Goal: Task Accomplishment & Management: Use online tool/utility

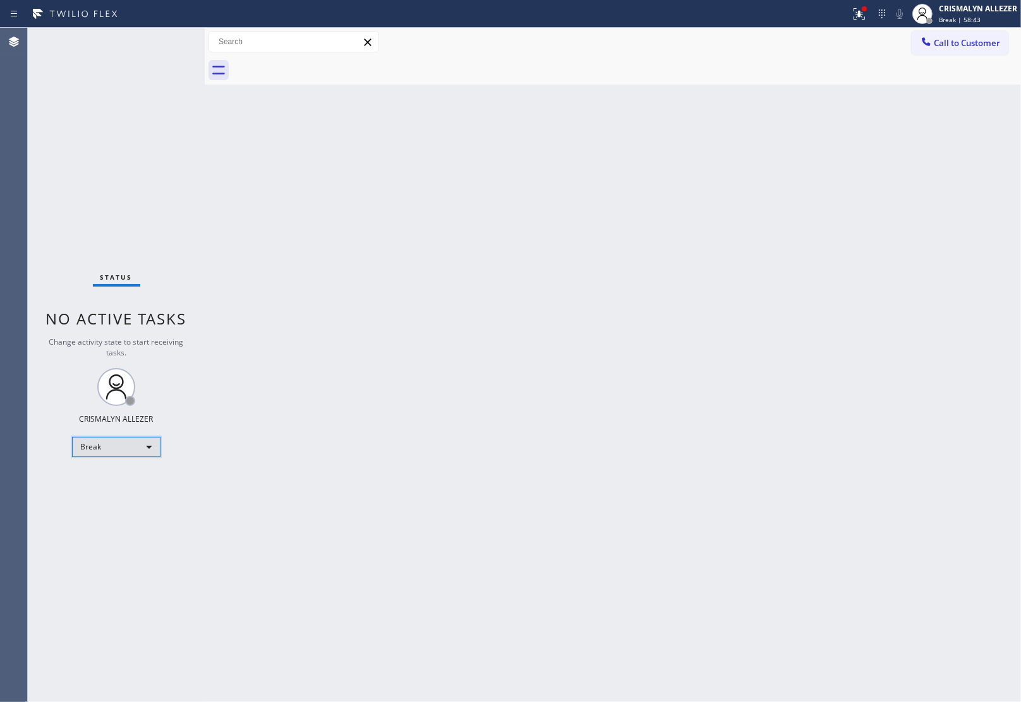
click at [152, 443] on div "Break" at bounding box center [116, 447] width 88 height 20
click at [127, 493] on li "Unavailable" at bounding box center [116, 495] width 86 height 15
click at [973, 44] on span "Call to Customer" at bounding box center [967, 42] width 66 height 11
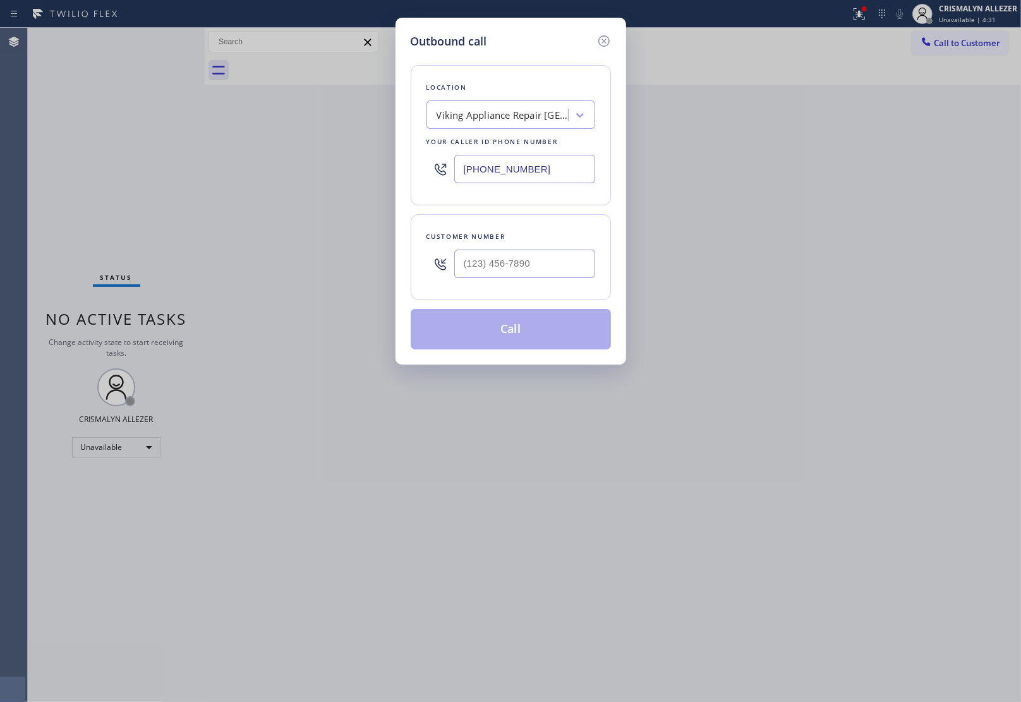
paste input "text"
drag, startPoint x: 553, startPoint y: 178, endPoint x: 136, endPoint y: 139, distance: 419.4
click at [145, 139] on div "Outbound call Location Viking Appliance Repair [GEOGRAPHIC_DATA] Your caller id…" at bounding box center [510, 351] width 1021 height 702
type input "[PHONE_NUMBER]"
click at [531, 270] on input "(___) ___-____" at bounding box center [524, 264] width 141 height 28
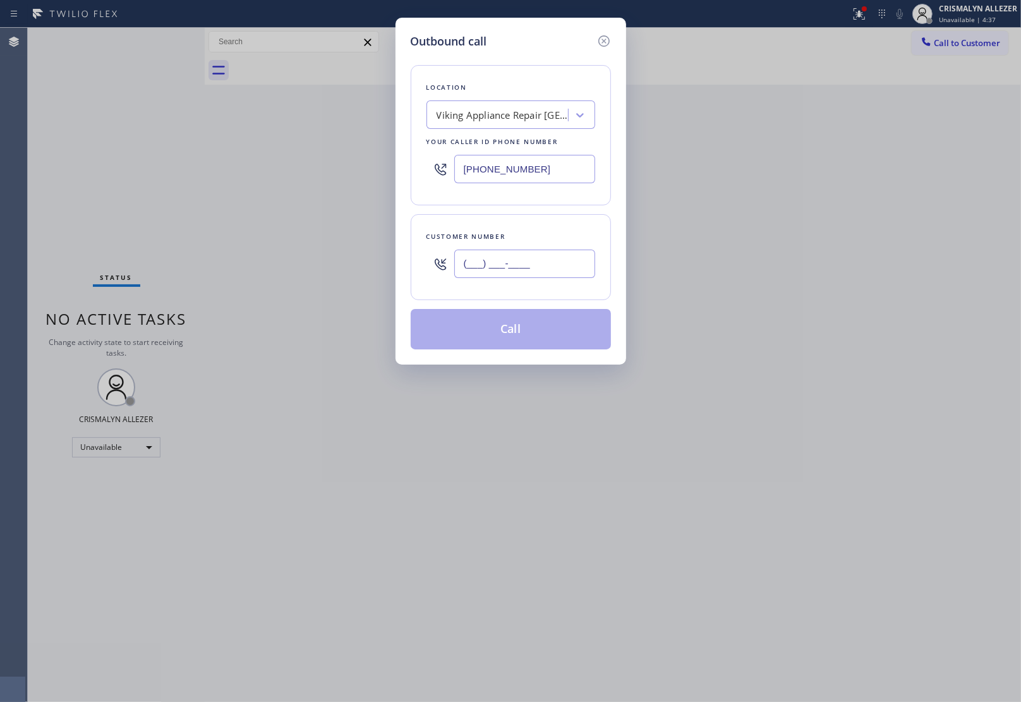
paste input "206) 349-9843"
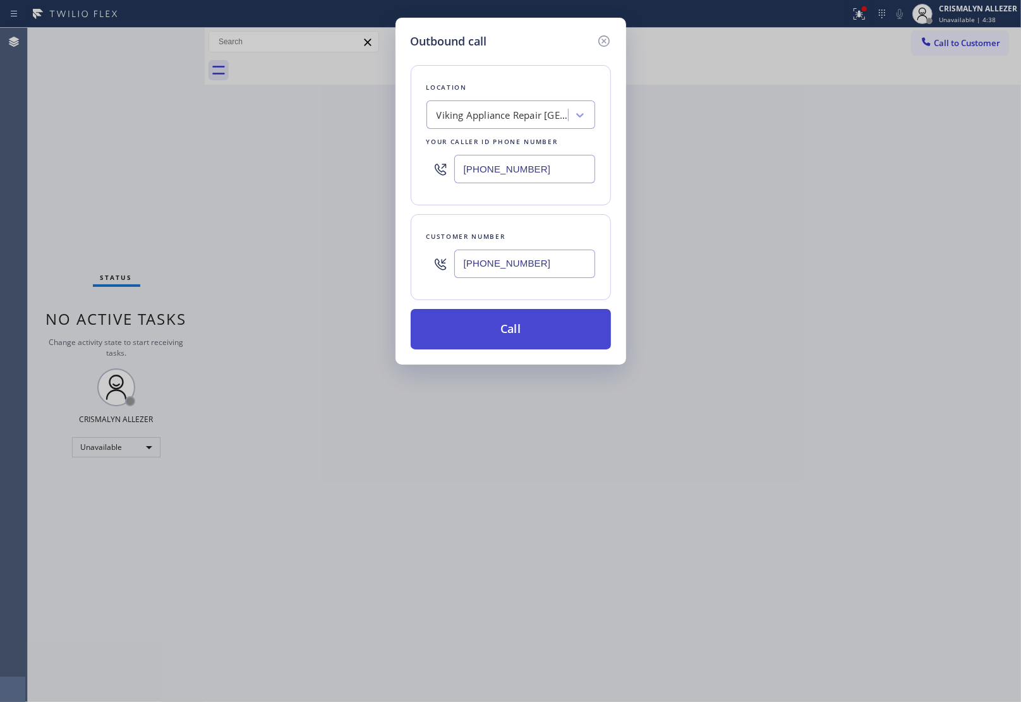
type input "[PHONE_NUMBER]"
click at [515, 341] on button "Call" at bounding box center [511, 329] width 200 height 40
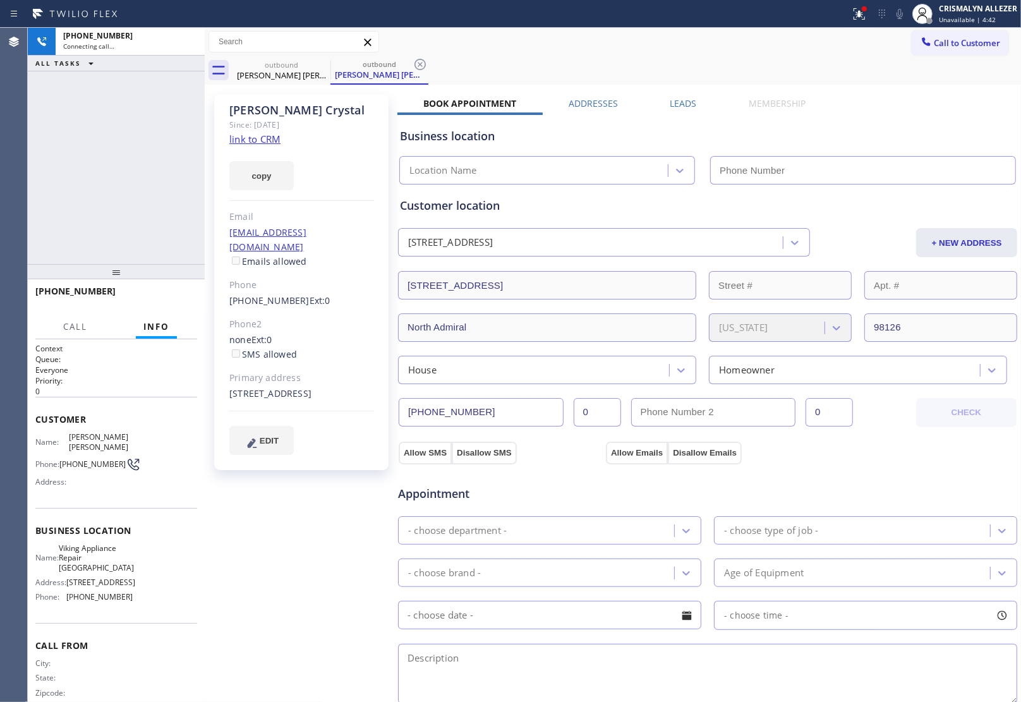
click at [232, 140] on link "link to CRM" at bounding box center [254, 139] width 51 height 13
type input "[PHONE_NUMBER]"
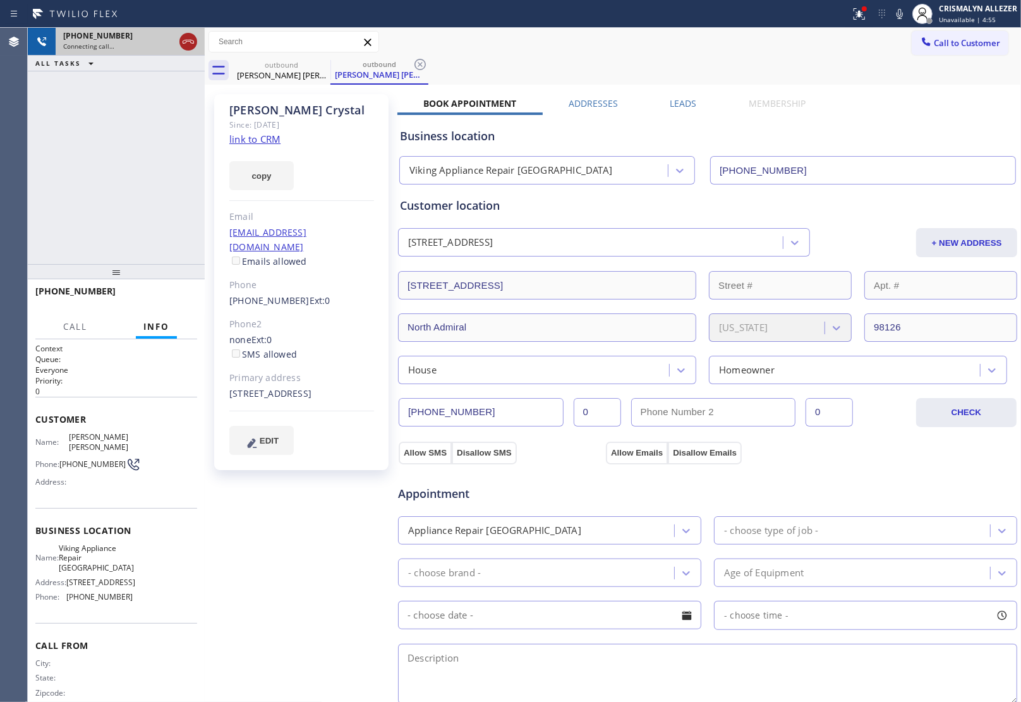
click at [182, 42] on icon at bounding box center [188, 41] width 15 height 15
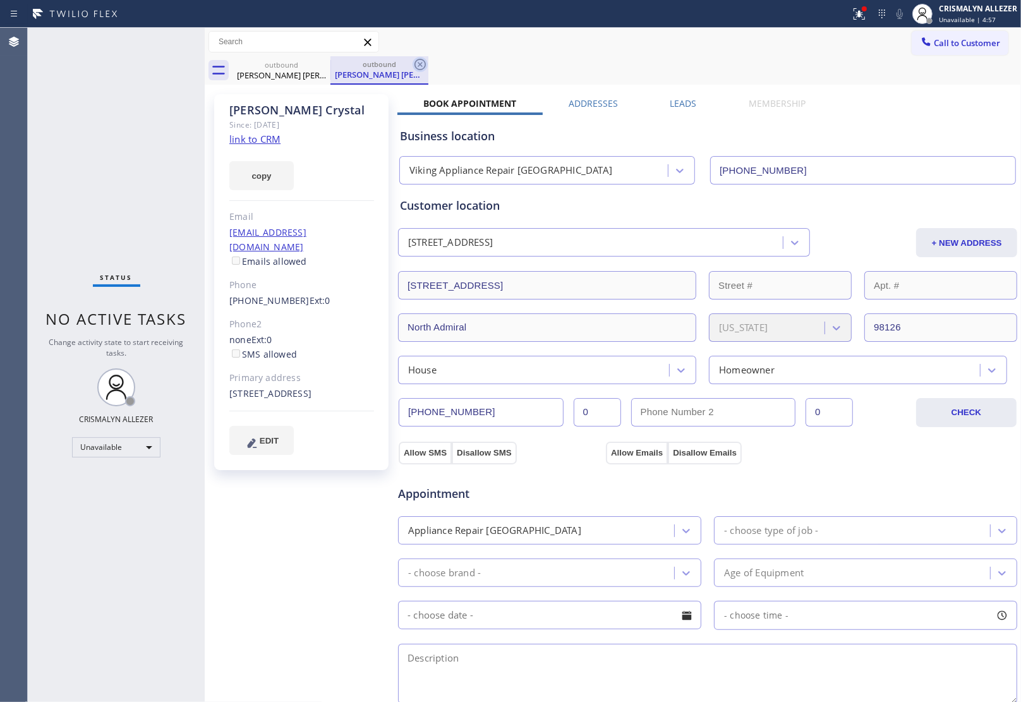
click at [418, 63] on icon at bounding box center [419, 64] width 15 height 15
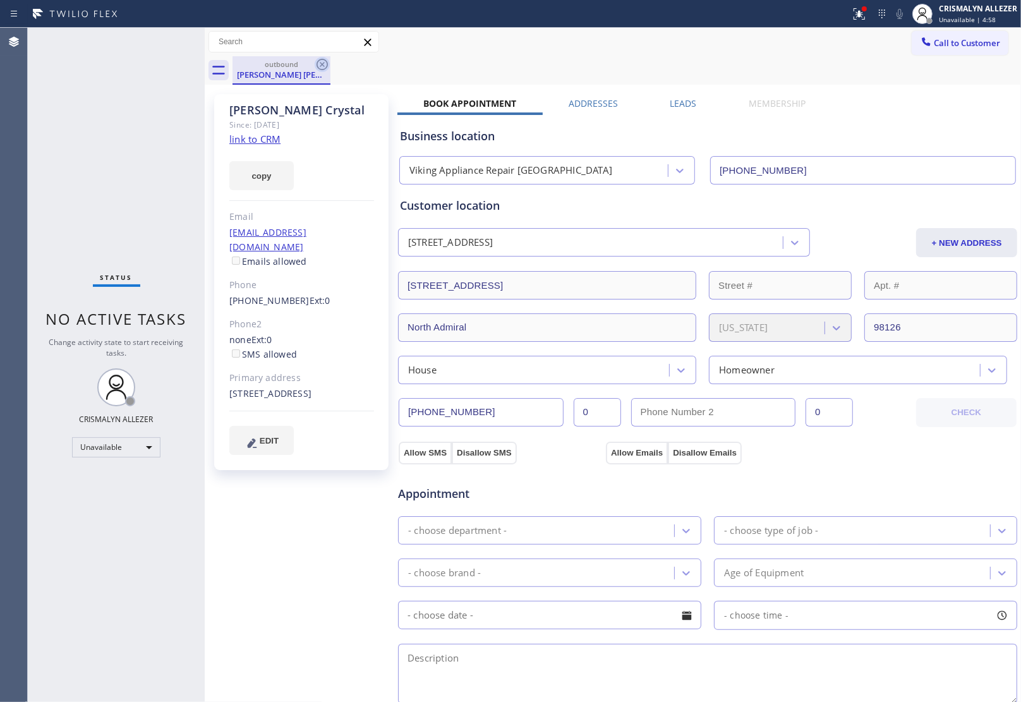
click at [322, 65] on icon at bounding box center [322, 64] width 15 height 15
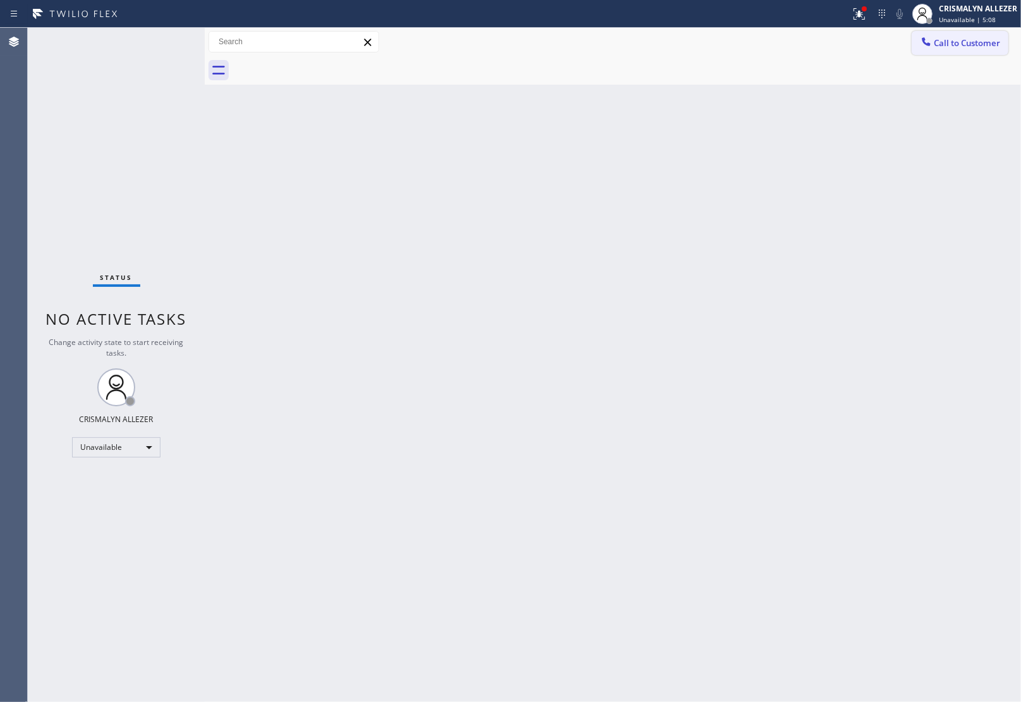
click at [968, 47] on span "Call to Customer" at bounding box center [967, 42] width 66 height 11
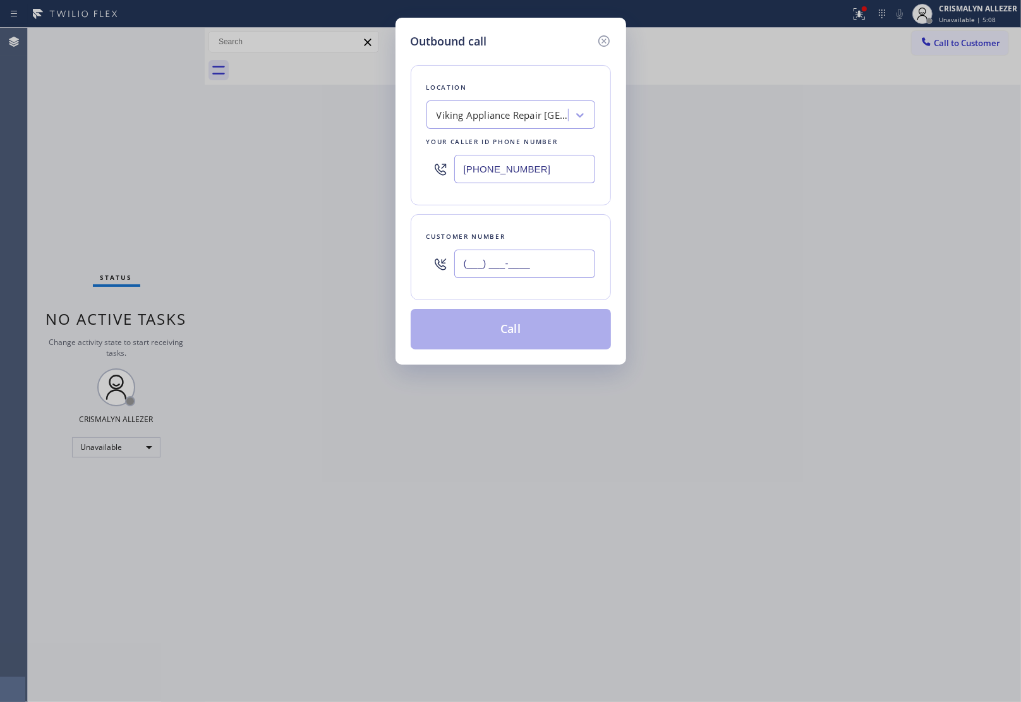
click at [507, 273] on input "(___) ___-____" at bounding box center [524, 264] width 141 height 28
paste input "612) 308-5248"
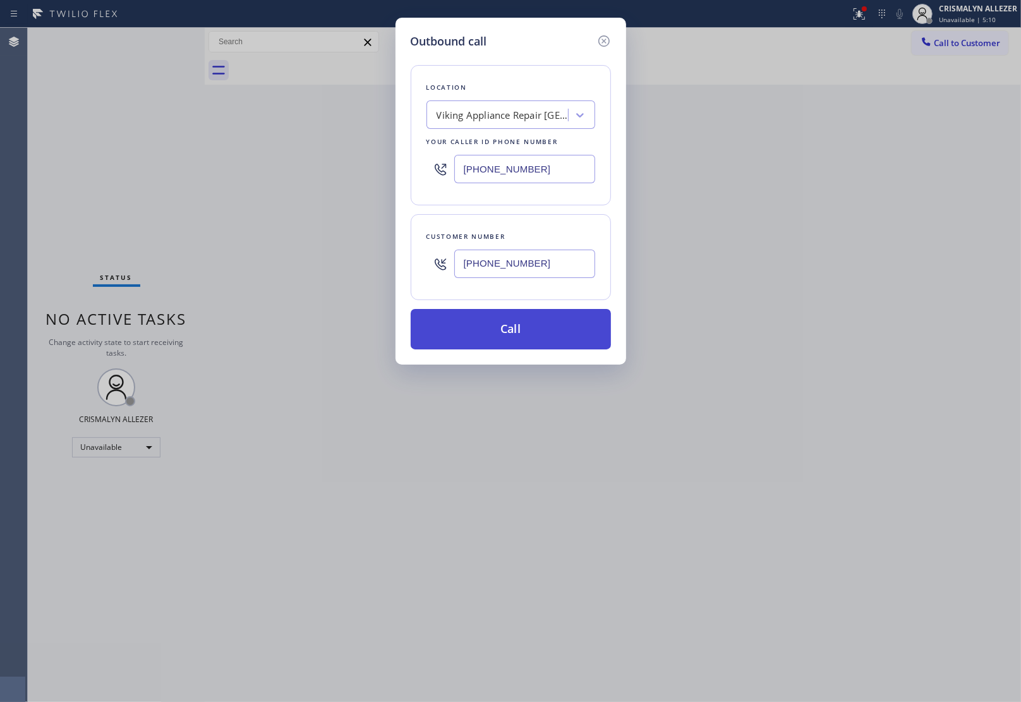
type input "[PHONE_NUMBER]"
click at [516, 327] on button "Call" at bounding box center [511, 329] width 200 height 40
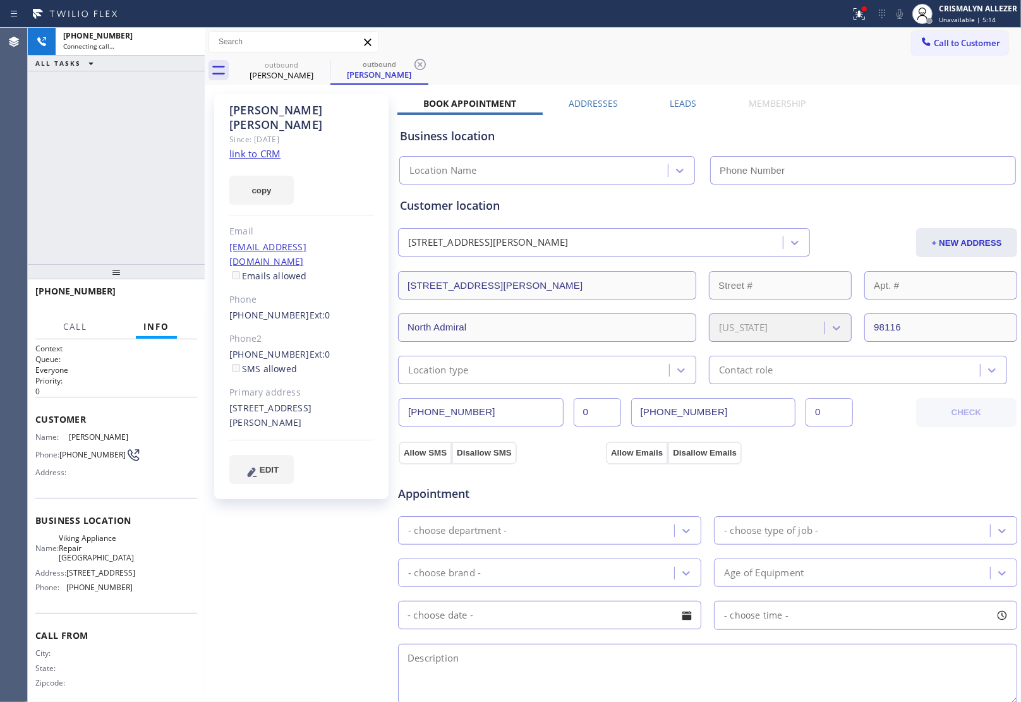
click at [262, 147] on link "link to CRM" at bounding box center [254, 153] width 51 height 13
type input "[PHONE_NUMBER]"
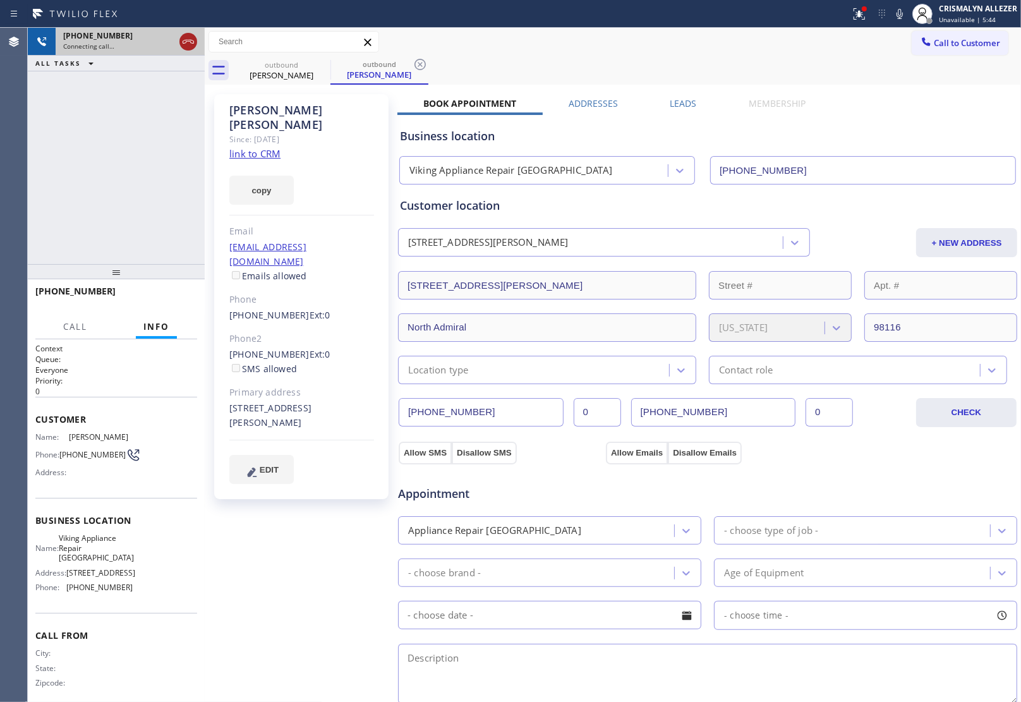
click at [181, 41] on icon at bounding box center [188, 41] width 15 height 15
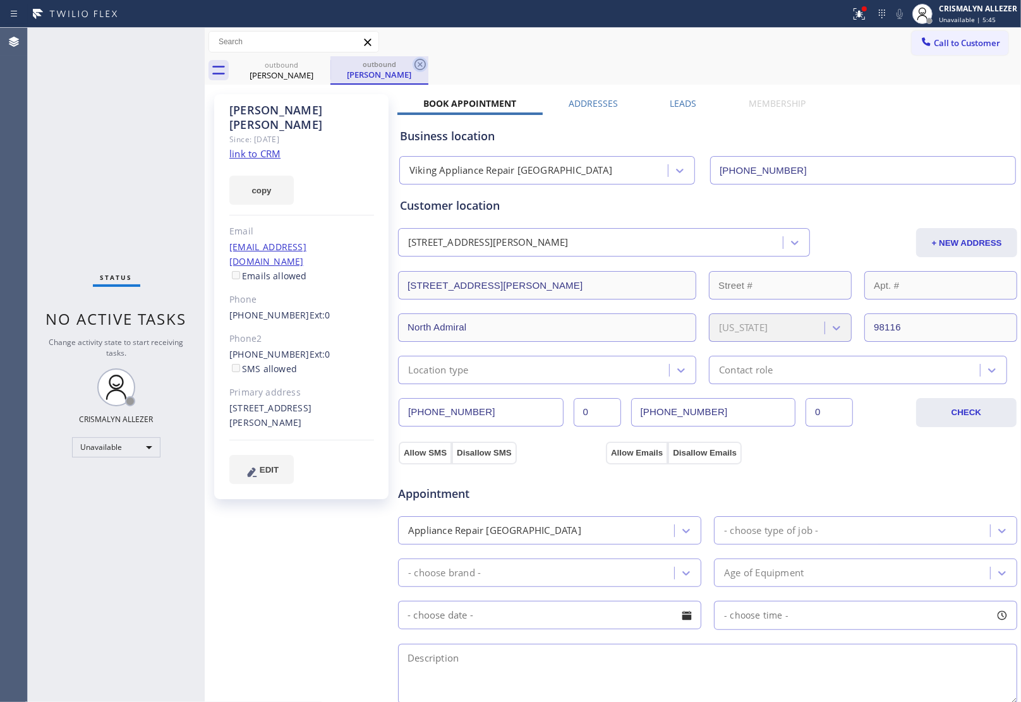
click at [418, 61] on icon at bounding box center [419, 64] width 15 height 15
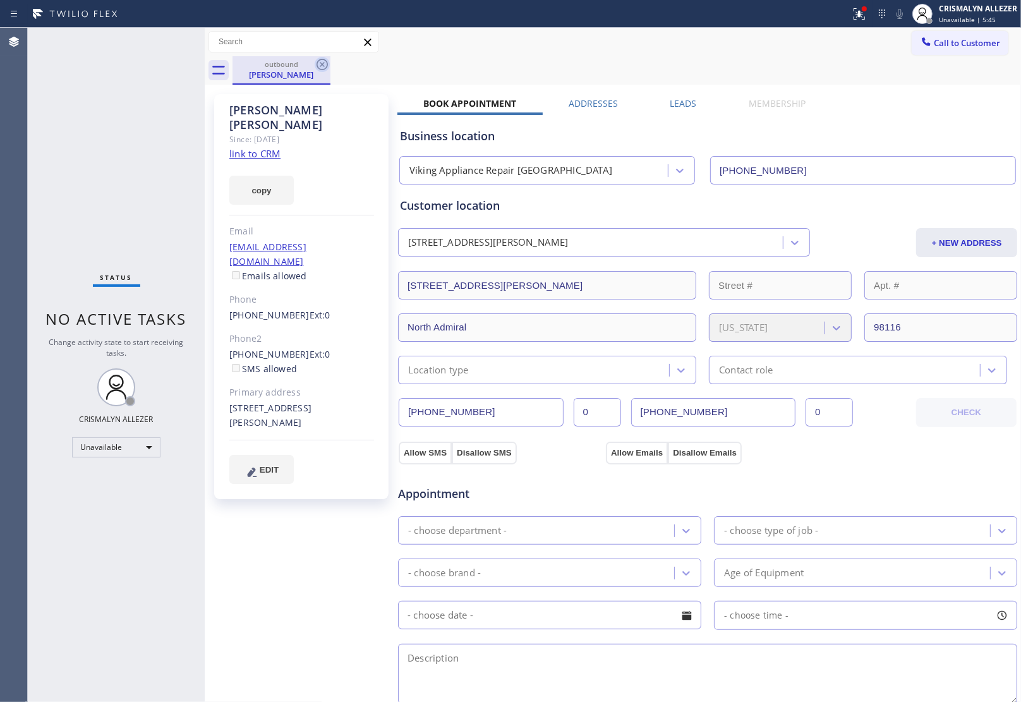
click at [316, 62] on icon at bounding box center [322, 64] width 15 height 15
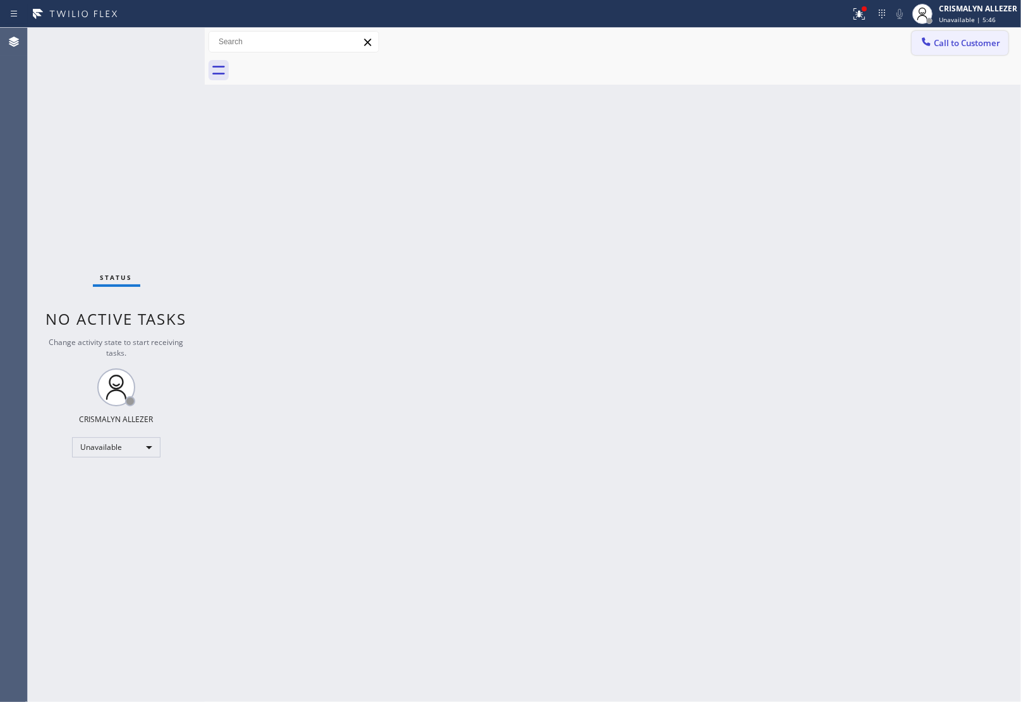
click at [956, 33] on button "Call to Customer" at bounding box center [959, 43] width 97 height 24
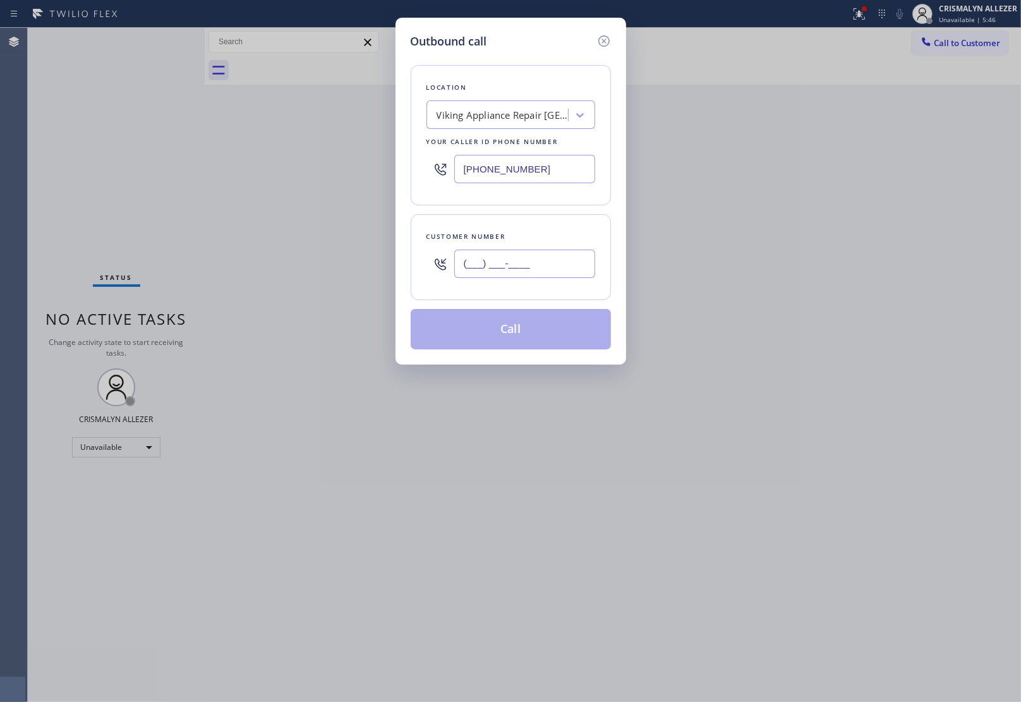
click at [534, 258] on input "(___) ___-____" at bounding box center [524, 264] width 141 height 28
paste input "206) 346-3331"
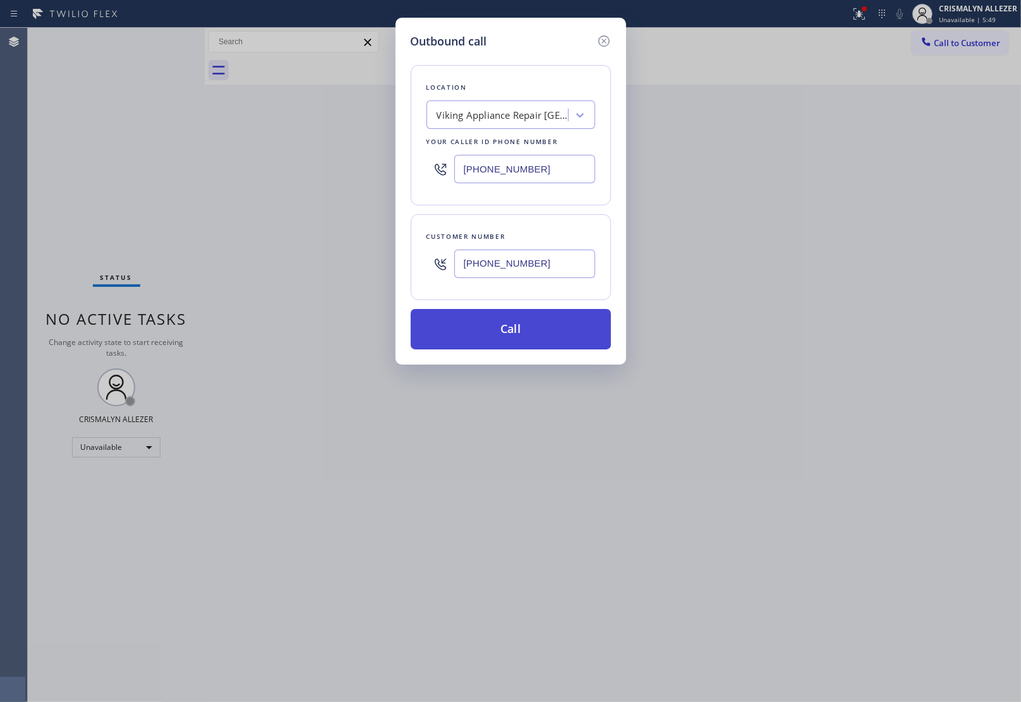
type input "[PHONE_NUMBER]"
click at [521, 339] on button "Call" at bounding box center [511, 329] width 200 height 40
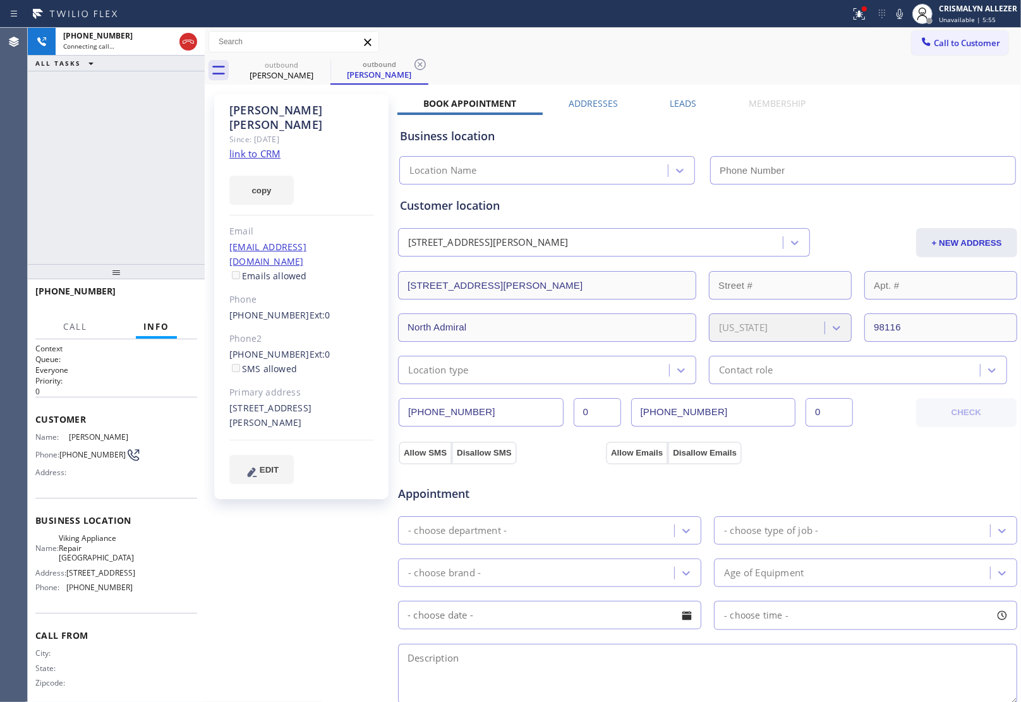
type input "[PHONE_NUMBER]"
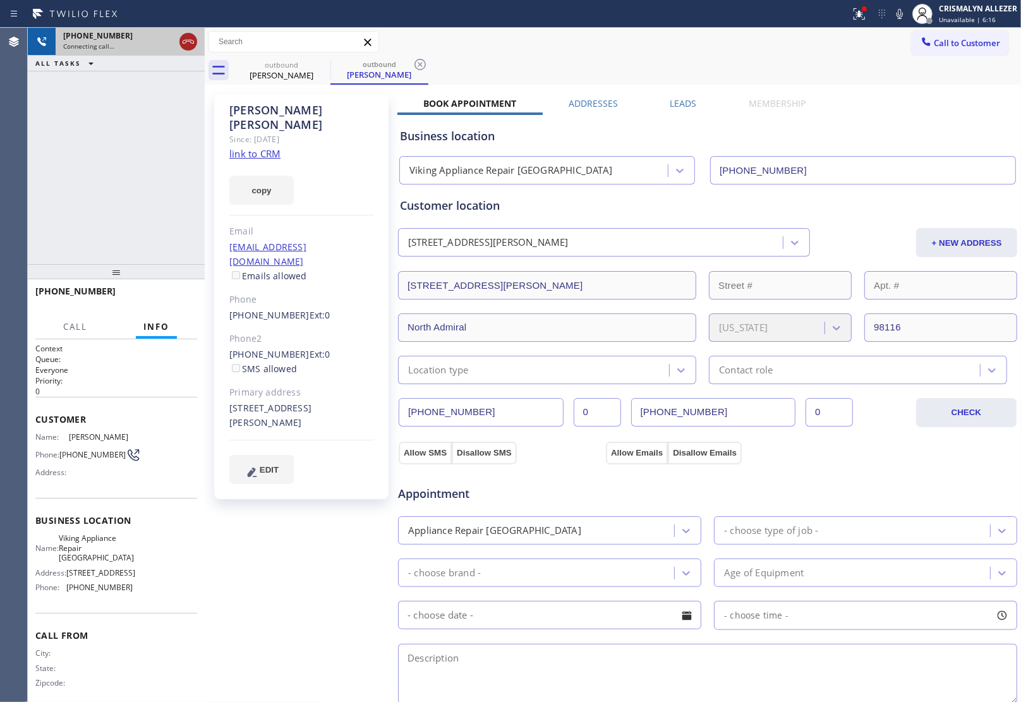
click at [189, 40] on icon at bounding box center [188, 41] width 15 height 15
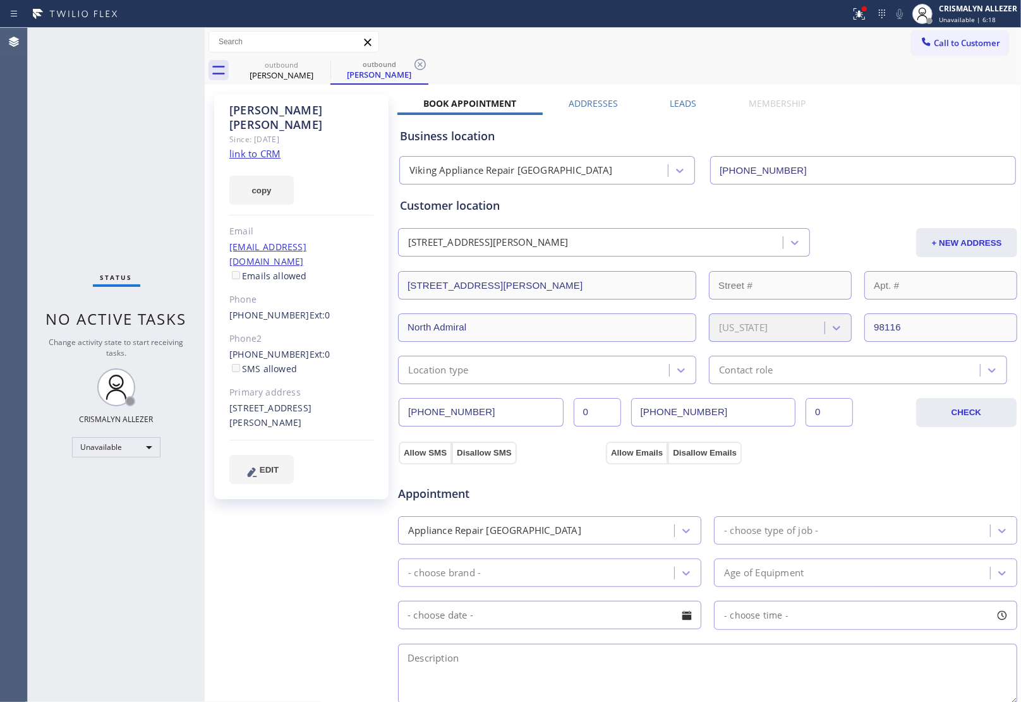
click at [690, 98] on label "Leads" at bounding box center [683, 103] width 27 height 12
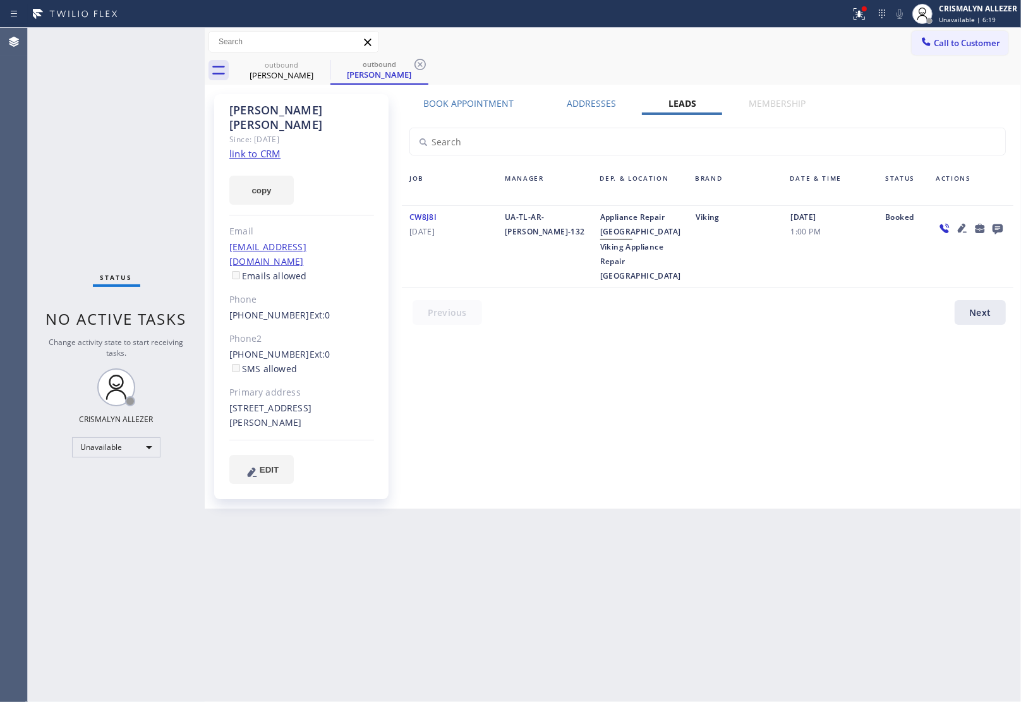
click at [1001, 229] on icon at bounding box center [997, 229] width 10 height 10
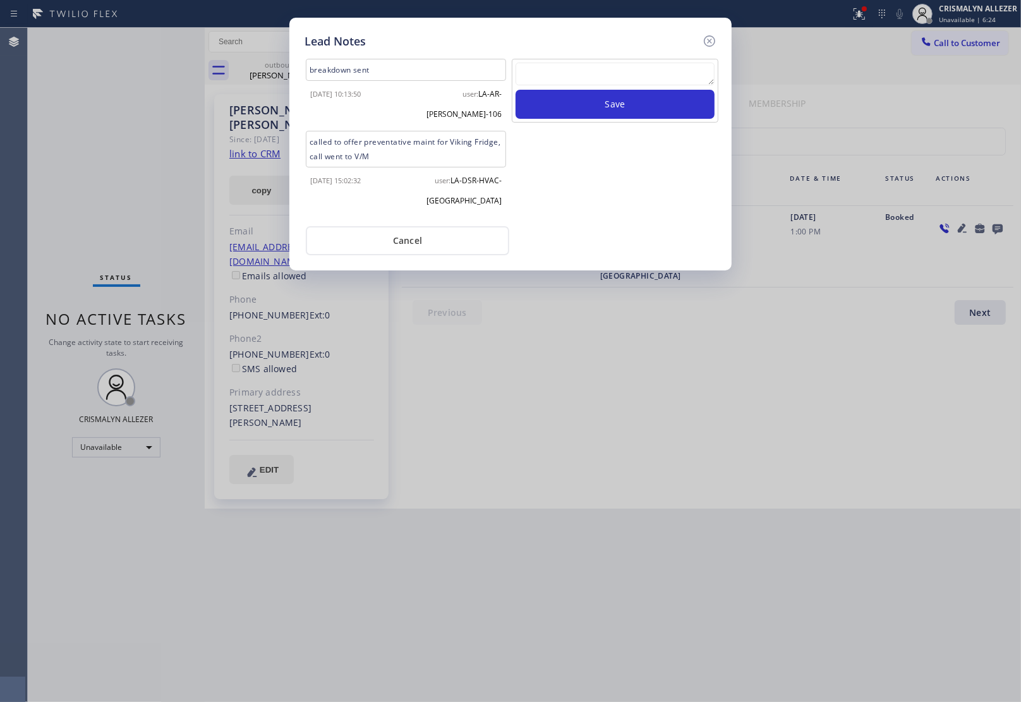
click at [575, 79] on textarea at bounding box center [614, 74] width 199 height 23
paste textarea "no answer | pls xfer here cx cb"
type textarea "no answer | pls xfer here cx cb"
click at [595, 105] on button "Save" at bounding box center [614, 104] width 199 height 29
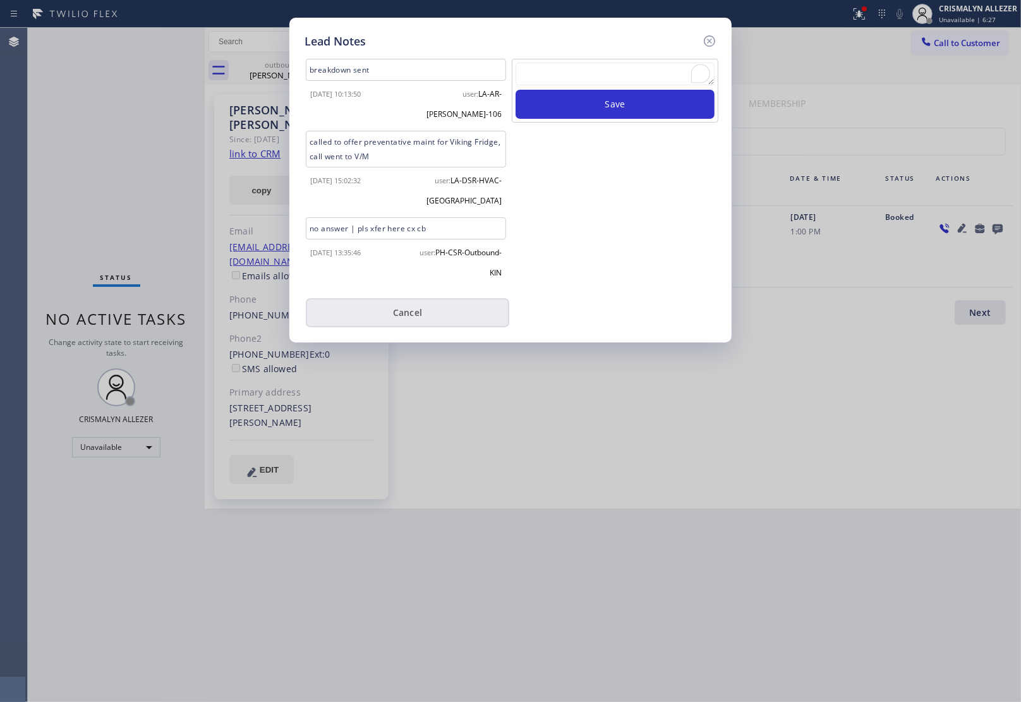
click at [419, 298] on button "Cancel" at bounding box center [407, 312] width 203 height 29
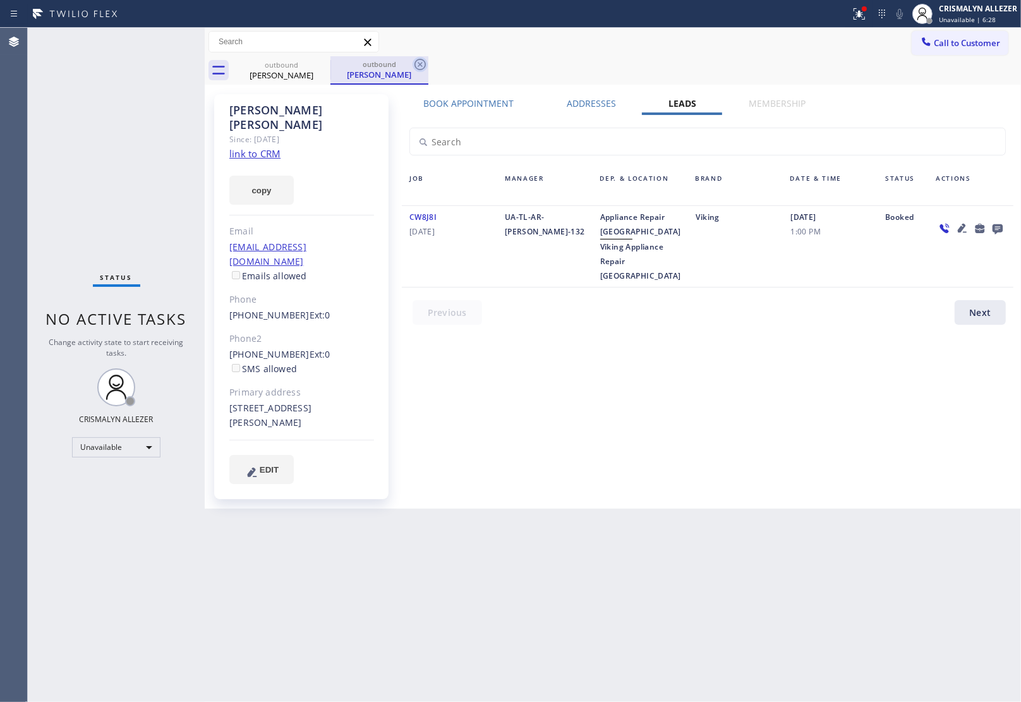
click at [421, 61] on icon at bounding box center [419, 64] width 15 height 15
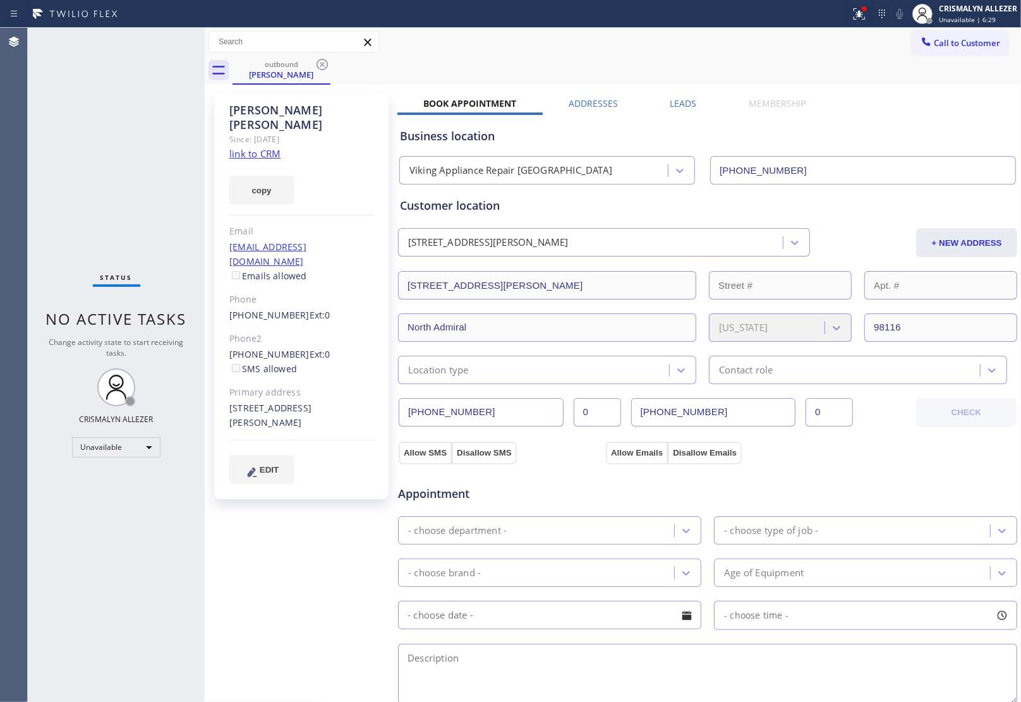
drag, startPoint x: 322, startPoint y: 65, endPoint x: 342, endPoint y: 23, distance: 46.1
click at [322, 64] on icon at bounding box center [322, 64] width 15 height 15
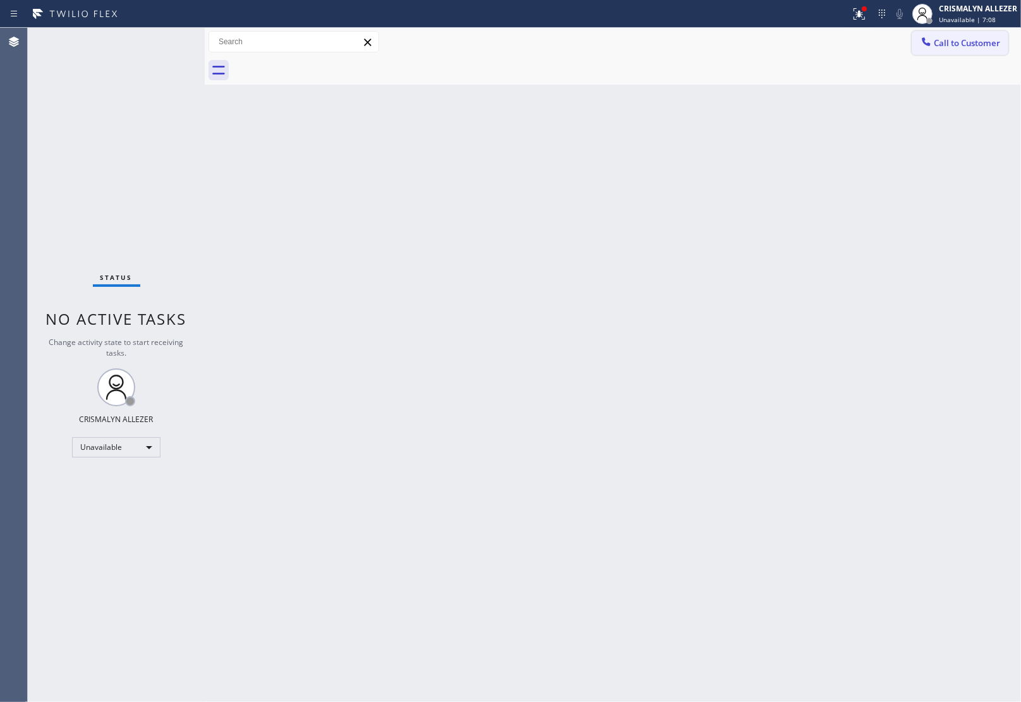
click at [958, 35] on button "Call to Customer" at bounding box center [959, 43] width 97 height 24
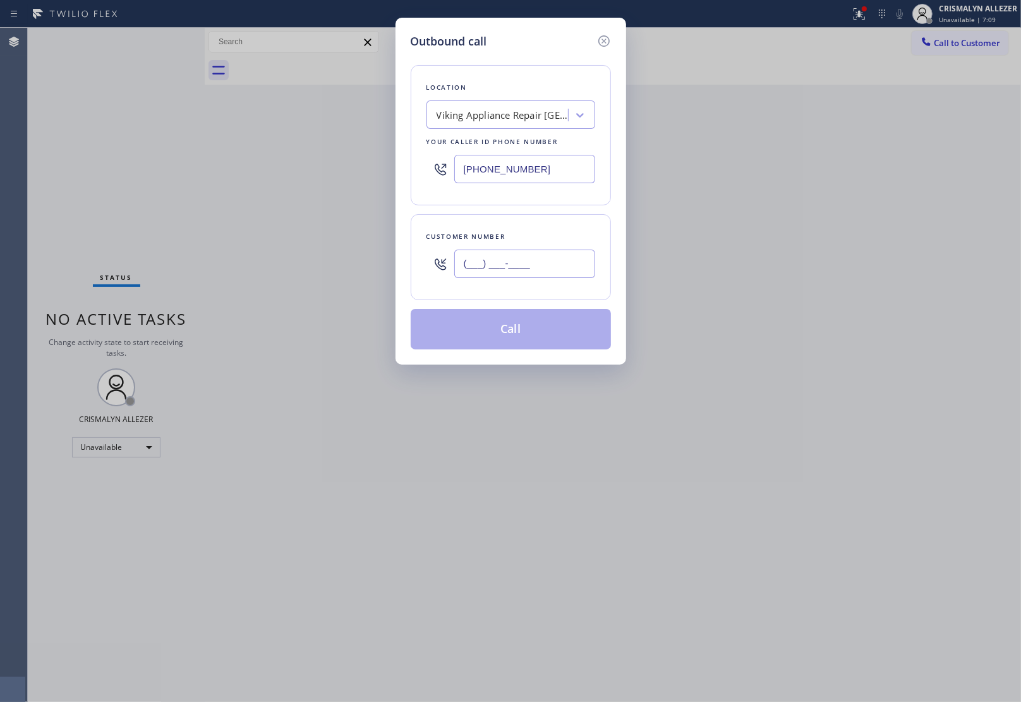
click at [541, 261] on input "(___) ___-____" at bounding box center [524, 264] width 141 height 28
paste input "425) 347-2552"
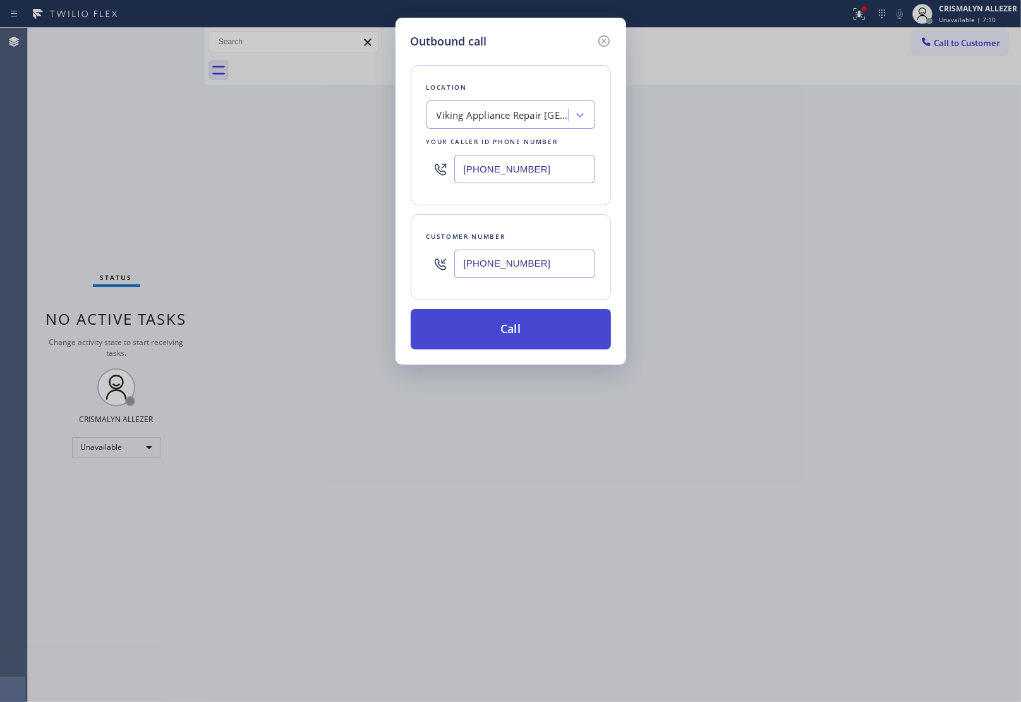
type input "[PHONE_NUMBER]"
click at [513, 344] on button "Call" at bounding box center [511, 329] width 200 height 40
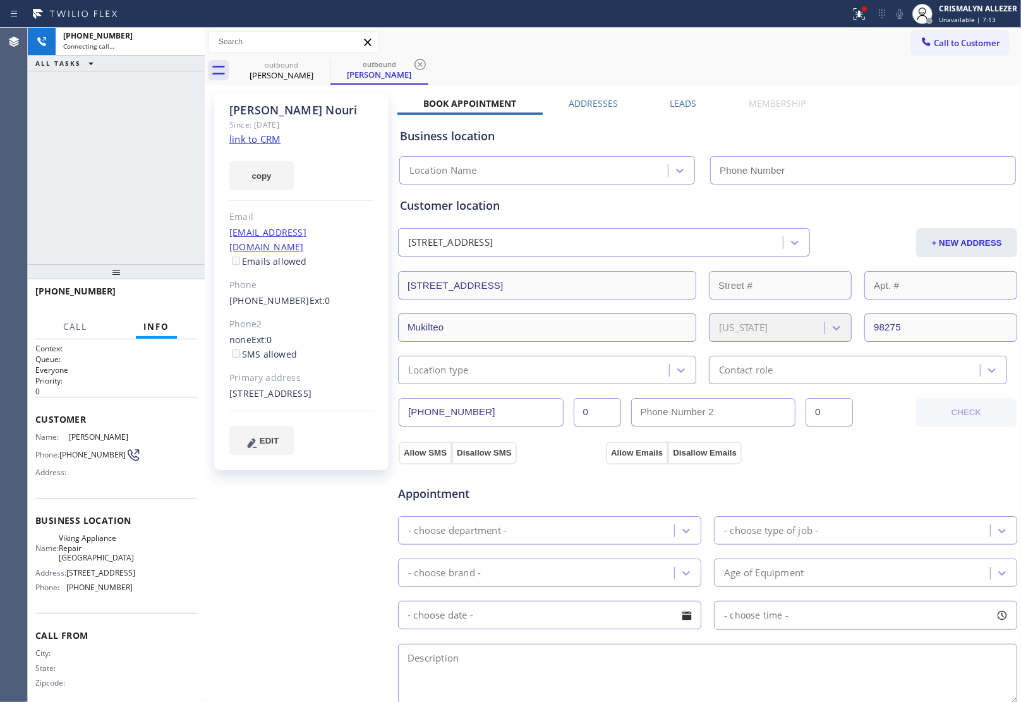
click at [270, 138] on link "link to CRM" at bounding box center [254, 139] width 51 height 13
type input "[PHONE_NUMBER]"
click at [681, 96] on div "[PERSON_NAME] Since: [DATE] link to CRM copy Email [EMAIL_ADDRESS][DOMAIN_NAME]…" at bounding box center [613, 510] width 810 height 844
click at [687, 105] on label "Leads" at bounding box center [683, 103] width 27 height 12
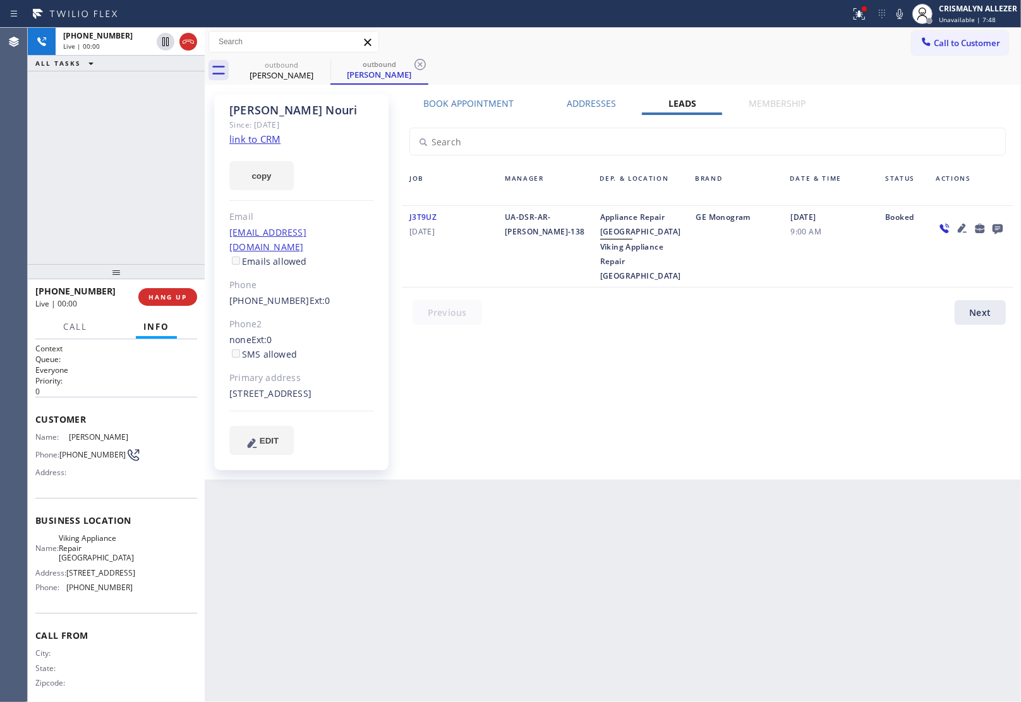
click at [993, 228] on icon at bounding box center [997, 229] width 10 height 10
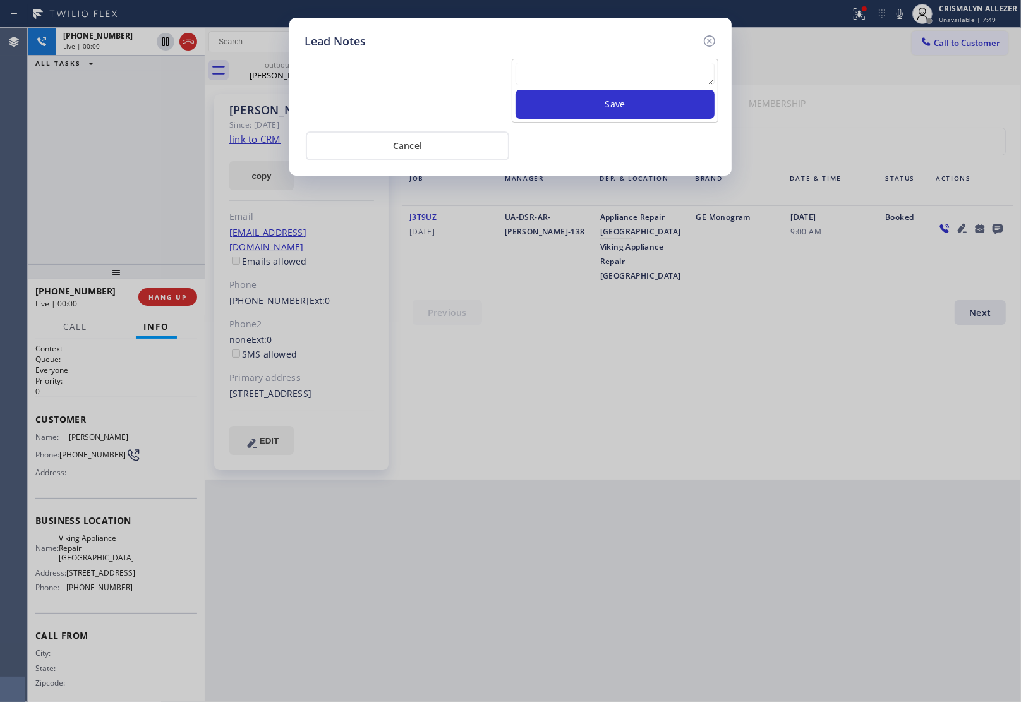
click at [580, 84] on textarea at bounding box center [614, 74] width 199 height 23
paste textarea "no answer | pls xfer here cx cb"
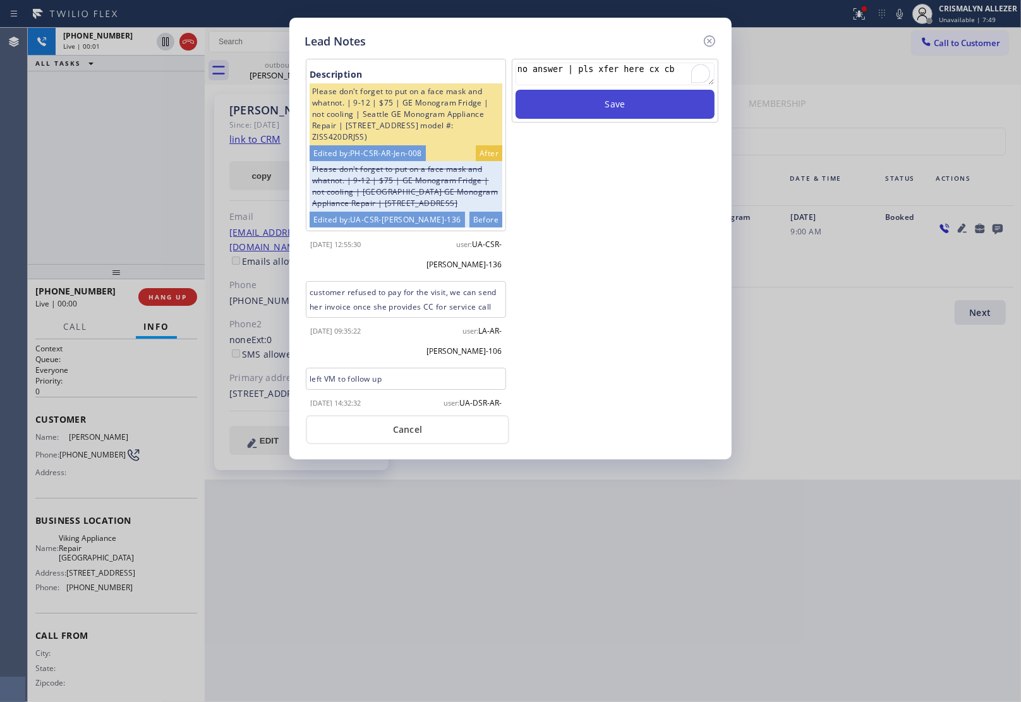
type textarea "no answer | pls xfer here cx cb"
click at [601, 103] on button "Save" at bounding box center [614, 104] width 199 height 29
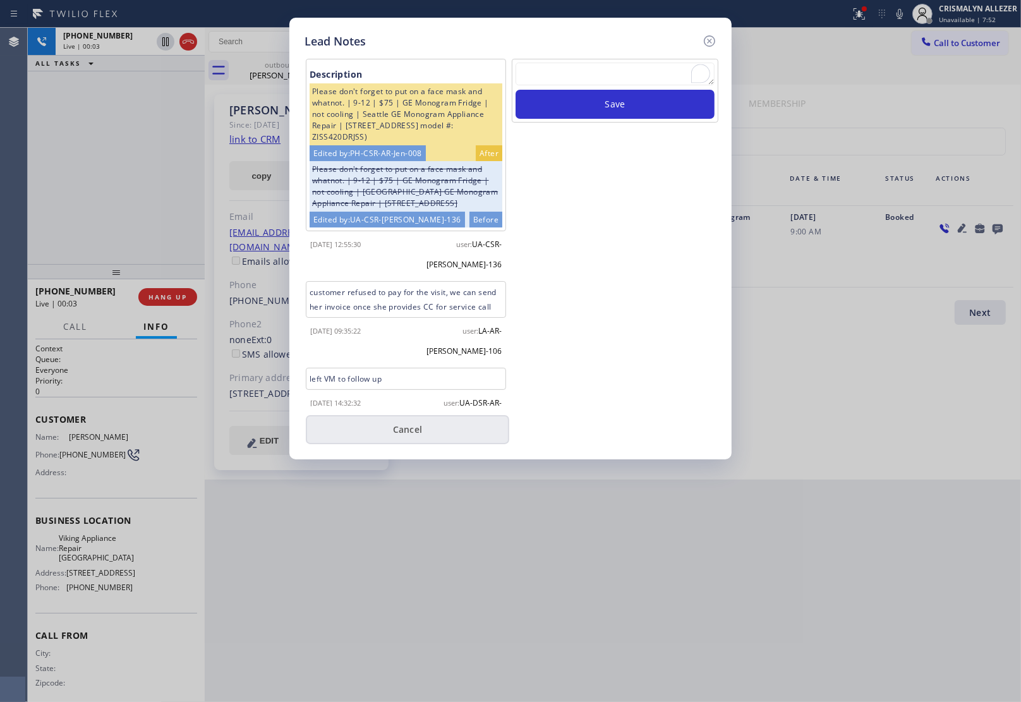
click at [411, 433] on button "Cancel" at bounding box center [407, 429] width 203 height 29
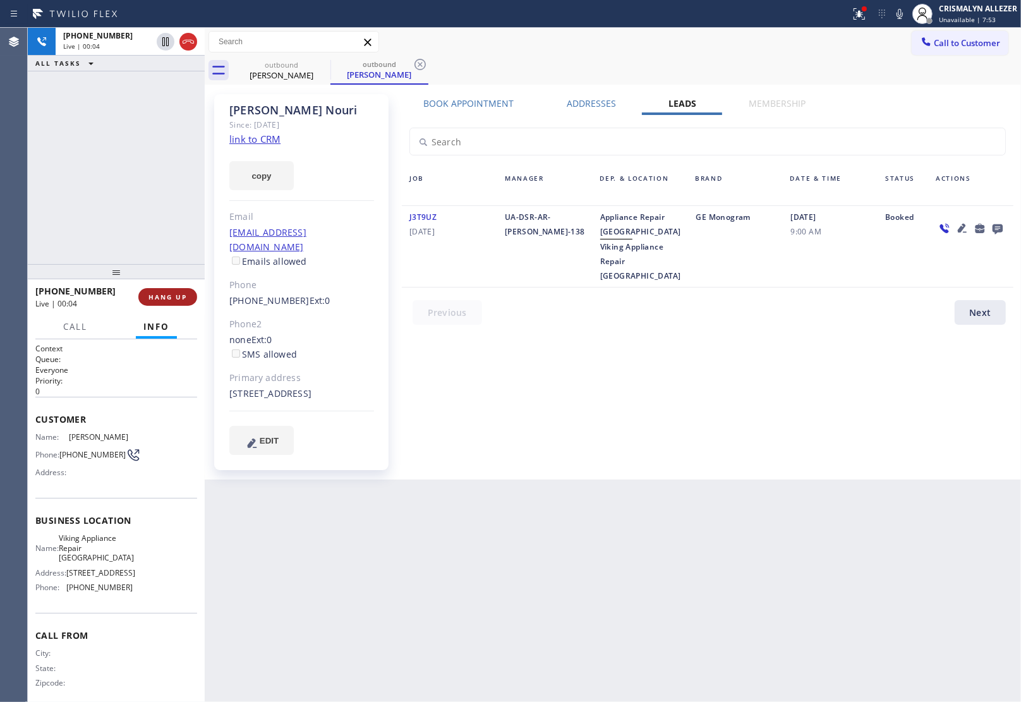
click at [186, 297] on span "HANG UP" at bounding box center [167, 296] width 39 height 9
click at [176, 292] on span "COMPLETE" at bounding box center [165, 296] width 44 height 9
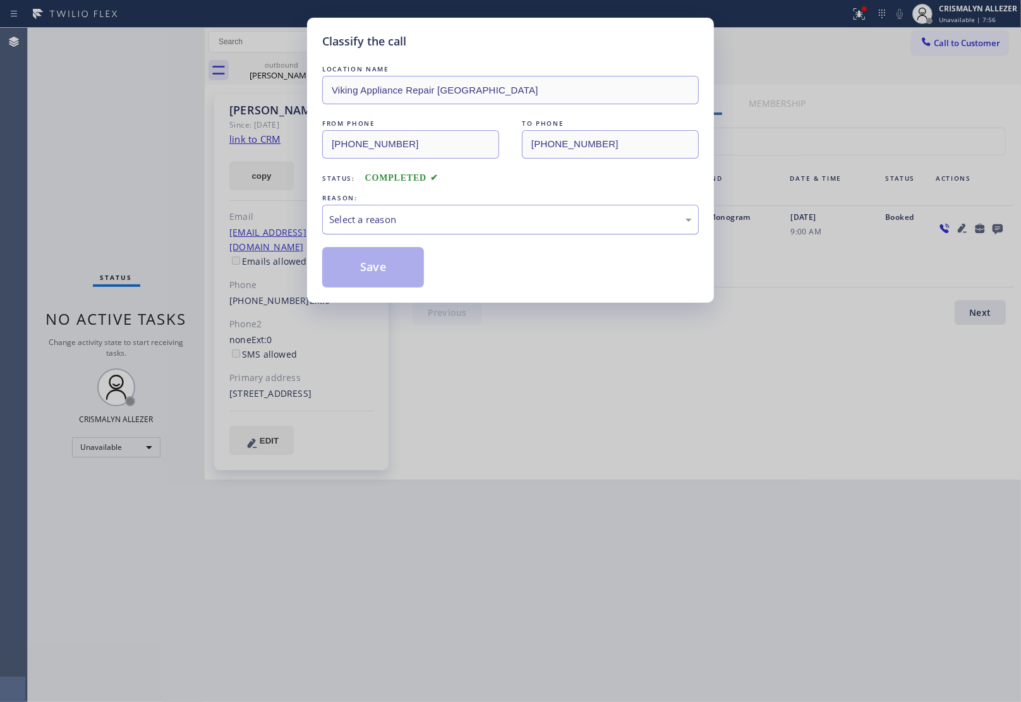
click at [509, 215] on div "Select a reason" at bounding box center [510, 219] width 363 height 15
click at [380, 263] on button "Save" at bounding box center [373, 267] width 102 height 40
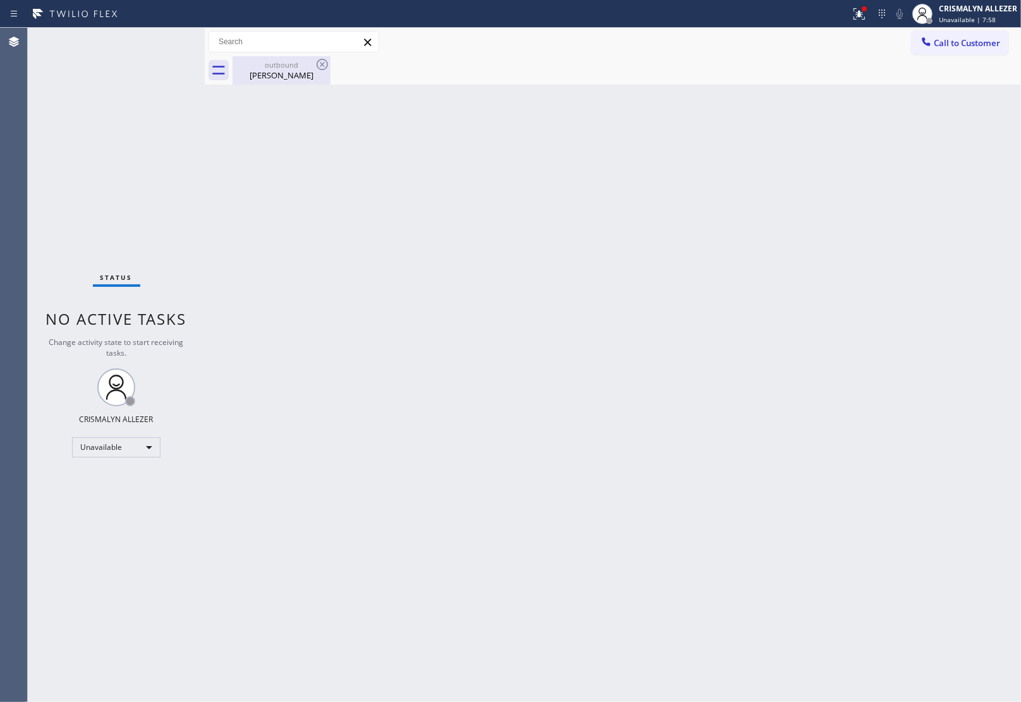
click at [292, 66] on div "outbound" at bounding box center [281, 64] width 95 height 9
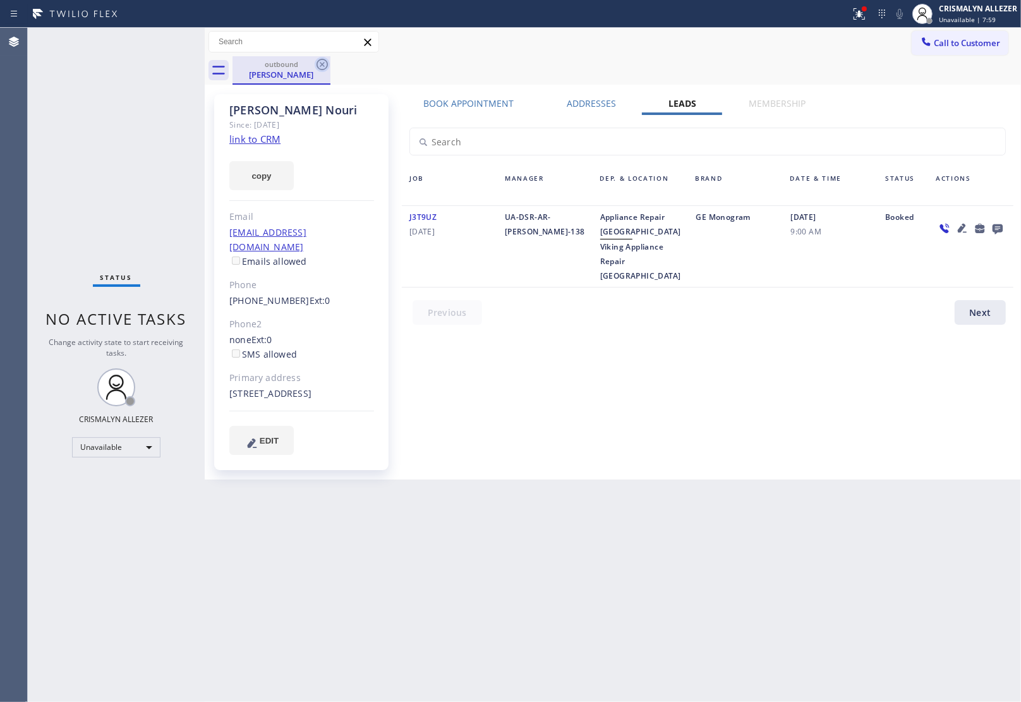
click at [318, 65] on icon at bounding box center [322, 64] width 15 height 15
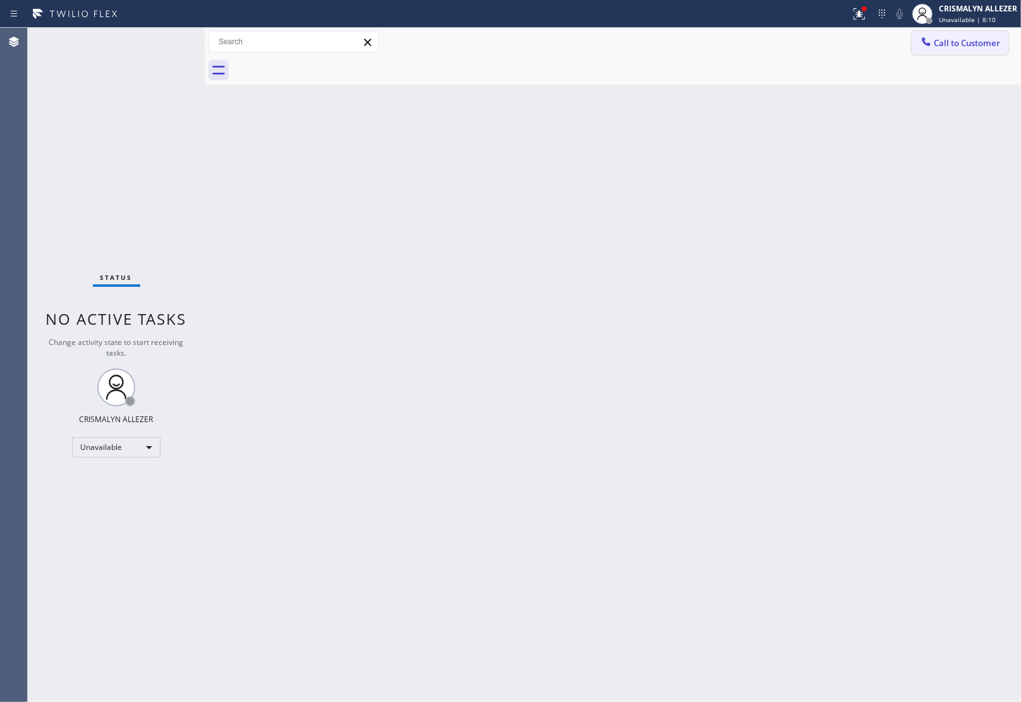
click at [996, 43] on span "Call to Customer" at bounding box center [967, 42] width 66 height 11
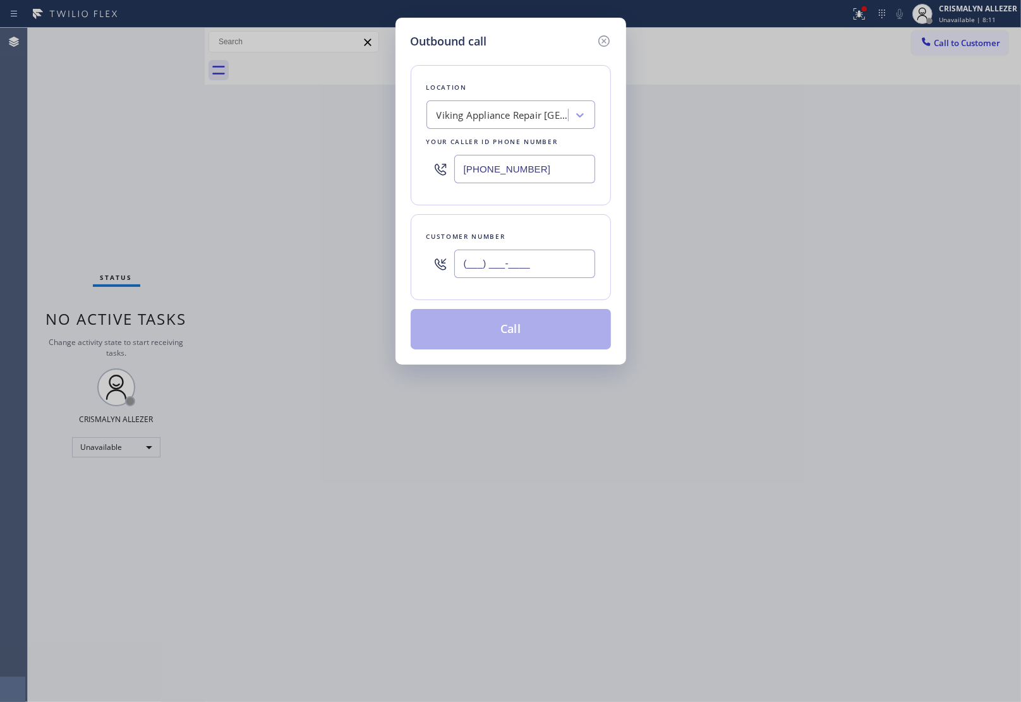
click at [540, 268] on input "(___) ___-____" at bounding box center [524, 264] width 141 height 28
paste input "206) 719-2902"
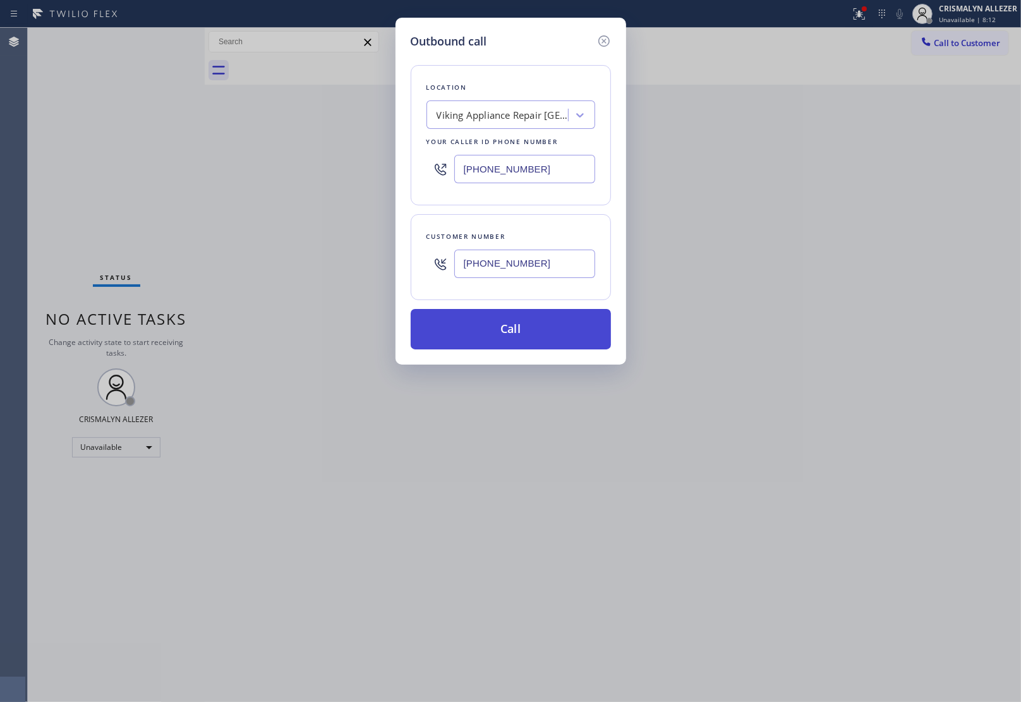
type input "[PHONE_NUMBER]"
click at [512, 329] on button "Call" at bounding box center [511, 329] width 200 height 40
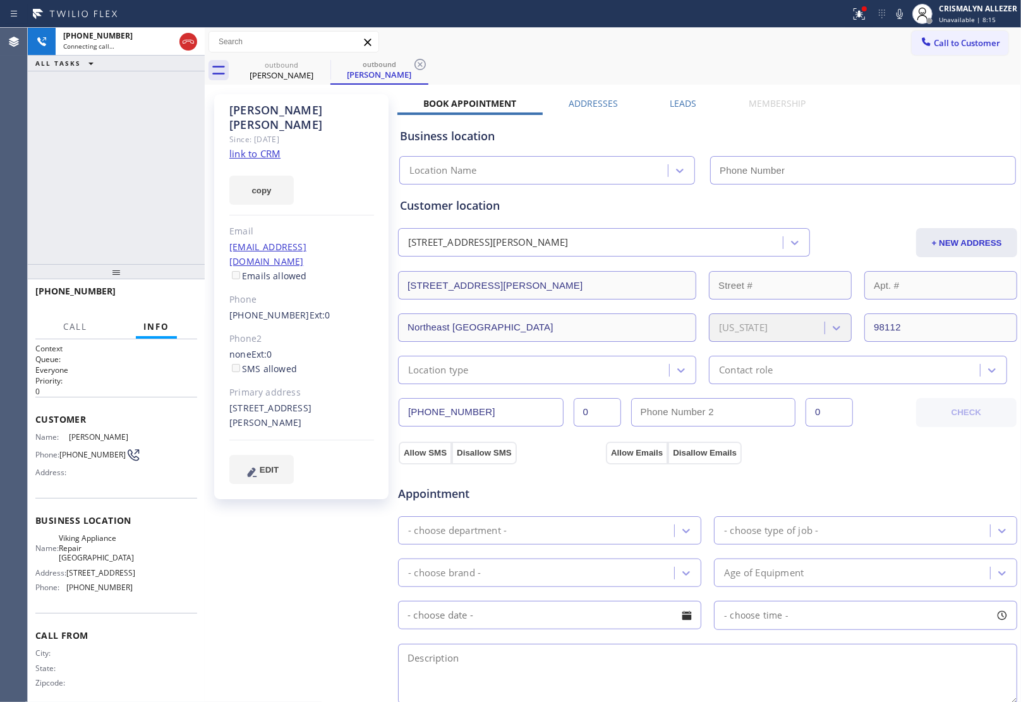
click at [261, 147] on link "link to CRM" at bounding box center [254, 153] width 51 height 13
type input "[PHONE_NUMBER]"
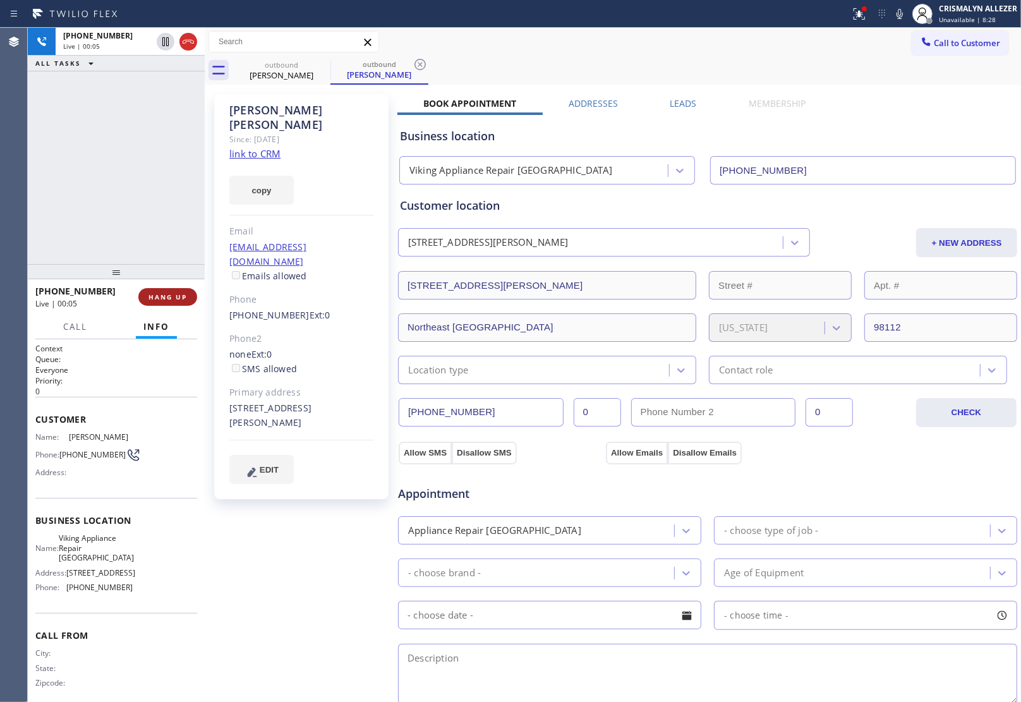
click at [166, 301] on span "HANG UP" at bounding box center [167, 296] width 39 height 9
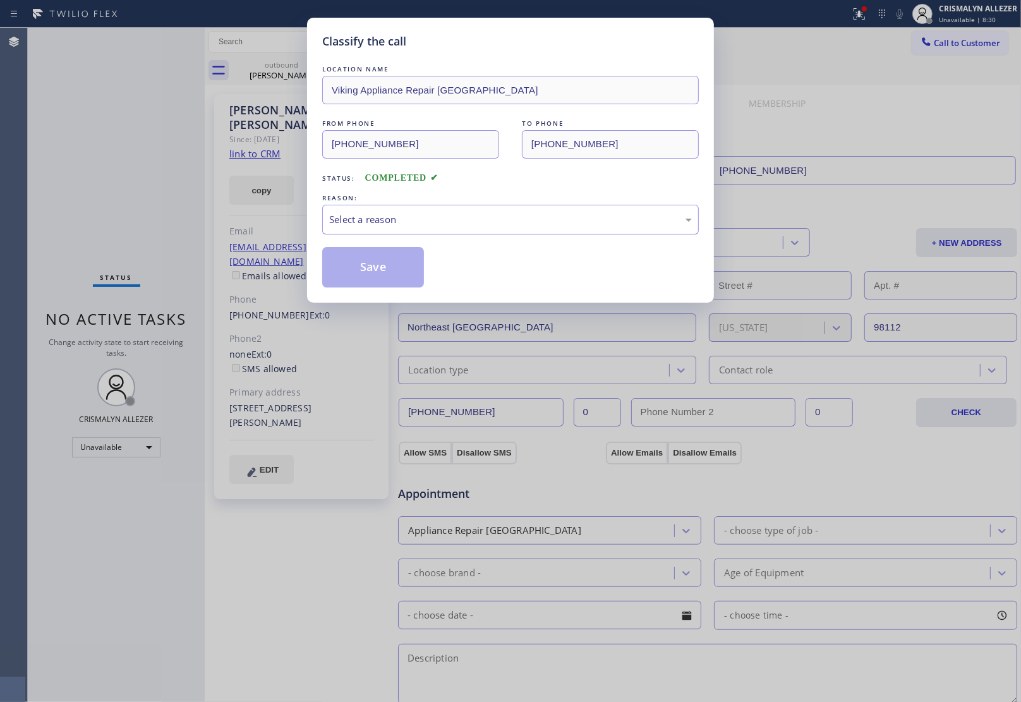
click at [498, 219] on div "Select a reason" at bounding box center [510, 219] width 363 height 15
click at [368, 270] on button "Save" at bounding box center [373, 267] width 102 height 40
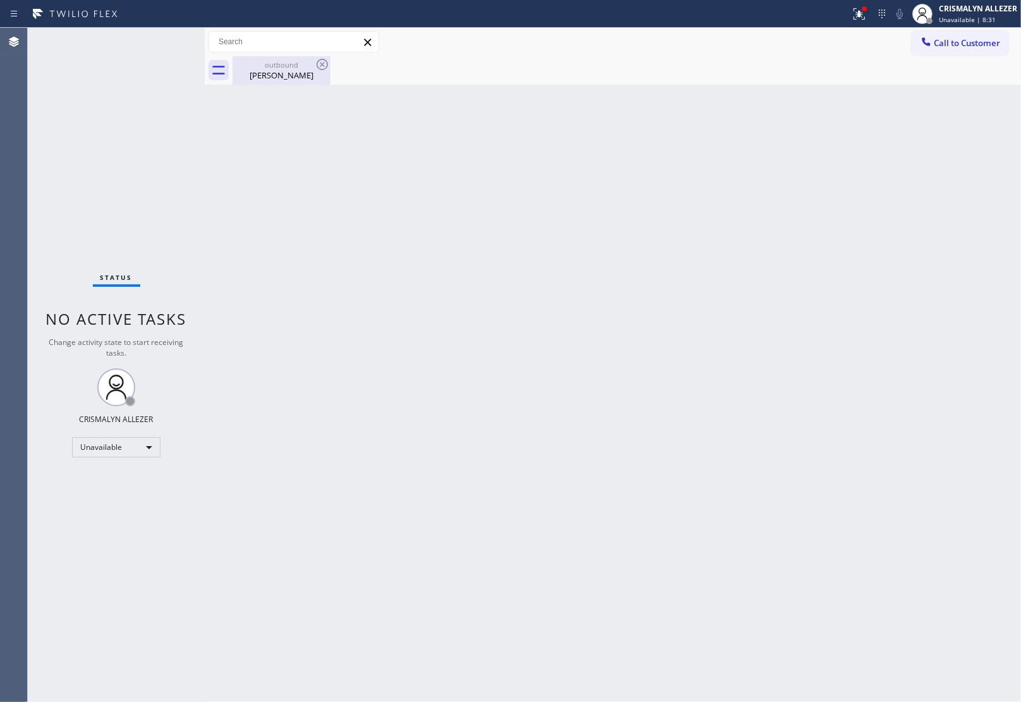
click at [289, 69] on div "[PERSON_NAME]" at bounding box center [281, 74] width 95 height 11
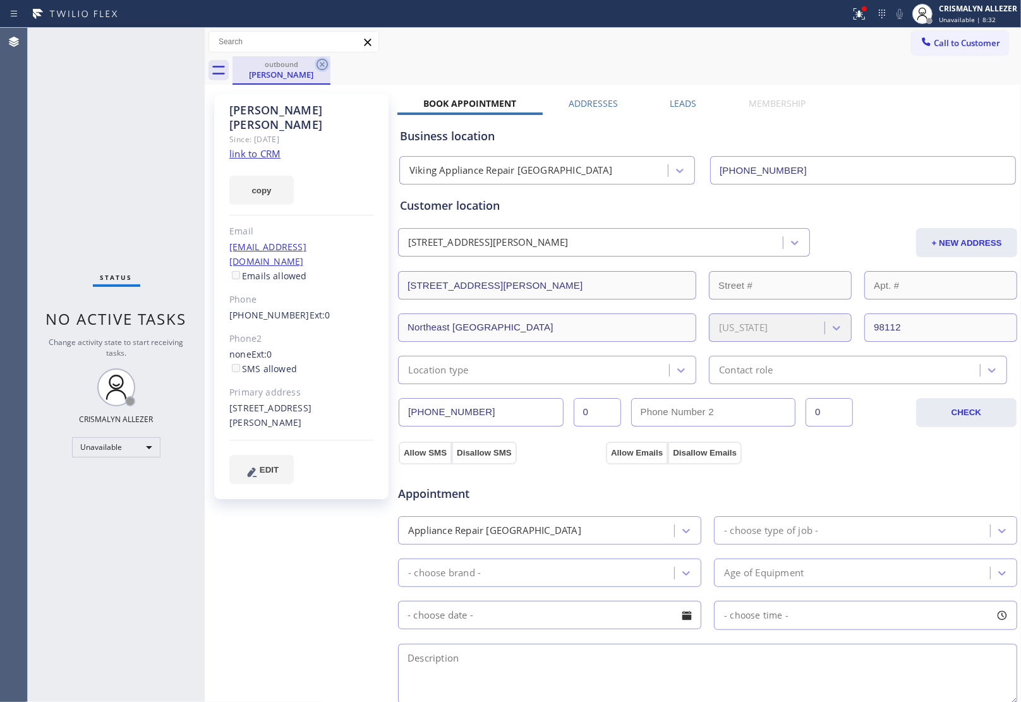
click at [323, 61] on icon at bounding box center [322, 64] width 15 height 15
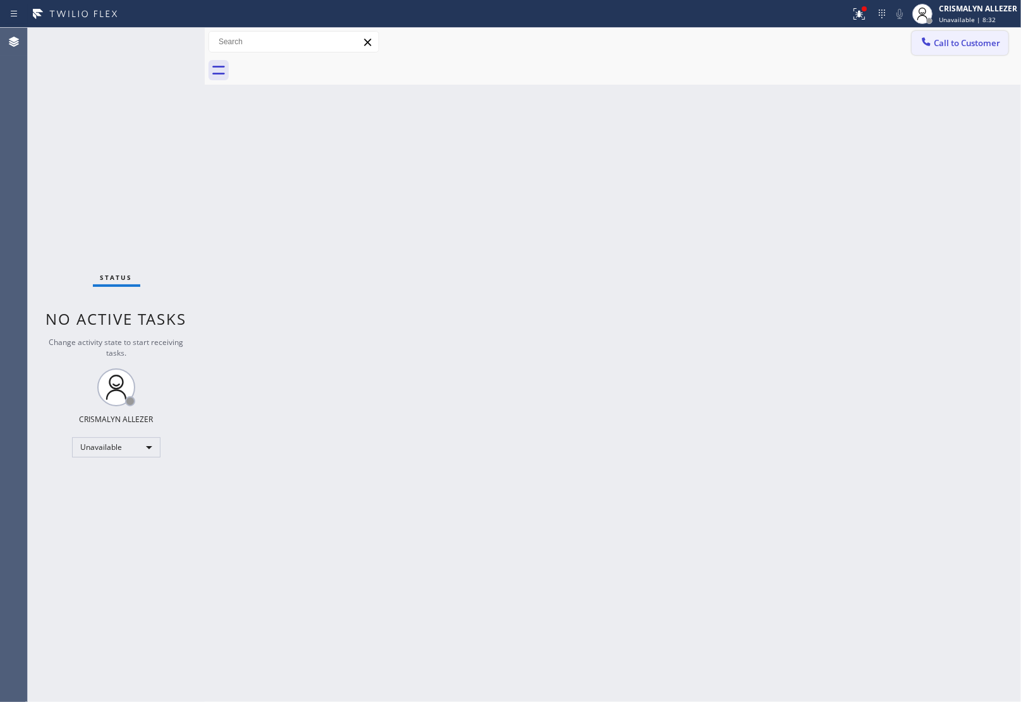
click at [976, 39] on span "Call to Customer" at bounding box center [967, 42] width 66 height 11
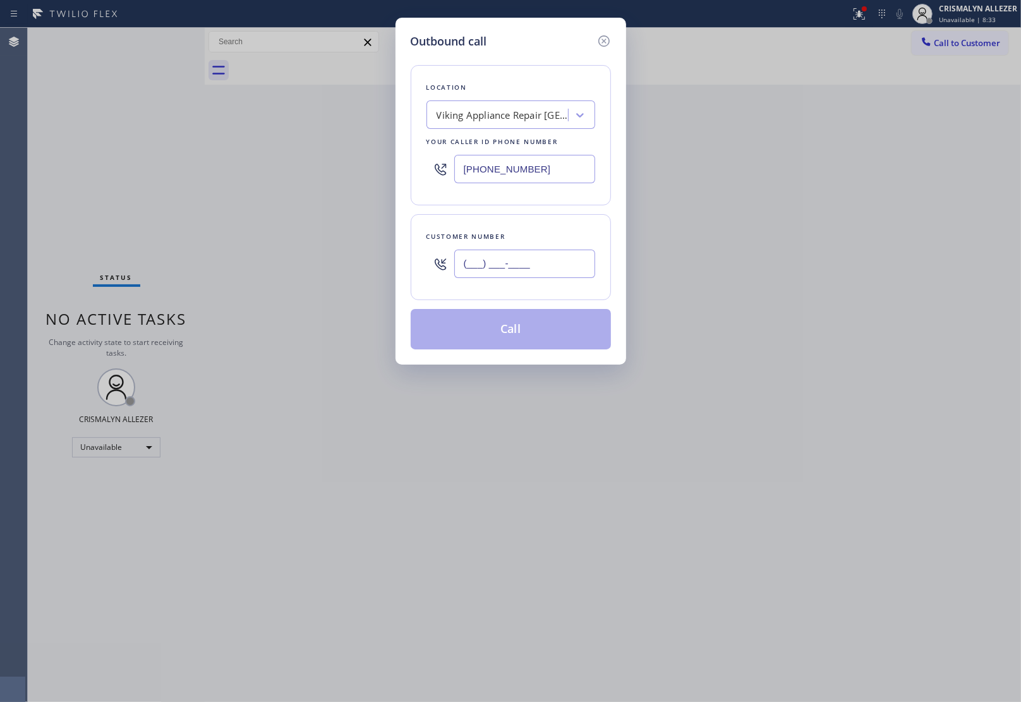
click at [551, 261] on input "(___) ___-____" at bounding box center [524, 264] width 141 height 28
paste input "206) 719-2902"
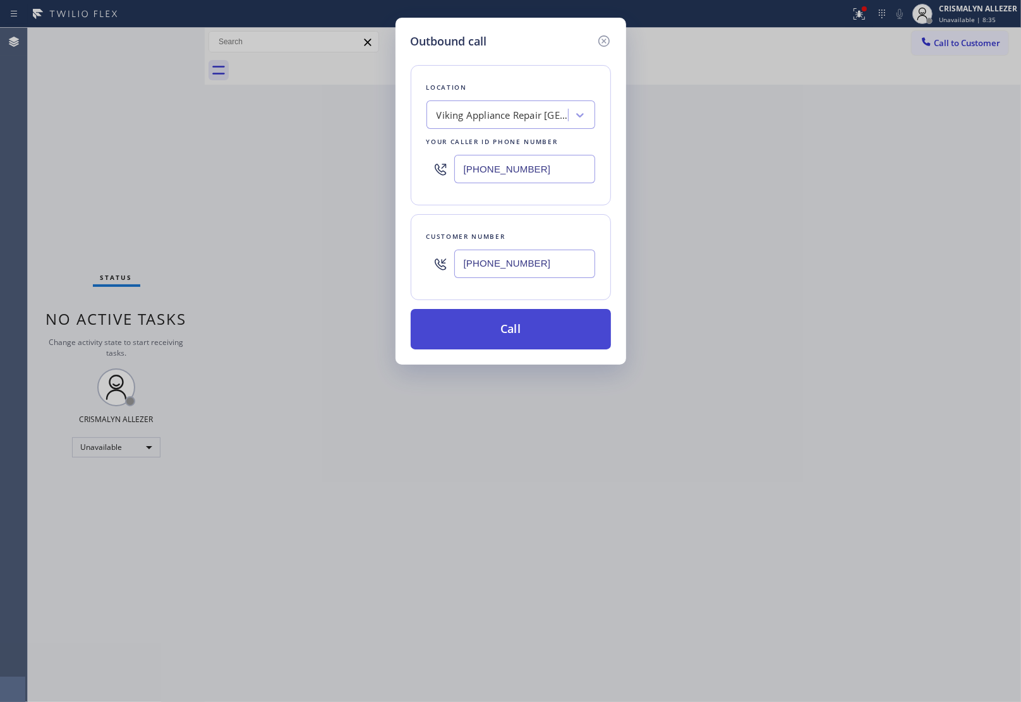
type input "[PHONE_NUMBER]"
click at [521, 330] on button "Call" at bounding box center [511, 329] width 200 height 40
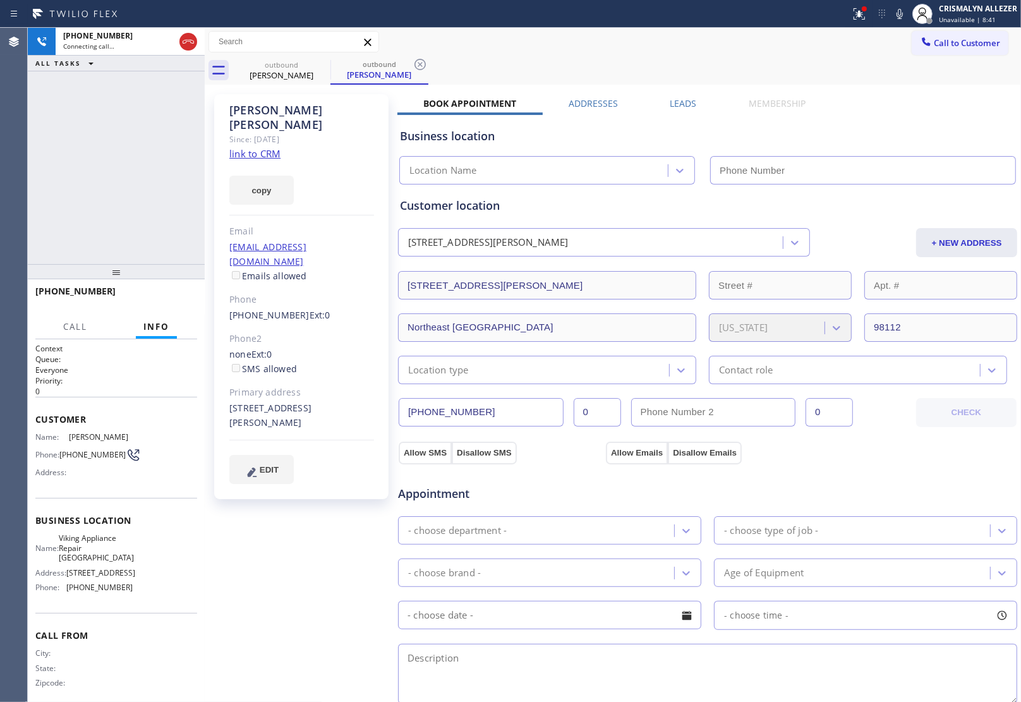
type input "[PHONE_NUMBER]"
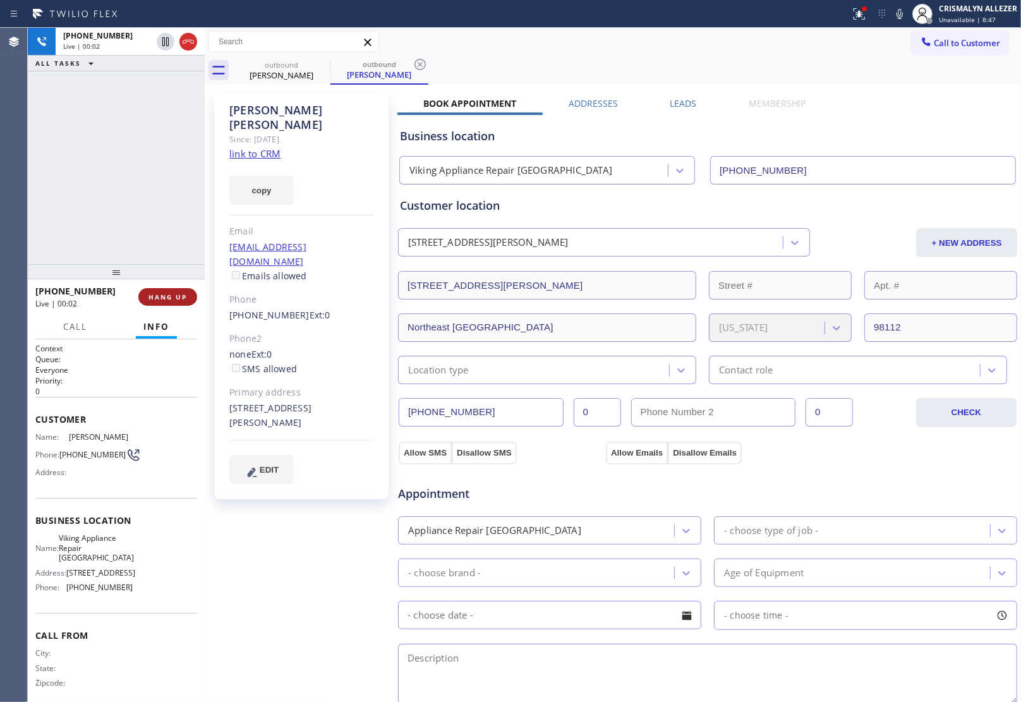
click at [163, 296] on span "HANG UP" at bounding box center [167, 296] width 39 height 9
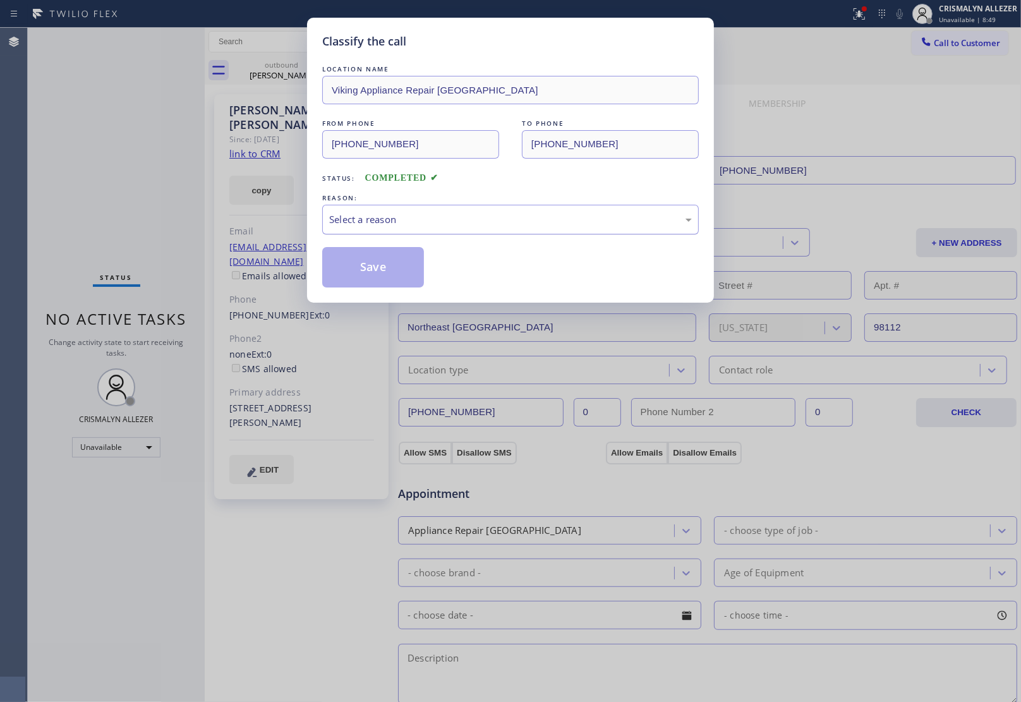
click at [562, 215] on div "Select a reason" at bounding box center [510, 219] width 363 height 15
click at [377, 269] on button "Save" at bounding box center [373, 267] width 102 height 40
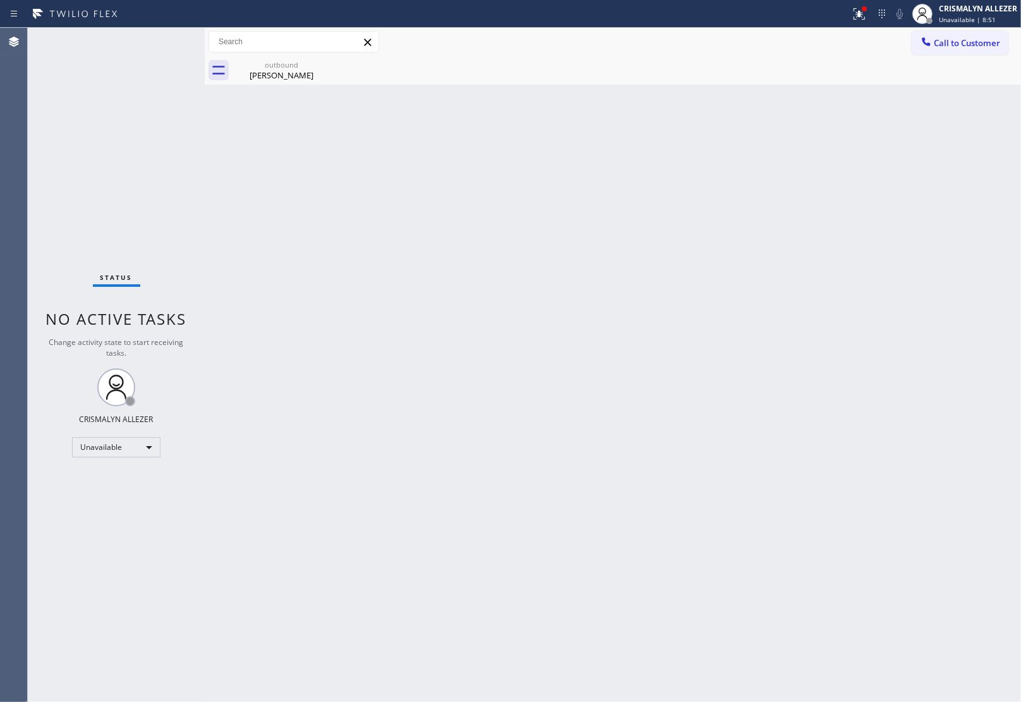
click at [286, 77] on div "[PERSON_NAME]" at bounding box center [281, 74] width 95 height 11
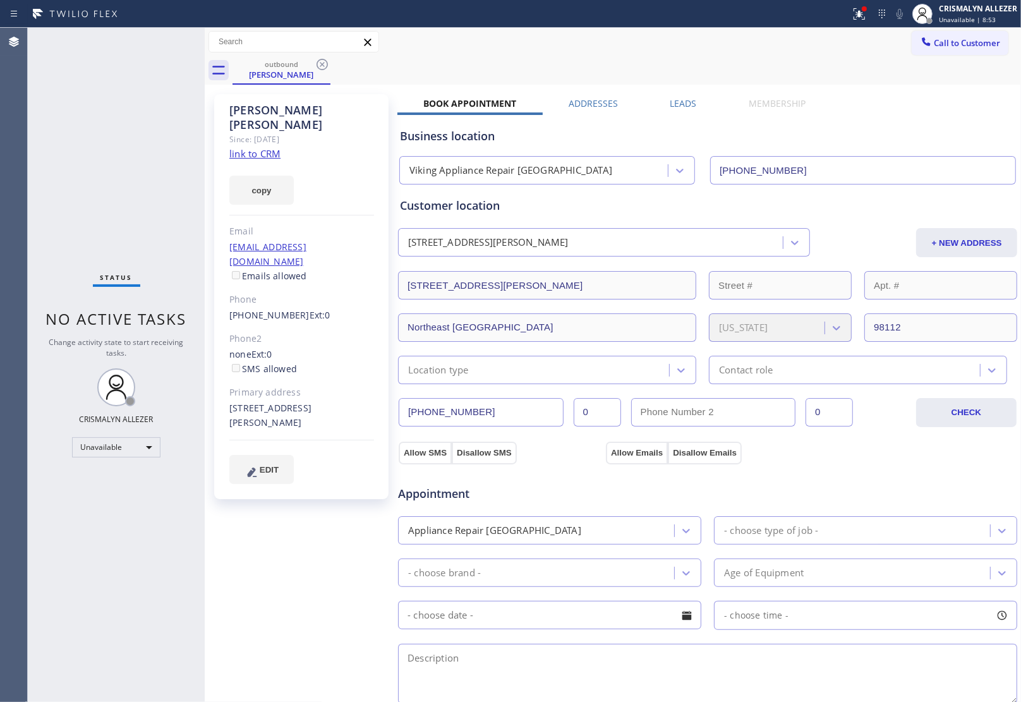
click at [687, 102] on label "Leads" at bounding box center [683, 103] width 27 height 12
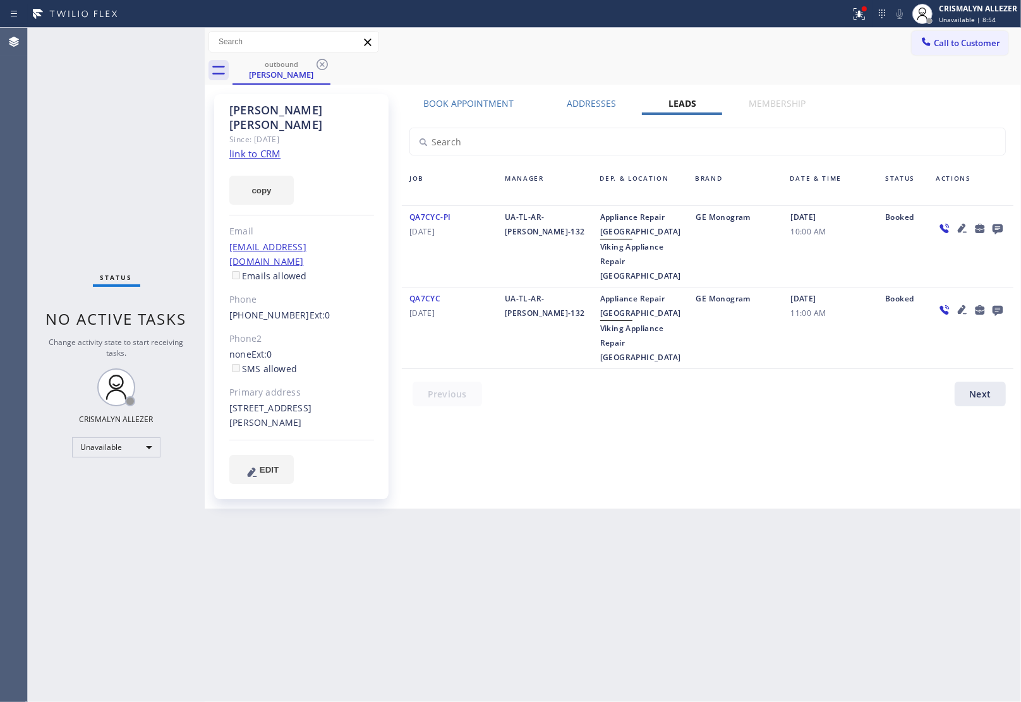
click at [997, 227] on icon at bounding box center [997, 229] width 10 height 10
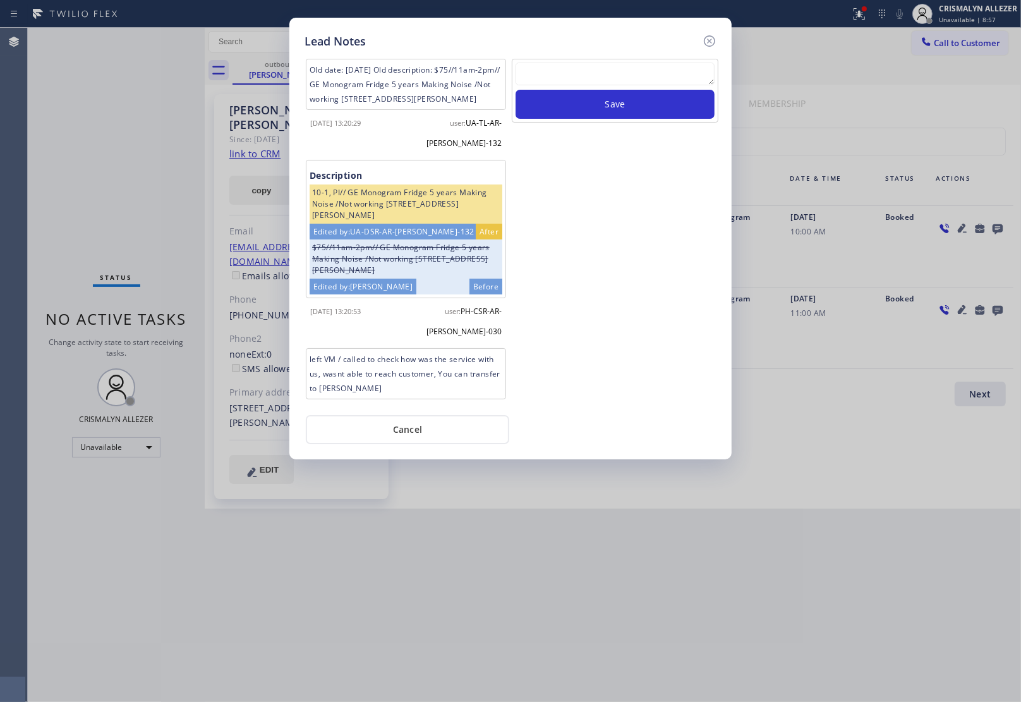
scroll to position [55, 0]
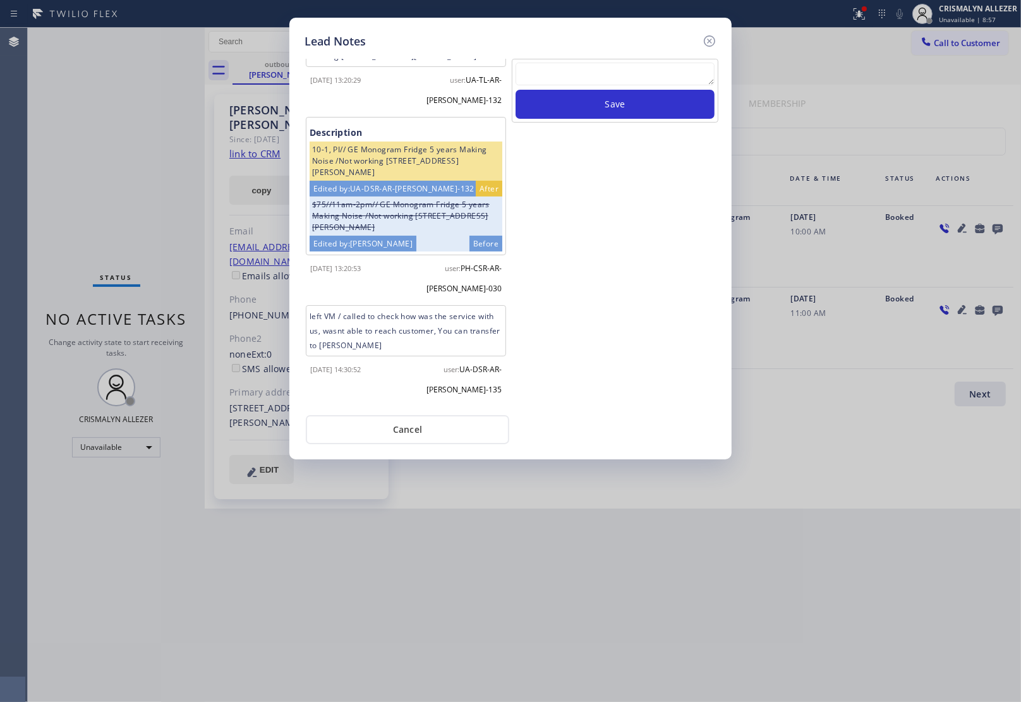
click at [620, 74] on textarea at bounding box center [614, 74] width 199 height 23
paste textarea "no answer | pls xfer here cx cb"
type textarea "no answer | pls xfer here cx cb"
click at [625, 108] on button "Save" at bounding box center [614, 104] width 199 height 29
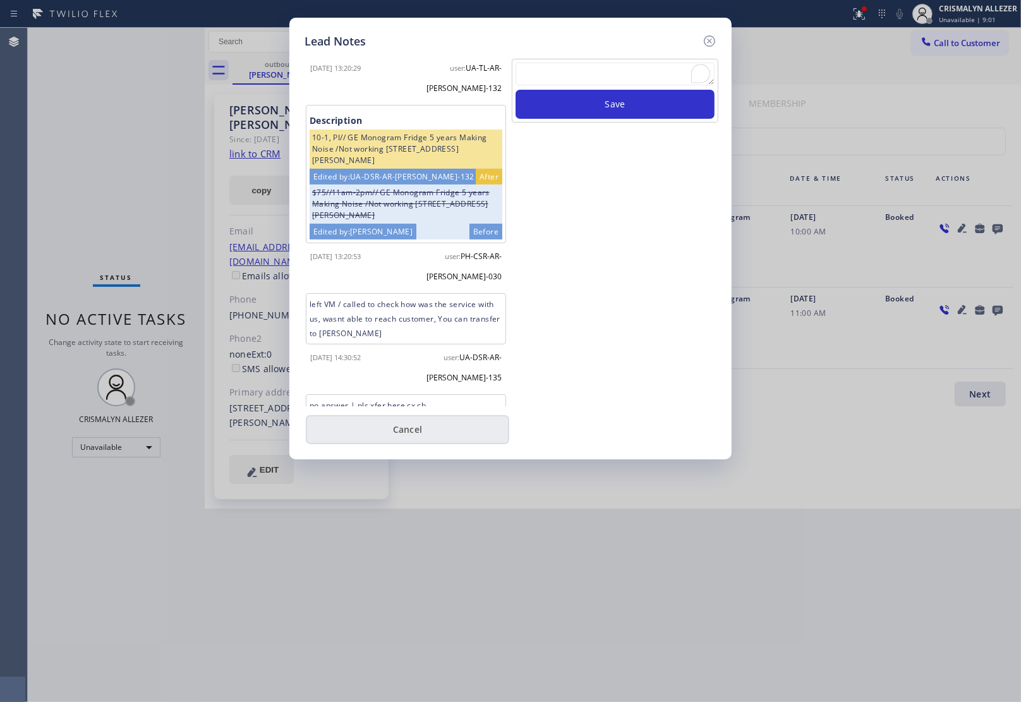
click at [411, 427] on button "Cancel" at bounding box center [407, 429] width 203 height 29
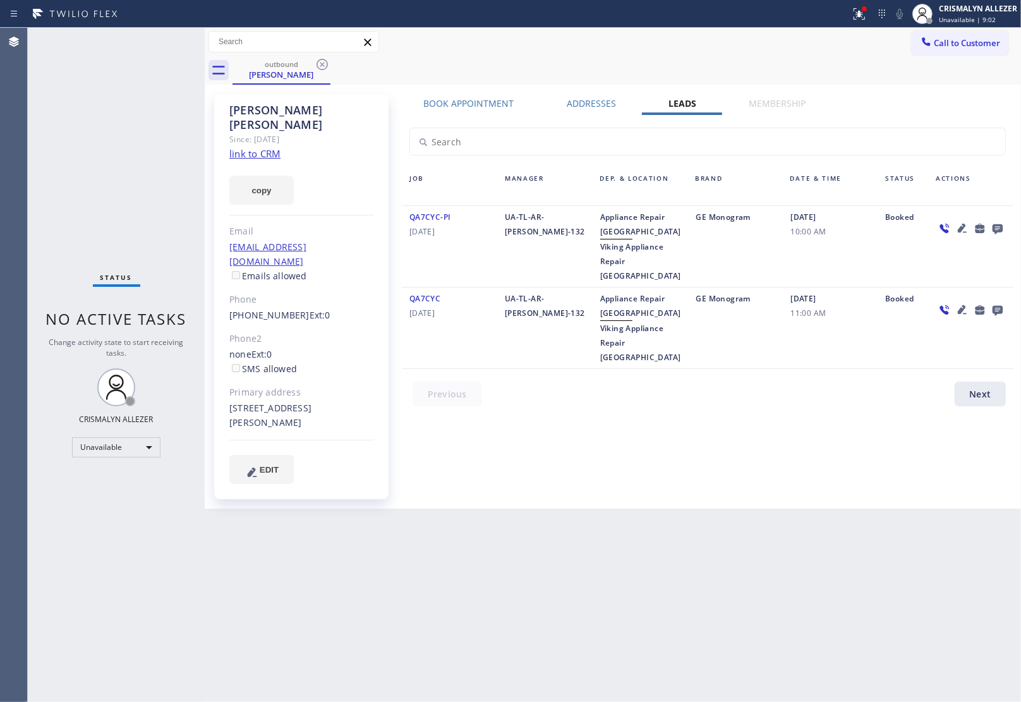
click at [320, 64] on icon at bounding box center [322, 64] width 15 height 15
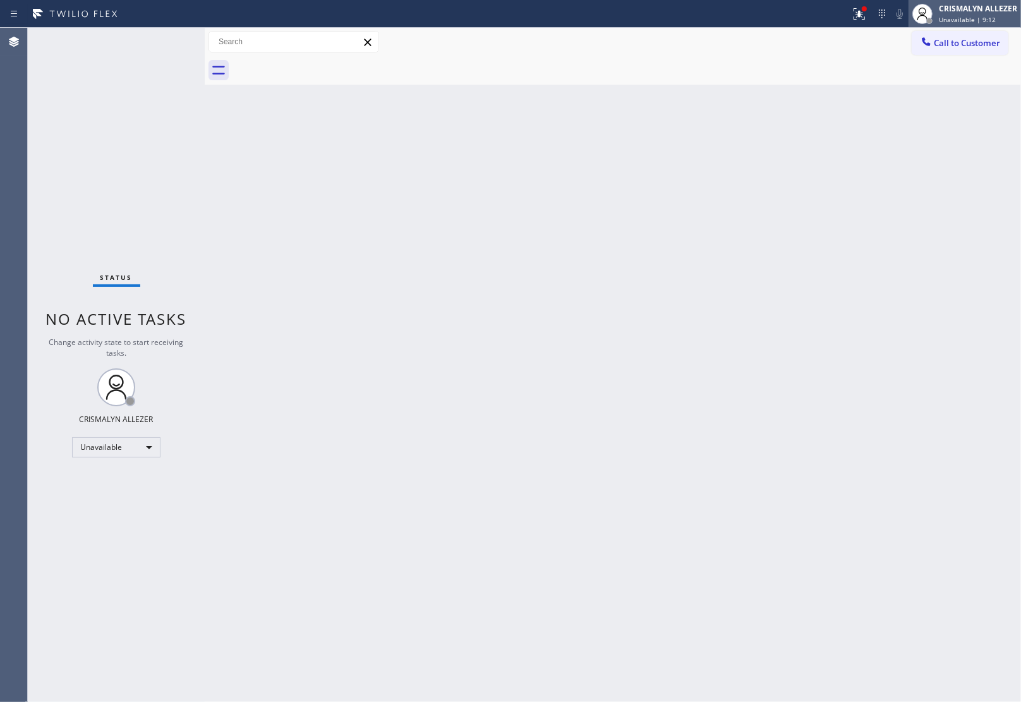
click at [987, 27] on div "CRISMALYN ALLEZER Unavailable | 9:12" at bounding box center [964, 14] width 112 height 28
drag, startPoint x: 814, startPoint y: 150, endPoint x: 941, endPoint y: 66, distance: 152.8
click at [829, 141] on div "Back to Dashboard Change Sender ID Customers Technicians Select a contact Outbo…" at bounding box center [613, 365] width 816 height 674
click at [972, 45] on span "Call to Customer" at bounding box center [967, 42] width 66 height 11
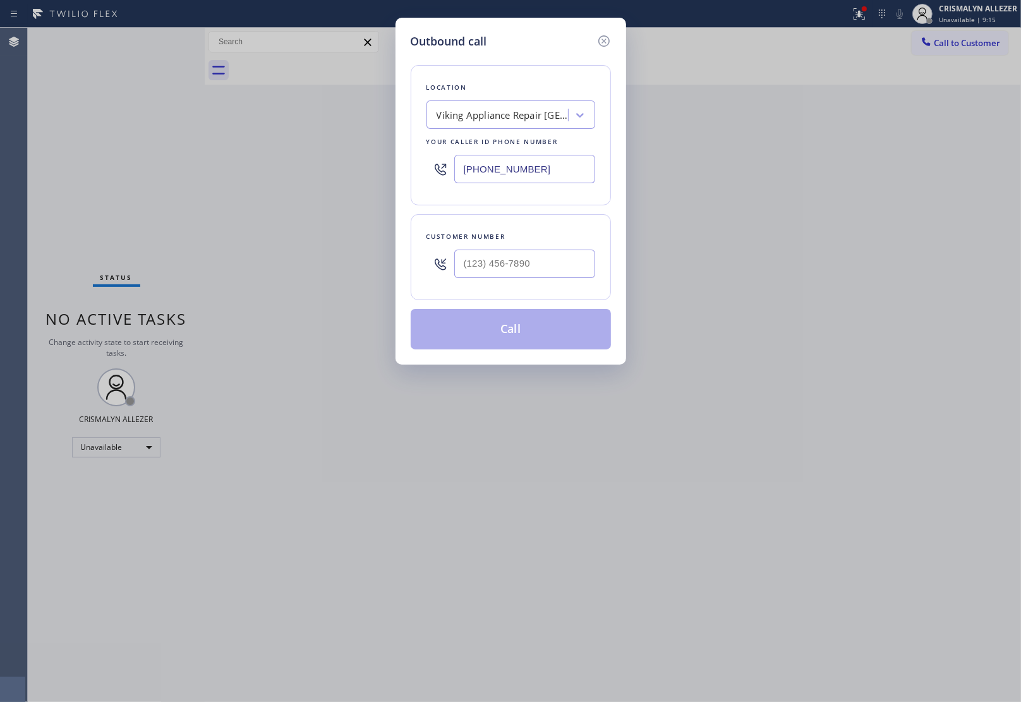
paste input "415) 367-1141"
drag, startPoint x: 551, startPoint y: 168, endPoint x: 152, endPoint y: 112, distance: 403.7
click at [246, 127] on div "Outbound call Location Viking Appliance Repair Seattle Your caller id phone num…" at bounding box center [510, 351] width 1021 height 702
type input "(415) 367-1141"
click at [544, 267] on input "(___) ___-____" at bounding box center [524, 264] width 141 height 28
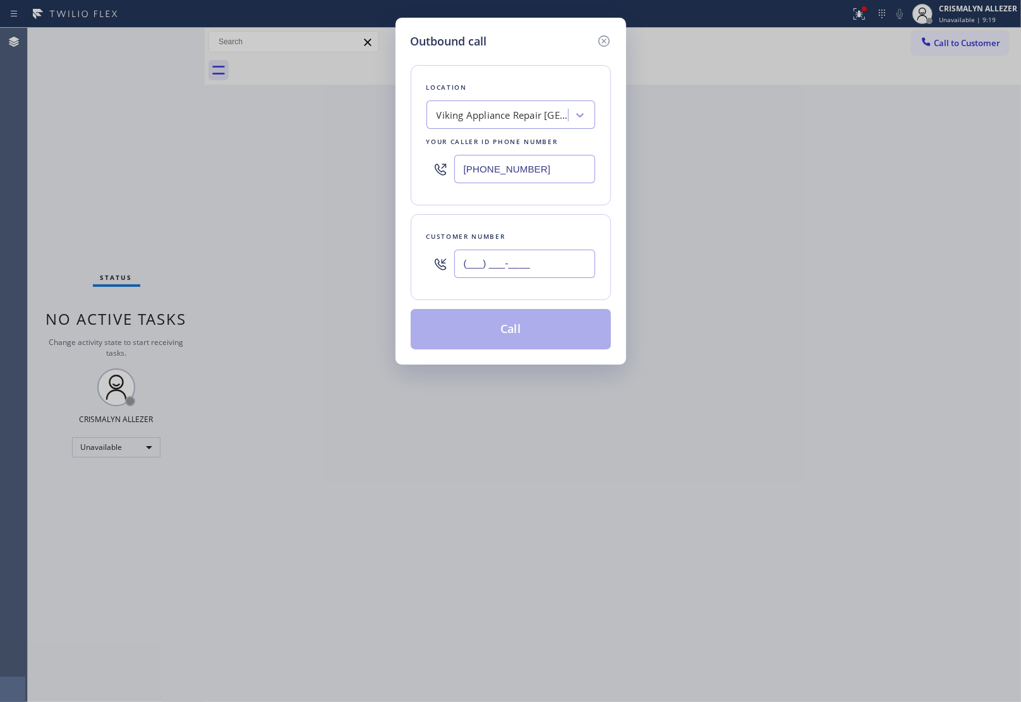
paste input "925) 708-9399"
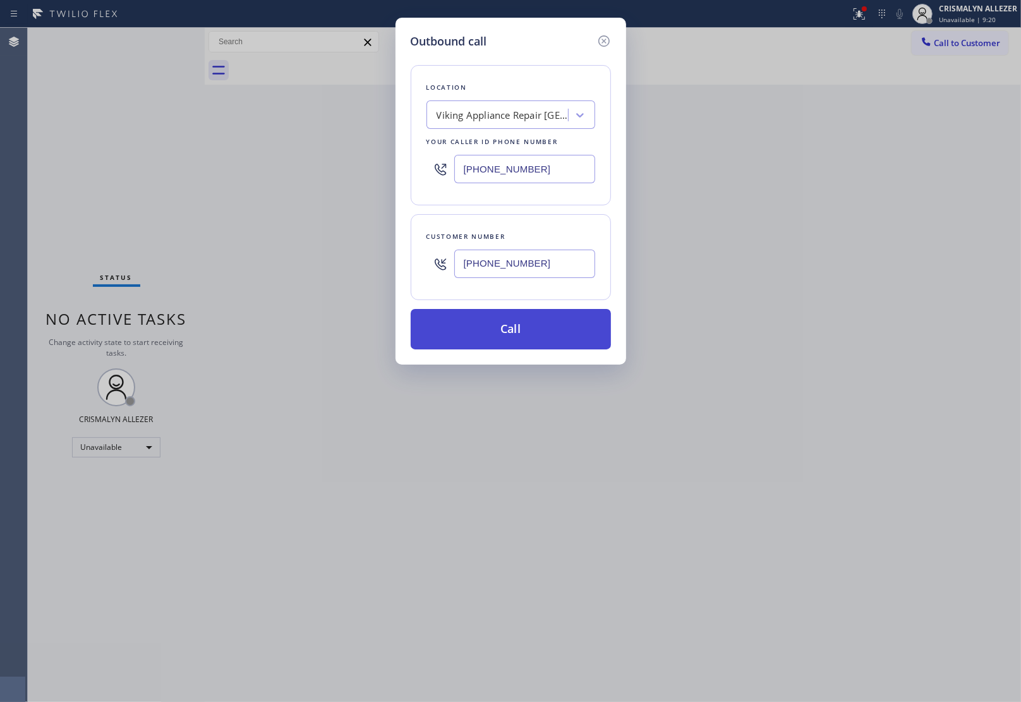
type input "(925) 708-9399"
click at [500, 339] on button "Call" at bounding box center [511, 329] width 200 height 40
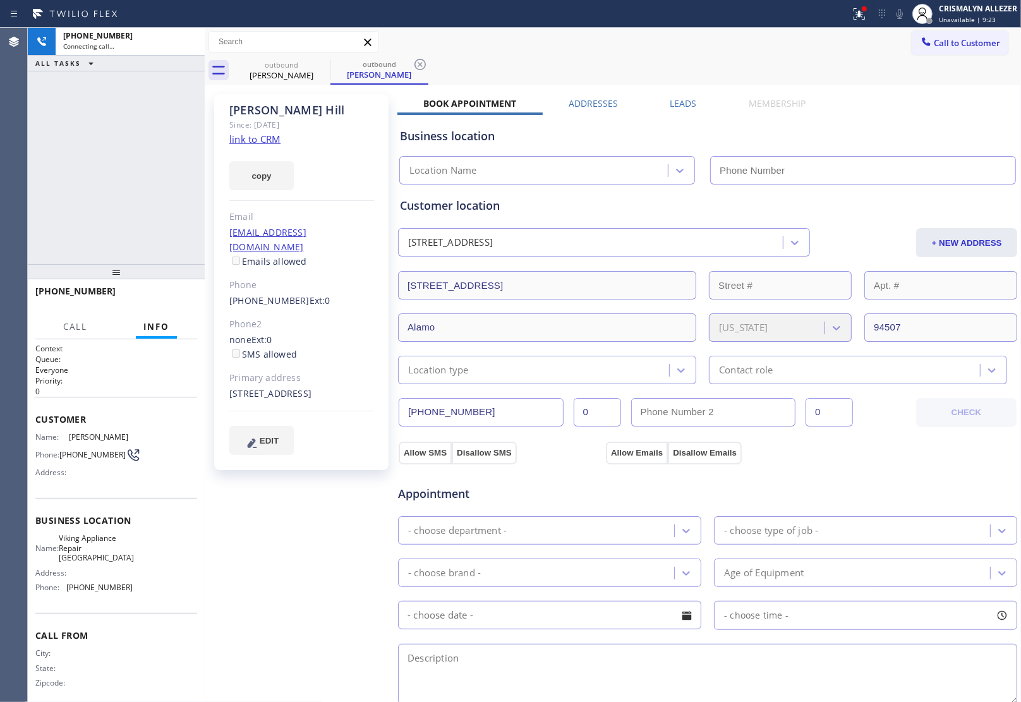
click at [251, 134] on link "link to CRM" at bounding box center [254, 139] width 51 height 13
type input "(415) 367-1141"
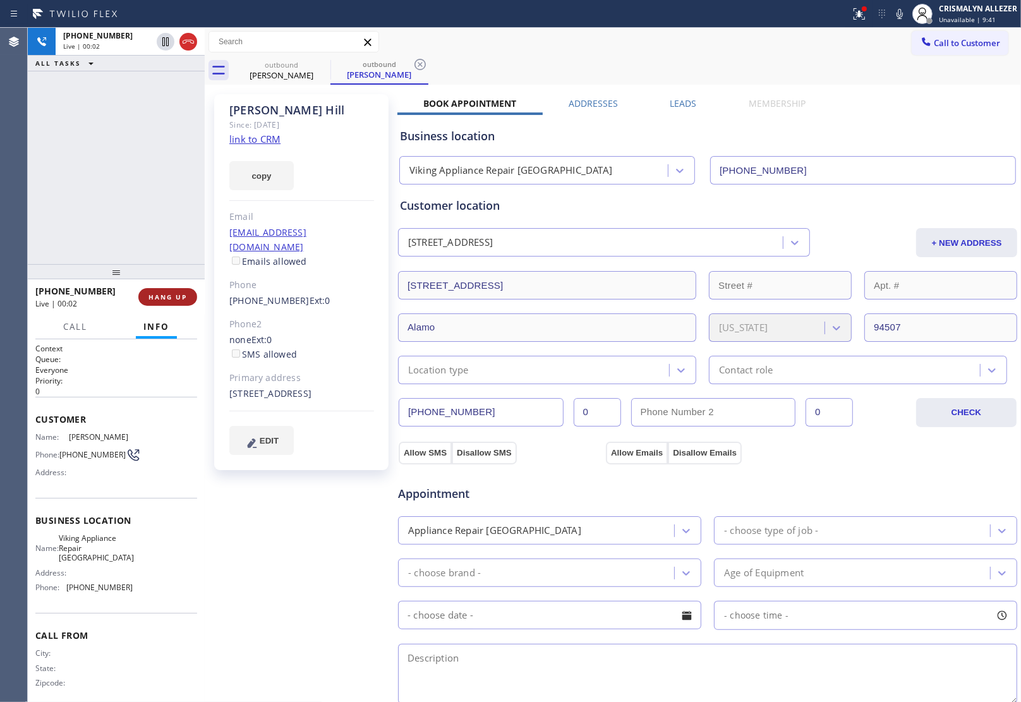
click at [165, 302] on button "HANG UP" at bounding box center [167, 297] width 59 height 18
click at [171, 294] on span "HANG UP" at bounding box center [167, 296] width 39 height 9
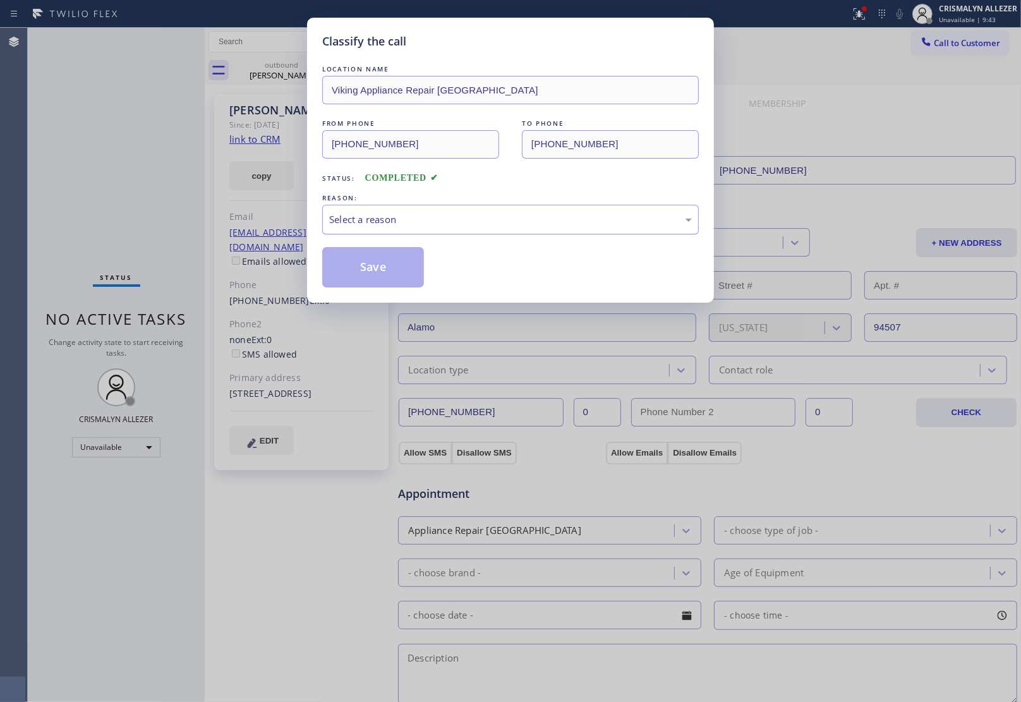
click at [484, 213] on div "Select a reason" at bounding box center [510, 219] width 363 height 15
click at [364, 267] on button "Save" at bounding box center [373, 267] width 102 height 40
click at [332, 76] on div "Sally Hill" at bounding box center [379, 74] width 95 height 11
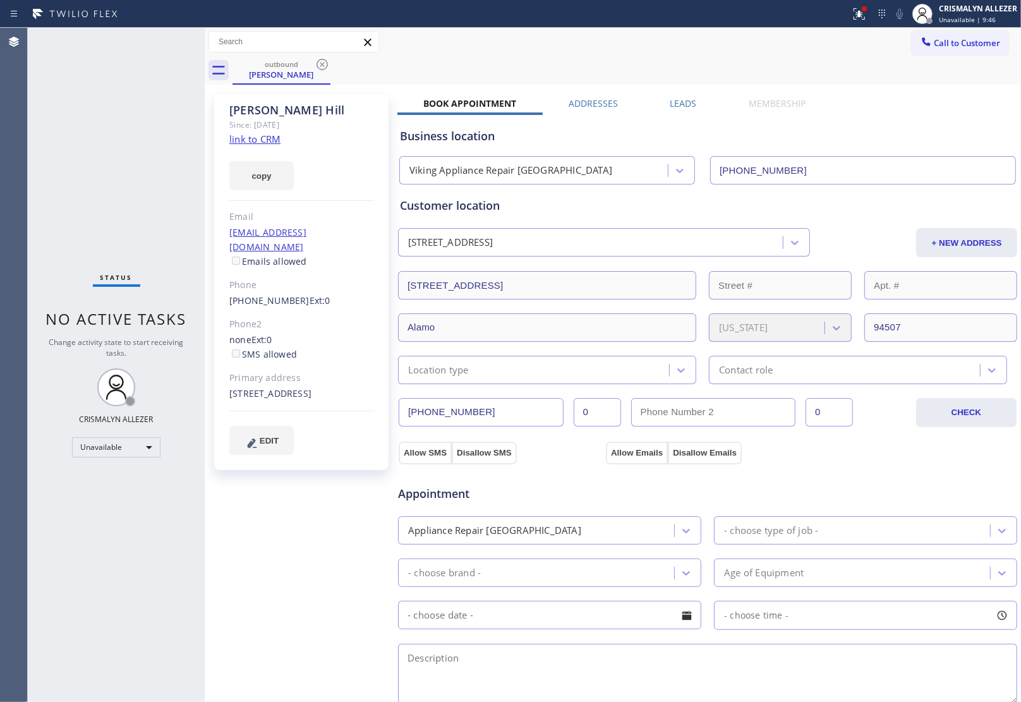
drag, startPoint x: 322, startPoint y: 65, endPoint x: 332, endPoint y: 5, distance: 60.9
click at [322, 63] on icon at bounding box center [322, 64] width 15 height 15
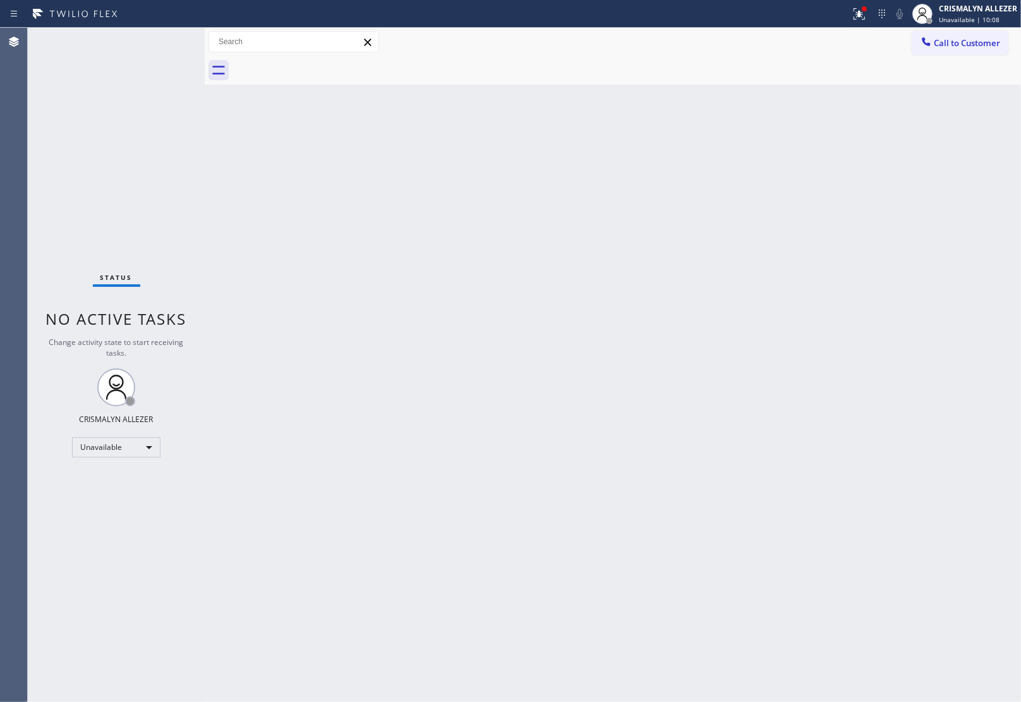
click at [956, 37] on button "Call to Customer" at bounding box center [959, 43] width 97 height 24
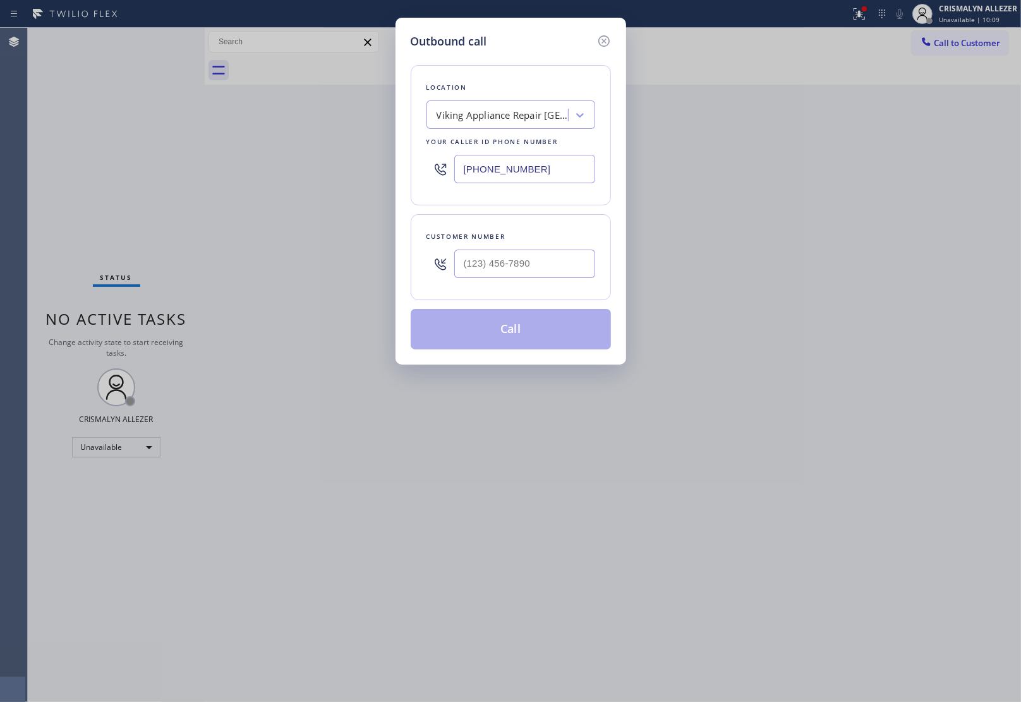
drag, startPoint x: 556, startPoint y: 166, endPoint x: 303, endPoint y: 142, distance: 254.4
click at [376, 152] on div "Outbound call Location Viking Appliance Repair San Mateo Your caller id phone n…" at bounding box center [510, 351] width 1021 height 702
paste input "6-3986"
type input "(415) 366-3986"
click at [541, 278] on input "(___) ___-____" at bounding box center [524, 264] width 141 height 28
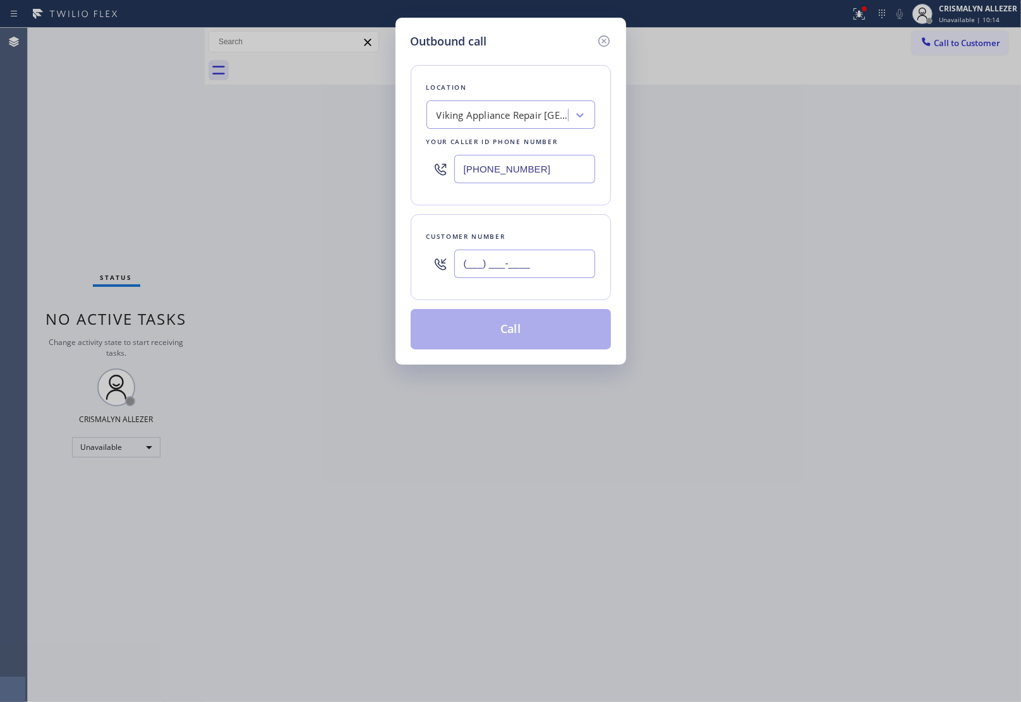
paste input "650) 248-5725"
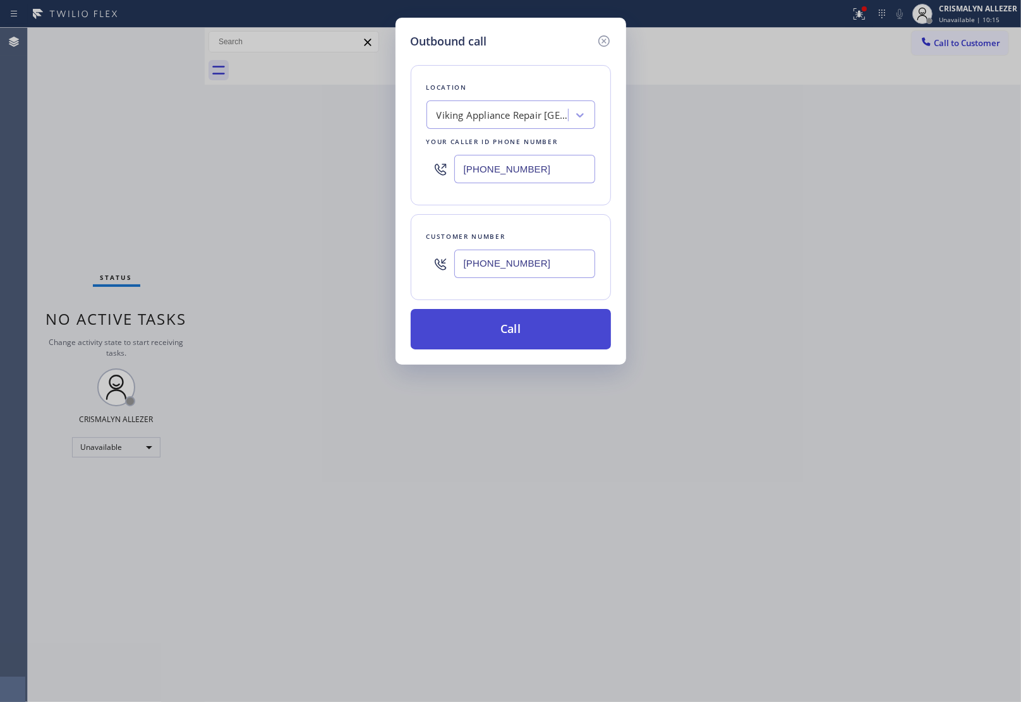
type input "(650) 248-5725"
click at [512, 337] on button "Call" at bounding box center [511, 329] width 200 height 40
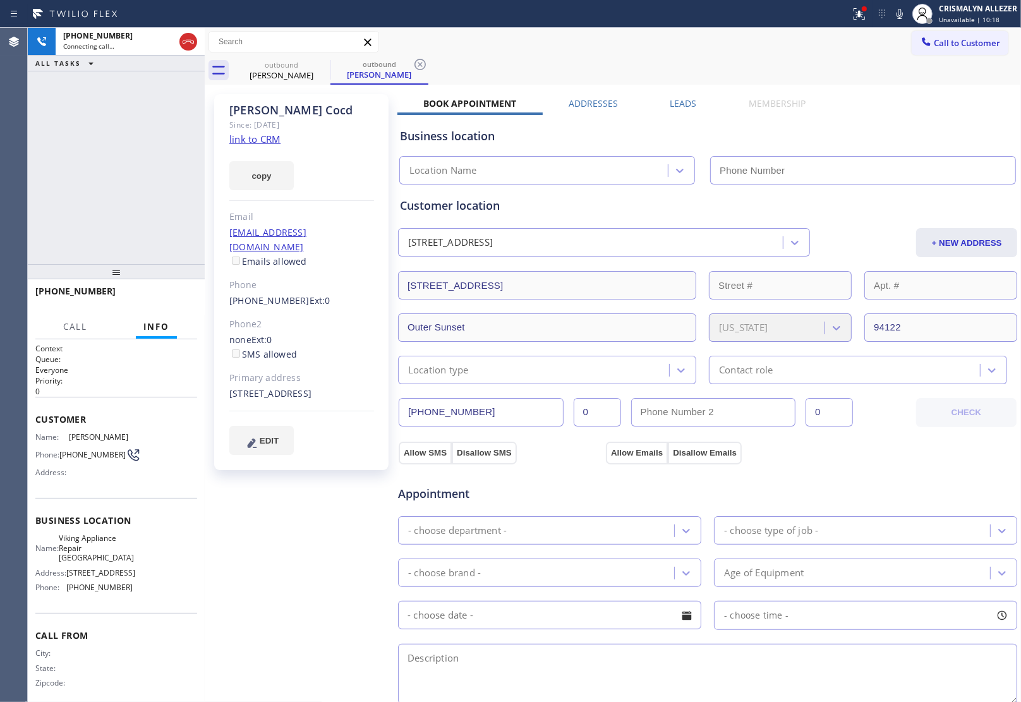
click at [273, 140] on link "link to CRM" at bounding box center [254, 139] width 51 height 13
type input "(415) 366-3986"
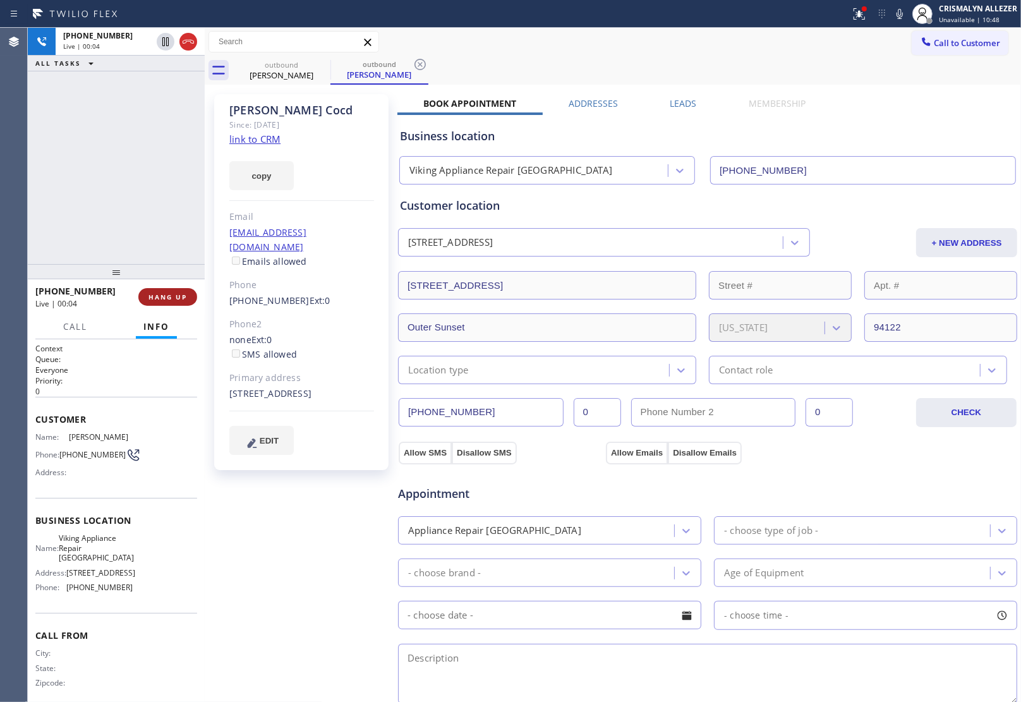
click at [162, 298] on span "HANG UP" at bounding box center [167, 296] width 39 height 9
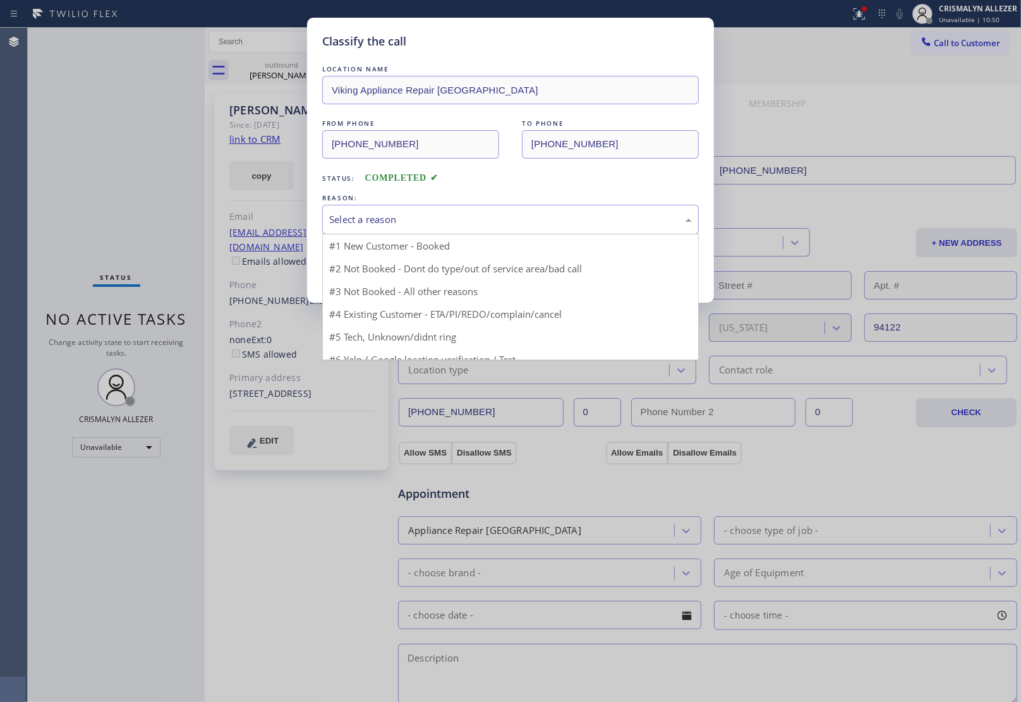
click at [532, 226] on div "Select a reason" at bounding box center [510, 219] width 363 height 15
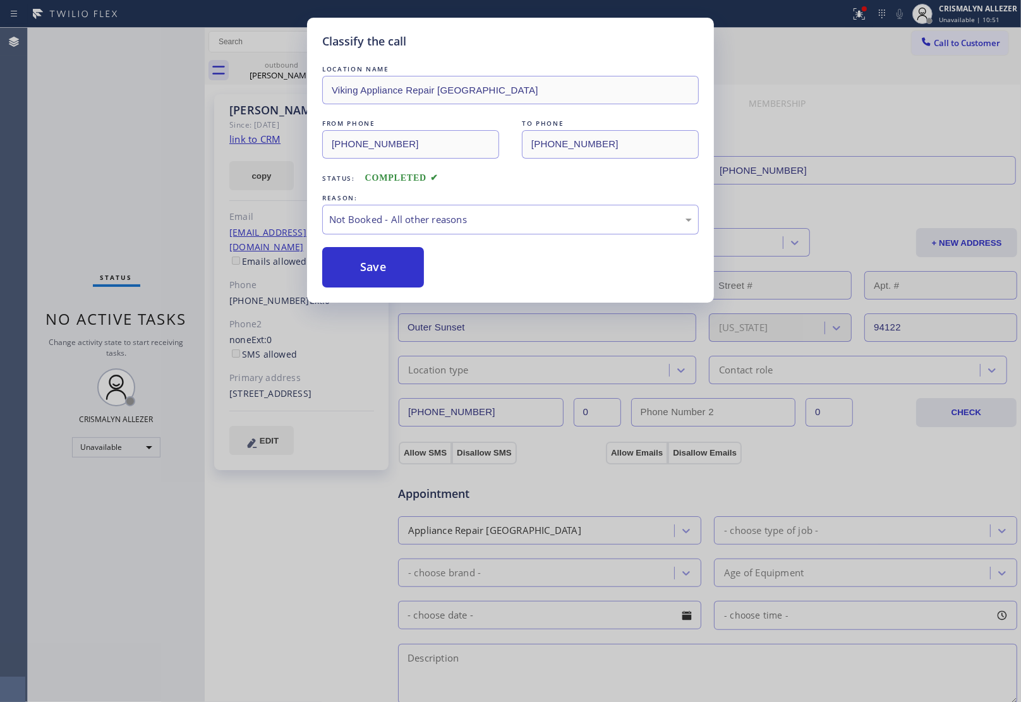
click at [389, 272] on button "Save" at bounding box center [373, 267] width 102 height 40
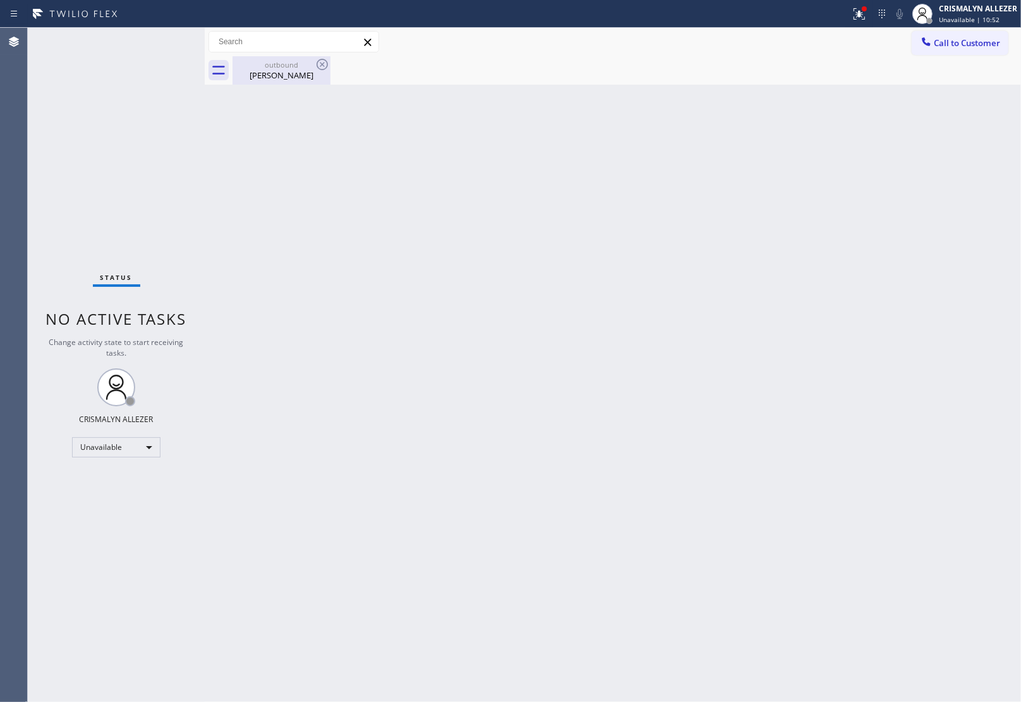
click at [294, 71] on div "Nicole Cocd" at bounding box center [281, 74] width 95 height 11
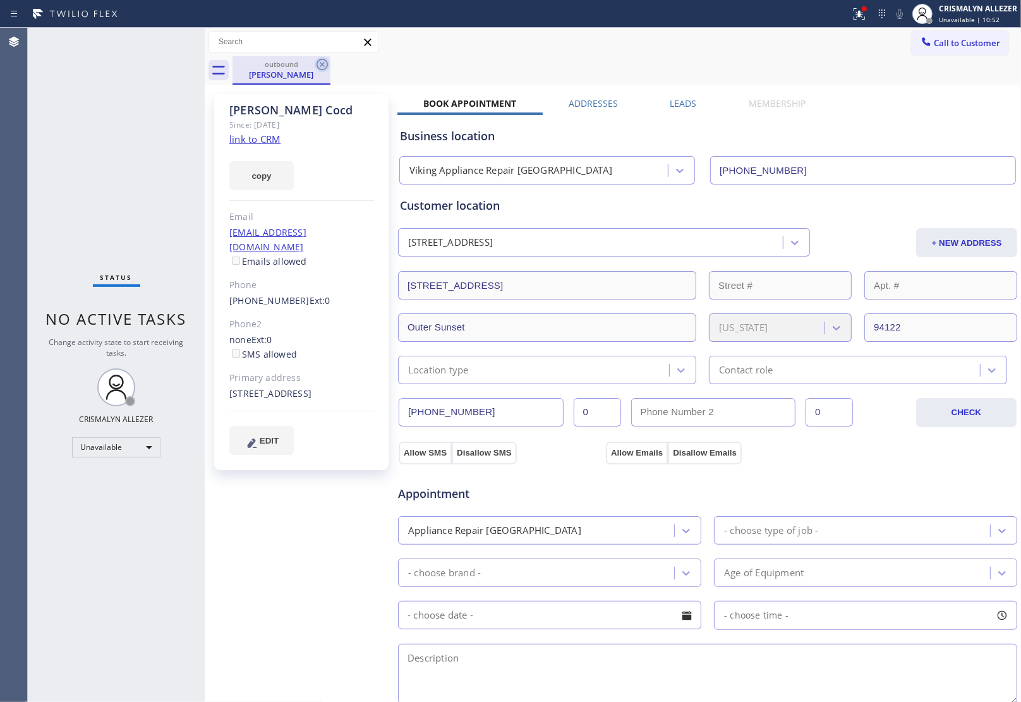
click at [316, 64] on icon at bounding box center [321, 64] width 11 height 11
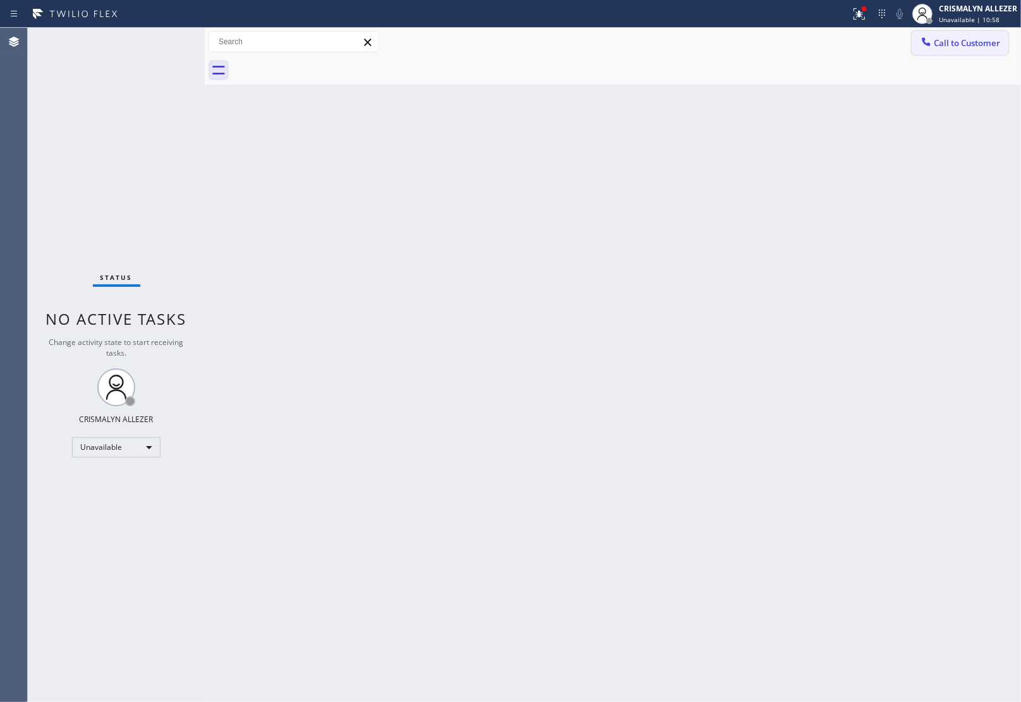
click at [980, 49] on button "Call to Customer" at bounding box center [959, 43] width 97 height 24
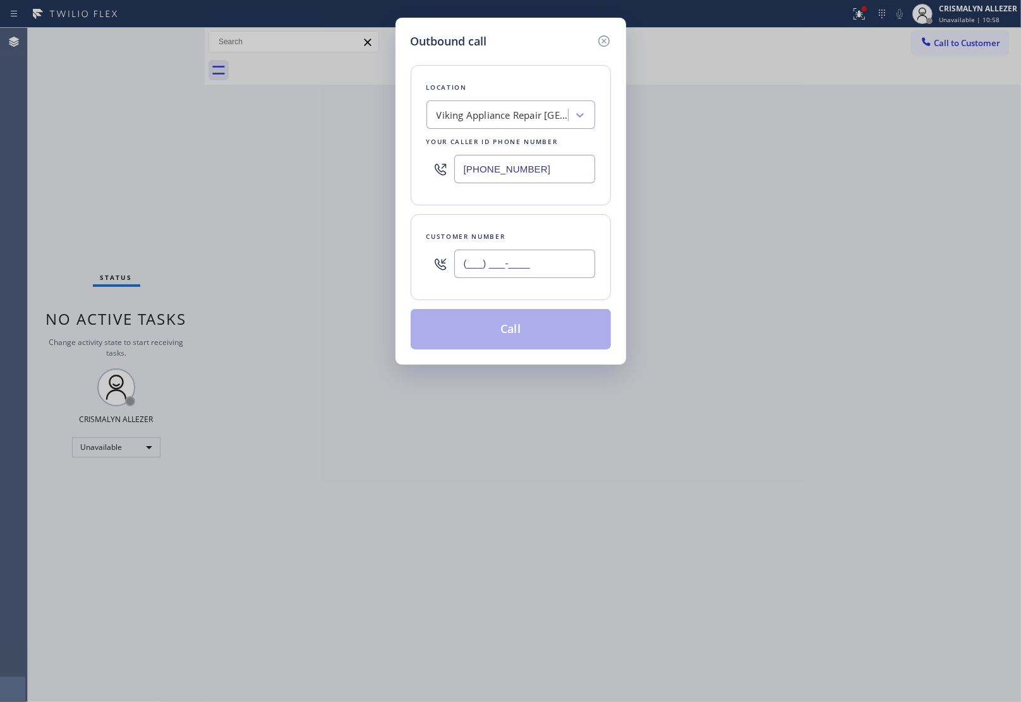
click at [568, 259] on input "(___) ___-____" at bounding box center [524, 264] width 141 height 28
paste input "650) 248-5725"
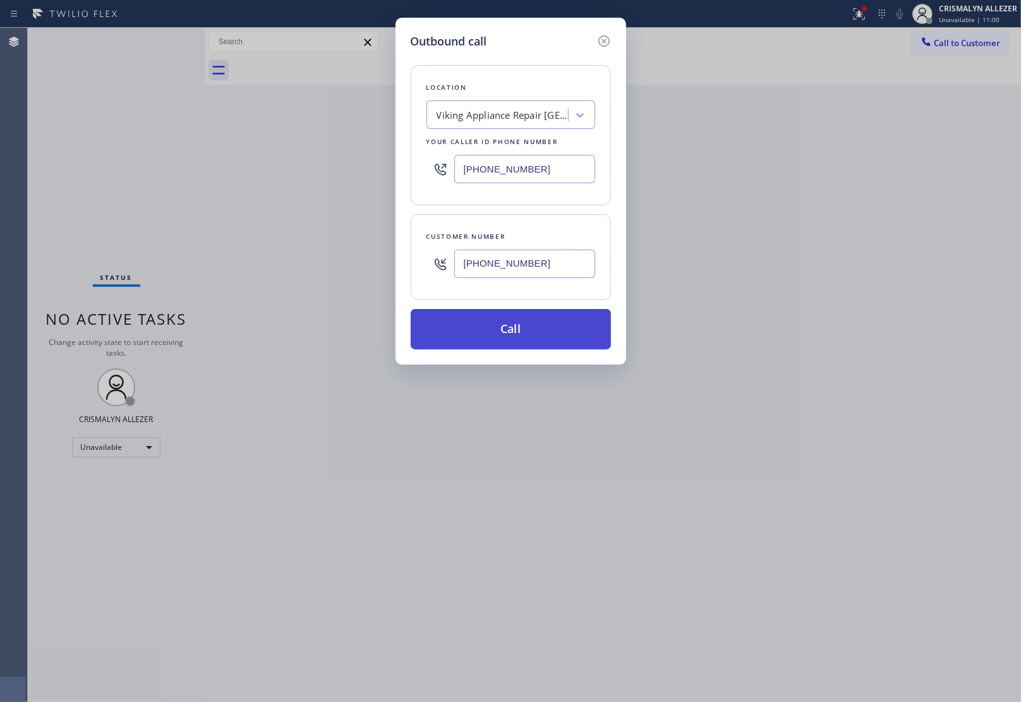
type input "(650) 248-5725"
click at [528, 338] on button "Call" at bounding box center [511, 329] width 200 height 40
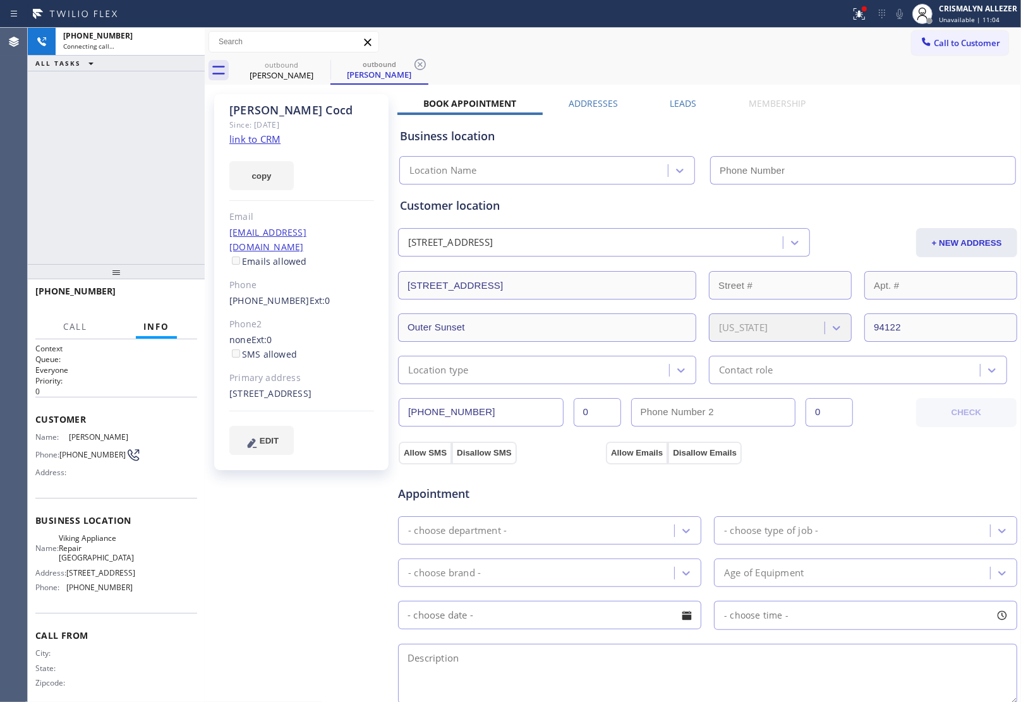
type input "(415) 366-3986"
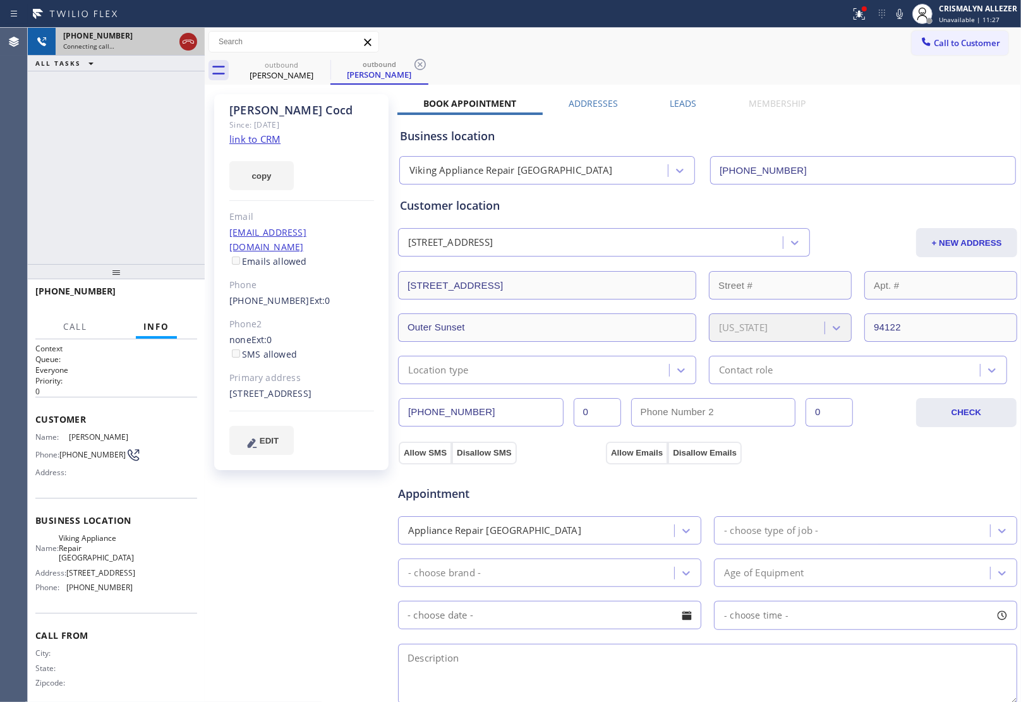
click at [187, 42] on icon at bounding box center [188, 41] width 15 height 15
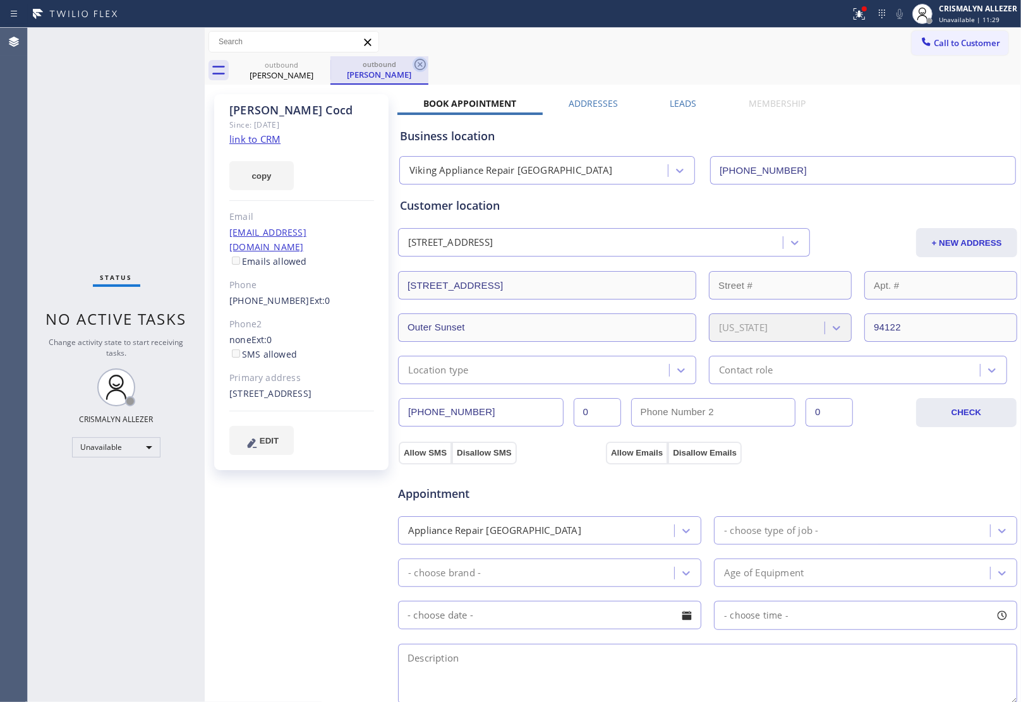
click at [421, 64] on icon at bounding box center [419, 64] width 11 height 11
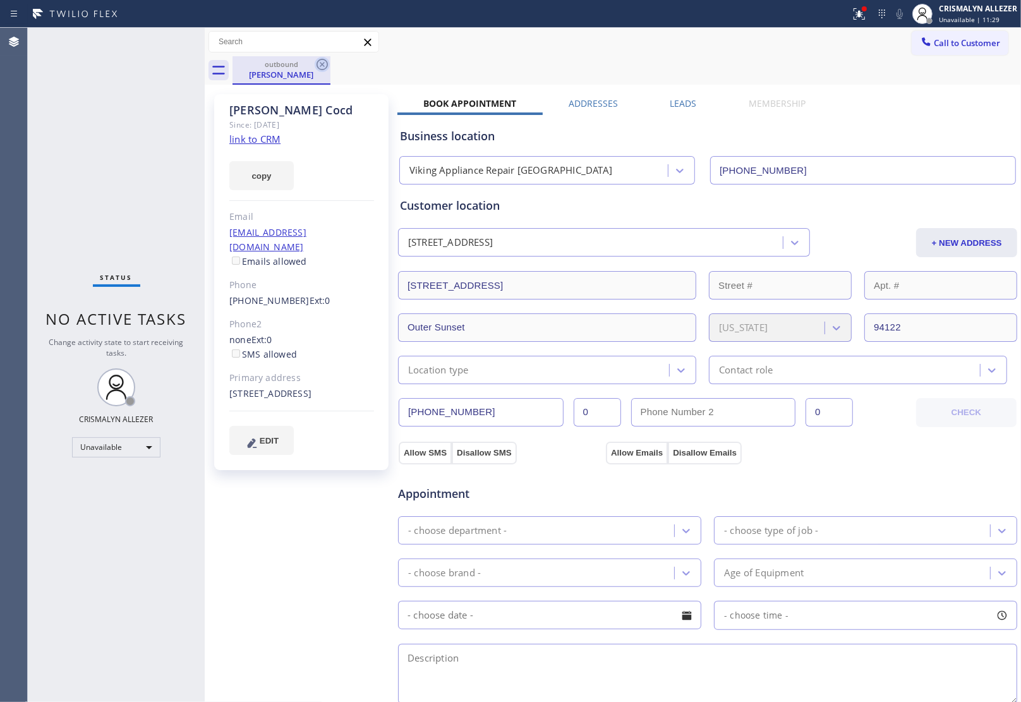
click at [315, 62] on icon at bounding box center [322, 64] width 15 height 15
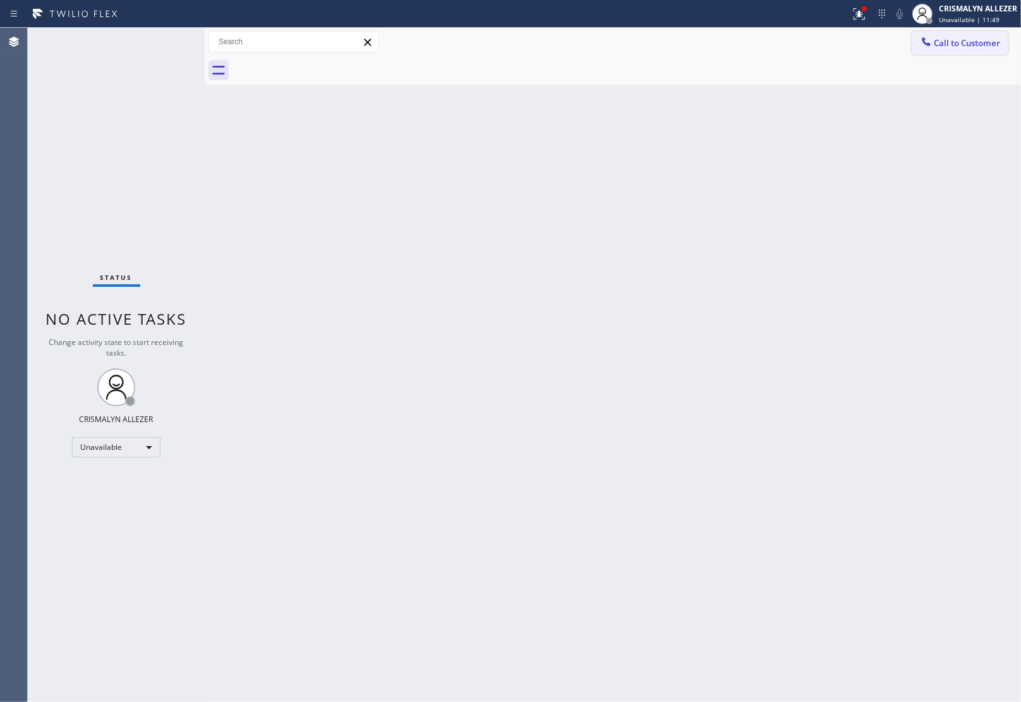
click at [965, 44] on span "Call to Customer" at bounding box center [967, 42] width 66 height 11
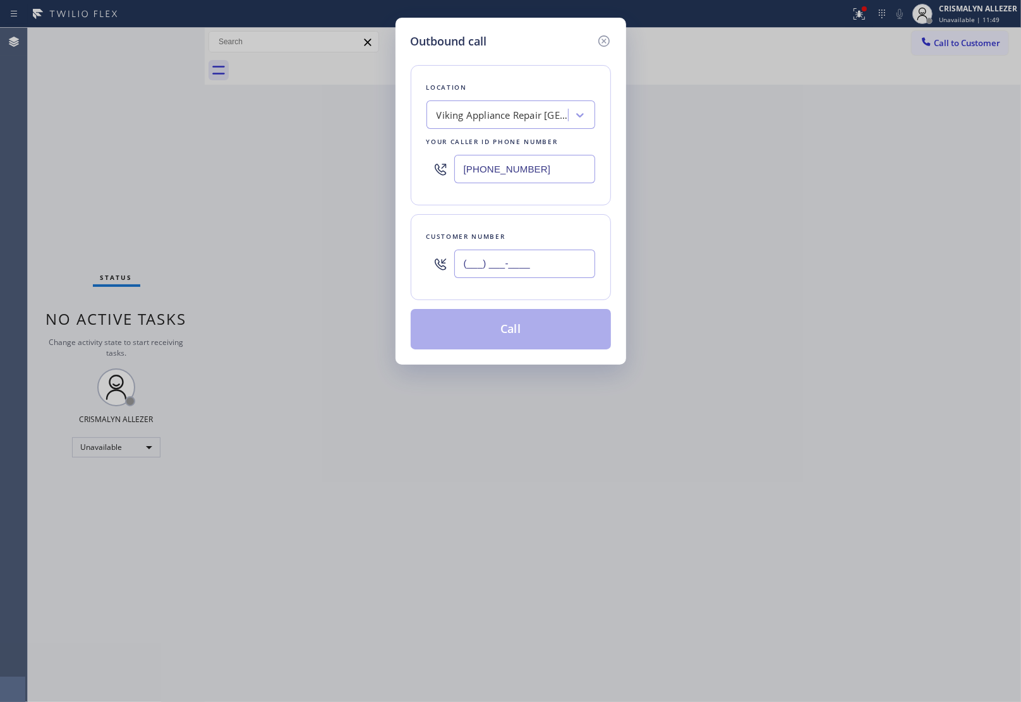
click at [565, 277] on input "(___) ___-____" at bounding box center [524, 264] width 141 height 28
paste input "415) 264-7326"
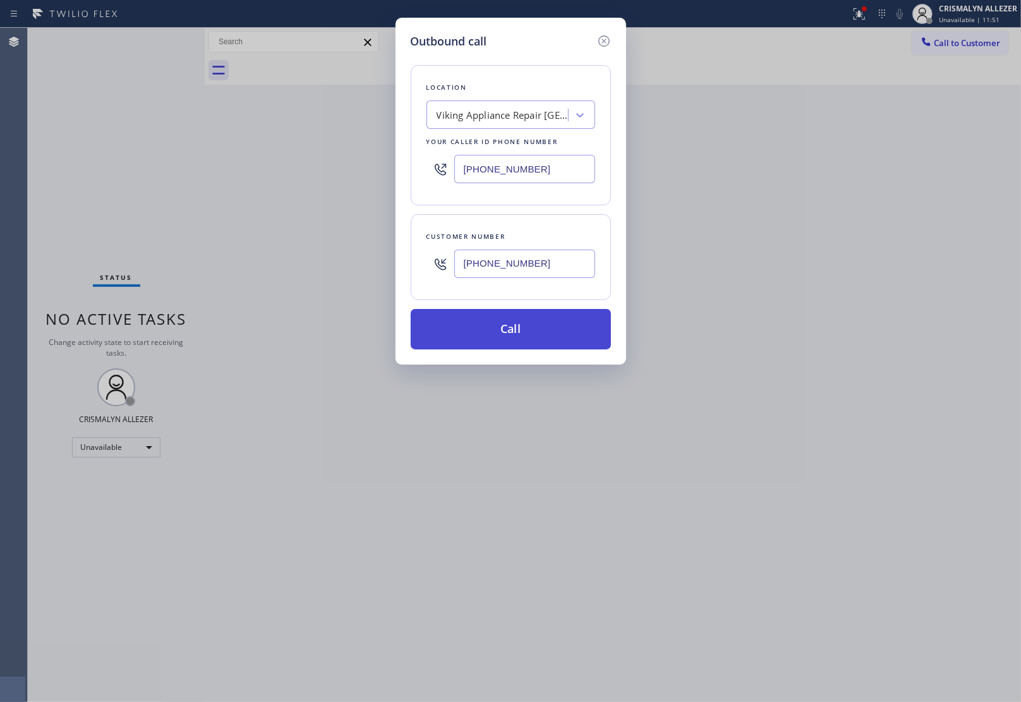
type input "(415) 264-7326"
click at [522, 332] on button "Call" at bounding box center [511, 329] width 200 height 40
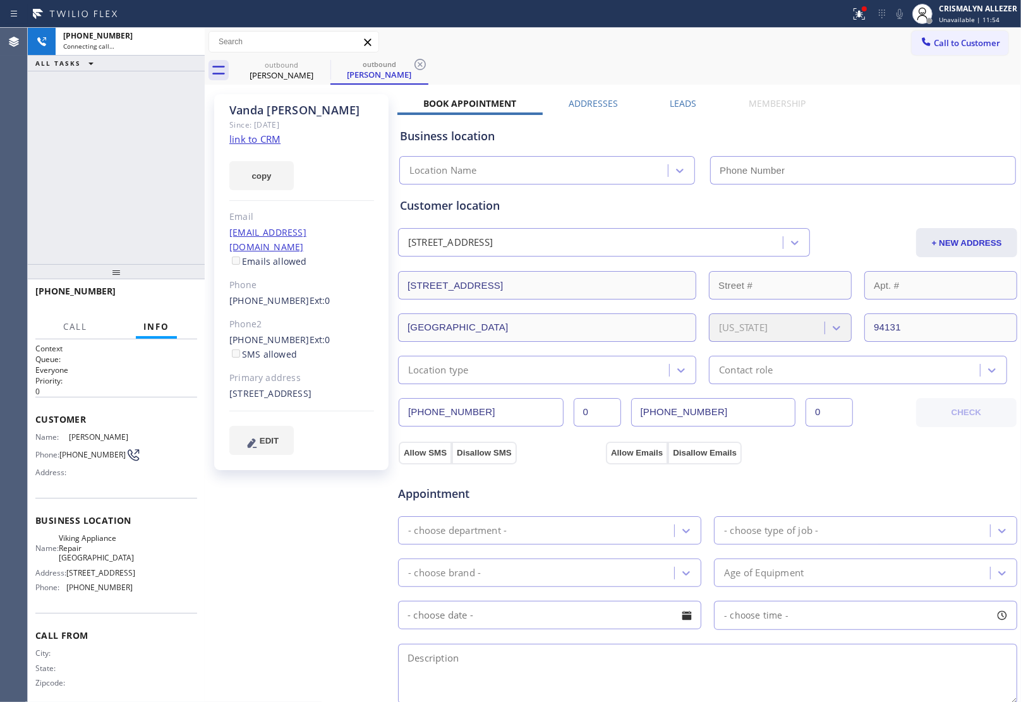
click at [250, 138] on link "link to CRM" at bounding box center [254, 139] width 51 height 13
type input "(415) 366-3986"
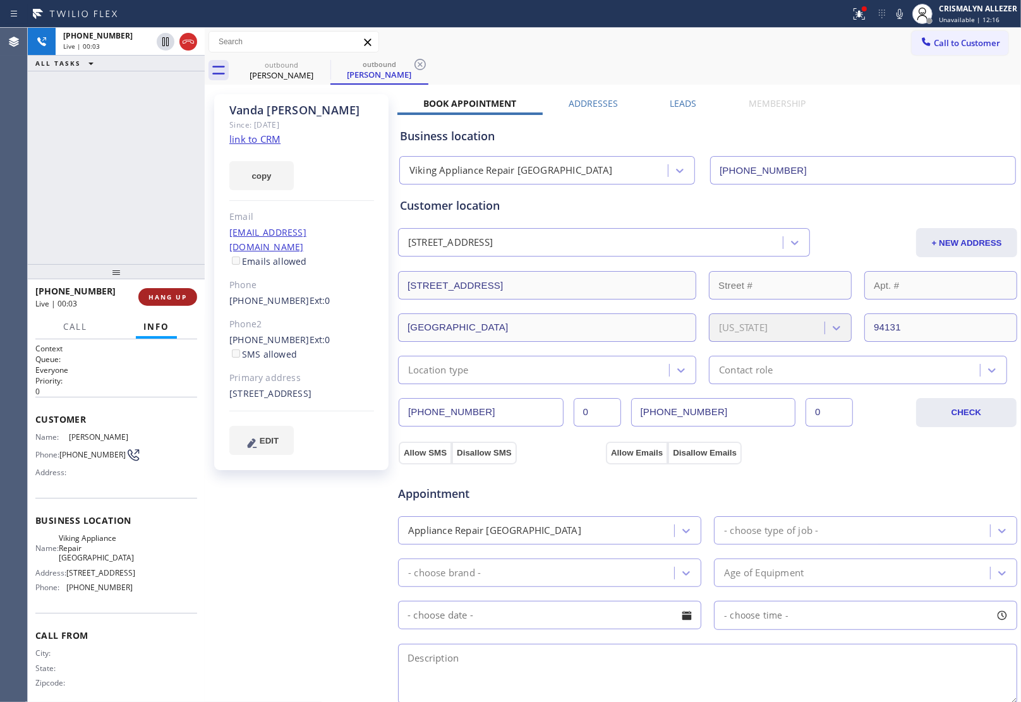
click at [162, 304] on button "HANG UP" at bounding box center [167, 297] width 59 height 18
click at [165, 300] on span "HANG UP" at bounding box center [167, 296] width 39 height 9
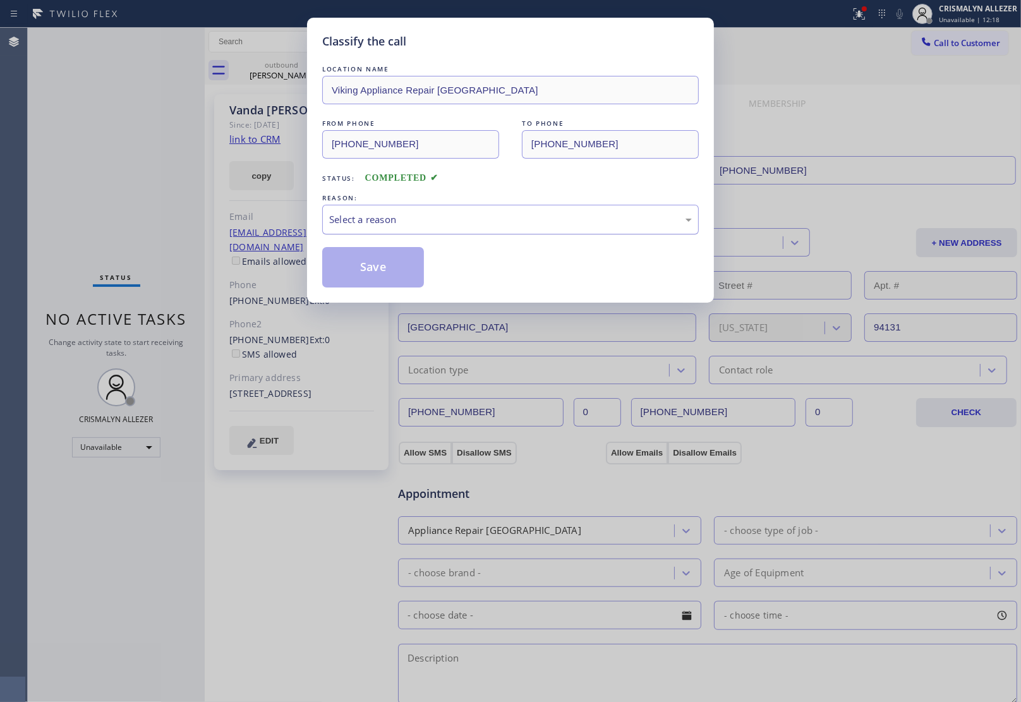
click at [438, 219] on div "Select a reason" at bounding box center [510, 219] width 363 height 15
click at [370, 272] on button "Save" at bounding box center [373, 267] width 102 height 40
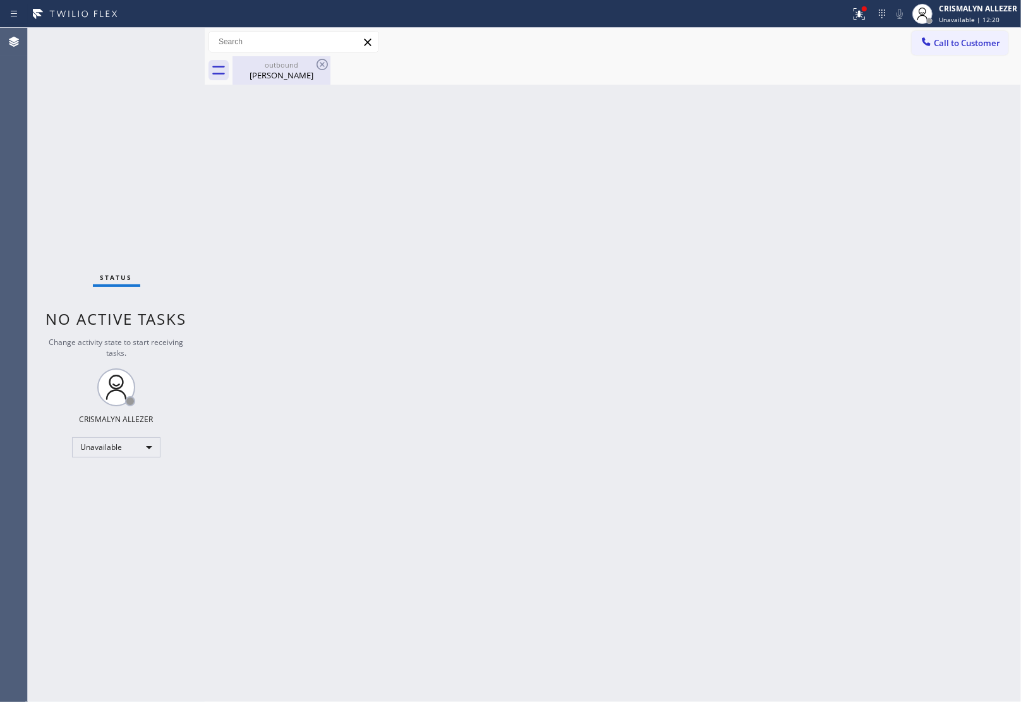
click at [297, 73] on div "Vanda Baptista" at bounding box center [281, 74] width 95 height 11
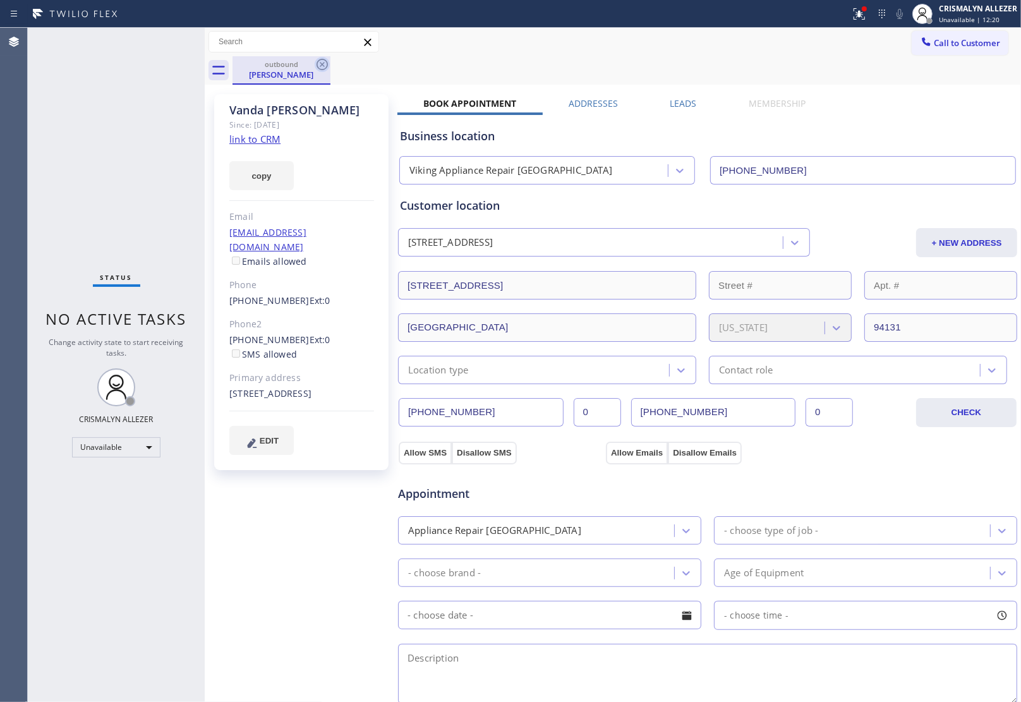
click at [323, 64] on icon at bounding box center [322, 64] width 15 height 15
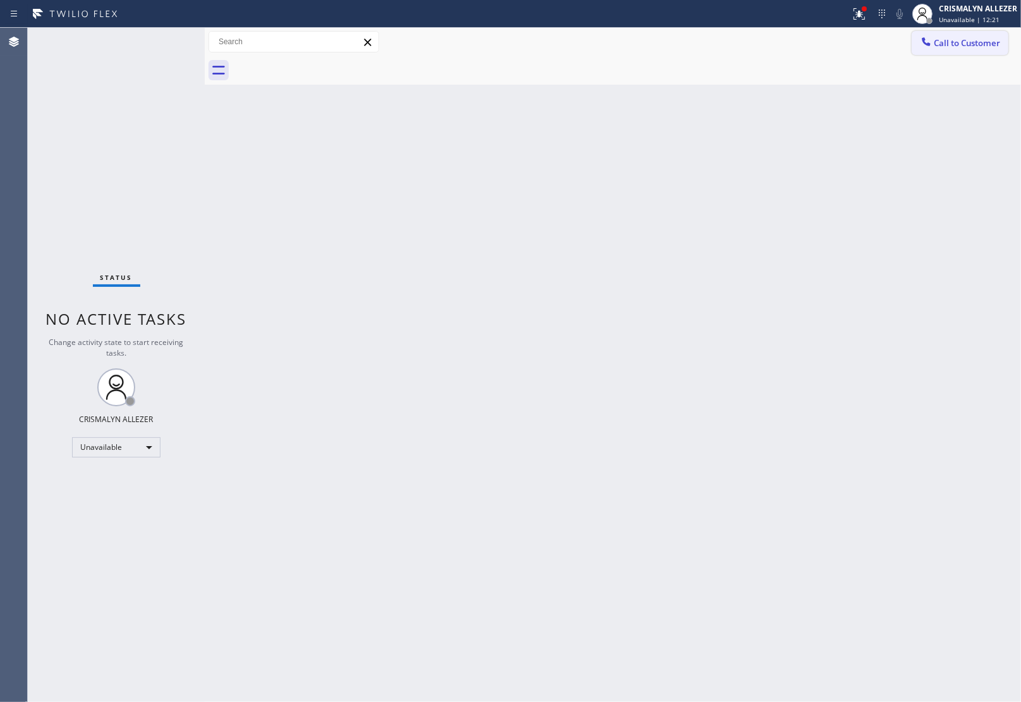
click at [942, 45] on span "Call to Customer" at bounding box center [967, 42] width 66 height 11
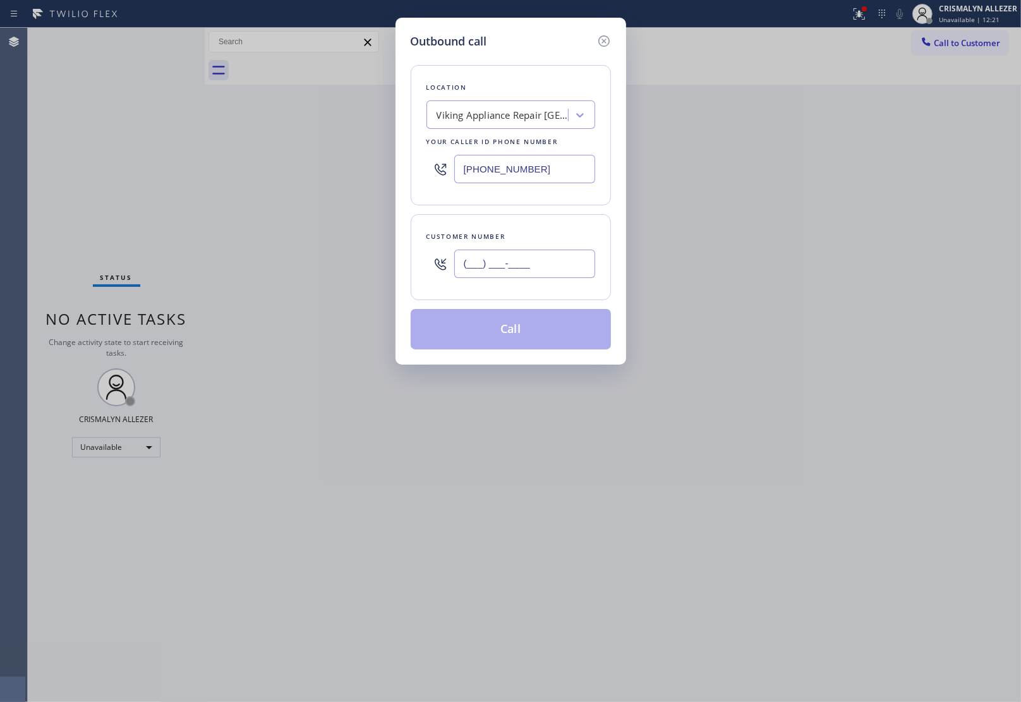
click at [548, 266] on input "(___) ___-____" at bounding box center [524, 264] width 141 height 28
paste input "415) 648-6911"
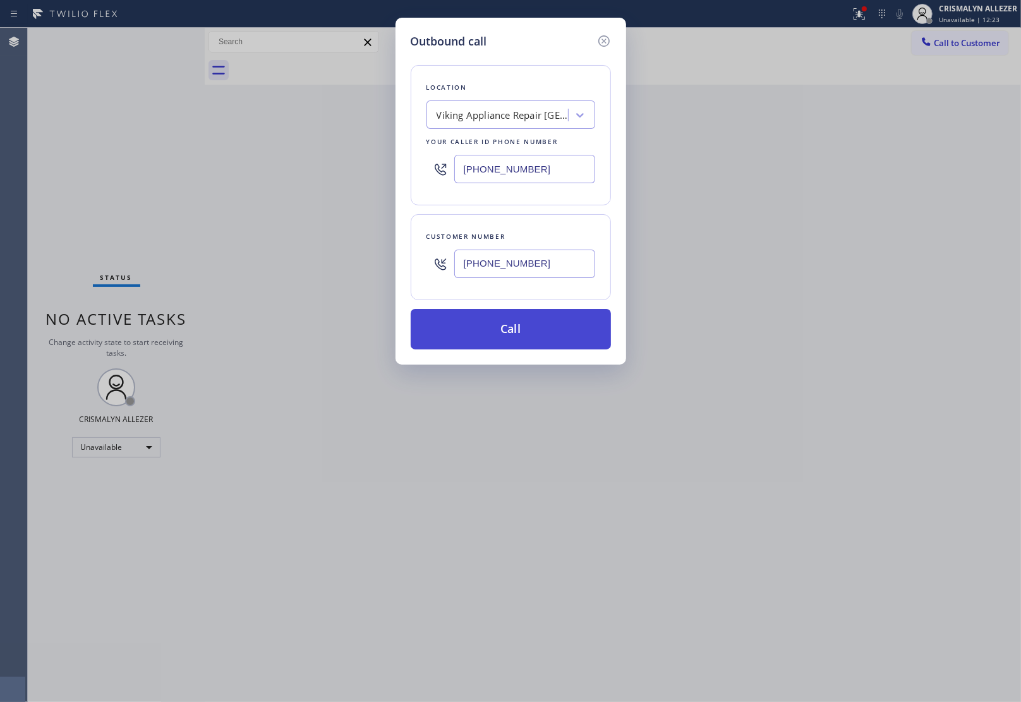
type input "(415) 648-6911"
click at [519, 334] on button "Call" at bounding box center [511, 329] width 200 height 40
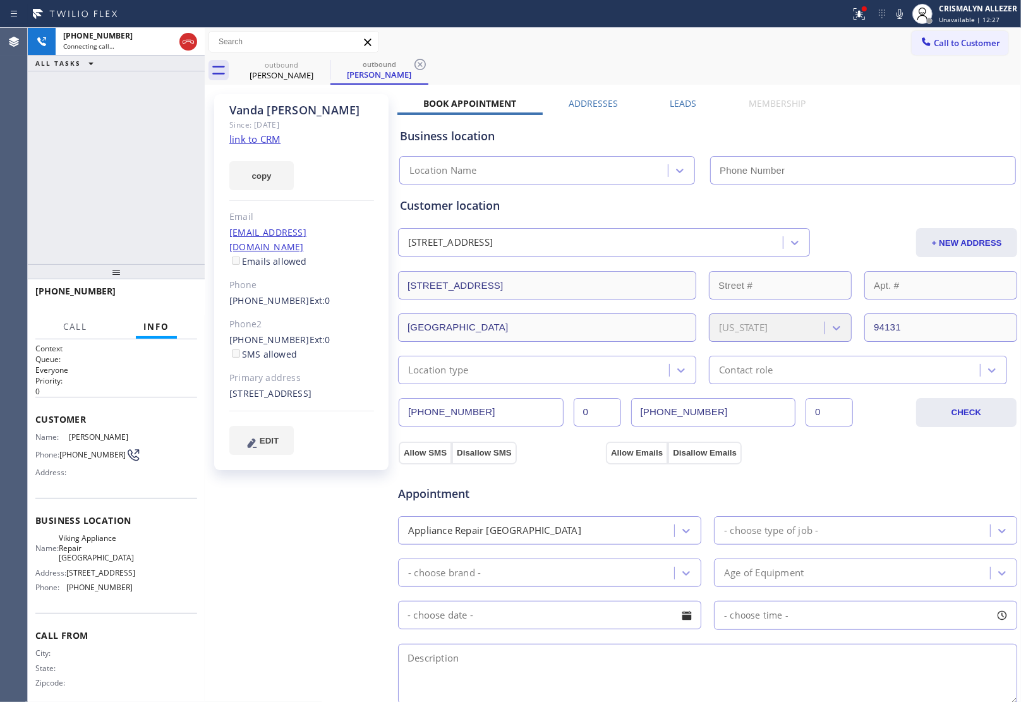
type input "(415) 366-3986"
click at [678, 106] on label "Leads" at bounding box center [683, 103] width 27 height 12
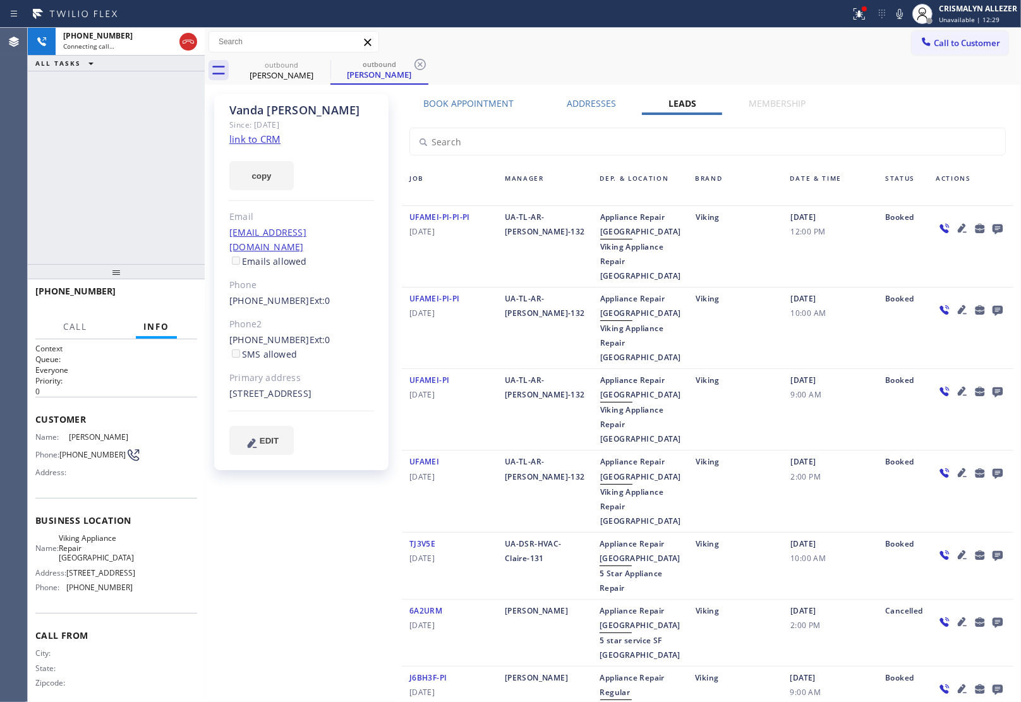
click at [992, 231] on icon at bounding box center [997, 229] width 10 height 10
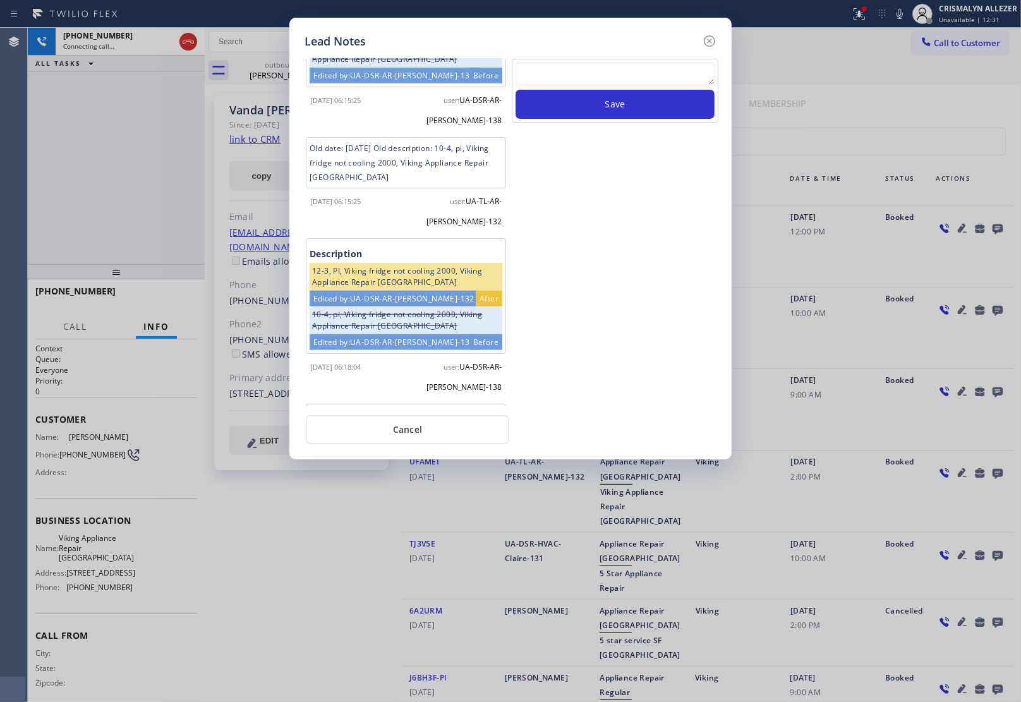
scroll to position [692, 0]
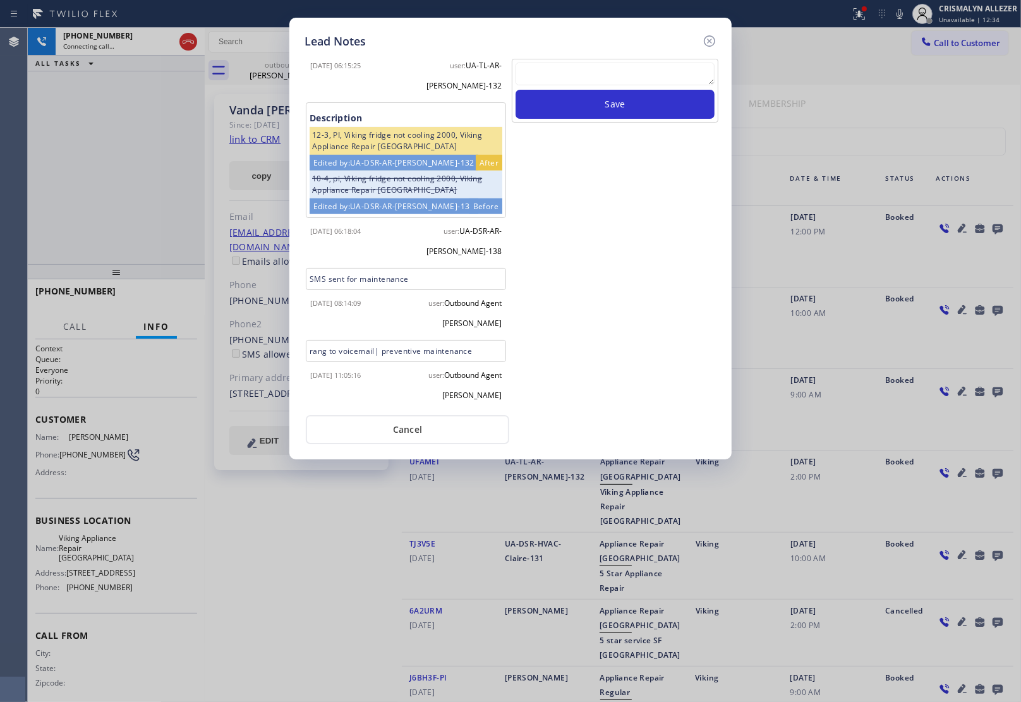
click at [610, 83] on textarea at bounding box center [614, 74] width 199 height 23
paste textarea "no answer | pls xfer here cx cb"
type textarea "no answer | pls xfer here cx cb"
click at [622, 100] on button "Save" at bounding box center [614, 104] width 199 height 29
click at [412, 428] on button "Cancel" at bounding box center [407, 429] width 203 height 29
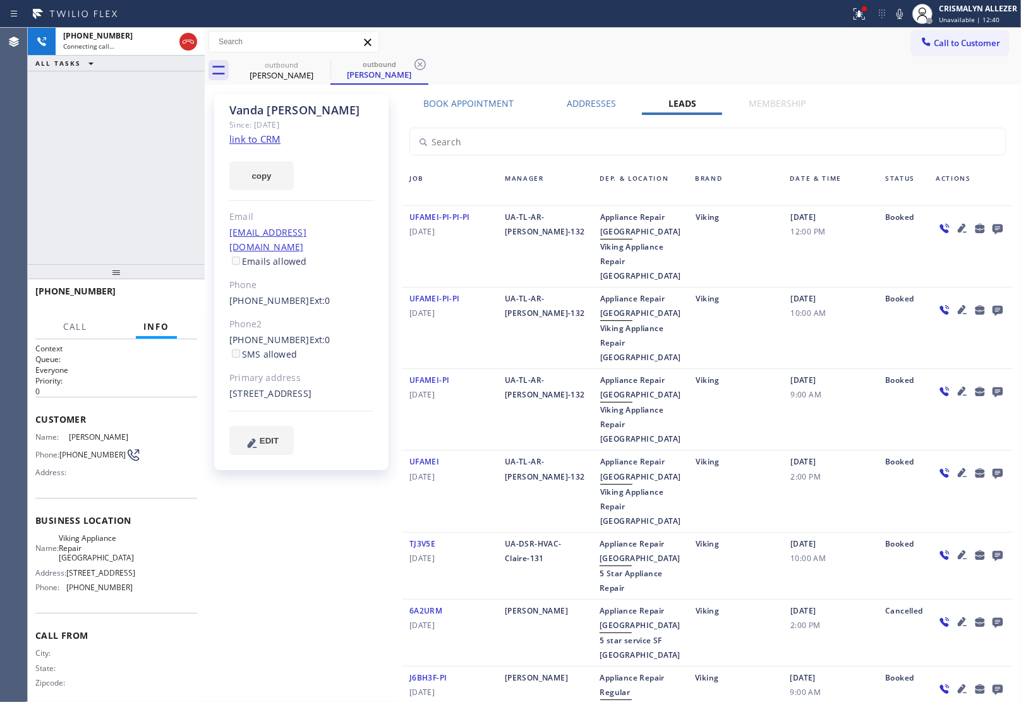
click at [482, 101] on label "Book Appointment" at bounding box center [469, 103] width 90 height 12
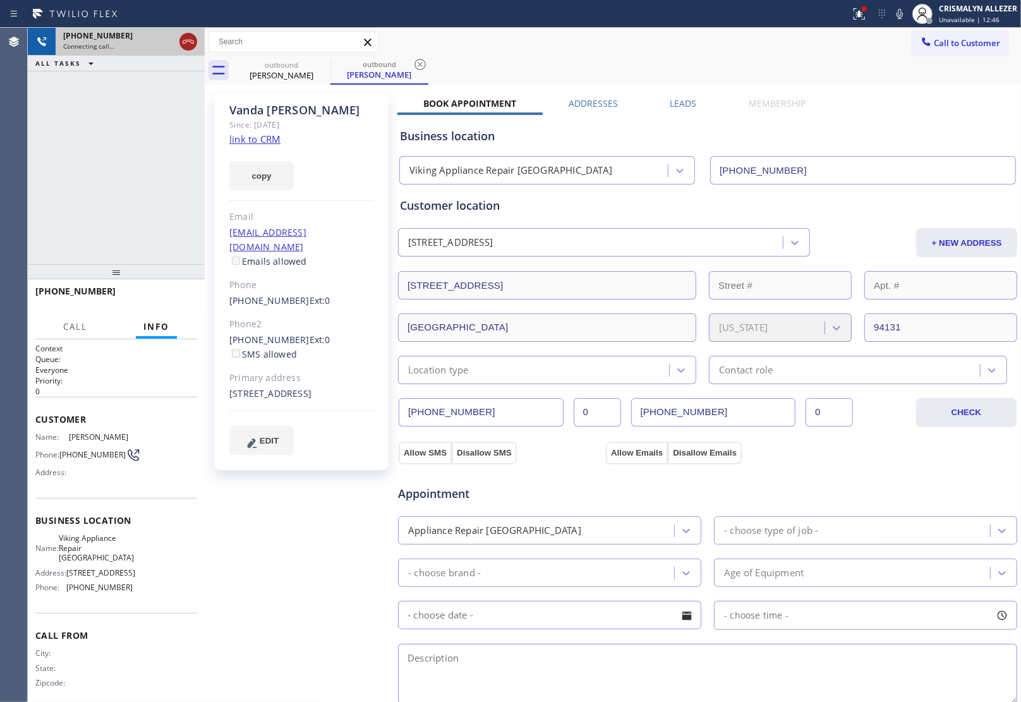
click at [188, 45] on icon at bounding box center [188, 41] width 15 height 15
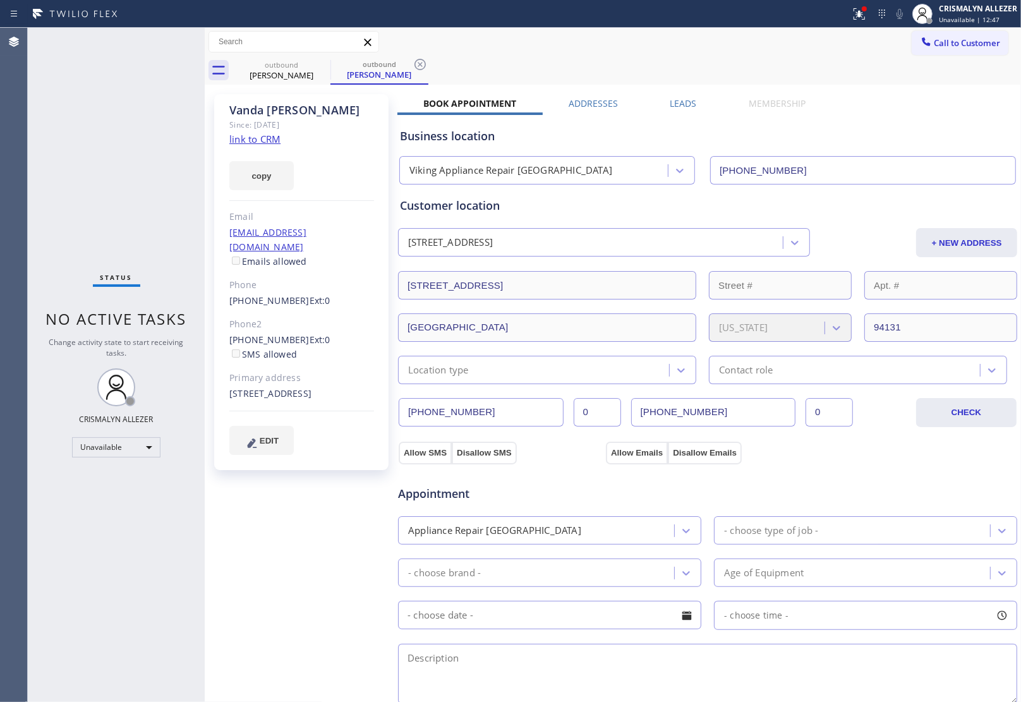
drag, startPoint x: 419, startPoint y: 65, endPoint x: 343, endPoint y: 71, distance: 76.1
click at [419, 65] on icon at bounding box center [419, 64] width 11 height 11
click at [320, 66] on icon at bounding box center [322, 64] width 15 height 15
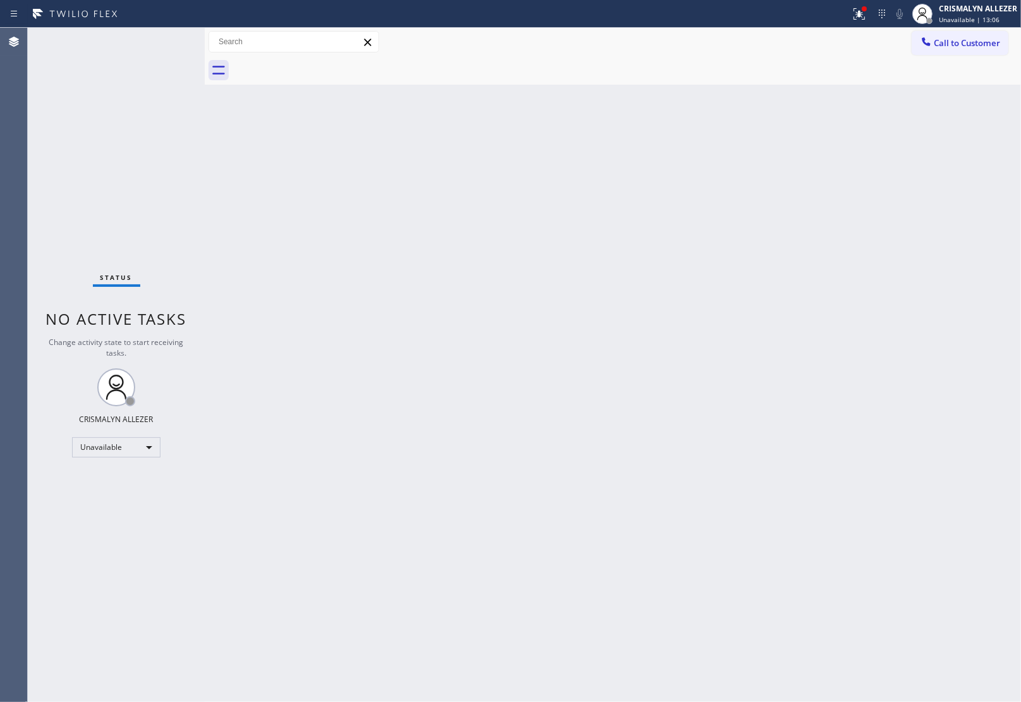
click at [951, 47] on button "Call to Customer" at bounding box center [959, 43] width 97 height 24
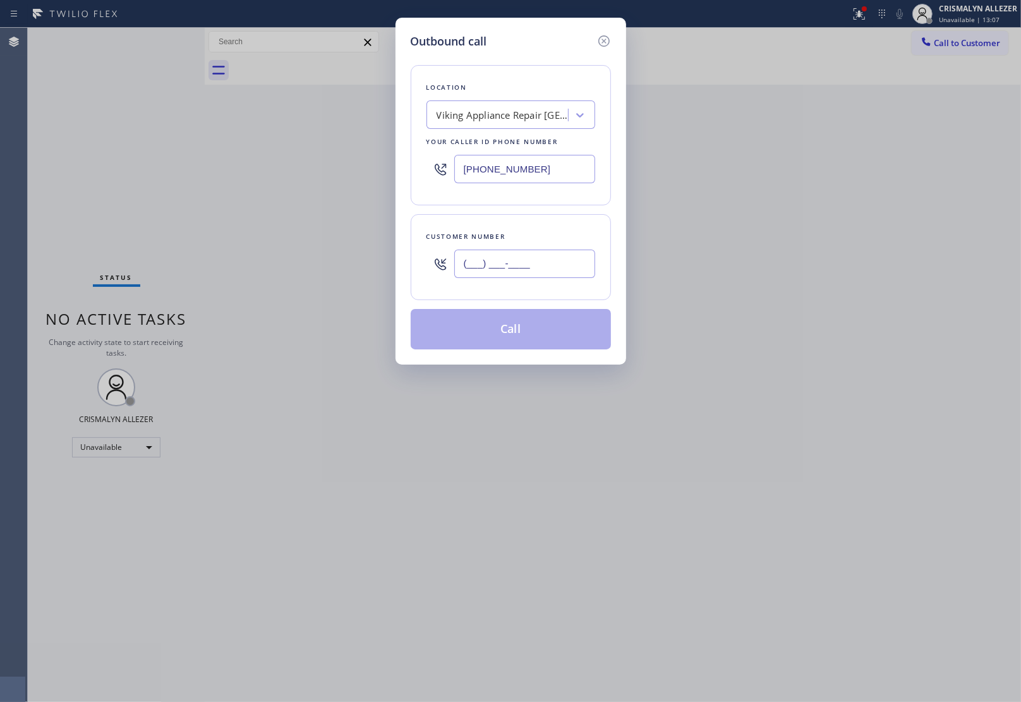
click at [532, 263] on input "(___) ___-____" at bounding box center [524, 264] width 141 height 28
paste input "415) 637-3379"
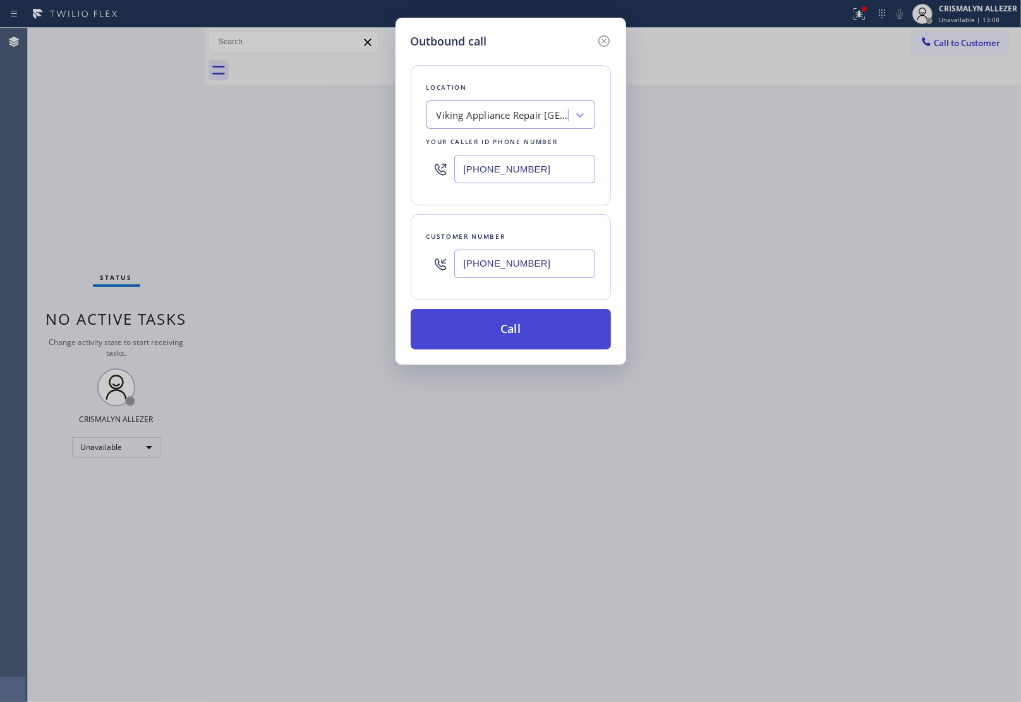
type input "(415) 637-3379"
click at [508, 339] on button "Call" at bounding box center [511, 329] width 200 height 40
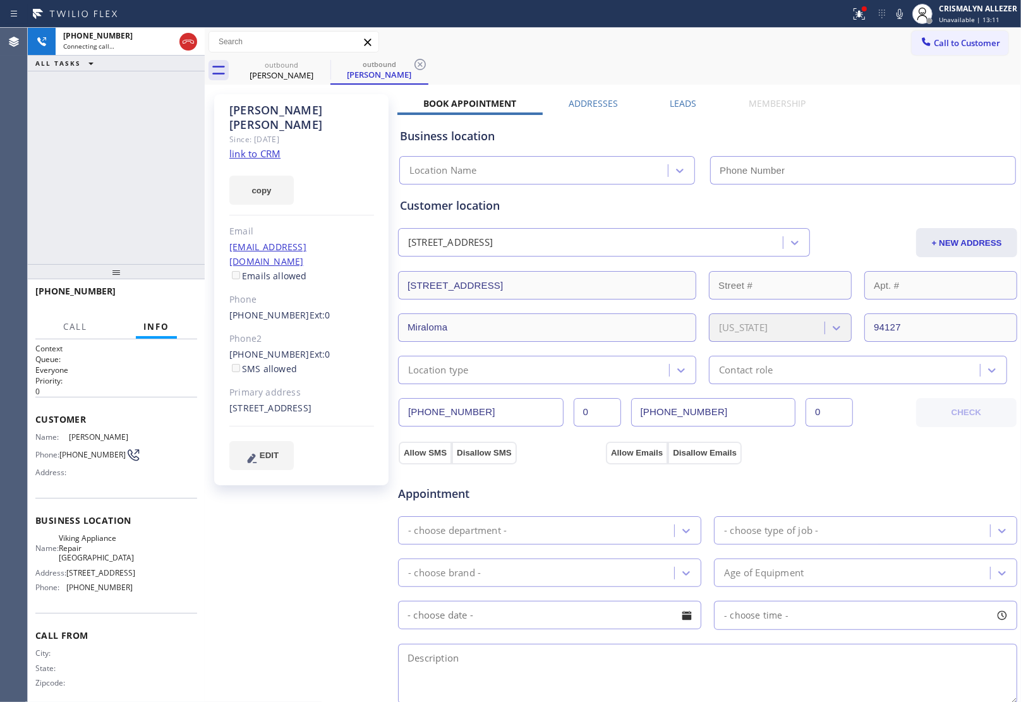
click at [251, 147] on link "link to CRM" at bounding box center [254, 153] width 51 height 13
type input "(415) 366-3986"
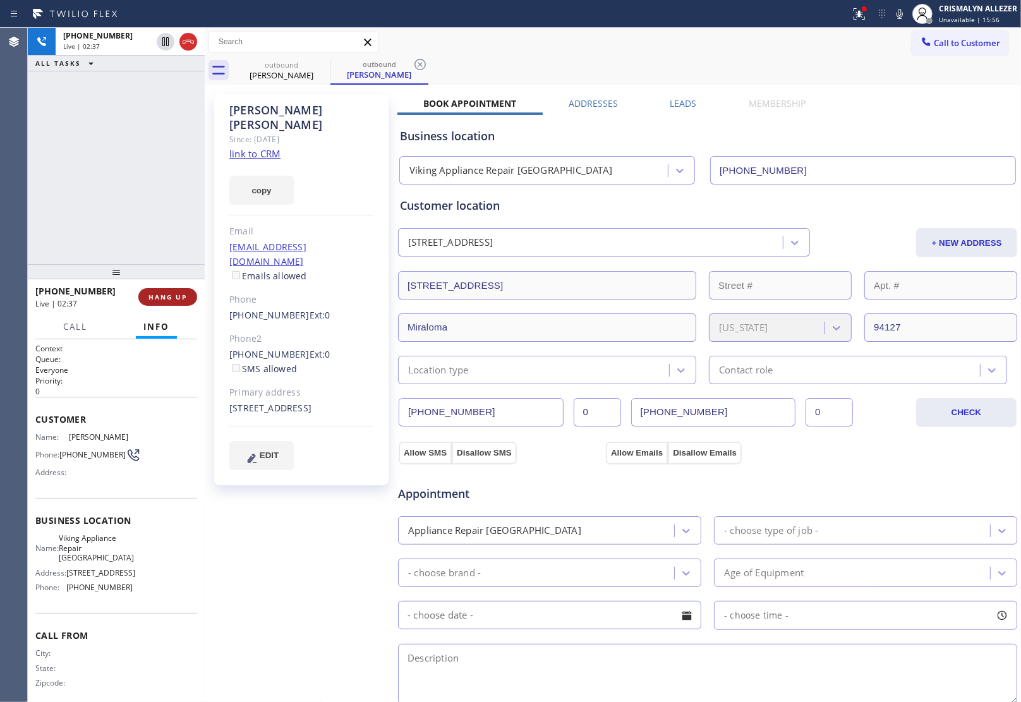
click at [167, 296] on span "HANG UP" at bounding box center [167, 296] width 39 height 9
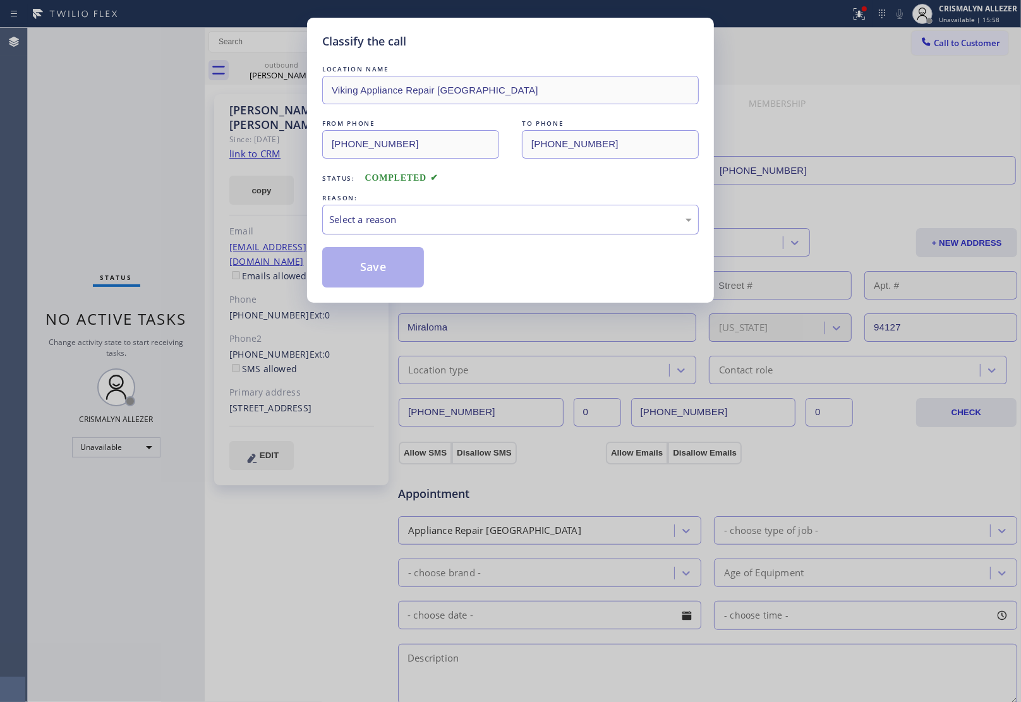
click at [538, 228] on div "Select a reason" at bounding box center [510, 220] width 376 height 30
click at [390, 268] on button "Save" at bounding box center [373, 267] width 102 height 40
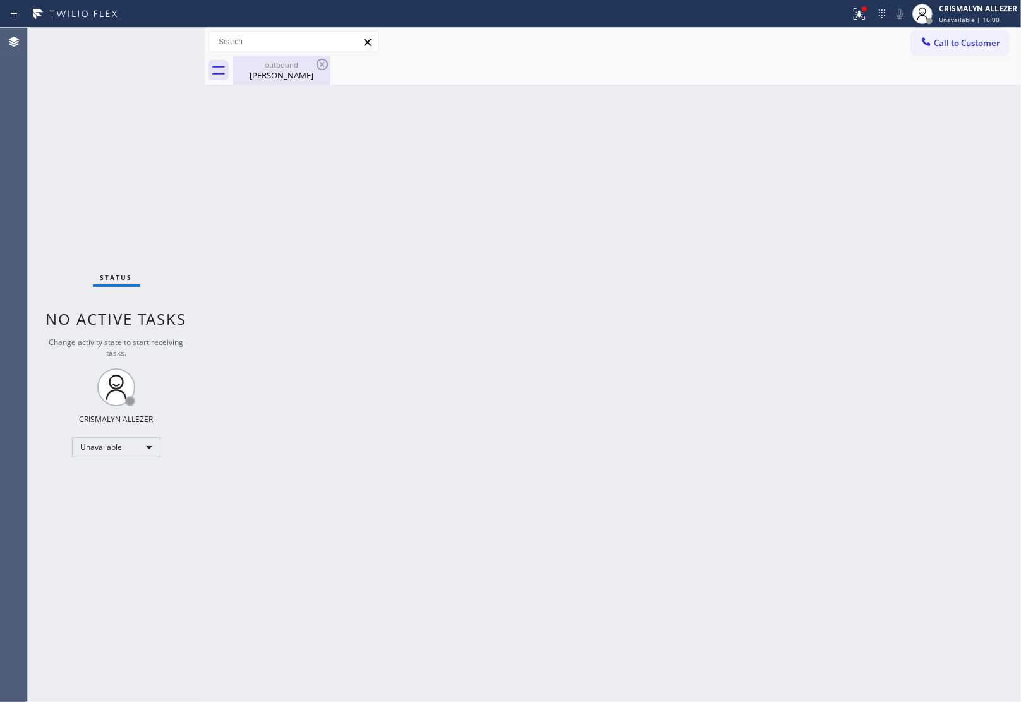
click at [292, 76] on div "Jennifer Elsbernd" at bounding box center [281, 74] width 95 height 11
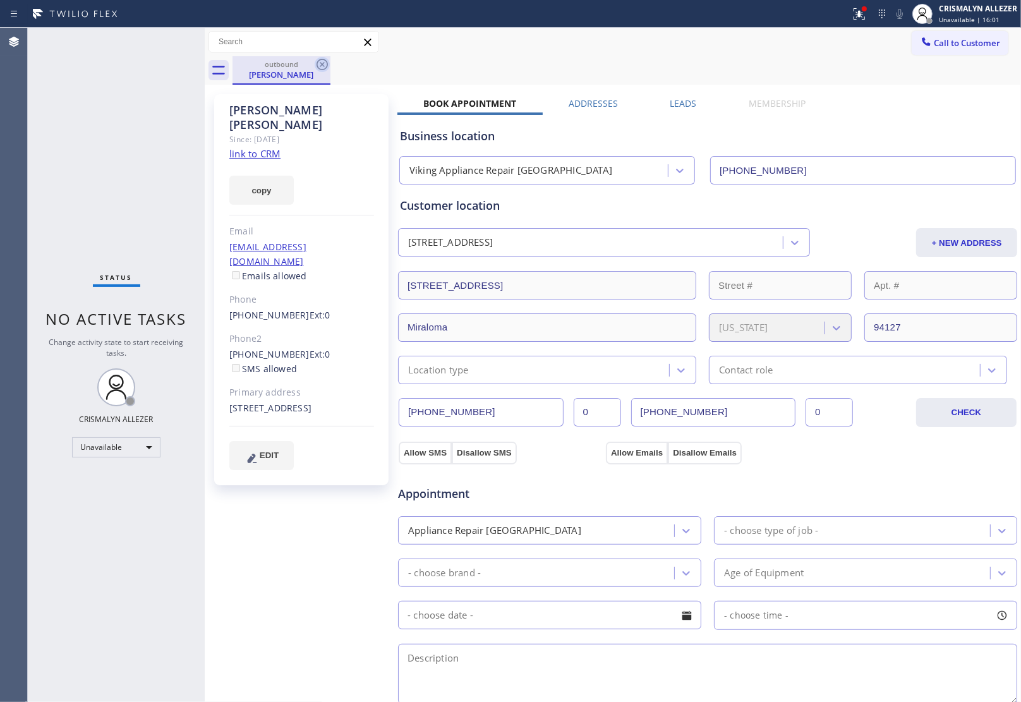
click at [317, 69] on icon at bounding box center [322, 64] width 15 height 15
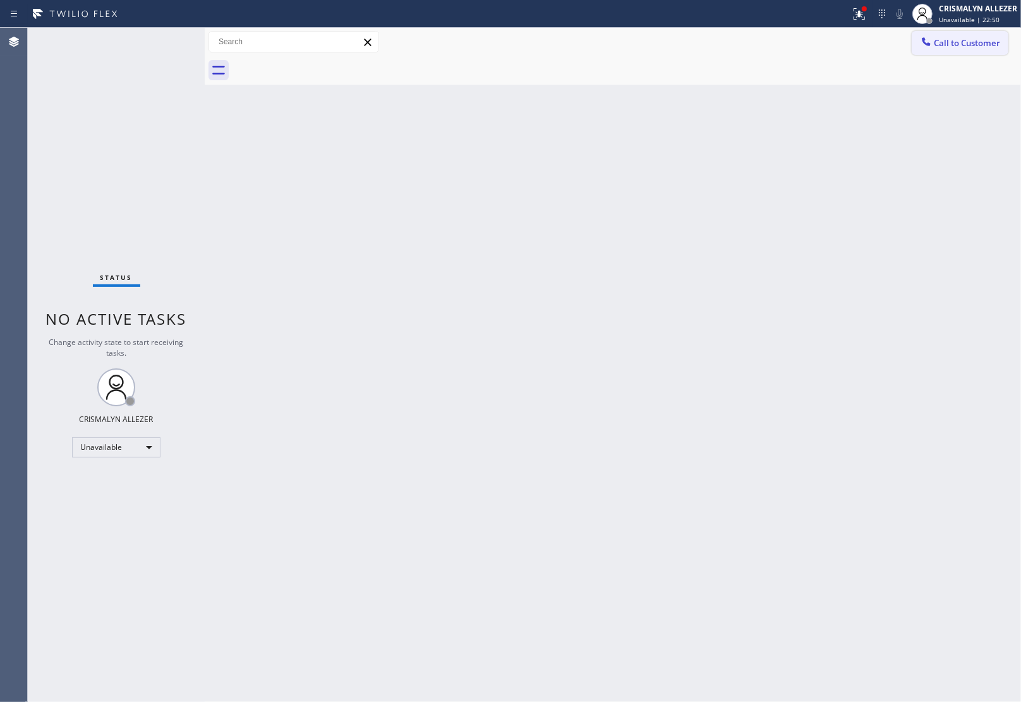
click at [974, 45] on span "Call to Customer" at bounding box center [967, 42] width 66 height 11
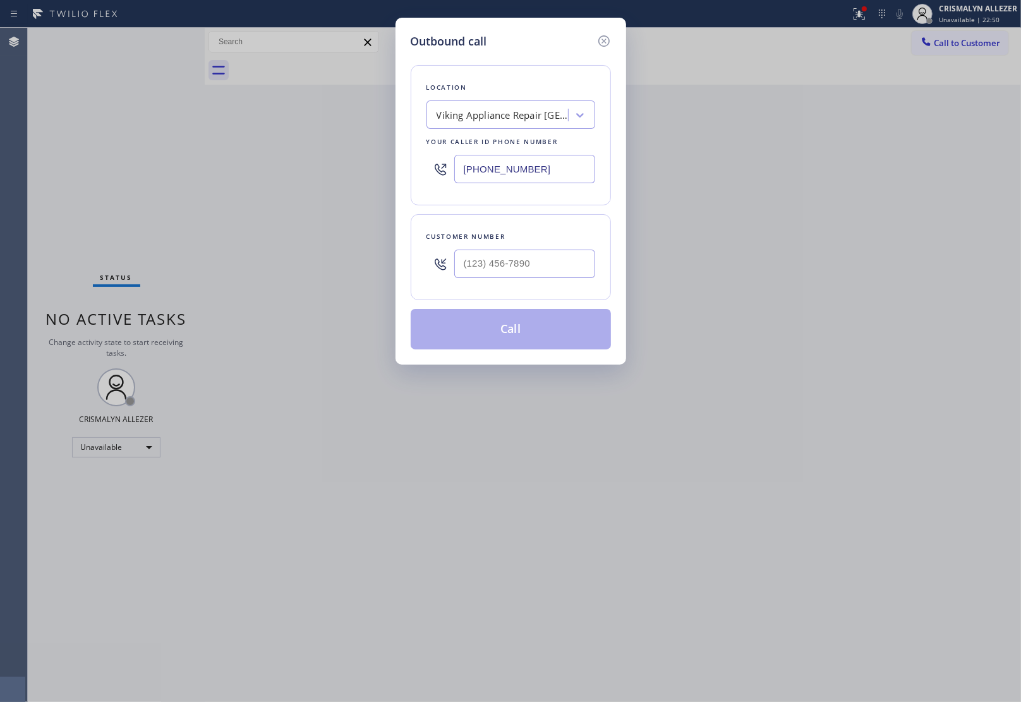
drag, startPoint x: 558, startPoint y: 176, endPoint x: 172, endPoint y: 147, distance: 386.4
click at [278, 156] on div "Outbound call Location Viking Appliance Repair San Francisco Your caller id pho…" at bounding box center [510, 351] width 1021 height 702
paste input "text"
type input "(415) 366-3986"
click at [567, 261] on input "(___) ___-____" at bounding box center [524, 264] width 141 height 28
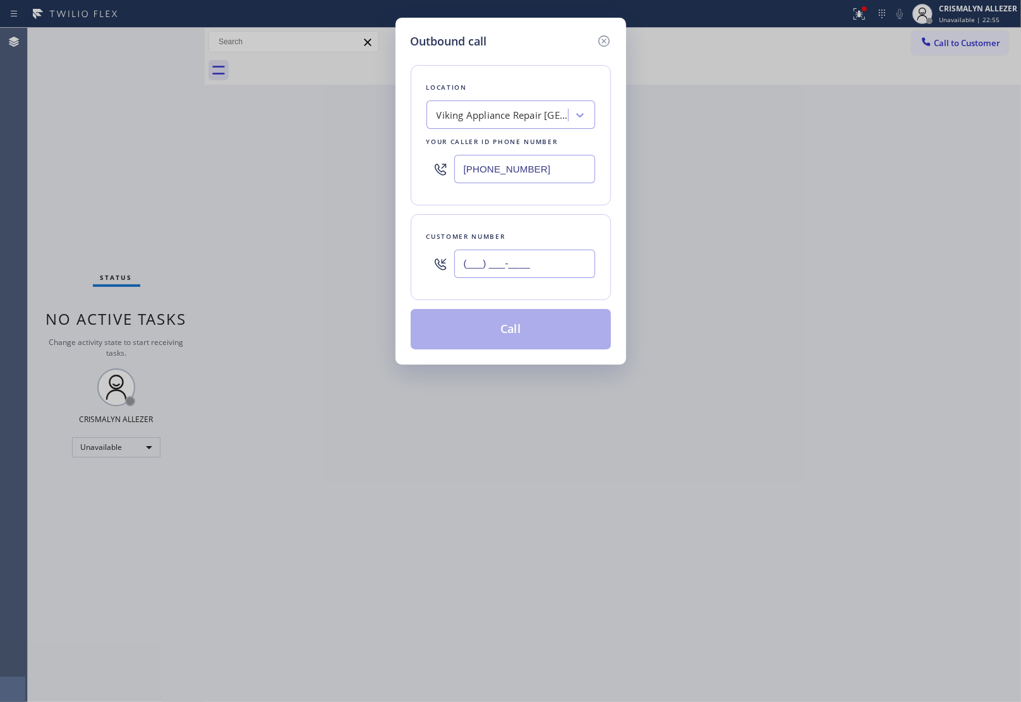
paste input "415) 699-1139"
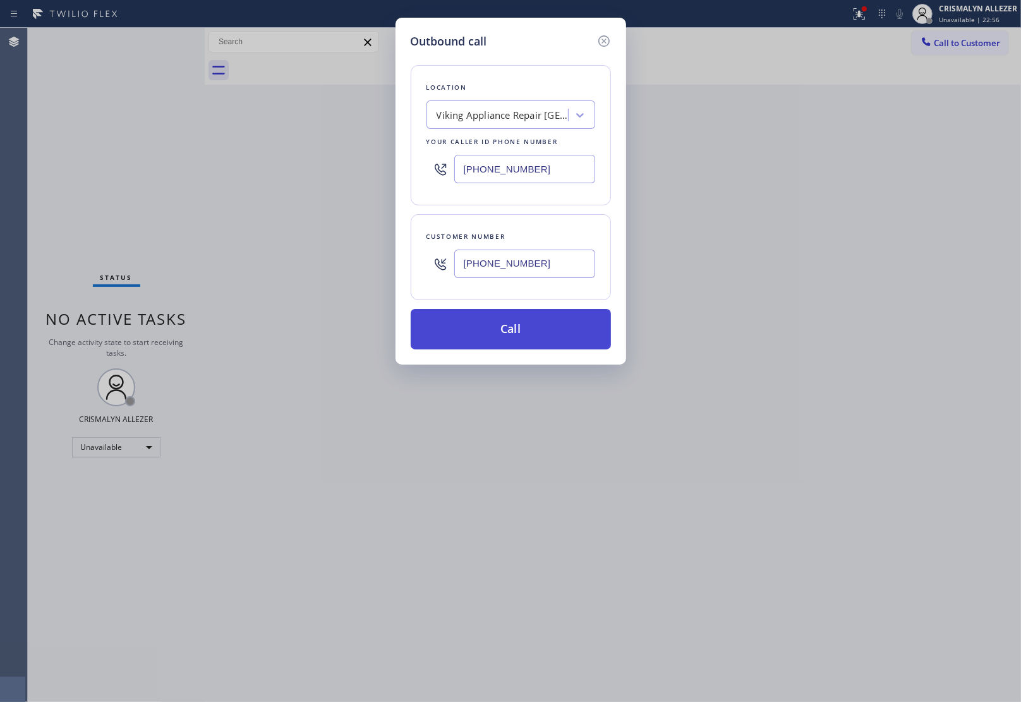
type input "(415) 699-1139"
click at [507, 333] on button "Call" at bounding box center [511, 329] width 200 height 40
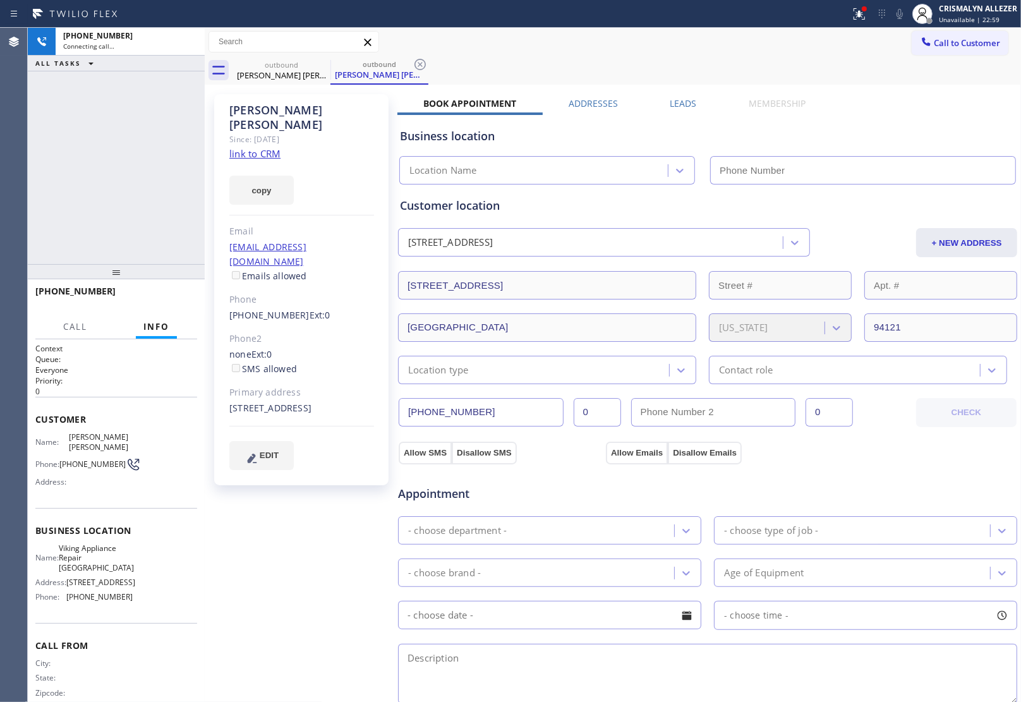
click at [251, 147] on link "link to CRM" at bounding box center [254, 153] width 51 height 13
type input "(415) 366-3986"
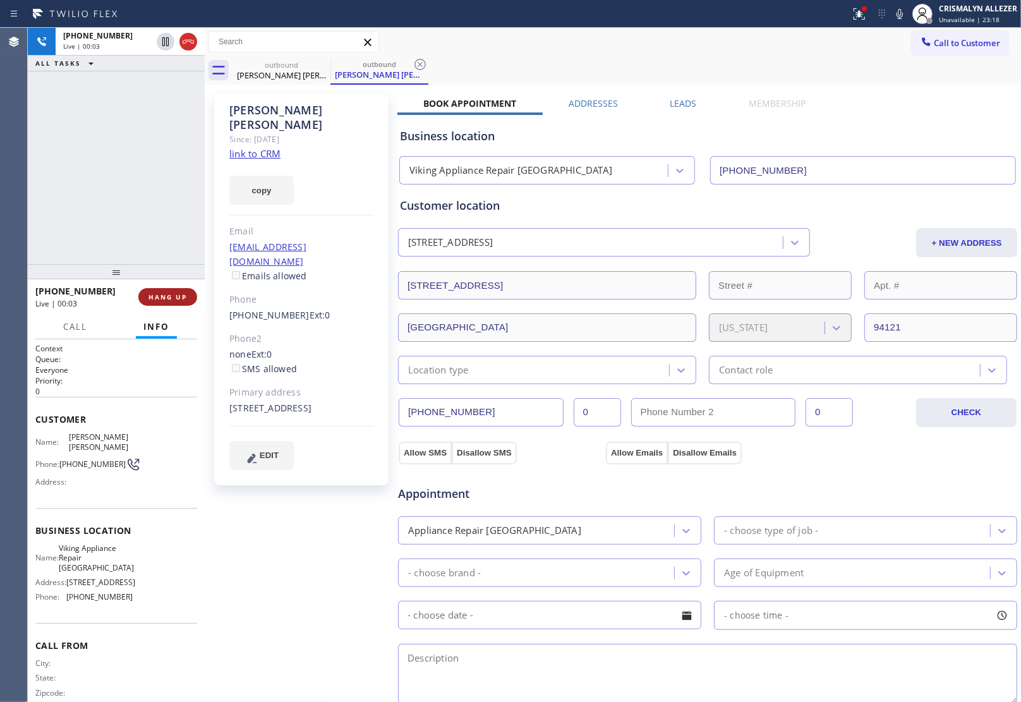
click at [152, 294] on span "HANG UP" at bounding box center [167, 296] width 39 height 9
click at [155, 294] on span "HANG UP" at bounding box center [167, 296] width 39 height 9
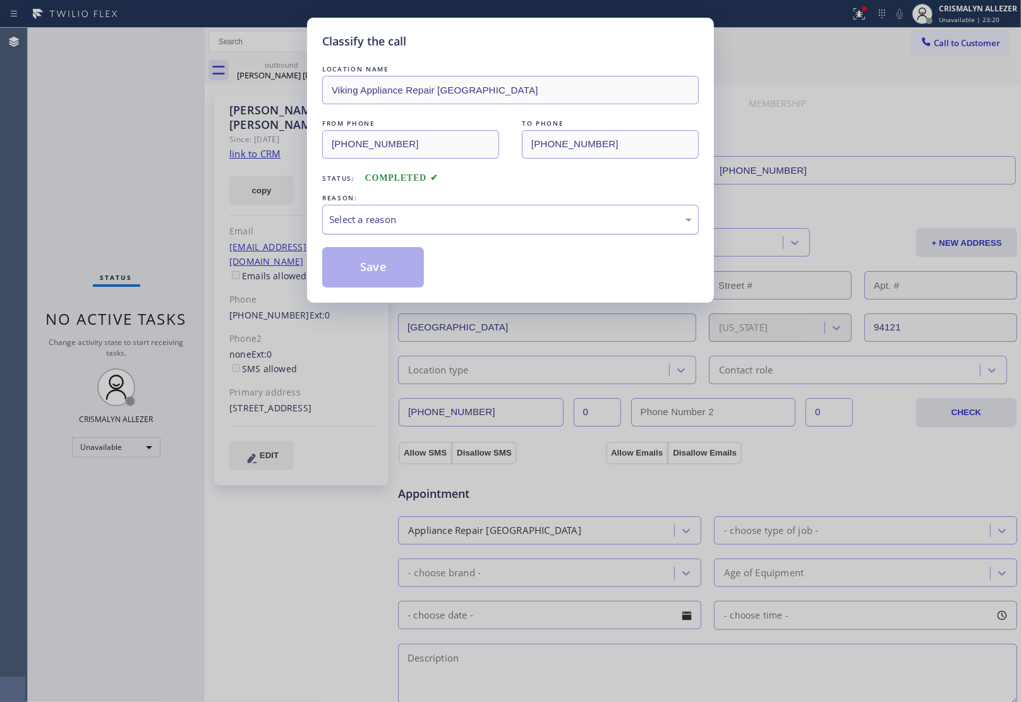
click at [466, 225] on div "Select a reason" at bounding box center [510, 219] width 363 height 15
click at [374, 275] on button "Save" at bounding box center [373, 267] width 102 height 40
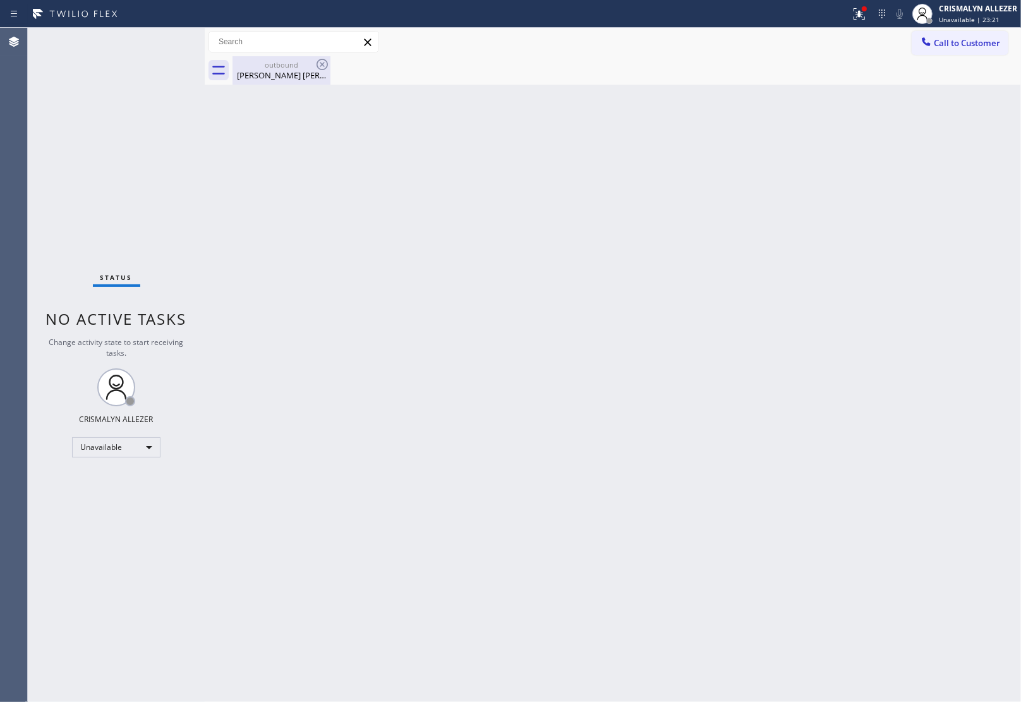
click at [268, 74] on div "Bratt Woods" at bounding box center [281, 74] width 95 height 11
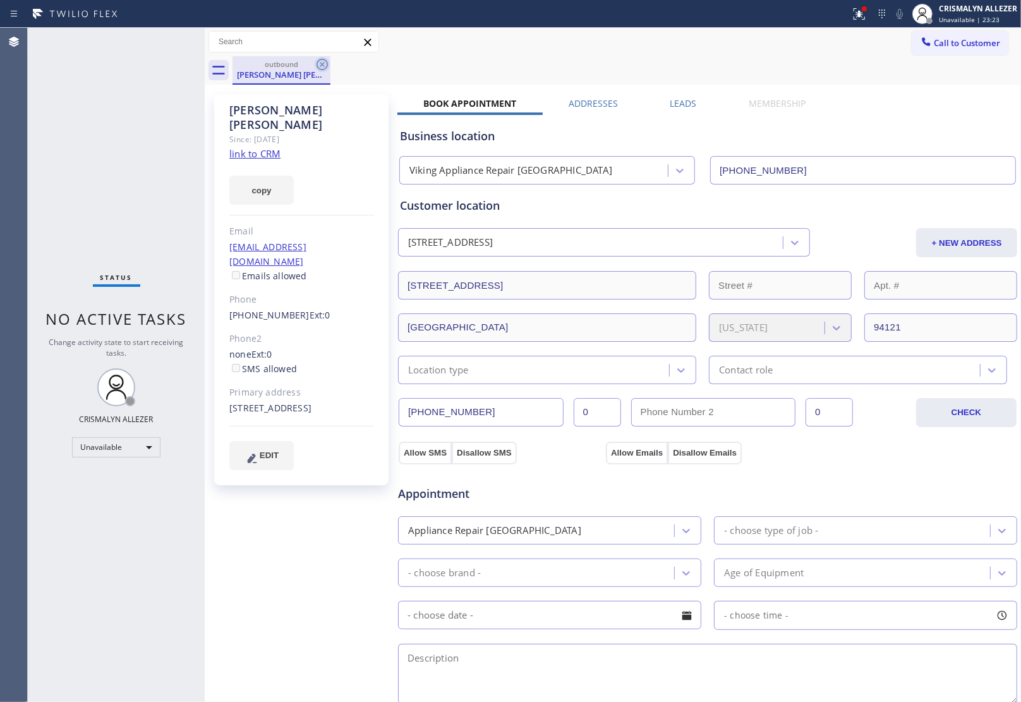
click at [327, 64] on icon at bounding box center [321, 64] width 11 height 11
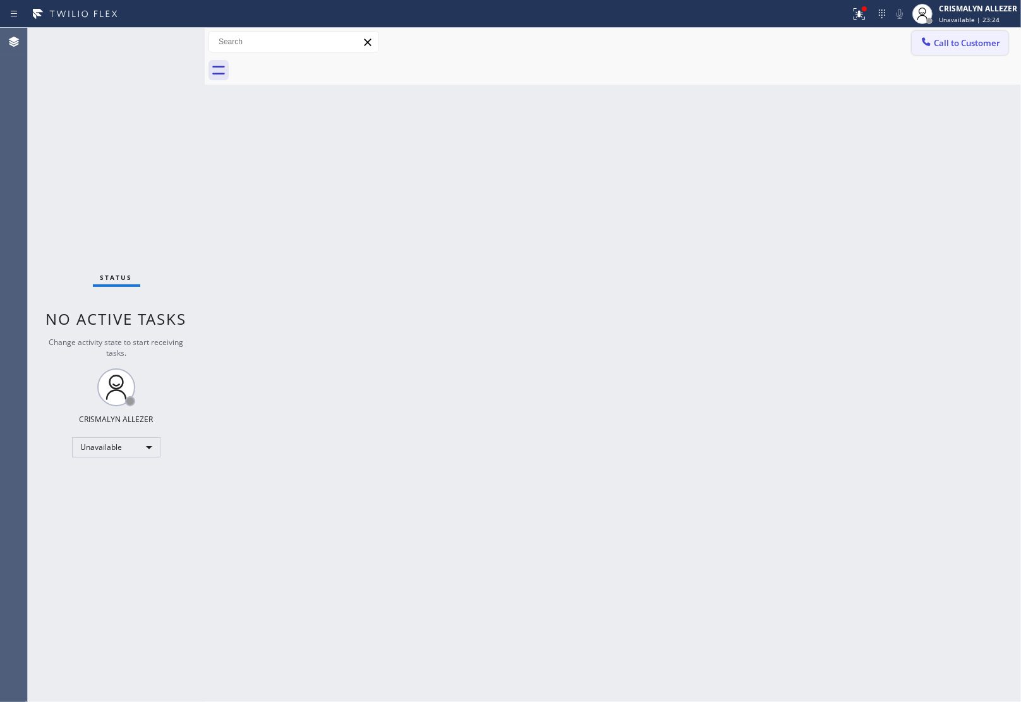
click at [958, 49] on button "Call to Customer" at bounding box center [959, 43] width 97 height 24
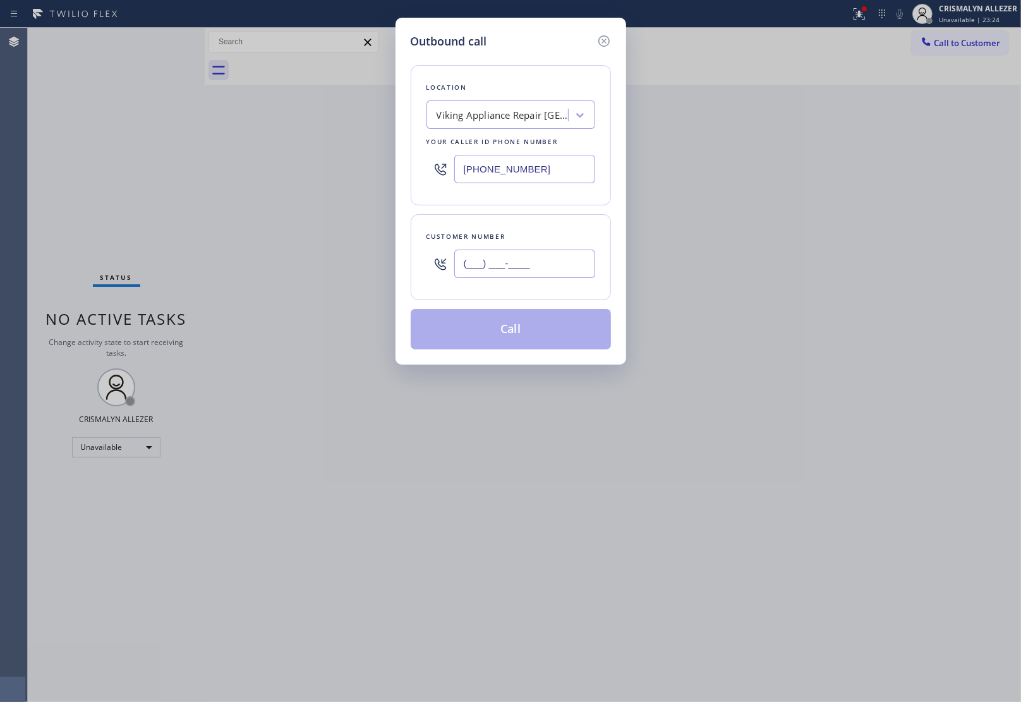
click at [551, 270] on input "(___) ___-____" at bounding box center [524, 264] width 141 height 28
paste input "415) 699-1139"
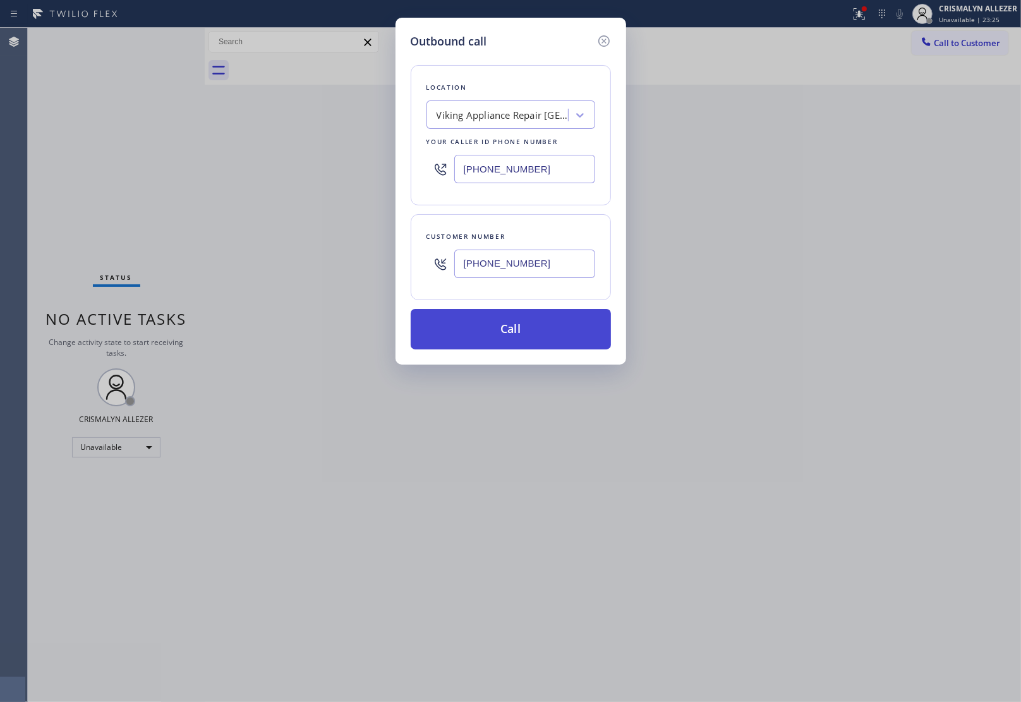
type input "(415) 699-1139"
click at [520, 332] on button "Call" at bounding box center [511, 329] width 200 height 40
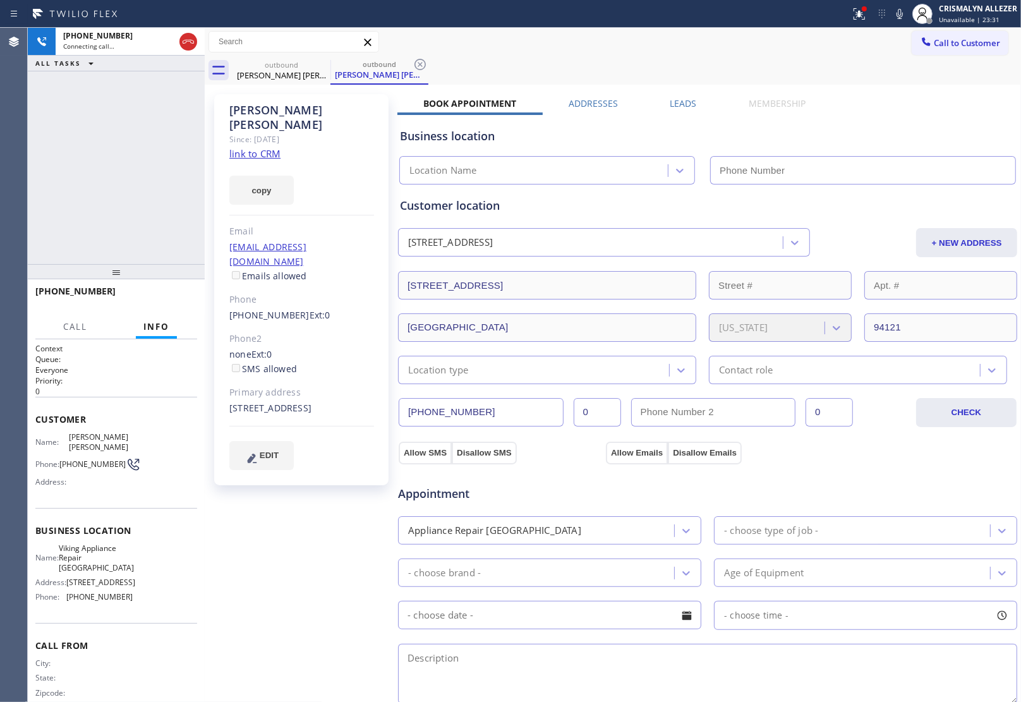
type input "(415) 366-3986"
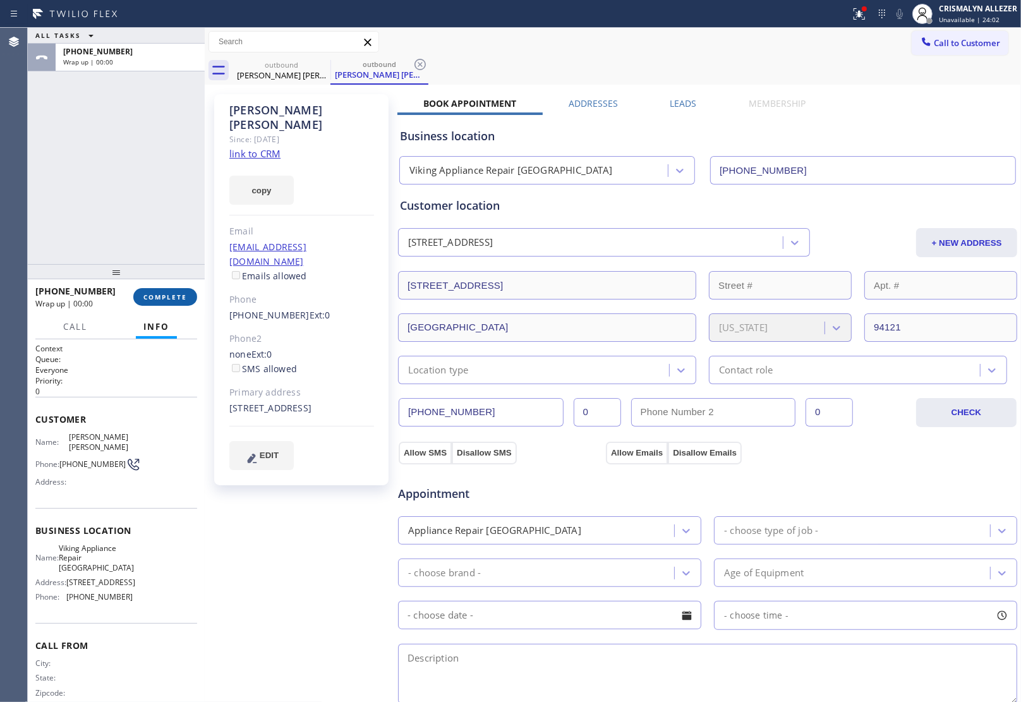
click at [169, 304] on button "COMPLETE" at bounding box center [165, 297] width 64 height 18
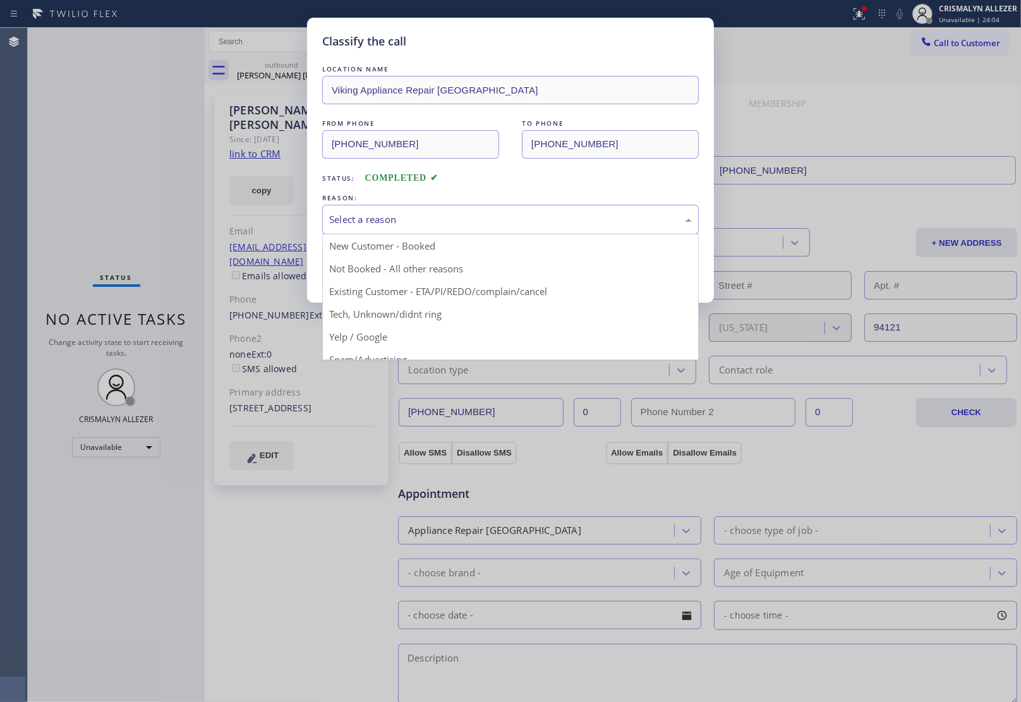
click at [574, 215] on div "Select a reason" at bounding box center [510, 219] width 363 height 15
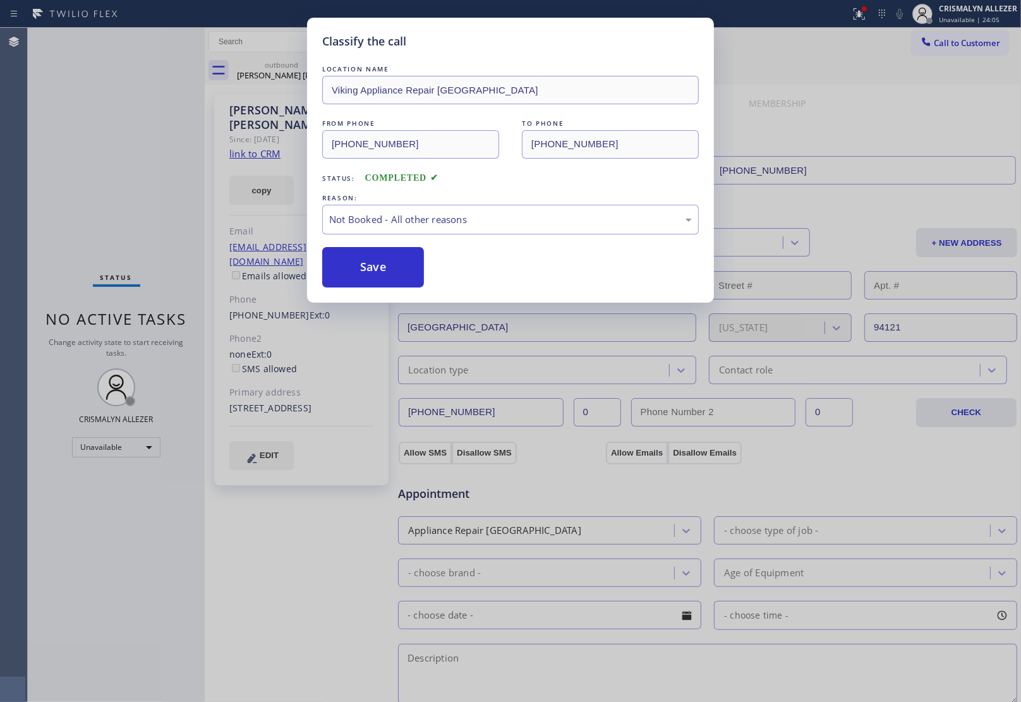
click at [394, 268] on button "Save" at bounding box center [373, 267] width 102 height 40
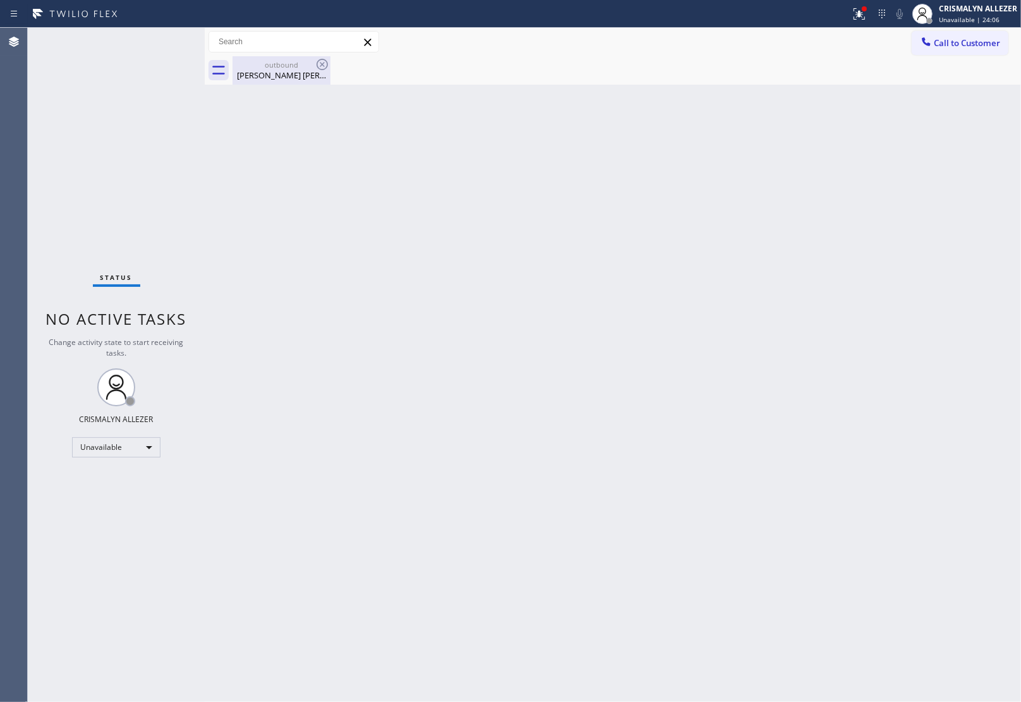
click at [289, 71] on div "Bratt Woods" at bounding box center [281, 74] width 95 height 11
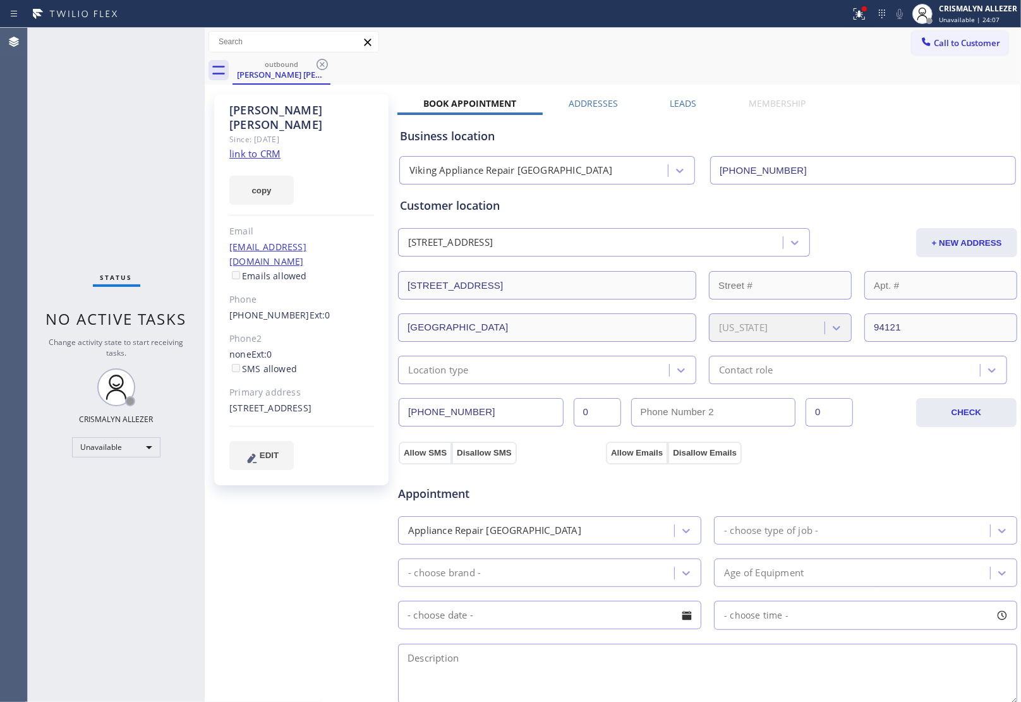
click at [661, 96] on div "Bratt Woods Since: 20 may 2020 link to CRM copy Email bawoods@pacbell.net Email…" at bounding box center [613, 510] width 810 height 844
click at [670, 106] on label "Leads" at bounding box center [683, 103] width 27 height 12
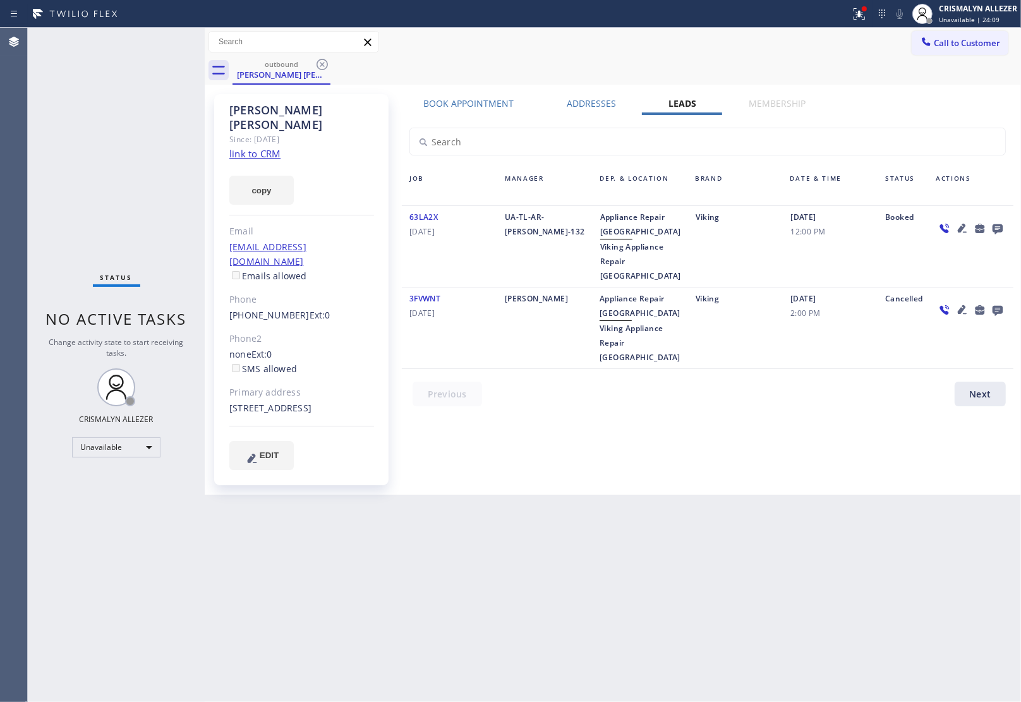
click at [1002, 223] on icon at bounding box center [997, 228] width 15 height 16
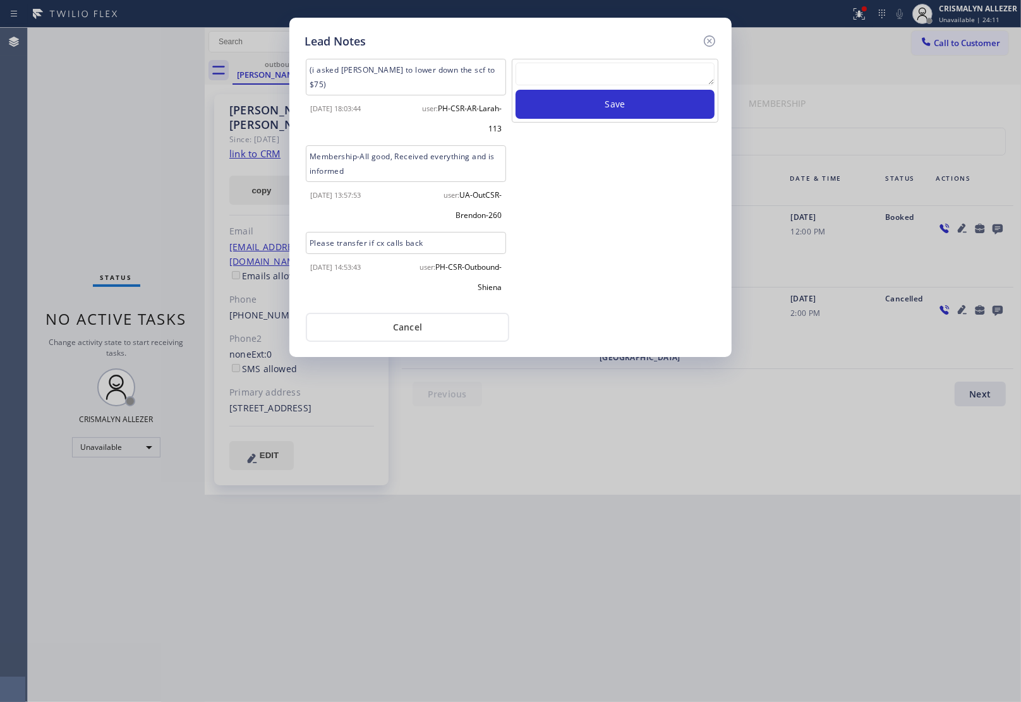
click at [572, 71] on textarea at bounding box center [614, 74] width 199 height 23
paste textarea "DON'T NEED SERVICE / NOT INTERESTED"
type textarea "DON'T NEED SERVICE / NOT INTERESTED"
click at [586, 108] on button "Save" at bounding box center [614, 104] width 199 height 29
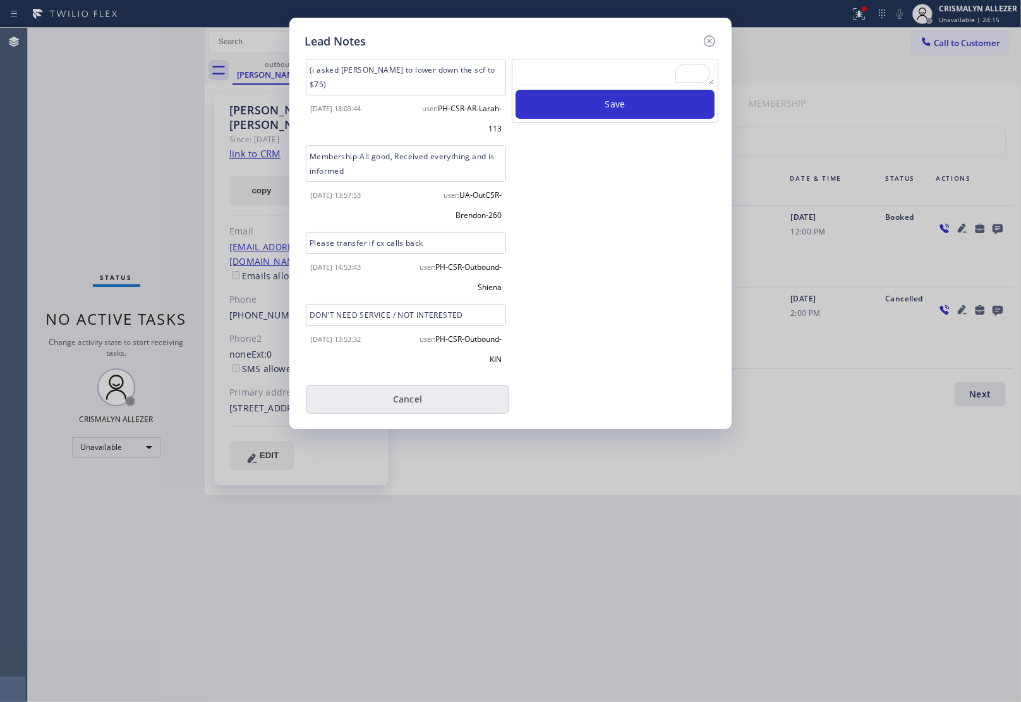
click at [421, 385] on button "Cancel" at bounding box center [407, 399] width 203 height 29
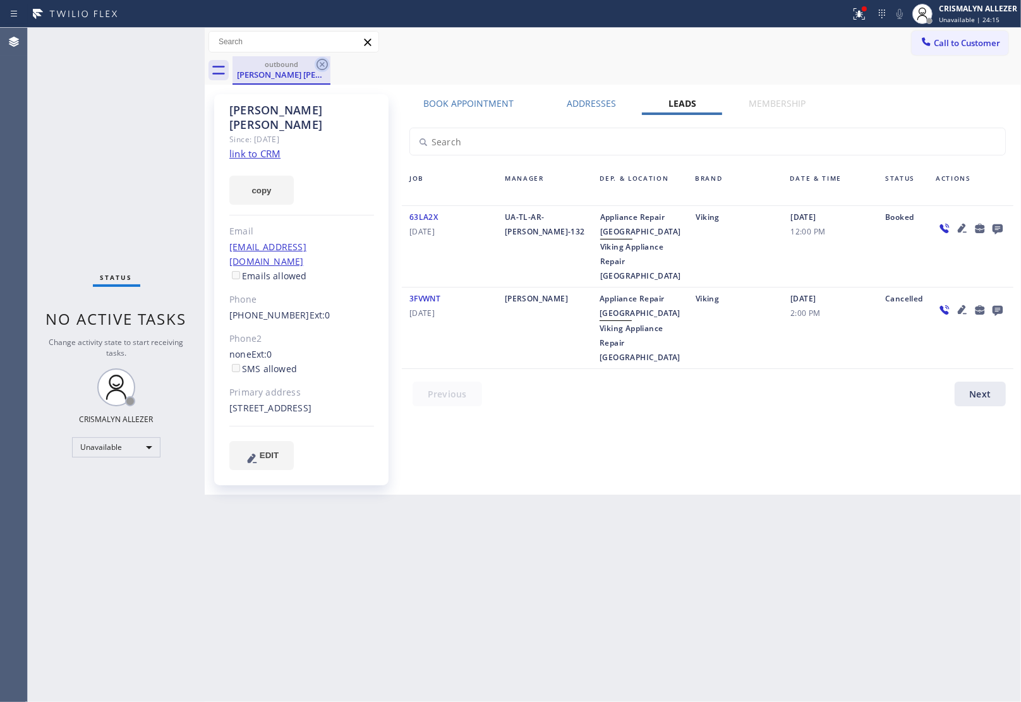
click at [325, 62] on icon at bounding box center [322, 64] width 15 height 15
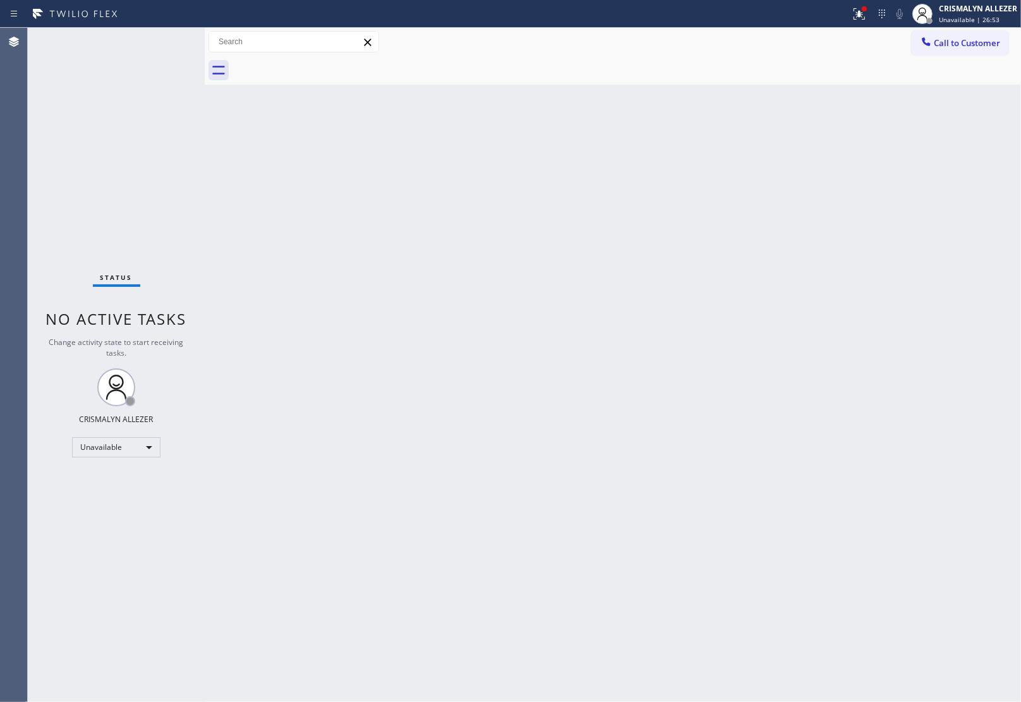
click at [955, 49] on button "Call to Customer" at bounding box center [959, 43] width 97 height 24
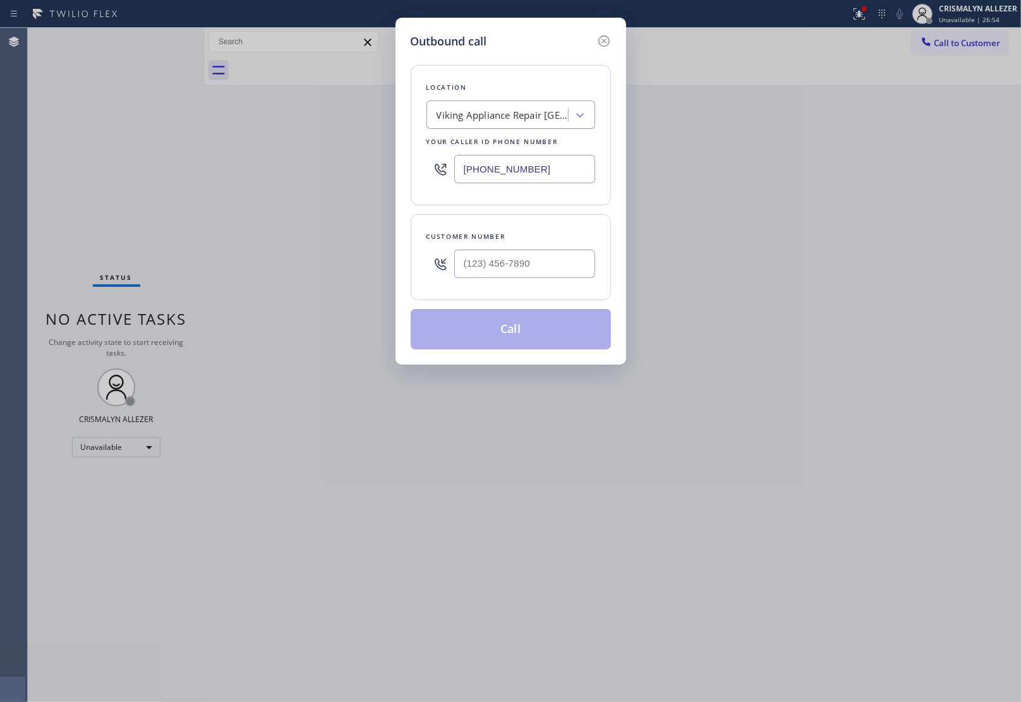
drag, startPoint x: 581, startPoint y: 168, endPoint x: 248, endPoint y: 169, distance: 332.9
click at [254, 169] on div "Outbound call Location Viking Appliance Repair San Francisco Your caller id pho…" at bounding box center [510, 351] width 1021 height 702
paste input "965-3863"
type input "(415) 965-3863"
click at [551, 278] on input "(___) ___-____" at bounding box center [524, 264] width 141 height 28
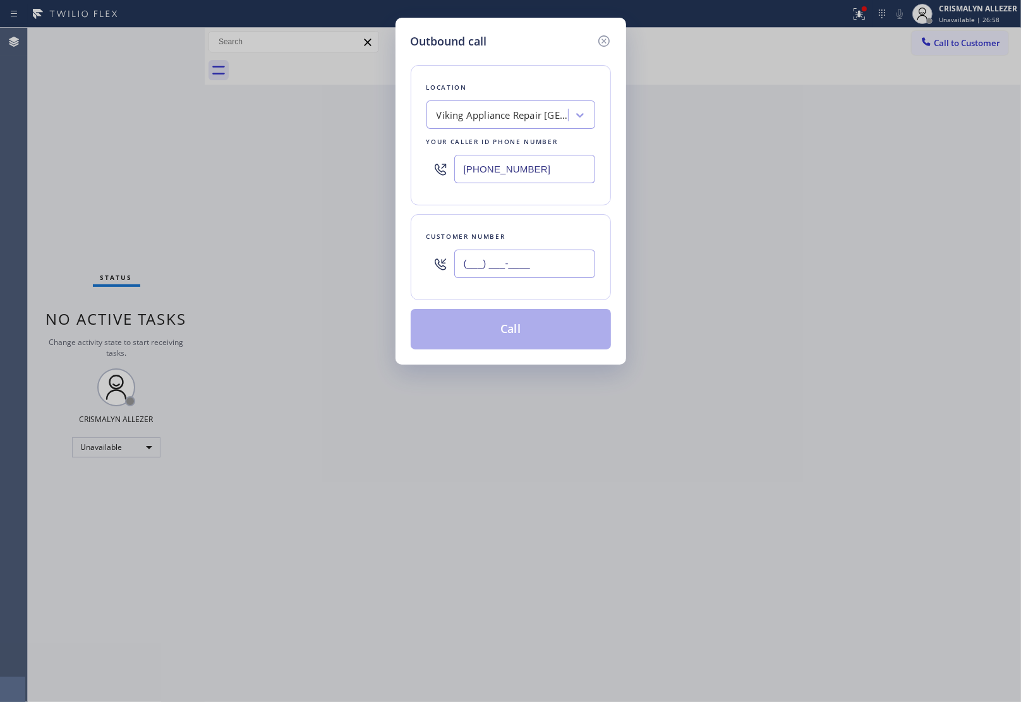
paste input "415) 999-0958"
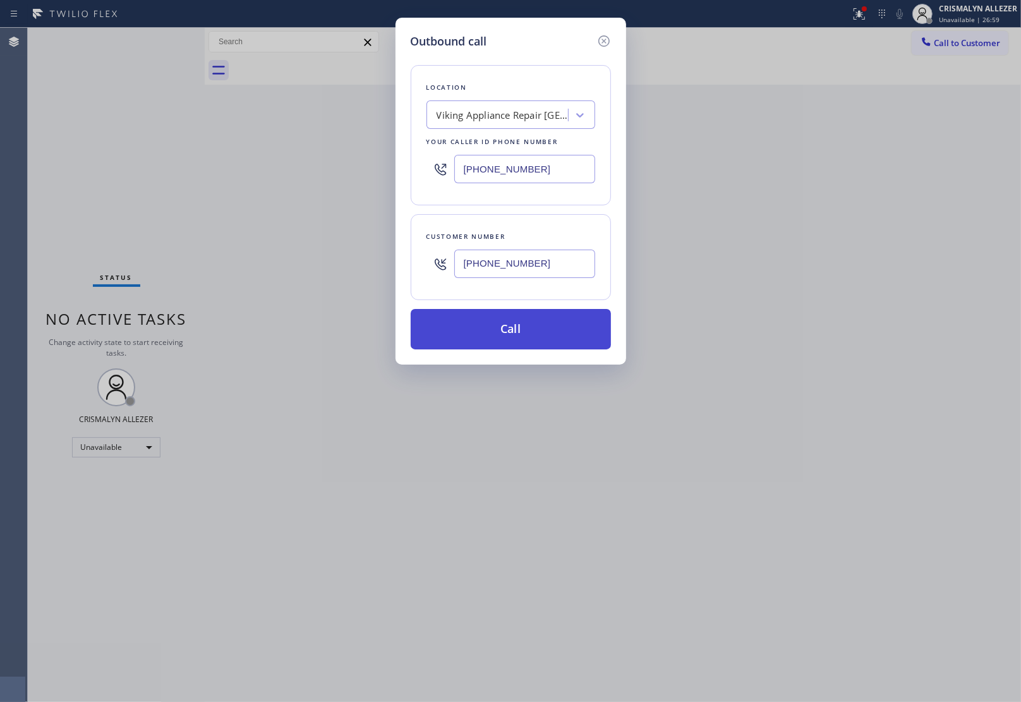
type input "(415) 999-0958"
click at [500, 338] on button "Call" at bounding box center [511, 329] width 200 height 40
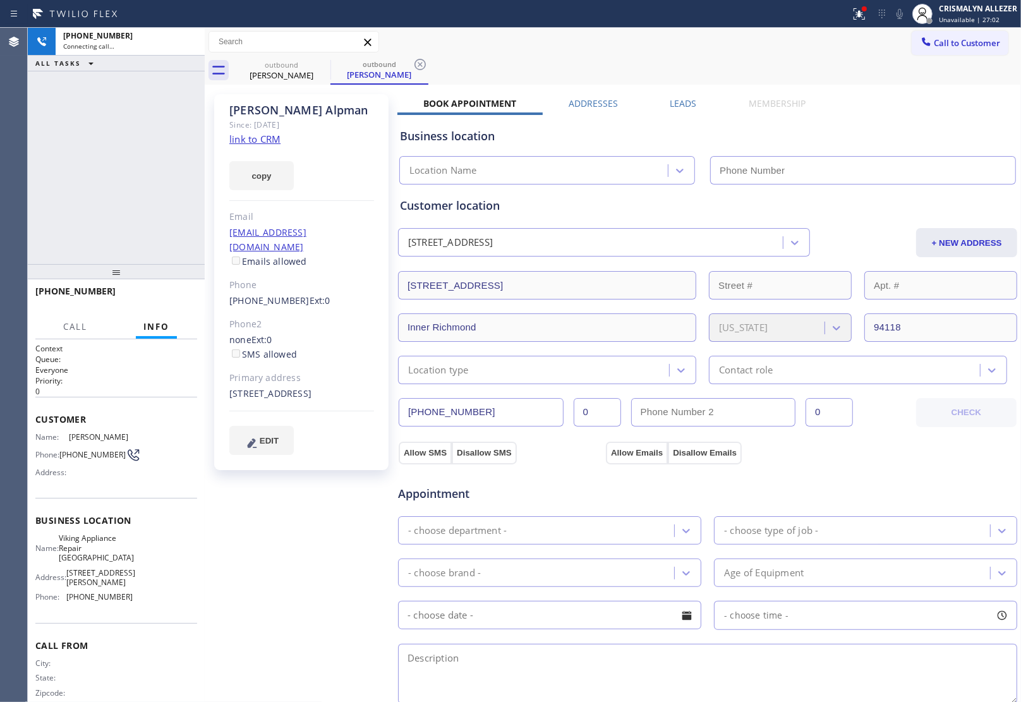
click at [267, 143] on link "link to CRM" at bounding box center [254, 139] width 51 height 13
type input "(415) 965-3863"
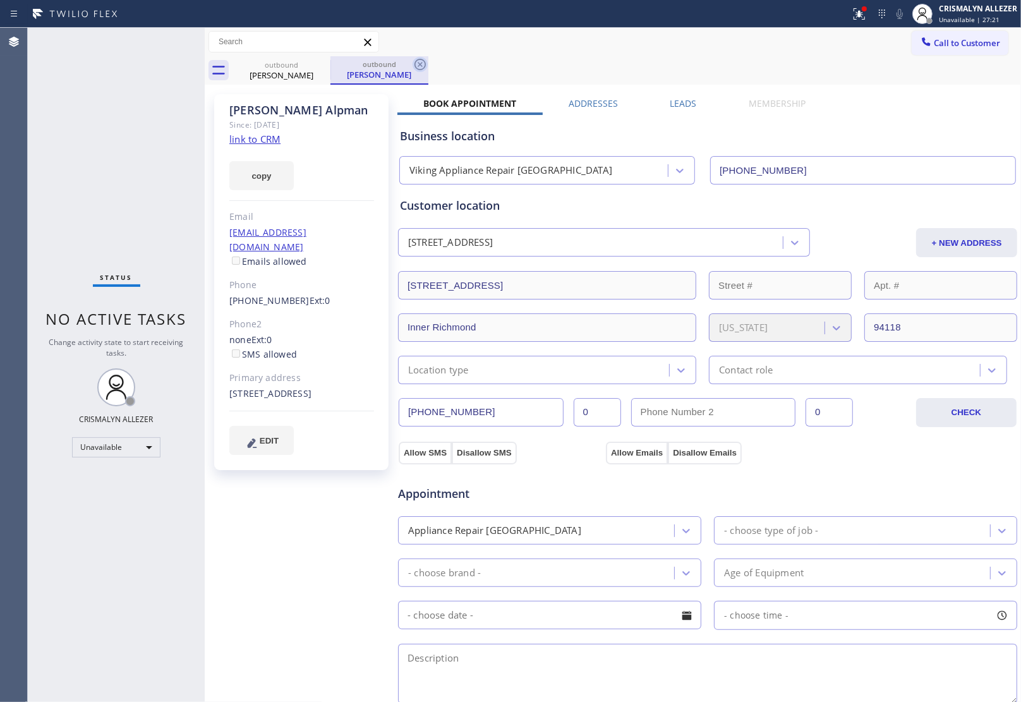
click at [418, 64] on icon at bounding box center [419, 64] width 15 height 15
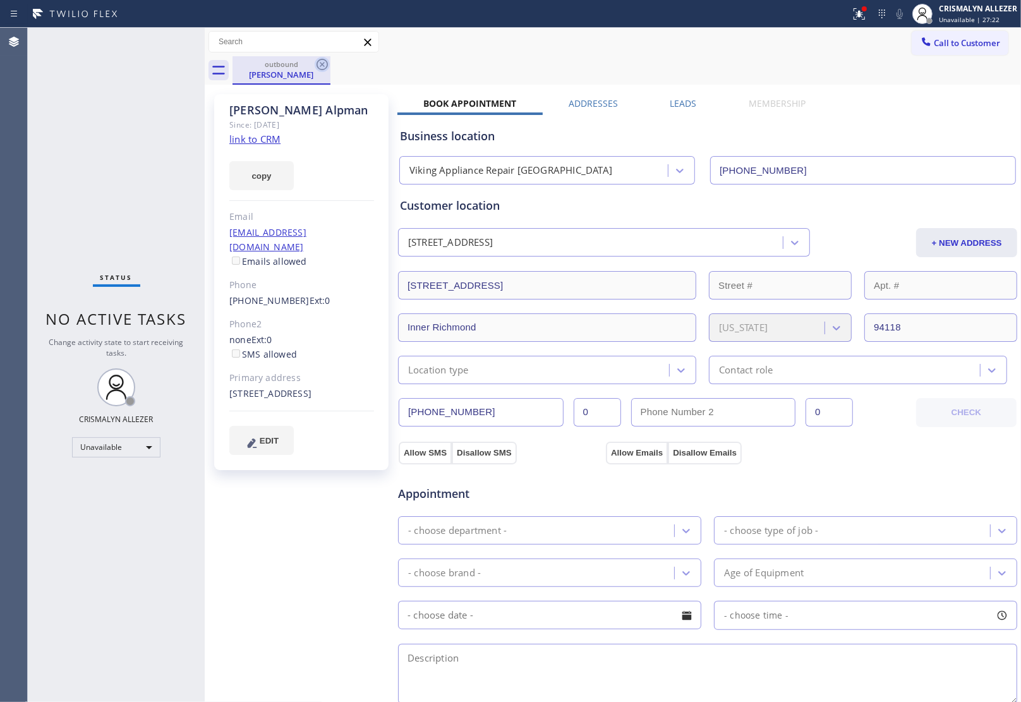
click at [324, 64] on icon at bounding box center [322, 64] width 15 height 15
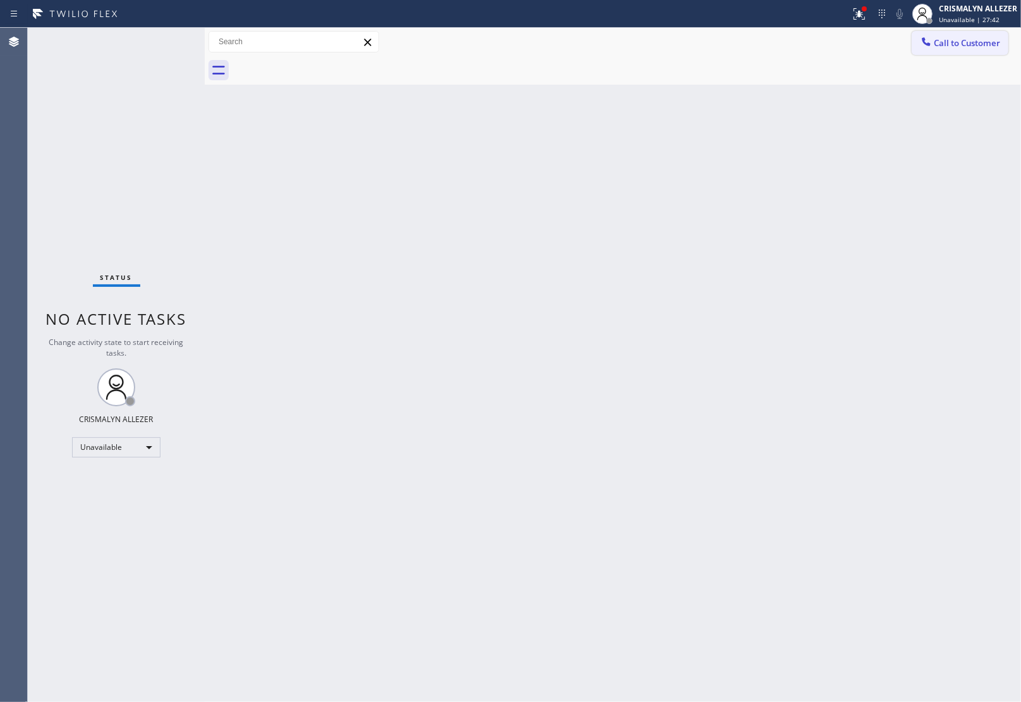
click at [979, 45] on span "Call to Customer" at bounding box center [967, 42] width 66 height 11
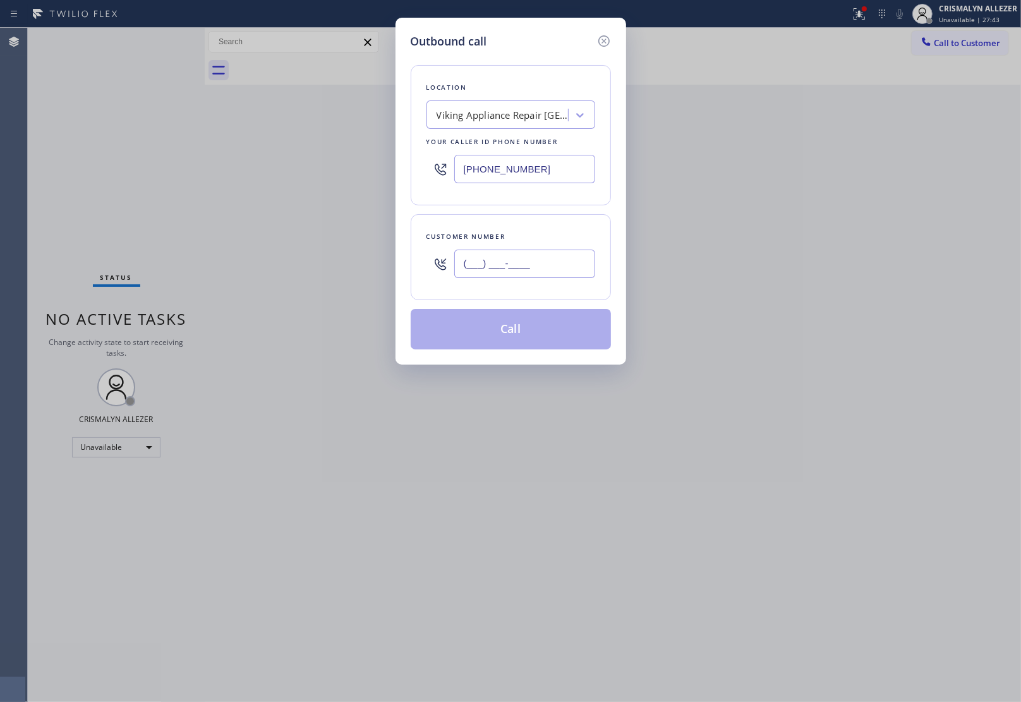
click at [572, 276] on input "(___) ___-____" at bounding box center [524, 264] width 141 height 28
paste input "415) 215-8293"
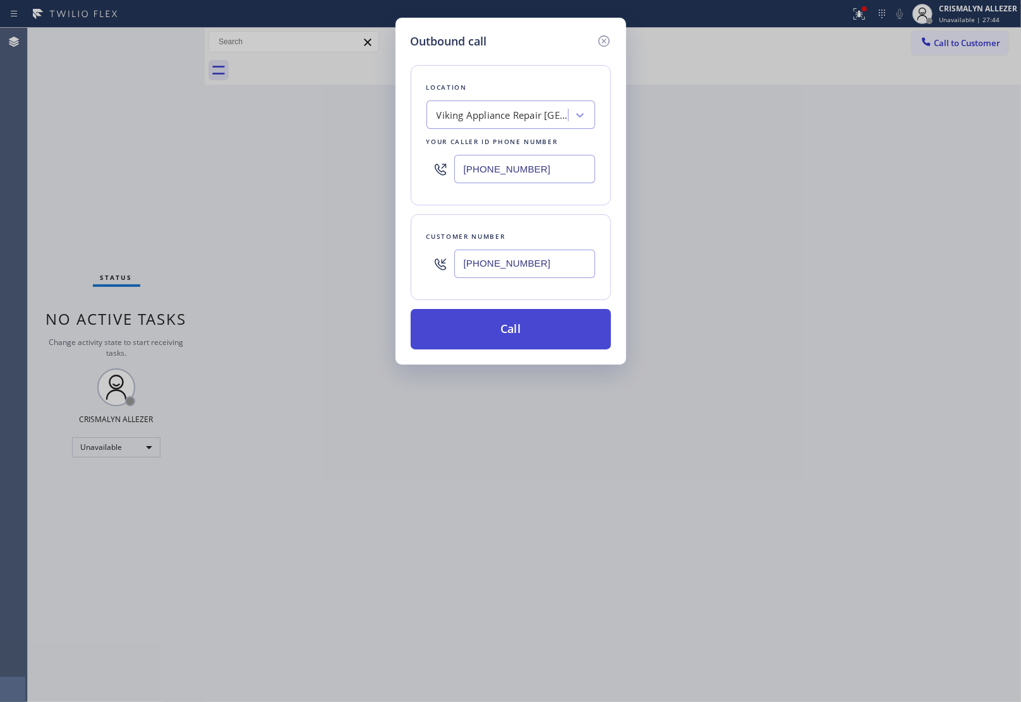
type input "(415) 215-8293"
click at [522, 327] on button "Call" at bounding box center [511, 329] width 200 height 40
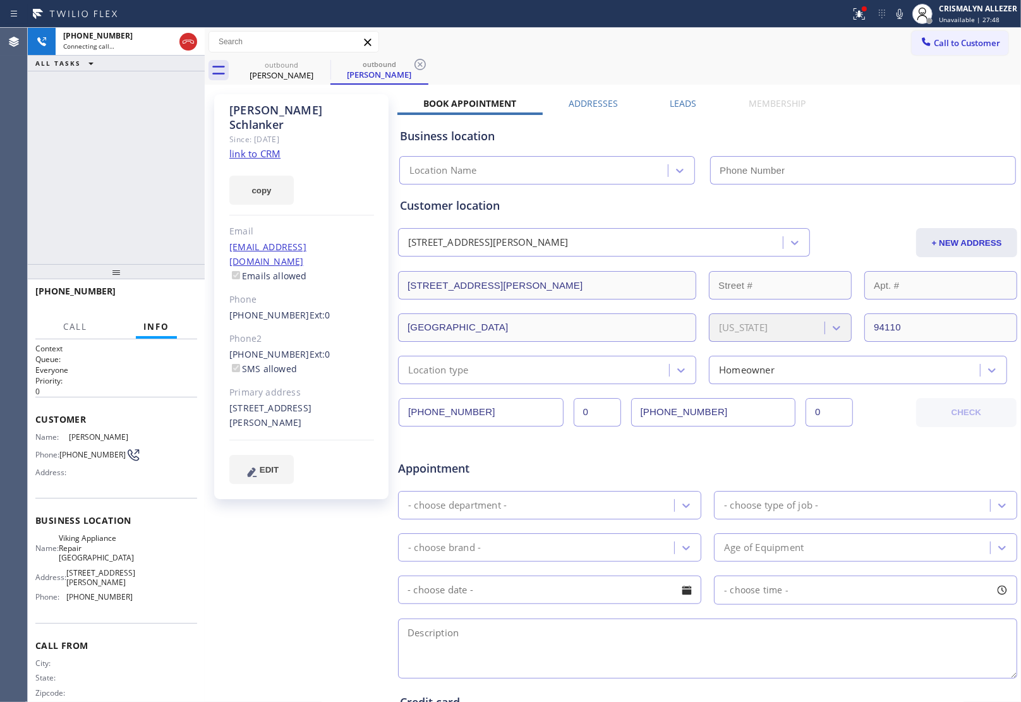
click at [240, 147] on link "link to CRM" at bounding box center [254, 153] width 51 height 13
type input "(415) 965-3863"
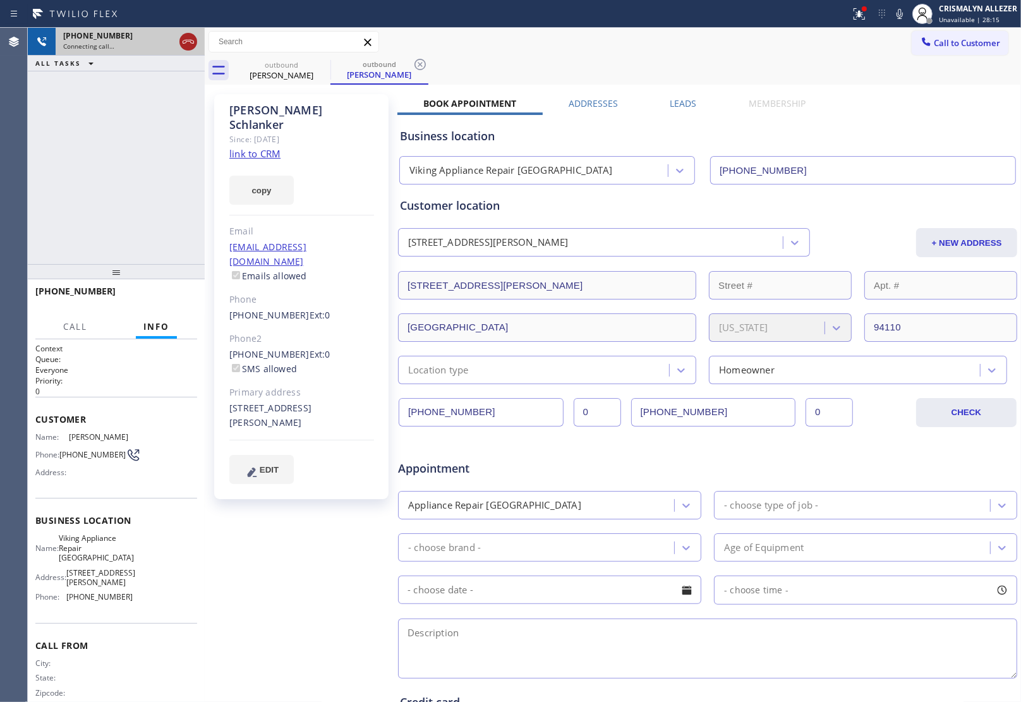
click at [187, 41] on icon at bounding box center [188, 42] width 11 height 4
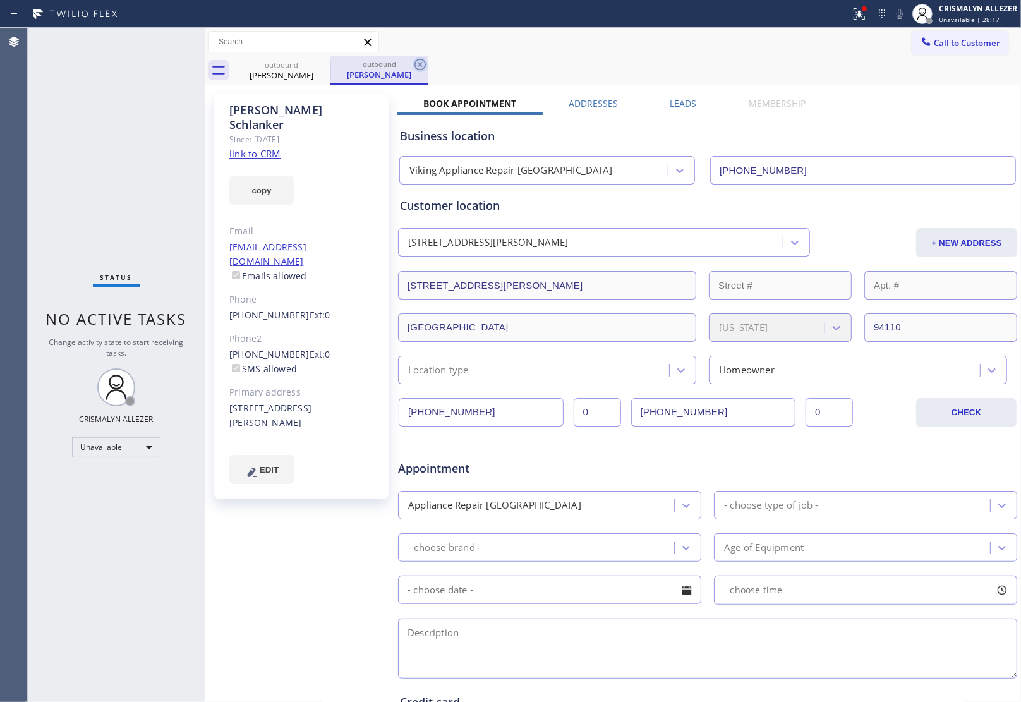
click at [420, 63] on icon at bounding box center [419, 64] width 15 height 15
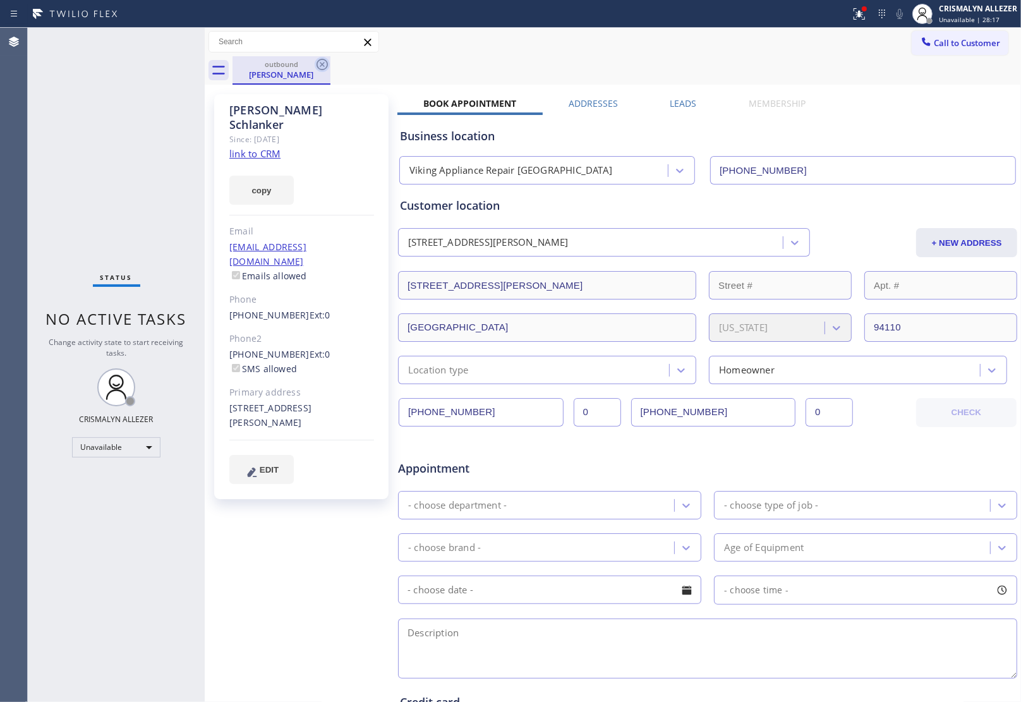
click at [320, 66] on icon at bounding box center [322, 64] width 15 height 15
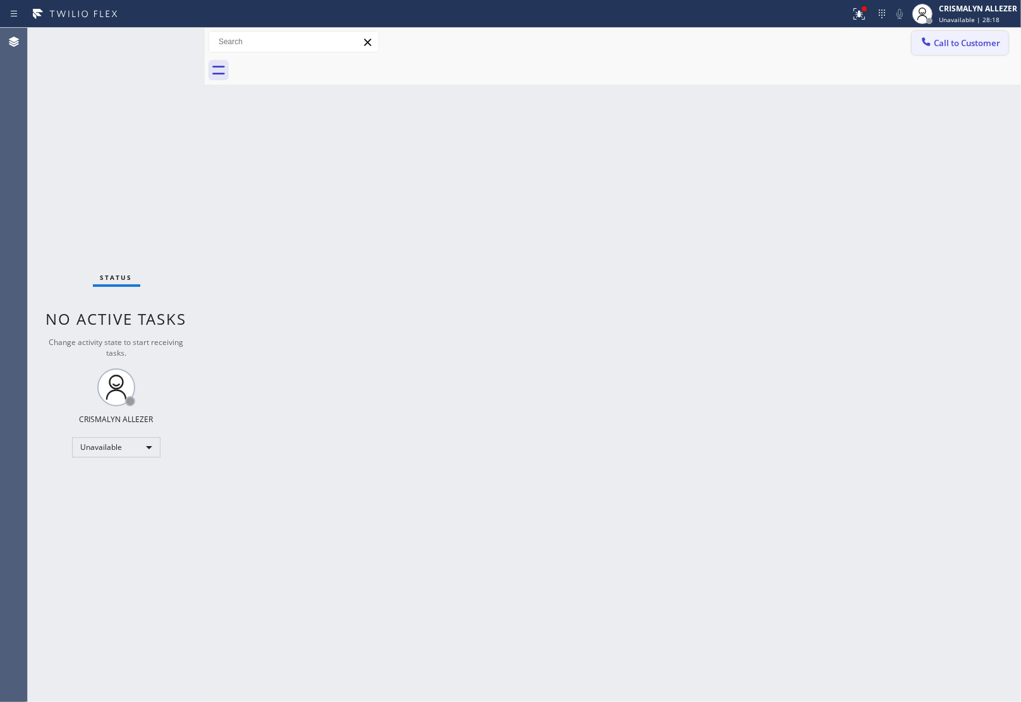
click at [959, 39] on span "Call to Customer" at bounding box center [967, 42] width 66 height 11
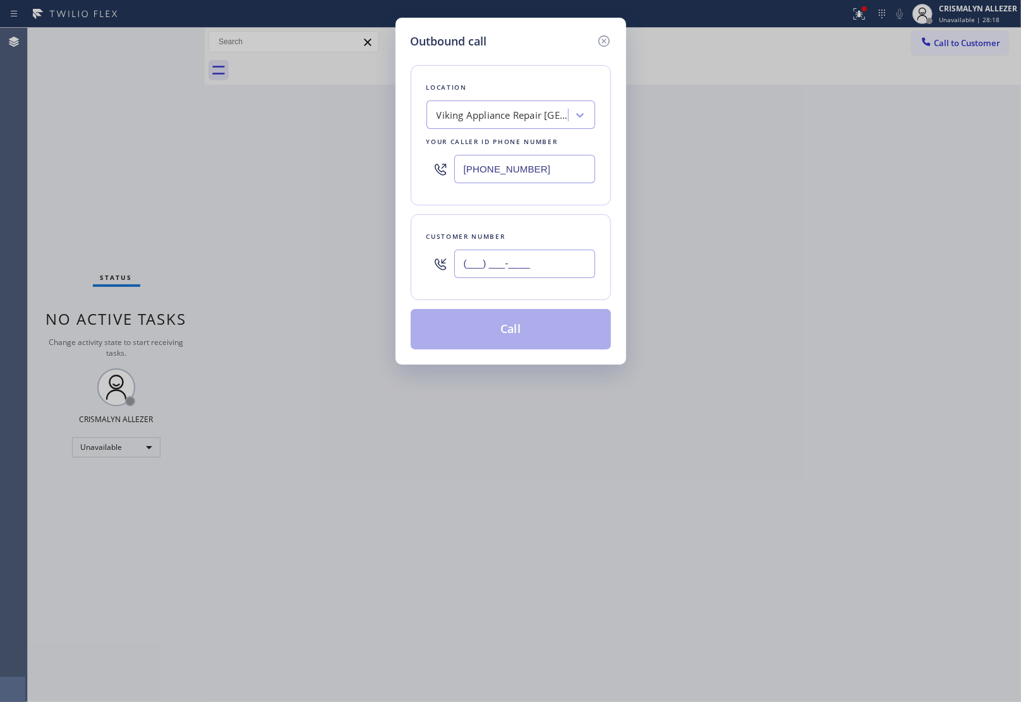
click at [550, 266] on input "(___) ___-____" at bounding box center [524, 264] width 141 height 28
paste input "510) 418-7171"
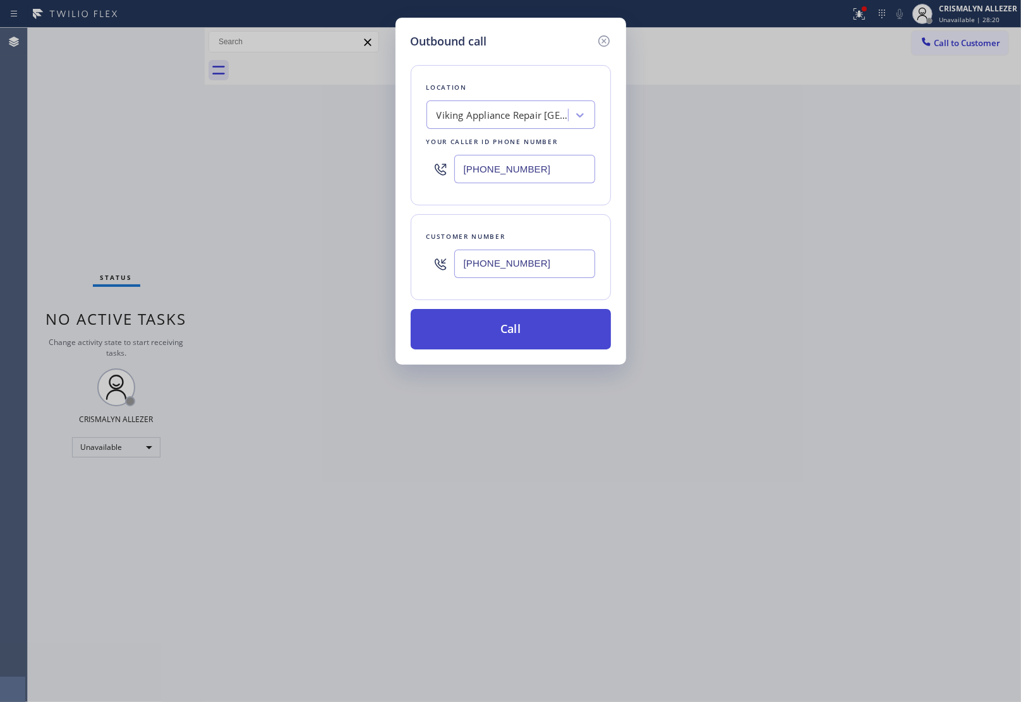
type input "(510) 418-7171"
click at [509, 336] on button "Call" at bounding box center [511, 329] width 200 height 40
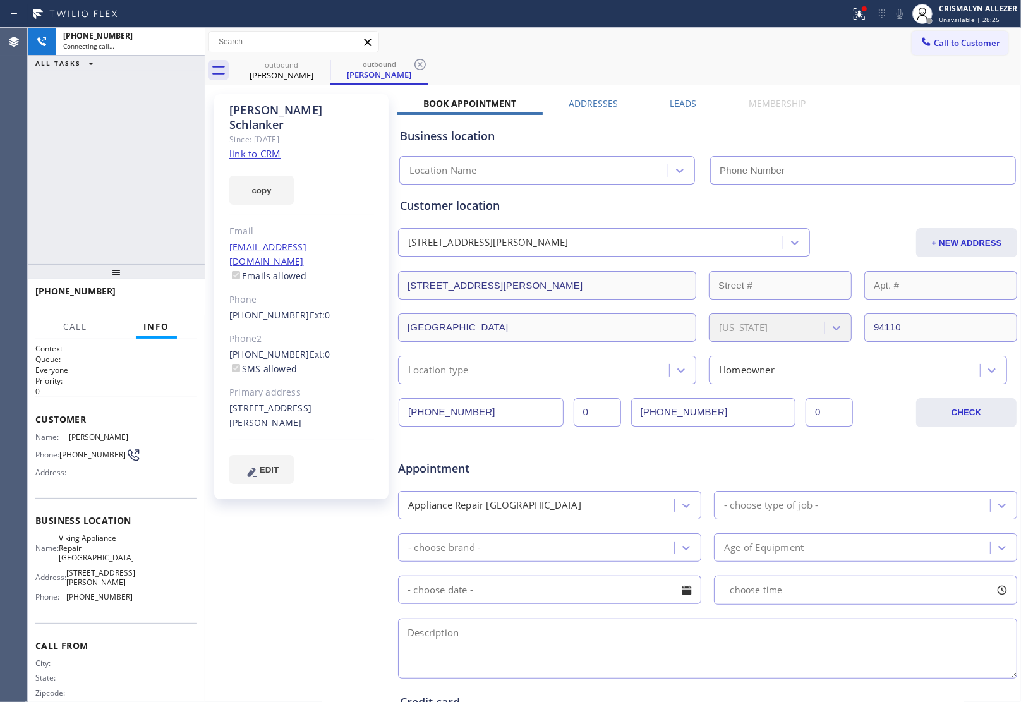
type input "(415) 965-3863"
click at [159, 295] on span "HANG UP" at bounding box center [167, 296] width 39 height 9
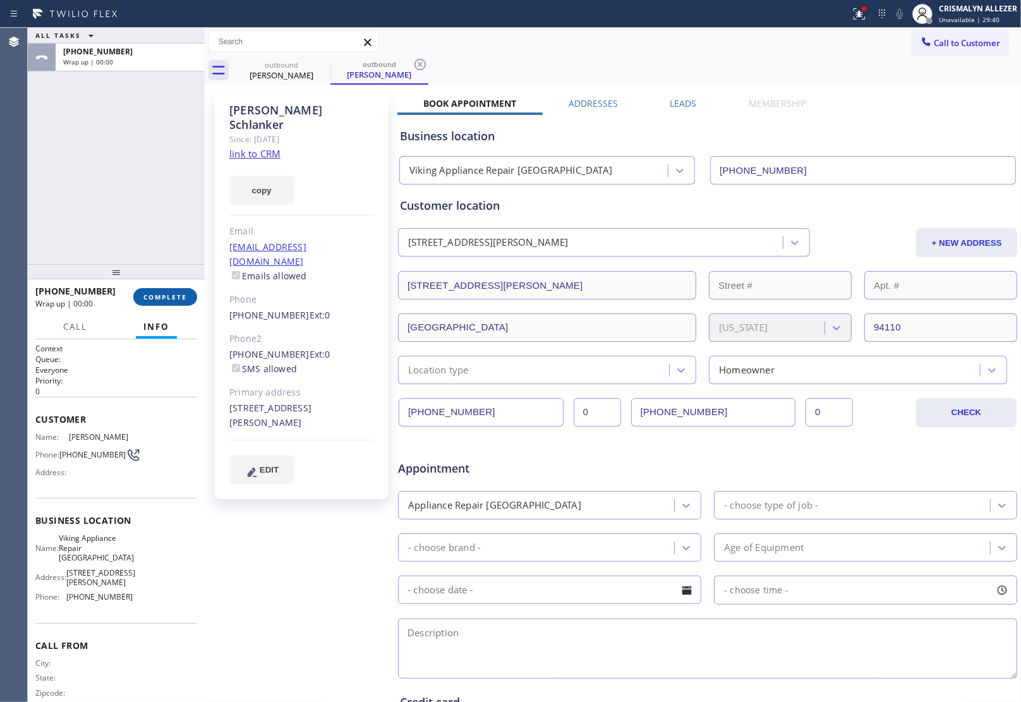
click at [159, 295] on span "COMPLETE" at bounding box center [165, 296] width 44 height 9
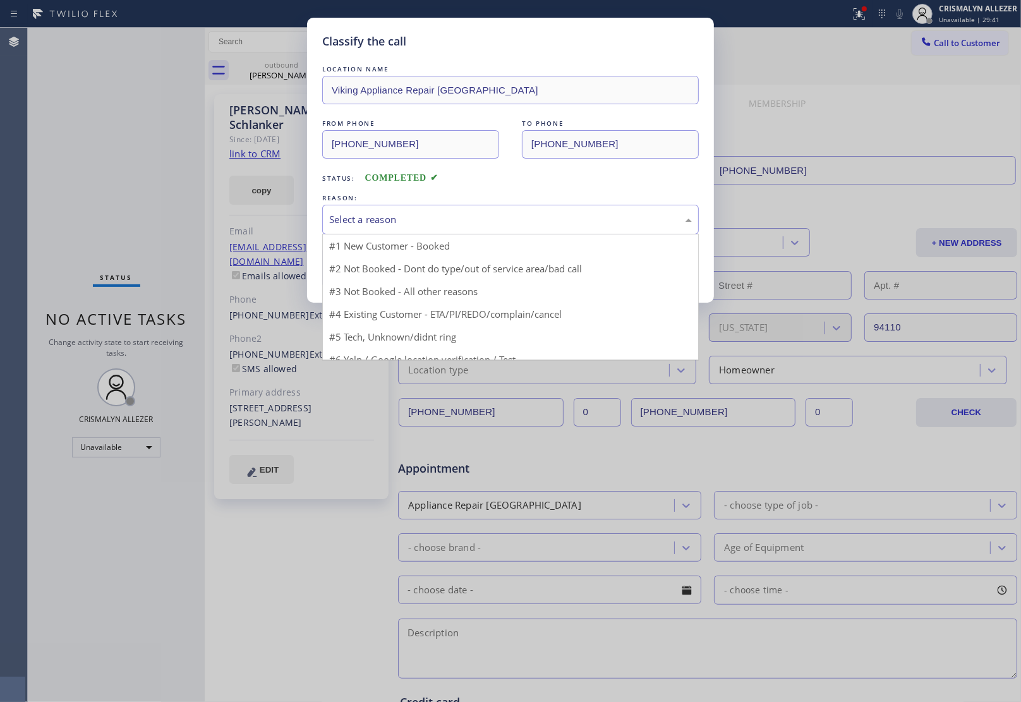
click at [548, 222] on div "Select a reason" at bounding box center [510, 219] width 363 height 15
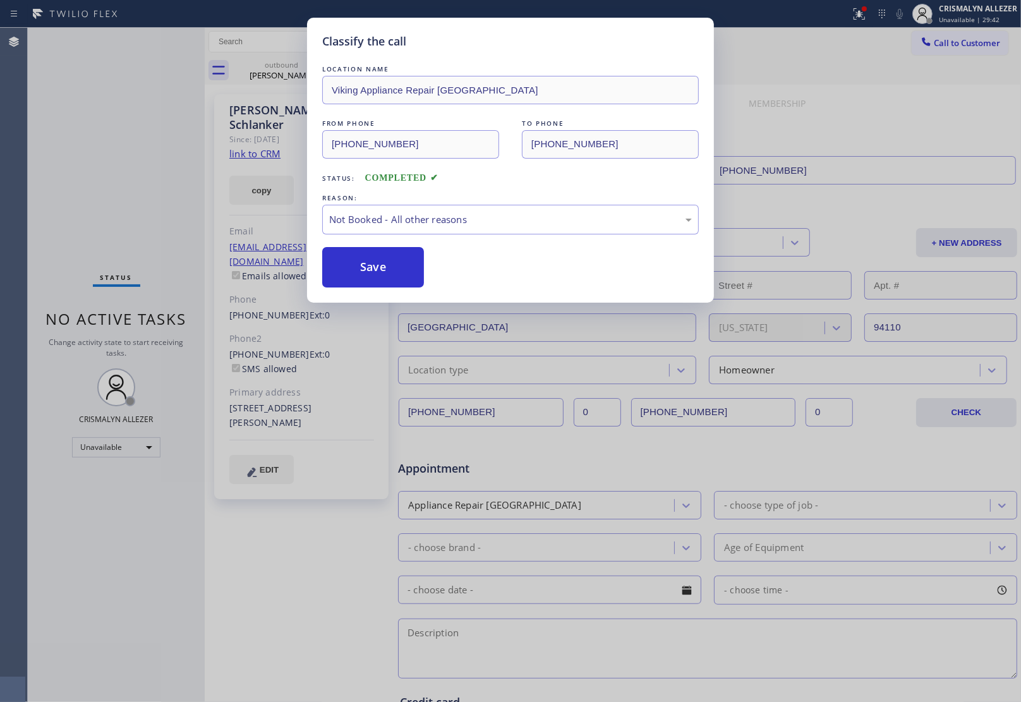
click at [380, 272] on button "Save" at bounding box center [373, 267] width 102 height 40
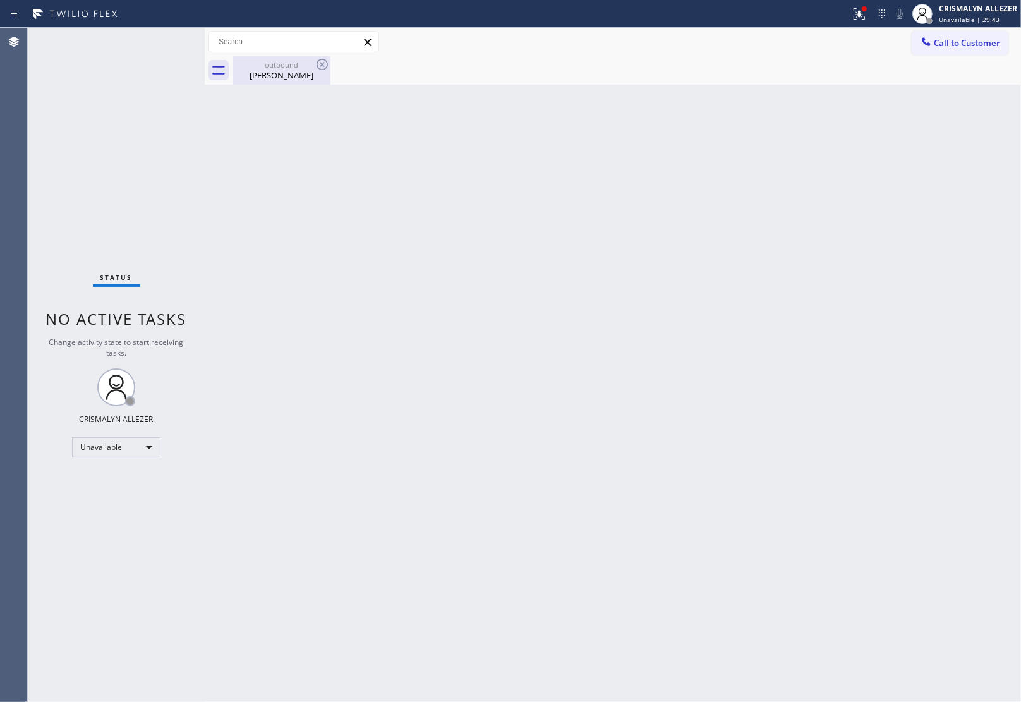
click at [277, 63] on div "outbound" at bounding box center [281, 64] width 95 height 9
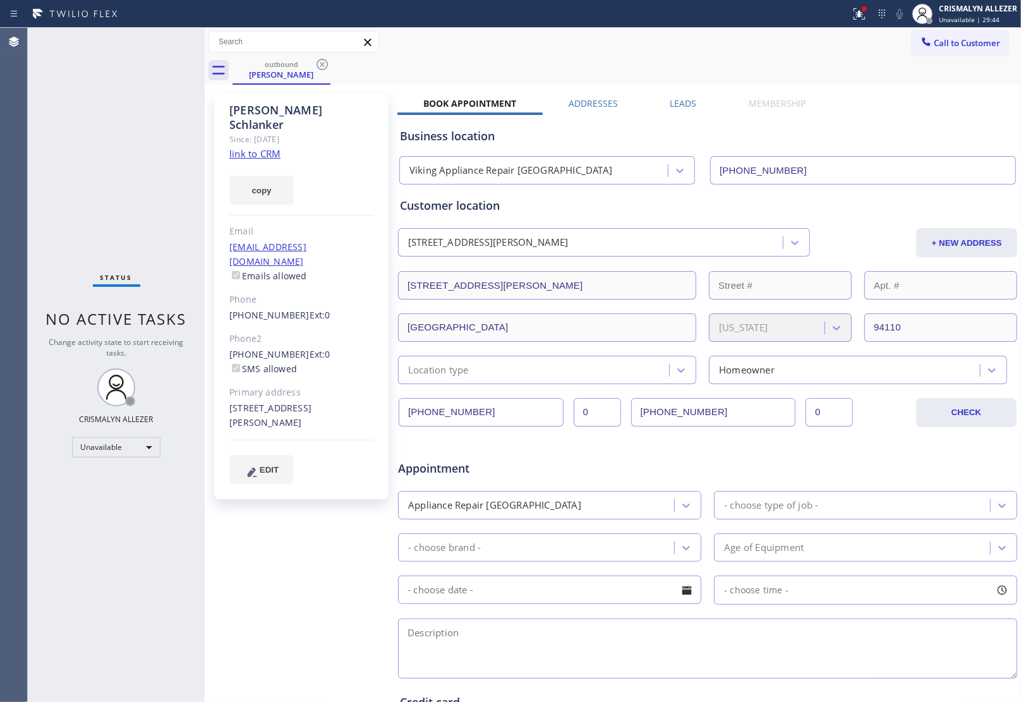
click at [671, 98] on label "Leads" at bounding box center [683, 103] width 27 height 12
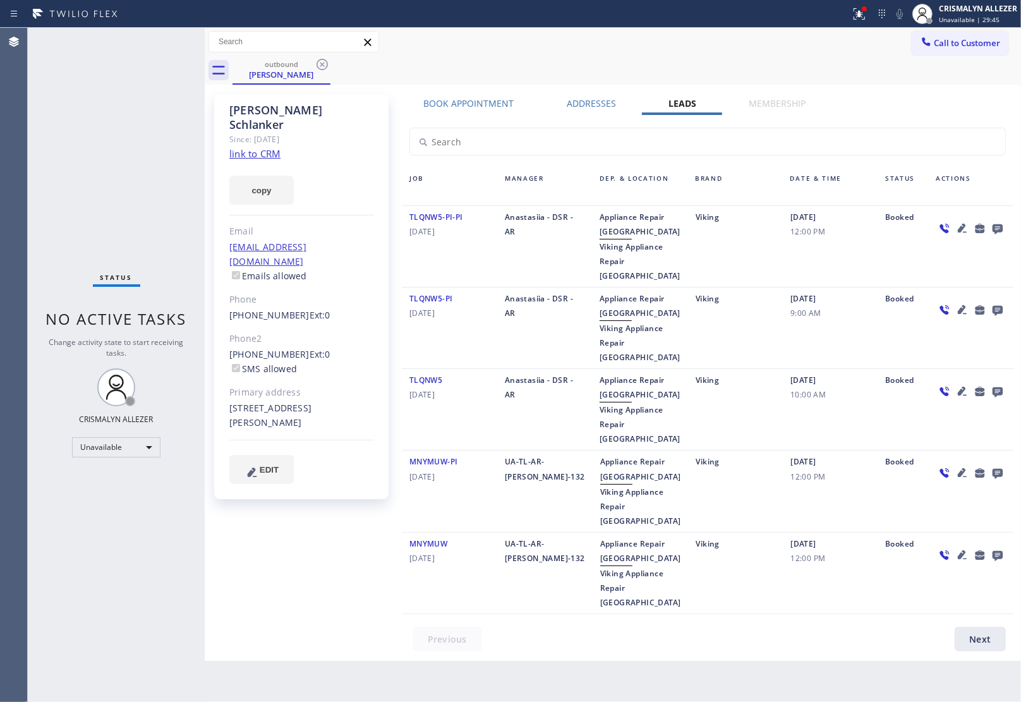
click at [995, 225] on icon at bounding box center [997, 229] width 10 height 10
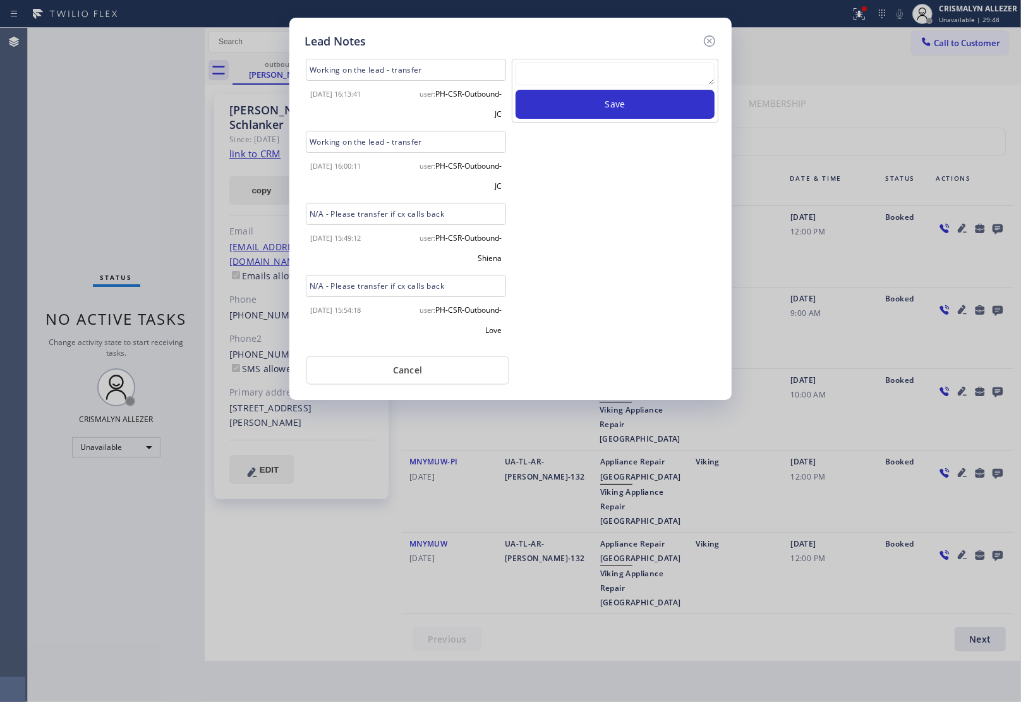
click at [598, 76] on textarea at bounding box center [614, 74] width 199 height 23
paste textarea "ALL GOOD FOR NOW, if cb xfer"
type textarea "ALL GOOD FOR NOW, if cb xfer"
click at [602, 107] on button "Save" at bounding box center [614, 104] width 199 height 29
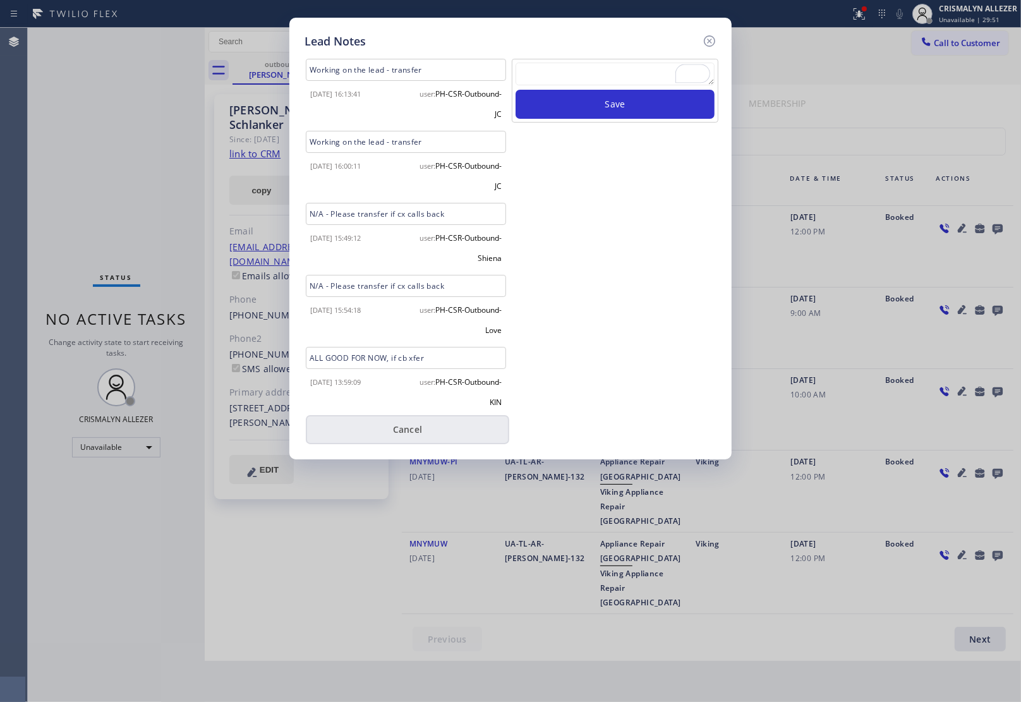
click at [409, 424] on button "Cancel" at bounding box center [407, 429] width 203 height 29
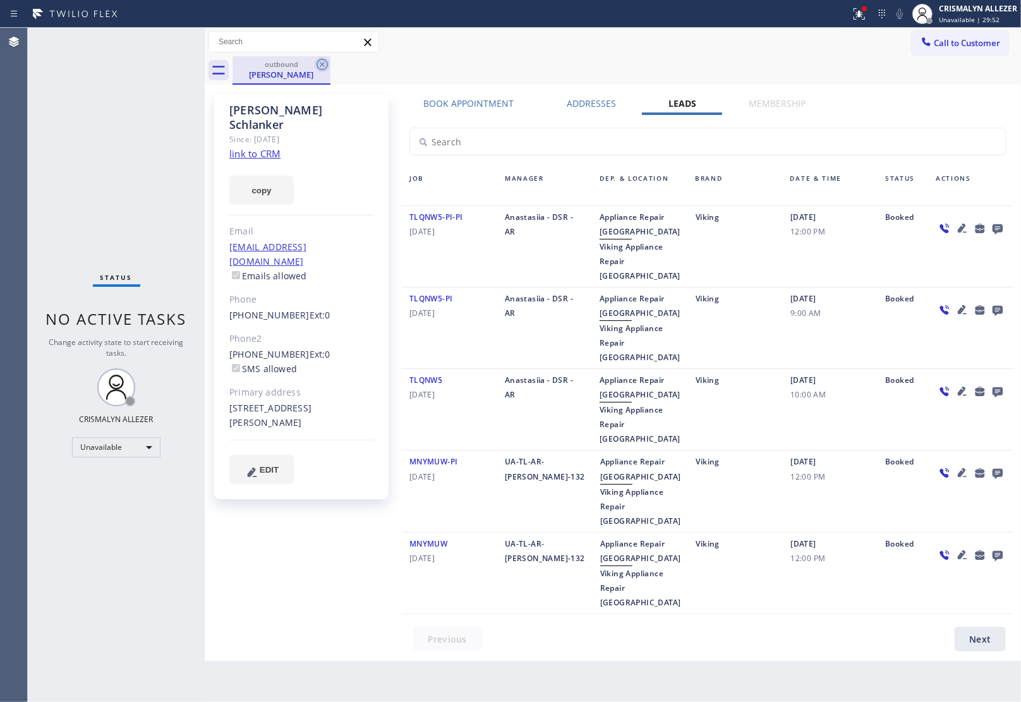
click at [321, 65] on icon at bounding box center [321, 64] width 11 height 11
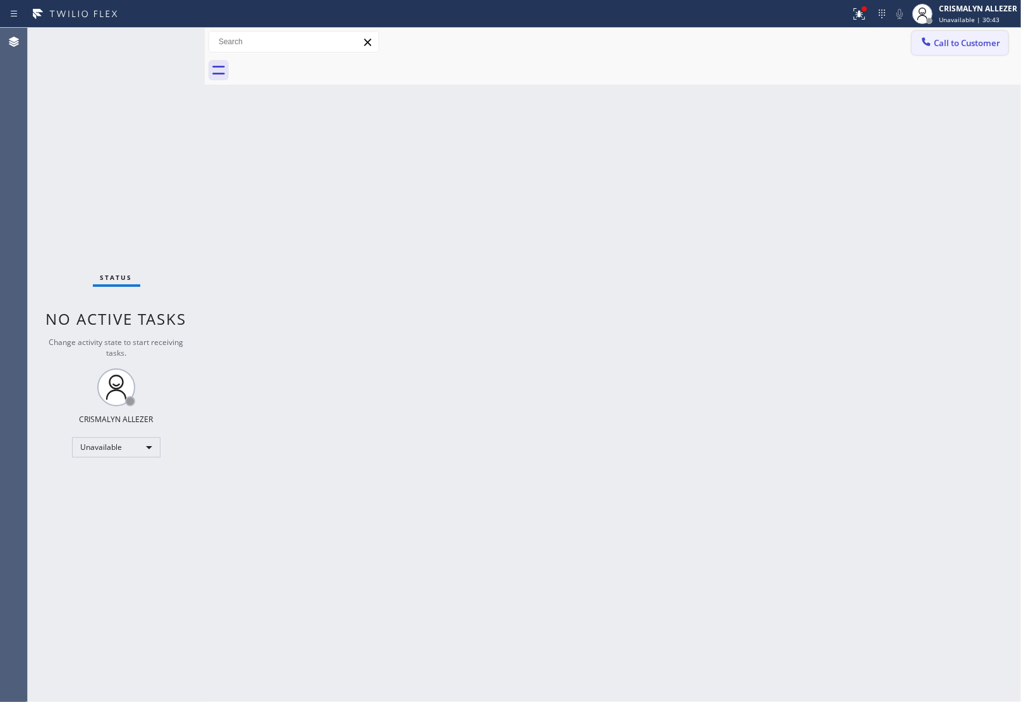
click at [965, 39] on span "Call to Customer" at bounding box center [967, 42] width 66 height 11
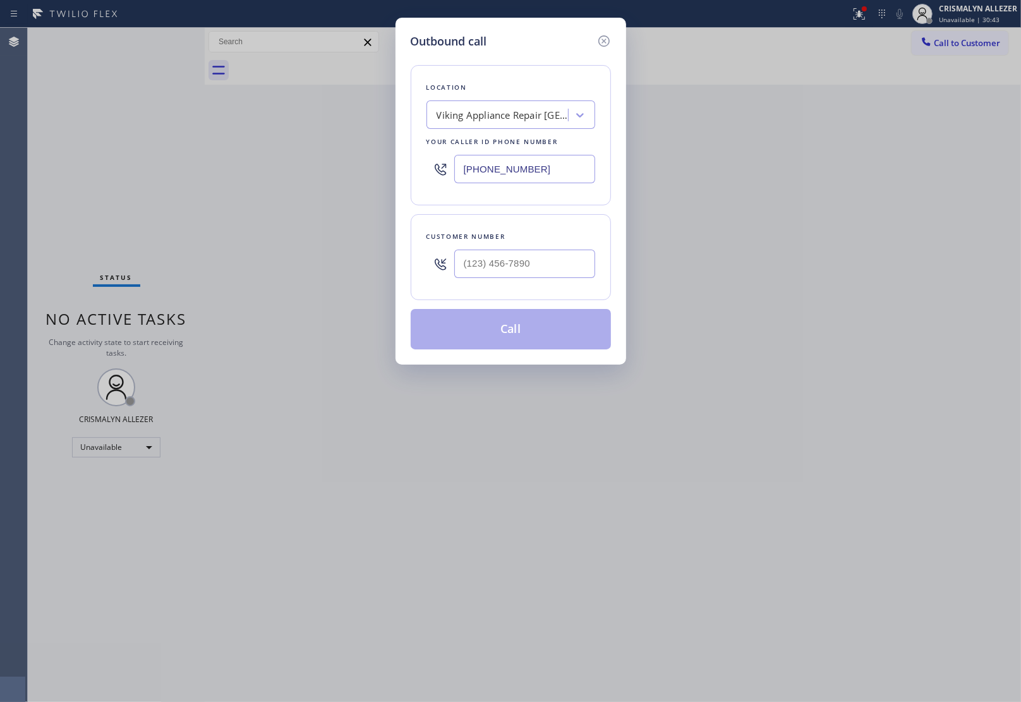
drag, startPoint x: 565, startPoint y: 168, endPoint x: 325, endPoint y: 162, distance: 240.1
click at [371, 163] on div "Outbound call Location Viking Appliance Repair San Francisco Your caller id pho…" at bounding box center [510, 351] width 1021 height 702
paste input "24) 216-8910"
type input "(424) 216-8910"
click at [539, 279] on div at bounding box center [524, 263] width 141 height 41
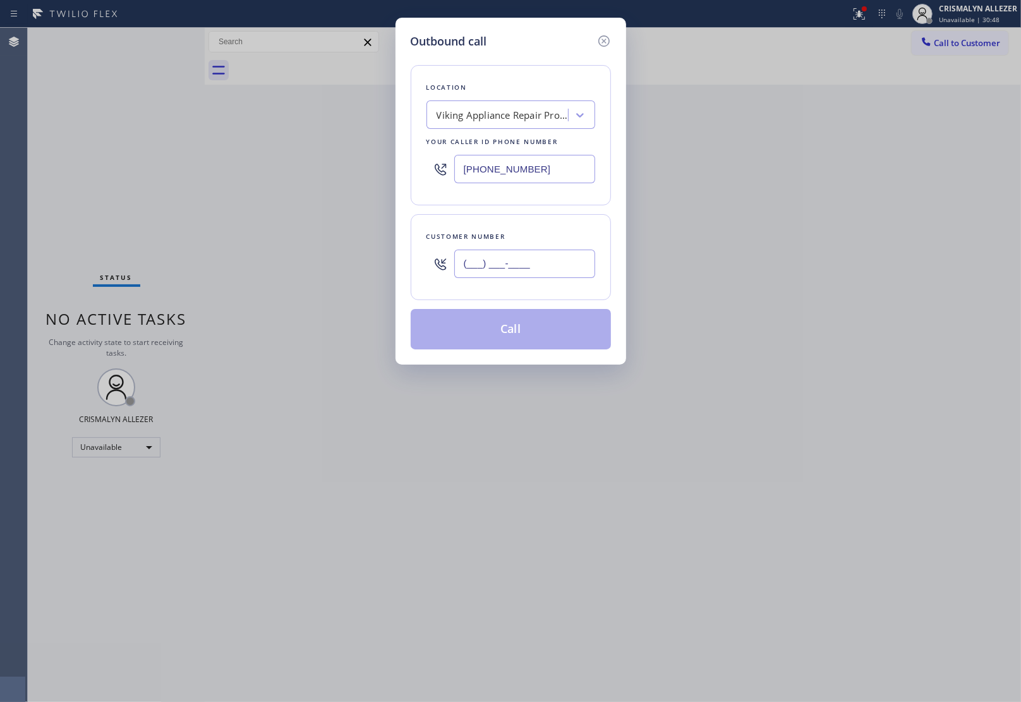
click at [546, 267] on input "(___) ___-____" at bounding box center [524, 264] width 141 height 28
paste input "310) 387-7222"
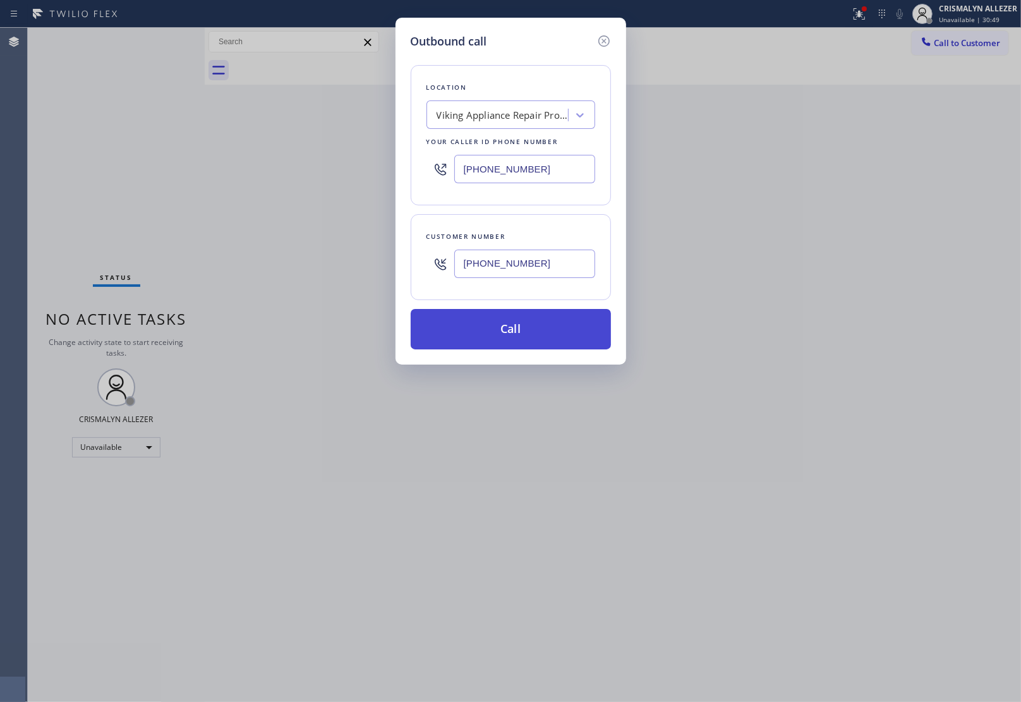
type input "(310) 387-7222"
click at [512, 339] on button "Call" at bounding box center [511, 329] width 200 height 40
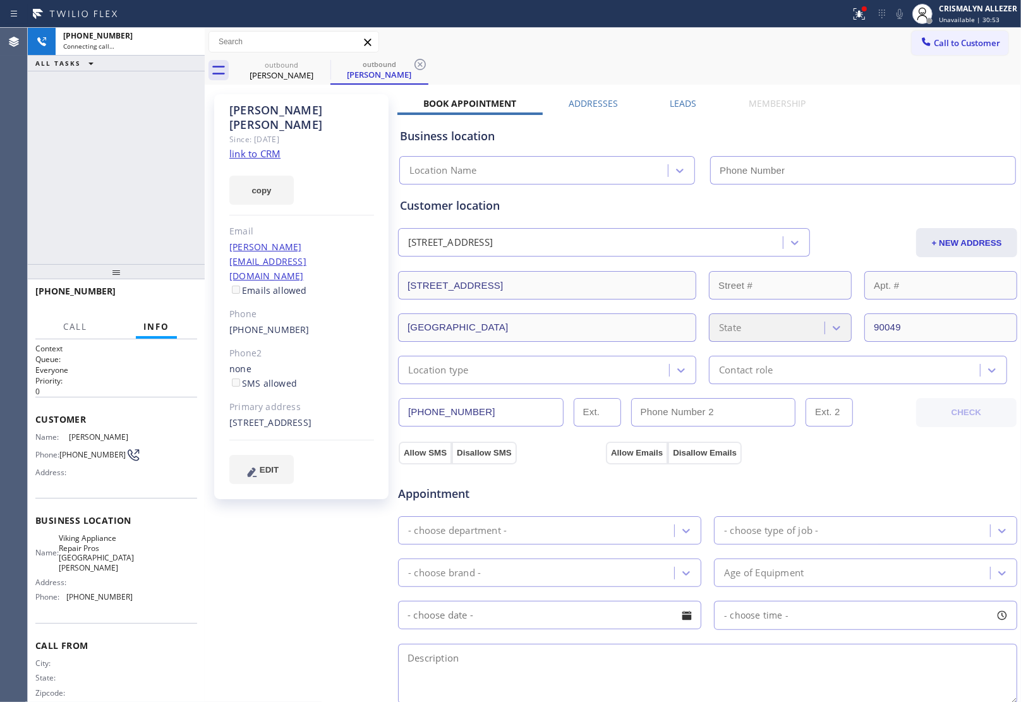
click at [248, 147] on link "link to CRM" at bounding box center [254, 153] width 51 height 13
type input "(424) 216-8910"
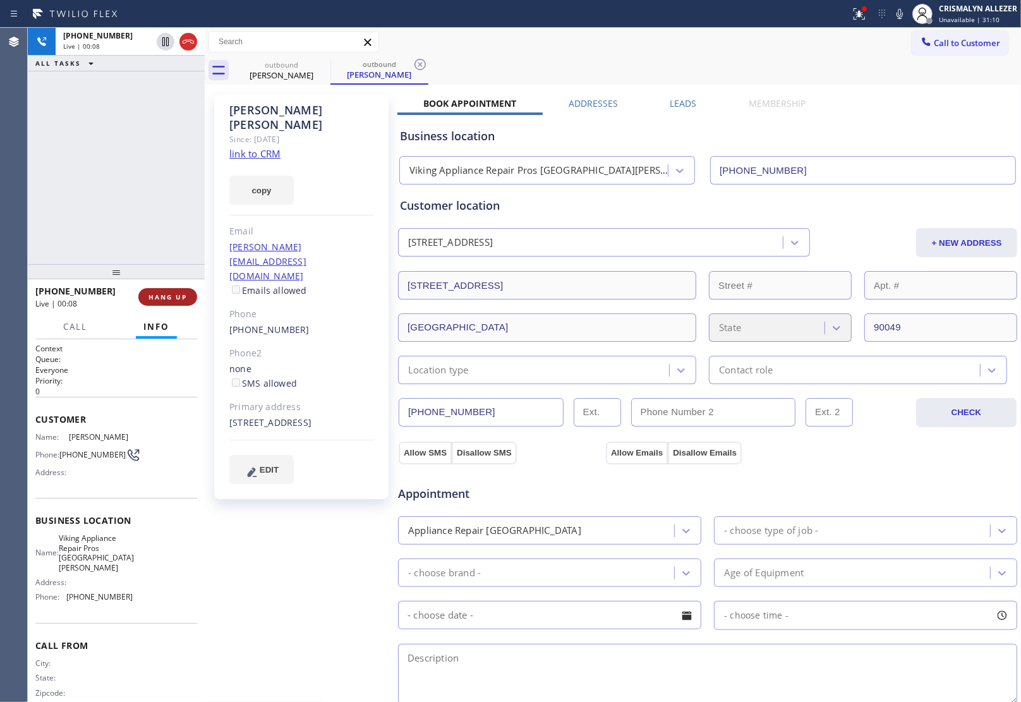
click at [161, 294] on span "HANG UP" at bounding box center [167, 296] width 39 height 9
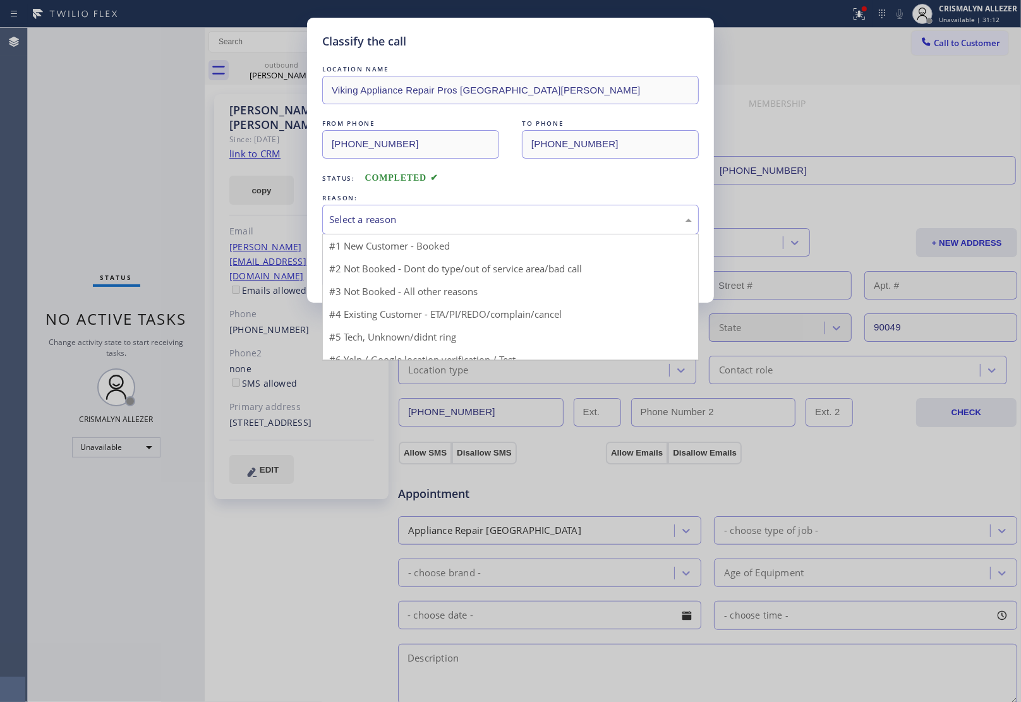
click at [513, 219] on div "Select a reason" at bounding box center [510, 219] width 363 height 15
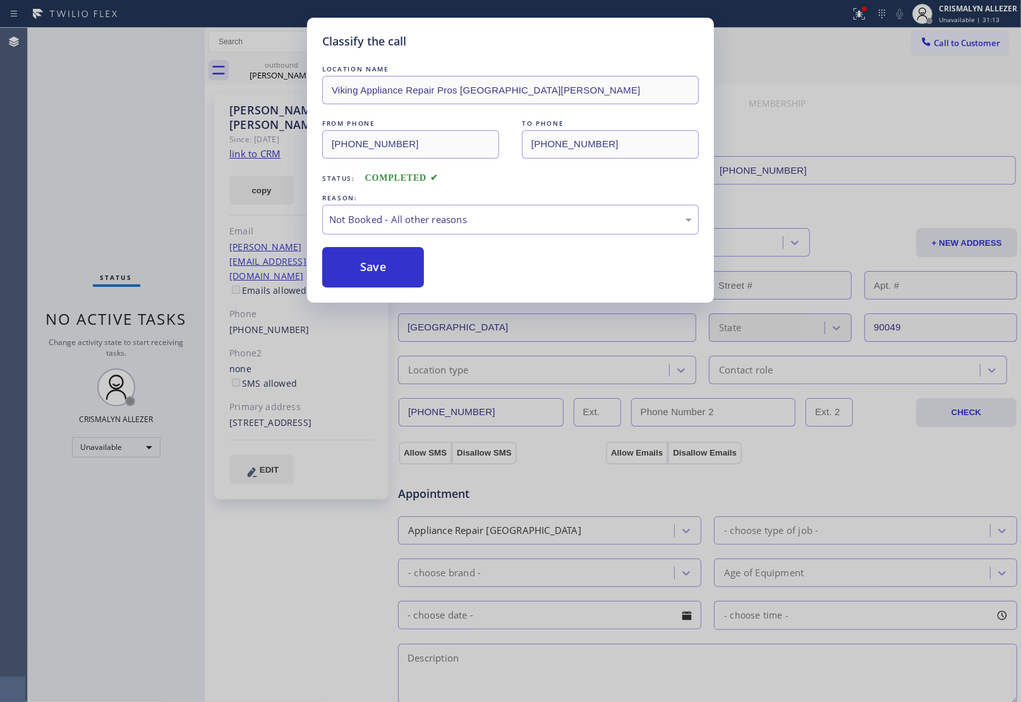
click at [370, 267] on button "Save" at bounding box center [373, 267] width 102 height 40
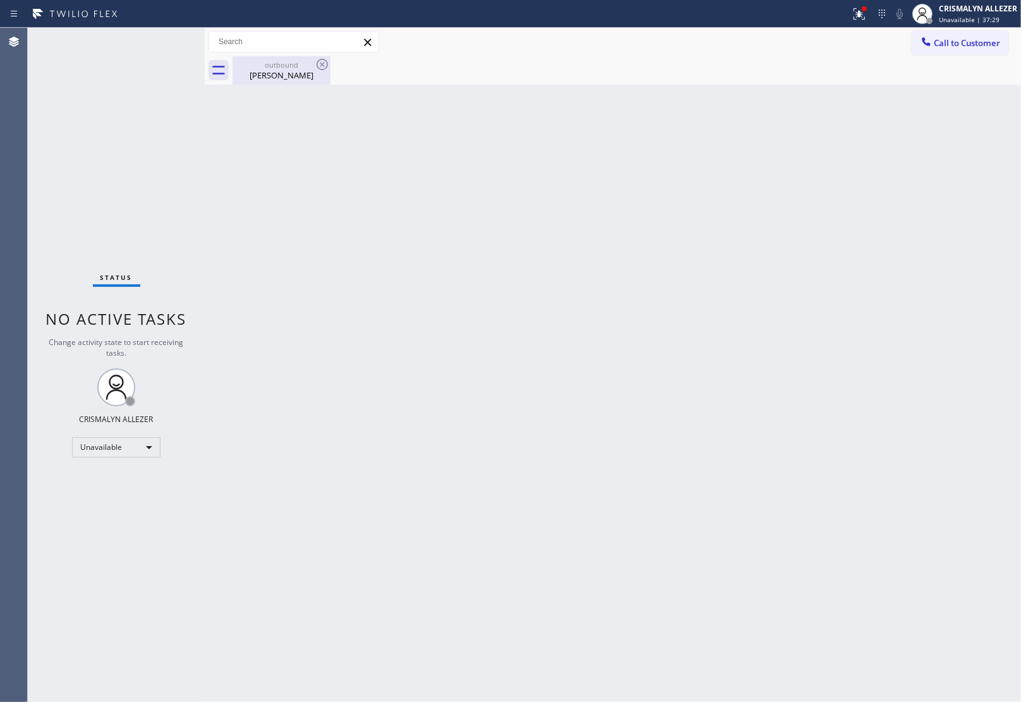
click at [275, 71] on div "Tom Heim" at bounding box center [281, 74] width 95 height 11
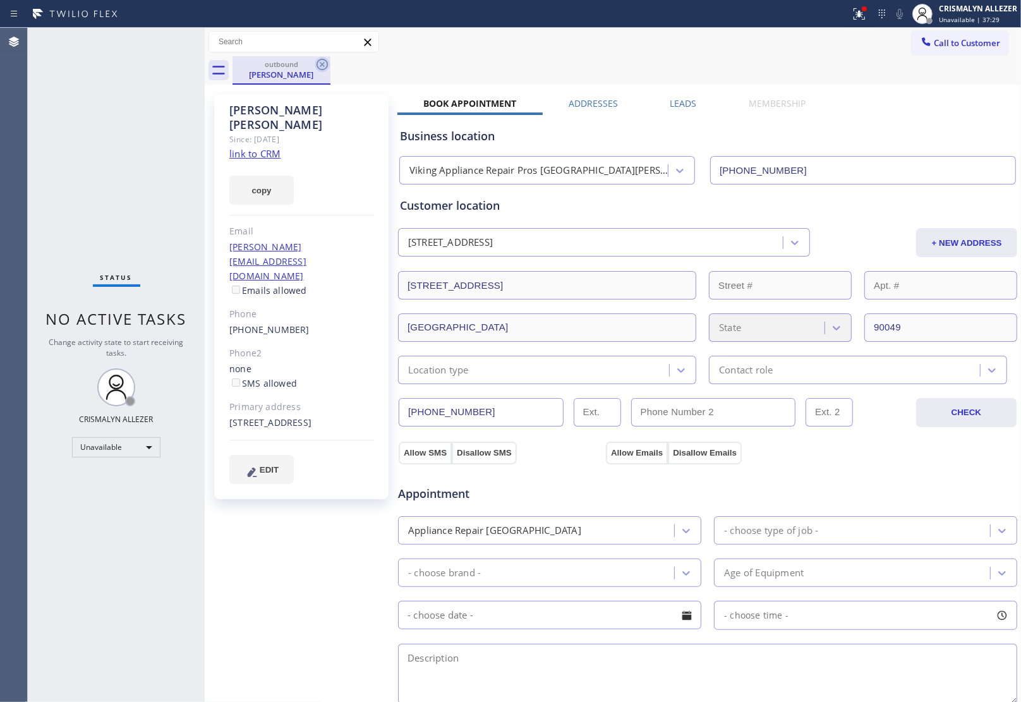
click at [317, 65] on icon at bounding box center [321, 64] width 11 height 11
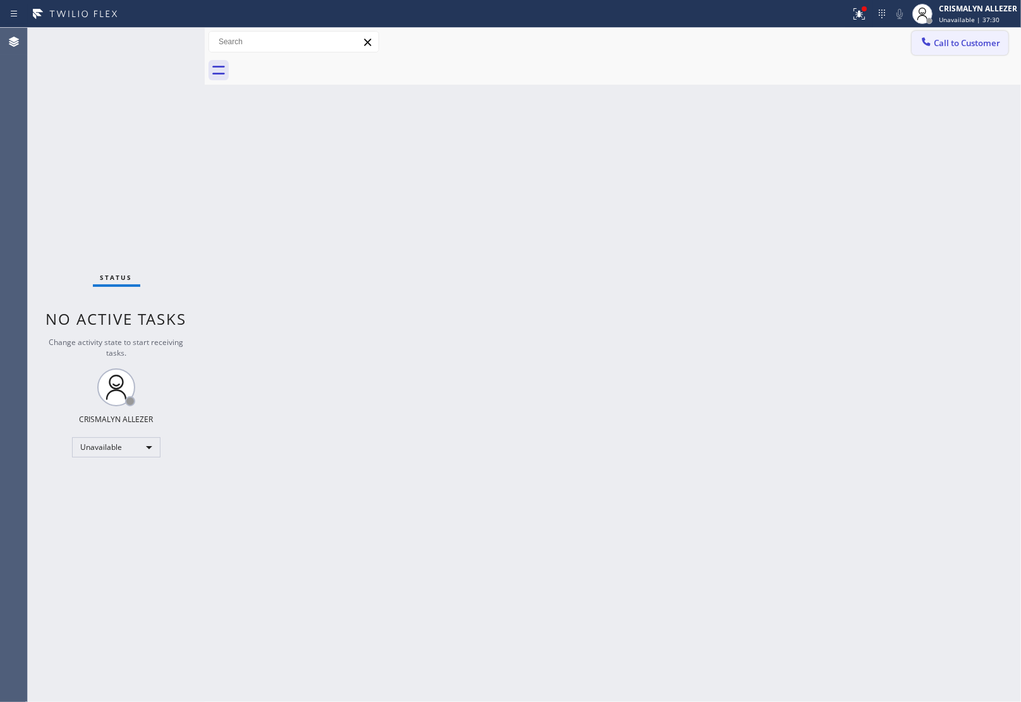
click at [973, 46] on span "Call to Customer" at bounding box center [967, 42] width 66 height 11
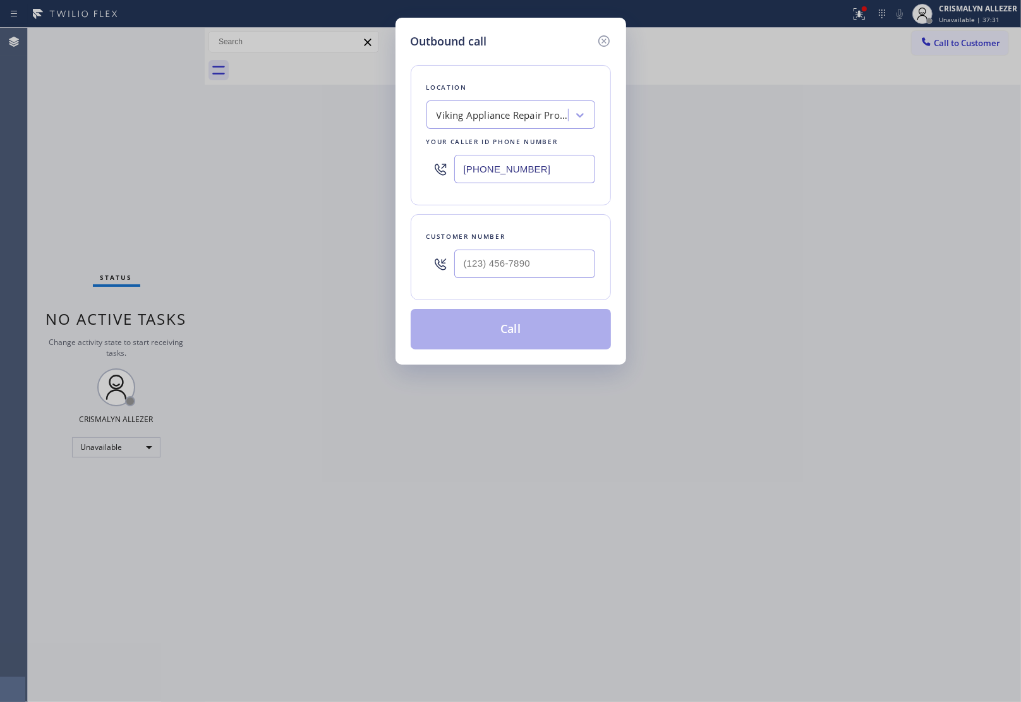
drag, startPoint x: 553, startPoint y: 169, endPoint x: 323, endPoint y: 177, distance: 230.1
click at [348, 177] on div "Outbound call Location Viking Appliance Repair Pros Santa Monica Your caller id…" at bounding box center [510, 351] width 1021 height 702
paste input "562) 358-5959"
type input "(562) 358-5959"
click at [545, 272] on input "(___) ___-____" at bounding box center [524, 264] width 141 height 28
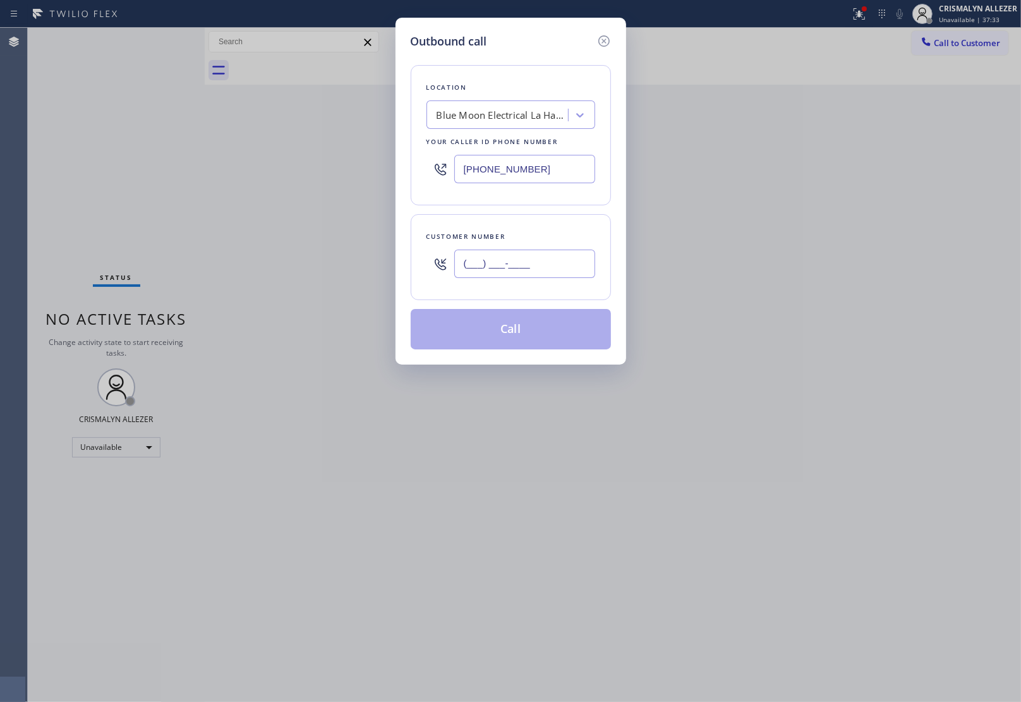
paste input "562) 587-2926"
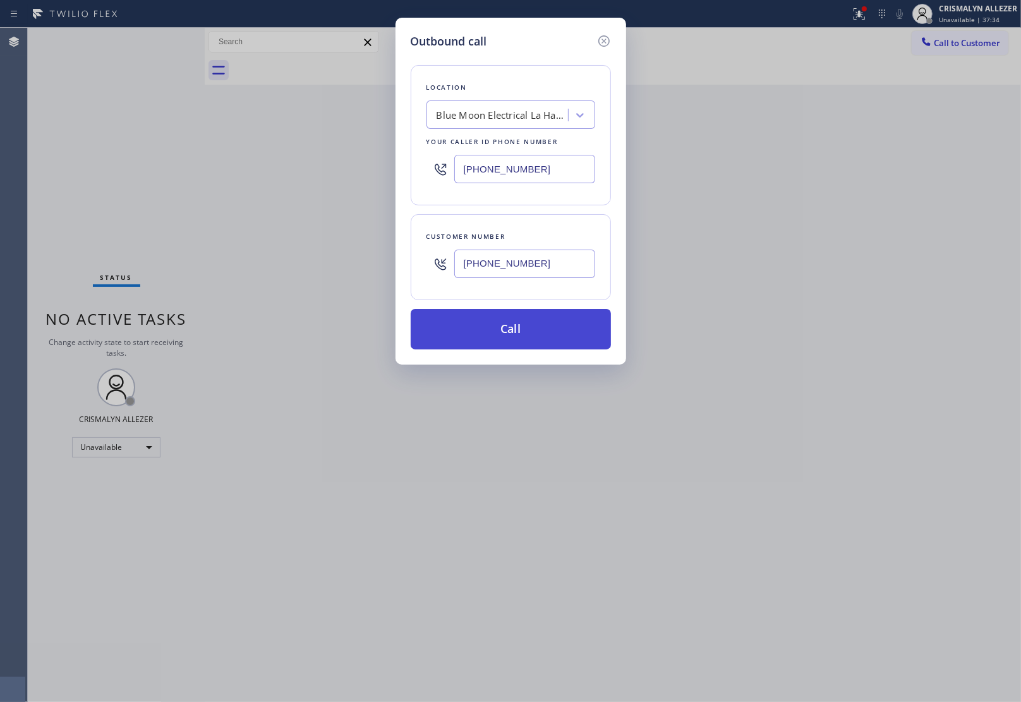
type input "(562) 587-2926"
click at [520, 338] on button "Call" at bounding box center [511, 329] width 200 height 40
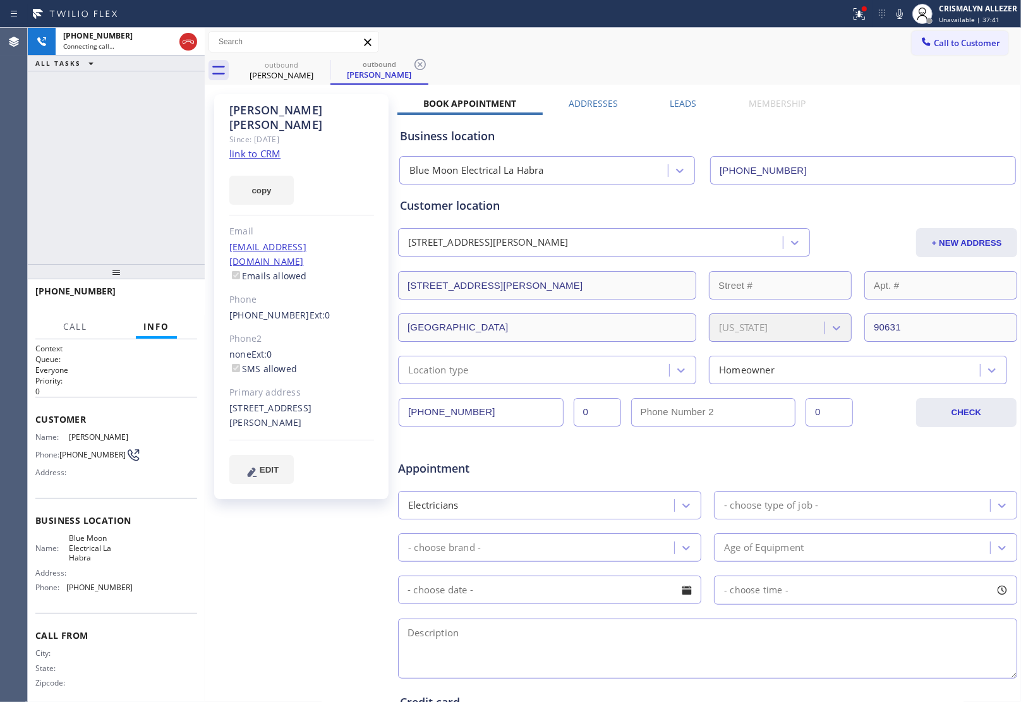
type input "(562) 358-5959"
click at [165, 295] on span "HANG UP" at bounding box center [167, 296] width 39 height 9
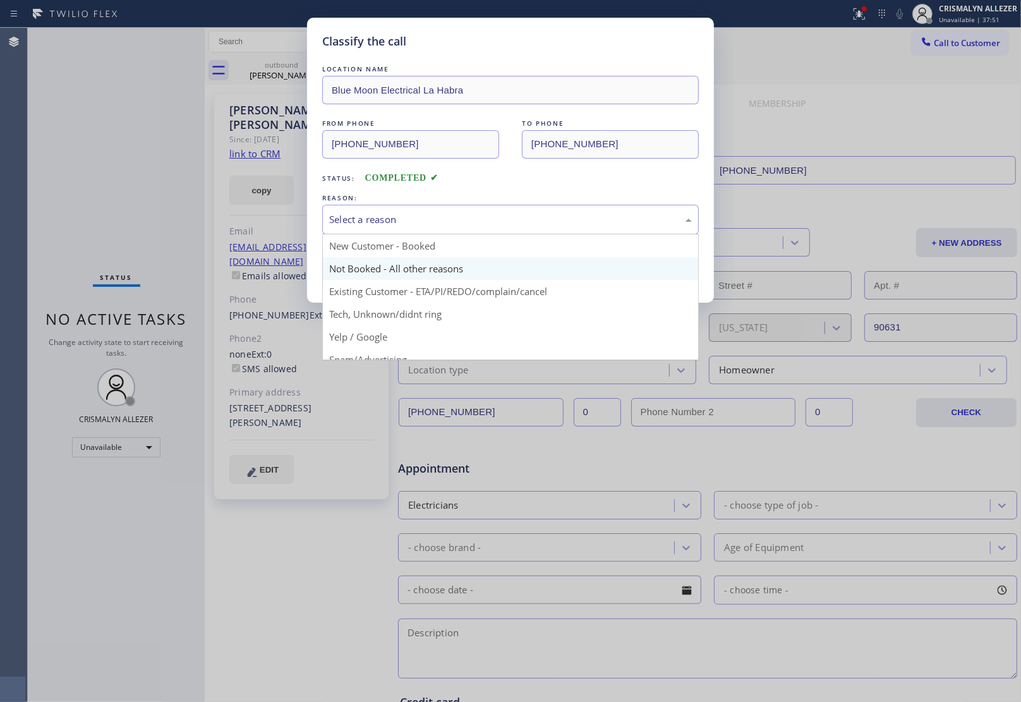
drag, startPoint x: 558, startPoint y: 222, endPoint x: 411, endPoint y: 272, distance: 154.8
click at [532, 229] on div "Select a reason" at bounding box center [510, 220] width 376 height 30
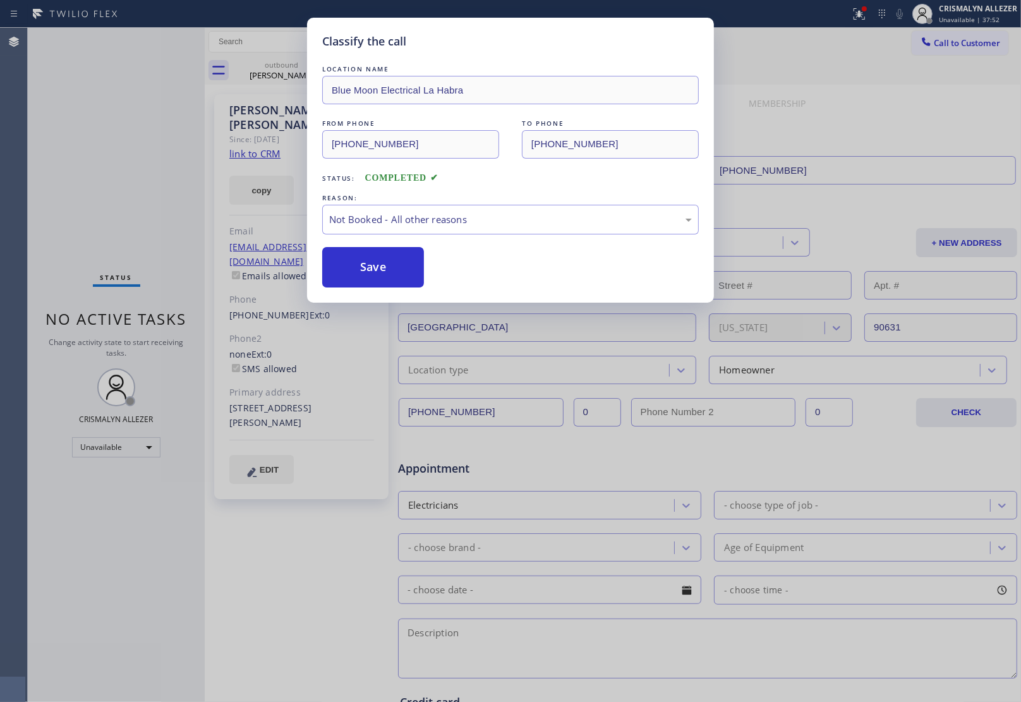
click at [388, 280] on button "Save" at bounding box center [373, 267] width 102 height 40
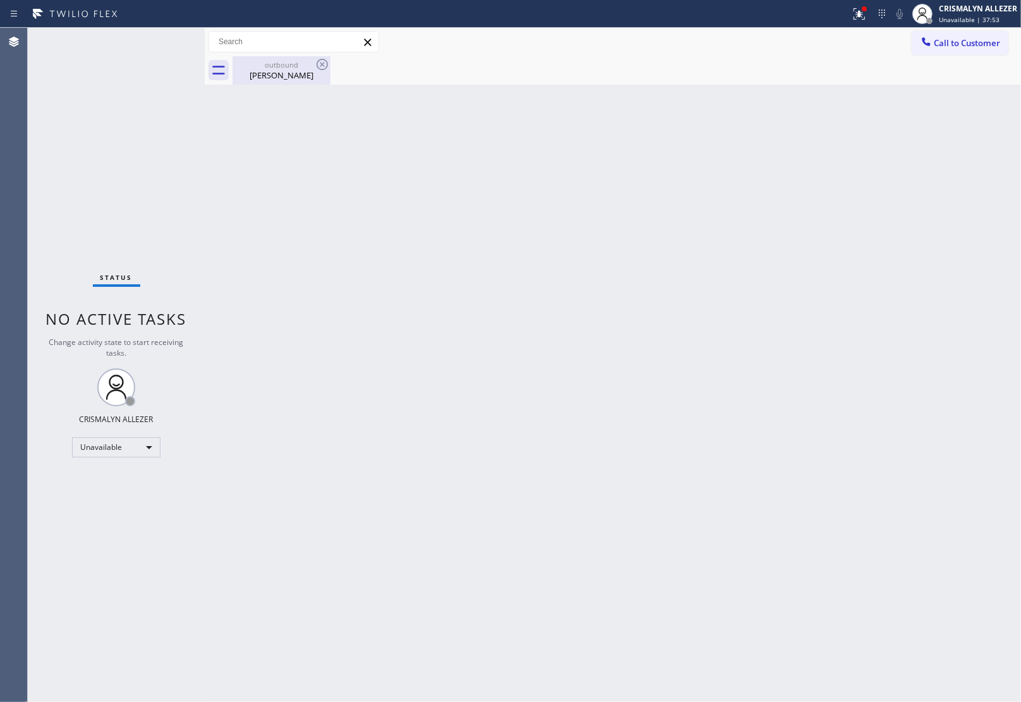
click at [272, 69] on div "Melinda Lopez" at bounding box center [281, 74] width 95 height 11
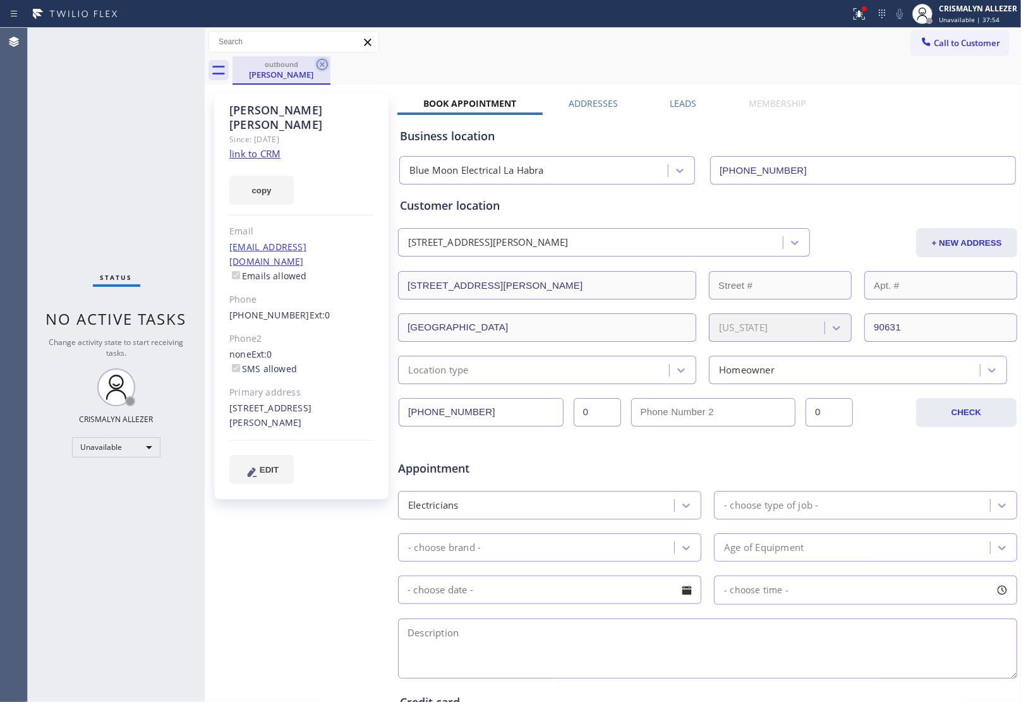
click at [319, 63] on icon at bounding box center [322, 64] width 15 height 15
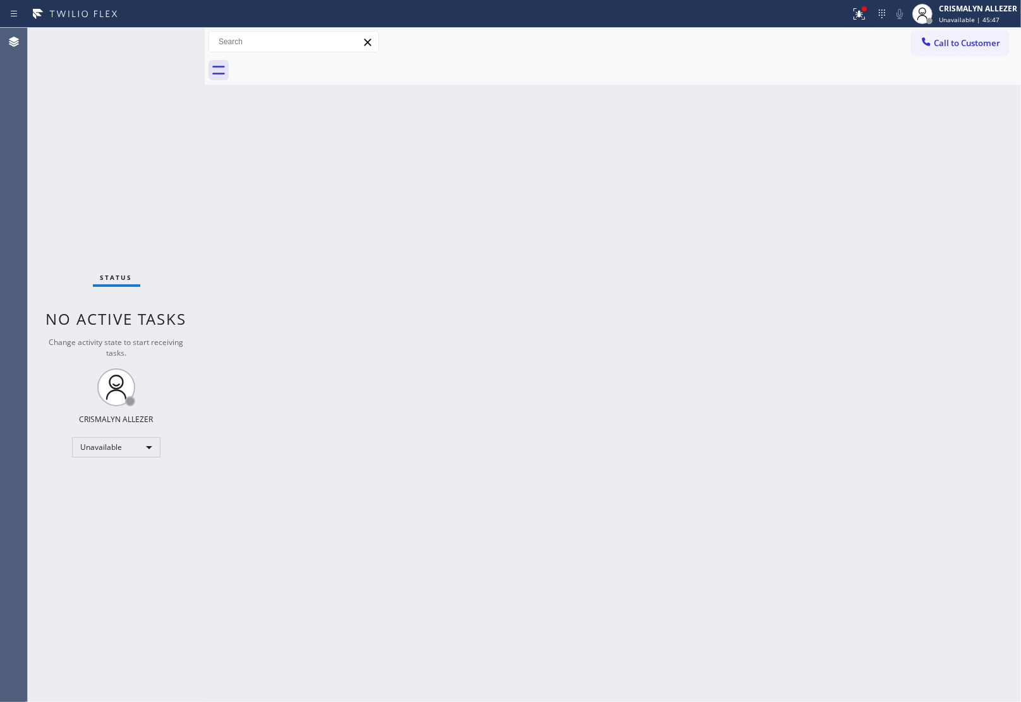
drag, startPoint x: 937, startPoint y: 48, endPoint x: 910, endPoint y: 56, distance: 28.2
click at [939, 48] on span "Call to Customer" at bounding box center [967, 42] width 66 height 11
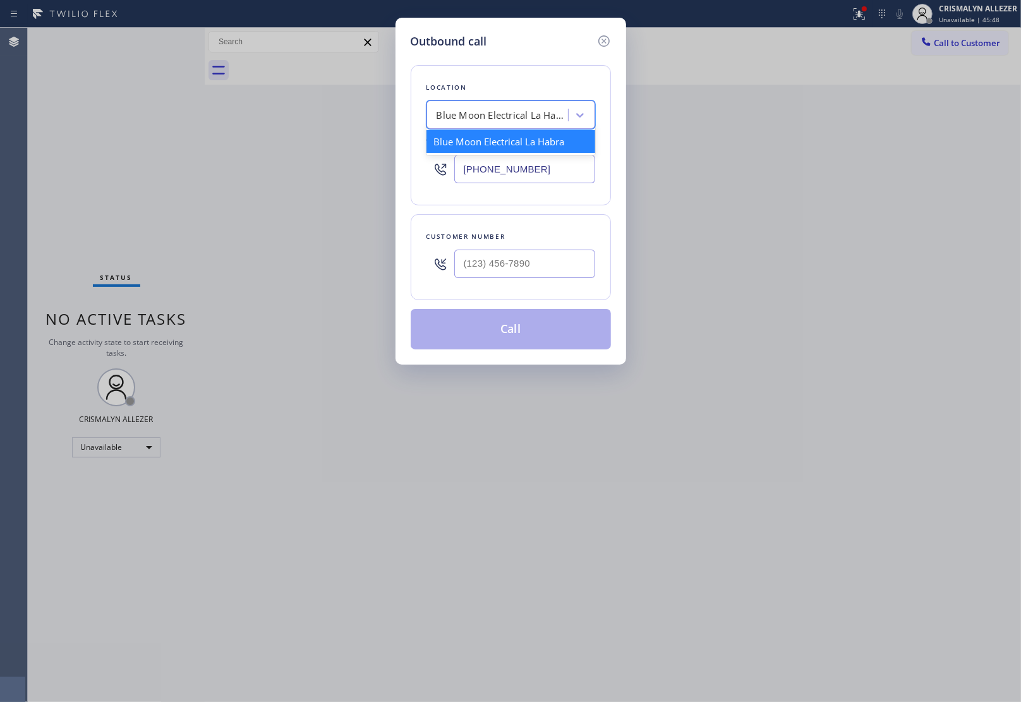
click at [515, 118] on div "Blue Moon Electrical La Habra" at bounding box center [502, 115] width 133 height 15
paste input "Boston Appliance Experts"
type input "Boston Appliance Experts"
click at [496, 140] on div "Boston Appliance Experts" at bounding box center [510, 141] width 169 height 23
type input "(617) 275-2257"
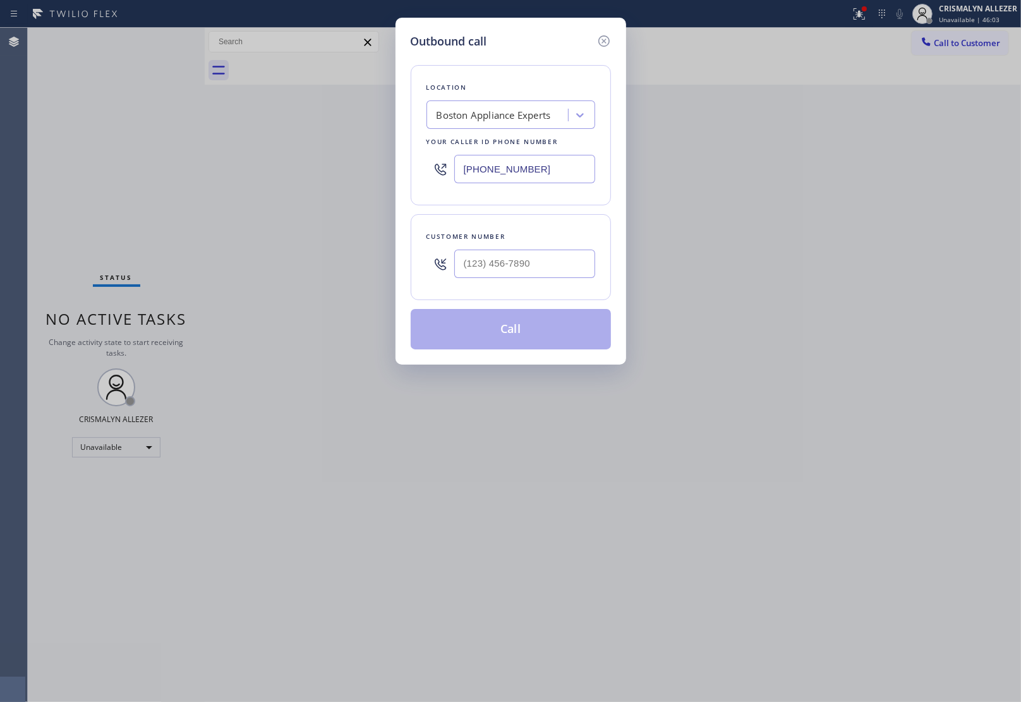
click at [956, 182] on div "Outbound call Location Boston Appliance Experts Your caller id phone number (61…" at bounding box center [510, 351] width 1021 height 702
click at [556, 268] on input "(___) ___-____" at bounding box center [524, 264] width 141 height 28
paste input "857) 383-8086"
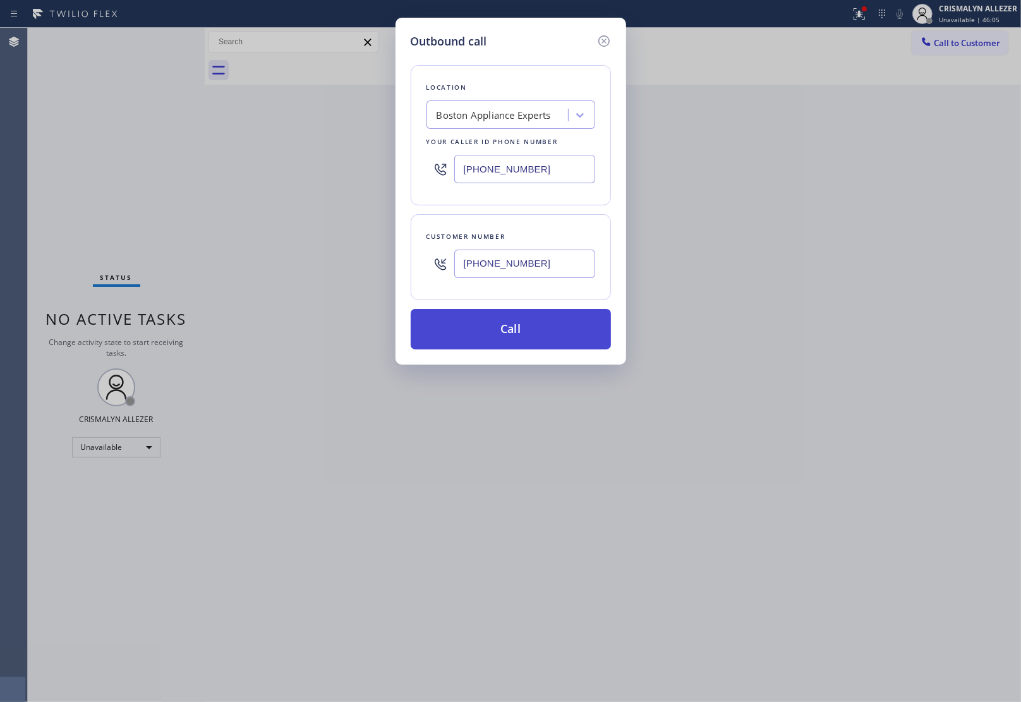
type input "(857) 383-8086"
click at [513, 343] on button "Call" at bounding box center [511, 329] width 200 height 40
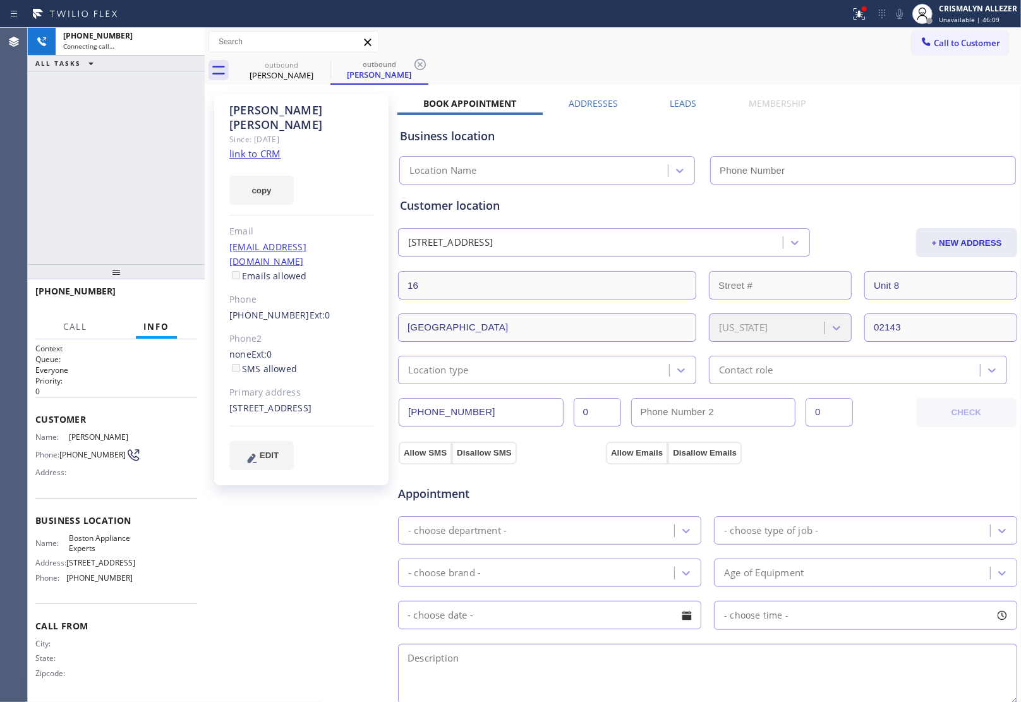
click at [260, 147] on link "link to CRM" at bounding box center [254, 153] width 51 height 13
type input "(617) 275-2257"
click at [169, 298] on span "HANG UP" at bounding box center [167, 296] width 39 height 9
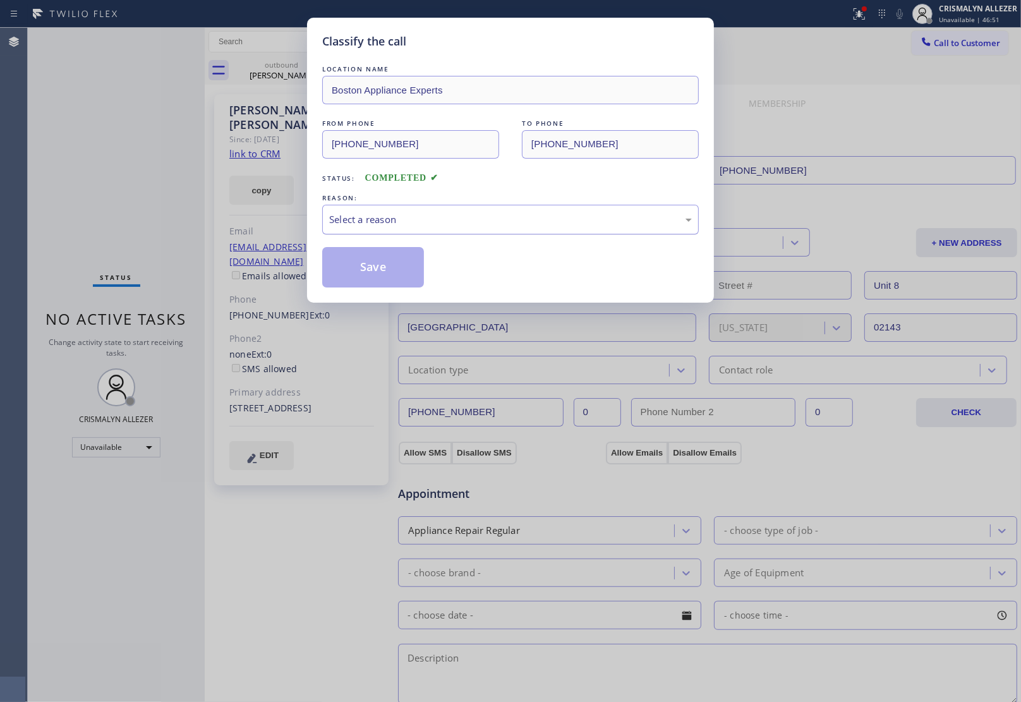
click at [516, 221] on div "Select a reason" at bounding box center [510, 219] width 363 height 15
click at [368, 268] on button "Save" at bounding box center [373, 267] width 102 height 40
click at [332, 73] on div "Cory Hardin" at bounding box center [379, 74] width 95 height 11
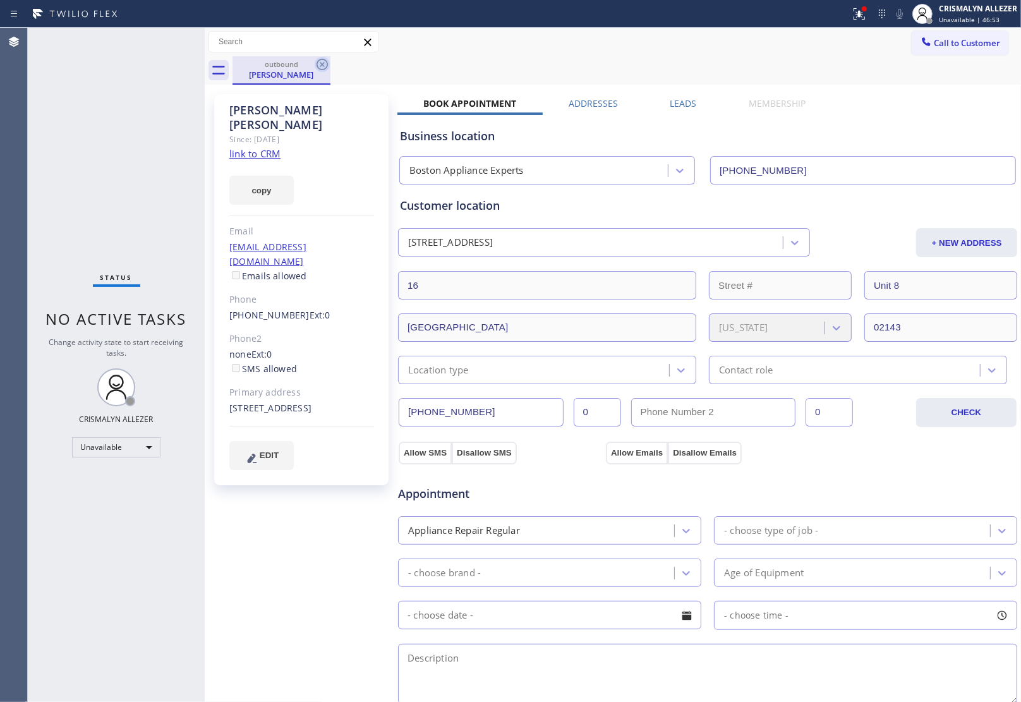
click at [323, 64] on icon at bounding box center [322, 64] width 15 height 15
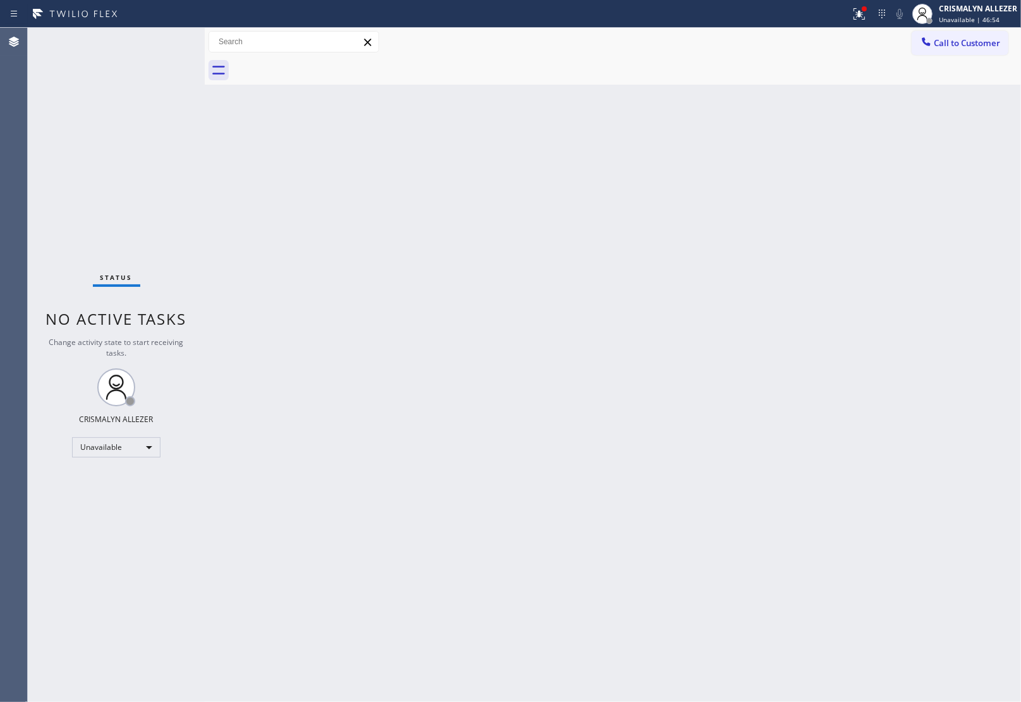
click at [1008, 47] on div "Call to Customer Outbound call Location Boston Appliance Experts Your caller id…" at bounding box center [965, 42] width 109 height 22
click at [967, 51] on button "Call to Customer" at bounding box center [959, 43] width 97 height 24
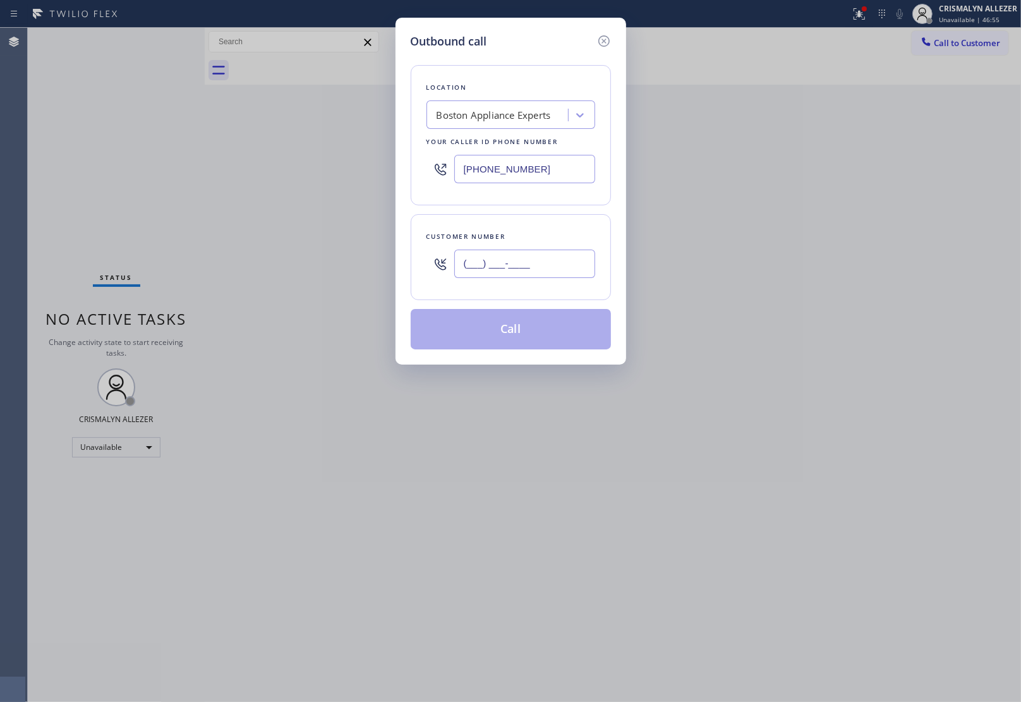
click at [563, 251] on input "(___) ___-____" at bounding box center [524, 264] width 141 height 28
paste input "021) 43"
drag, startPoint x: 569, startPoint y: 265, endPoint x: 288, endPoint y: 260, distance: 281.1
click at [288, 260] on div "Outbound call Location Boston Appliance Experts Your caller id phone number (61…" at bounding box center [510, 351] width 1021 height 702
paste input "857) 383-8086"
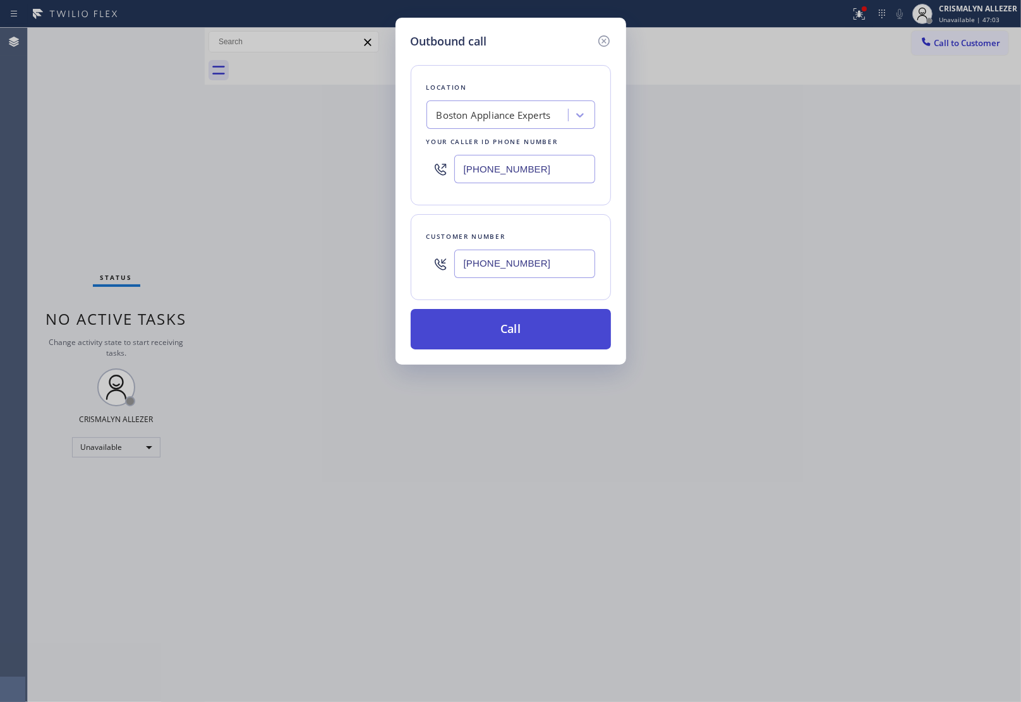
type input "(857) 383-8086"
click at [529, 333] on button "Call" at bounding box center [511, 329] width 200 height 40
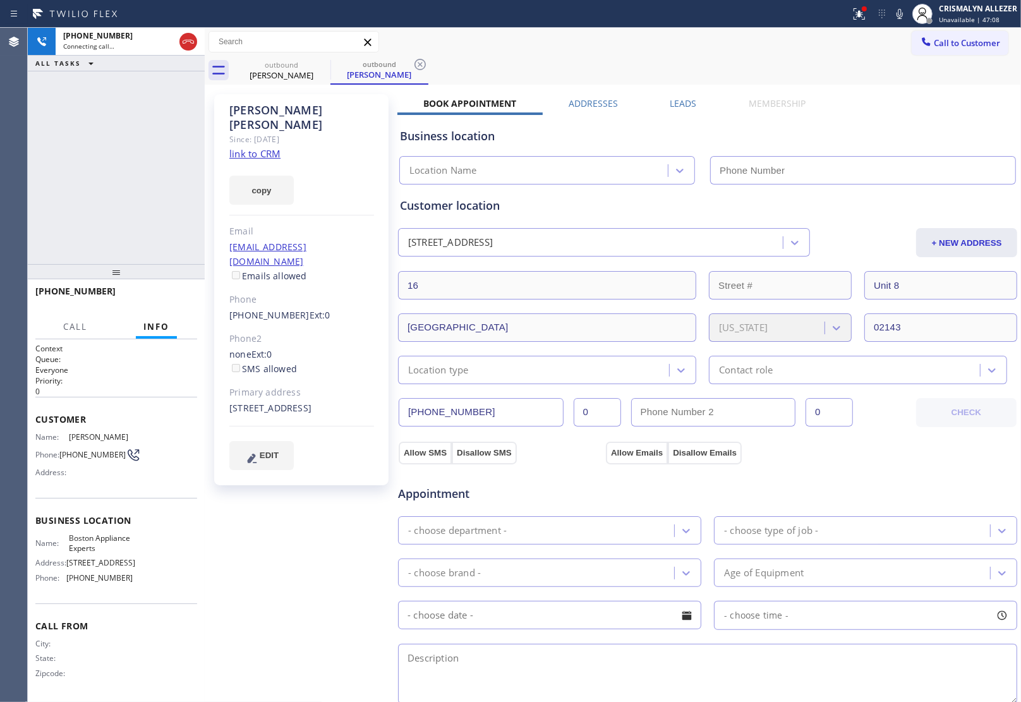
type input "(617) 275-2257"
click at [939, 117] on div "Business location Boston Appliance Experts (617) 275-2257" at bounding box center [707, 149] width 620 height 69
click at [941, 128] on div "Business location" at bounding box center [707, 136] width 615 height 17
click at [153, 292] on span "HANG UP" at bounding box center [167, 296] width 39 height 9
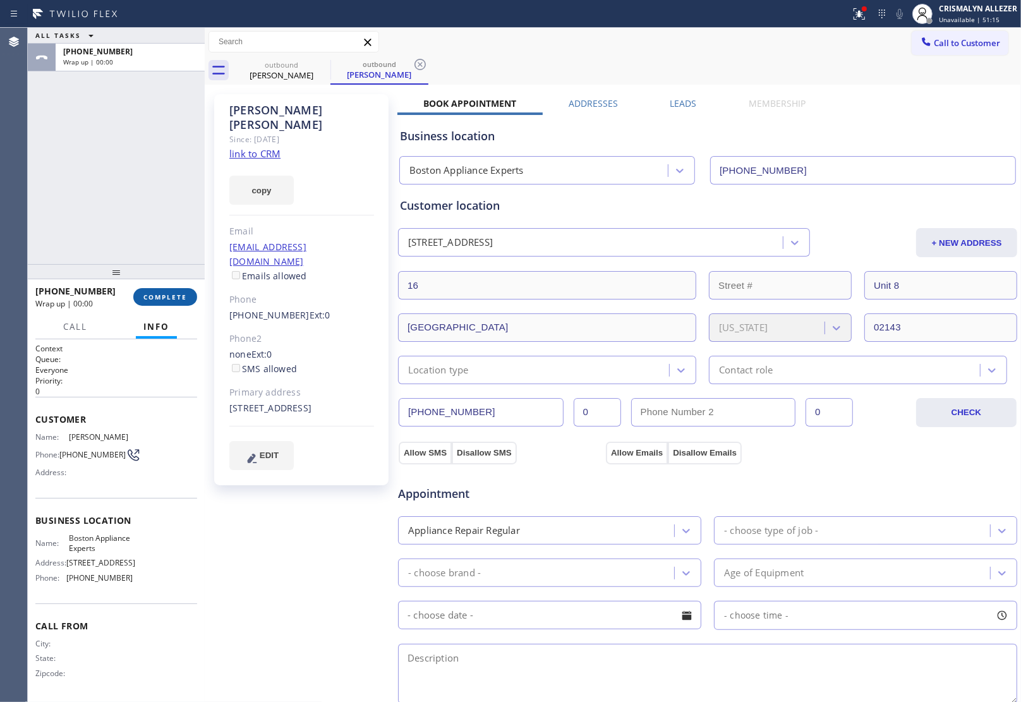
click at [159, 299] on span "COMPLETE" at bounding box center [165, 296] width 44 height 9
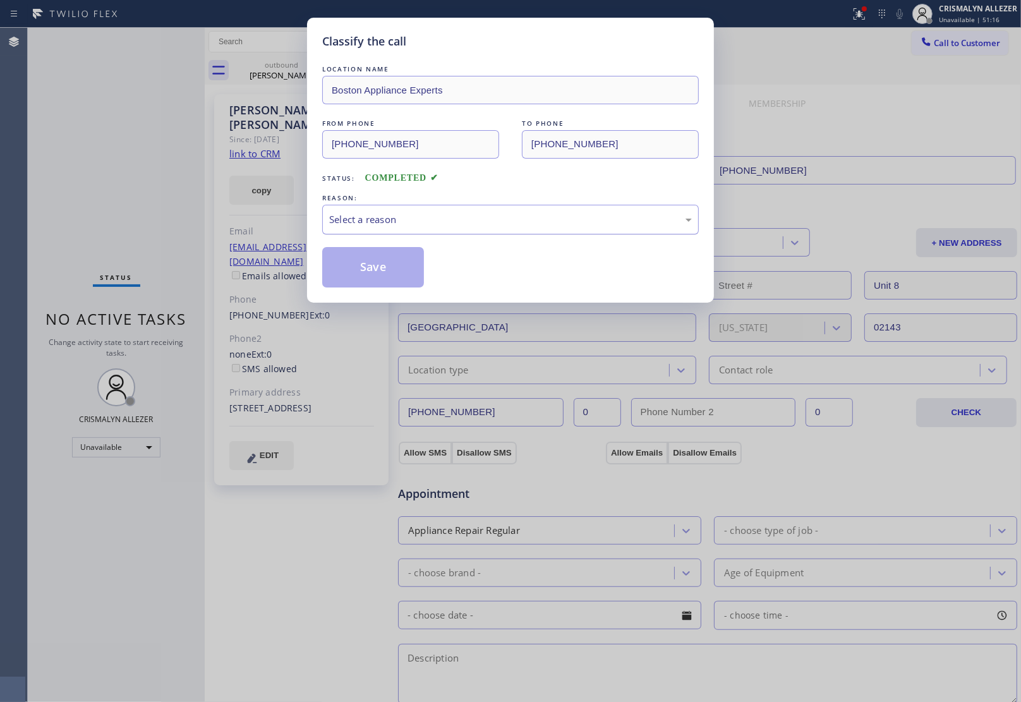
click at [507, 220] on div "Select a reason" at bounding box center [510, 219] width 363 height 15
click at [380, 270] on button "Save" at bounding box center [373, 267] width 102 height 40
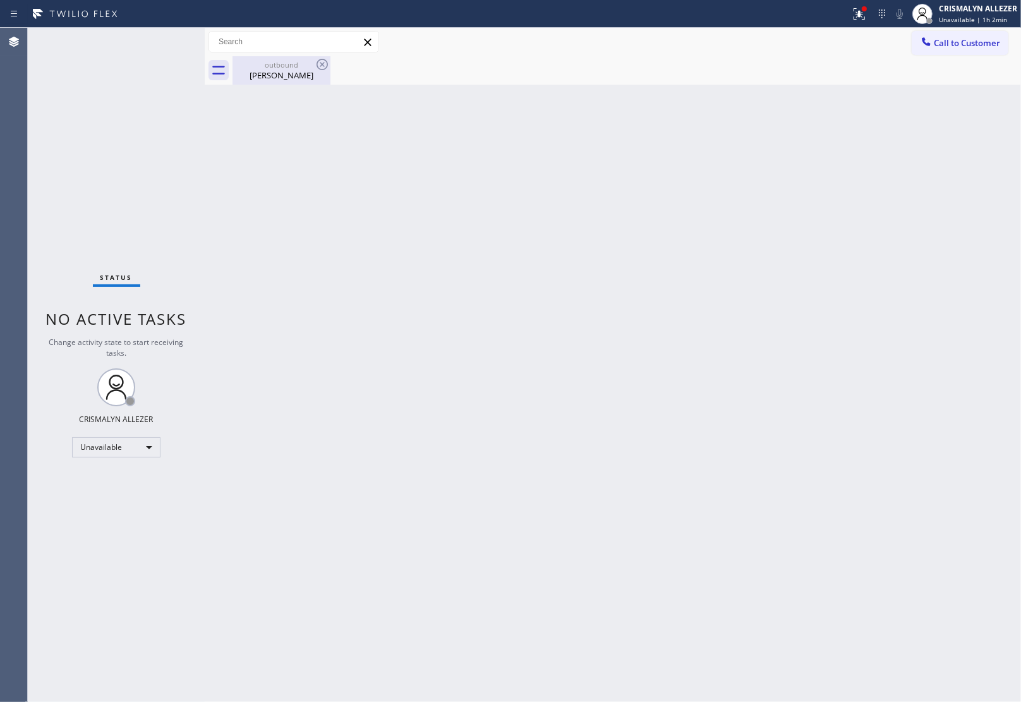
click at [291, 70] on div "Cory Hardin" at bounding box center [281, 74] width 95 height 11
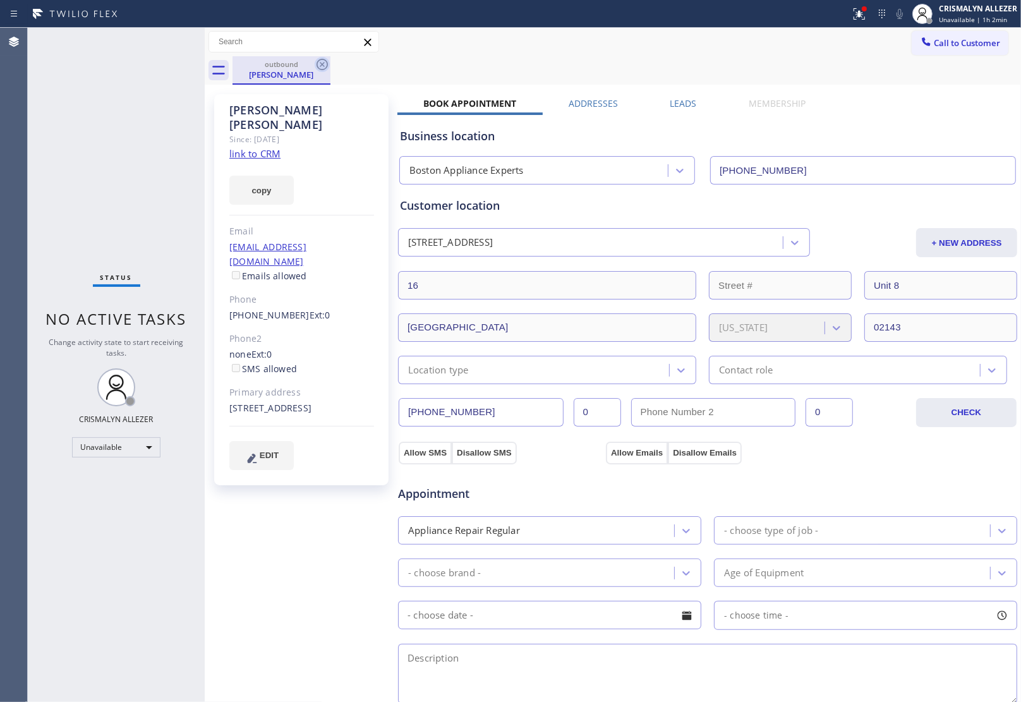
click at [324, 66] on icon at bounding box center [322, 64] width 15 height 15
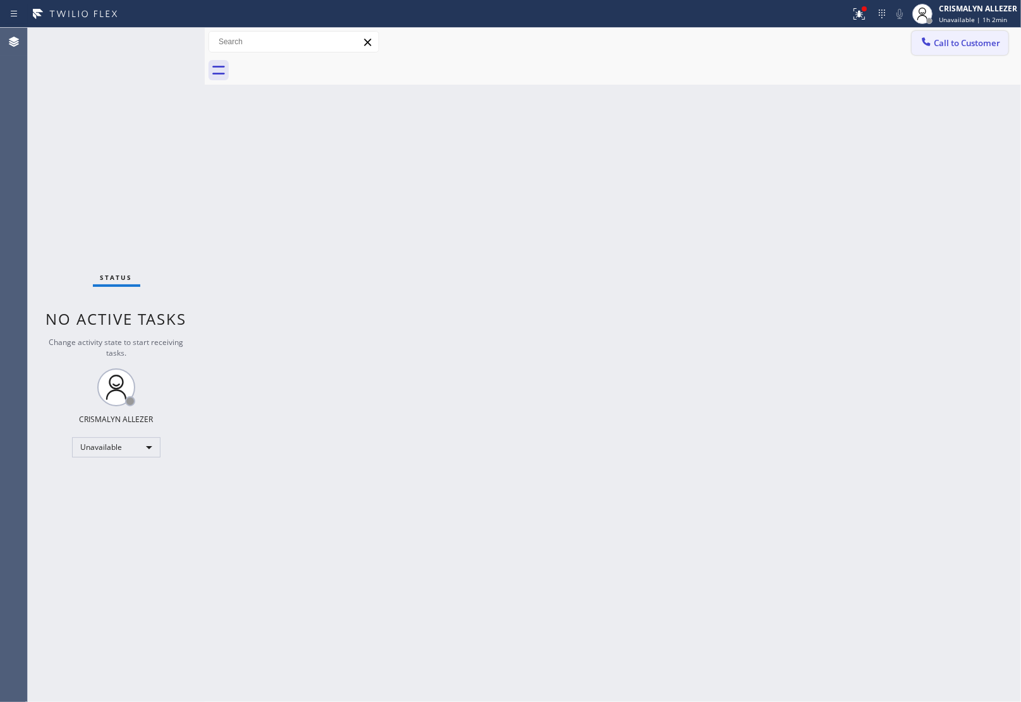
click at [952, 47] on span "Call to Customer" at bounding box center [967, 42] width 66 height 11
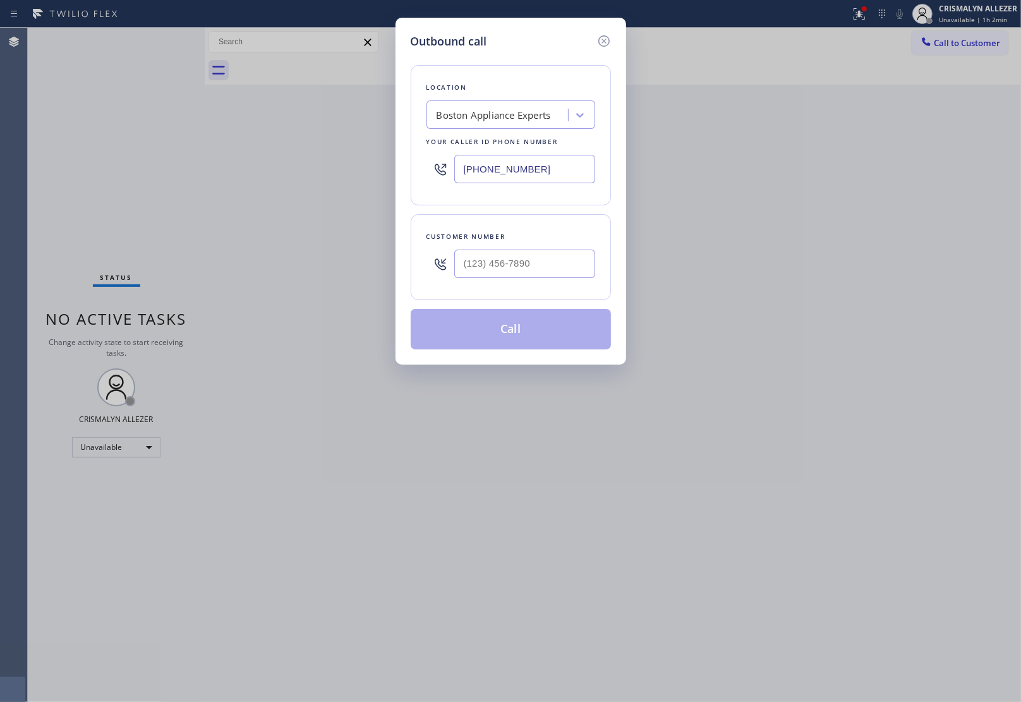
drag, startPoint x: 555, startPoint y: 175, endPoint x: 272, endPoint y: 138, distance: 284.8
click at [452, 169] on div "(617) 275-2257" at bounding box center [510, 168] width 169 height 41
paste input "424) 242-0935"
type input "(424) 242-0935"
click at [562, 273] on input "(___) ___-____" at bounding box center [524, 264] width 141 height 28
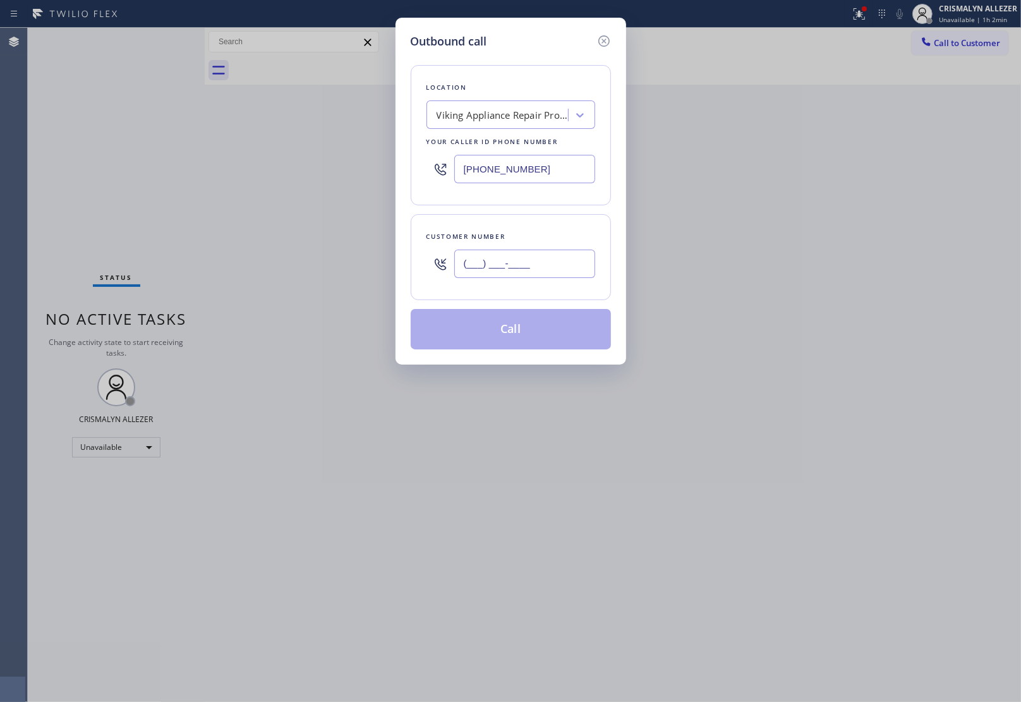
paste input "310) 936-6376"
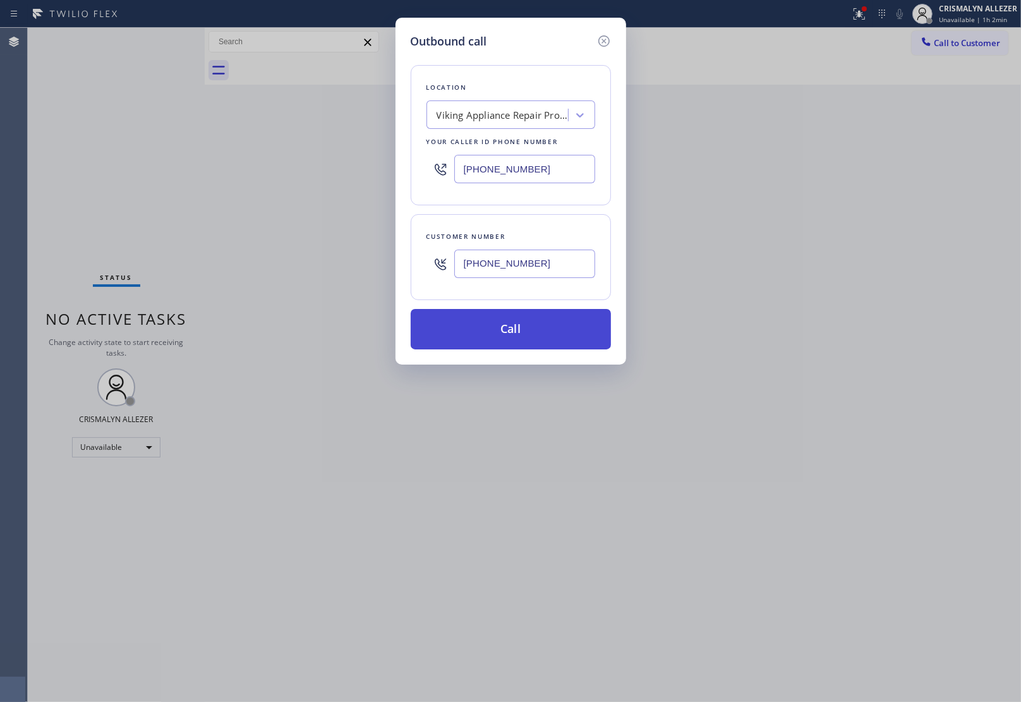
type input "(310) 936-6376"
click at [515, 332] on button "Call" at bounding box center [511, 329] width 200 height 40
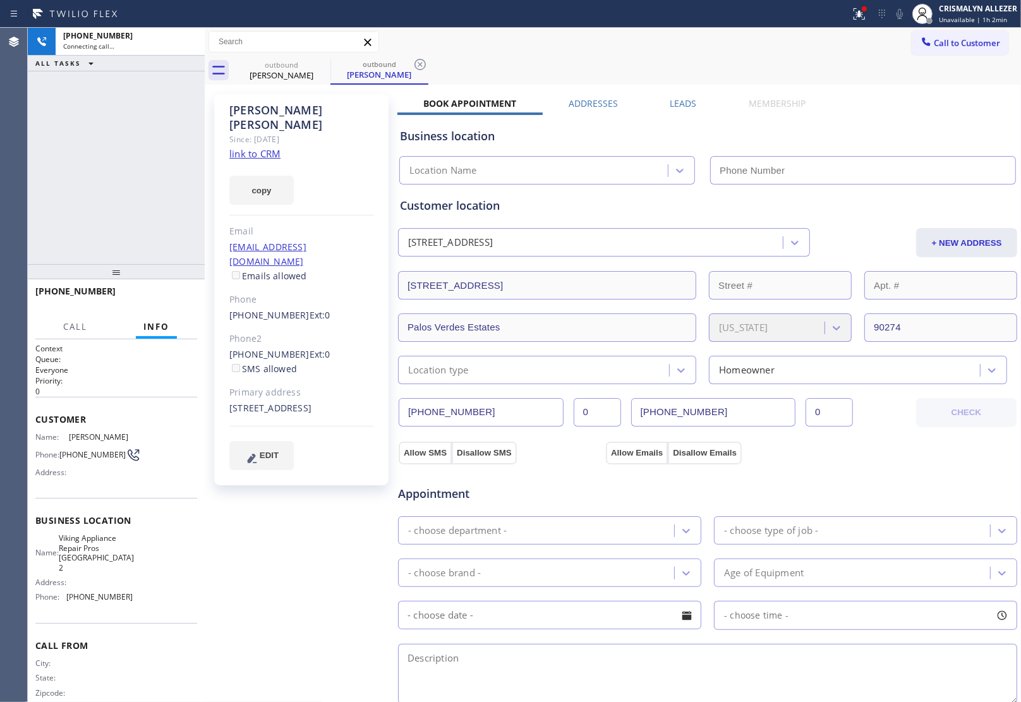
click at [256, 147] on link "link to CRM" at bounding box center [254, 153] width 51 height 13
type input "(424) 242-0935"
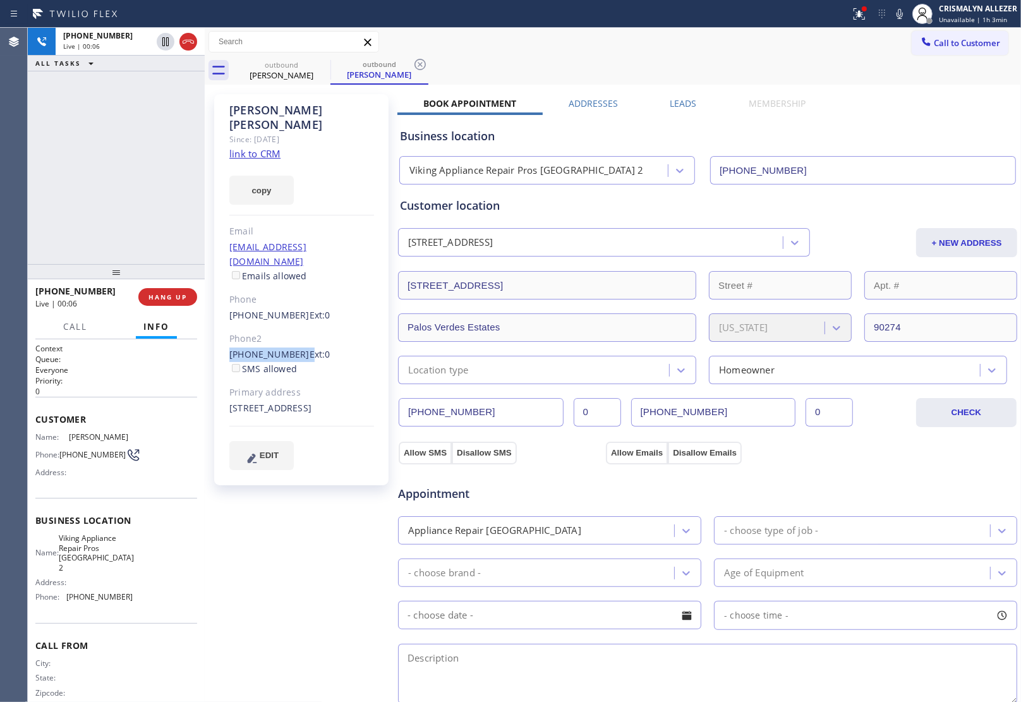
drag, startPoint x: 225, startPoint y: 323, endPoint x: 295, endPoint y: 330, distance: 70.4
click at [295, 330] on div "Cathy Lundy Since: 20 may 2020 link to CRM copy Email no@gmail.com Emails allow…" at bounding box center [301, 289] width 174 height 391
copy div "(714) 277-8479"
click at [158, 298] on span "HANG UP" at bounding box center [167, 296] width 39 height 9
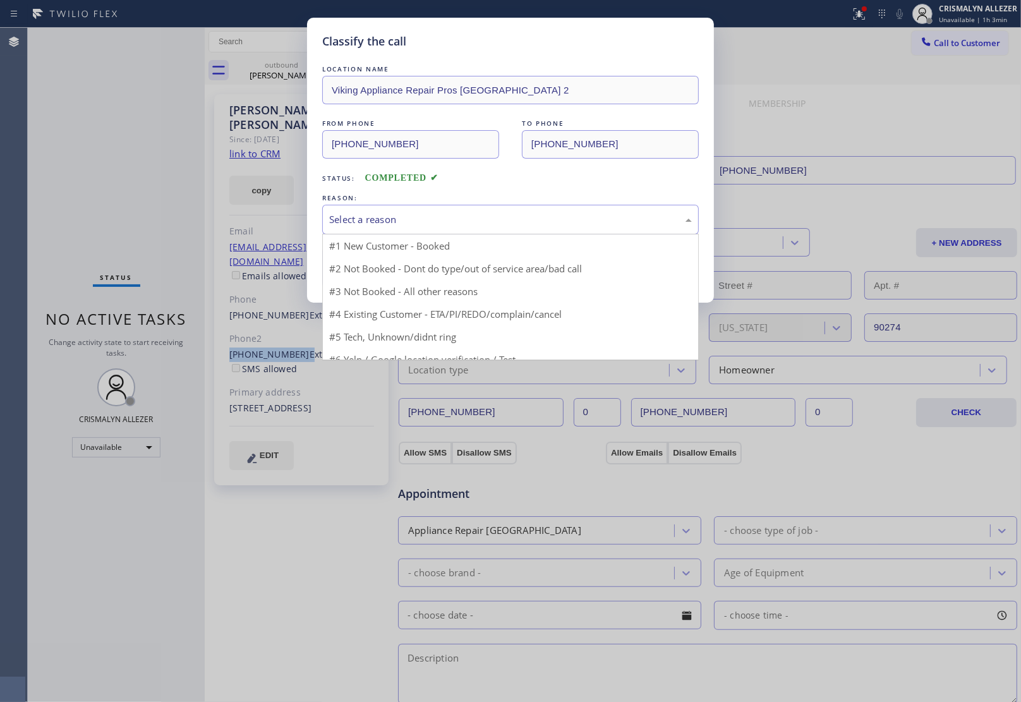
click at [483, 224] on div "Select a reason" at bounding box center [510, 219] width 363 height 15
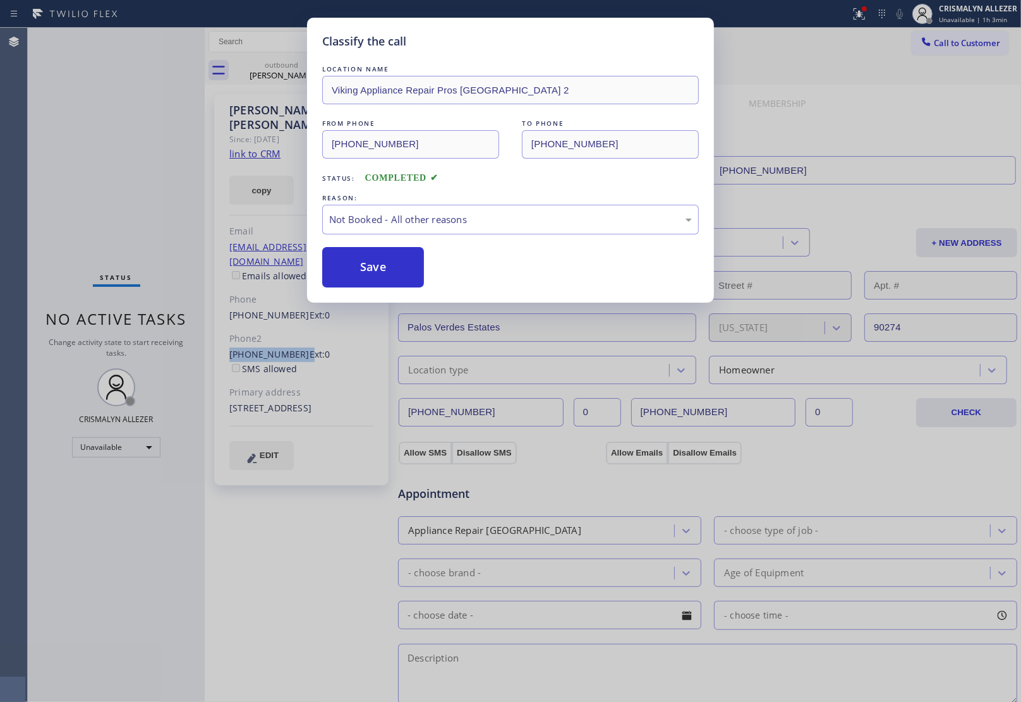
click at [373, 279] on button "Save" at bounding box center [373, 267] width 102 height 40
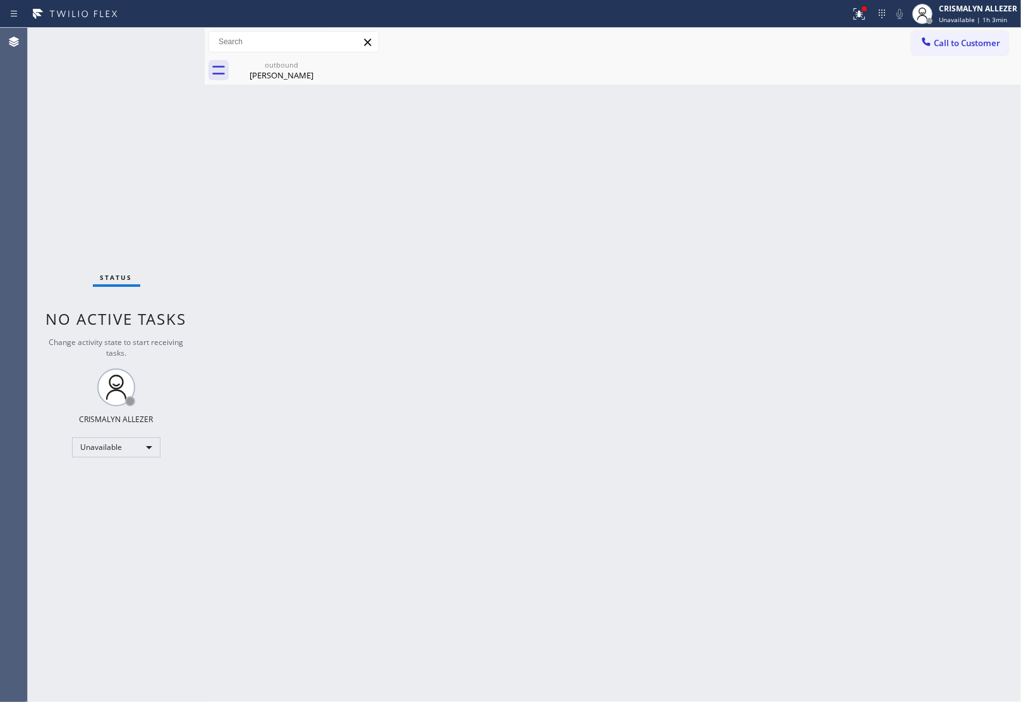
click at [282, 80] on div "Cathy Lundy" at bounding box center [281, 74] width 95 height 11
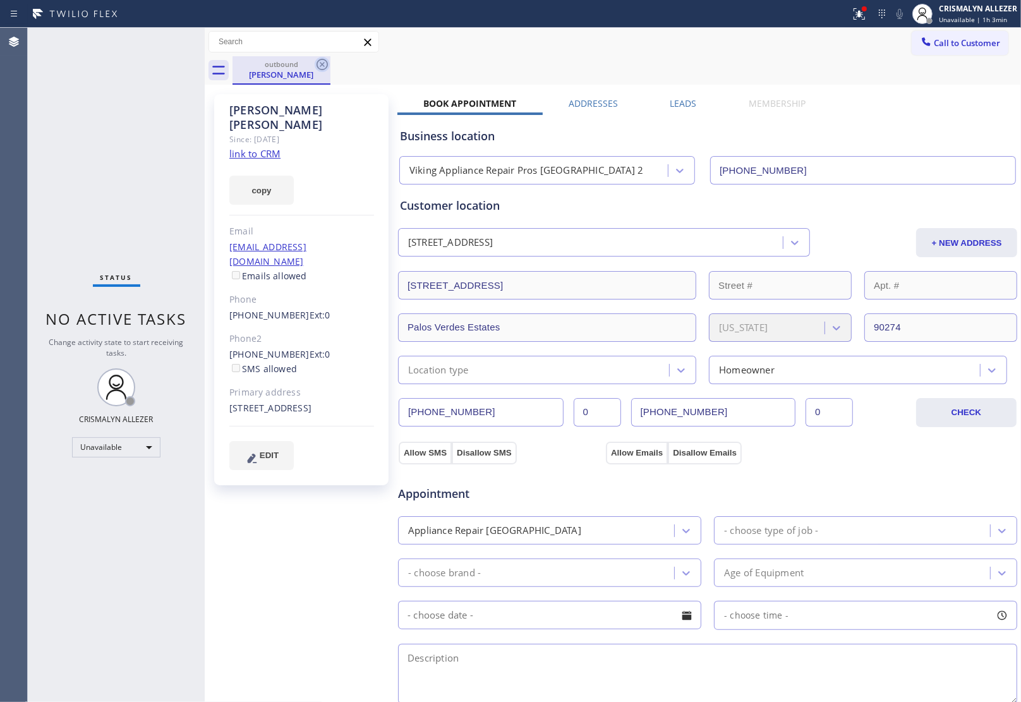
click at [318, 71] on icon at bounding box center [322, 64] width 15 height 15
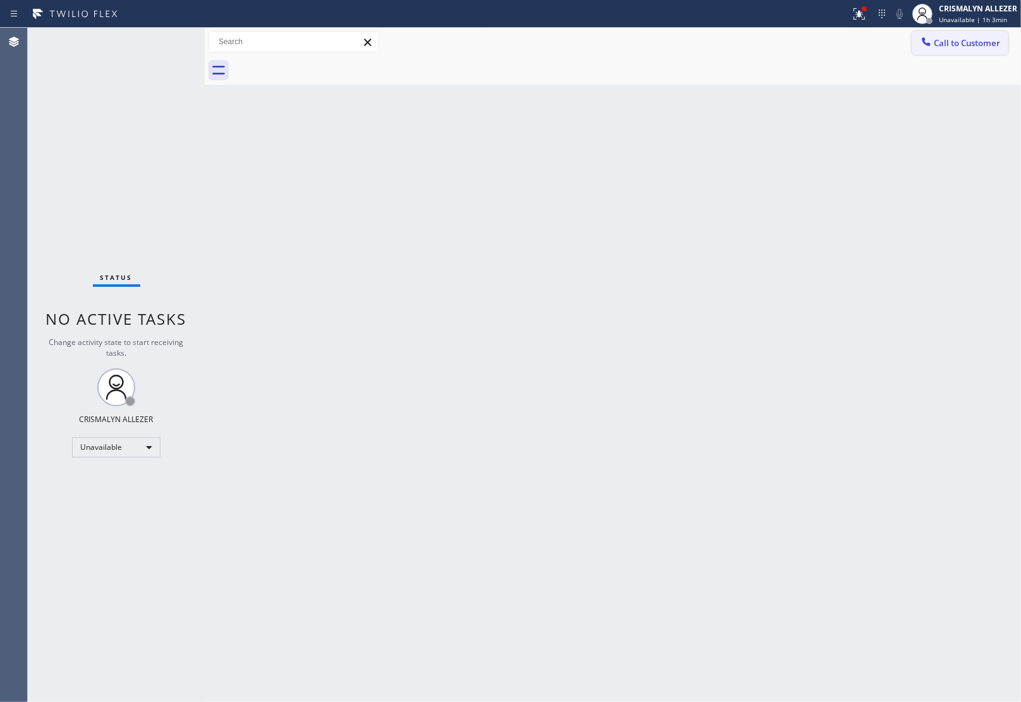
click at [958, 44] on span "Call to Customer" at bounding box center [967, 42] width 66 height 11
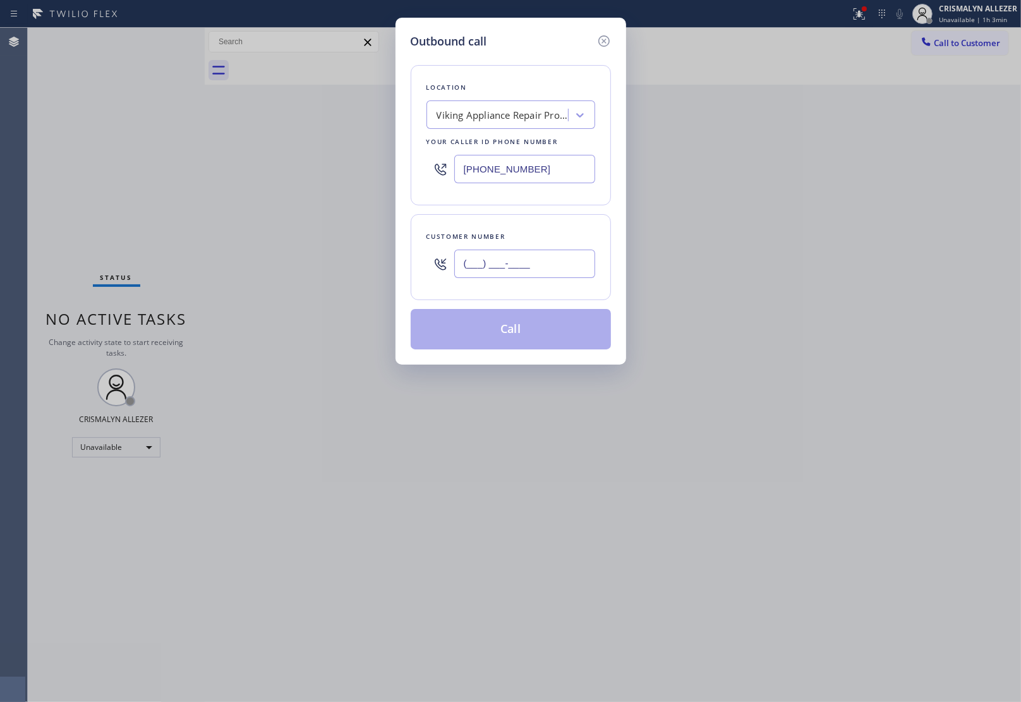
click at [543, 276] on input "(___) ___-____" at bounding box center [524, 264] width 141 height 28
paste input "714) 277-8479"
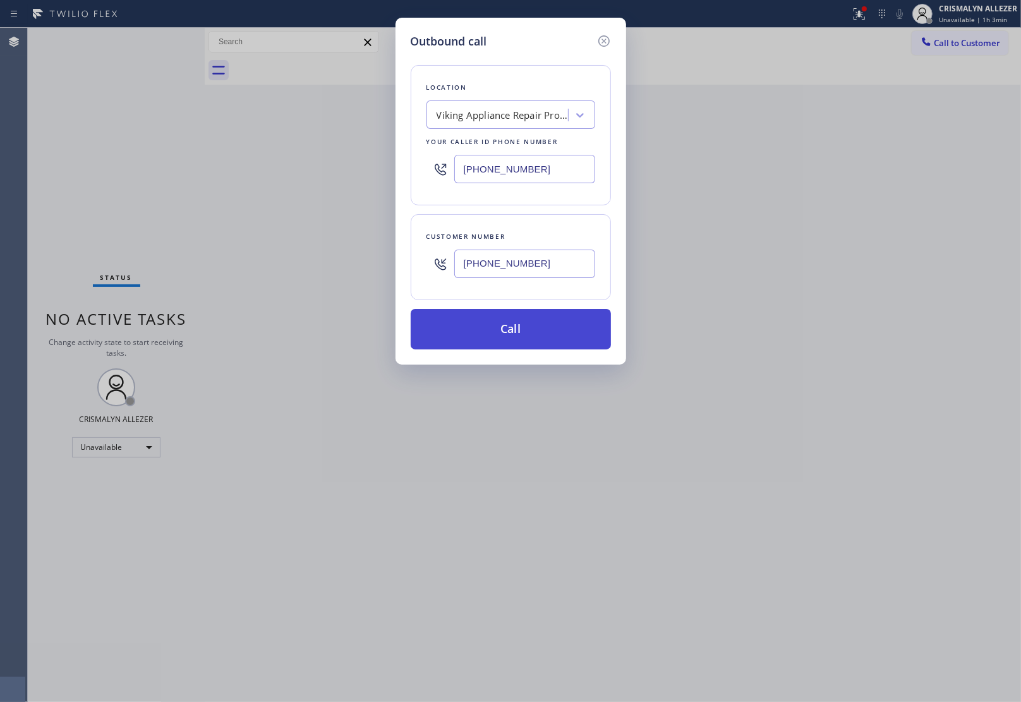
type input "(714) 277-8479"
click at [524, 328] on button "Call" at bounding box center [511, 329] width 200 height 40
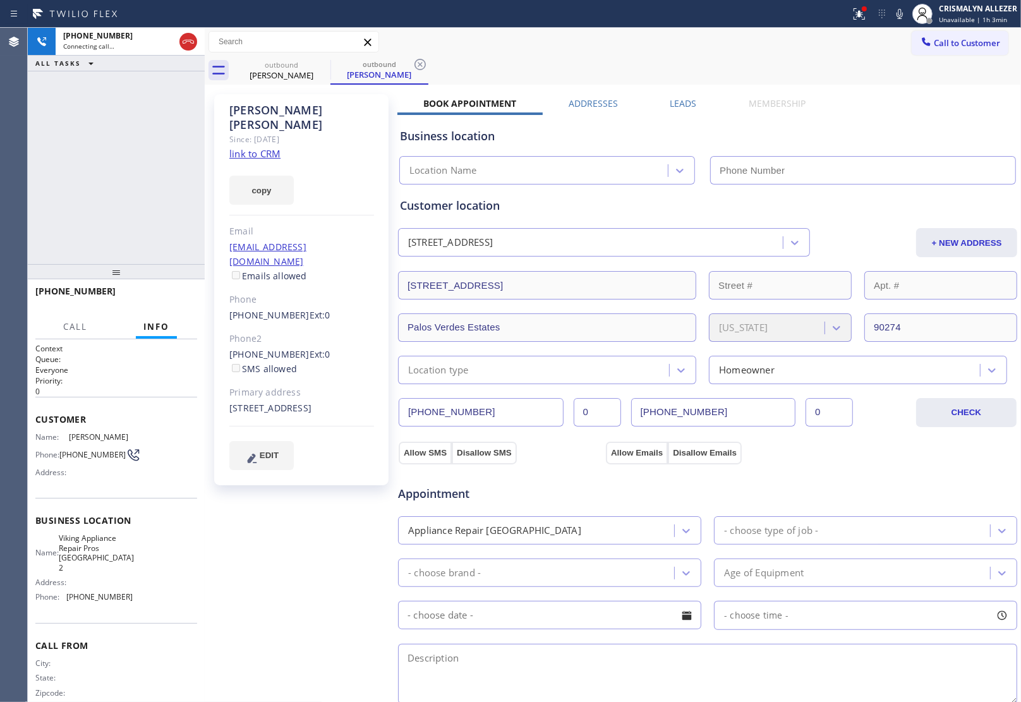
type input "(424) 242-0935"
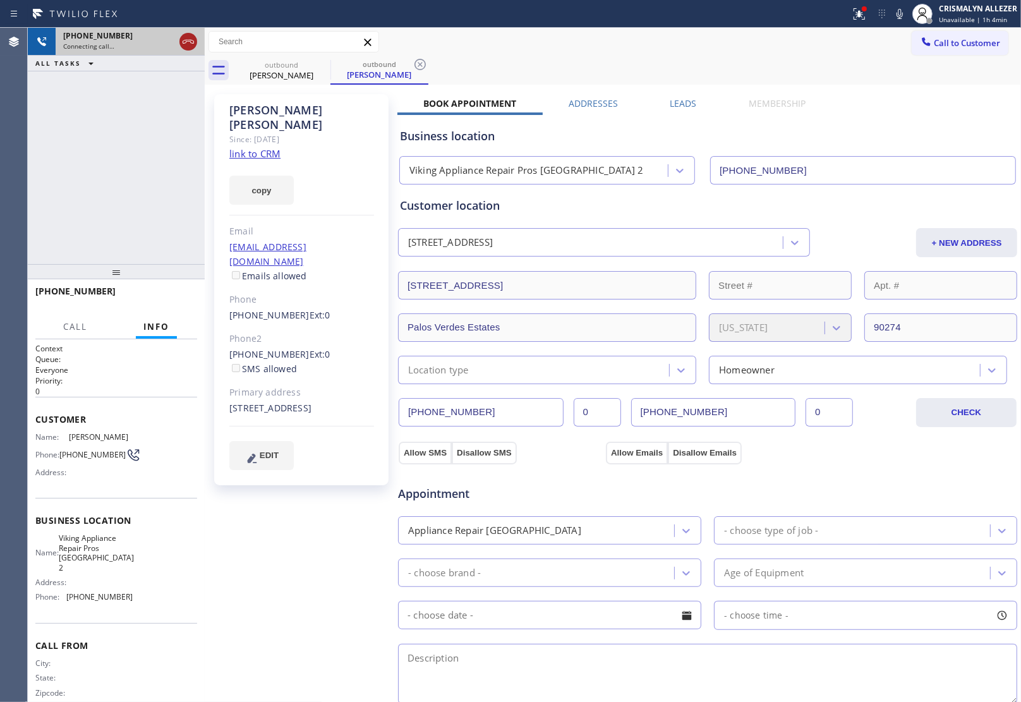
click at [188, 42] on icon at bounding box center [188, 41] width 15 height 15
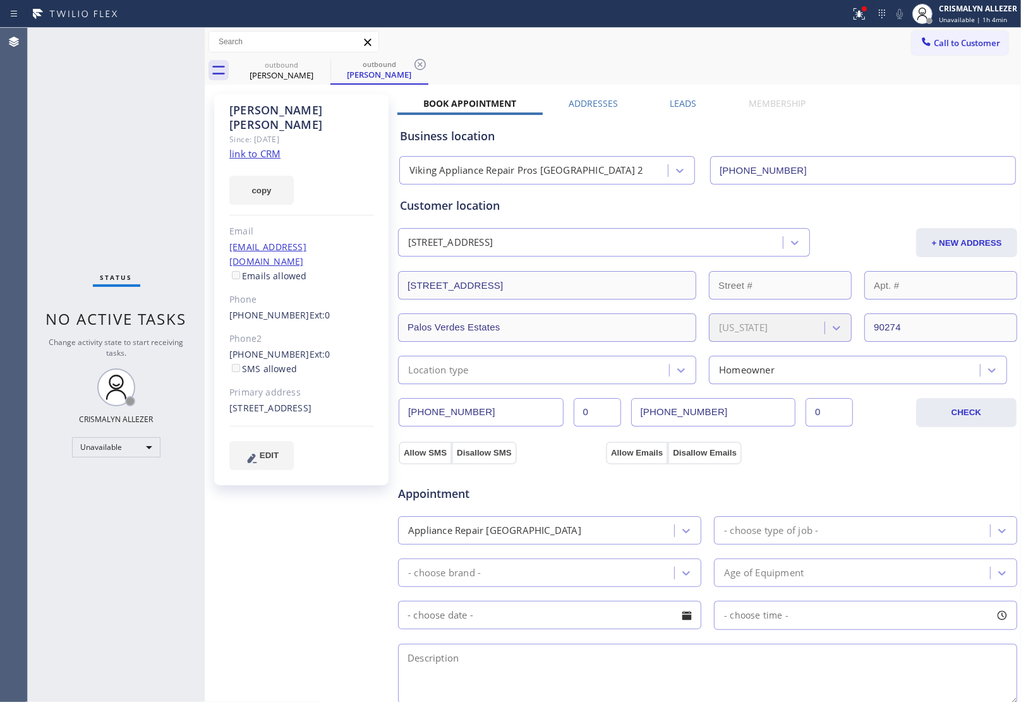
click at [683, 97] on label "Leads" at bounding box center [683, 103] width 27 height 12
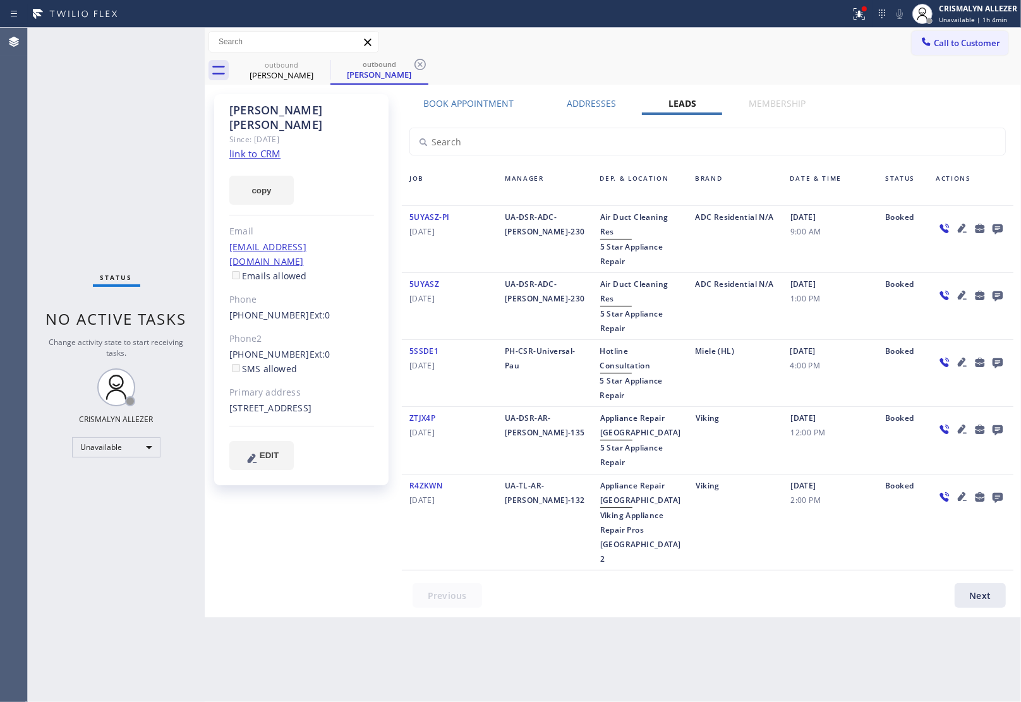
click at [993, 224] on icon at bounding box center [997, 229] width 10 height 10
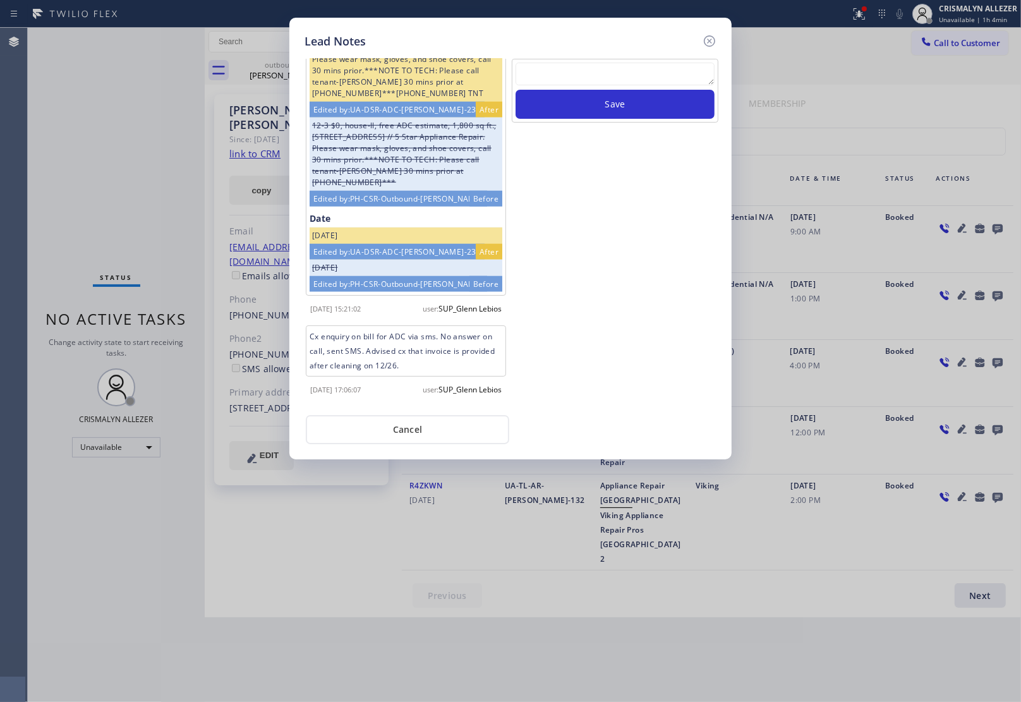
scroll to position [1131, 0]
click at [578, 71] on textarea at bounding box center [614, 74] width 199 height 23
paste textarea "no answer | pls xfer here cx cb"
type textarea "no answer | pls xfer here cx cb"
click at [587, 99] on button "Save" at bounding box center [614, 104] width 199 height 29
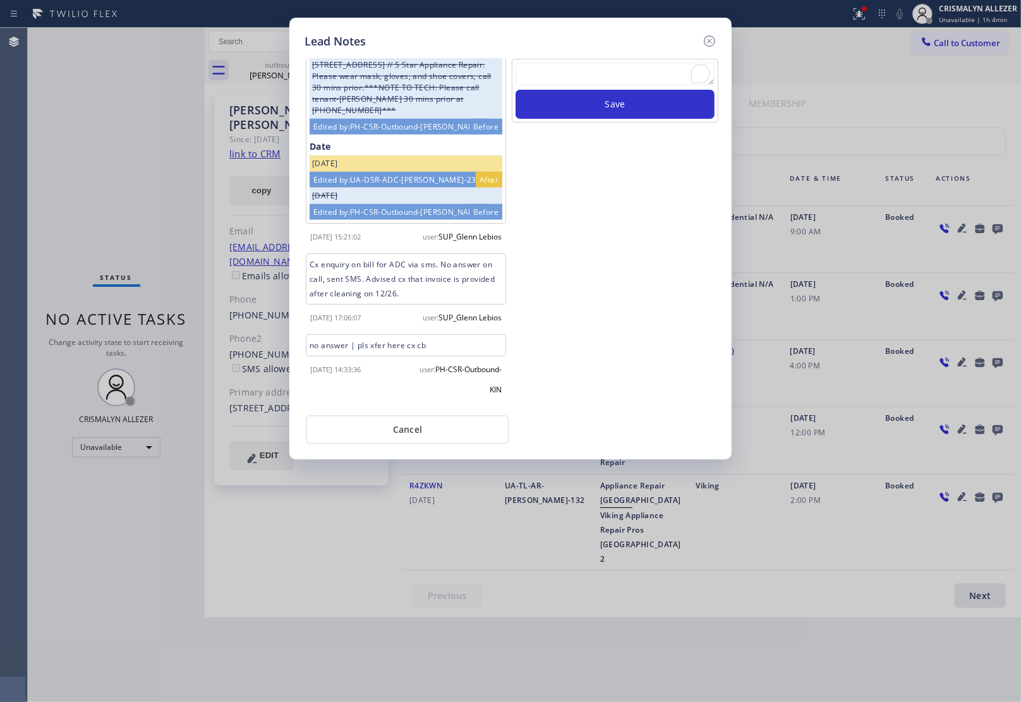
drag, startPoint x: 398, startPoint y: 431, endPoint x: 398, endPoint y: 418, distance: 13.9
click at [398, 431] on button "Cancel" at bounding box center [407, 429] width 203 height 29
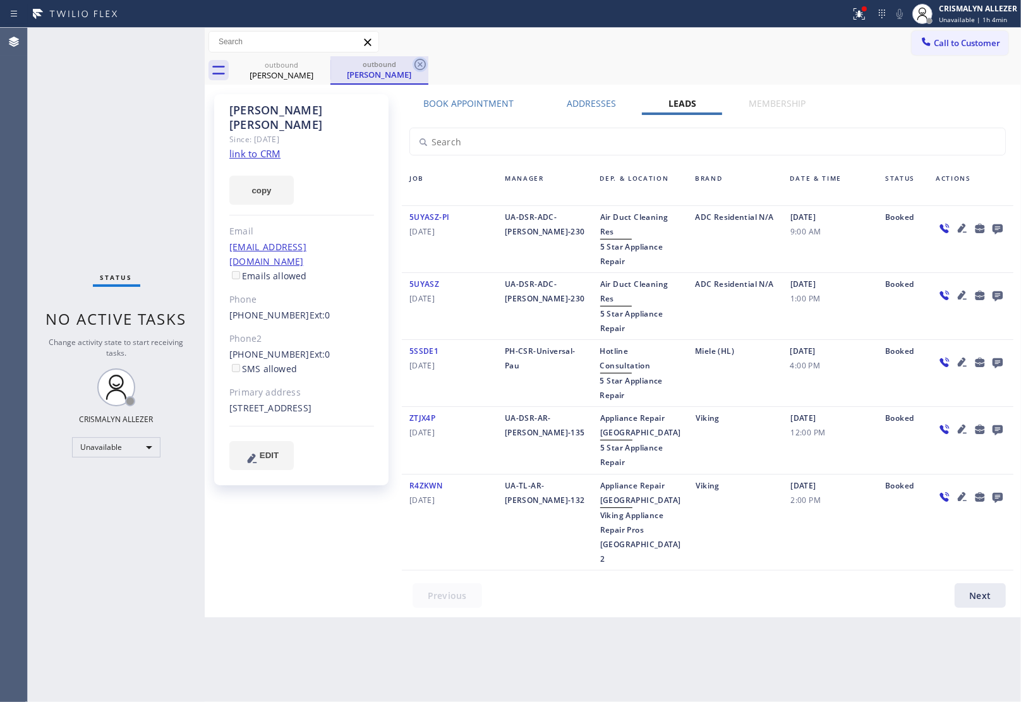
click at [423, 64] on icon at bounding box center [419, 64] width 15 height 15
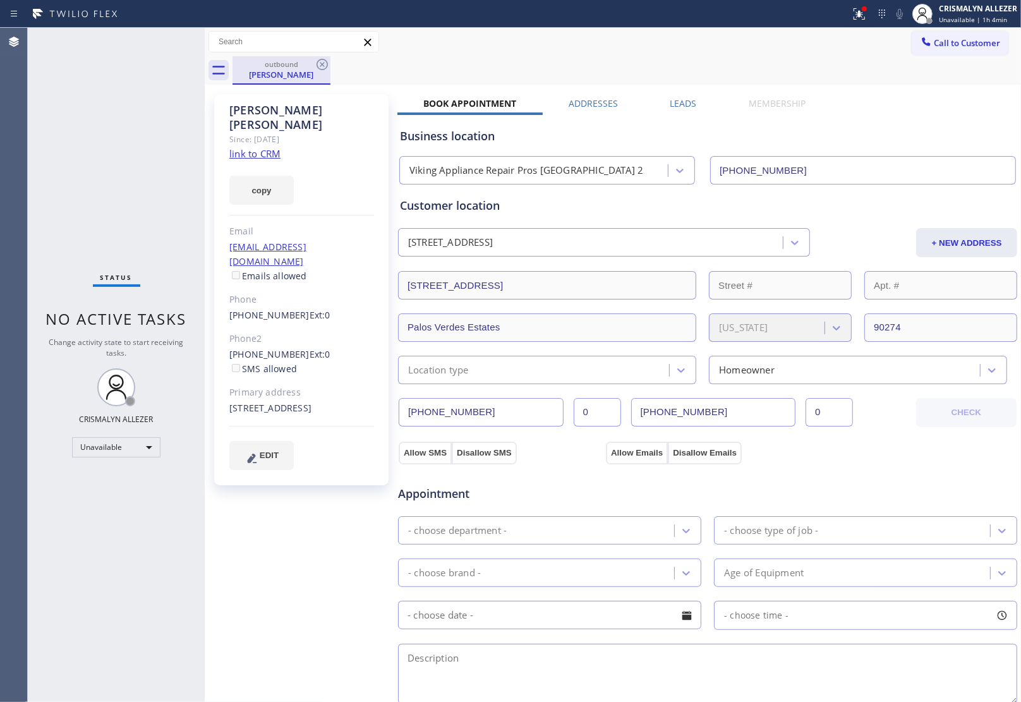
click at [313, 68] on div "outbound" at bounding box center [281, 63] width 95 height 9
click at [319, 64] on icon at bounding box center [322, 64] width 15 height 15
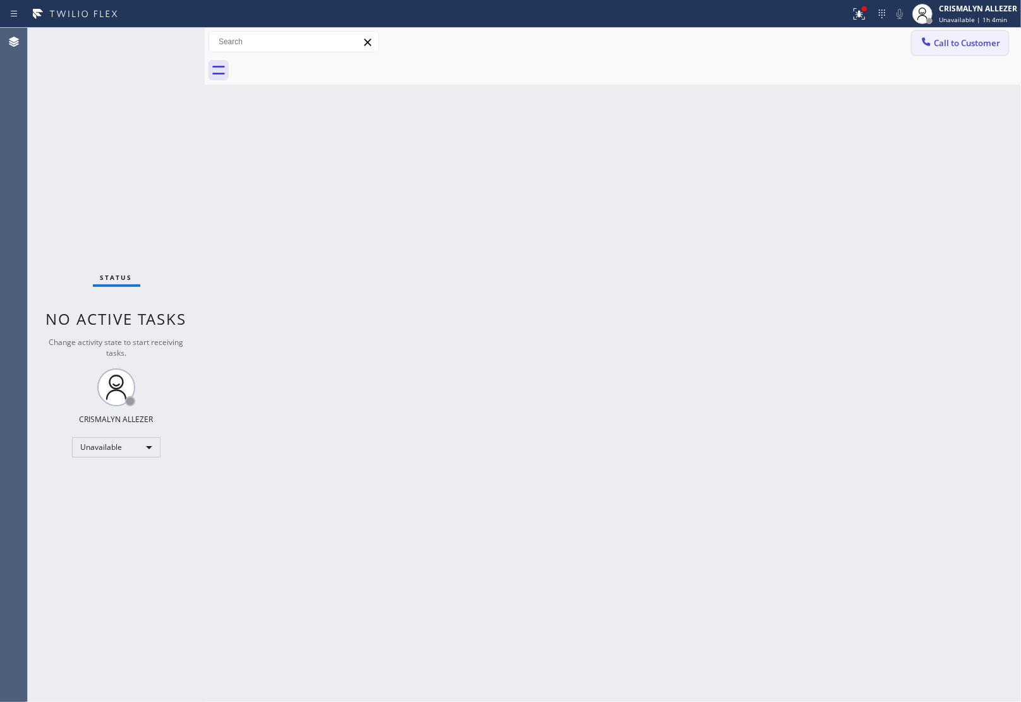
click at [965, 46] on span "Call to Customer" at bounding box center [967, 42] width 66 height 11
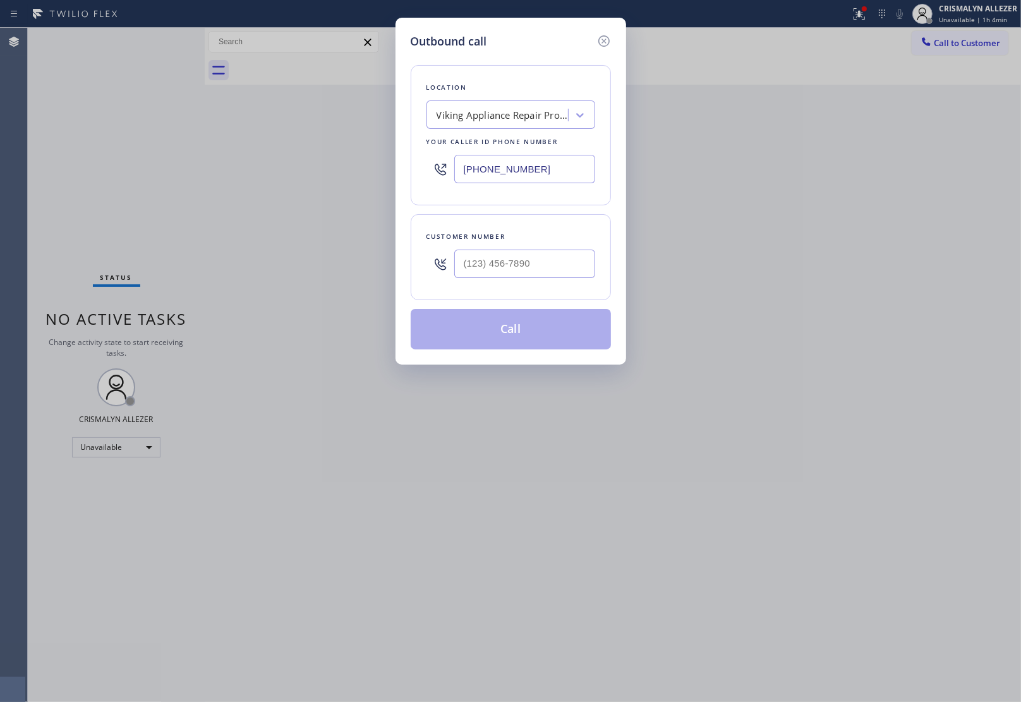
paste input "760) 209-8520"
drag, startPoint x: 550, startPoint y: 167, endPoint x: 289, endPoint y: 161, distance: 261.0
click at [382, 168] on div "Outbound call Location Viking Appliance Repair Pros Redondo Beach 2 Your caller…" at bounding box center [510, 351] width 1021 height 702
type input "(760) 209-8520"
click at [550, 260] on input "(___) ___-____" at bounding box center [524, 264] width 141 height 28
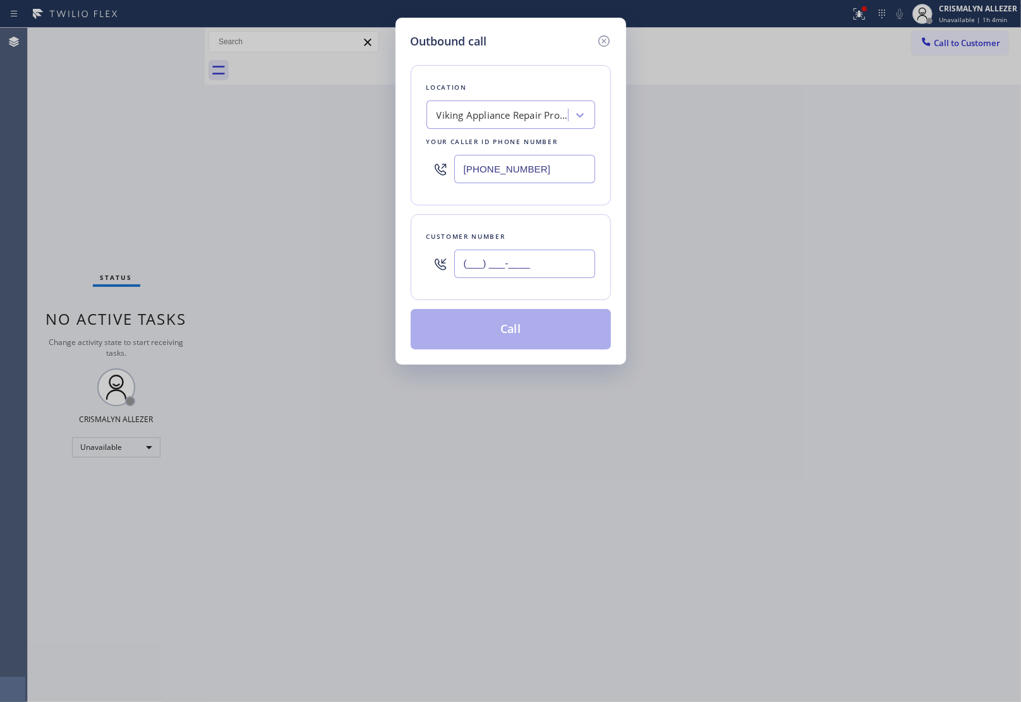
paste input "310) 480-6189"
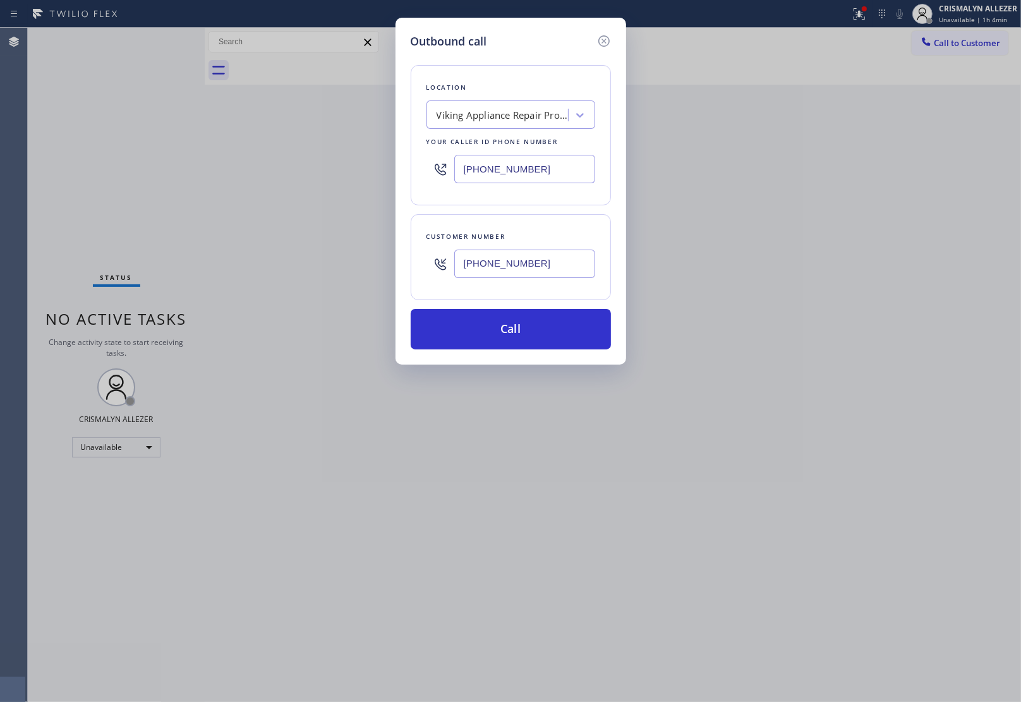
drag, startPoint x: 553, startPoint y: 266, endPoint x: 375, endPoint y: 262, distance: 178.2
click at [375, 262] on div "Outbound call Location Viking Appliance Repair Pros Palm Springs Your caller id…" at bounding box center [510, 351] width 1021 height 702
paste input "text"
type input "(310) 480-6189"
click at [512, 335] on button "Call" at bounding box center [511, 329] width 200 height 40
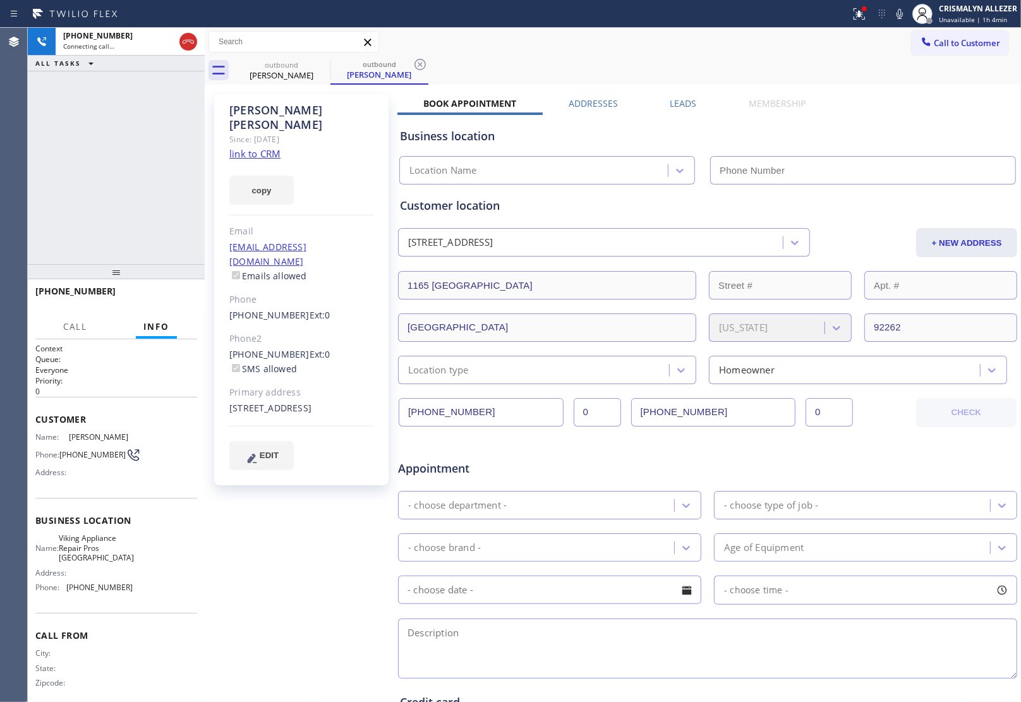
click at [250, 147] on link "link to CRM" at bounding box center [254, 153] width 51 height 13
type input "(760) 209-8520"
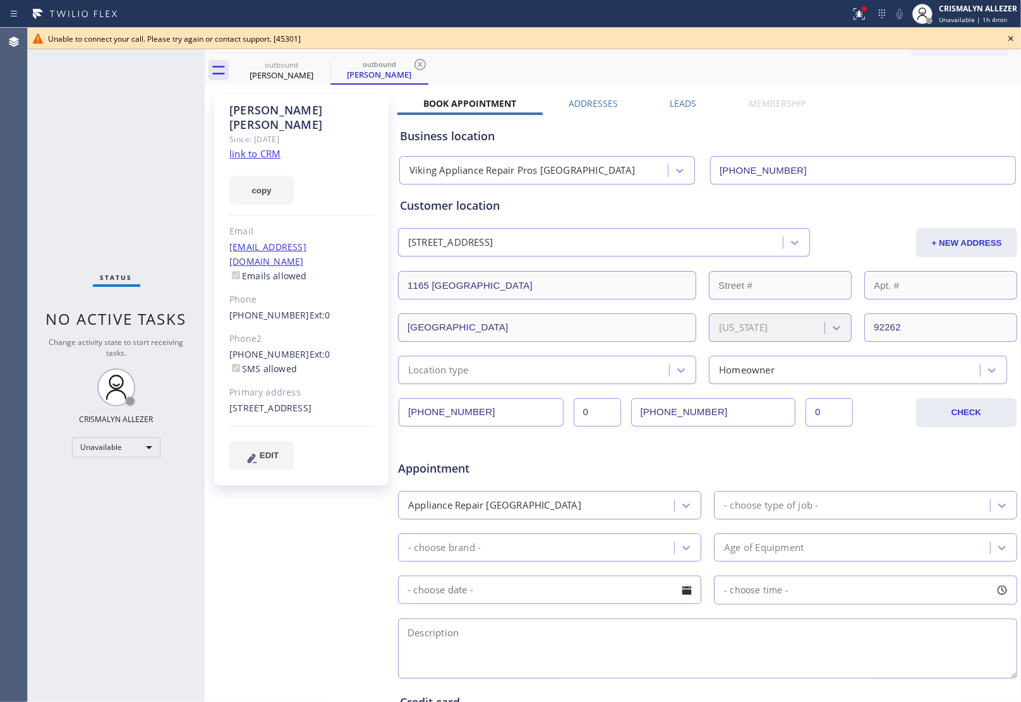
click at [1009, 33] on icon at bounding box center [1010, 38] width 15 height 15
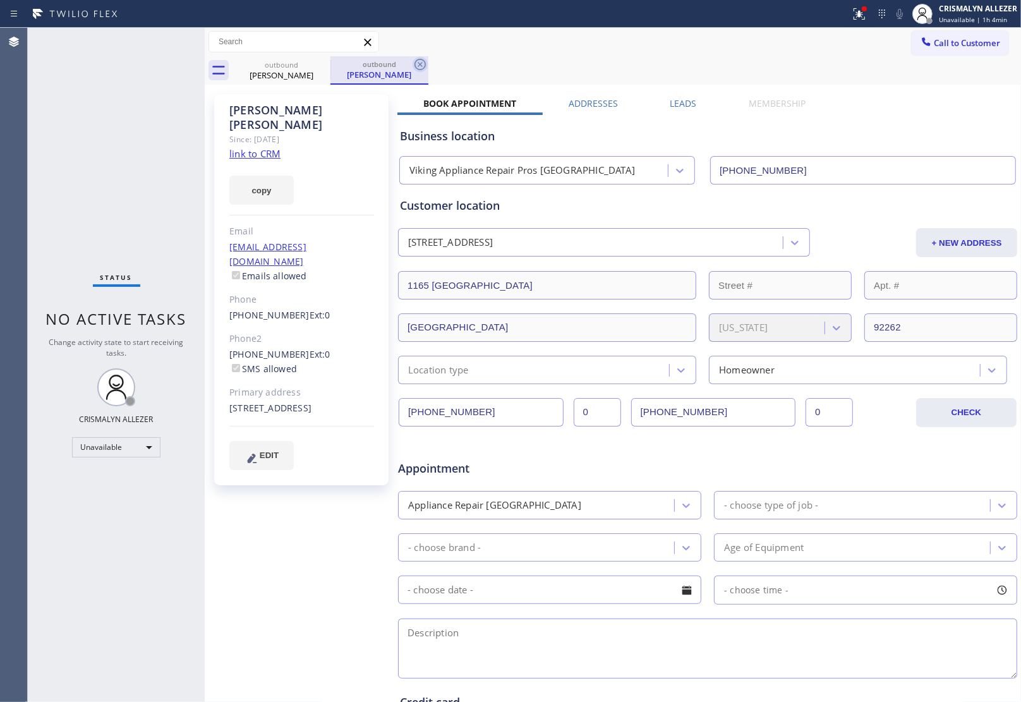
click at [419, 62] on icon at bounding box center [419, 64] width 15 height 15
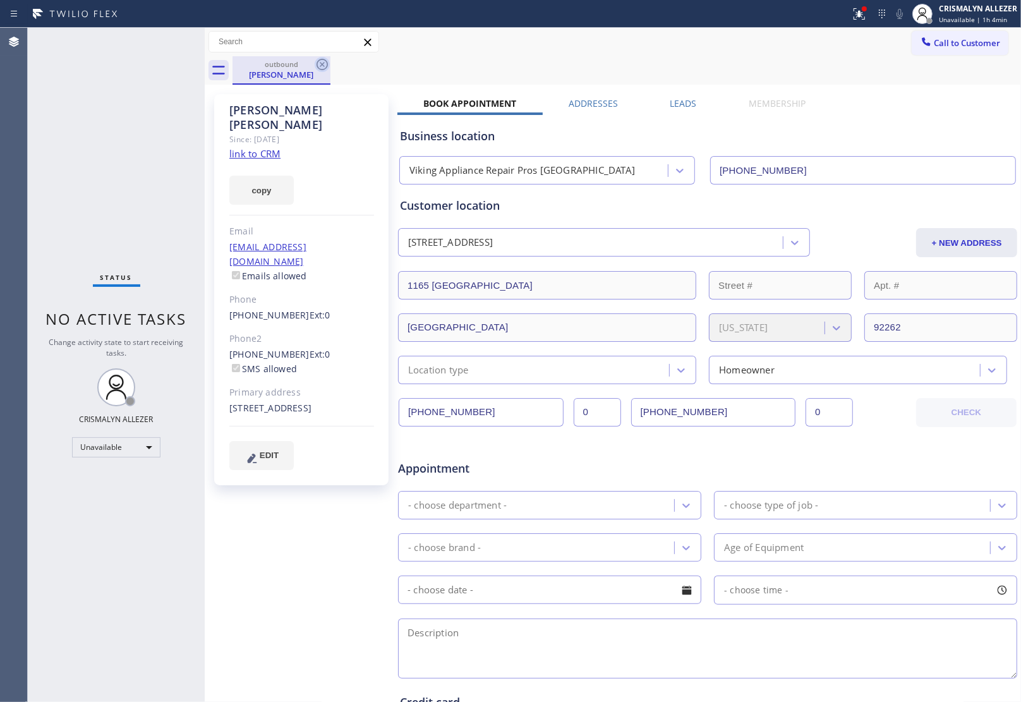
click at [323, 64] on icon at bounding box center [322, 64] width 15 height 15
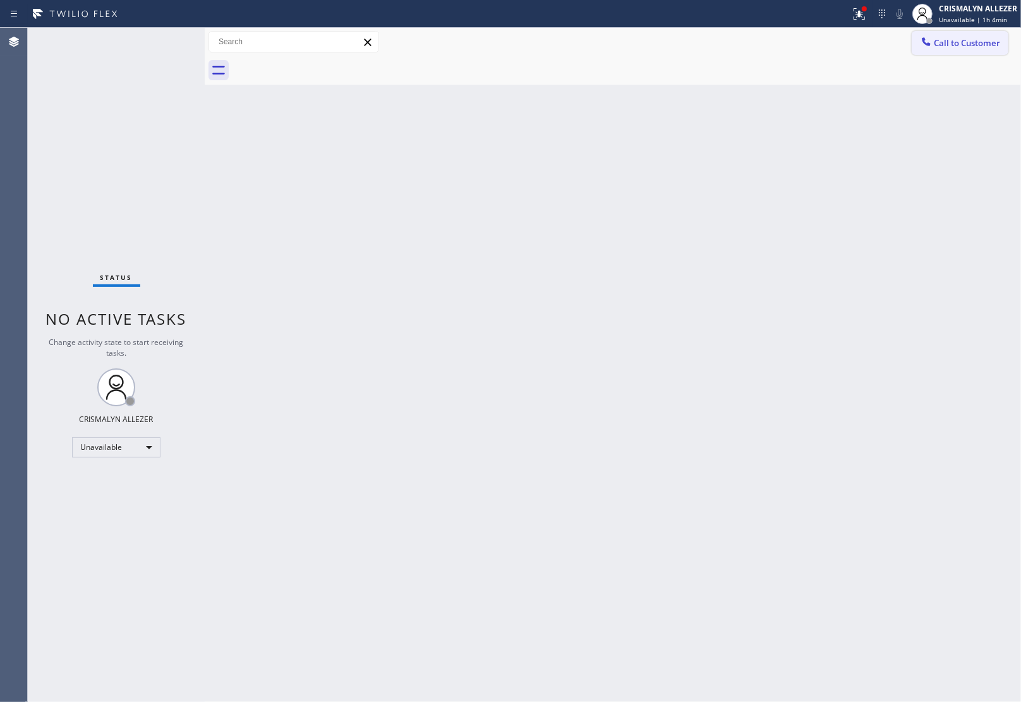
click at [956, 49] on button "Call to Customer" at bounding box center [959, 43] width 97 height 24
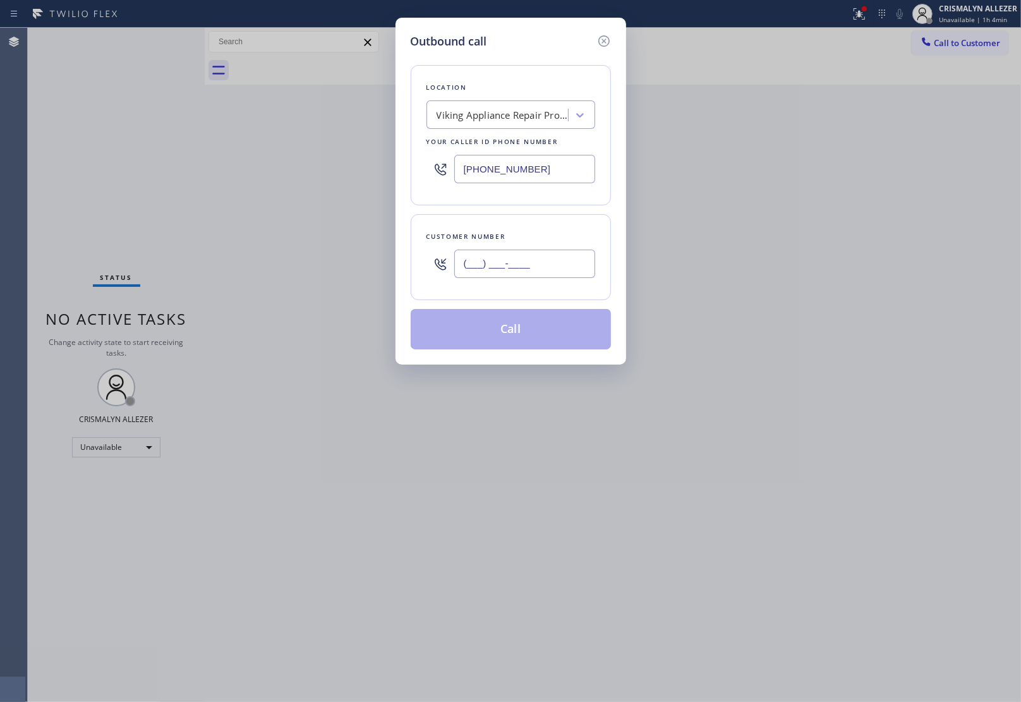
click at [565, 267] on input "(___) ___-____" at bounding box center [524, 264] width 141 height 28
paste input "760) 864-7260"
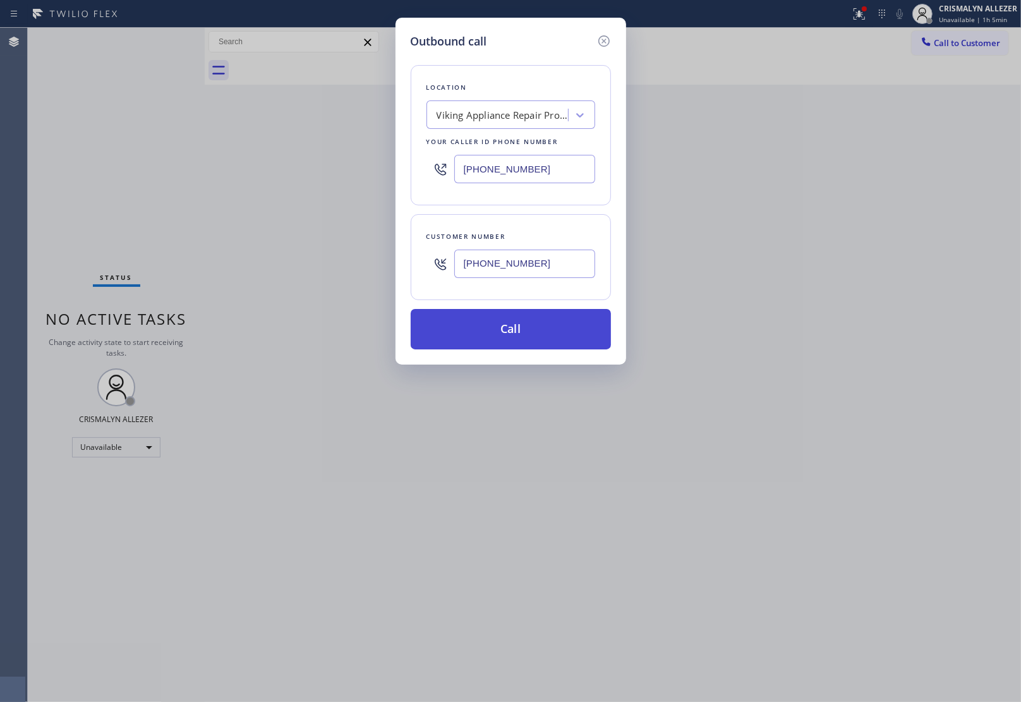
type input "(760) 864-7260"
click at [519, 330] on button "Call" at bounding box center [511, 329] width 200 height 40
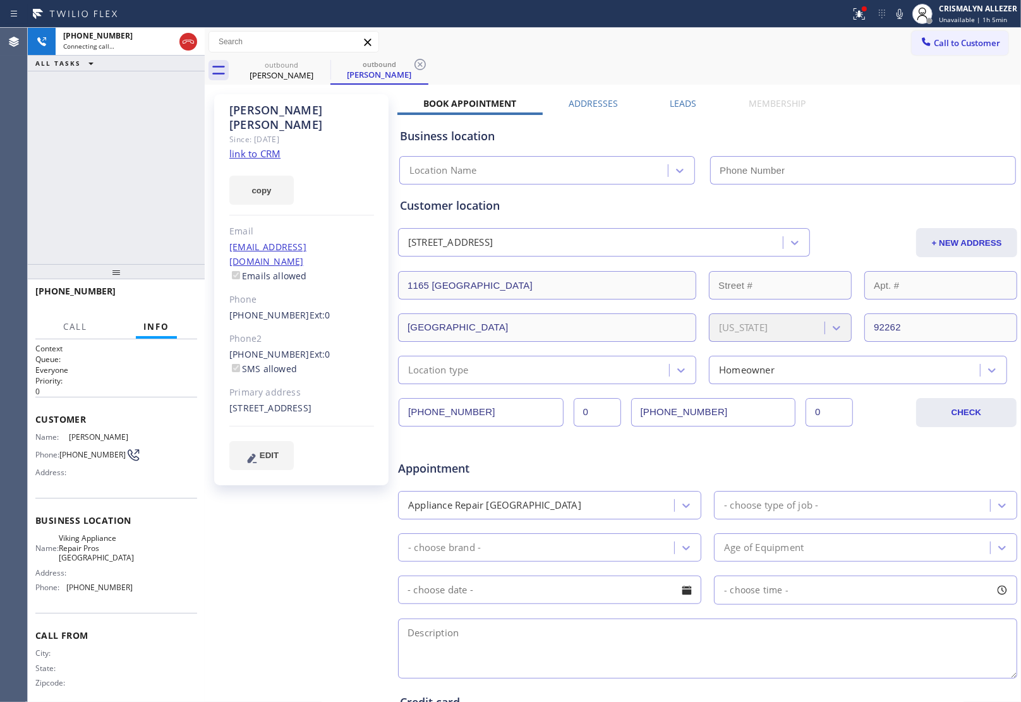
type input "(760) 209-8520"
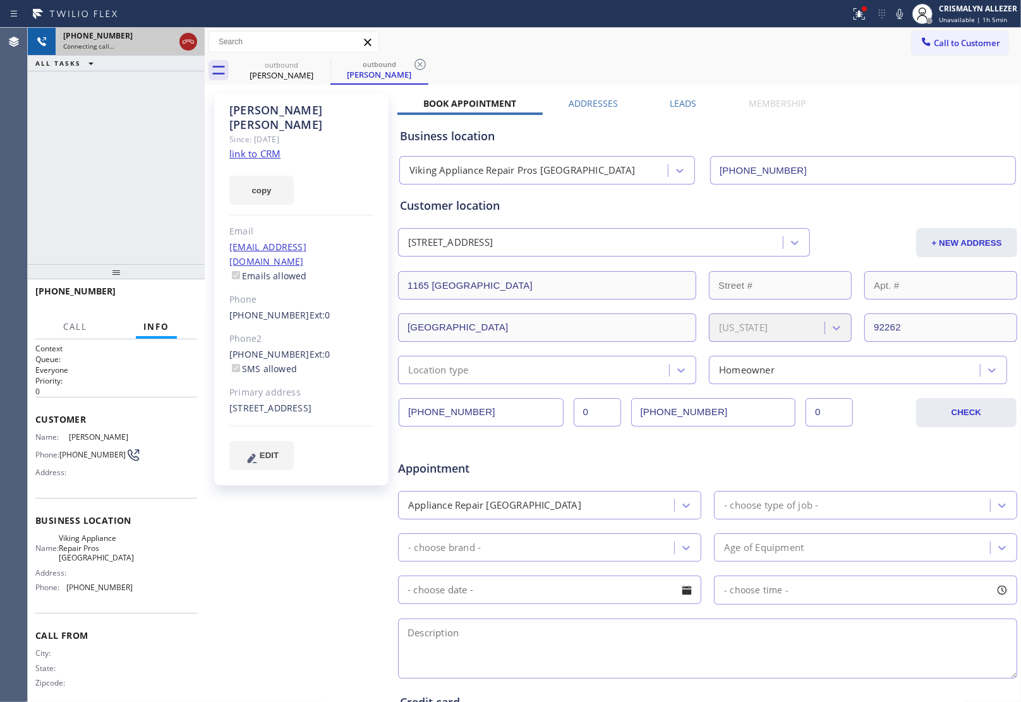
click at [179, 44] on div at bounding box center [188, 41] width 18 height 15
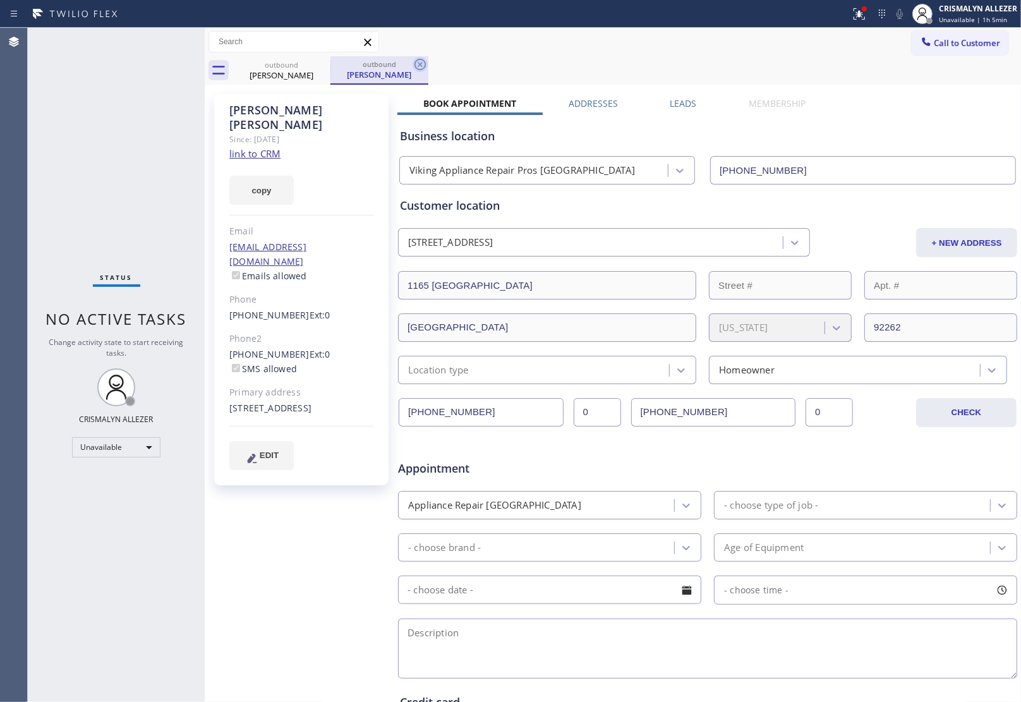
click at [420, 64] on icon at bounding box center [419, 64] width 11 height 11
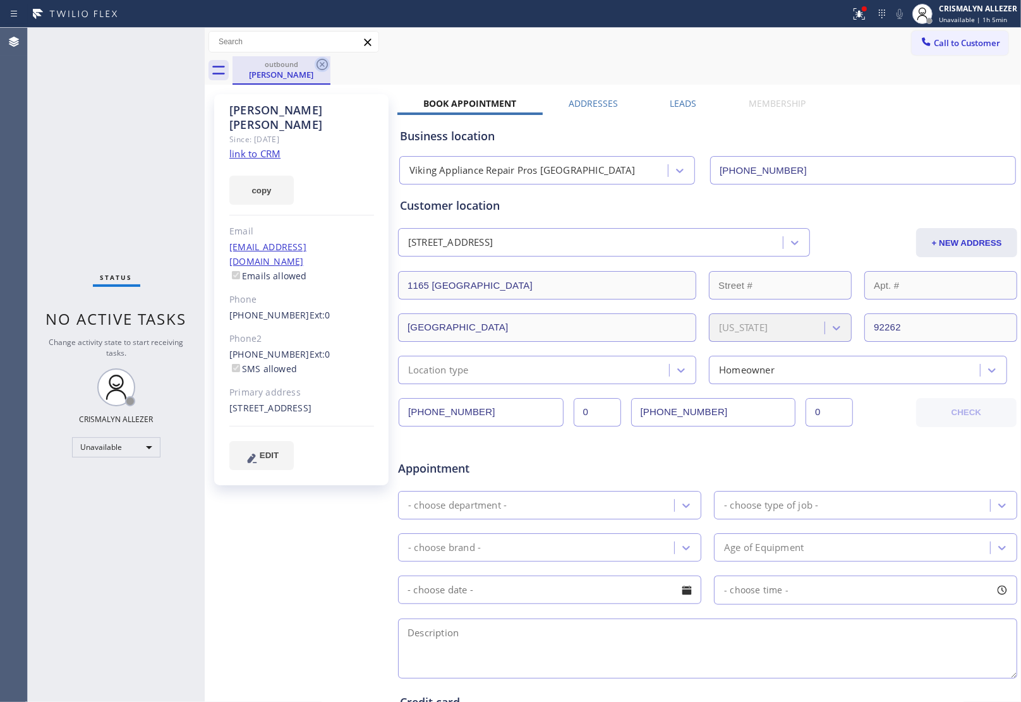
click at [322, 68] on icon at bounding box center [322, 64] width 15 height 15
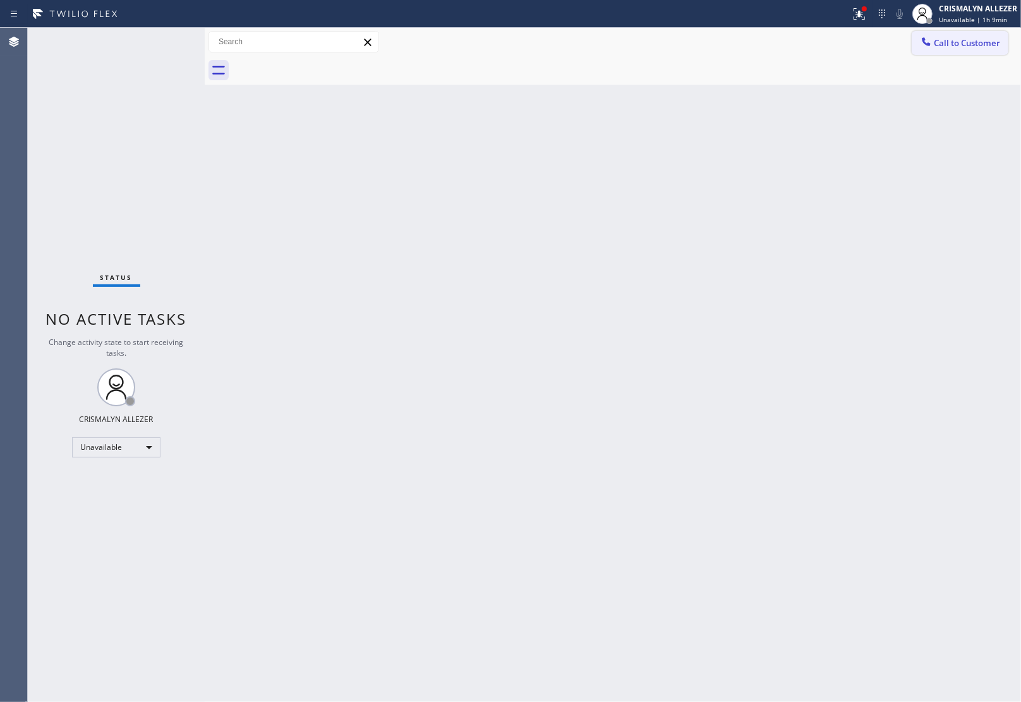
click at [963, 45] on span "Call to Customer" at bounding box center [967, 42] width 66 height 11
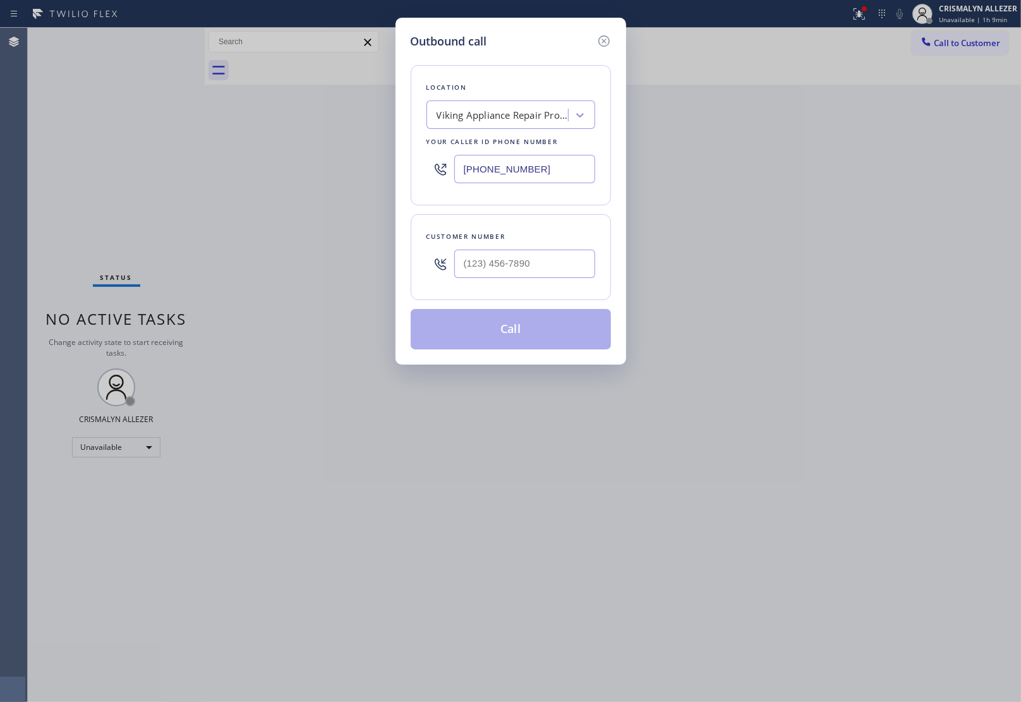
drag, startPoint x: 540, startPoint y: 169, endPoint x: 431, endPoint y: 168, distance: 109.3
click at [431, 168] on div "(760) 209-8520" at bounding box center [510, 168] width 169 height 41
paste input "442) 259-6865"
type input "(442) 259-6865"
click at [539, 261] on input "(___) ___-____" at bounding box center [524, 264] width 141 height 28
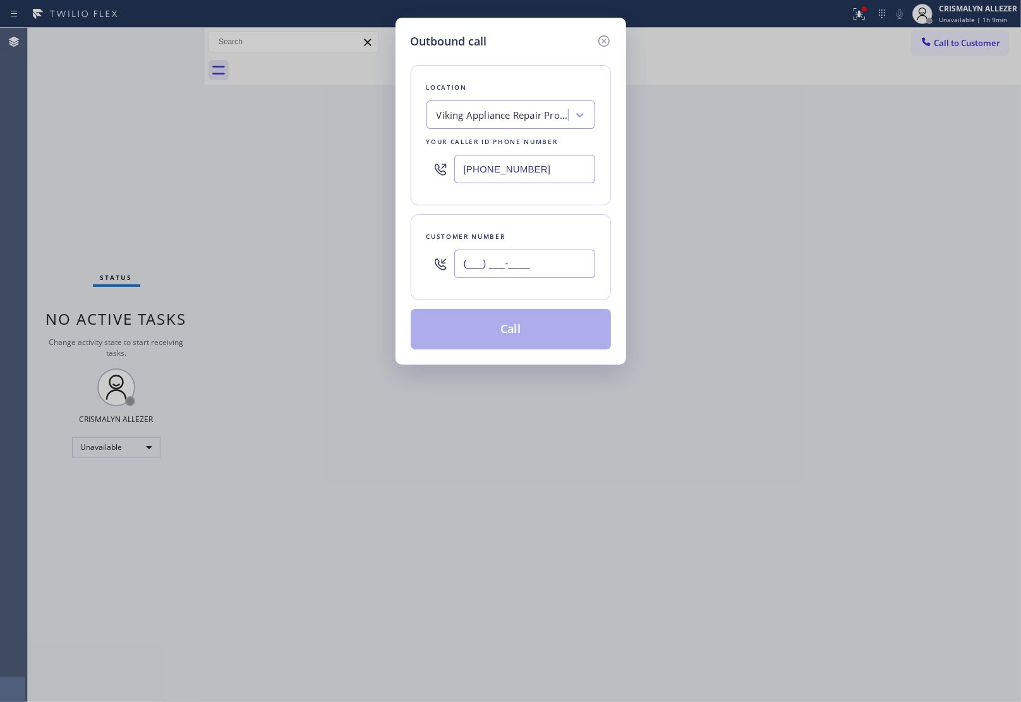
paste input "619) 861-7960"
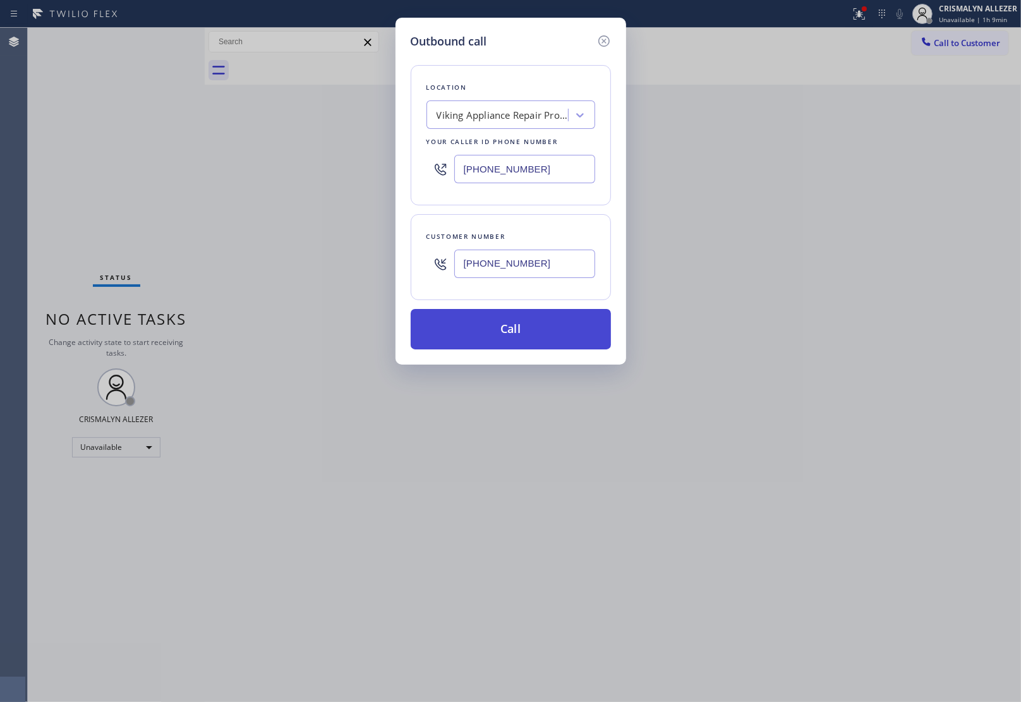
type input "(619) 861-7960"
click at [523, 326] on button "Call" at bounding box center [511, 329] width 200 height 40
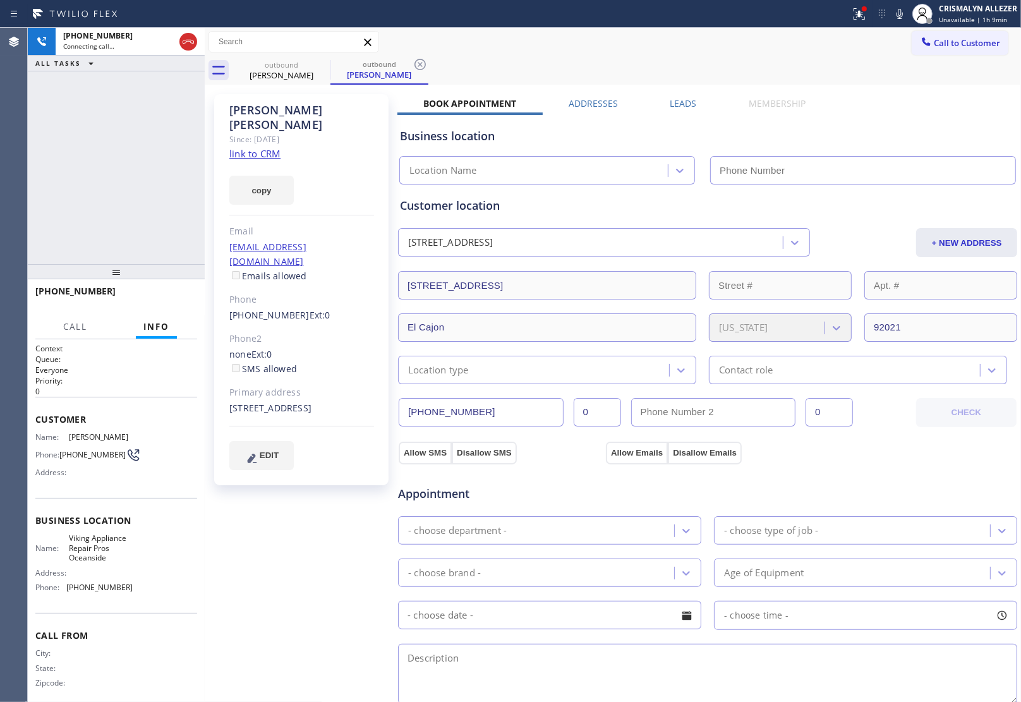
click at [264, 147] on link "link to CRM" at bounding box center [254, 153] width 51 height 13
type input "(442) 259-6865"
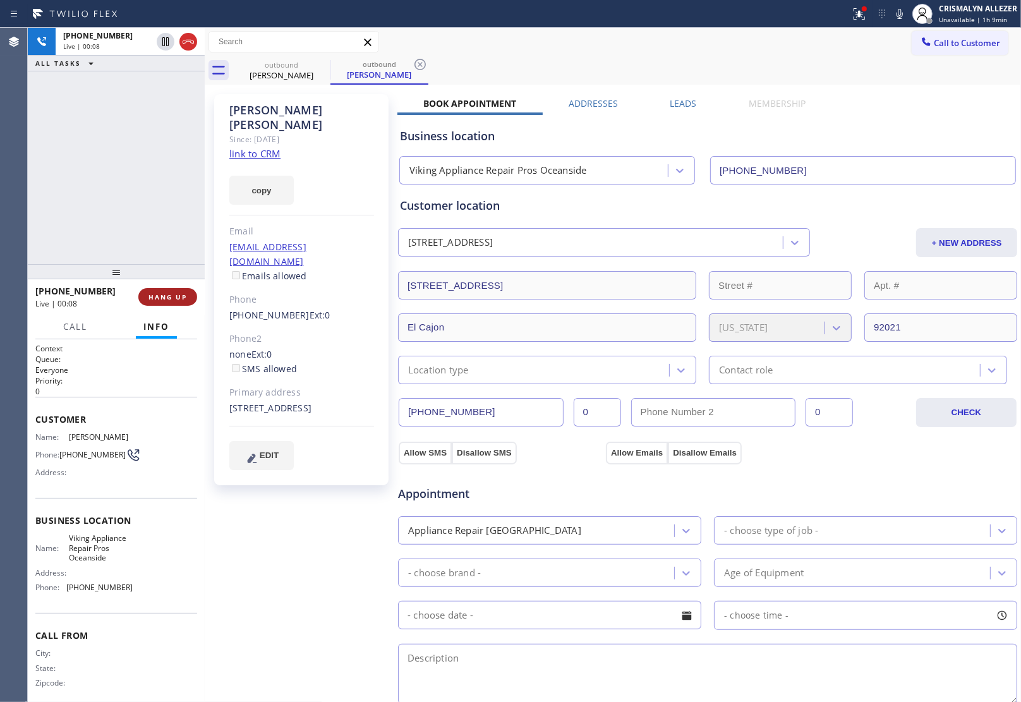
click at [171, 297] on span "HANG UP" at bounding box center [167, 296] width 39 height 9
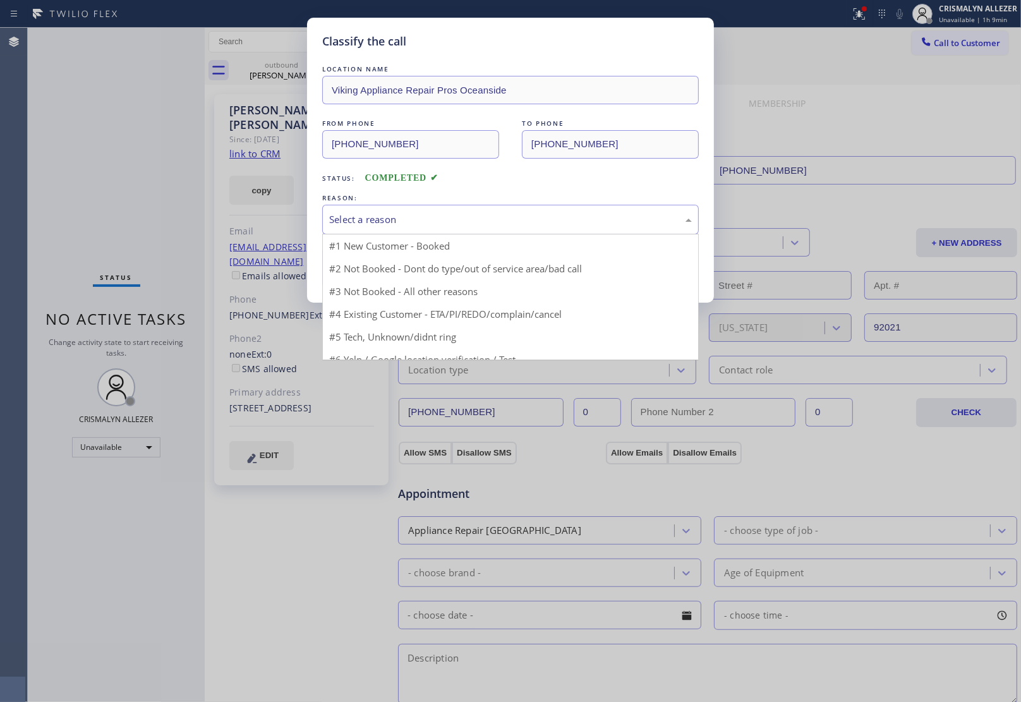
click at [476, 225] on div "Select a reason" at bounding box center [510, 219] width 363 height 15
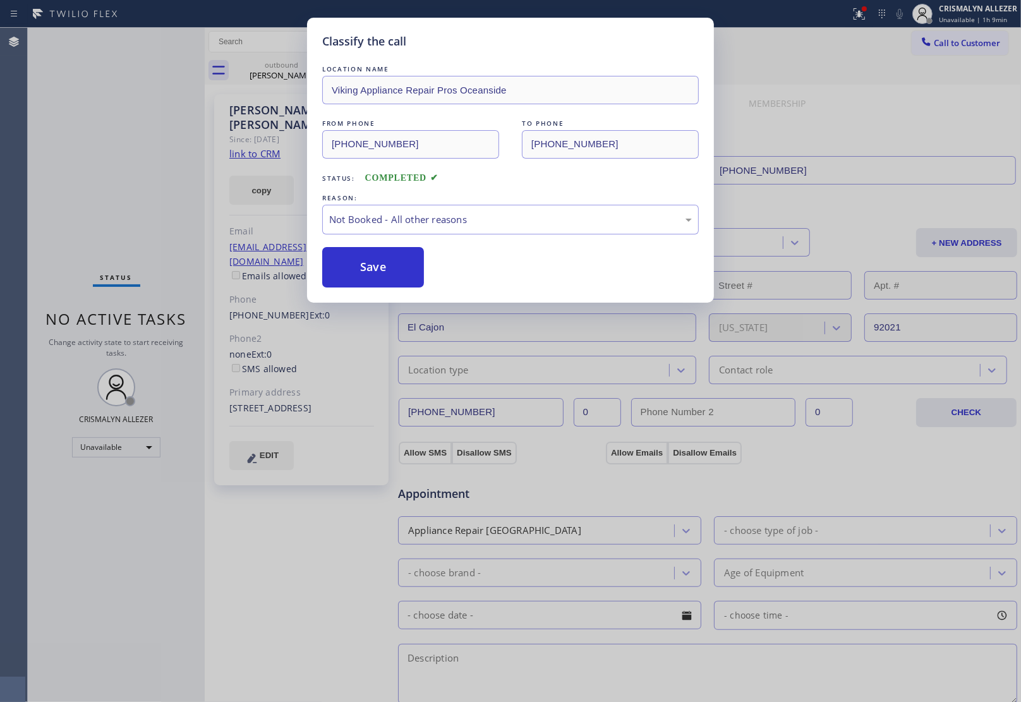
click at [357, 277] on button "Save" at bounding box center [373, 267] width 102 height 40
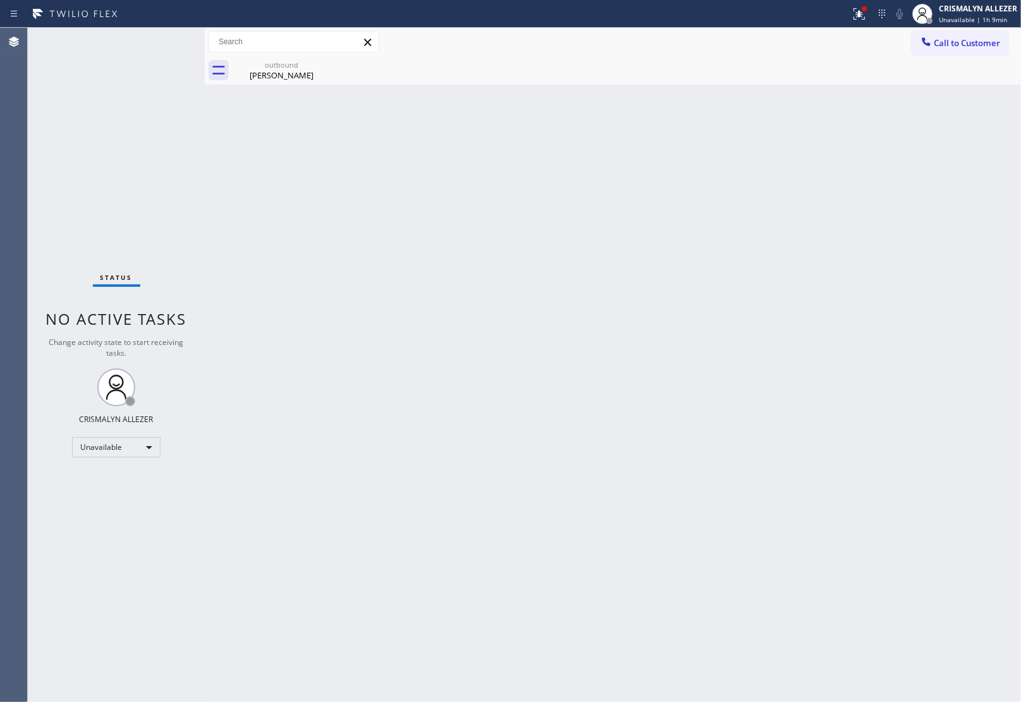
click at [273, 68] on div "outbound" at bounding box center [281, 64] width 95 height 9
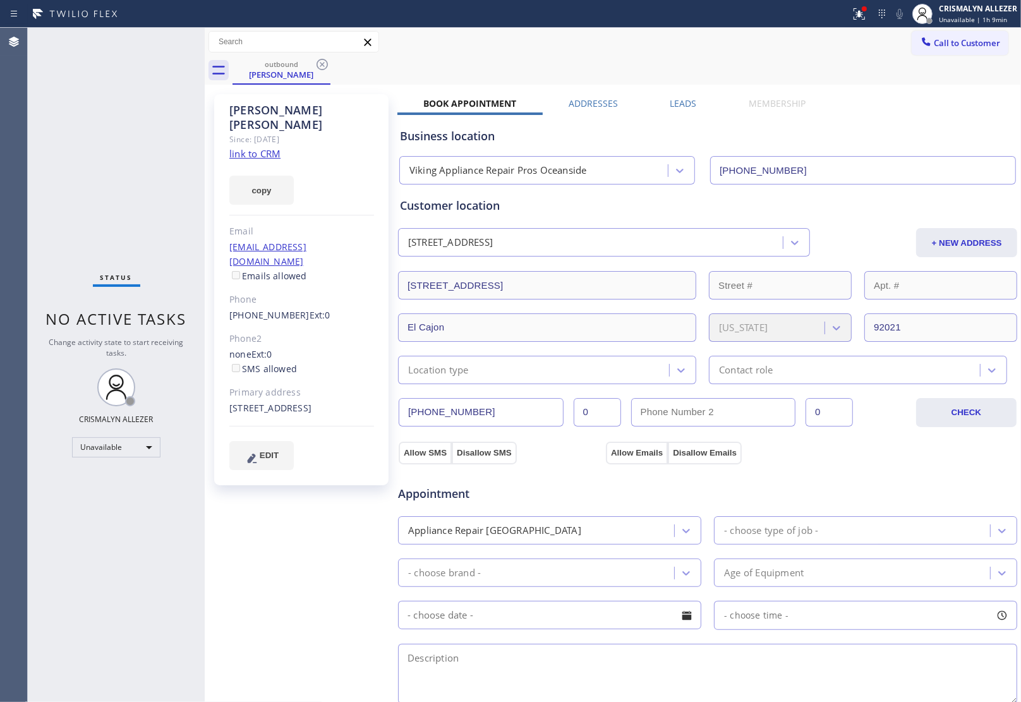
click at [680, 95] on div "Candee Doetsch Since: 20 may 2020 link to CRM copy Email doetschtec@aol.com Ema…" at bounding box center [613, 510] width 810 height 844
click at [679, 101] on label "Leads" at bounding box center [683, 103] width 27 height 12
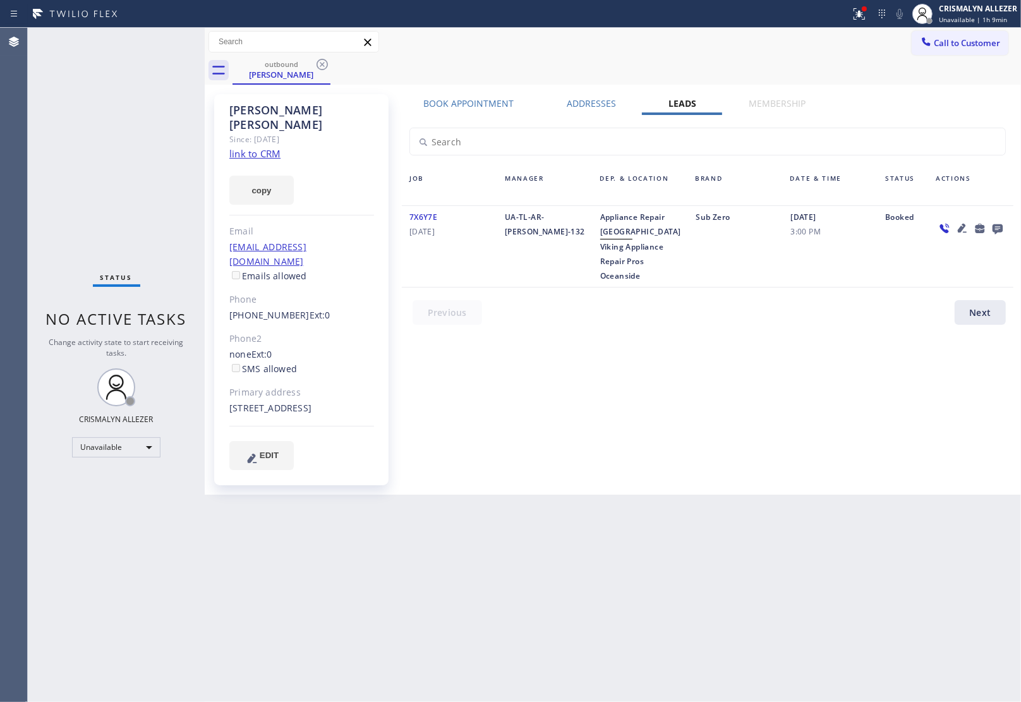
click at [999, 227] on icon at bounding box center [997, 229] width 10 height 10
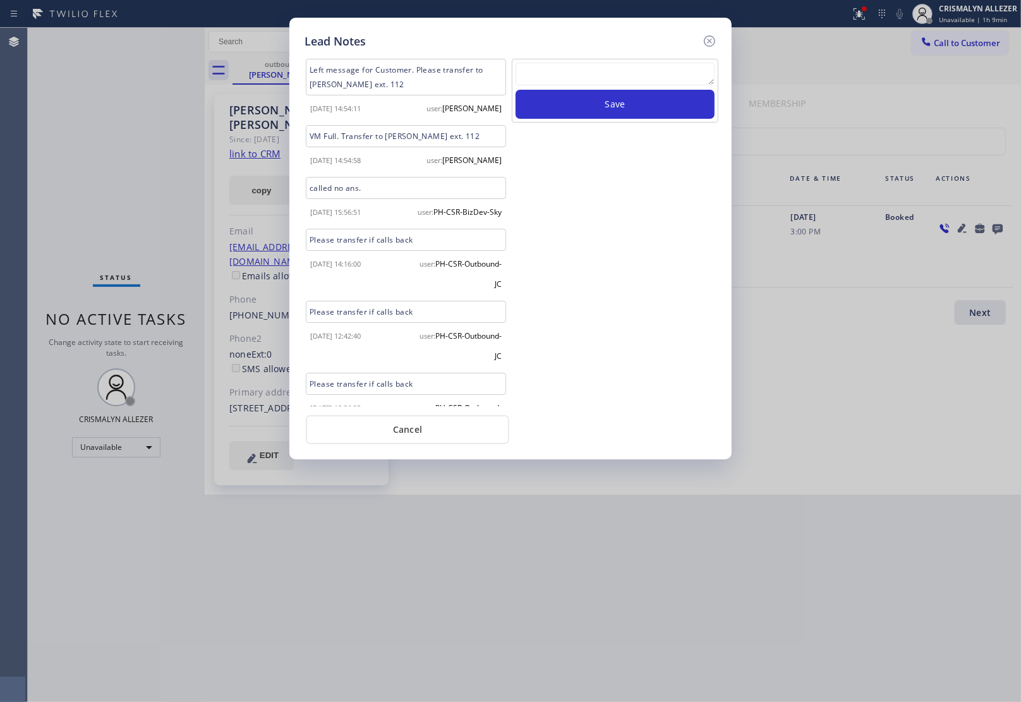
click at [563, 80] on textarea at bounding box center [614, 74] width 199 height 23
paste textarea "no answer | pls xfer here cx cb"
type textarea "no answer | pls xfer here cx cb"
click at [604, 102] on button "Save" at bounding box center [614, 104] width 199 height 29
click at [395, 428] on button "Cancel" at bounding box center [407, 429] width 203 height 29
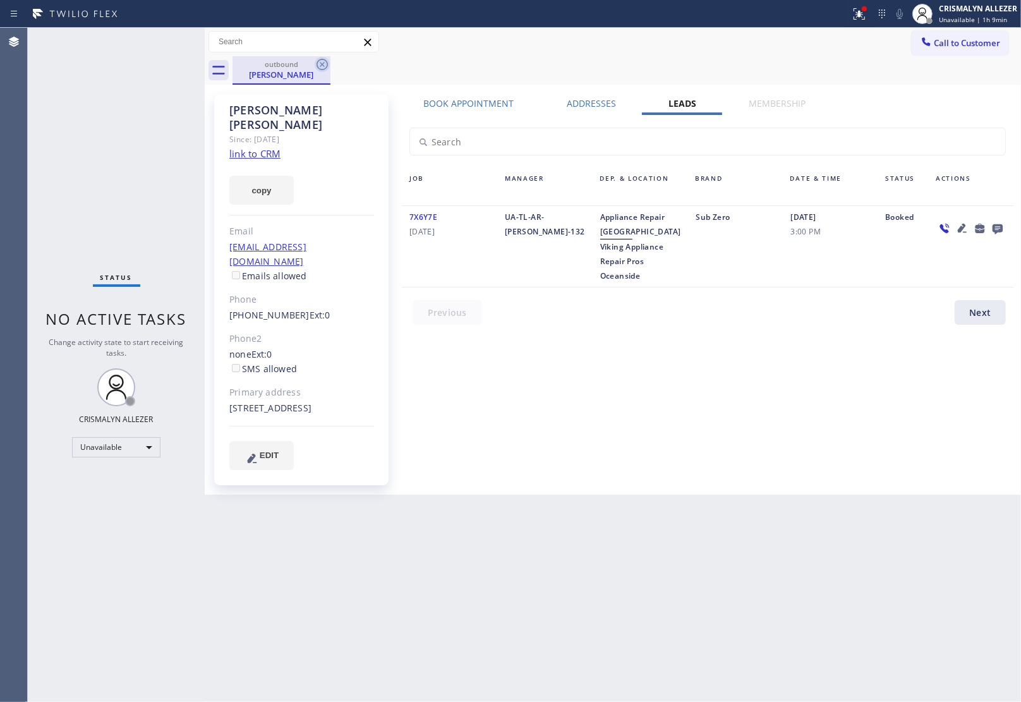
click at [326, 62] on icon at bounding box center [322, 64] width 15 height 15
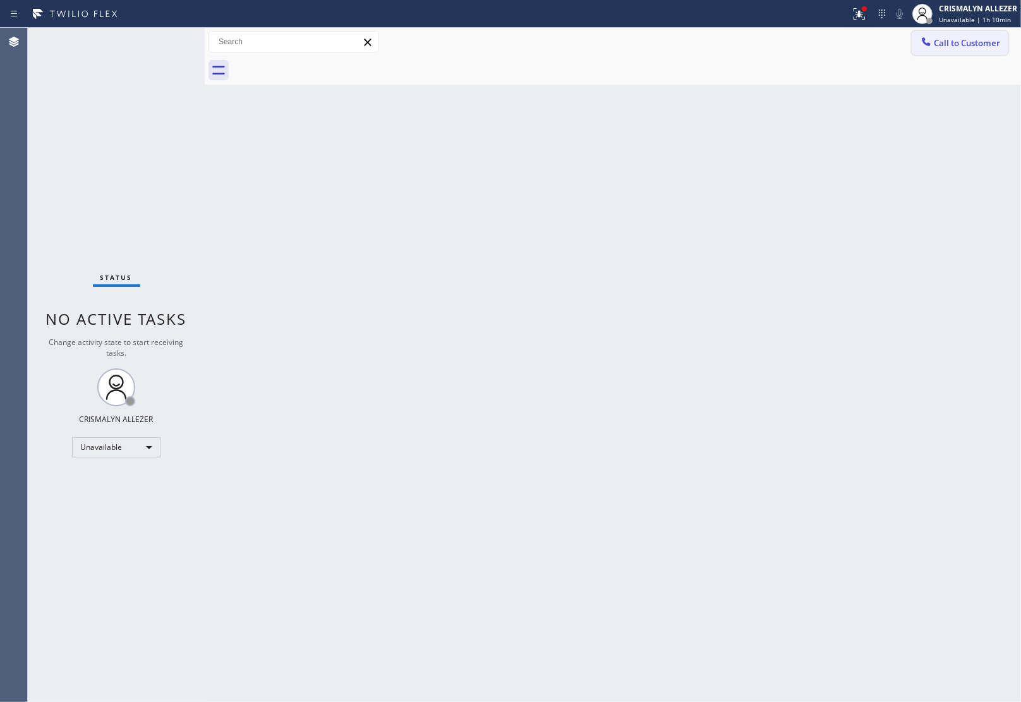
click at [942, 45] on span "Call to Customer" at bounding box center [967, 42] width 66 height 11
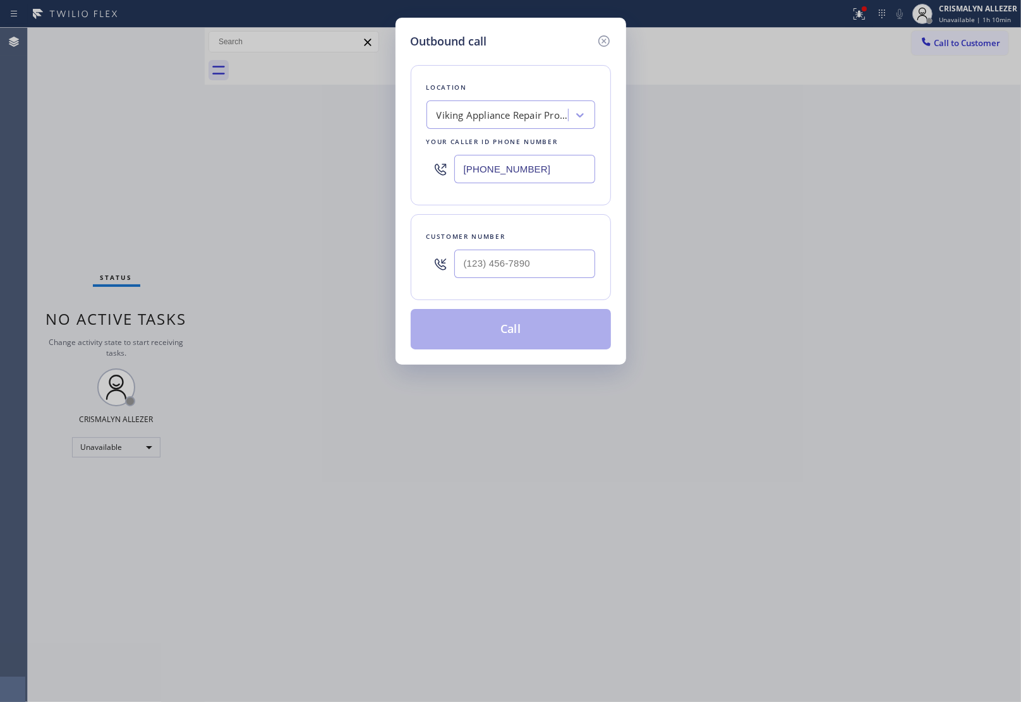
click at [491, 122] on div "Viking Appliance Repair Pros Oceanside" at bounding box center [502, 115] width 133 height 15
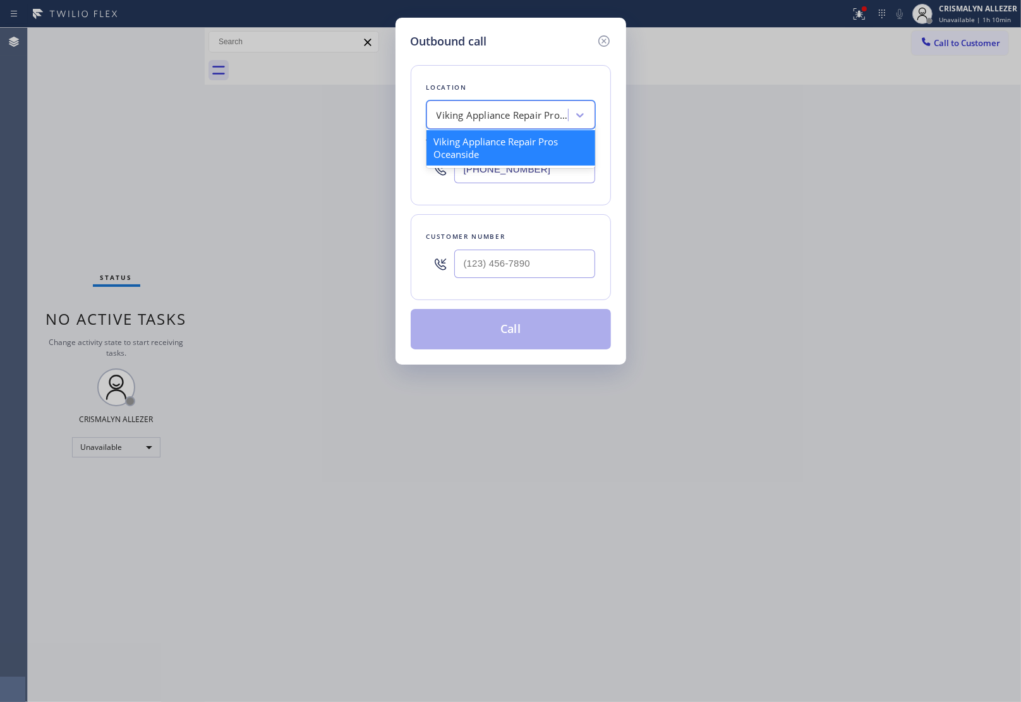
paste input "Electrician Service Team"
type input "Electrician Service Team"
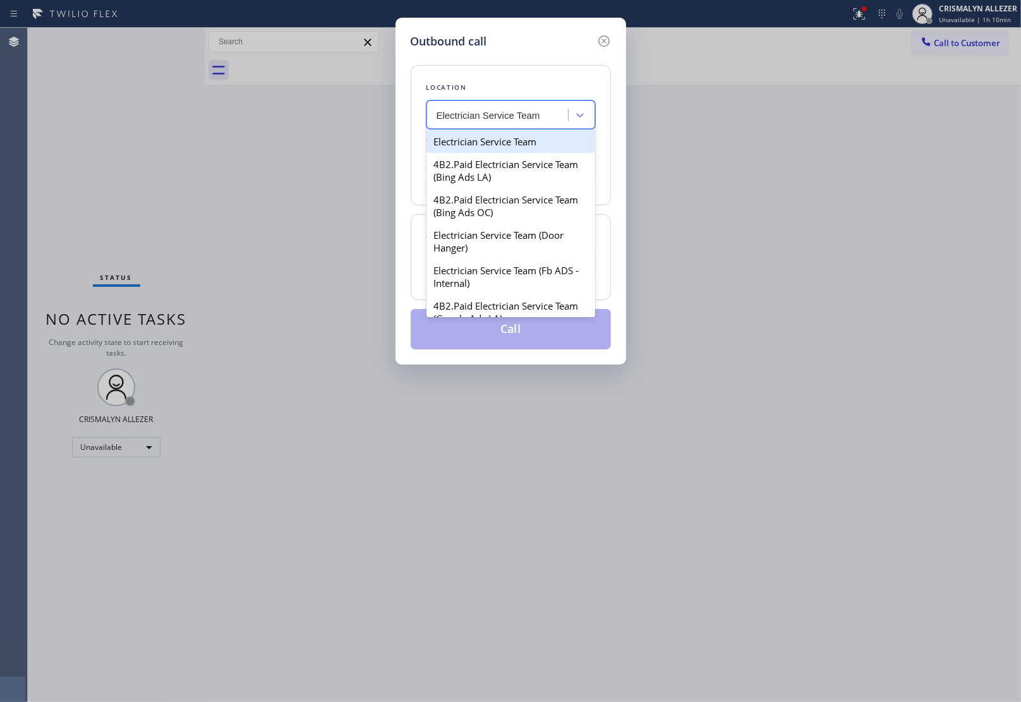
click at [483, 143] on div "Electrician Service Team" at bounding box center [510, 141] width 169 height 23
type input "(747) 529-9099"
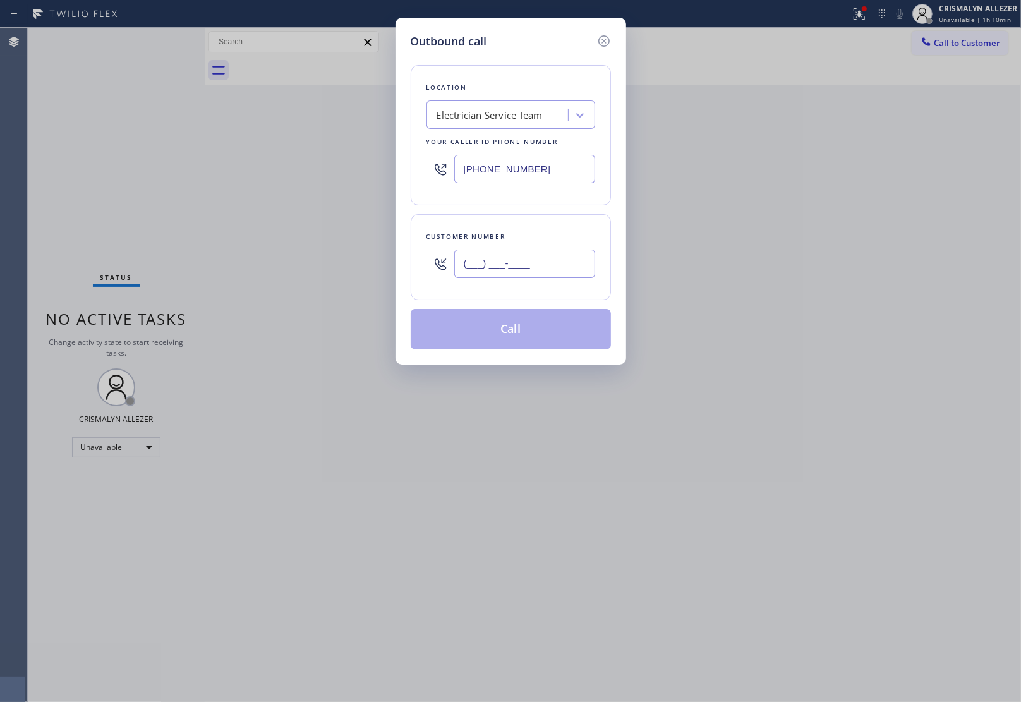
click at [488, 257] on input "(___) ___-____" at bounding box center [524, 264] width 141 height 28
paste input "408) 813-0111"
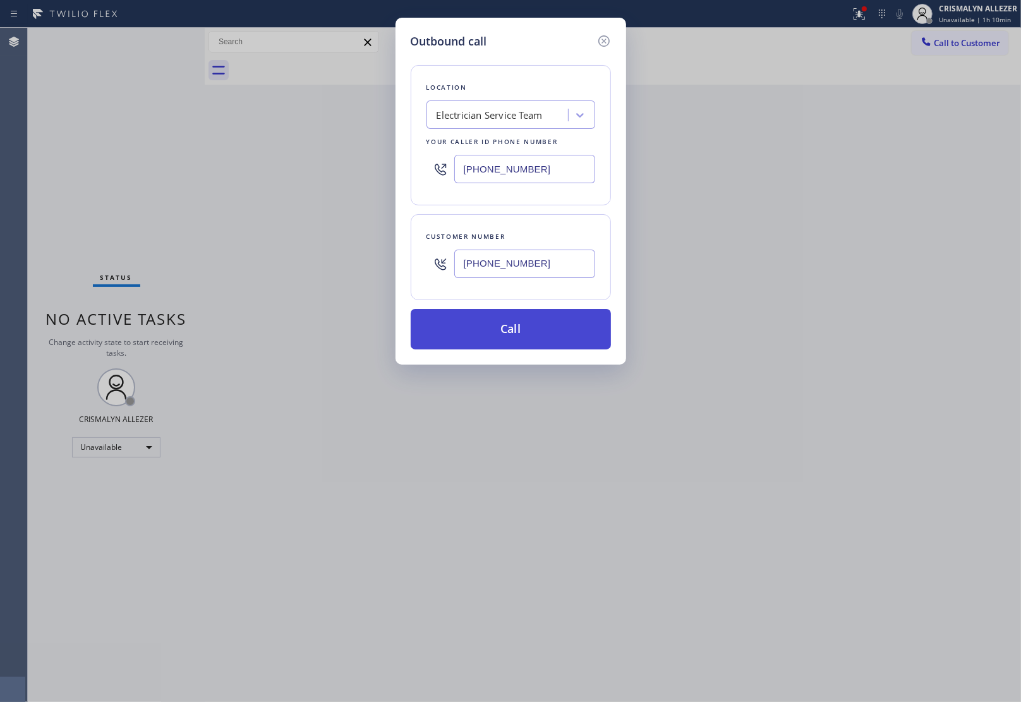
type input "(408) 813-0111"
click at [499, 332] on button "Call" at bounding box center [511, 329] width 200 height 40
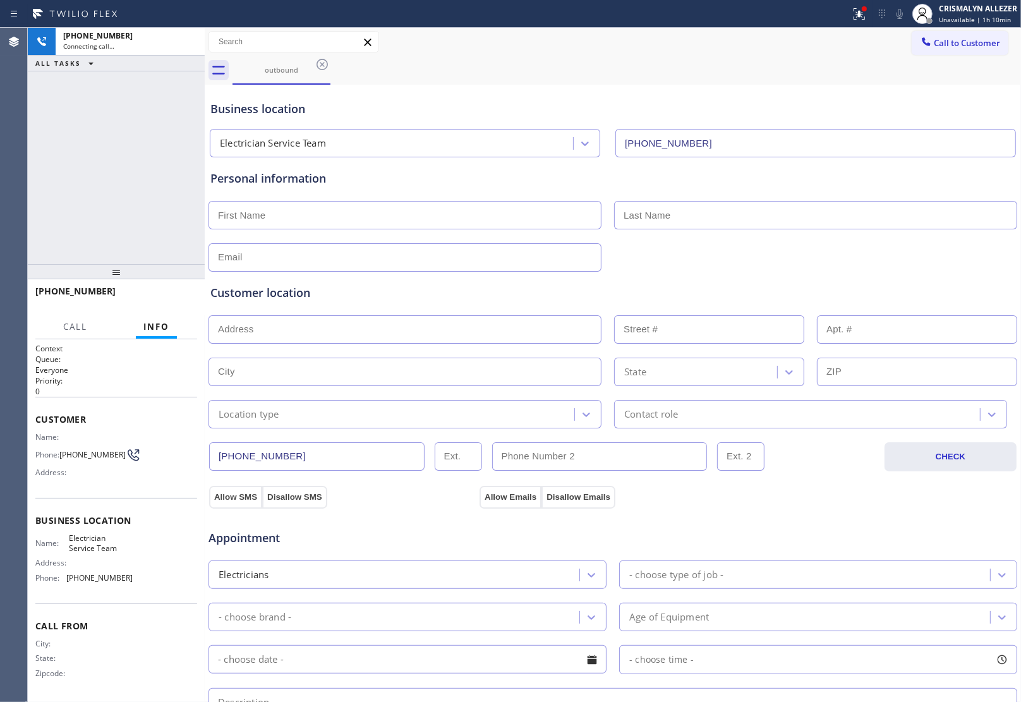
type input "(747) 529-9099"
click at [177, 289] on button "HANG UP" at bounding box center [167, 297] width 59 height 18
click at [177, 299] on span "HANG UP" at bounding box center [167, 296] width 39 height 9
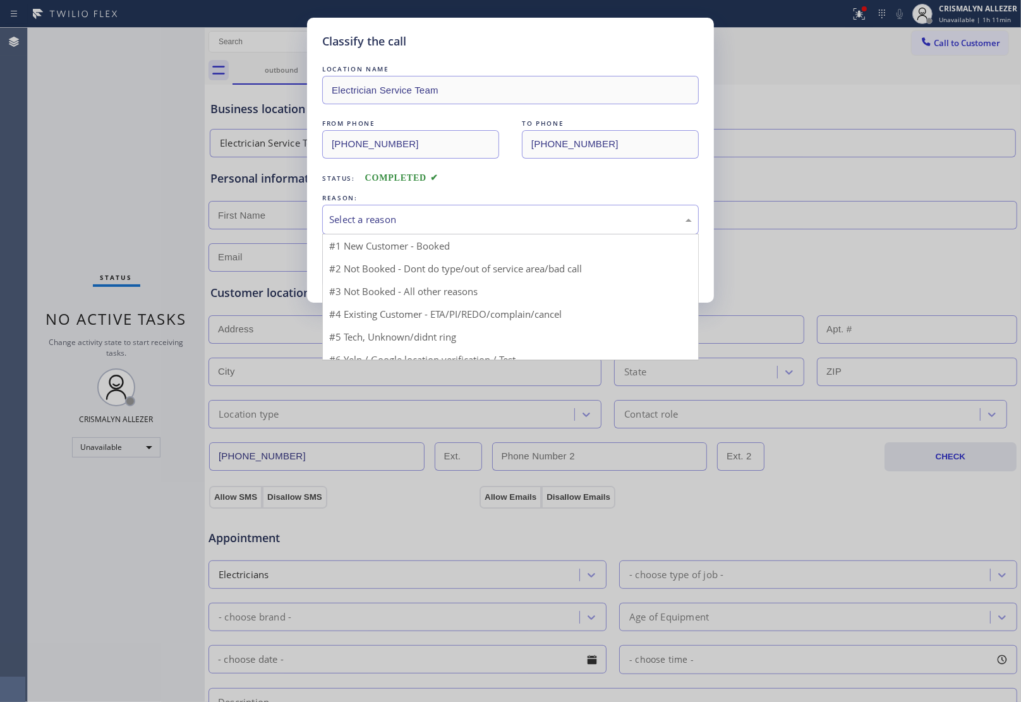
click at [499, 224] on div "Select a reason" at bounding box center [510, 219] width 363 height 15
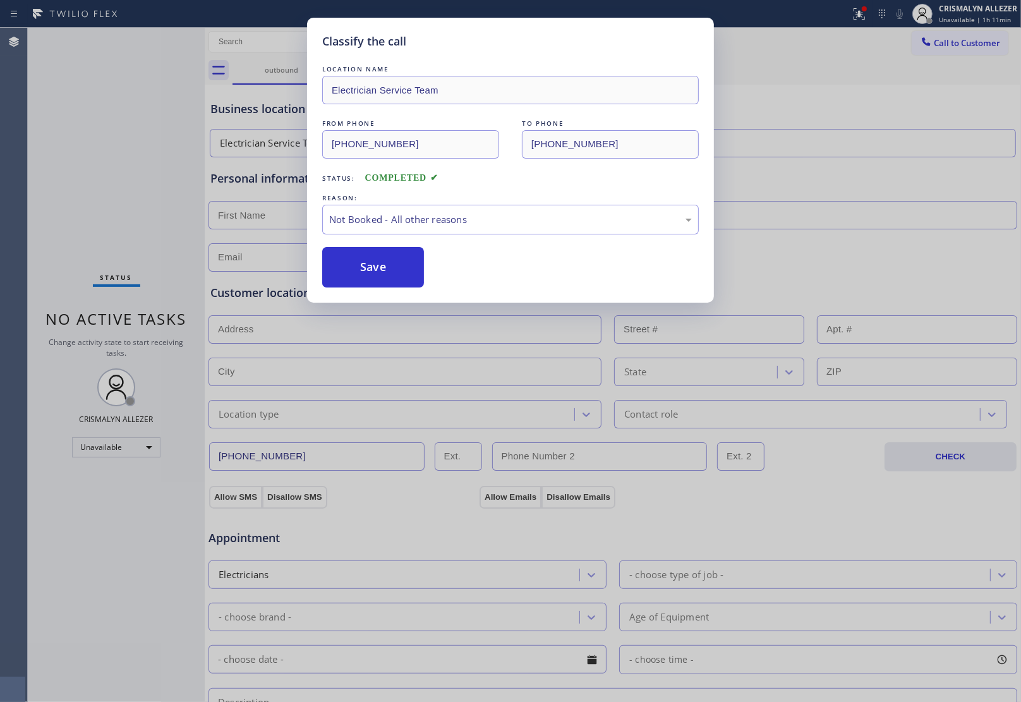
click at [400, 270] on button "Save" at bounding box center [373, 267] width 102 height 40
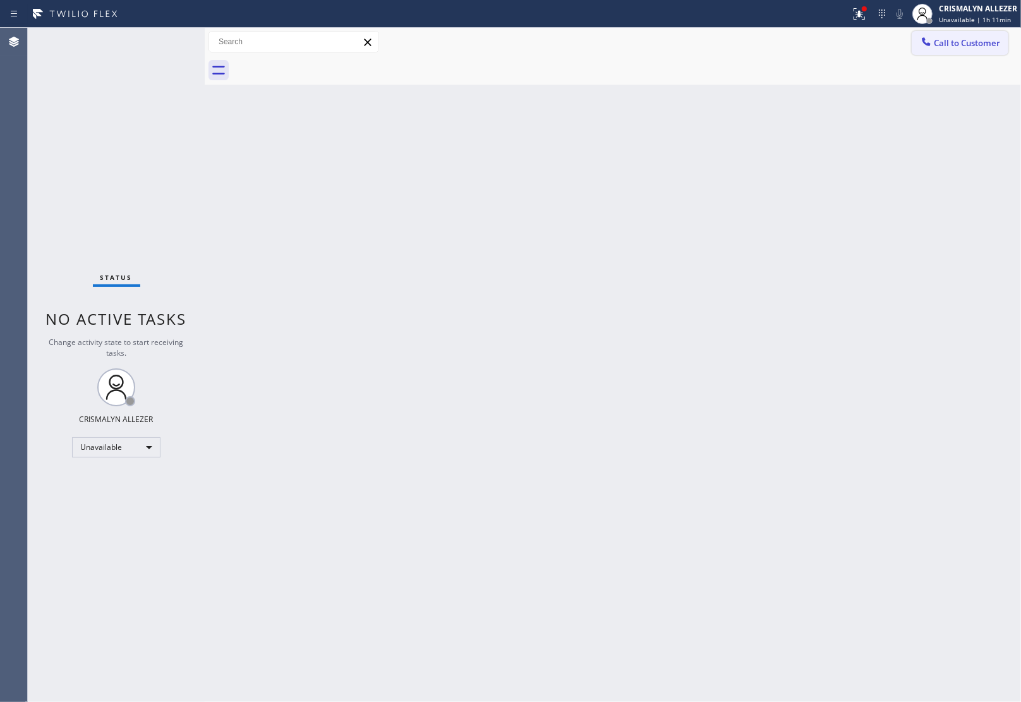
click at [972, 51] on button "Call to Customer" at bounding box center [959, 43] width 97 height 24
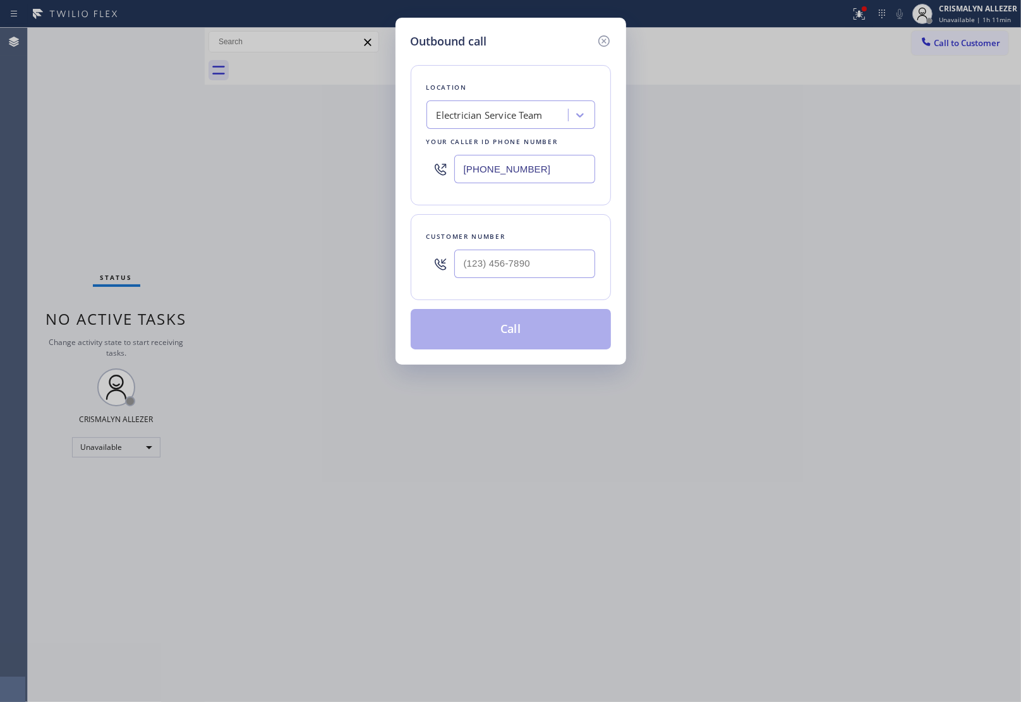
drag, startPoint x: 566, startPoint y: 171, endPoint x: 304, endPoint y: 168, distance: 261.5
click at [315, 169] on div "Outbound call Location Electrician Service Team Your caller id phone number (74…" at bounding box center [510, 351] width 1021 height 702
paste input "332) 213-468"
type input "(332) 213-4689"
click at [541, 263] on input "(___) ___-____" at bounding box center [524, 264] width 141 height 28
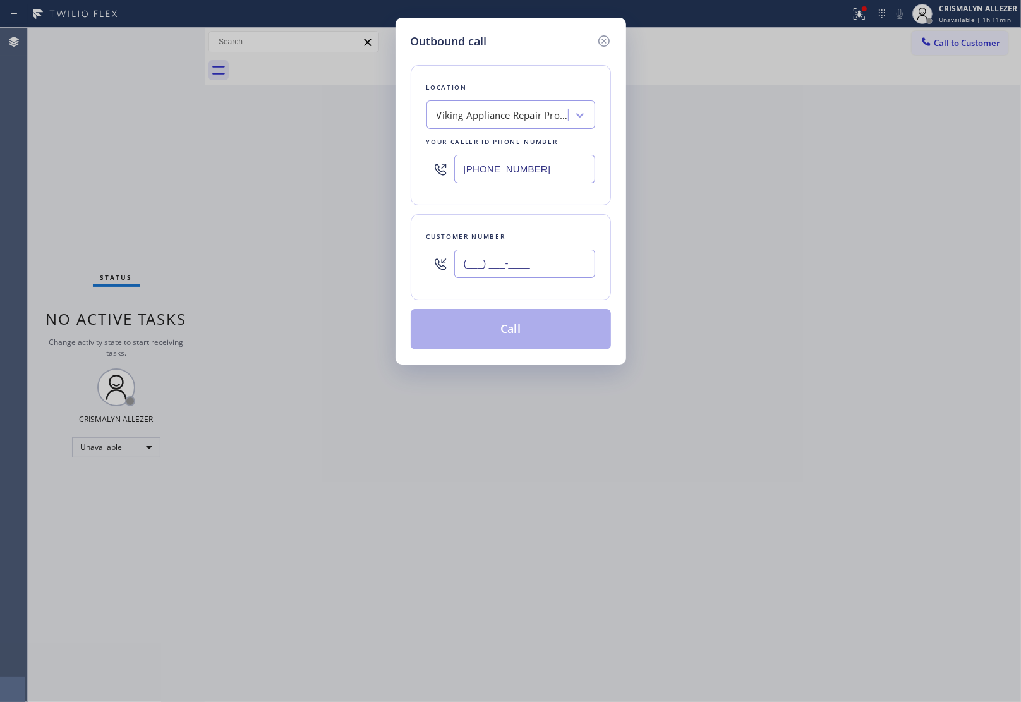
paste input "917) 861-5206"
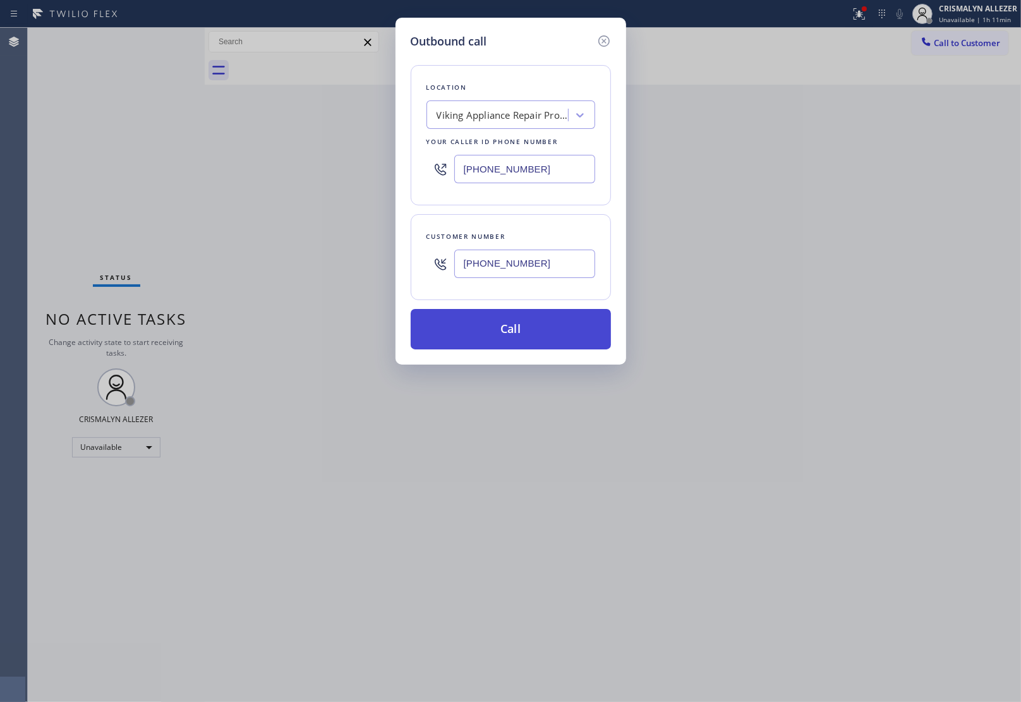
type input "(917) 861-5206"
click at [522, 333] on button "Call" at bounding box center [511, 329] width 200 height 40
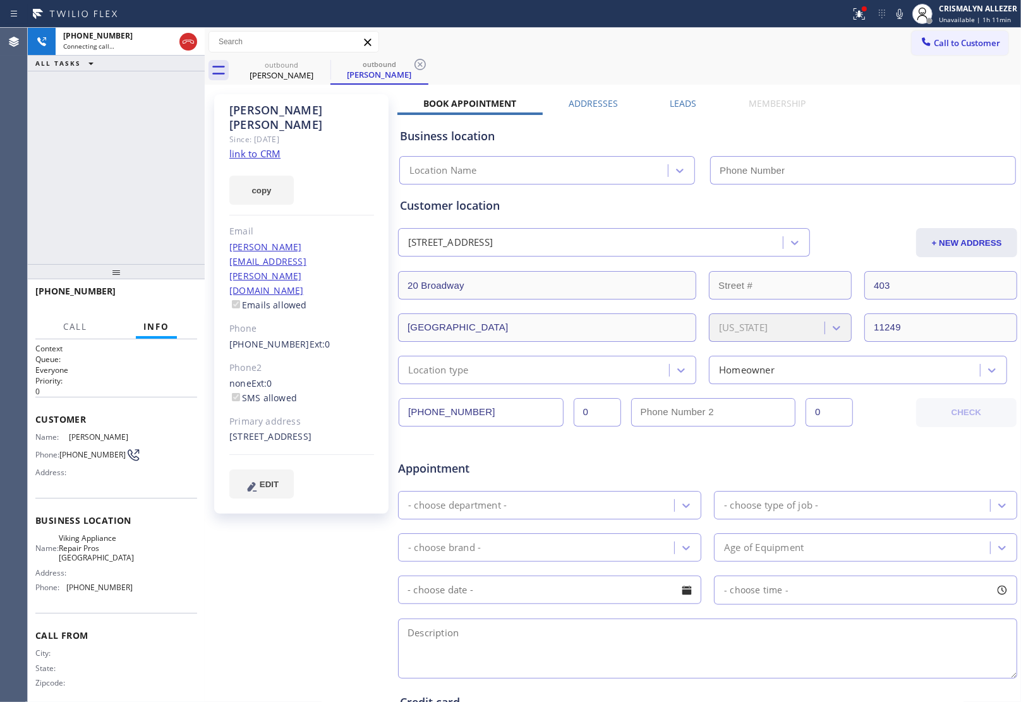
click at [274, 147] on link "link to CRM" at bounding box center [254, 153] width 51 height 13
type input "(332) 213-4689"
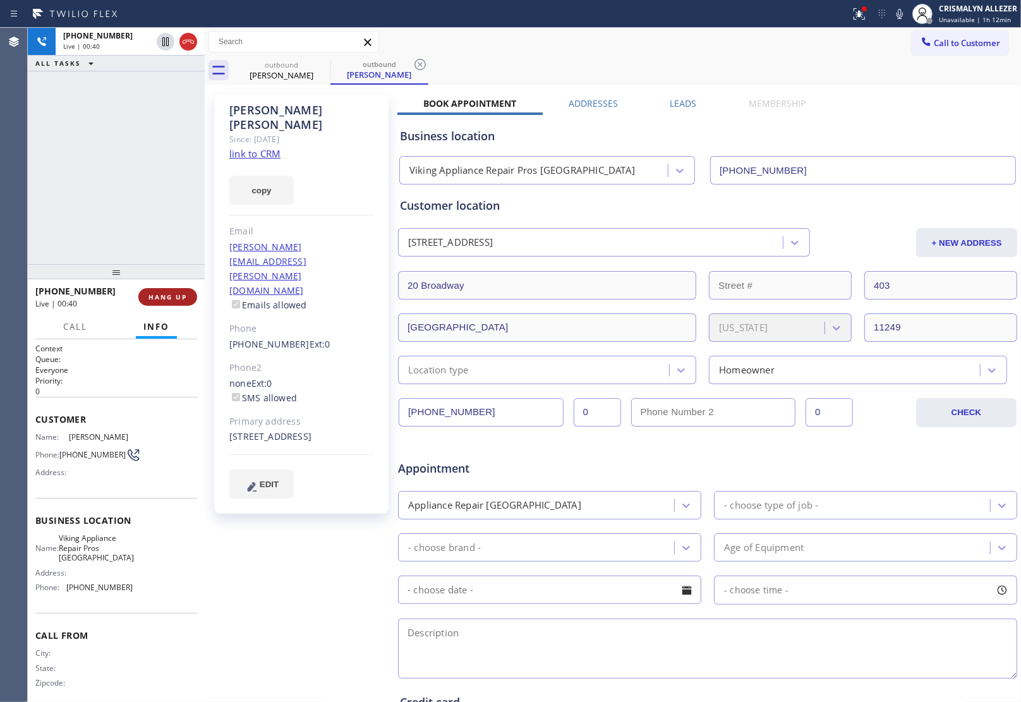
click at [169, 299] on span "HANG UP" at bounding box center [167, 296] width 39 height 9
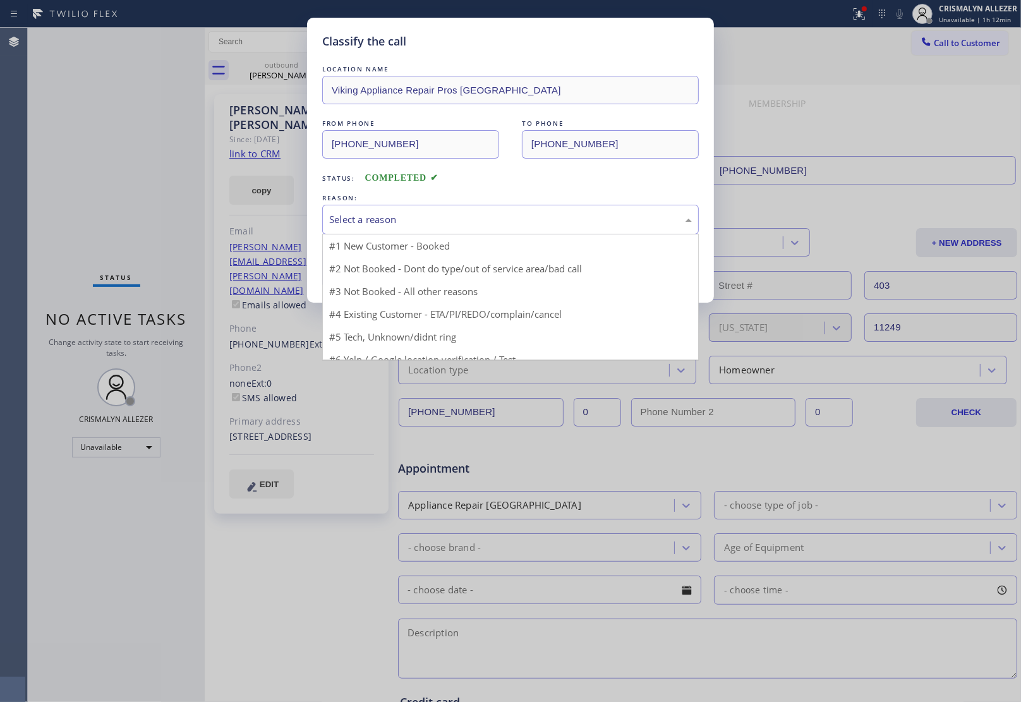
click at [507, 222] on div "Select a reason" at bounding box center [510, 219] width 363 height 15
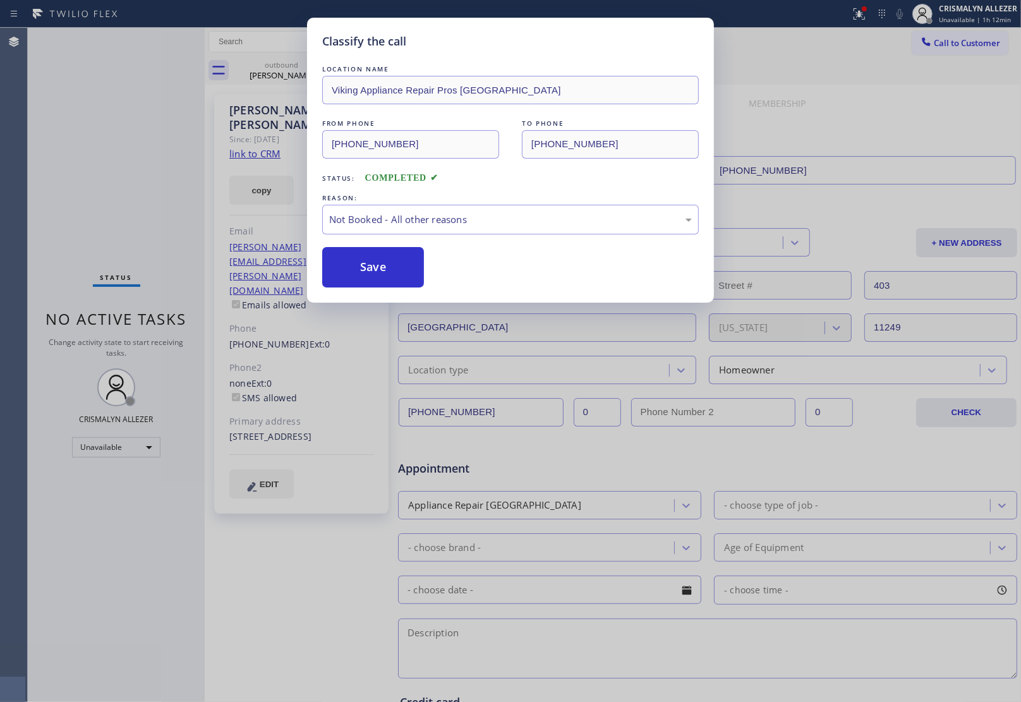
click at [396, 269] on button "Save" at bounding box center [373, 267] width 102 height 40
click at [279, 73] on div "Classify the call LOCATION NAME Viking Appliance Repair Pros Manhattan FROM PHO…" at bounding box center [510, 351] width 1021 height 702
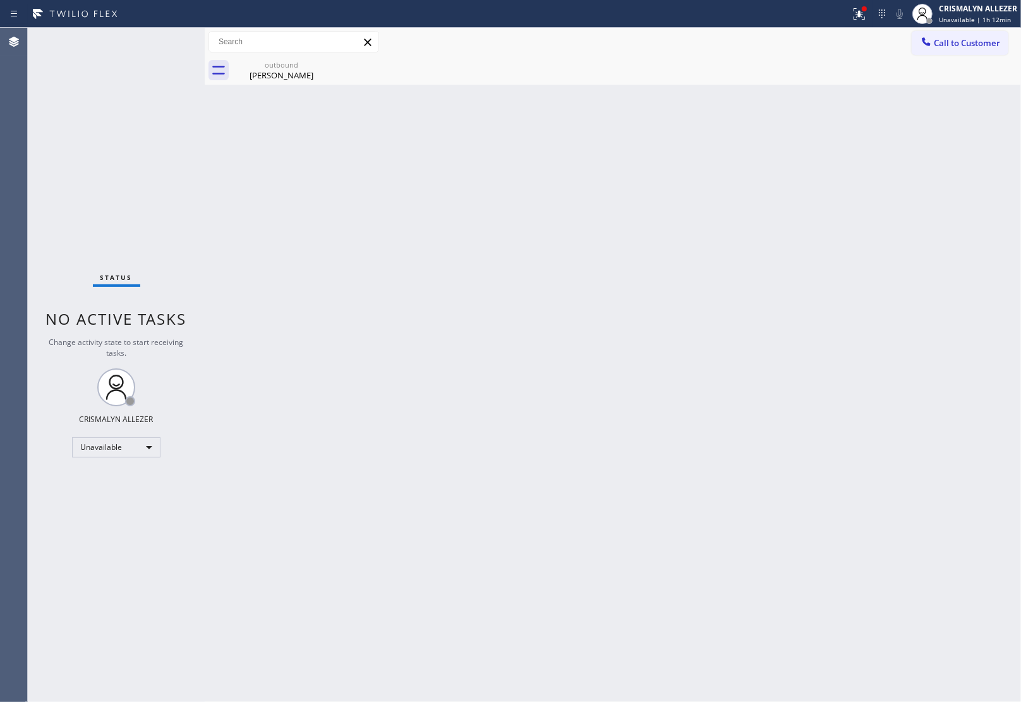
click at [279, 73] on div "Michelle Galligan" at bounding box center [281, 74] width 95 height 11
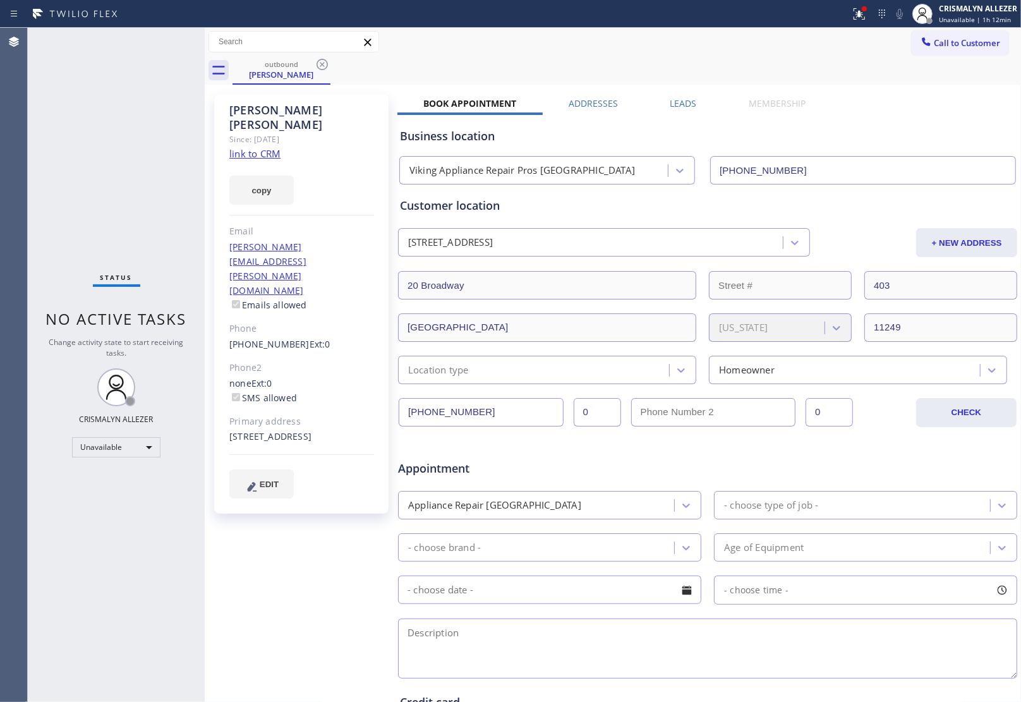
click at [686, 101] on label "Leads" at bounding box center [683, 103] width 27 height 12
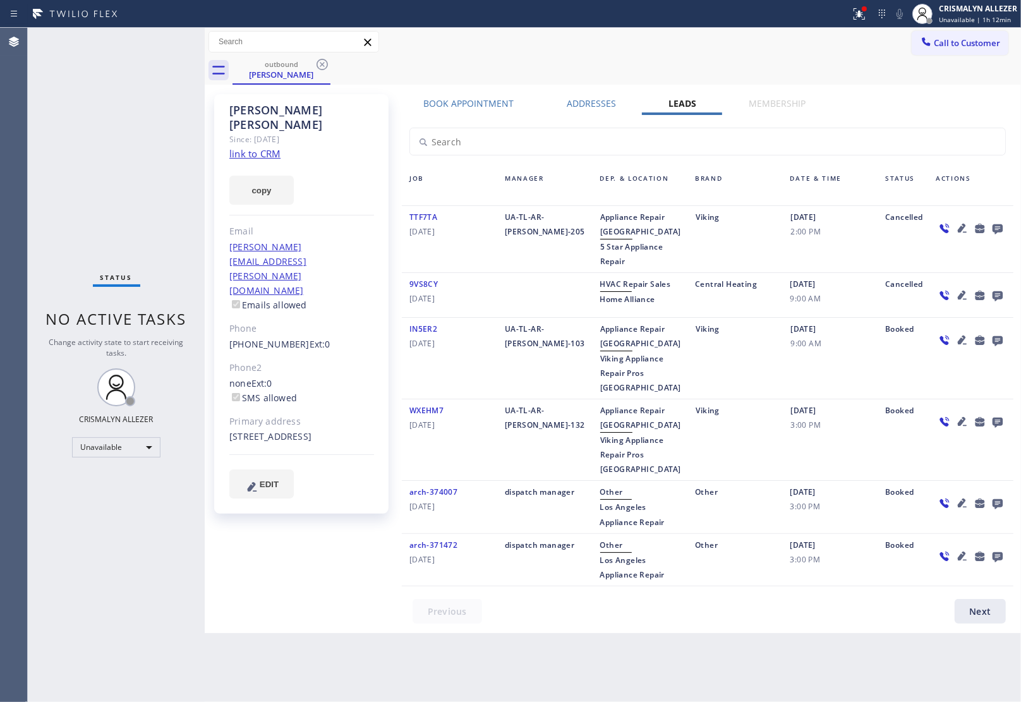
click at [996, 226] on icon at bounding box center [997, 228] width 15 height 16
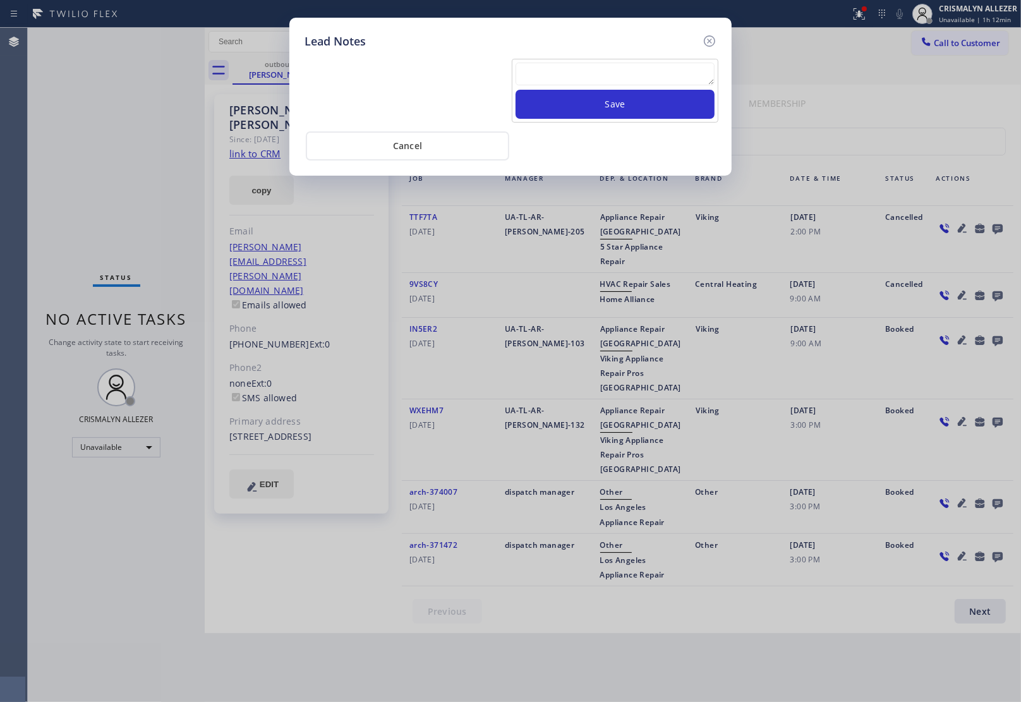
click at [594, 83] on textarea at bounding box center [614, 74] width 199 height 23
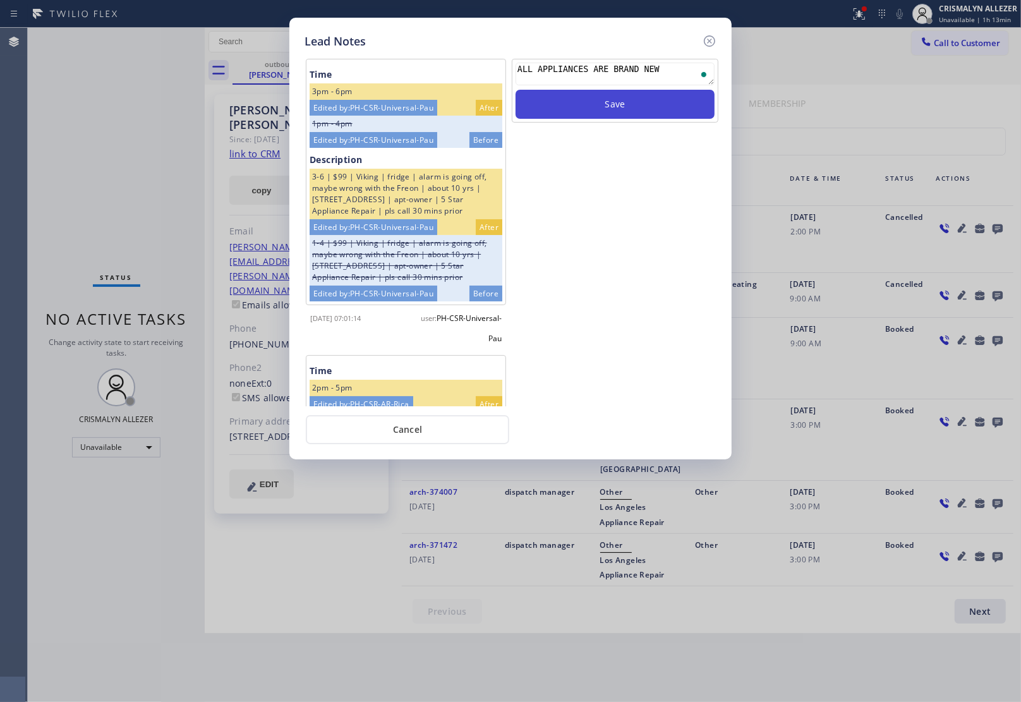
type textarea "ALL APPLIANCES ARE BRAND NEW"
click at [625, 105] on button "Save" at bounding box center [614, 104] width 199 height 29
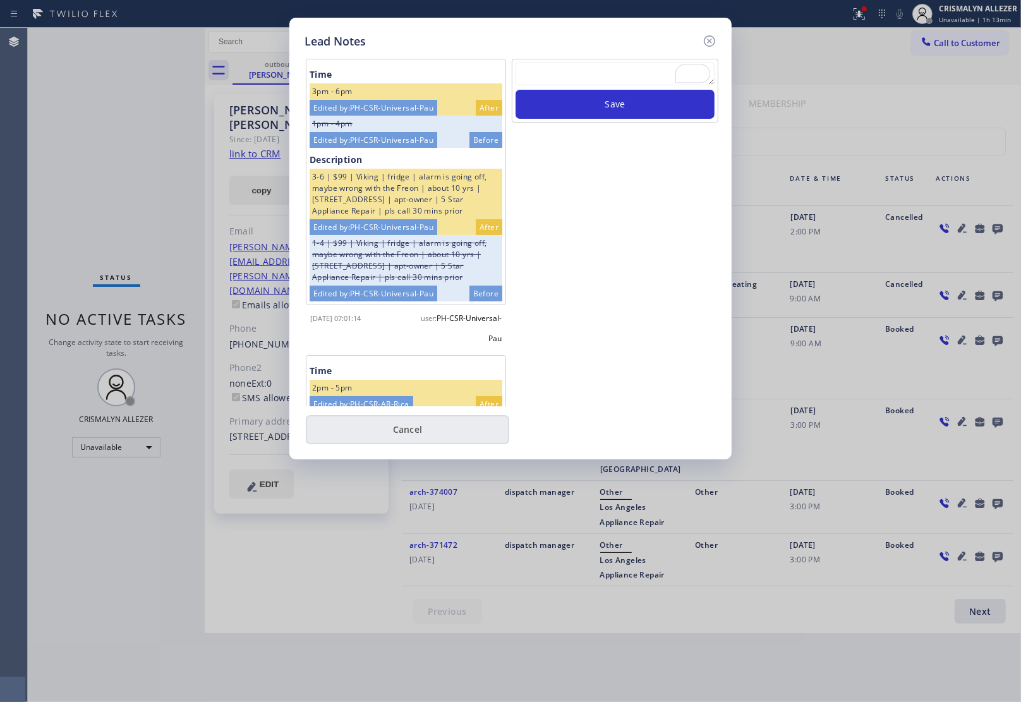
click at [423, 428] on button "Cancel" at bounding box center [407, 429] width 203 height 29
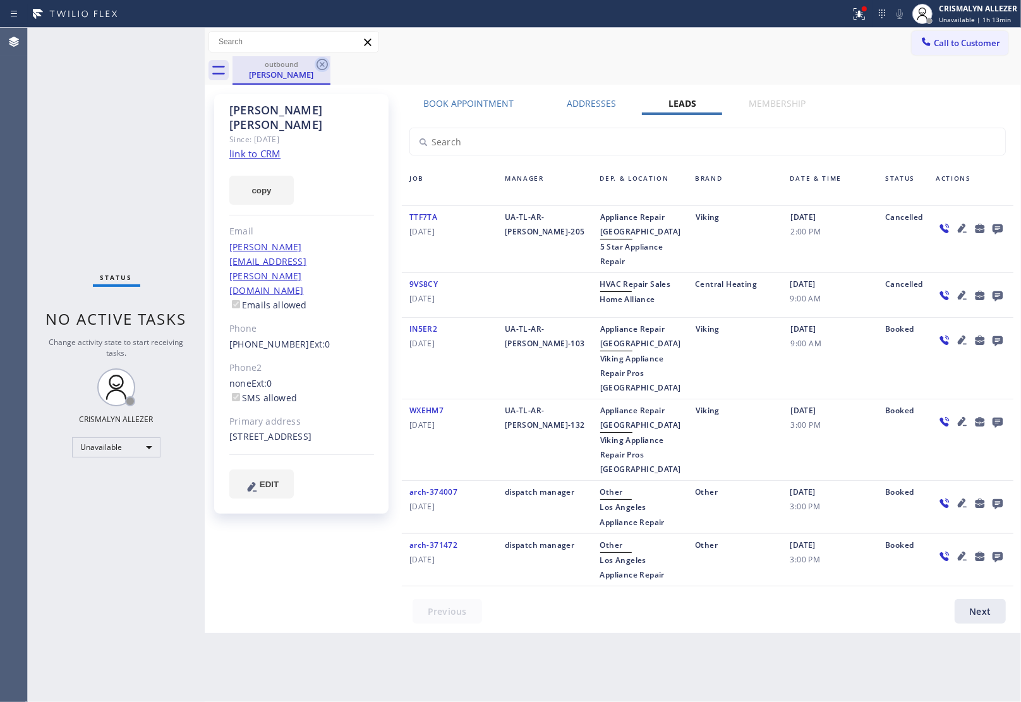
click at [317, 60] on icon at bounding box center [322, 64] width 15 height 15
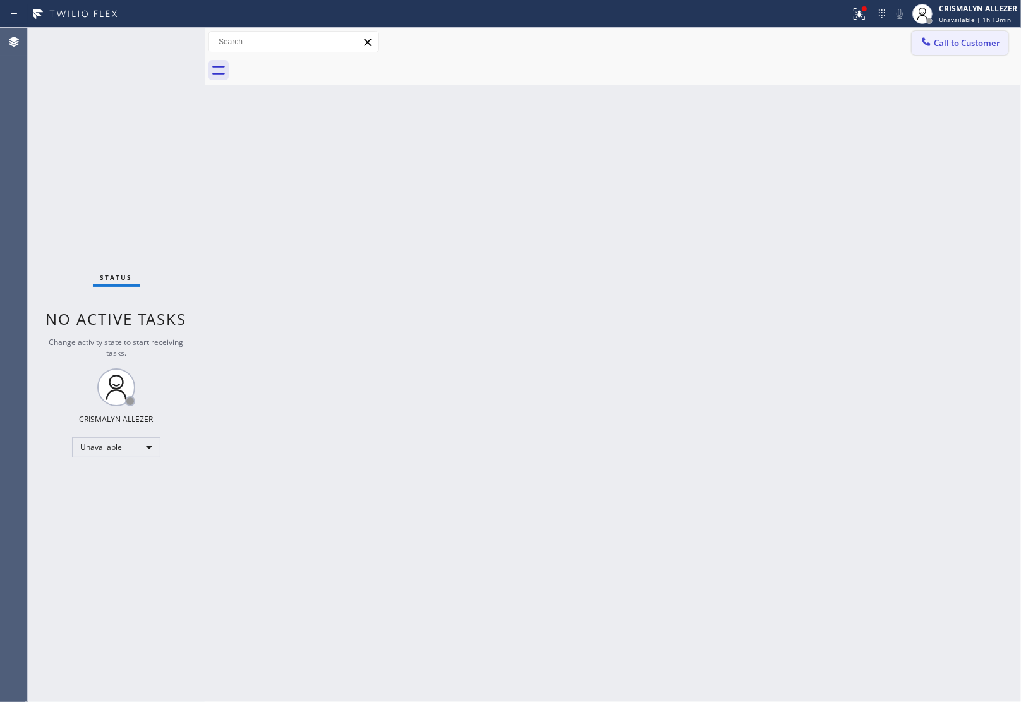
click at [977, 42] on span "Call to Customer" at bounding box center [967, 42] width 66 height 11
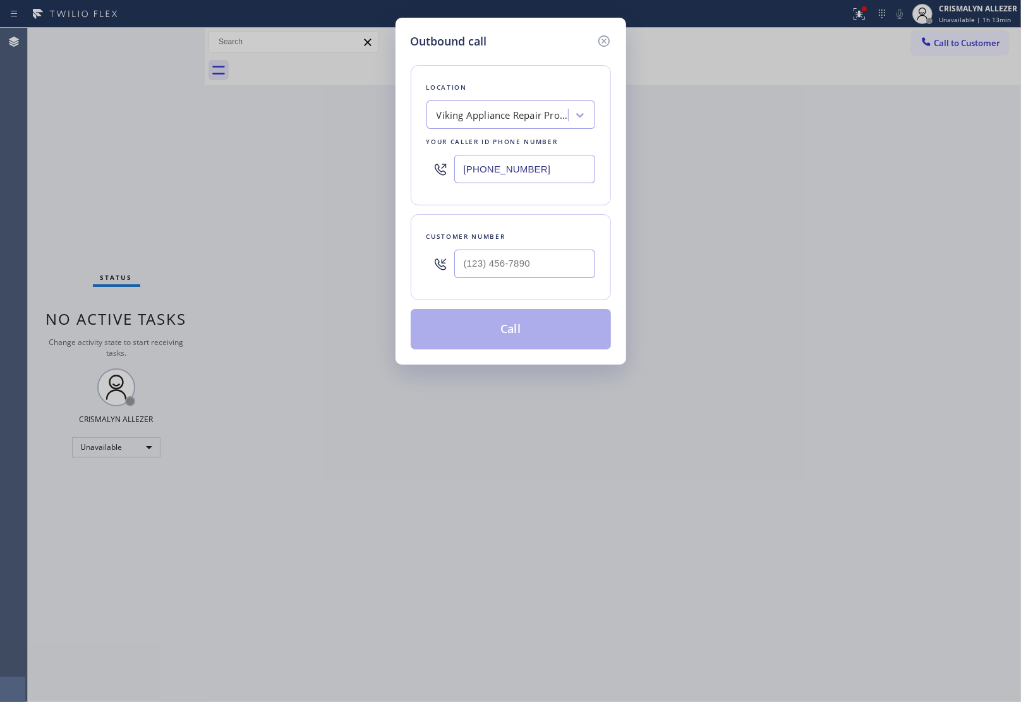
drag, startPoint x: 566, startPoint y: 165, endPoint x: 222, endPoint y: 139, distance: 345.2
click at [466, 158] on input "(332) 213-4689" at bounding box center [524, 169] width 141 height 28
paste input "424) 216-9694"
type input "[PHONE_NUMBER]"
click at [541, 265] on input "(___) ___-____" at bounding box center [524, 264] width 141 height 28
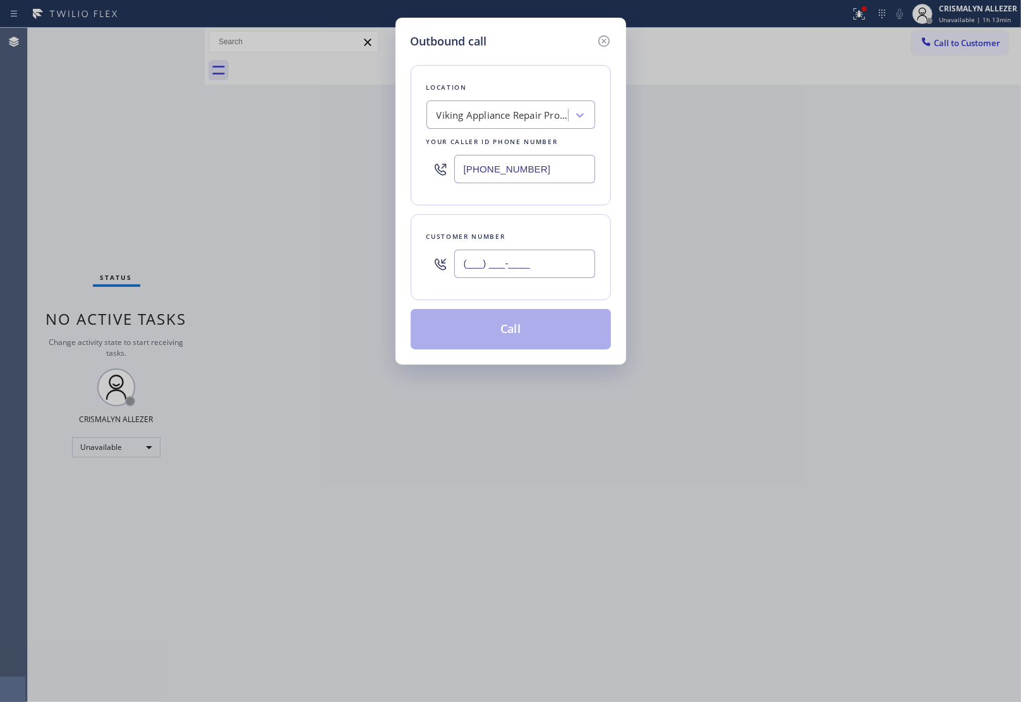
paste input "310) 429-2926"
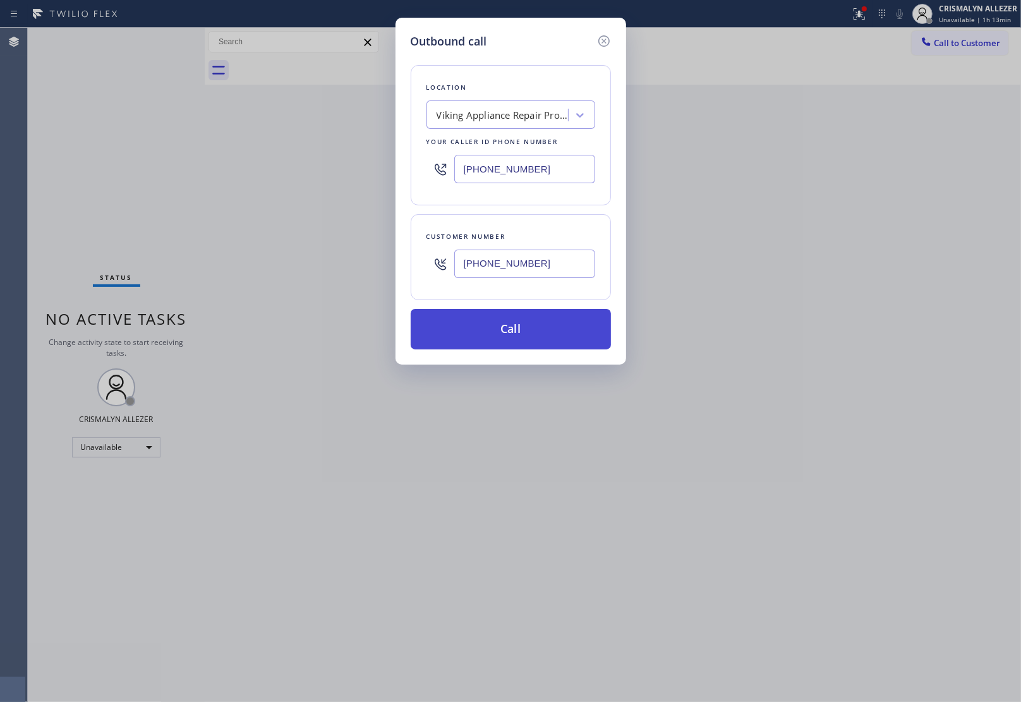
type input "(310) 429-2926"
click at [524, 334] on button "Call" at bounding box center [511, 329] width 200 height 40
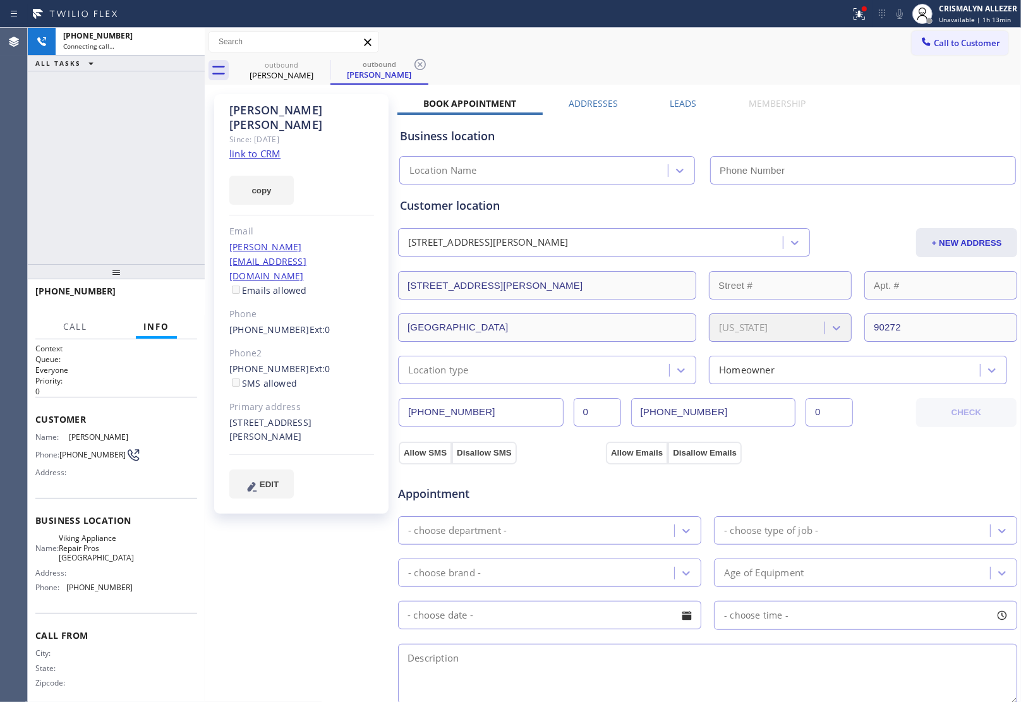
click at [255, 147] on link "link to CRM" at bounding box center [254, 153] width 51 height 13
type input "[PHONE_NUMBER]"
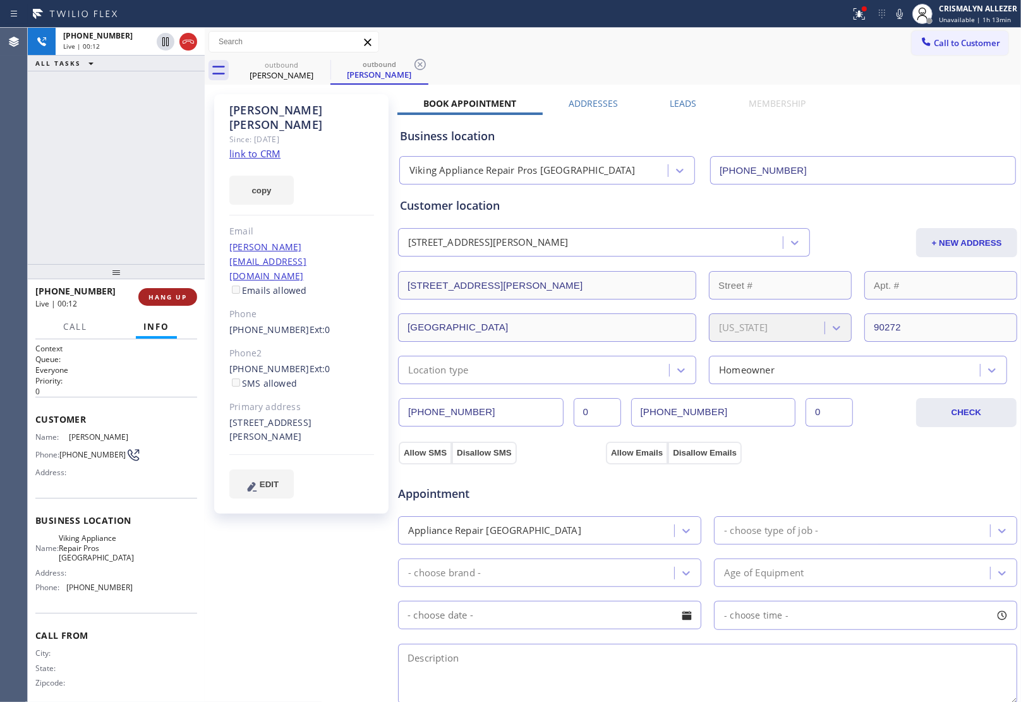
click at [165, 291] on button "HANG UP" at bounding box center [167, 297] width 59 height 18
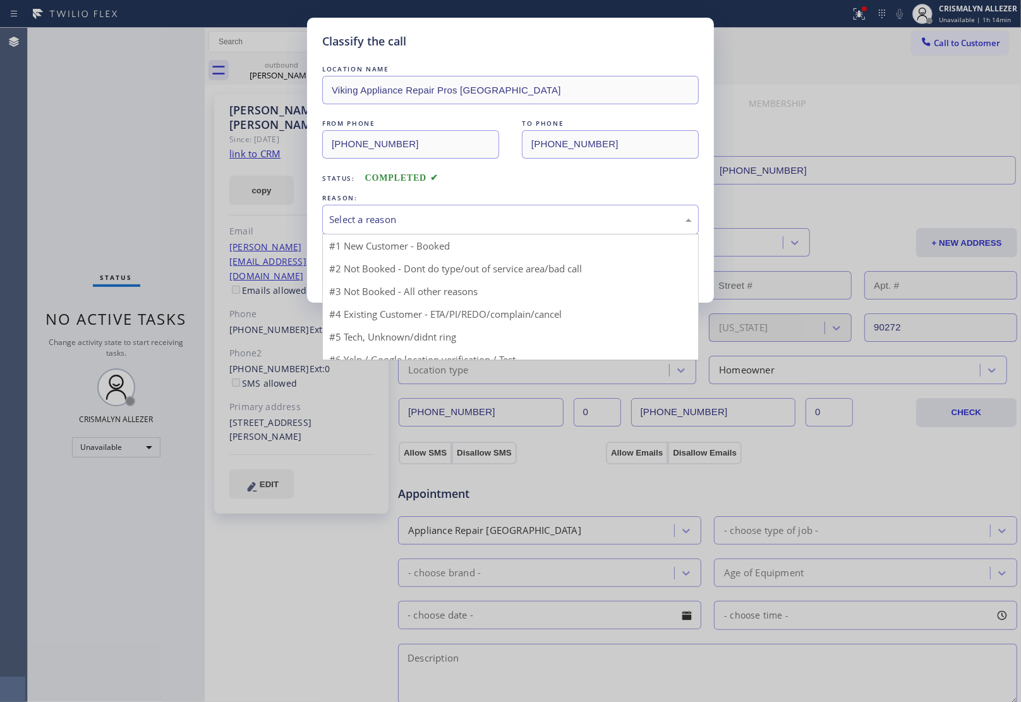
click at [501, 225] on div "Select a reason" at bounding box center [510, 219] width 363 height 15
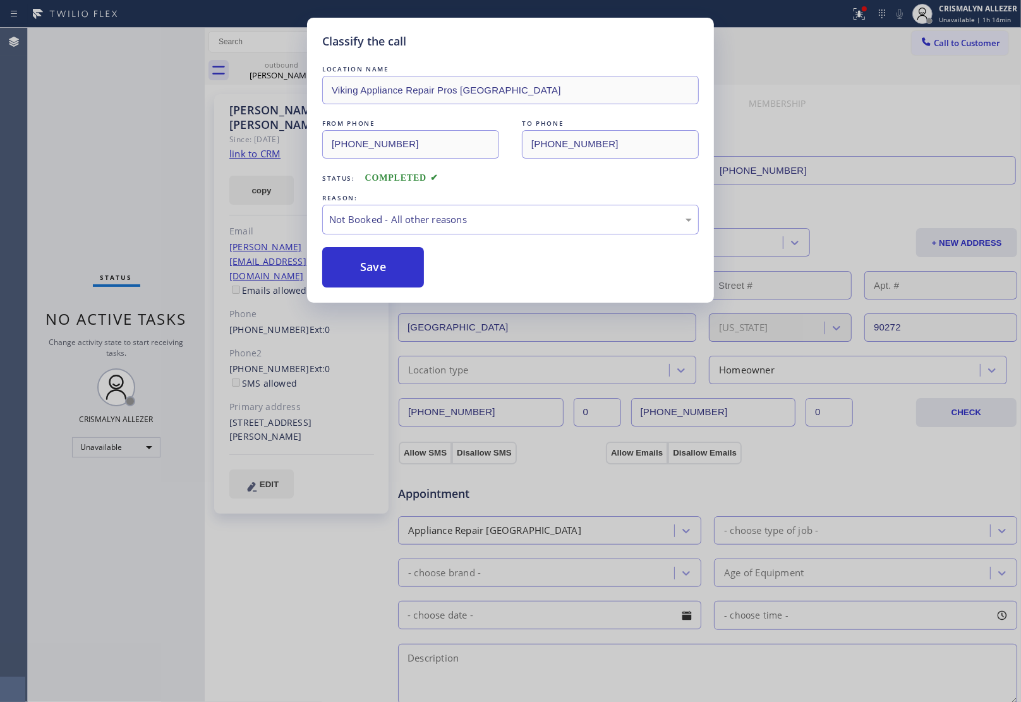
click at [380, 269] on button "Save" at bounding box center [373, 267] width 102 height 40
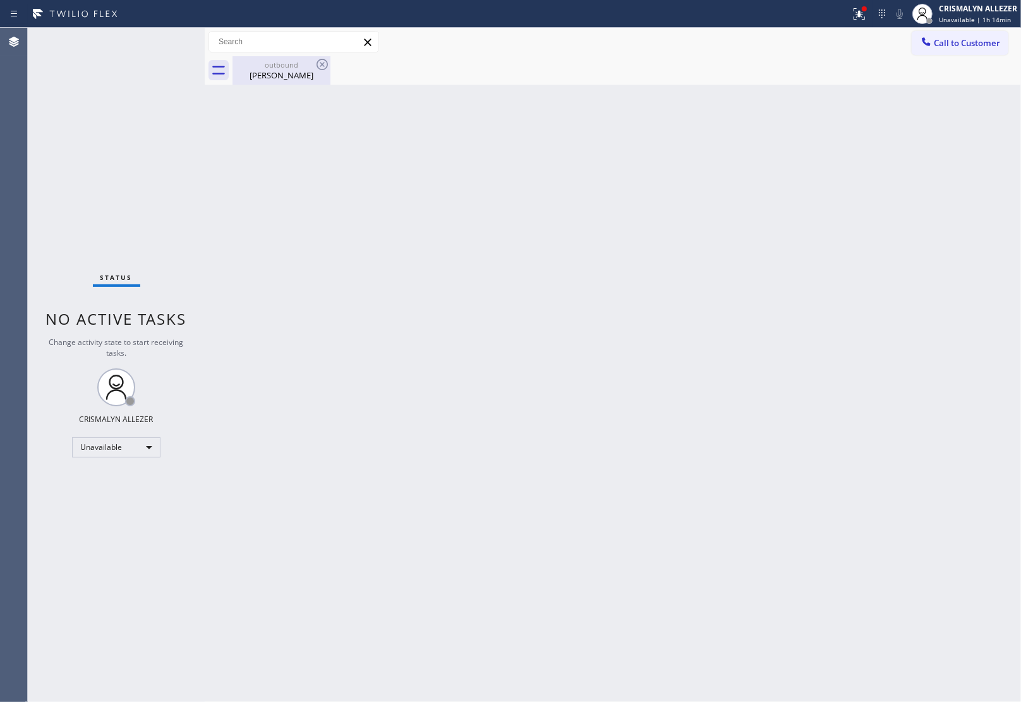
click at [294, 74] on div "Francis Berman" at bounding box center [281, 74] width 95 height 11
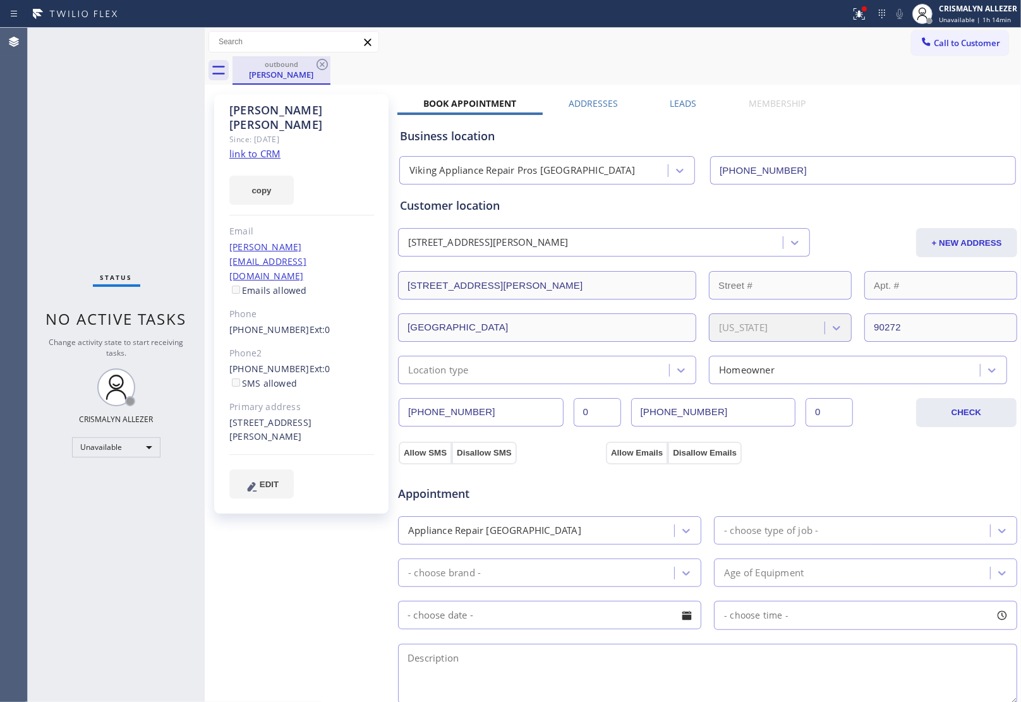
click at [330, 64] on div "outbound Francis Berman" at bounding box center [281, 70] width 98 height 28
click at [321, 67] on icon at bounding box center [322, 64] width 15 height 15
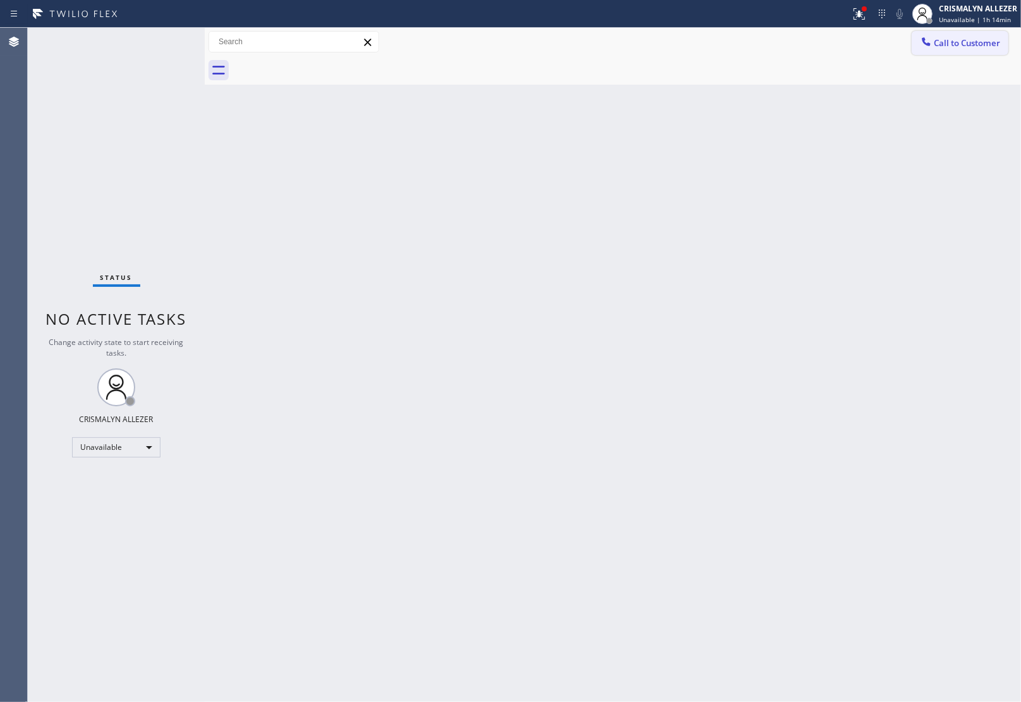
click at [976, 46] on span "Call to Customer" at bounding box center [967, 42] width 66 height 11
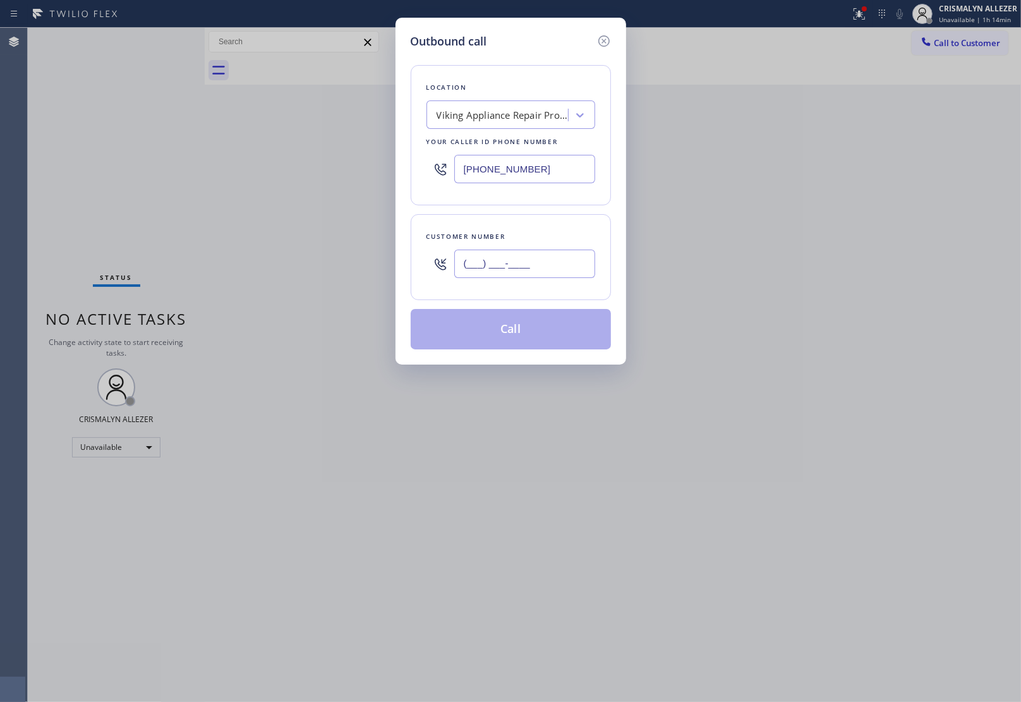
click at [558, 256] on input "(___) ___-____" at bounding box center [524, 264] width 141 height 28
paste input "310) 300-6667"
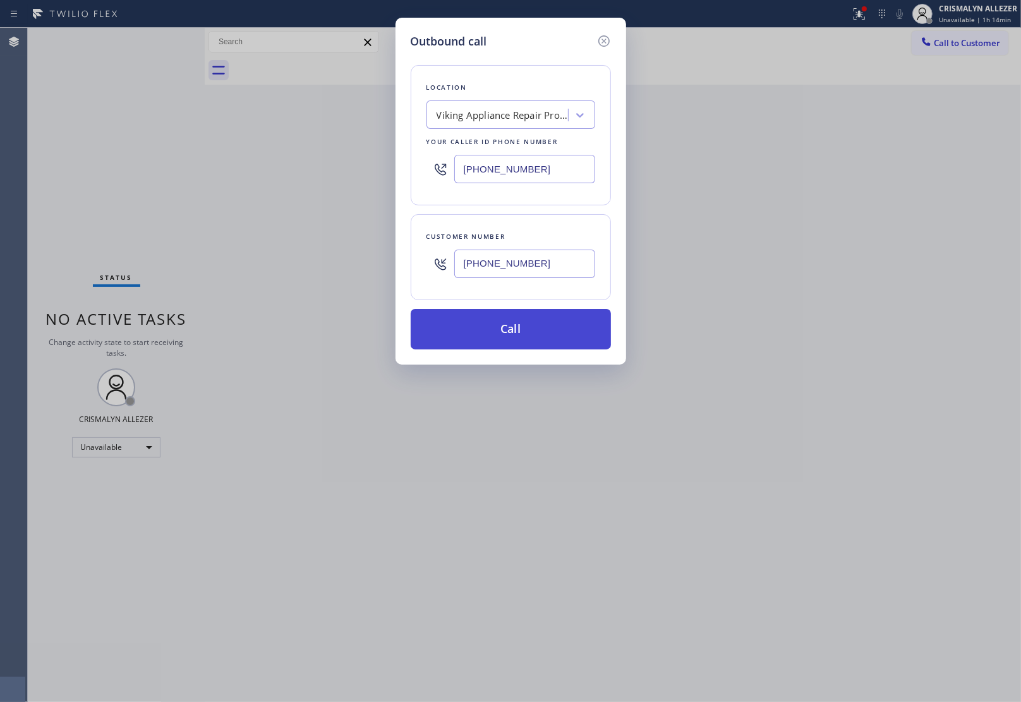
type input "(310) 300-6667"
click at [506, 328] on button "Call" at bounding box center [511, 329] width 200 height 40
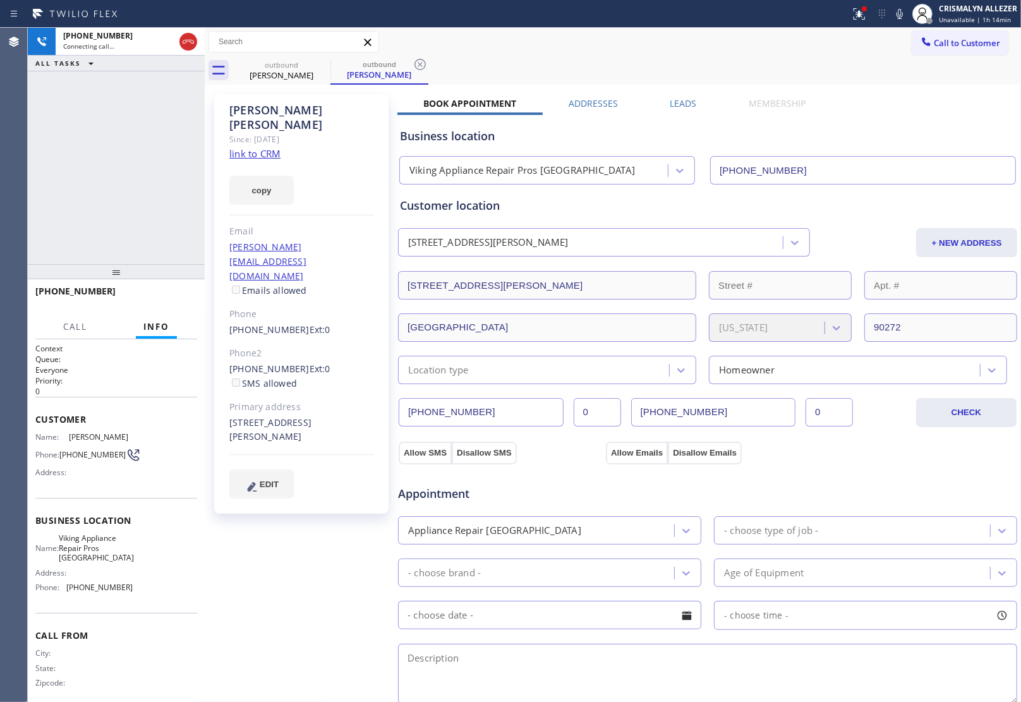
type input "[PHONE_NUMBER]"
click at [155, 297] on span "COMPLETE" at bounding box center [165, 296] width 44 height 9
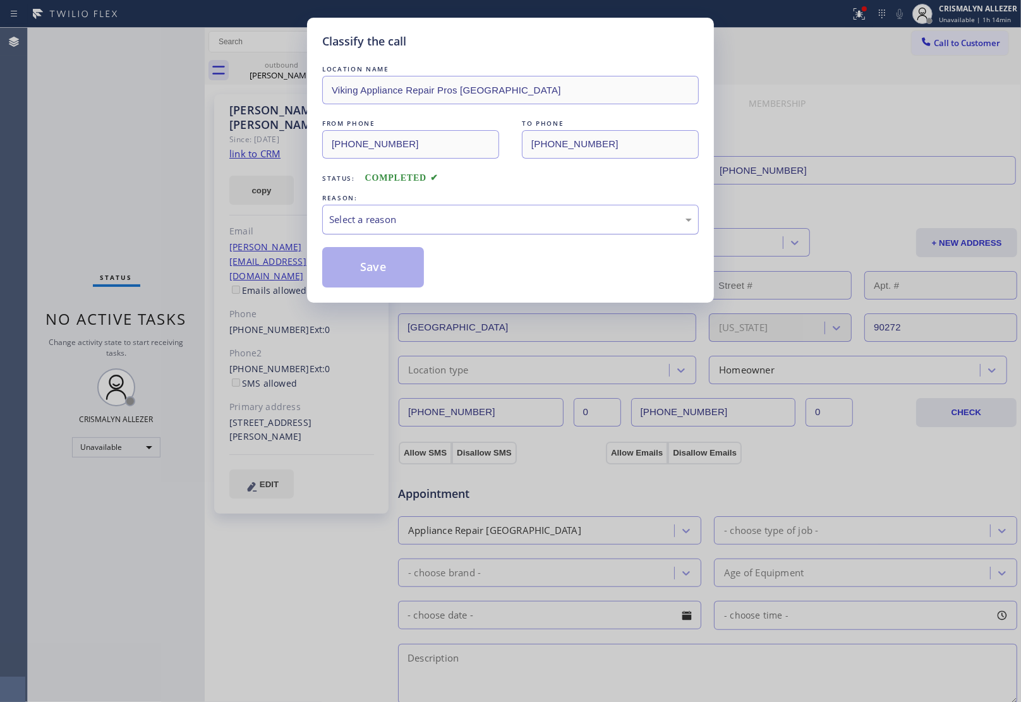
click at [507, 219] on div "Select a reason" at bounding box center [510, 219] width 363 height 15
click at [379, 267] on button "Save" at bounding box center [373, 267] width 102 height 40
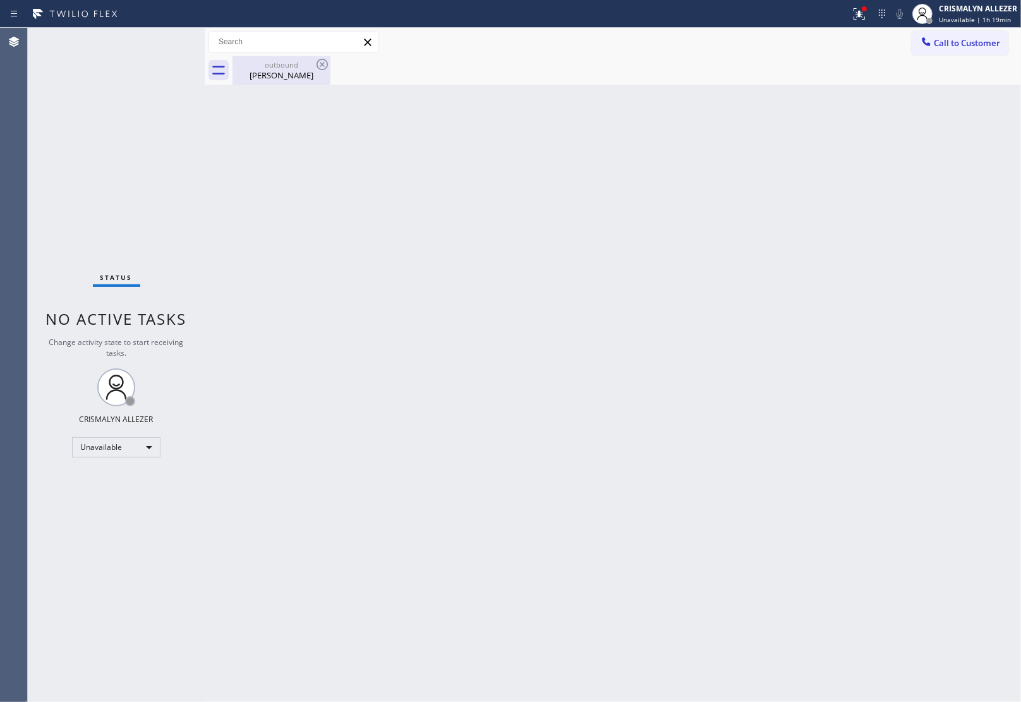
click at [280, 76] on div "Francis Berman" at bounding box center [281, 74] width 95 height 11
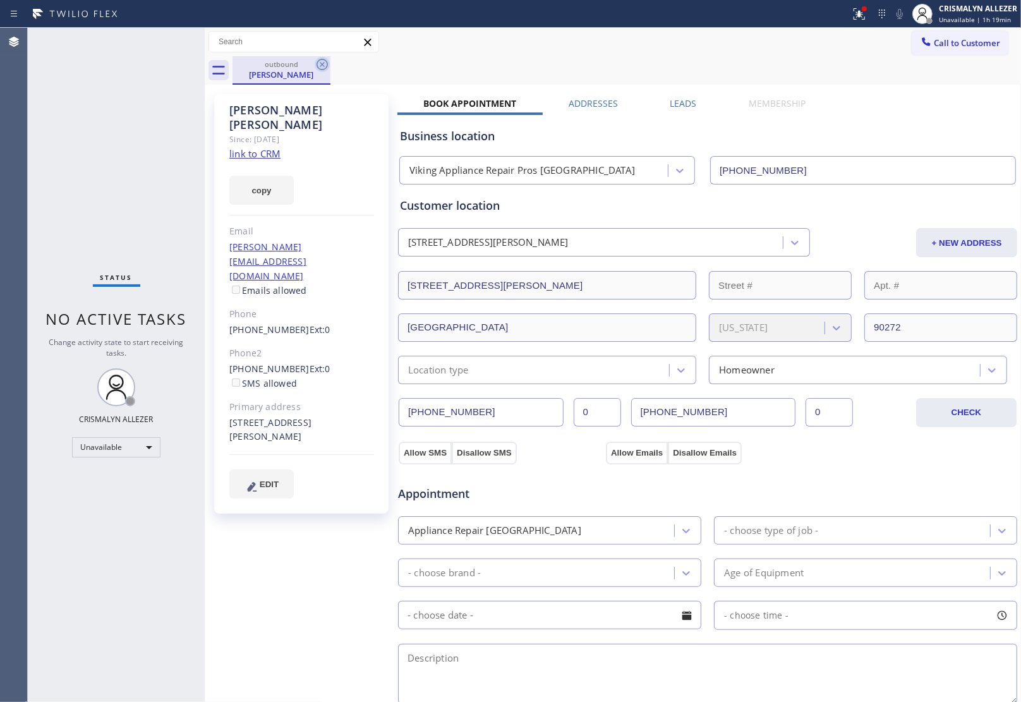
click at [318, 65] on icon at bounding box center [322, 64] width 15 height 15
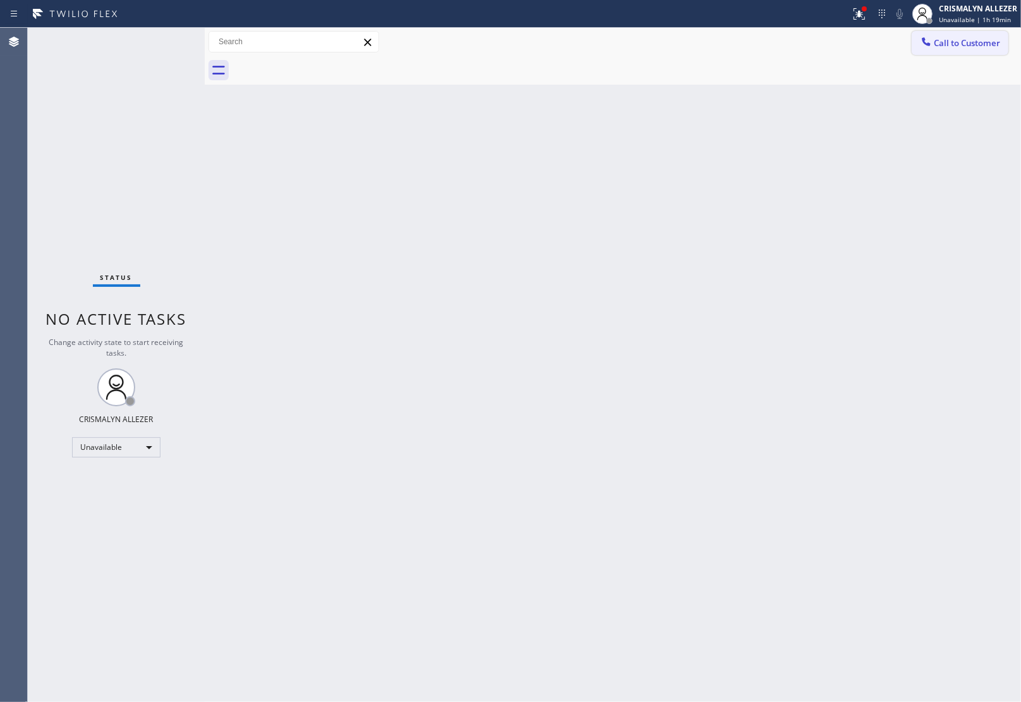
click at [955, 40] on span "Call to Customer" at bounding box center [967, 42] width 66 height 11
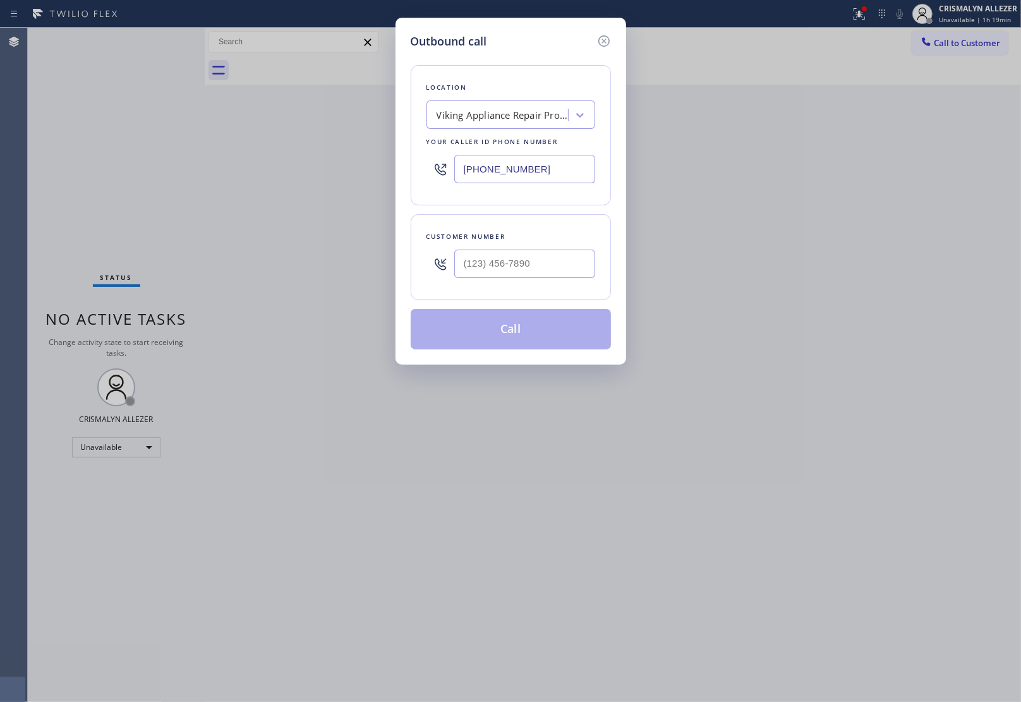
drag, startPoint x: 582, startPoint y: 162, endPoint x: 244, endPoint y: 158, distance: 338.0
click at [329, 162] on div "Outbound call Location Viking Appliance Repair Pros Los Angeles Your caller id …" at bounding box center [510, 351] width 1021 height 702
paste input "text"
type input "[PHONE_NUMBER]"
click at [563, 265] on input "(___) ___-____" at bounding box center [524, 264] width 141 height 28
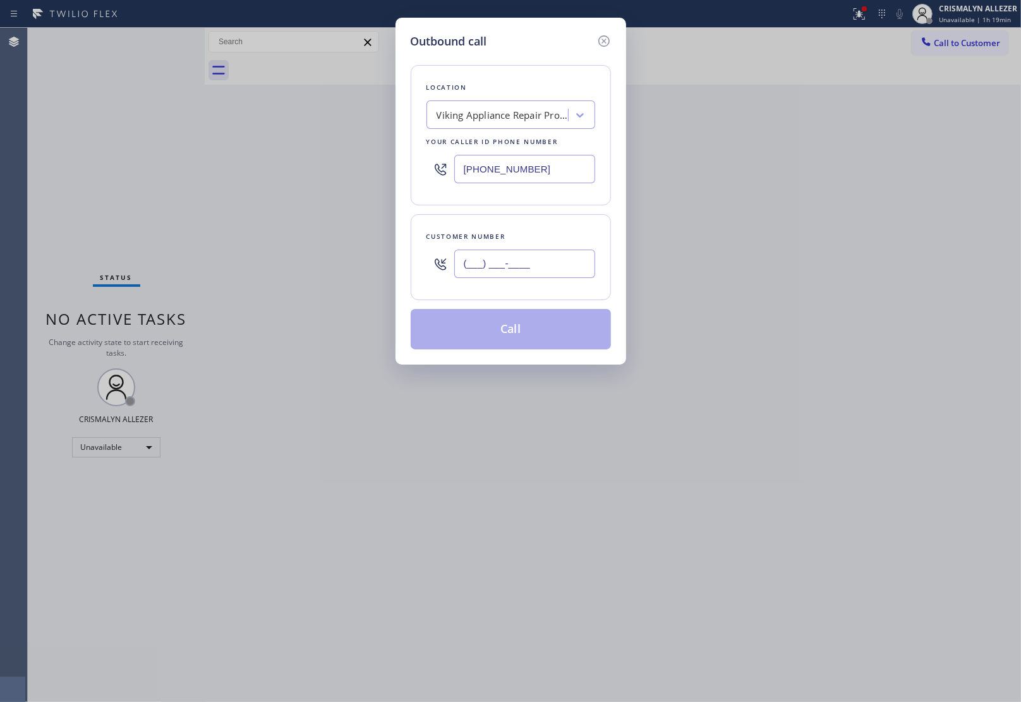
paste input "310) 415-5523"
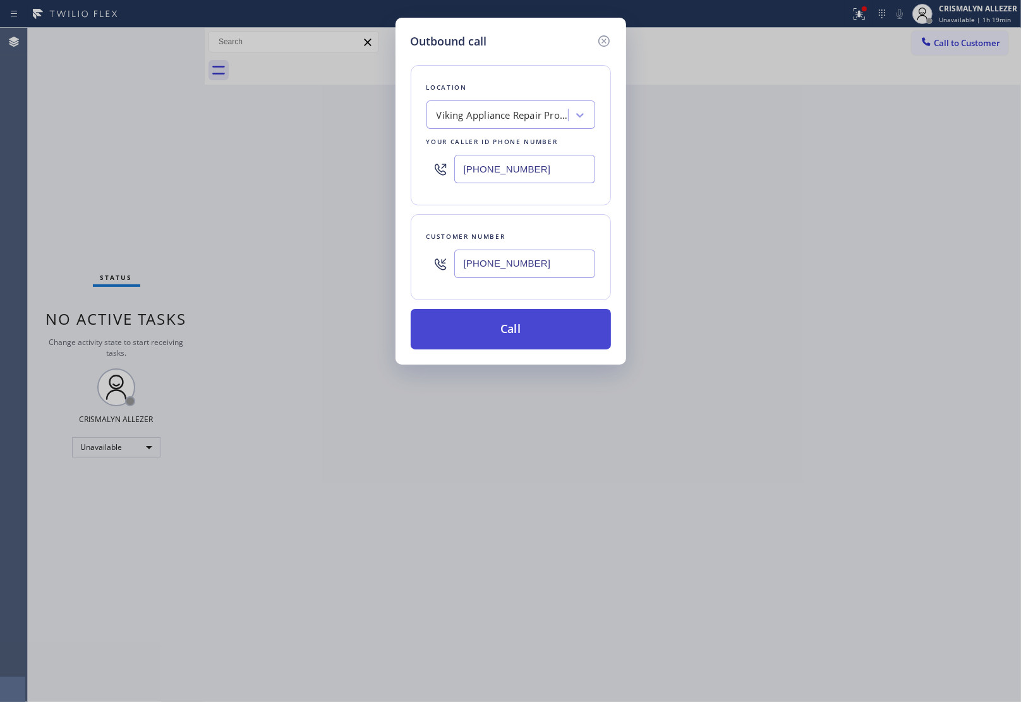
type input "(310) 415-5523"
click at [504, 335] on button "Call" at bounding box center [511, 329] width 200 height 40
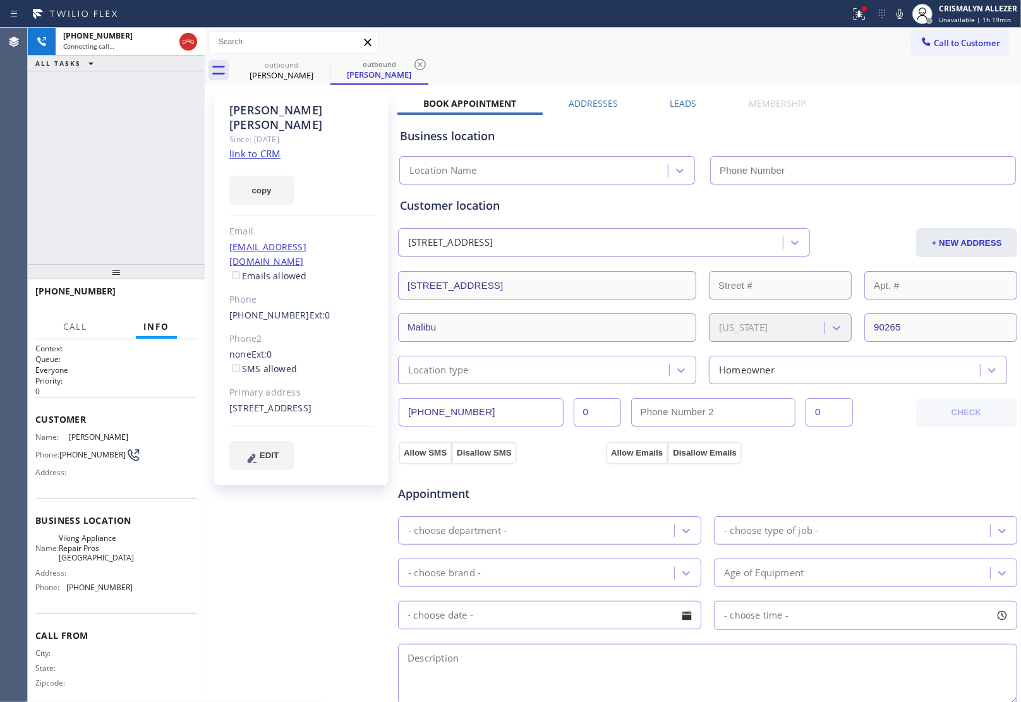
click at [268, 132] on div "Since: [DATE]" at bounding box center [301, 139] width 145 height 15
type input "[PHONE_NUMBER]"
click at [268, 147] on link "link to CRM" at bounding box center [254, 153] width 51 height 13
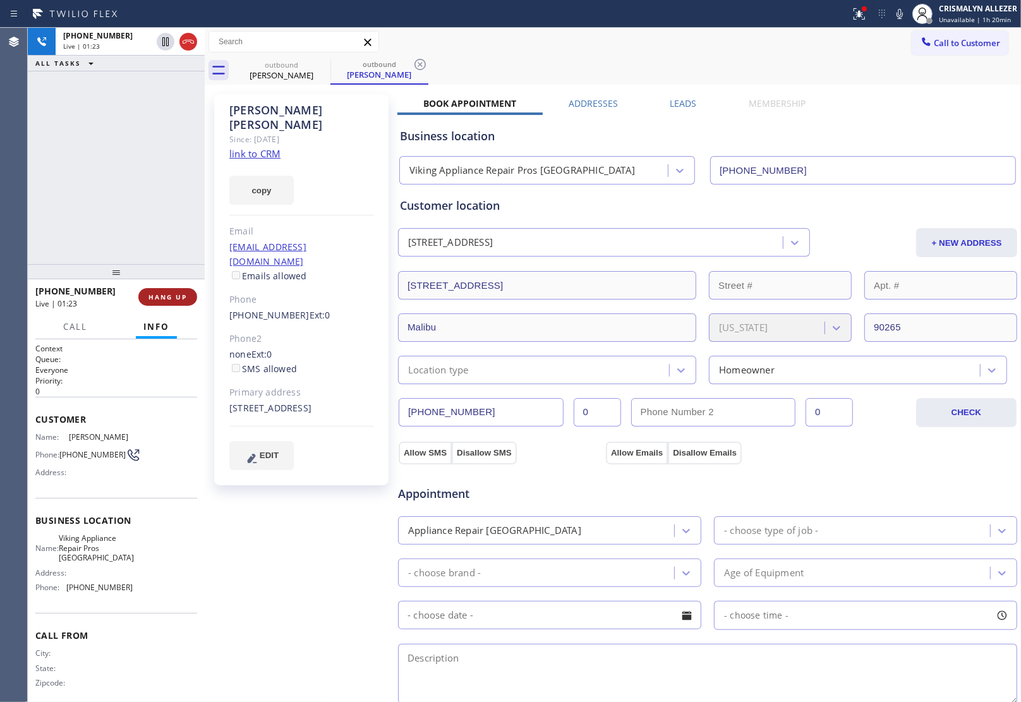
click at [169, 296] on span "HANG UP" at bounding box center [167, 296] width 39 height 9
click at [169, 296] on span "COMPLETE" at bounding box center [165, 296] width 44 height 9
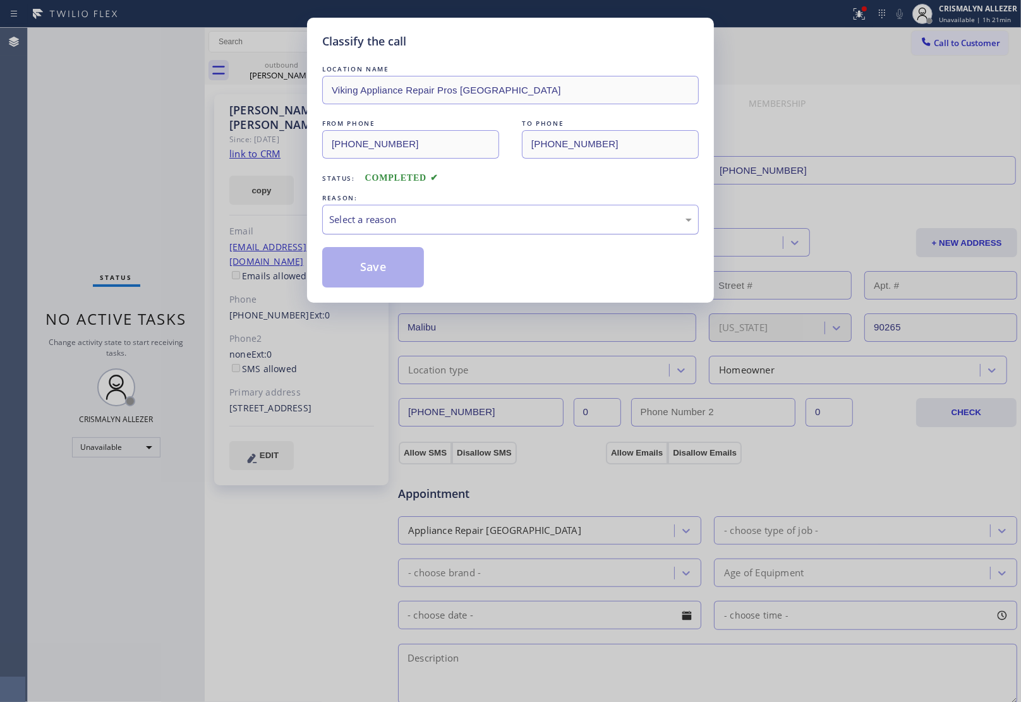
click at [534, 231] on div "Select a reason" at bounding box center [510, 220] width 376 height 30
click at [399, 274] on button "Save" at bounding box center [373, 267] width 102 height 40
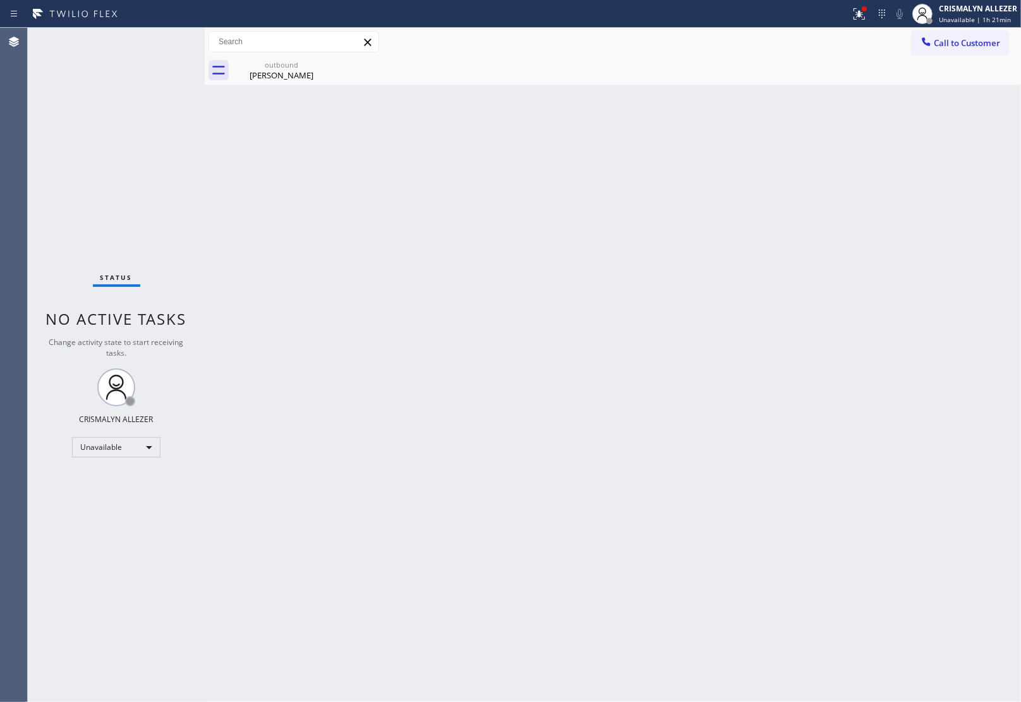
click at [277, 73] on div "Nikki Grosso" at bounding box center [281, 74] width 95 height 11
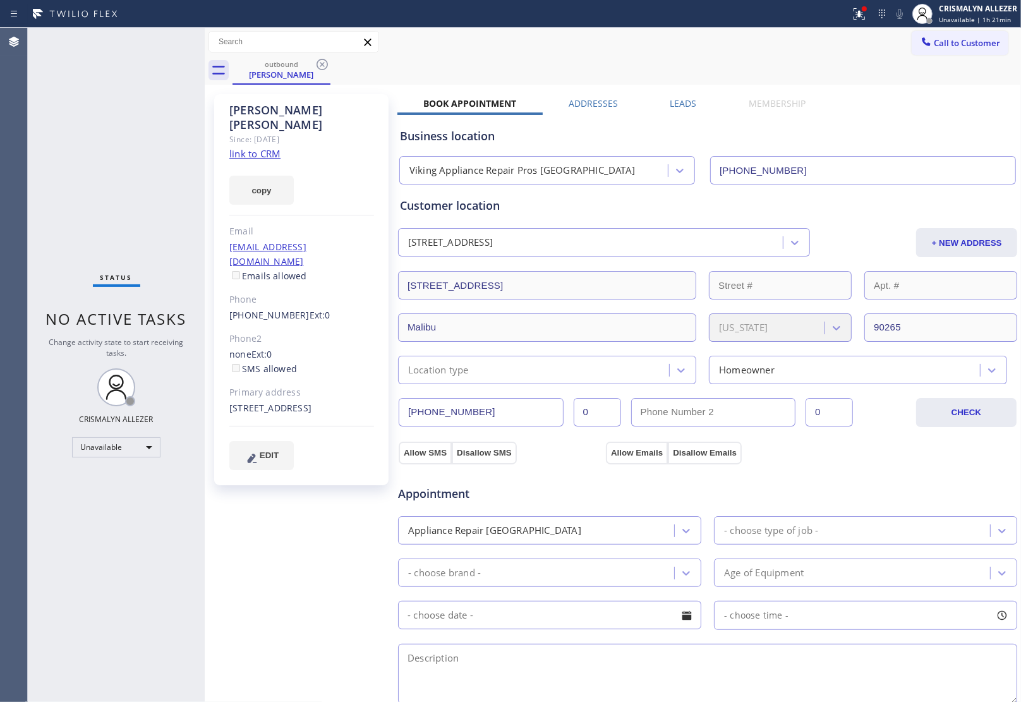
click at [680, 98] on label "Leads" at bounding box center [683, 103] width 27 height 12
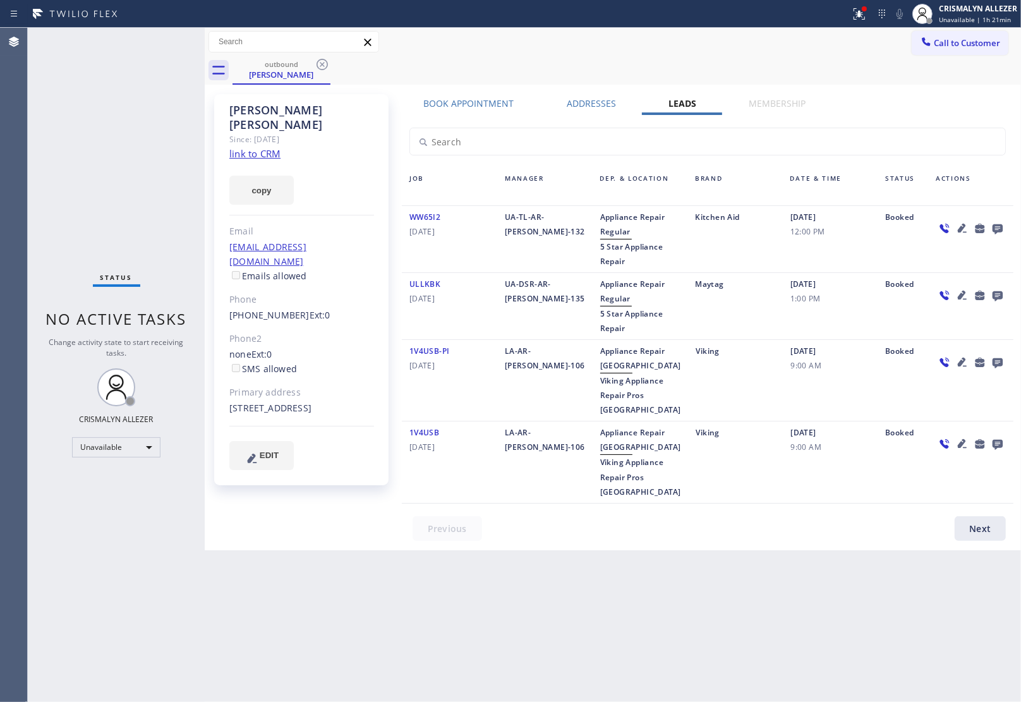
click at [996, 226] on icon at bounding box center [997, 228] width 15 height 16
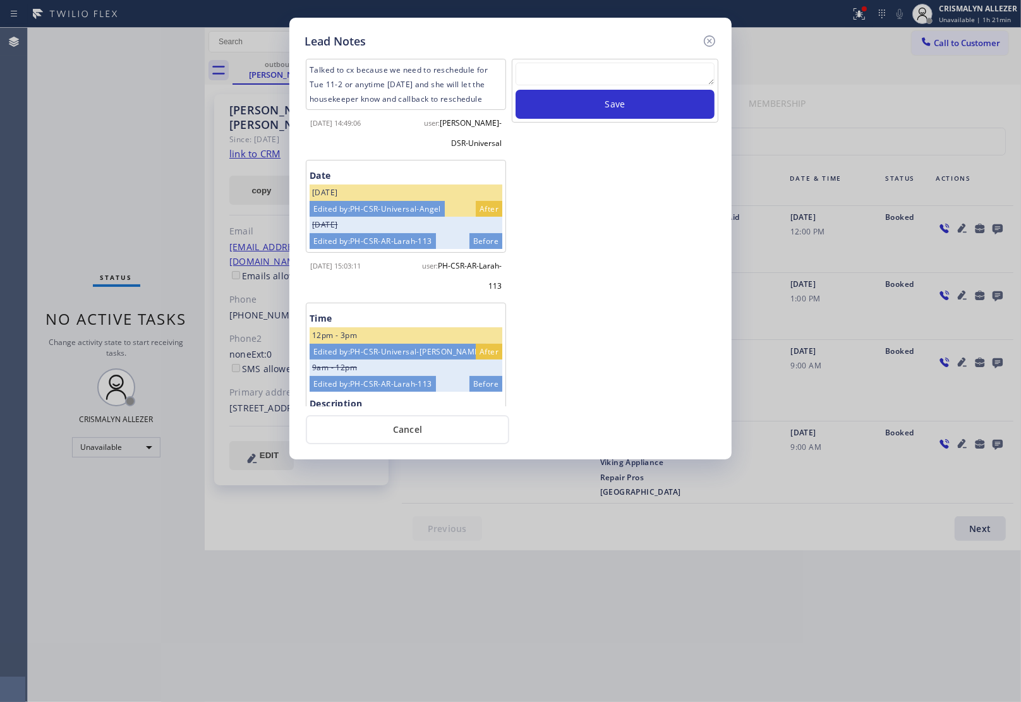
click at [597, 77] on textarea at bounding box center [614, 74] width 199 height 23
paste textarea "DON'T NEED SERVICE / NOT INTERESTED"
type textarea "DON'T NEED SERVICE / NOT INTERESTED"
click at [601, 100] on button "Save" at bounding box center [614, 104] width 199 height 29
click at [419, 437] on button "Cancel" at bounding box center [407, 429] width 203 height 29
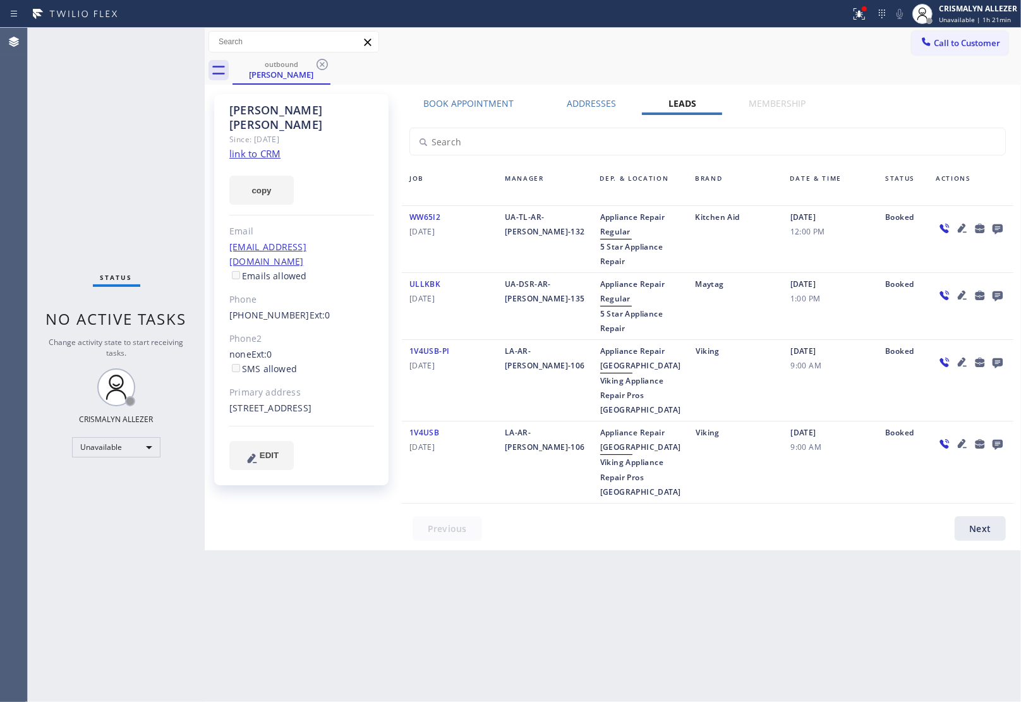
drag, startPoint x: 321, startPoint y: 65, endPoint x: 324, endPoint y: 13, distance: 52.5
click at [321, 64] on icon at bounding box center [321, 64] width 11 height 11
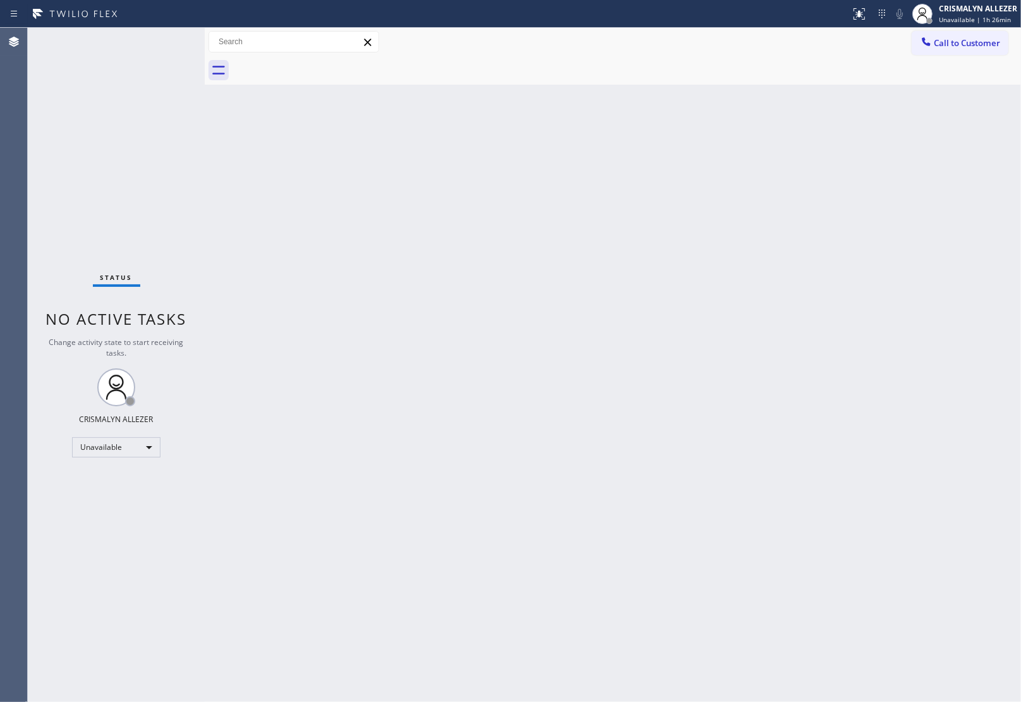
click at [960, 30] on div "Call to Customer Outbound call Location Search location Your caller id phone nu…" at bounding box center [613, 42] width 816 height 28
click at [979, 38] on span "Call to Customer" at bounding box center [967, 42] width 66 height 11
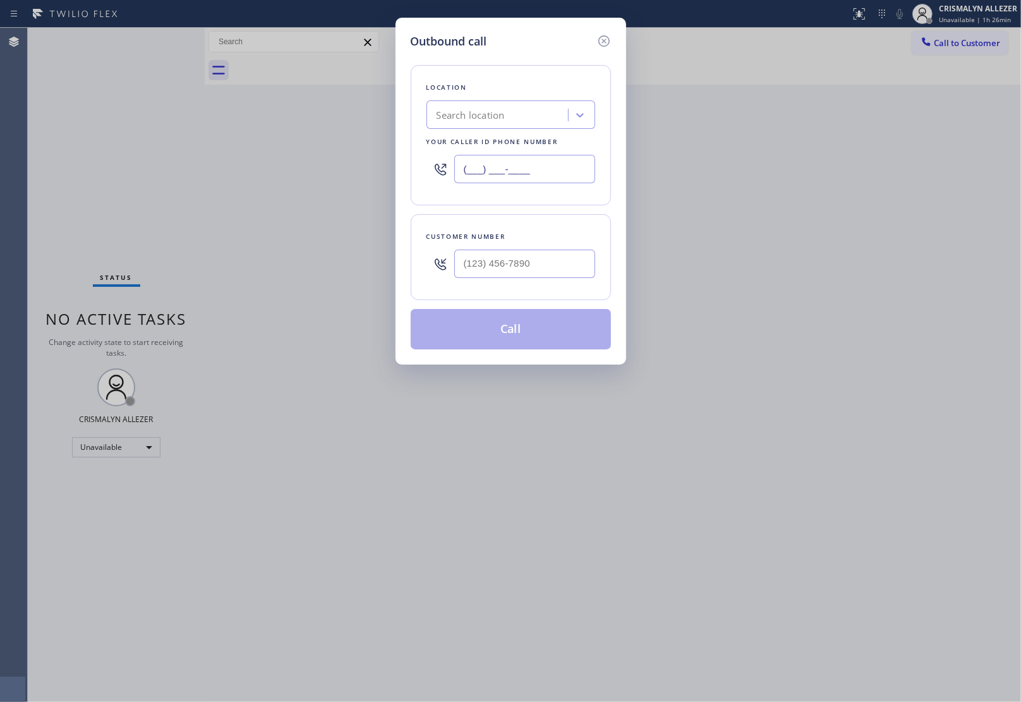
paste input "424) 216-9694"
drag, startPoint x: 559, startPoint y: 167, endPoint x: 202, endPoint y: 164, distance: 356.9
click at [202, 164] on div "Outbound call Location Search location Your caller id phone number (___) ___-__…" at bounding box center [510, 351] width 1021 height 702
type input "(424) 216-9694"
click at [591, 260] on input "(___) ___-____" at bounding box center [524, 264] width 141 height 28
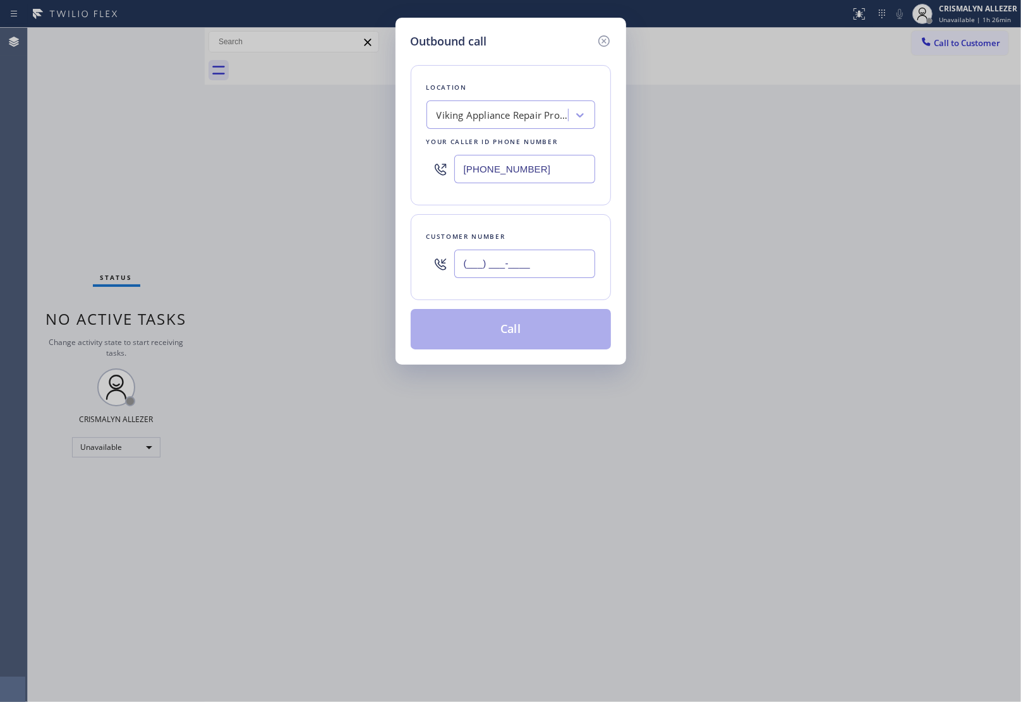
paste input "213) 400-0021"
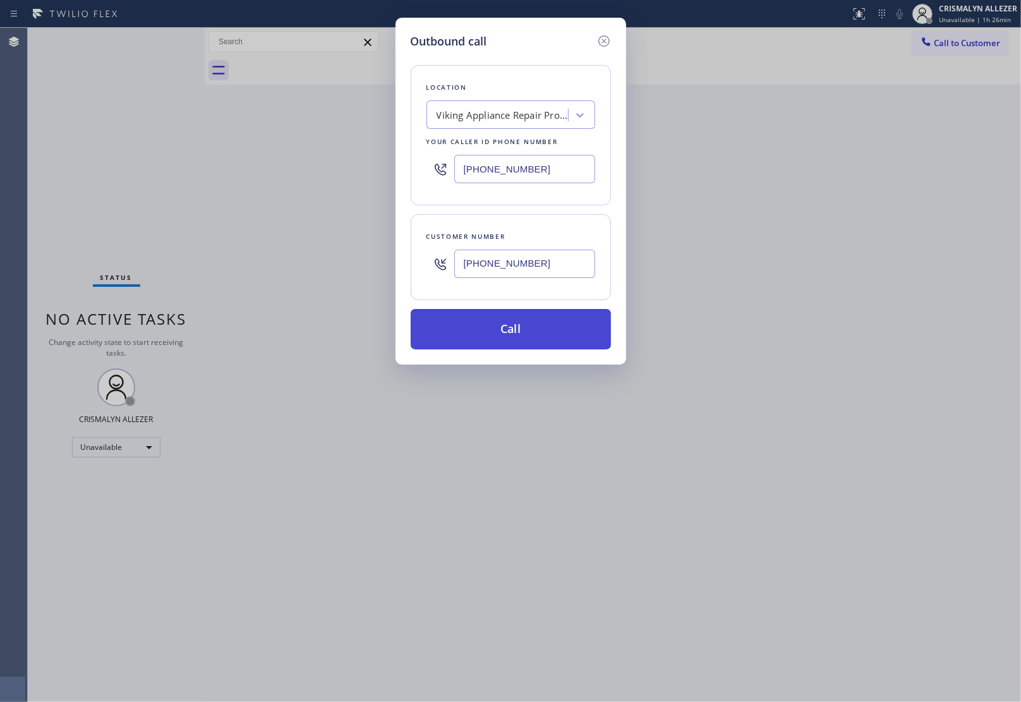
type input "(213) 400-0021"
click at [534, 324] on button "Call" at bounding box center [511, 329] width 200 height 40
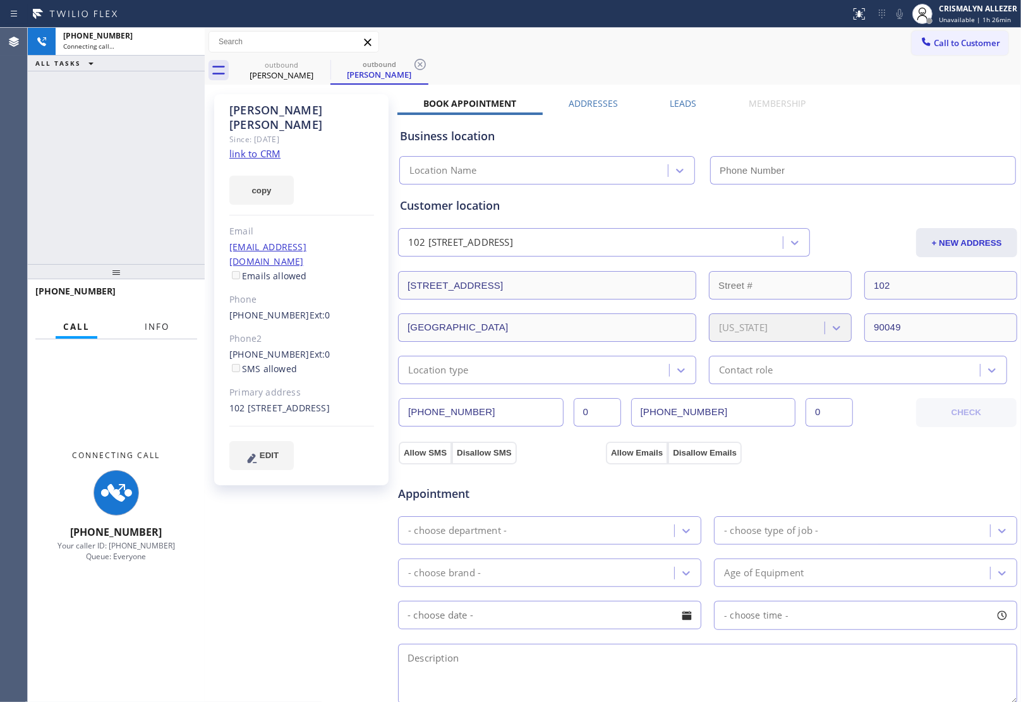
click at [155, 327] on span "Info" at bounding box center [157, 326] width 25 height 11
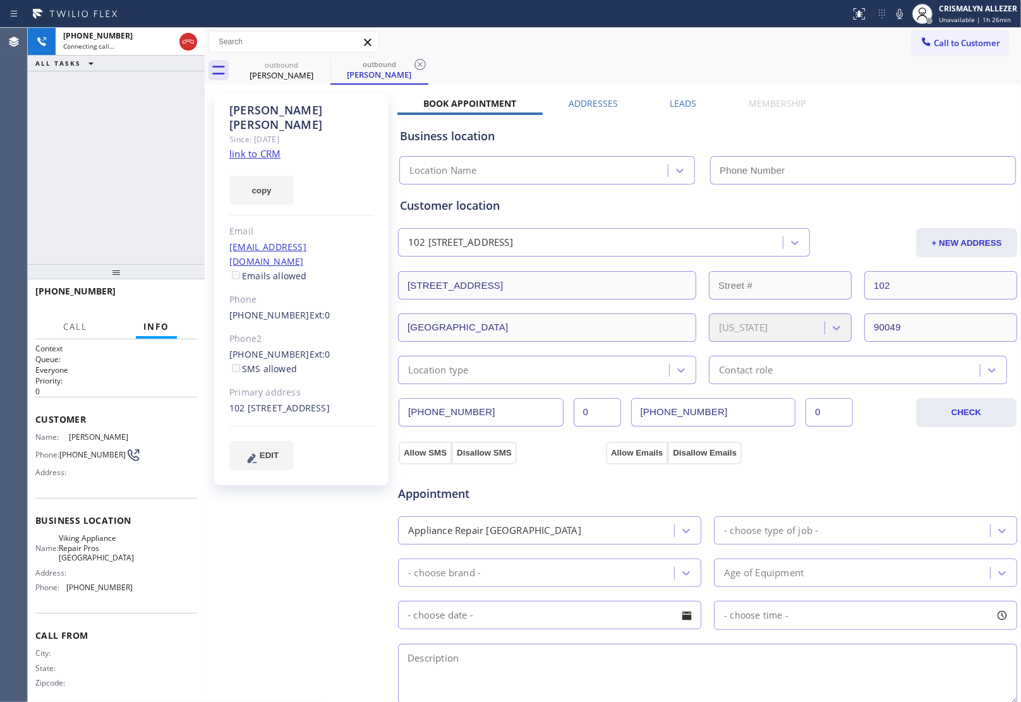
click at [272, 147] on link "link to CRM" at bounding box center [254, 153] width 51 height 13
type input "(424) 216-9694"
click at [164, 302] on button "HANG UP" at bounding box center [167, 297] width 59 height 18
click at [172, 294] on span "HANG UP" at bounding box center [167, 296] width 39 height 9
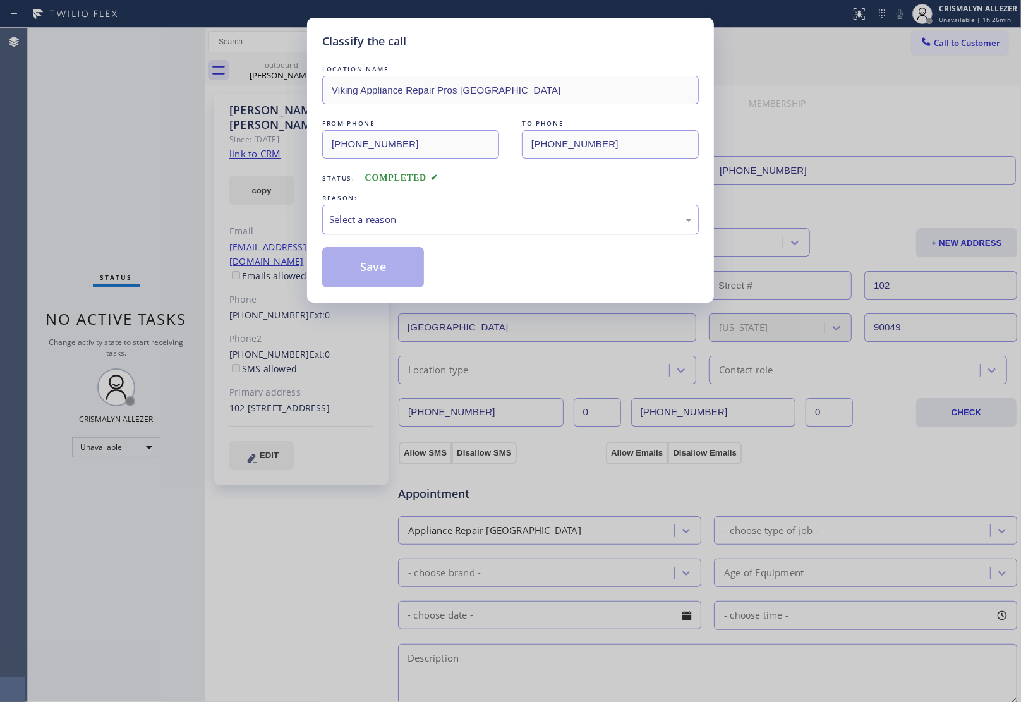
click at [471, 226] on div "Select a reason" at bounding box center [510, 219] width 363 height 15
click at [351, 278] on button "Save" at bounding box center [373, 267] width 102 height 40
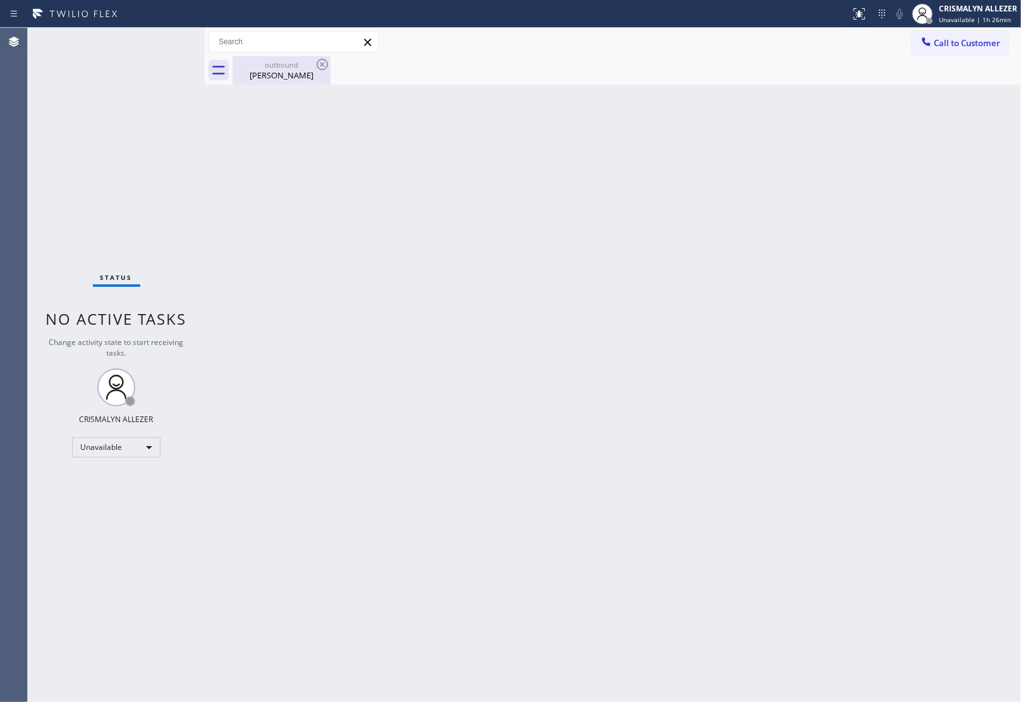
click at [288, 74] on div "Heather Barry" at bounding box center [281, 74] width 95 height 11
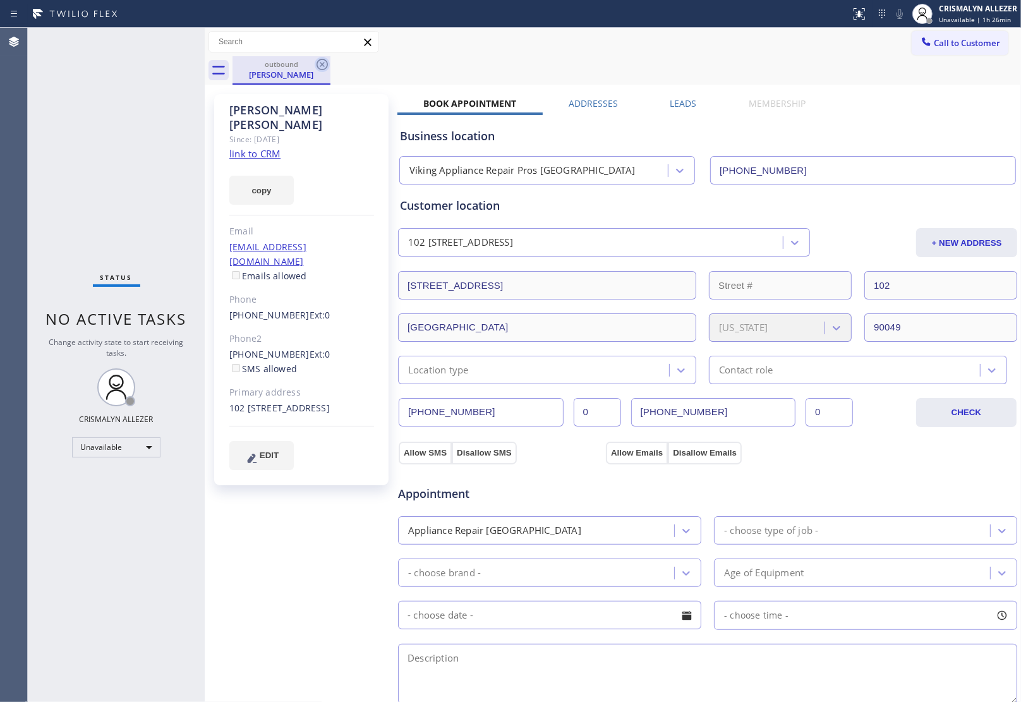
click at [320, 68] on icon at bounding box center [322, 64] width 15 height 15
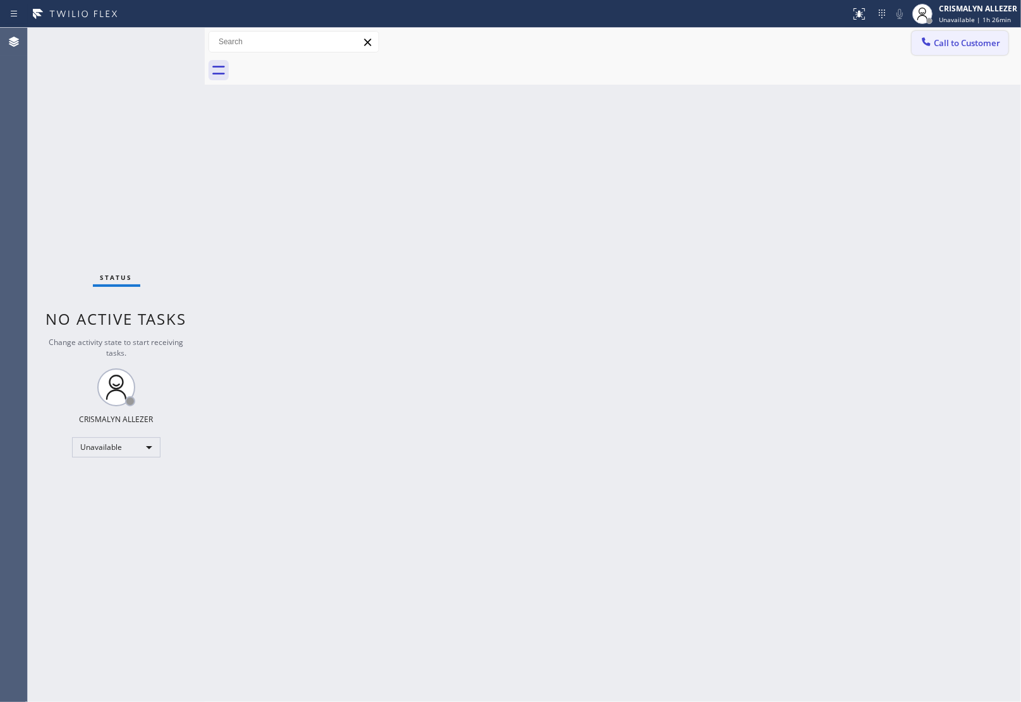
click at [951, 42] on span "Call to Customer" at bounding box center [967, 42] width 66 height 11
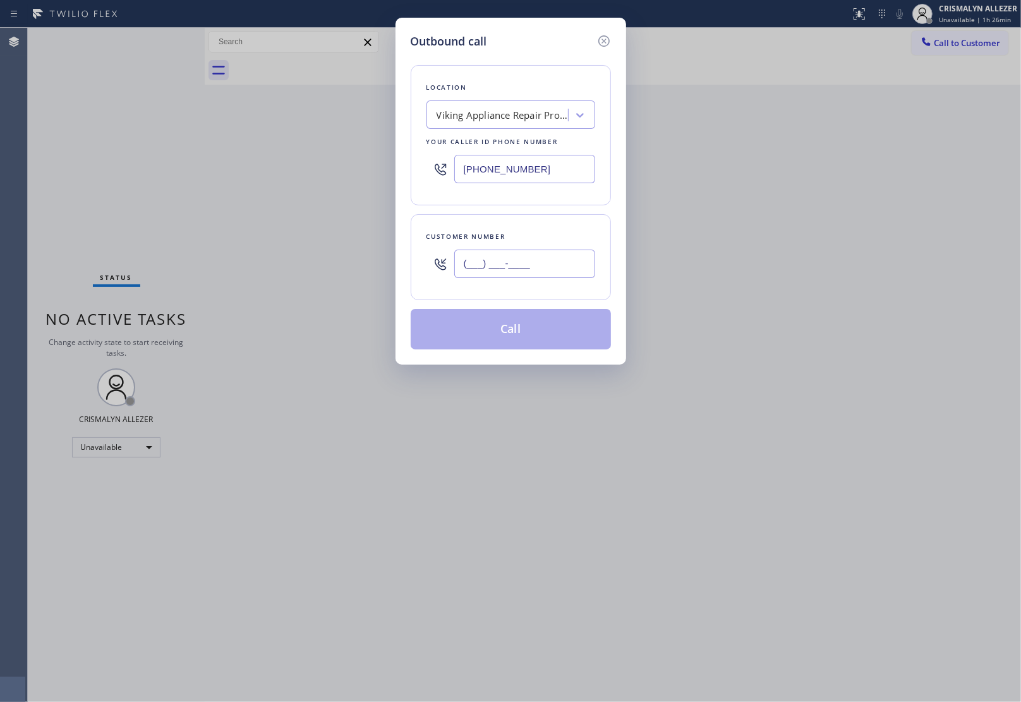
click at [567, 262] on input "(___) ___-____" at bounding box center [524, 264] width 141 height 28
paste input "949) 201-9447"
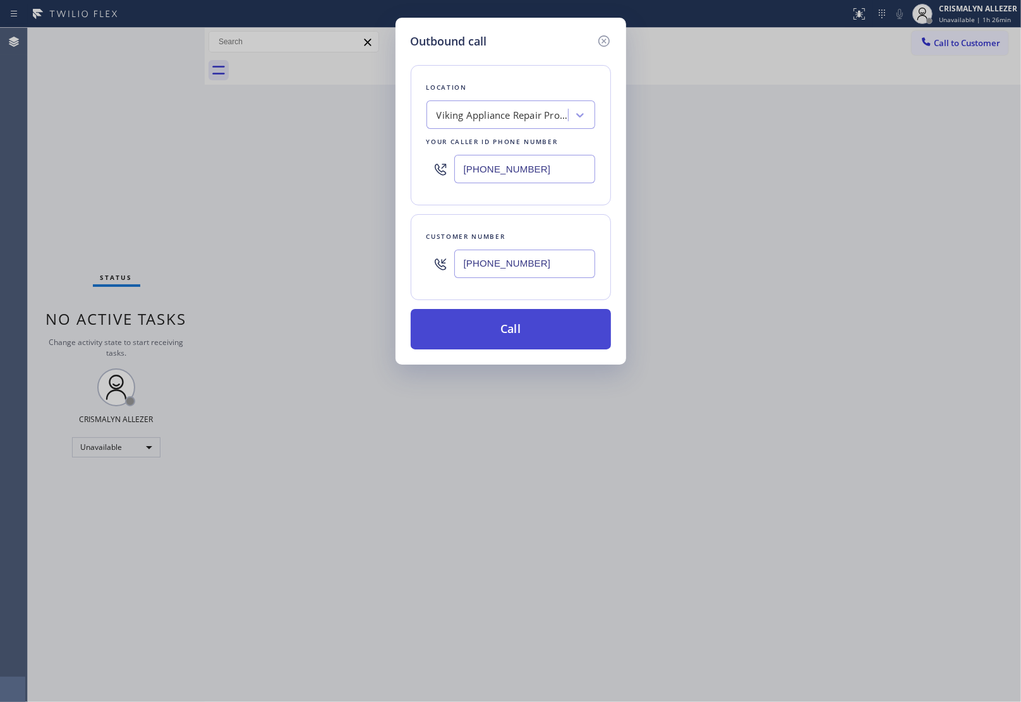
type input "(949) 201-9447"
click at [525, 324] on button "Call" at bounding box center [511, 329] width 200 height 40
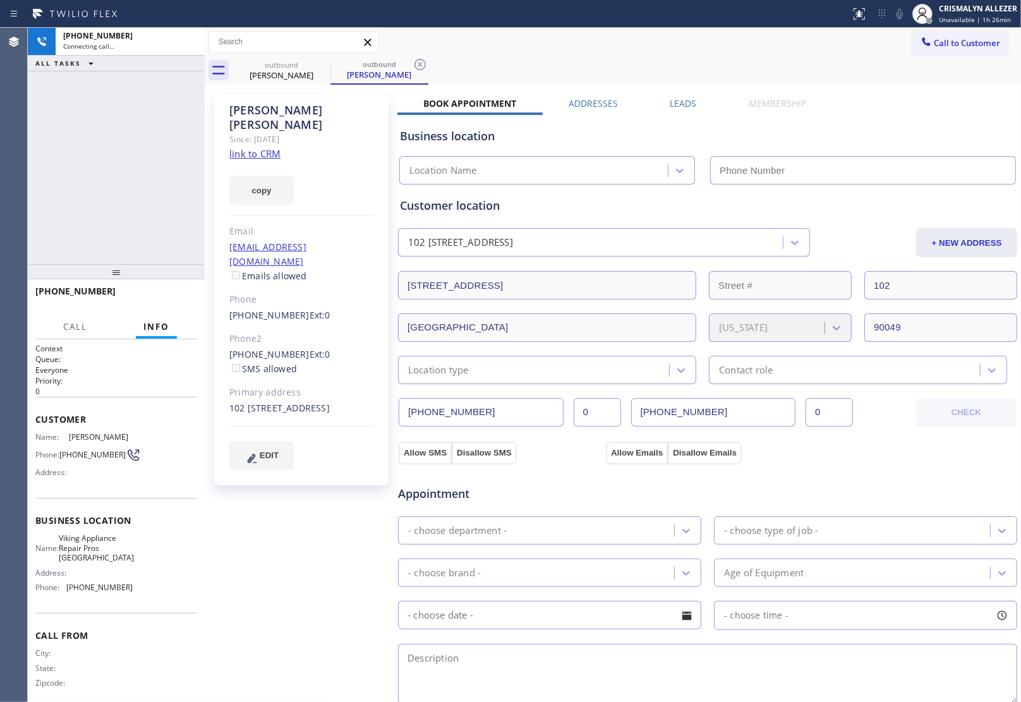
click at [680, 103] on label "Leads" at bounding box center [683, 103] width 27 height 12
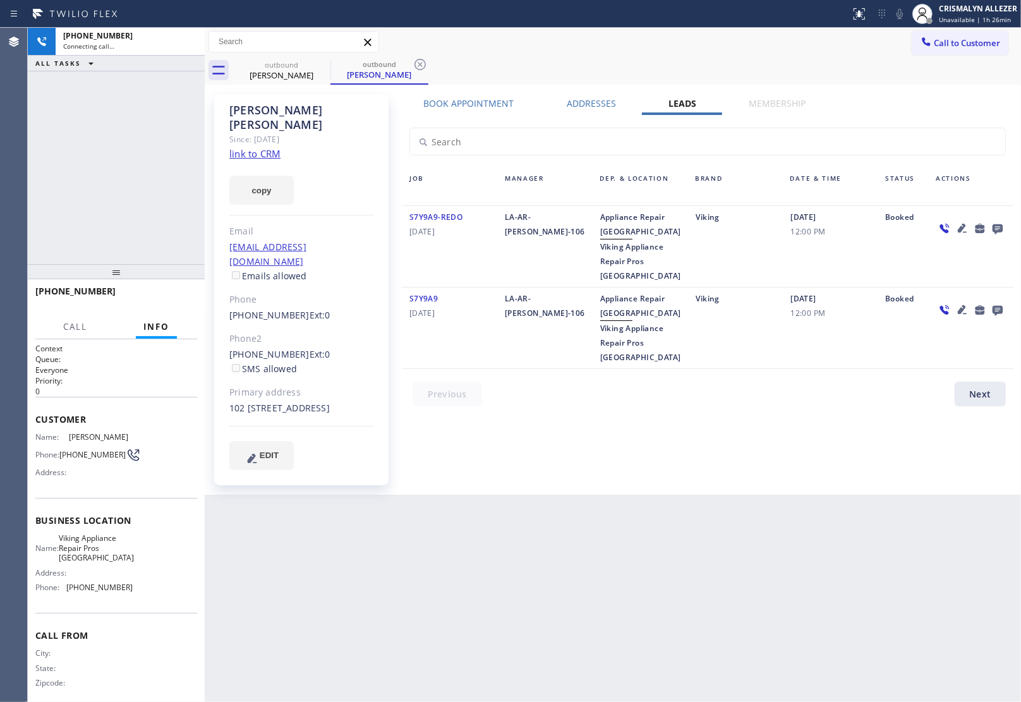
click at [996, 225] on icon at bounding box center [997, 229] width 10 height 10
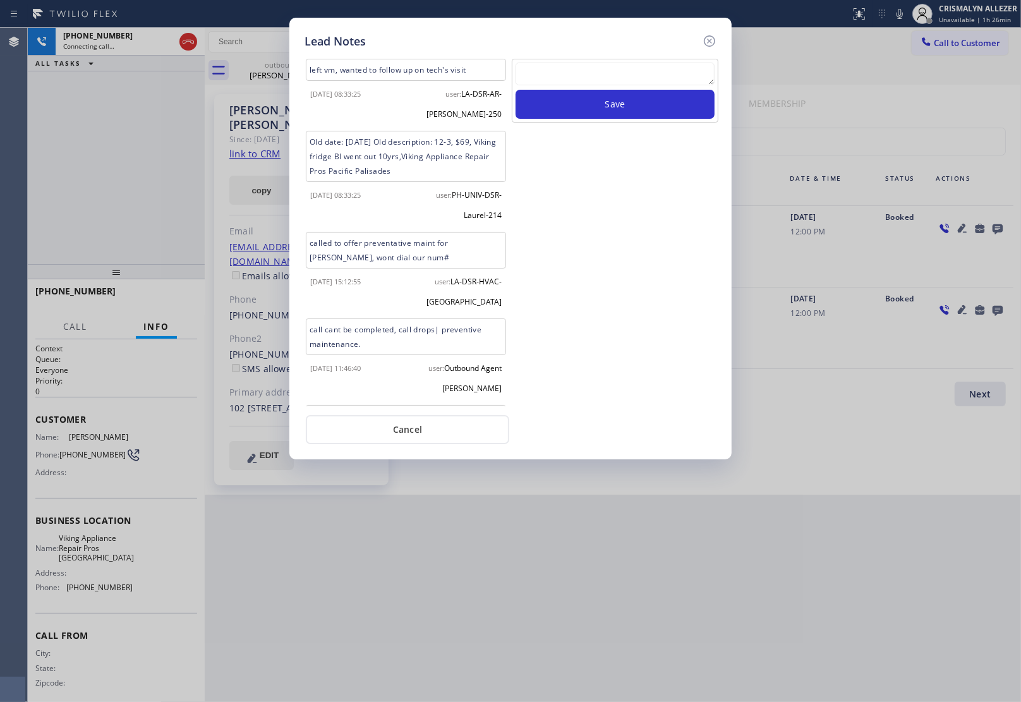
click at [601, 64] on textarea at bounding box center [614, 74] width 199 height 23
paste textarea "no answer | pls xfer here cx cb"
type textarea "no answer | pls xfer here cx cb"
click at [601, 97] on button "Save" at bounding box center [614, 104] width 199 height 29
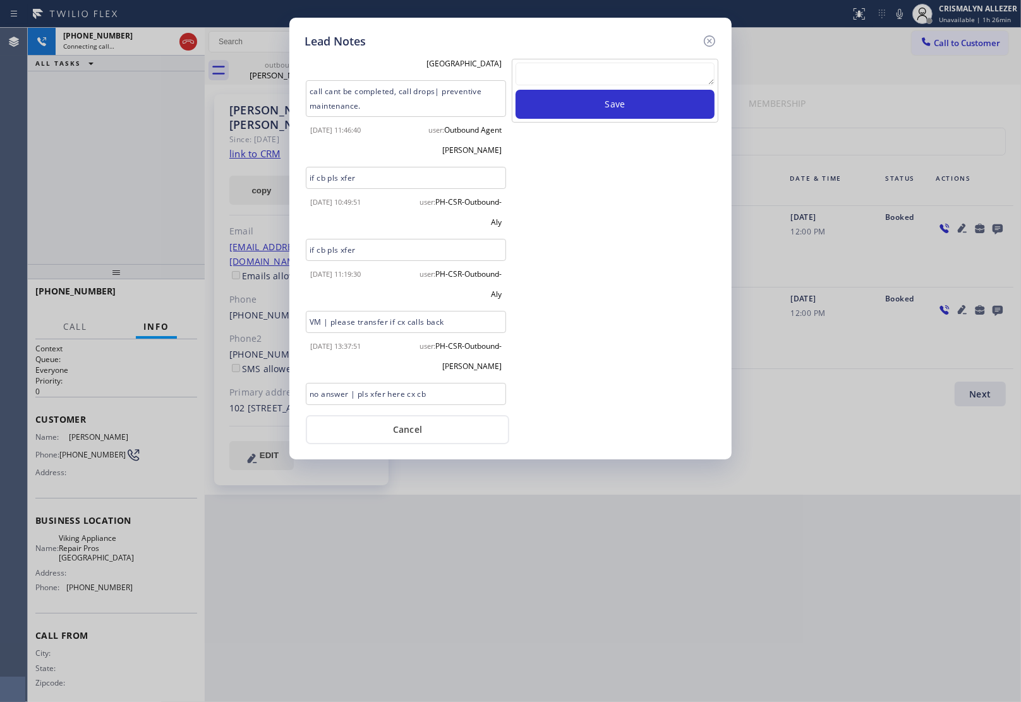
scroll to position [282, 0]
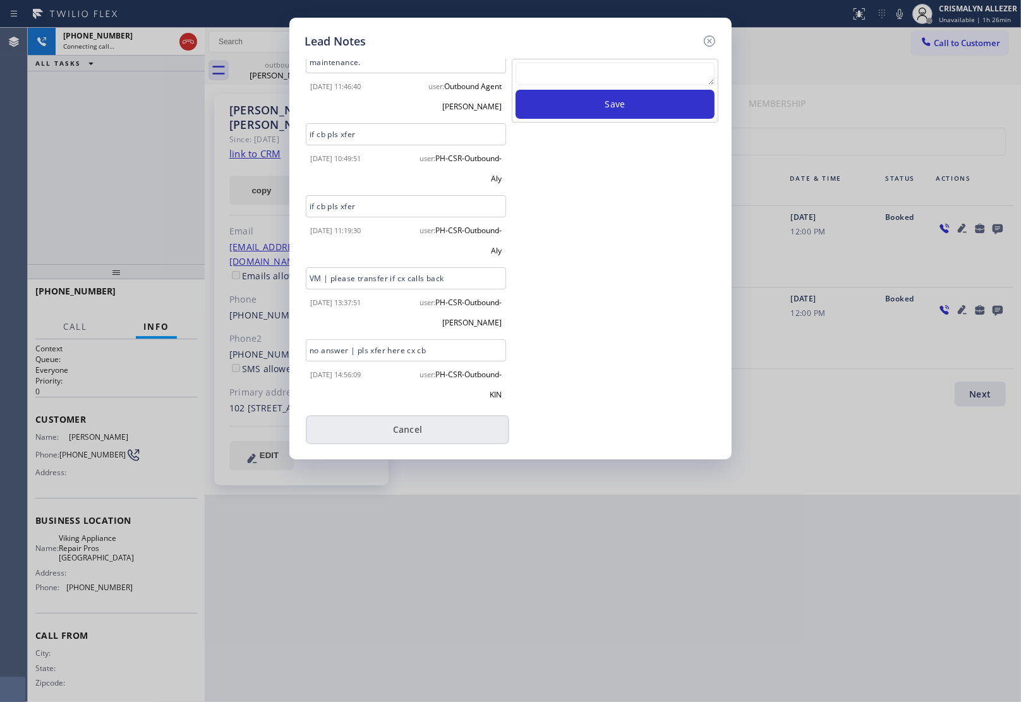
click at [418, 430] on button "Cancel" at bounding box center [407, 429] width 203 height 29
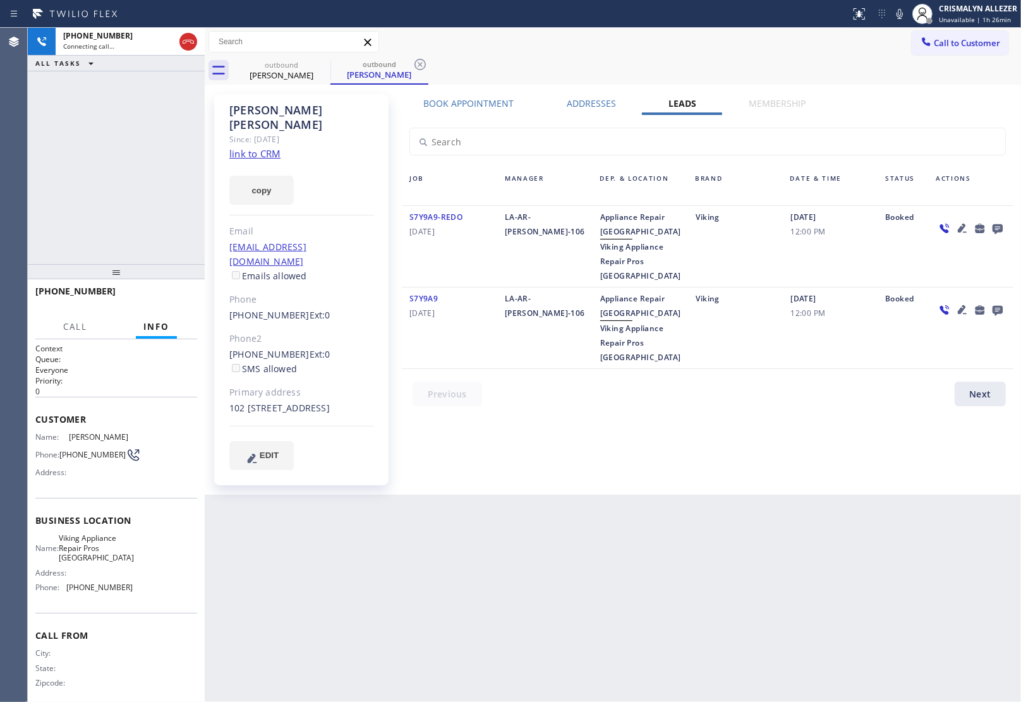
click at [454, 102] on label "Book Appointment" at bounding box center [469, 103] width 90 height 12
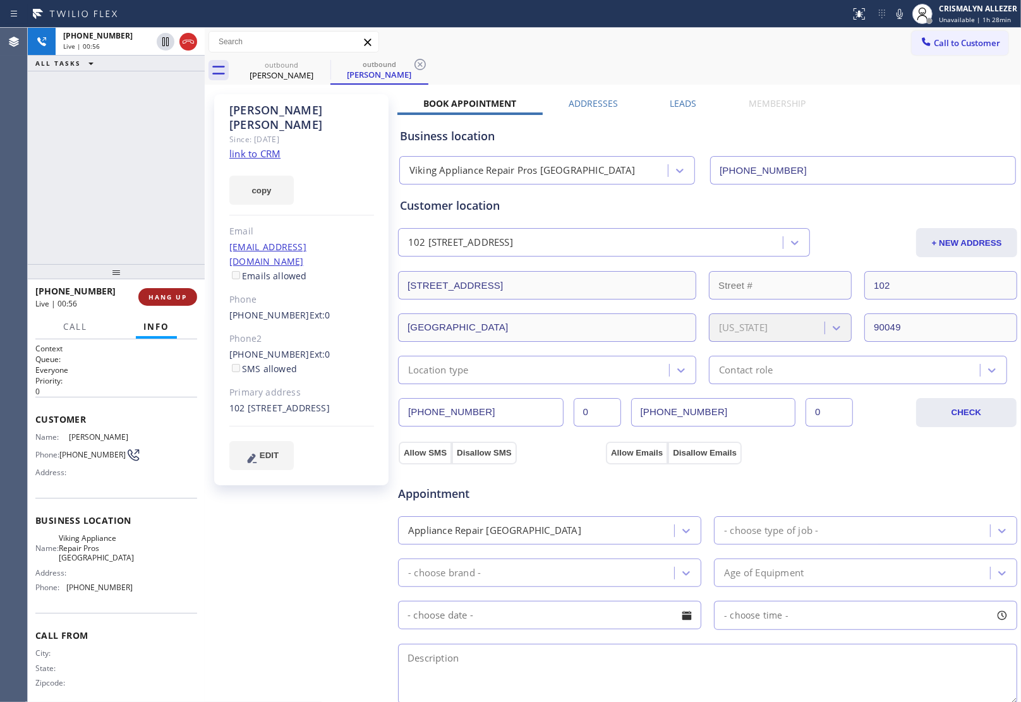
click at [171, 297] on span "HANG UP" at bounding box center [167, 296] width 39 height 9
click at [171, 297] on span "COMPLETE" at bounding box center [165, 296] width 44 height 9
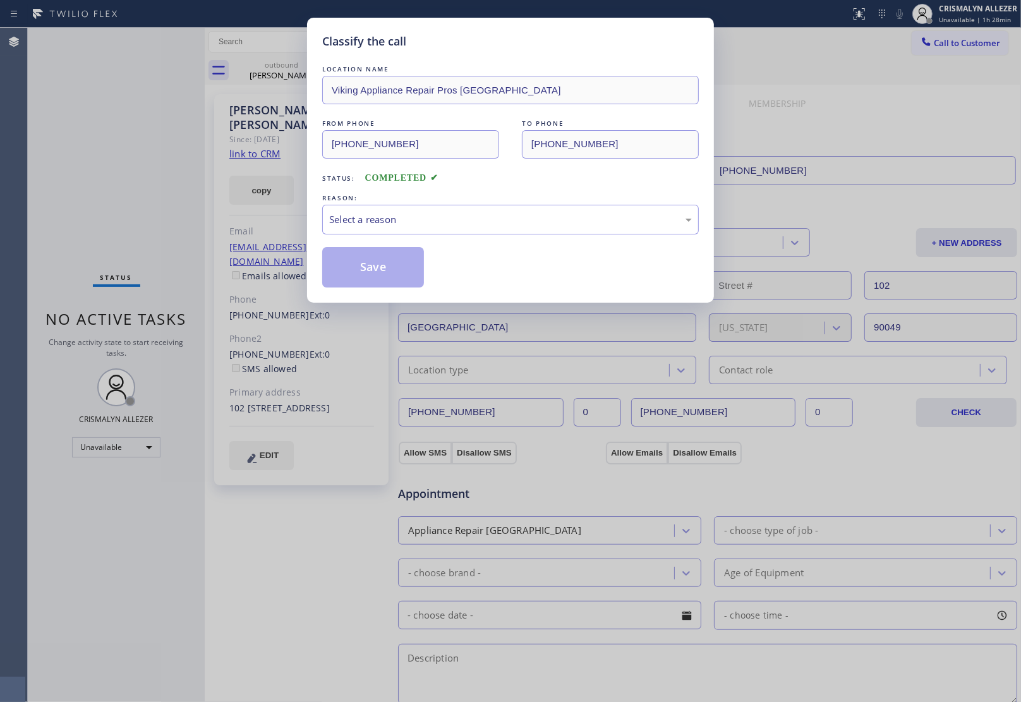
click at [459, 231] on div "Select a reason" at bounding box center [510, 220] width 376 height 30
click at [385, 269] on button "Save" at bounding box center [373, 267] width 102 height 40
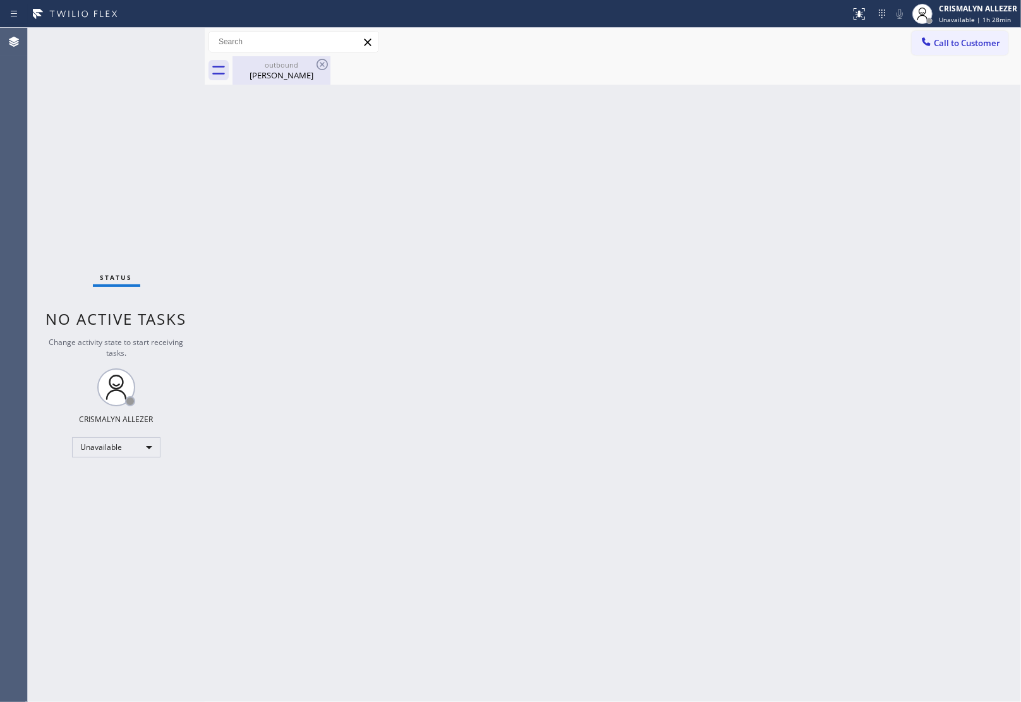
click at [286, 74] on div "Heather Barry" at bounding box center [281, 74] width 95 height 11
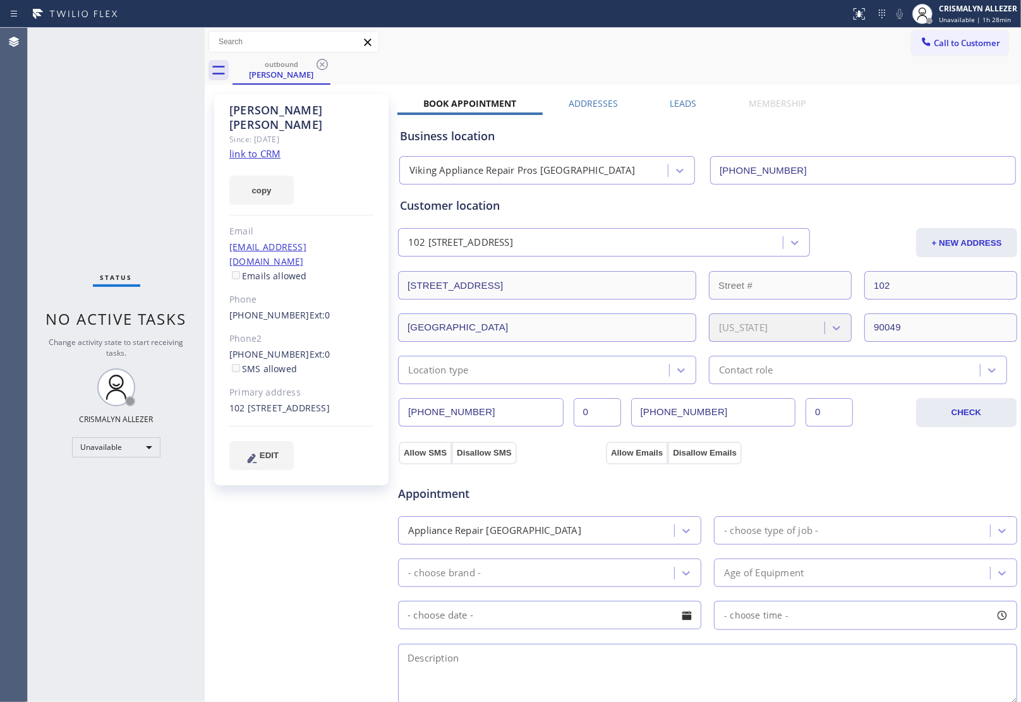
drag, startPoint x: 668, startPoint y: 102, endPoint x: 733, endPoint y: 149, distance: 80.5
click at [670, 104] on label "Leads" at bounding box center [683, 103] width 27 height 12
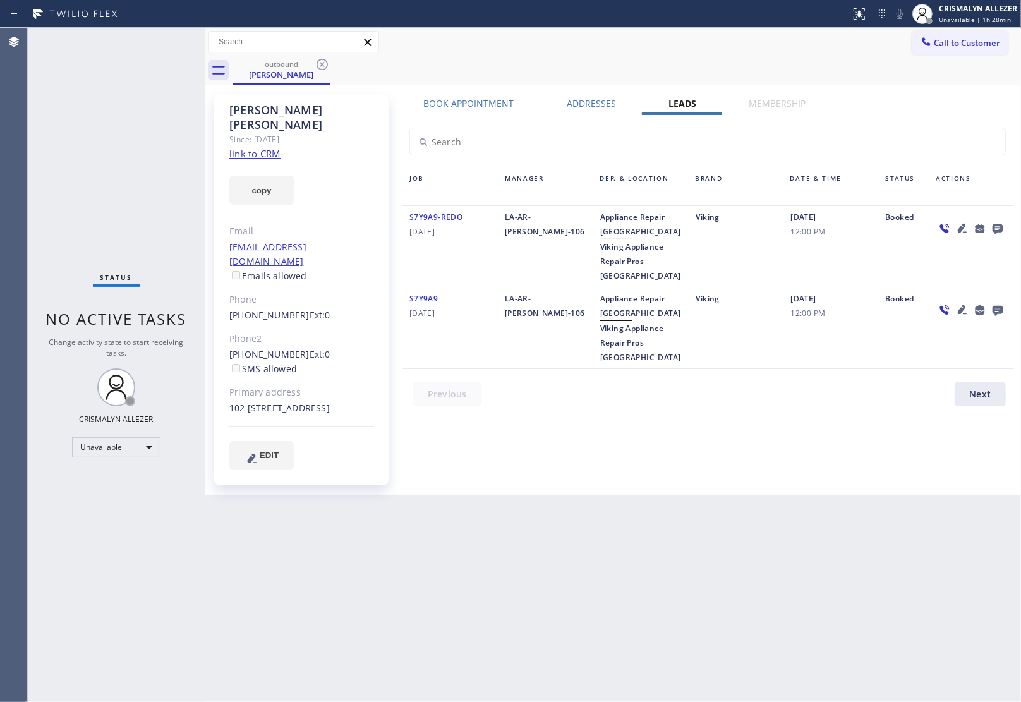
click at [990, 227] on icon at bounding box center [997, 228] width 15 height 16
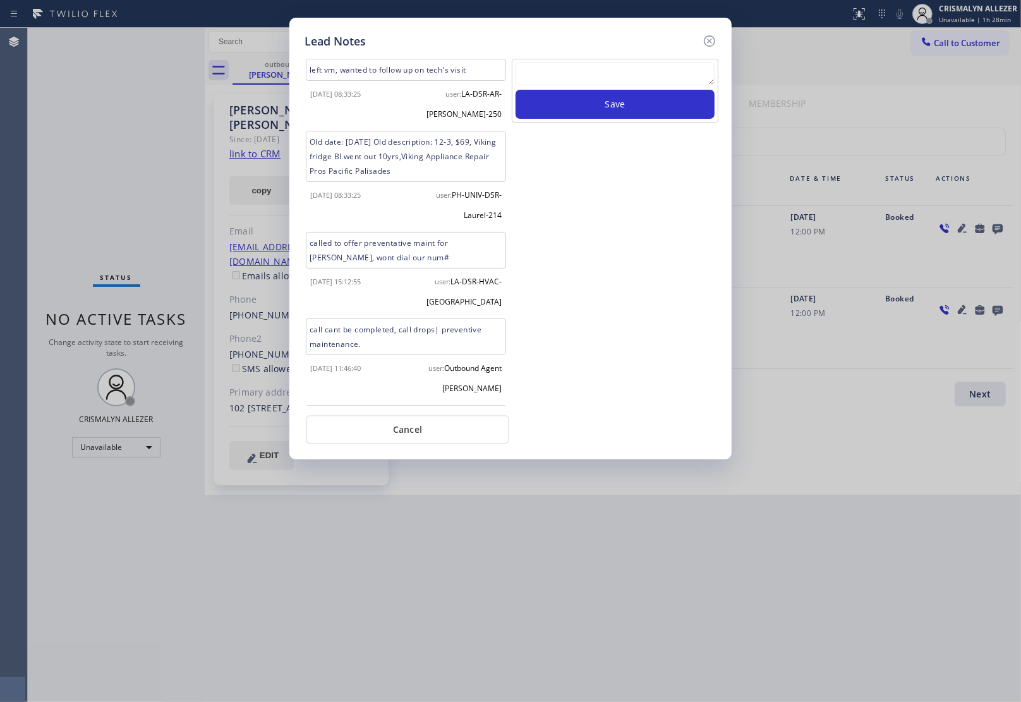
click at [629, 79] on textarea at bounding box center [614, 74] width 199 height 23
paste textarea "ALL GOOD FOR NOW, if cb xfer"
type textarea "ALL GOOD FOR NOW, if cb xfer"
click at [624, 109] on button "Save" at bounding box center [614, 104] width 199 height 29
click at [420, 416] on button "Cancel" at bounding box center [407, 429] width 203 height 29
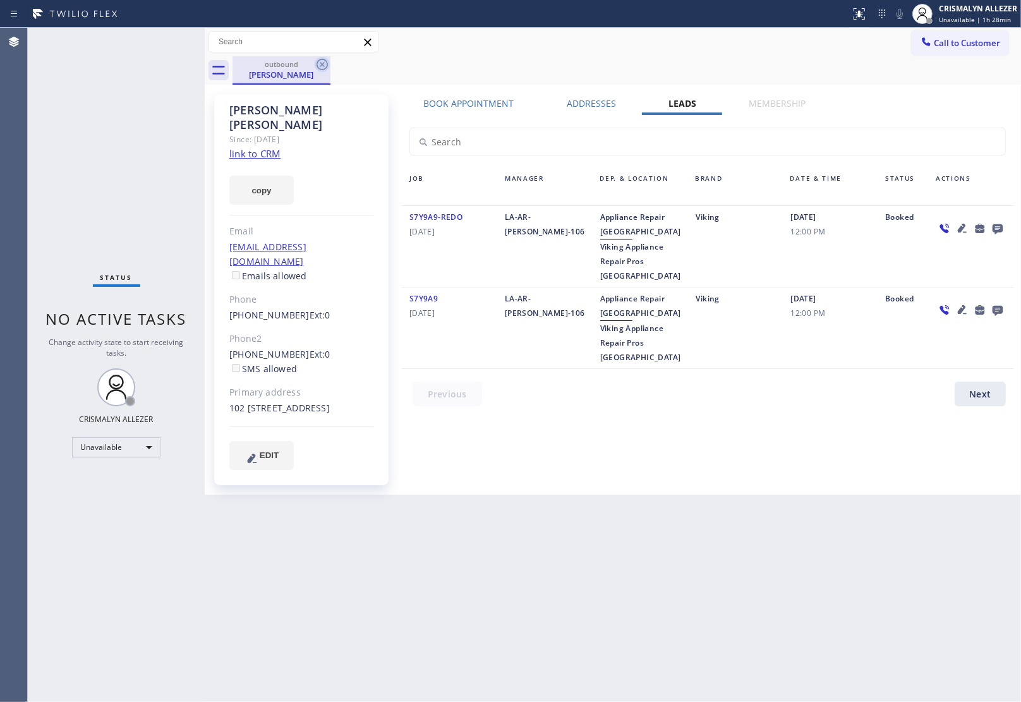
click at [323, 65] on icon at bounding box center [321, 64] width 11 height 11
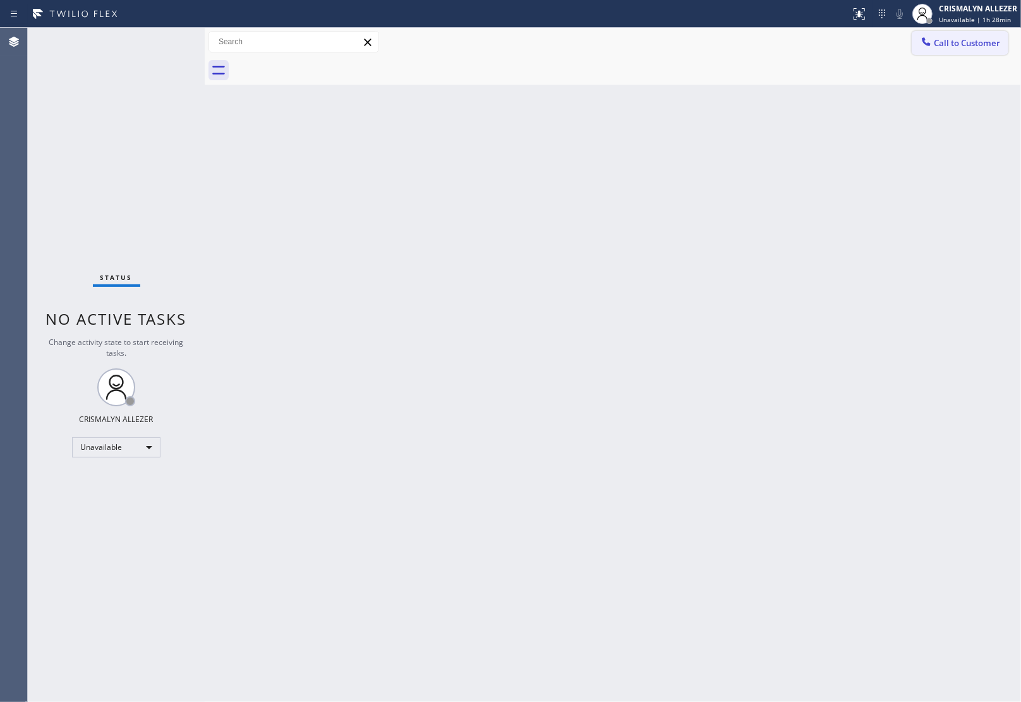
drag, startPoint x: 1004, startPoint y: 39, endPoint x: 987, endPoint y: 45, distance: 18.8
click at [1000, 41] on button "Call to Customer" at bounding box center [959, 43] width 97 height 24
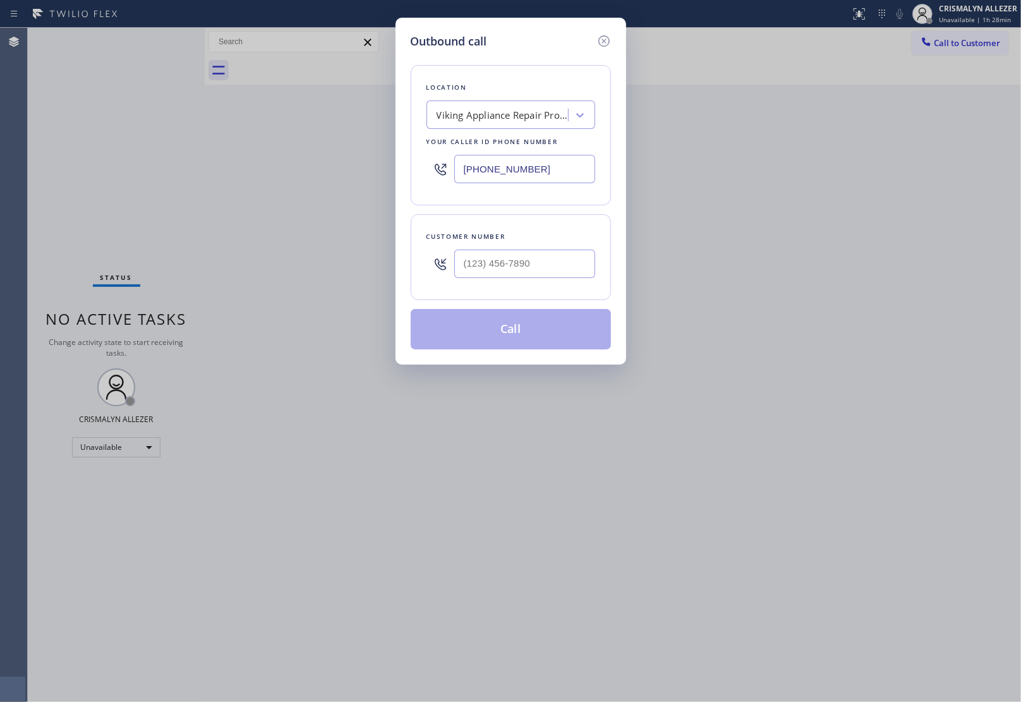
drag, startPoint x: 536, startPoint y: 169, endPoint x: 191, endPoint y: 183, distance: 344.6
click at [200, 181] on div "Outbound call Location Viking Appliance Repair Pros Los Angeles Your caller id …" at bounding box center [510, 351] width 1021 height 702
paste input "602) 755-6398"
type input "(602) 755-6398"
click at [531, 284] on div at bounding box center [524, 263] width 141 height 41
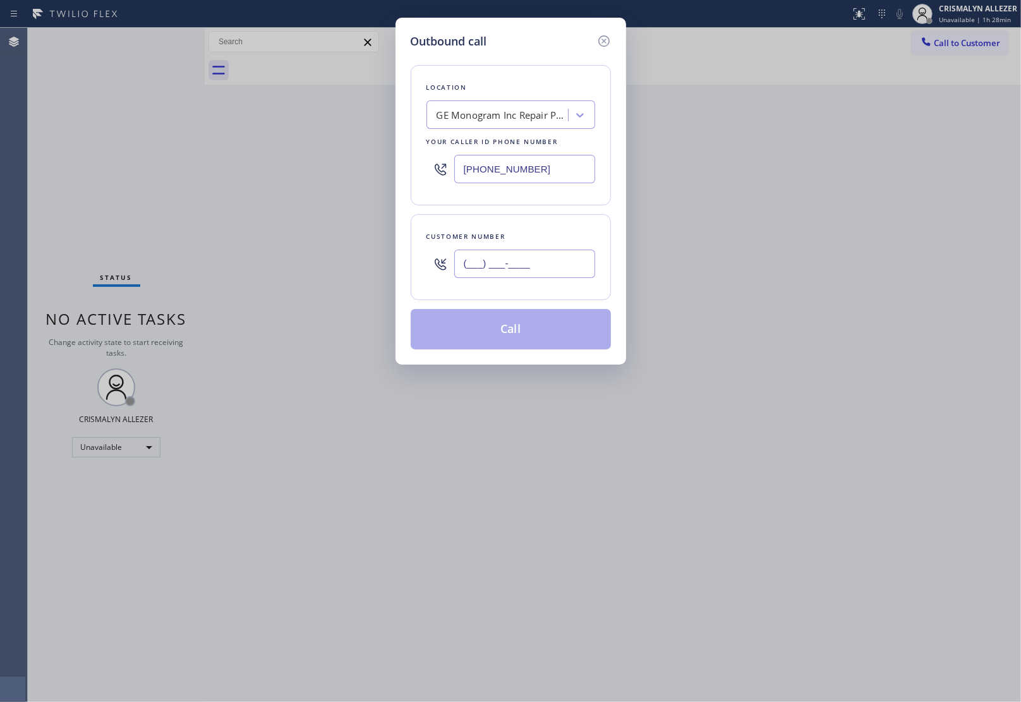
click at [537, 272] on input "(___) ___-____" at bounding box center [524, 264] width 141 height 28
paste input "856) 720-6995"
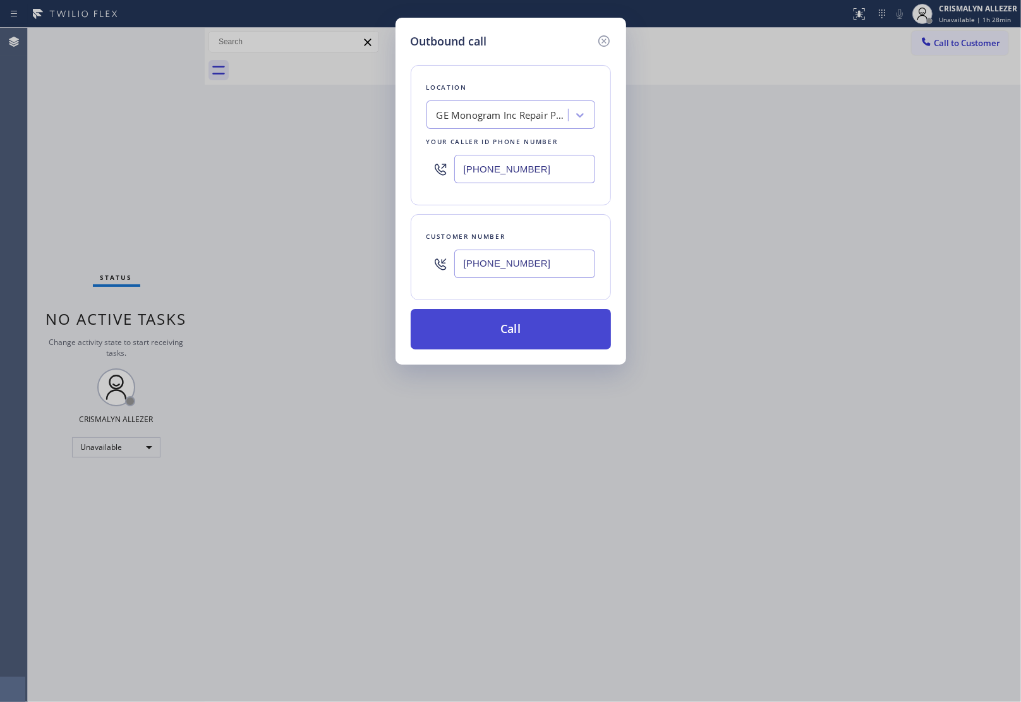
type input "(856) 720-6995"
click at [512, 335] on button "Call" at bounding box center [511, 329] width 200 height 40
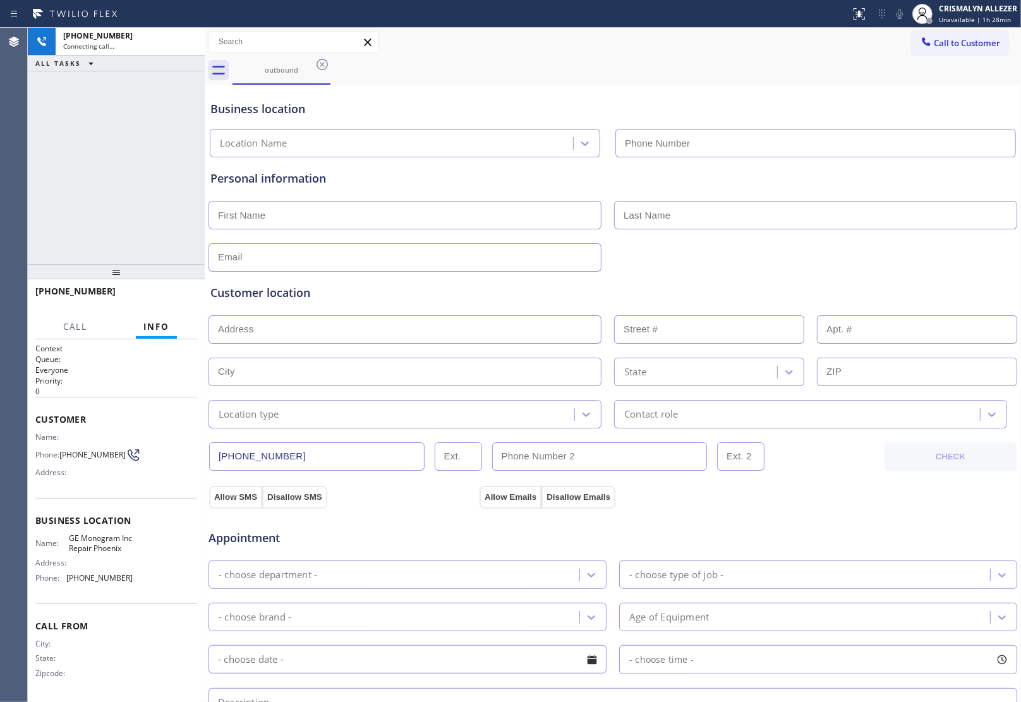
type input "(602) 755-6398"
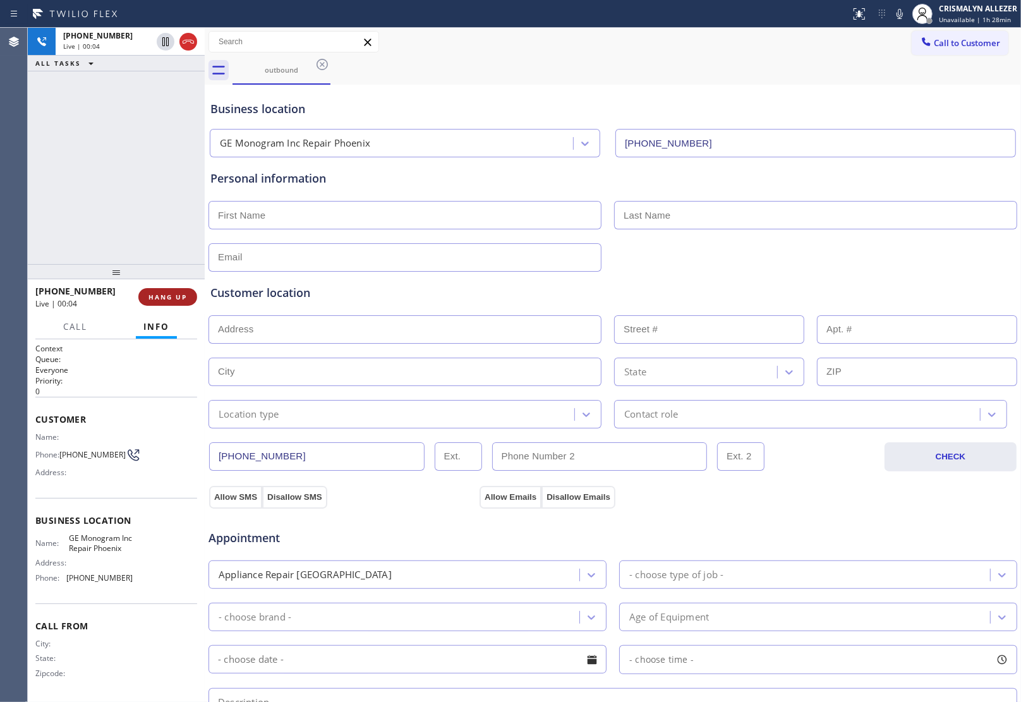
click at [160, 294] on span "HANG UP" at bounding box center [167, 296] width 39 height 9
click at [164, 297] on span "COMPLETE" at bounding box center [165, 296] width 44 height 9
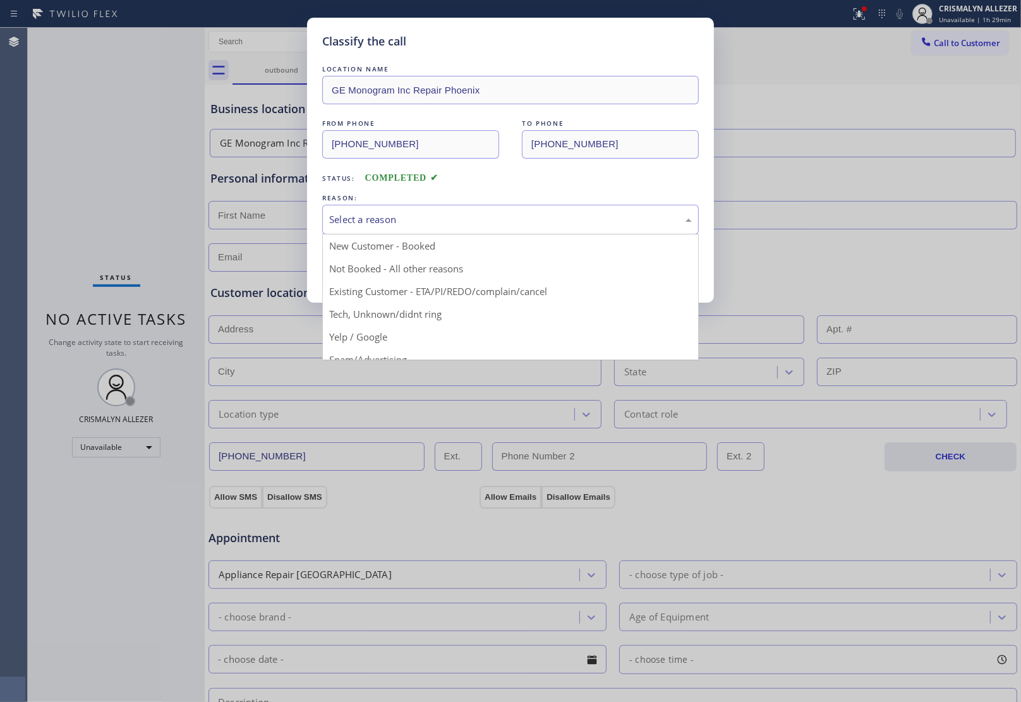
click at [519, 229] on div "Select a reason" at bounding box center [510, 220] width 376 height 30
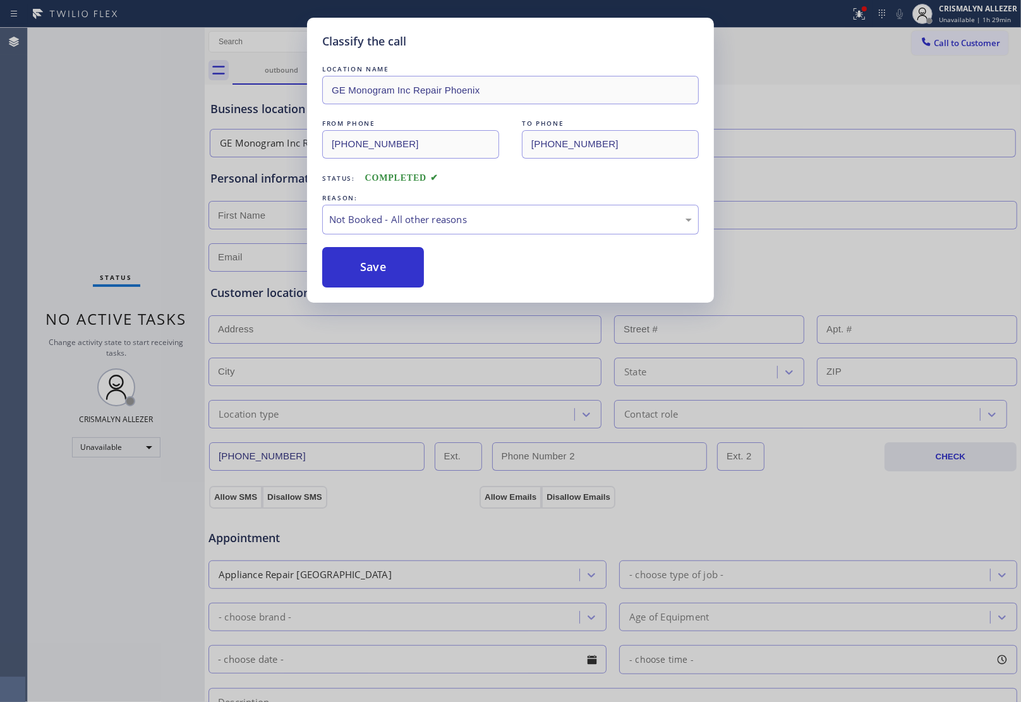
click at [364, 275] on button "Save" at bounding box center [373, 267] width 102 height 40
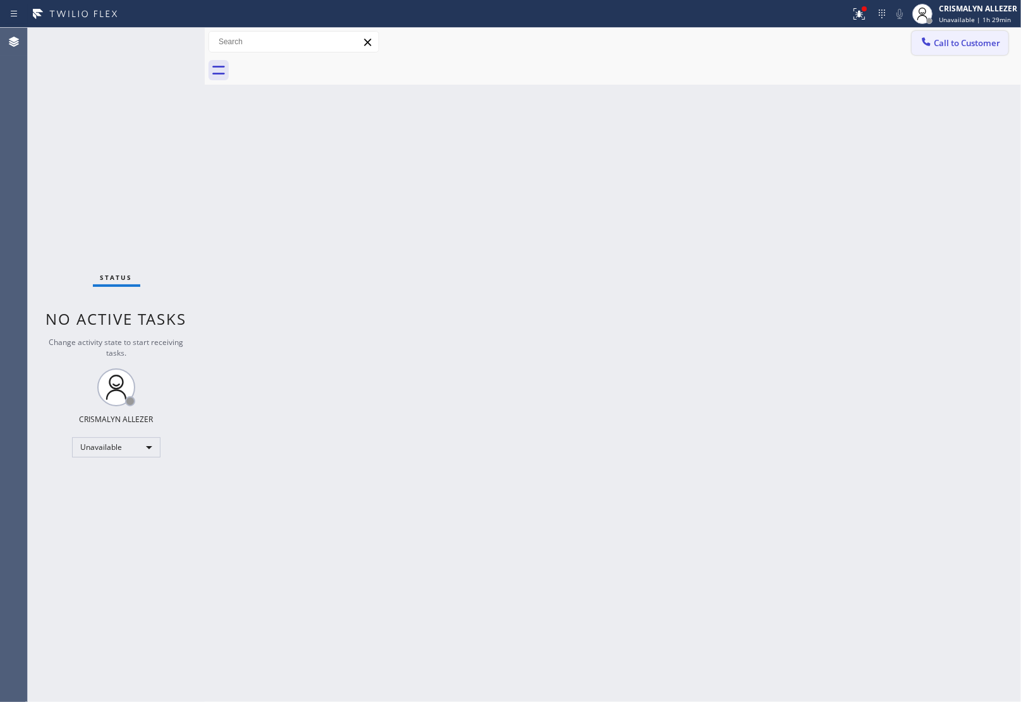
click at [968, 44] on span "Call to Customer" at bounding box center [967, 42] width 66 height 11
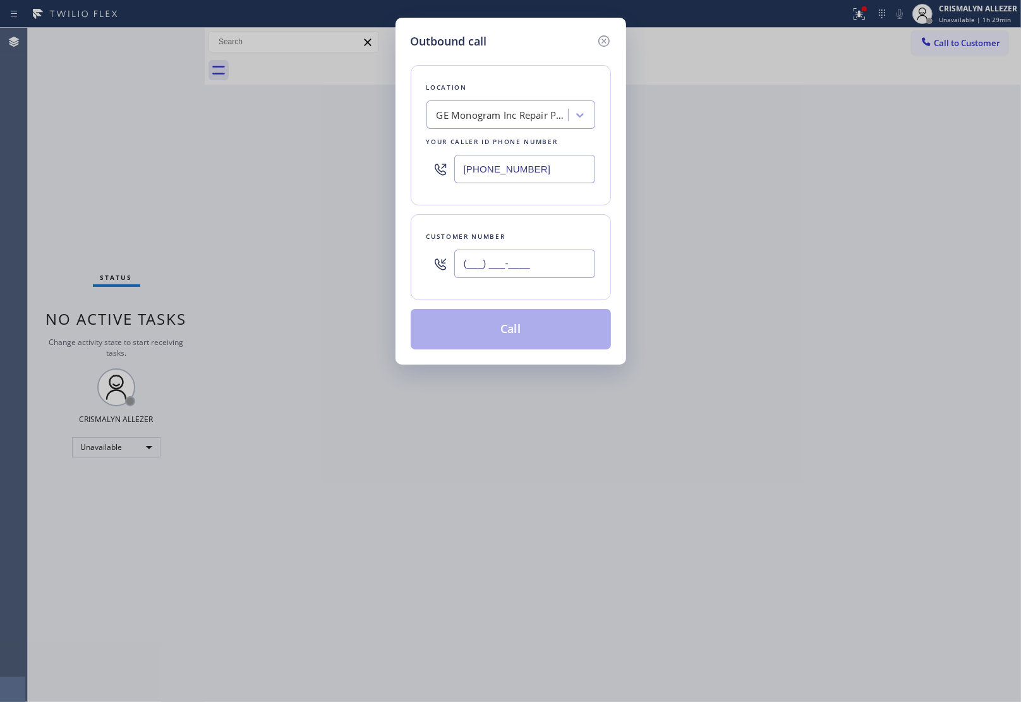
click at [591, 260] on input "(___) ___-____" at bounding box center [524, 264] width 141 height 28
paste input "856) 720-6995"
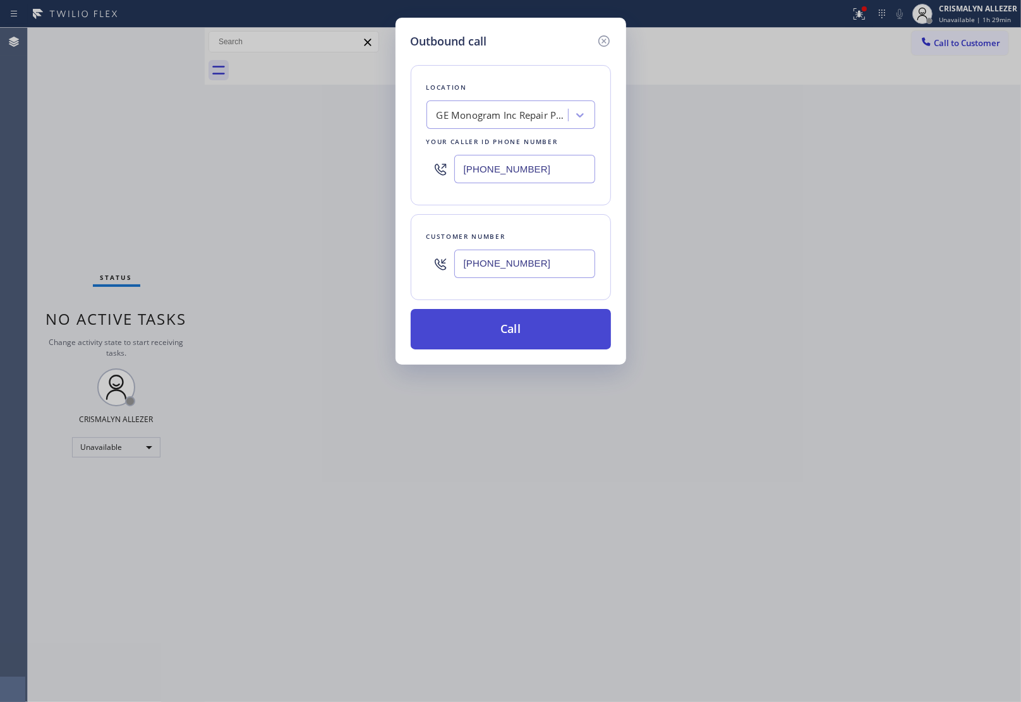
type input "(856) 720-6995"
click at [512, 330] on button "Call" at bounding box center [511, 329] width 200 height 40
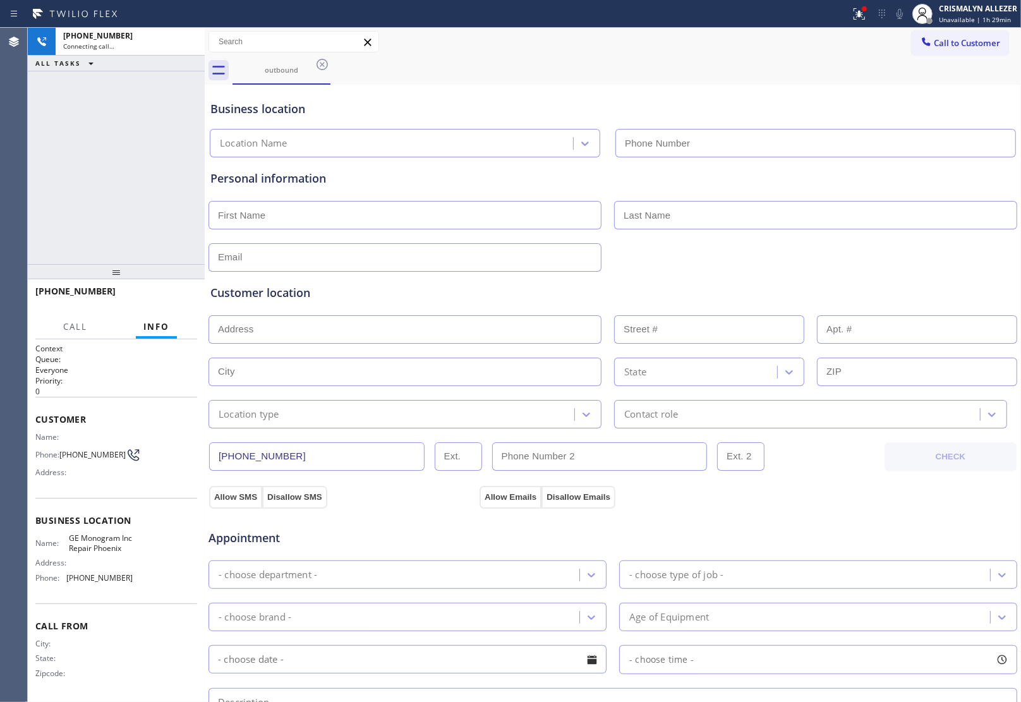
type input "(602) 755-6398"
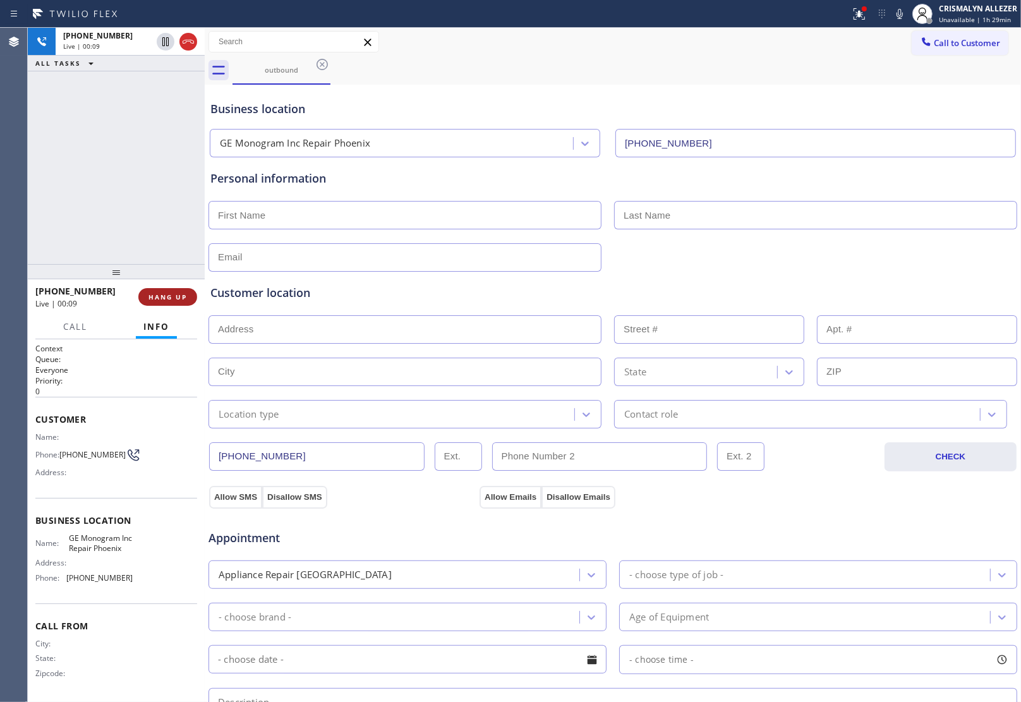
click at [152, 298] on span "HANG UP" at bounding box center [167, 296] width 39 height 9
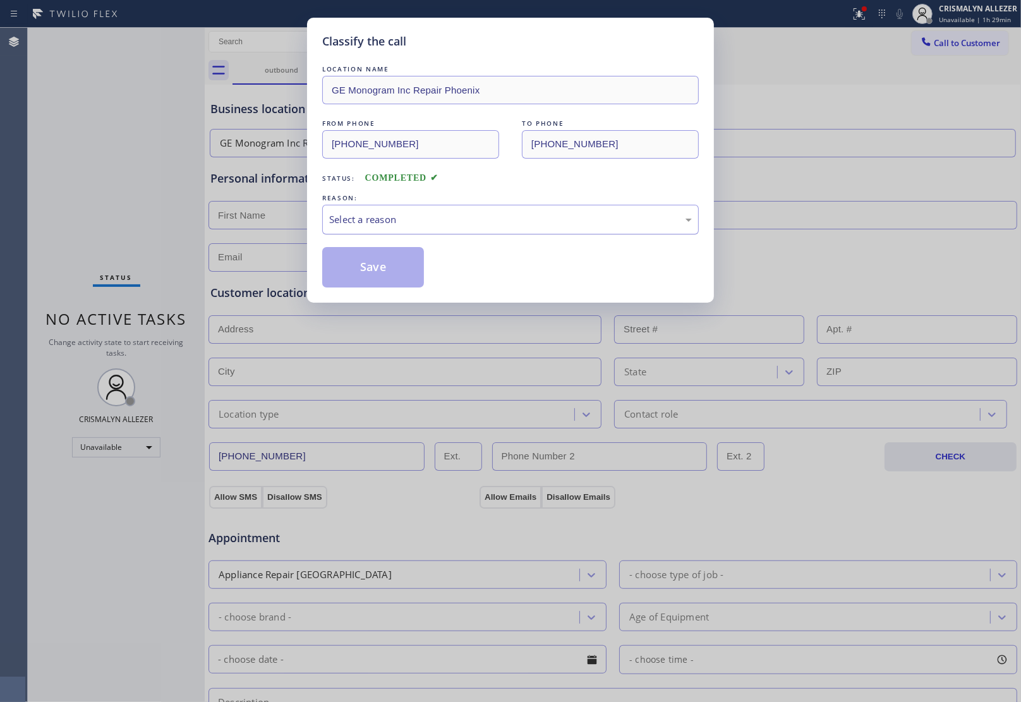
click at [515, 226] on div "Select a reason" at bounding box center [510, 219] width 363 height 15
click at [381, 282] on button "Save" at bounding box center [373, 267] width 102 height 40
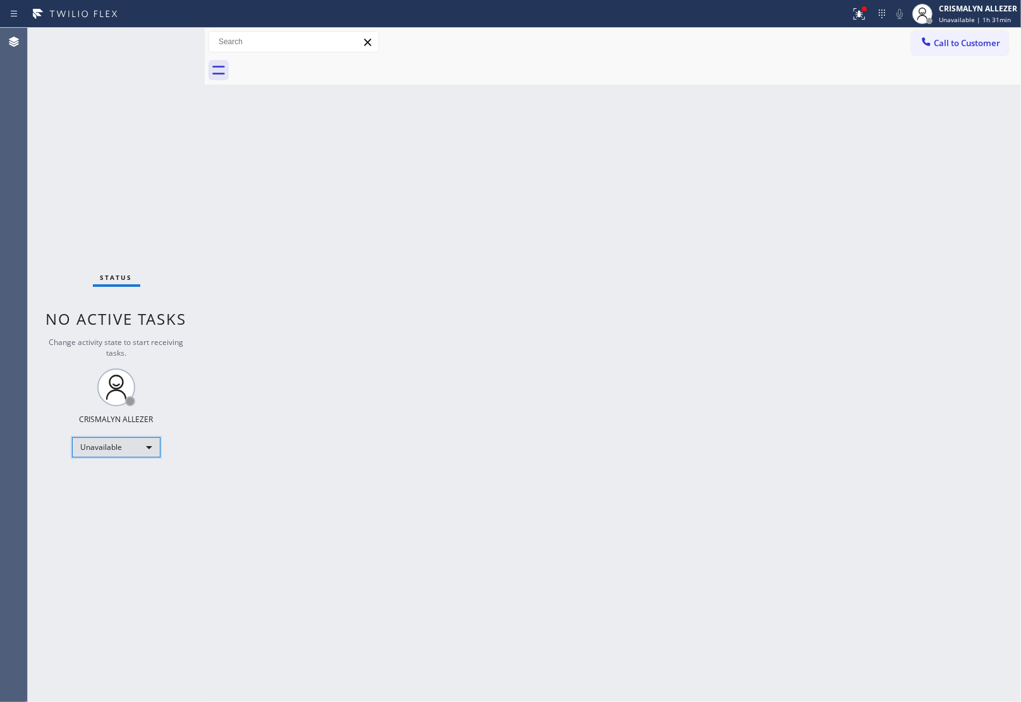
click at [147, 445] on div "Unavailable" at bounding box center [116, 447] width 88 height 20
click at [123, 510] on li "Break" at bounding box center [116, 511] width 86 height 15
click at [147, 443] on div "Break" at bounding box center [116, 447] width 88 height 20
click at [122, 494] on li "Unavailable" at bounding box center [116, 495] width 86 height 15
click at [963, 45] on span "Call to Customer" at bounding box center [967, 42] width 66 height 11
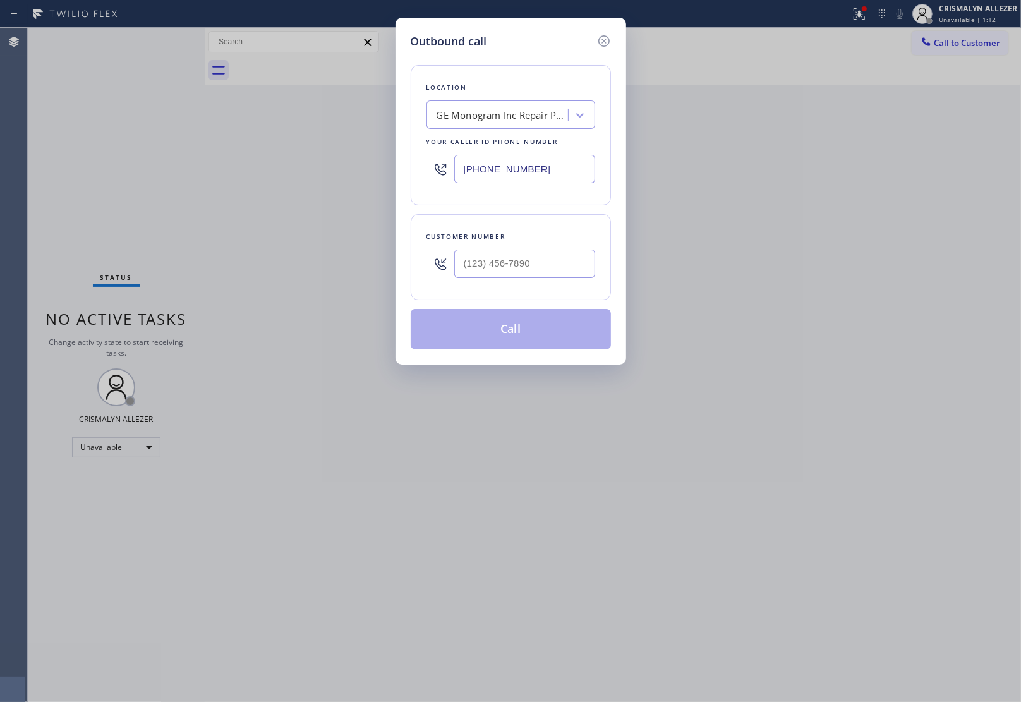
drag, startPoint x: 566, startPoint y: 174, endPoint x: 242, endPoint y: 180, distance: 324.1
click at [212, 159] on div "Outbound call Location GE Monogram Inc Repair Phoenix Your caller id phone numb…" at bounding box center [510, 351] width 1021 height 702
paste input "323) 593-2934"
type input "(323) 593-2934"
click at [496, 253] on input "(___) ___-____" at bounding box center [524, 264] width 141 height 28
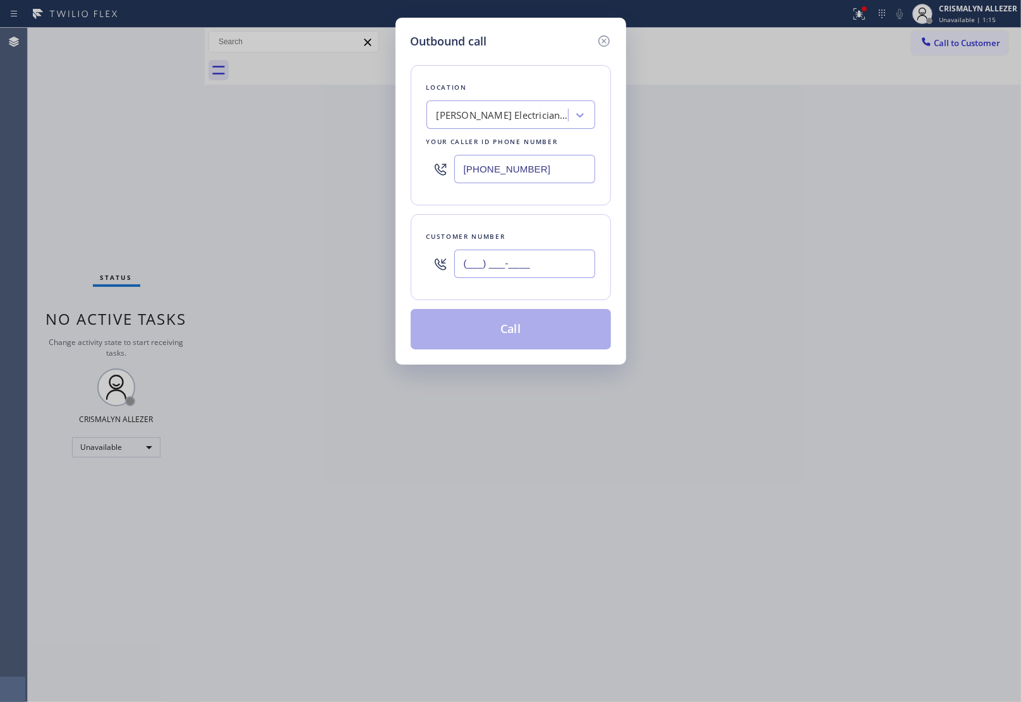
paste input "707) 419-1209"
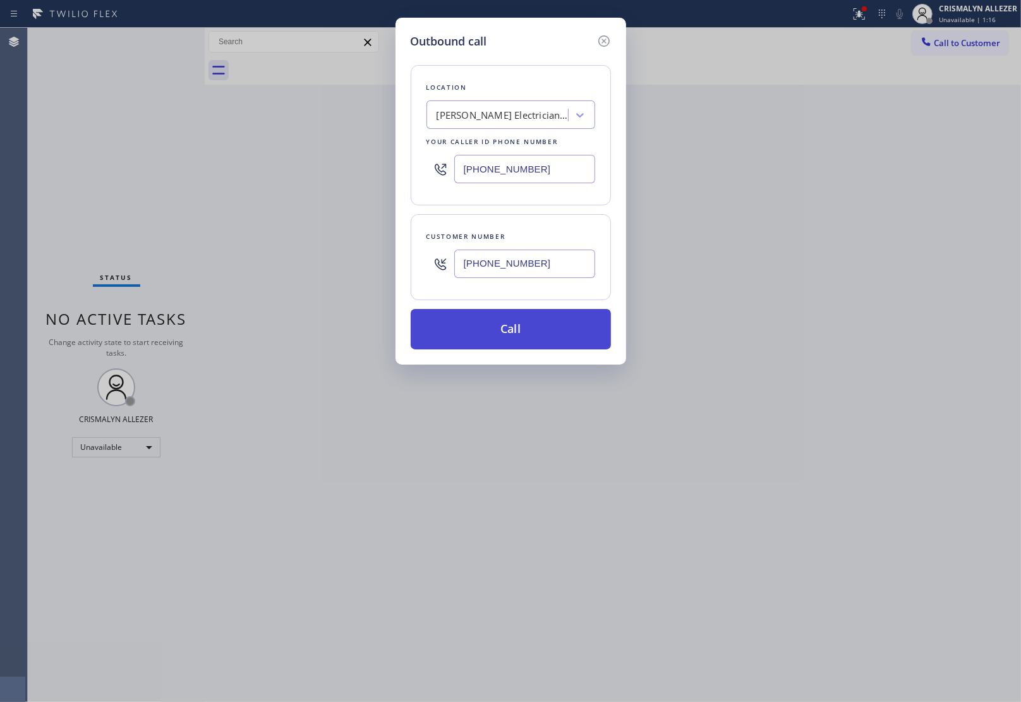
type input "(707) 419-1209"
click at [500, 342] on button "Call" at bounding box center [511, 329] width 200 height 40
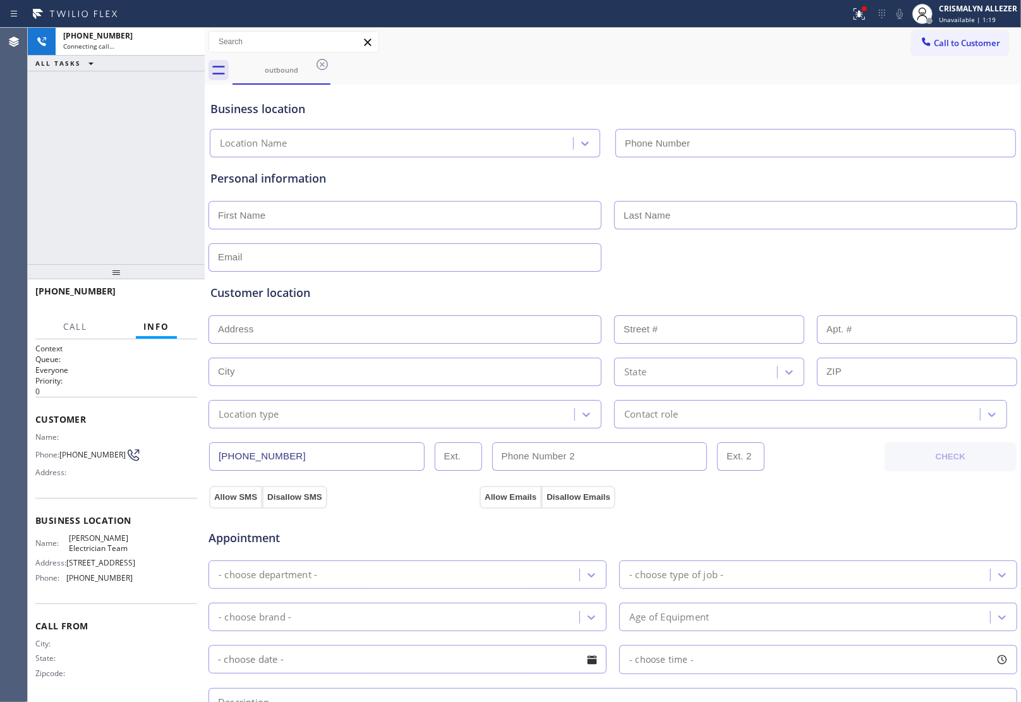
type input "(323) 593-2934"
click at [169, 297] on span "HANG UP" at bounding box center [167, 296] width 39 height 9
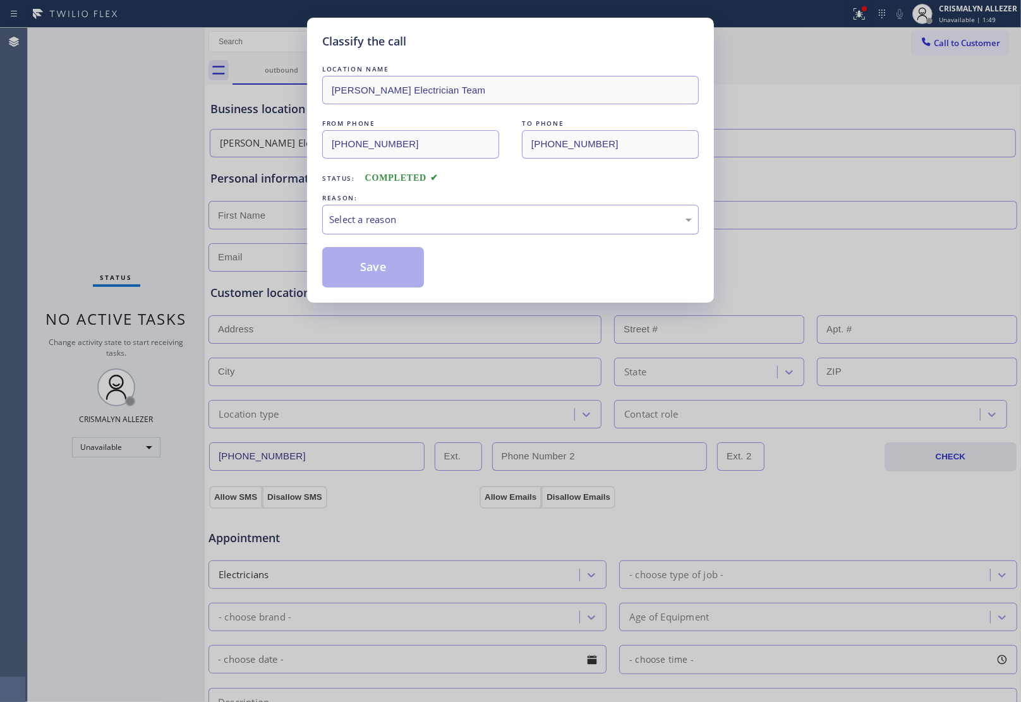
click at [548, 203] on div "REASON:" at bounding box center [510, 197] width 376 height 13
click at [501, 222] on div "Select a reason" at bounding box center [510, 219] width 363 height 15
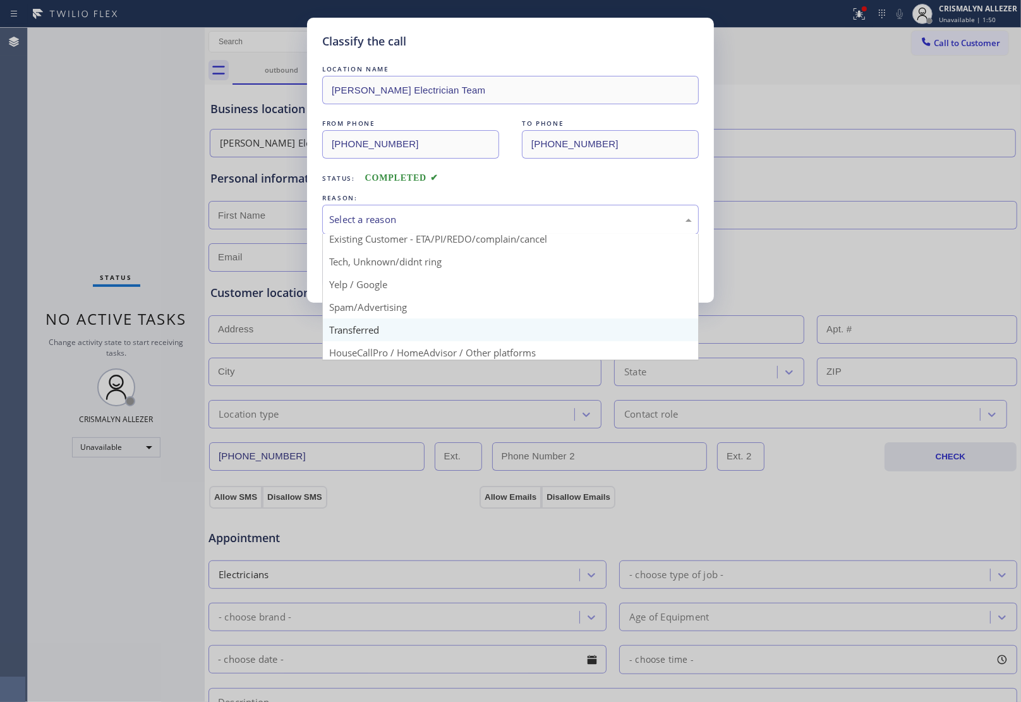
scroll to position [87, 0]
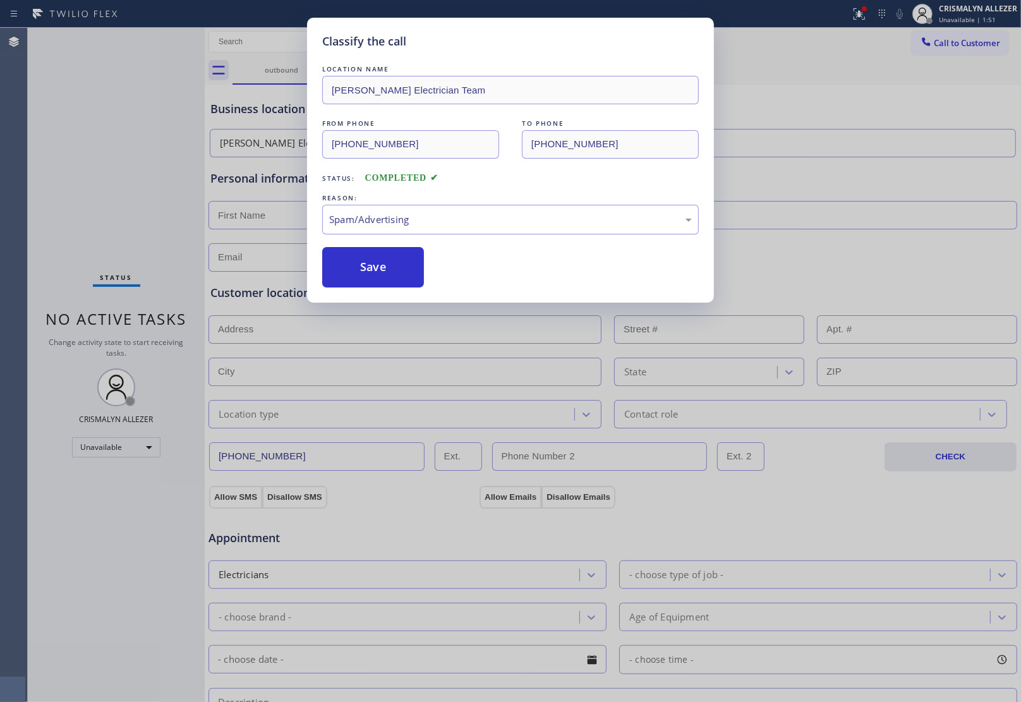
click at [383, 279] on button "Save" at bounding box center [373, 267] width 102 height 40
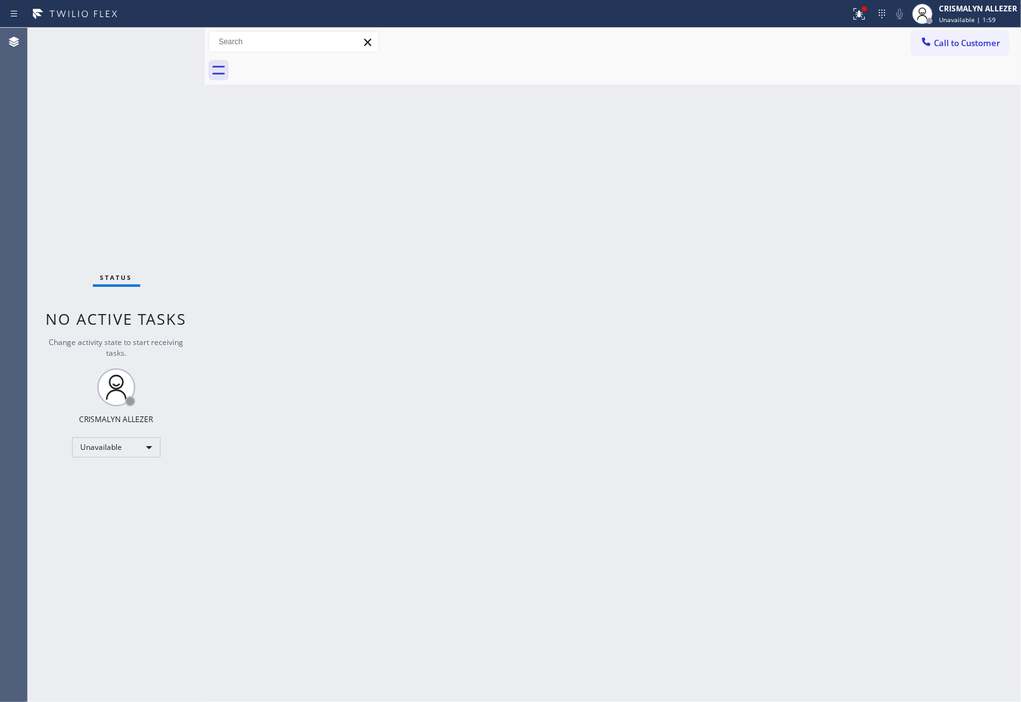
click at [956, 42] on span "Call to Customer" at bounding box center [967, 42] width 66 height 11
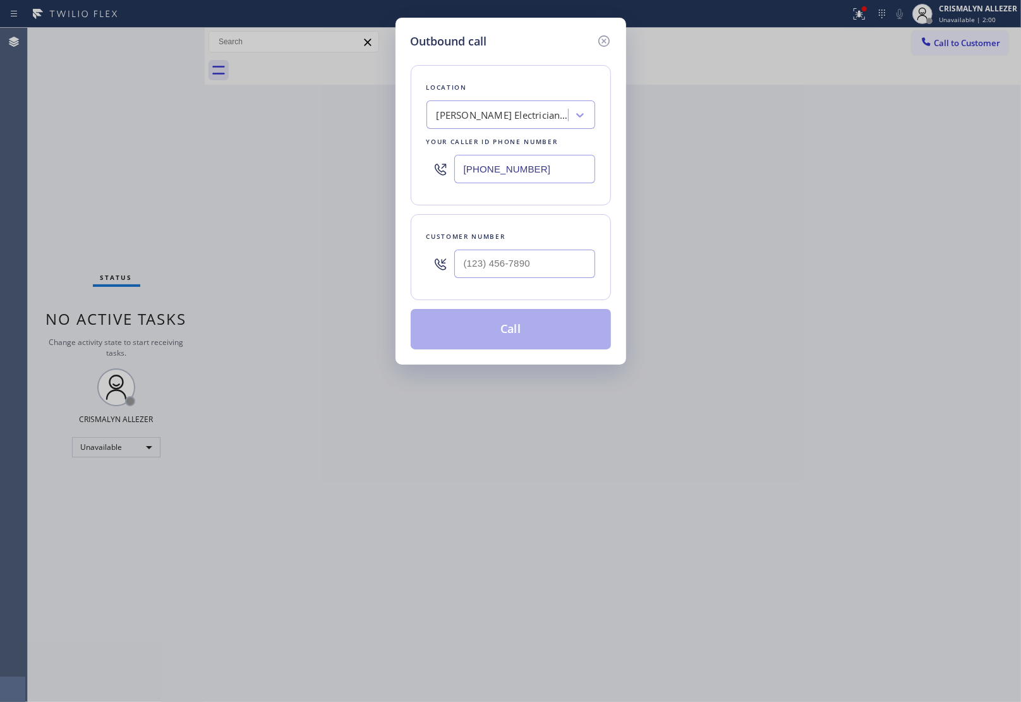
drag, startPoint x: 551, startPoint y: 169, endPoint x: 345, endPoint y: 174, distance: 206.6
click at [380, 177] on div "Outbound call Location Jorge Electrician Team Your caller id phone number (323)…" at bounding box center [510, 351] width 1021 height 702
paste input "10) 359-9620"
type input "(310) 359-9620"
click at [543, 260] on input "(___) ___-____" at bounding box center [524, 264] width 141 height 28
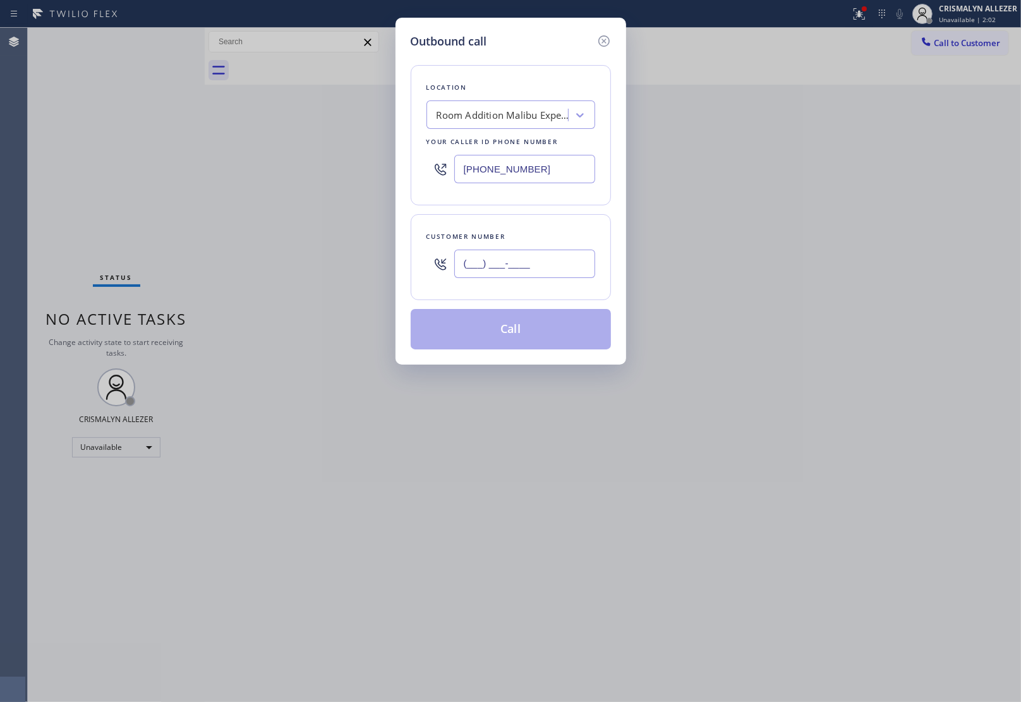
paste input "310) 717-5085"
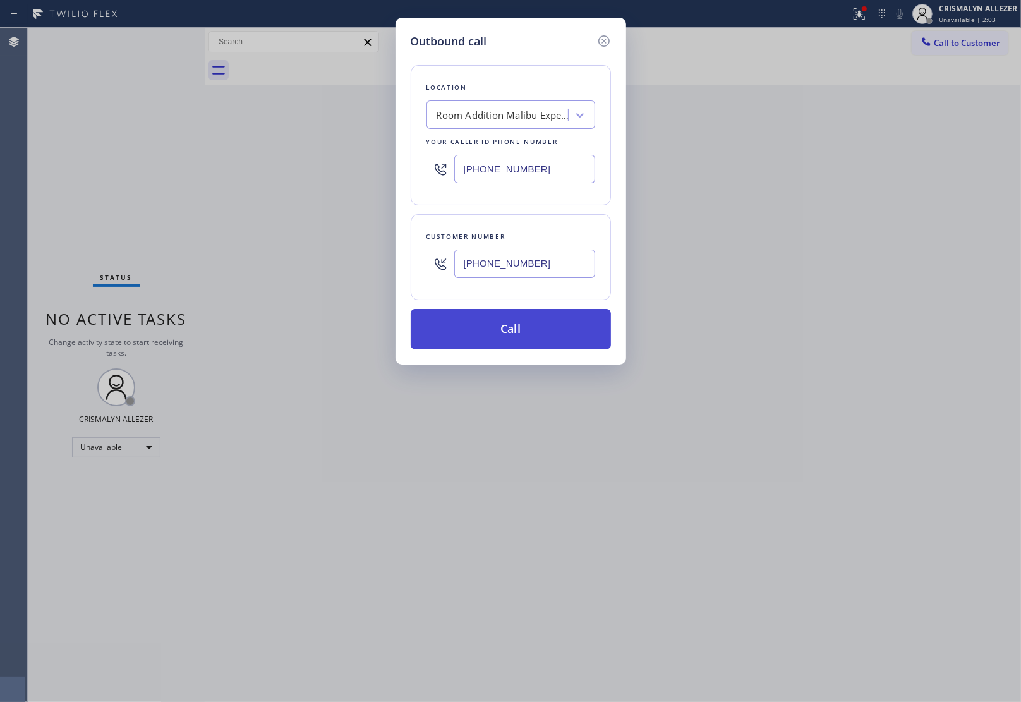
type input "(310) 717-5085"
click at [519, 339] on button "Call" at bounding box center [511, 329] width 200 height 40
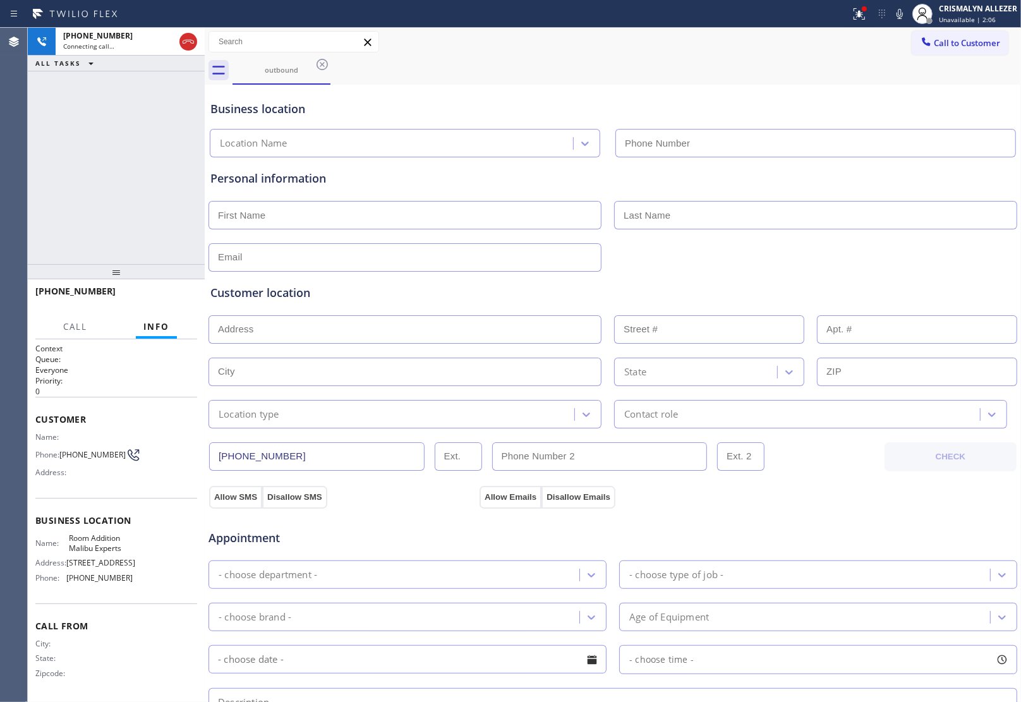
type input "(310) 359-9620"
click at [180, 299] on span "HANG UP" at bounding box center [167, 296] width 39 height 9
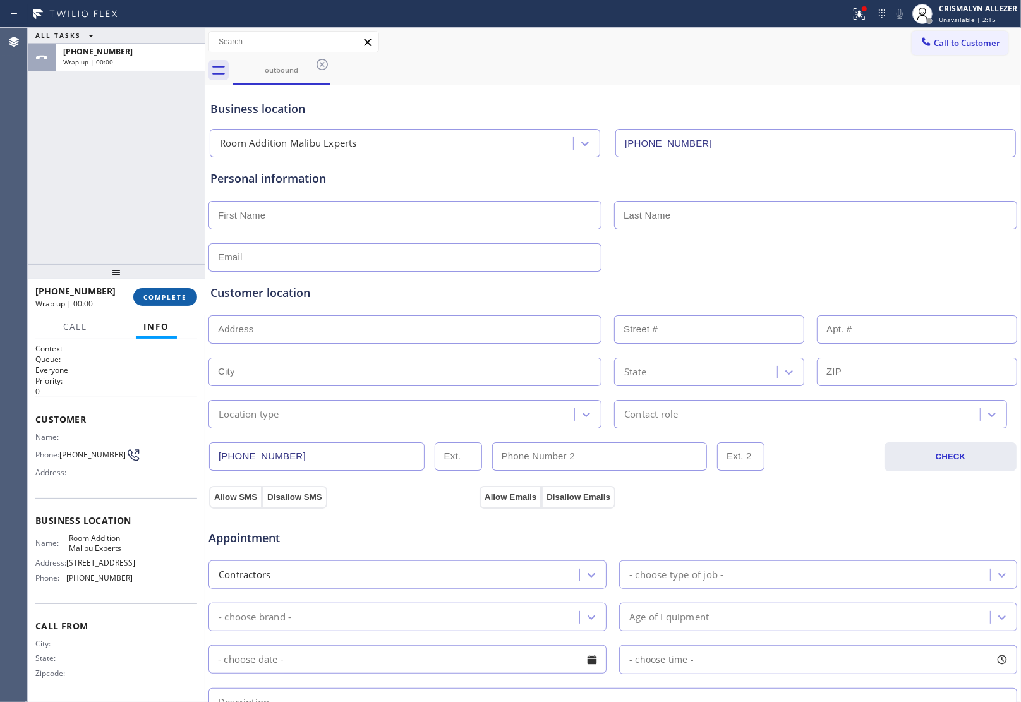
click at [143, 299] on span "COMPLETE" at bounding box center [165, 296] width 44 height 9
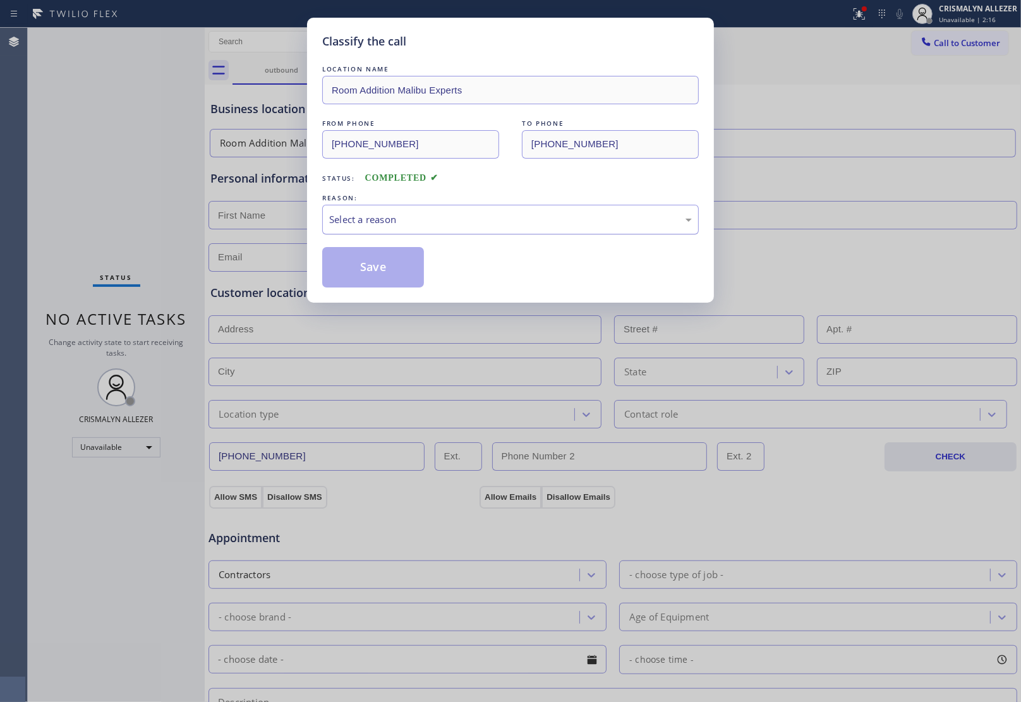
click at [523, 222] on div "Select a reason" at bounding box center [510, 219] width 363 height 15
click at [351, 277] on button "Save" at bounding box center [373, 267] width 102 height 40
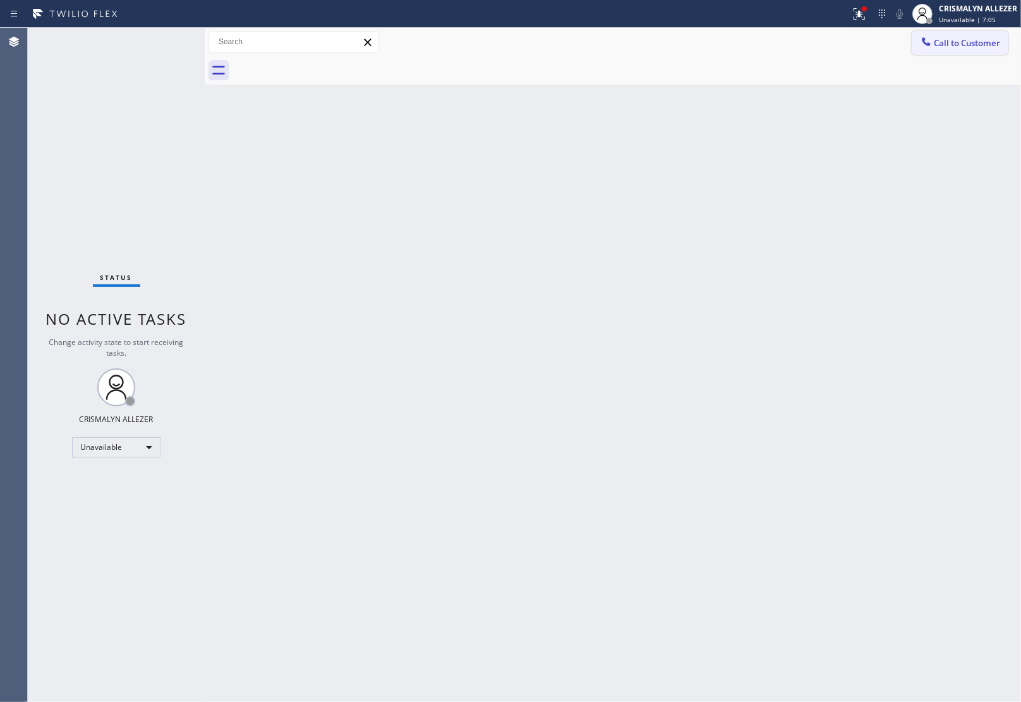
click at [973, 43] on span "Call to Customer" at bounding box center [967, 42] width 66 height 11
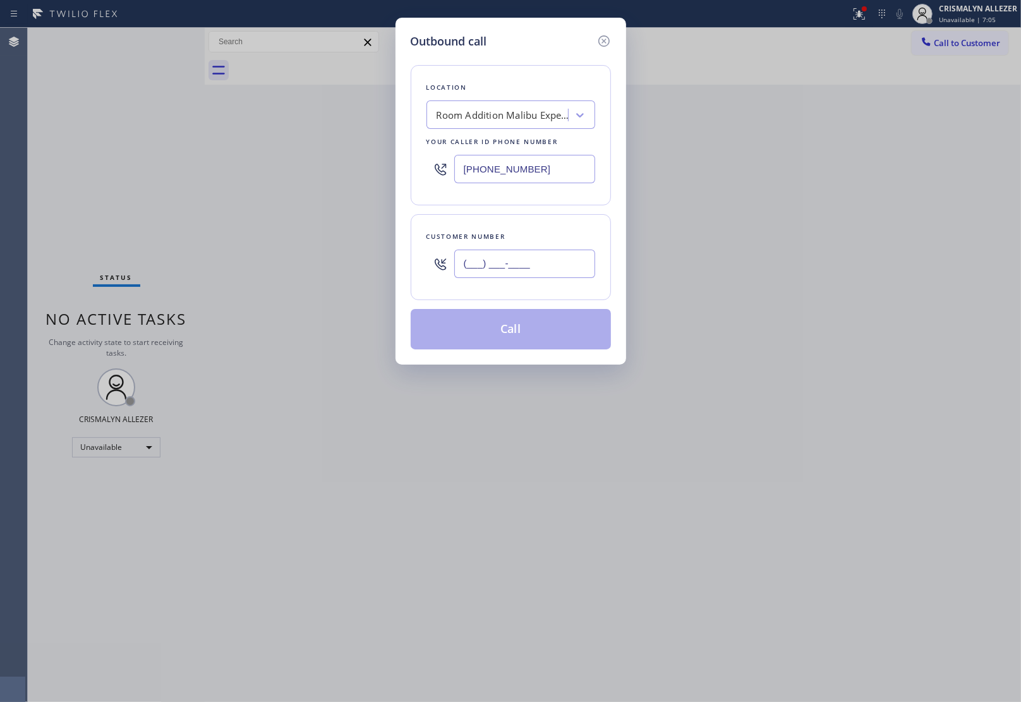
click at [550, 274] on input "(___) ___-____" at bounding box center [524, 264] width 141 height 28
paste input "818) 835-7282"
type input "(818) 835-7282"
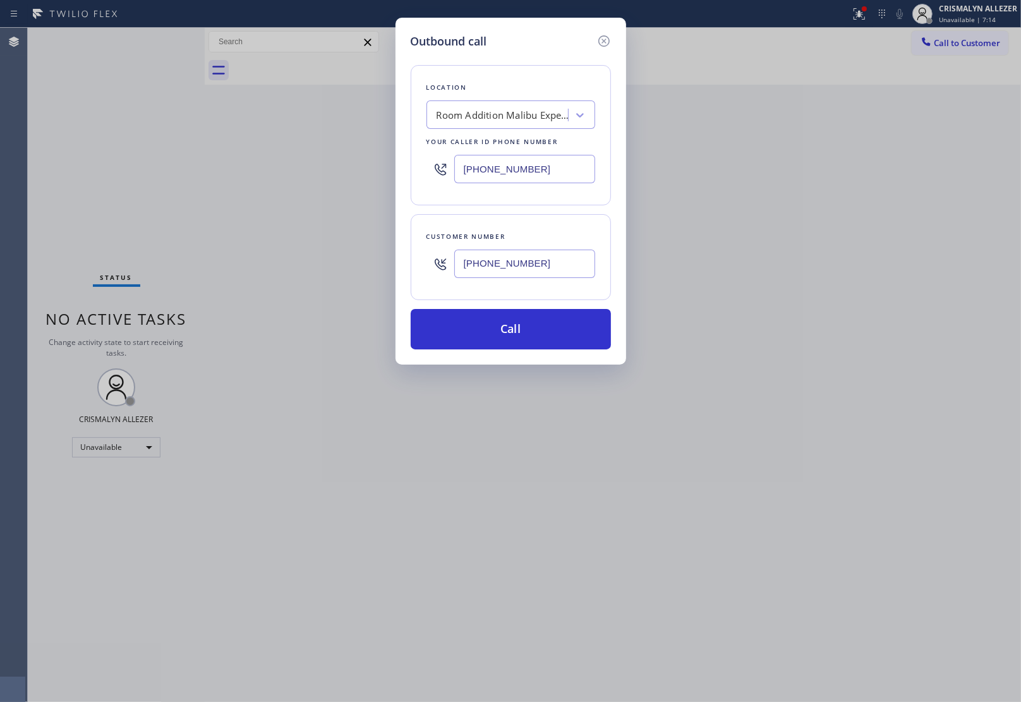
drag, startPoint x: 946, startPoint y: 179, endPoint x: 935, endPoint y: 184, distance: 12.4
click at [937, 184] on div "Outbound call Location Room Addition Malibu Experts Your caller id phone number…" at bounding box center [510, 351] width 1021 height 702
click at [459, 120] on div "Room Addition Malibu Experts" at bounding box center [502, 115] width 133 height 15
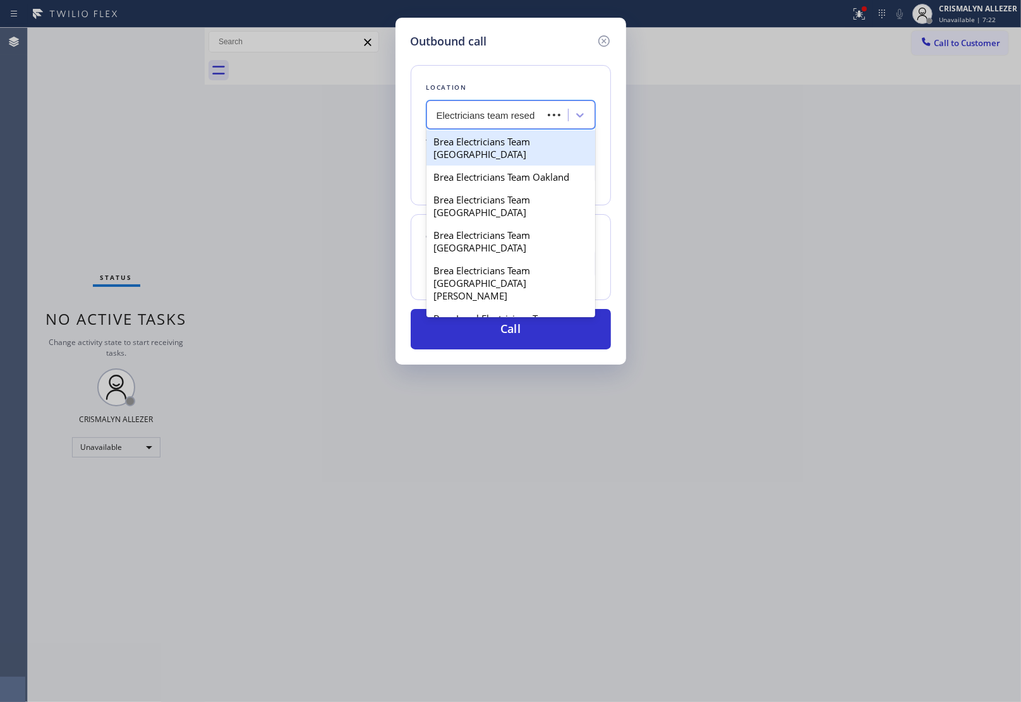
type input "Electricians team reseda"
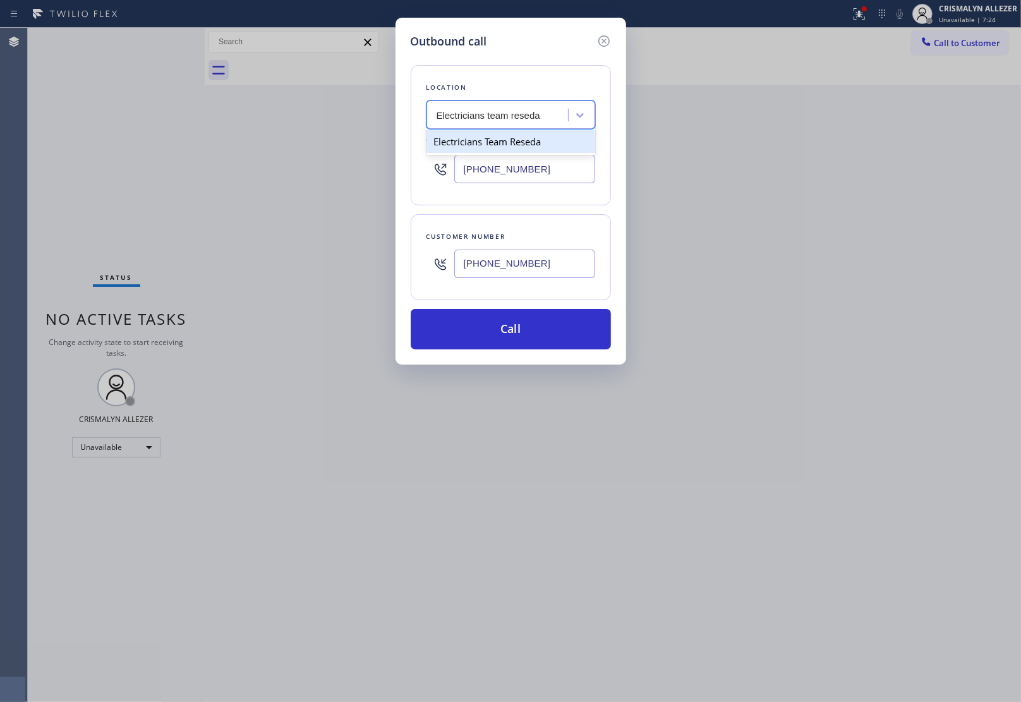
click at [463, 146] on div "Electricians Team Reseda" at bounding box center [510, 141] width 169 height 23
type input "(818) 938-1997"
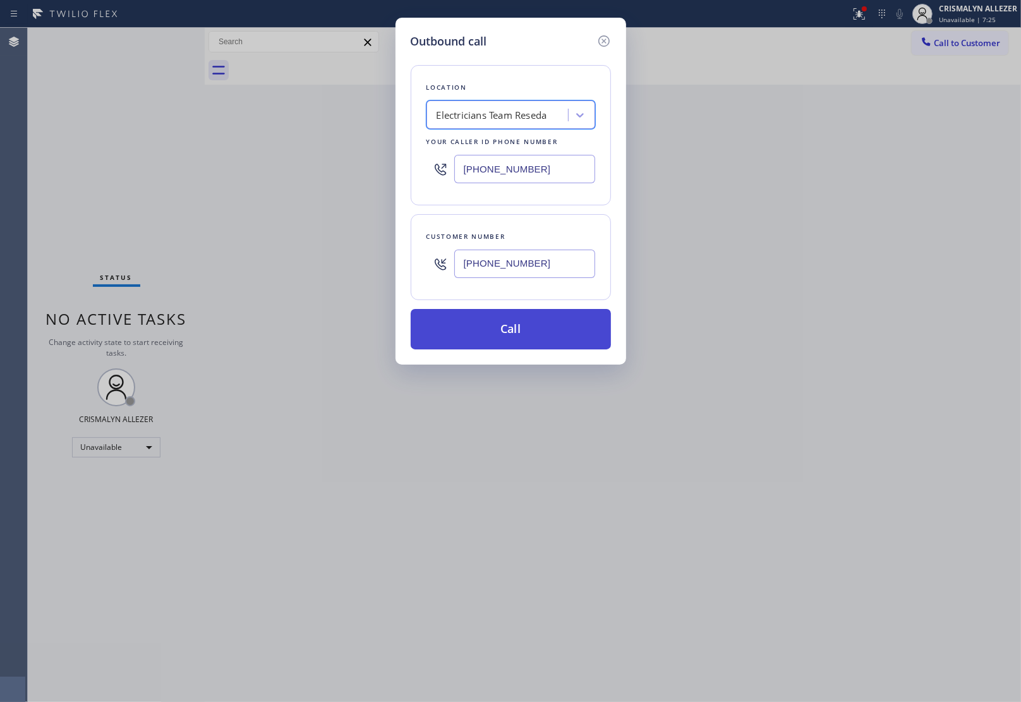
click at [516, 329] on button "Call" at bounding box center [511, 329] width 200 height 40
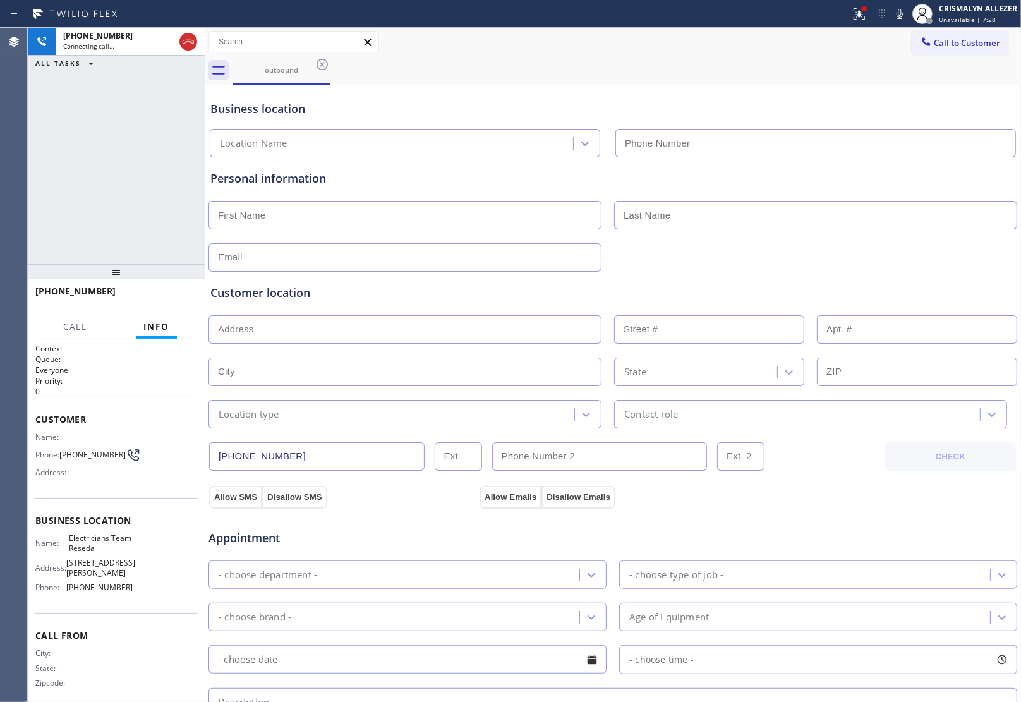
type input "(818) 938-1997"
click at [161, 297] on span "HANG UP" at bounding box center [167, 296] width 39 height 9
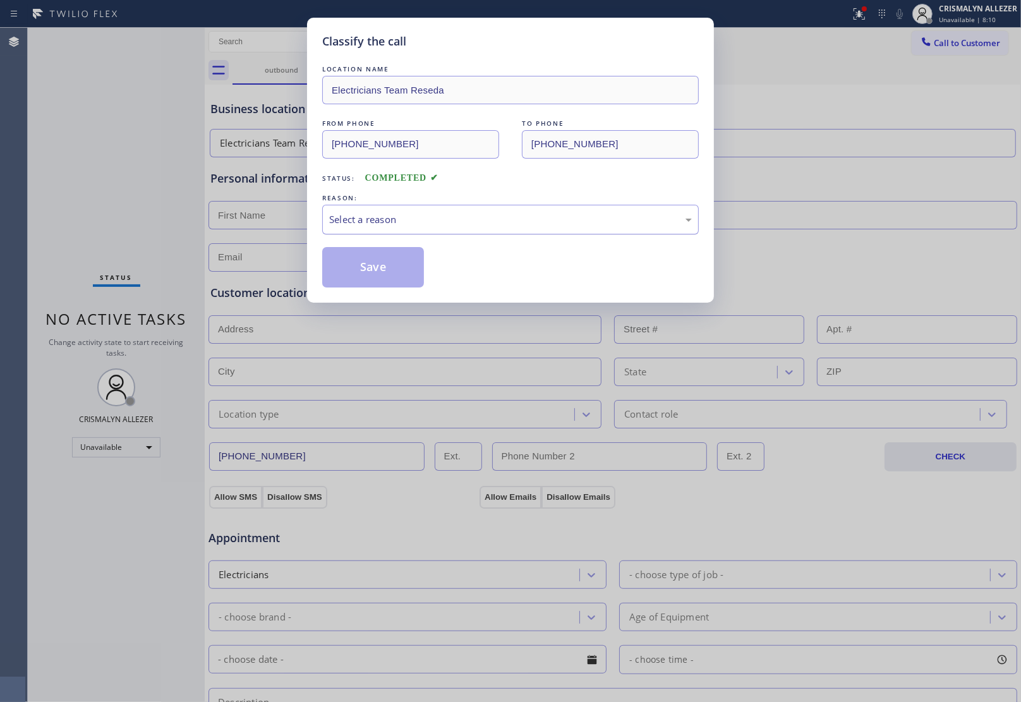
click at [516, 226] on div "Select a reason" at bounding box center [510, 219] width 363 height 15
click at [378, 275] on button "Save" at bounding box center [373, 267] width 102 height 40
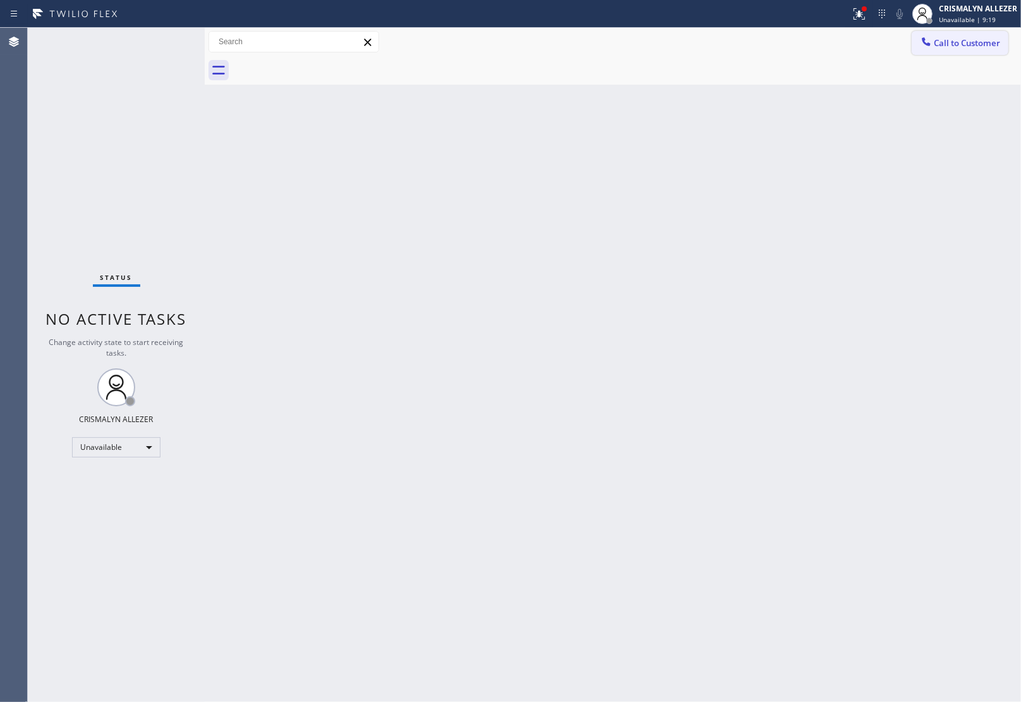
click at [932, 45] on icon at bounding box center [926, 41] width 13 height 13
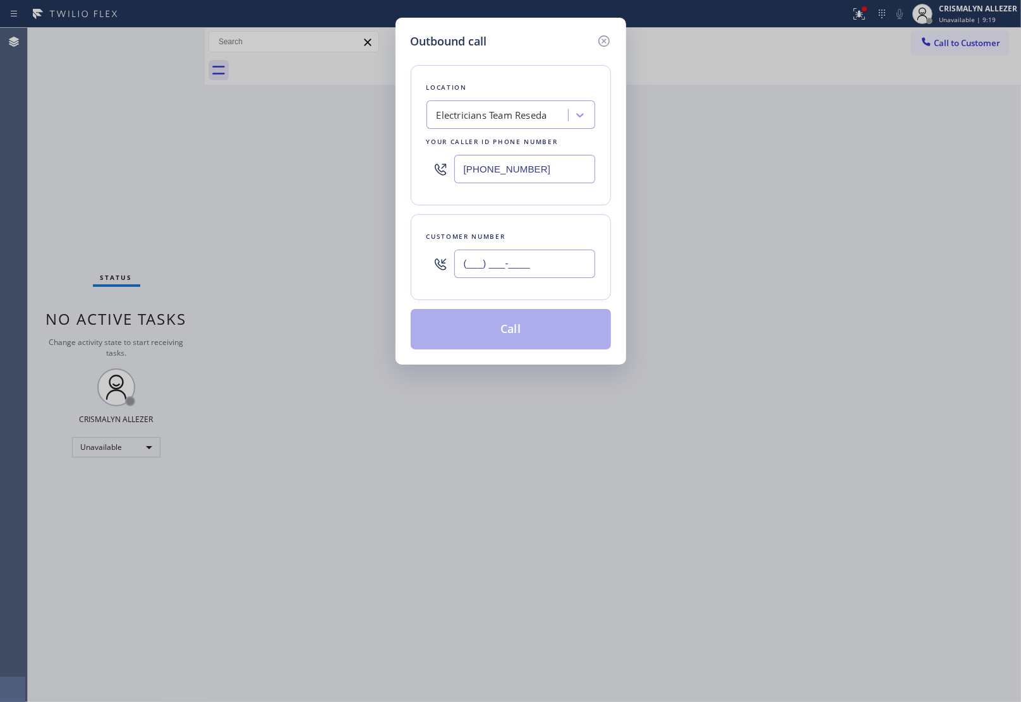
click at [561, 251] on input "(___) ___-____" at bounding box center [524, 264] width 141 height 28
paste input "253) 287-1786"
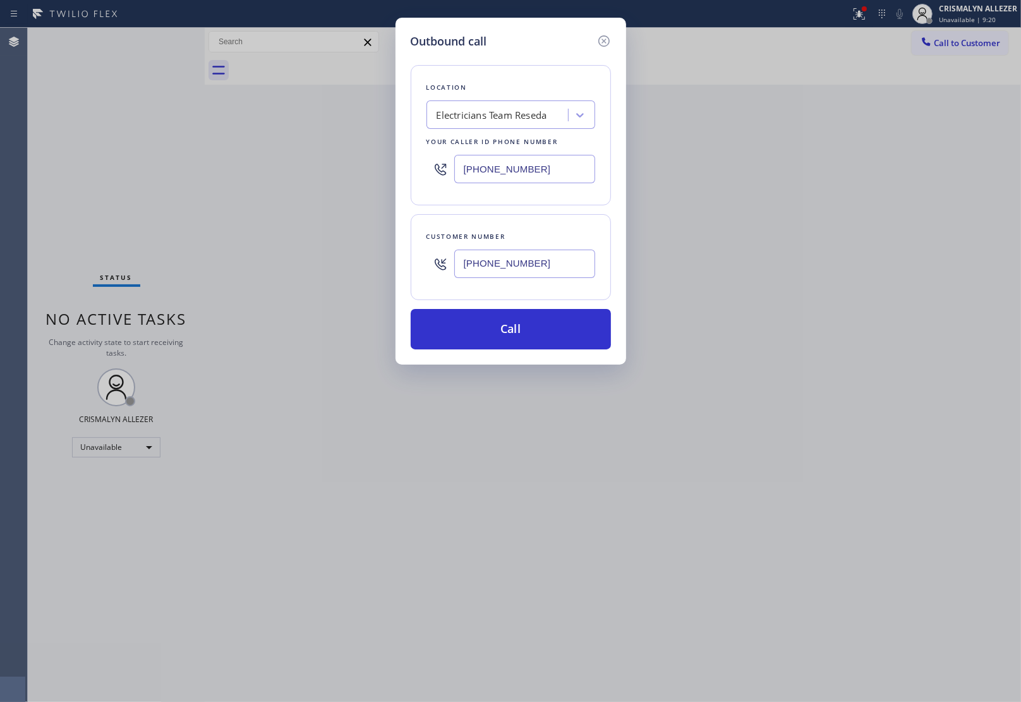
type input "(253) 287-1786"
click at [522, 119] on div "Electricians Team Reseda" at bounding box center [491, 115] width 111 height 15
type input "5 star appliance re"
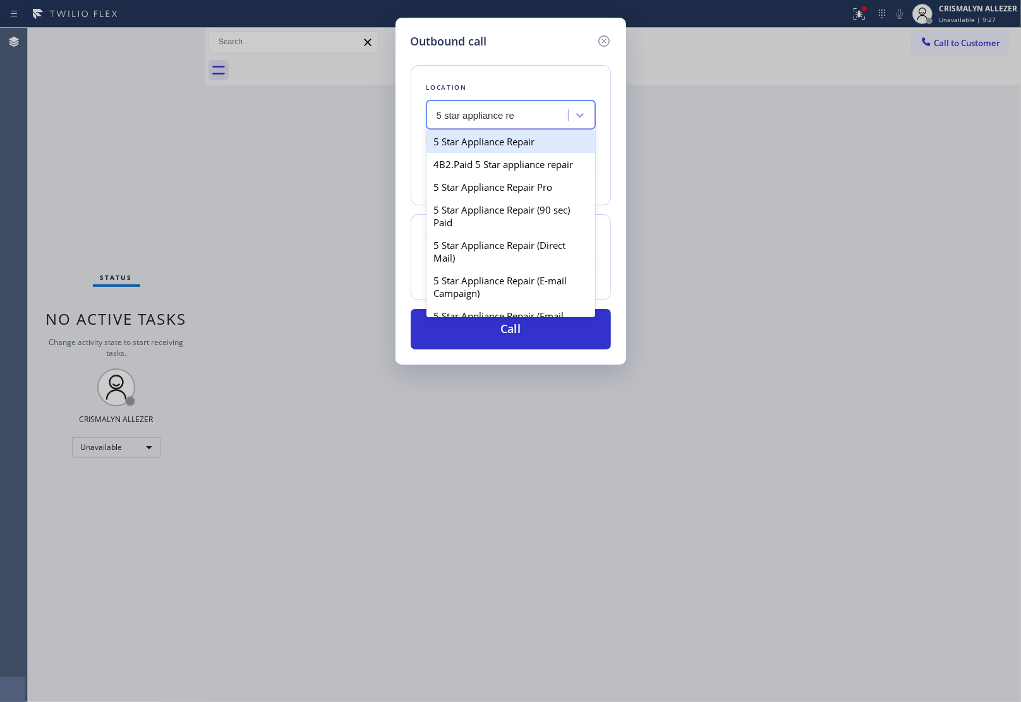
click at [515, 141] on div "5 Star Appliance Repair" at bounding box center [510, 141] width 169 height 23
type input "[PHONE_NUMBER]"
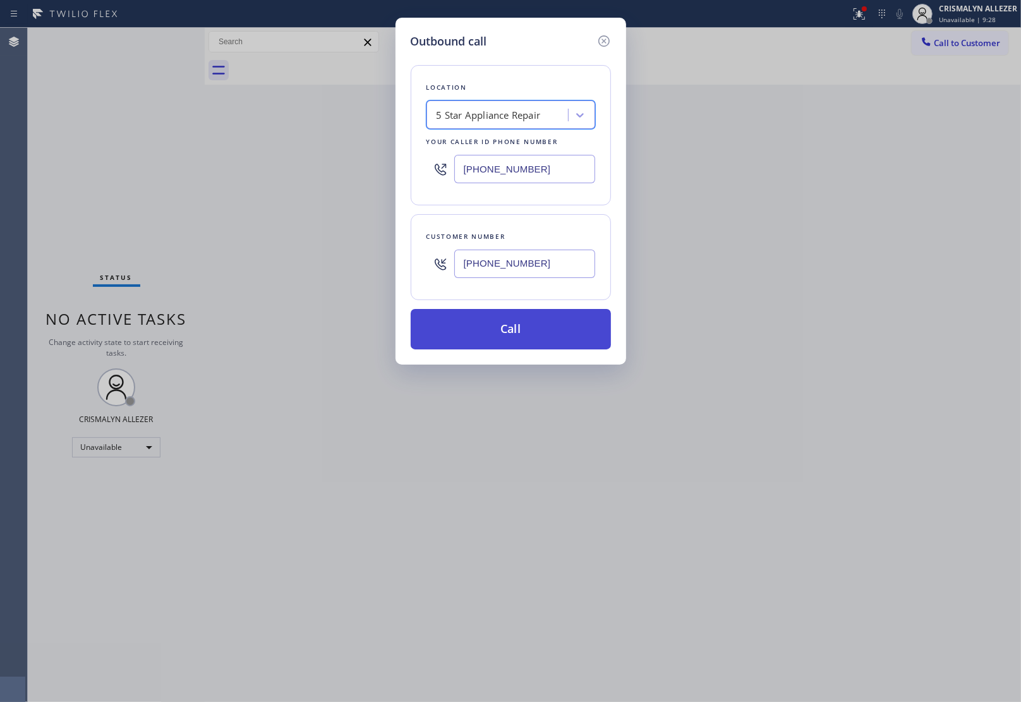
click at [510, 335] on button "Call" at bounding box center [511, 329] width 200 height 40
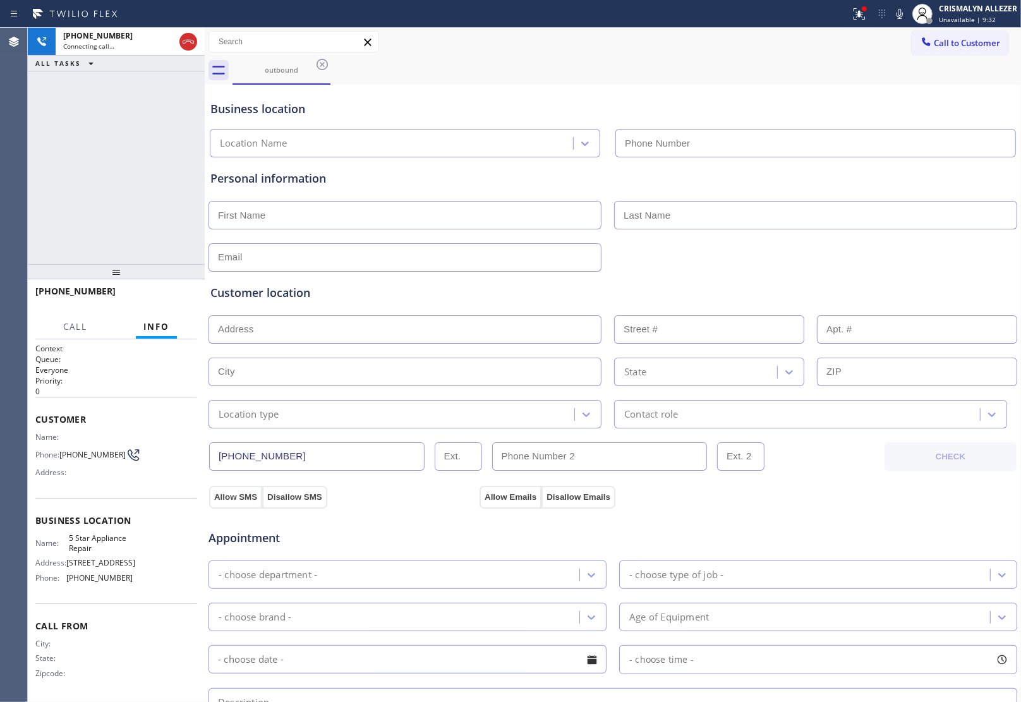
type input "[PHONE_NUMBER]"
click at [166, 299] on span "HANG UP" at bounding box center [167, 296] width 39 height 9
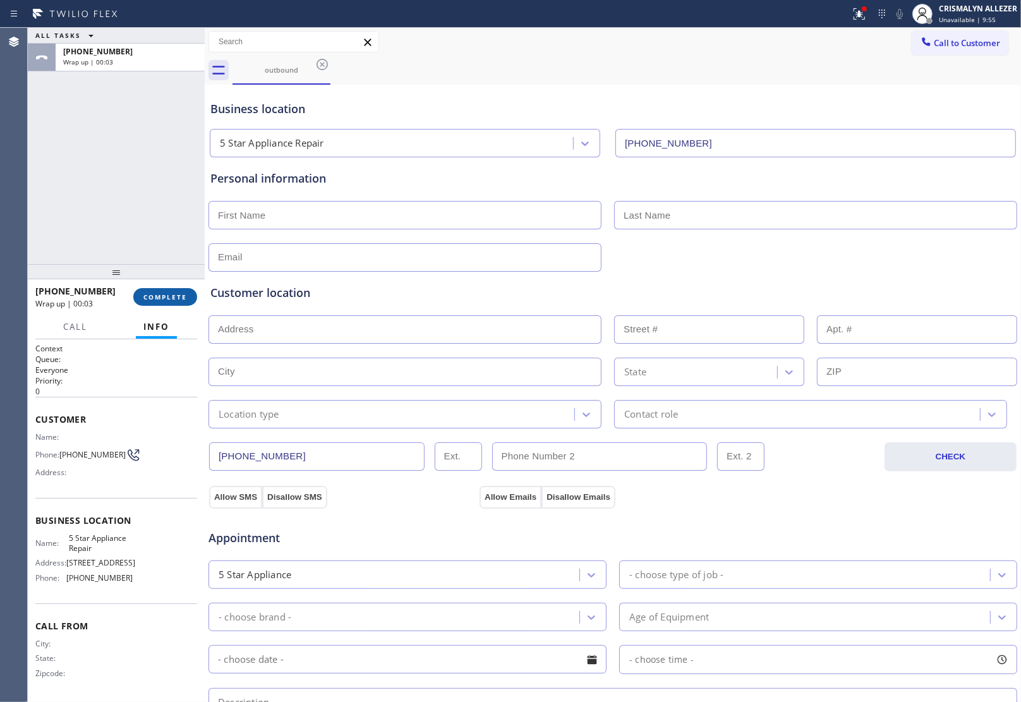
click at [164, 296] on span "COMPLETE" at bounding box center [165, 296] width 44 height 9
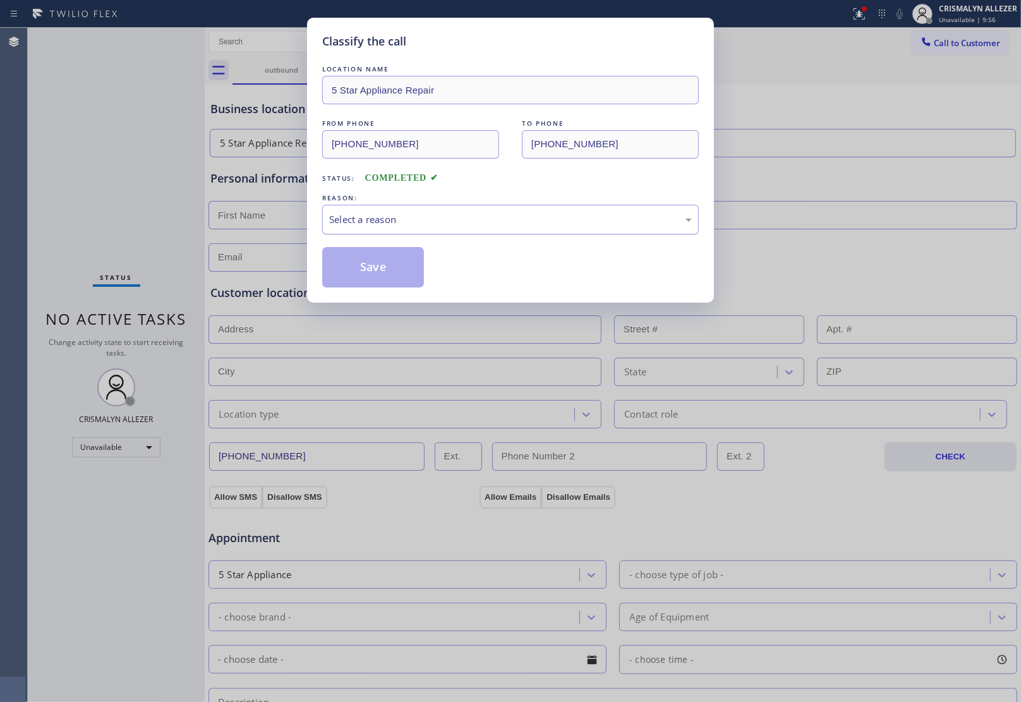
click at [484, 226] on div "Select a reason" at bounding box center [510, 219] width 363 height 15
click at [402, 269] on button "Save" at bounding box center [373, 267] width 102 height 40
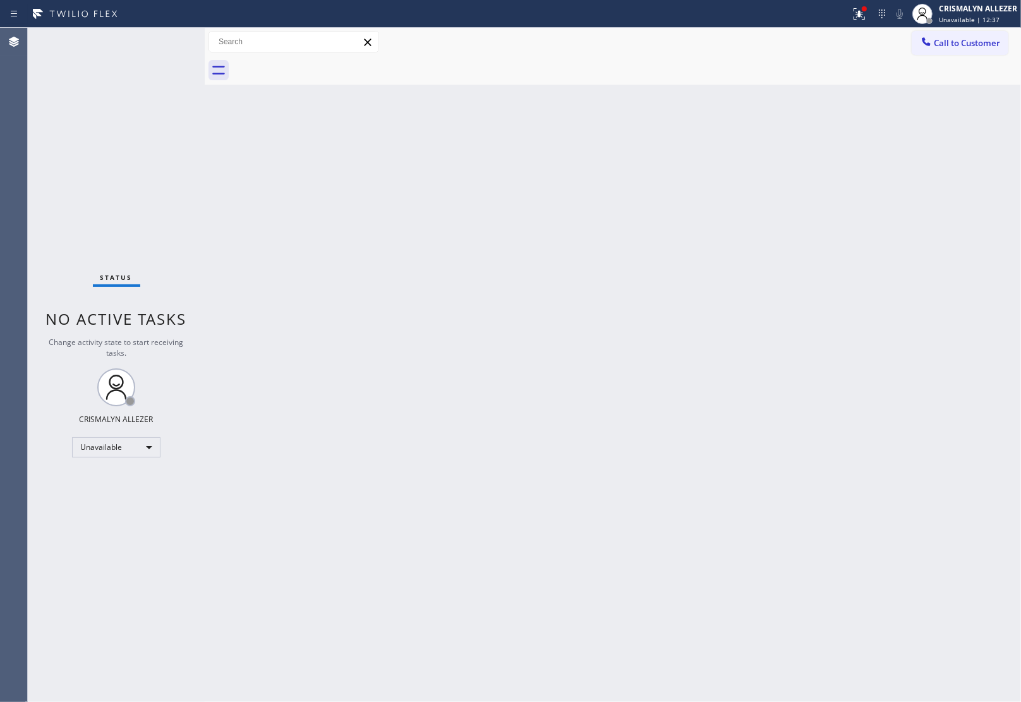
drag, startPoint x: 981, startPoint y: 43, endPoint x: 873, endPoint y: 90, distance: 117.7
click at [982, 43] on span "Call to Customer" at bounding box center [967, 42] width 66 height 11
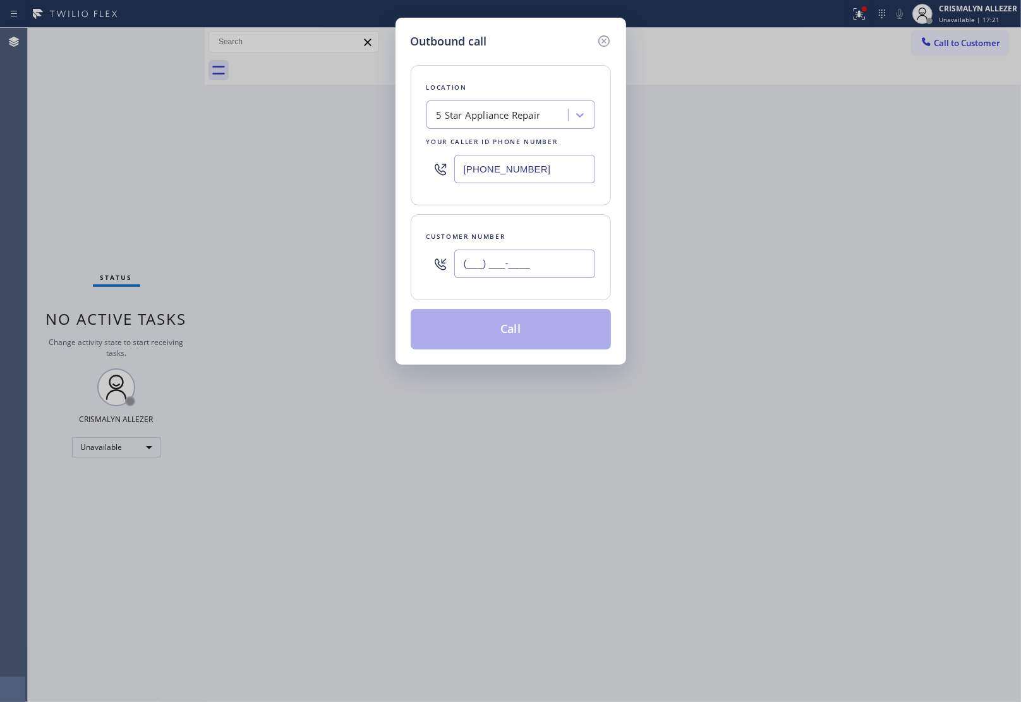
click at [572, 253] on input "(___) ___-____" at bounding box center [524, 264] width 141 height 28
paste input "541) 517-2491"
type input "(541) 517-2491"
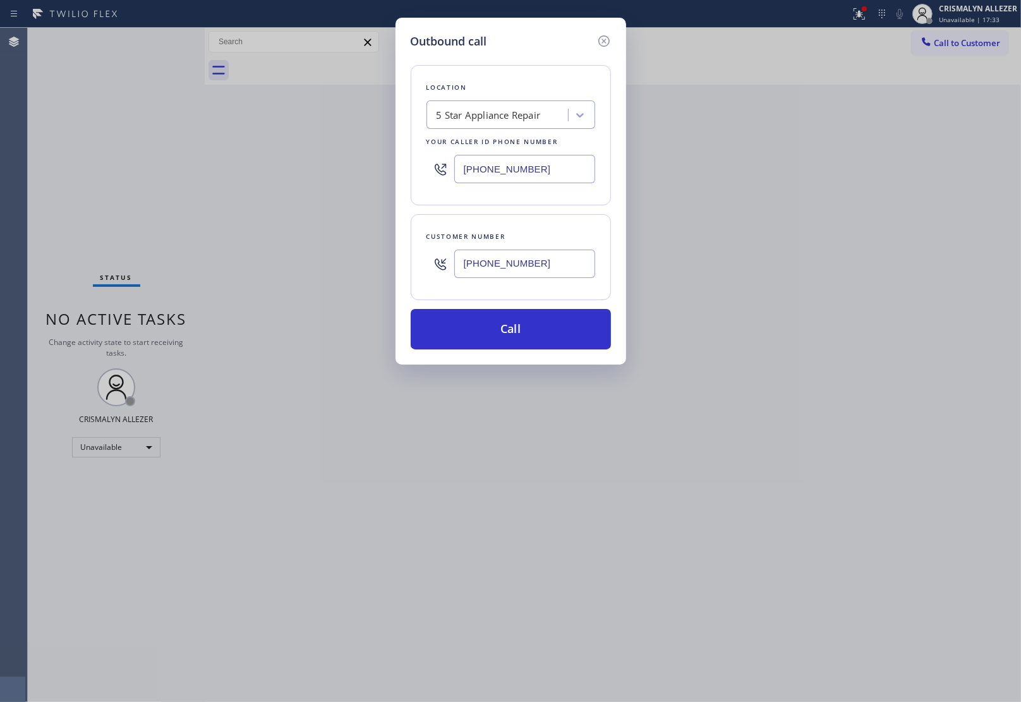
click at [958, 257] on div "Outbound call Location 5 Star Appliance Repair Your caller id phone number (855…" at bounding box center [510, 351] width 1021 height 702
click at [501, 333] on button "Call" at bounding box center [511, 329] width 200 height 40
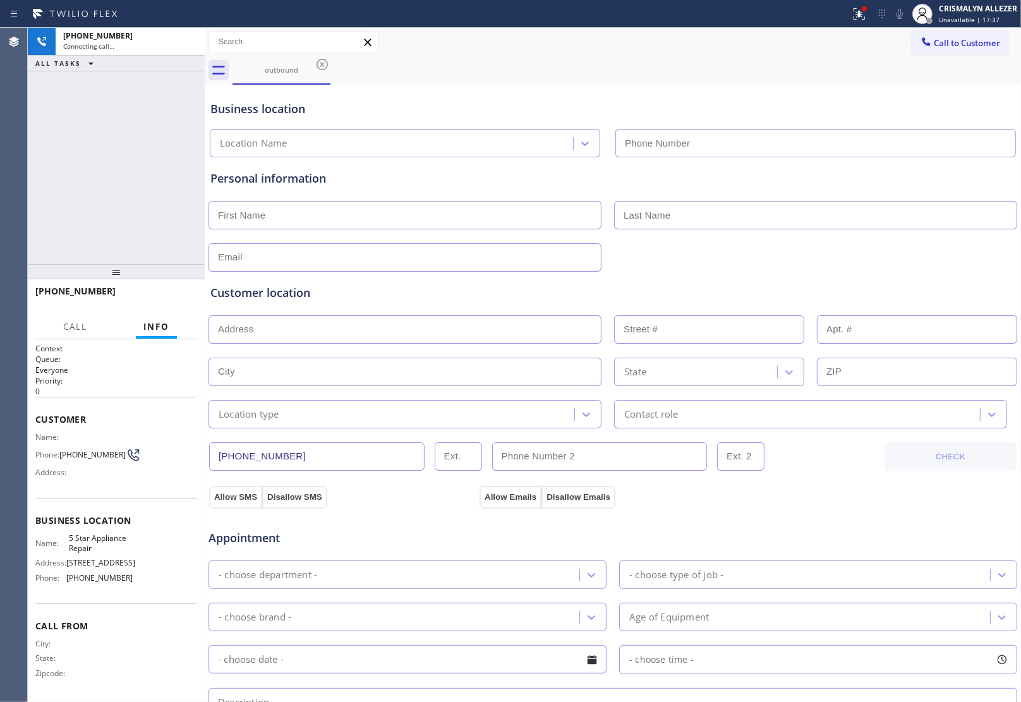
type input "[PHONE_NUMBER]"
click at [165, 294] on span "HANG UP" at bounding box center [167, 296] width 39 height 9
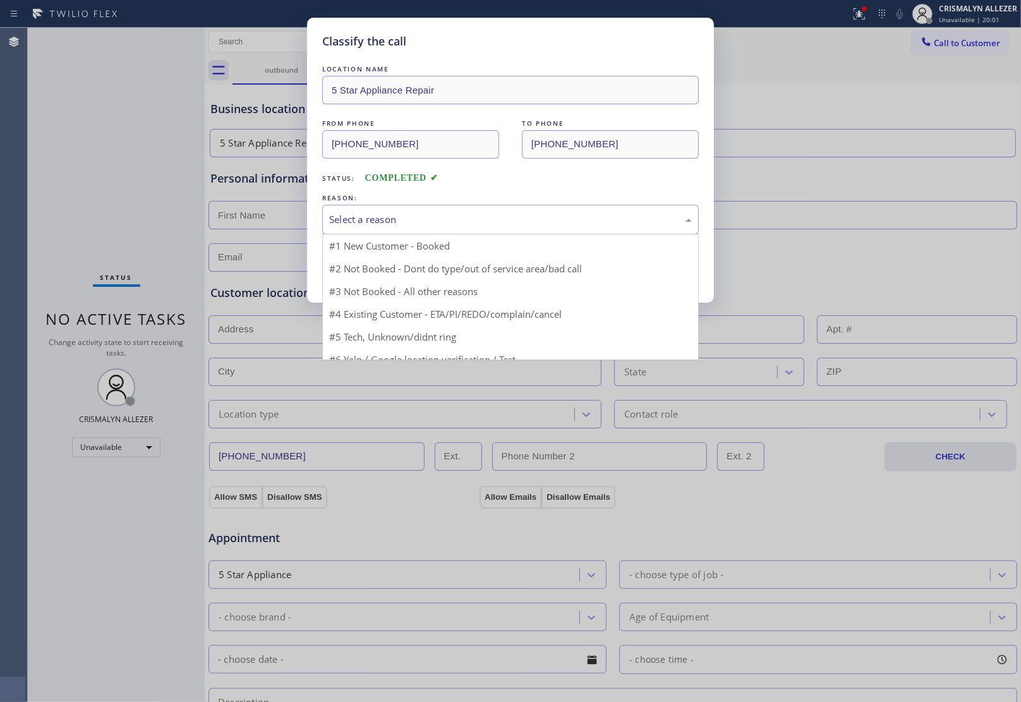
click at [456, 219] on div "Select a reason" at bounding box center [510, 219] width 363 height 15
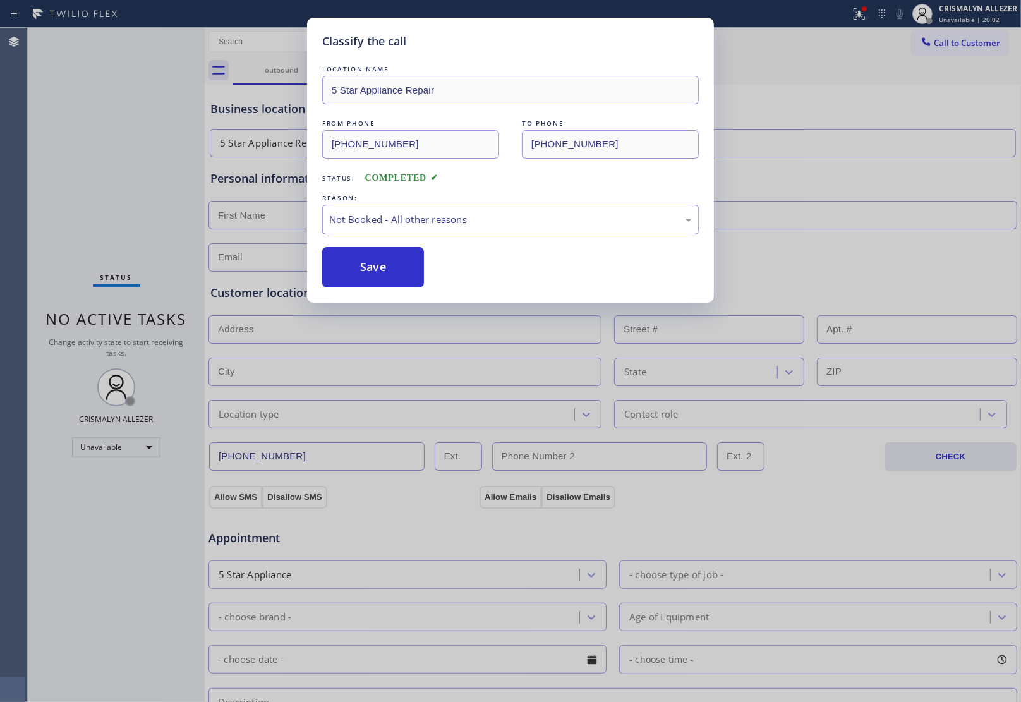
click at [406, 263] on button "Save" at bounding box center [373, 267] width 102 height 40
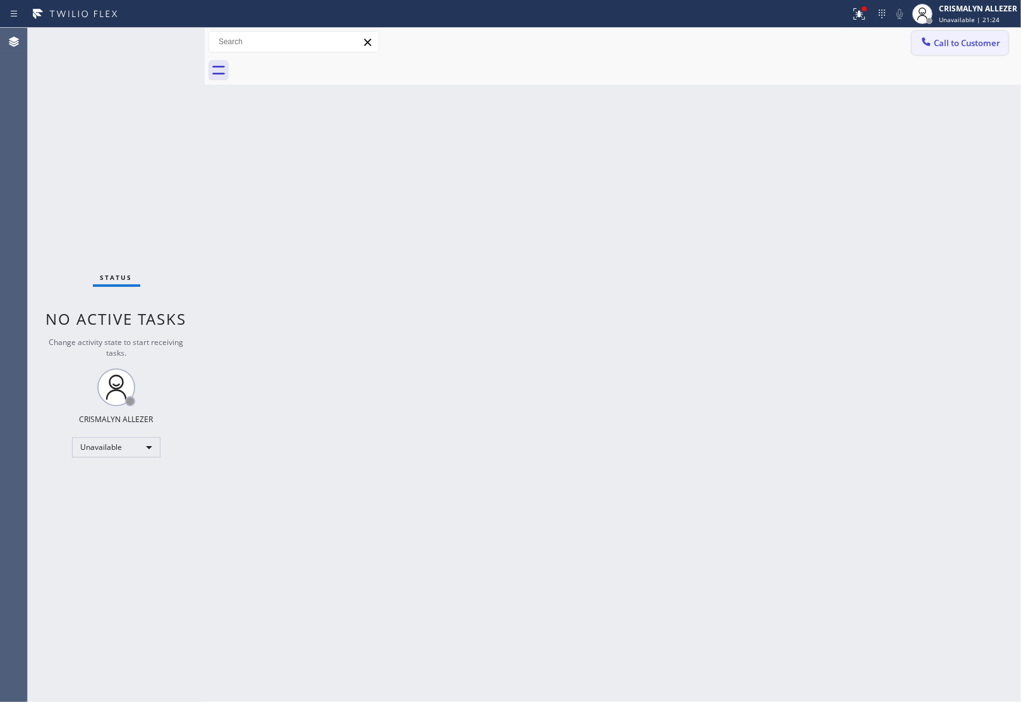
click at [961, 51] on button "Call to Customer" at bounding box center [959, 43] width 97 height 24
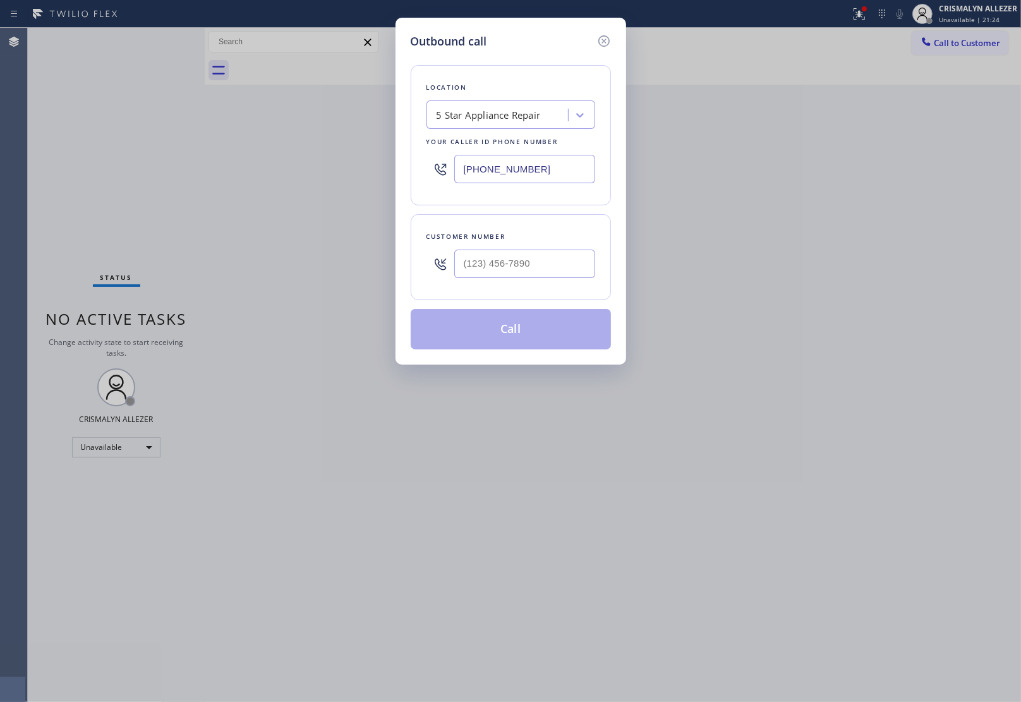
drag, startPoint x: 570, startPoint y: 169, endPoint x: 320, endPoint y: 149, distance: 251.5
click at [377, 157] on div "Outbound call Location 5 Star Appliance Repair Your caller id phone number (855…" at bounding box center [510, 351] width 1021 height 702
paste input "425) 209-0324"
type input "(425) 209-0324"
click at [536, 258] on input "(___) ___-____" at bounding box center [524, 264] width 141 height 28
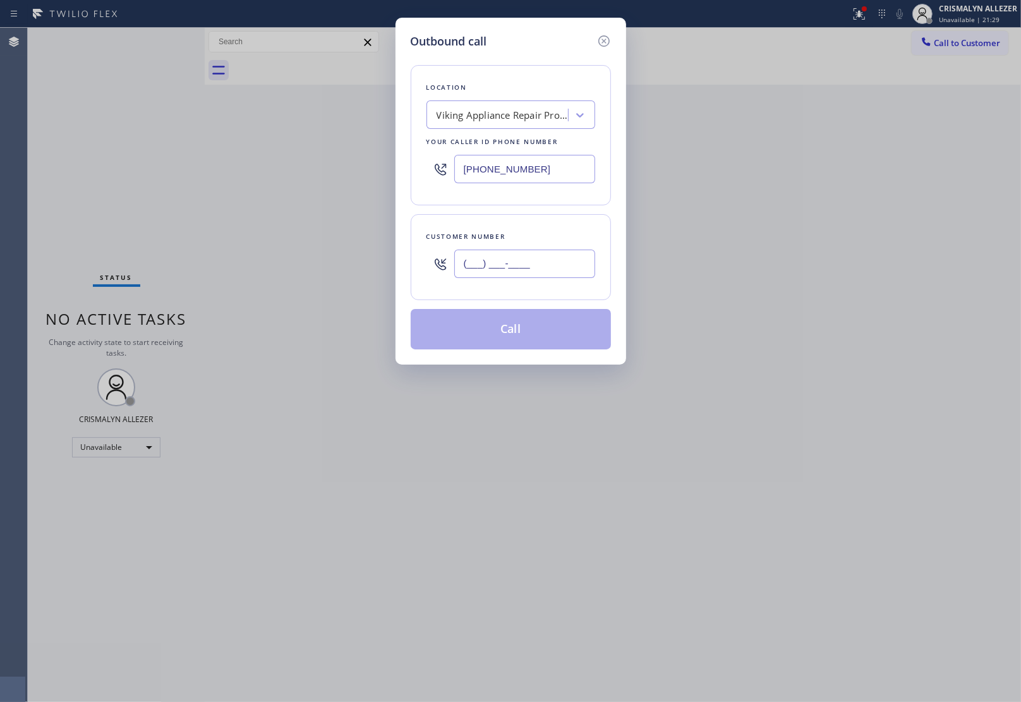
paste input "206) 636-3680"
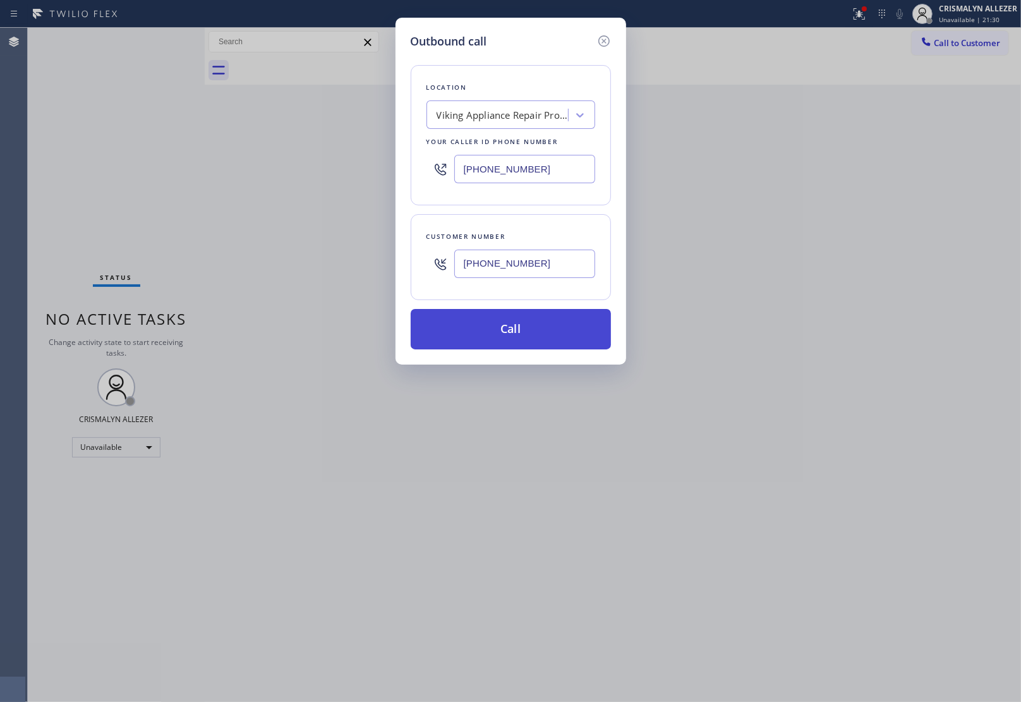
type input "(206) 636-3680"
click at [525, 323] on button "Call" at bounding box center [511, 329] width 200 height 40
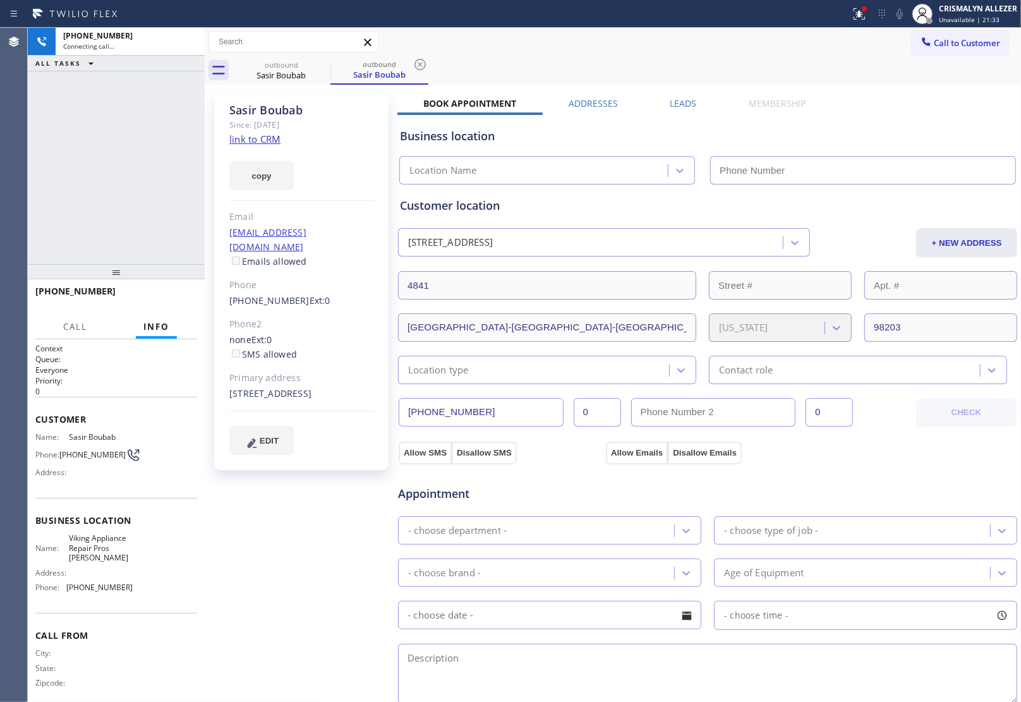
click at [256, 141] on link "link to CRM" at bounding box center [254, 139] width 51 height 13
type input "(425) 209-0324"
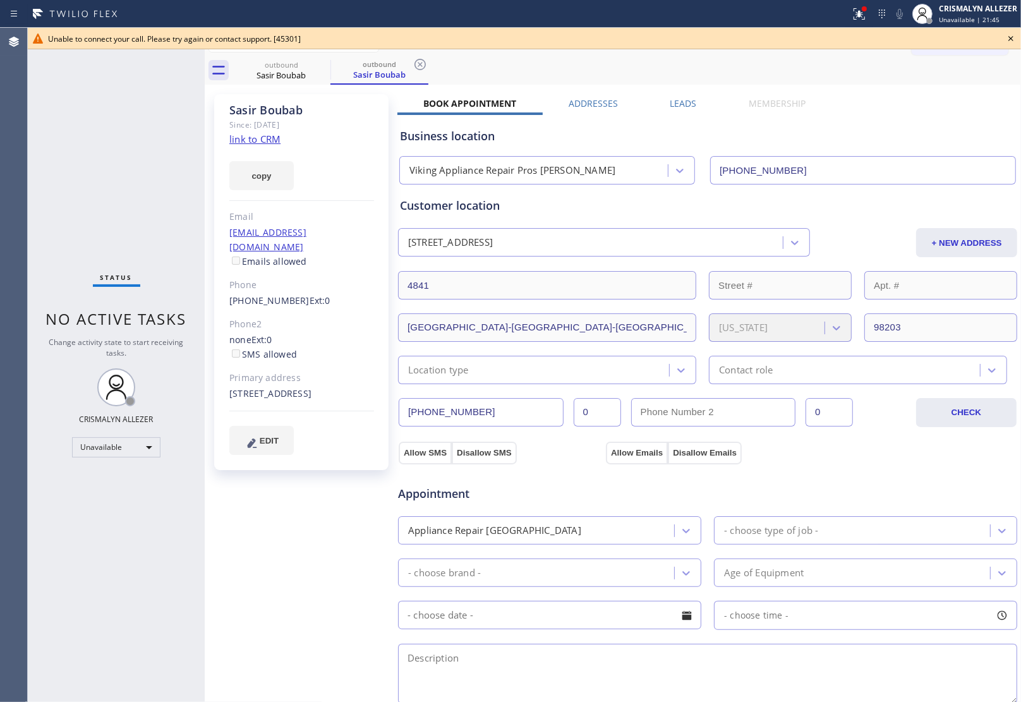
click at [1011, 37] on icon at bounding box center [1010, 38] width 15 height 15
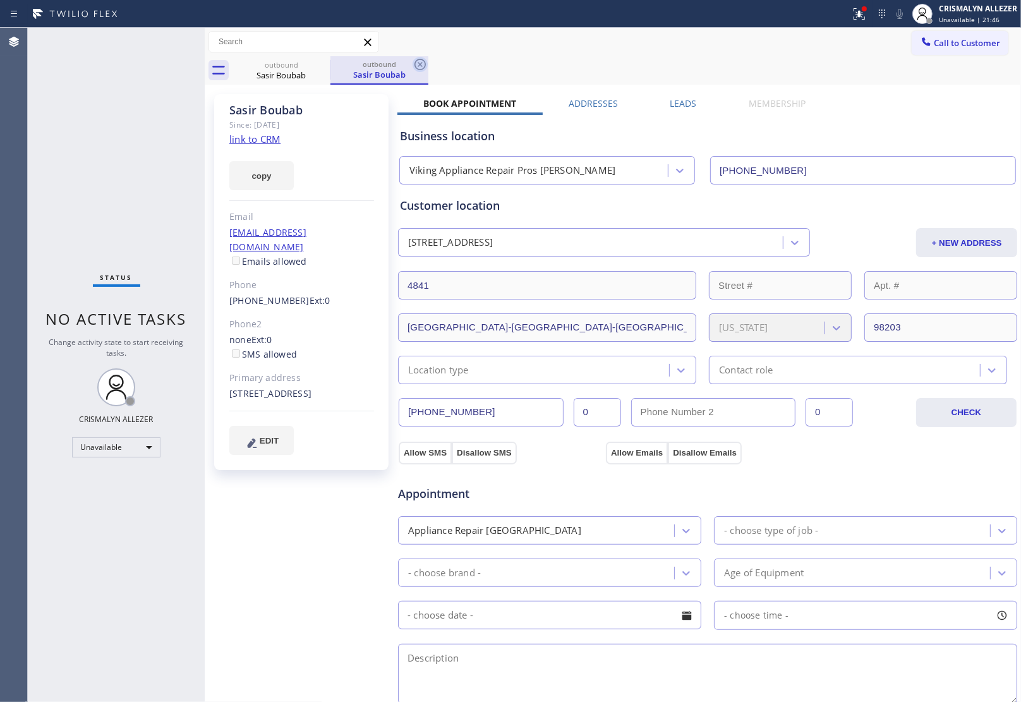
click at [417, 64] on icon at bounding box center [419, 64] width 15 height 15
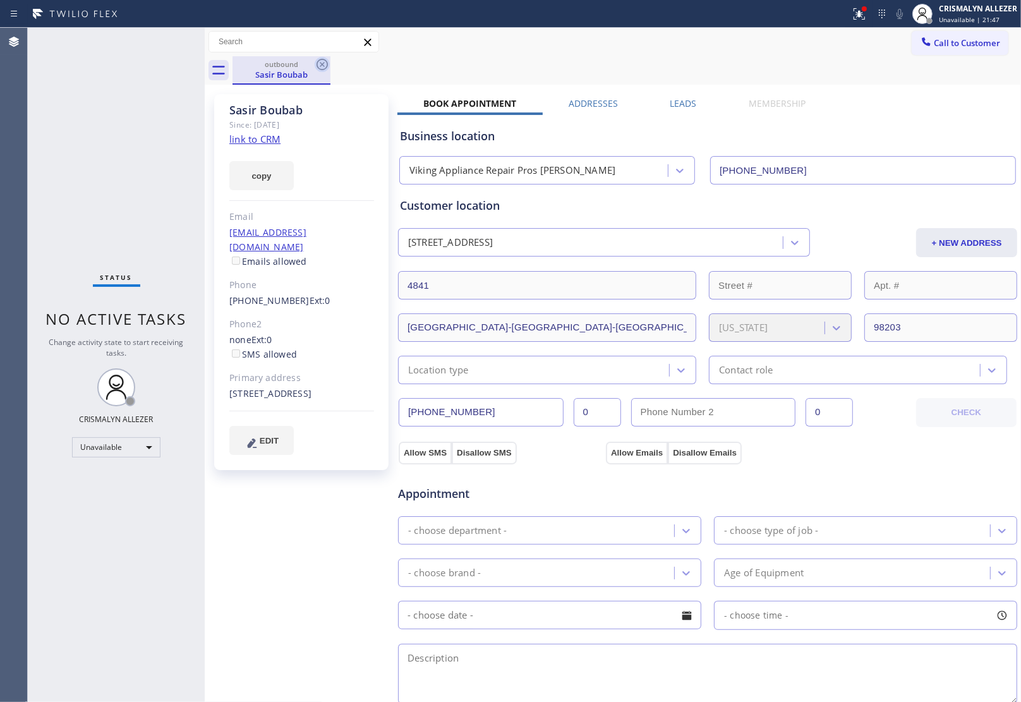
click at [316, 61] on icon at bounding box center [322, 64] width 15 height 15
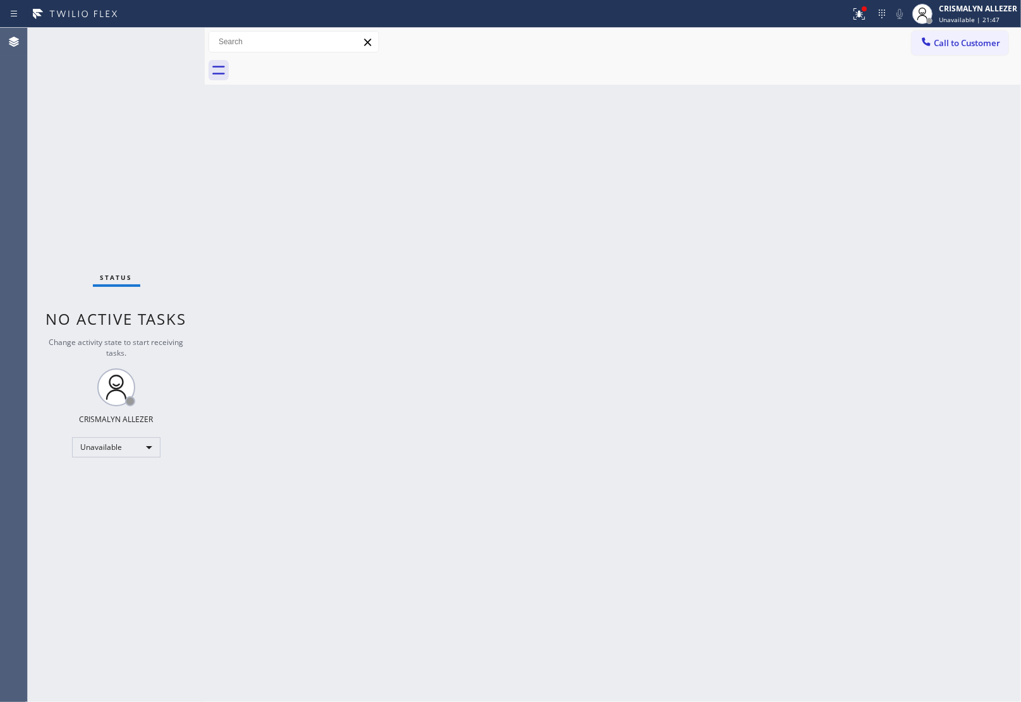
click at [957, 41] on span "Call to Customer" at bounding box center [967, 42] width 66 height 11
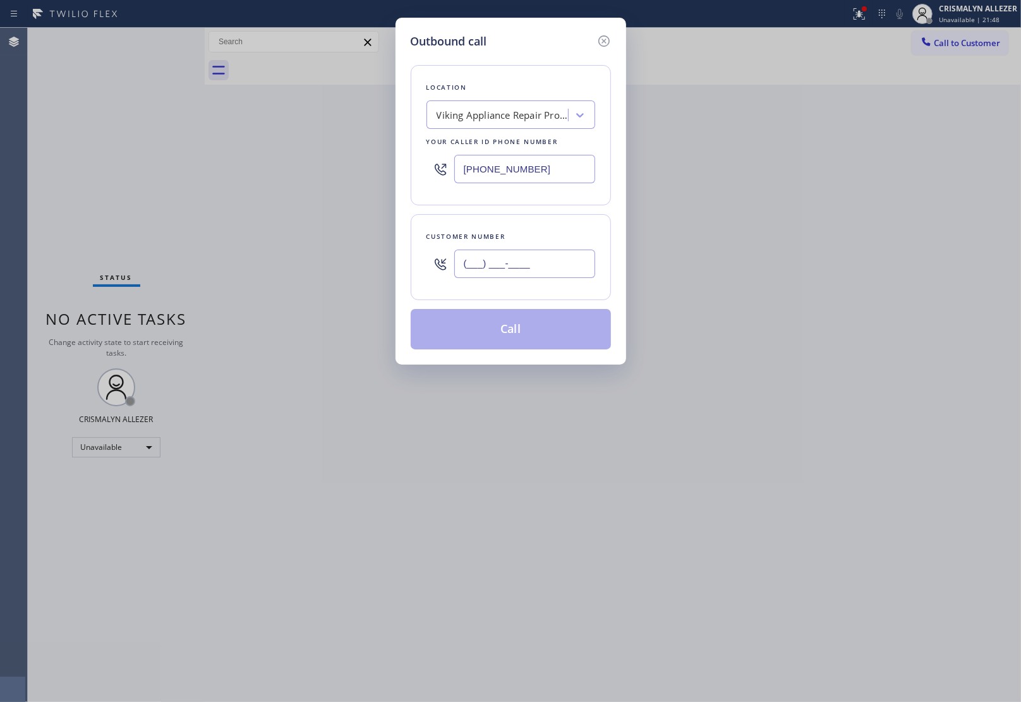
click at [538, 267] on input "(___) ___-____" at bounding box center [524, 264] width 141 height 28
paste input "206) 636-3680"
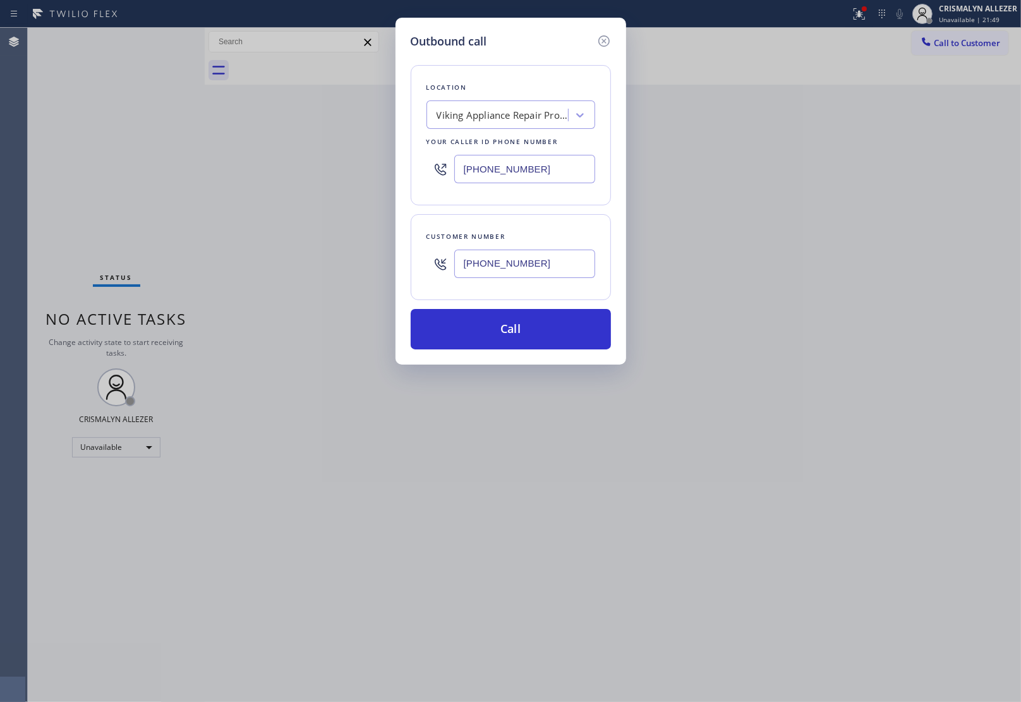
type input "(206) 636-3680"
click at [532, 131] on div "Location Viking Appliance Repair Pros Everett Your caller id phone number (425)…" at bounding box center [511, 135] width 200 height 140
click at [532, 118] on div "Viking Appliance Repair Pros Everett" at bounding box center [502, 115] width 133 height 15
type input "5 STAR APPLIANCE RE"
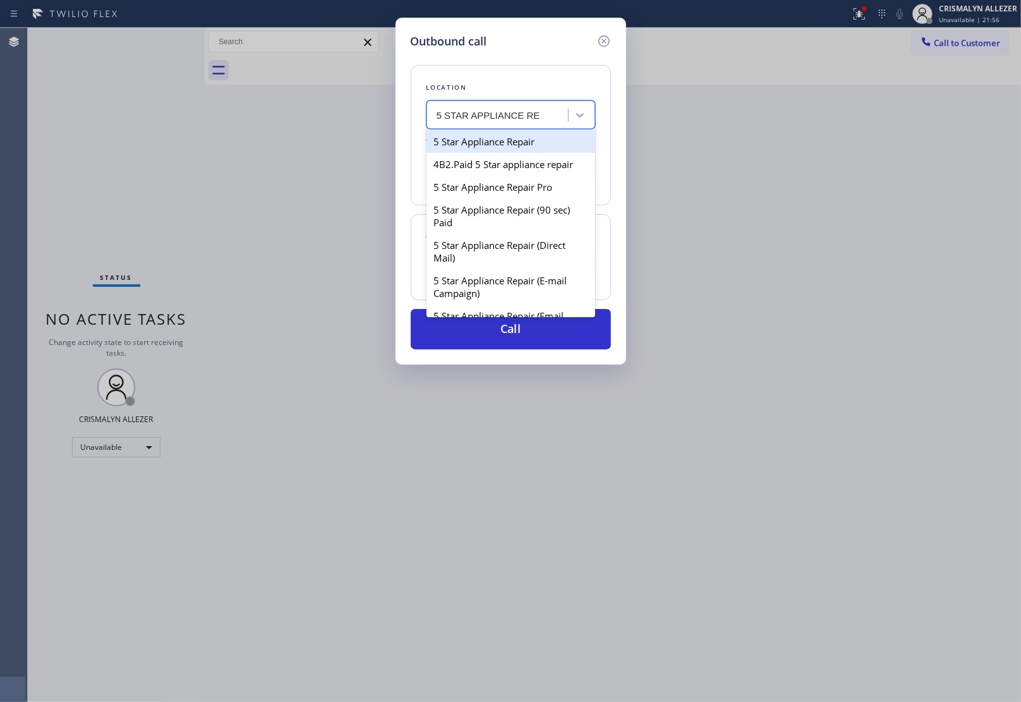
click at [522, 148] on div "5 Star Appliance Repair" at bounding box center [510, 141] width 169 height 23
type input "[PHONE_NUMBER]"
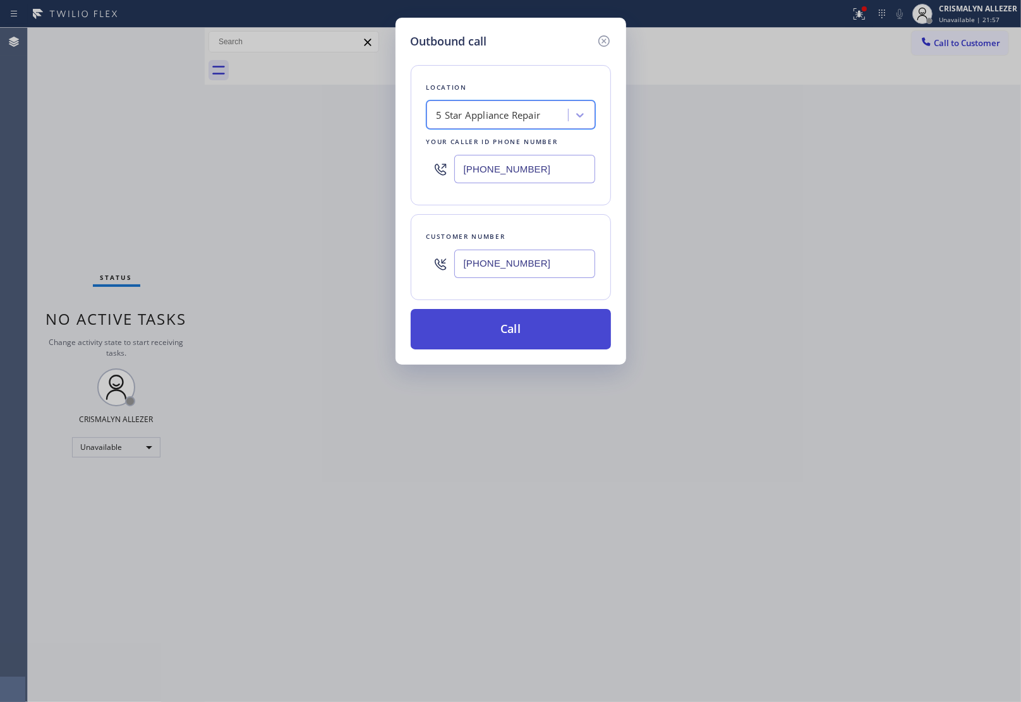
click at [510, 330] on button "Call" at bounding box center [511, 329] width 200 height 40
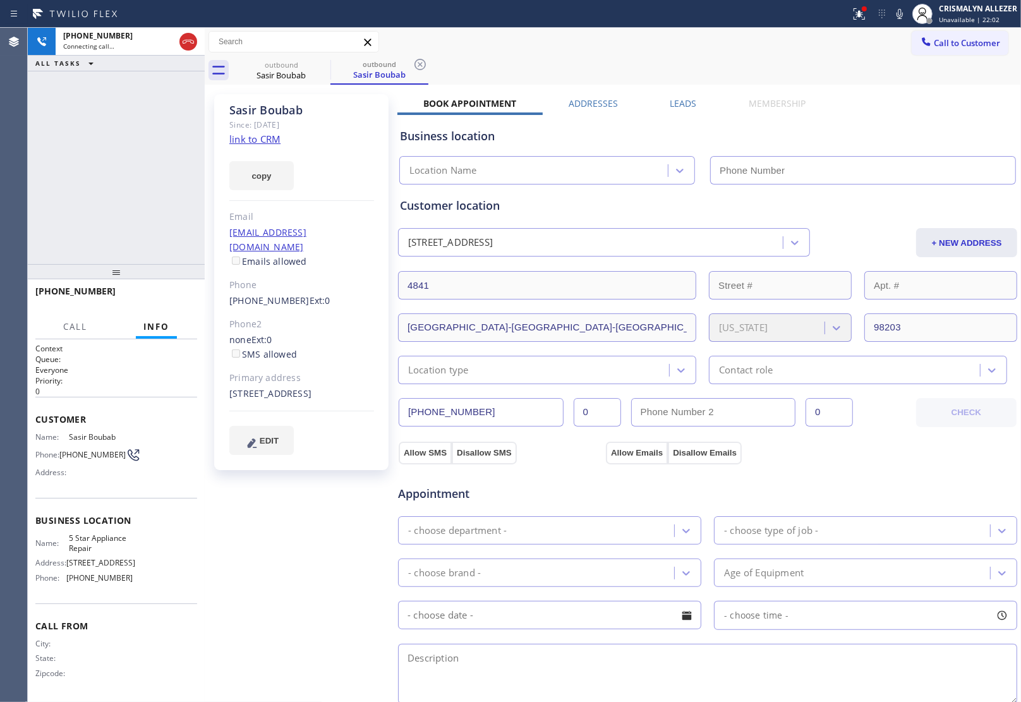
type input "[PHONE_NUMBER]"
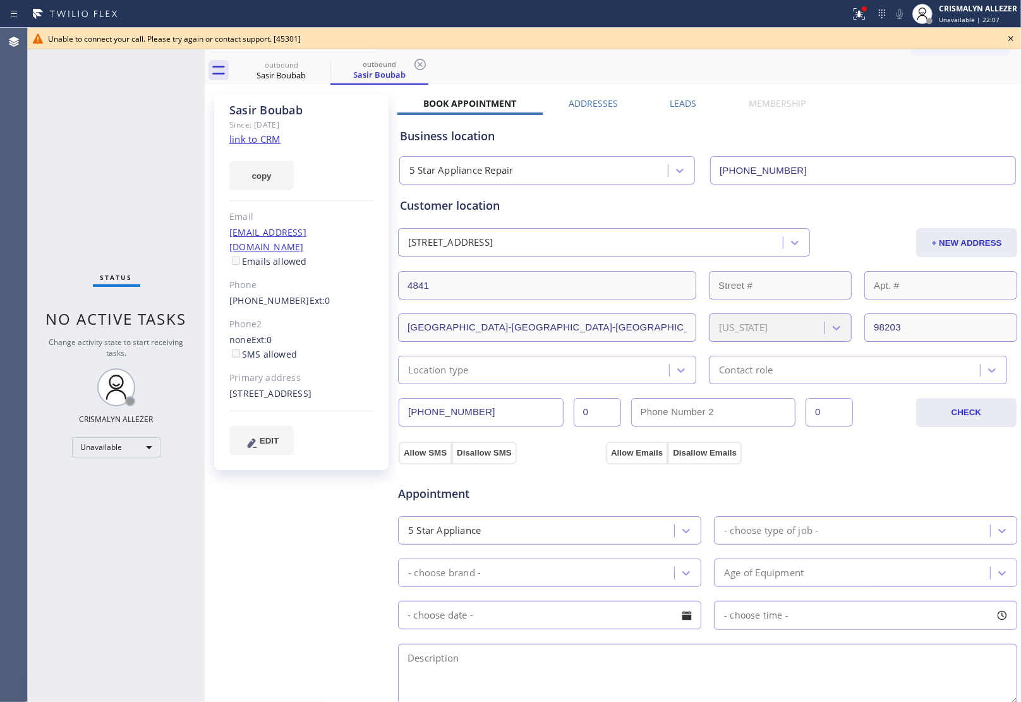
click at [1011, 35] on icon at bounding box center [1010, 38] width 15 height 15
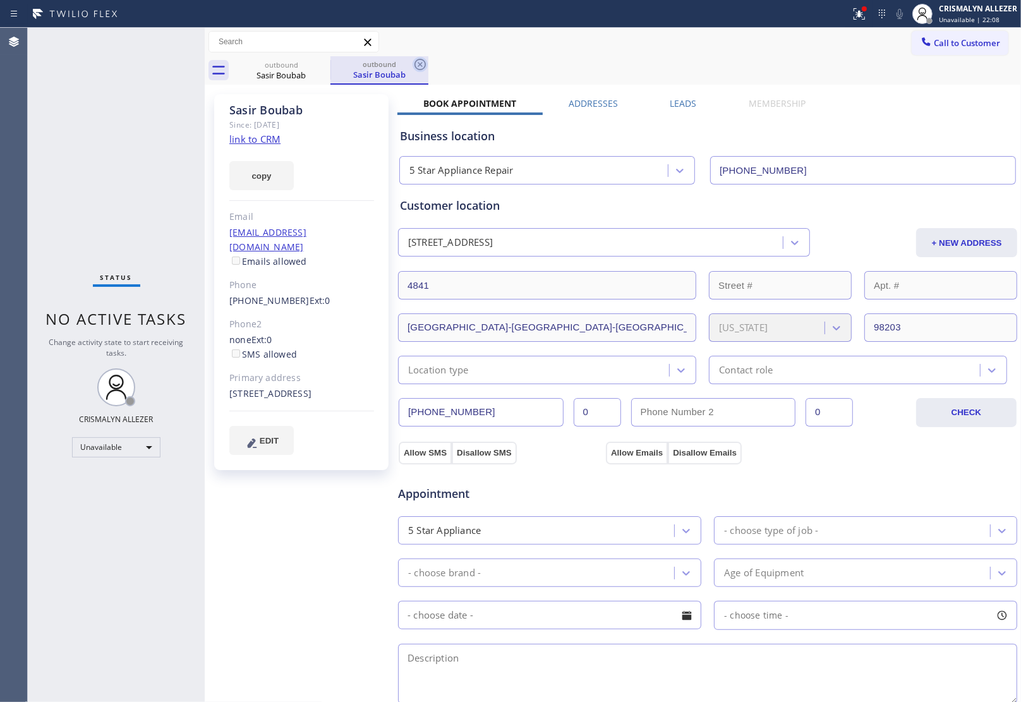
click at [424, 62] on icon at bounding box center [419, 64] width 11 height 11
click at [326, 63] on icon at bounding box center [322, 64] width 15 height 15
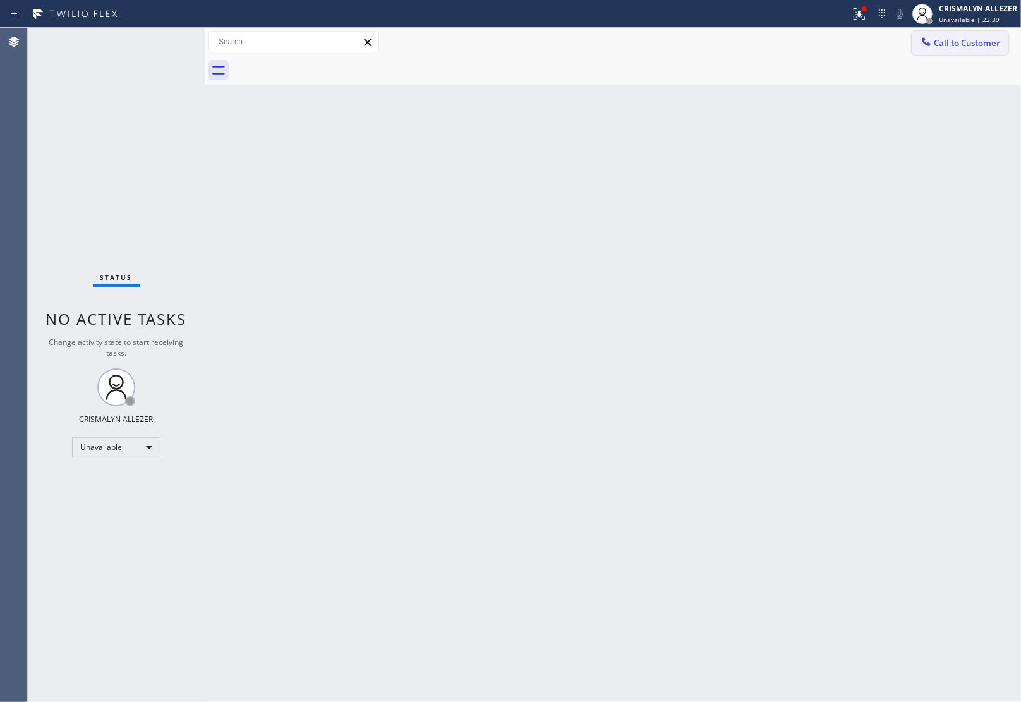
click at [977, 40] on span "Call to Customer" at bounding box center [967, 42] width 66 height 11
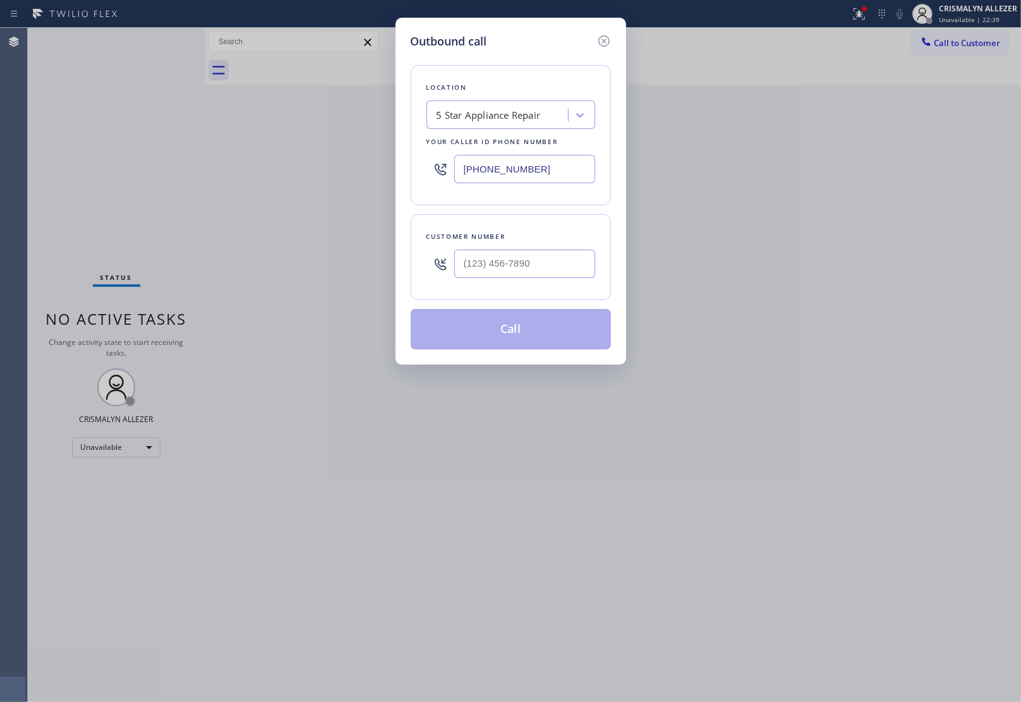
paste input "949) 326-7545"
drag, startPoint x: 572, startPoint y: 165, endPoint x: 300, endPoint y: 152, distance: 272.5
click at [314, 152] on div "Outbound call Location 5 Star Appliance Repair Your caller id phone number (855…" at bounding box center [510, 351] width 1021 height 702
type input "(949) 326-7545"
click at [563, 266] on input "(___) ___-____" at bounding box center [524, 264] width 141 height 28
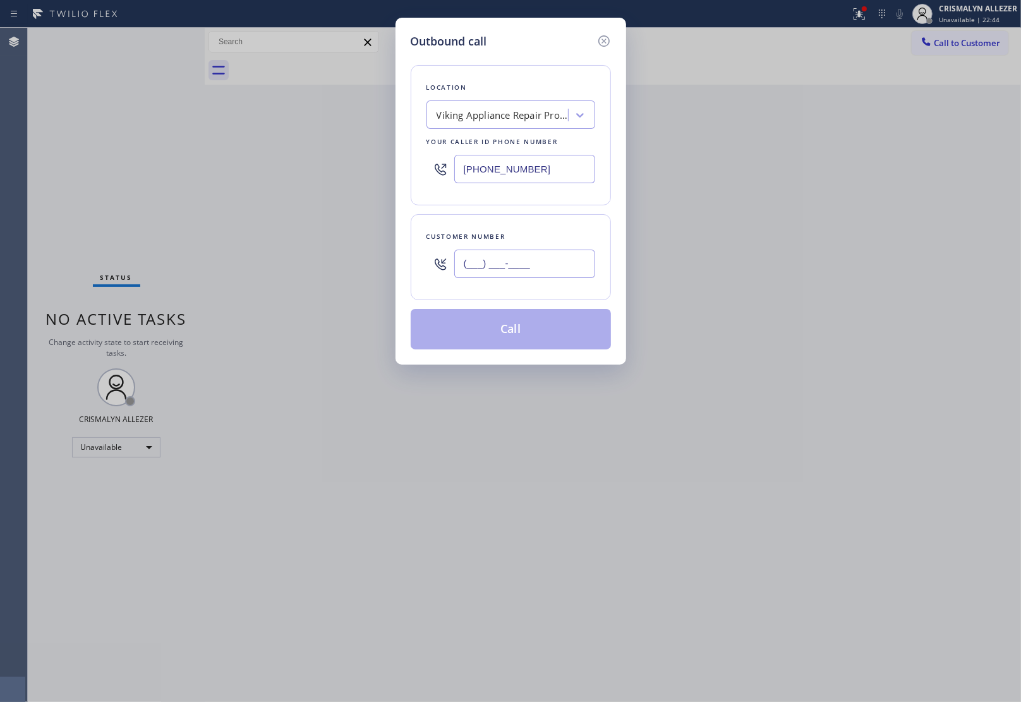
paste input "214) 697-2988"
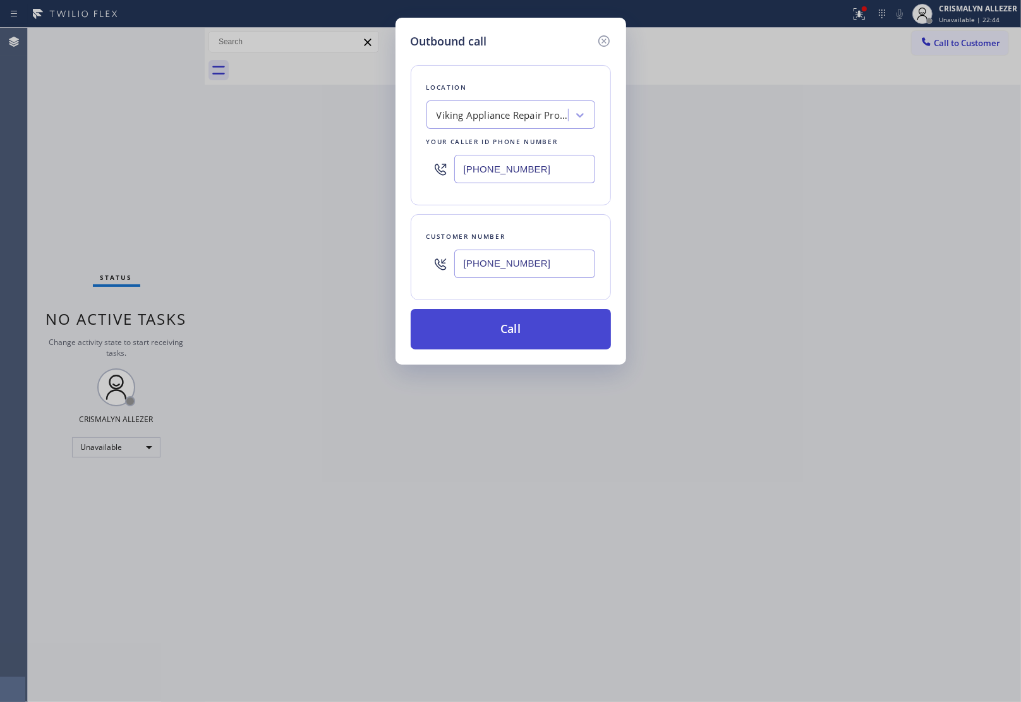
type input "(214) 697-2988"
click at [526, 335] on button "Call" at bounding box center [511, 329] width 200 height 40
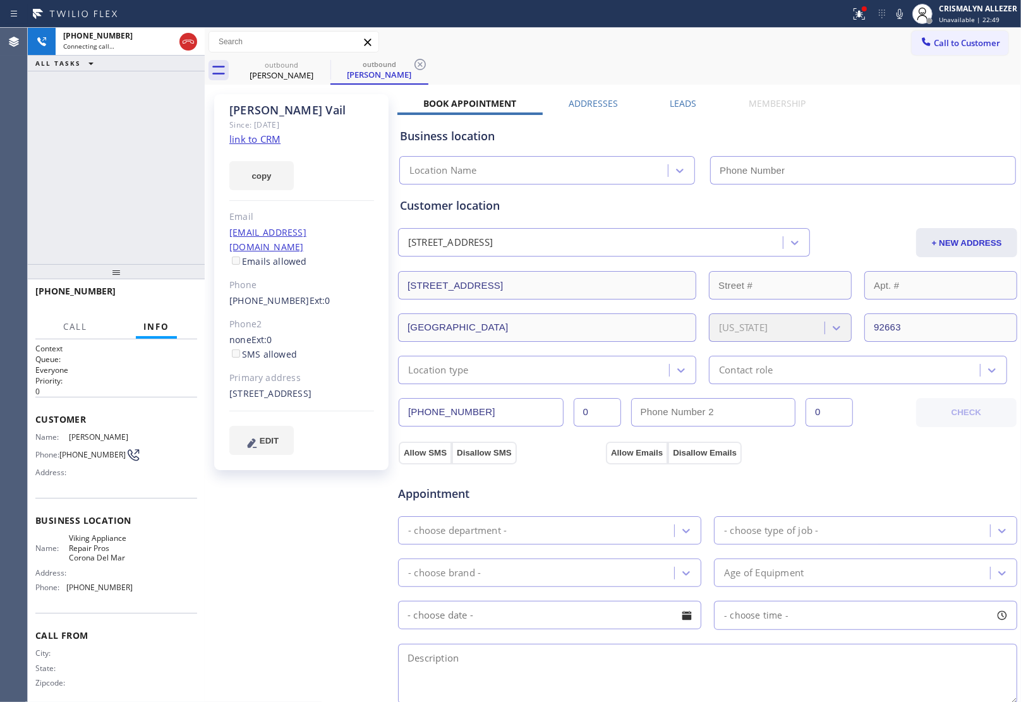
type input "(949) 326-7545"
click at [255, 141] on link "link to CRM" at bounding box center [254, 139] width 51 height 13
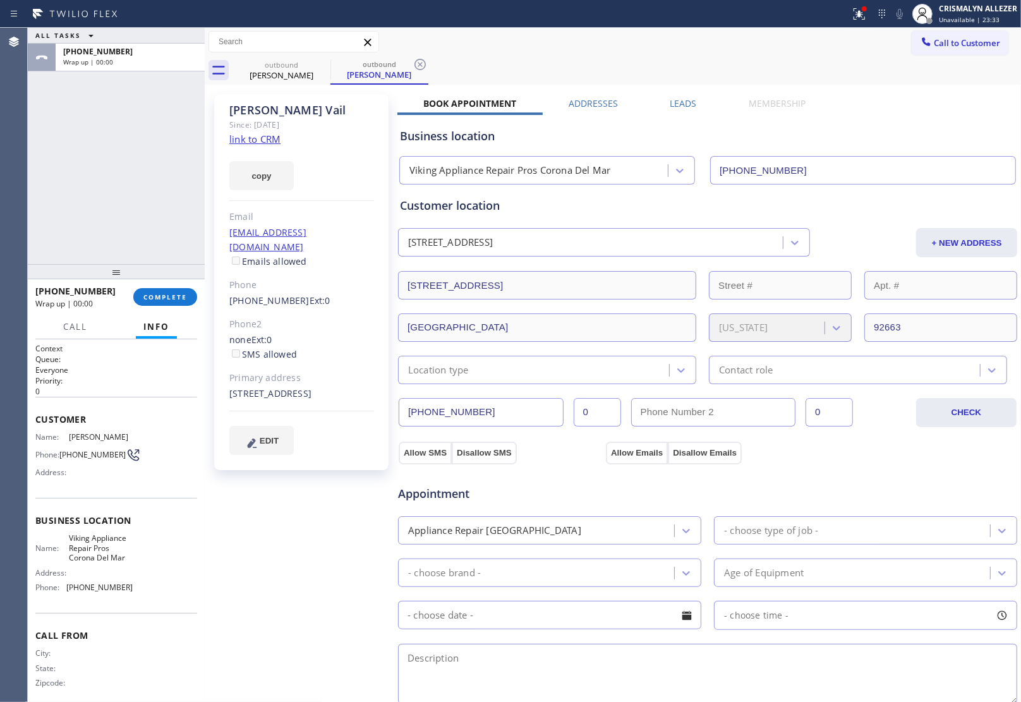
click at [165, 286] on div "+12146972988 Wrap up | 00:00 COMPLETE" at bounding box center [116, 296] width 162 height 33
click at [165, 298] on span "COMPLETE" at bounding box center [165, 296] width 44 height 9
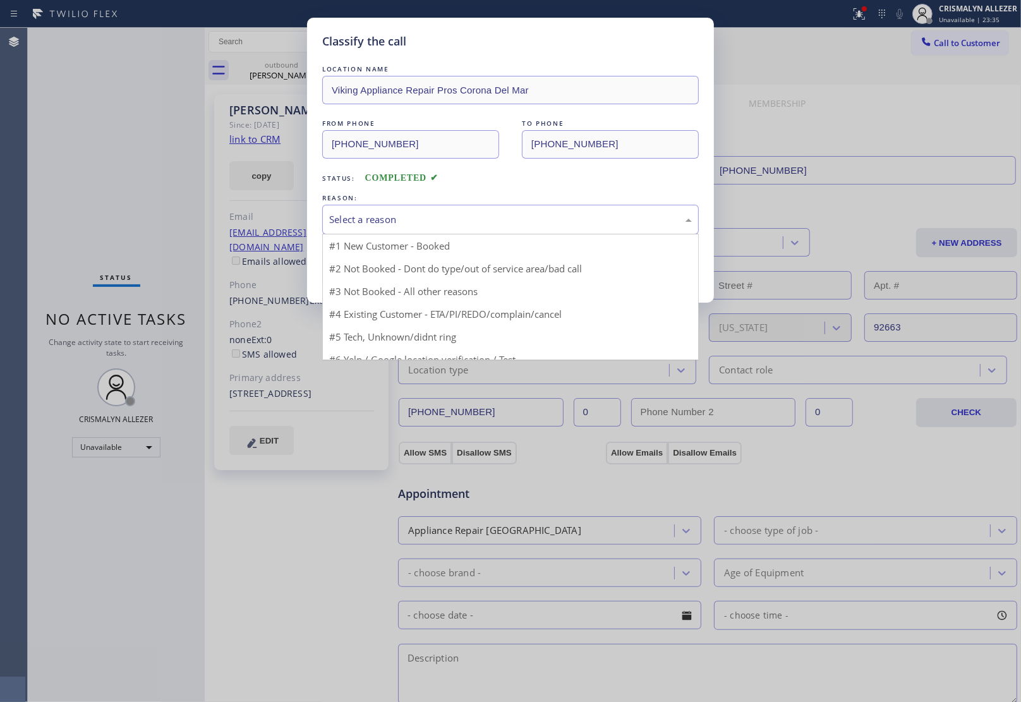
click at [515, 228] on div "Select a reason" at bounding box center [510, 220] width 376 height 30
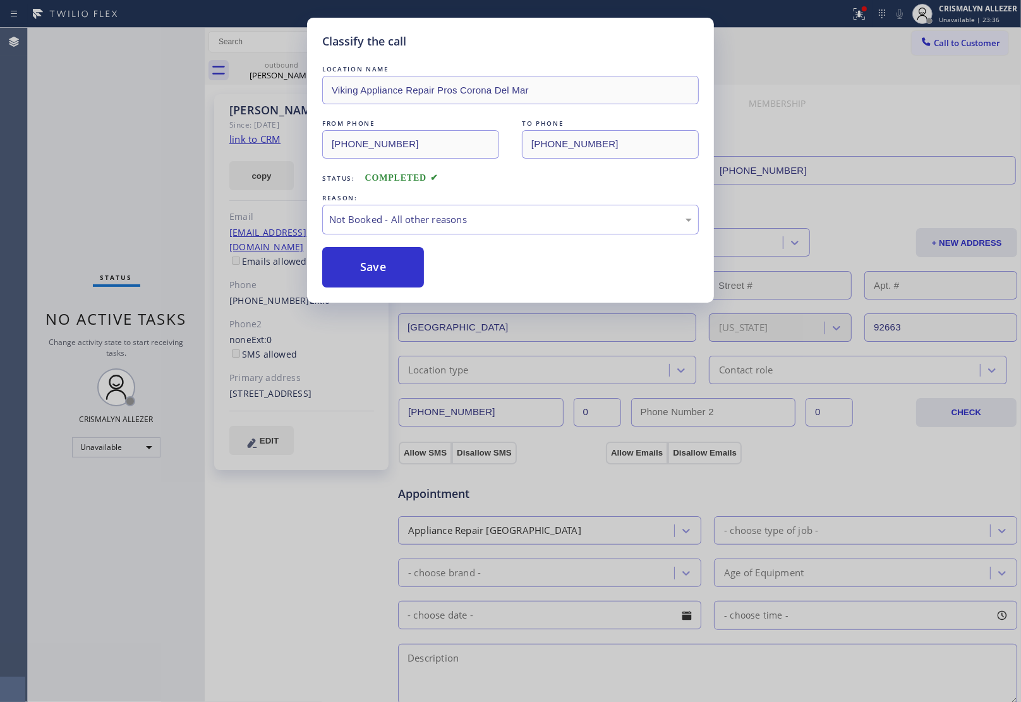
click at [370, 277] on button "Save" at bounding box center [373, 267] width 102 height 40
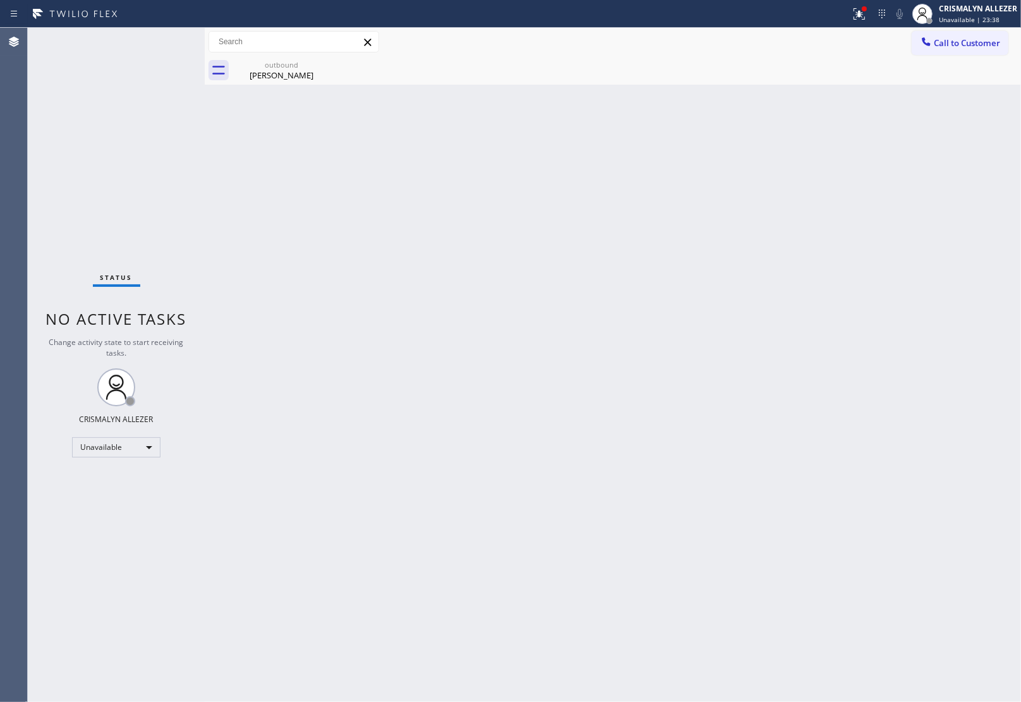
click at [269, 70] on div "Blake Vail" at bounding box center [281, 74] width 95 height 11
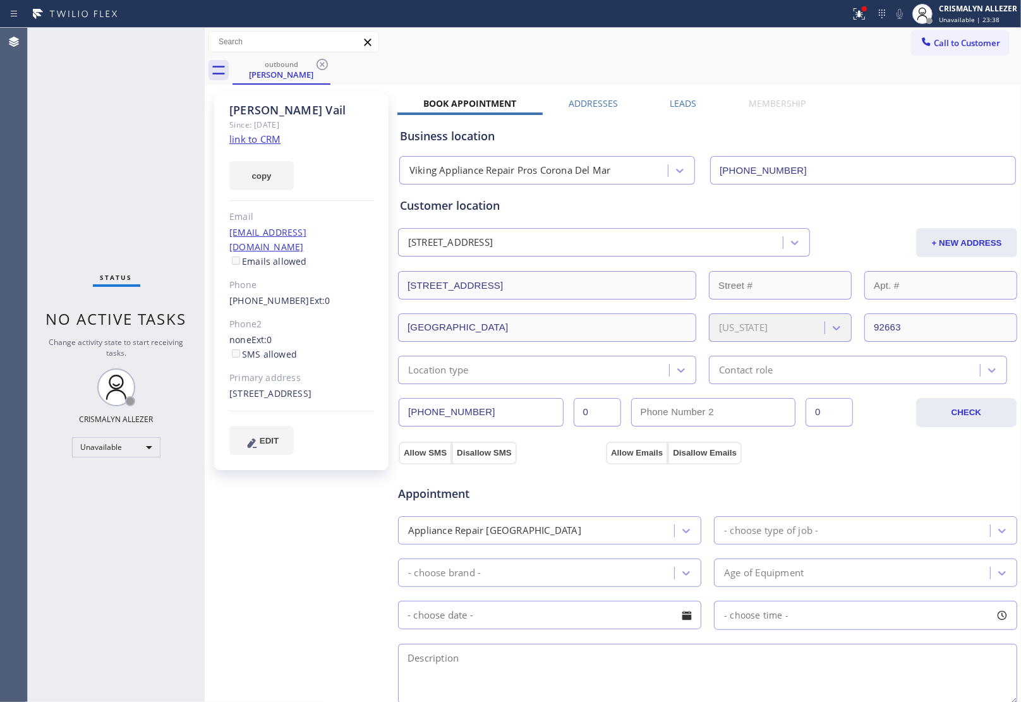
click at [680, 104] on label "Leads" at bounding box center [683, 103] width 27 height 12
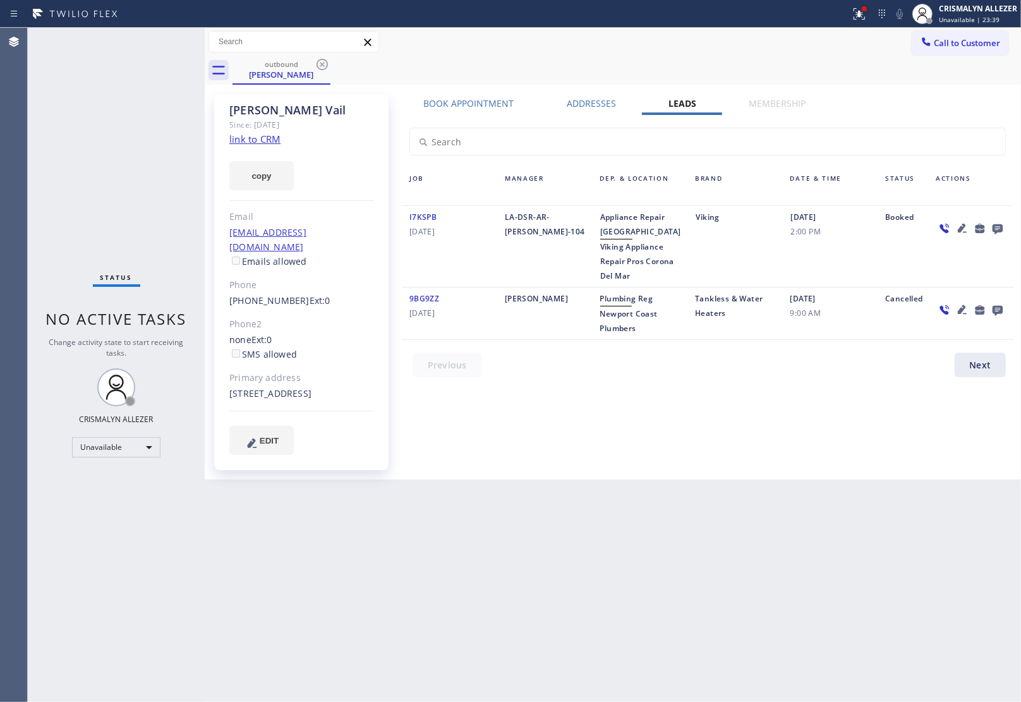
click at [997, 226] on icon at bounding box center [997, 228] width 15 height 16
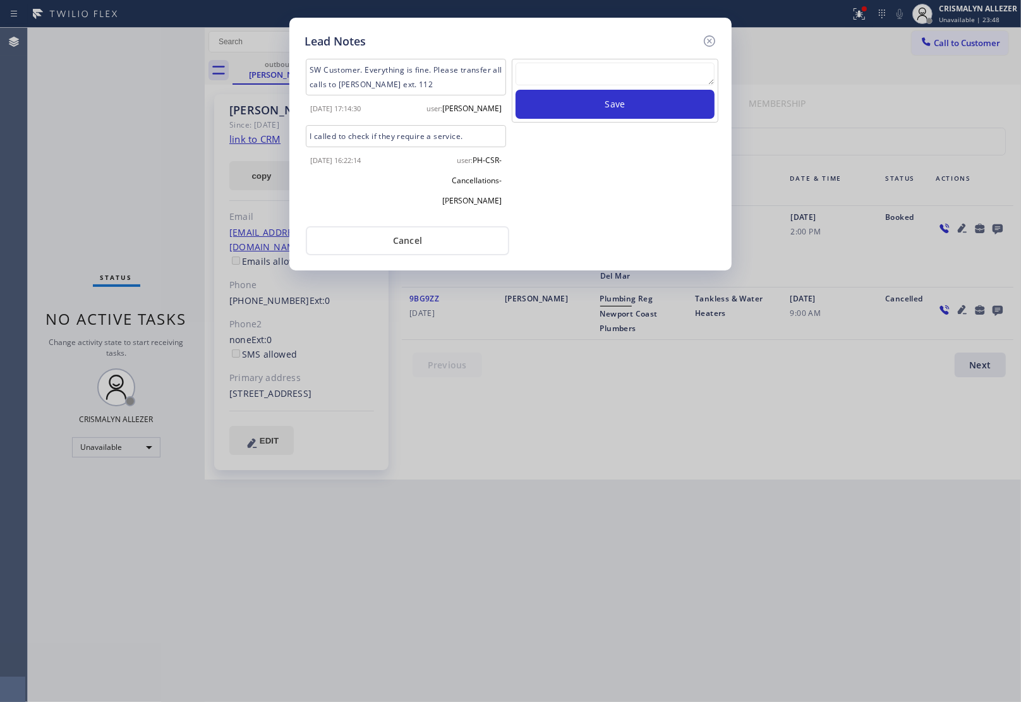
drag, startPoint x: 572, startPoint y: 75, endPoint x: 573, endPoint y: 87, distance: 12.7
click at [572, 75] on textarea at bounding box center [614, 74] width 199 height 23
click at [573, 87] on div at bounding box center [614, 76] width 199 height 27
click at [601, 77] on textarea "To enrich screen reader interactions, please activate Accessibility in Grammarl…" at bounding box center [614, 74] width 199 height 23
paste textarea "DON'T NEED SERVICE / NOT INTERESTED"
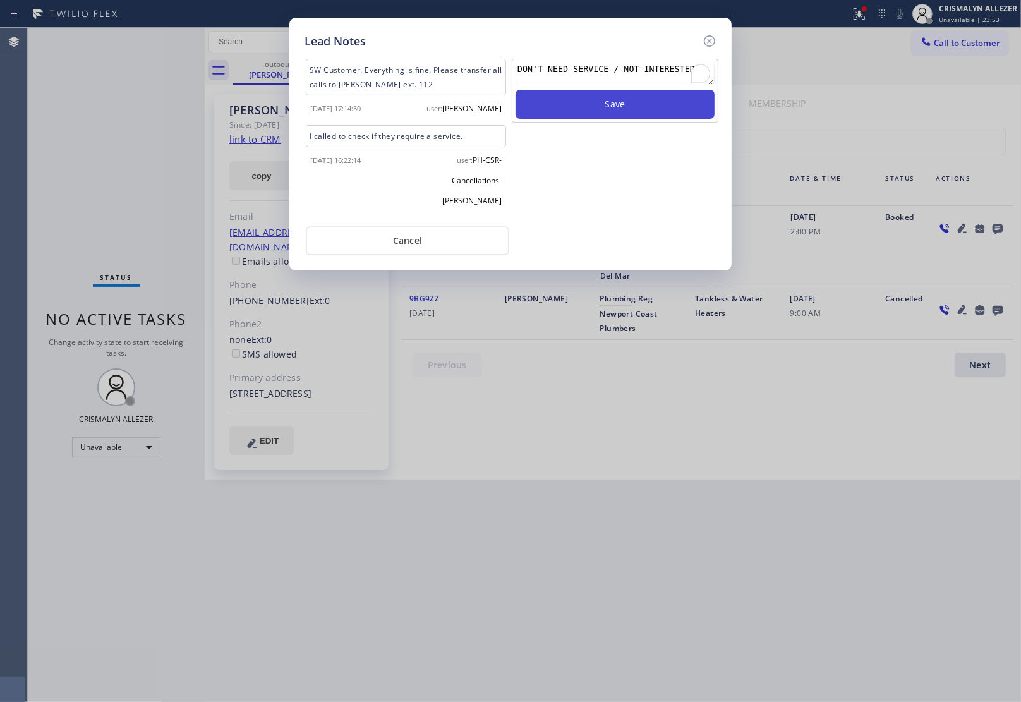
type textarea "DON'T NEED SERVICE / NOT INTERESTED"
click at [613, 109] on button "Save" at bounding box center [614, 104] width 199 height 29
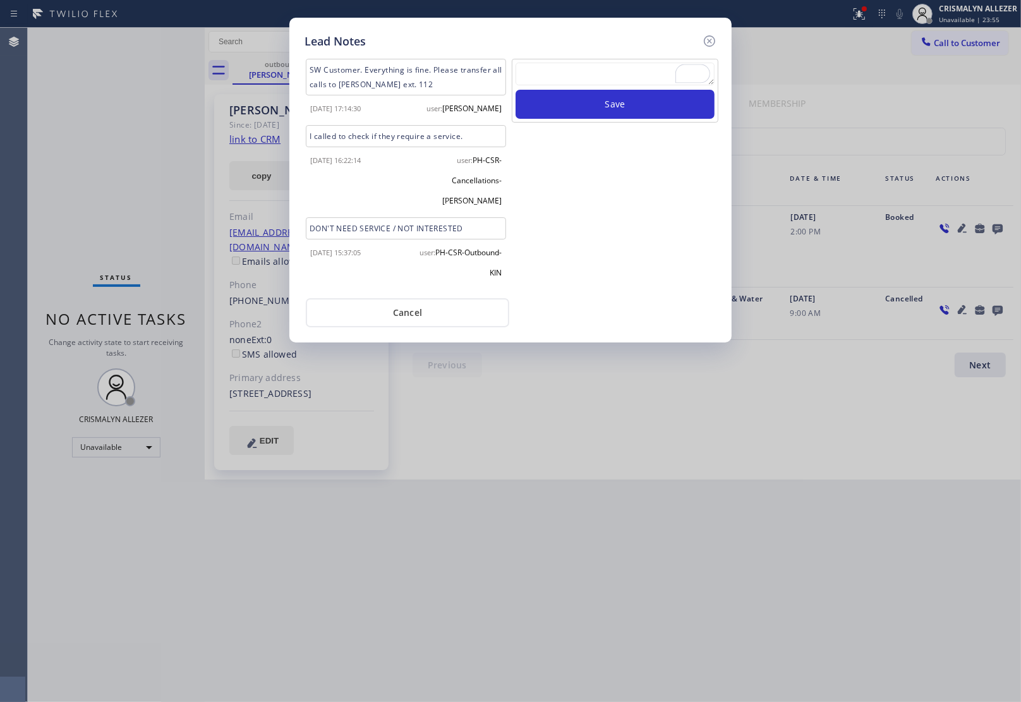
click at [424, 239] on div "user: PH-CSR-Outbound-KIN" at bounding box center [458, 259] width 104 height 40
click at [419, 298] on button "Cancel" at bounding box center [407, 312] width 203 height 29
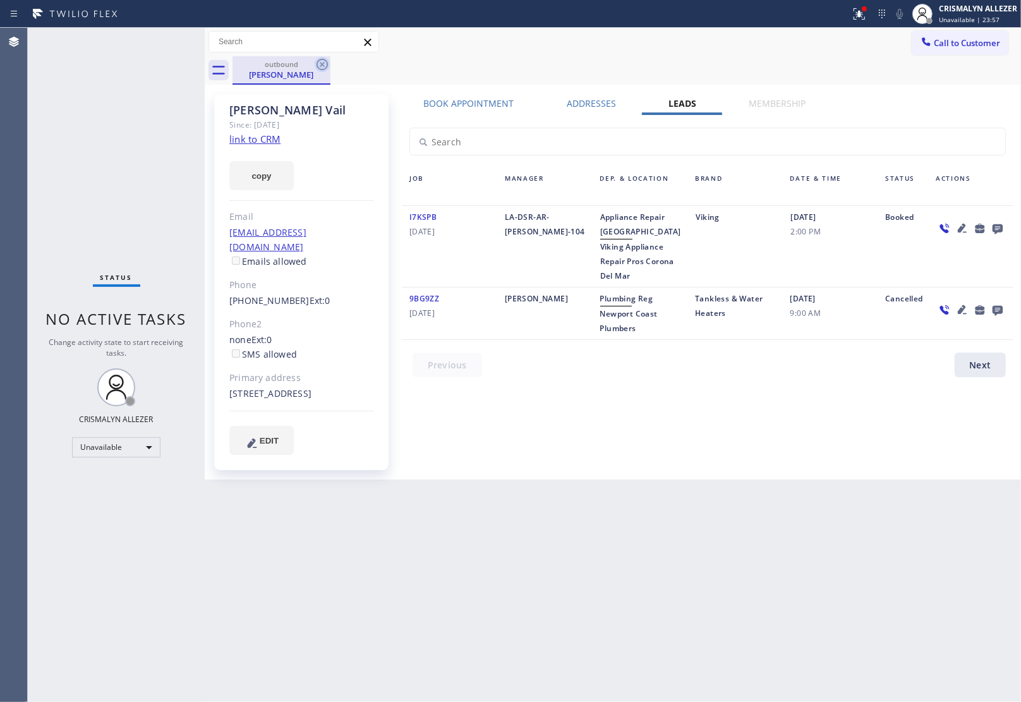
click at [324, 66] on icon at bounding box center [322, 64] width 15 height 15
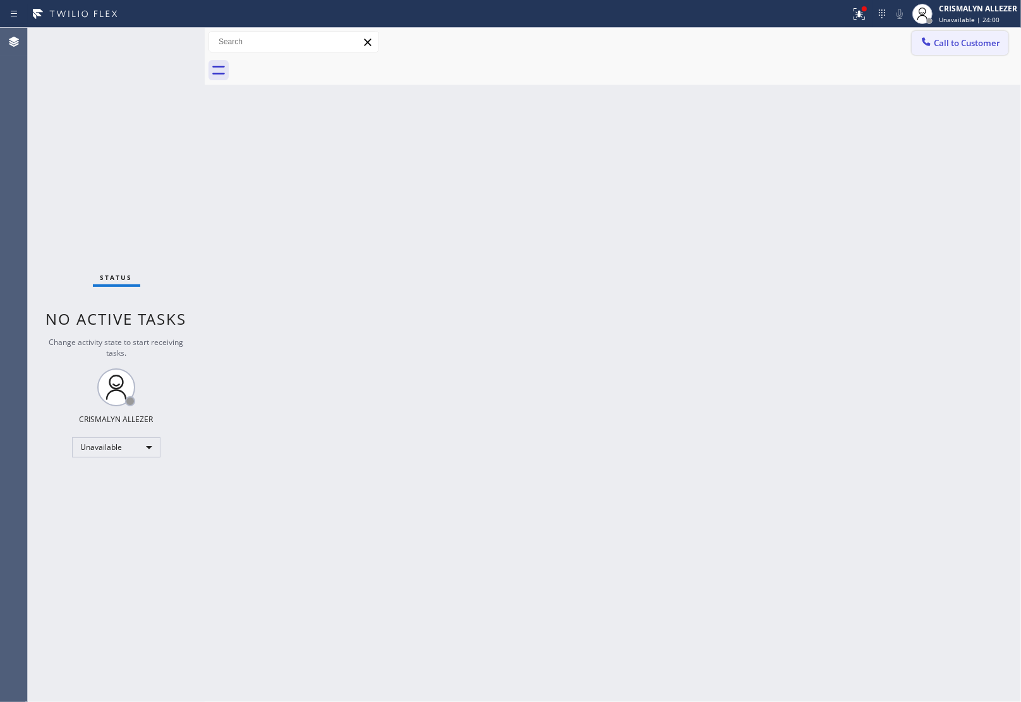
click at [944, 39] on span "Call to Customer" at bounding box center [967, 42] width 66 height 11
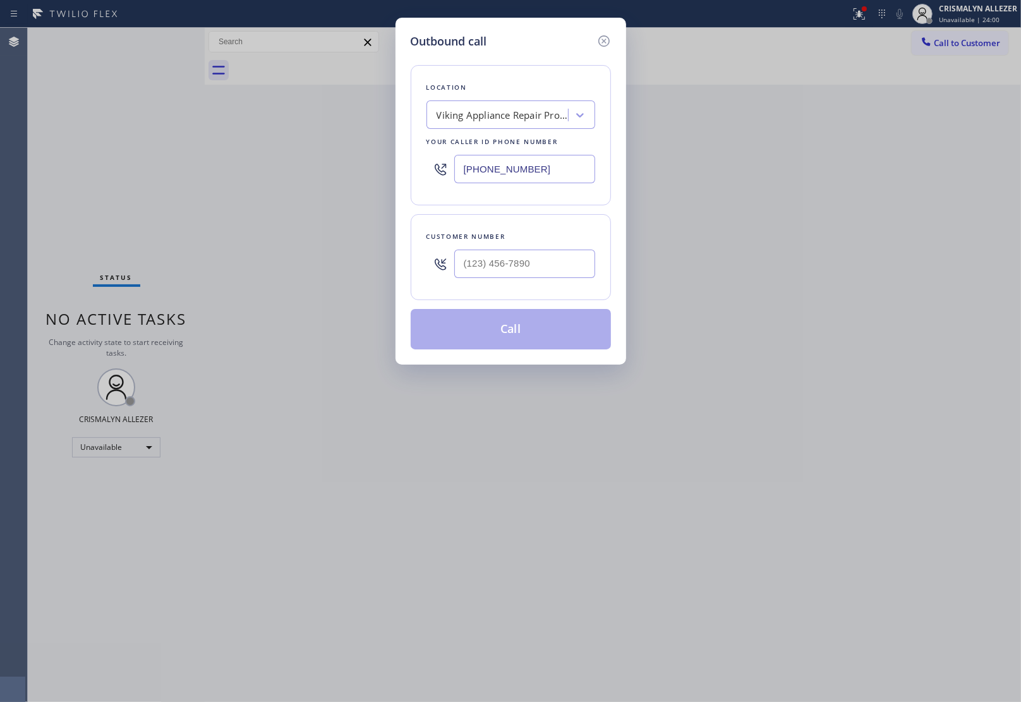
drag, startPoint x: 554, startPoint y: 166, endPoint x: 181, endPoint y: 139, distance: 374.3
click at [219, 143] on div "Outbound call Location Viking Appliance Repair Pros Corona Del Mar Your caller …" at bounding box center [510, 351] width 1021 height 702
paste input "617) 315-6584"
type input "(617) 315-6584"
click at [501, 263] on input "(___) ___-____" at bounding box center [524, 264] width 141 height 28
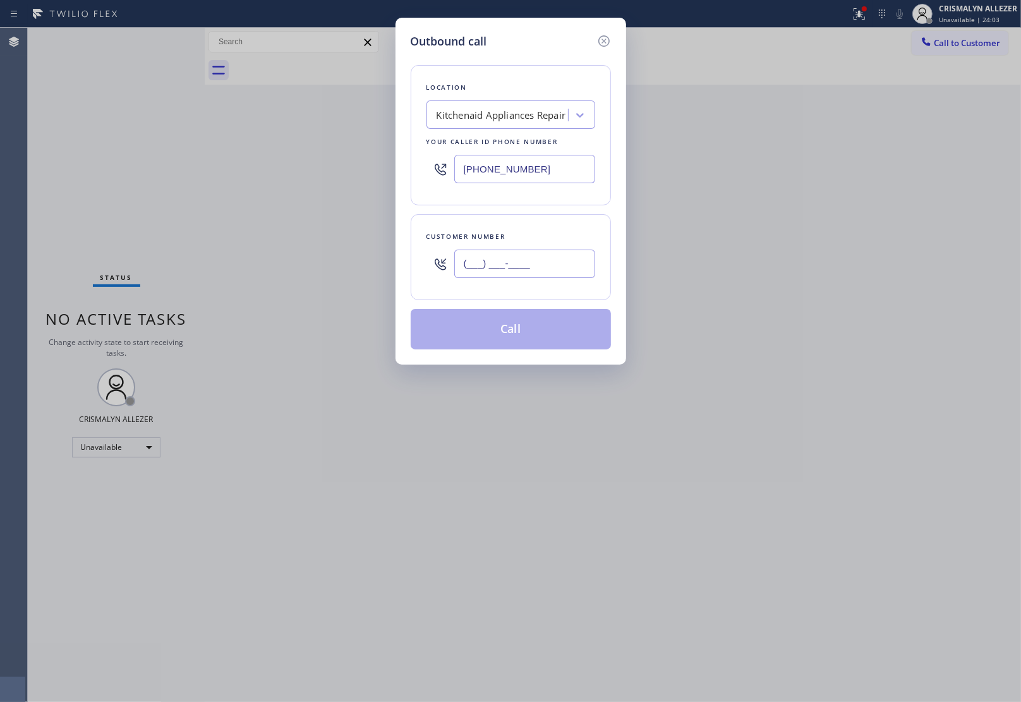
paste input "510) 325-9266"
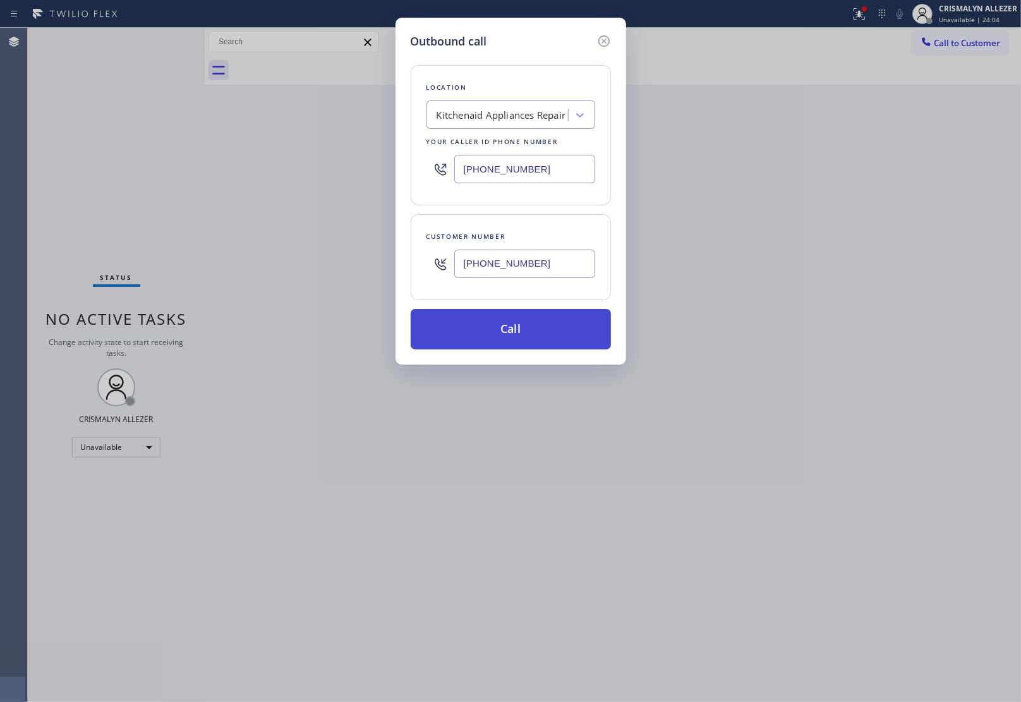
type input "(510) 325-9266"
click at [505, 328] on button "Call" at bounding box center [511, 329] width 200 height 40
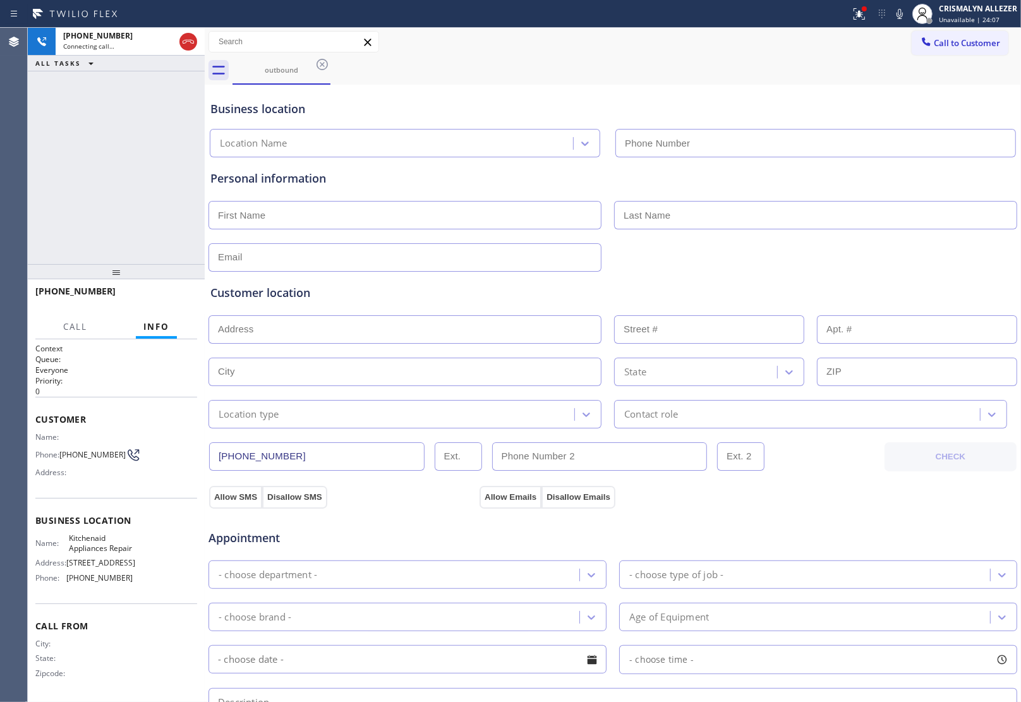
type input "(617) 315-6584"
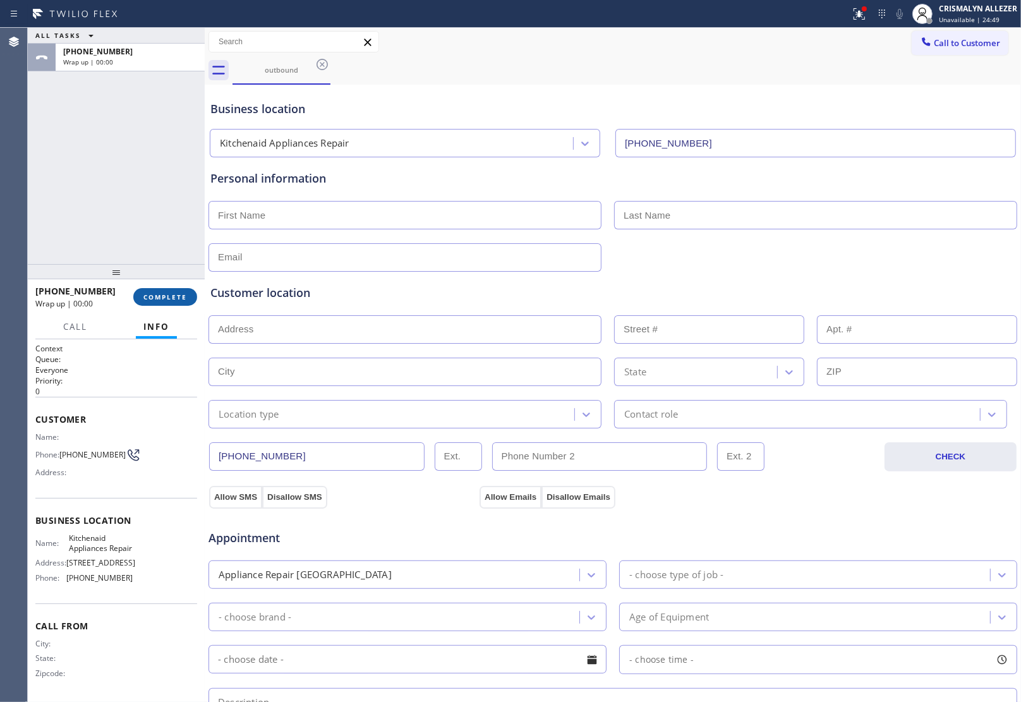
click at [155, 296] on span "COMPLETE" at bounding box center [165, 296] width 44 height 9
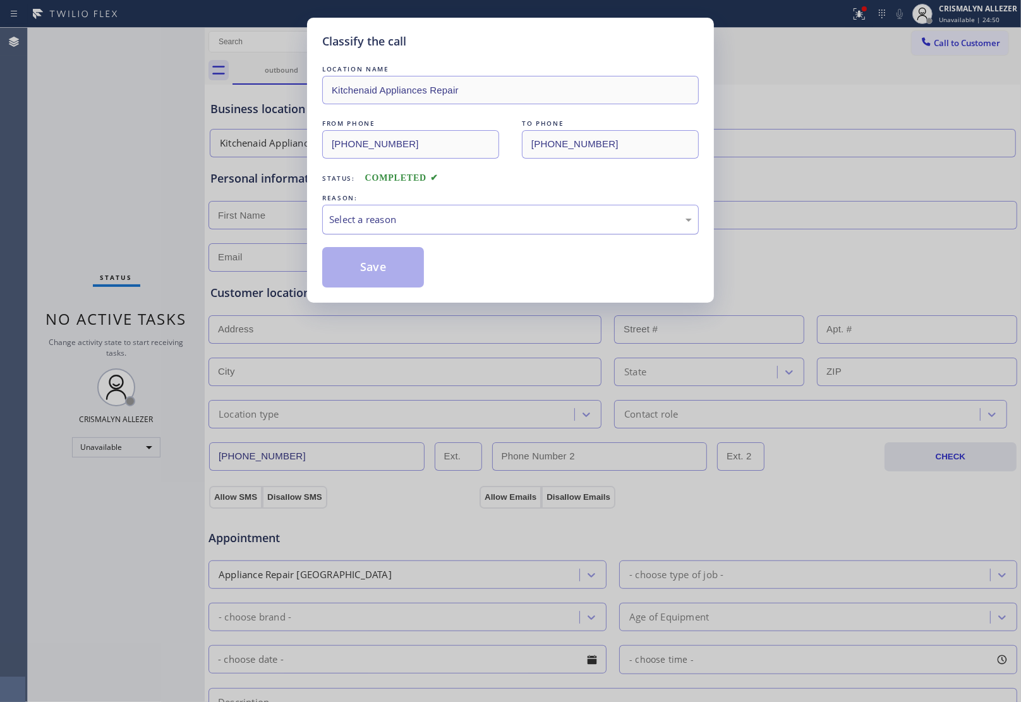
click at [550, 231] on div "Select a reason" at bounding box center [510, 220] width 376 height 30
click at [387, 267] on button "Save" at bounding box center [373, 267] width 102 height 40
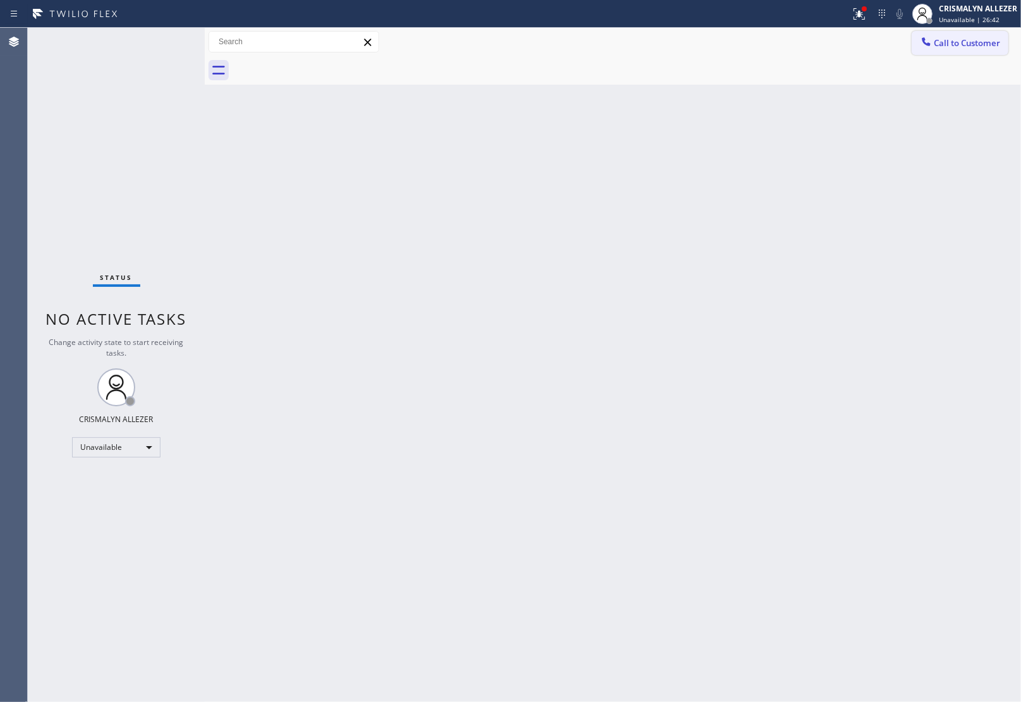
click at [980, 43] on span "Call to Customer" at bounding box center [967, 42] width 66 height 11
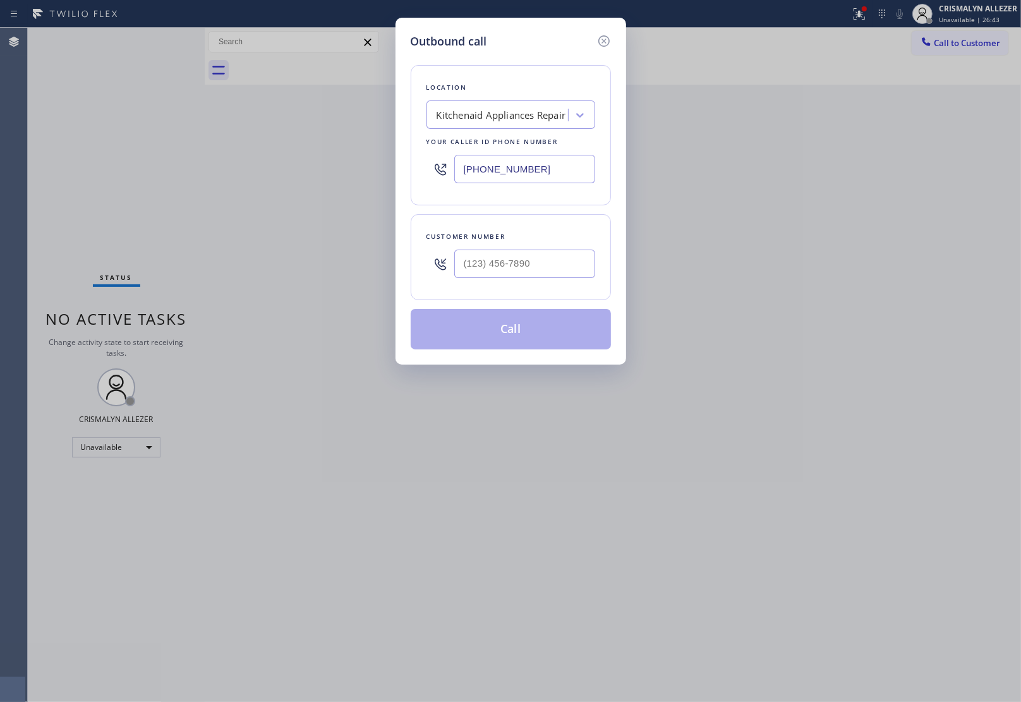
drag, startPoint x: 559, startPoint y: 169, endPoint x: 222, endPoint y: 146, distance: 338.1
click at [491, 160] on input "(617) 315-6584" at bounding box center [524, 169] width 141 height 28
paste input "929-2203"
type input "(617) 315-6584"
click at [550, 278] on input "(___) ___-____" at bounding box center [524, 264] width 141 height 28
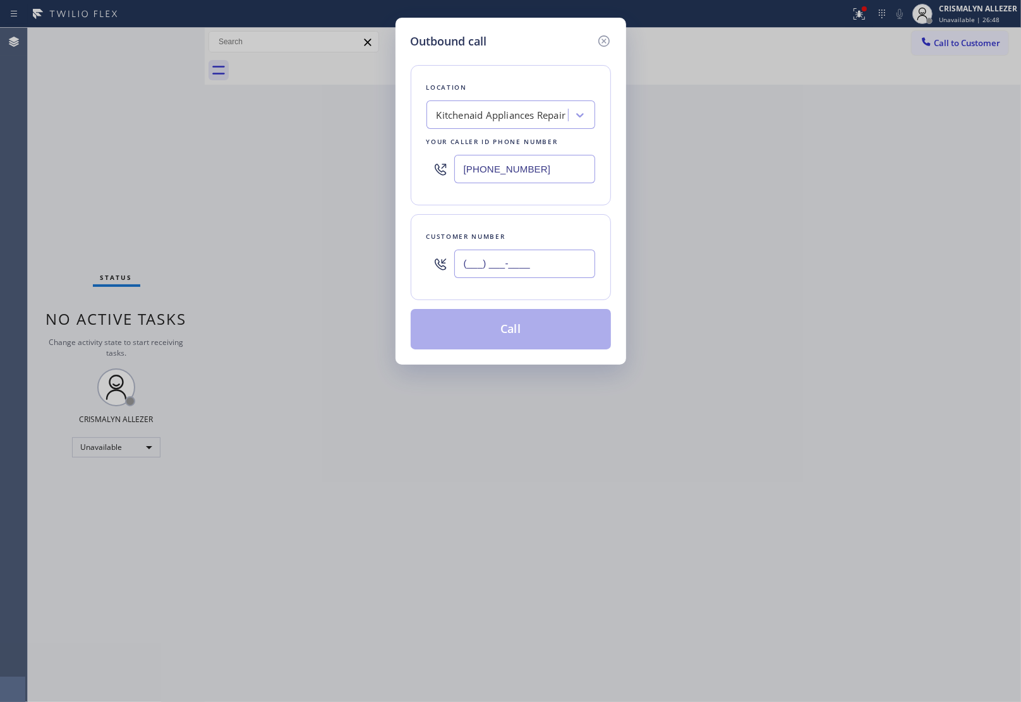
paste input "718) 704-4063"
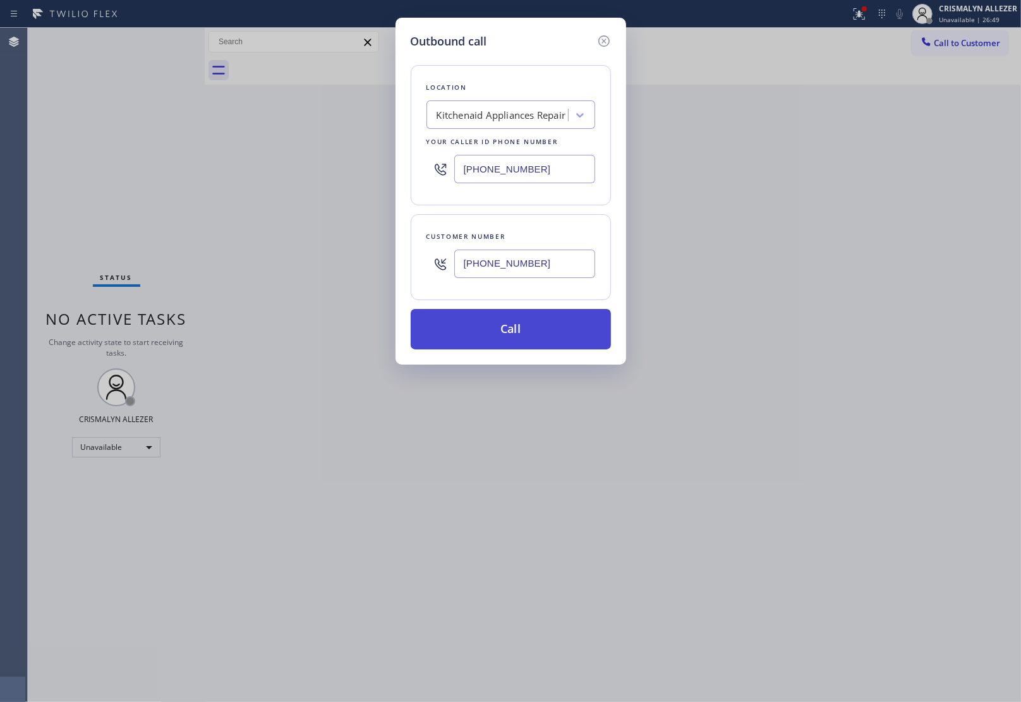
type input "(718) 704-4063"
click at [512, 340] on button "Call" at bounding box center [511, 329] width 200 height 40
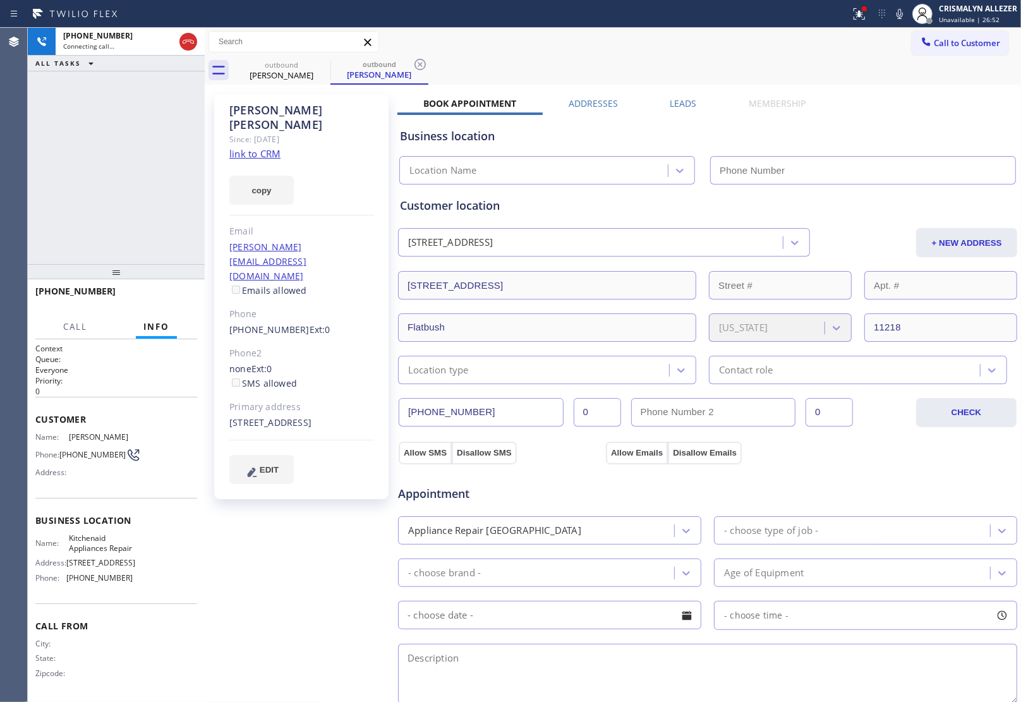
type input "(617) 315-6584"
click at [272, 147] on link "link to CRM" at bounding box center [254, 153] width 51 height 13
click at [160, 294] on span "HANG UP" at bounding box center [167, 296] width 39 height 9
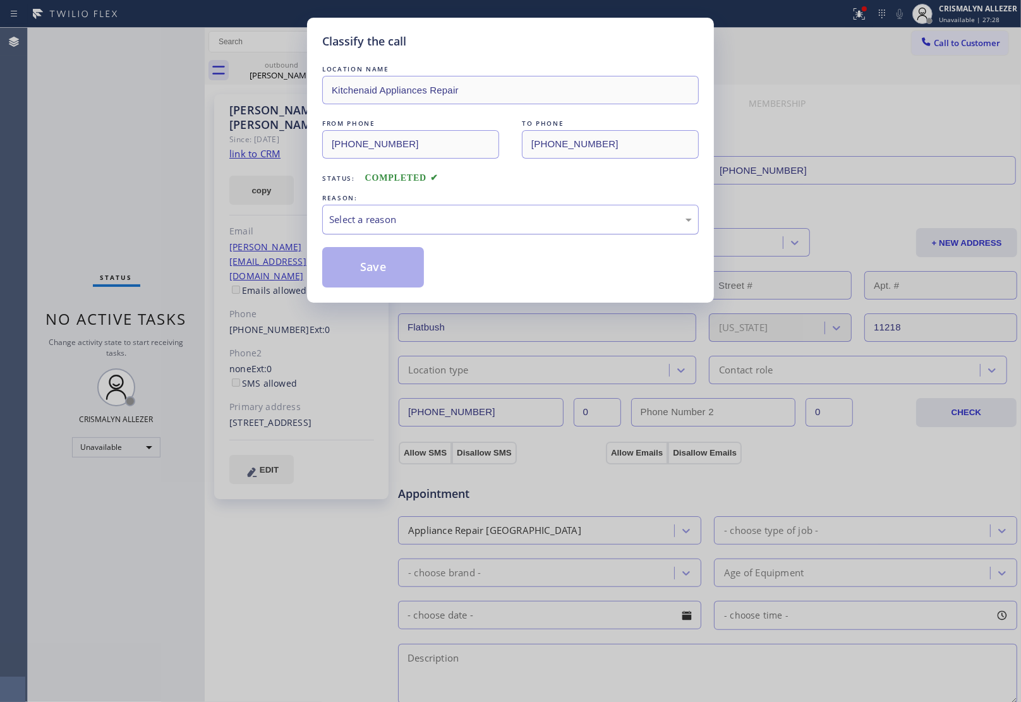
click at [461, 226] on div "Select a reason" at bounding box center [510, 219] width 363 height 15
click at [376, 270] on button "Save" at bounding box center [373, 267] width 102 height 40
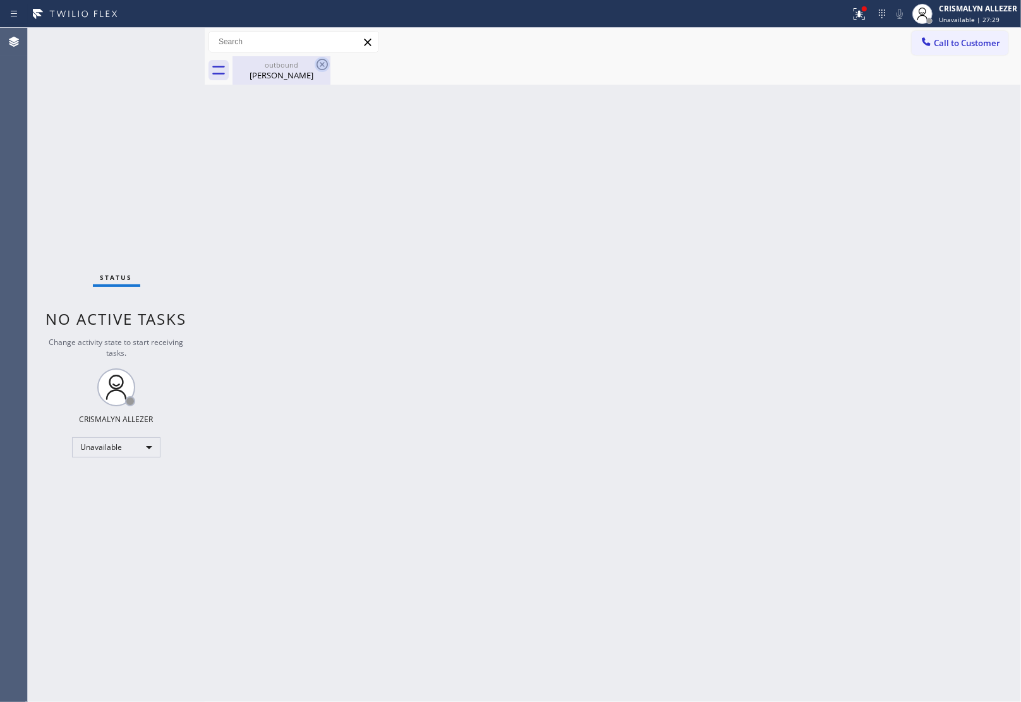
drag, startPoint x: 270, startPoint y: 68, endPoint x: 316, endPoint y: 63, distance: 46.4
click at [272, 68] on div "outbound" at bounding box center [281, 64] width 95 height 9
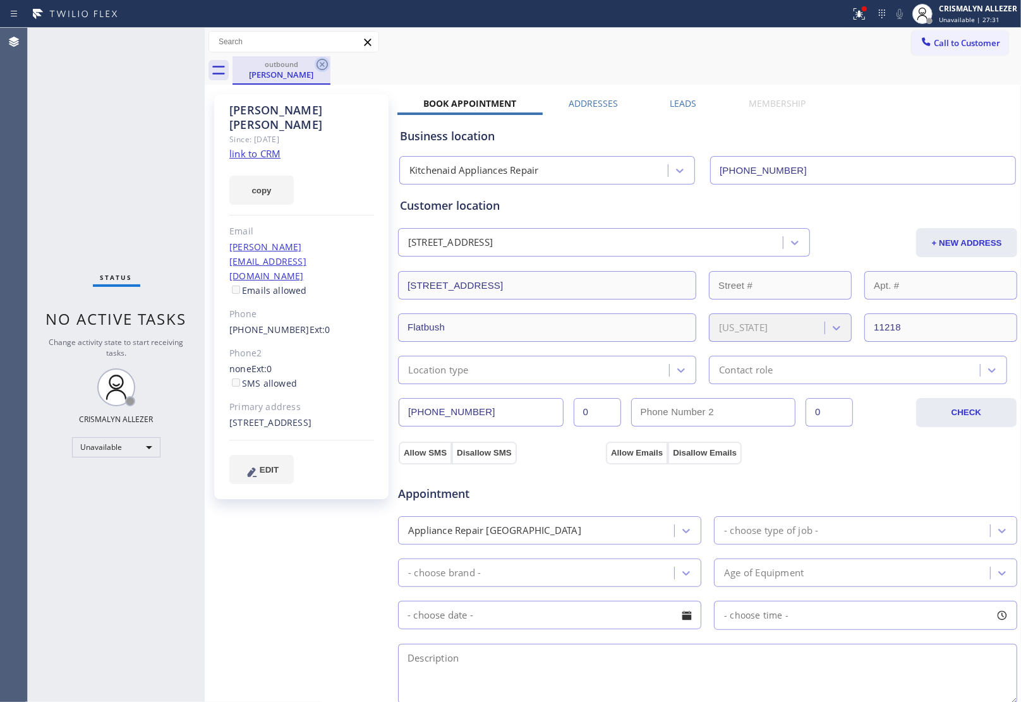
click at [324, 62] on icon at bounding box center [322, 64] width 15 height 15
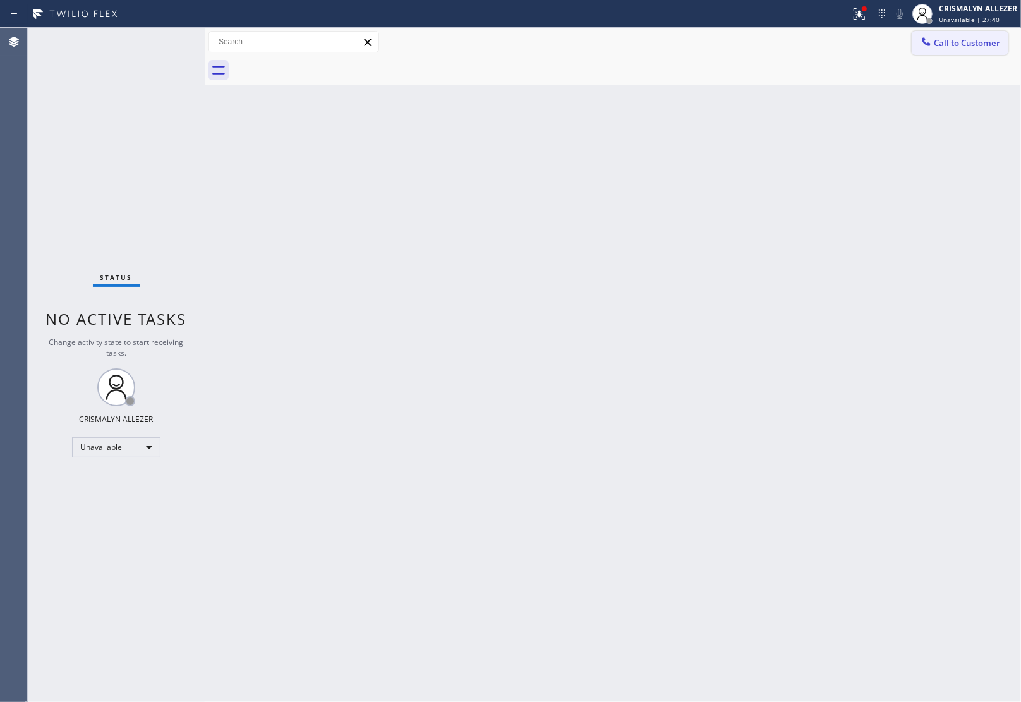
click at [973, 40] on span "Call to Customer" at bounding box center [967, 42] width 66 height 11
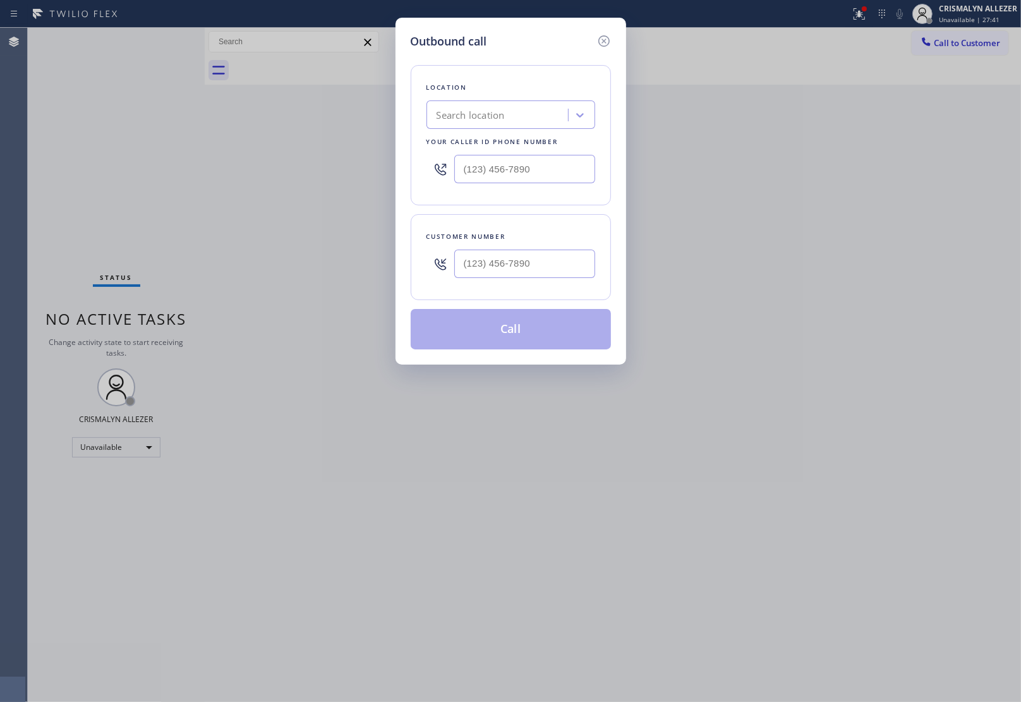
click at [566, 246] on div at bounding box center [524, 263] width 141 height 41
click at [554, 263] on input "(___) ___-____" at bounding box center [524, 264] width 141 height 28
paste input "646) 832-6043"
type input "(646) 832-6043"
click at [550, 176] on input "(___) ___-____" at bounding box center [524, 169] width 141 height 28
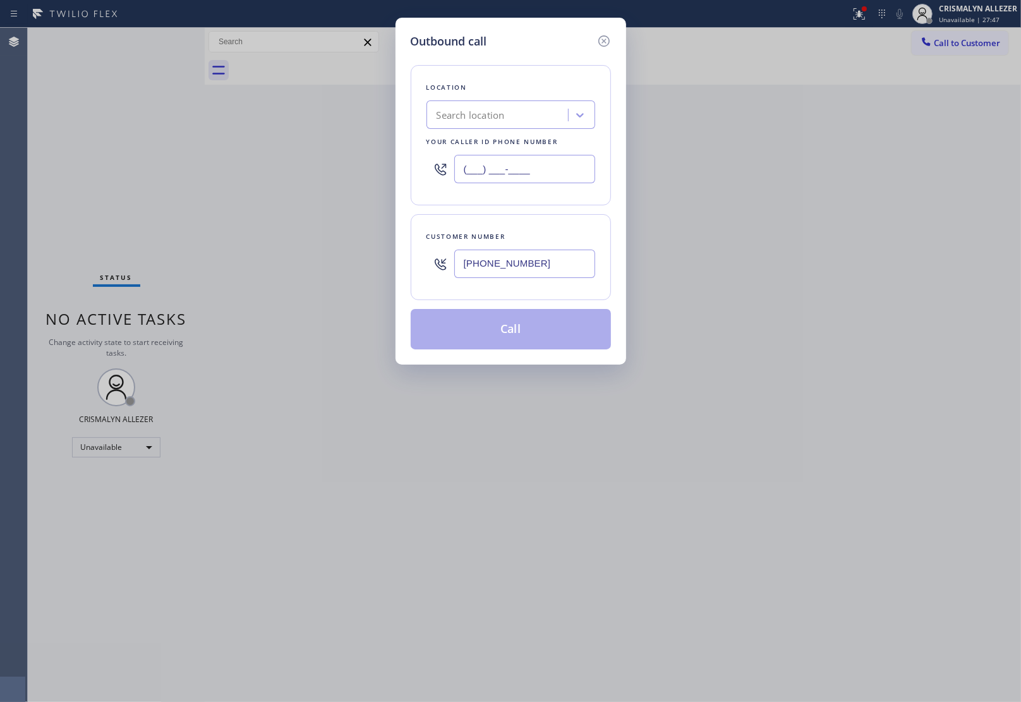
paste input "929) 220-3373"
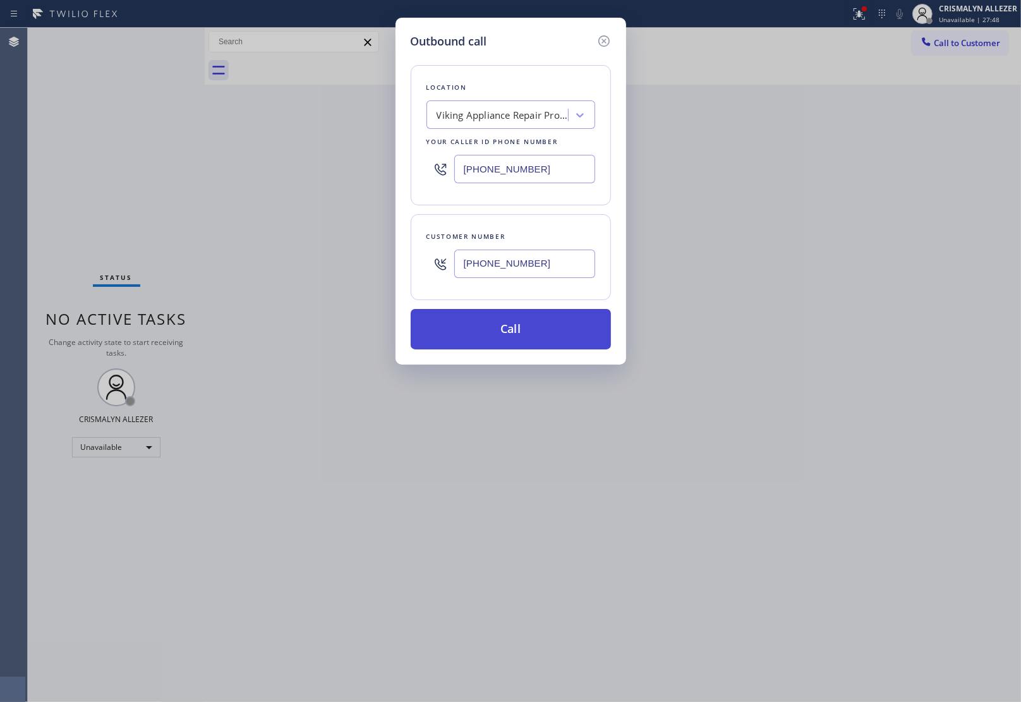
type input "(929) 220-3373"
click at [512, 320] on button "Call" at bounding box center [511, 329] width 200 height 40
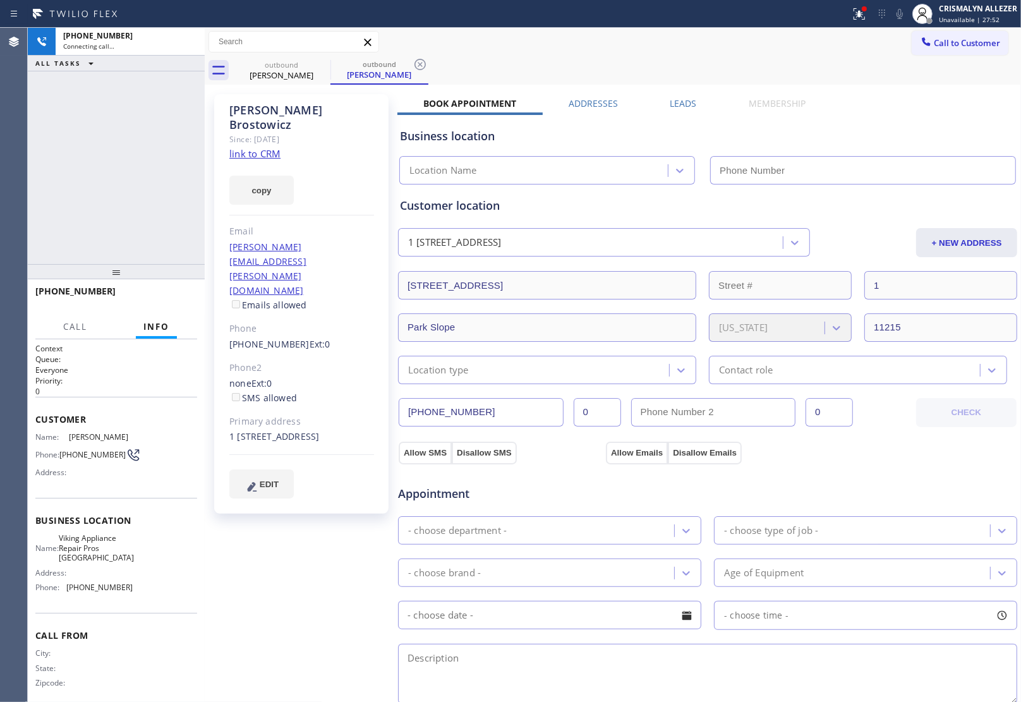
click at [250, 147] on link "link to CRM" at bounding box center [254, 153] width 51 height 13
type input "(929) 220-3373"
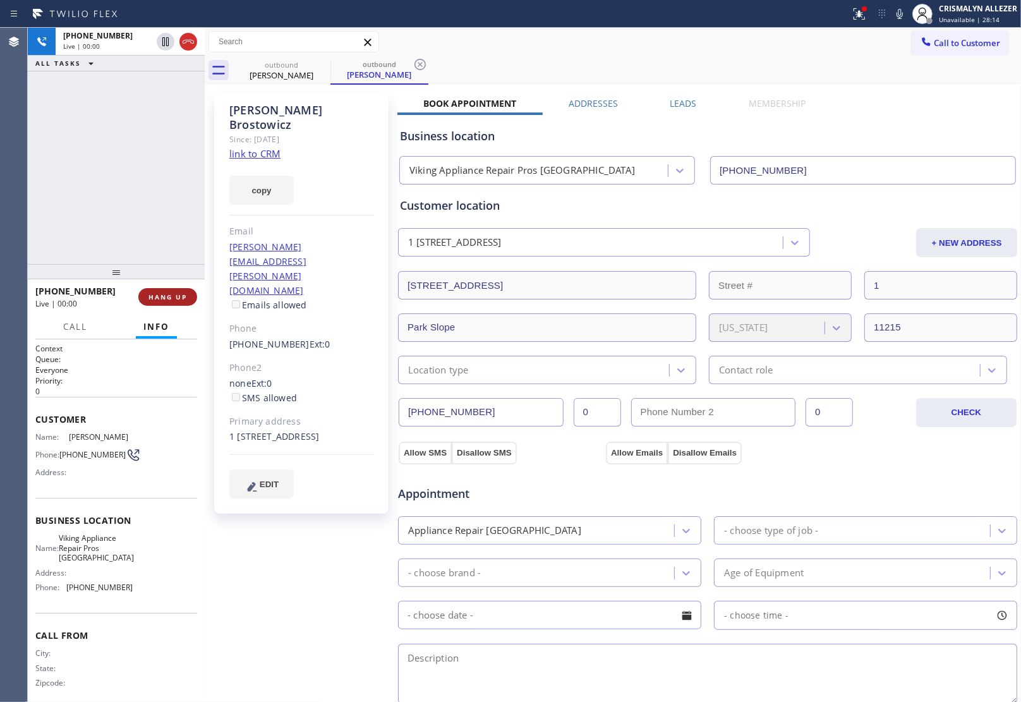
click at [162, 297] on span "HANG UP" at bounding box center [167, 296] width 39 height 9
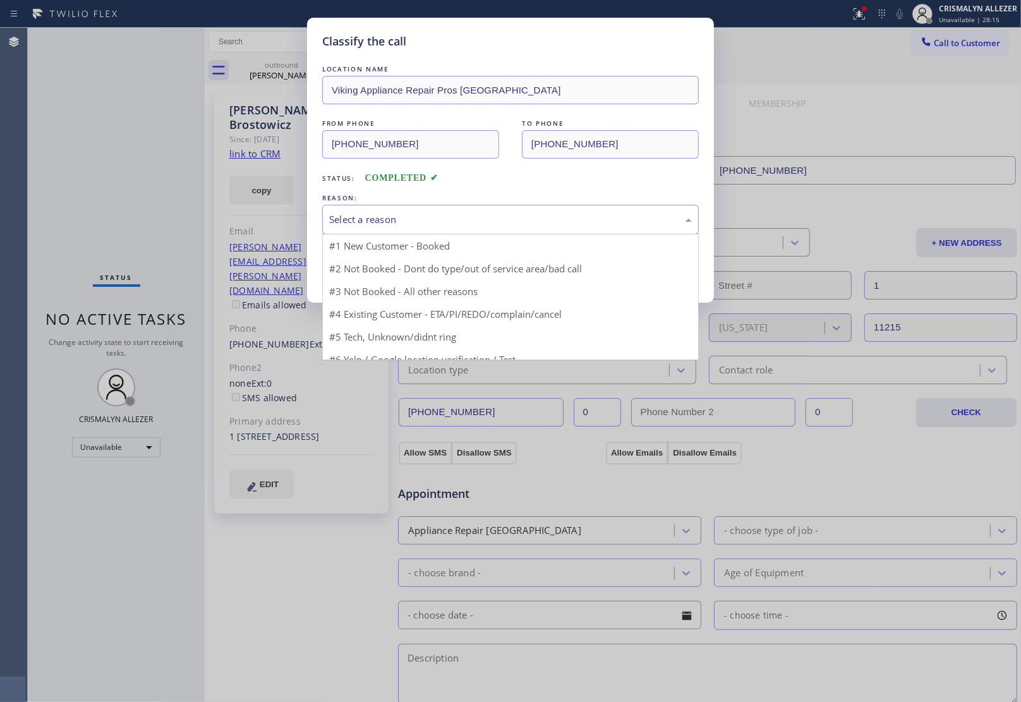
click at [485, 221] on div "Select a reason" at bounding box center [510, 219] width 363 height 15
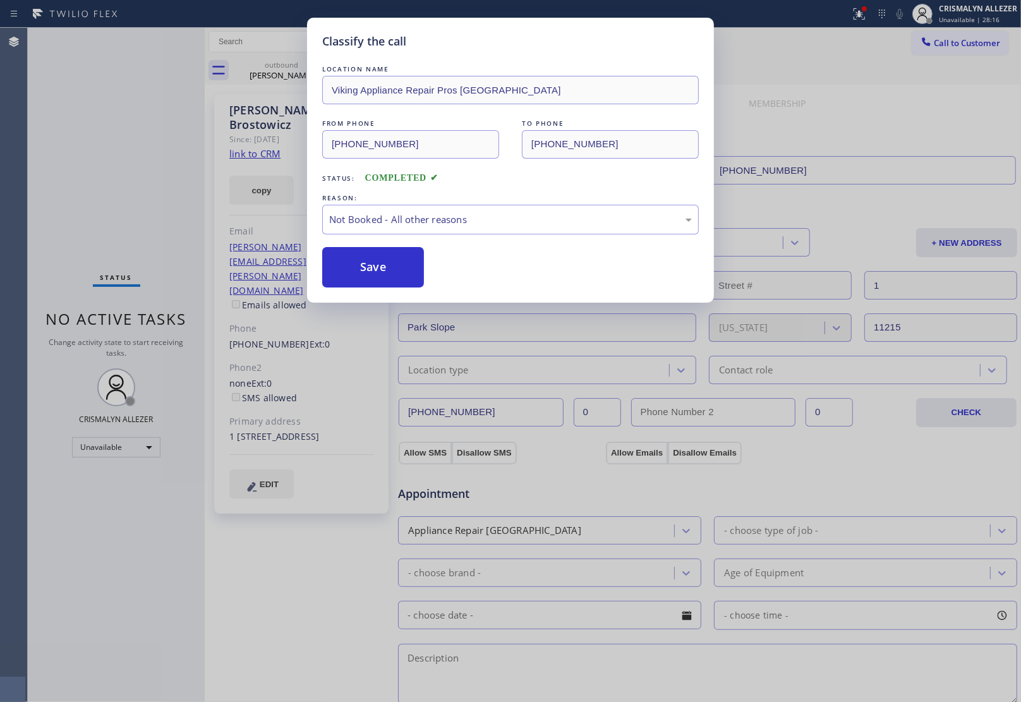
click at [364, 275] on button "Save" at bounding box center [373, 267] width 102 height 40
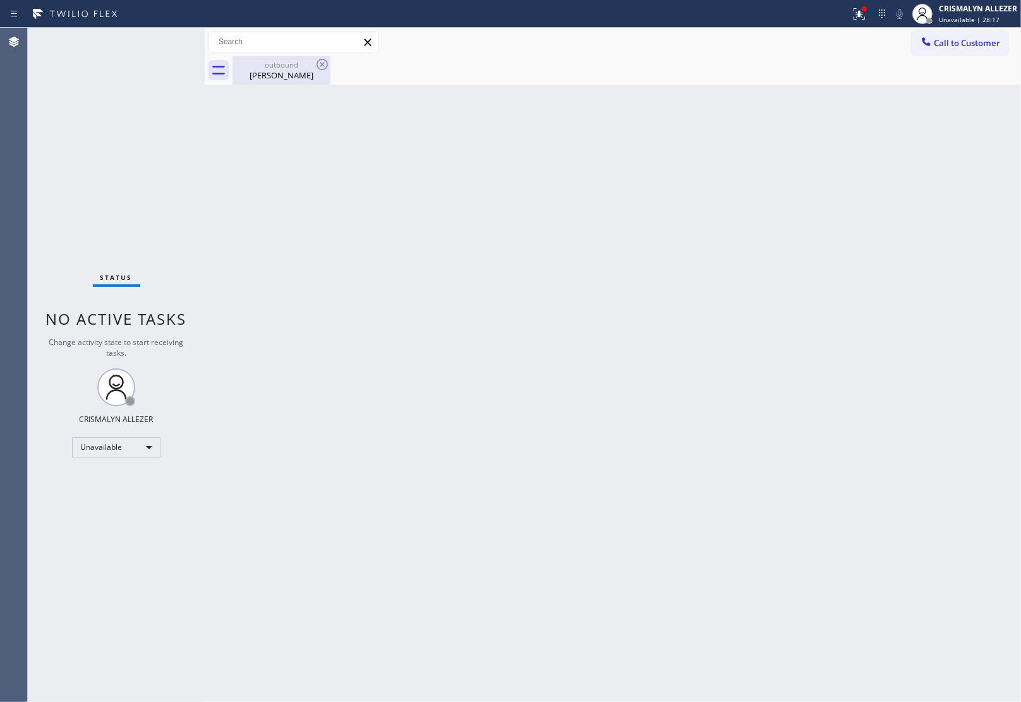
click at [282, 70] on div "Richard Brostowicz" at bounding box center [281, 74] width 95 height 11
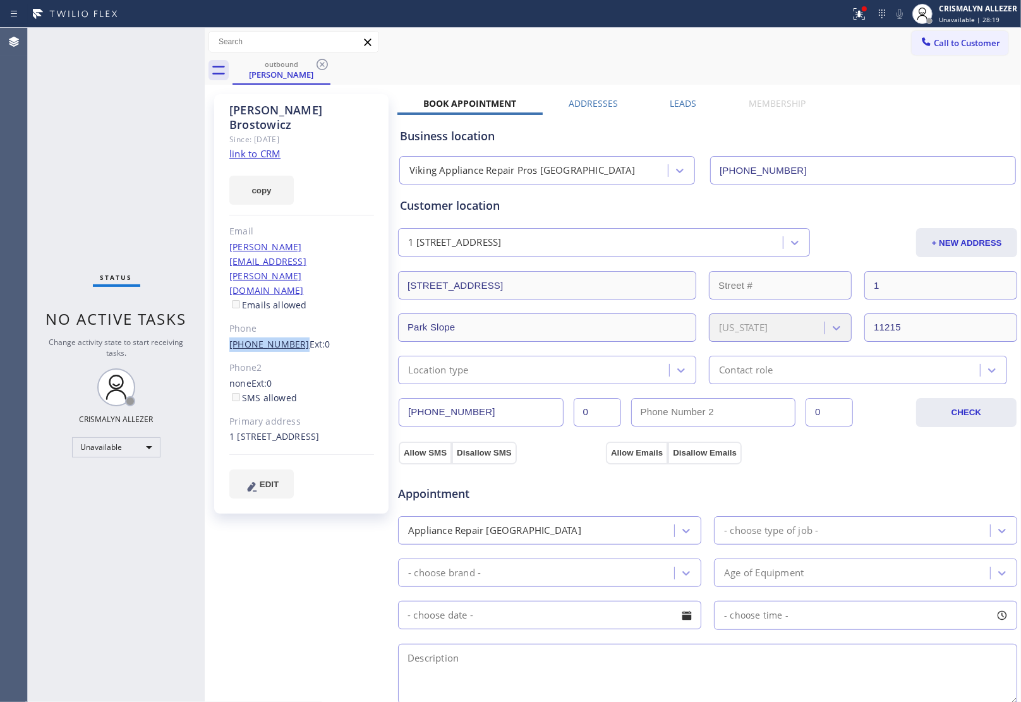
drag, startPoint x: 227, startPoint y: 289, endPoint x: 291, endPoint y: 291, distance: 63.2
click at [291, 291] on div "Richard Brostowicz Since: 20 may 2020 link to CRM copy Email richard.brostowicz…" at bounding box center [301, 303] width 174 height 419
copy link "(646) 832-6043"
click at [323, 65] on icon at bounding box center [321, 64] width 11 height 11
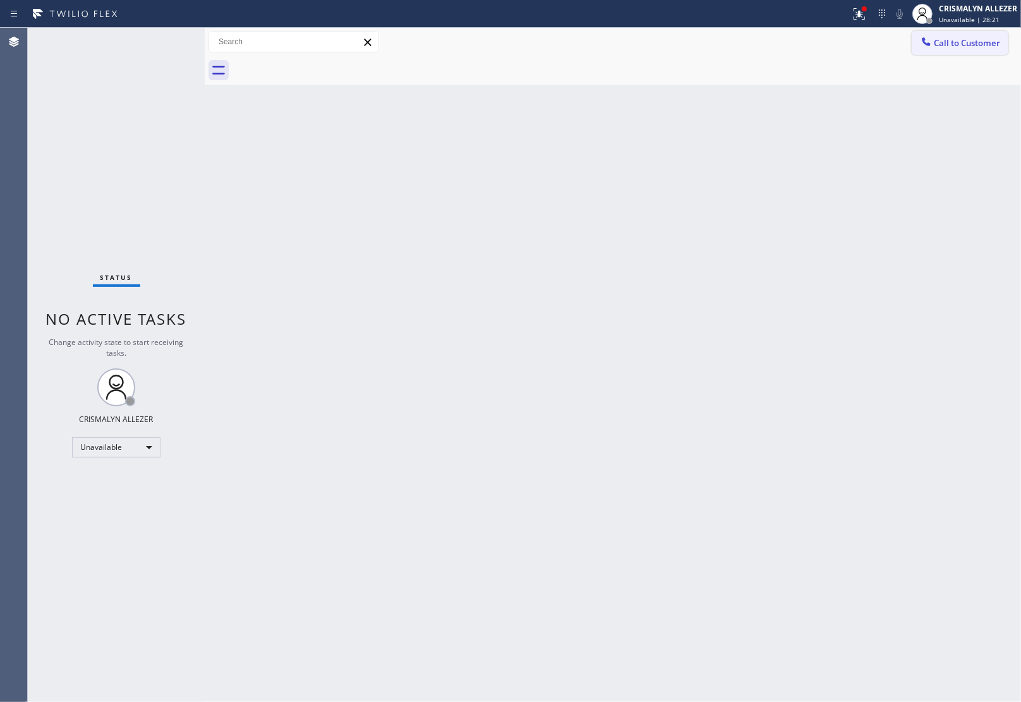
click at [992, 40] on span "Call to Customer" at bounding box center [967, 42] width 66 height 11
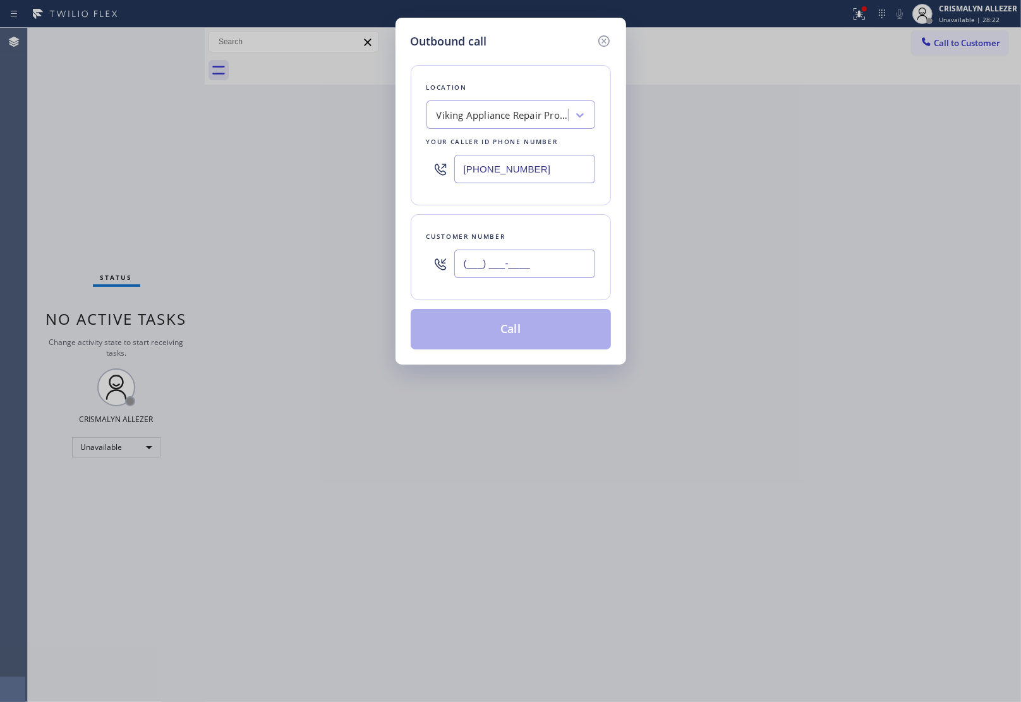
click at [519, 254] on input "(___) ___-____" at bounding box center [524, 264] width 141 height 28
paste input "646) 832-6043"
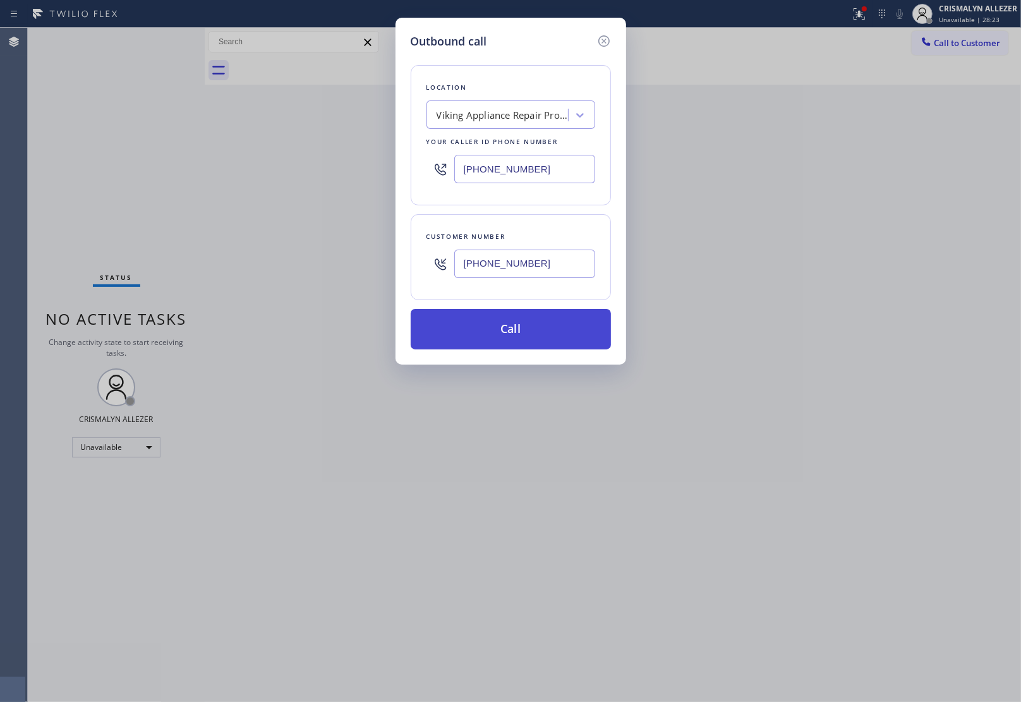
type input "(646) 832-6043"
click at [514, 334] on button "Call" at bounding box center [511, 329] width 200 height 40
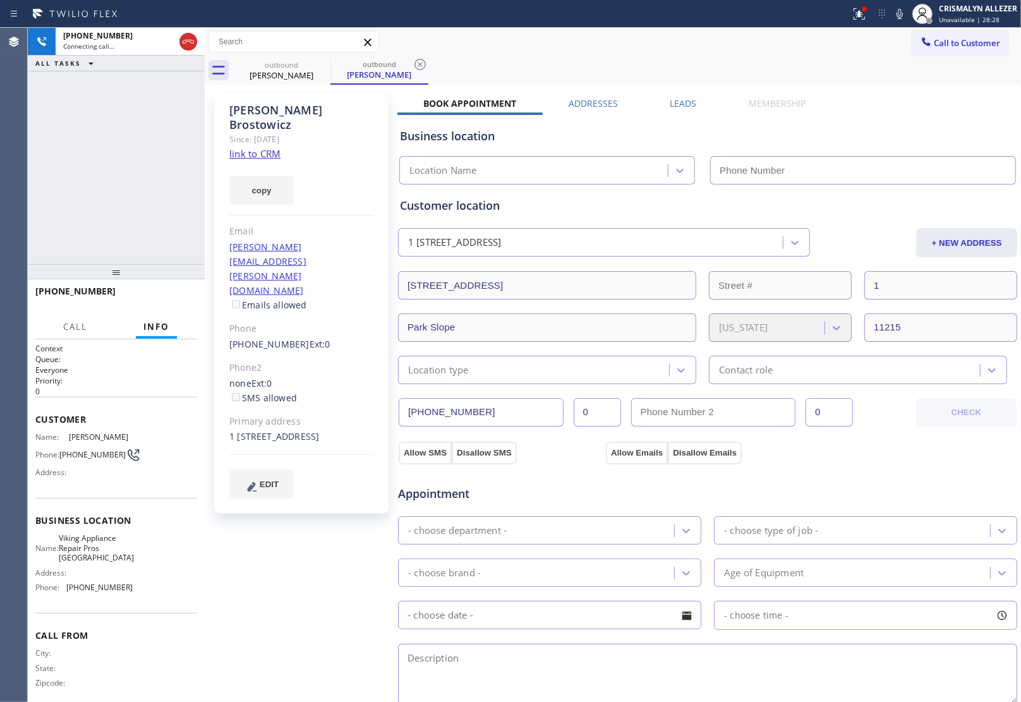
type input "(929) 220-3373"
click at [676, 102] on label "Leads" at bounding box center [683, 103] width 27 height 12
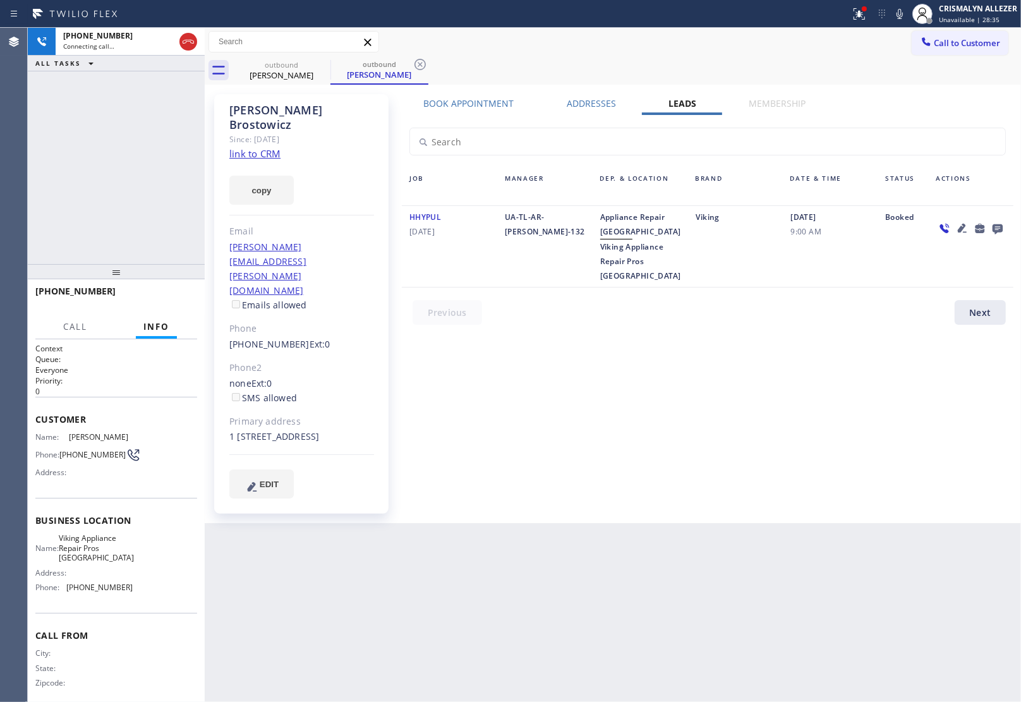
click at [996, 221] on icon at bounding box center [997, 228] width 15 height 16
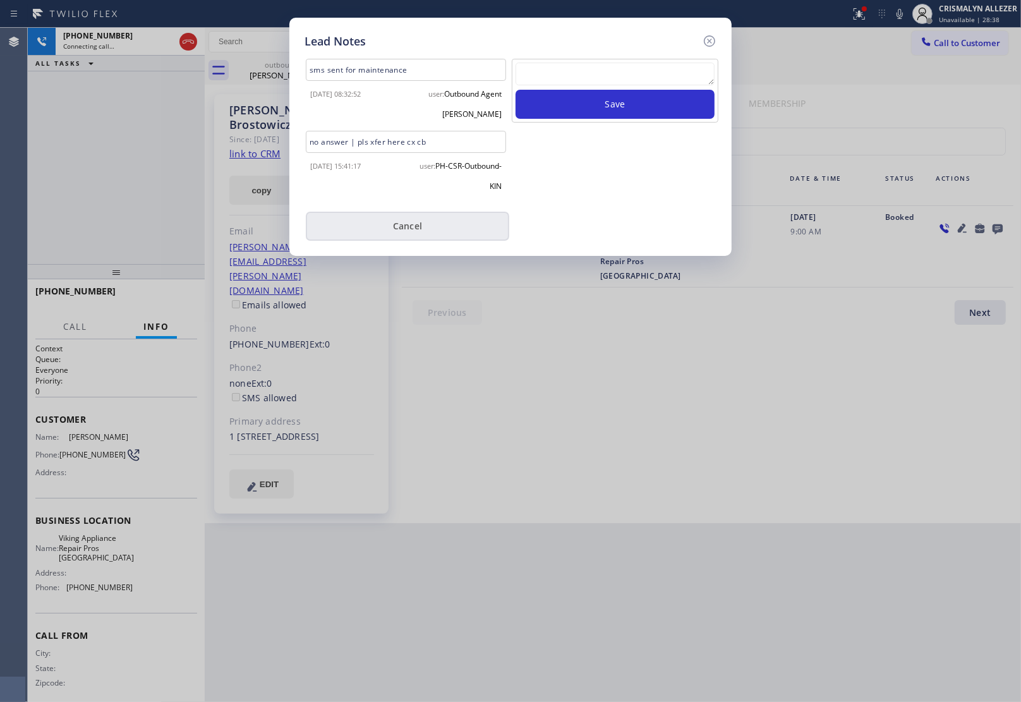
click at [426, 234] on button "Cancel" at bounding box center [407, 226] width 203 height 29
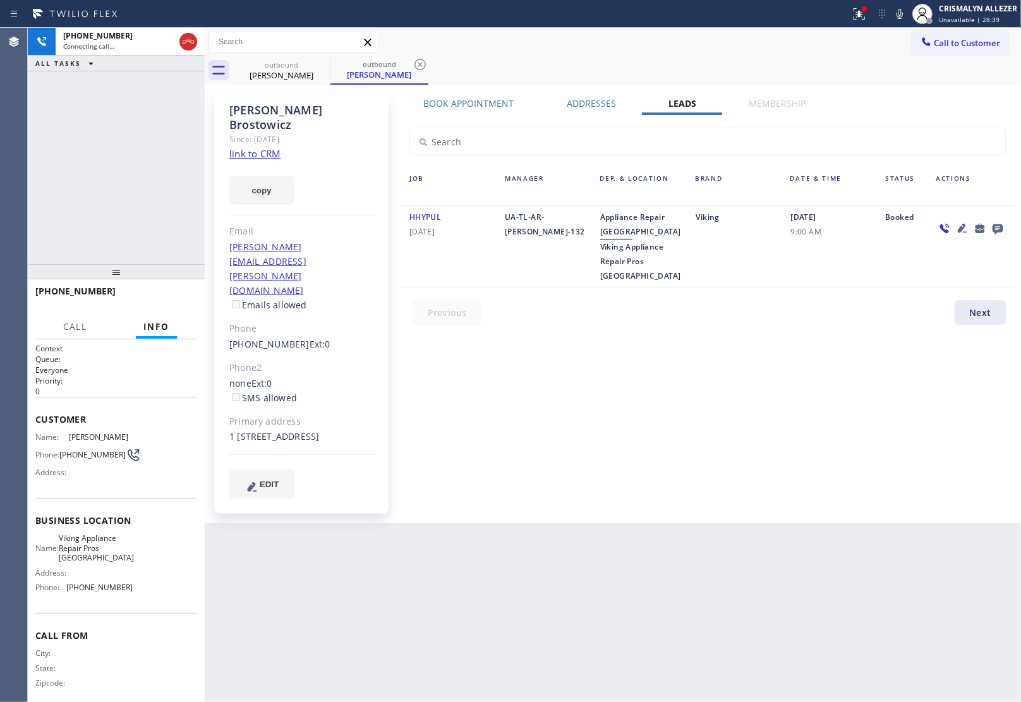
click at [465, 108] on label "Book Appointment" at bounding box center [469, 103] width 90 height 12
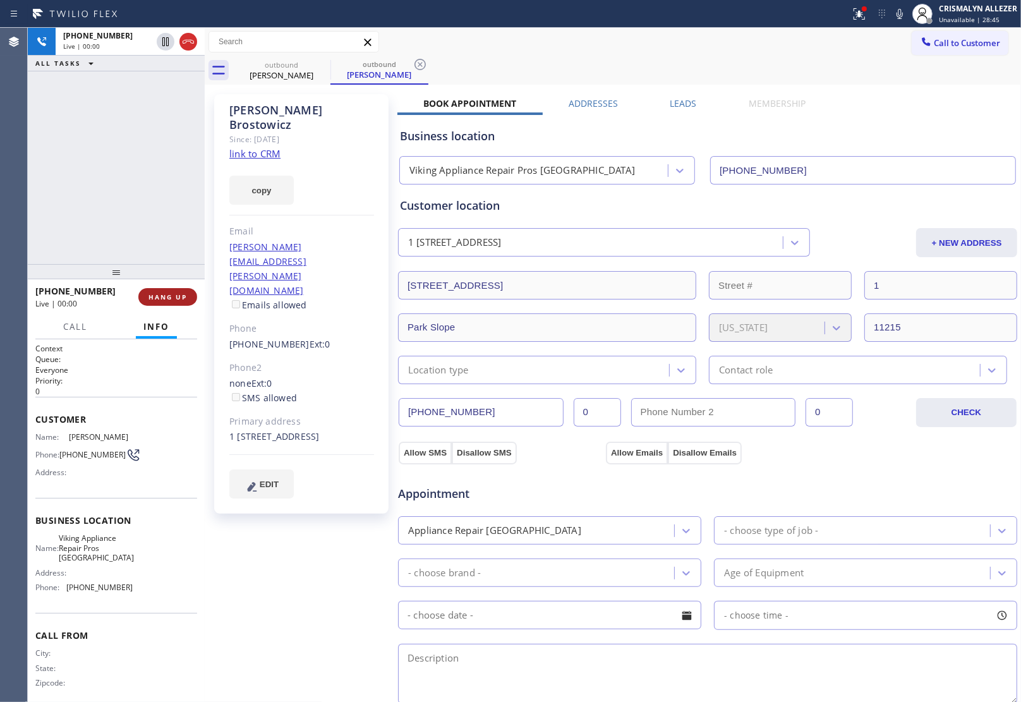
click at [159, 294] on span "HANG UP" at bounding box center [167, 296] width 39 height 9
click at [166, 298] on span "HANG UP" at bounding box center [167, 296] width 39 height 9
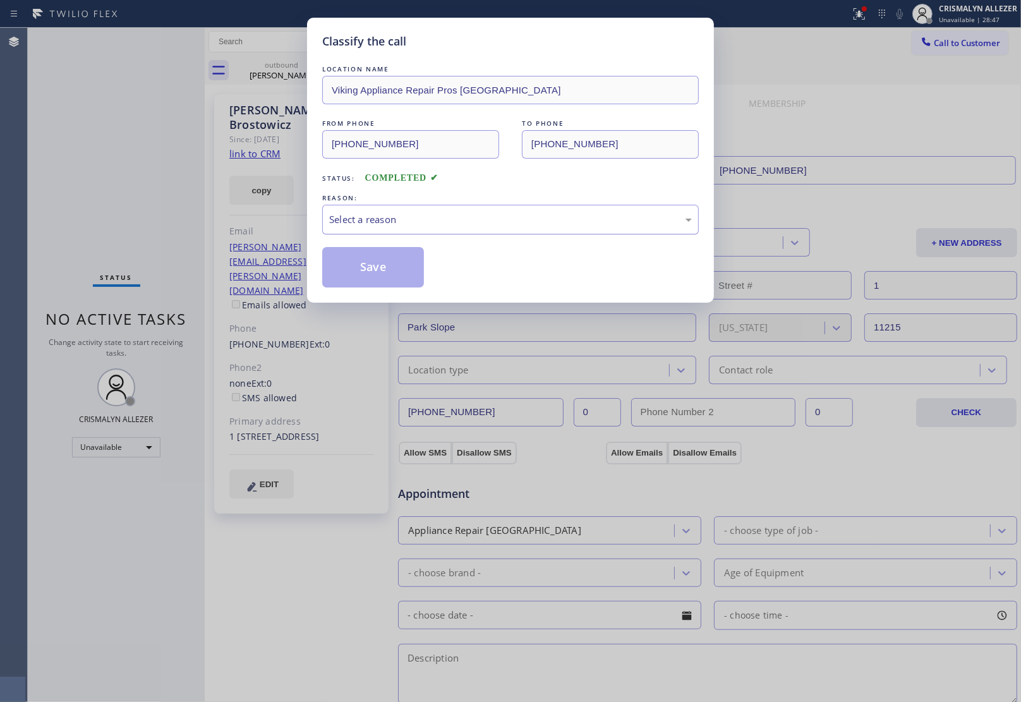
click at [474, 232] on div "Select a reason" at bounding box center [510, 220] width 376 height 30
click at [365, 275] on button "Save" at bounding box center [373, 267] width 102 height 40
click at [277, 70] on div "Classify the call LOCATION NAME Viking Appliance Repair Pros Brooklyn FROM PHON…" at bounding box center [510, 351] width 1021 height 702
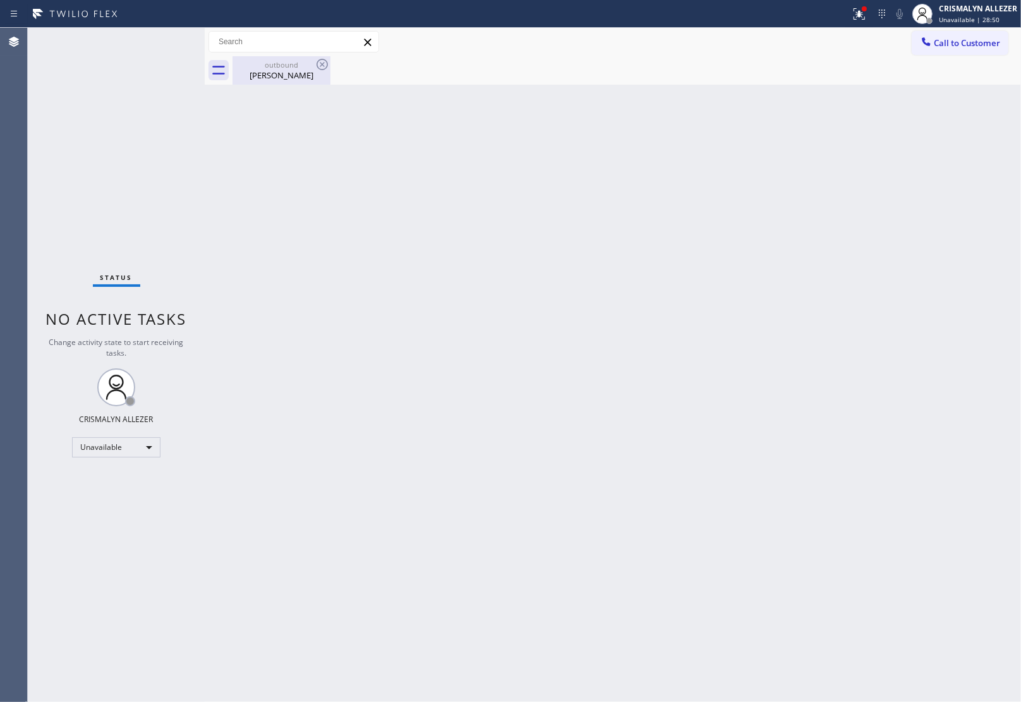
click at [266, 70] on div "Richard Brostowicz" at bounding box center [281, 74] width 95 height 11
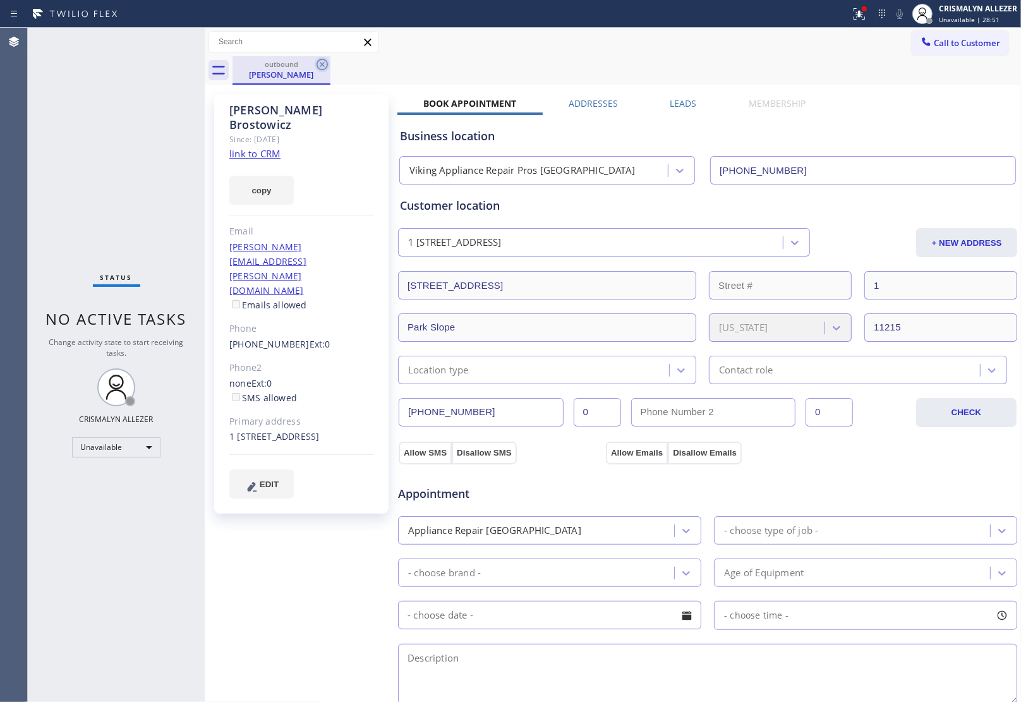
click at [323, 64] on icon at bounding box center [322, 64] width 15 height 15
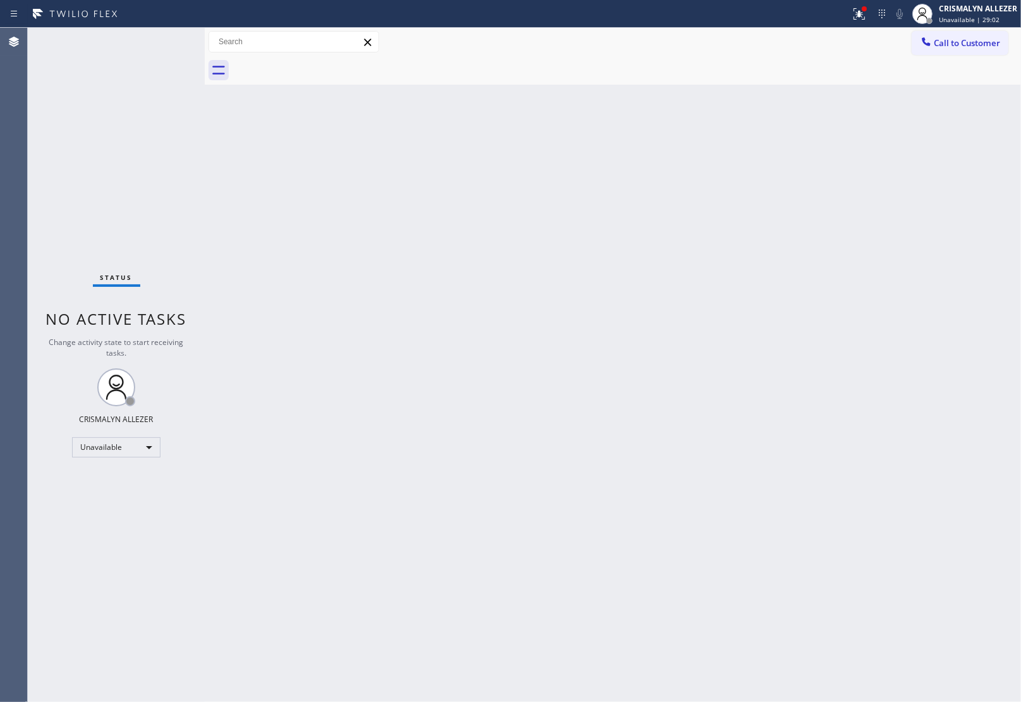
click at [999, 42] on span "Call to Customer" at bounding box center [967, 42] width 66 height 11
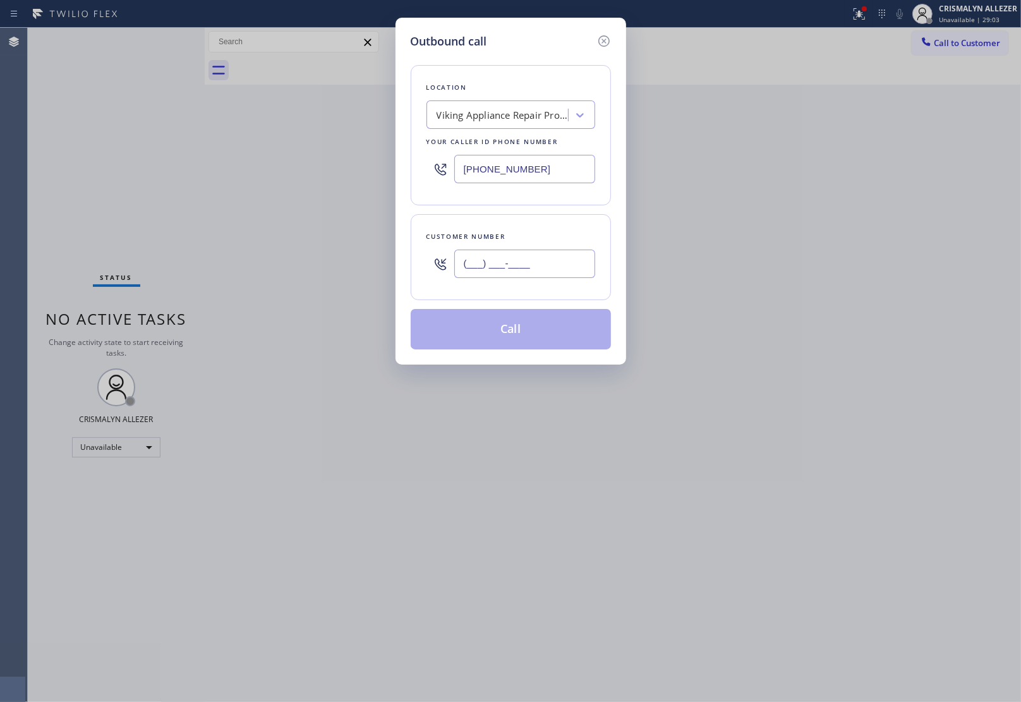
click at [573, 257] on input "(___) ___-____" at bounding box center [524, 264] width 141 height 28
paste input "646) 656-1162"
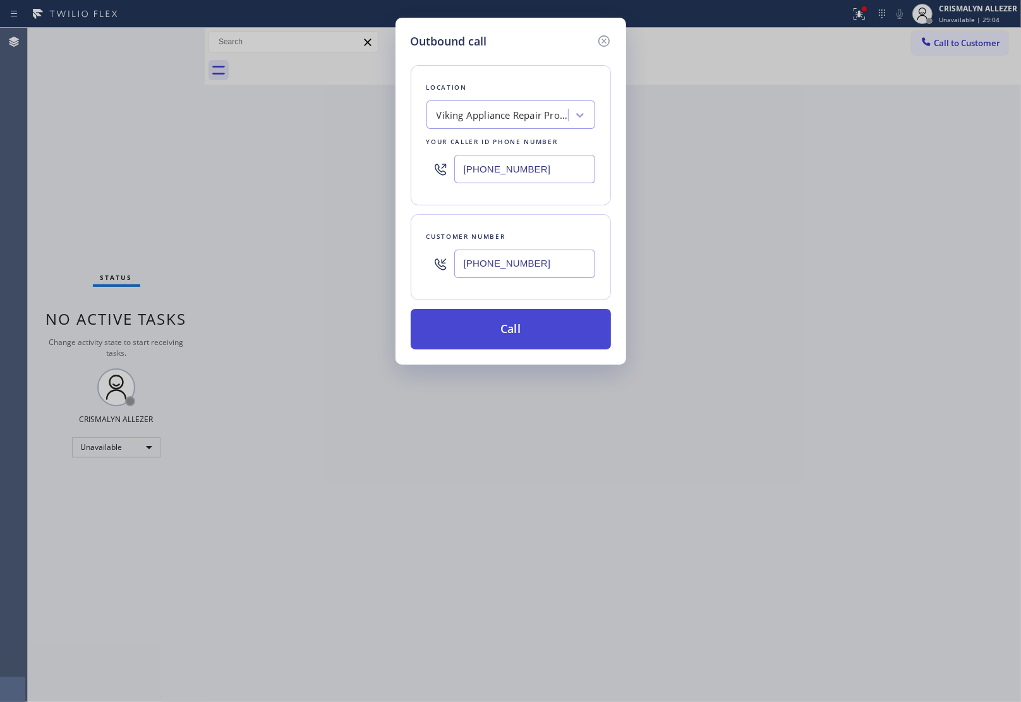
type input "(646) 656-1162"
click at [516, 335] on button "Call" at bounding box center [511, 329] width 200 height 40
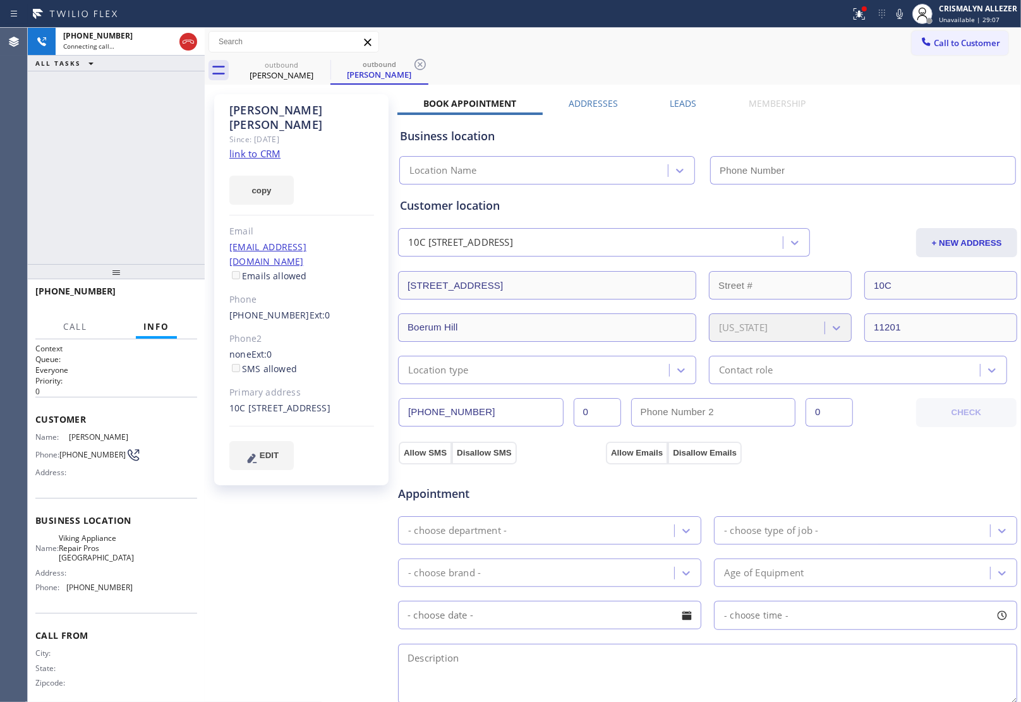
click at [276, 147] on link "link to CRM" at bounding box center [254, 153] width 51 height 13
type input "(929) 220-3373"
click at [681, 104] on label "Leads" at bounding box center [683, 103] width 27 height 12
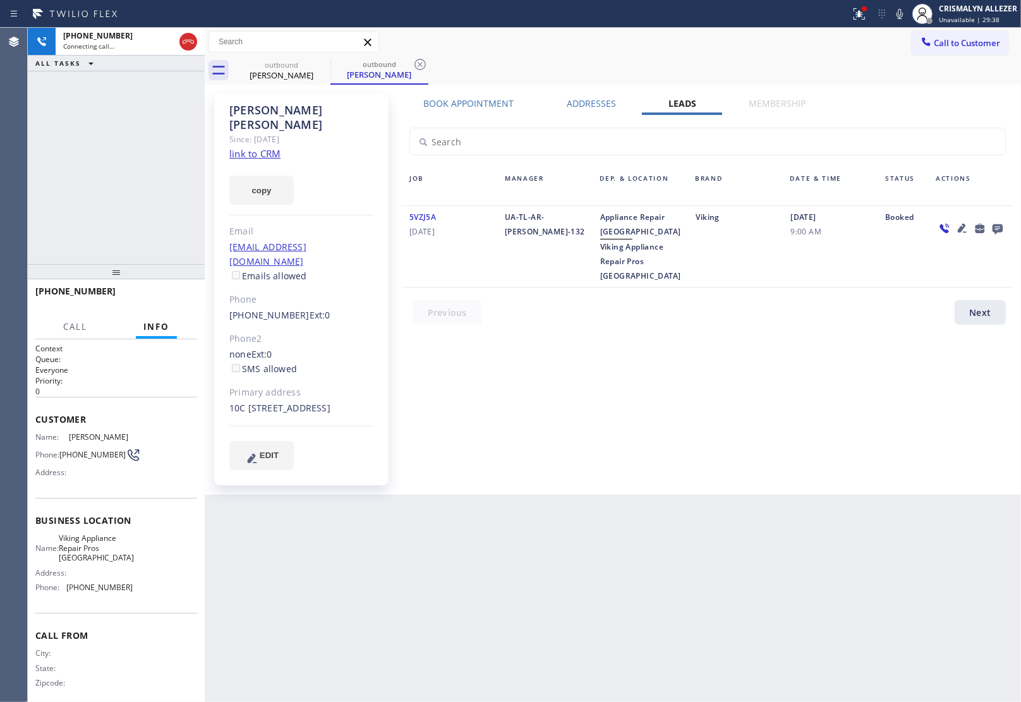
click at [996, 229] on icon at bounding box center [997, 229] width 10 height 10
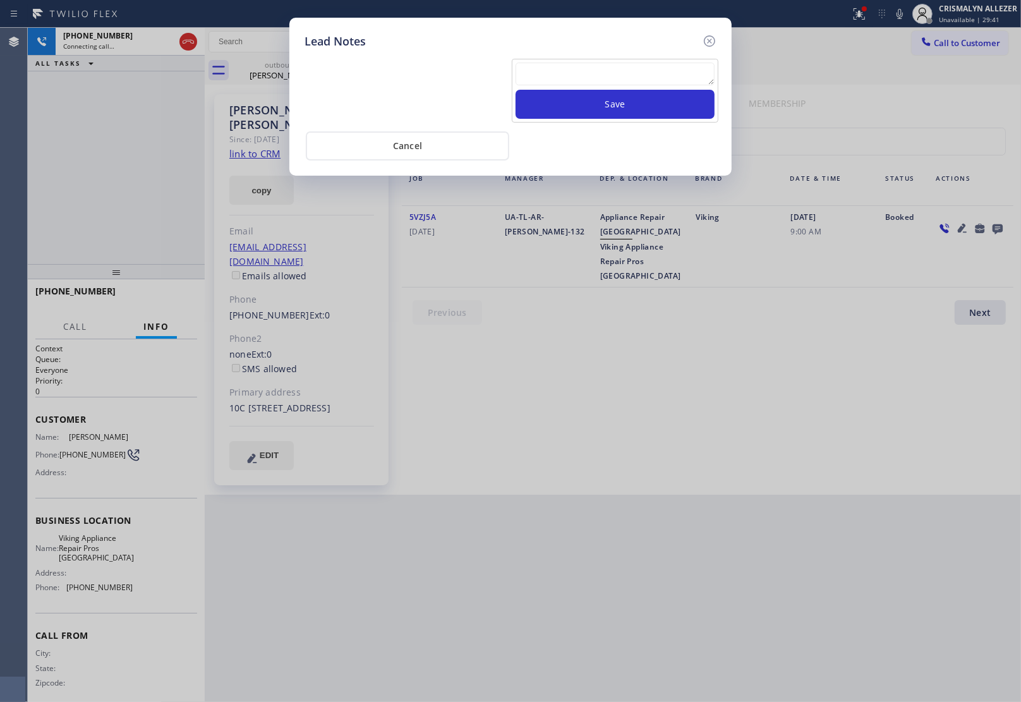
paste textarea "no answer | pls xfer here cx cb"
click at [624, 73] on textarea at bounding box center [614, 74] width 199 height 23
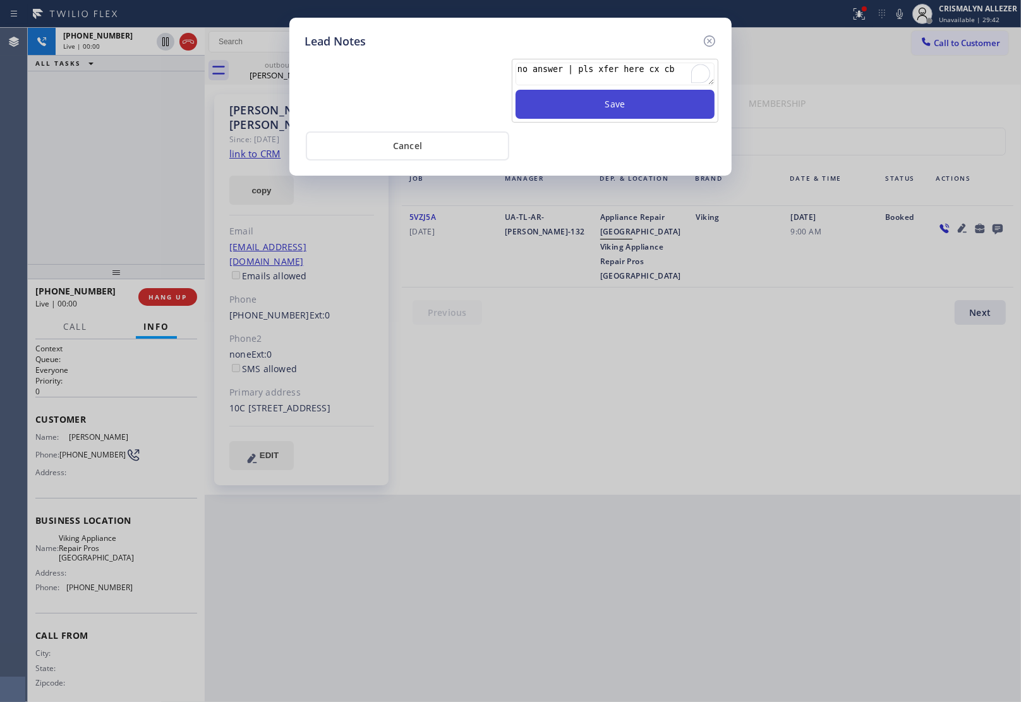
type textarea "no answer | pls xfer here cx cb"
click at [615, 103] on button "Save" at bounding box center [614, 104] width 199 height 29
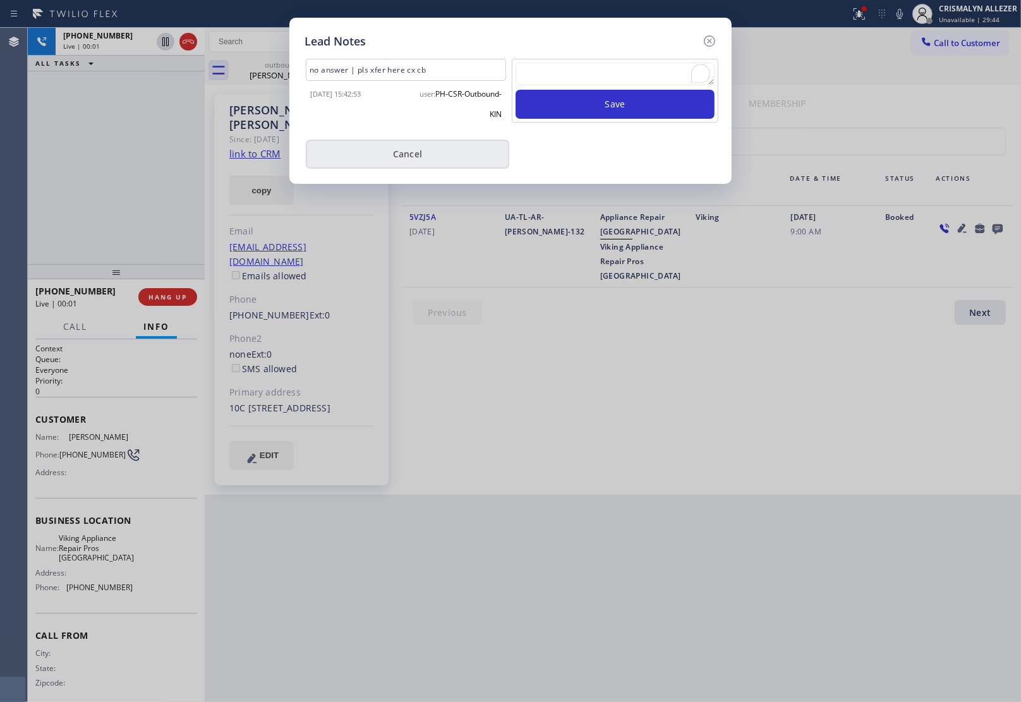
click at [421, 162] on button "Cancel" at bounding box center [407, 154] width 203 height 29
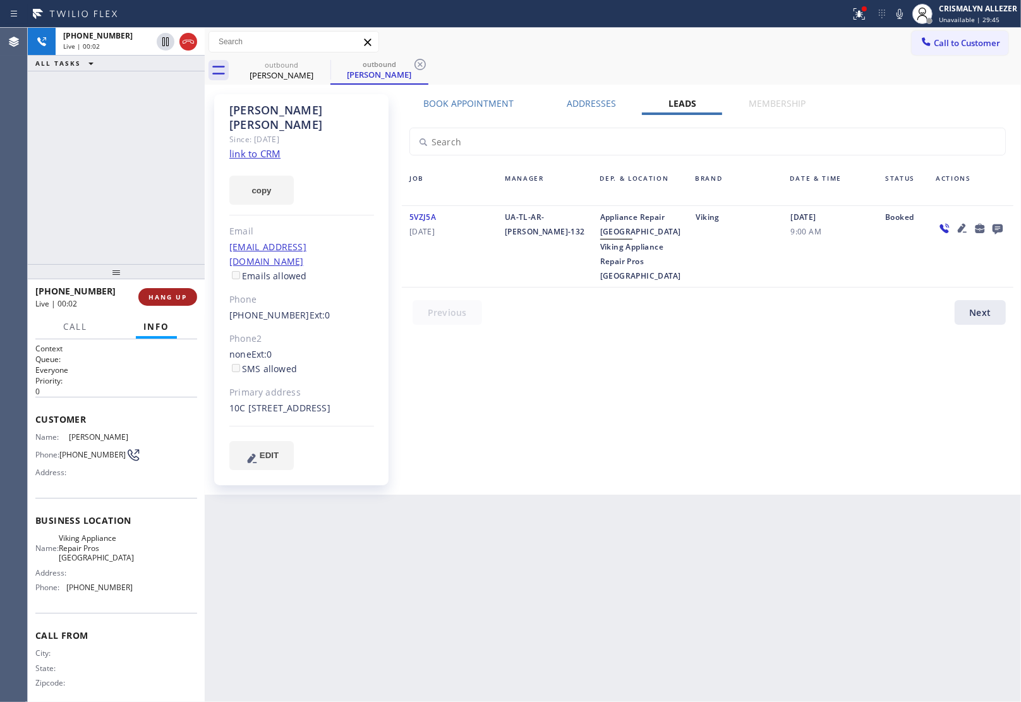
click at [165, 298] on span "HANG UP" at bounding box center [167, 296] width 39 height 9
click at [165, 298] on span "COMPLETE" at bounding box center [165, 296] width 44 height 9
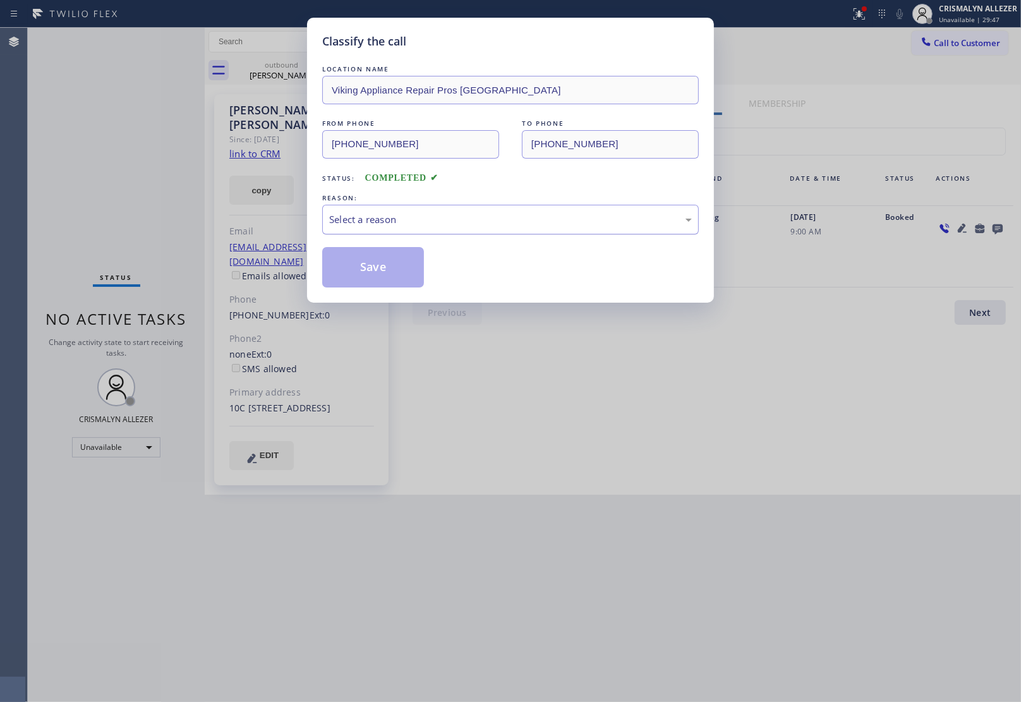
click at [512, 224] on div "Select a reason" at bounding box center [510, 219] width 363 height 15
click at [361, 270] on button "Save" at bounding box center [373, 267] width 102 height 40
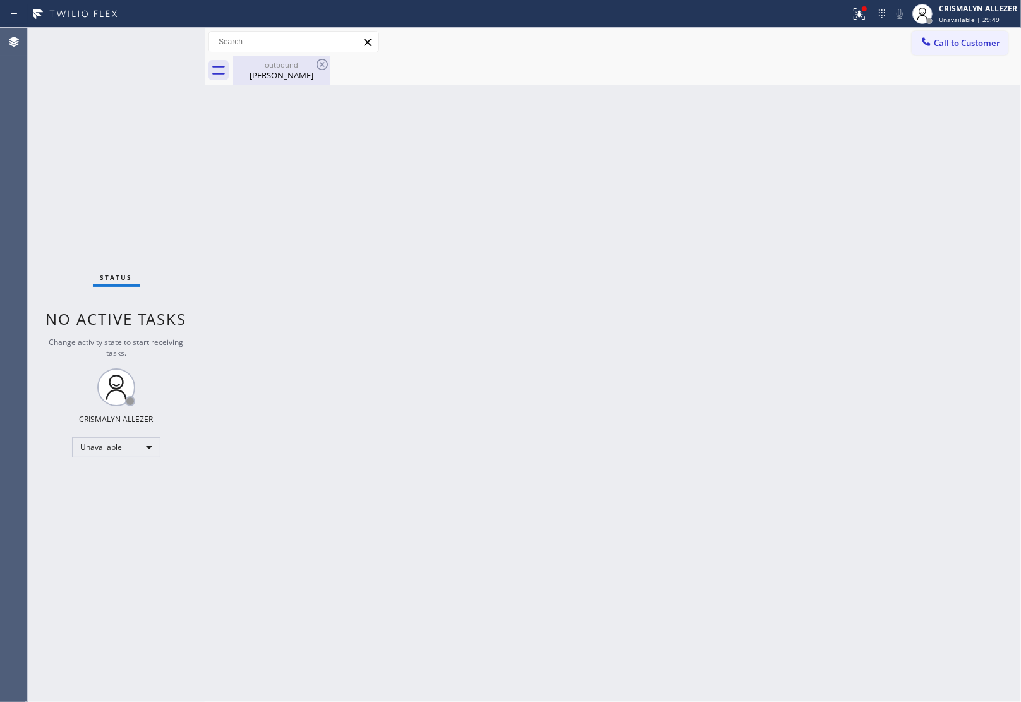
click at [288, 68] on div "outbound" at bounding box center [281, 64] width 95 height 9
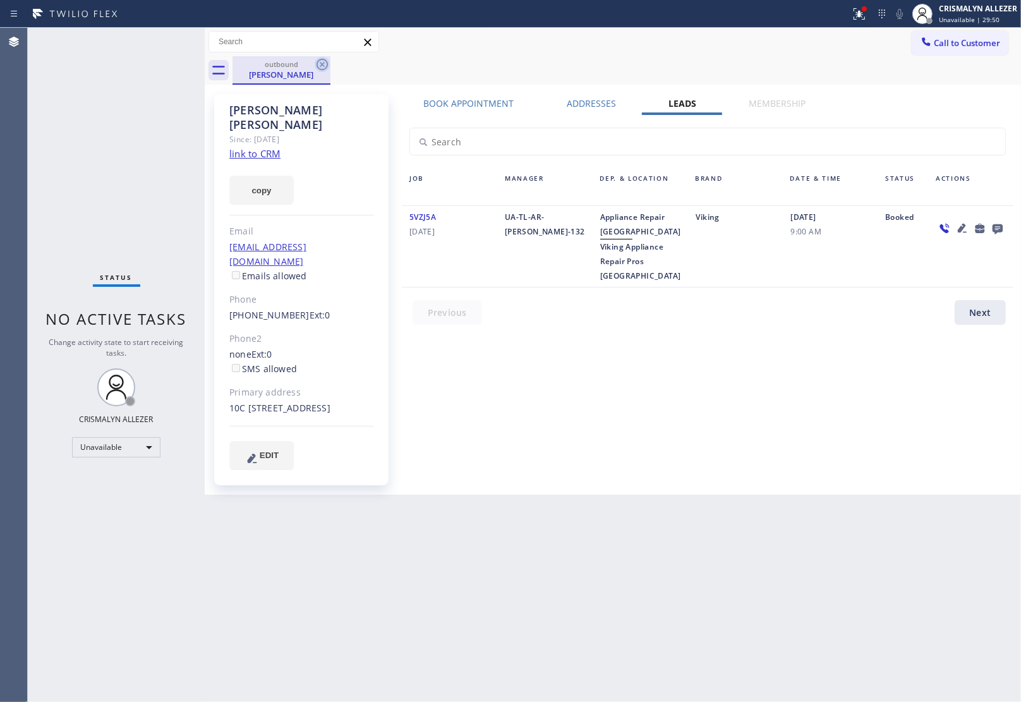
click at [320, 64] on icon at bounding box center [322, 64] width 15 height 15
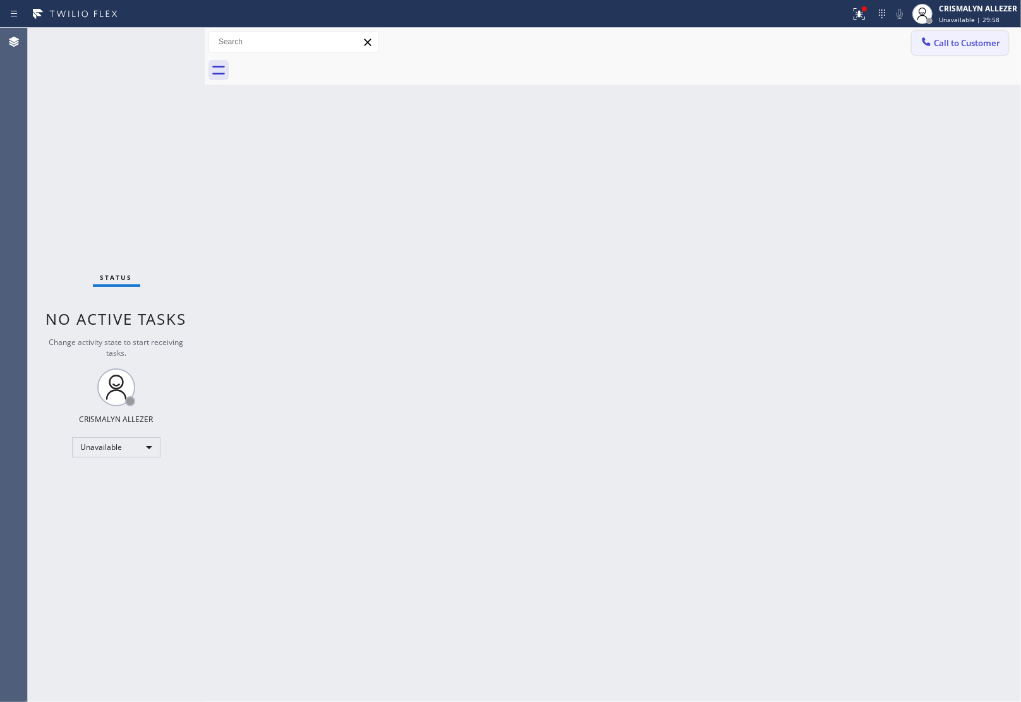
click at [965, 43] on span "Call to Customer" at bounding box center [967, 42] width 66 height 11
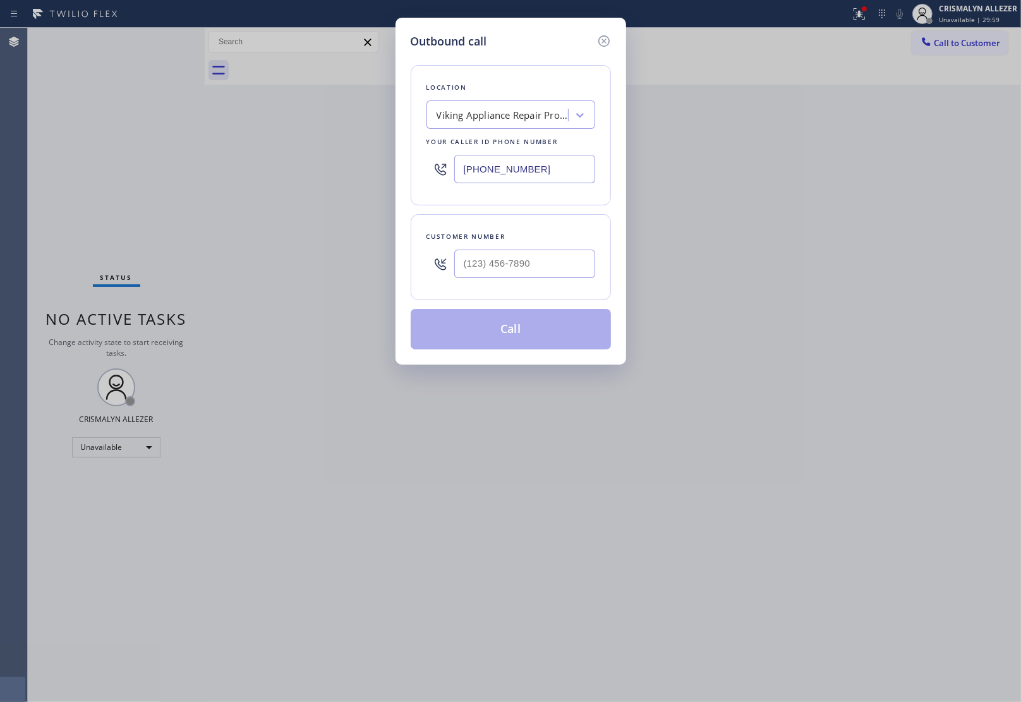
drag, startPoint x: 570, startPoint y: 171, endPoint x: 220, endPoint y: 141, distance: 351.2
click at [320, 153] on div "Outbound call Location Viking Appliance Repair Pros Brooklyn Your caller id pho…" at bounding box center [510, 351] width 1021 height 702
paste input "747) 200-5069"
type input "(747) 200-5069"
click at [553, 272] on input "(___) ___-____" at bounding box center [524, 264] width 141 height 28
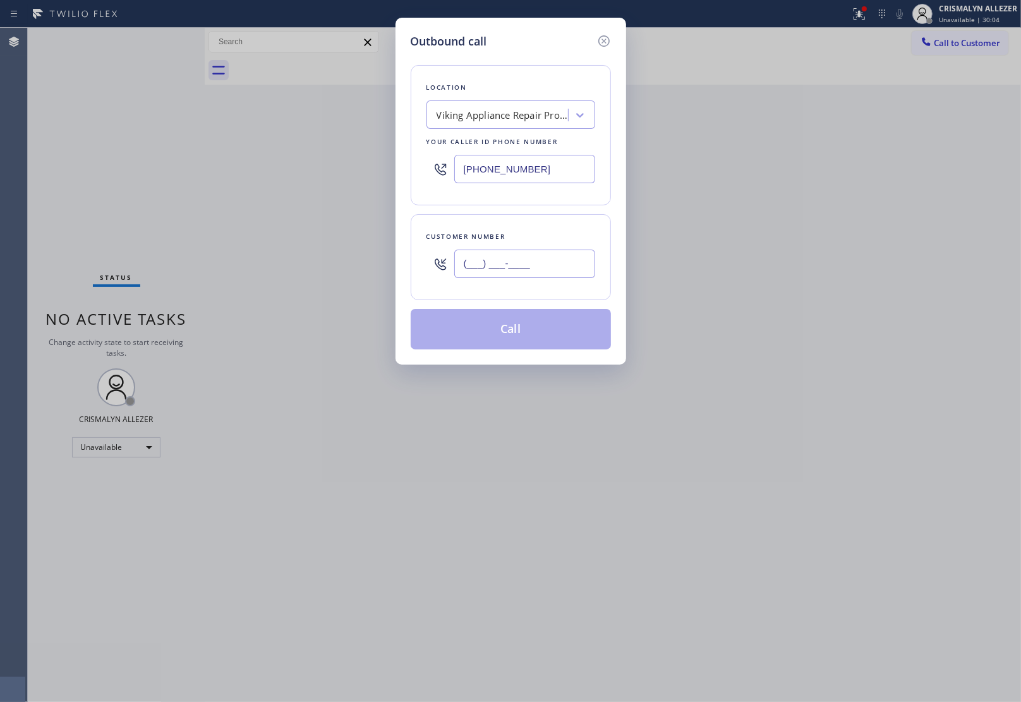
paste input "714) 317-6225"
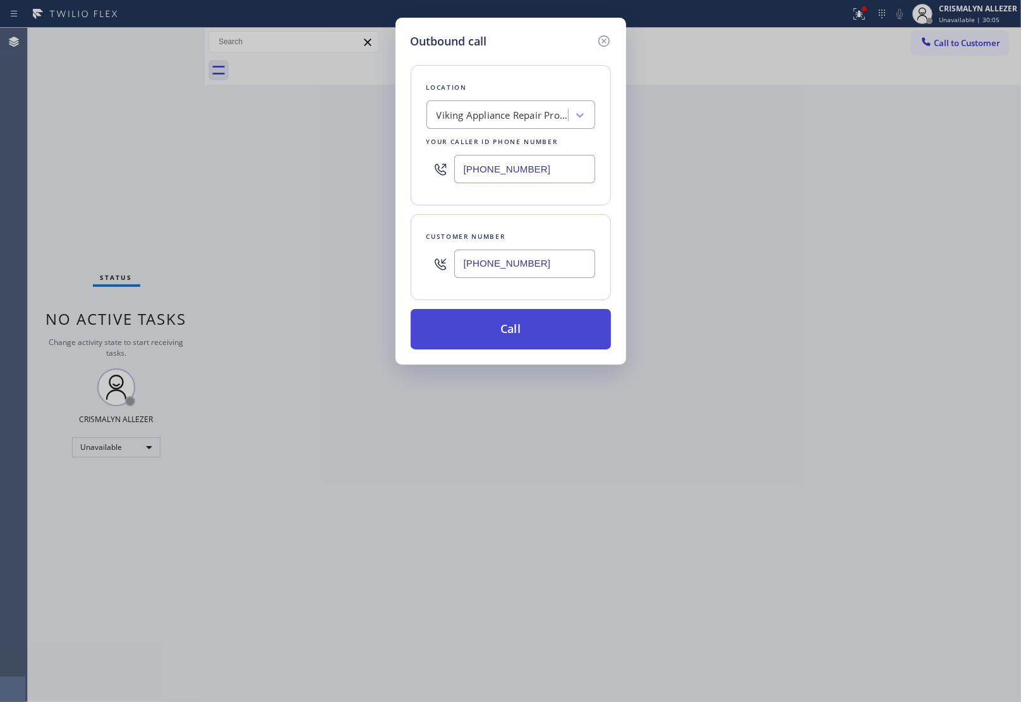
type input "(714) 317-6225"
click at [529, 332] on button "Call" at bounding box center [511, 329] width 200 height 40
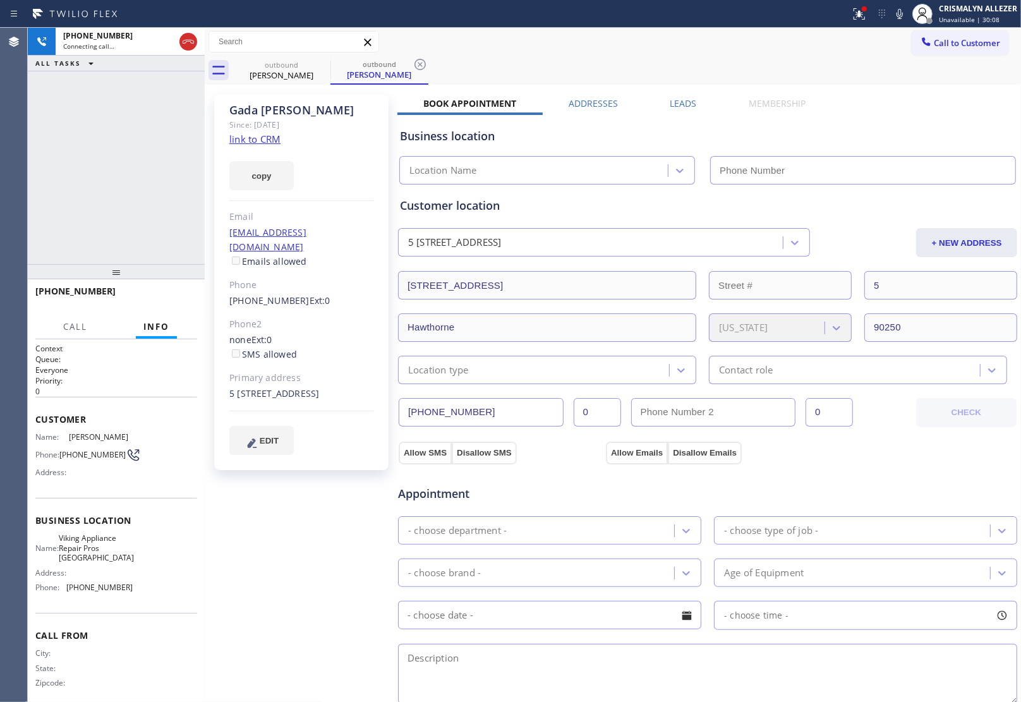
click at [247, 136] on link "link to CRM" at bounding box center [254, 139] width 51 height 13
type input "(747) 200-5069"
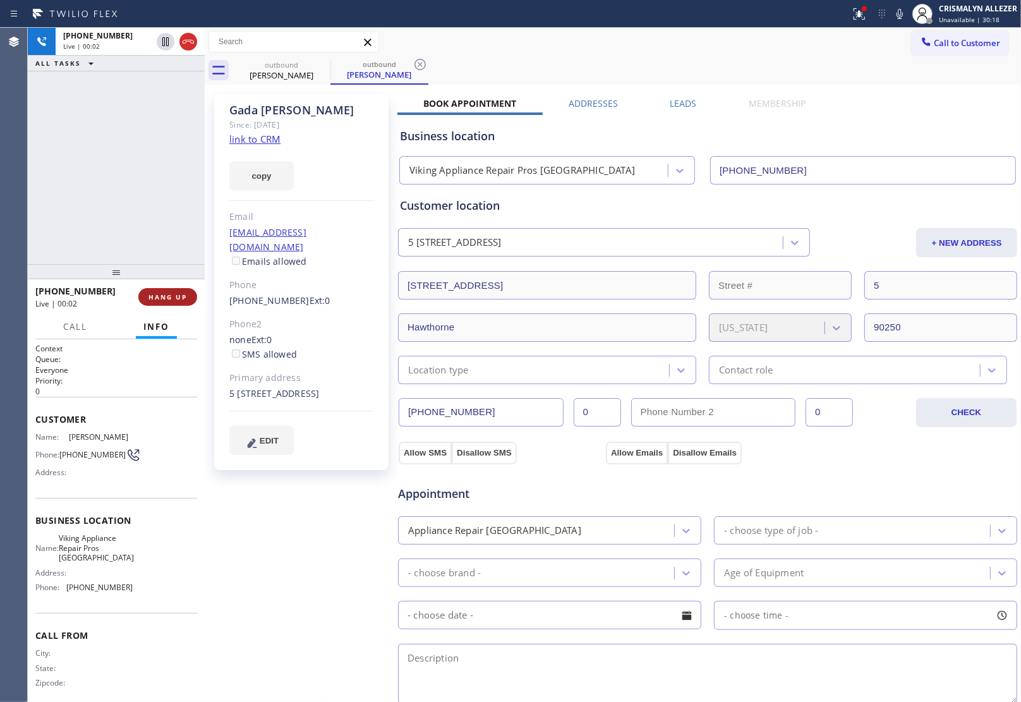
click at [165, 296] on span "HANG UP" at bounding box center [167, 296] width 39 height 9
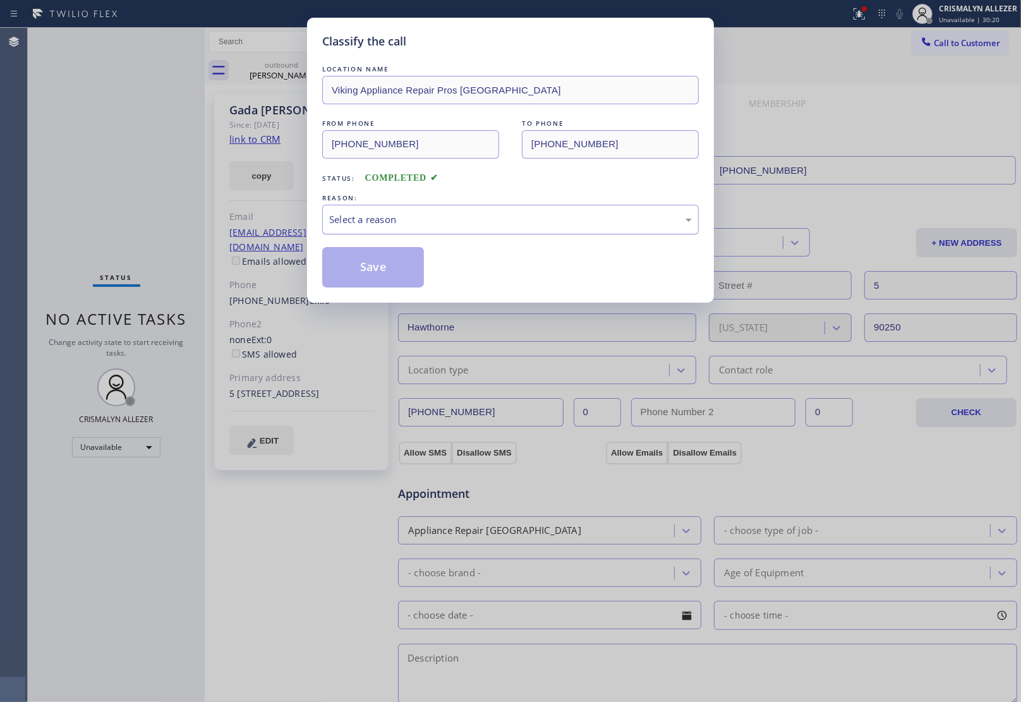
click at [488, 224] on div "Select a reason" at bounding box center [510, 219] width 363 height 15
click at [344, 265] on button "Save" at bounding box center [373, 267] width 102 height 40
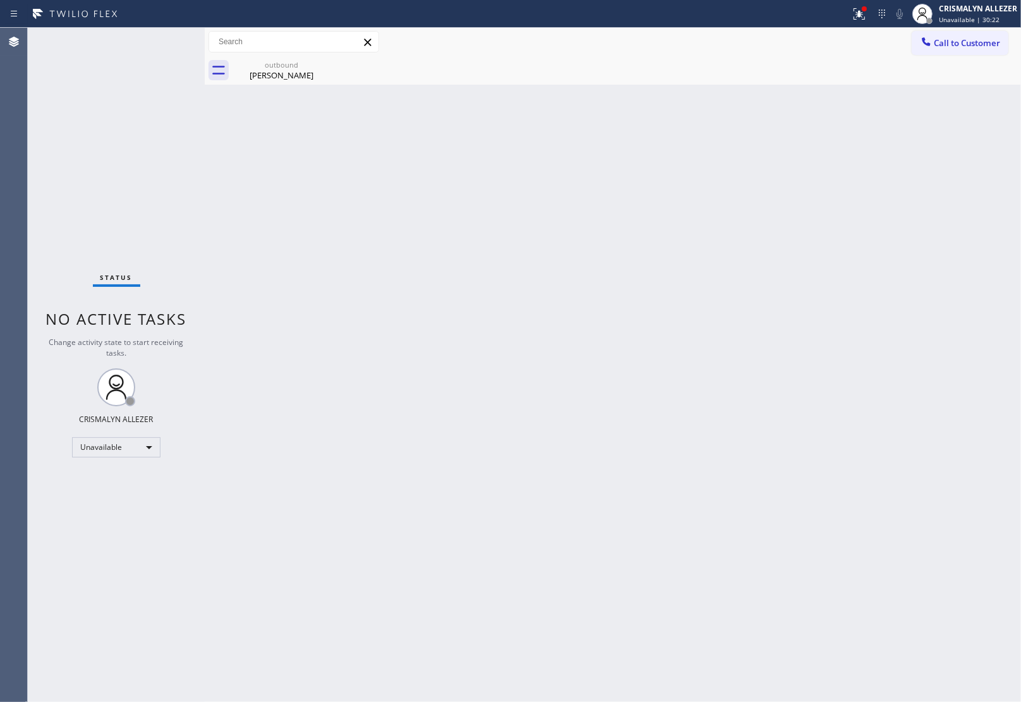
click at [279, 64] on div "outbound" at bounding box center [281, 64] width 95 height 9
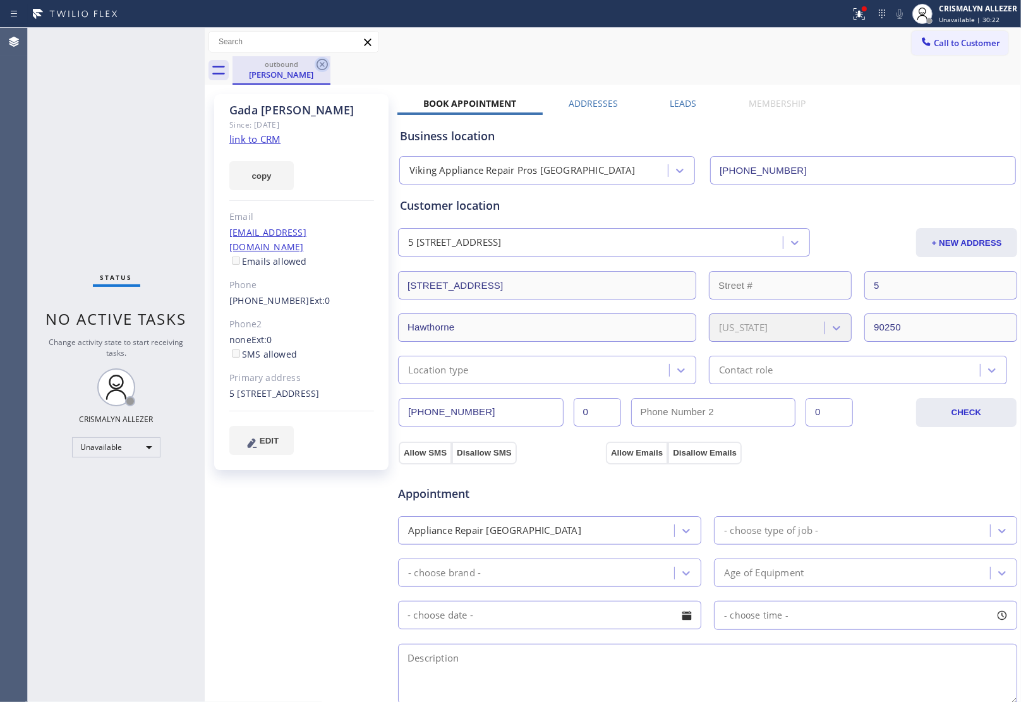
click at [327, 61] on icon at bounding box center [321, 64] width 11 height 11
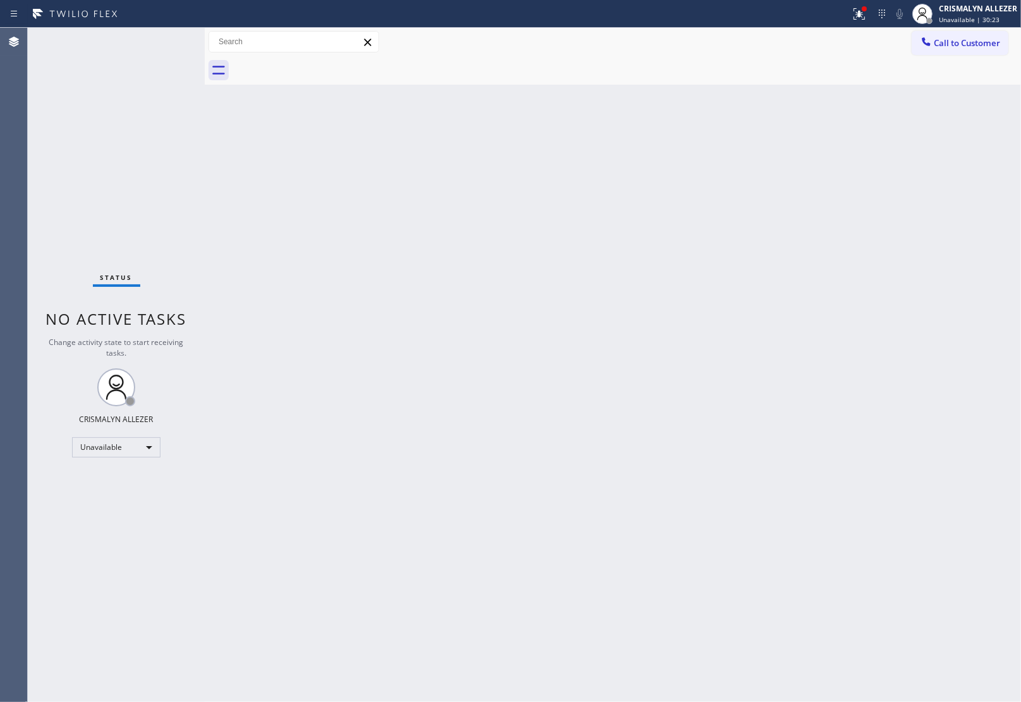
click at [923, 61] on div at bounding box center [626, 70] width 788 height 28
click at [974, 49] on button "Call to Customer" at bounding box center [959, 43] width 97 height 24
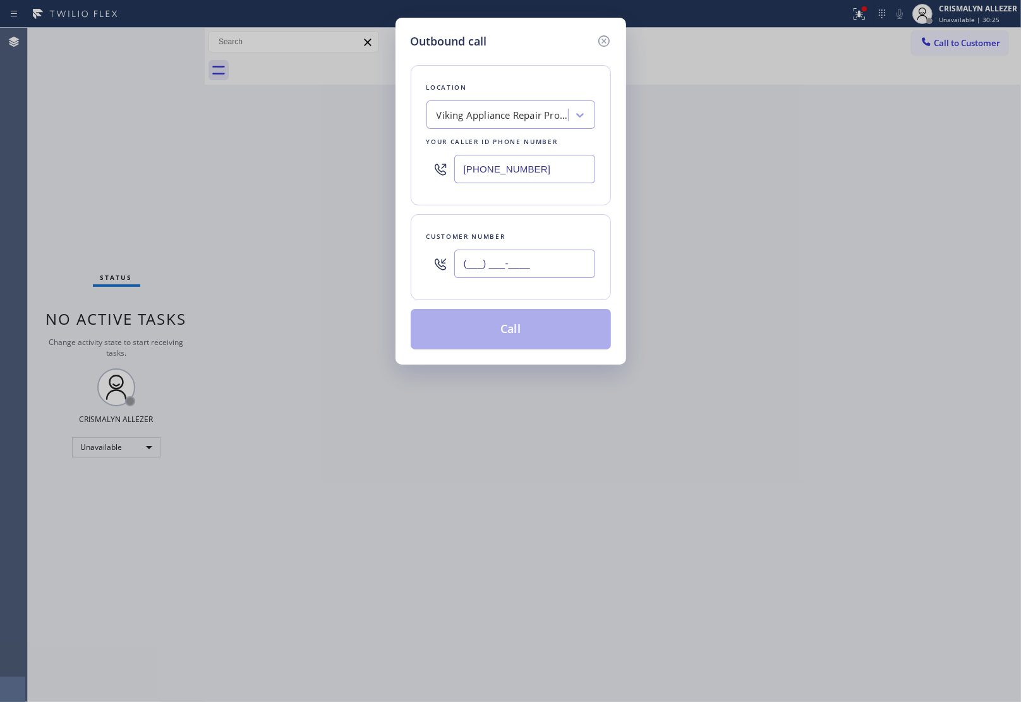
click at [591, 262] on input "(___) ___-____" at bounding box center [524, 264] width 141 height 28
paste input "714) 317-6225"
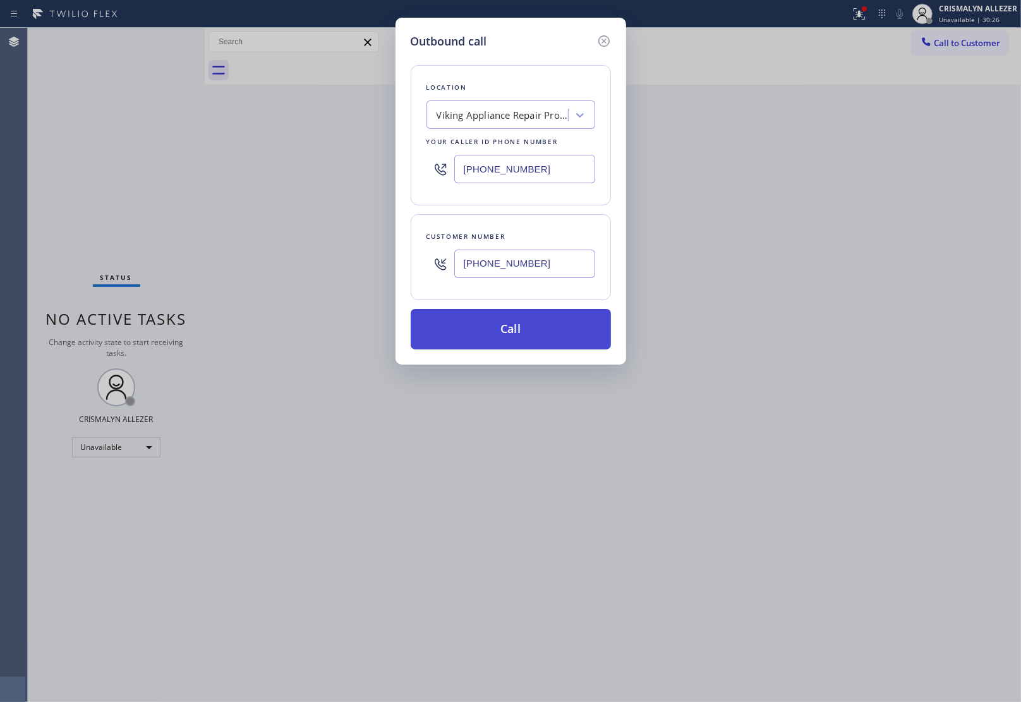
type input "(714) 317-6225"
click at [513, 344] on button "Call" at bounding box center [511, 329] width 200 height 40
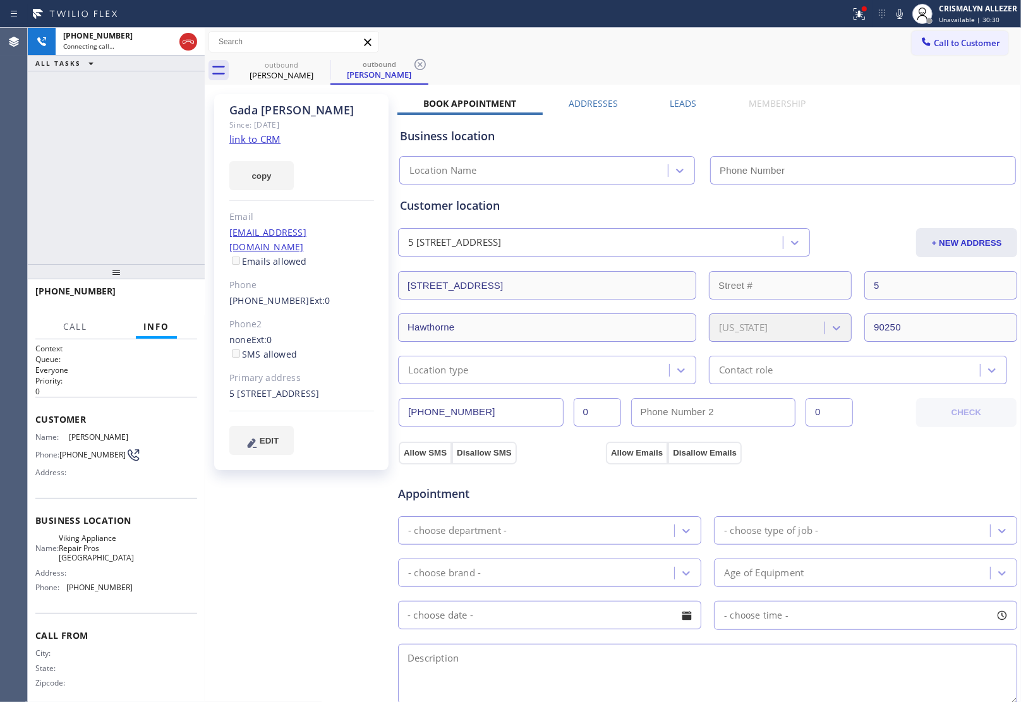
type input "(747) 200-5069"
click at [687, 100] on label "Leads" at bounding box center [683, 103] width 27 height 12
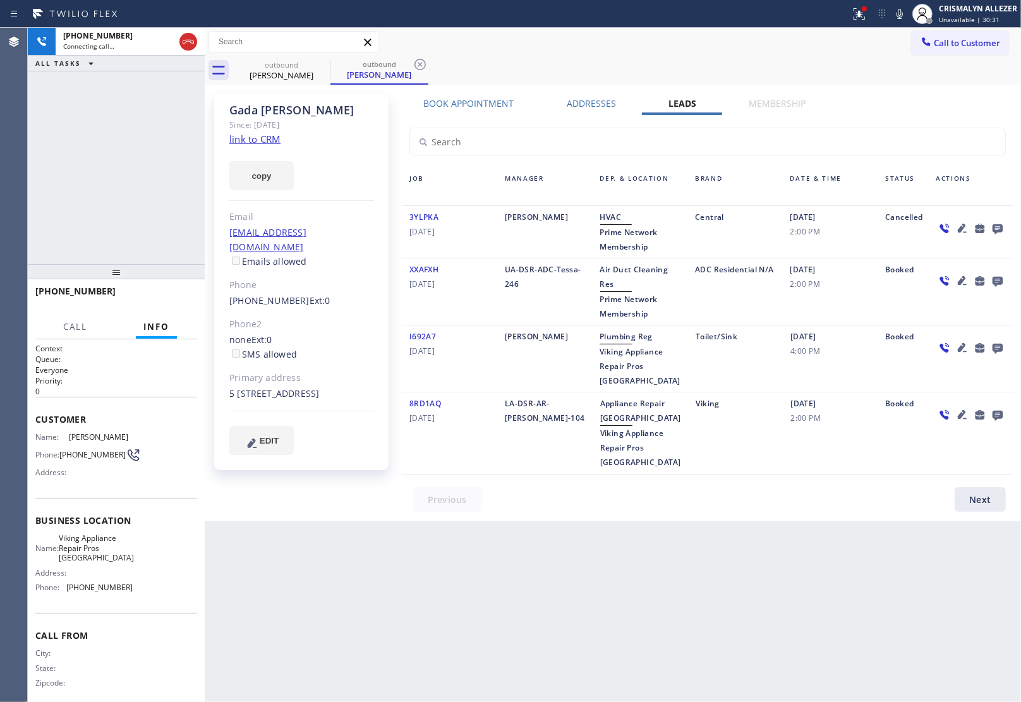
click at [996, 227] on icon at bounding box center [997, 229] width 10 height 10
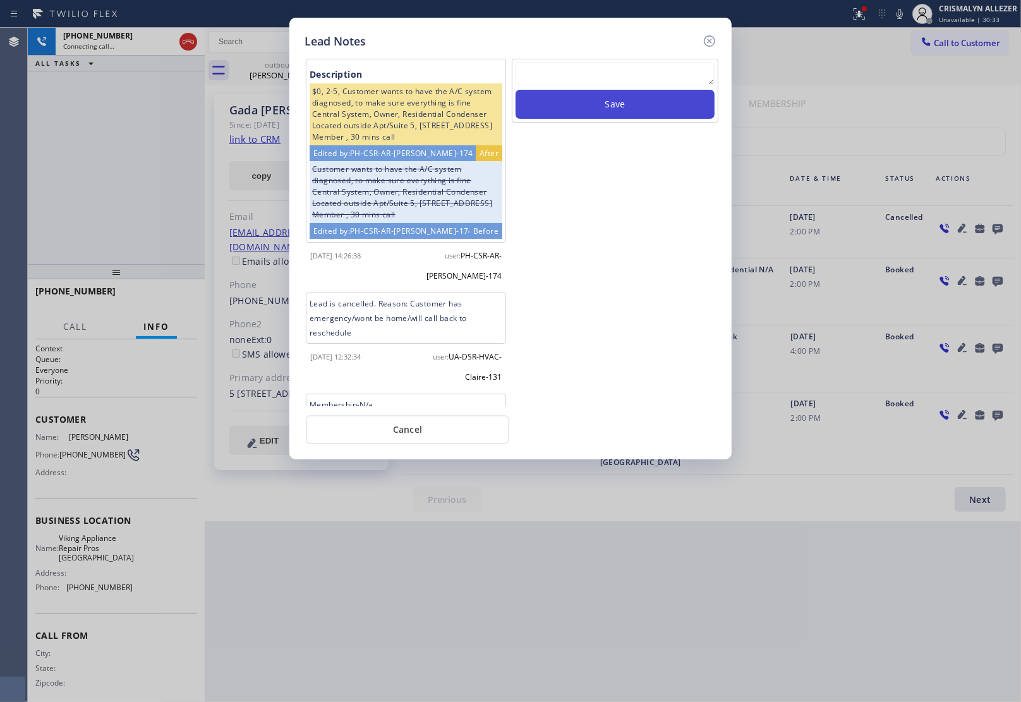
click at [634, 93] on button "Save" at bounding box center [614, 104] width 199 height 29
click at [624, 82] on textarea at bounding box center [614, 74] width 199 height 23
paste textarea "no answer | pls xfer here cx cb"
type textarea "no answer | pls xfer here cx cb"
click at [619, 103] on button "Save" at bounding box center [614, 104] width 199 height 29
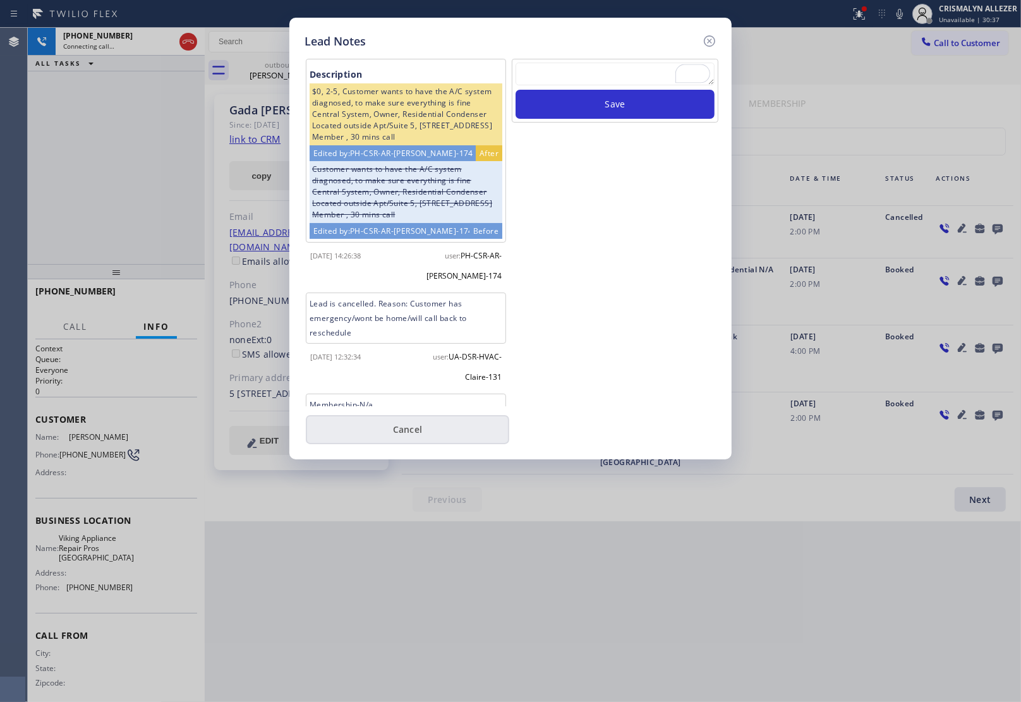
click at [414, 435] on button "Cancel" at bounding box center [407, 429] width 203 height 29
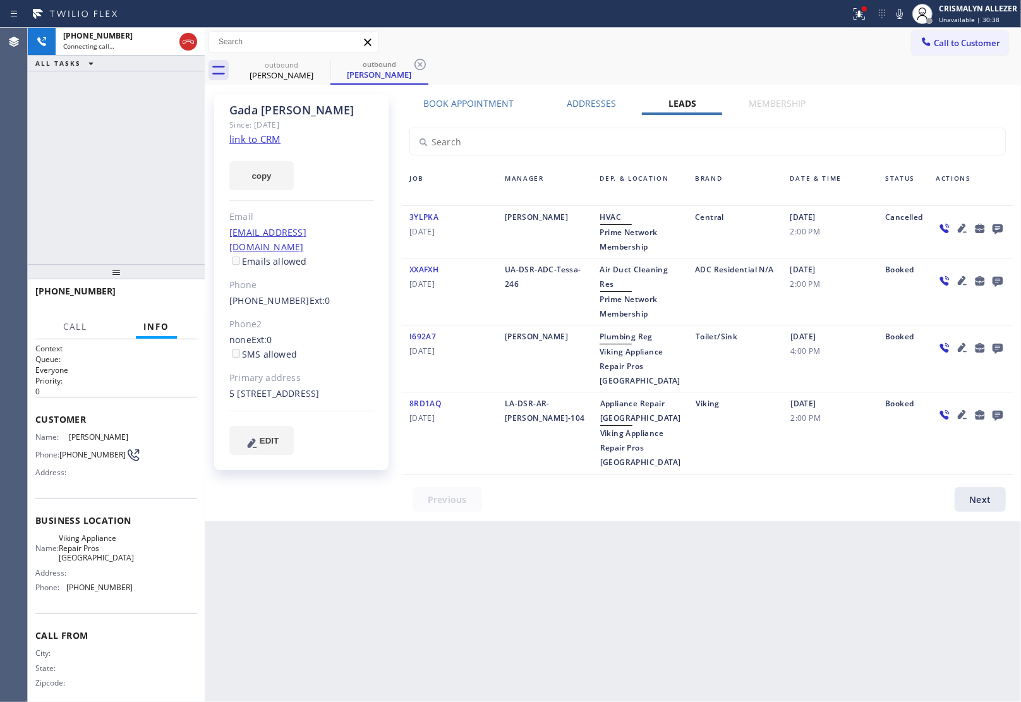
click at [488, 105] on label "Book Appointment" at bounding box center [469, 103] width 90 height 12
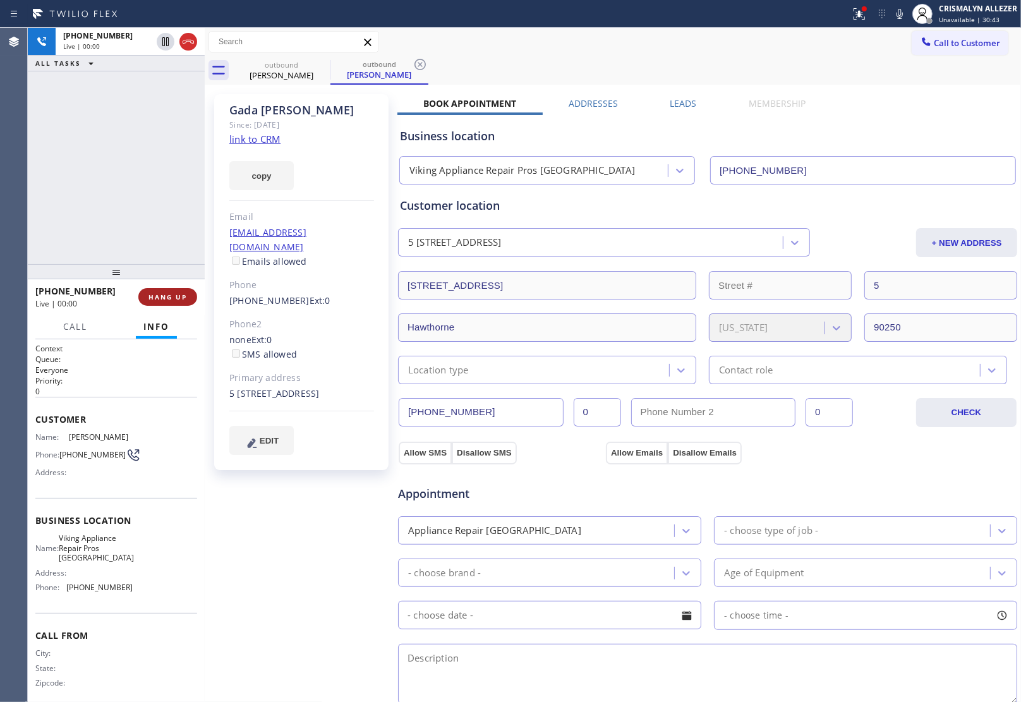
click at [162, 295] on span "HANG UP" at bounding box center [167, 296] width 39 height 9
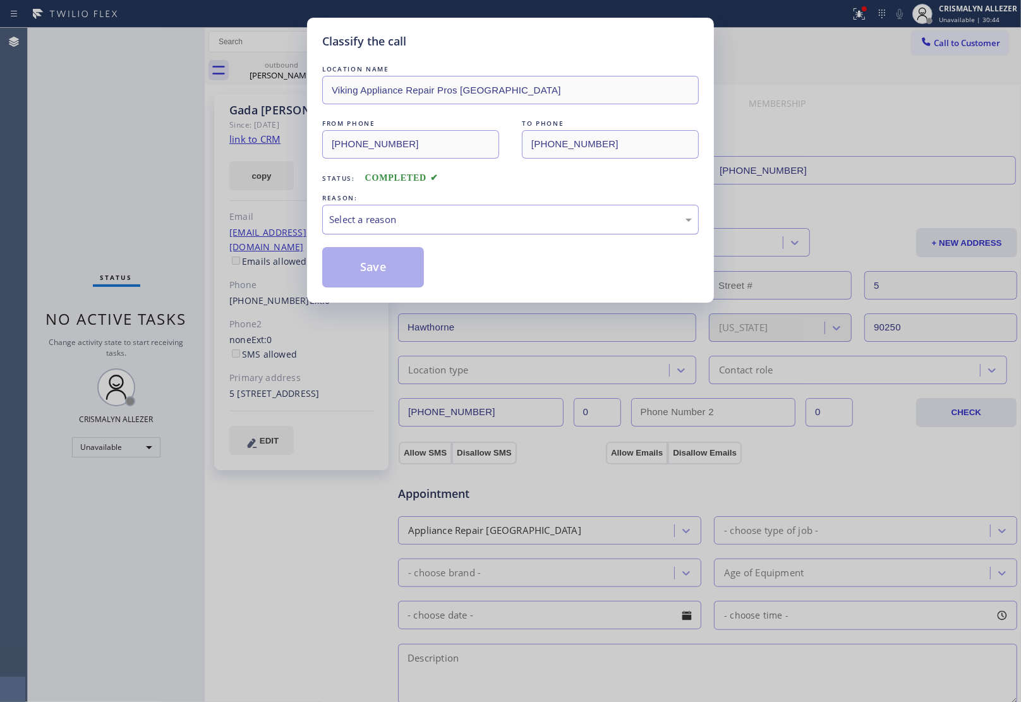
click at [481, 223] on div "Select a reason" at bounding box center [510, 219] width 363 height 15
click at [368, 280] on button "Save" at bounding box center [373, 267] width 102 height 40
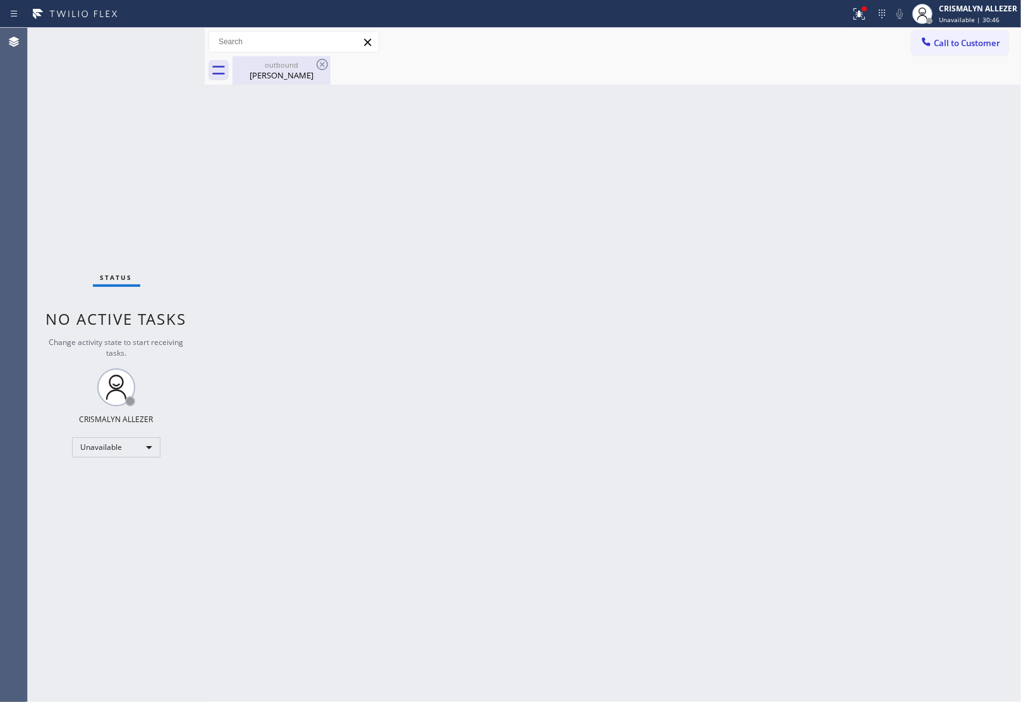
click at [279, 69] on div "Gada Ziadeh" at bounding box center [281, 74] width 95 height 11
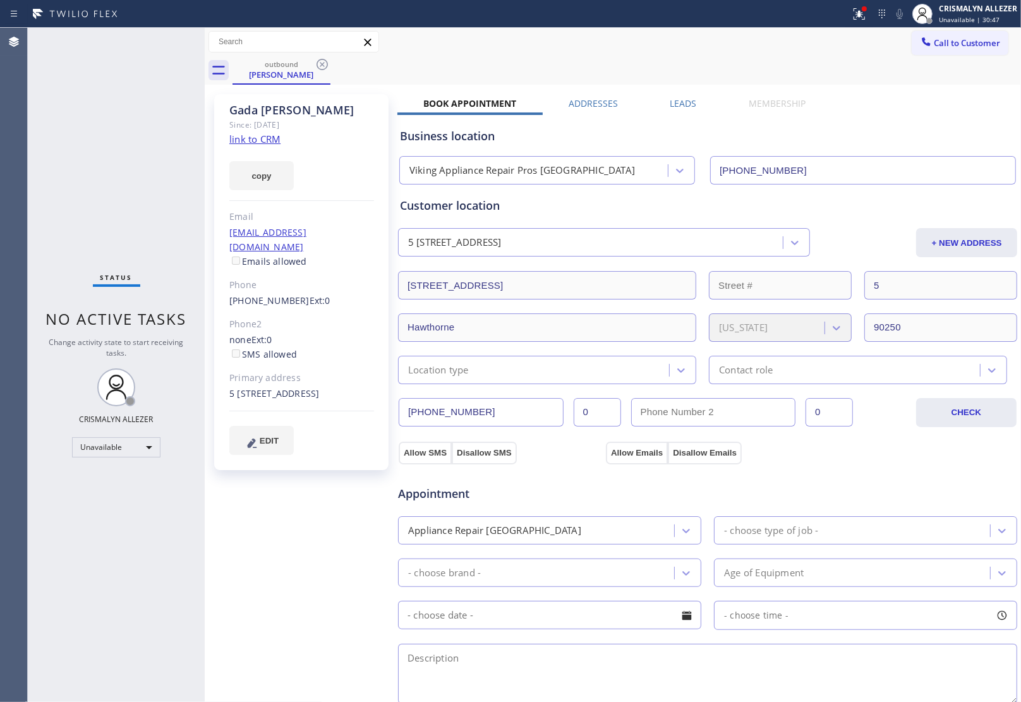
drag, startPoint x: 316, startPoint y: 64, endPoint x: 364, endPoint y: 8, distance: 73.4
click at [320, 61] on icon at bounding box center [322, 64] width 15 height 15
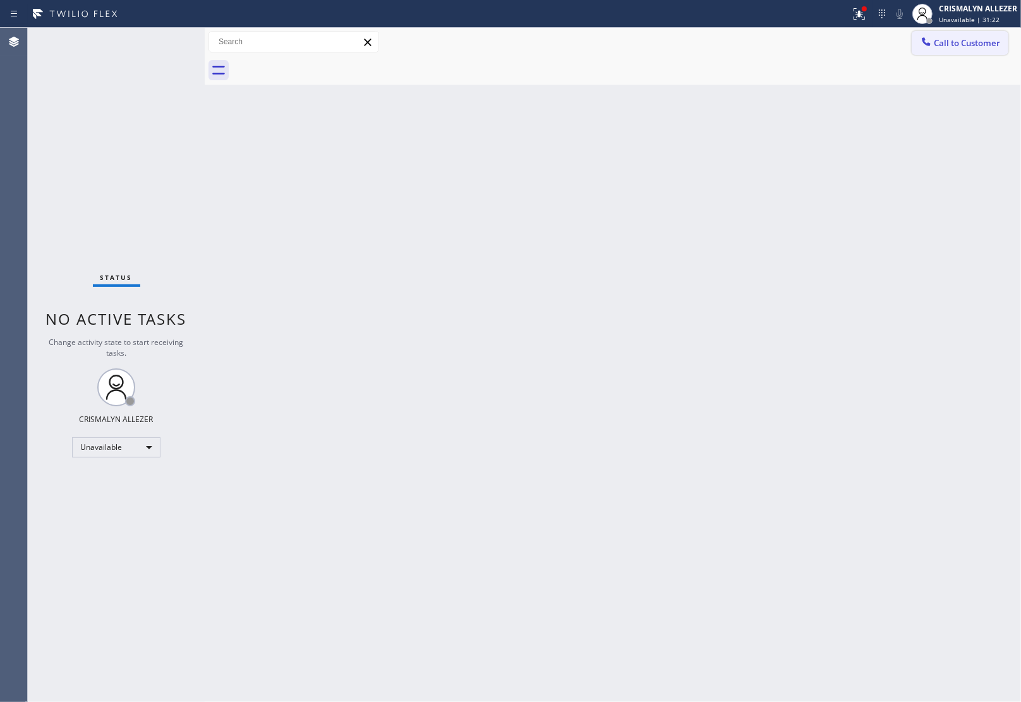
click at [963, 42] on span "Call to Customer" at bounding box center [967, 42] width 66 height 11
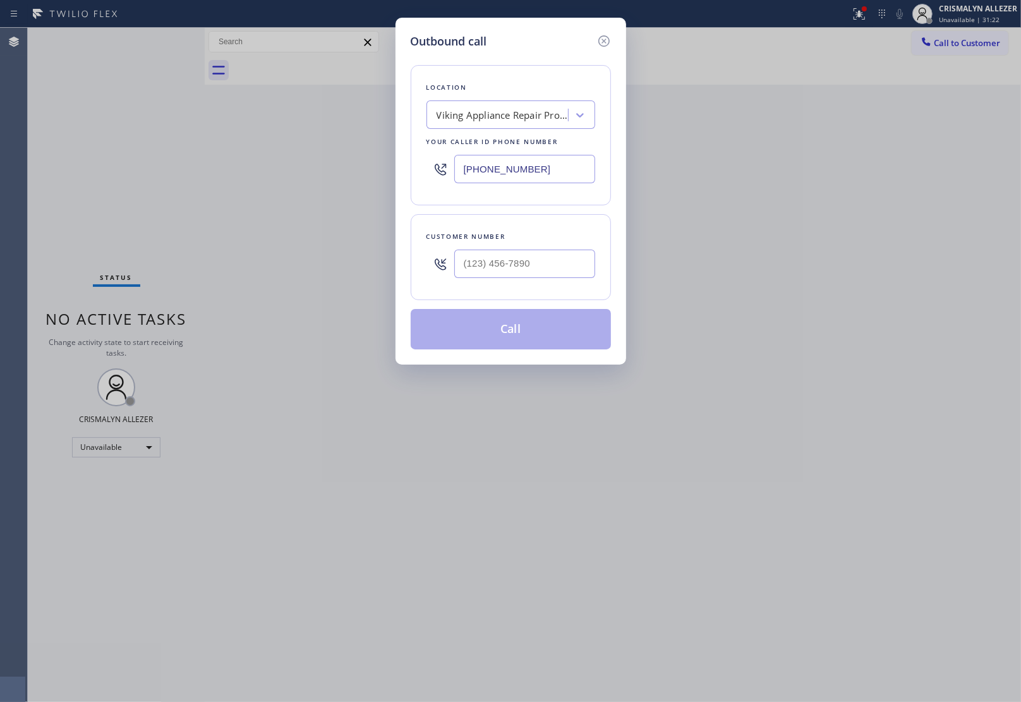
drag, startPoint x: 553, startPoint y: 169, endPoint x: 219, endPoint y: 152, distance: 334.0
click at [241, 153] on div "Outbound call Location Viking Appliance Repair Pros Agoura Hills Your caller id…" at bounding box center [510, 351] width 1021 height 702
paste input "855) 666-9755"
type input "(855) 666-9755"
click at [565, 265] on input "(___) ___-____" at bounding box center [524, 264] width 141 height 28
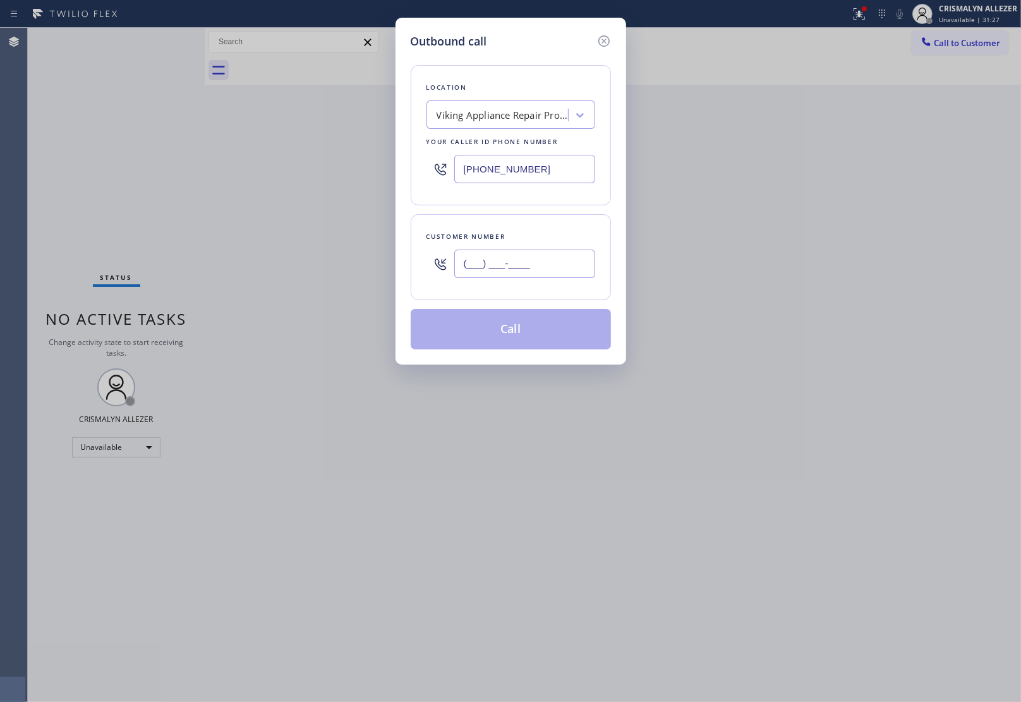
paste input "360) 635-7994"
type input "(360) 635-7994"
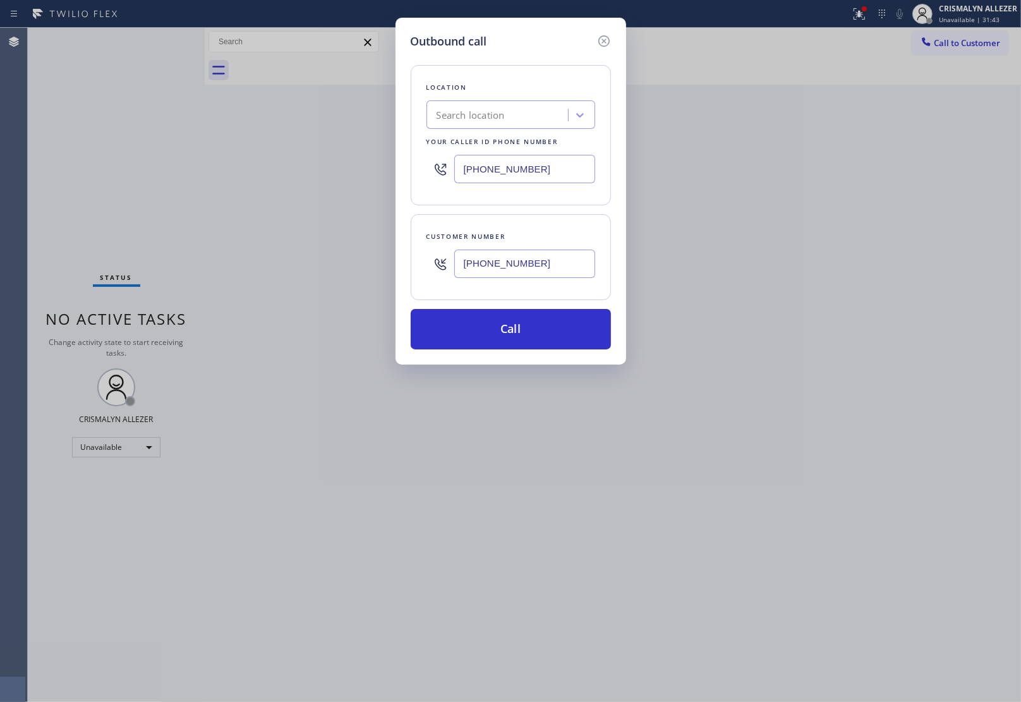
type input "(747) 200-5069"
click at [960, 217] on div "Outbound call Location Viking Appliance Repair Pros Agoura Hills Your caller id…" at bounding box center [510, 351] width 1021 height 702
click at [519, 325] on button "Call" at bounding box center [511, 329] width 200 height 40
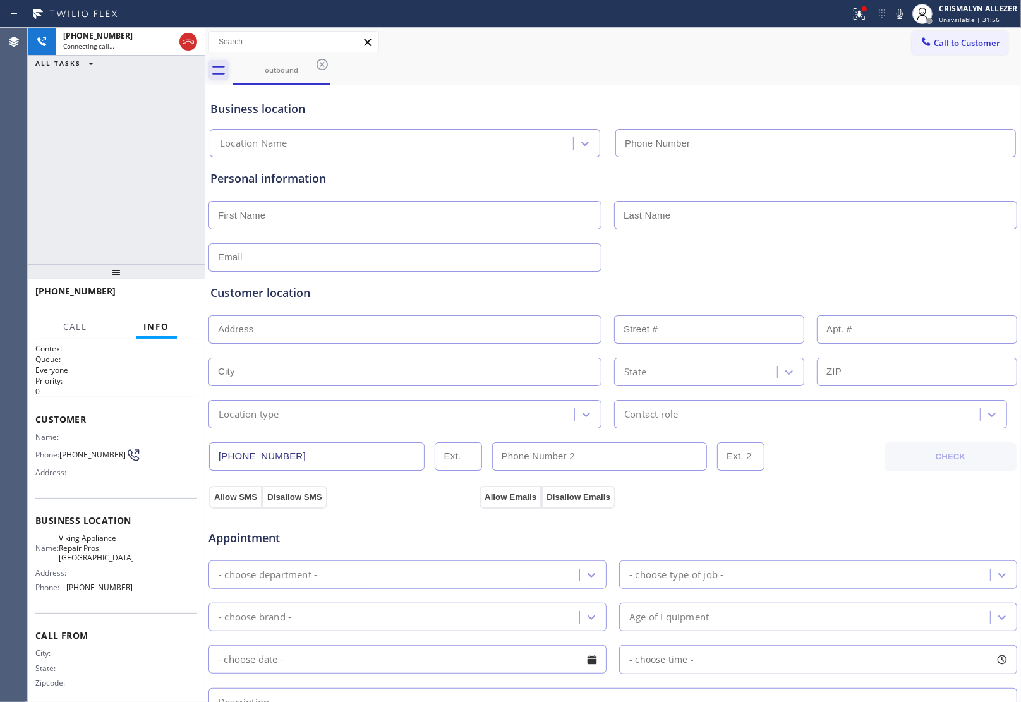
type input "(747) 200-5069"
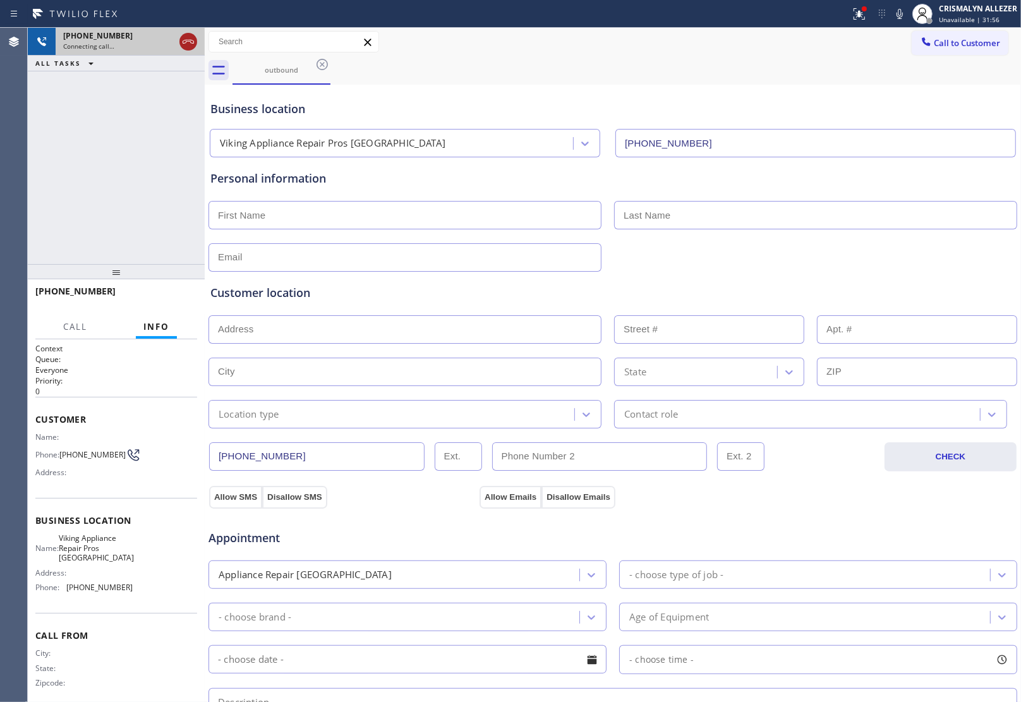
click at [184, 41] on icon at bounding box center [188, 41] width 15 height 15
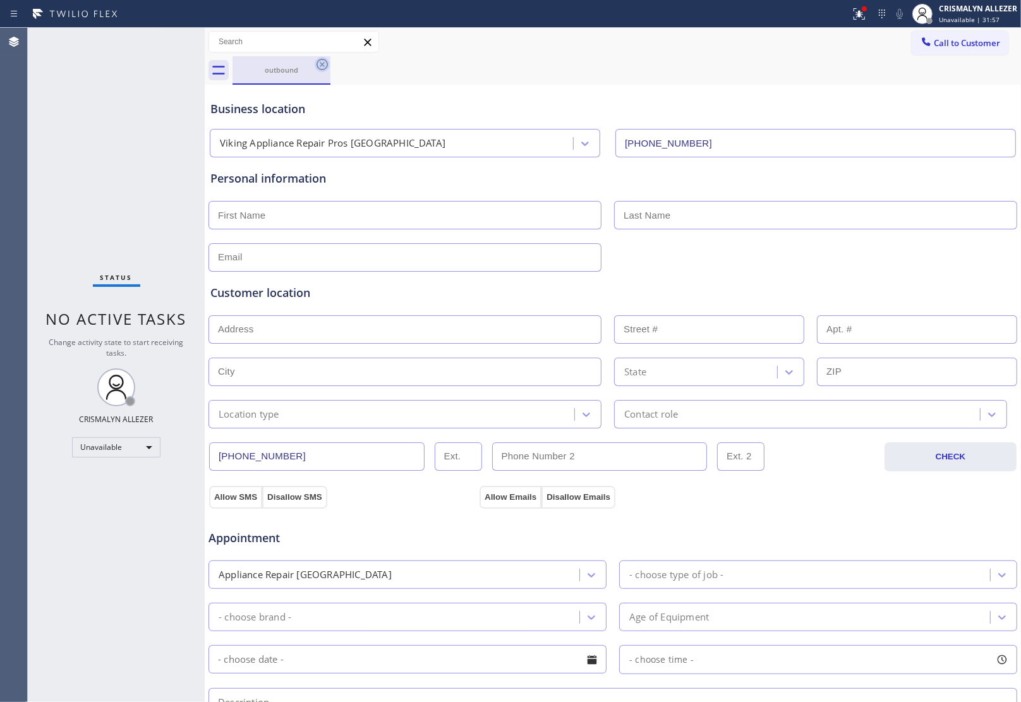
click at [320, 65] on icon at bounding box center [321, 64] width 11 height 11
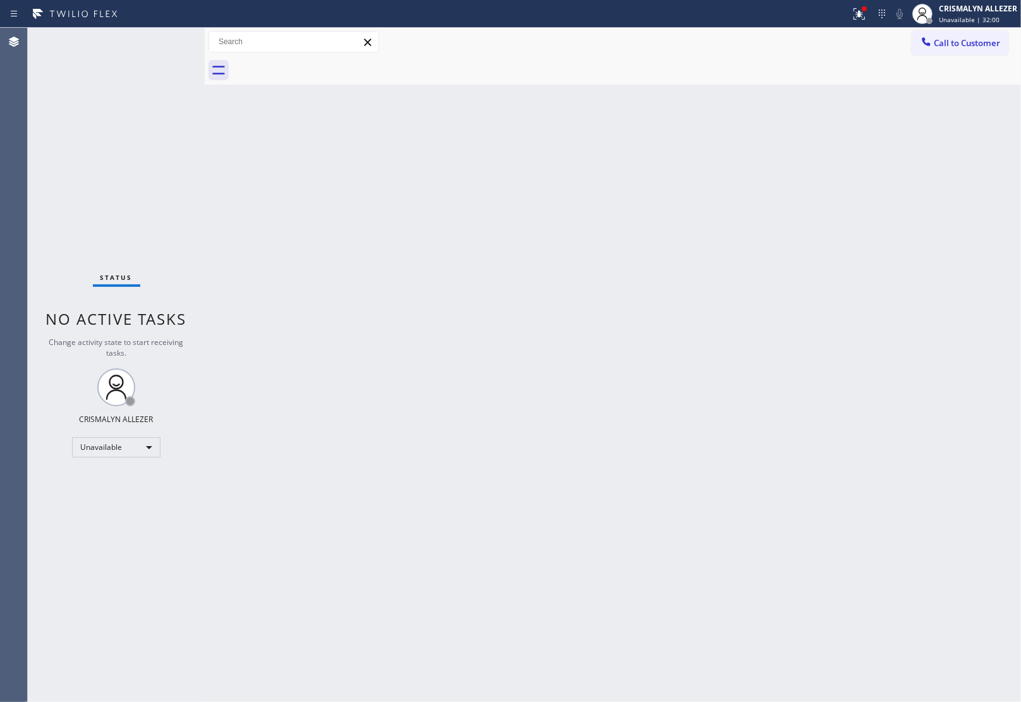
click at [975, 40] on span "Call to Customer" at bounding box center [967, 42] width 66 height 11
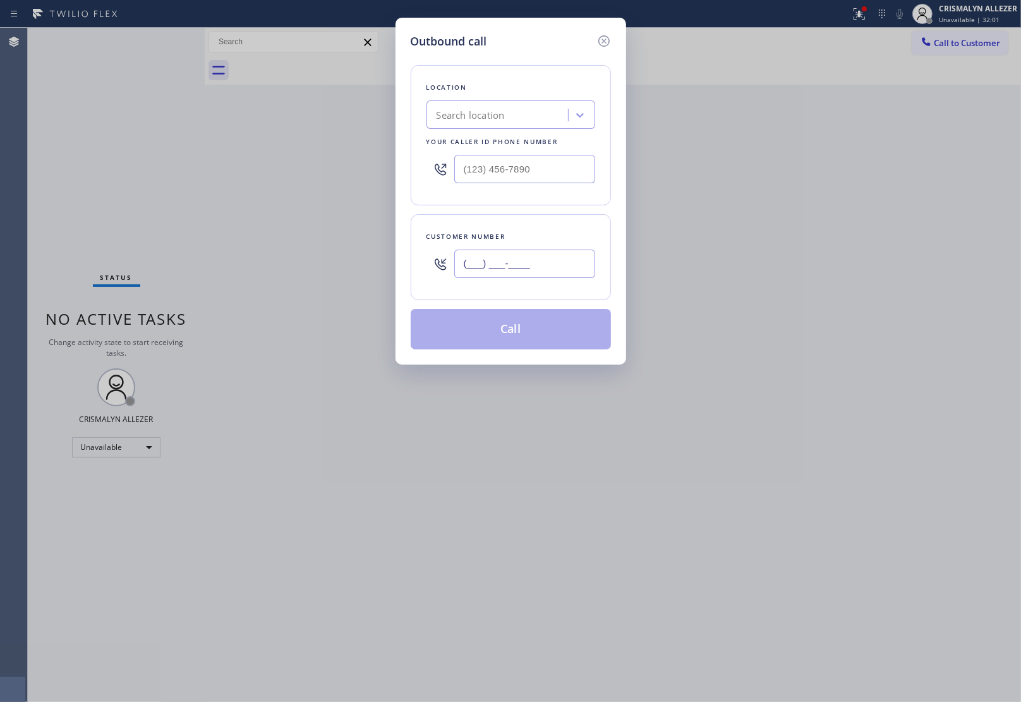
click at [573, 278] on input "(___) ___-____" at bounding box center [524, 264] width 141 height 28
paste input "360) 635-7994"
type input "(360) 635-7994"
click at [563, 172] on input "(___) ___-____" at bounding box center [524, 169] width 141 height 28
paste input "855) 666-9755"
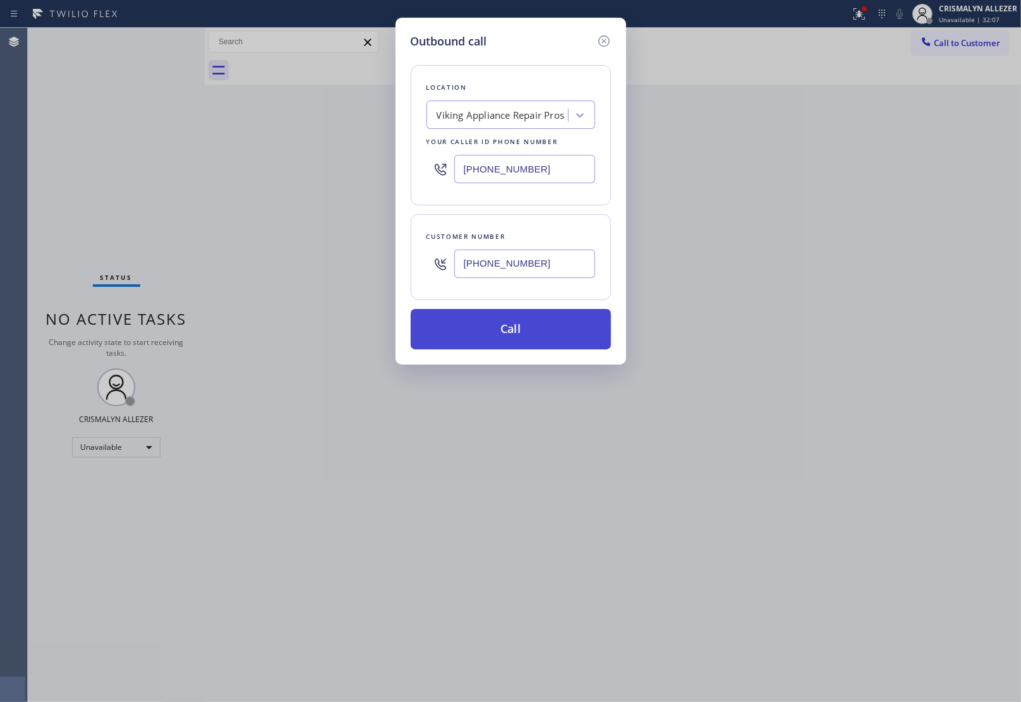
type input "(855) 666-9755"
click at [519, 318] on button "Call" at bounding box center [511, 329] width 200 height 40
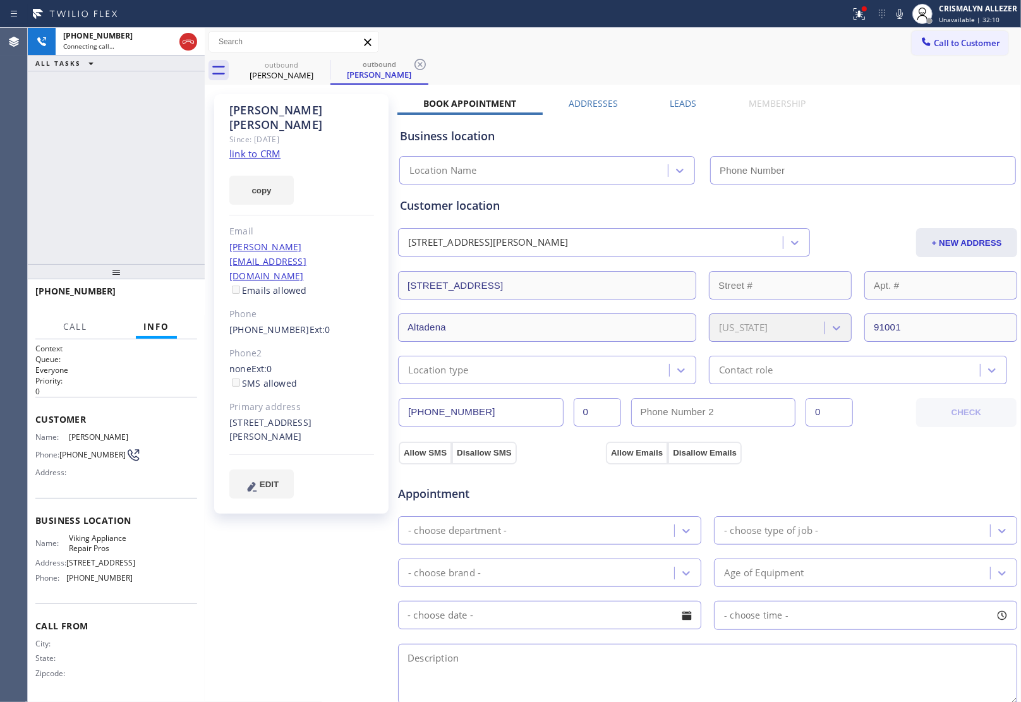
click at [264, 147] on link "link to CRM" at bounding box center [254, 153] width 51 height 13
type input "(855) 666-9755"
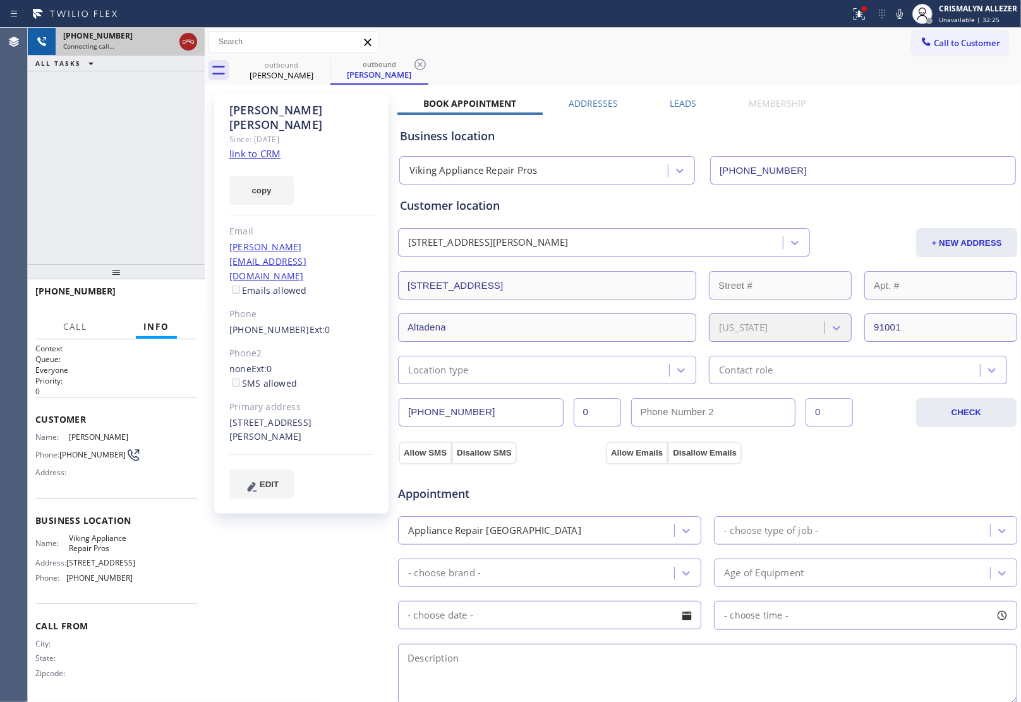
click at [184, 39] on icon at bounding box center [188, 41] width 15 height 15
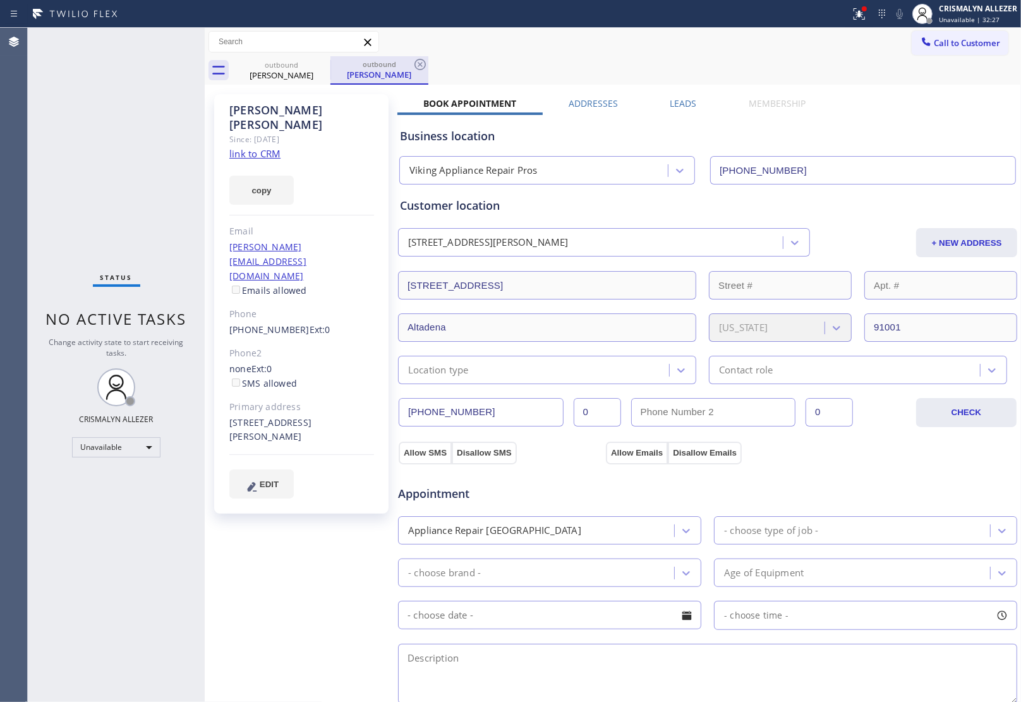
drag, startPoint x: 418, startPoint y: 64, endPoint x: 393, endPoint y: 64, distance: 25.3
click at [408, 64] on div "outbound Cody McCausland" at bounding box center [379, 70] width 98 height 28
click at [325, 64] on icon at bounding box center [322, 64] width 15 height 15
click at [418, 64] on icon at bounding box center [419, 64] width 15 height 15
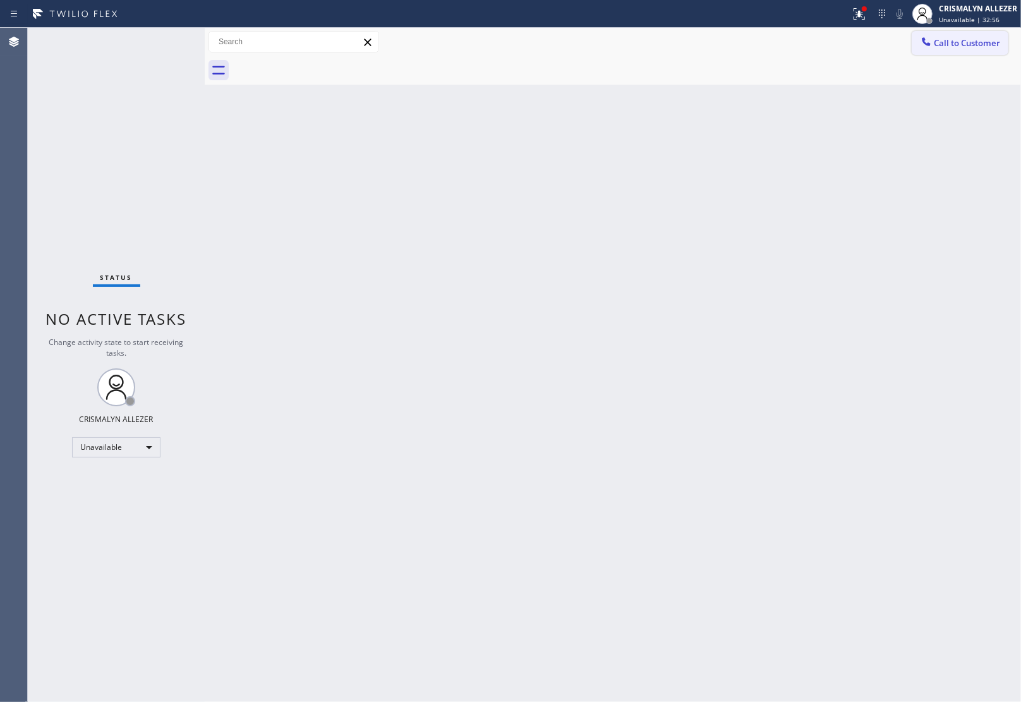
click at [951, 47] on span "Call to Customer" at bounding box center [967, 42] width 66 height 11
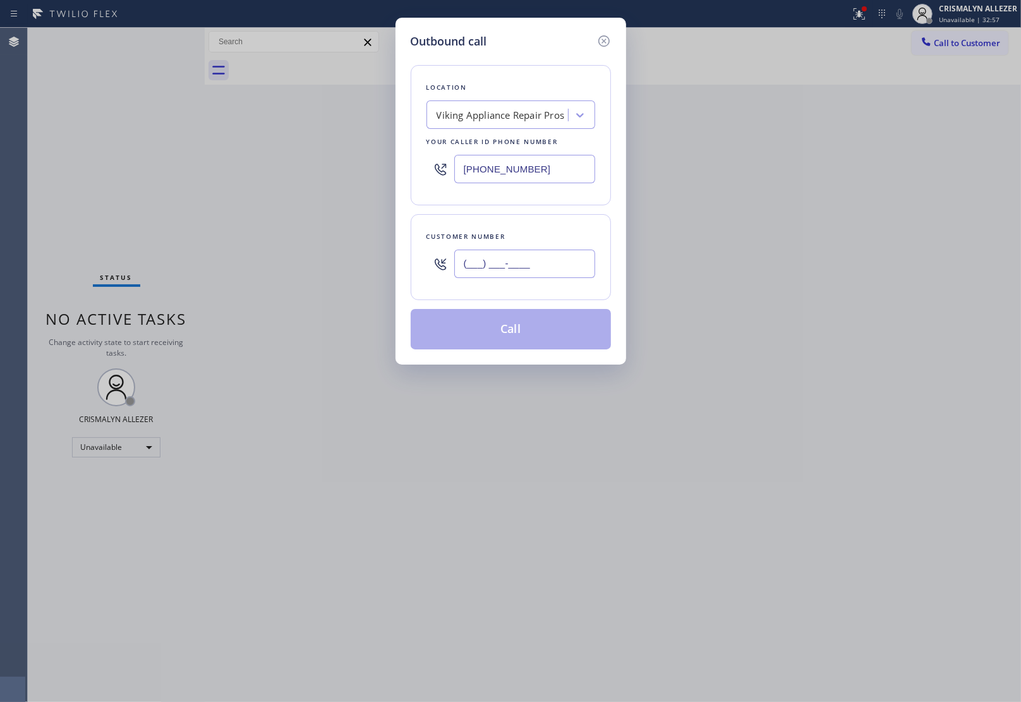
click at [546, 256] on input "(___) ___-____" at bounding box center [524, 264] width 141 height 28
paste input "818) 605-1863"
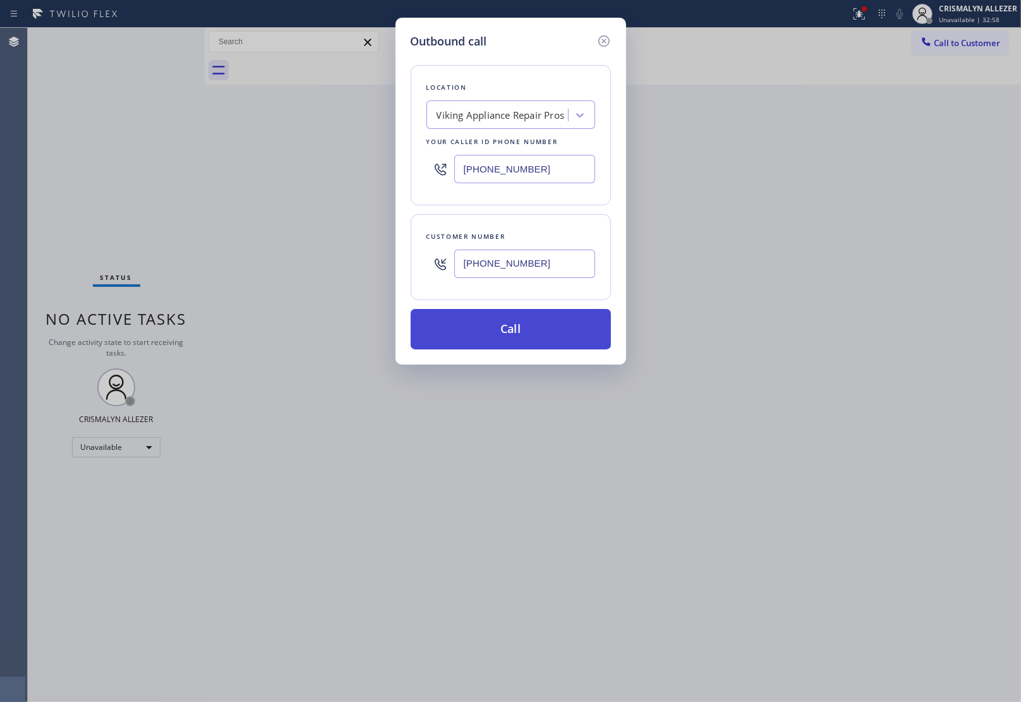
type input "[PHONE_NUMBER]"
click at [524, 330] on button "Call" at bounding box center [511, 329] width 200 height 40
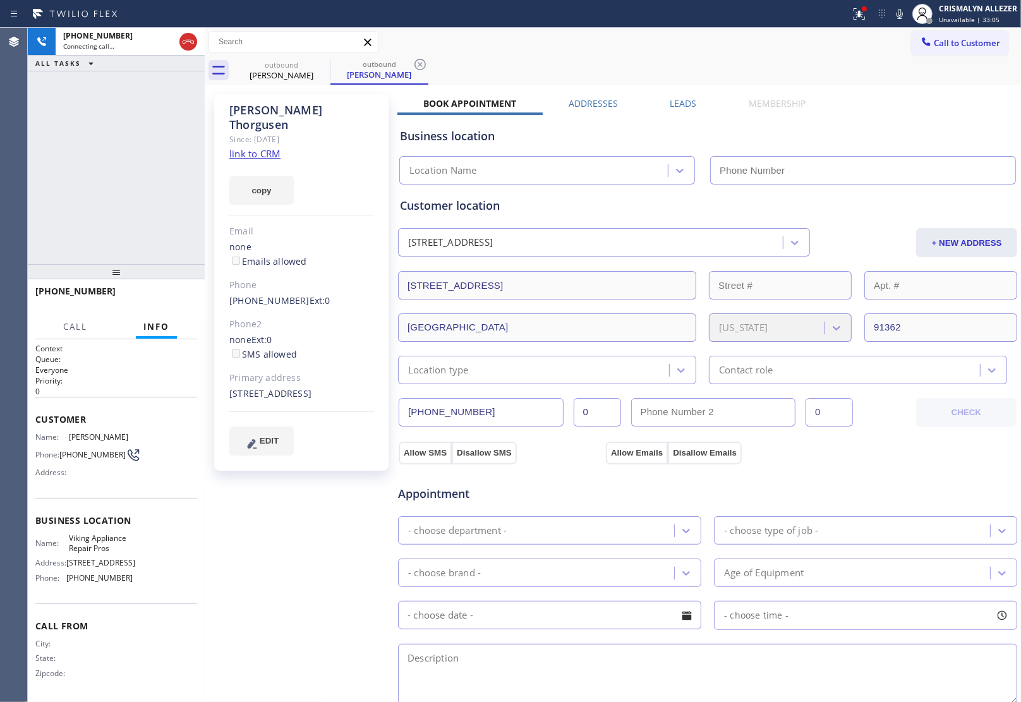
click at [263, 147] on link "link to CRM" at bounding box center [254, 153] width 51 height 13
type input "[PHONE_NUMBER]"
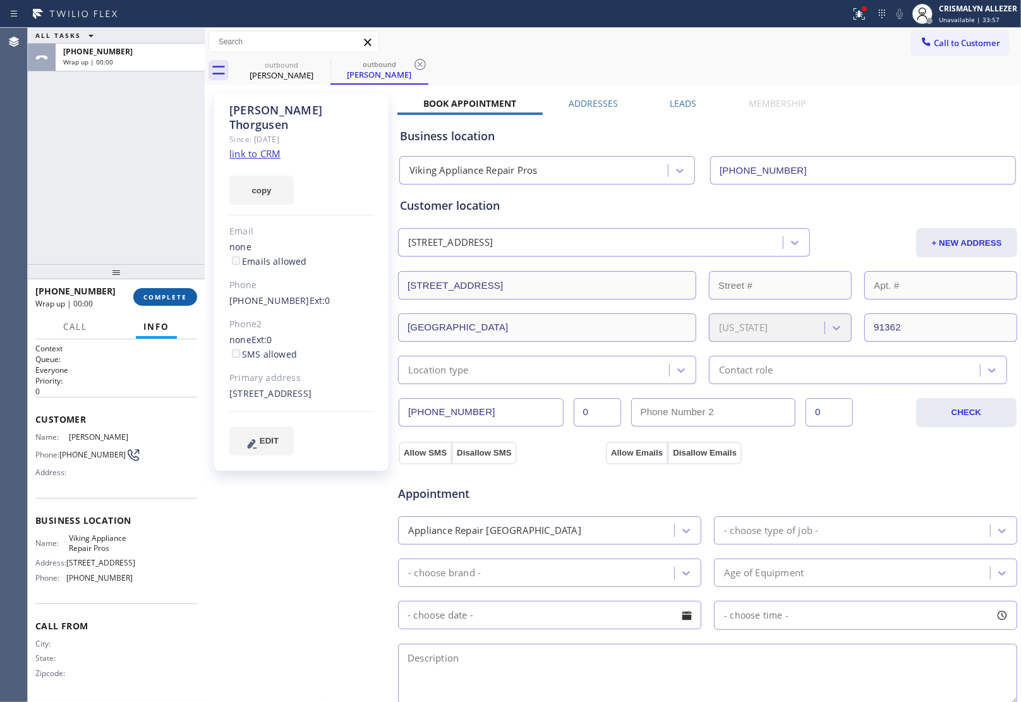
click at [156, 302] on button "COMPLETE" at bounding box center [165, 297] width 64 height 18
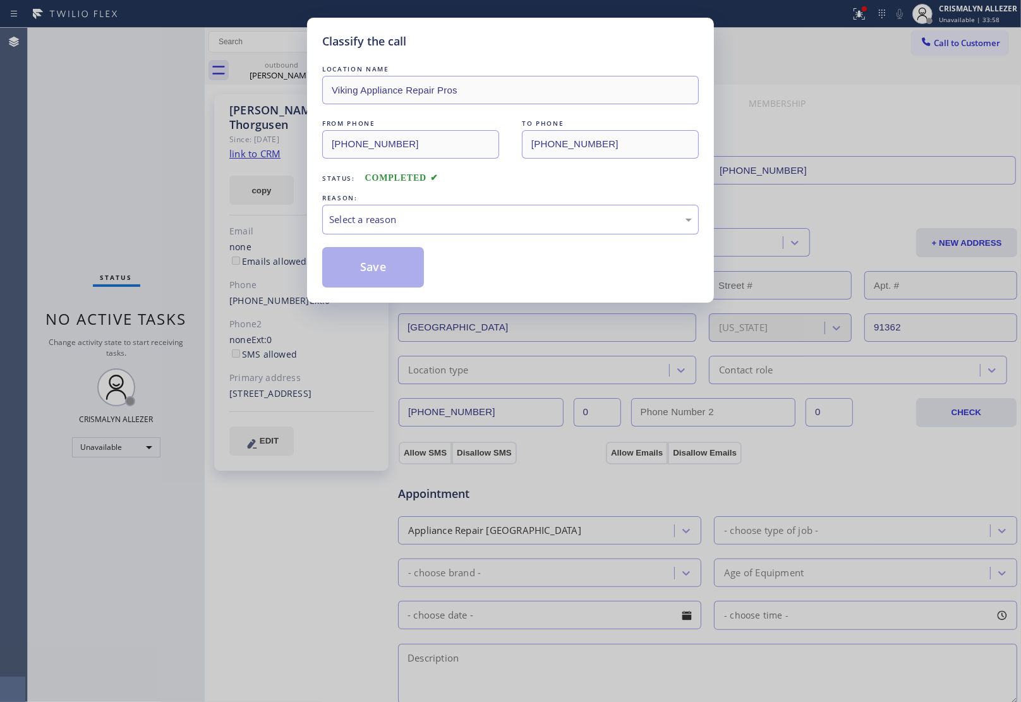
click at [500, 228] on div "Select a reason" at bounding box center [510, 220] width 376 height 30
click at [387, 274] on button "Save" at bounding box center [373, 267] width 102 height 40
click at [490, 228] on div "#2 Not Booked - Dont do type/out of service area/bad call" at bounding box center [510, 220] width 376 height 30
click at [370, 272] on button "Save" at bounding box center [373, 267] width 102 height 40
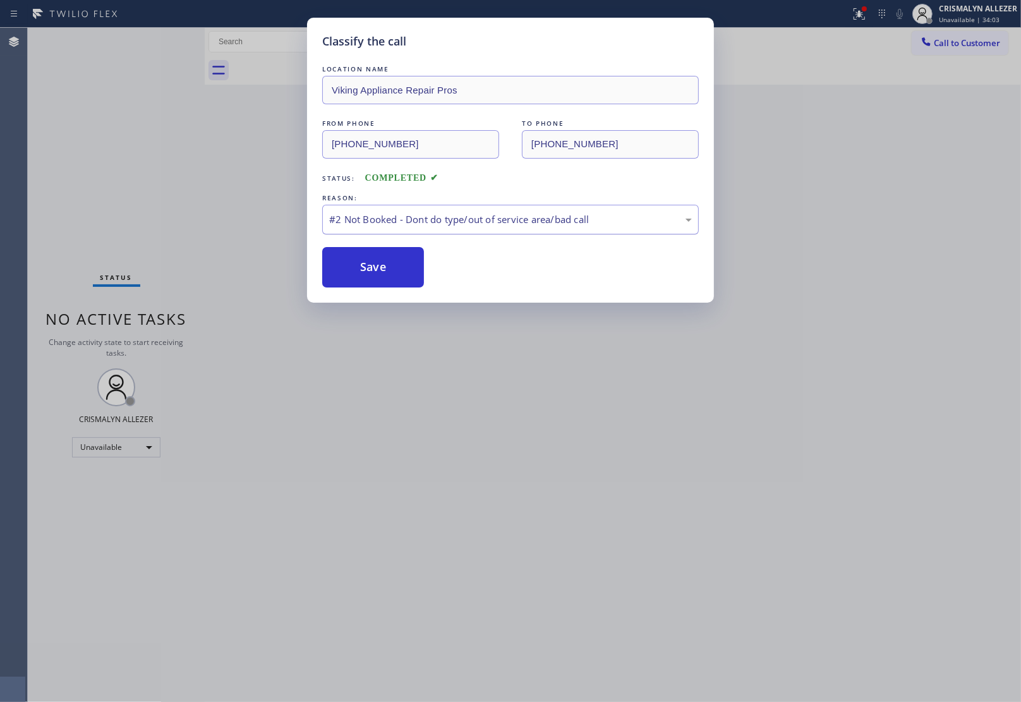
click at [450, 226] on div "#2 Not Booked - Dont do type/out of service area/bad call" at bounding box center [510, 219] width 363 height 15
click at [406, 269] on button "Save" at bounding box center [373, 267] width 102 height 40
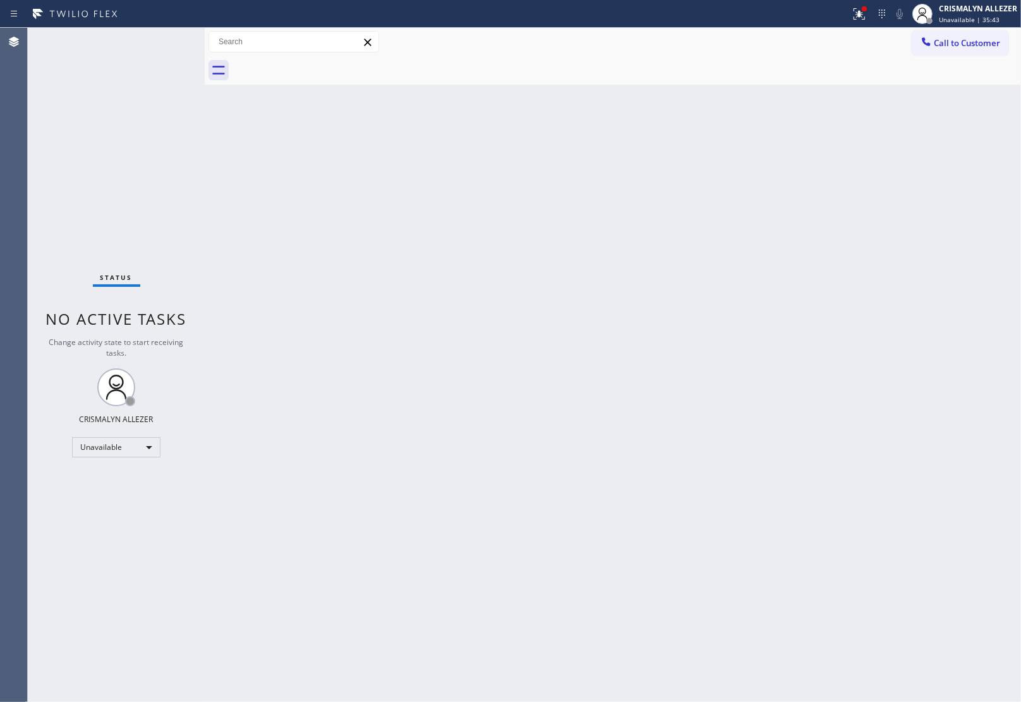
click at [958, 200] on div "Back to Dashboard Change Sender ID Customers Technicians Select a contact Outbo…" at bounding box center [613, 365] width 816 height 674
click at [965, 57] on div at bounding box center [626, 70] width 788 height 28
click at [963, 42] on span "Call to Customer" at bounding box center [967, 42] width 66 height 11
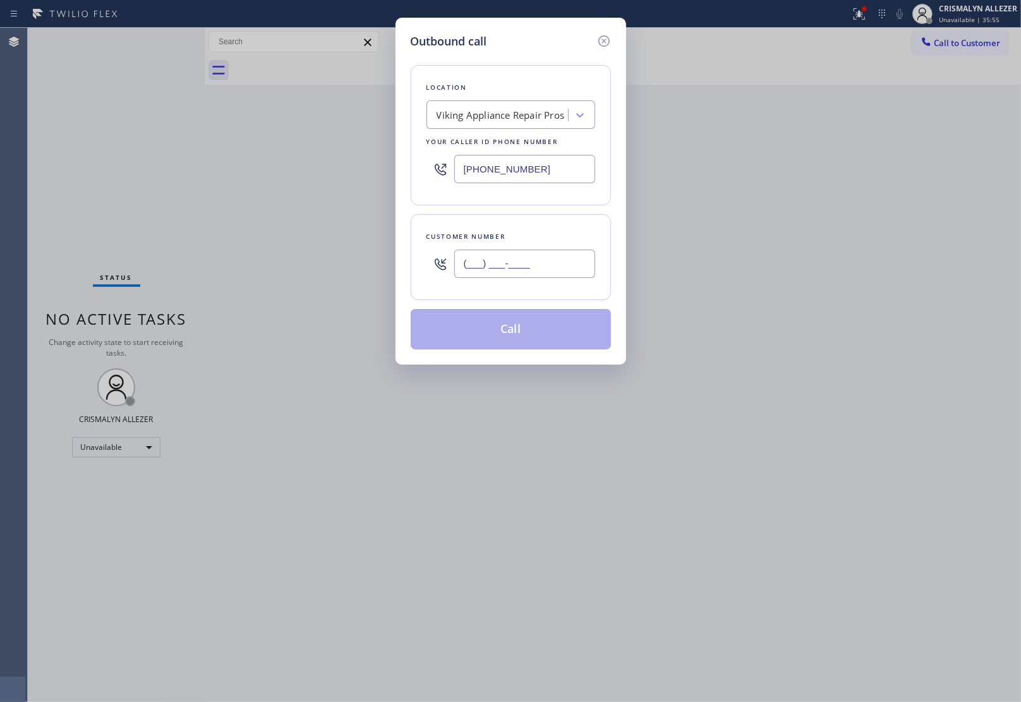
click at [550, 272] on input "(___) ___-____" at bounding box center [524, 264] width 141 height 28
paste input "206) 930-9776"
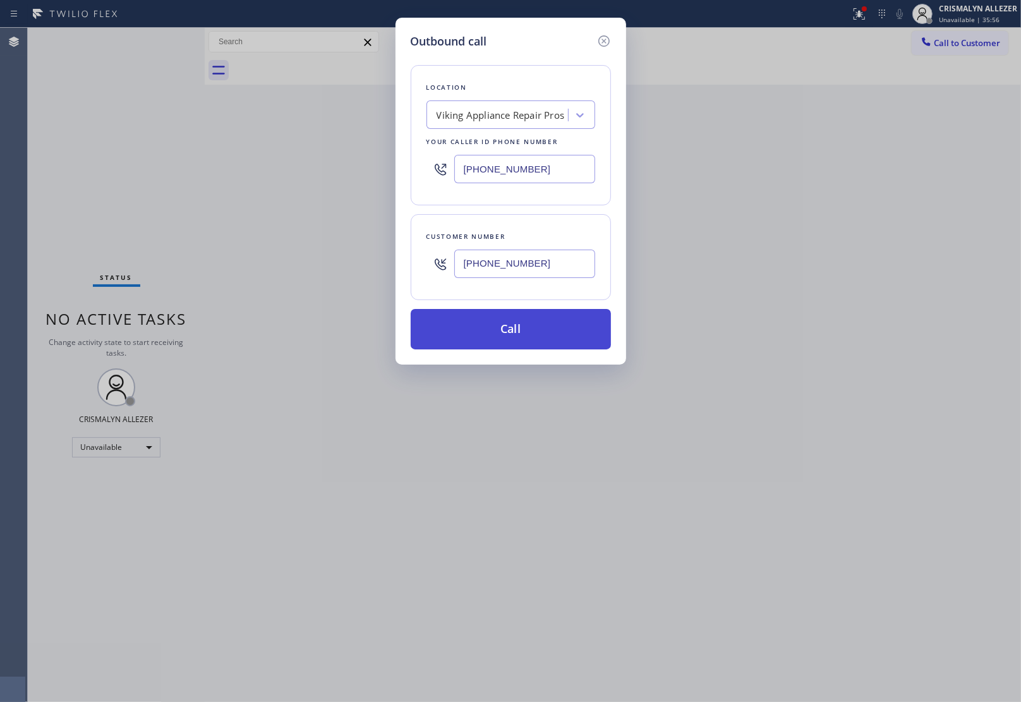
type input "[PHONE_NUMBER]"
click at [499, 344] on button "Call" at bounding box center [511, 329] width 200 height 40
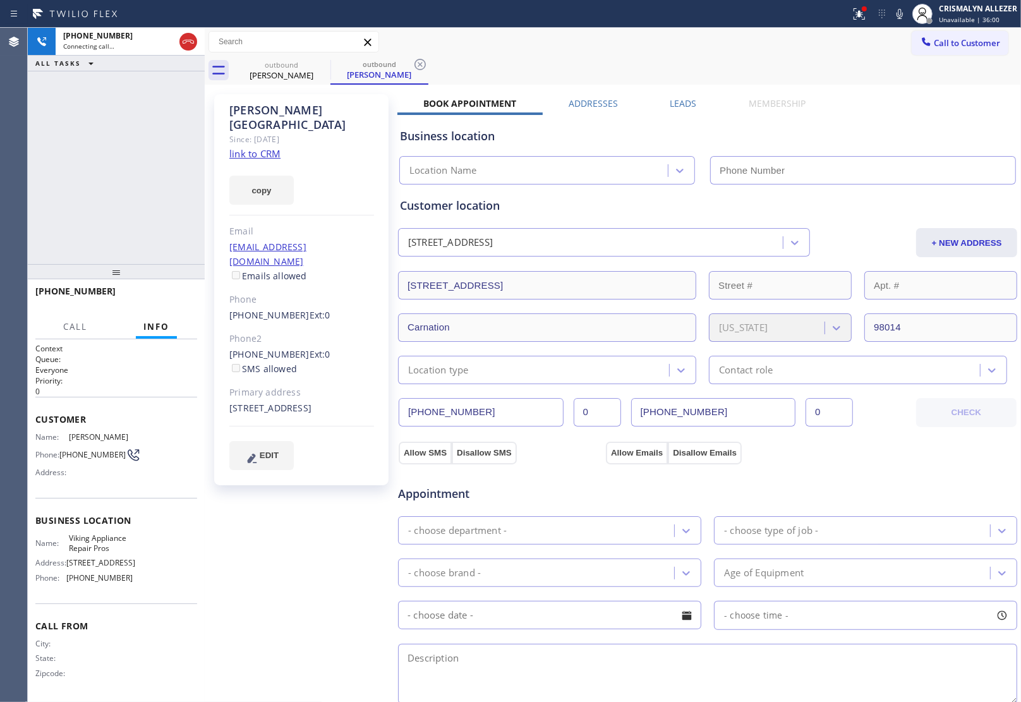
click at [241, 147] on link "link to CRM" at bounding box center [254, 153] width 51 height 13
type input "[PHONE_NUMBER]"
click at [167, 292] on div "+12069309776 Live | 00:05 HANG UP" at bounding box center [116, 296] width 162 height 33
click at [169, 298] on span "HANG UP" at bounding box center [167, 296] width 39 height 9
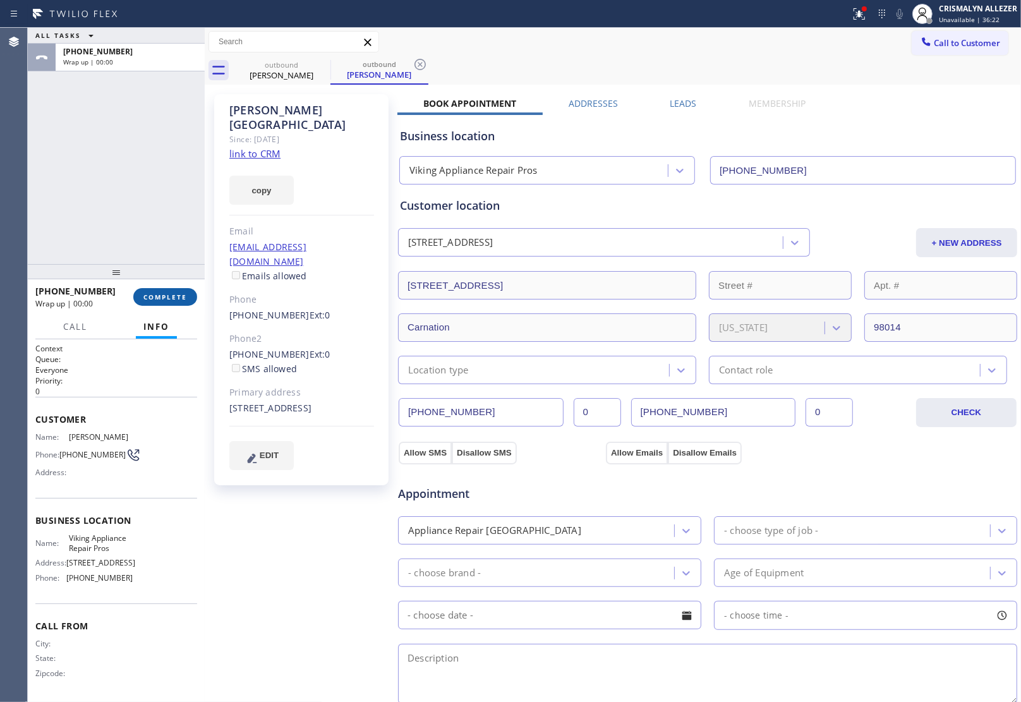
click at [169, 298] on span "COMPLETE" at bounding box center [165, 296] width 44 height 9
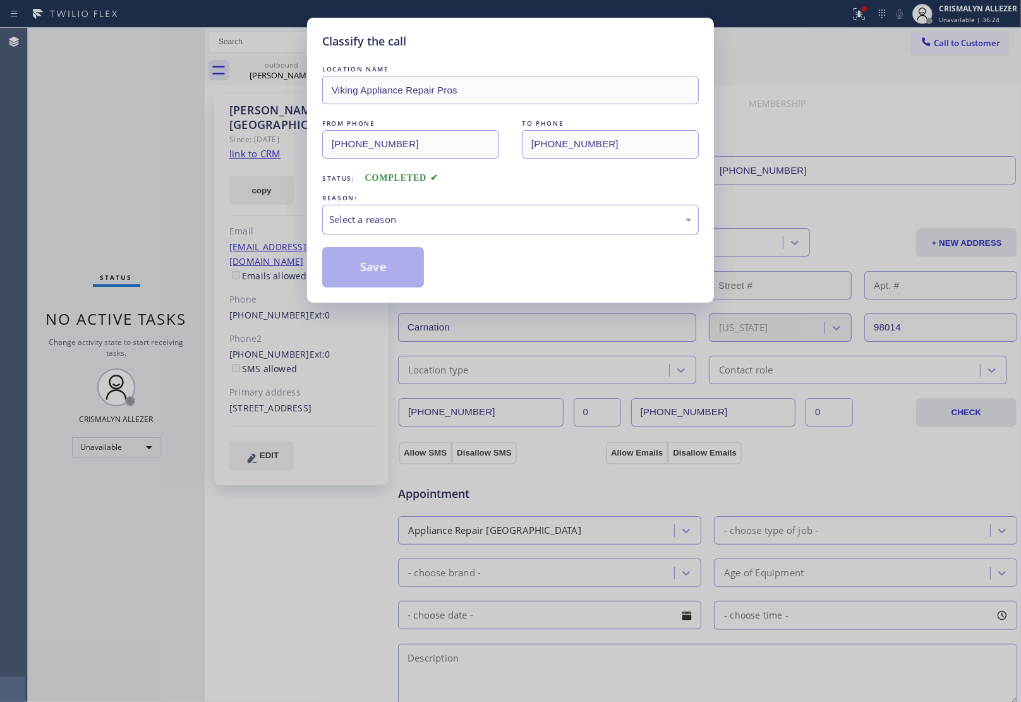
click at [558, 219] on div "Select a reason" at bounding box center [510, 219] width 363 height 15
click at [354, 267] on button "Save" at bounding box center [373, 267] width 102 height 40
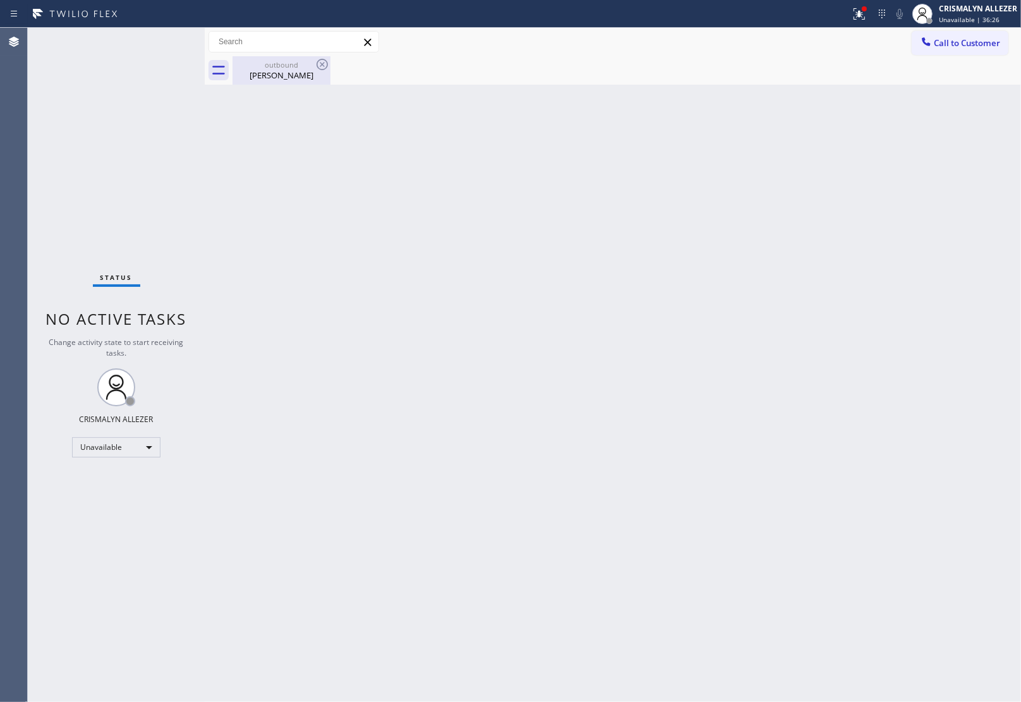
click at [285, 71] on div "Doug Sackville" at bounding box center [281, 74] width 95 height 11
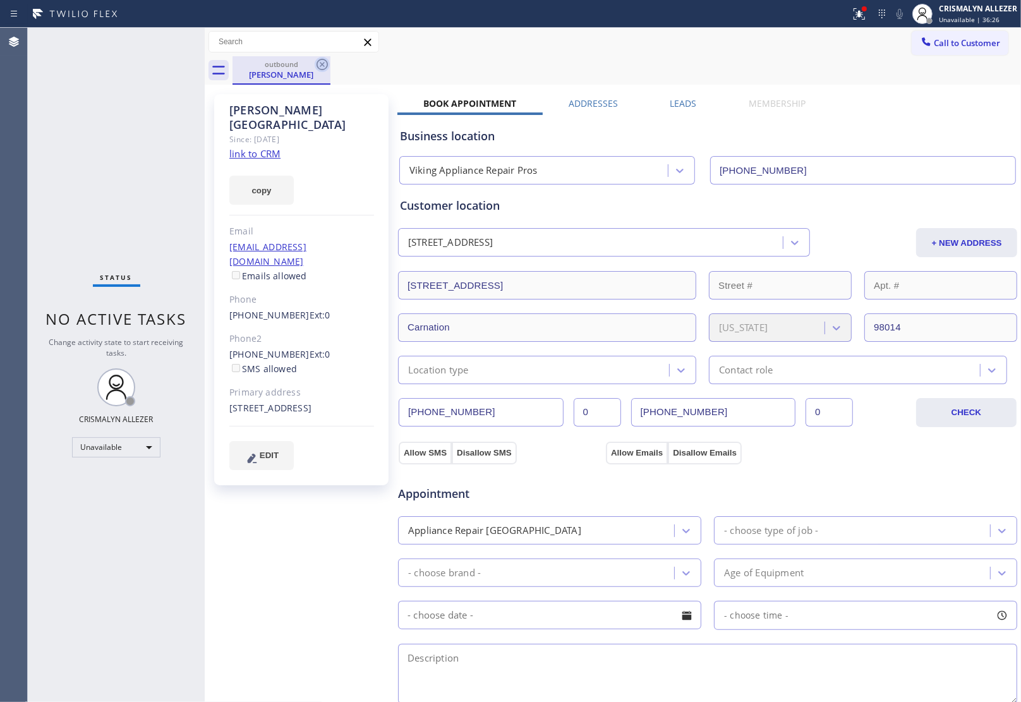
click at [316, 63] on icon at bounding box center [321, 64] width 11 height 11
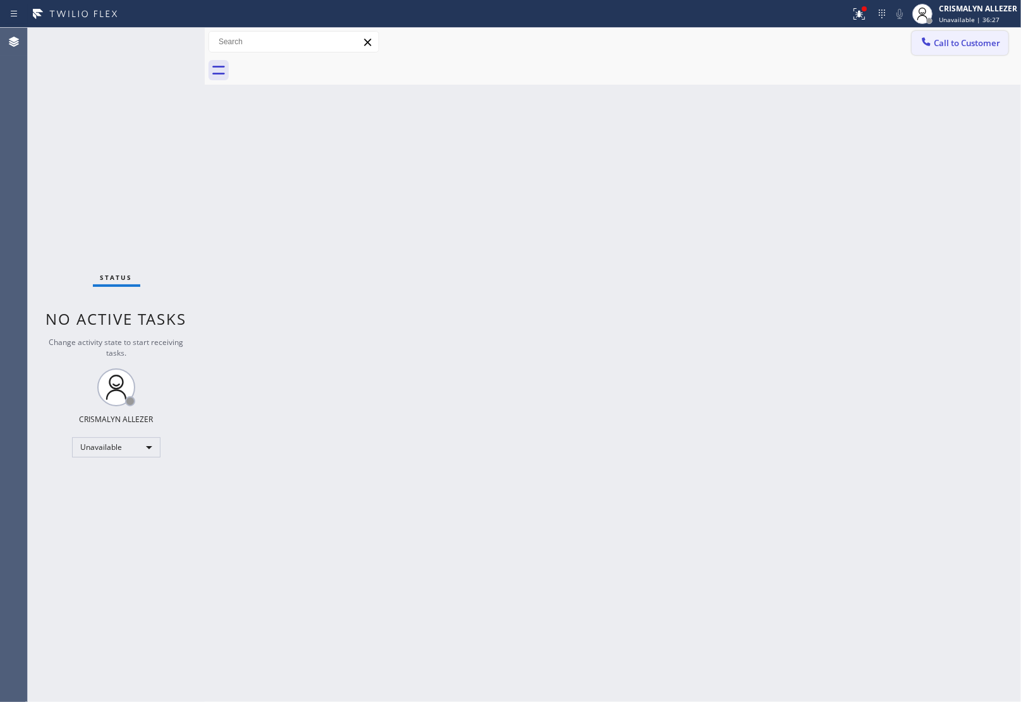
click at [949, 47] on span "Call to Customer" at bounding box center [967, 42] width 66 height 11
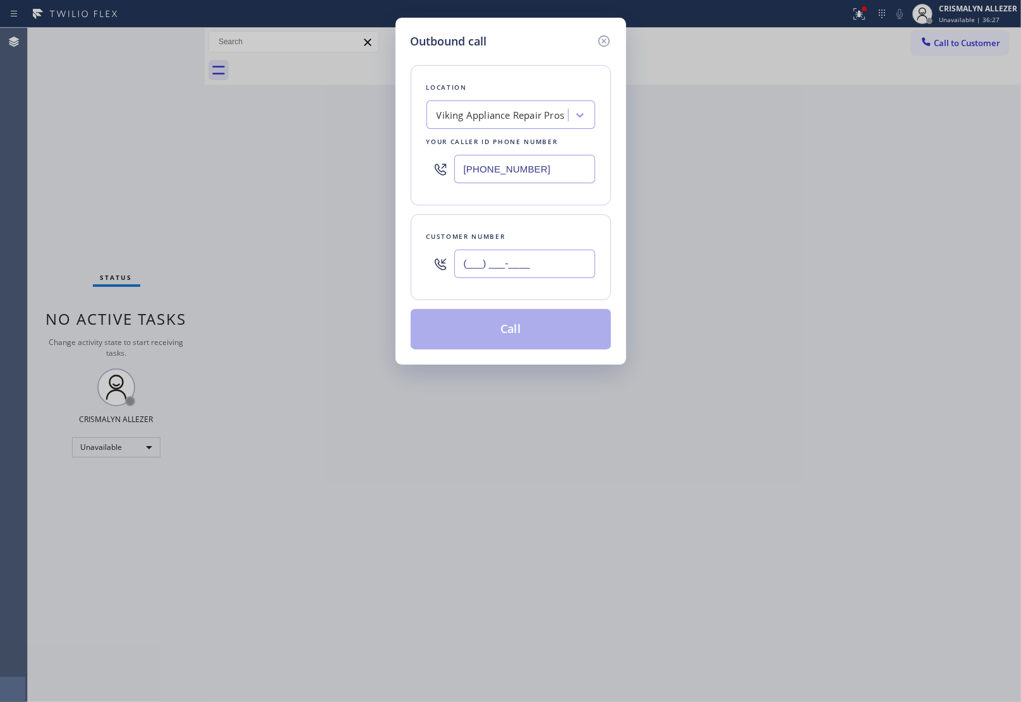
click at [517, 268] on input "(___) ___-____" at bounding box center [524, 264] width 141 height 28
paste input "206) 423-8868"
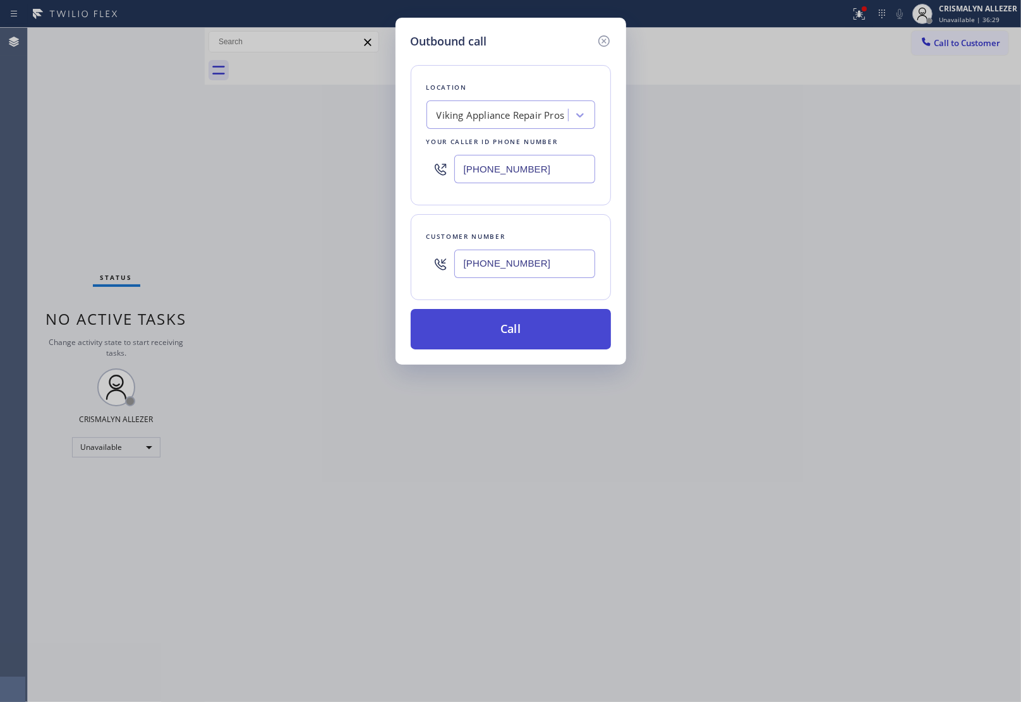
type input "[PHONE_NUMBER]"
click at [504, 332] on button "Call" at bounding box center [511, 329] width 200 height 40
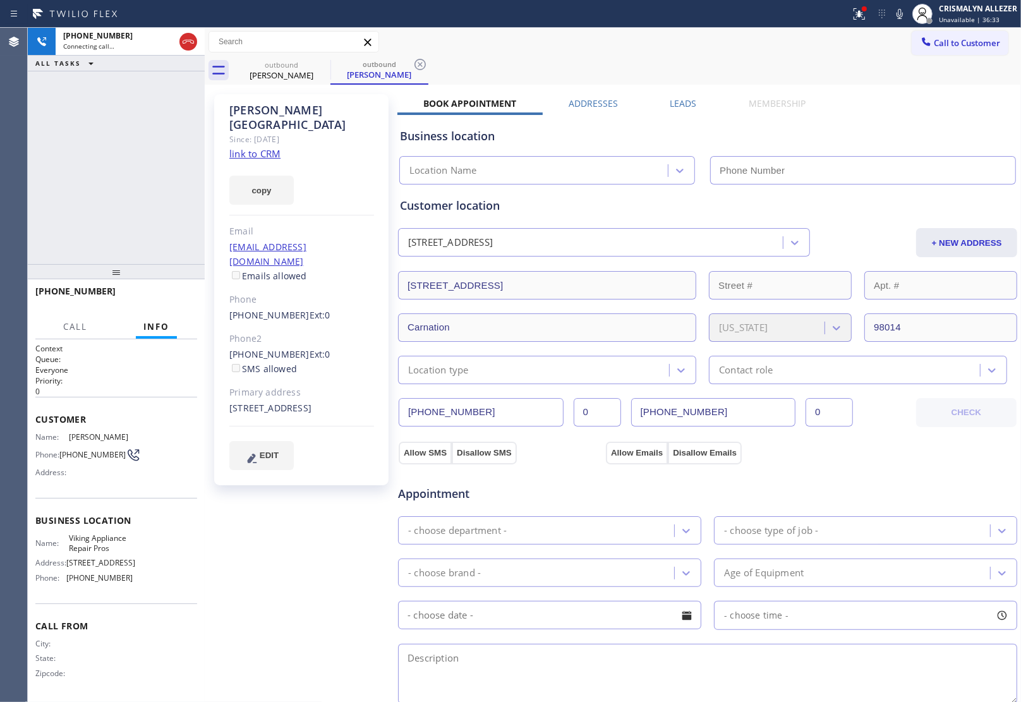
type input "[PHONE_NUMBER]"
click at [168, 292] on span "HANG UP" at bounding box center [167, 296] width 39 height 9
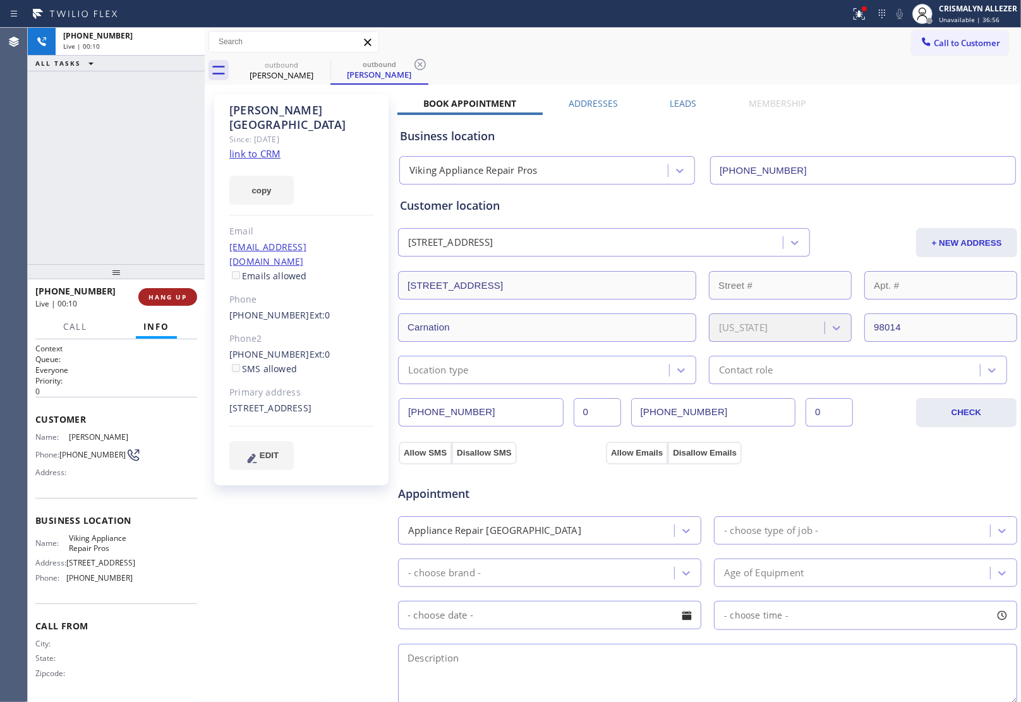
click at [165, 295] on span "HANG UP" at bounding box center [167, 296] width 39 height 9
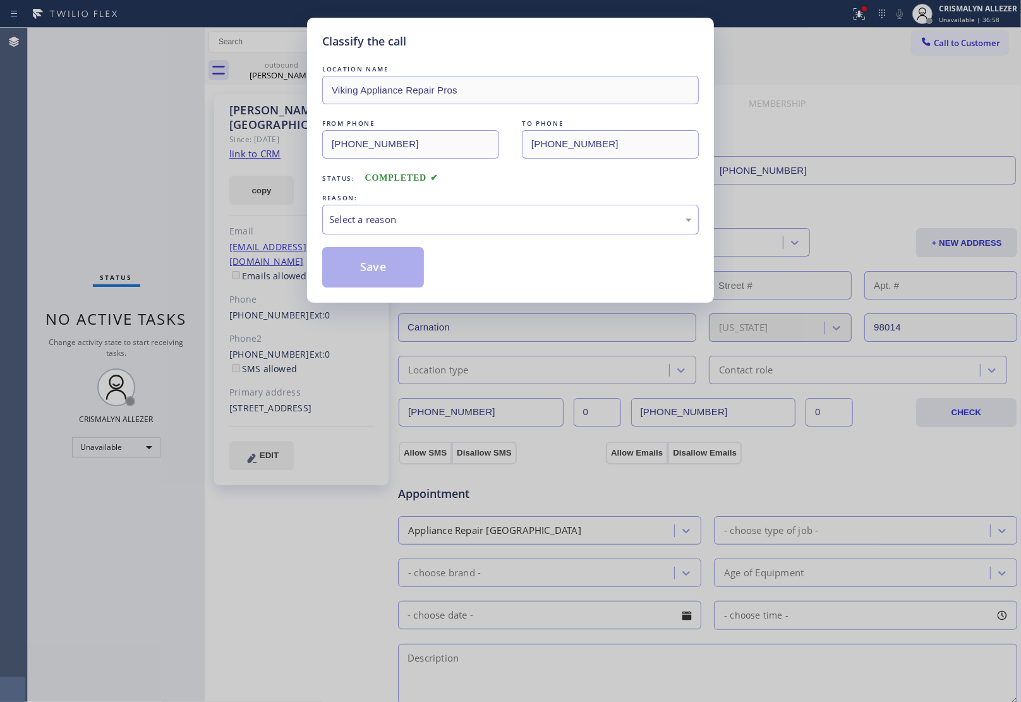
click at [508, 226] on div "Select a reason" at bounding box center [510, 219] width 363 height 15
click at [362, 272] on button "Save" at bounding box center [373, 267] width 102 height 40
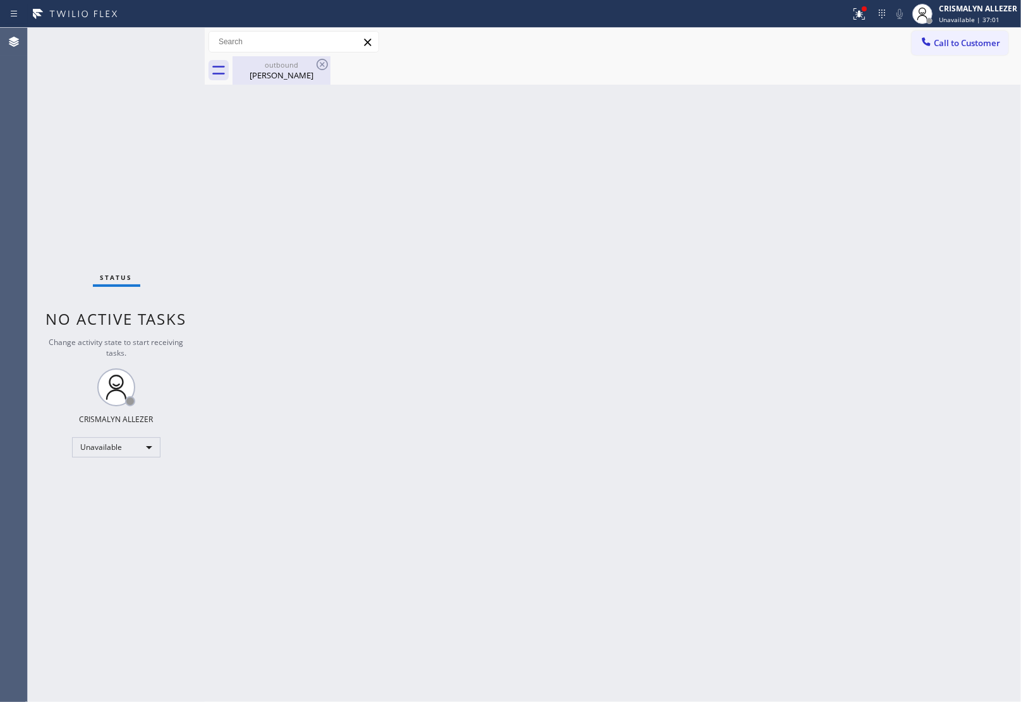
click at [284, 71] on div "Doug Sackville" at bounding box center [281, 74] width 95 height 11
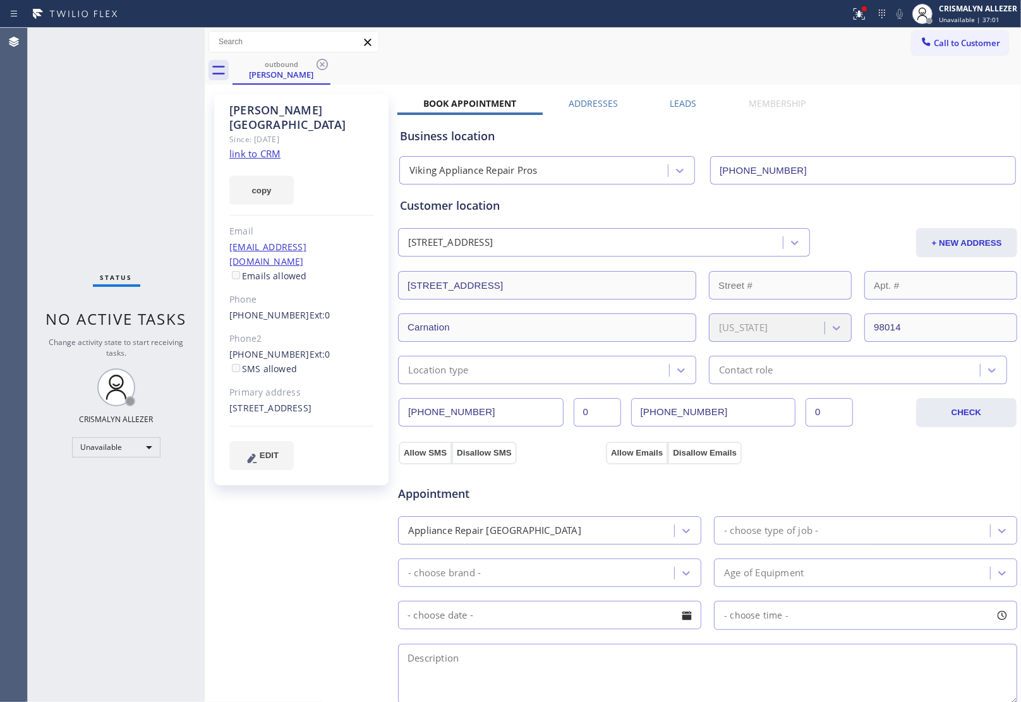
click at [683, 98] on label "Leads" at bounding box center [683, 103] width 27 height 12
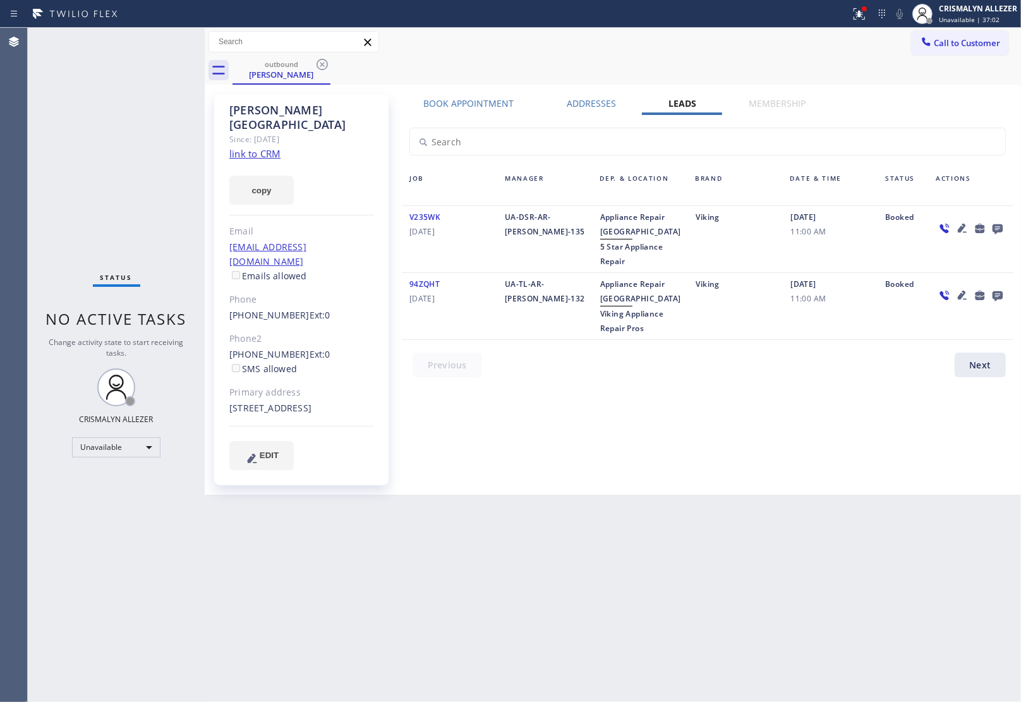
click at [996, 226] on icon at bounding box center [997, 229] width 10 height 10
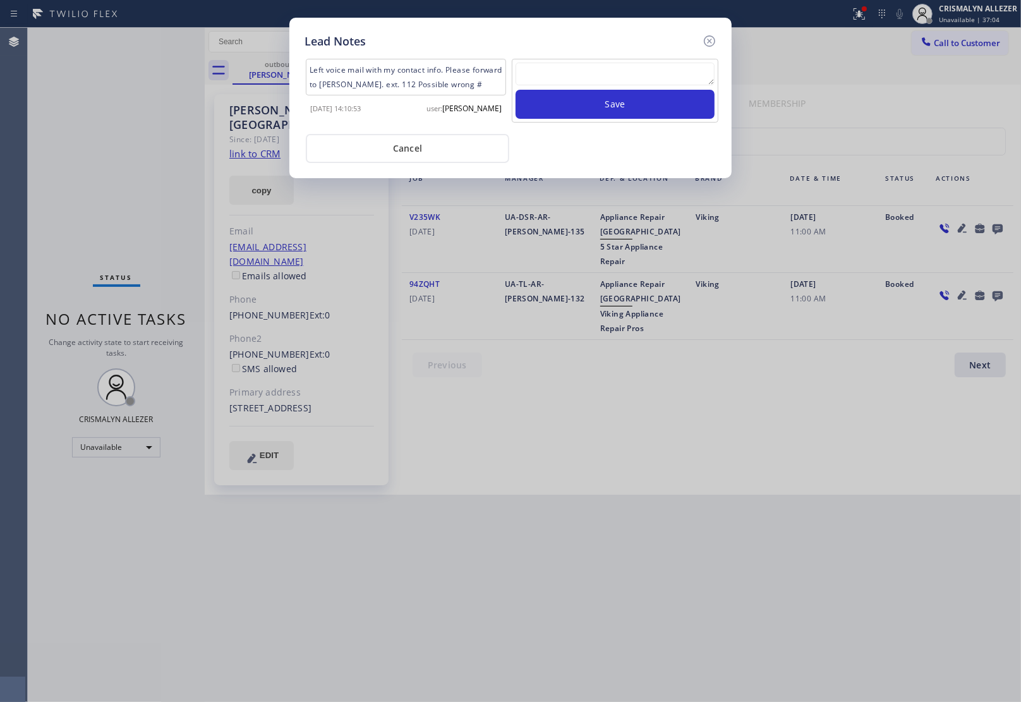
click at [596, 63] on textarea at bounding box center [614, 74] width 199 height 23
paste textarea "no answer | pls xfer here cx cb"
type textarea "no answer | pls xfer here cx cb"
click at [593, 104] on button "Save" at bounding box center [614, 104] width 199 height 29
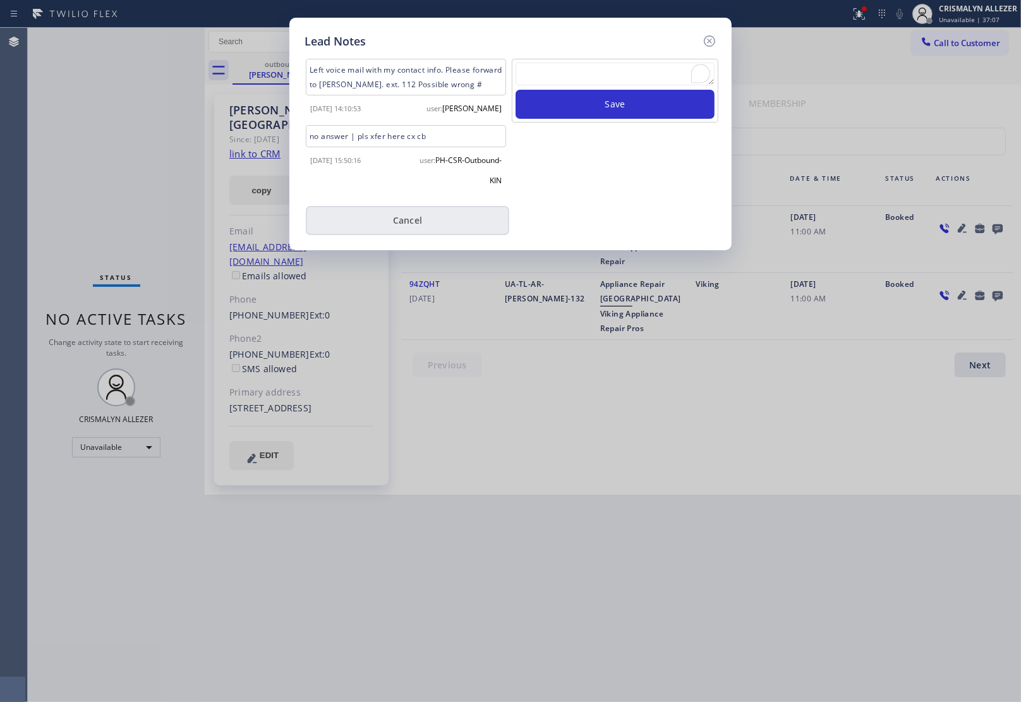
click at [405, 219] on button "Cancel" at bounding box center [407, 220] width 203 height 29
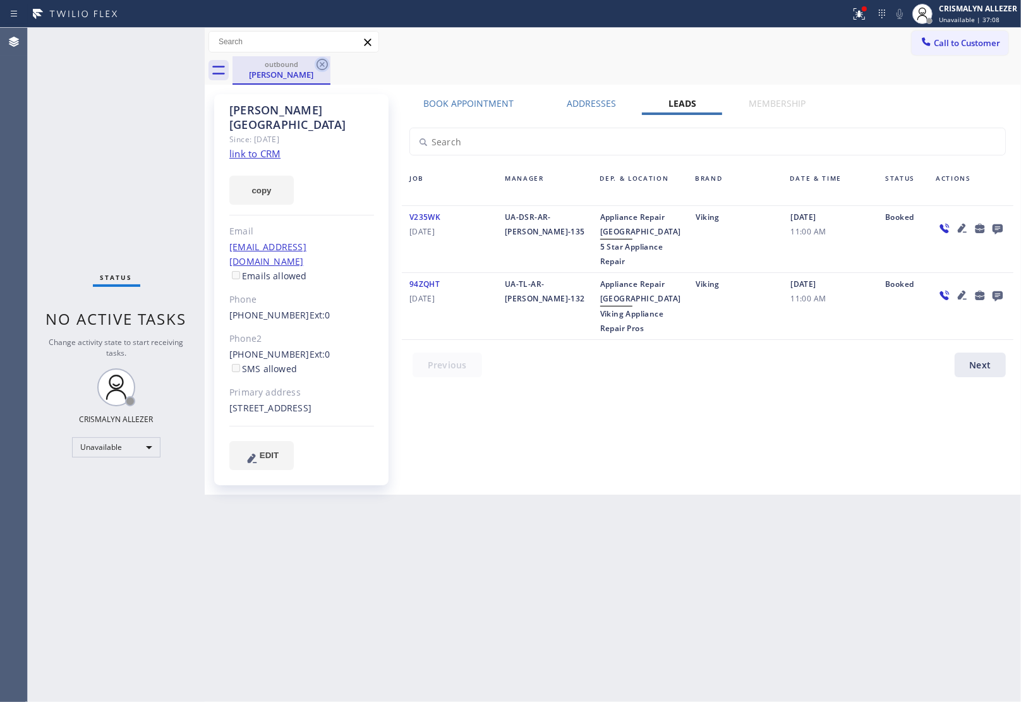
click at [316, 60] on icon at bounding box center [322, 64] width 15 height 15
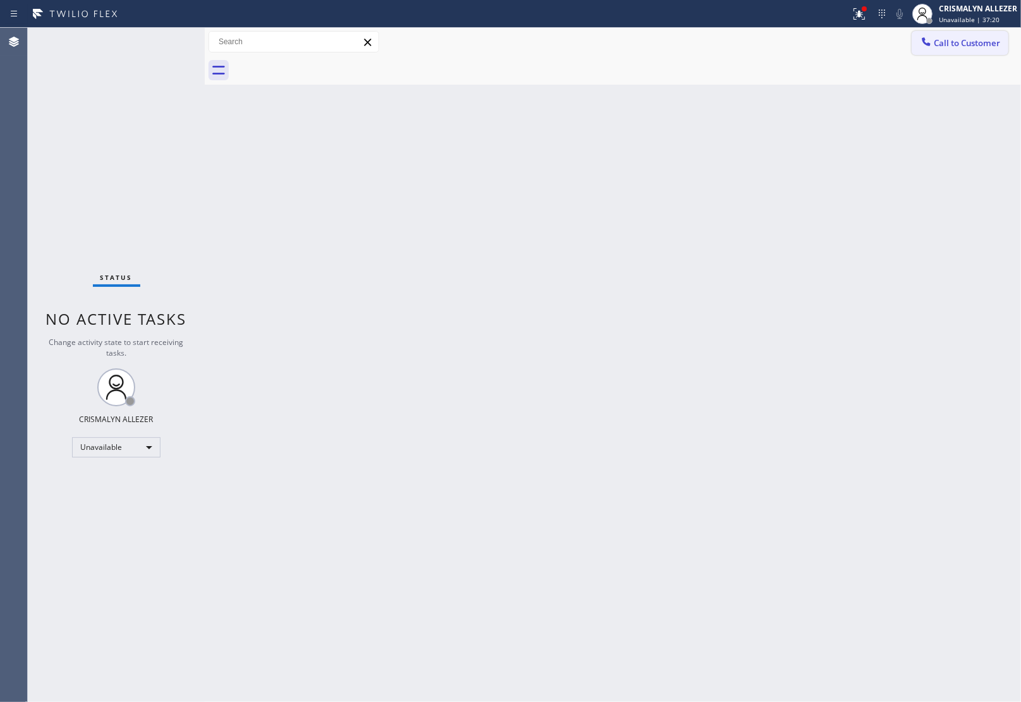
click at [985, 42] on span "Call to Customer" at bounding box center [967, 42] width 66 height 11
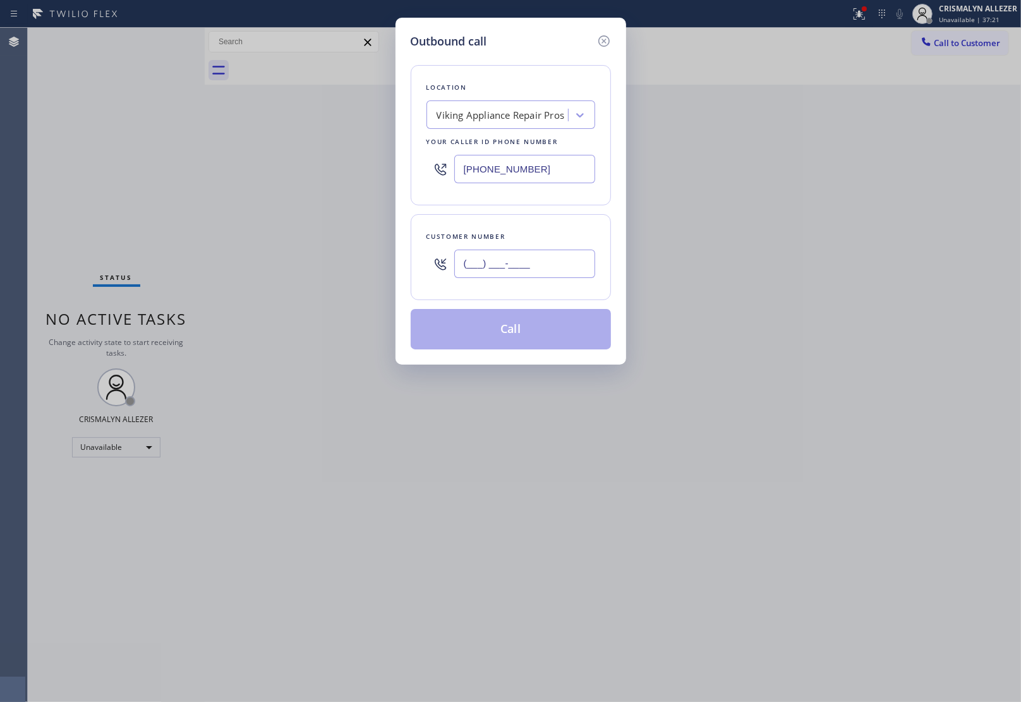
click at [545, 262] on input "(___) ___-____" at bounding box center [524, 264] width 141 height 28
paste input "206) 601-9856"
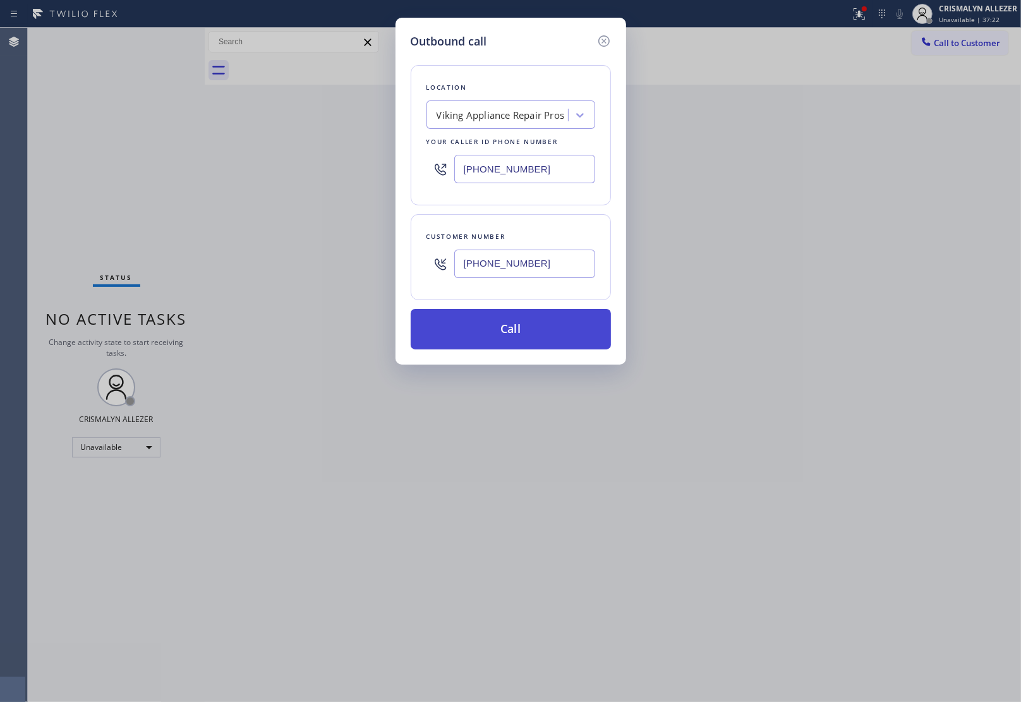
type input "[PHONE_NUMBER]"
click at [516, 333] on button "Call" at bounding box center [511, 329] width 200 height 40
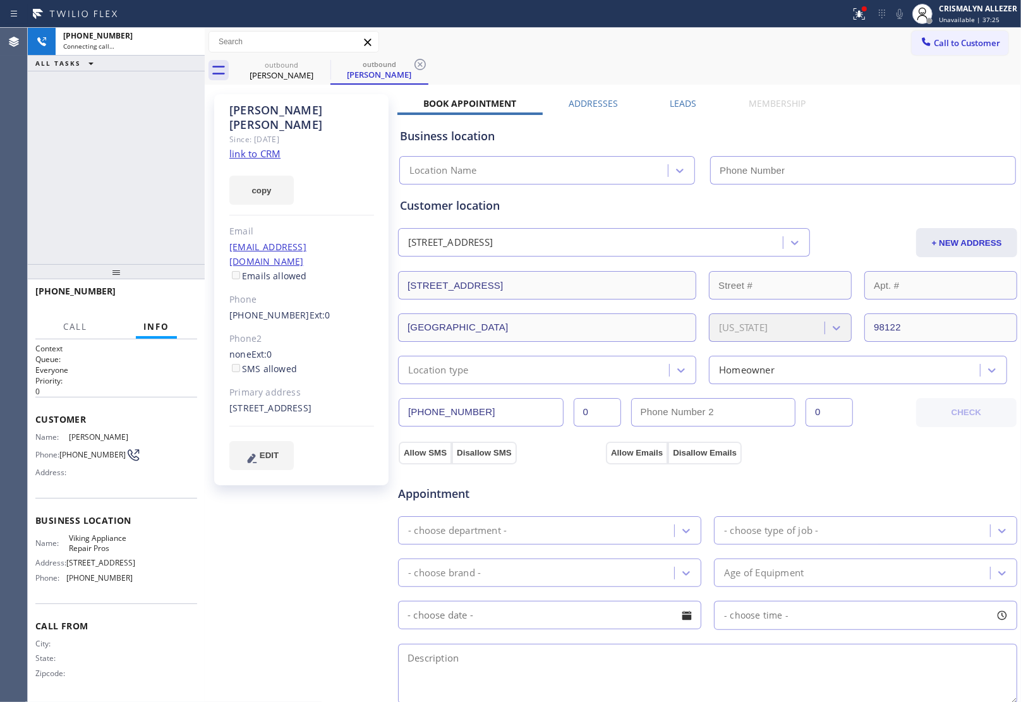
click at [246, 147] on link "link to CRM" at bounding box center [254, 153] width 51 height 13
type input "[PHONE_NUMBER]"
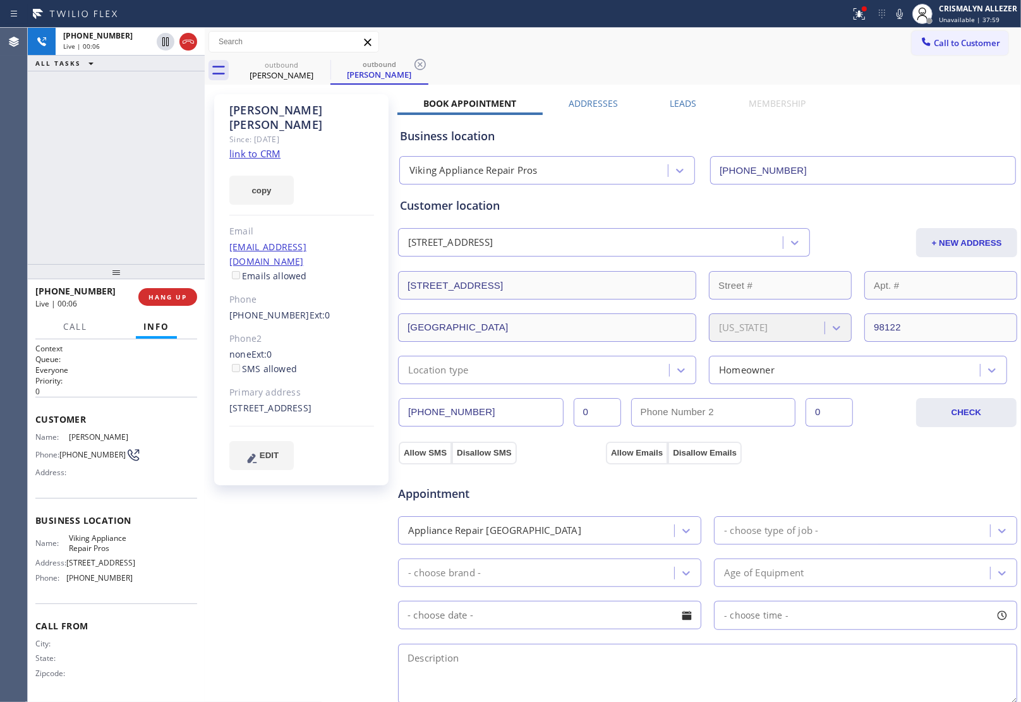
click at [157, 306] on div "+12066019856 Live | 00:06 HANG UP" at bounding box center [116, 296] width 162 height 33
click at [160, 297] on span "HANG UP" at bounding box center [167, 296] width 39 height 9
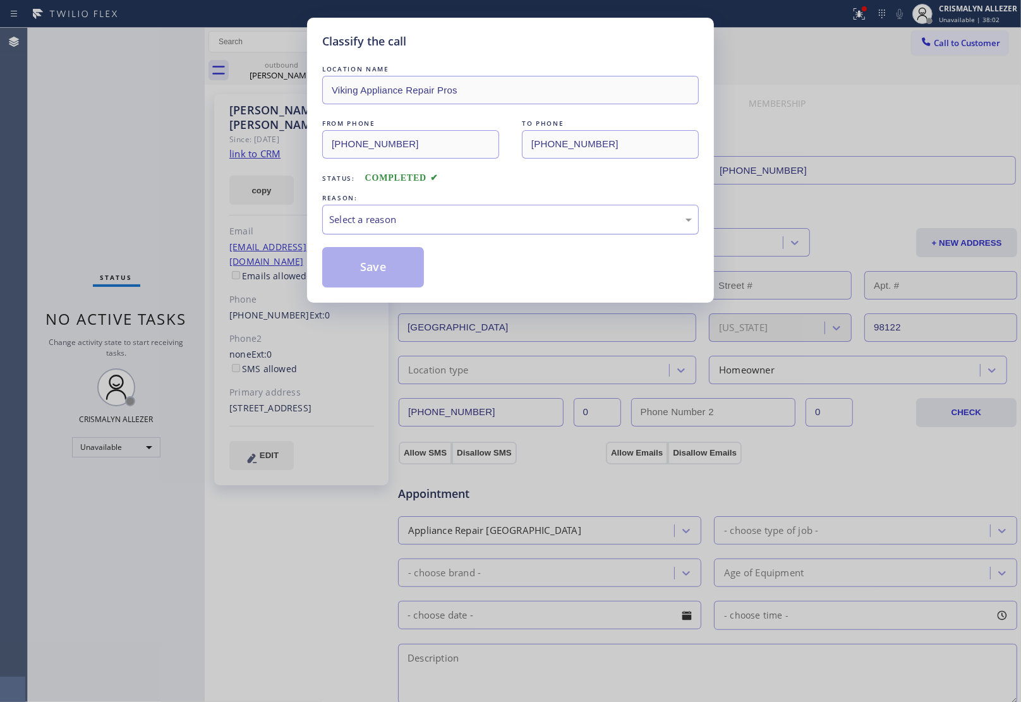
click at [538, 227] on div "Select a reason" at bounding box center [510, 219] width 363 height 15
click at [387, 267] on button "Save" at bounding box center [373, 267] width 102 height 40
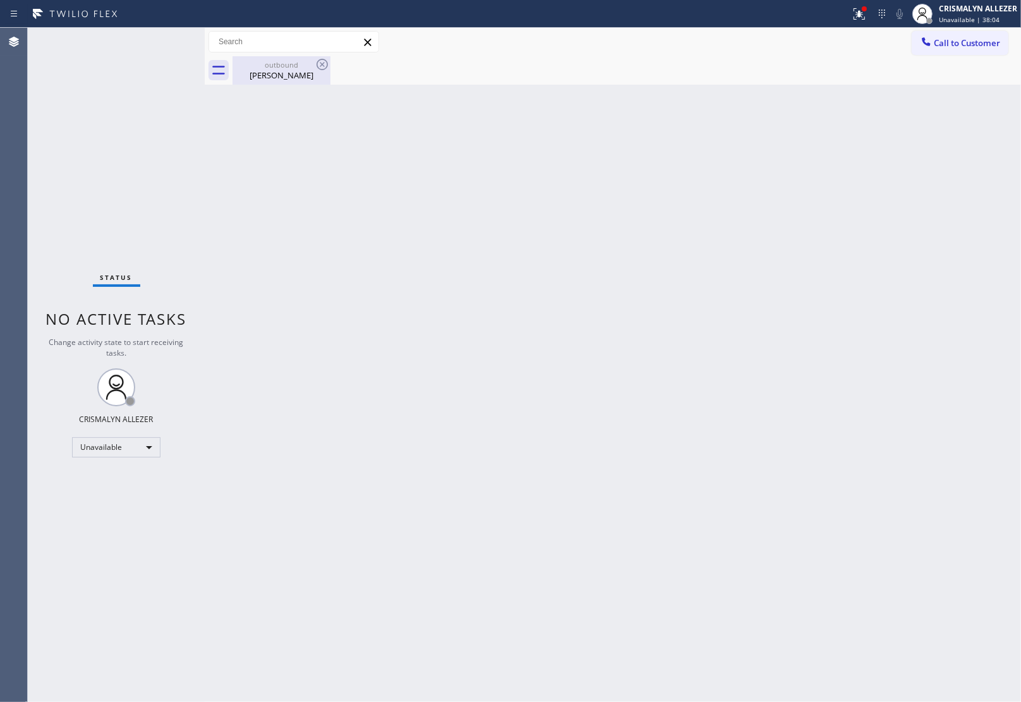
click at [281, 69] on div "Brian Crowe" at bounding box center [281, 74] width 95 height 11
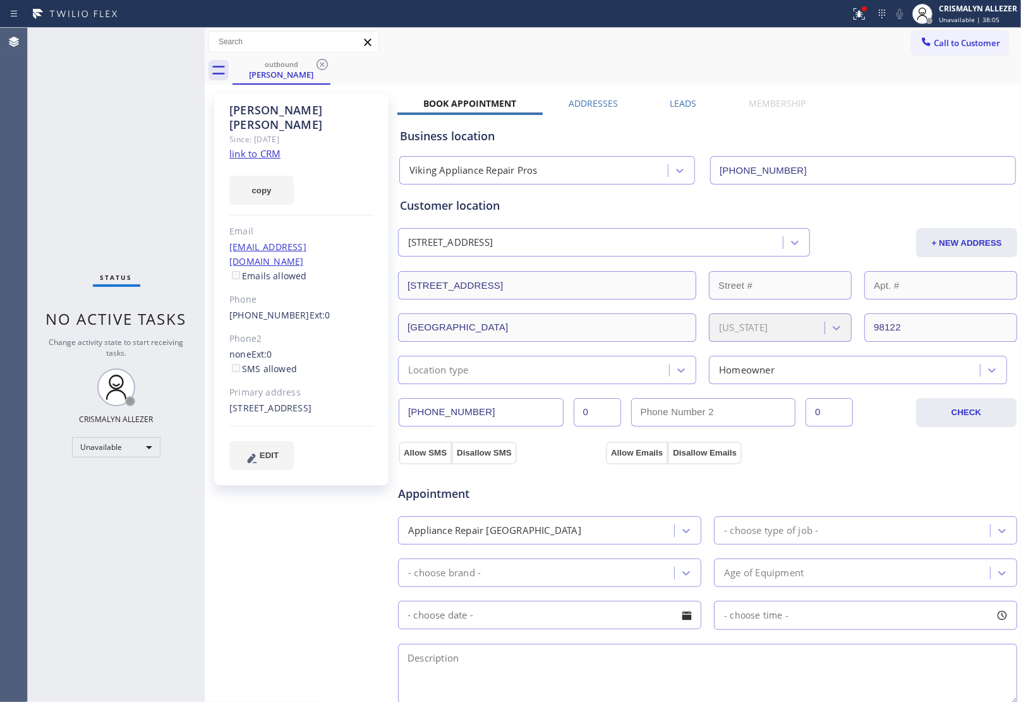
click at [677, 104] on label "Leads" at bounding box center [683, 103] width 27 height 12
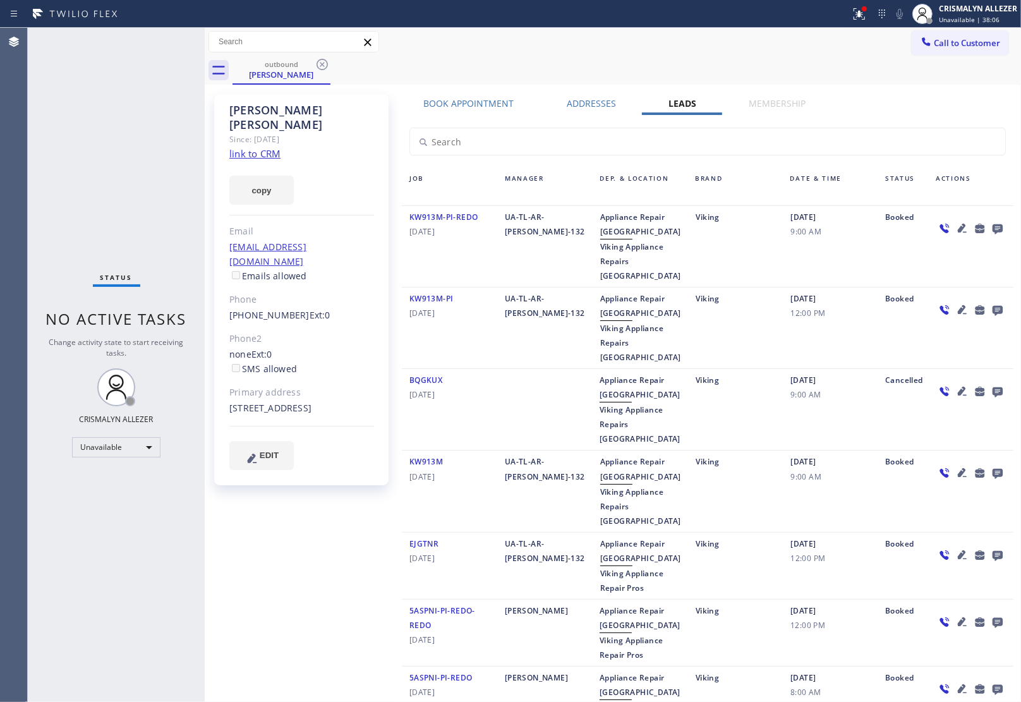
click at [990, 226] on icon at bounding box center [997, 228] width 15 height 16
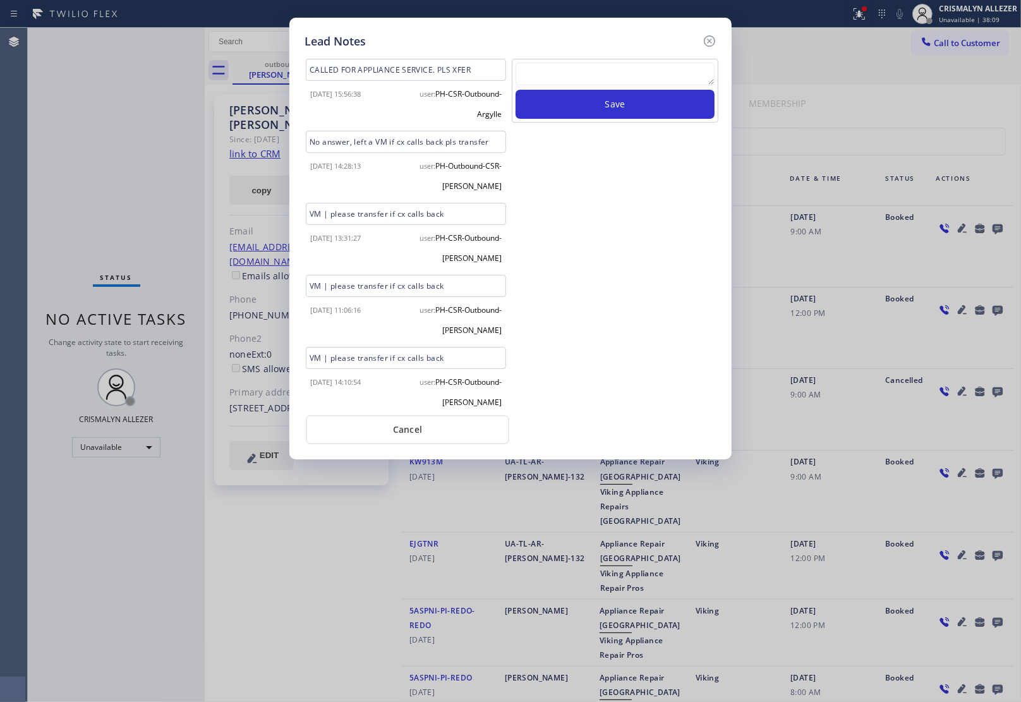
click at [582, 81] on textarea at bounding box center [614, 74] width 199 height 23
paste textarea "no answer | pls xfer here cx cb"
type textarea "no answer | pls xfer here cx cb"
click at [594, 107] on button "Save" at bounding box center [614, 104] width 199 height 29
click at [414, 425] on button "Cancel" at bounding box center [407, 429] width 203 height 29
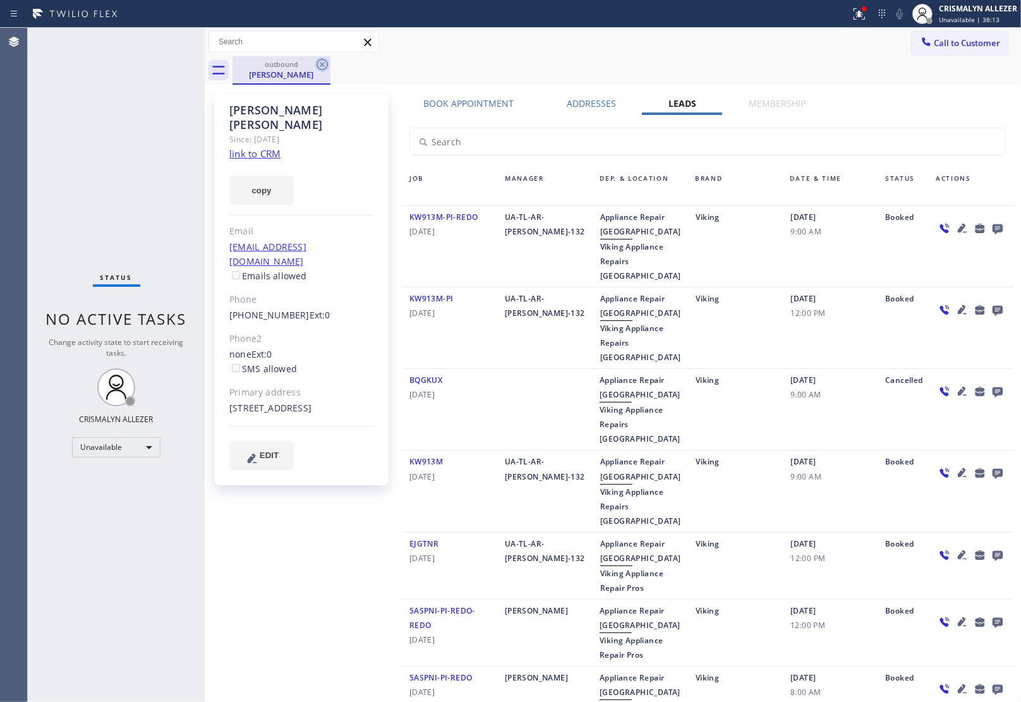
click at [320, 60] on icon at bounding box center [321, 64] width 11 height 11
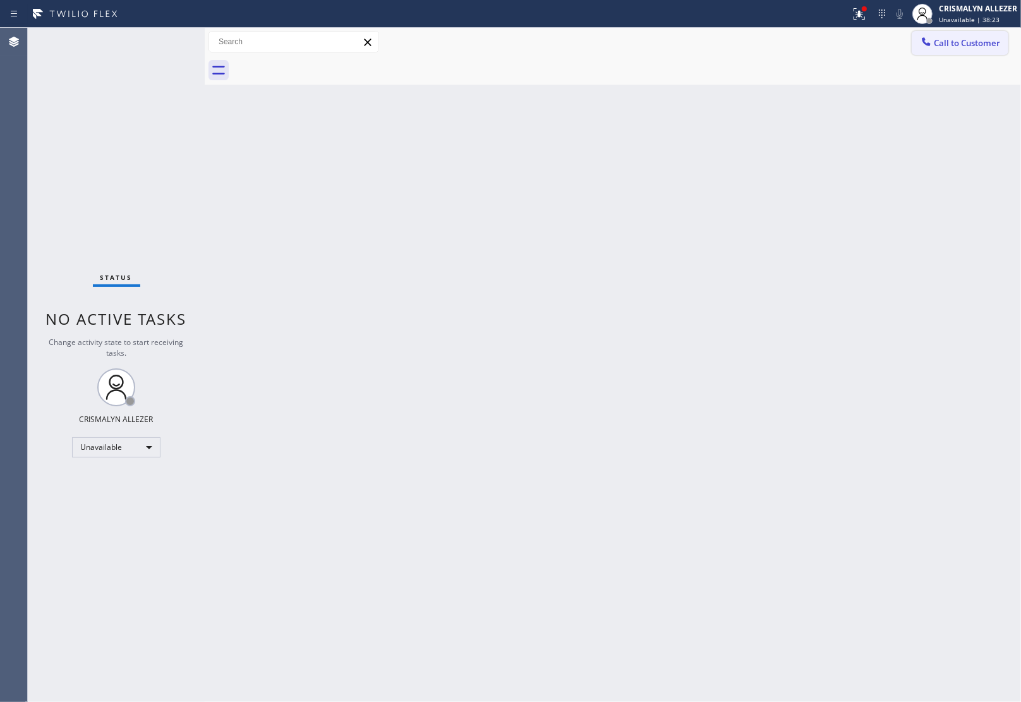
click at [961, 45] on span "Call to Customer" at bounding box center [967, 42] width 66 height 11
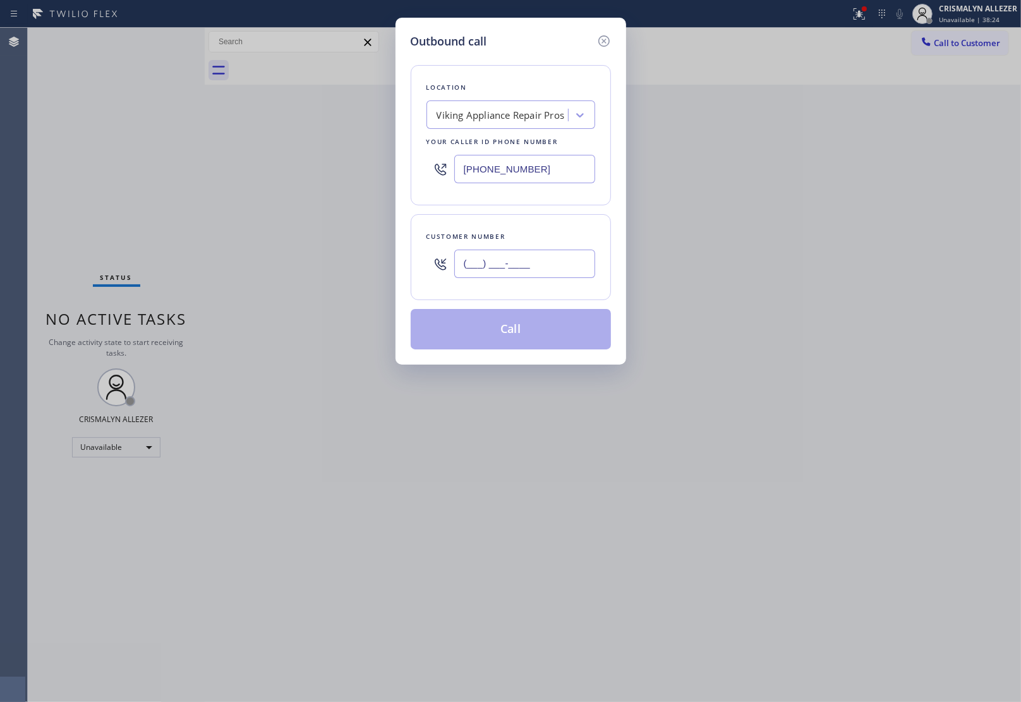
click at [553, 267] on input "(___) ___-____" at bounding box center [524, 264] width 141 height 28
paste input "909) 576-0604"
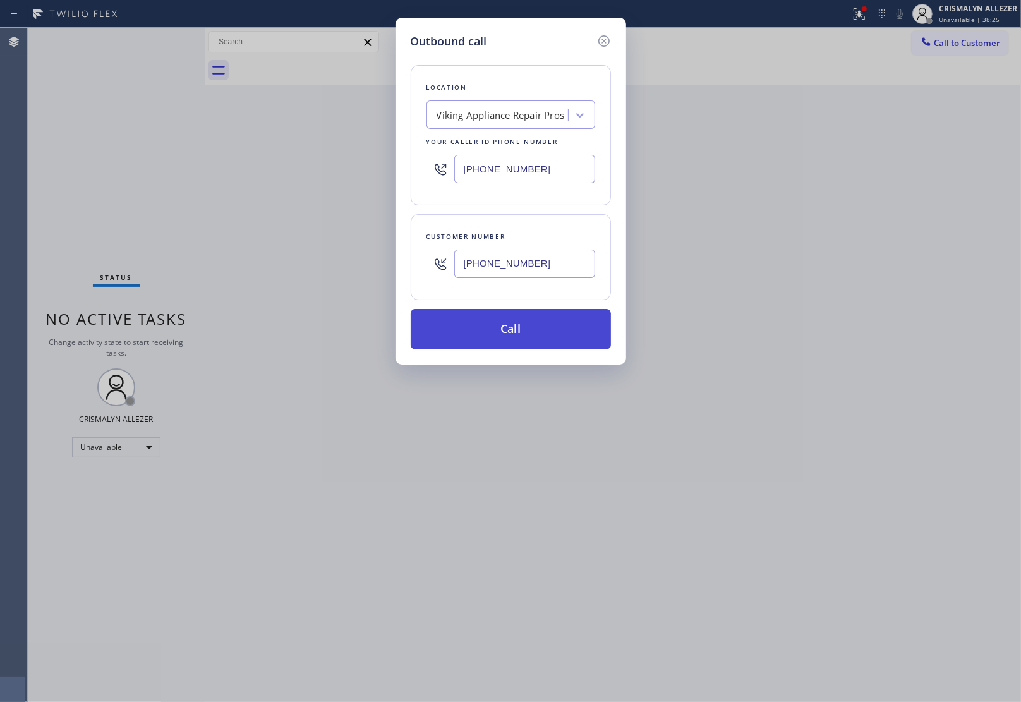
type input "(909) 576-0604"
click at [502, 344] on button "Call" at bounding box center [511, 329] width 200 height 40
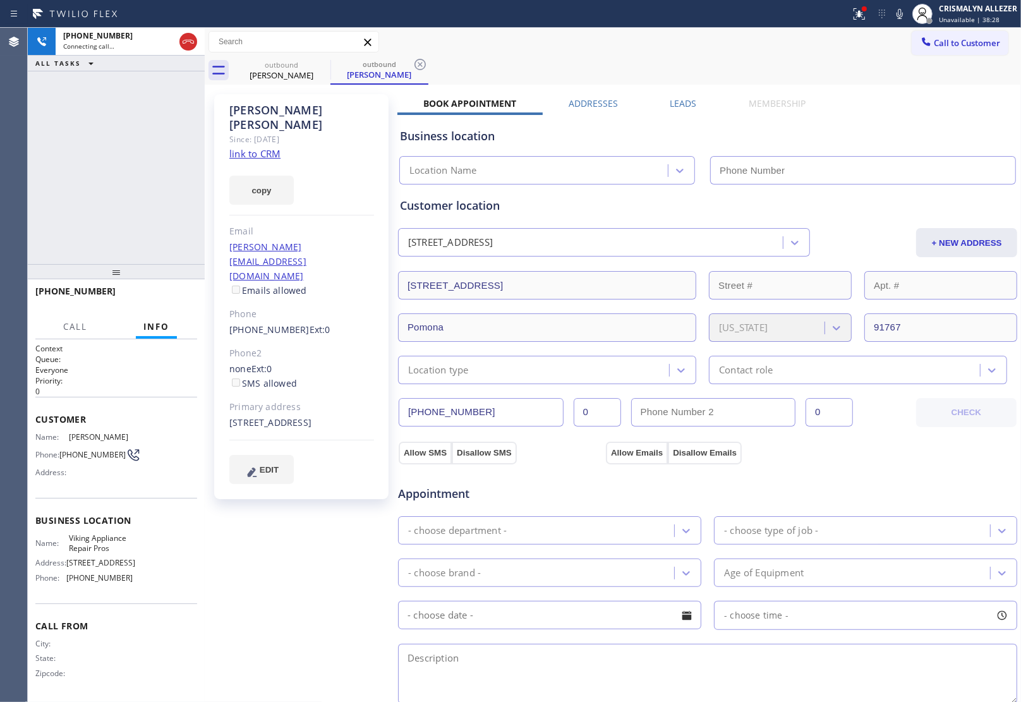
click at [251, 147] on link "link to CRM" at bounding box center [254, 153] width 51 height 13
type input "(855) 666-9755"
click at [166, 294] on span "HANG UP" at bounding box center [167, 296] width 39 height 9
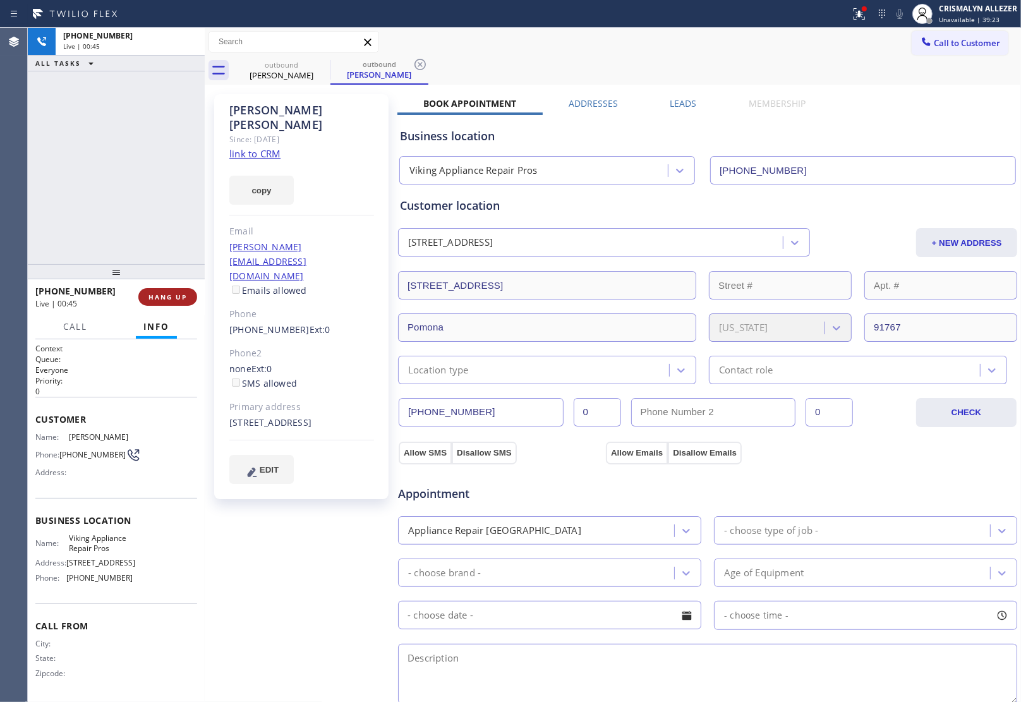
click at [166, 294] on span "HANG UP" at bounding box center [167, 296] width 39 height 9
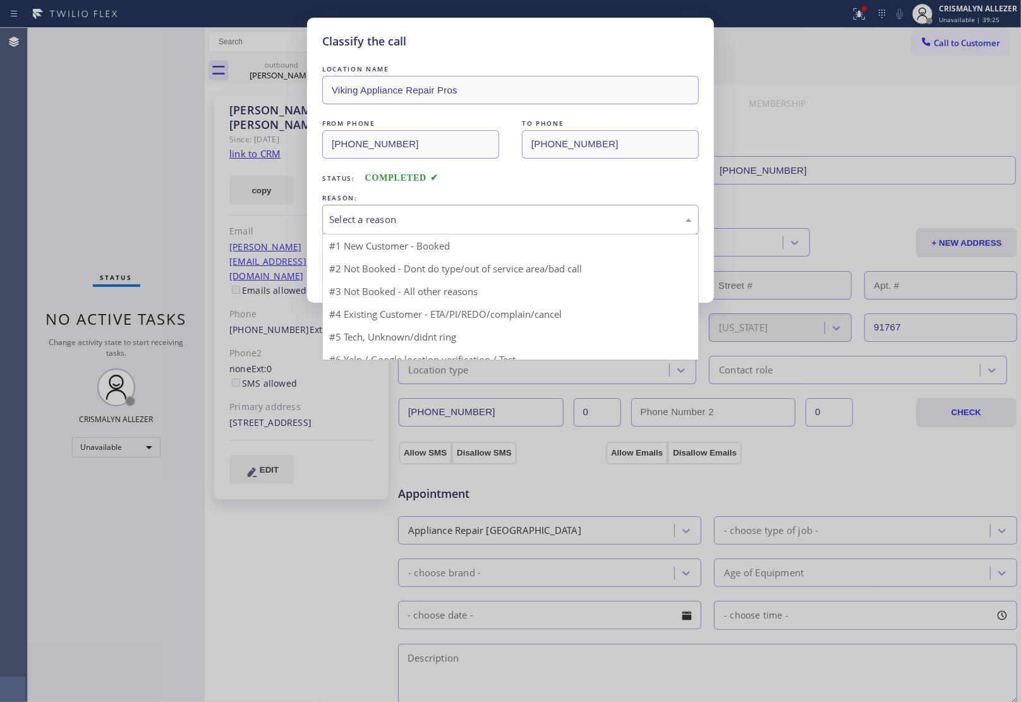
click at [534, 231] on div "Select a reason" at bounding box center [510, 220] width 376 height 30
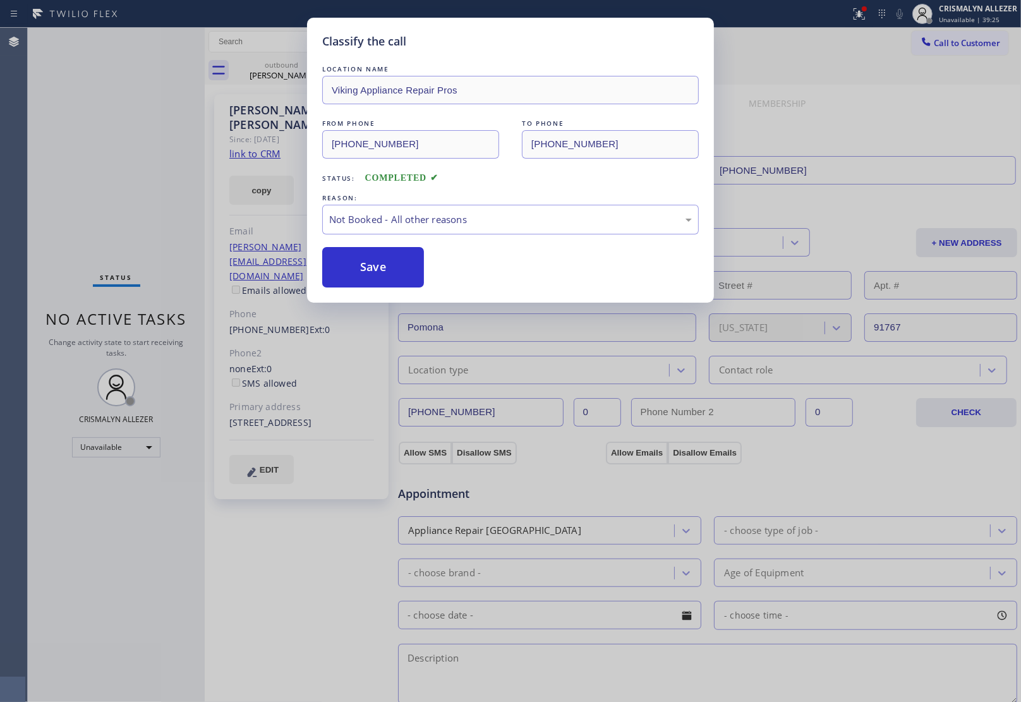
click at [385, 275] on button "Save" at bounding box center [373, 267] width 102 height 40
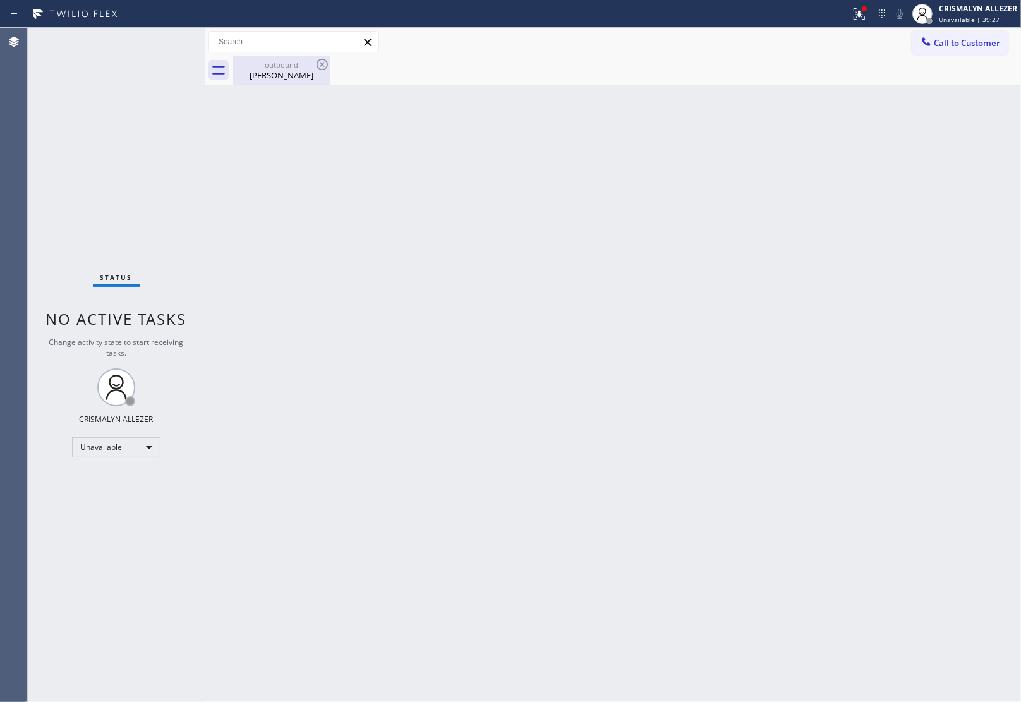
click at [285, 75] on div "Brenda Cobb" at bounding box center [281, 74] width 95 height 11
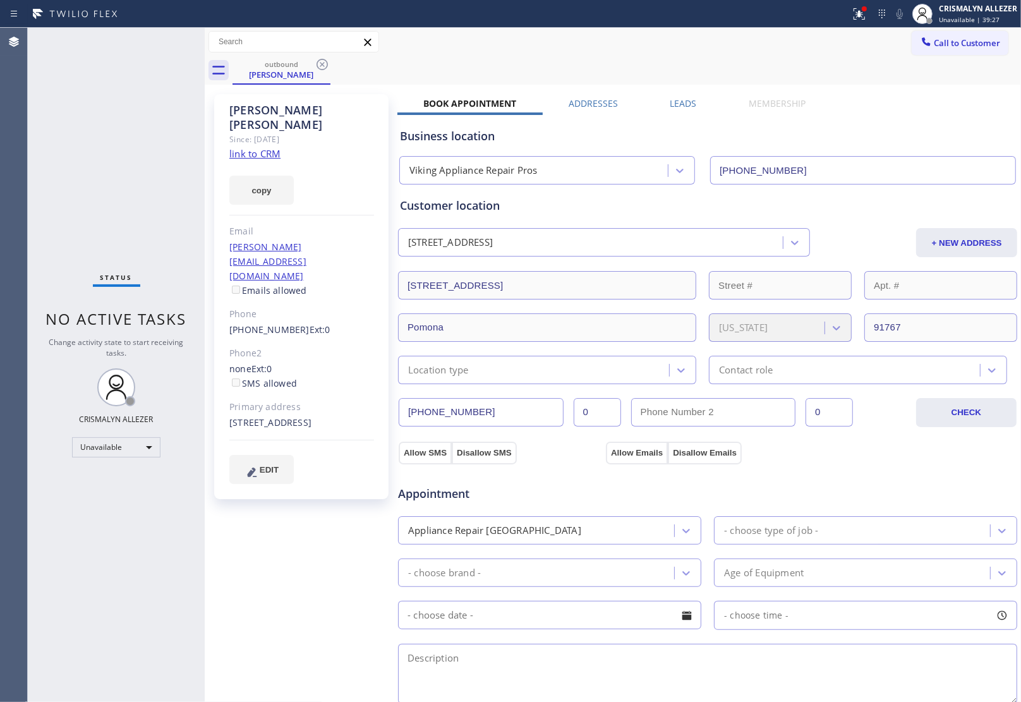
click at [683, 106] on label "Leads" at bounding box center [683, 103] width 27 height 12
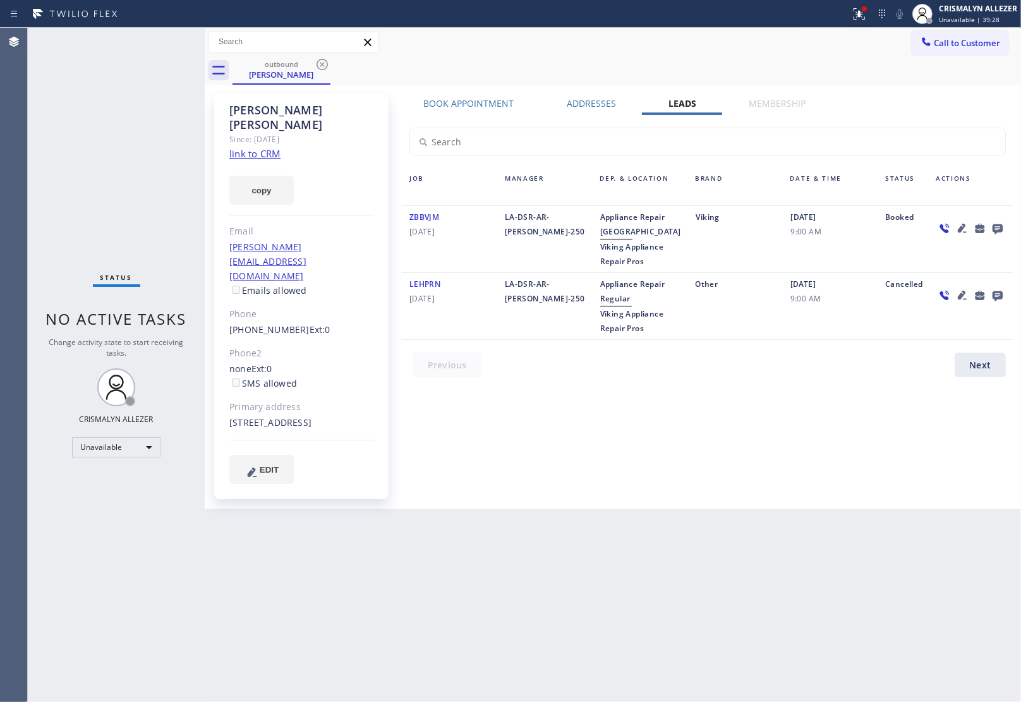
click at [1006, 226] on div at bounding box center [970, 239] width 85 height 59
click at [1001, 224] on icon at bounding box center [997, 229] width 10 height 10
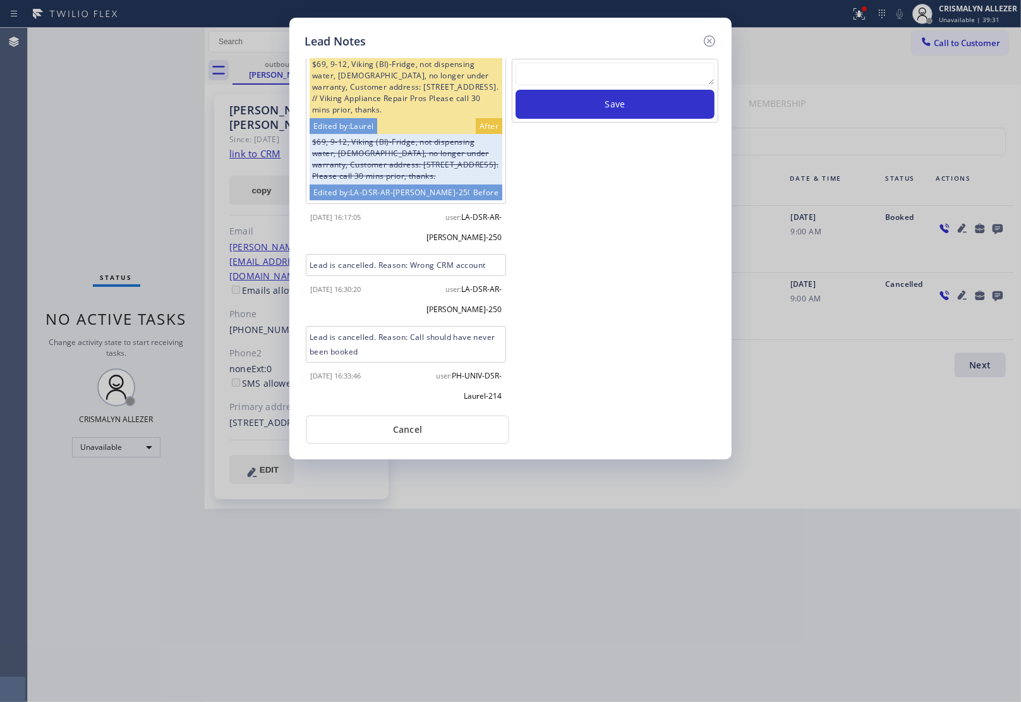
scroll to position [42, 0]
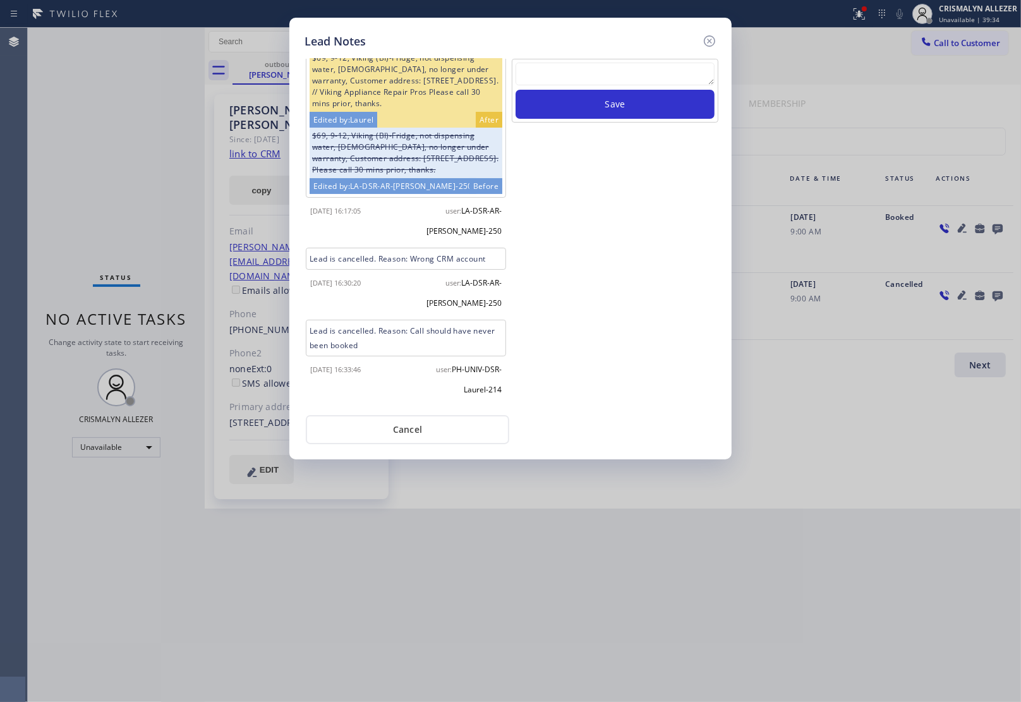
click at [620, 71] on textarea at bounding box center [614, 74] width 199 height 23
paste textarea "no answer | pls xfer here cx cb"
type textarea "no answer | pls xfer here cx cb"
click at [619, 100] on button "Save" at bounding box center [614, 104] width 199 height 29
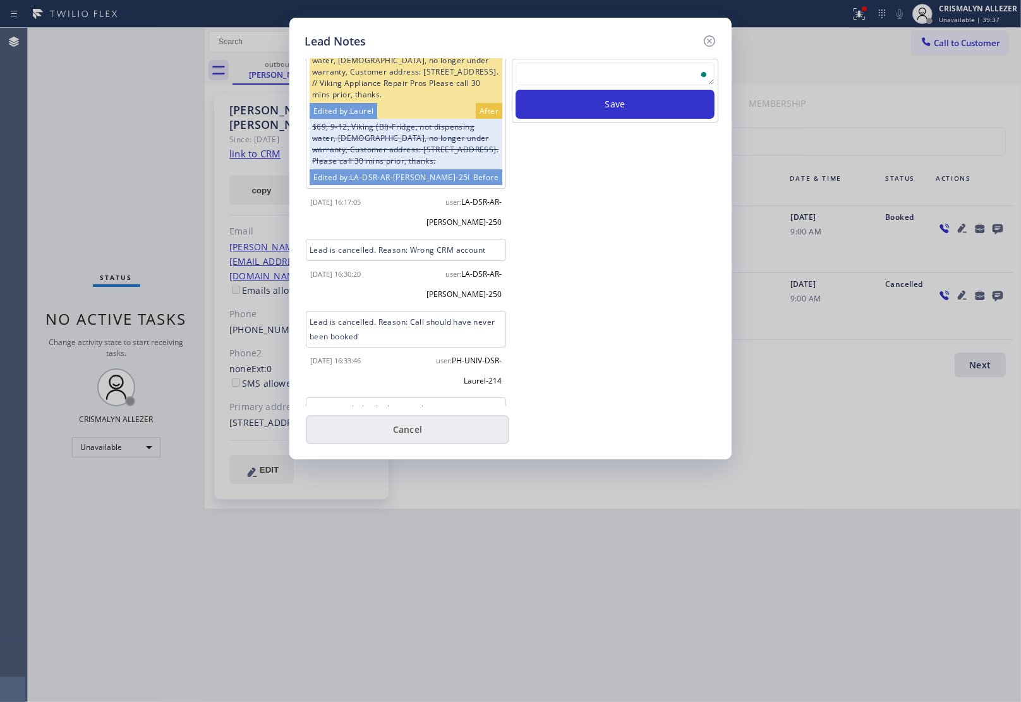
click at [411, 430] on button "Cancel" at bounding box center [407, 429] width 203 height 29
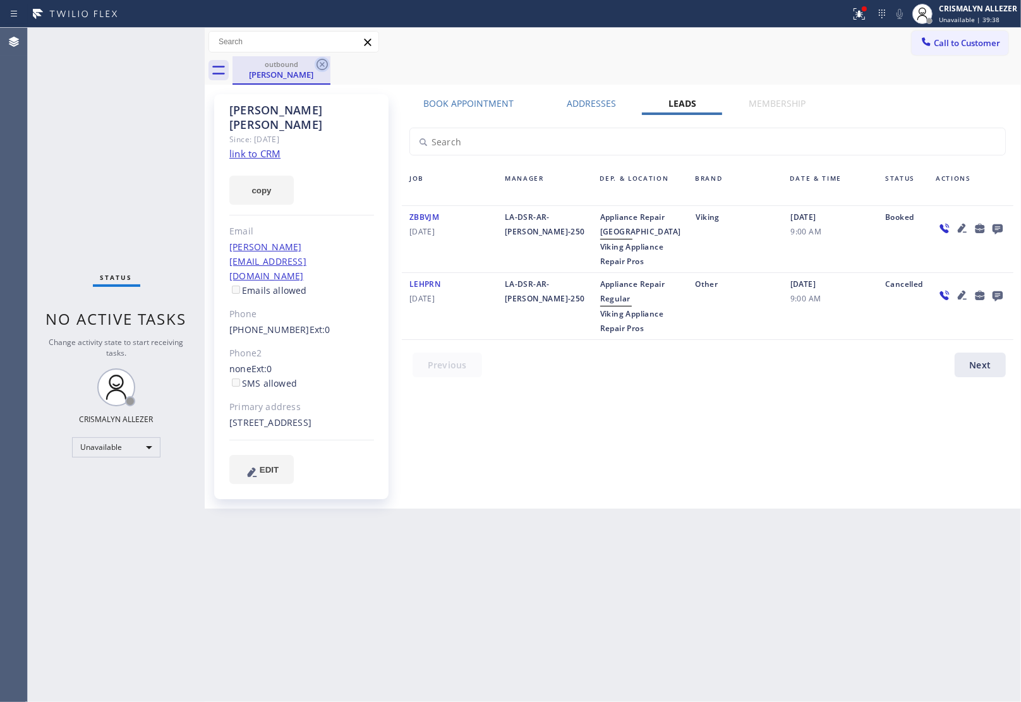
click at [319, 62] on icon at bounding box center [322, 64] width 15 height 15
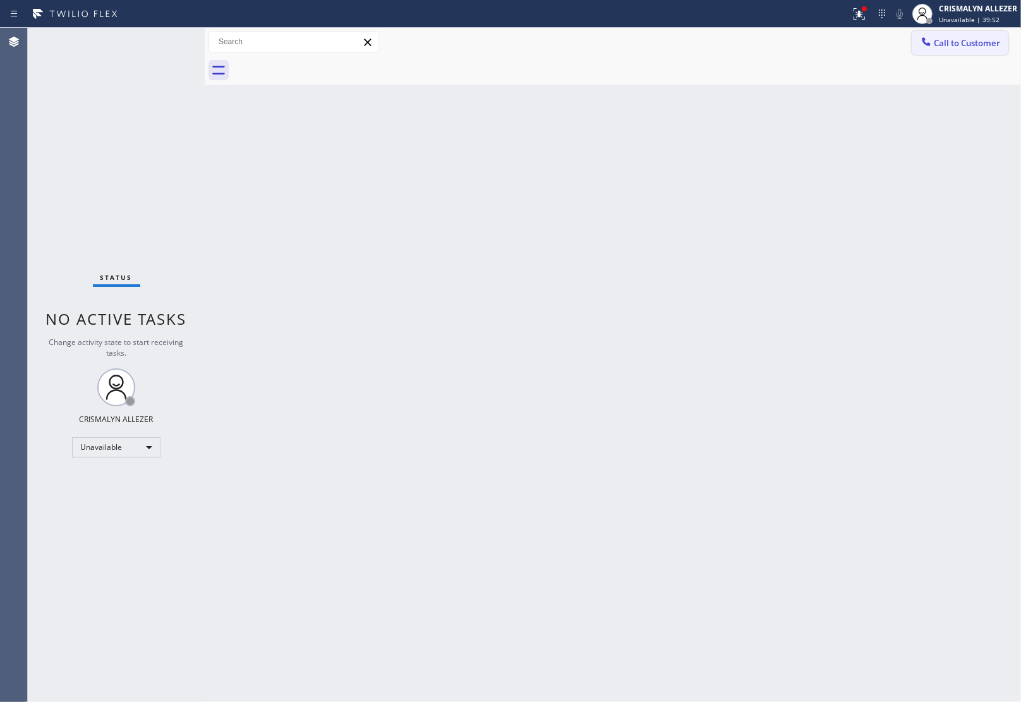
click at [1008, 49] on button "Call to Customer" at bounding box center [959, 43] width 97 height 24
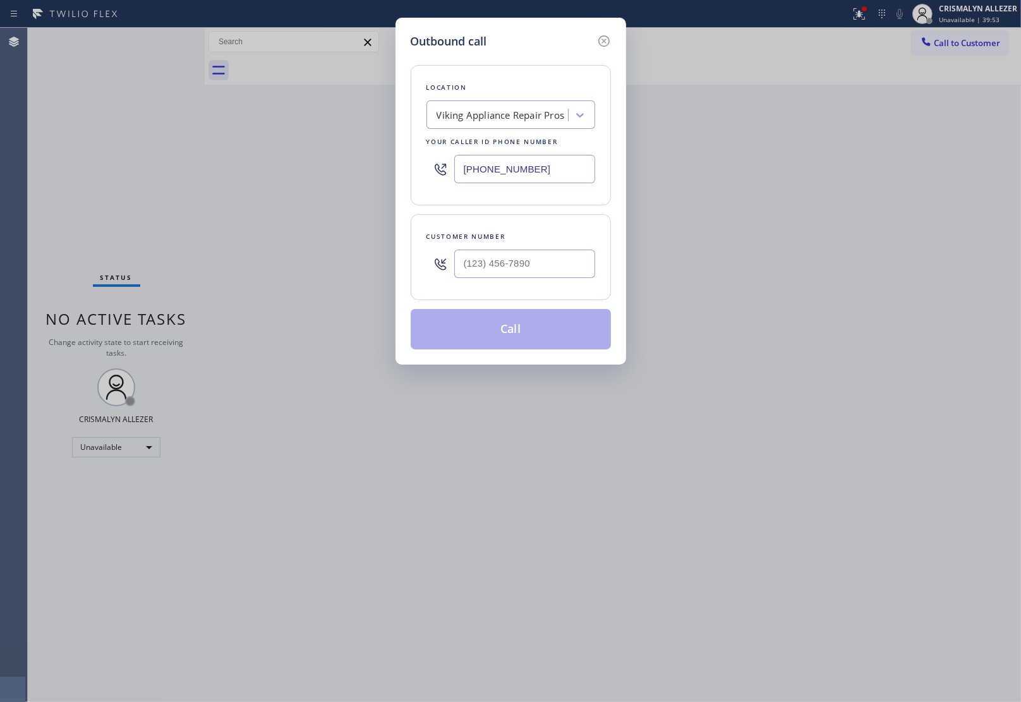
click at [968, 44] on div "Outbound call Location Viking Appliance Repair Pros Your caller id phone number…" at bounding box center [510, 351] width 1021 height 702
click at [540, 267] on input "(___) ___-____" at bounding box center [524, 264] width 141 height 28
paste input "650) 515-6138"
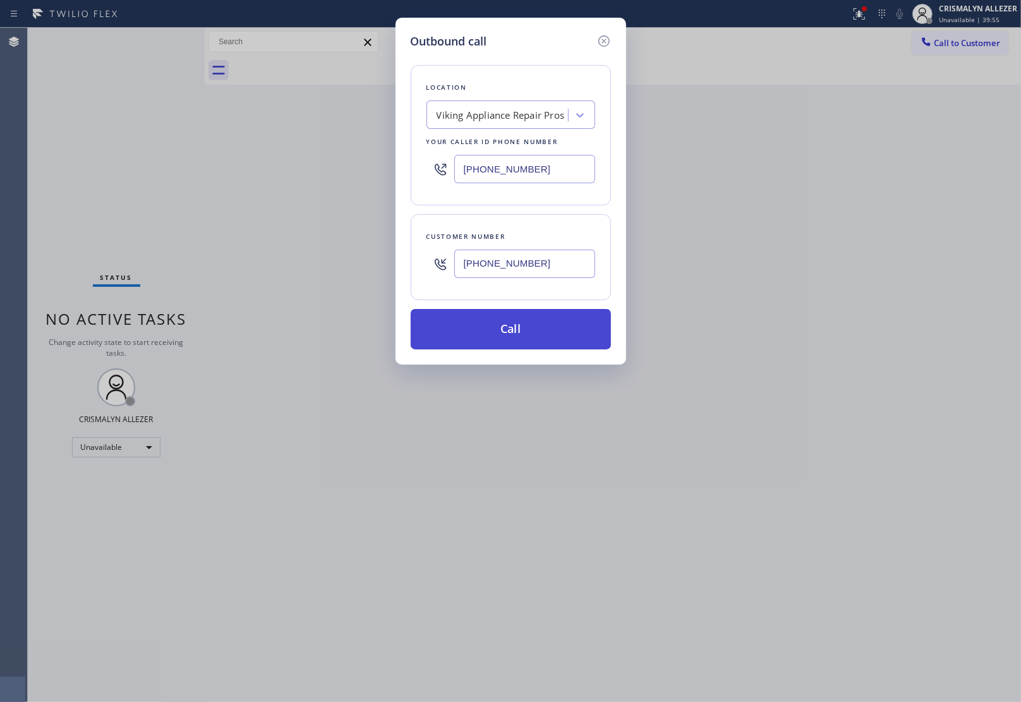
type input "(650) 515-6138"
click at [514, 333] on button "Call" at bounding box center [511, 329] width 200 height 40
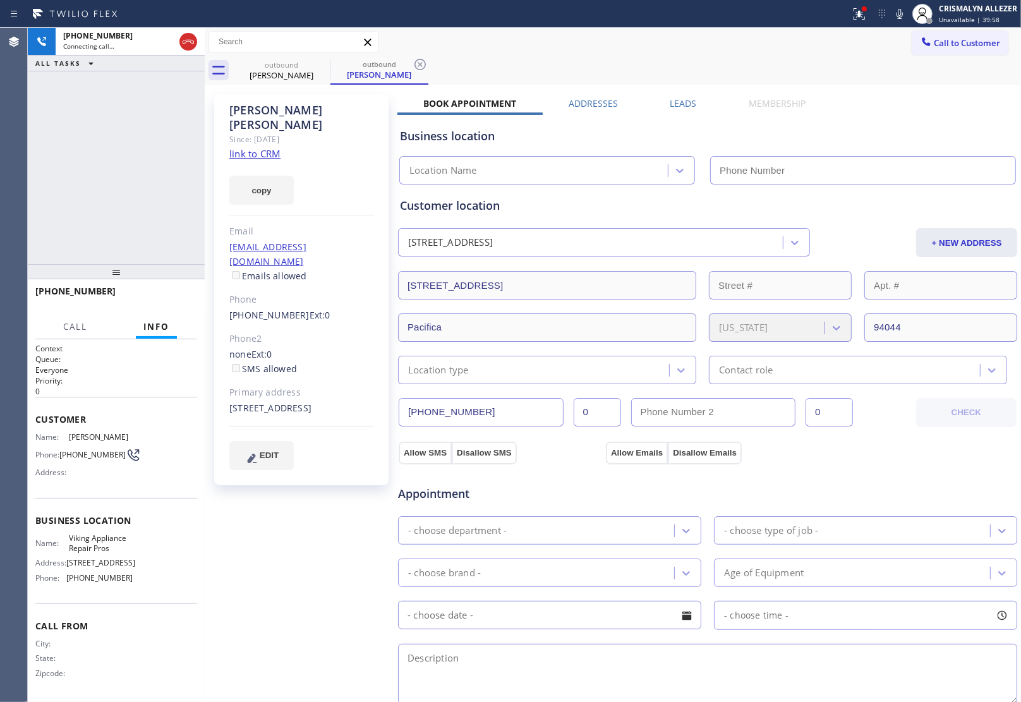
click at [256, 147] on link "link to CRM" at bounding box center [254, 153] width 51 height 13
type input "(855) 666-9755"
click at [276, 147] on link "link to CRM" at bounding box center [254, 153] width 51 height 13
click at [165, 297] on span "HANG UP" at bounding box center [167, 296] width 39 height 9
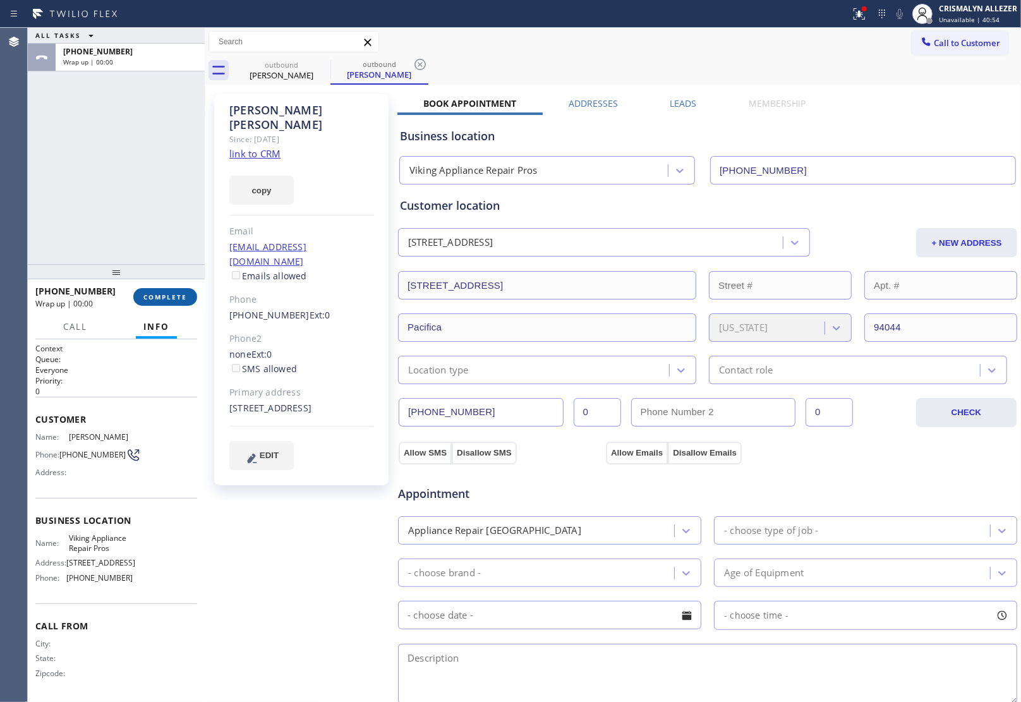
click at [165, 297] on span "COMPLETE" at bounding box center [165, 296] width 44 height 9
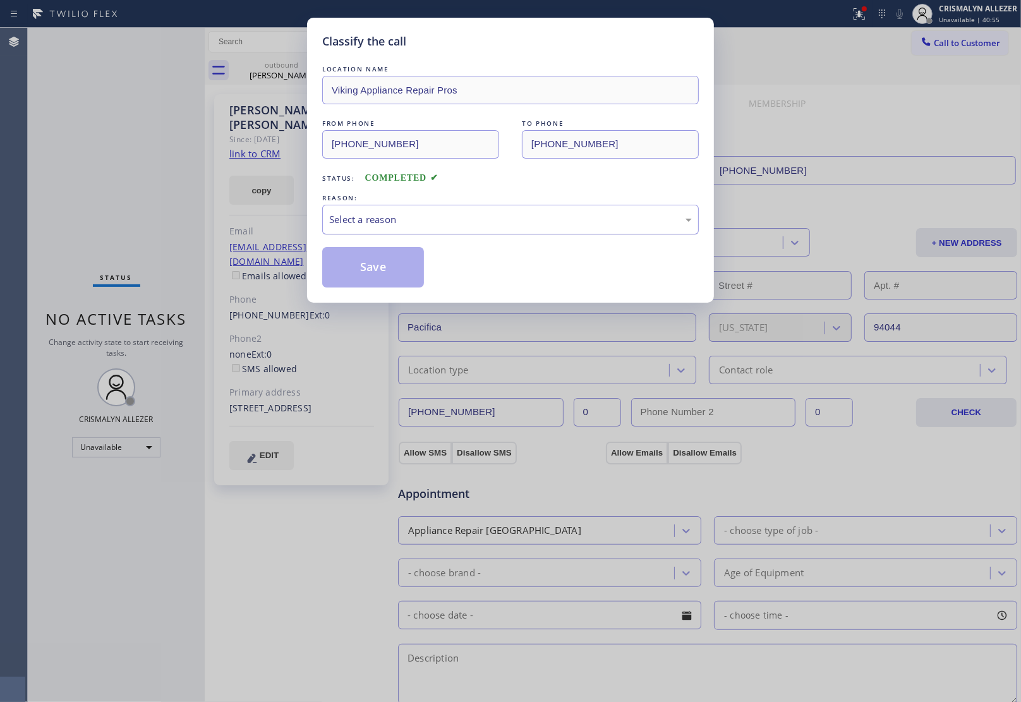
click at [519, 221] on div "Select a reason" at bounding box center [510, 219] width 363 height 15
click at [374, 272] on button "Save" at bounding box center [373, 267] width 102 height 40
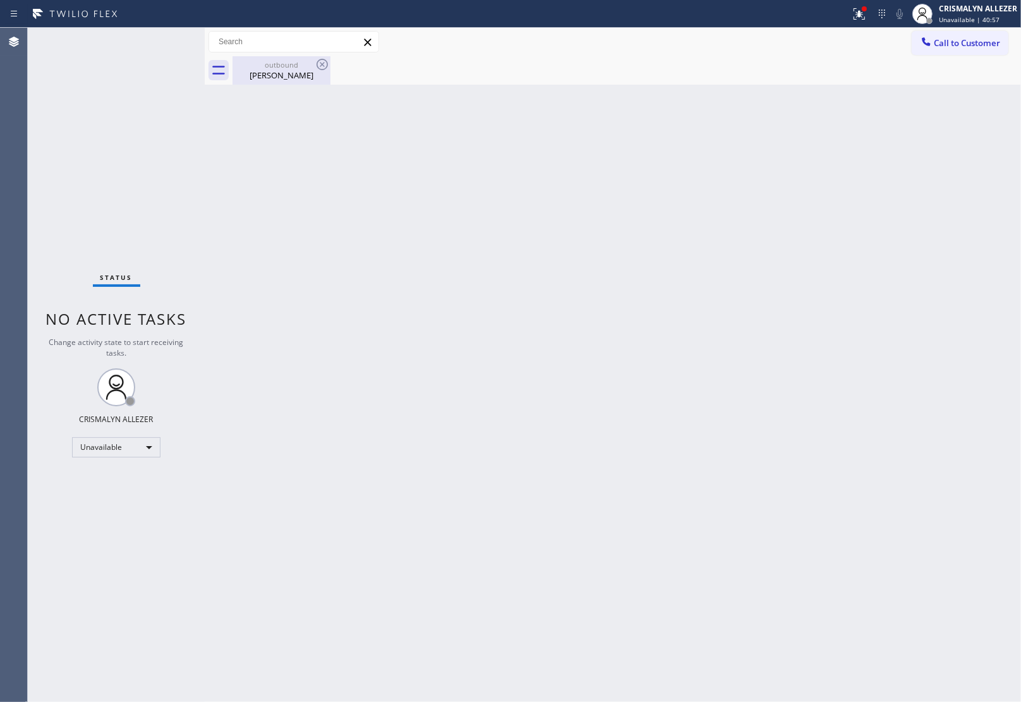
click at [280, 76] on div "Naomi Teplitsky" at bounding box center [281, 74] width 95 height 11
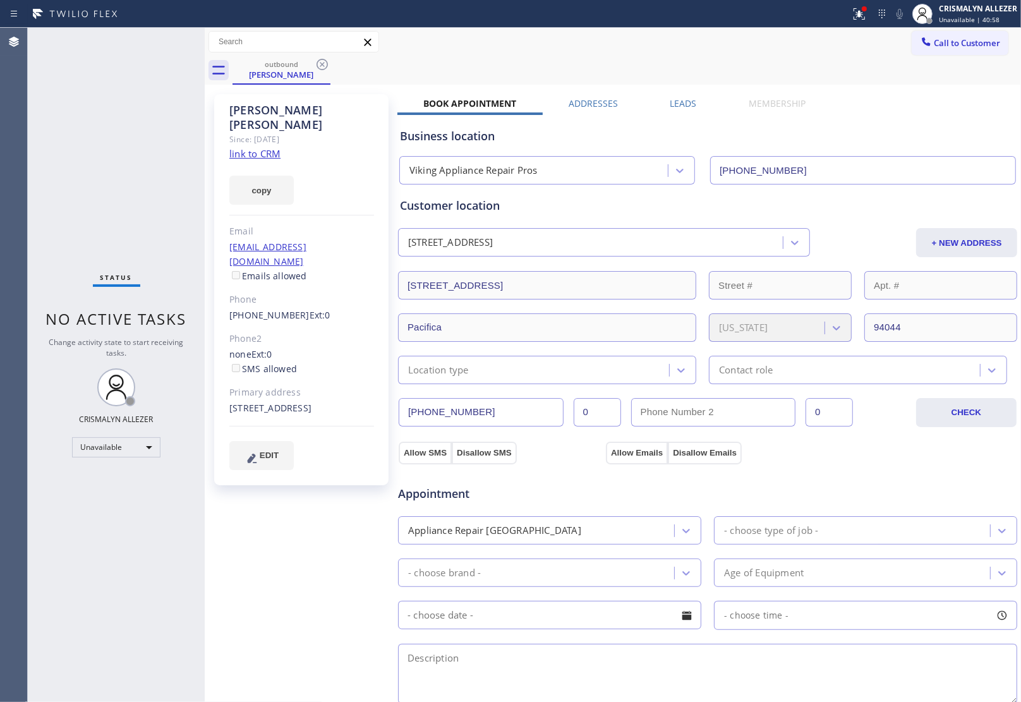
click at [681, 104] on label "Leads" at bounding box center [683, 103] width 27 height 12
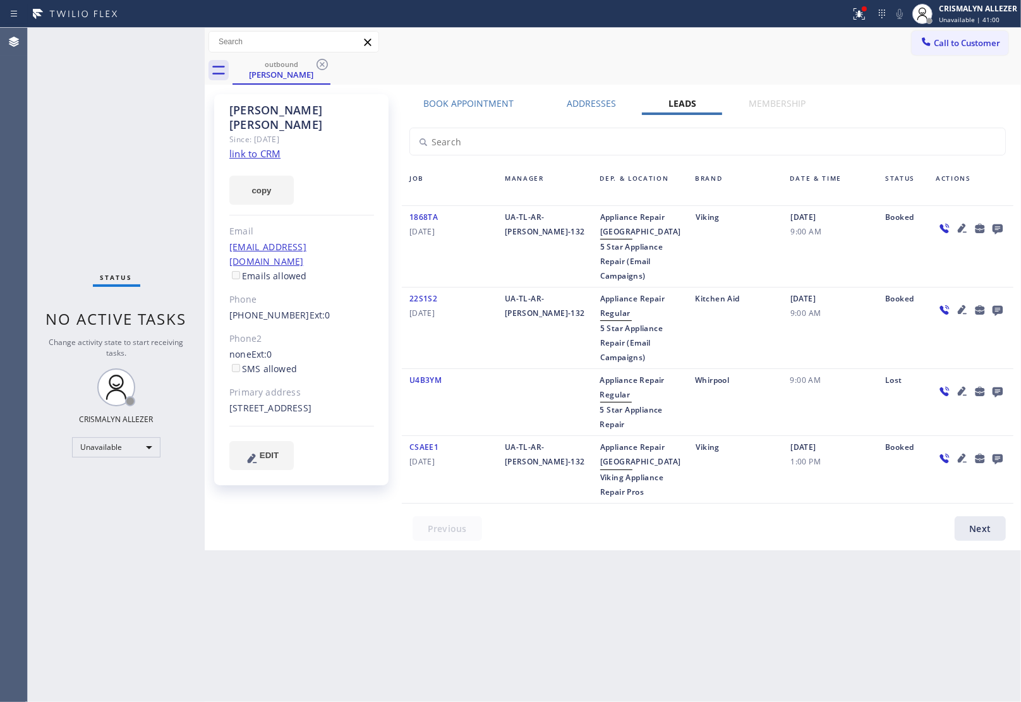
click at [995, 227] on icon at bounding box center [997, 229] width 10 height 10
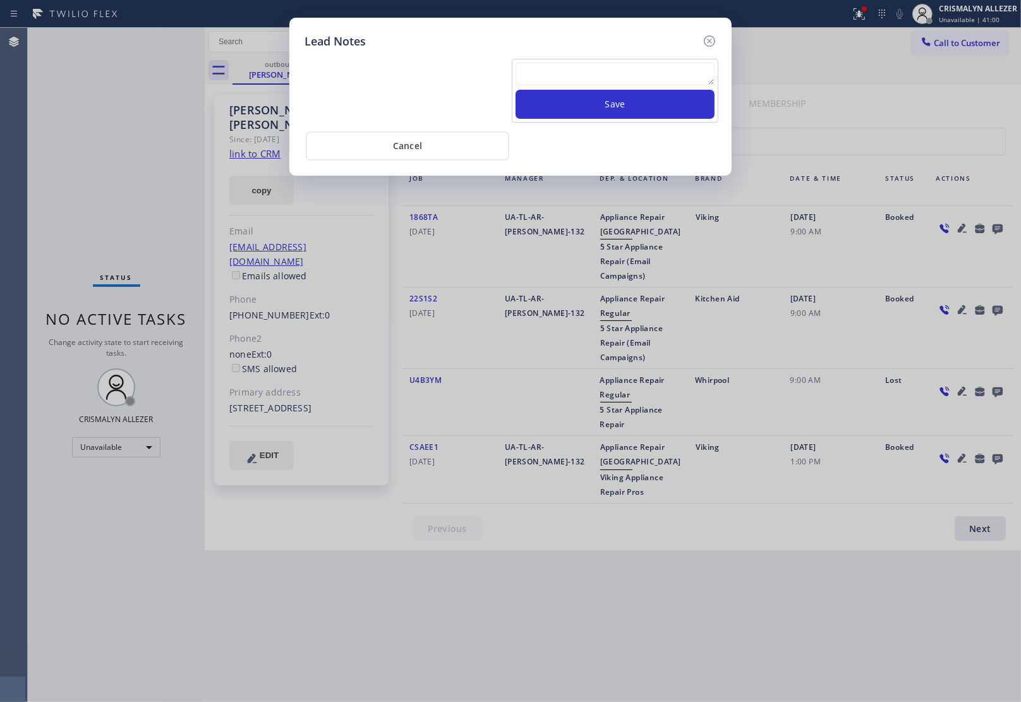
click at [601, 69] on textarea at bounding box center [614, 74] width 199 height 23
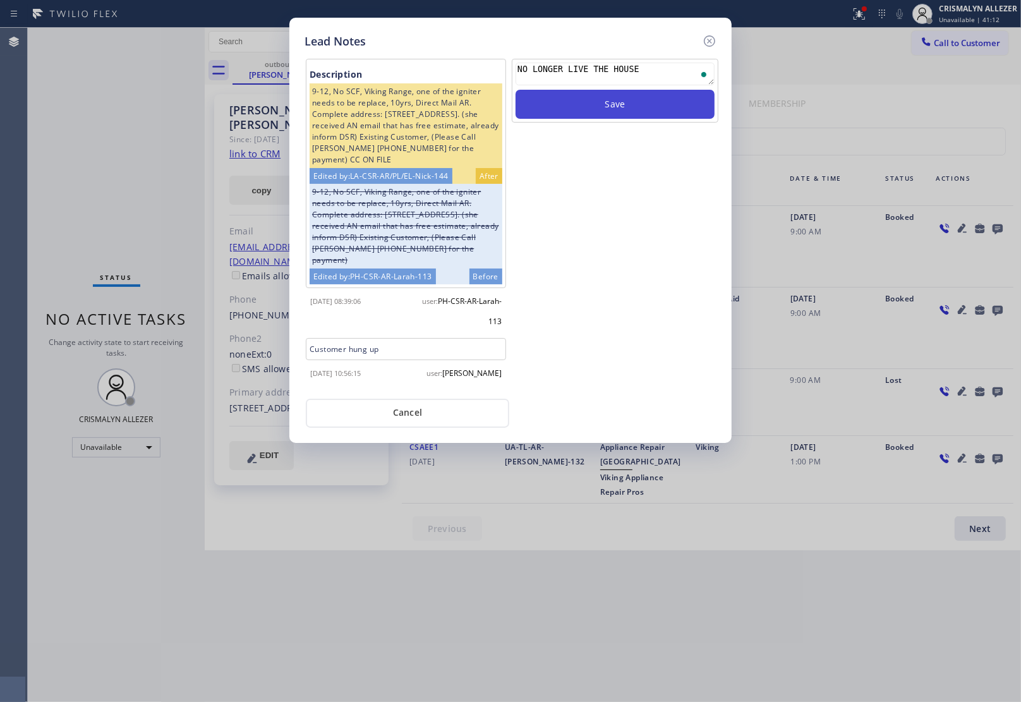
type textarea "NO LONGER LIVE THE HOUSE"
click at [594, 100] on button "Save" at bounding box center [614, 104] width 199 height 29
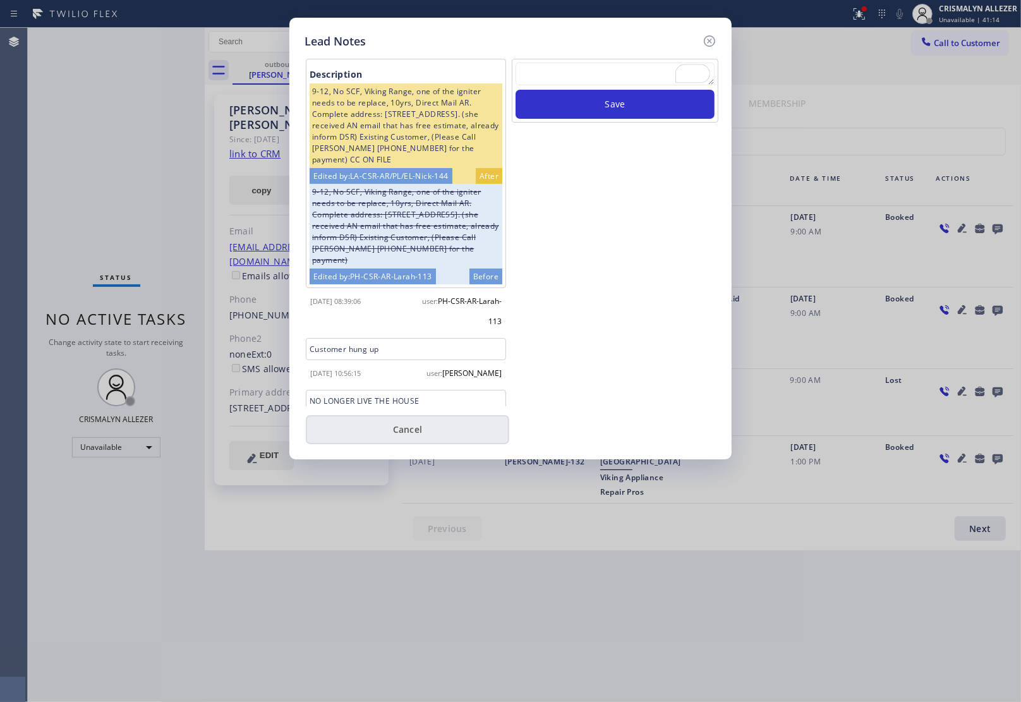
click at [401, 421] on button "Cancel" at bounding box center [407, 429] width 203 height 29
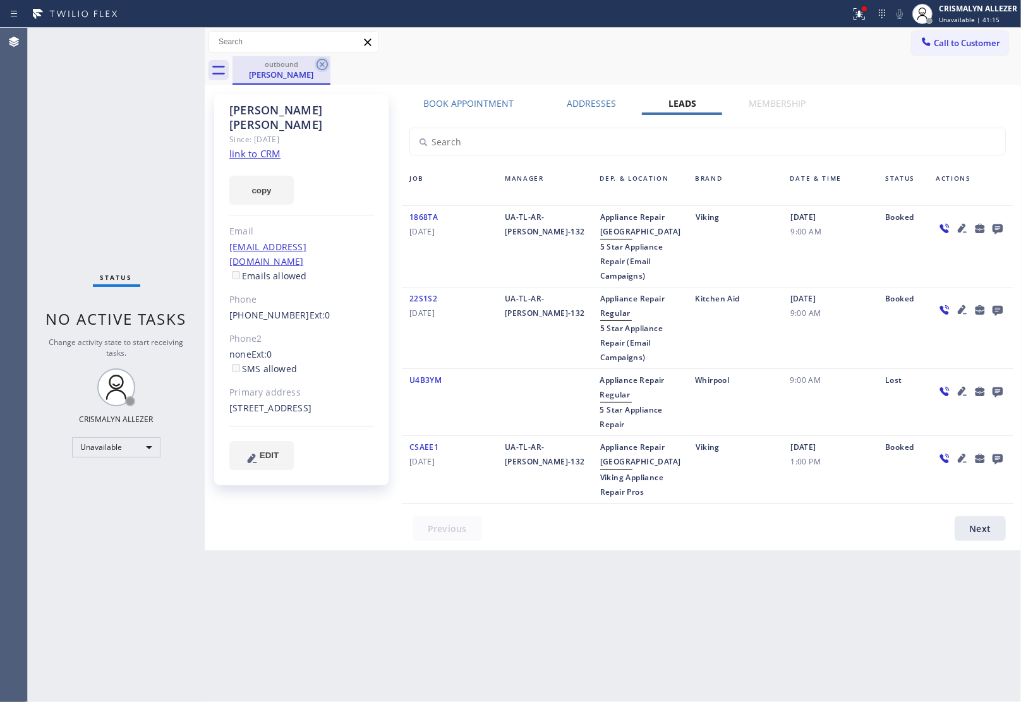
click at [322, 63] on icon at bounding box center [322, 64] width 15 height 15
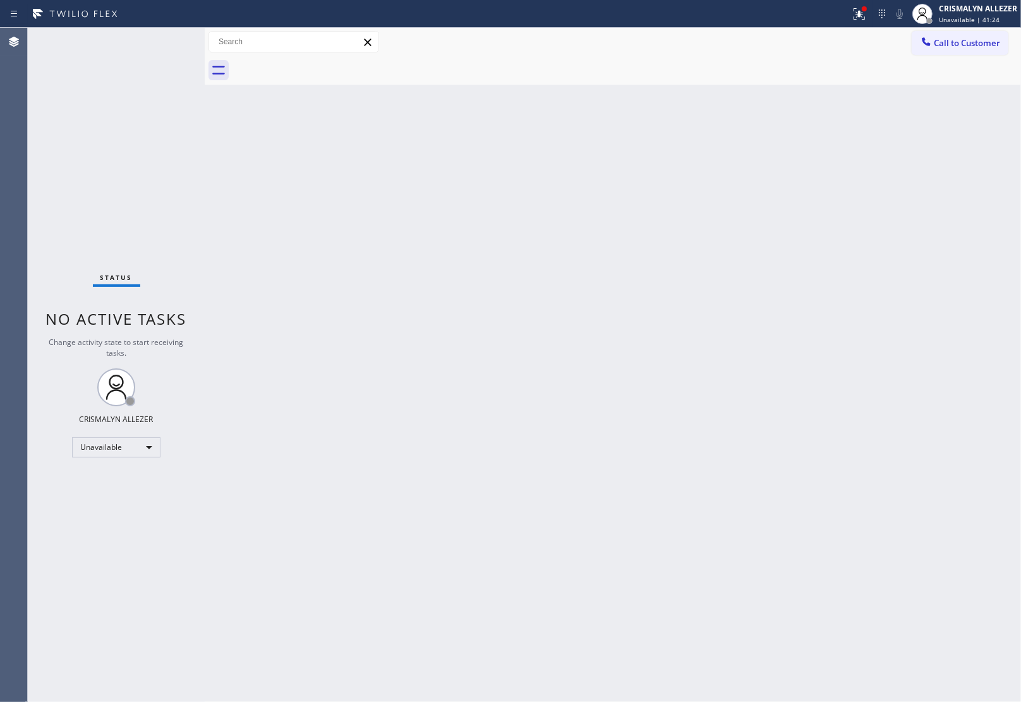
click at [980, 57] on div at bounding box center [626, 70] width 788 height 28
click at [974, 42] on span "Call to Customer" at bounding box center [967, 42] width 66 height 11
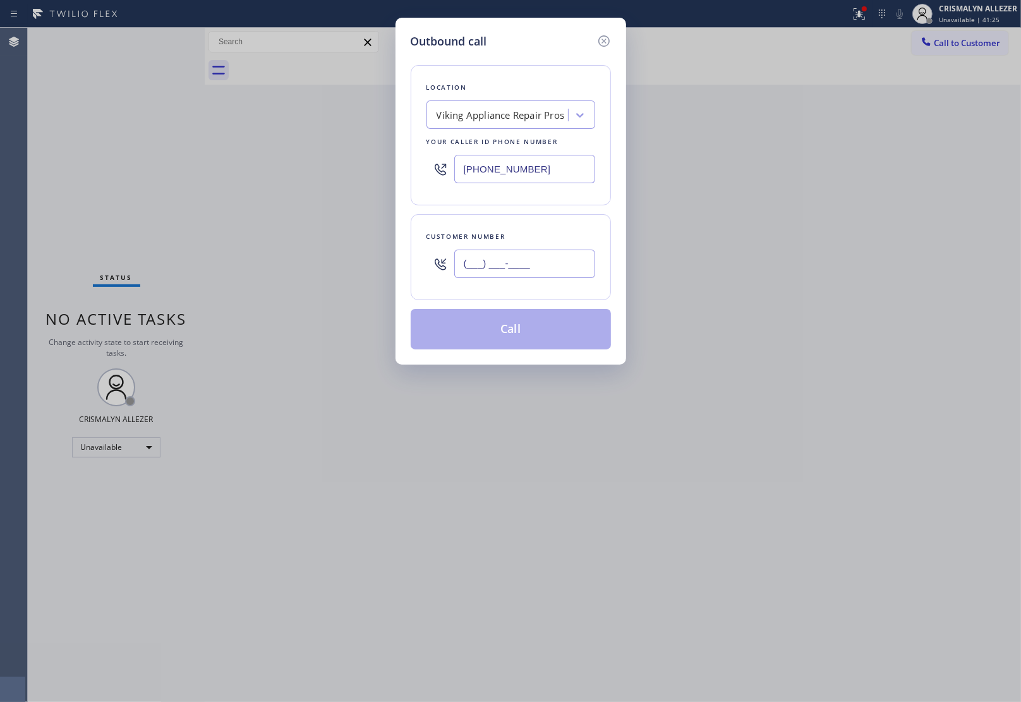
click at [567, 266] on input "(___) ___-____" at bounding box center [524, 264] width 141 height 28
paste input "206) 601-9856"
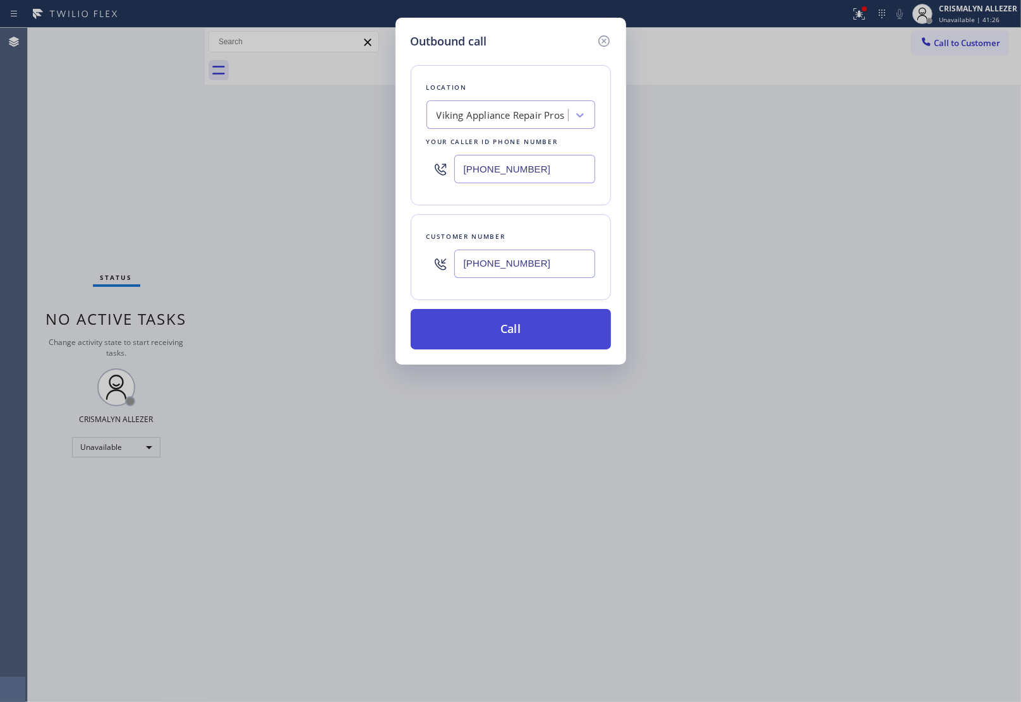
type input "(206) 601-9856"
click at [521, 345] on button "Call" at bounding box center [511, 329] width 200 height 40
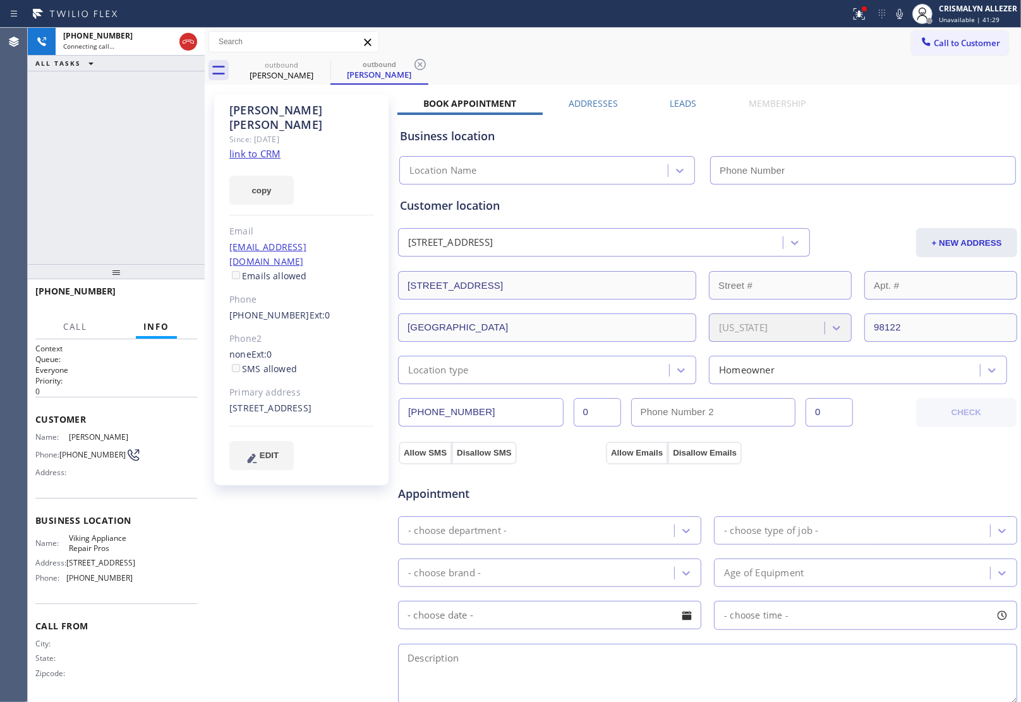
click at [251, 147] on link "link to CRM" at bounding box center [254, 153] width 51 height 13
type input "(855) 666-9755"
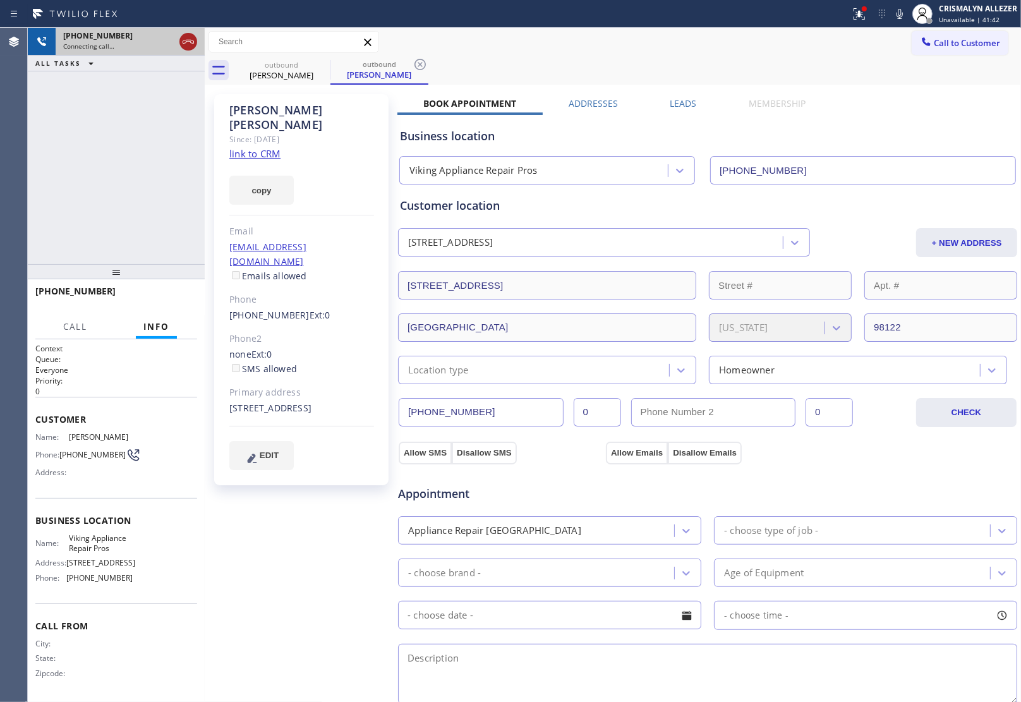
click at [185, 37] on icon at bounding box center [188, 41] width 15 height 15
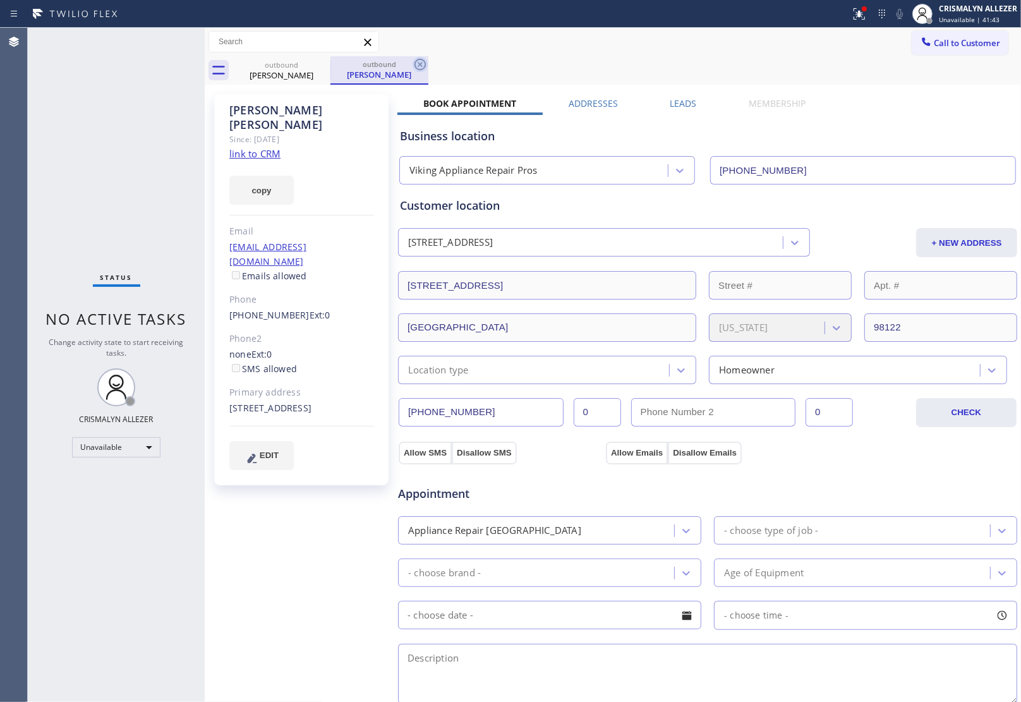
click at [418, 64] on icon at bounding box center [419, 64] width 15 height 15
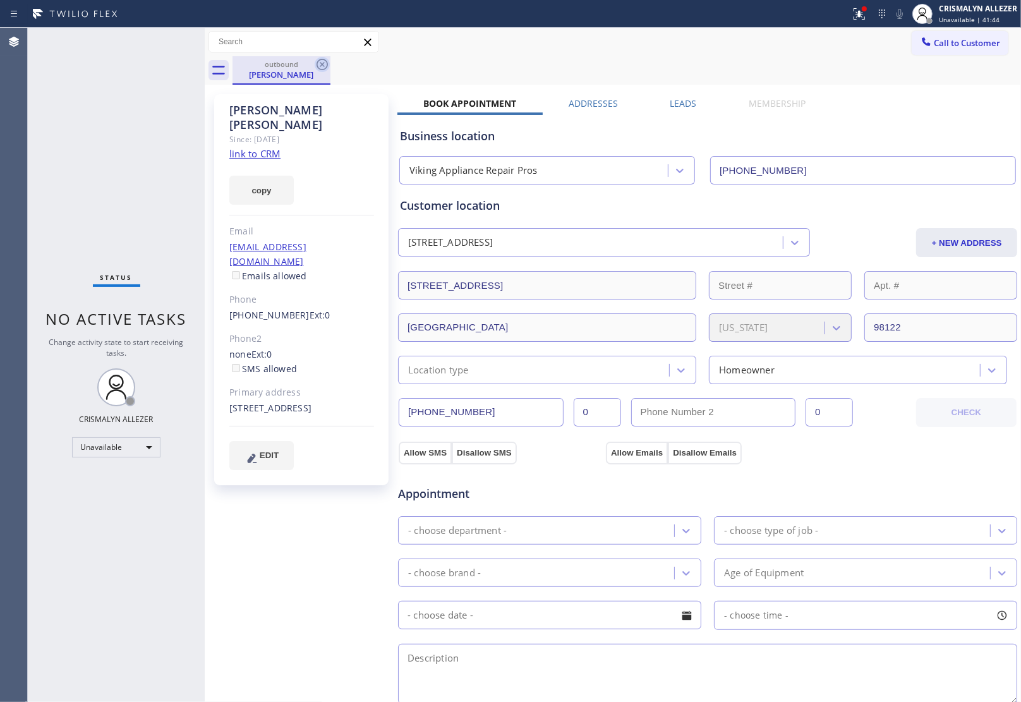
click at [323, 64] on icon at bounding box center [322, 64] width 15 height 15
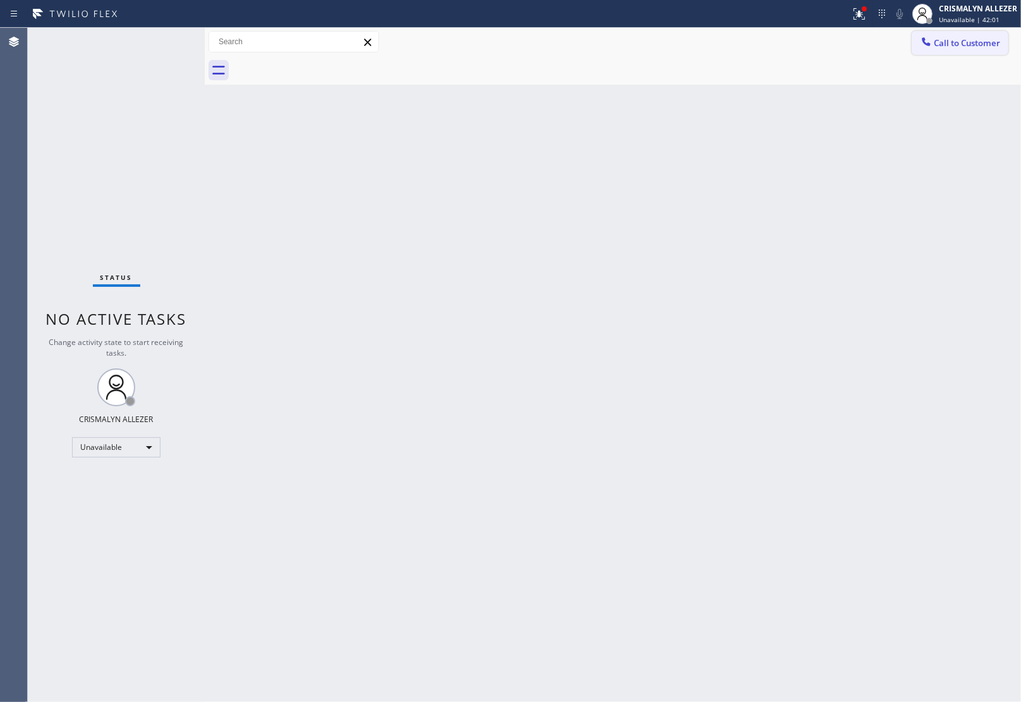
click at [954, 41] on span "Call to Customer" at bounding box center [967, 42] width 66 height 11
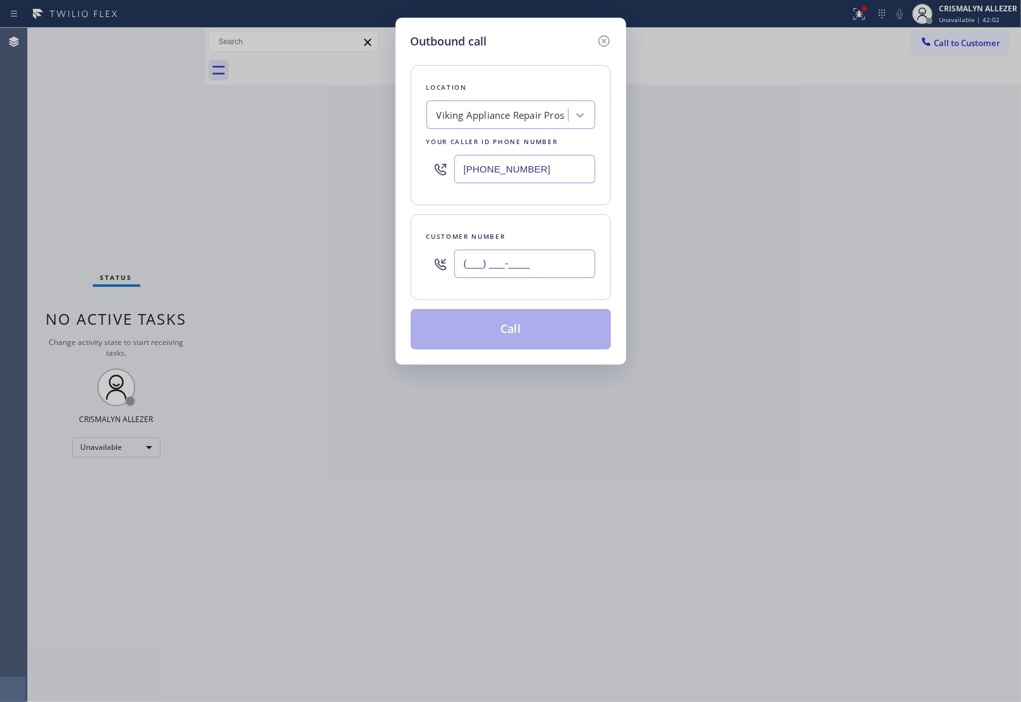
click at [554, 259] on input "(___) ___-____" at bounding box center [524, 264] width 141 height 28
paste input "480) 516-7115"
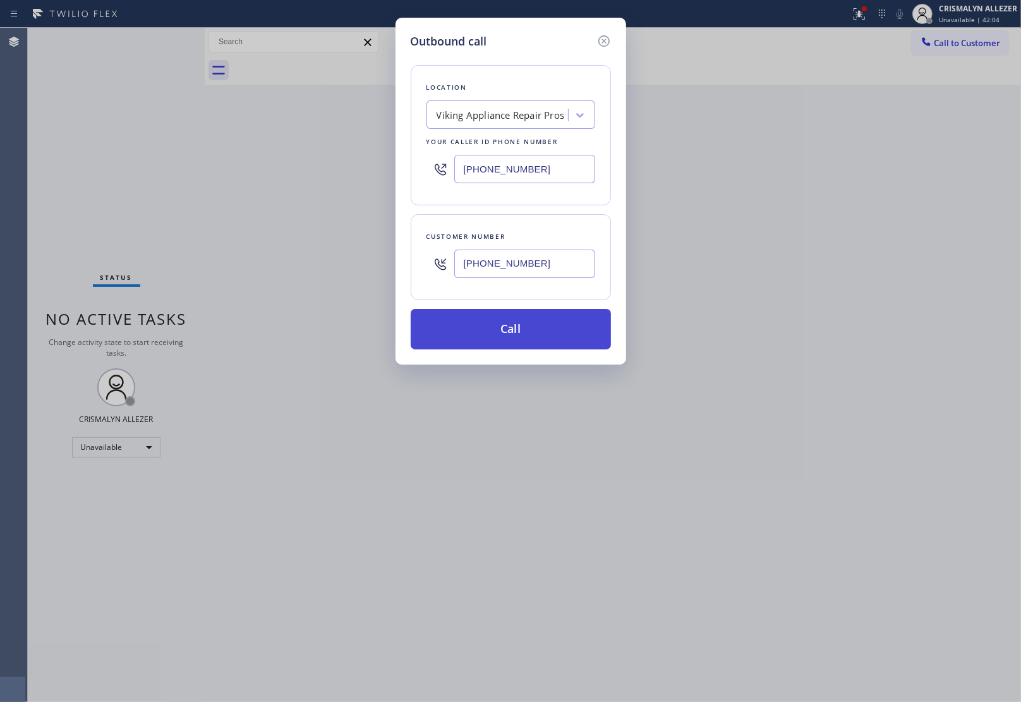
type input "(480) 516-7115"
click at [521, 335] on button "Call" at bounding box center [511, 329] width 200 height 40
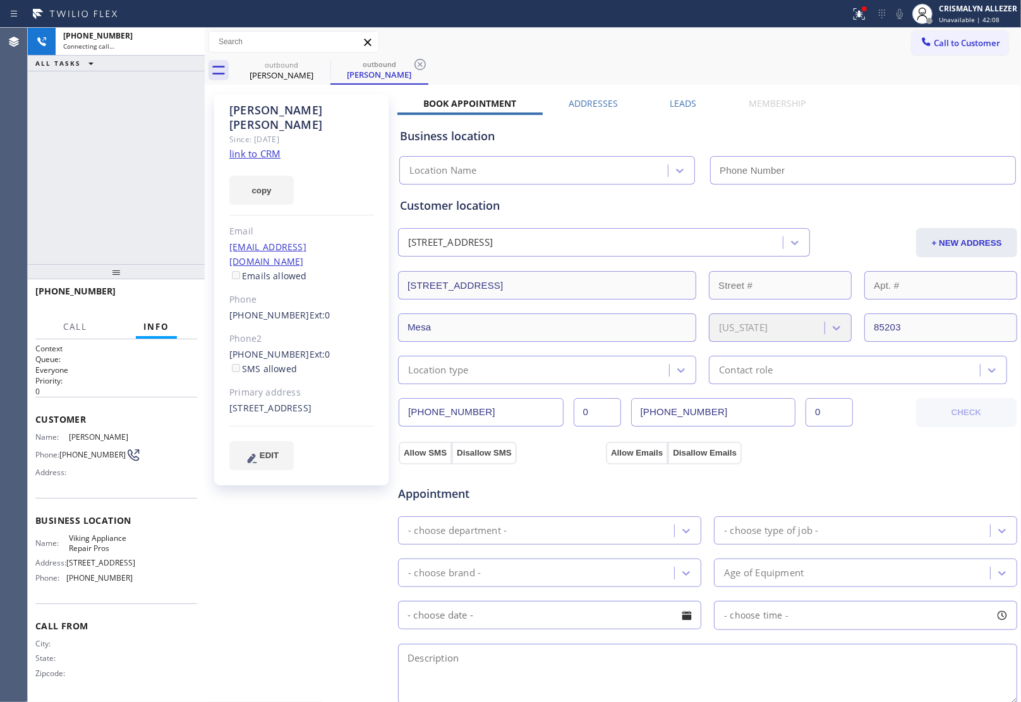
type input "(855) 666-9755"
click at [260, 147] on link "link to CRM" at bounding box center [254, 153] width 51 height 13
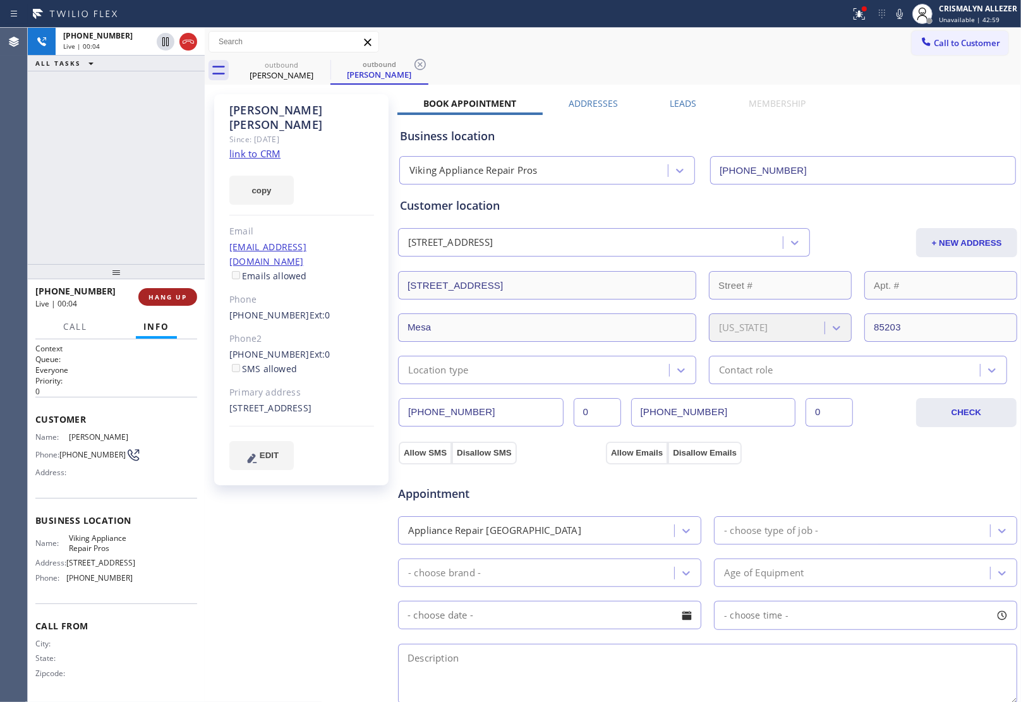
click at [157, 301] on button "HANG UP" at bounding box center [167, 297] width 59 height 18
click at [171, 301] on span "HANG UP" at bounding box center [167, 296] width 39 height 9
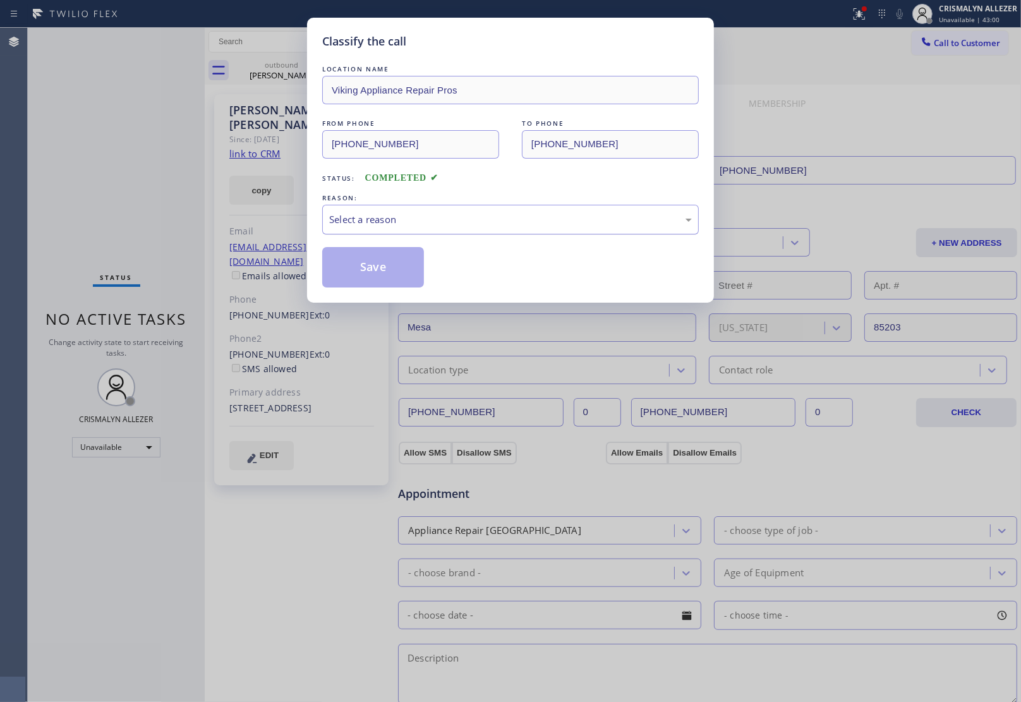
click at [520, 226] on div "Select a reason" at bounding box center [510, 219] width 363 height 15
click at [376, 265] on button "Save" at bounding box center [373, 267] width 102 height 40
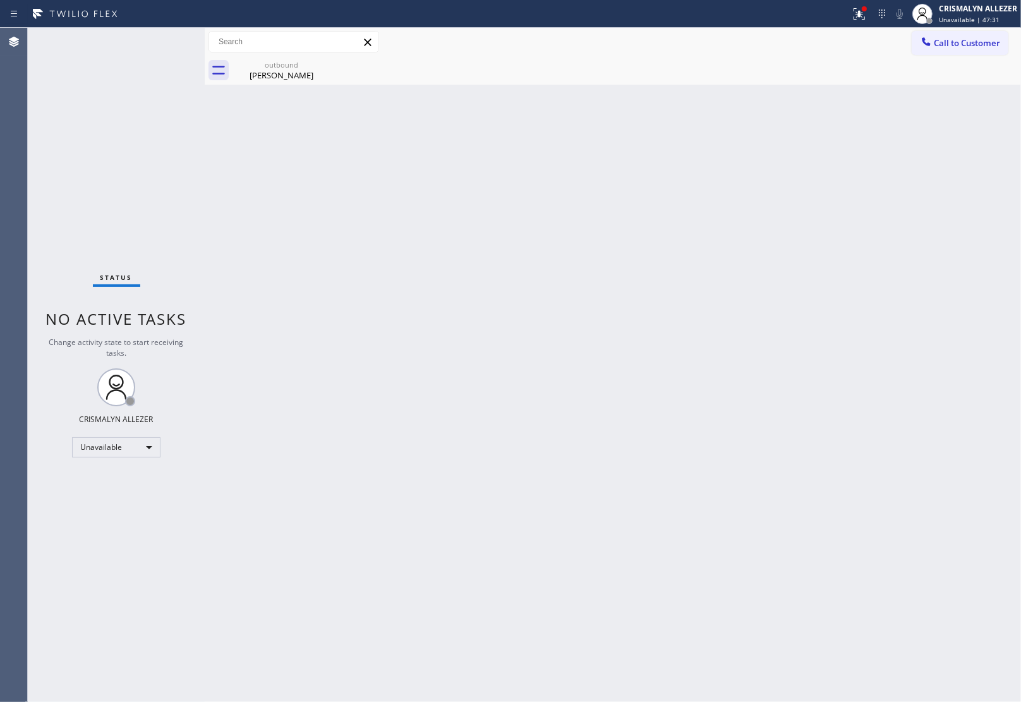
click at [943, 222] on div "Back to Dashboard Change Sender ID Customers Technicians Select a contact Outbo…" at bounding box center [613, 365] width 816 height 674
click at [266, 69] on div "Katie Davis" at bounding box center [281, 74] width 95 height 11
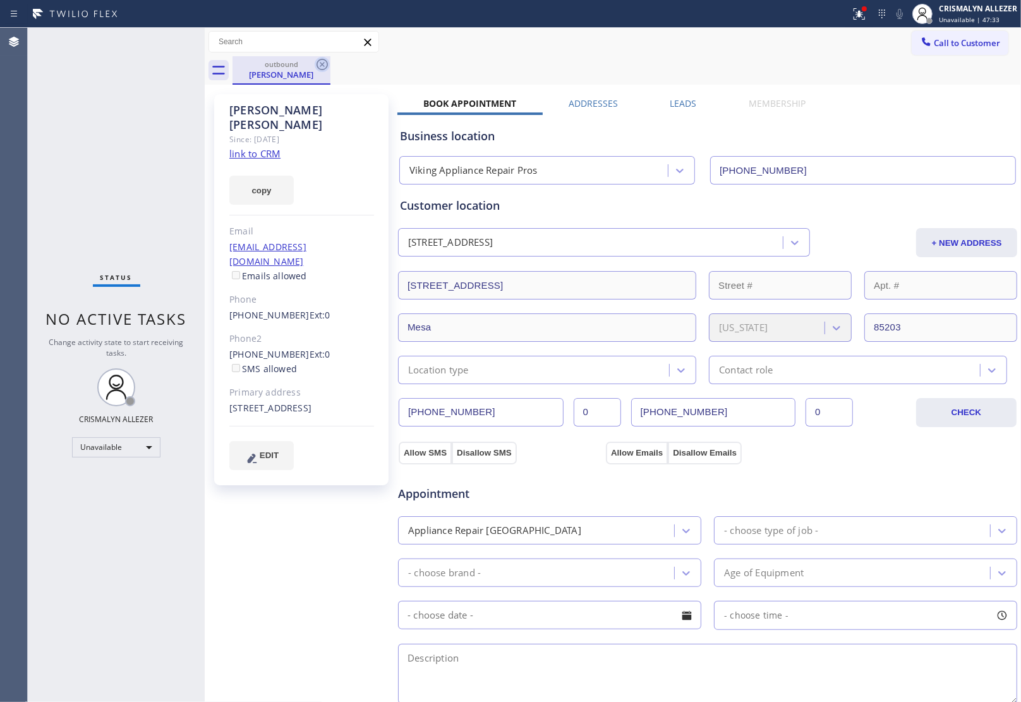
click at [320, 63] on icon at bounding box center [321, 64] width 11 height 11
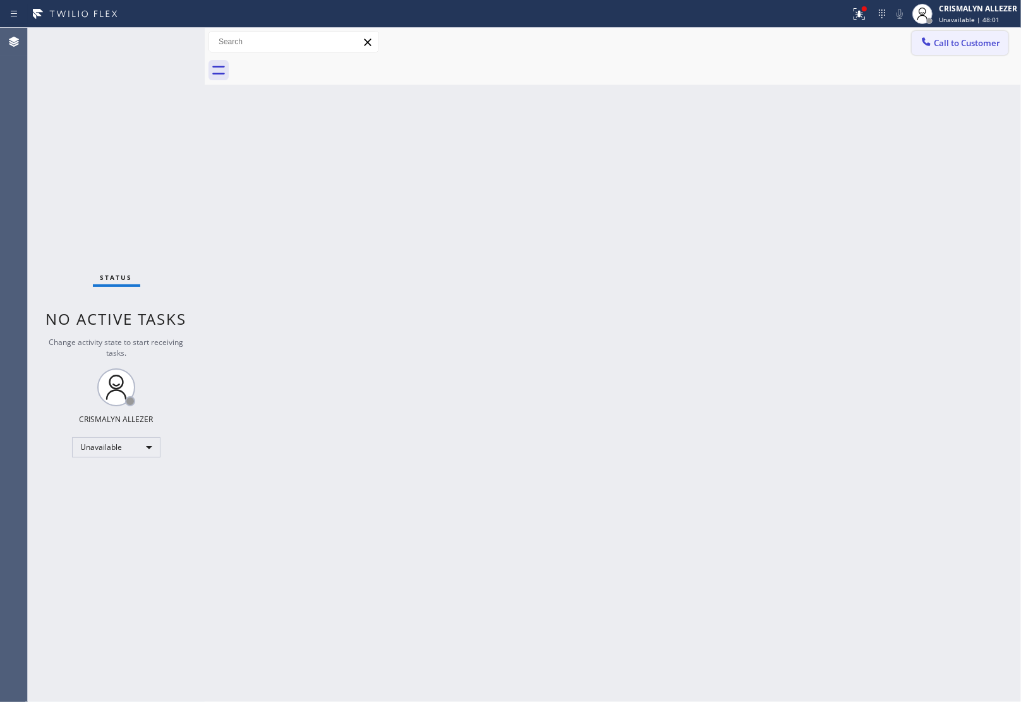
click at [941, 51] on button "Call to Customer" at bounding box center [959, 43] width 97 height 24
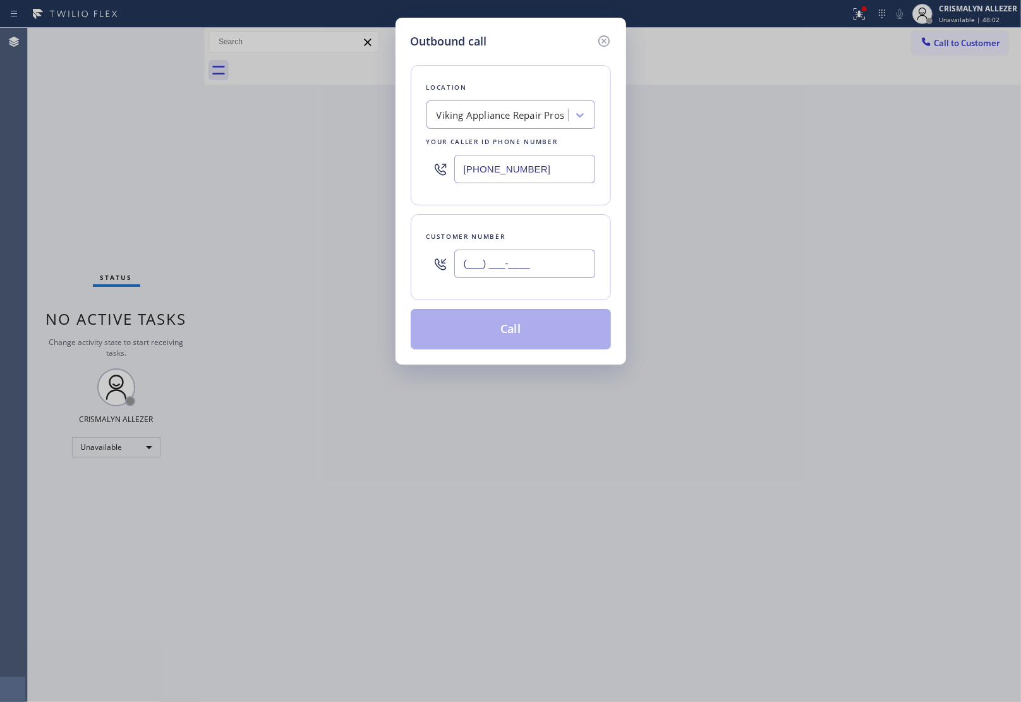
click at [528, 266] on input "(___) ___-____" at bounding box center [524, 264] width 141 height 28
paste input "805) 341-6197"
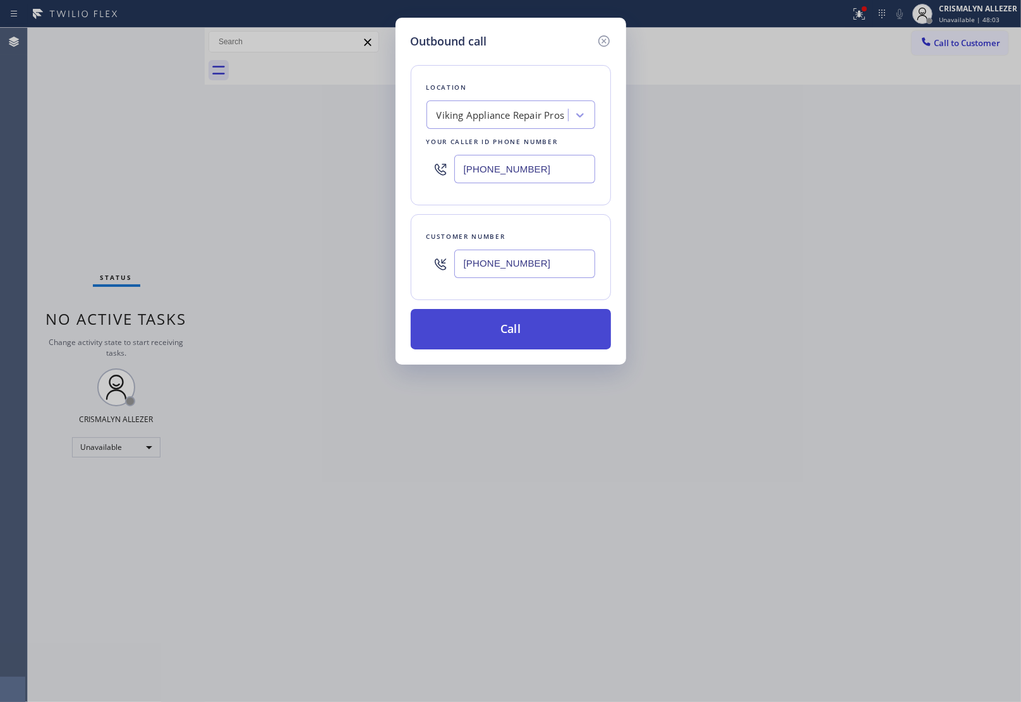
type input "(805) 341-6197"
click at [516, 327] on button "Call" at bounding box center [511, 329] width 200 height 40
drag, startPoint x: 525, startPoint y: 327, endPoint x: 640, endPoint y: 56, distance: 294.4
click at [525, 327] on button "Call" at bounding box center [511, 329] width 200 height 40
click at [498, 340] on button "Call" at bounding box center [511, 329] width 200 height 40
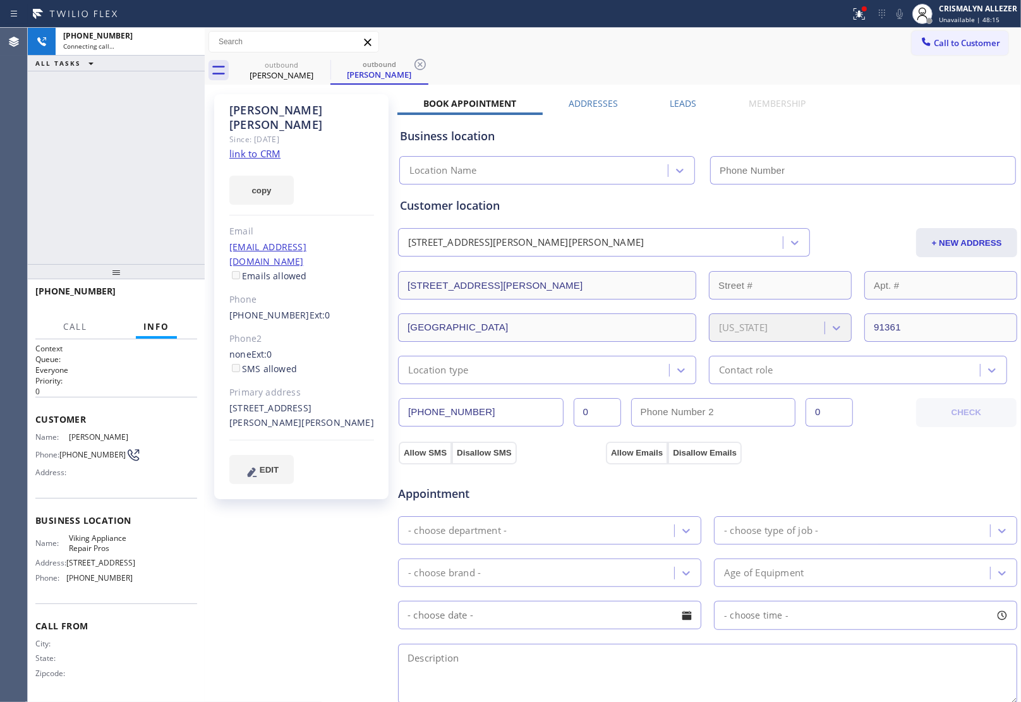
click at [268, 147] on link "link to CRM" at bounding box center [254, 153] width 51 height 13
type input "(855) 666-9755"
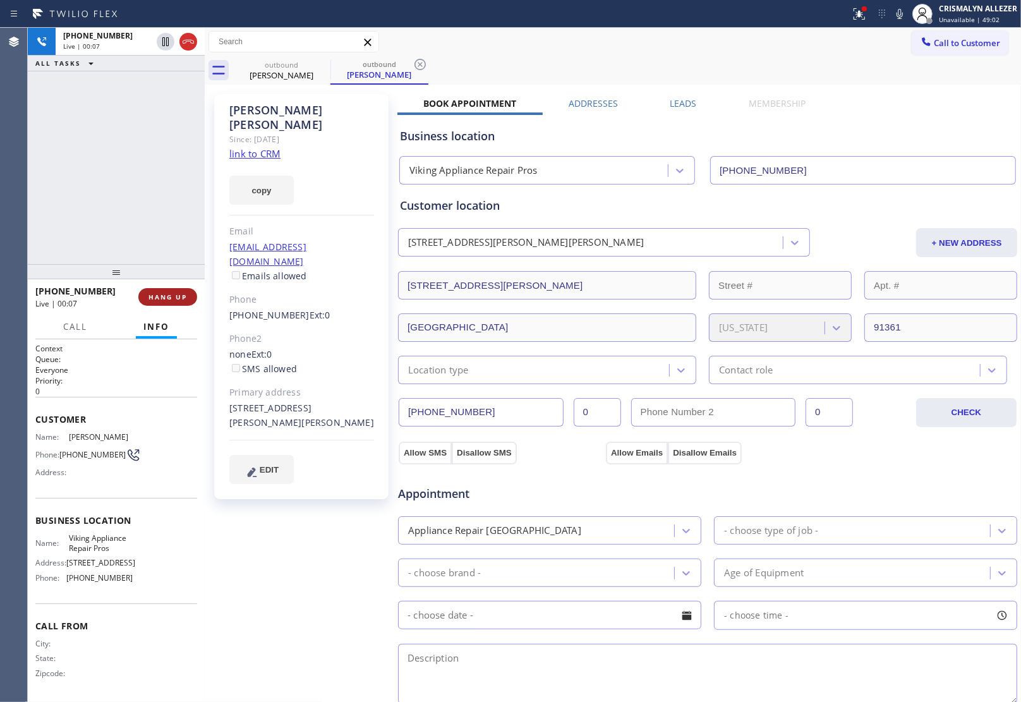
click at [167, 295] on span "HANG UP" at bounding box center [167, 296] width 39 height 9
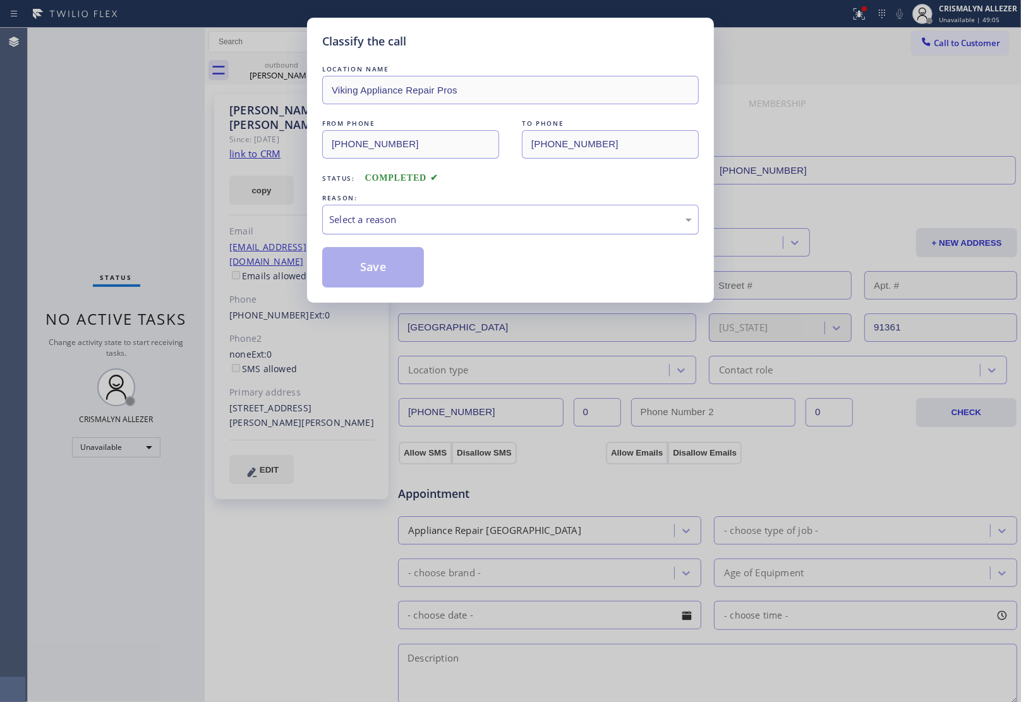
click at [479, 226] on div "Select a reason" at bounding box center [510, 219] width 363 height 15
click at [342, 272] on button "Save" at bounding box center [373, 267] width 102 height 40
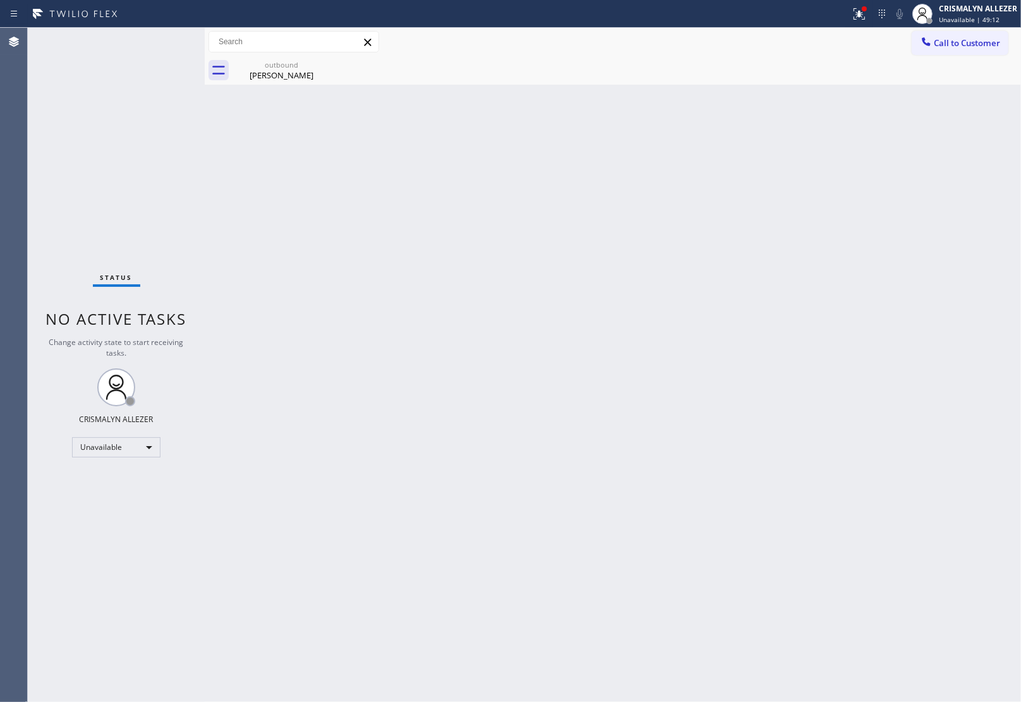
drag, startPoint x: 286, startPoint y: 66, endPoint x: 351, endPoint y: 66, distance: 65.1
click at [297, 66] on div "outbound" at bounding box center [281, 64] width 95 height 9
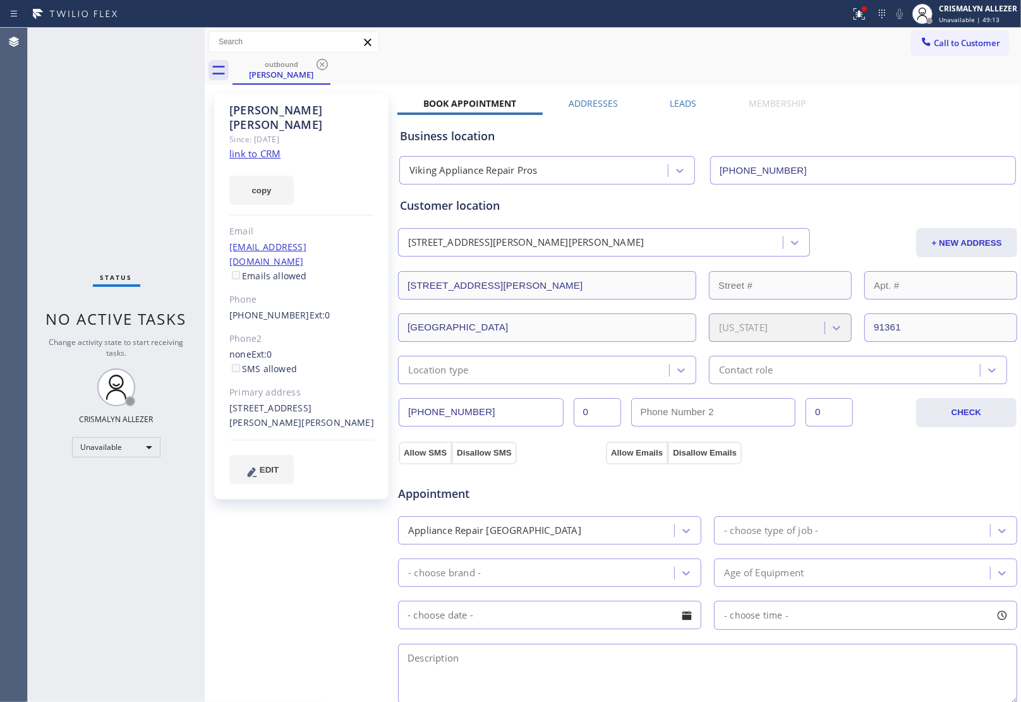
drag, startPoint x: 318, startPoint y: 65, endPoint x: 541, endPoint y: 67, distance: 223.0
click at [318, 65] on icon at bounding box center [322, 64] width 15 height 15
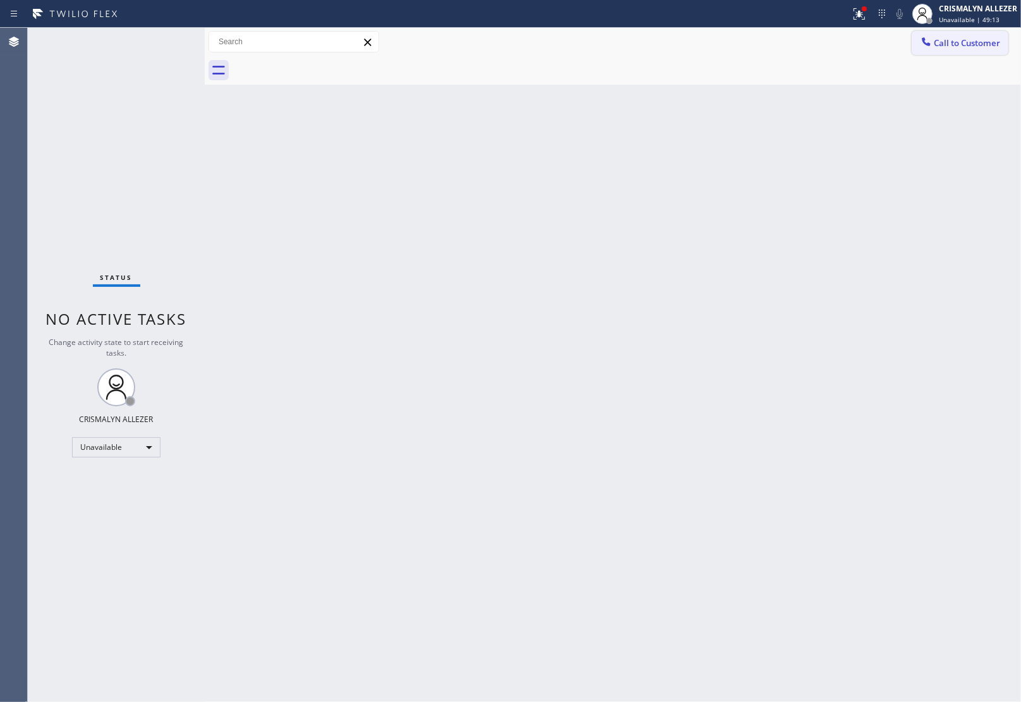
click at [975, 41] on span "Call to Customer" at bounding box center [967, 42] width 66 height 11
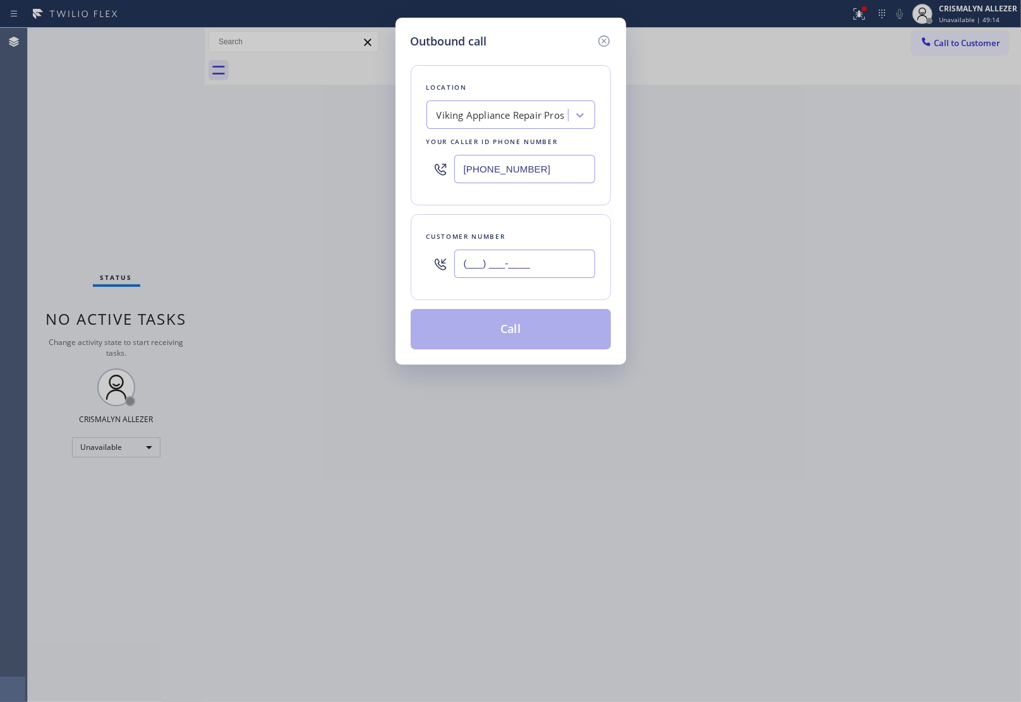
click at [548, 275] on input "(___) ___-____" at bounding box center [524, 264] width 141 height 28
paste input "661) 368-9097"
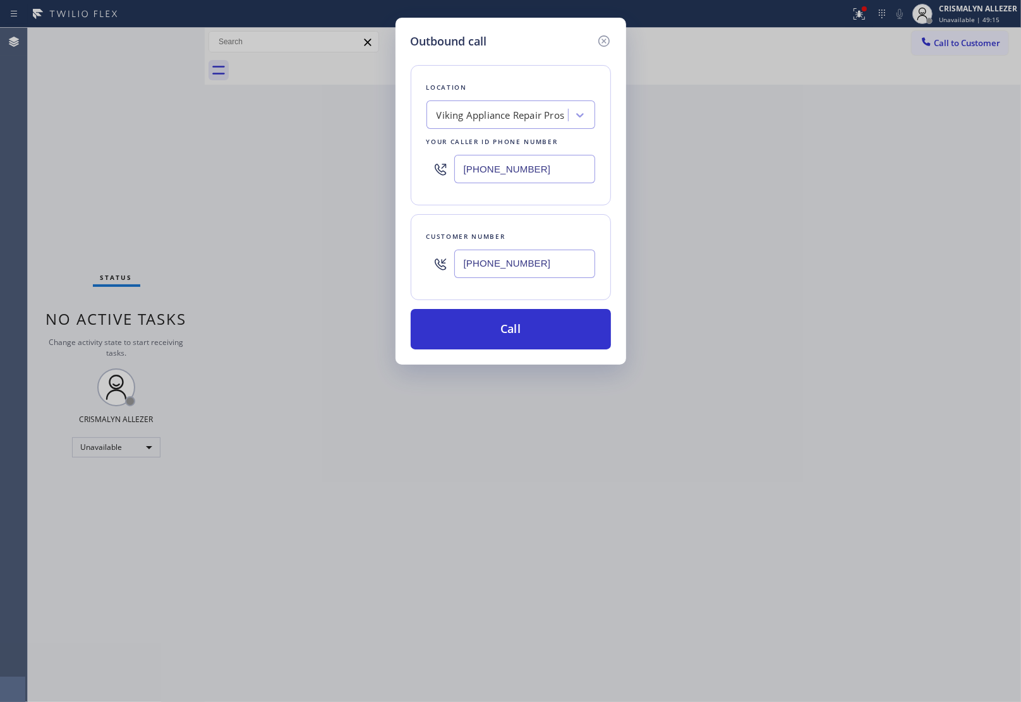
type input "(661) 368-9097"
drag, startPoint x: 563, startPoint y: 165, endPoint x: 318, endPoint y: 163, distance: 245.1
click at [318, 163] on div "Outbound call Location Viking Appliance Repair Pros Your caller id phone number…" at bounding box center [510, 351] width 1021 height 702
paste input "18) 429-3302"
drag, startPoint x: 550, startPoint y: 162, endPoint x: 338, endPoint y: 159, distance: 211.6
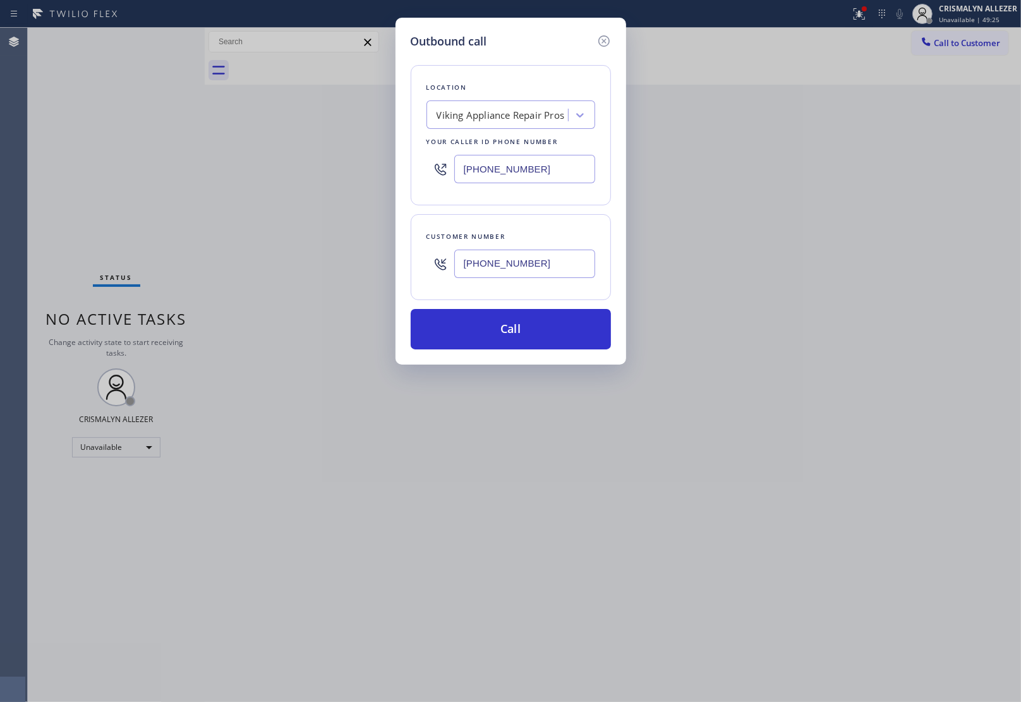
click at [394, 164] on div "Outbound call Location Viking Appliance Repair Pros Your caller id phone number…" at bounding box center [510, 351] width 1021 height 702
paste input "661) 368-9097"
type input "(661) 368-9097"
drag, startPoint x: 532, startPoint y: 263, endPoint x: 280, endPoint y: 256, distance: 252.1
click at [281, 256] on div "Outbound call Location Santa Clarita Appliance Repair Your caller id phone numb…" at bounding box center [510, 351] width 1021 height 702
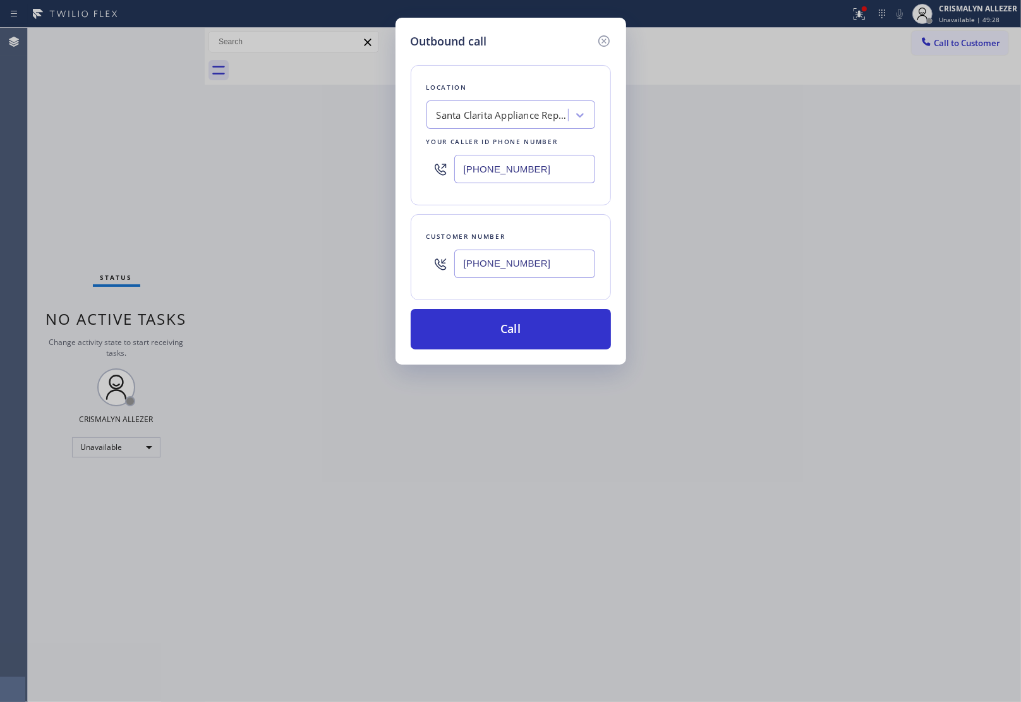
paste input "818) 429-3302"
type input "(818) 429-3302"
click at [519, 338] on button "Call" at bounding box center [511, 329] width 200 height 40
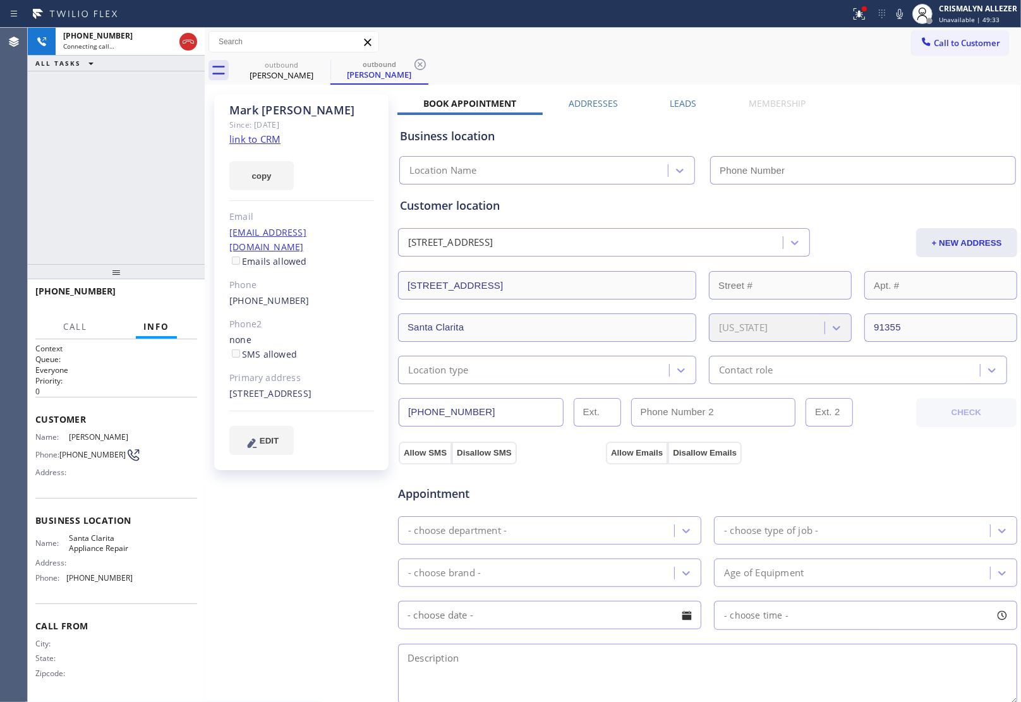
click at [260, 139] on link "link to CRM" at bounding box center [254, 139] width 51 height 13
type input "(661) 368-9097"
click at [166, 300] on span "HANG UP" at bounding box center [167, 296] width 39 height 9
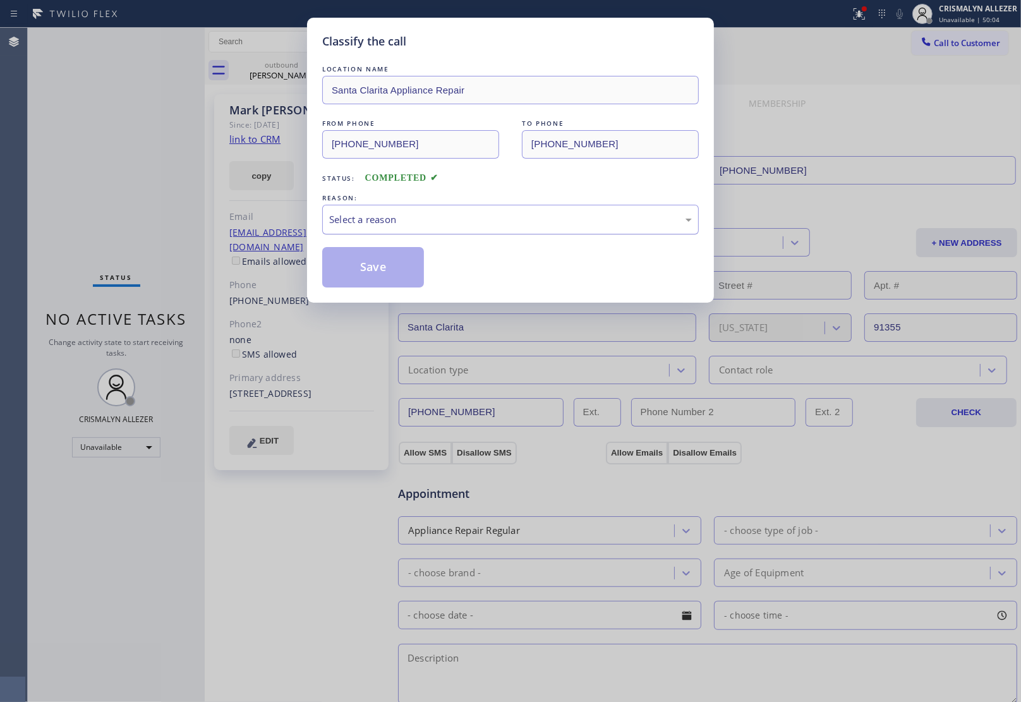
click at [526, 218] on div "Select a reason" at bounding box center [510, 219] width 363 height 15
click at [360, 264] on button "Save" at bounding box center [373, 267] width 102 height 40
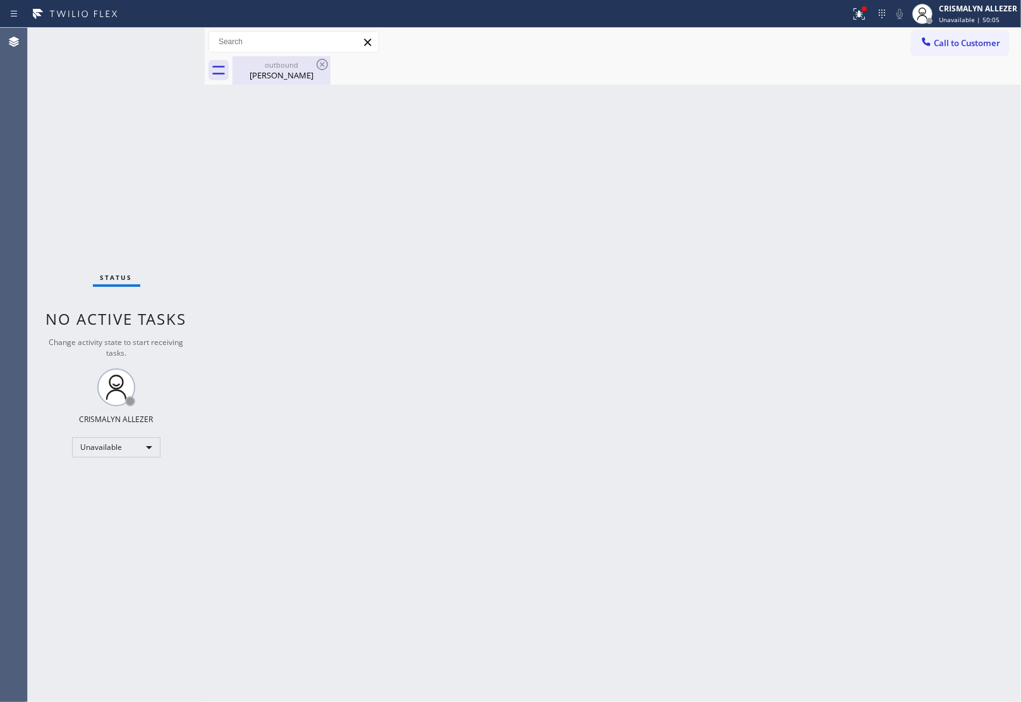
click at [289, 76] on div "Mark Burkhard" at bounding box center [281, 74] width 95 height 11
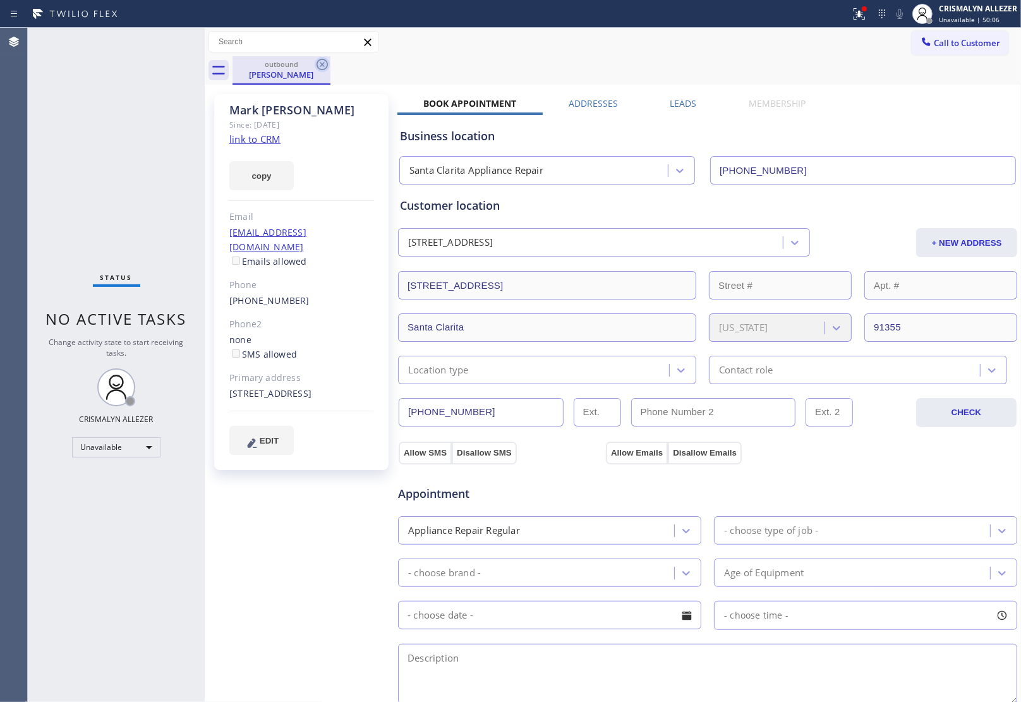
click at [321, 62] on icon at bounding box center [322, 64] width 15 height 15
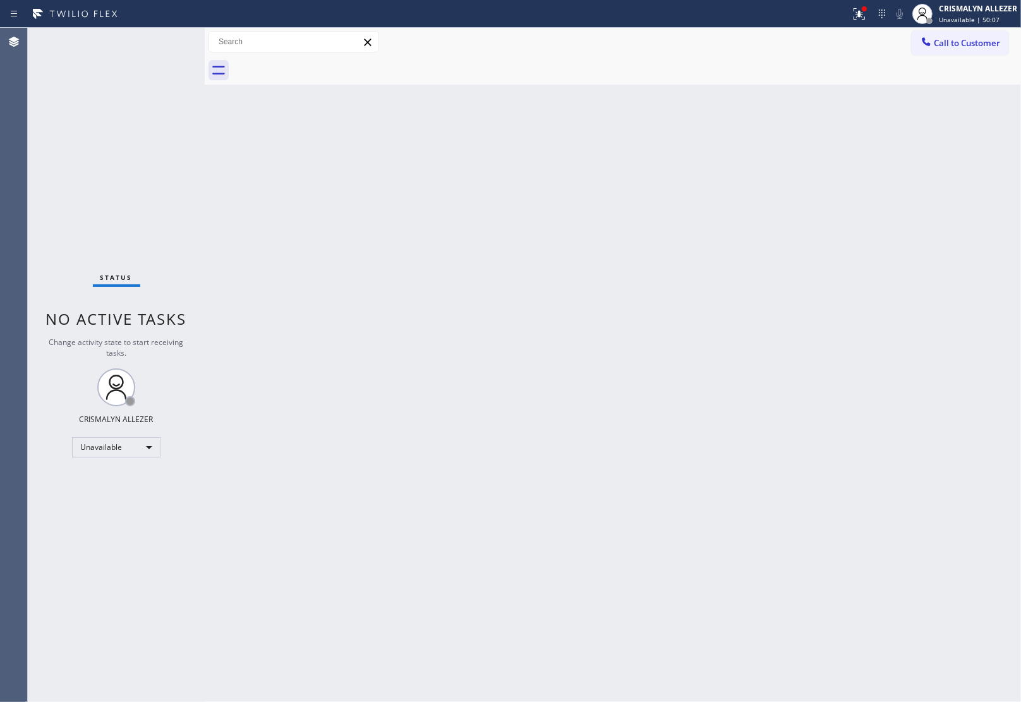
click at [923, 54] on button "Call to Customer" at bounding box center [959, 43] width 97 height 24
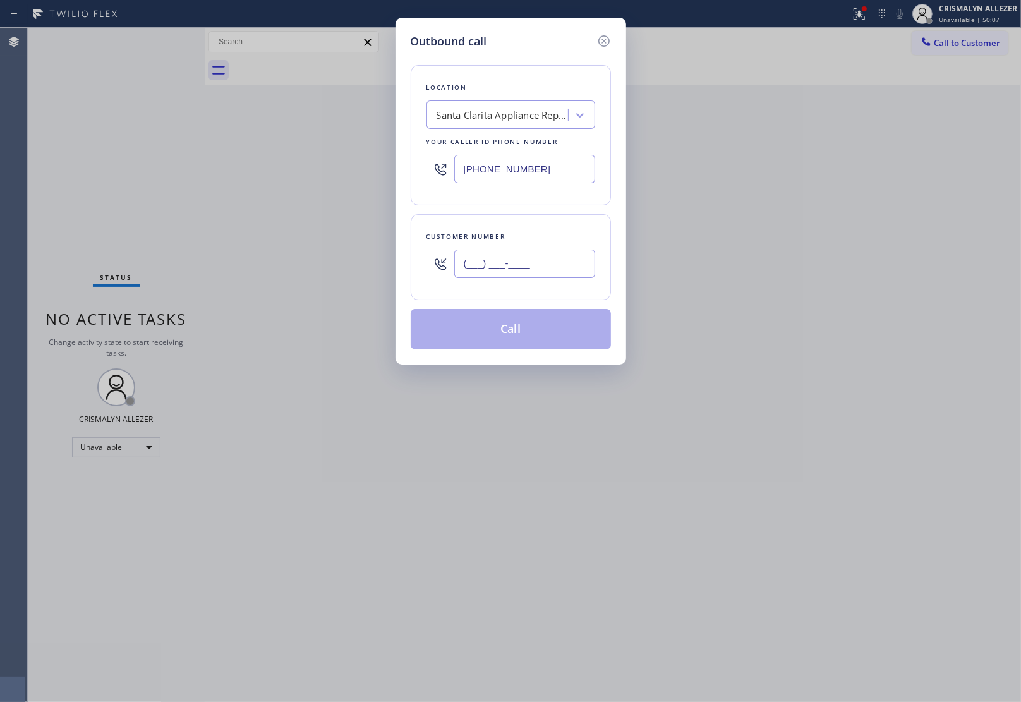
click at [563, 264] on input "(___) ___-____" at bounding box center [524, 264] width 141 height 28
paste input "818) 429-3302"
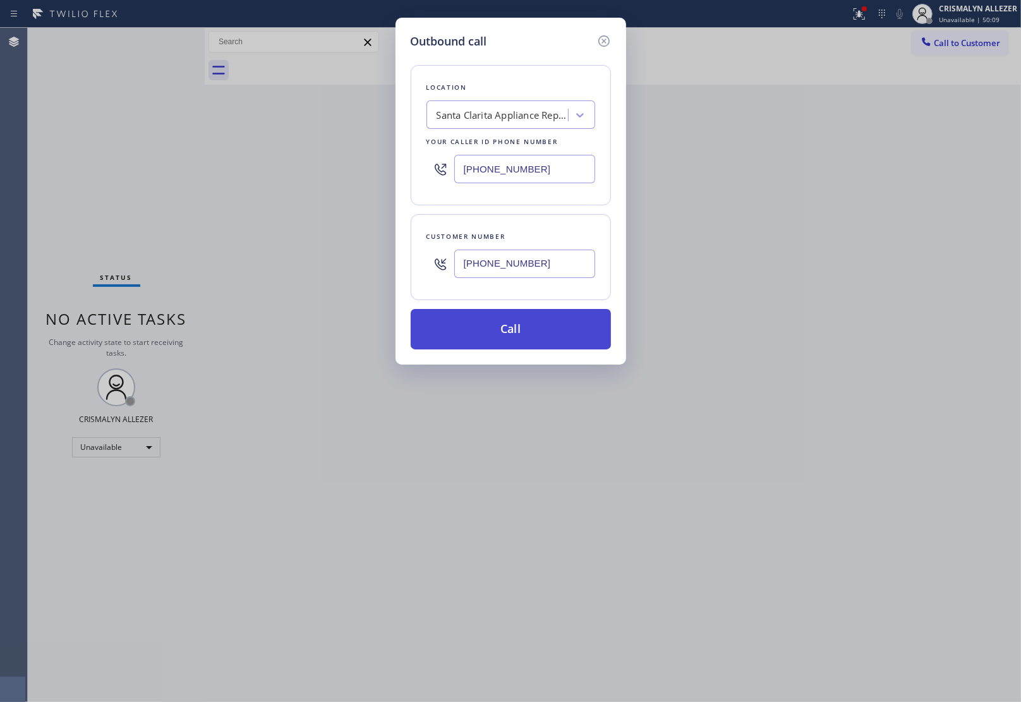
type input "(818) 429-3302"
click at [526, 342] on button "Call" at bounding box center [511, 329] width 200 height 40
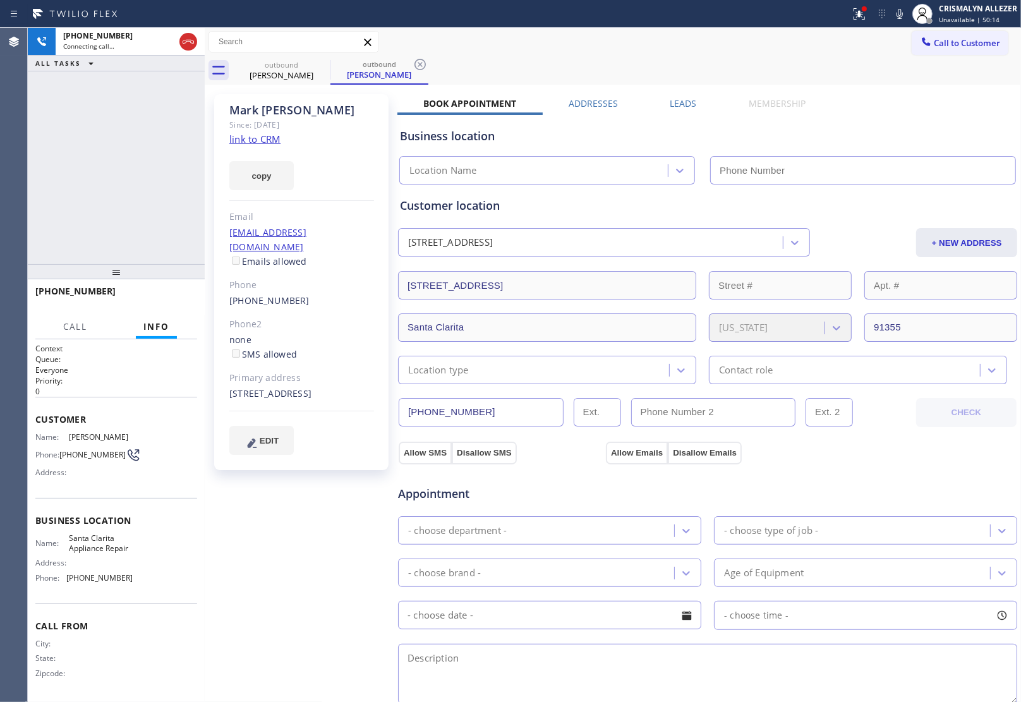
type input "(661) 368-9097"
click at [167, 298] on span "HANG UP" at bounding box center [167, 296] width 39 height 9
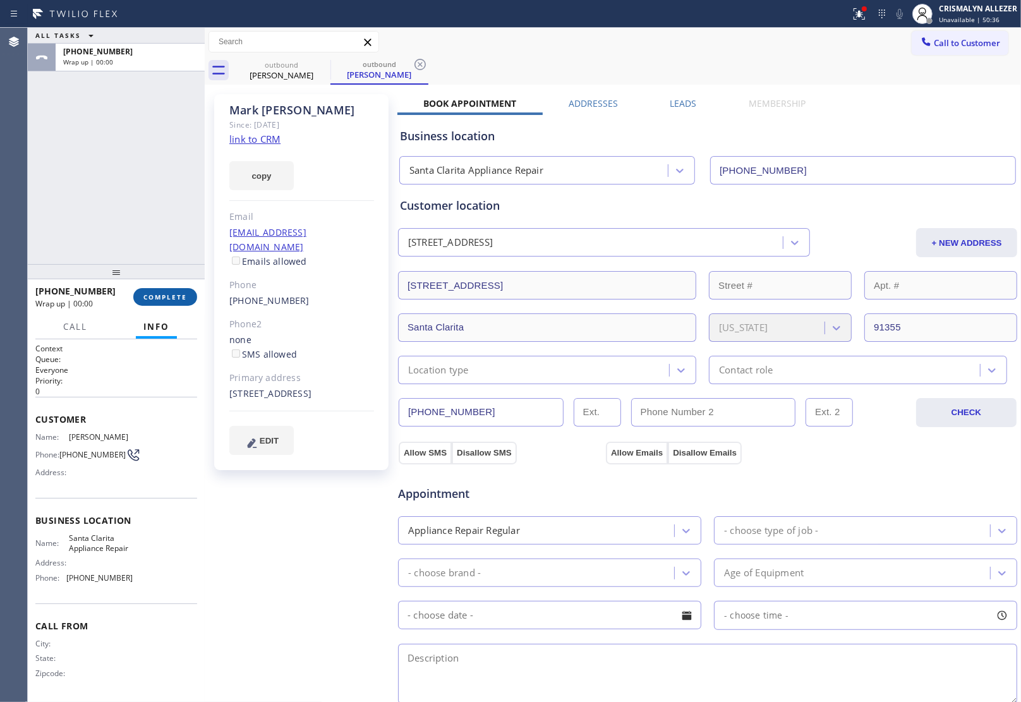
click at [181, 294] on span "COMPLETE" at bounding box center [165, 296] width 44 height 9
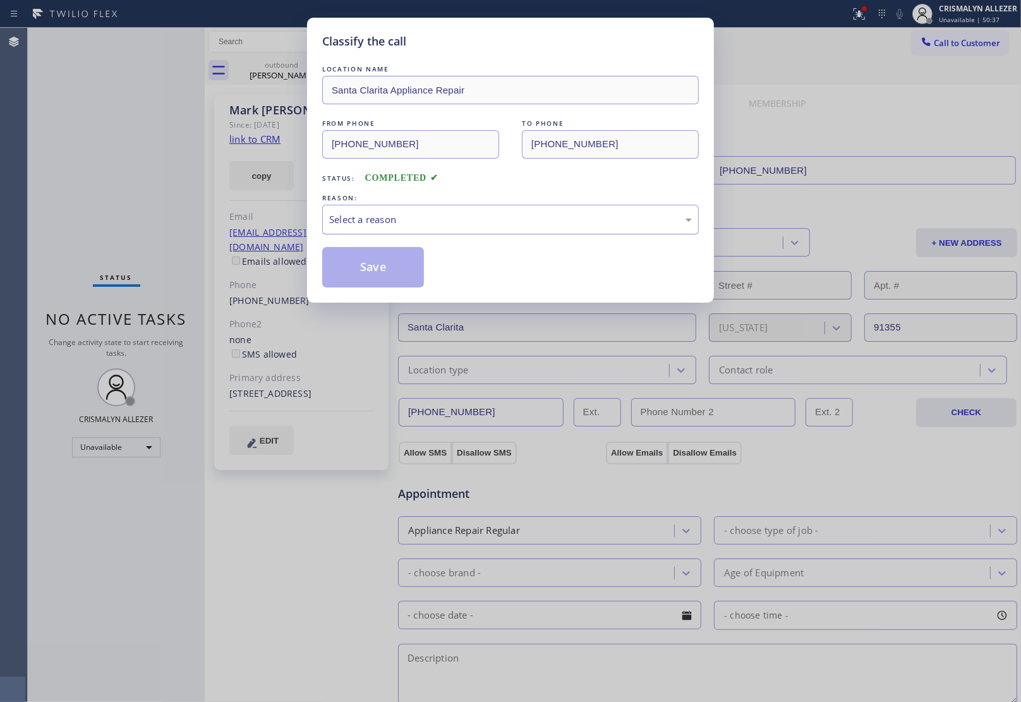
click at [547, 222] on div "Select a reason" at bounding box center [510, 219] width 363 height 15
click at [352, 269] on button "Save" at bounding box center [373, 267] width 102 height 40
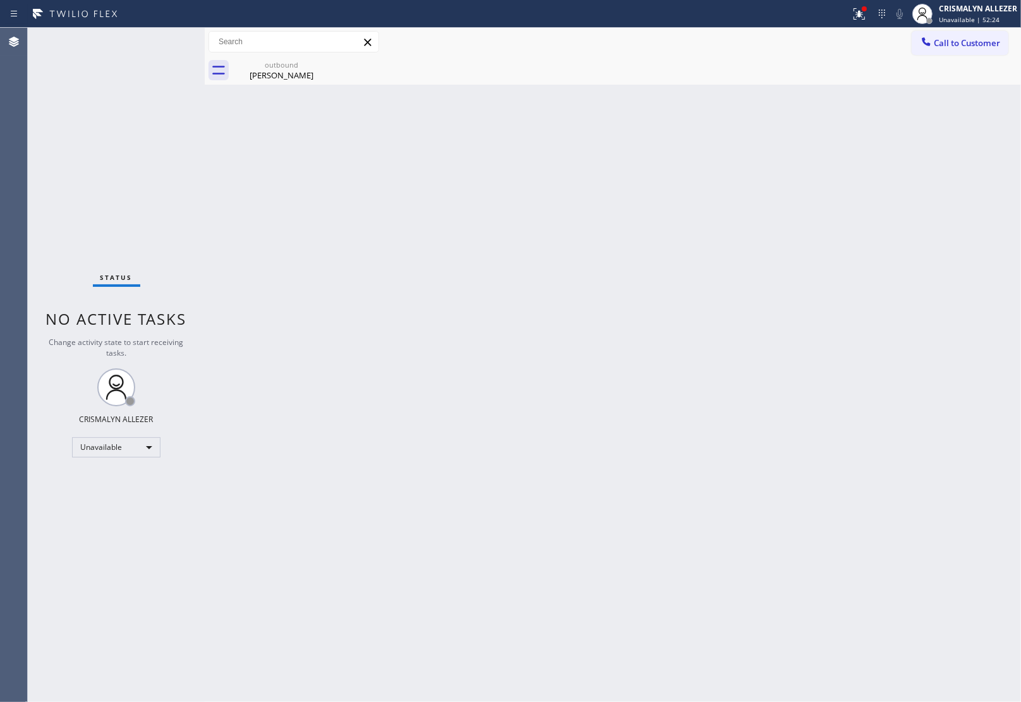
click at [1002, 275] on div "Back to Dashboard Change Sender ID Customers Technicians Select a contact Outbo…" at bounding box center [613, 365] width 816 height 674
click at [288, 73] on div "Mark Burkhard" at bounding box center [281, 74] width 95 height 11
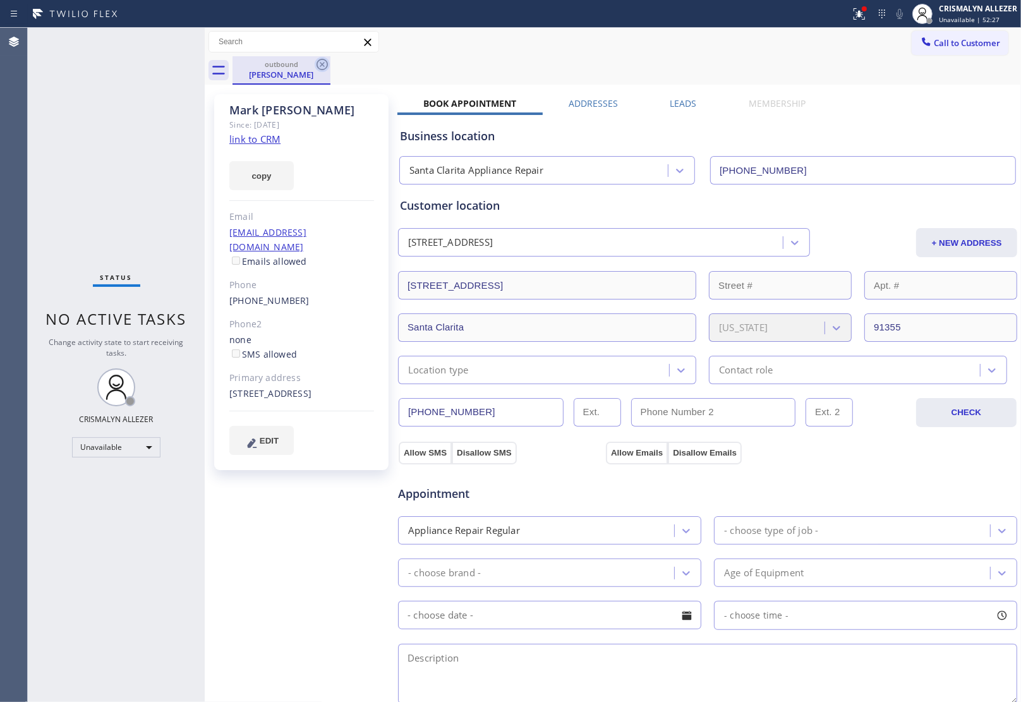
click at [320, 64] on icon at bounding box center [322, 64] width 15 height 15
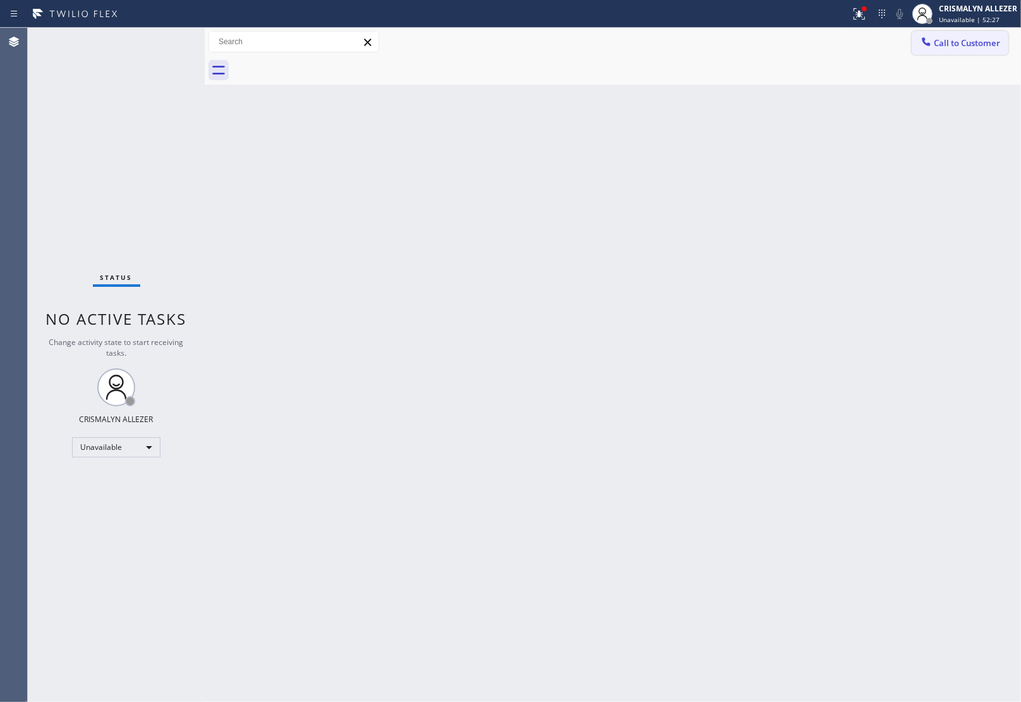
click at [965, 45] on span "Call to Customer" at bounding box center [967, 42] width 66 height 11
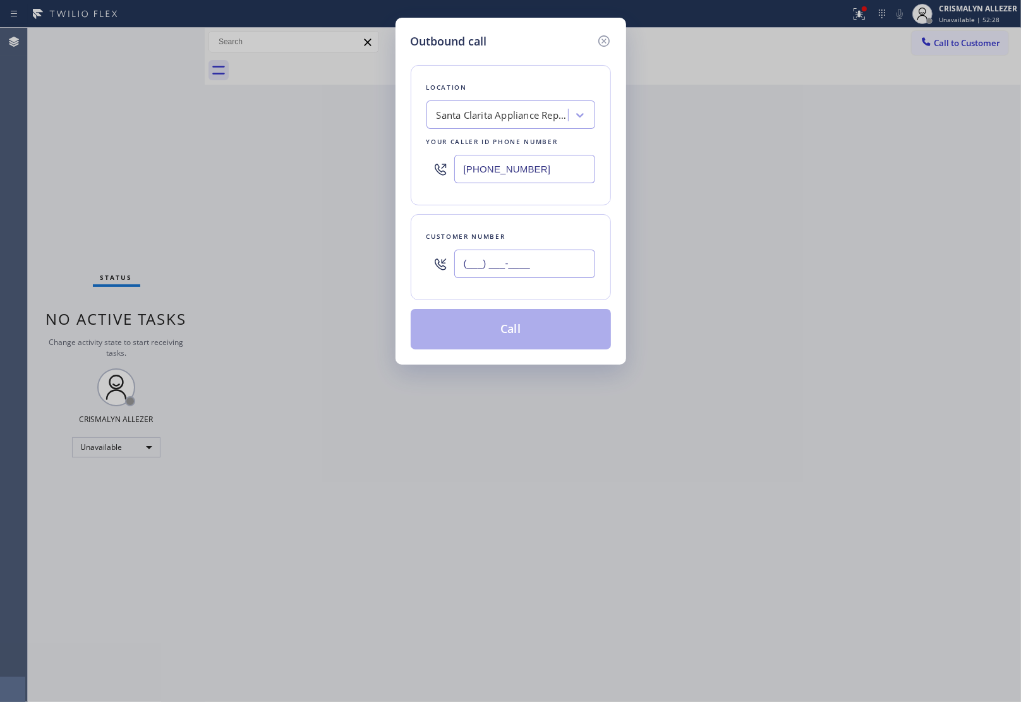
click at [581, 265] on input "(___) ___-____" at bounding box center [524, 264] width 141 height 28
paste input "818) 429-3302"
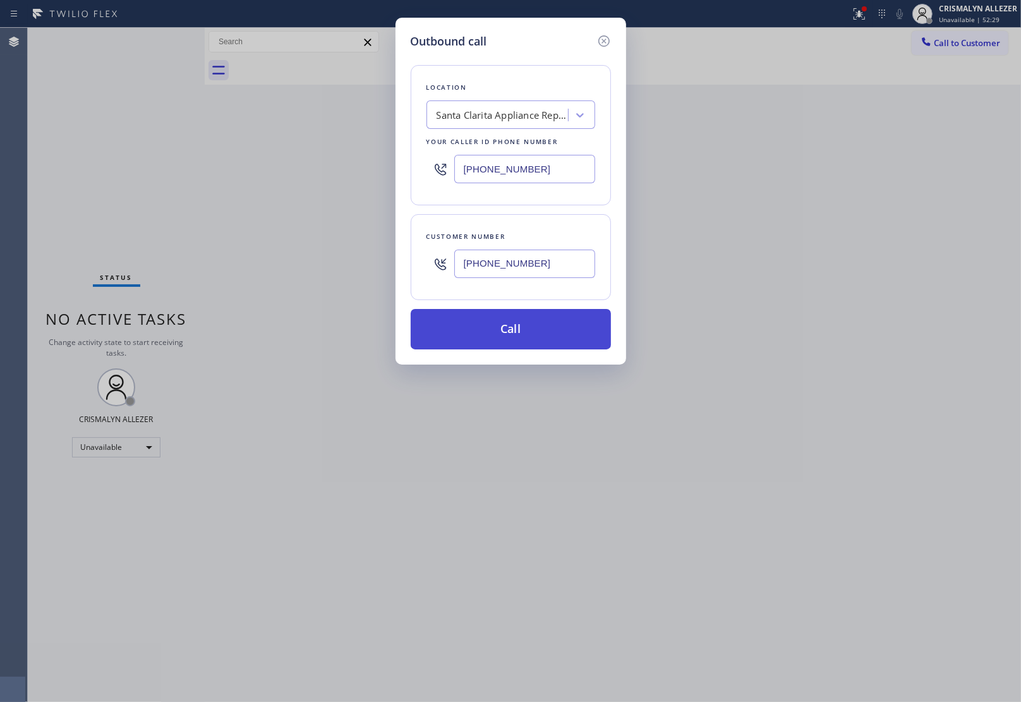
type input "(818) 429-3302"
click at [517, 335] on button "Call" at bounding box center [511, 329] width 200 height 40
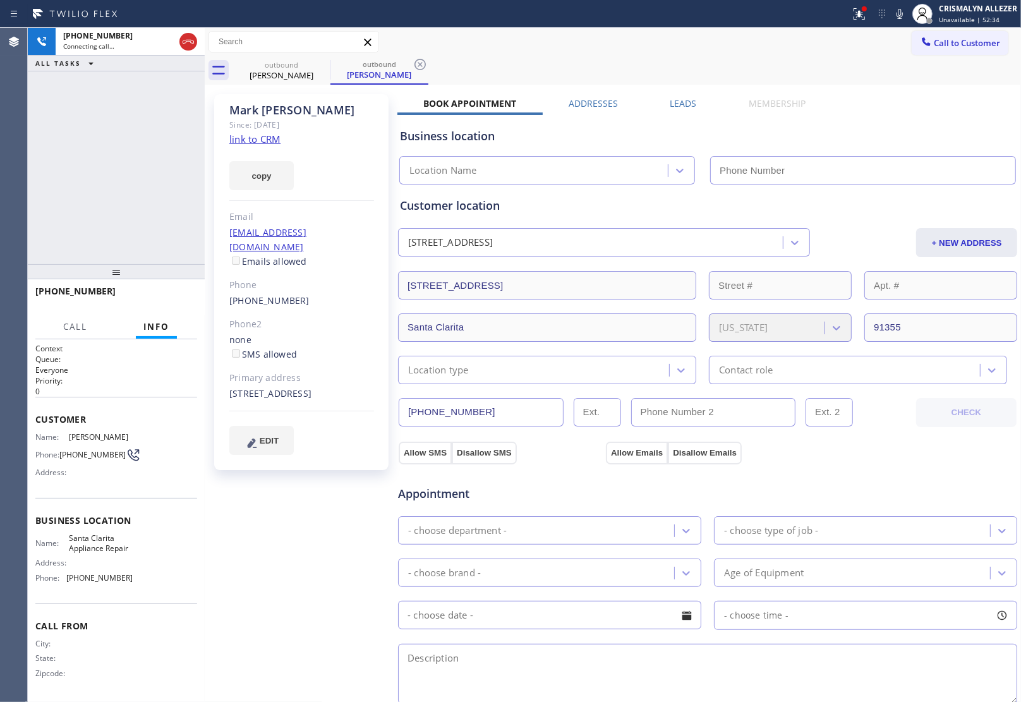
type input "(661) 368-9097"
click at [153, 292] on span "HANG UP" at bounding box center [167, 296] width 39 height 9
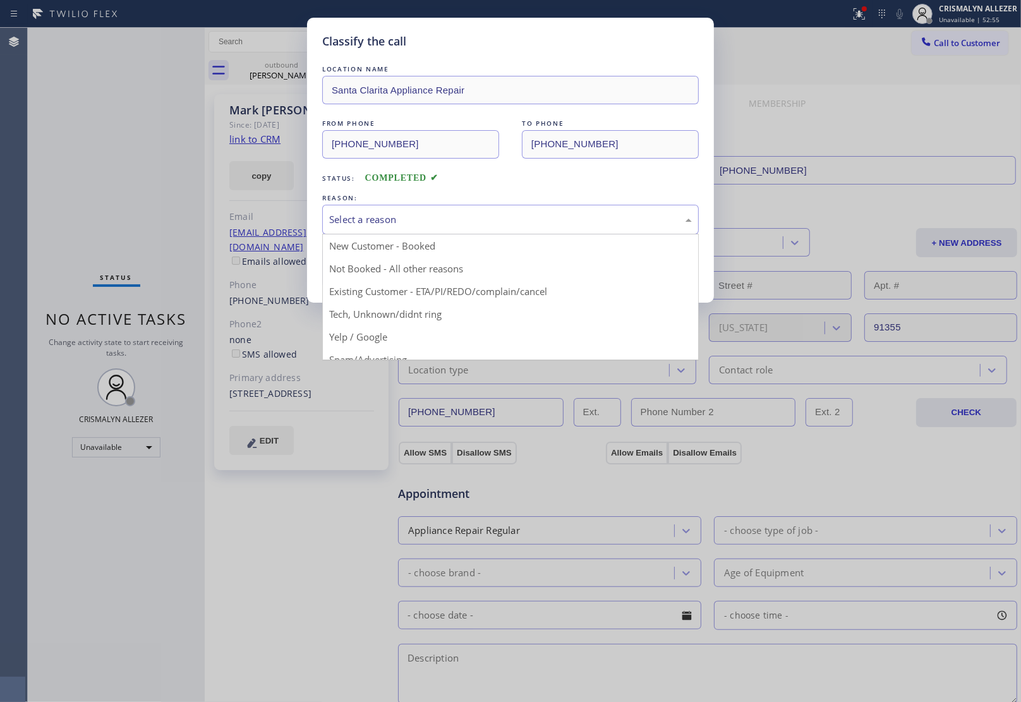
click at [472, 221] on div "Select a reason" at bounding box center [510, 219] width 363 height 15
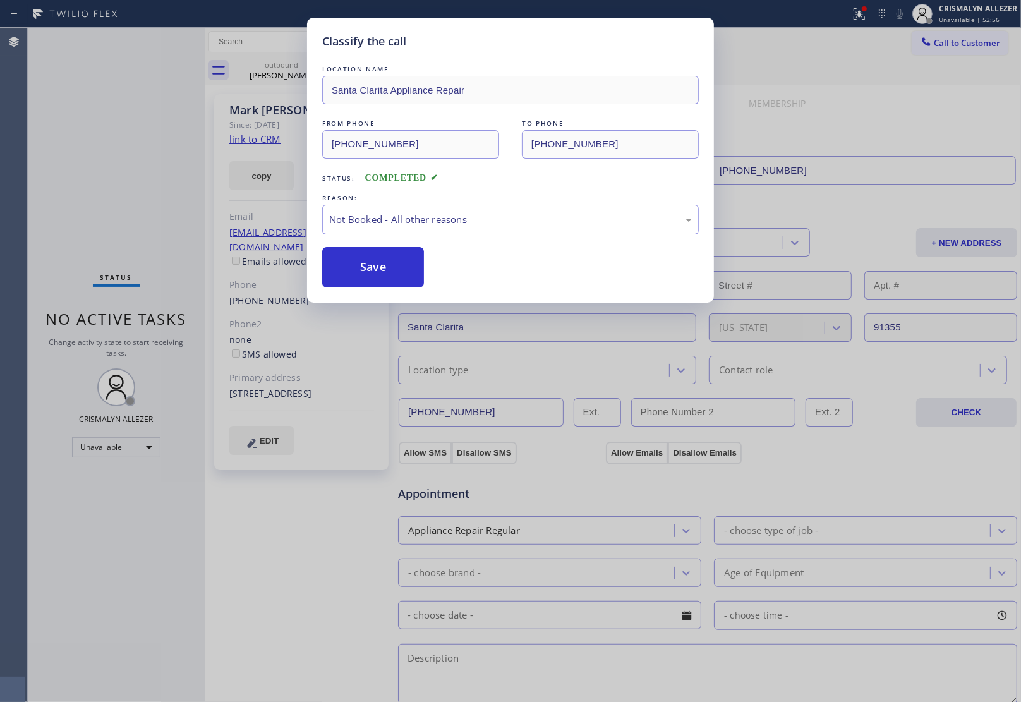
click at [385, 273] on button "Save" at bounding box center [373, 267] width 102 height 40
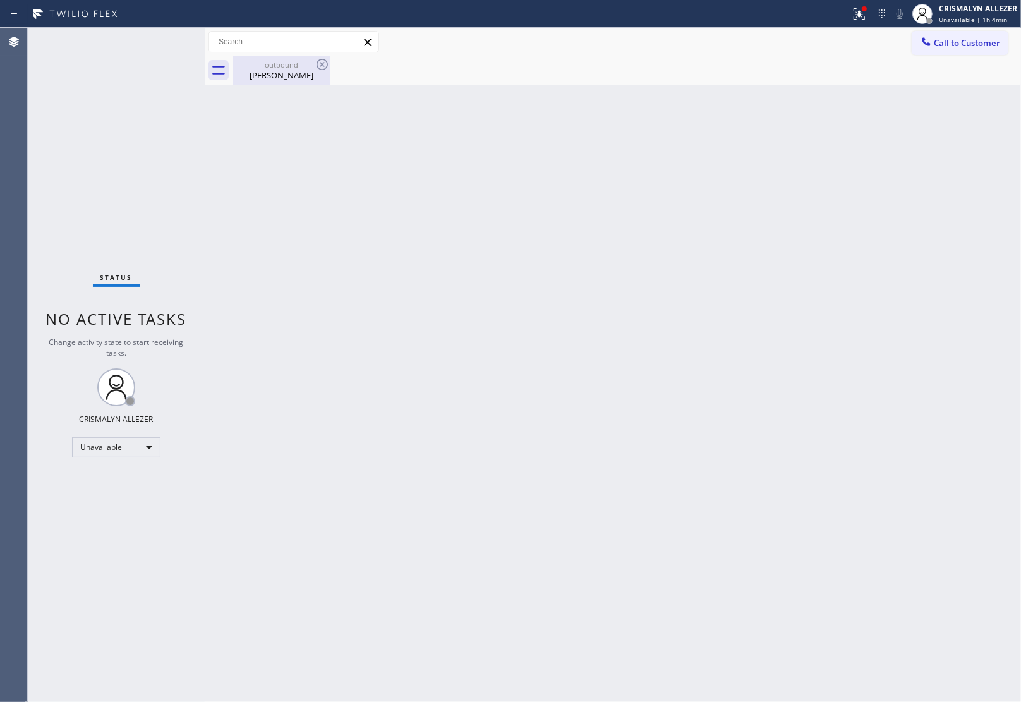
click at [282, 61] on div "outbound" at bounding box center [281, 64] width 95 height 9
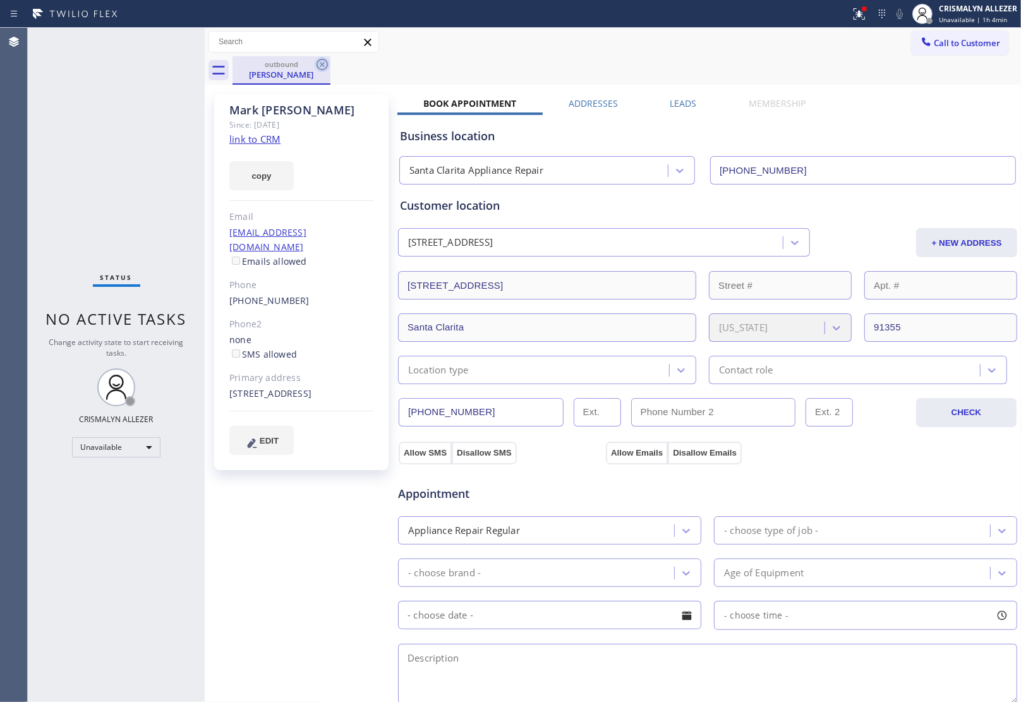
click at [316, 64] on icon at bounding box center [321, 64] width 11 height 11
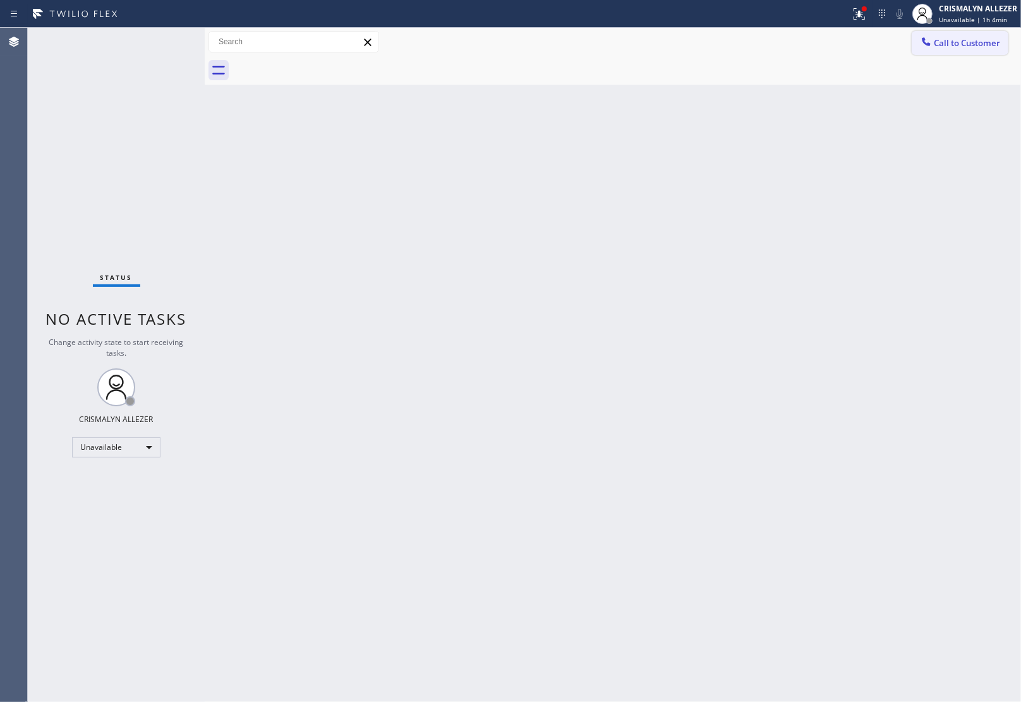
click at [992, 52] on button "Call to Customer" at bounding box center [959, 43] width 97 height 24
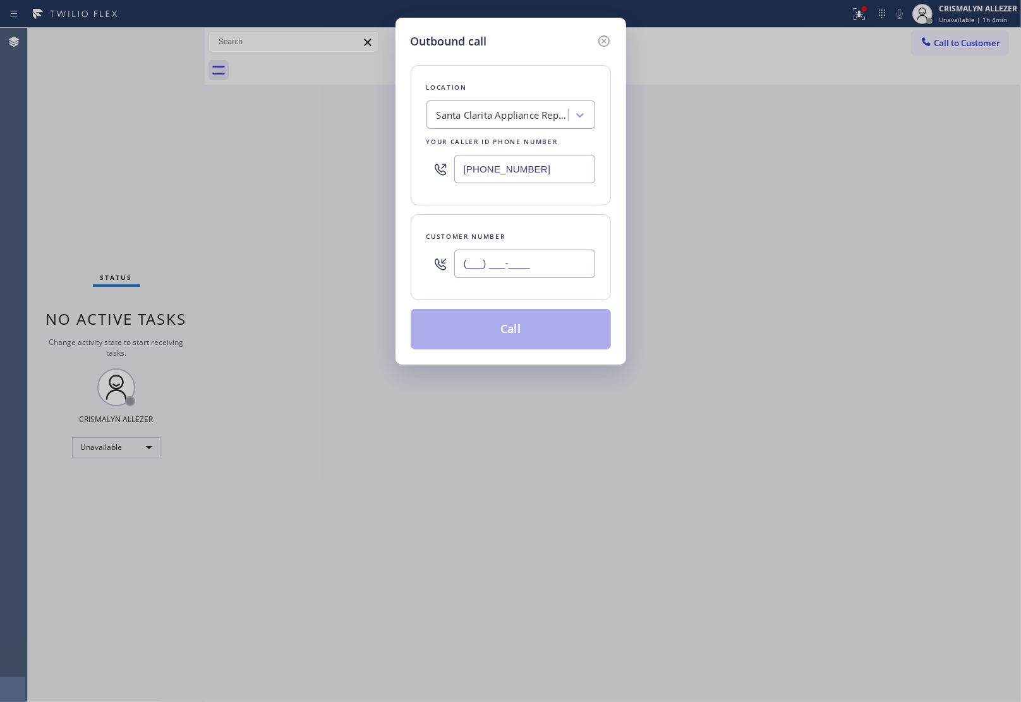
click at [564, 274] on input "(___) ___-____" at bounding box center [524, 264] width 141 height 28
paste input "805) 341-6197"
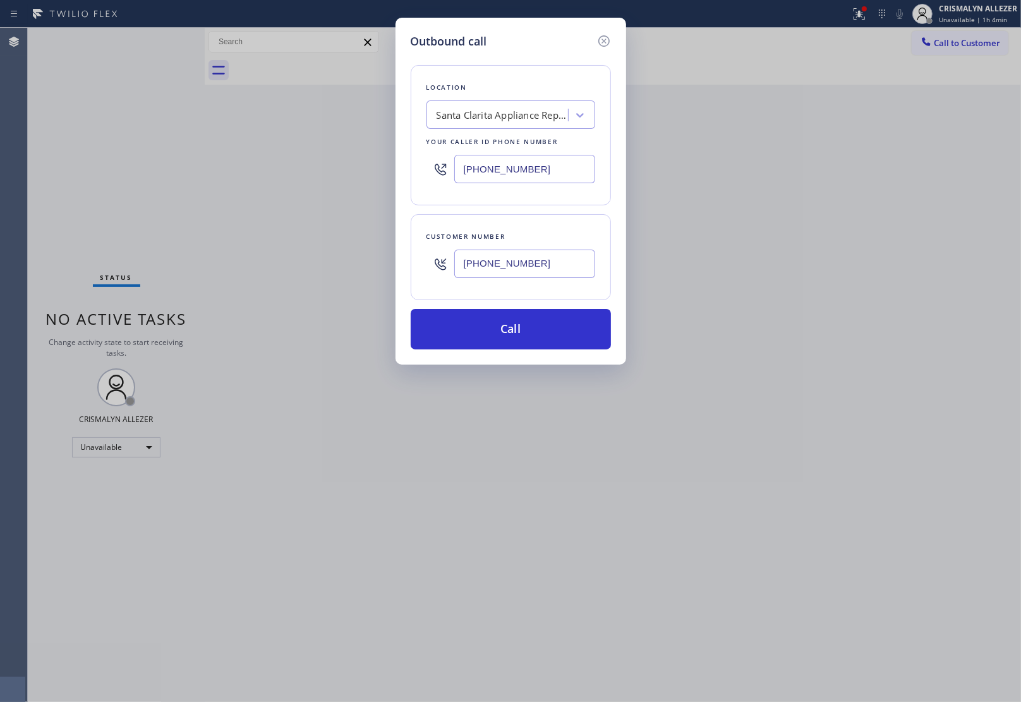
type input "(805) 341-6197"
click at [541, 120] on div "Santa Clarita Appliance Repair" at bounding box center [502, 115] width 133 height 15
paste input "Viking Appliance Repair Pros"
type input "Viking Appliance Repair Pros"
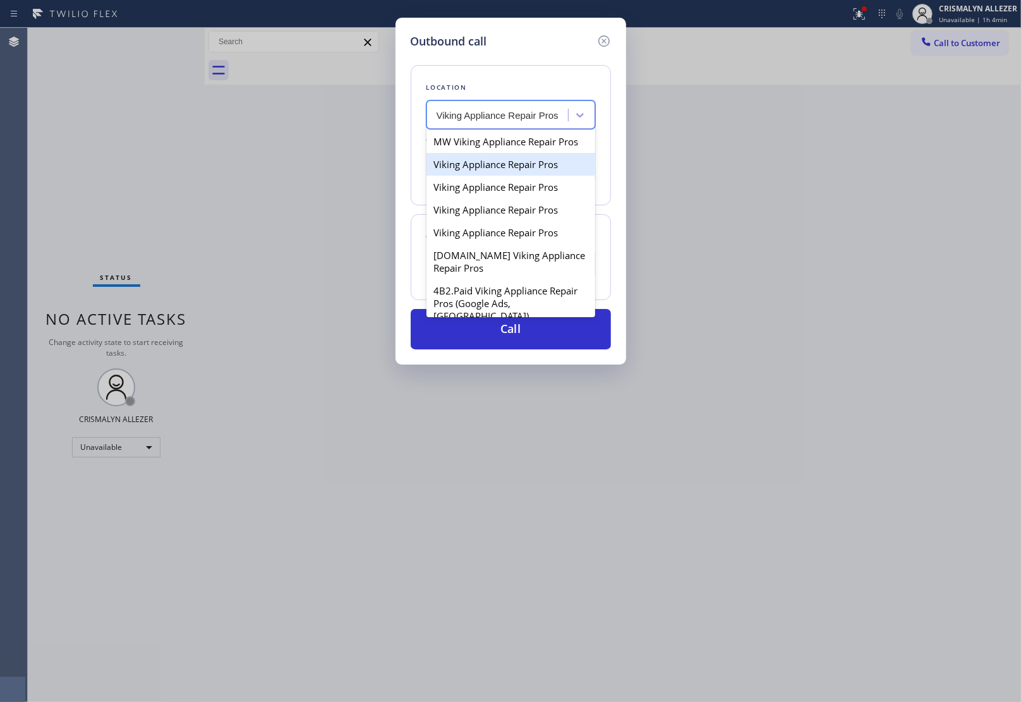
click at [491, 176] on div "Viking Appliance Repair Pros" at bounding box center [510, 164] width 169 height 23
type input "(619) 675-7917"
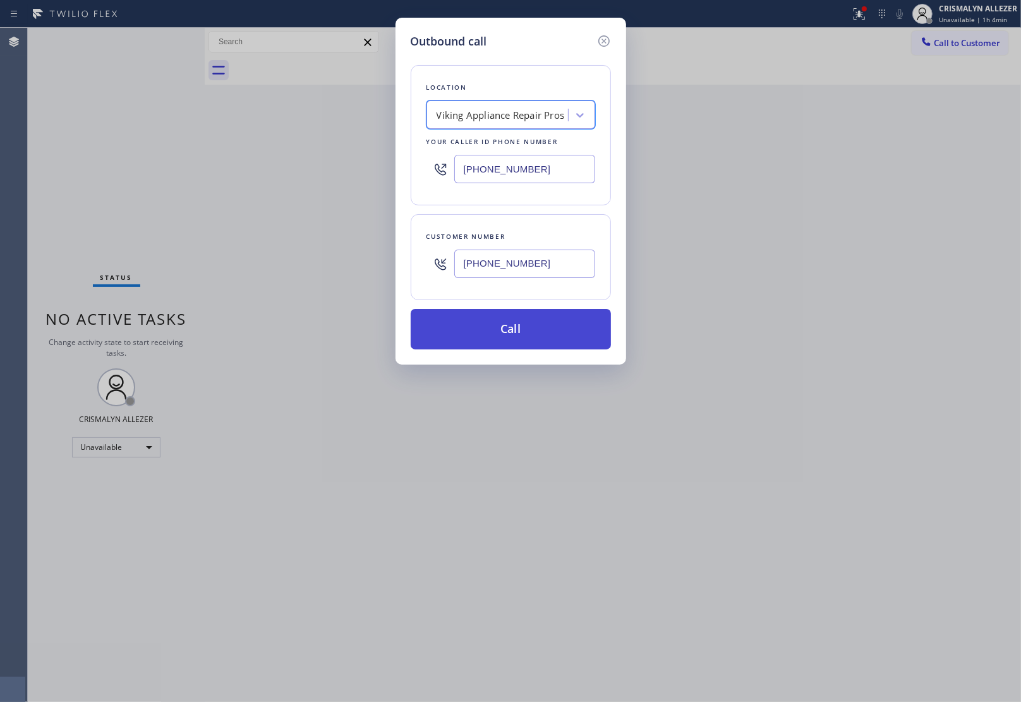
click at [523, 335] on button "Call" at bounding box center [511, 329] width 200 height 40
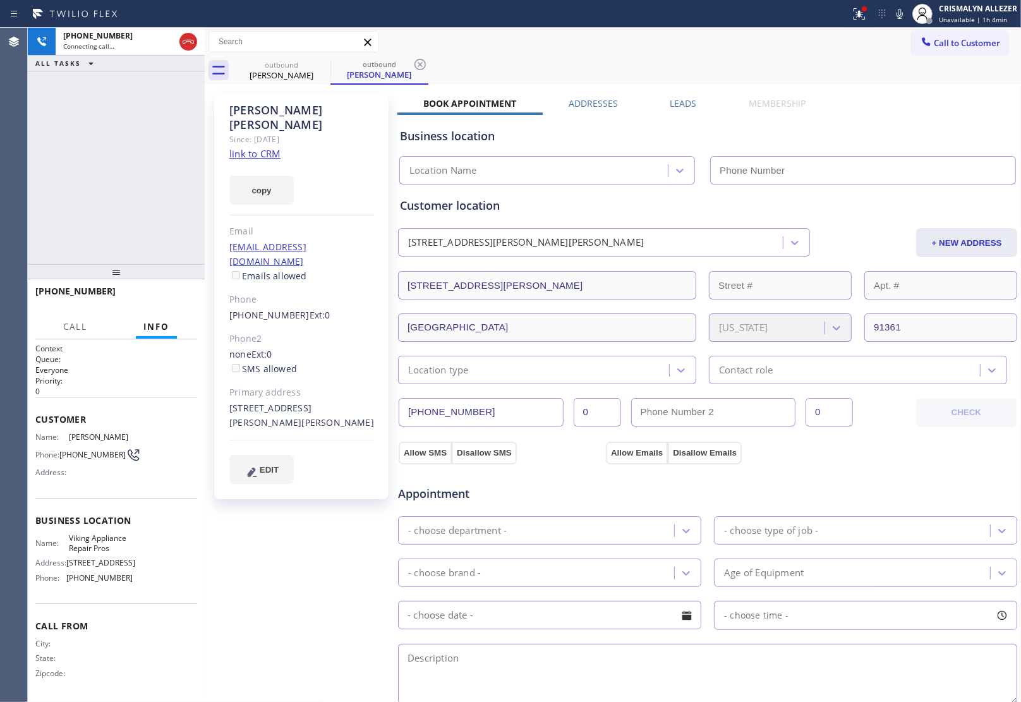
type input "(619) 675-7917"
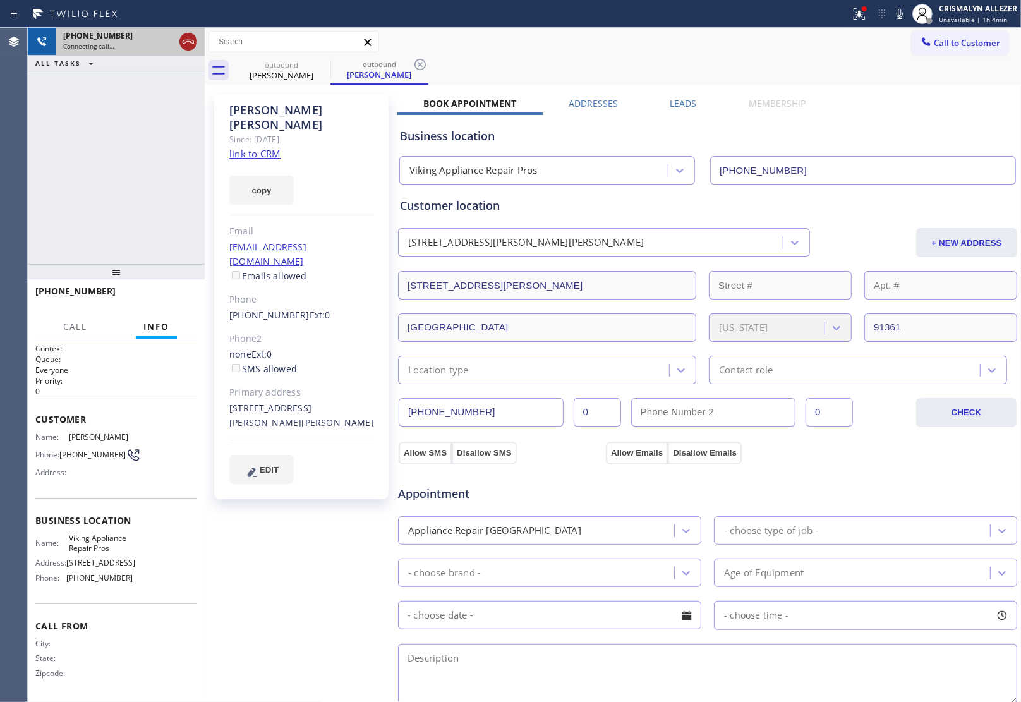
click at [182, 42] on icon at bounding box center [188, 41] width 15 height 15
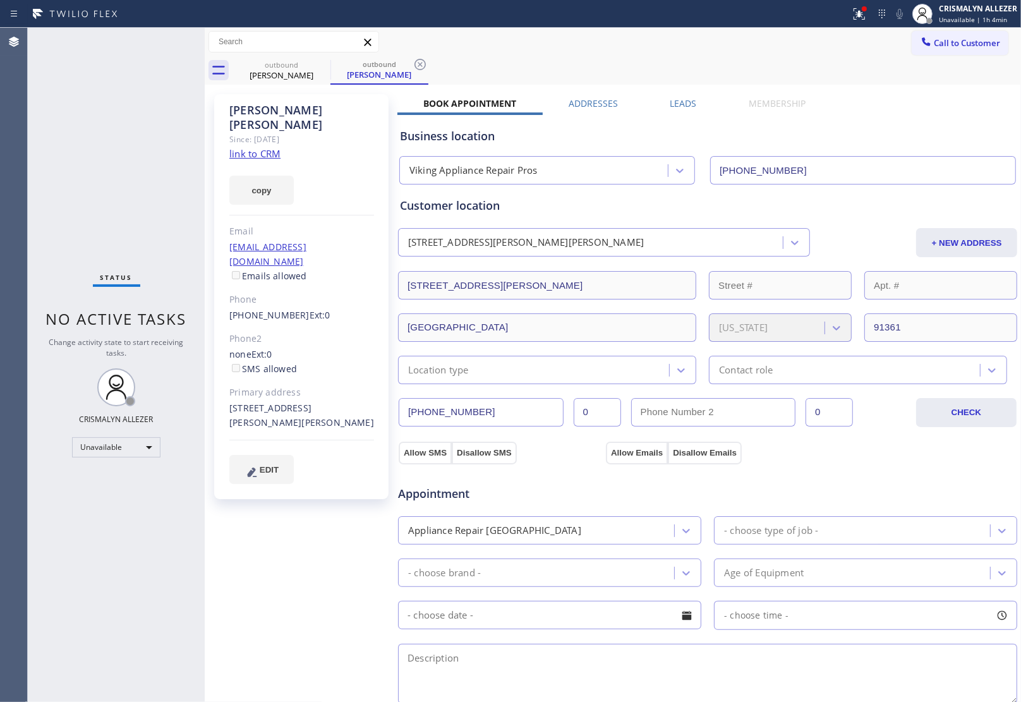
drag, startPoint x: 678, startPoint y: 103, endPoint x: 717, endPoint y: 120, distance: 42.7
click at [681, 105] on label "Leads" at bounding box center [683, 103] width 27 height 12
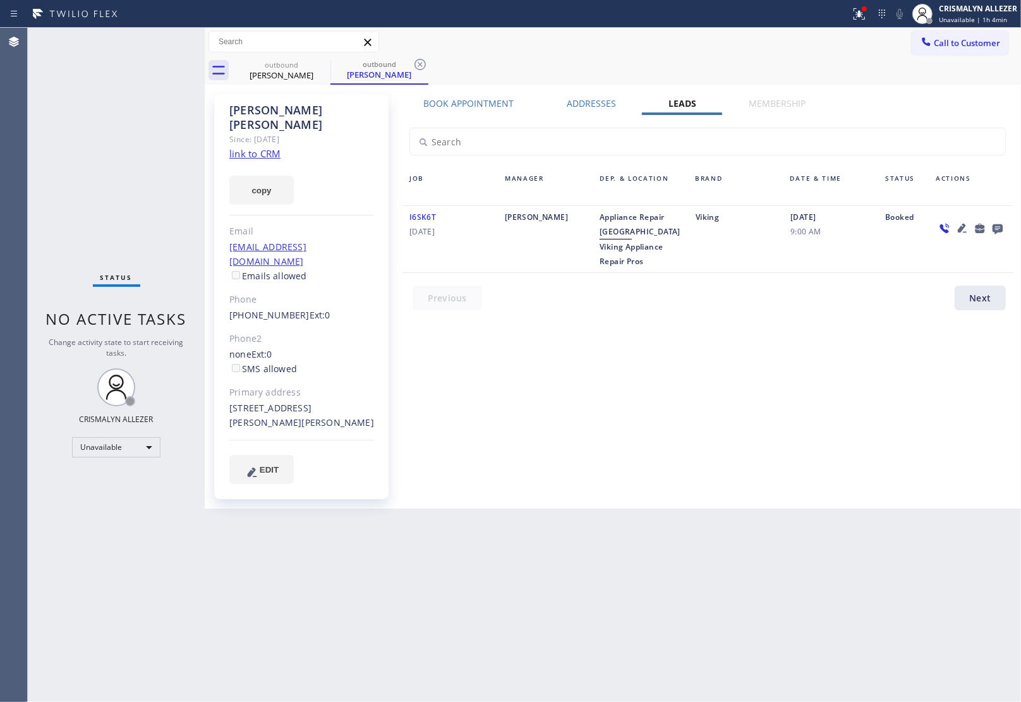
click at [999, 231] on icon at bounding box center [997, 229] width 10 height 10
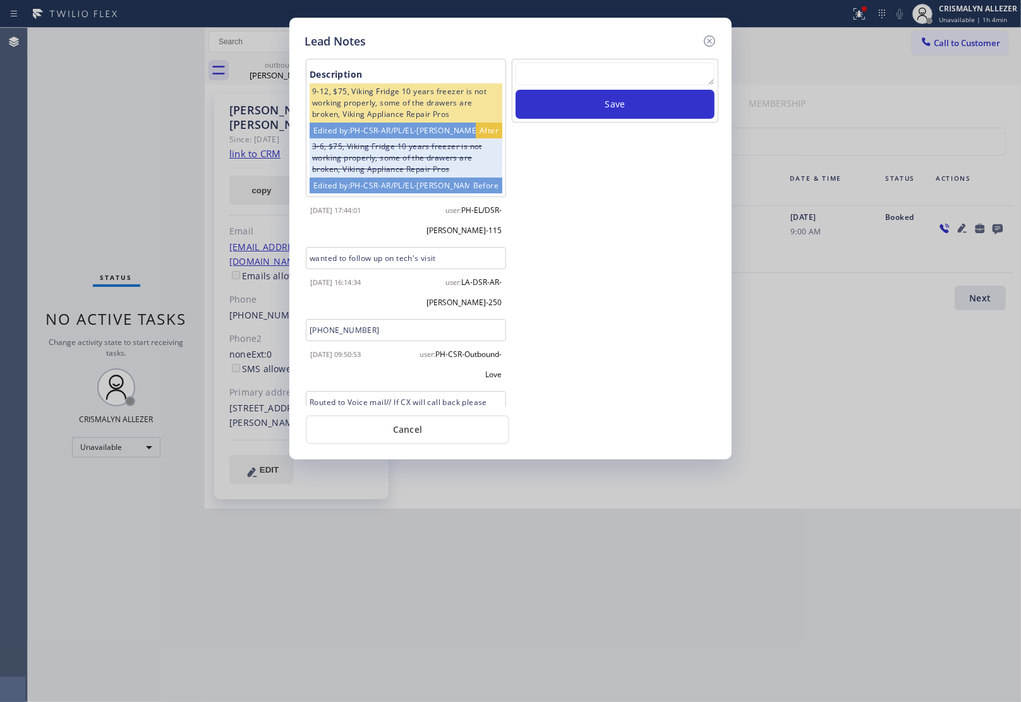
scroll to position [68, 0]
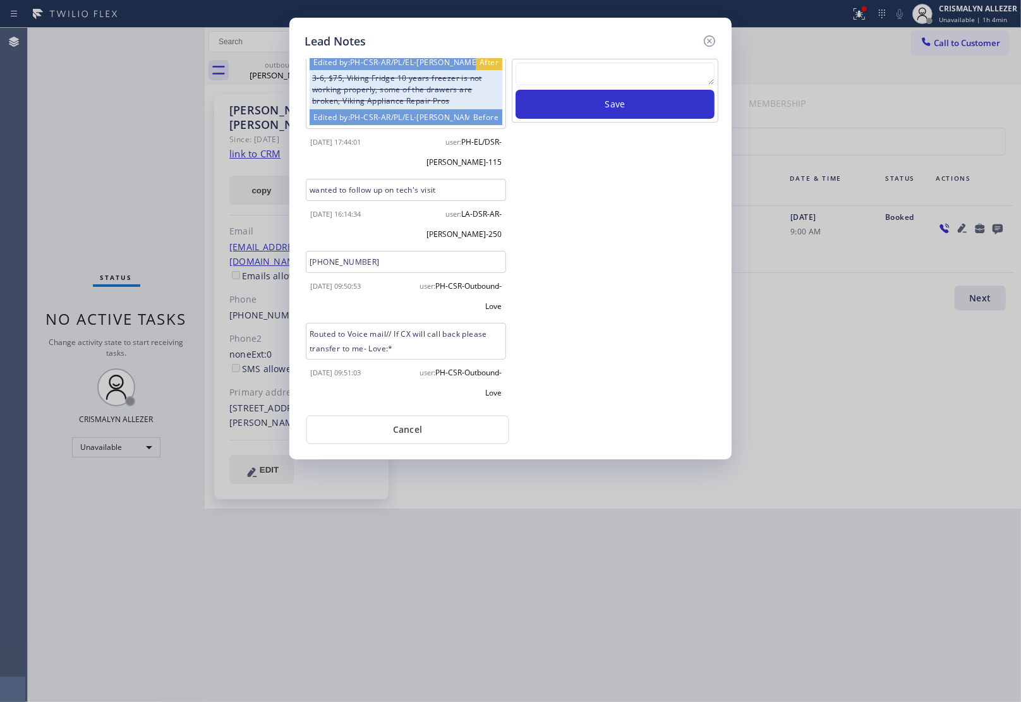
click at [632, 80] on textarea at bounding box center [614, 74] width 199 height 23
paste textarea "no answer | pls xfer here cx cb"
type textarea "no answer | pls xfer here cx cb"
click at [638, 99] on button "Save" at bounding box center [614, 104] width 199 height 29
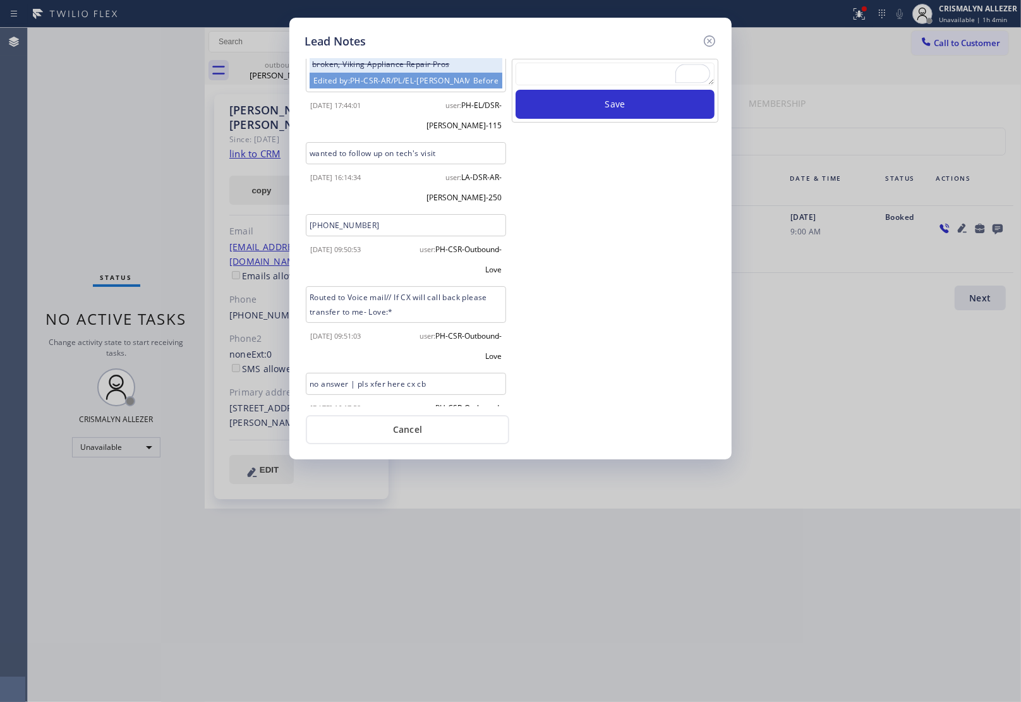
scroll to position [140, 0]
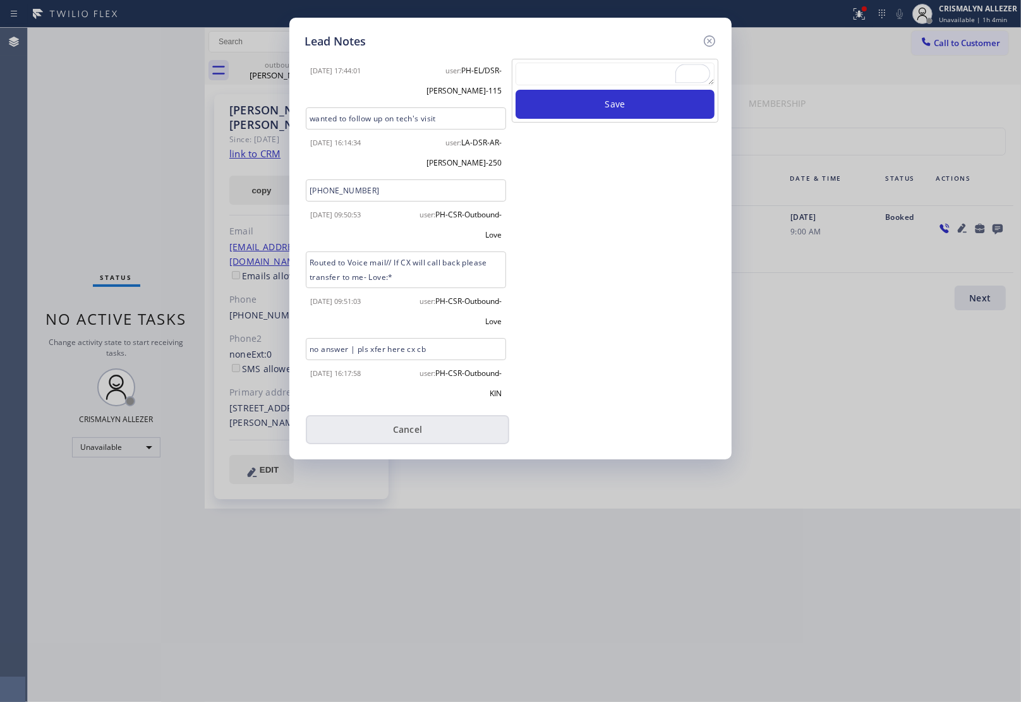
click at [418, 440] on button "Cancel" at bounding box center [407, 429] width 203 height 29
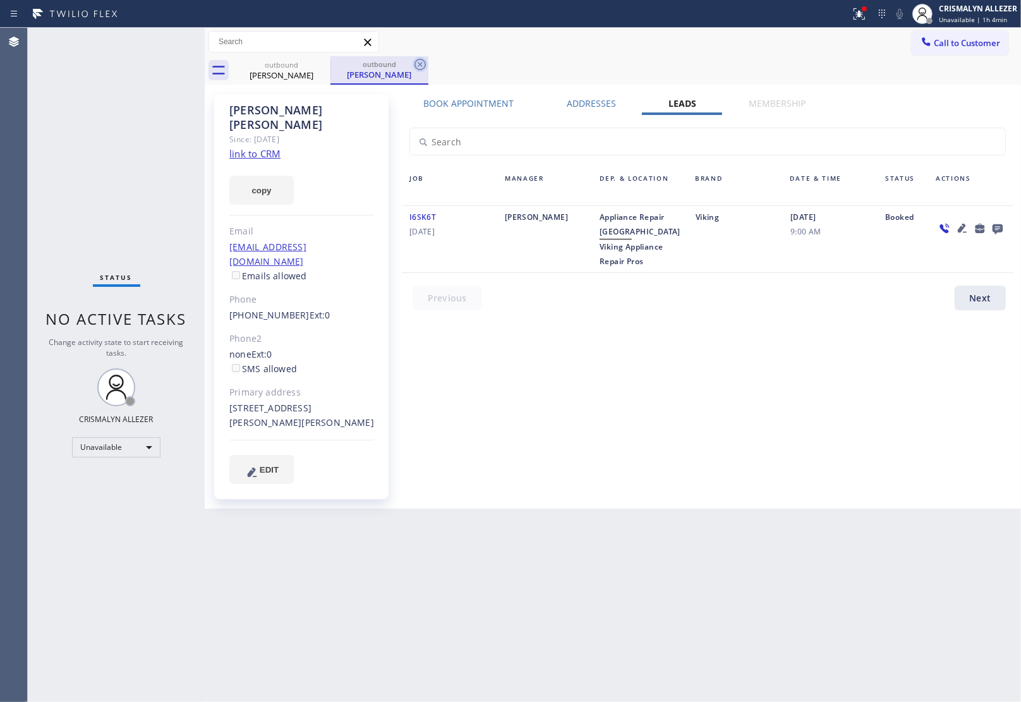
click at [416, 65] on icon at bounding box center [419, 64] width 15 height 15
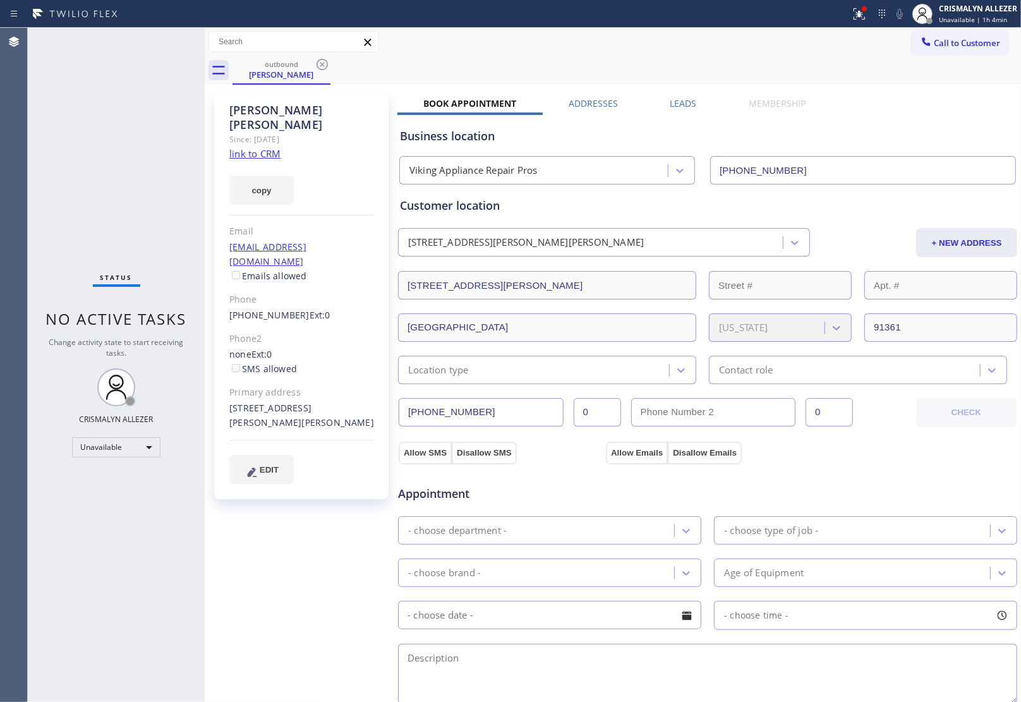
drag, startPoint x: 320, startPoint y: 64, endPoint x: 357, endPoint y: 0, distance: 74.4
click at [324, 59] on icon at bounding box center [322, 64] width 15 height 15
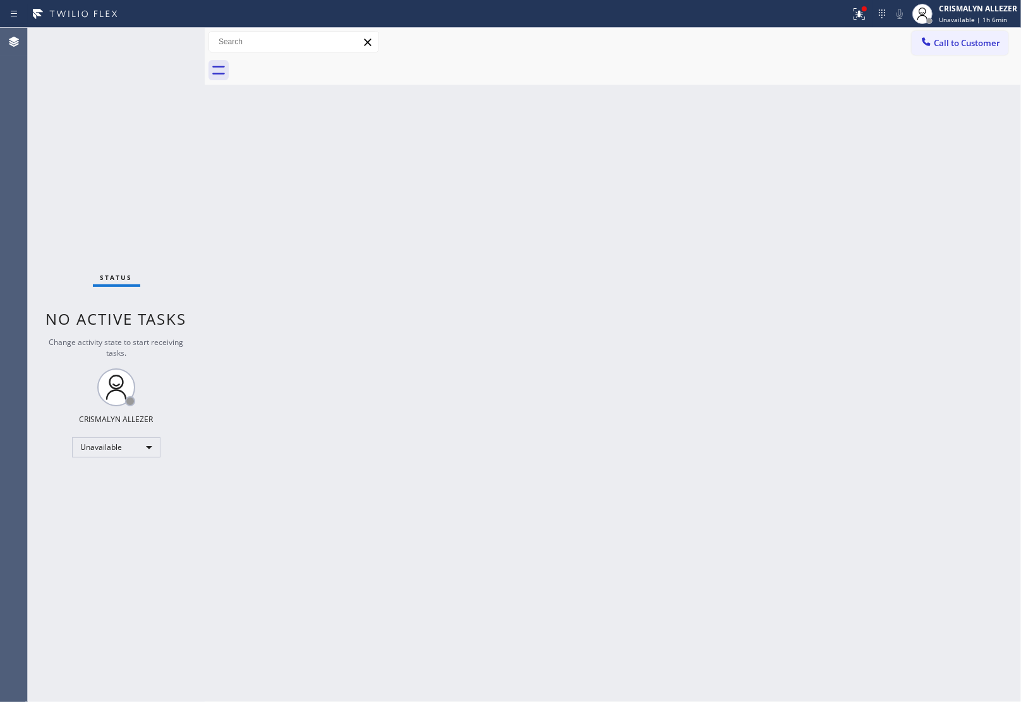
drag, startPoint x: 951, startPoint y: 51, endPoint x: 921, endPoint y: 59, distance: 30.8
click at [951, 49] on button "Call to Customer" at bounding box center [959, 43] width 97 height 24
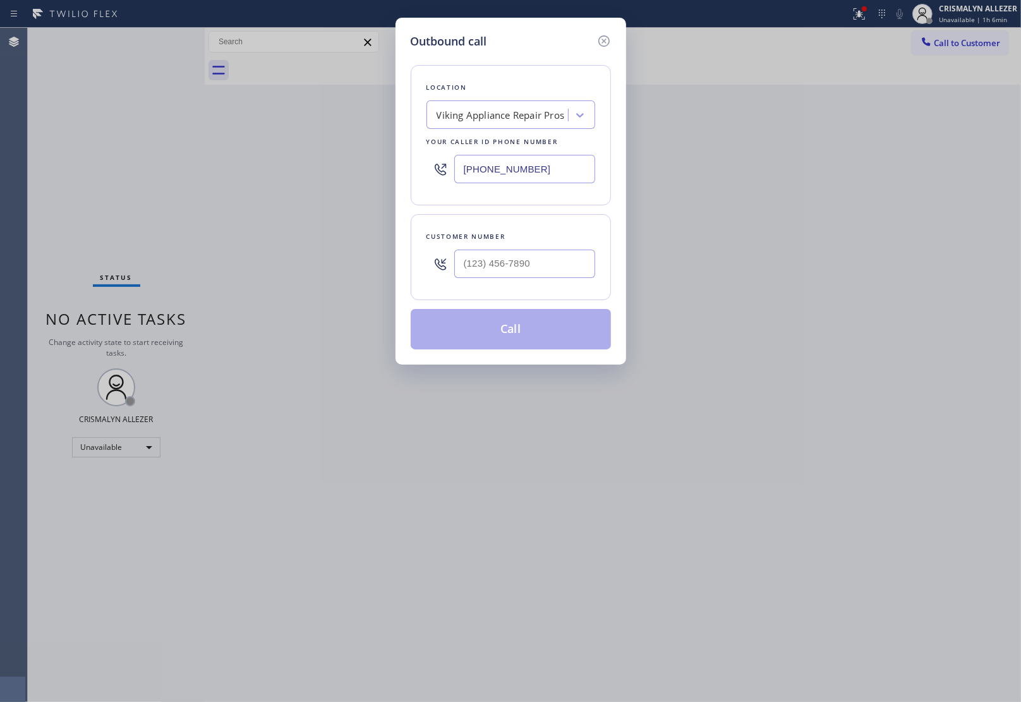
drag, startPoint x: 588, startPoint y: 174, endPoint x: 282, endPoint y: 171, distance: 306.4
click at [376, 171] on div "Outbound call Location Viking Appliance Repair Pros Your caller id phone number…" at bounding box center [510, 351] width 1021 height 702
paste input "855) 666-9755"
type input "(855) 666-9755"
click at [545, 250] on div at bounding box center [524, 263] width 141 height 41
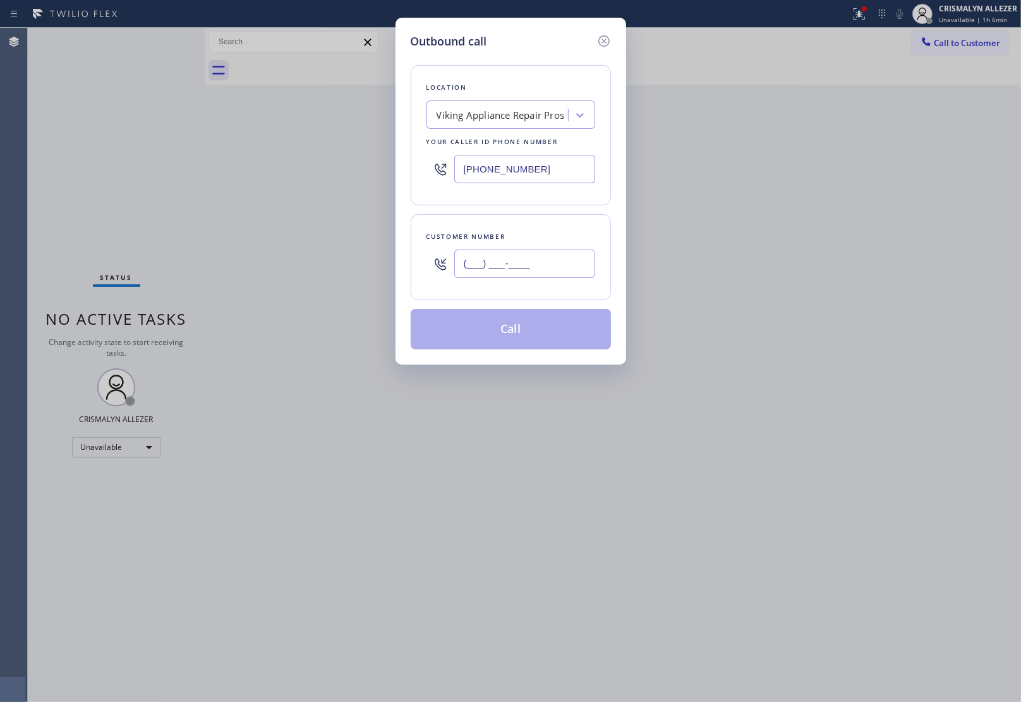
click at [544, 269] on input "(___) ___-____" at bounding box center [524, 264] width 141 height 28
paste input "650) 868-3976"
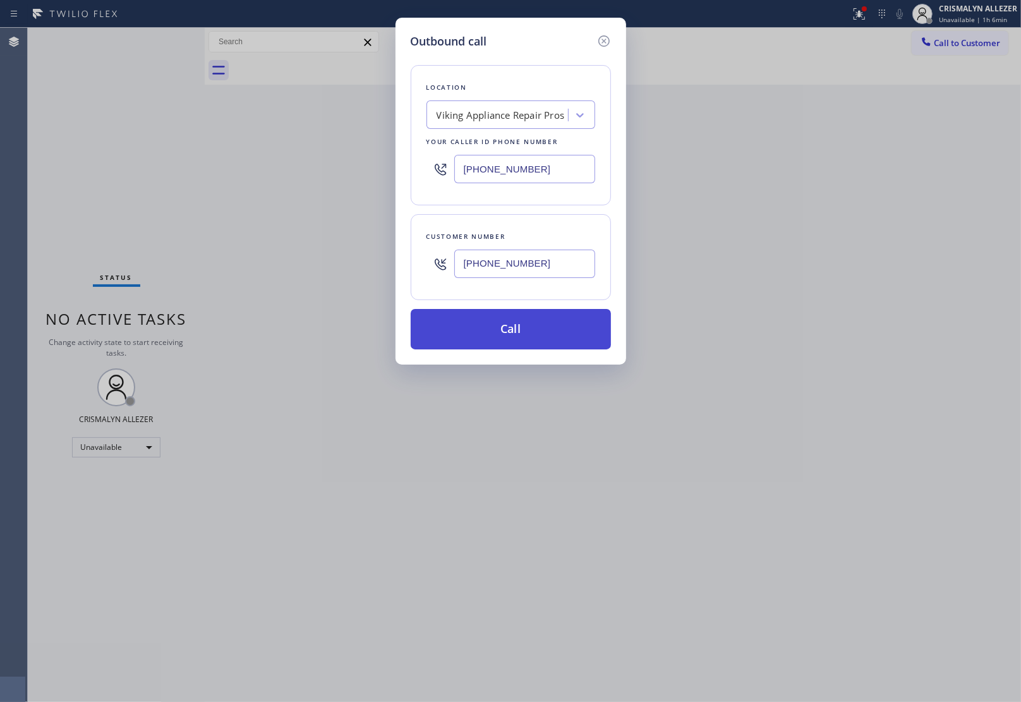
type input "(650) 868-3976"
click at [522, 336] on button "Call" at bounding box center [511, 329] width 200 height 40
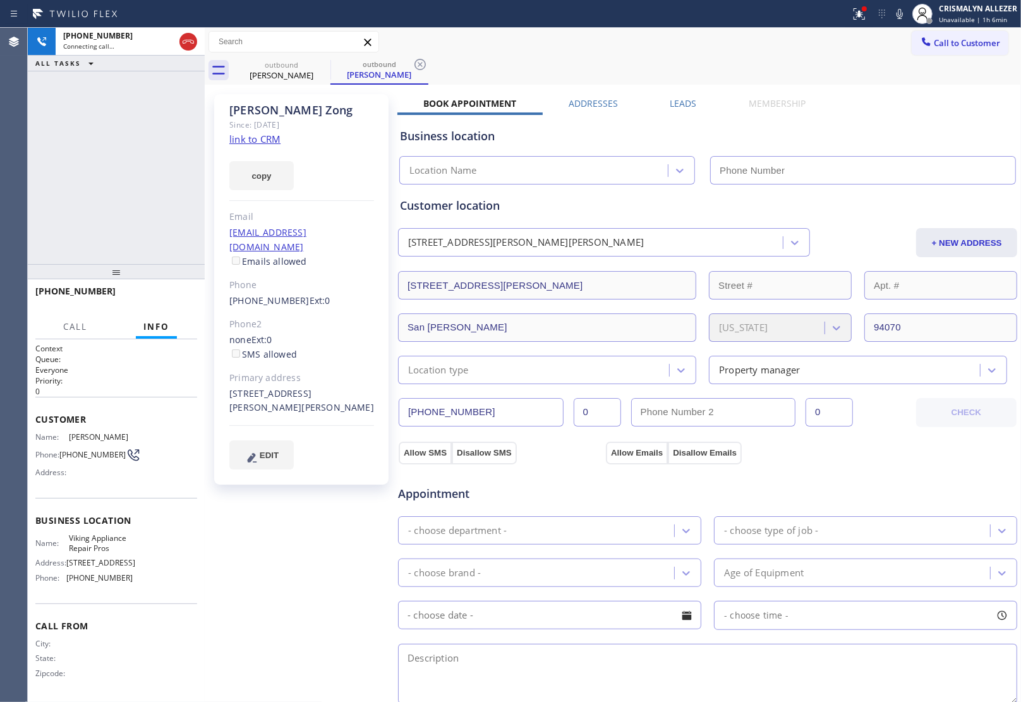
click at [251, 137] on link "link to CRM" at bounding box center [254, 139] width 51 height 13
type input "(855) 666-9755"
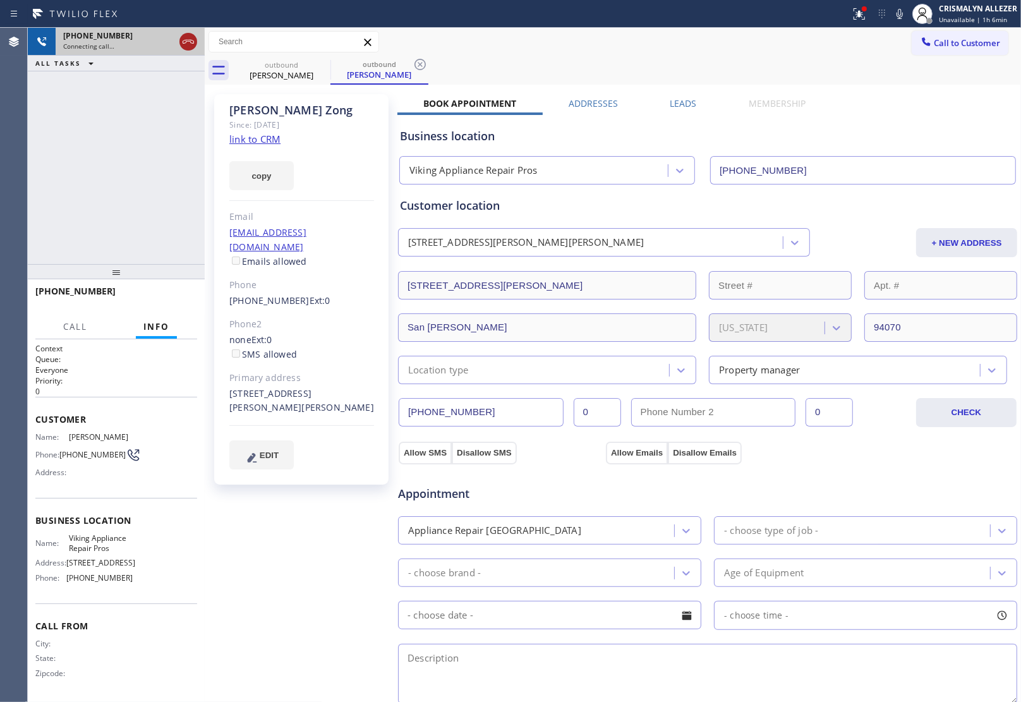
click at [185, 40] on icon at bounding box center [188, 42] width 11 height 4
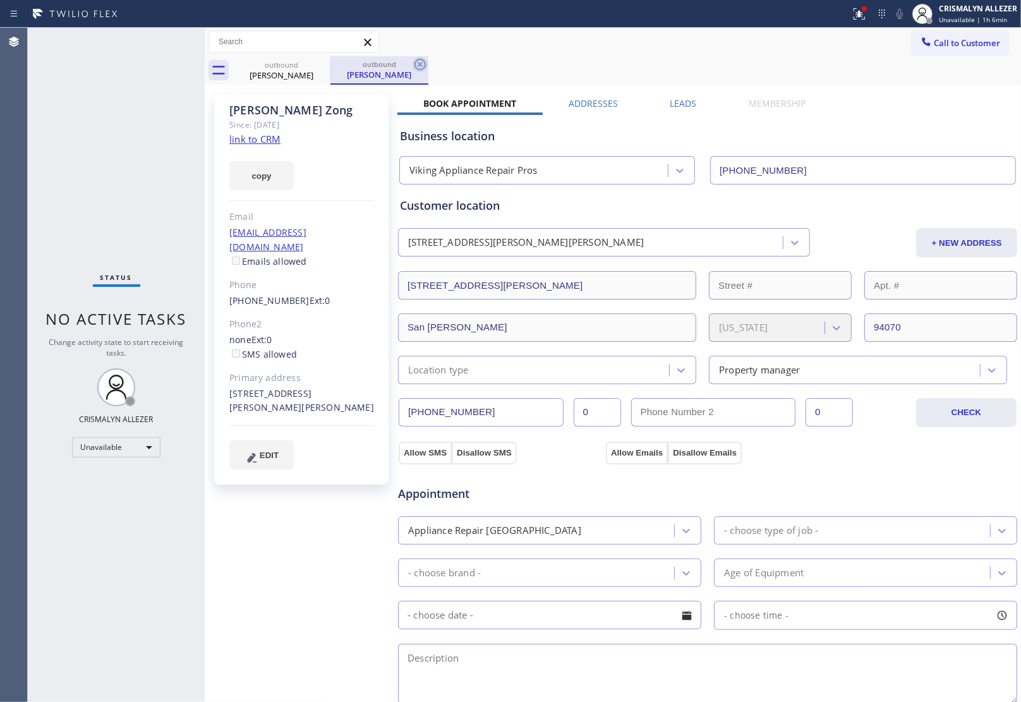
click at [423, 60] on icon at bounding box center [419, 64] width 11 height 11
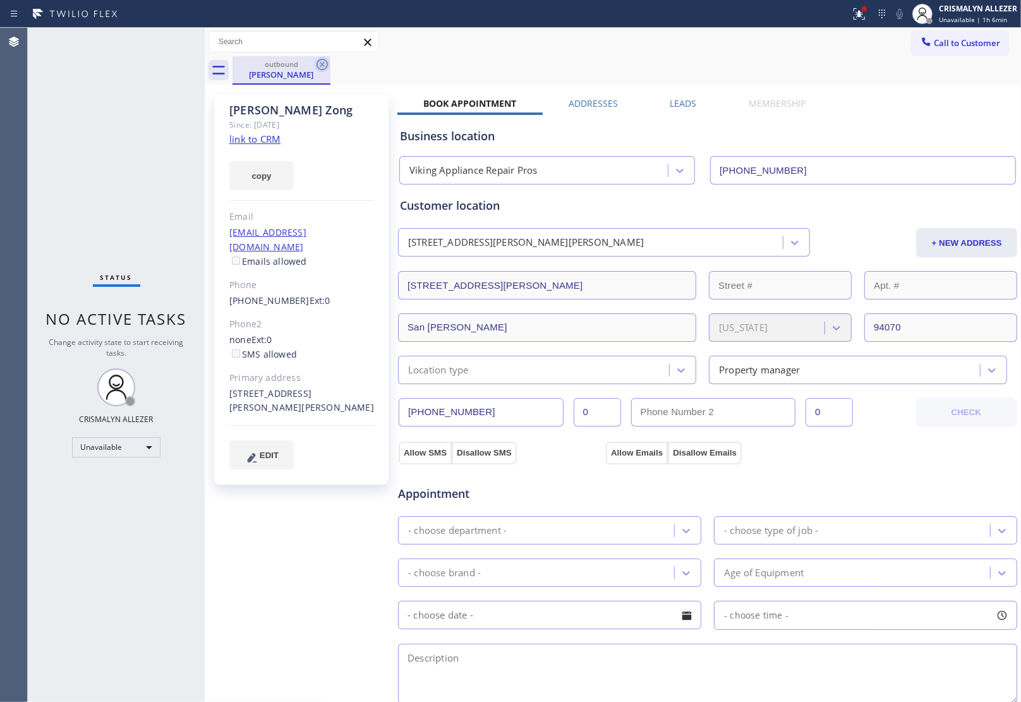
click at [320, 63] on icon at bounding box center [322, 64] width 15 height 15
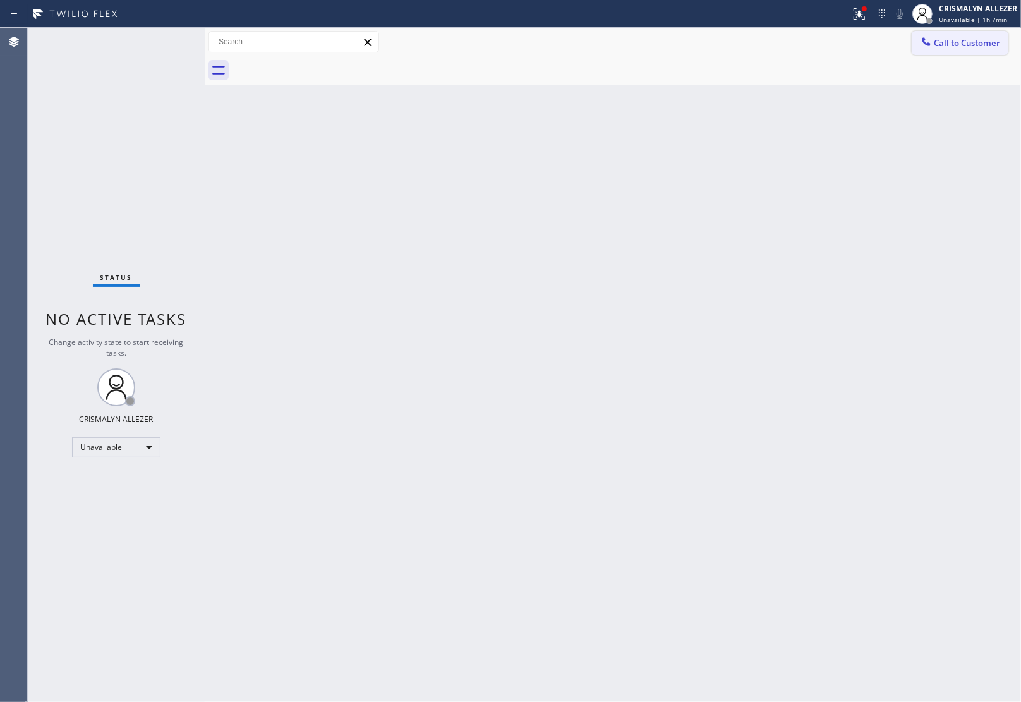
click at [996, 41] on span "Call to Customer" at bounding box center [967, 42] width 66 height 11
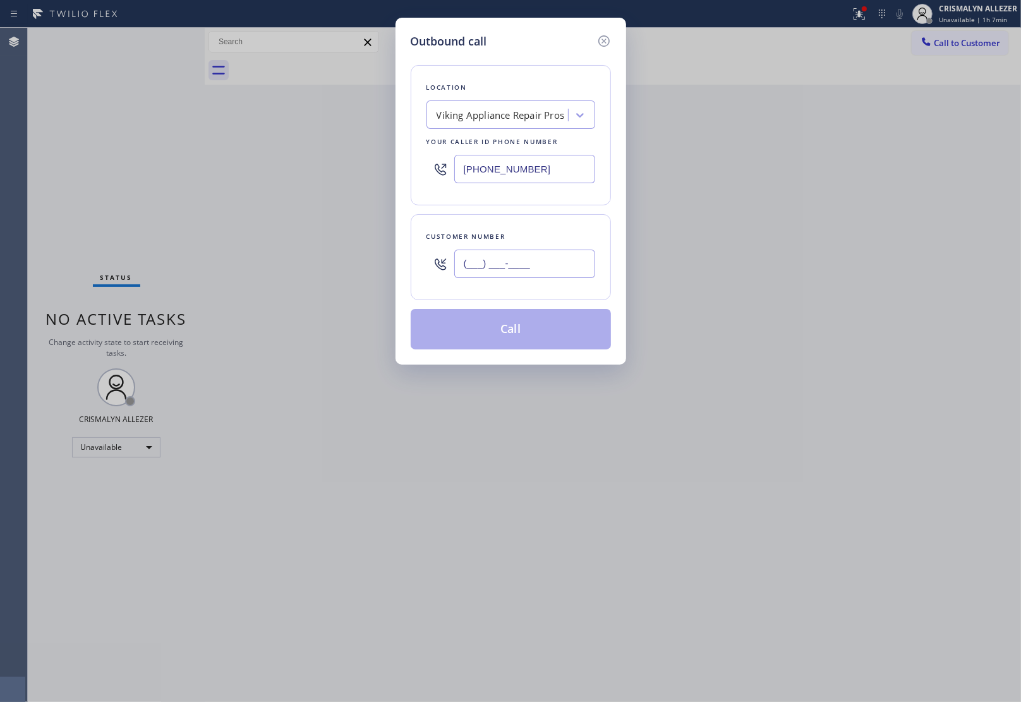
click at [534, 261] on input "(___) ___-____" at bounding box center [524, 264] width 141 height 28
paste input "818) 414-5646"
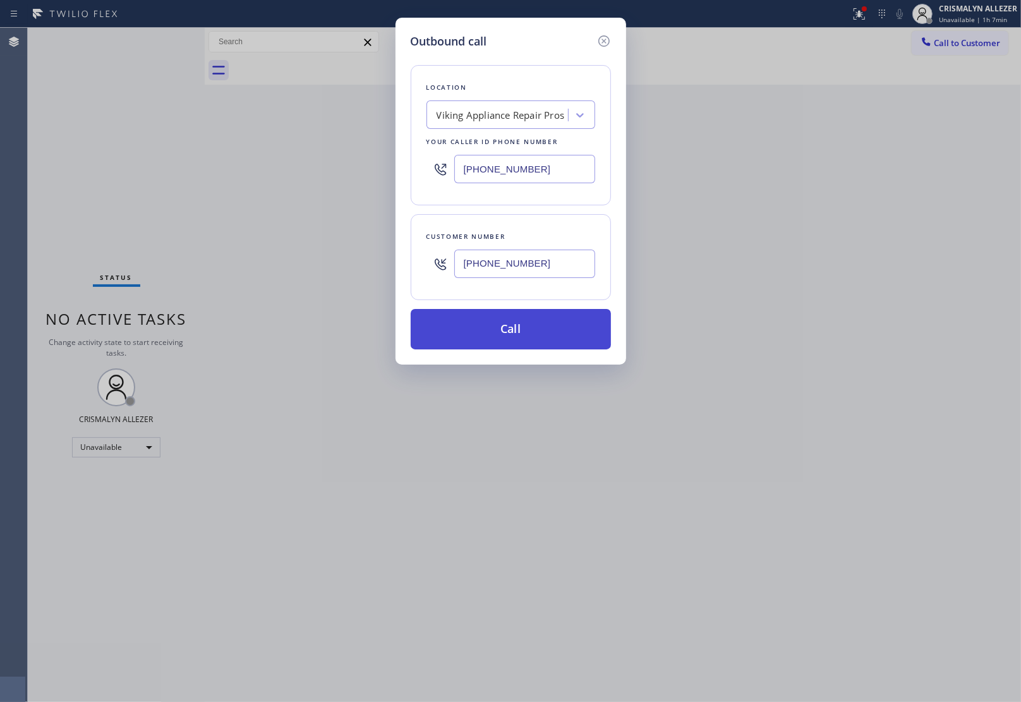
type input "(818) 414-5646"
click at [516, 338] on button "Call" at bounding box center [511, 329] width 200 height 40
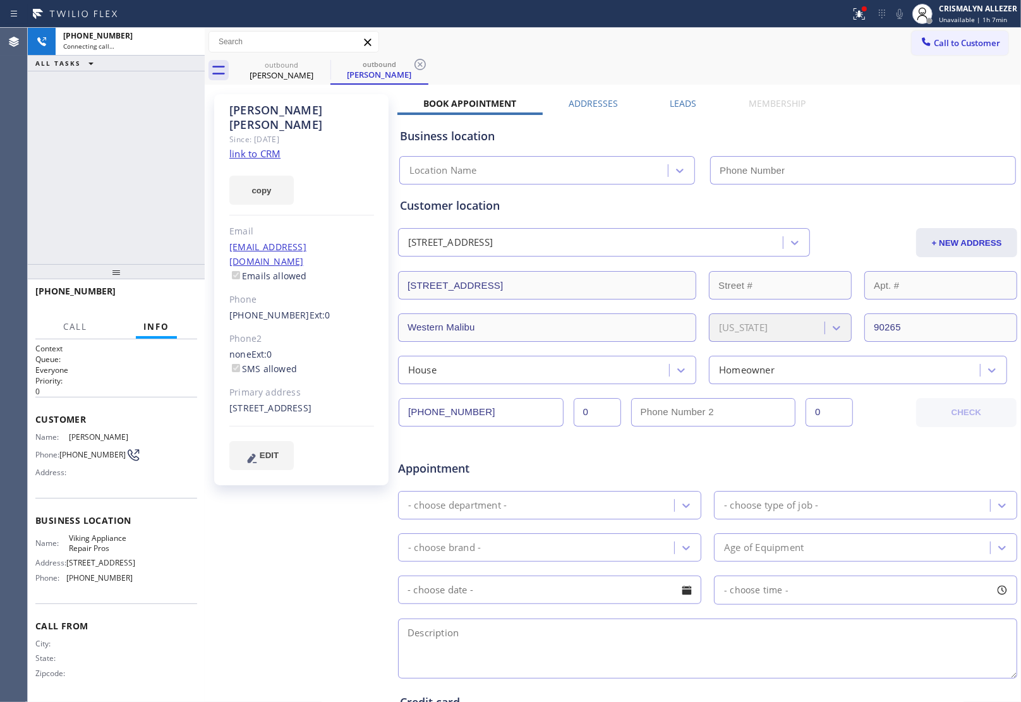
click at [242, 147] on link "link to CRM" at bounding box center [254, 153] width 51 height 13
type input "(855) 666-9755"
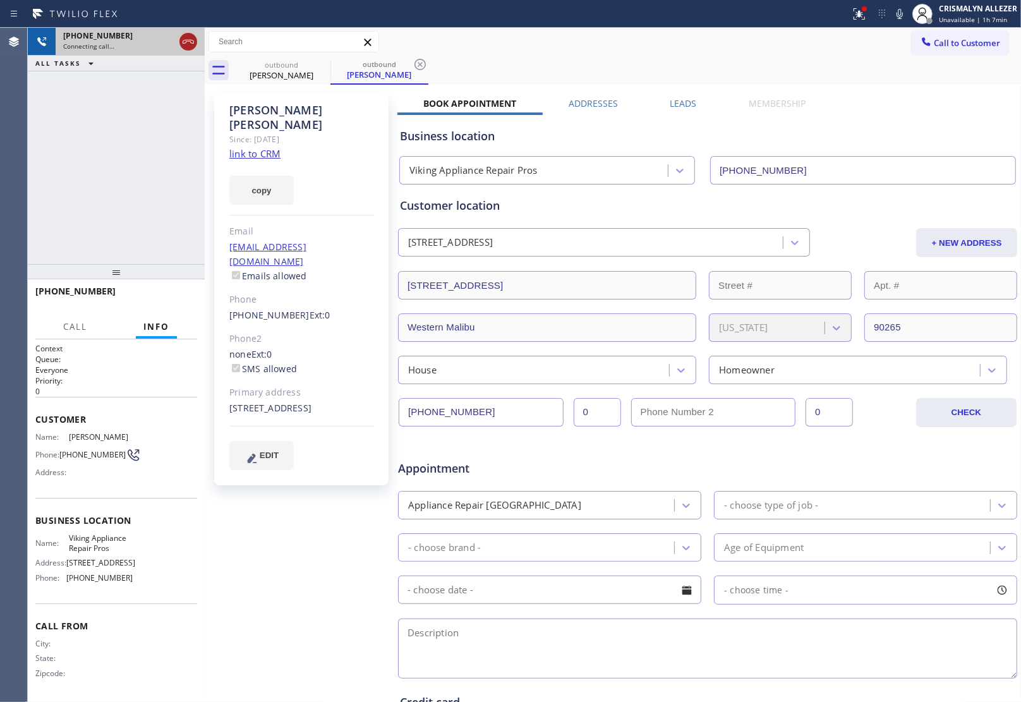
click at [185, 39] on icon at bounding box center [188, 41] width 15 height 15
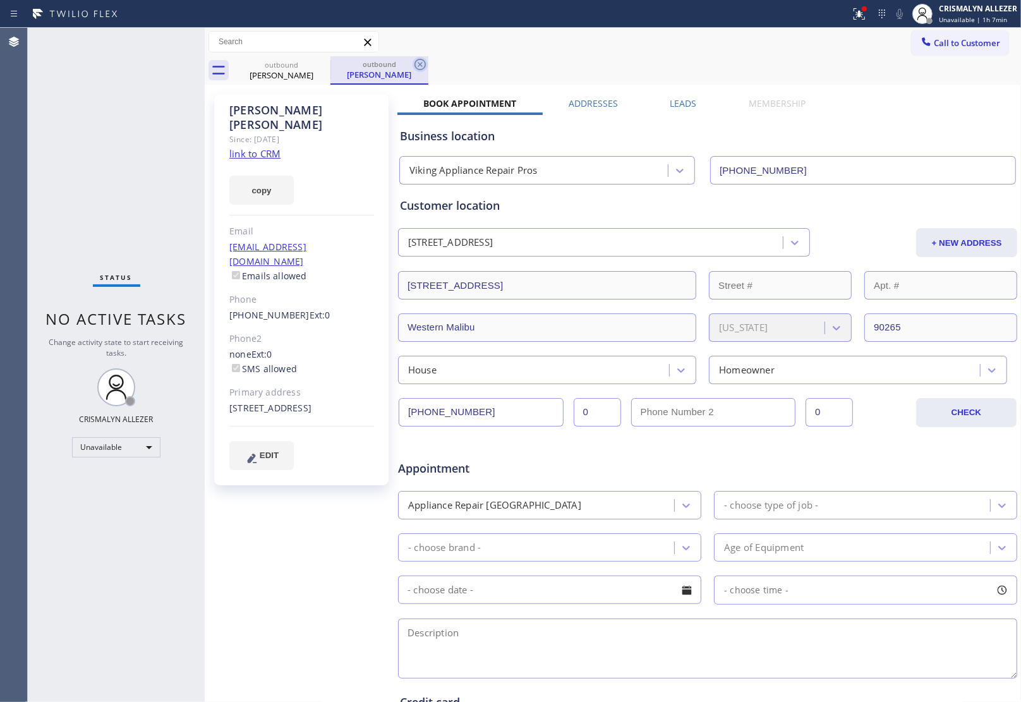
click at [417, 67] on icon at bounding box center [419, 64] width 15 height 15
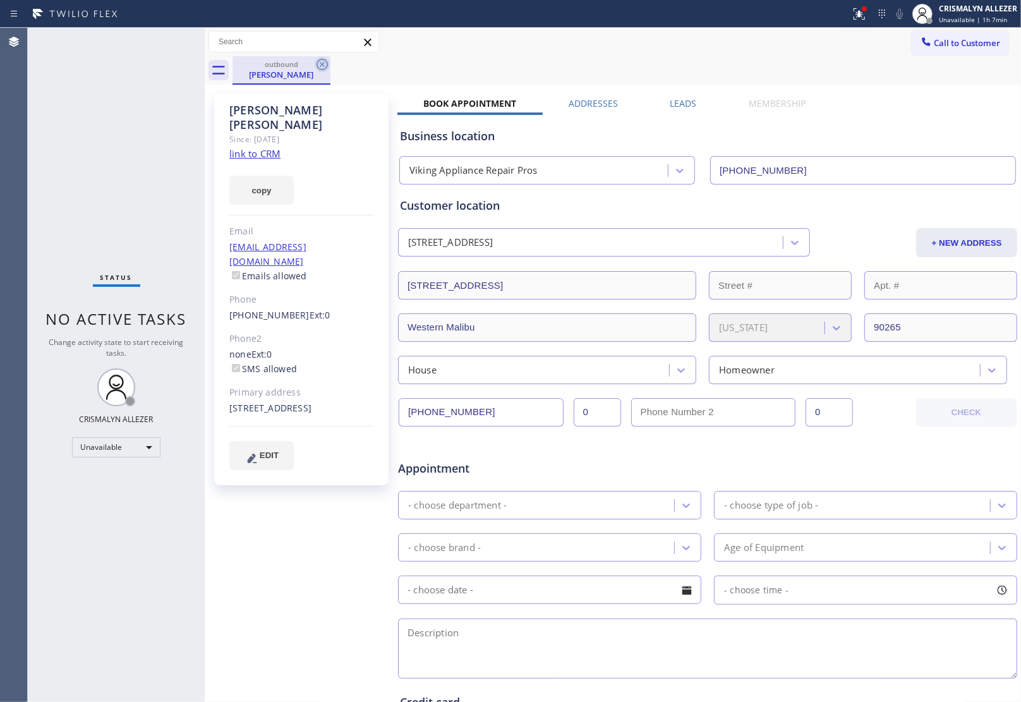
click at [327, 64] on icon at bounding box center [321, 64] width 11 height 11
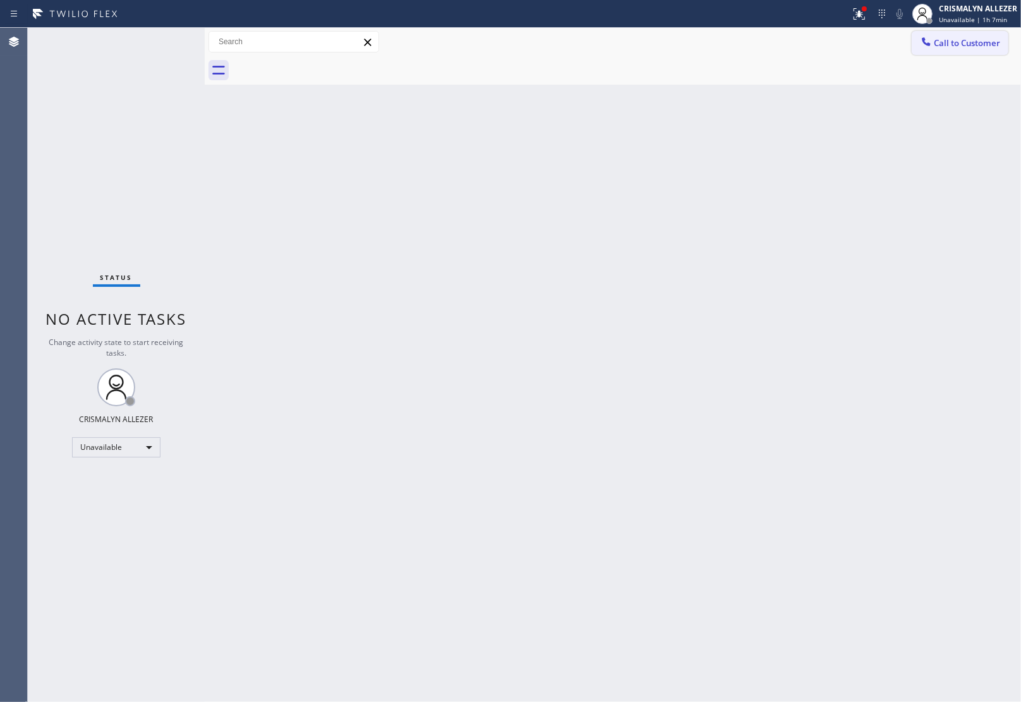
click at [939, 39] on span "Call to Customer" at bounding box center [967, 42] width 66 height 11
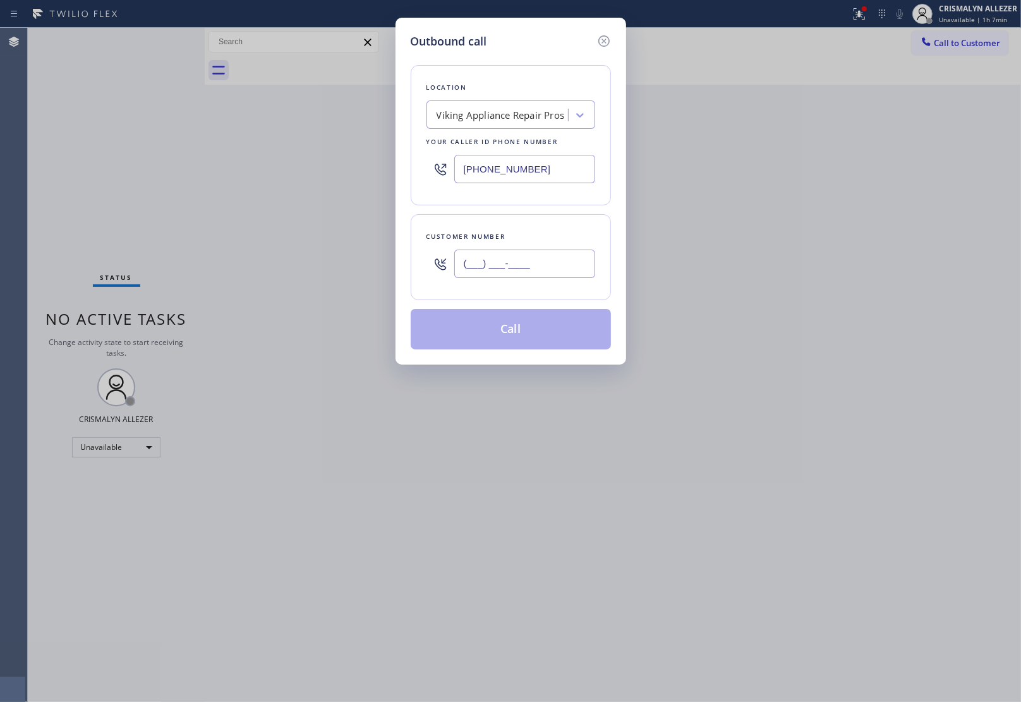
click at [578, 262] on input "(___) ___-____" at bounding box center [524, 264] width 141 height 28
paste input "818) 414-5646"
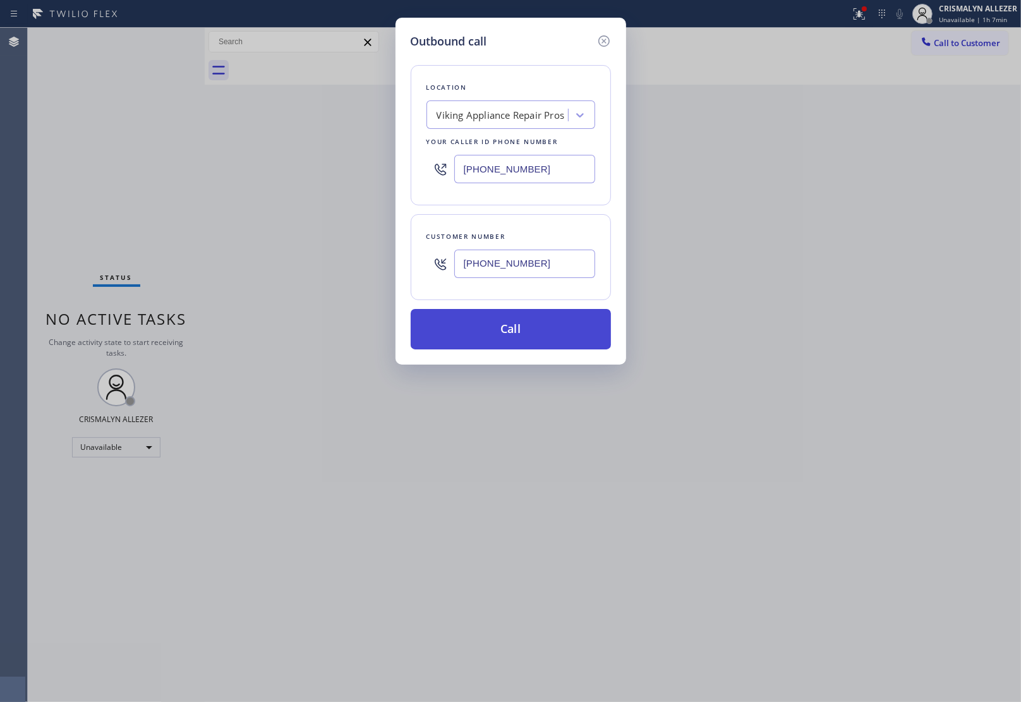
type input "(818) 414-5646"
click at [544, 315] on button "Call" at bounding box center [511, 329] width 200 height 40
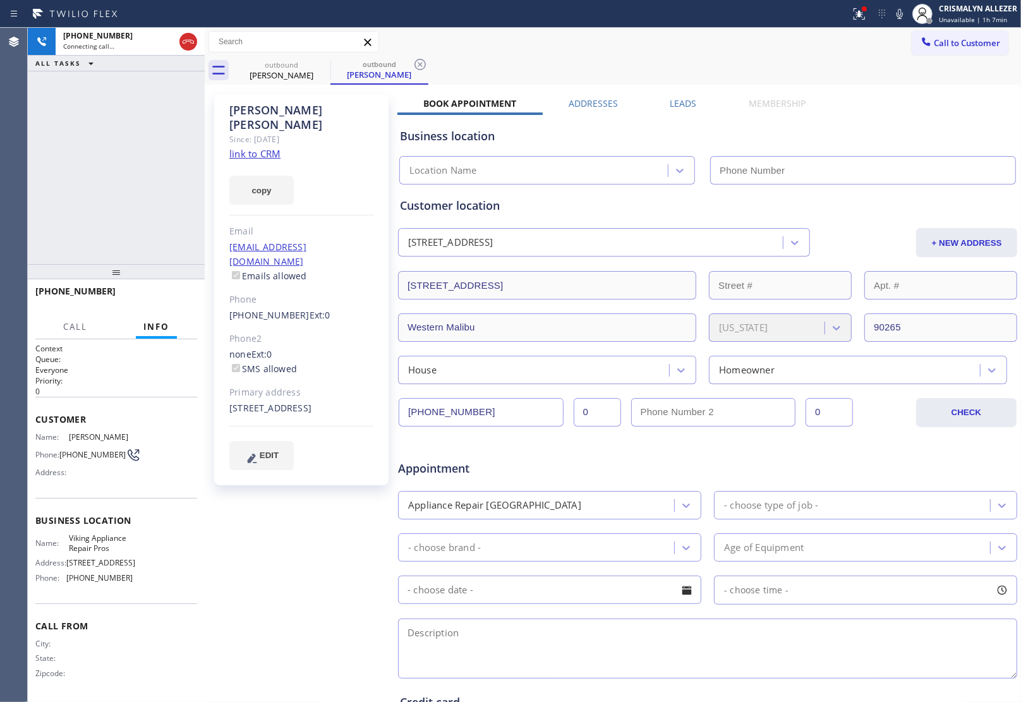
click at [679, 106] on label "Leads" at bounding box center [683, 103] width 27 height 12
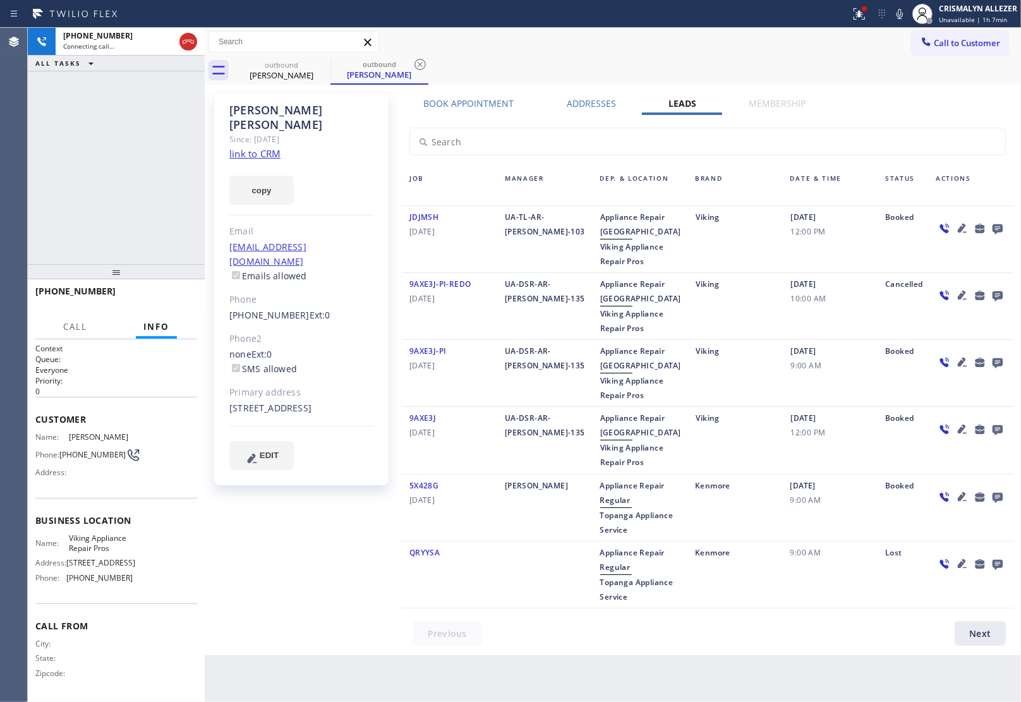
click at [998, 227] on icon at bounding box center [997, 229] width 10 height 10
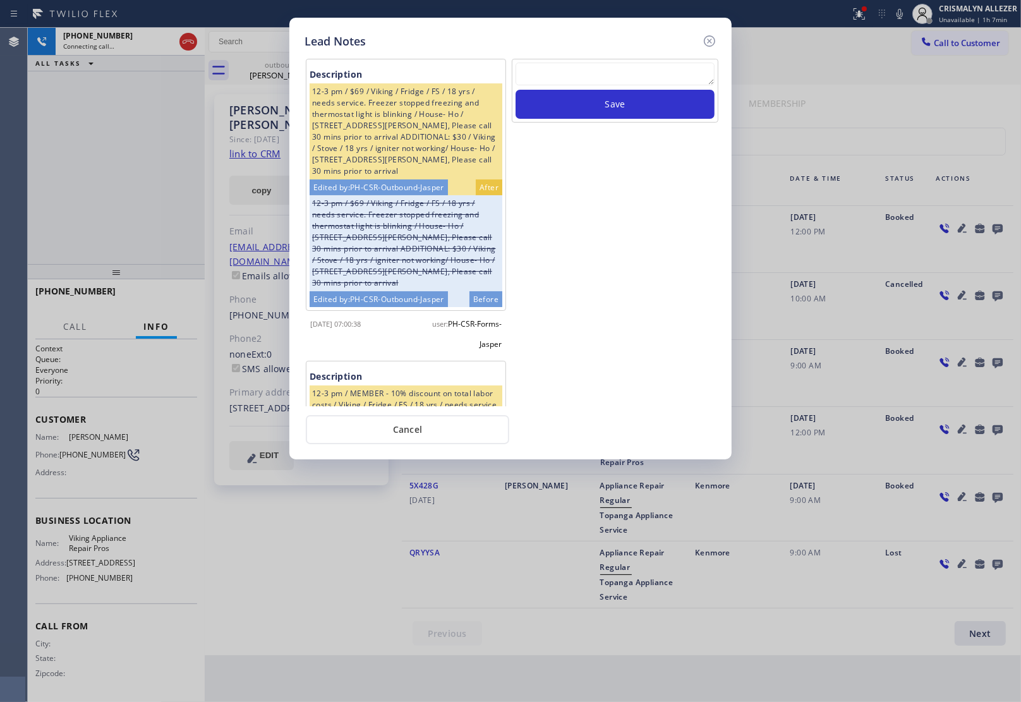
click at [629, 71] on textarea at bounding box center [614, 74] width 199 height 23
paste textarea "no answer | pls xfer here cx cb"
type textarea "no answer | pls xfer here cx cb"
click at [623, 102] on button "Save" at bounding box center [614, 104] width 199 height 29
click at [409, 431] on button "Cancel" at bounding box center [407, 429] width 203 height 29
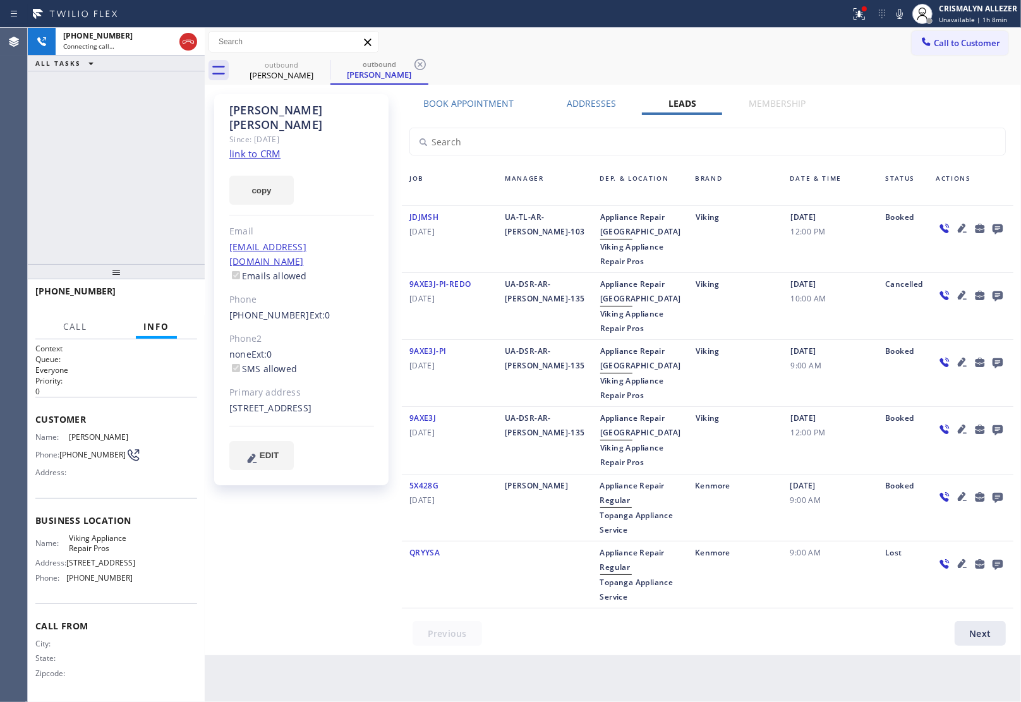
click at [487, 99] on label "Book Appointment" at bounding box center [469, 103] width 90 height 12
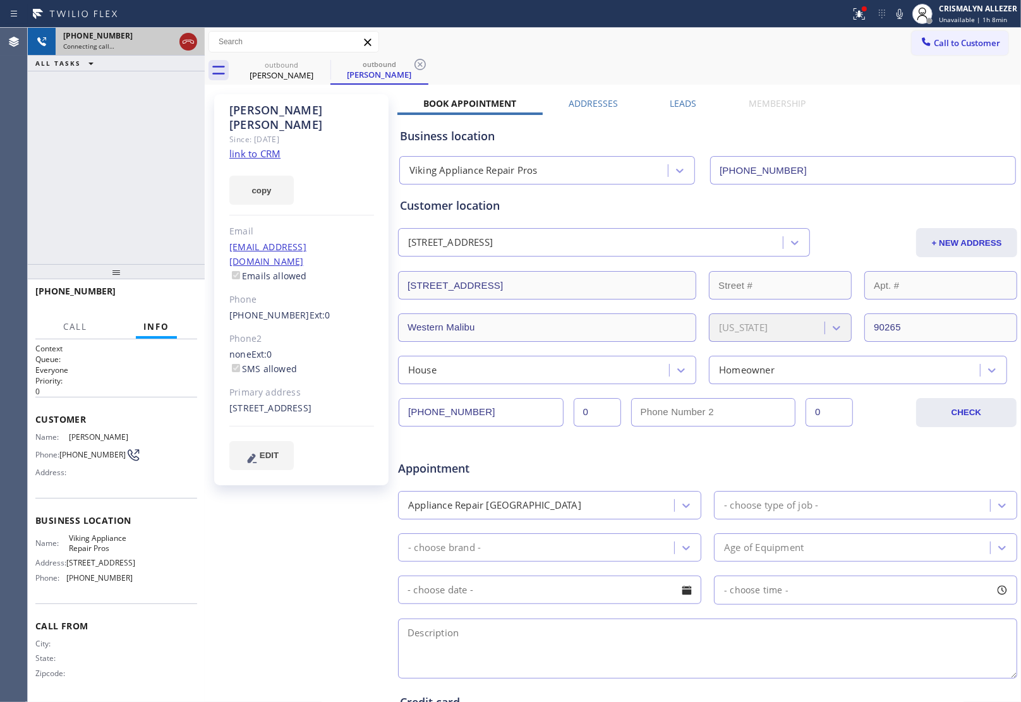
click at [188, 45] on icon at bounding box center [188, 41] width 15 height 15
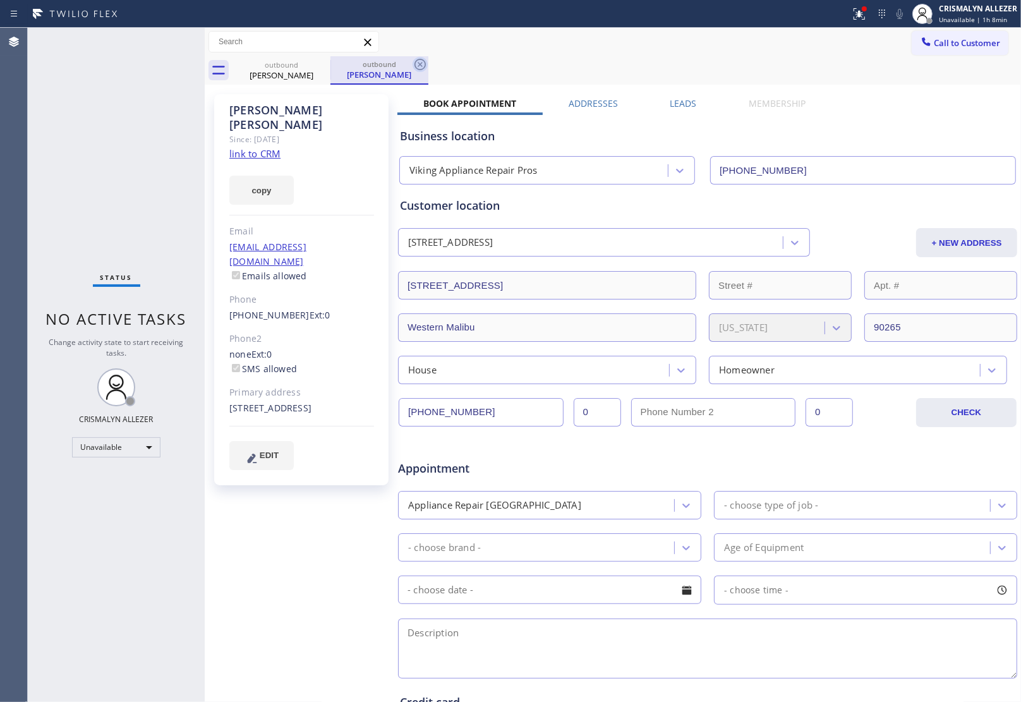
click at [423, 61] on icon at bounding box center [419, 64] width 11 height 11
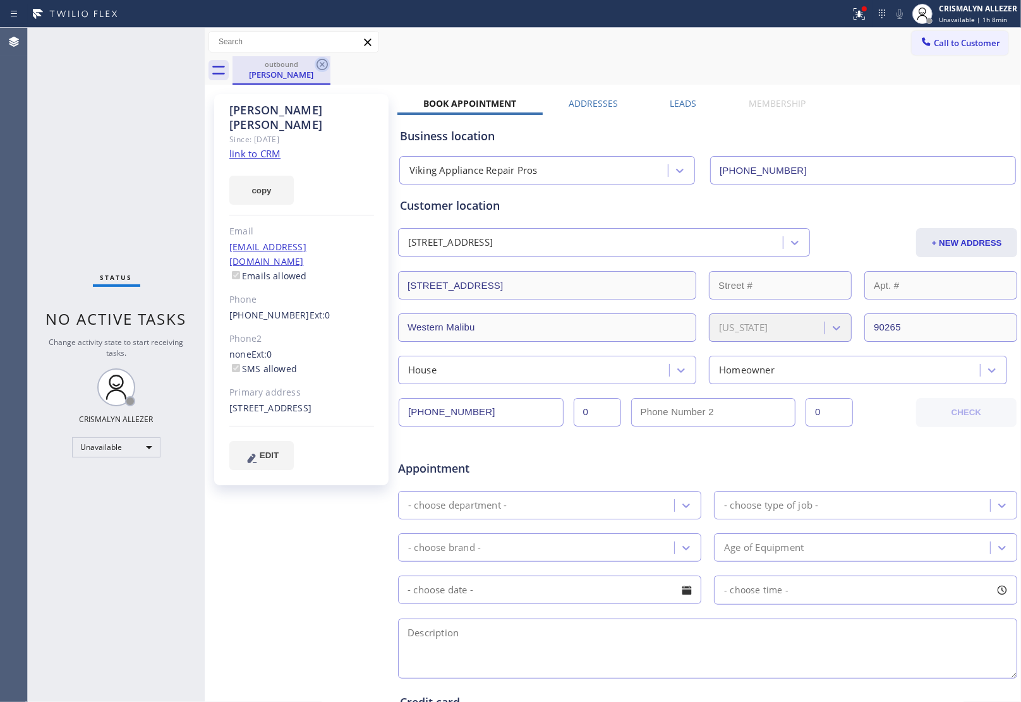
click at [319, 66] on icon at bounding box center [322, 64] width 15 height 15
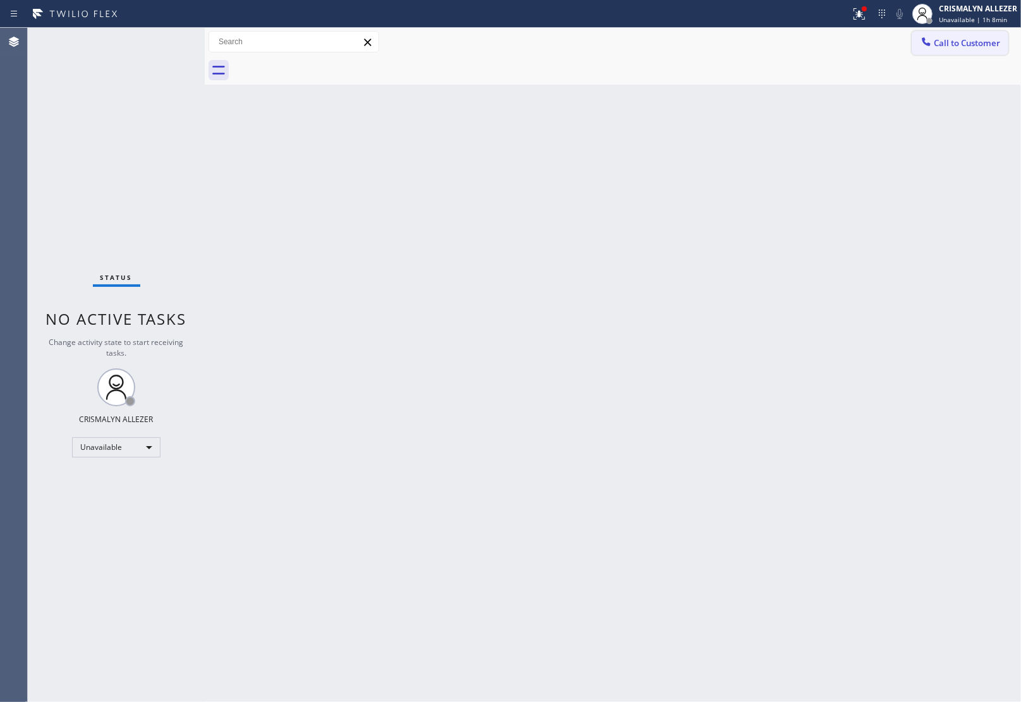
click at [966, 35] on button "Call to Customer" at bounding box center [959, 43] width 97 height 24
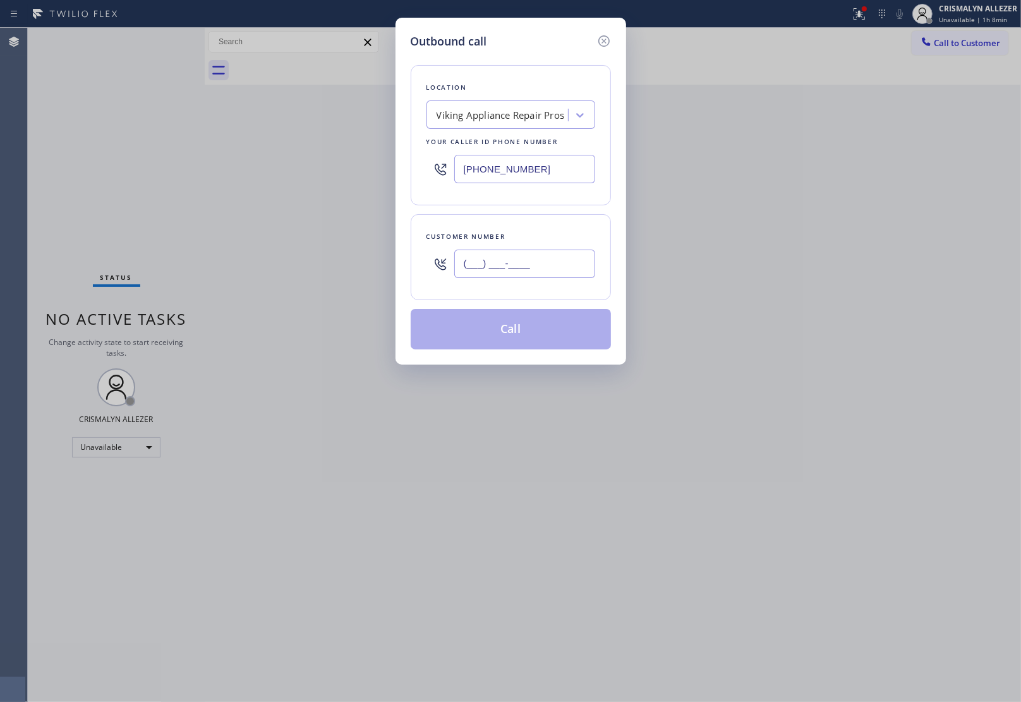
click at [553, 263] on input "(___) ___-____" at bounding box center [524, 264] width 141 height 28
paste input "805) 498-5803"
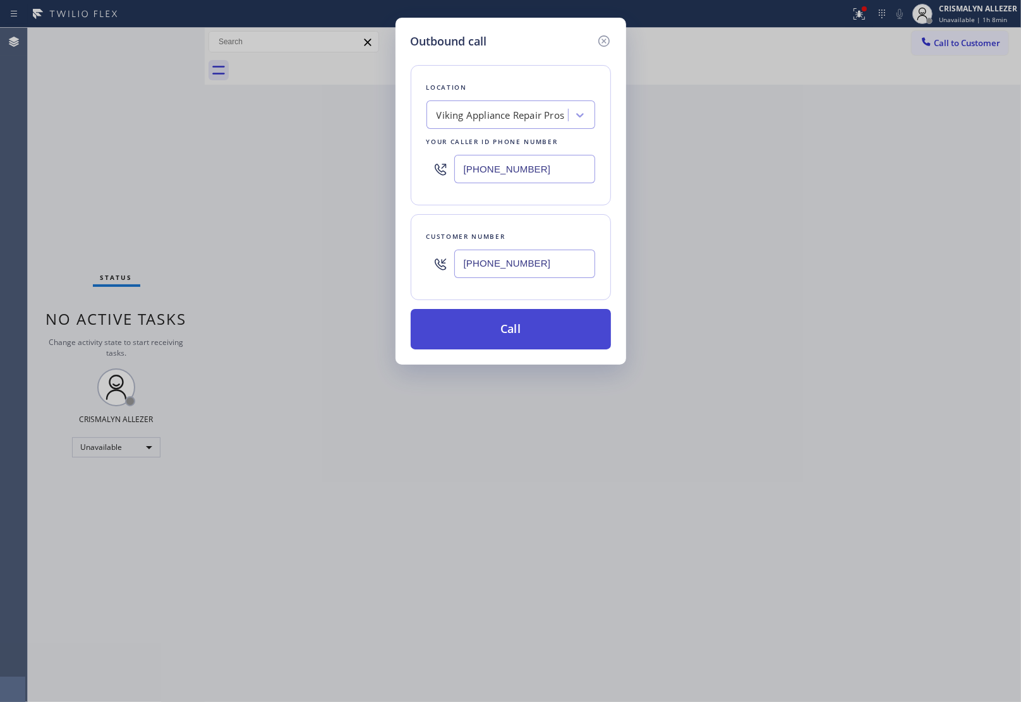
type input "(805) 498-5803"
click at [521, 329] on button "Call" at bounding box center [511, 329] width 200 height 40
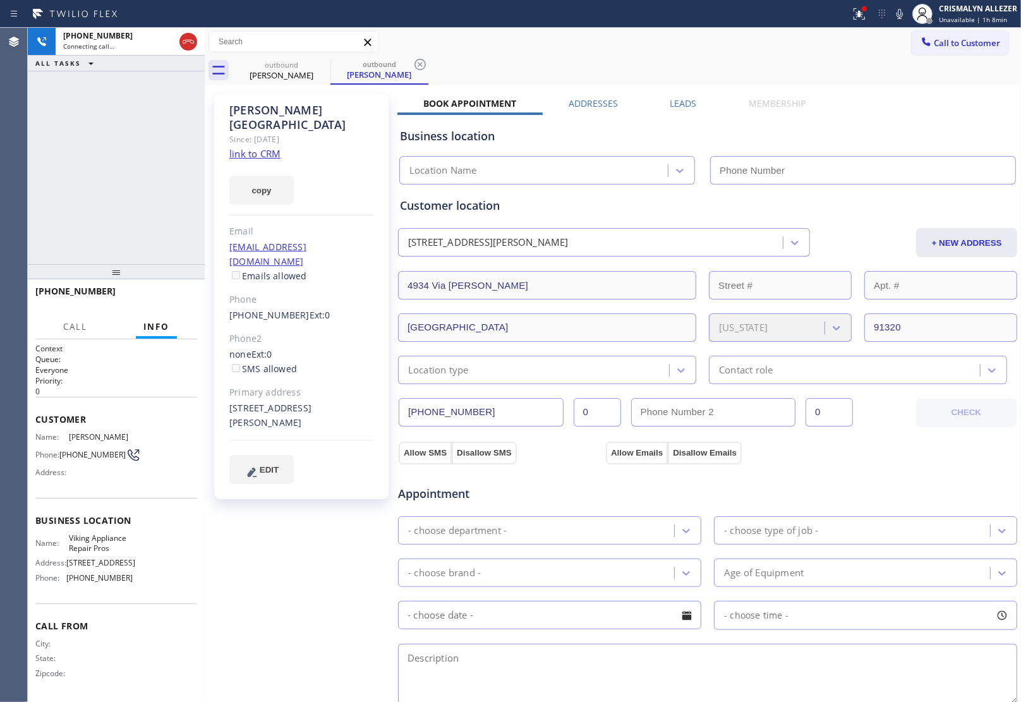
click at [255, 147] on link "link to CRM" at bounding box center [254, 153] width 51 height 13
type input "(855) 666-9755"
click at [176, 299] on span "HANG UP" at bounding box center [167, 296] width 39 height 9
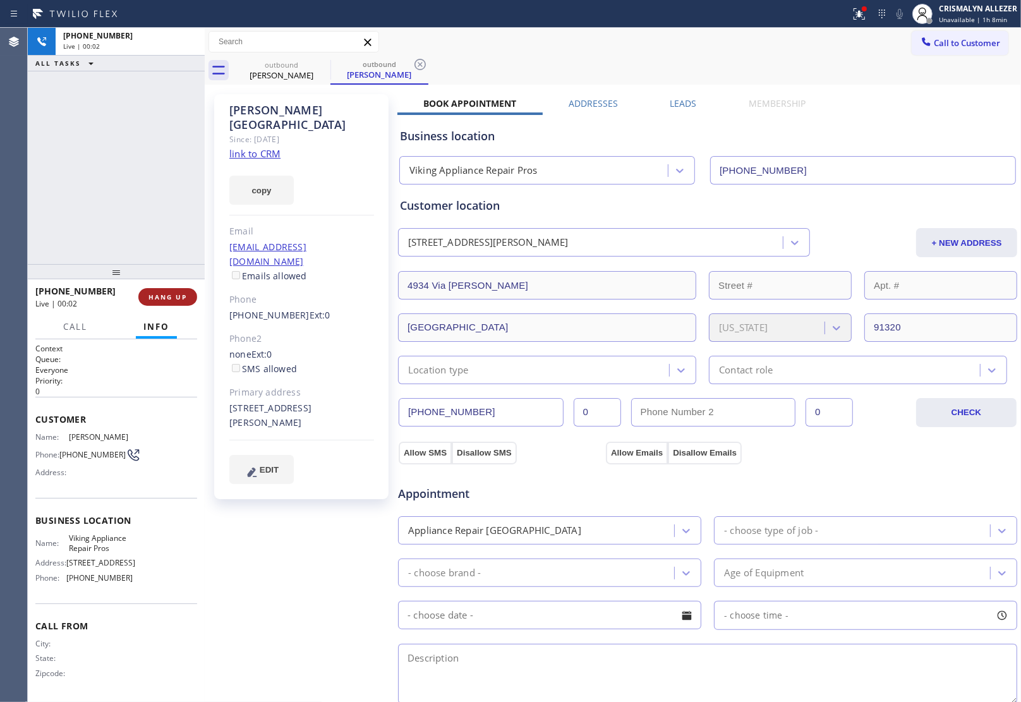
click at [176, 299] on span "HANG UP" at bounding box center [167, 296] width 39 height 9
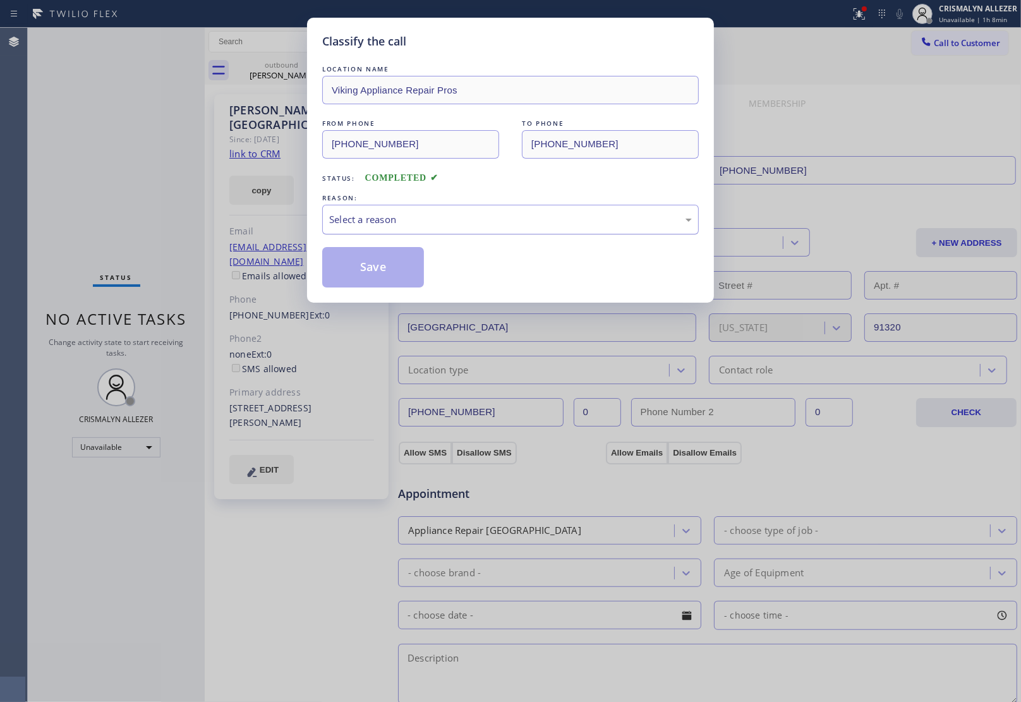
click at [493, 227] on div "Select a reason" at bounding box center [510, 219] width 363 height 15
click at [376, 273] on button "Save" at bounding box center [373, 267] width 102 height 40
click at [280, 70] on div "Classify the call LOCATION NAME Viking Appliance Repair Pros Los Angeles FROM P…" at bounding box center [524, 365] width 993 height 674
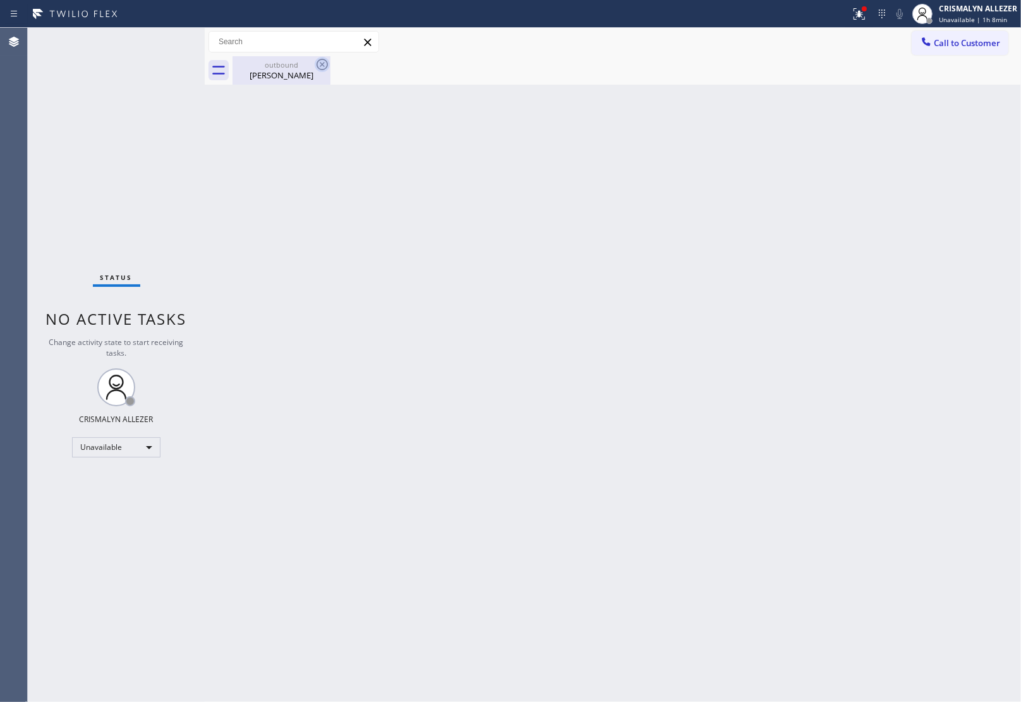
click at [322, 66] on icon at bounding box center [322, 64] width 15 height 15
click at [964, 49] on button "Call to Customer" at bounding box center [959, 43] width 97 height 24
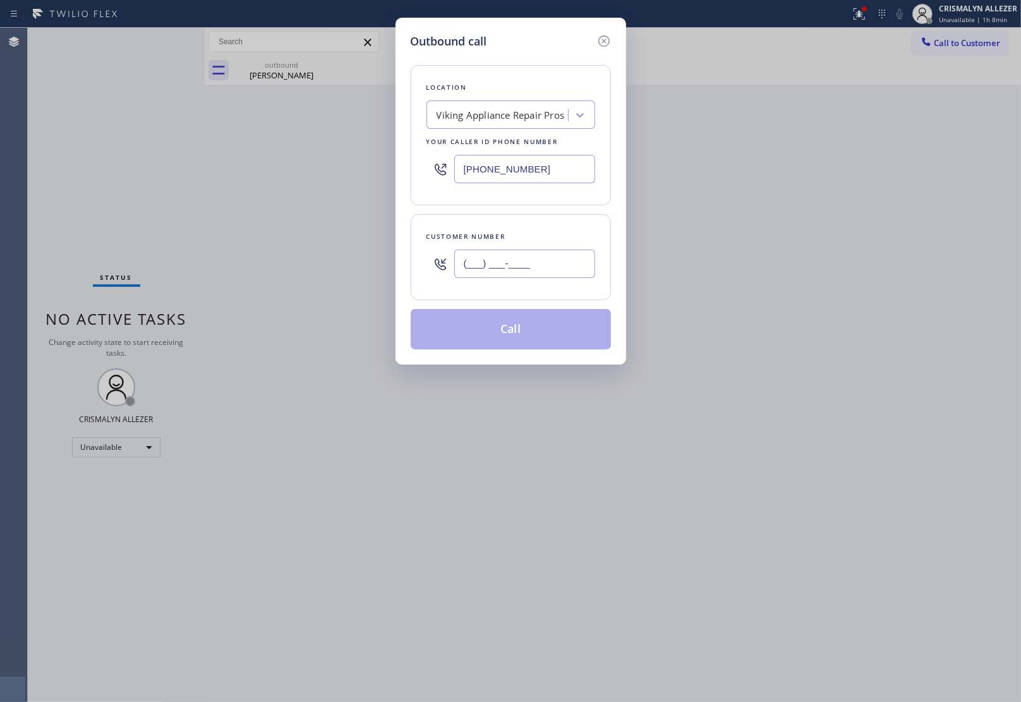
click at [567, 263] on input "(___) ___-____" at bounding box center [524, 264] width 141 height 28
paste input "805) 498-5803"
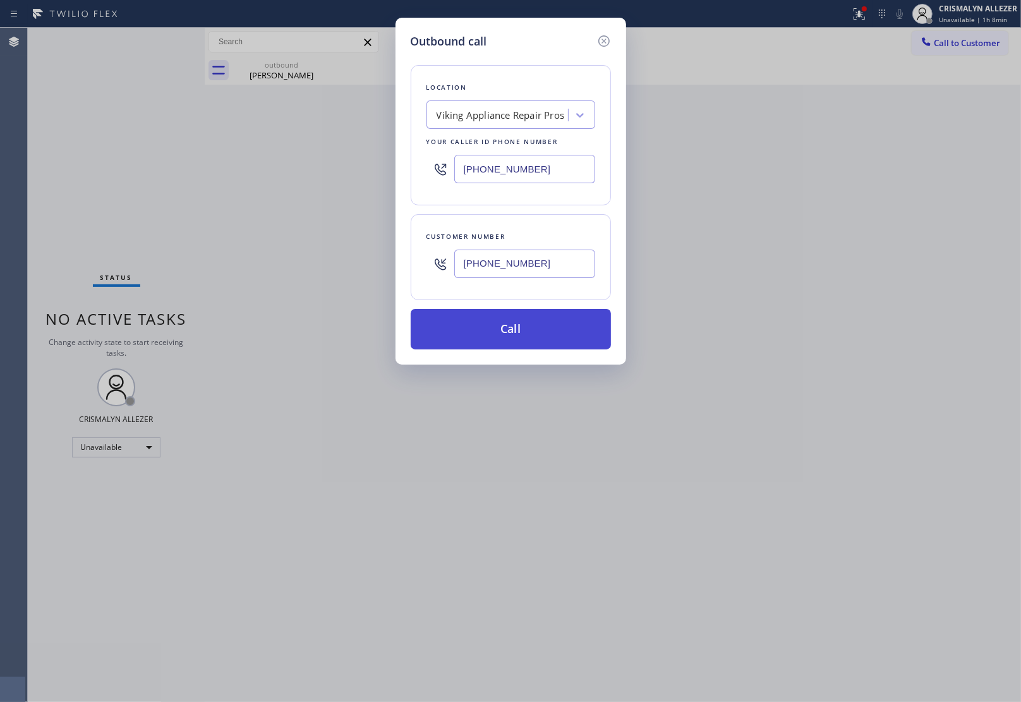
type input "(805) 498-5803"
click at [520, 340] on button "Call" at bounding box center [511, 329] width 200 height 40
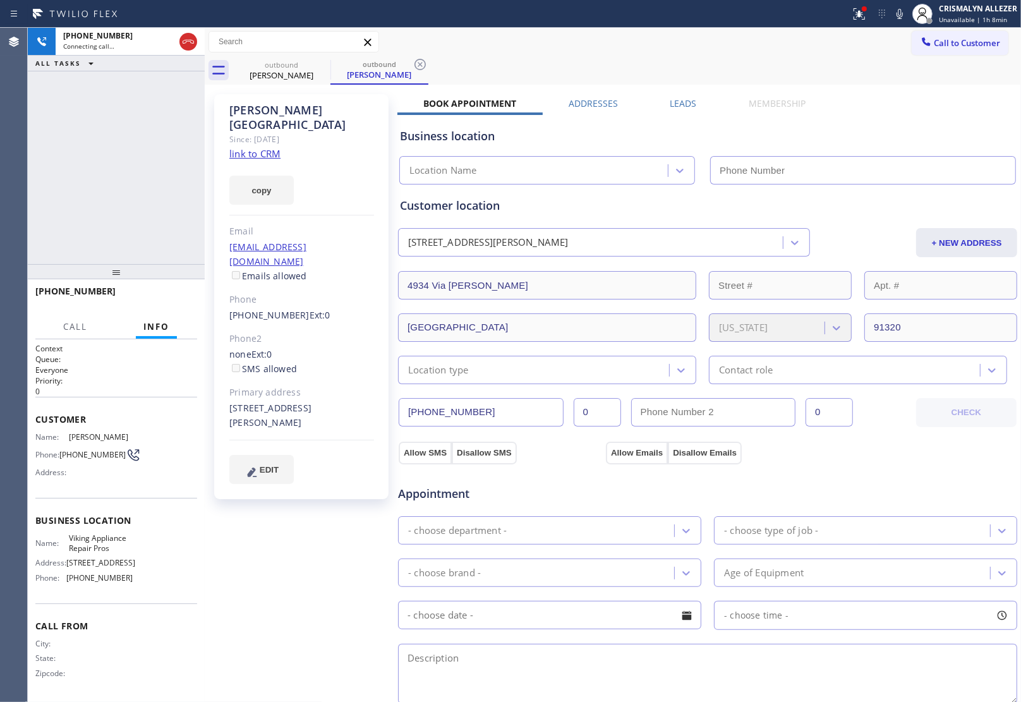
click at [685, 102] on label "Leads" at bounding box center [683, 103] width 27 height 12
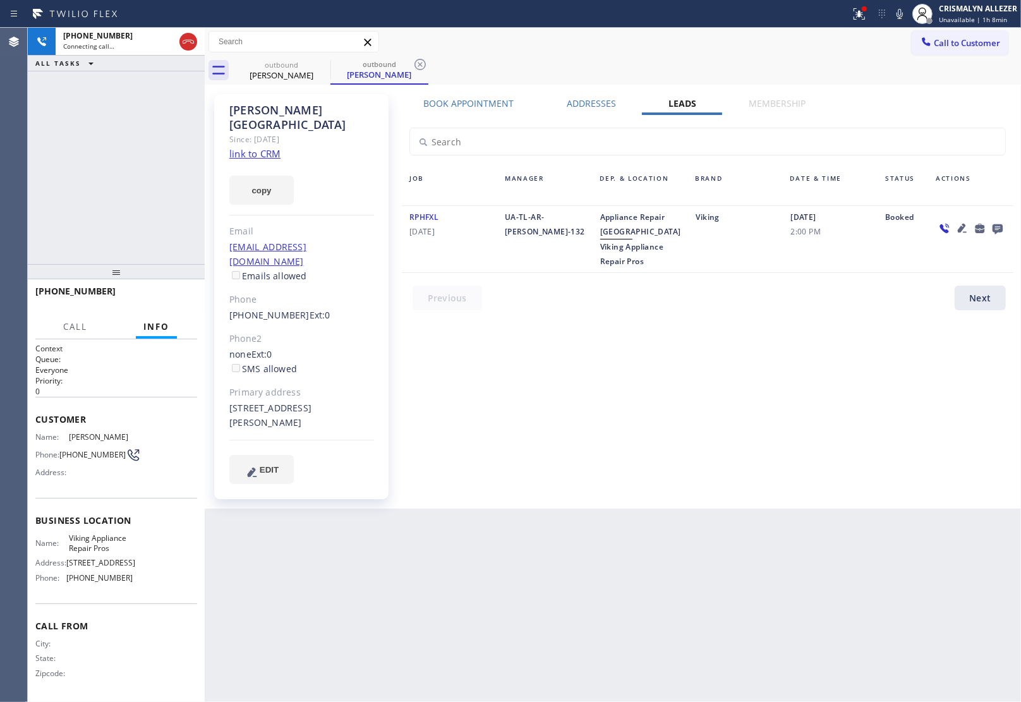
click at [999, 226] on icon at bounding box center [997, 229] width 10 height 10
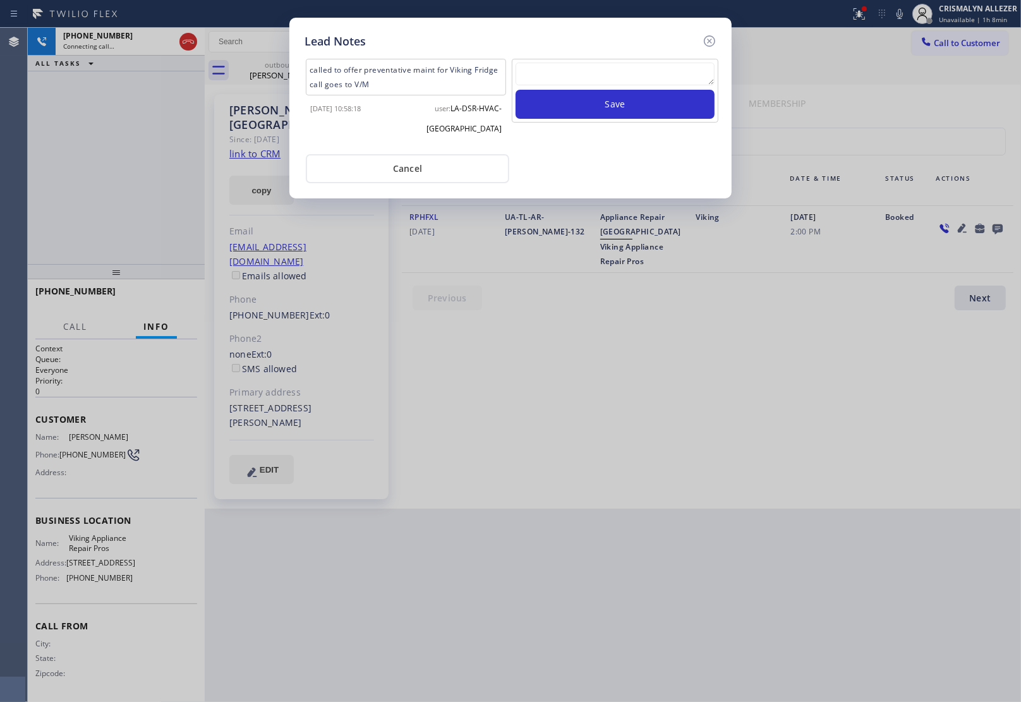
click at [611, 77] on textarea at bounding box center [614, 74] width 199 height 23
paste textarea "no answer | pls xfer here cx cb"
type textarea "no answer | pls xfer here cx cb"
click at [610, 107] on button "Save" at bounding box center [614, 104] width 199 height 29
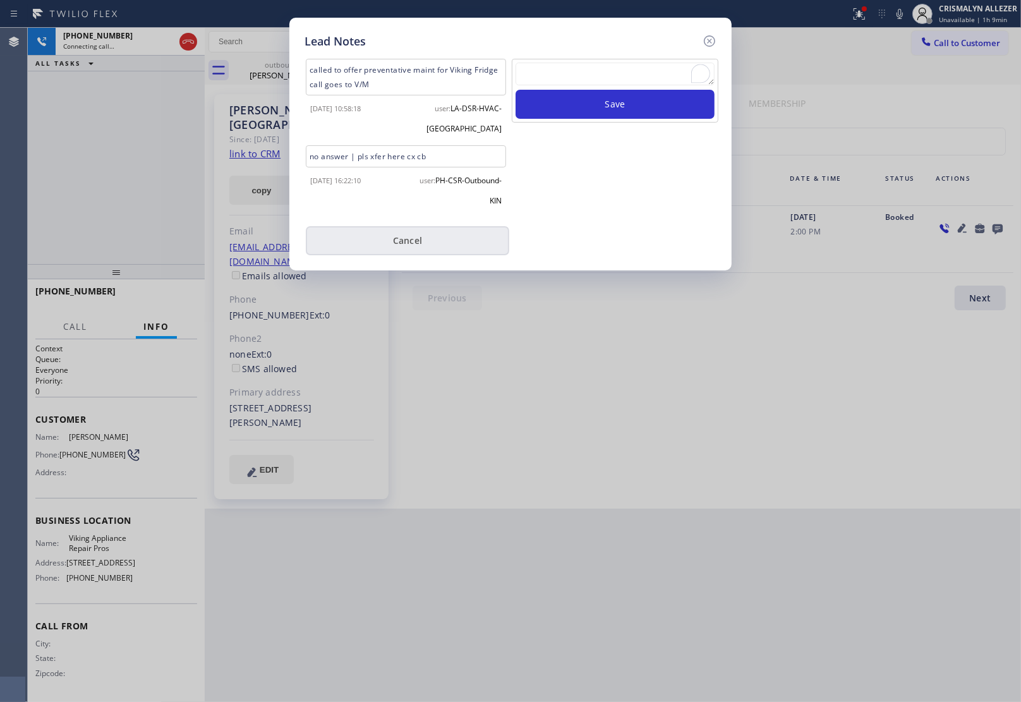
click at [424, 241] on button "Cancel" at bounding box center [407, 240] width 203 height 29
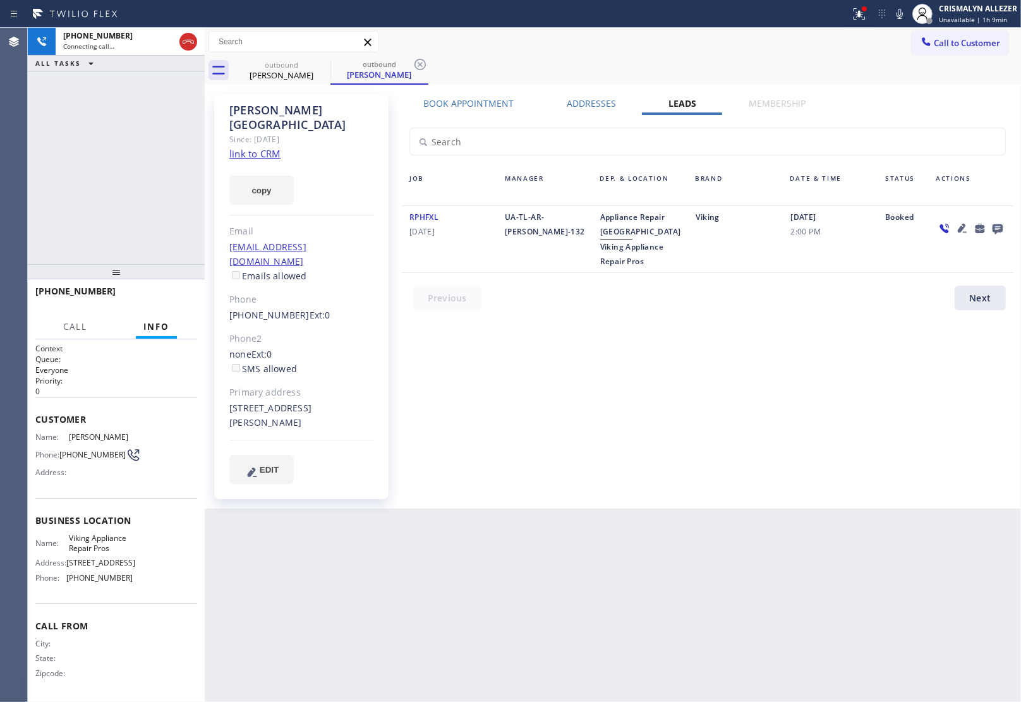
click at [464, 100] on label "Book Appointment" at bounding box center [469, 103] width 90 height 12
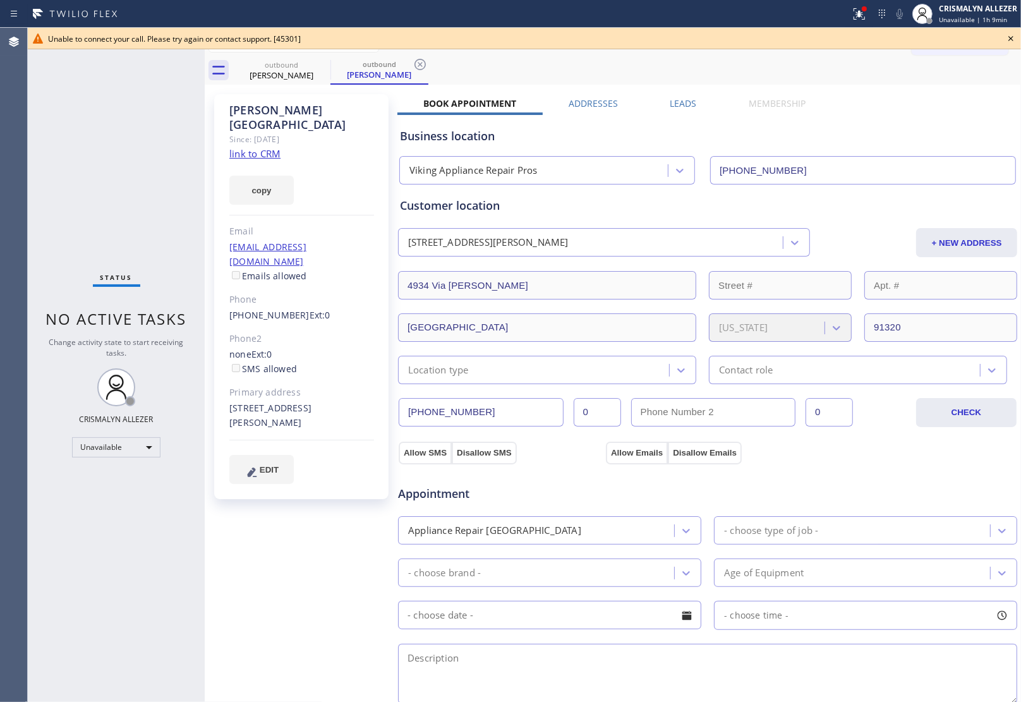
click at [1011, 40] on icon at bounding box center [1010, 38] width 15 height 15
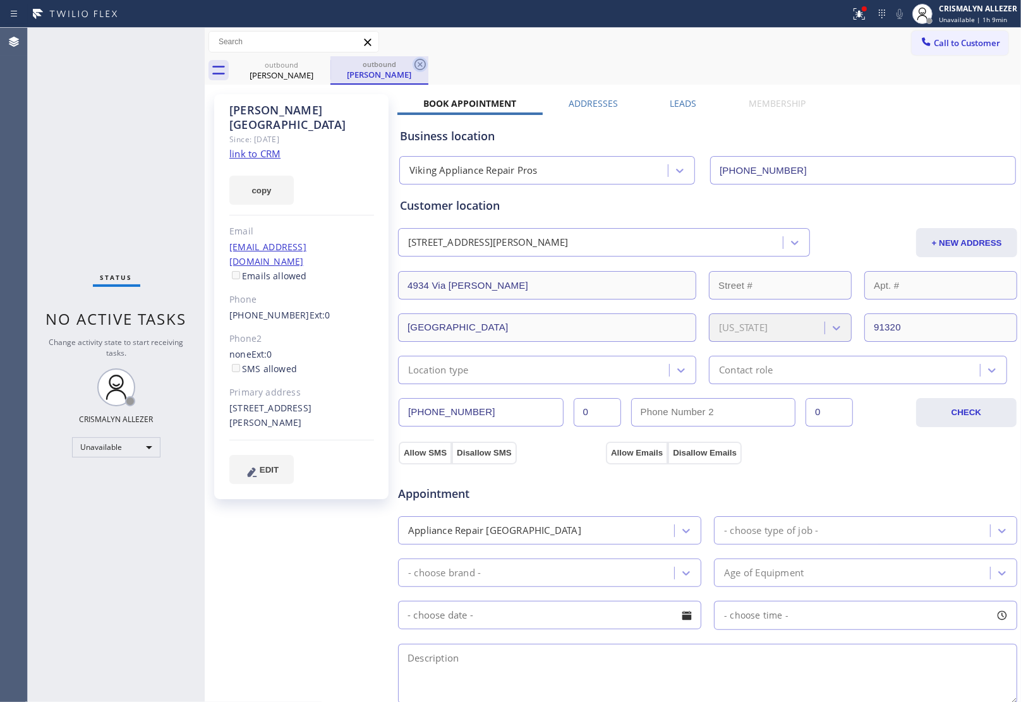
click at [424, 64] on icon at bounding box center [419, 64] width 11 height 11
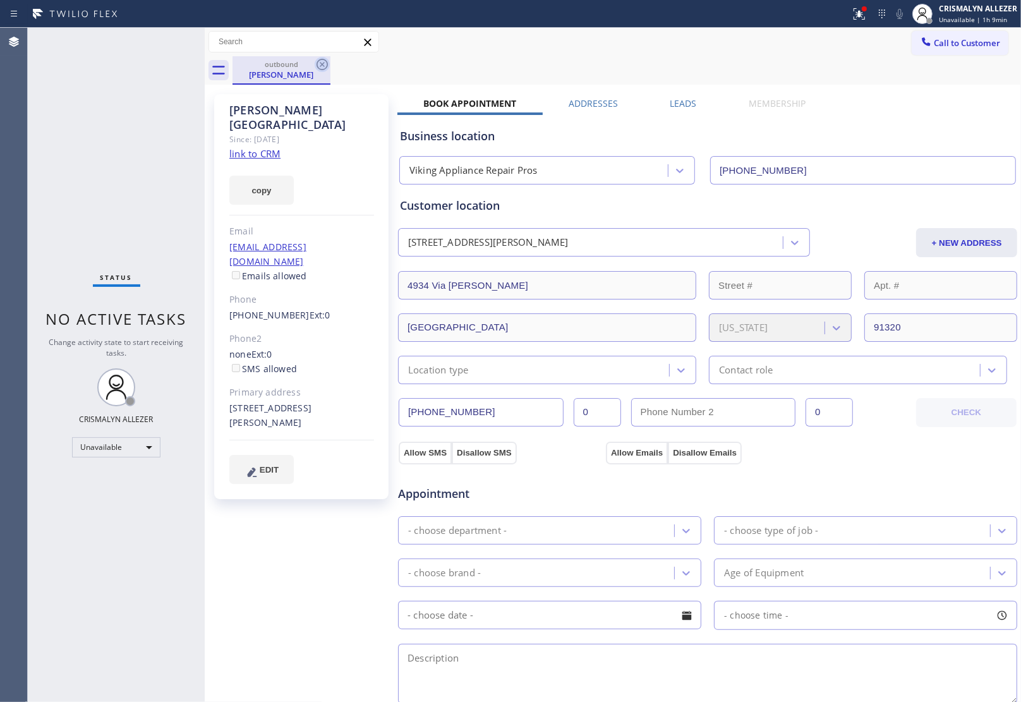
click at [318, 63] on icon at bounding box center [322, 64] width 15 height 15
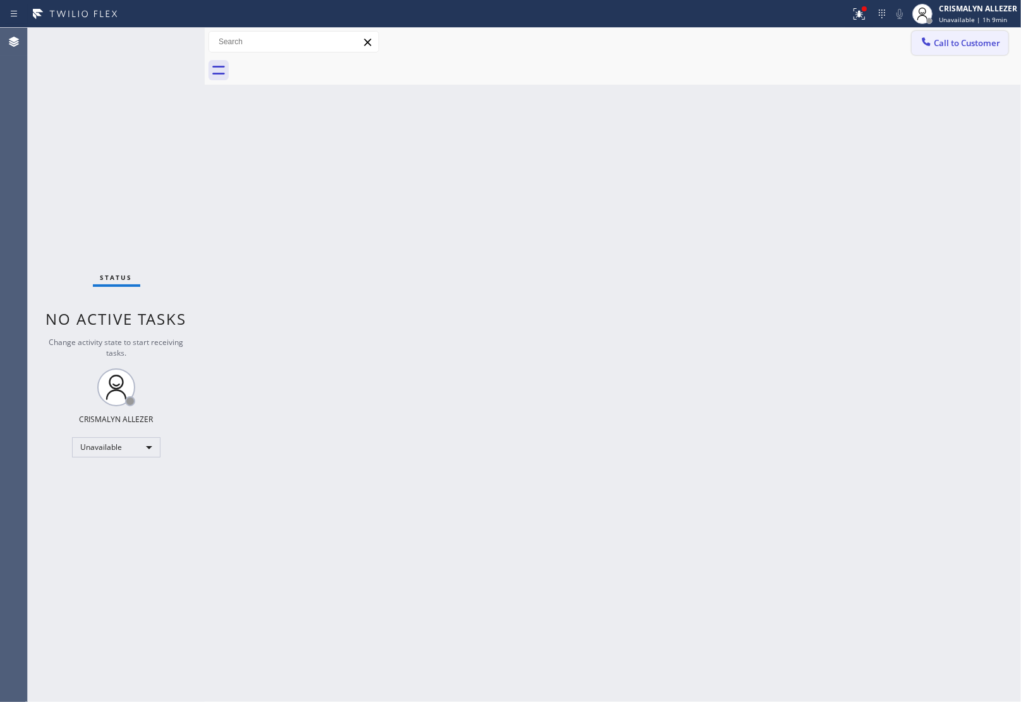
click at [958, 39] on span "Call to Customer" at bounding box center [967, 42] width 66 height 11
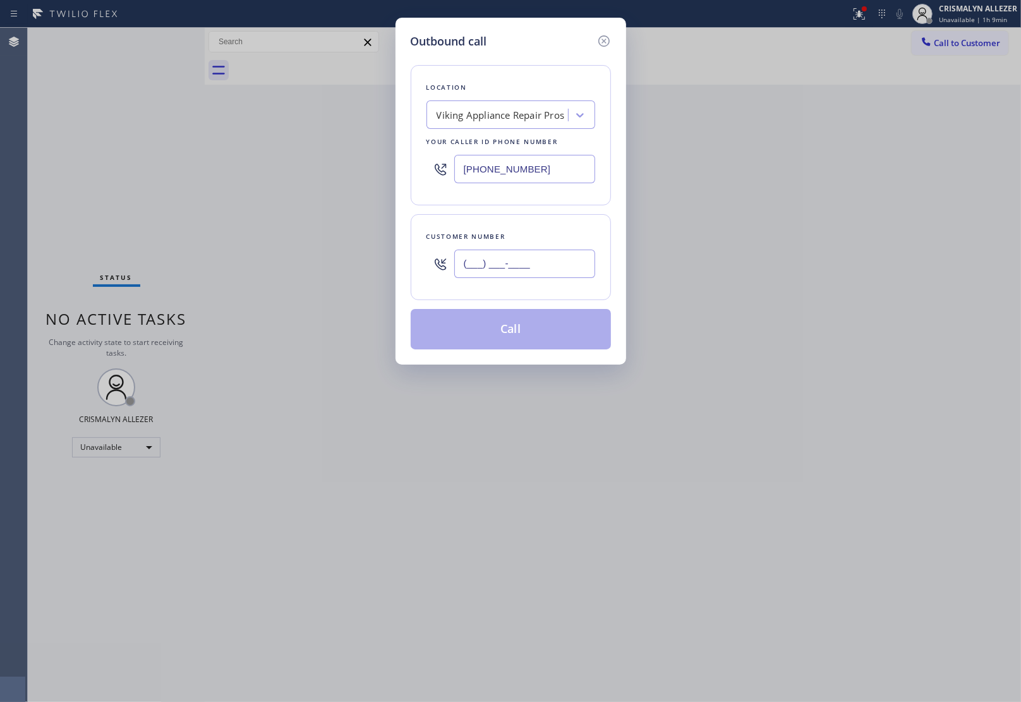
click at [559, 267] on input "(___) ___-____" at bounding box center [524, 264] width 141 height 28
paste input "480) 457-9898"
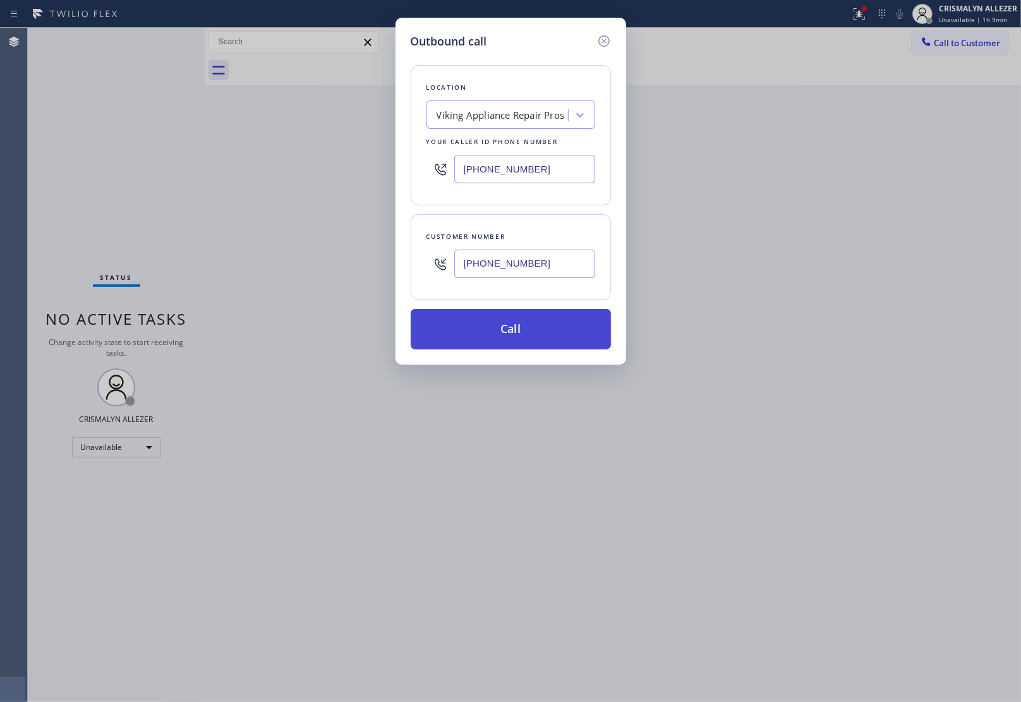
type input "(480) 457-9898"
click at [507, 344] on button "Call" at bounding box center [511, 329] width 200 height 40
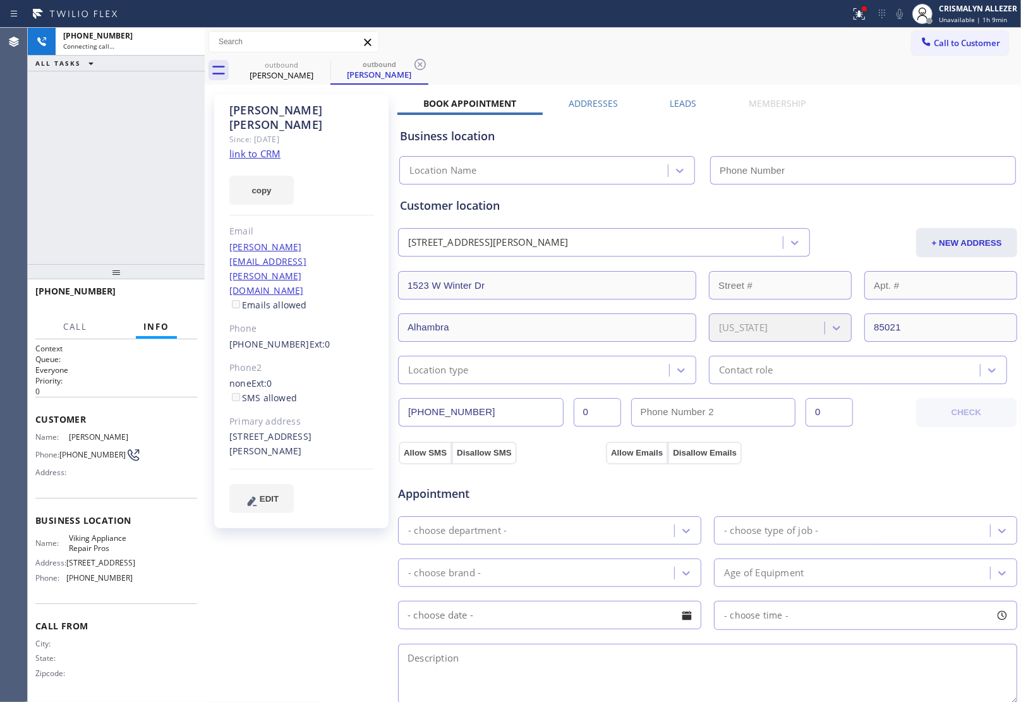
click at [240, 147] on link "link to CRM" at bounding box center [254, 153] width 51 height 13
type input "(855) 666-9755"
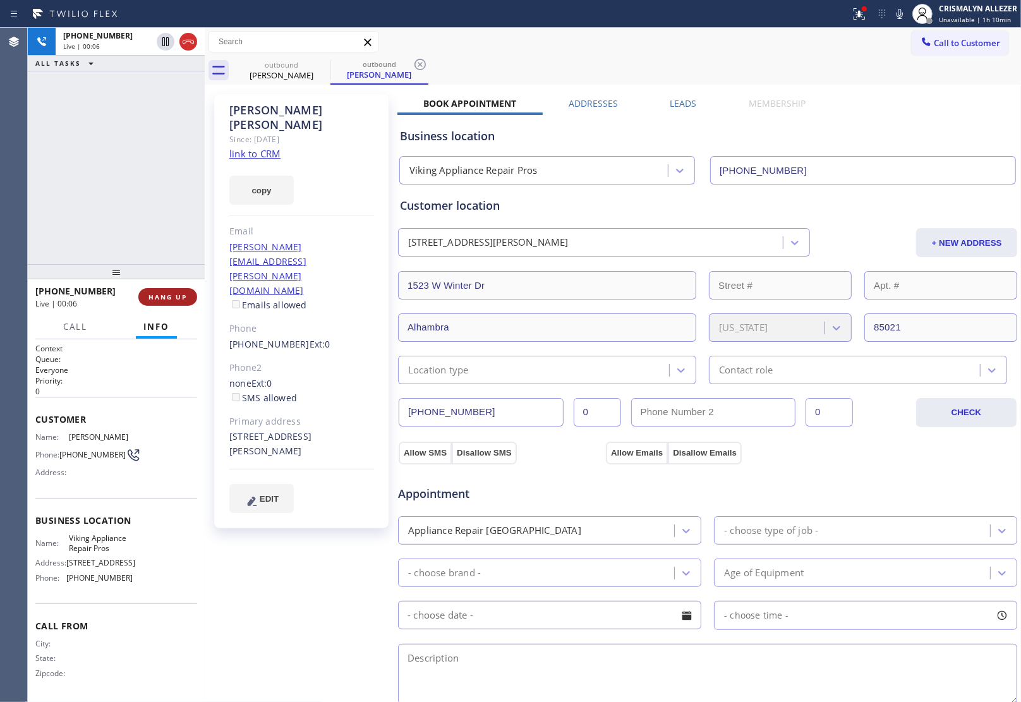
click at [158, 291] on button "HANG UP" at bounding box center [167, 297] width 59 height 18
click at [159, 292] on span "HANG UP" at bounding box center [167, 296] width 39 height 9
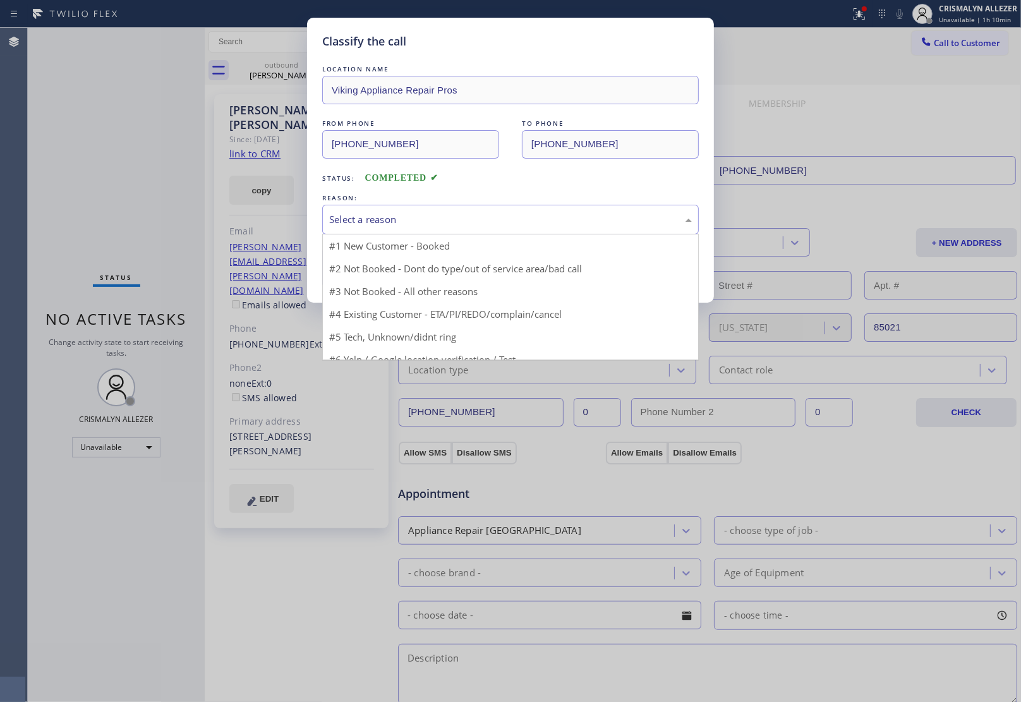
click at [507, 234] on div "Select a reason #1 New Customer - Booked #2 Not Booked - Dont do type/out of se…" at bounding box center [510, 220] width 376 height 30
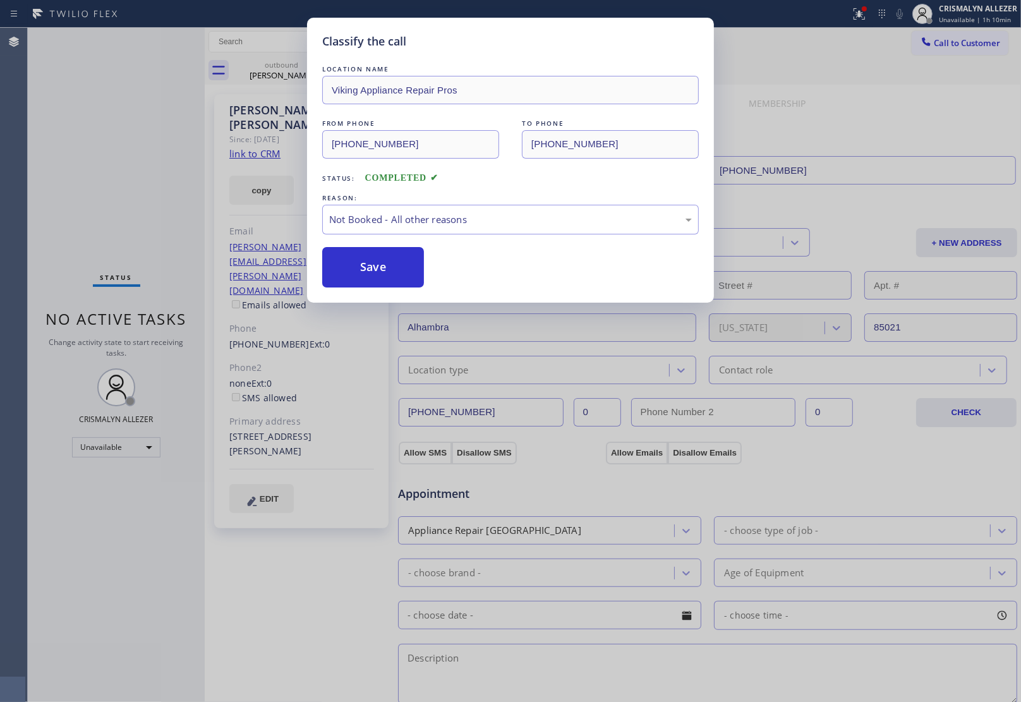
click at [363, 277] on button "Save" at bounding box center [373, 267] width 102 height 40
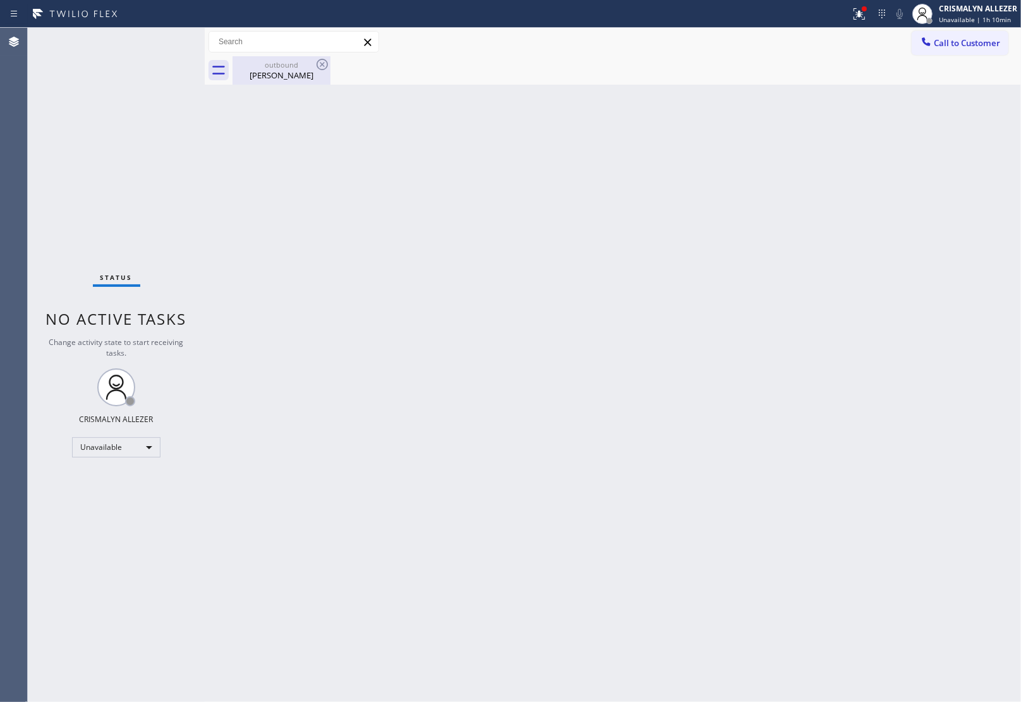
click at [286, 81] on div "outbound Sylvia Spector" at bounding box center [281, 70] width 95 height 28
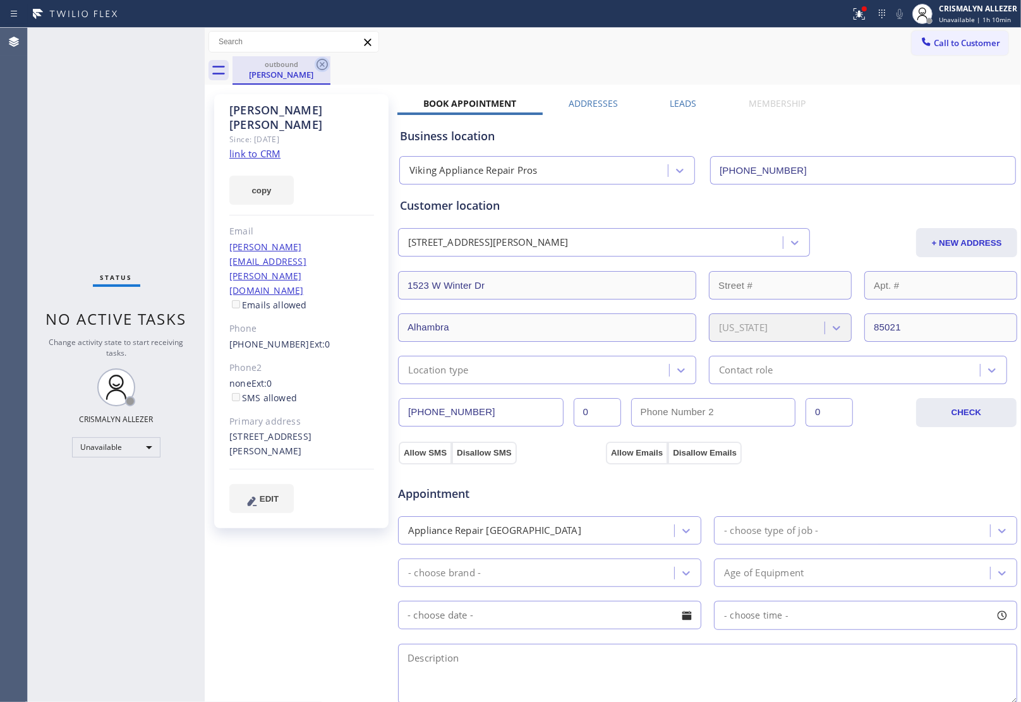
click at [321, 63] on icon at bounding box center [321, 64] width 11 height 11
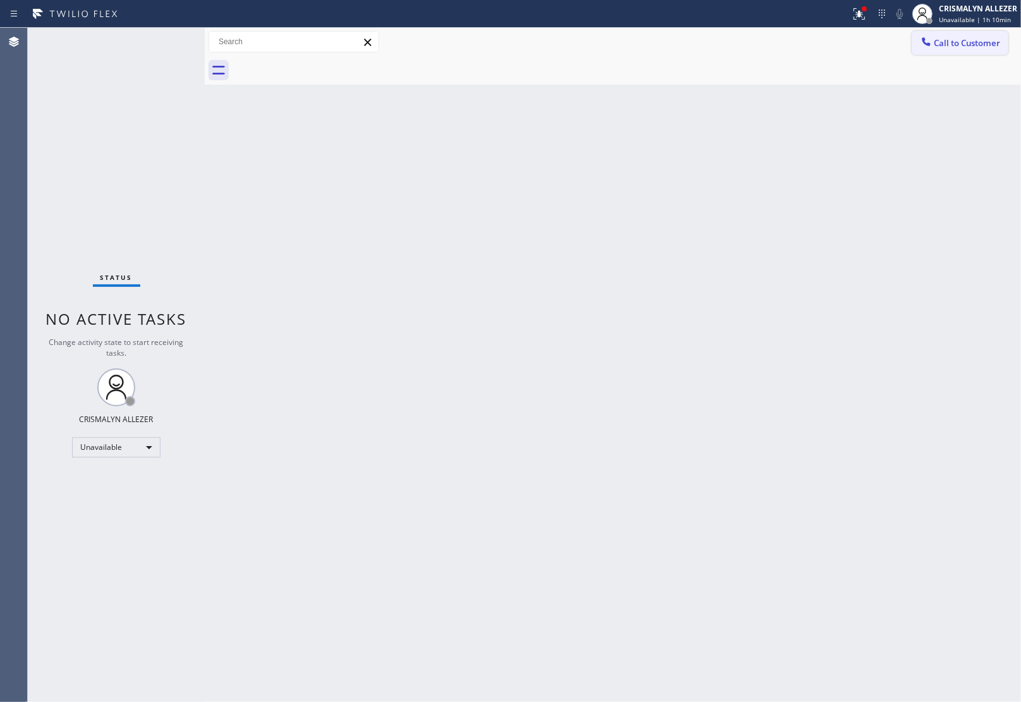
click at [958, 45] on span "Call to Customer" at bounding box center [967, 42] width 66 height 11
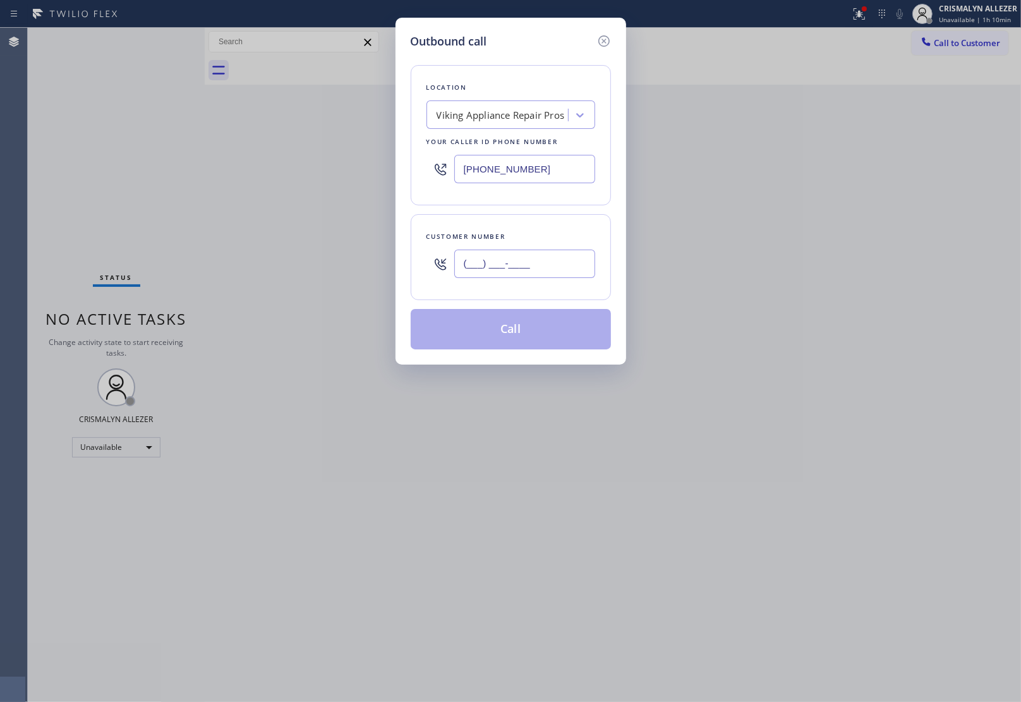
click at [541, 270] on input "(___) ___-____" at bounding box center [524, 264] width 141 height 28
paste input "805) 390-4073"
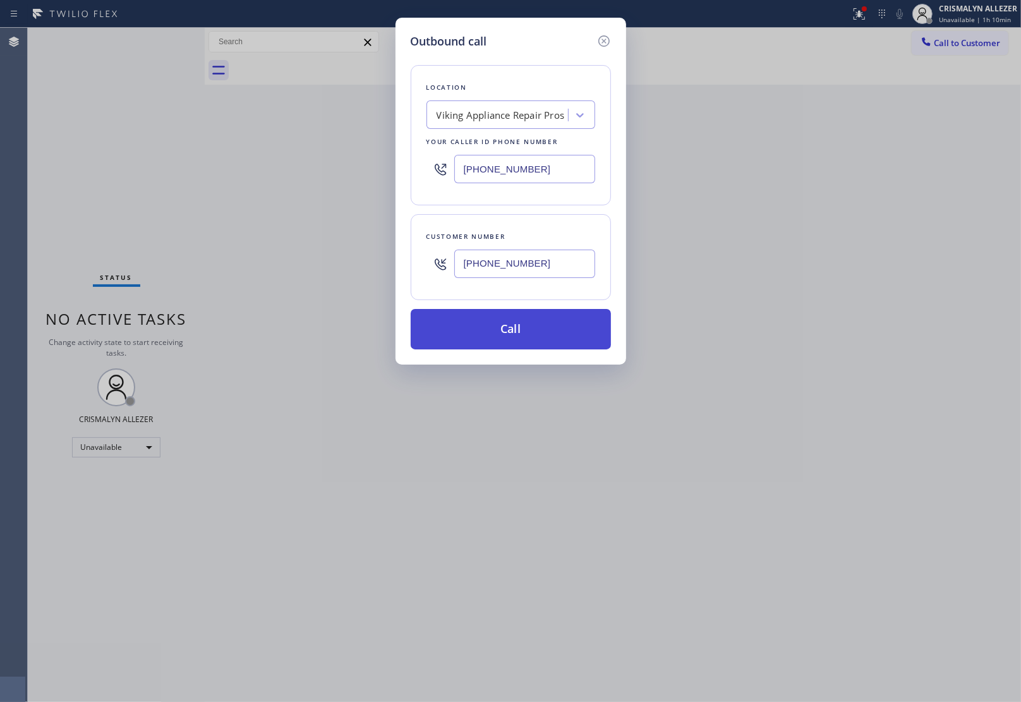
type input "(805) 390-4073"
click at [515, 333] on button "Call" at bounding box center [511, 329] width 200 height 40
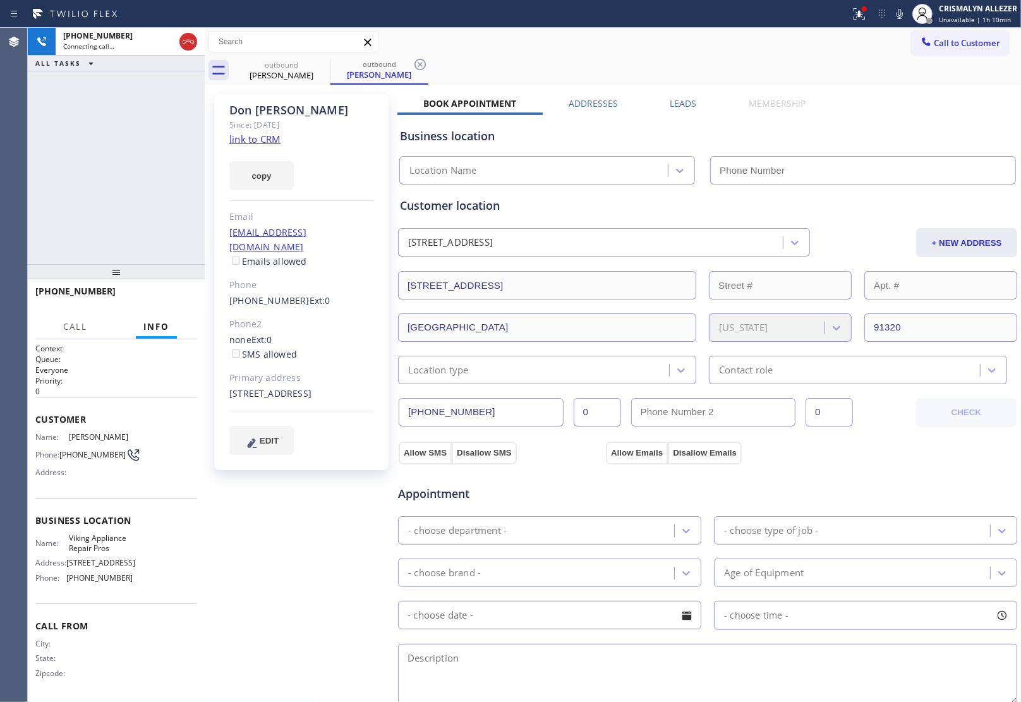
click at [243, 147] on div "copy" at bounding box center [301, 169] width 145 height 44
click at [243, 140] on link "link to CRM" at bounding box center [254, 139] width 51 height 13
type input "(855) 666-9755"
click at [165, 296] on span "HANG UP" at bounding box center [167, 296] width 39 height 9
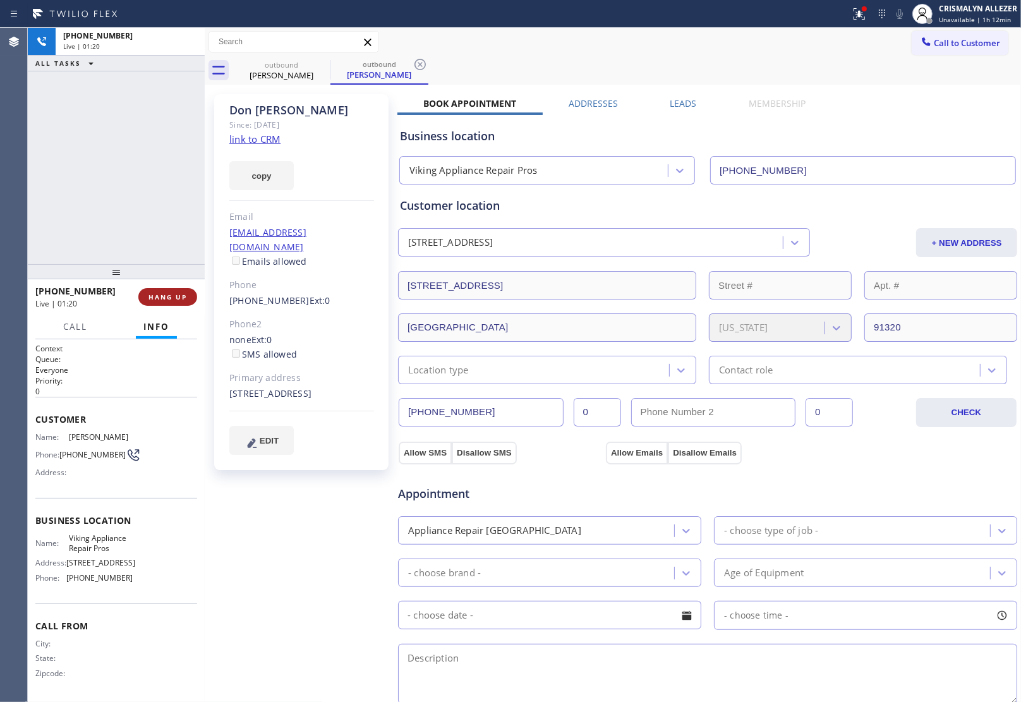
click at [165, 296] on span "HANG UP" at bounding box center [167, 296] width 39 height 9
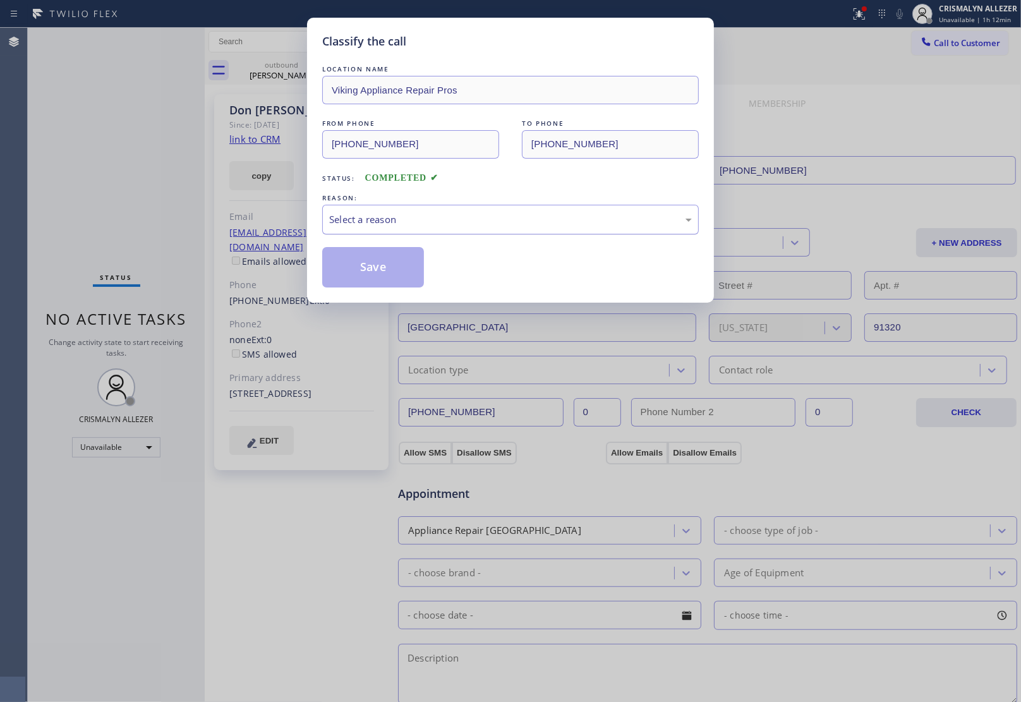
click at [514, 229] on div "Select a reason" at bounding box center [510, 220] width 376 height 30
click at [380, 269] on button "Save" at bounding box center [373, 267] width 102 height 40
click at [273, 70] on div "Classify the call LOCATION NAME Viking Appliance Repair Pros Los Angeles FROM P…" at bounding box center [524, 365] width 993 height 674
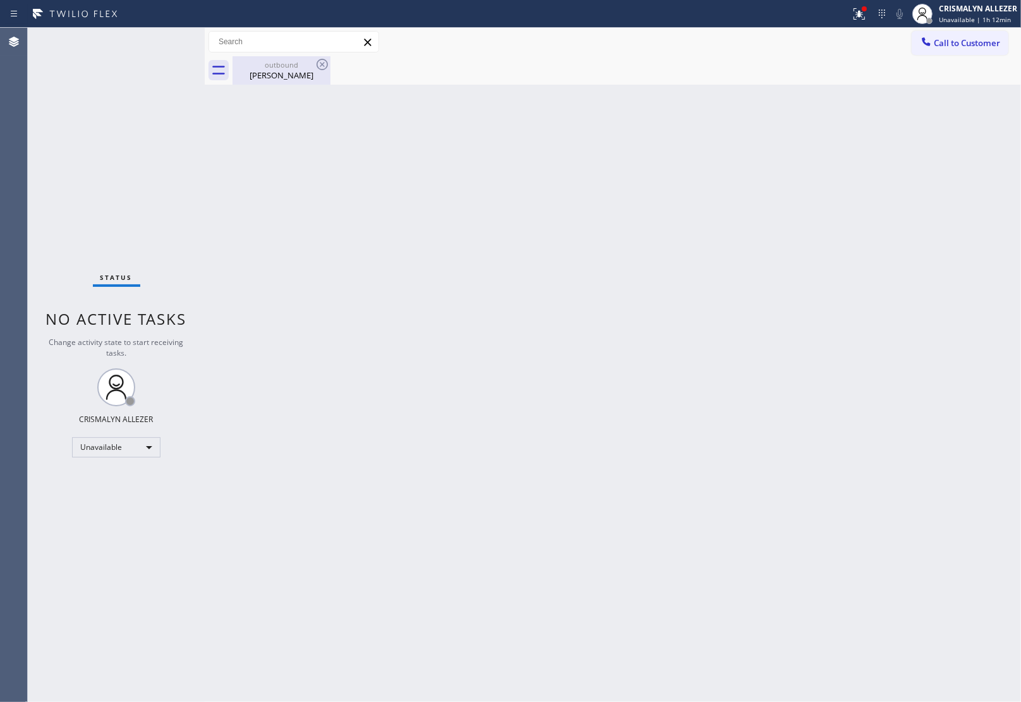
click at [286, 71] on div "Don Mccarthy" at bounding box center [281, 74] width 95 height 11
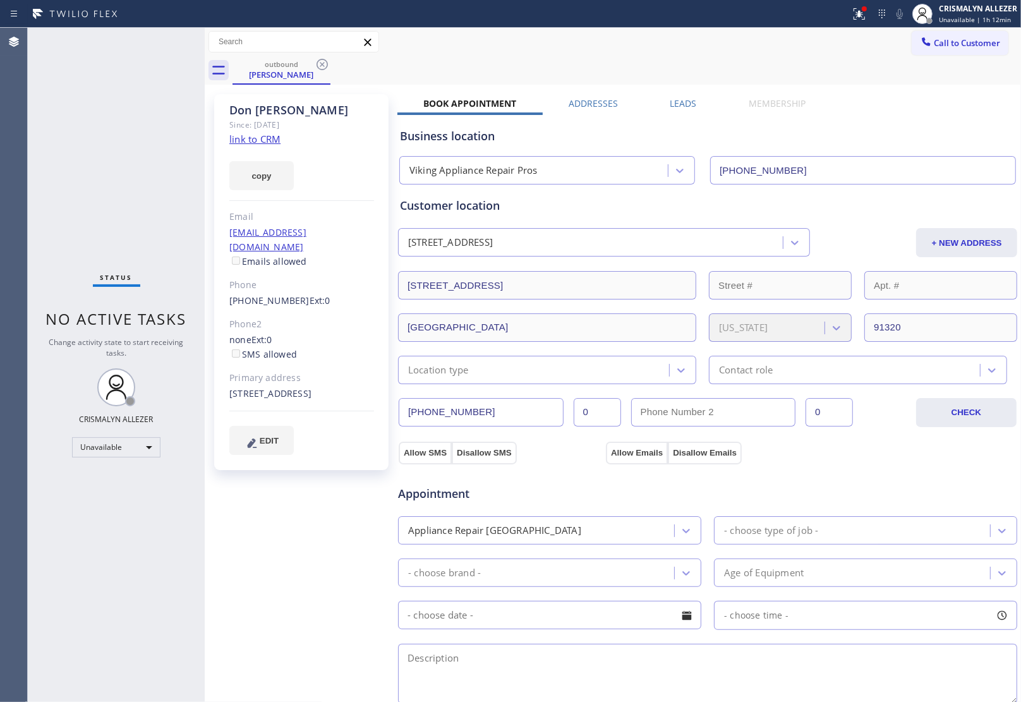
click at [682, 102] on label "Leads" at bounding box center [683, 103] width 27 height 12
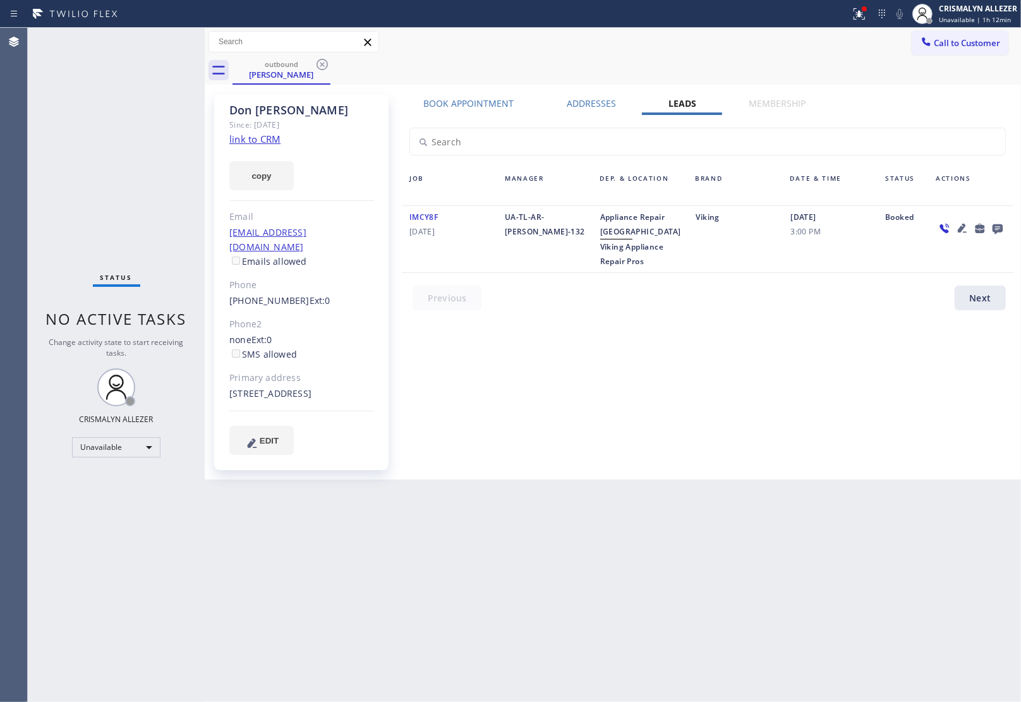
click at [996, 227] on icon at bounding box center [997, 229] width 10 height 10
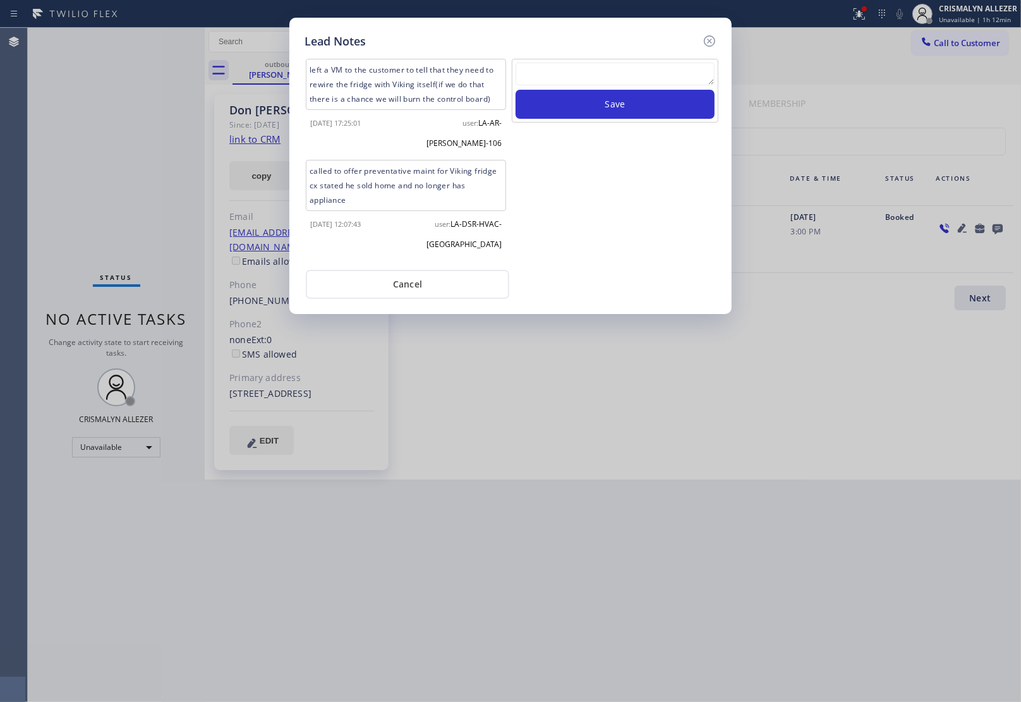
click at [561, 76] on textarea at bounding box center [614, 74] width 199 height 23
paste textarea "ALL GOOD FOR NOW, if cb xfer"
type textarea "ALL GOOD FOR NOW, if cb xfer"
click at [578, 102] on button "Save" at bounding box center [614, 104] width 199 height 29
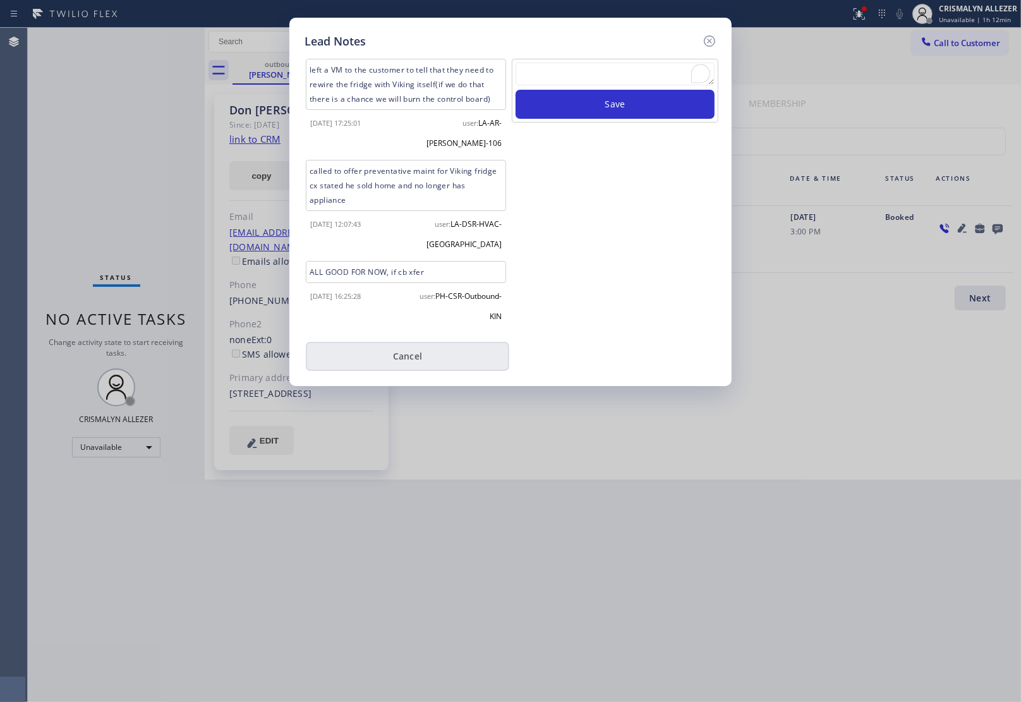
click at [421, 342] on button "Cancel" at bounding box center [407, 356] width 203 height 29
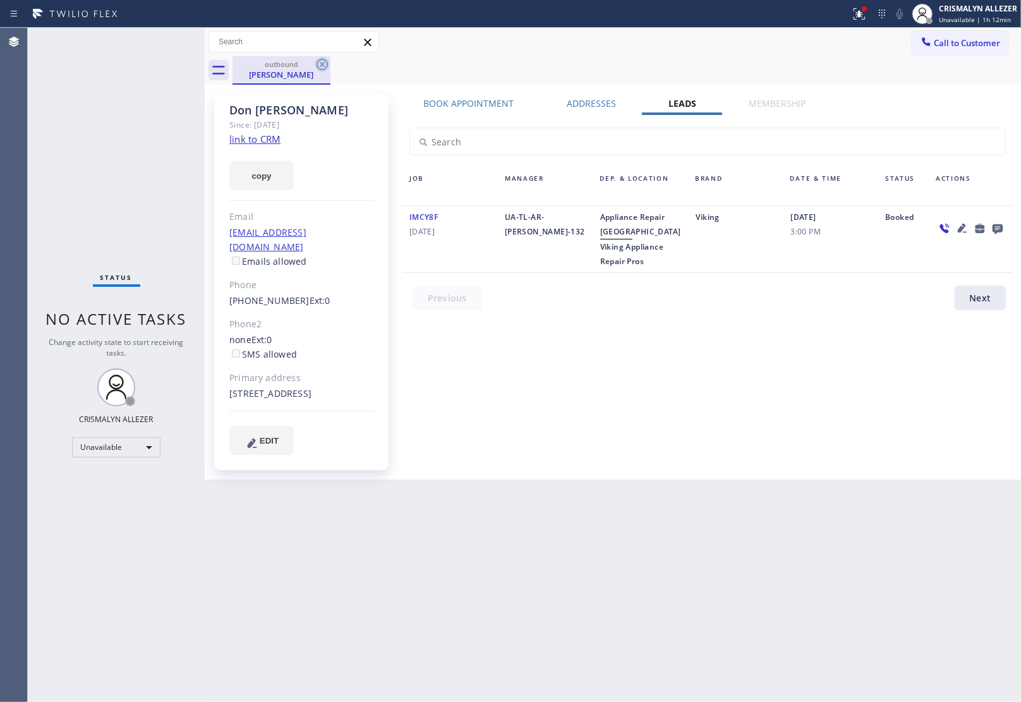
click at [320, 61] on icon at bounding box center [322, 64] width 15 height 15
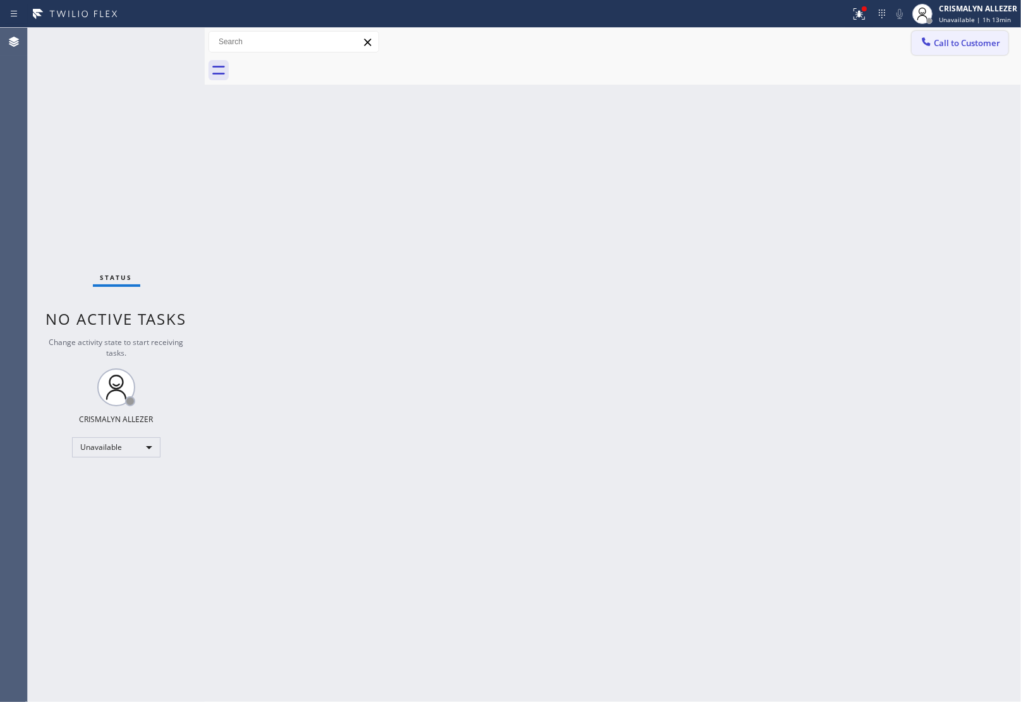
click at [965, 43] on span "Call to Customer" at bounding box center [967, 42] width 66 height 11
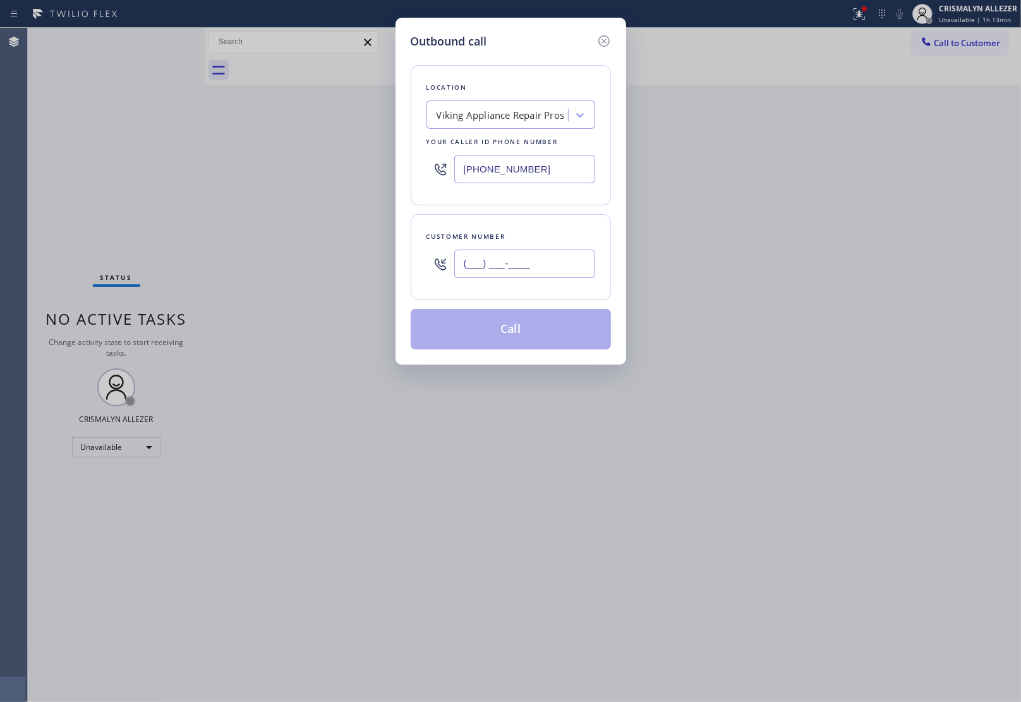
click at [563, 253] on input "(___) ___-____" at bounding box center [524, 264] width 141 height 28
paste input "213) 507-4474"
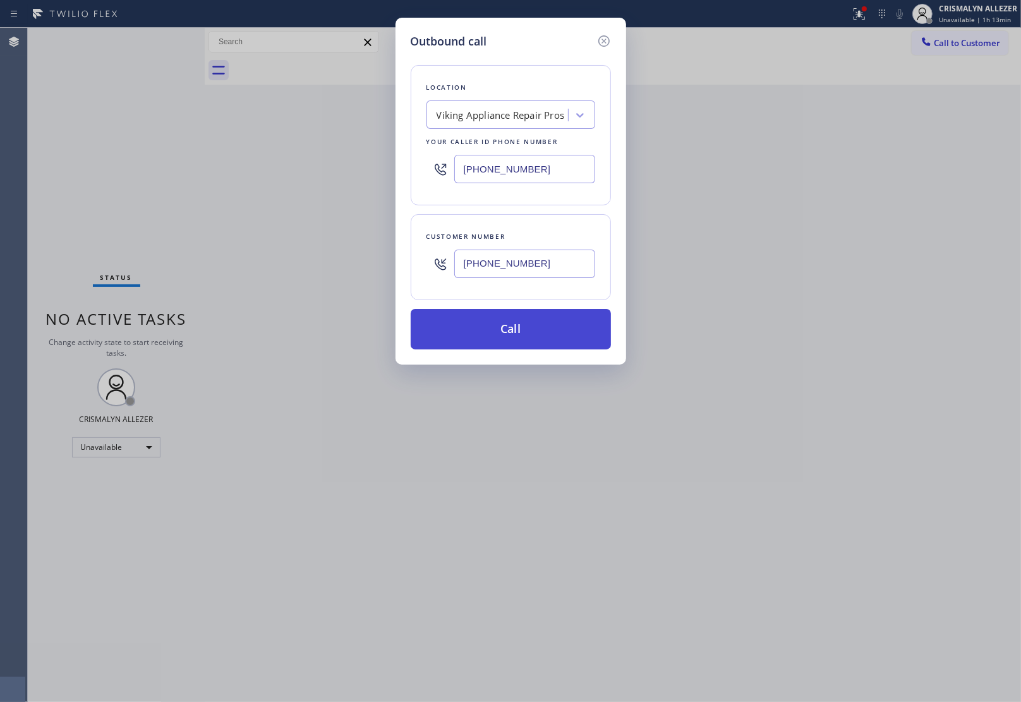
type input "[PHONE_NUMBER]"
click at [522, 345] on button "Call" at bounding box center [511, 329] width 200 height 40
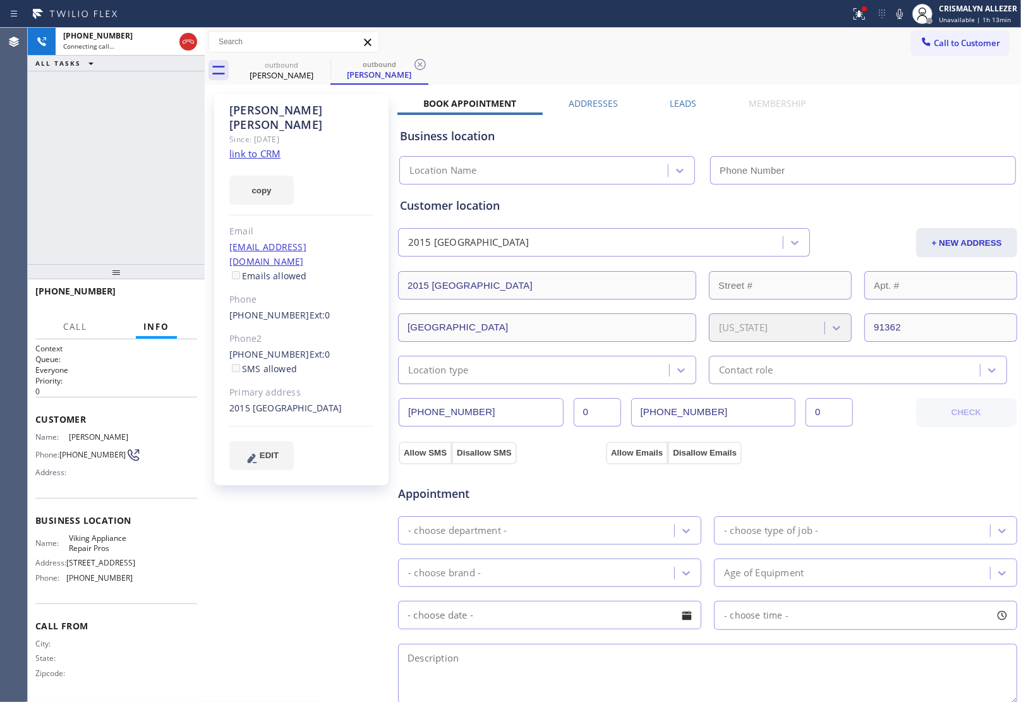
click at [257, 147] on link "link to CRM" at bounding box center [254, 153] width 51 height 13
type input "[PHONE_NUMBER]"
drag, startPoint x: 226, startPoint y: 322, endPoint x: 291, endPoint y: 327, distance: 65.2
click at [291, 327] on div "[PERSON_NAME] Since: [DATE] link to CRM copy Email [EMAIL_ADDRESS][DOMAIN_NAME]…" at bounding box center [301, 289] width 174 height 391
copy link "[PHONE_NUMBER]"
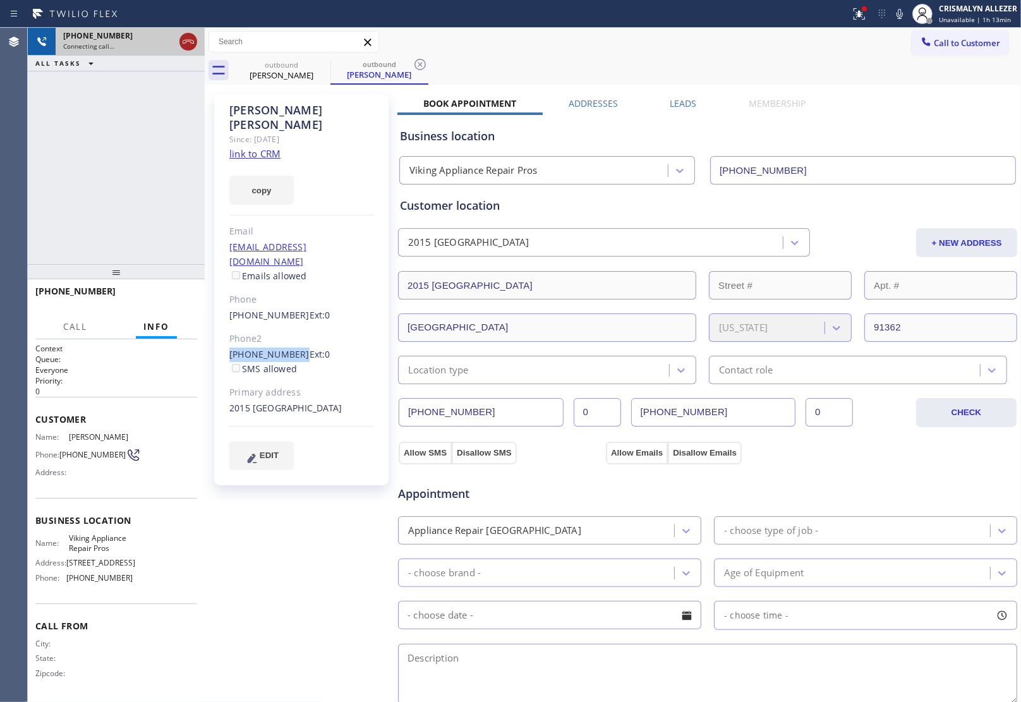
click at [189, 42] on icon at bounding box center [188, 41] width 15 height 15
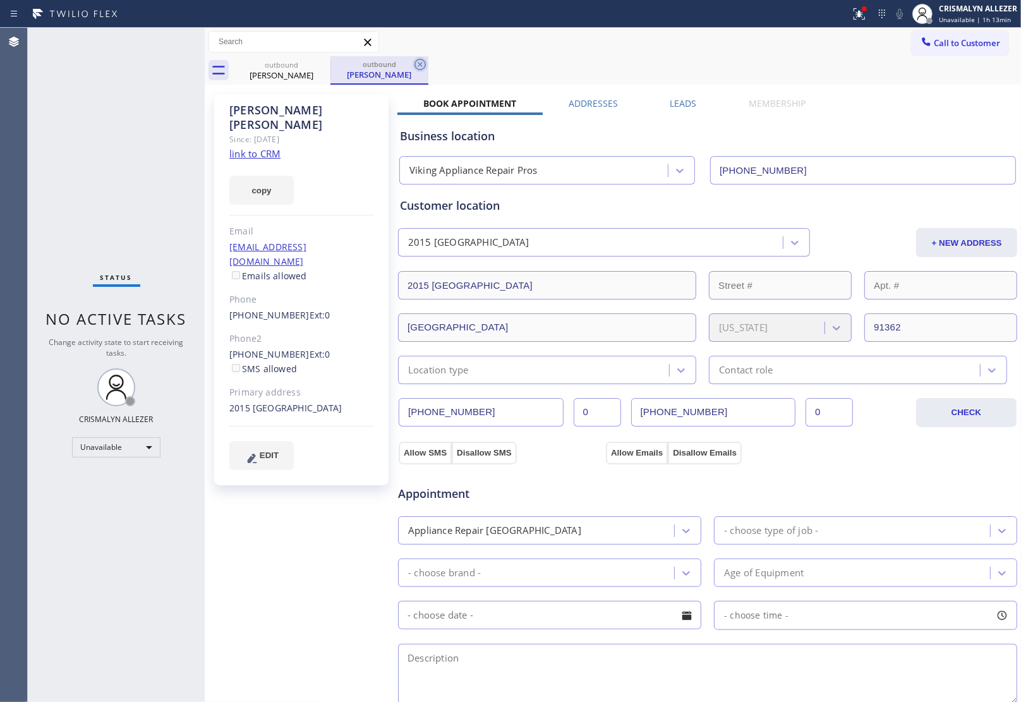
click at [418, 64] on icon at bounding box center [419, 64] width 15 height 15
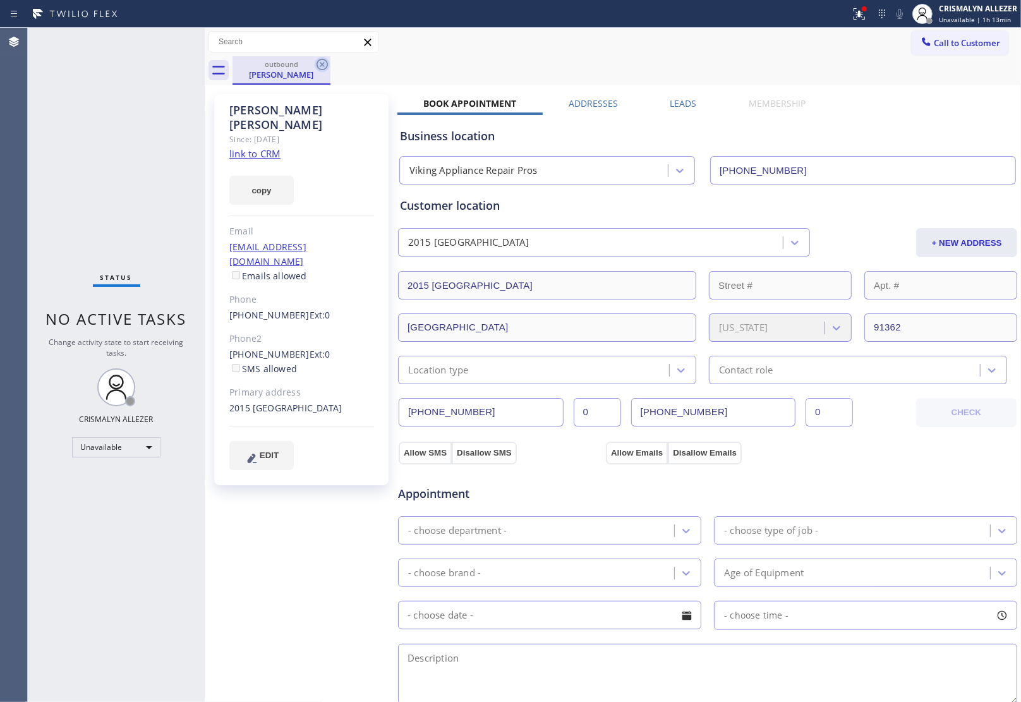
click at [323, 63] on icon at bounding box center [321, 64] width 11 height 11
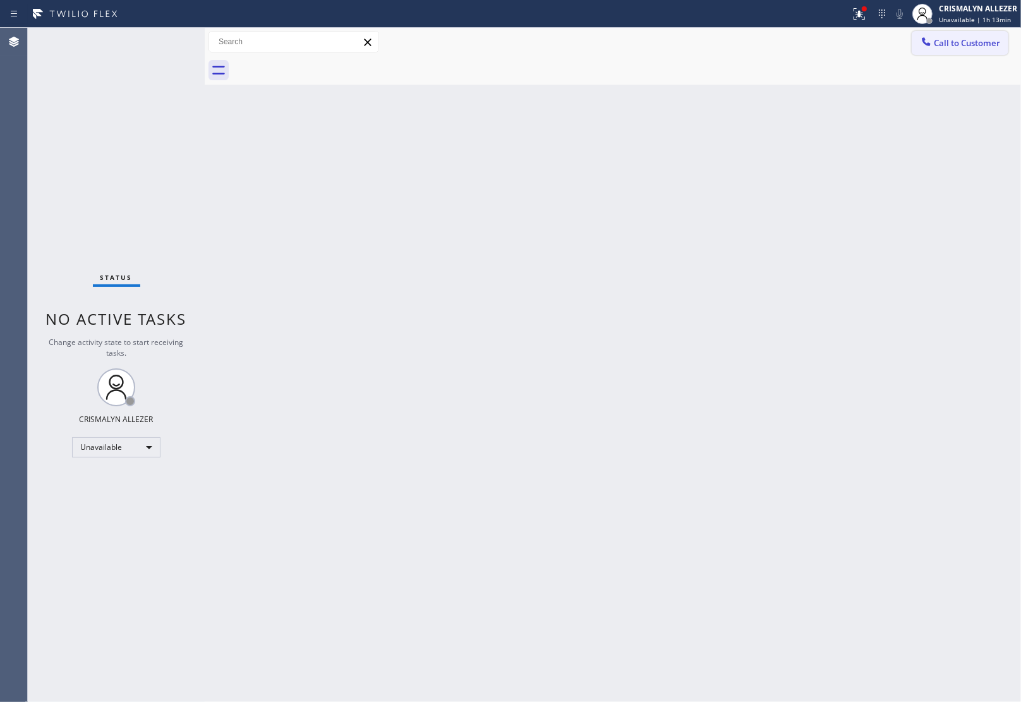
click at [967, 47] on span "Call to Customer" at bounding box center [967, 42] width 66 height 11
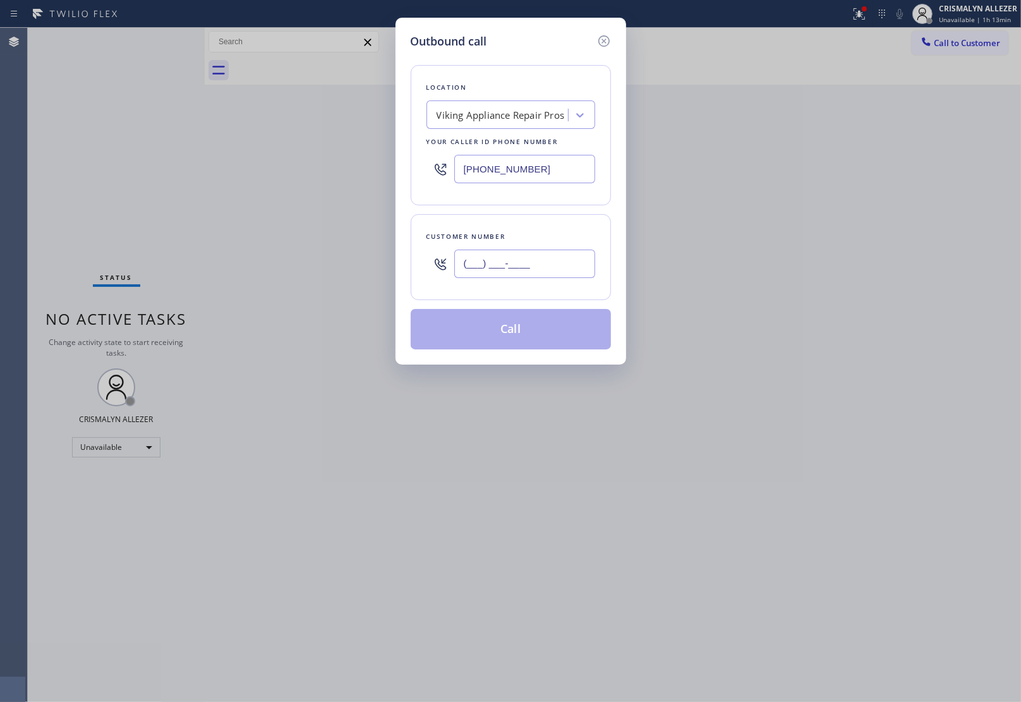
click at [561, 262] on input "(___) ___-____" at bounding box center [524, 264] width 141 height 28
paste input "805) 469-4000"
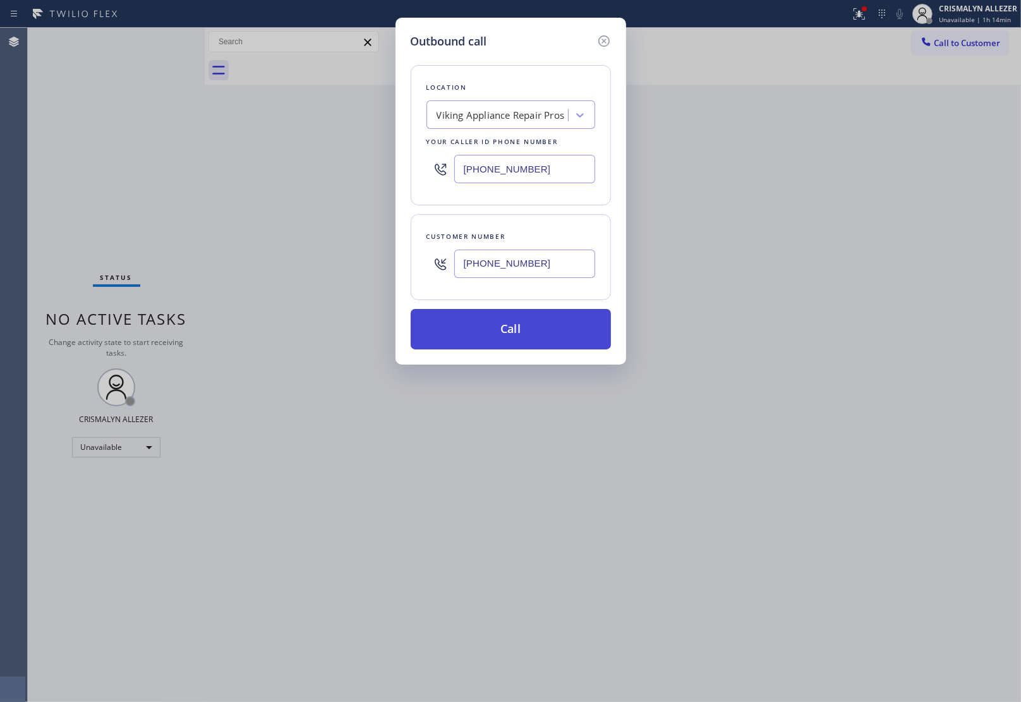
type input "[PHONE_NUMBER]"
click at [520, 335] on button "Call" at bounding box center [511, 329] width 200 height 40
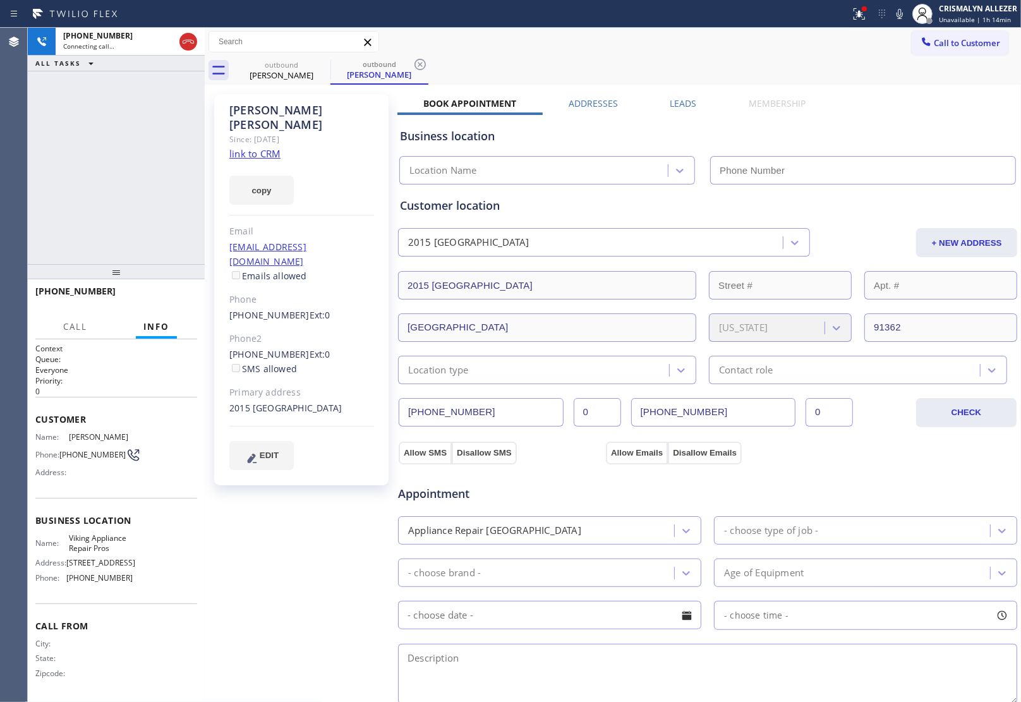
type input "[PHONE_NUMBER]"
click at [161, 297] on span "HANG UP" at bounding box center [167, 296] width 39 height 9
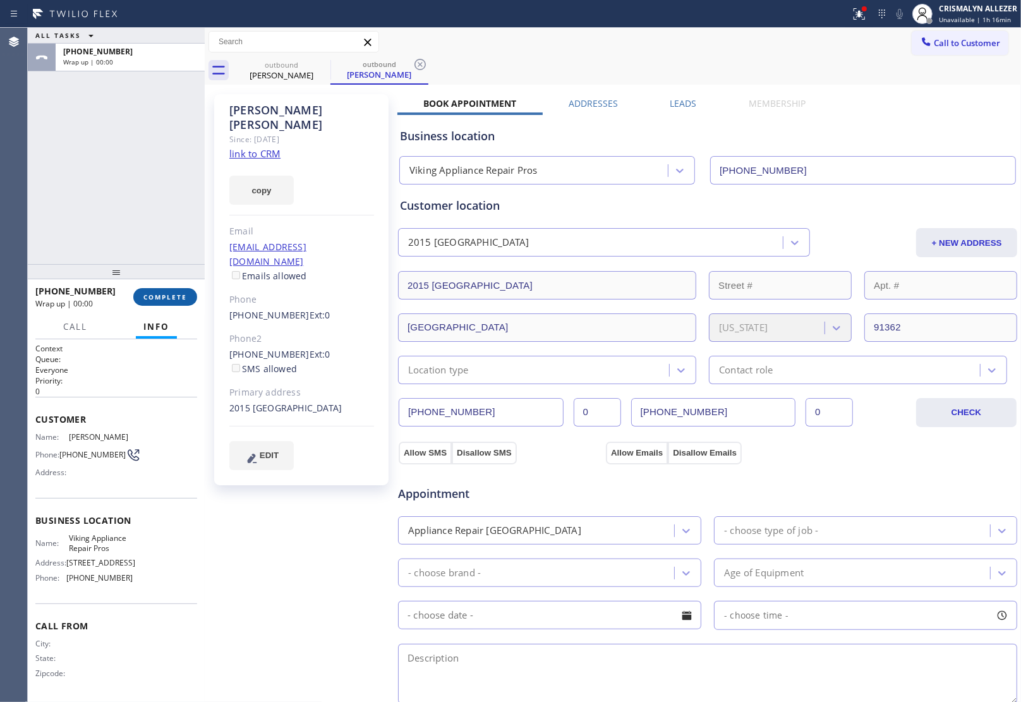
click at [161, 297] on span "COMPLETE" at bounding box center [165, 296] width 44 height 9
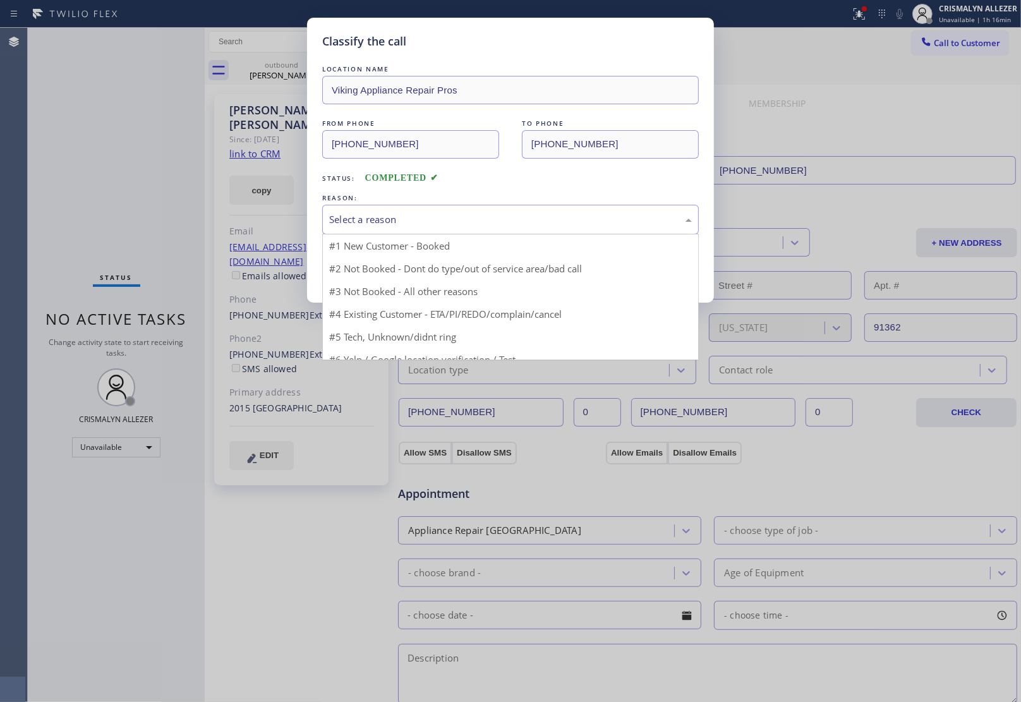
click at [474, 227] on div "Select a reason" at bounding box center [510, 219] width 363 height 15
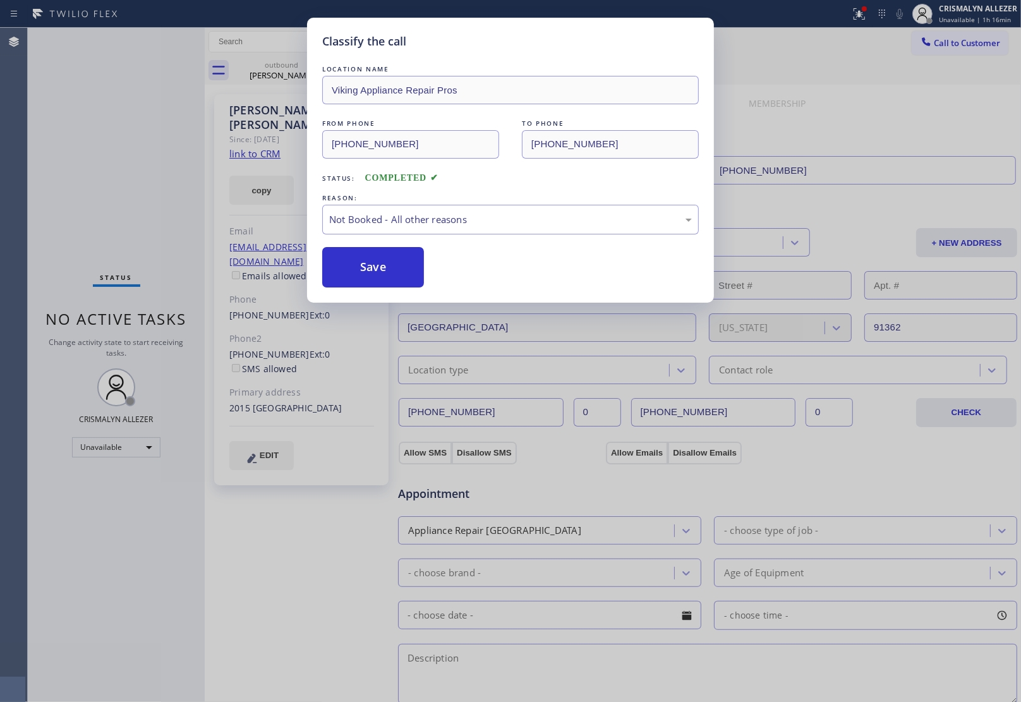
click at [376, 264] on button "Save" at bounding box center [373, 267] width 102 height 40
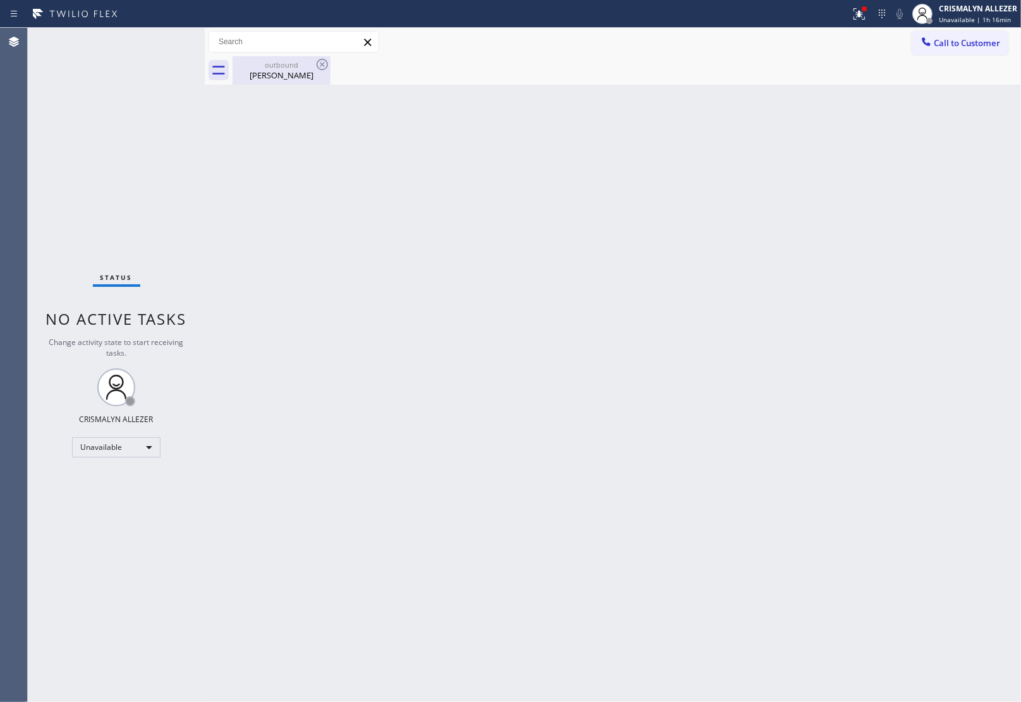
click at [278, 71] on div "[PERSON_NAME]" at bounding box center [281, 74] width 95 height 11
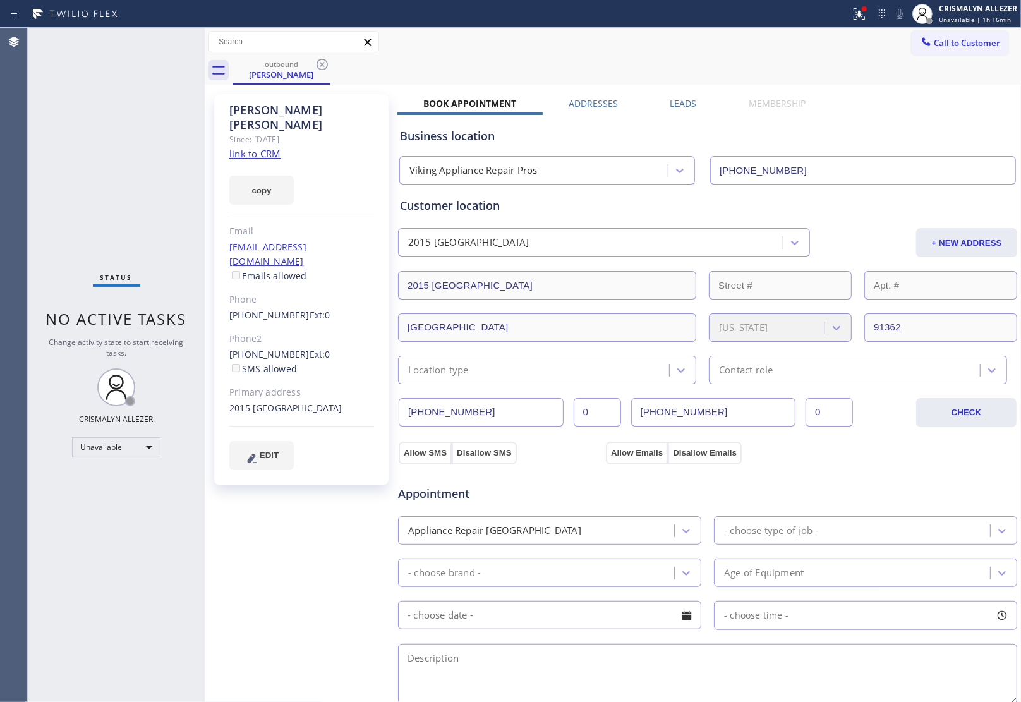
click at [677, 102] on label "Leads" at bounding box center [683, 103] width 27 height 12
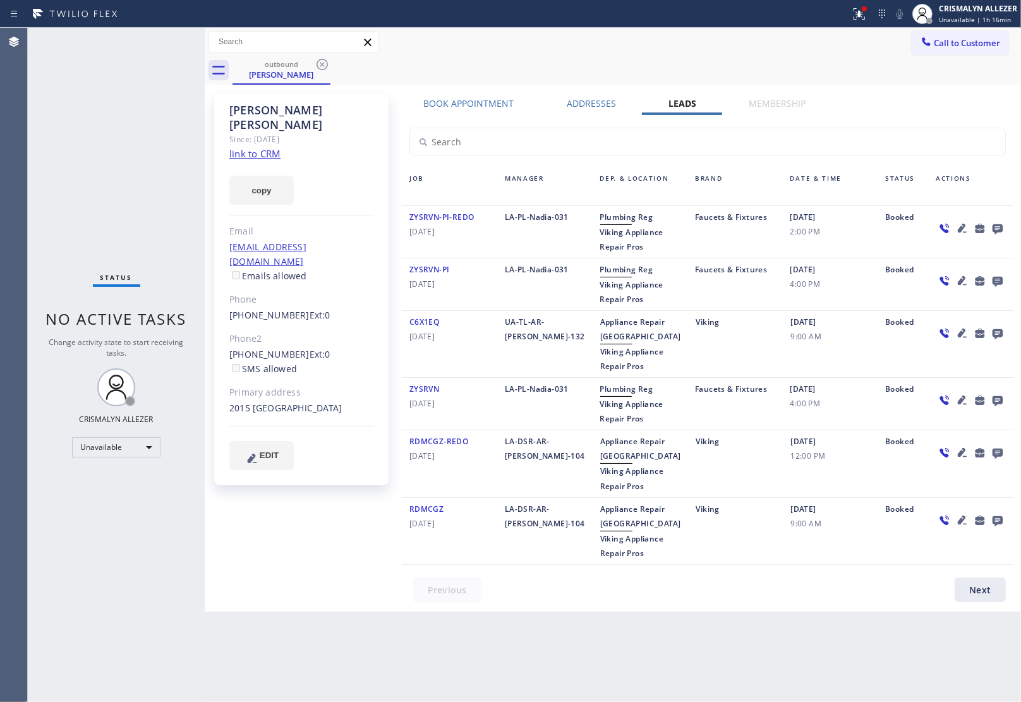
click at [1000, 226] on icon at bounding box center [997, 229] width 10 height 10
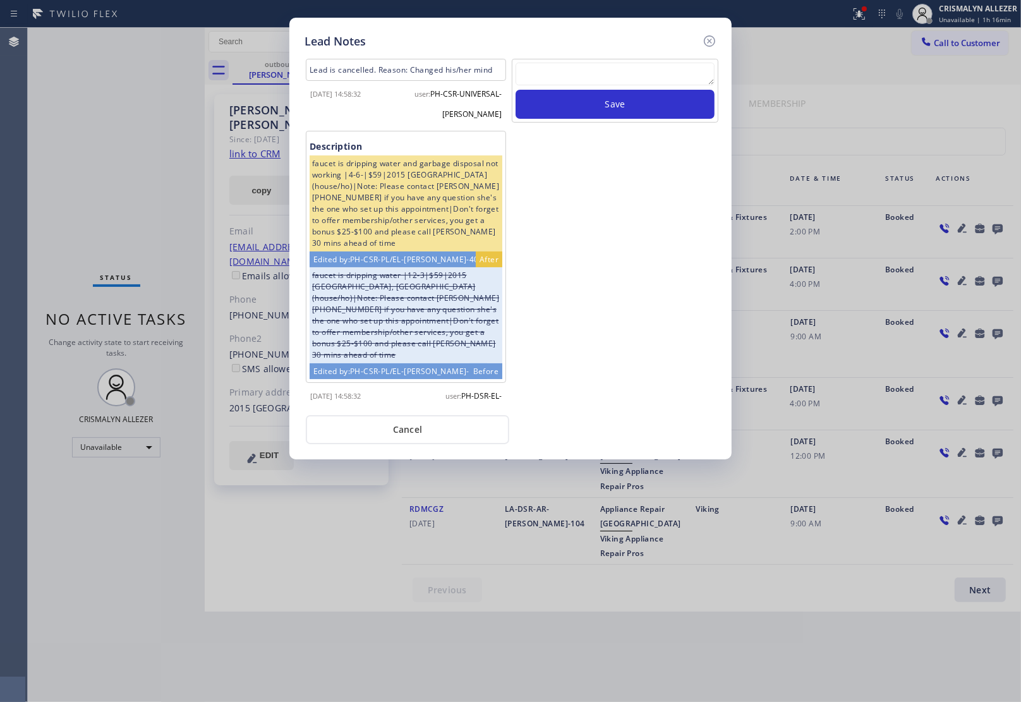
click at [607, 78] on textarea at bounding box center [614, 74] width 199 height 23
paste textarea "ALL GOOD FOR NOW, if cb xfer"
type textarea "ALL GOOD FOR NOW, if cb xfer"
click at [603, 99] on button "Save" at bounding box center [614, 104] width 199 height 29
click at [408, 442] on button "Cancel" at bounding box center [407, 429] width 203 height 29
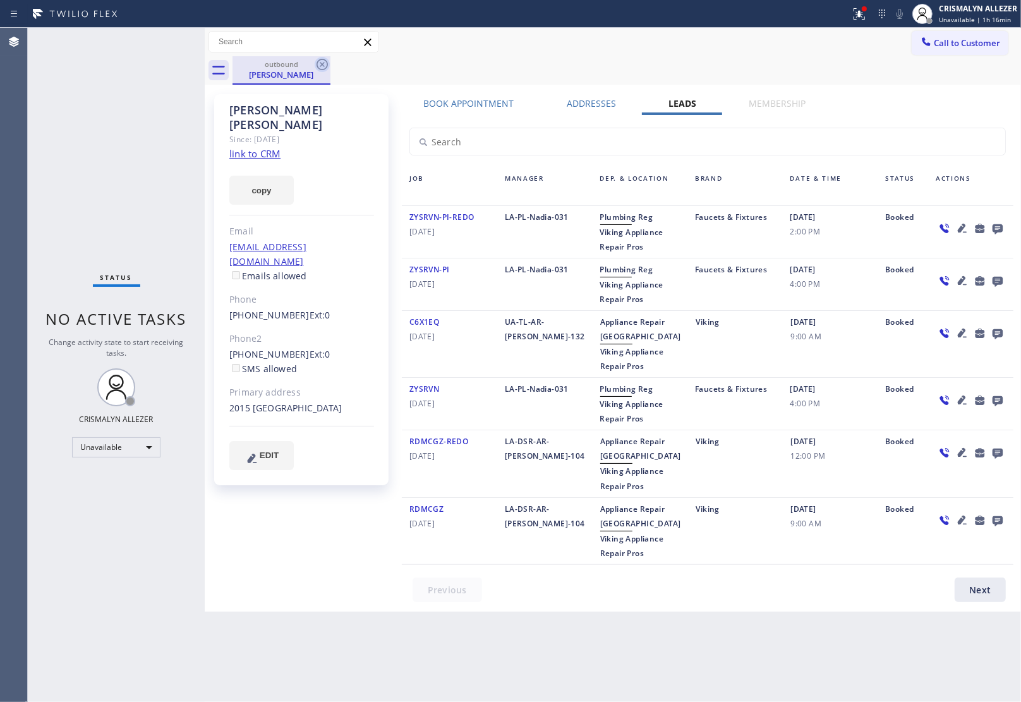
click at [325, 66] on icon at bounding box center [322, 64] width 15 height 15
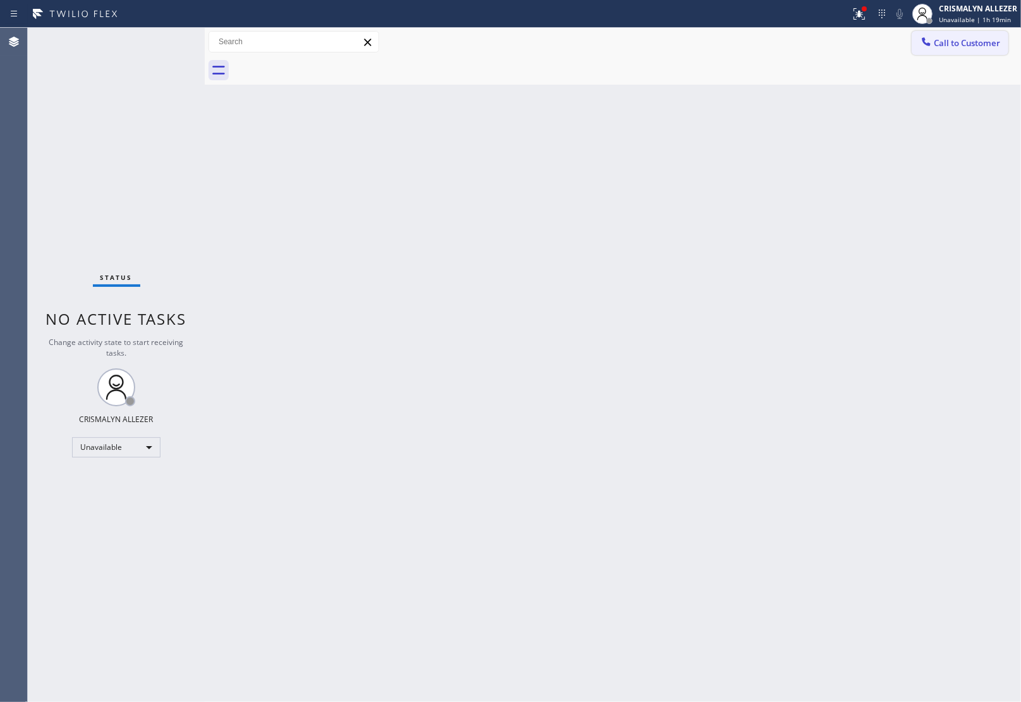
click at [970, 44] on span "Call to Customer" at bounding box center [967, 42] width 66 height 11
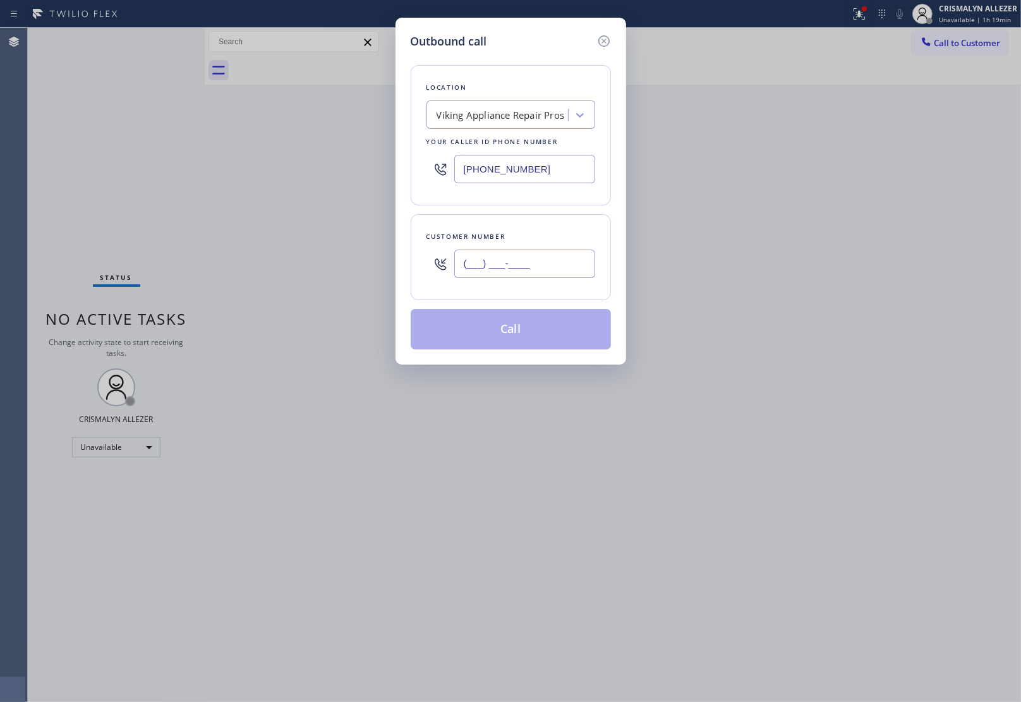
click at [535, 267] on input "(___) ___-____" at bounding box center [524, 264] width 141 height 28
paste input "917) 453-6140"
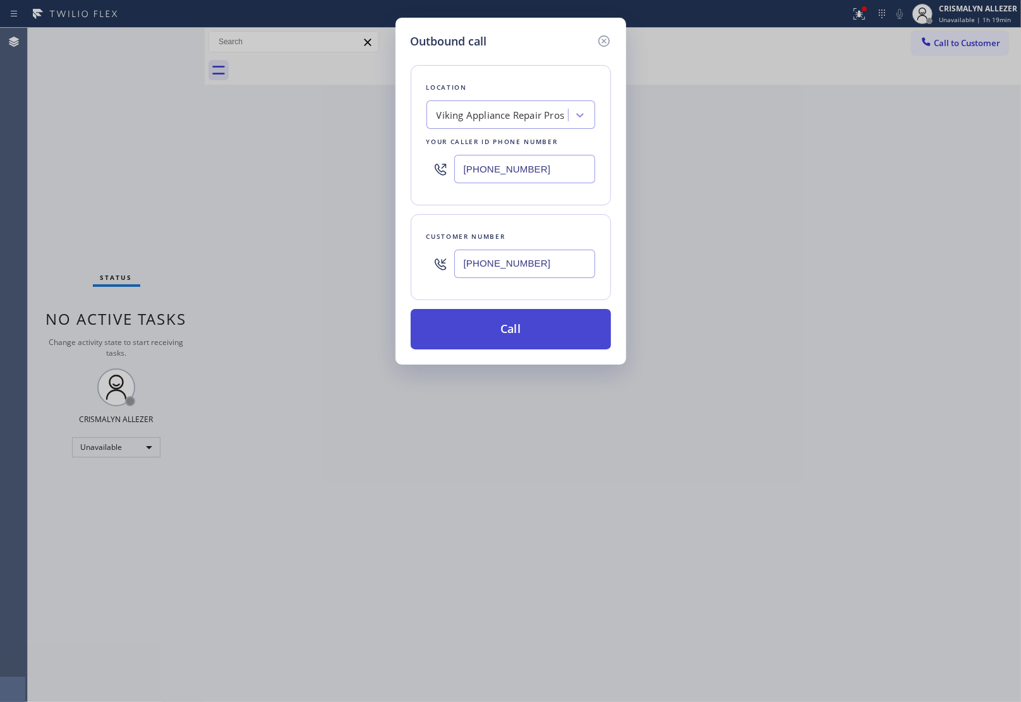
type input "[PHONE_NUMBER]"
click at [521, 327] on button "Call" at bounding box center [511, 329] width 200 height 40
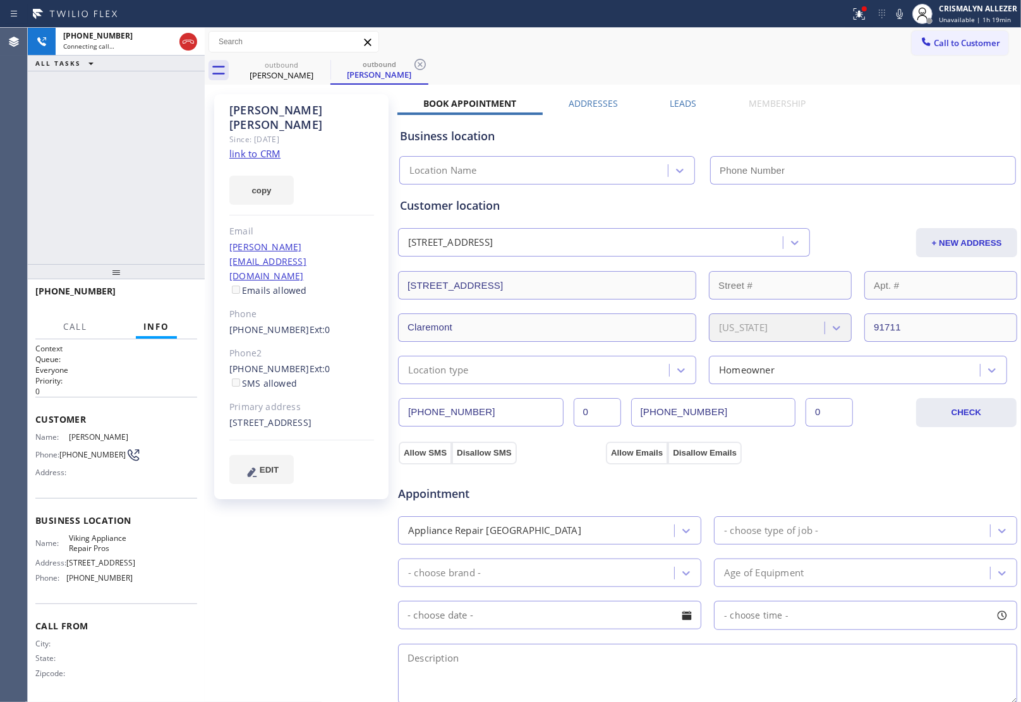
type input "[PHONE_NUMBER]"
click at [253, 147] on link "link to CRM" at bounding box center [254, 153] width 51 height 13
click at [165, 304] on button "HANG UP" at bounding box center [167, 297] width 59 height 18
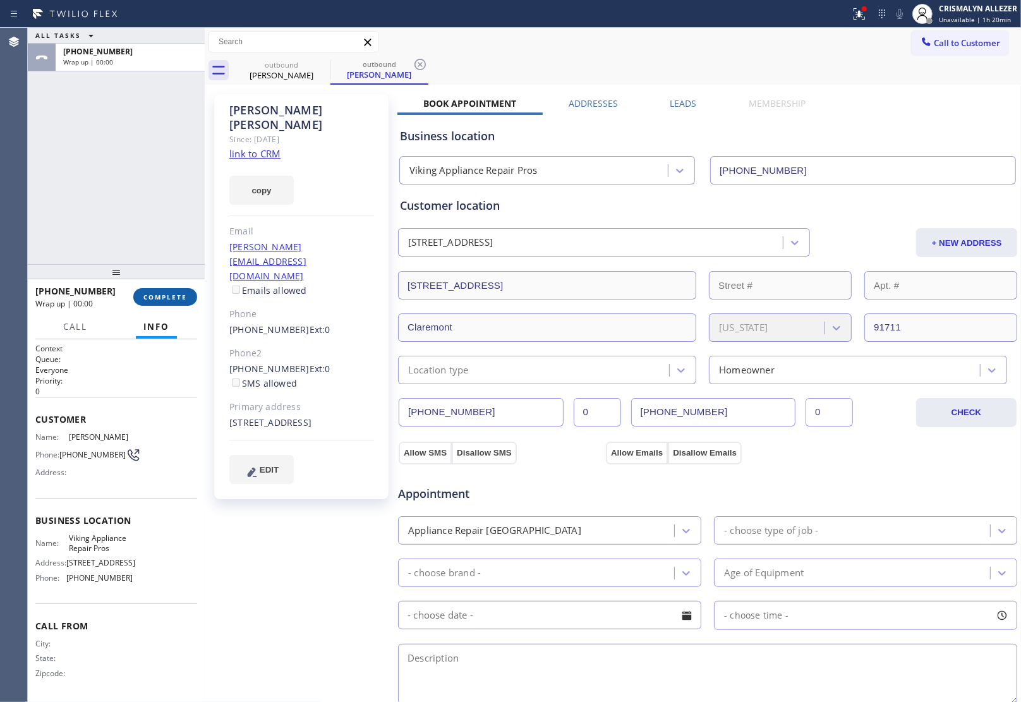
click at [165, 302] on button "COMPLETE" at bounding box center [165, 297] width 64 height 18
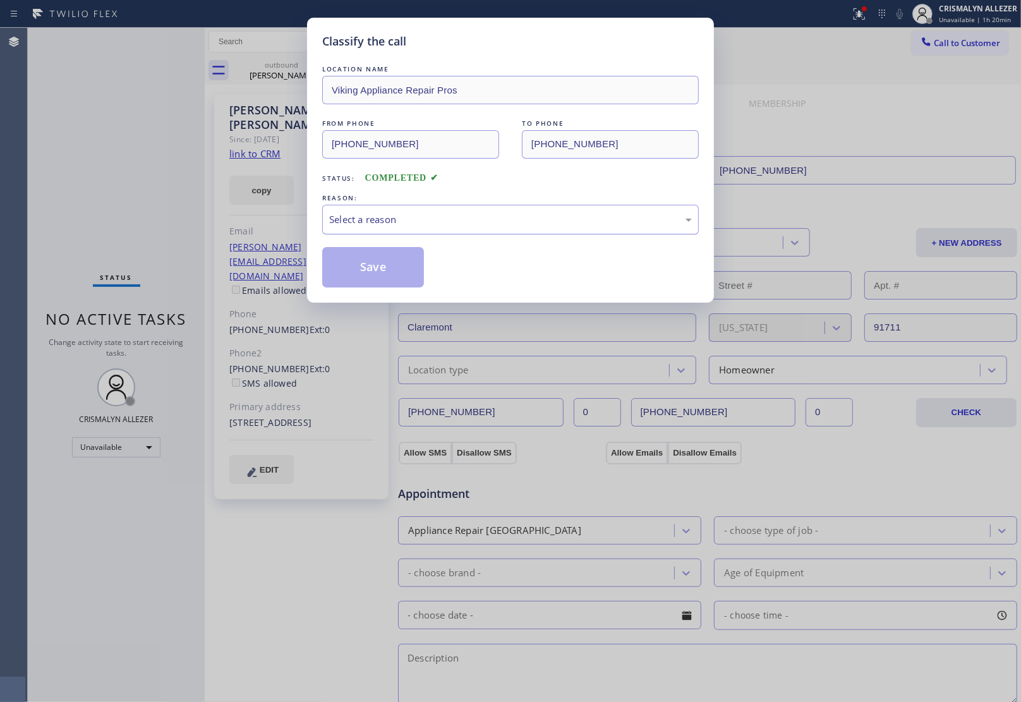
click at [518, 223] on div "Select a reason" at bounding box center [510, 219] width 363 height 15
click at [363, 282] on button "Save" at bounding box center [373, 267] width 102 height 40
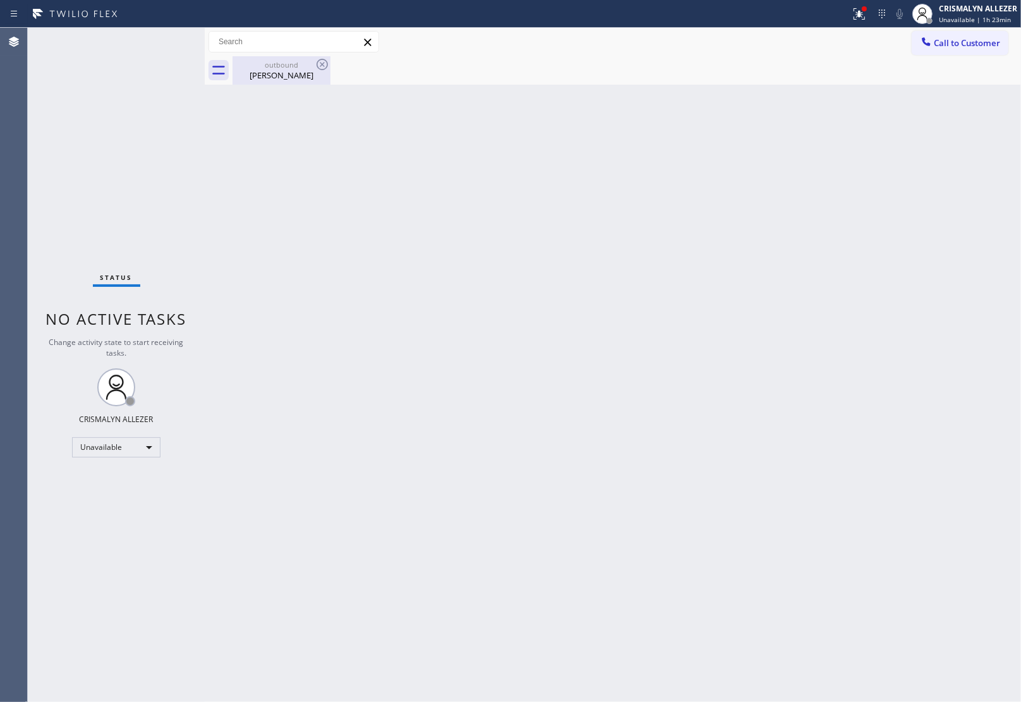
click at [289, 76] on div "[PERSON_NAME]" at bounding box center [281, 74] width 95 height 11
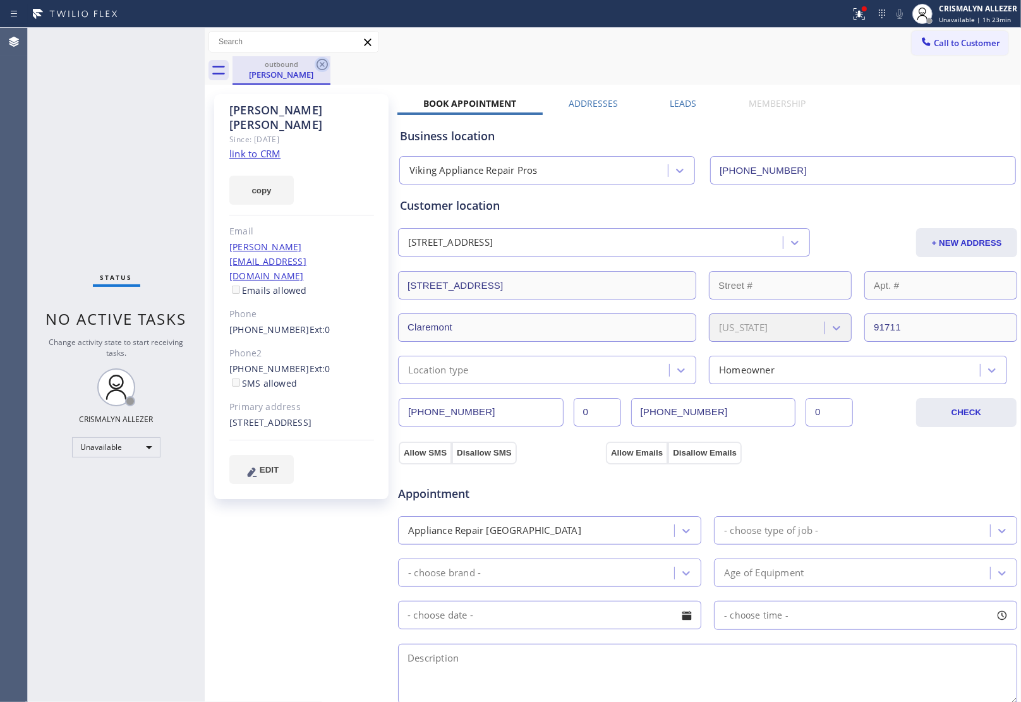
click at [317, 65] on icon at bounding box center [321, 64] width 11 height 11
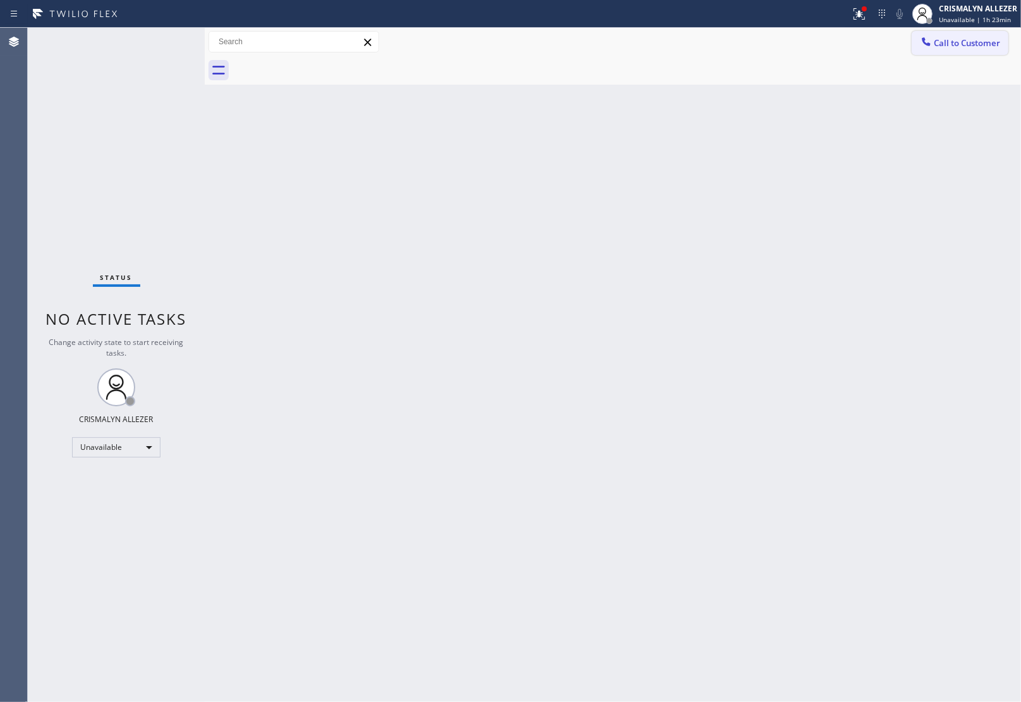
click at [961, 47] on span "Call to Customer" at bounding box center [967, 42] width 66 height 11
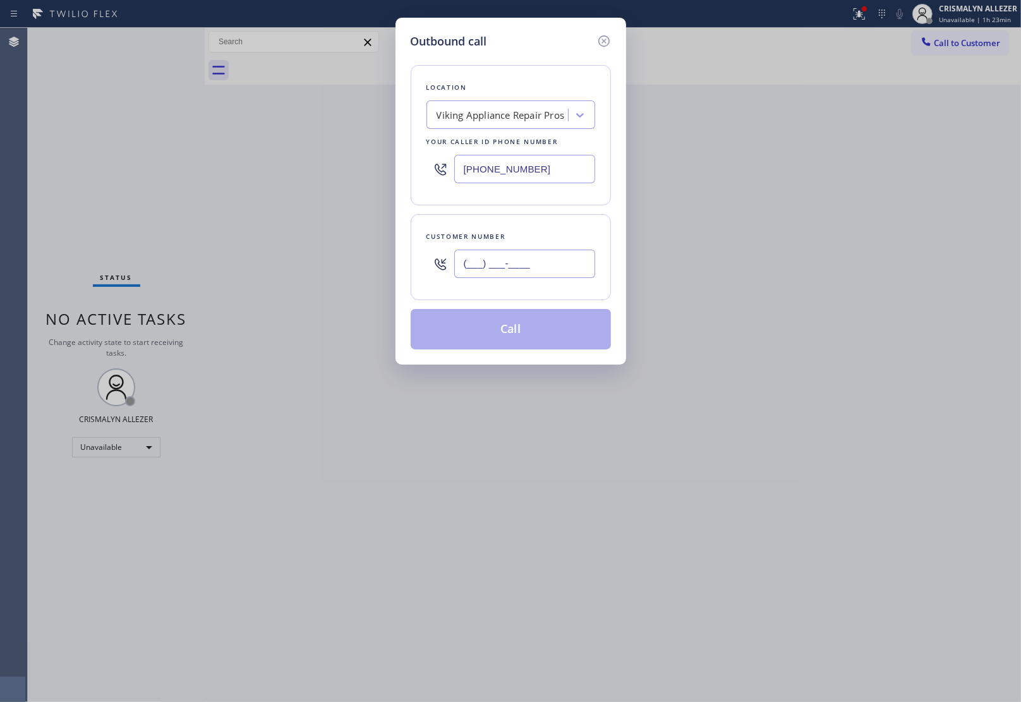
click at [560, 256] on input "(___) ___-____" at bounding box center [524, 264] width 141 height 28
paste input "714) 261-7036"
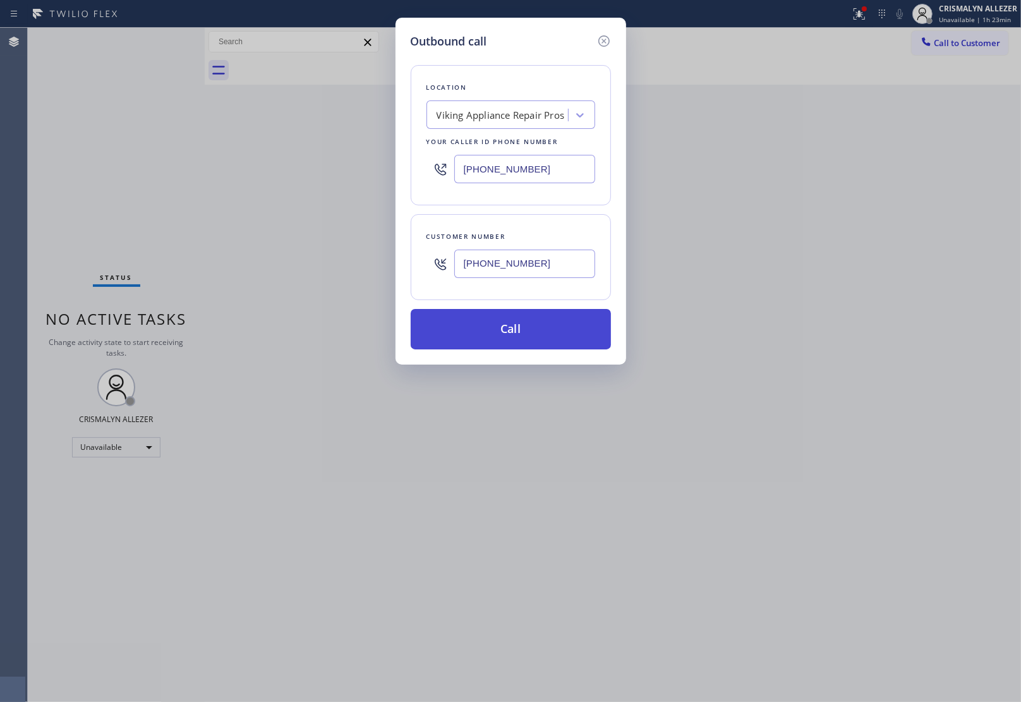
type input "[PHONE_NUMBER]"
click at [508, 338] on button "Call" at bounding box center [511, 329] width 200 height 40
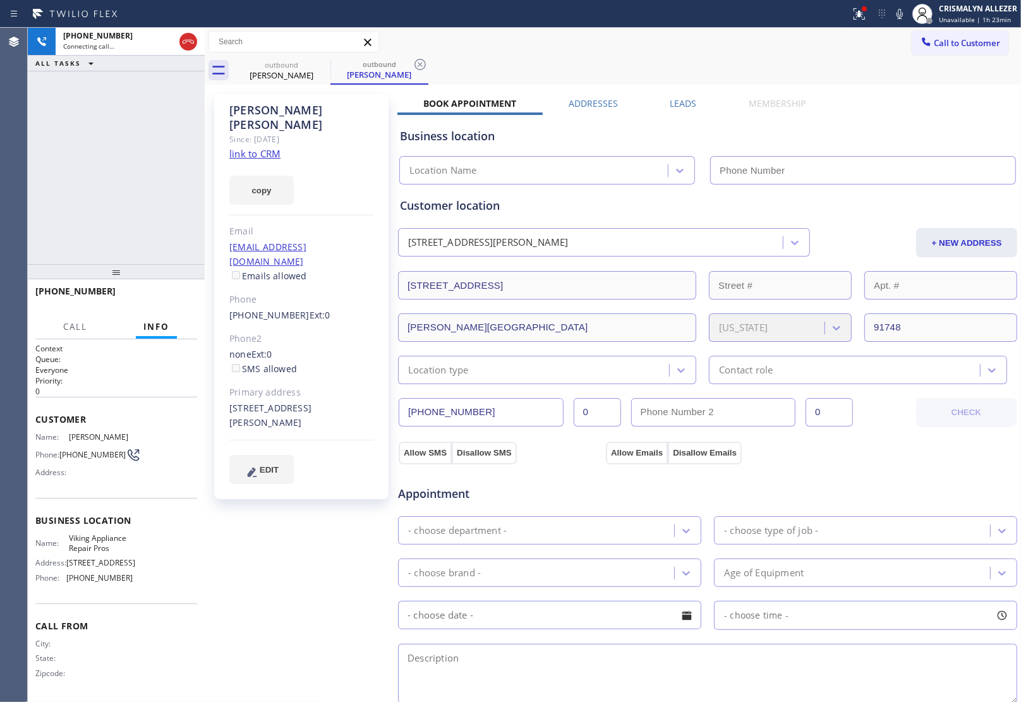
click at [250, 147] on link "link to CRM" at bounding box center [254, 153] width 51 height 13
type input "[PHONE_NUMBER]"
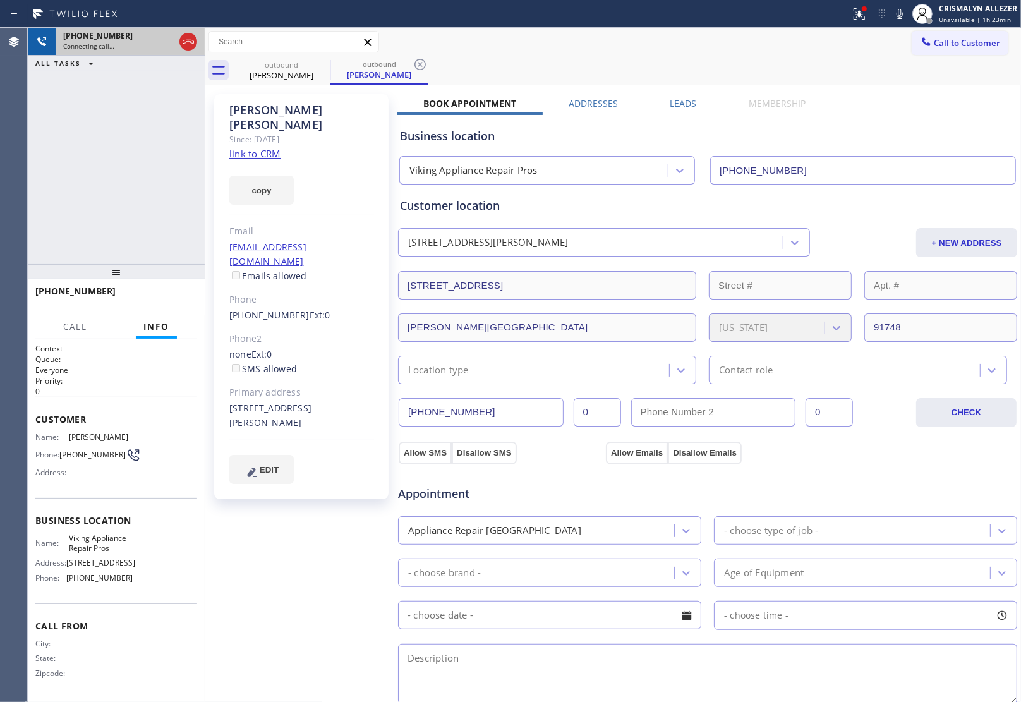
click at [178, 43] on div at bounding box center [188, 42] width 23 height 28
click at [185, 43] on icon at bounding box center [188, 41] width 15 height 15
click at [684, 102] on label "Leads" at bounding box center [683, 103] width 27 height 12
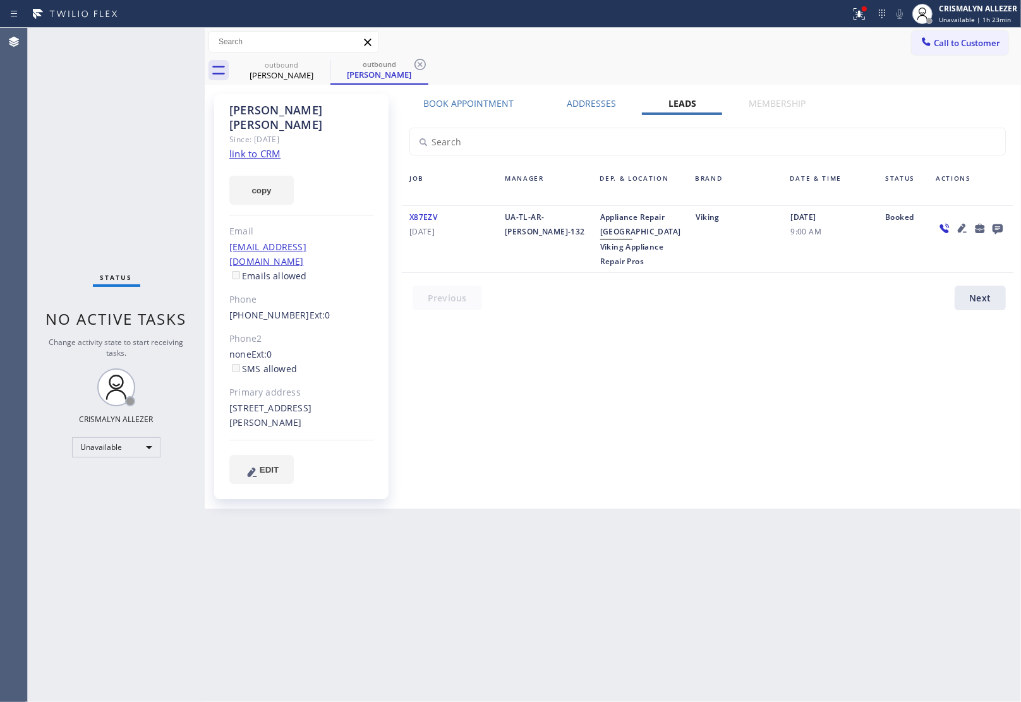
click at [1000, 226] on icon at bounding box center [997, 229] width 10 height 10
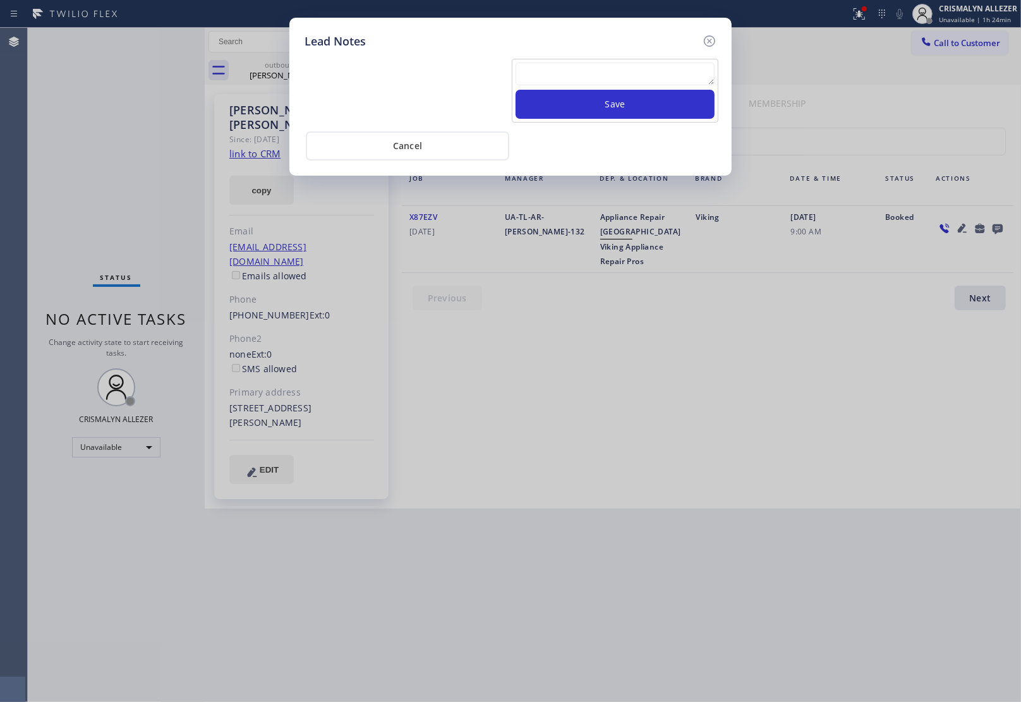
click at [627, 82] on textarea at bounding box center [614, 74] width 199 height 23
paste textarea "no answer | pls xfer here cx cb"
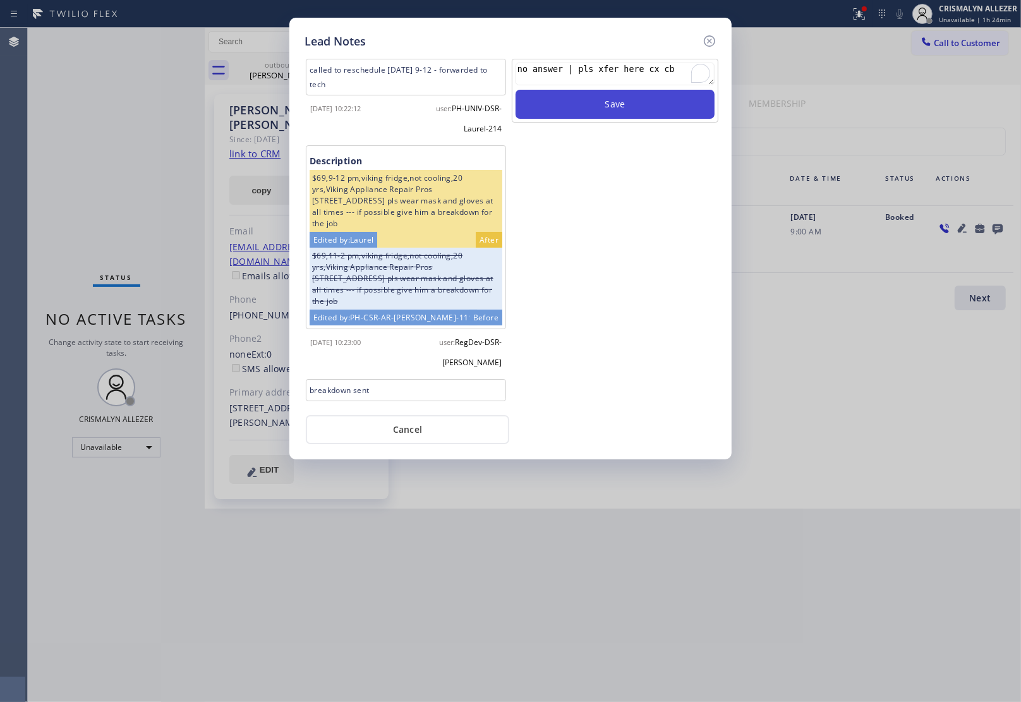
type textarea "no answer | pls xfer here cx cb"
click at [620, 99] on button "Save" at bounding box center [614, 104] width 199 height 29
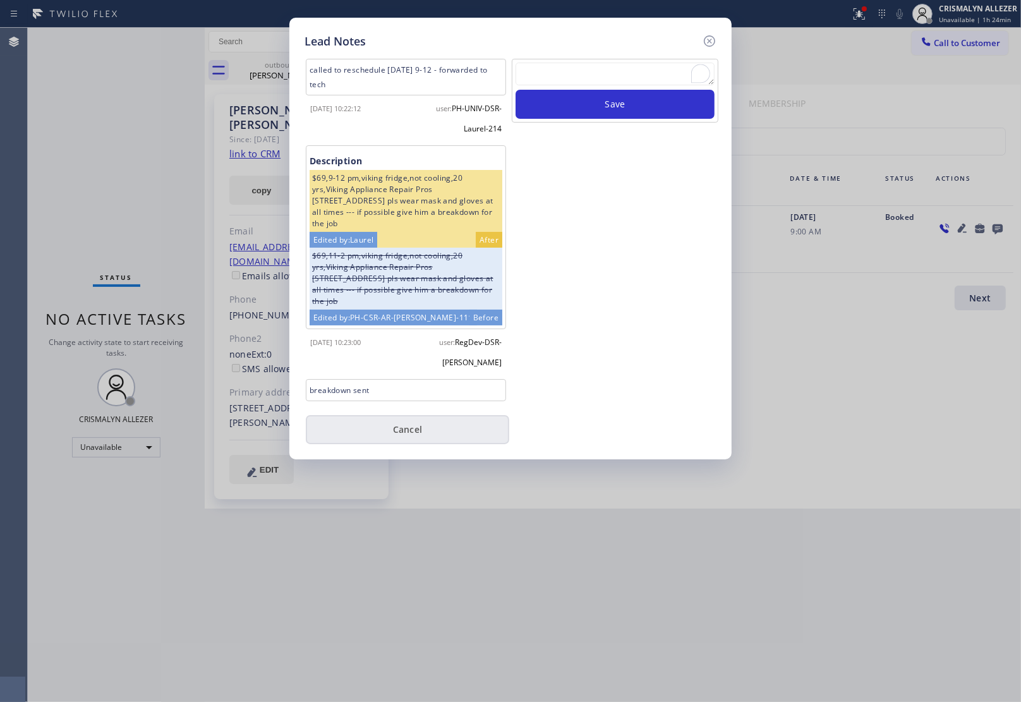
click at [390, 425] on button "Cancel" at bounding box center [407, 429] width 203 height 29
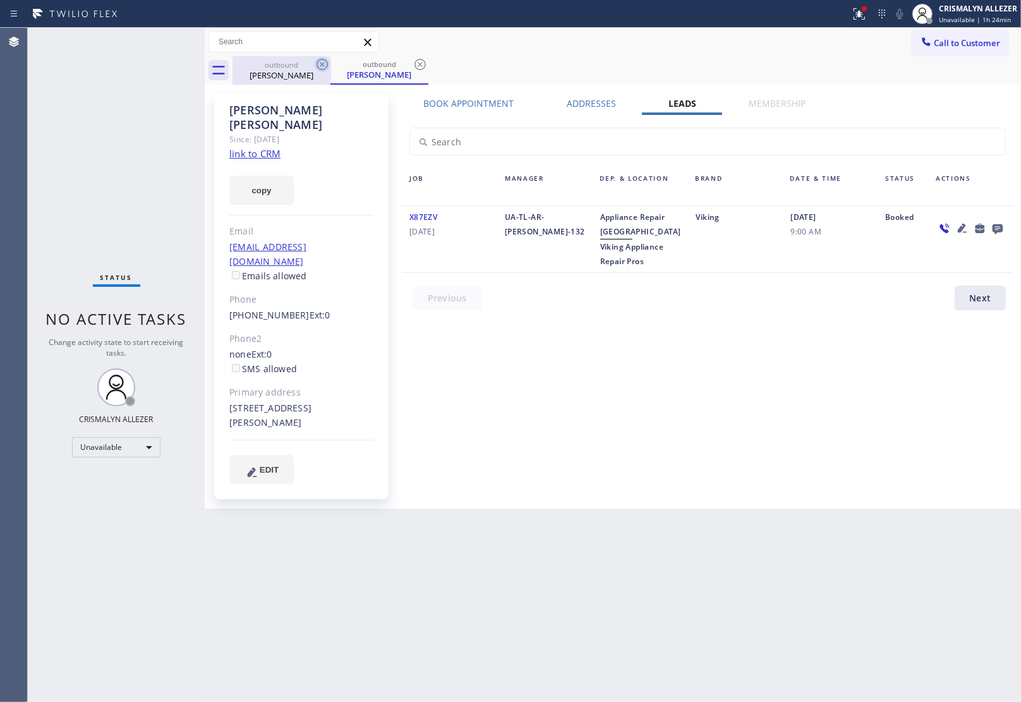
drag, startPoint x: 414, startPoint y: 62, endPoint x: 320, endPoint y: 69, distance: 94.4
click at [414, 63] on icon at bounding box center [419, 64] width 15 height 15
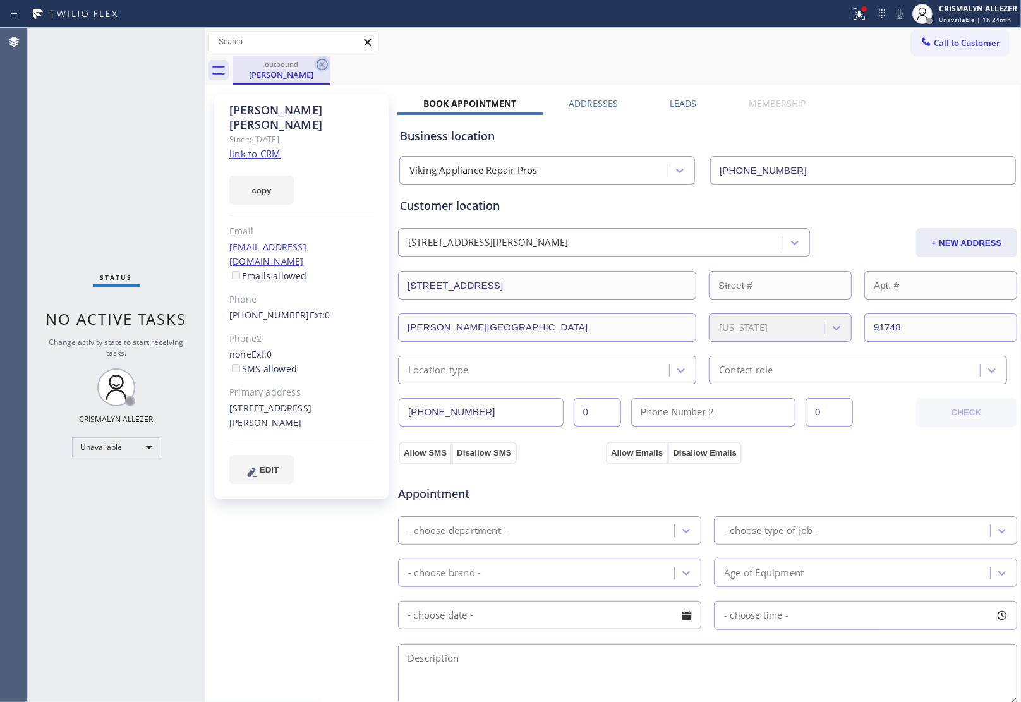
click at [320, 67] on icon at bounding box center [322, 64] width 15 height 15
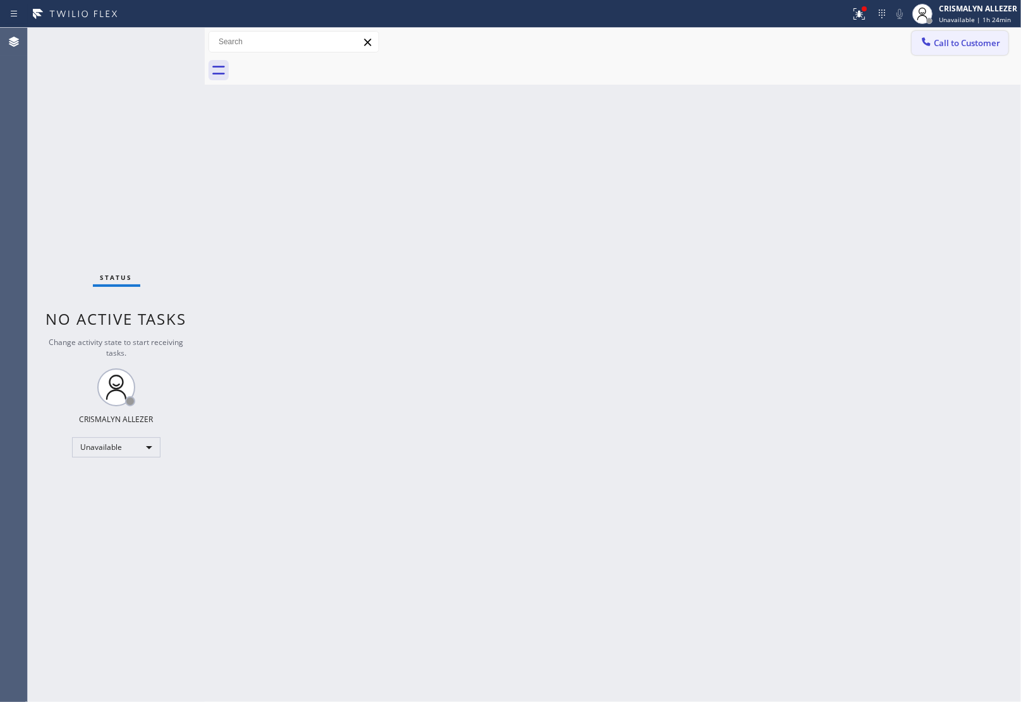
drag, startPoint x: 977, startPoint y: 40, endPoint x: 677, endPoint y: 172, distance: 328.6
click at [977, 41] on span "Call to Customer" at bounding box center [967, 42] width 66 height 11
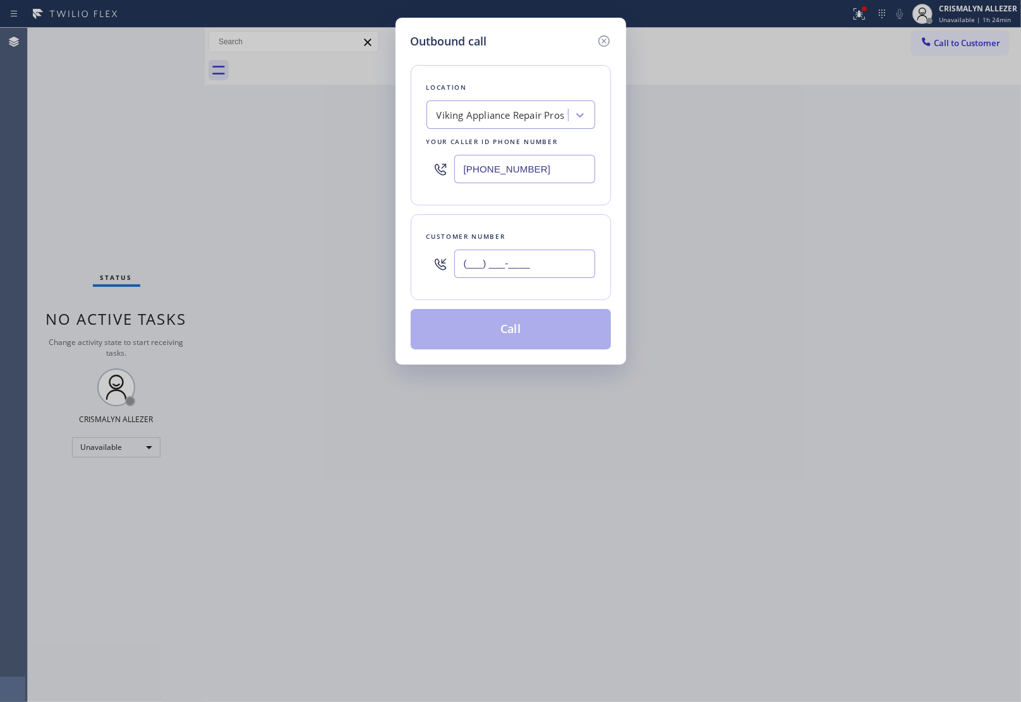
click at [506, 275] on input "(___) ___-____" at bounding box center [524, 264] width 141 height 28
paste input "310) 995-1475"
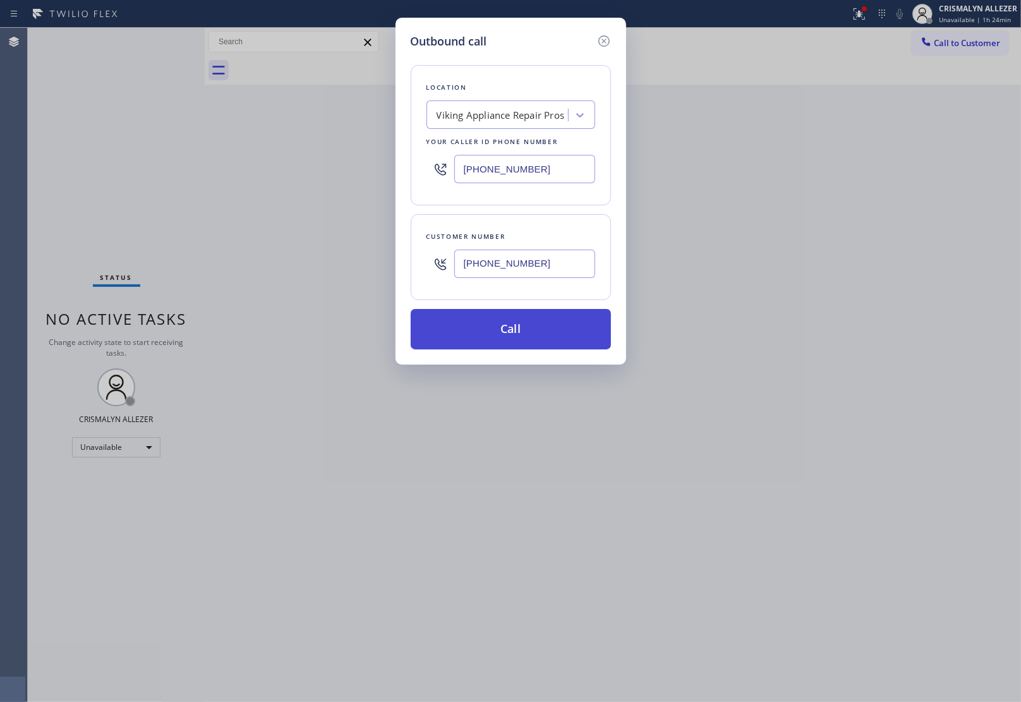
type input "[PHONE_NUMBER]"
click at [519, 333] on button "Call" at bounding box center [511, 329] width 200 height 40
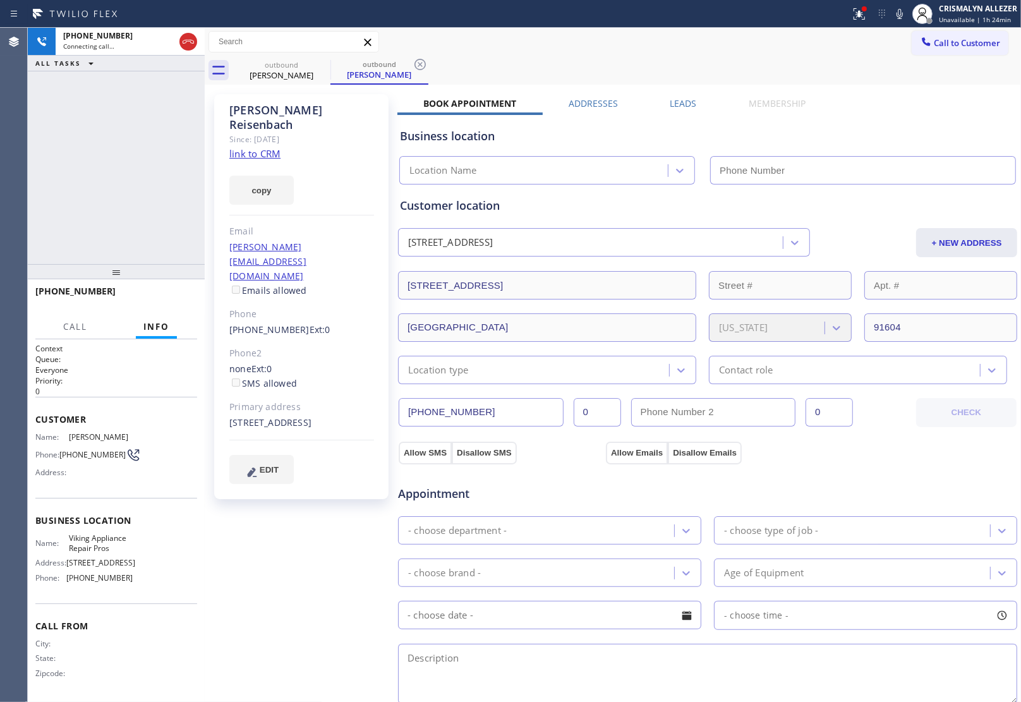
click at [259, 147] on link "link to CRM" at bounding box center [254, 153] width 51 height 13
type input "[PHONE_NUMBER]"
click at [181, 300] on span "HANG UP" at bounding box center [167, 296] width 39 height 9
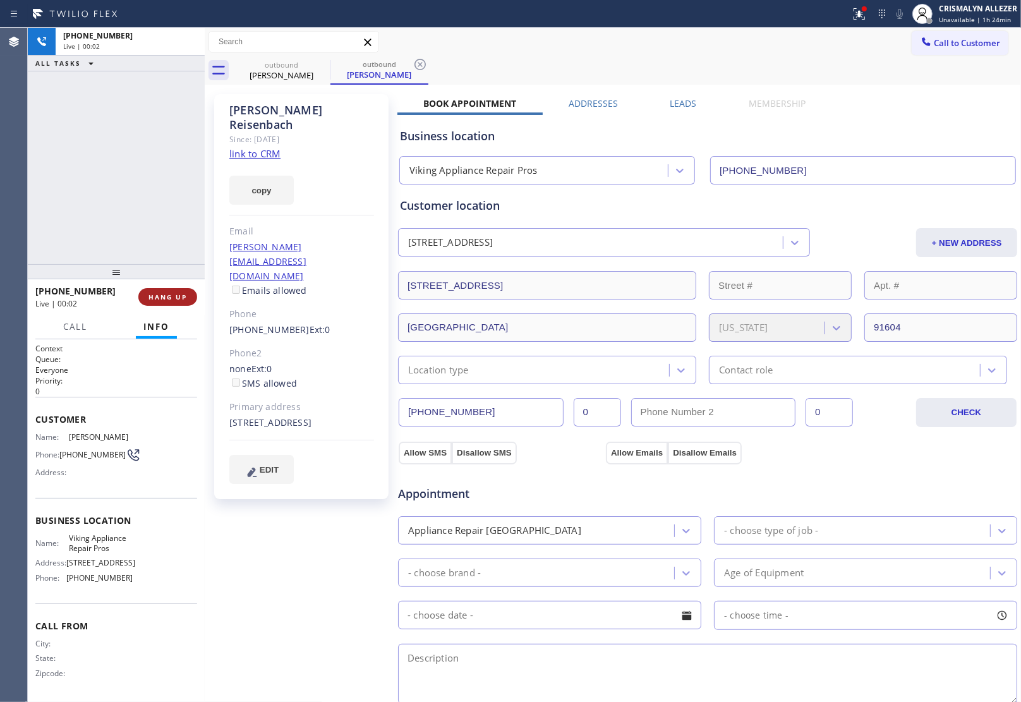
click at [177, 298] on span "HANG UP" at bounding box center [167, 296] width 39 height 9
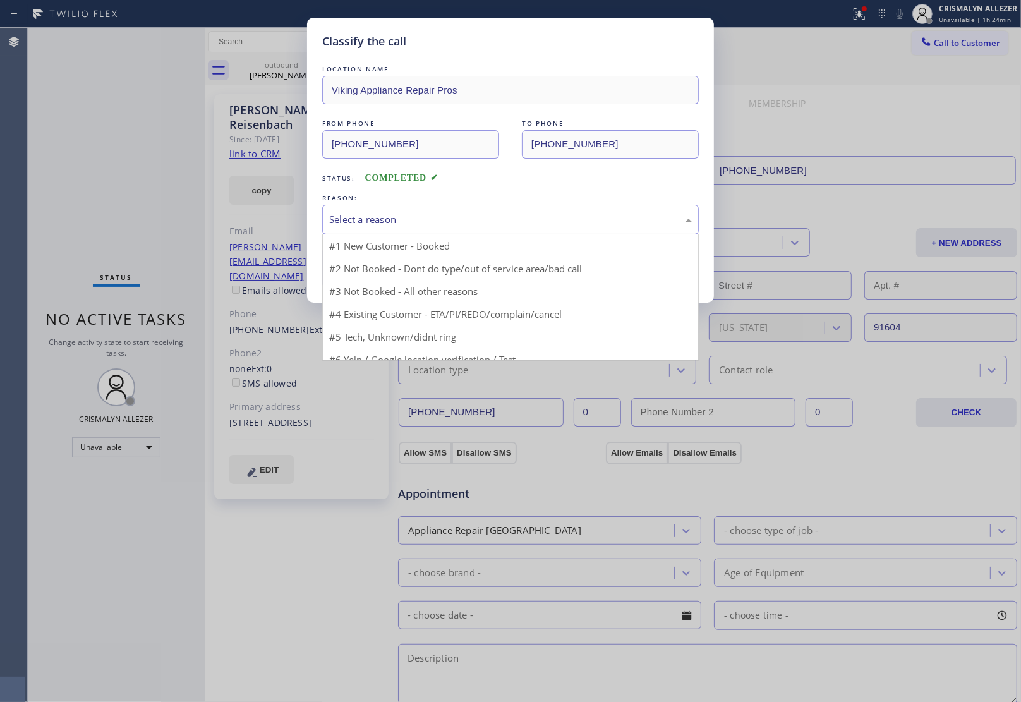
click at [478, 221] on div "Select a reason" at bounding box center [510, 219] width 363 height 15
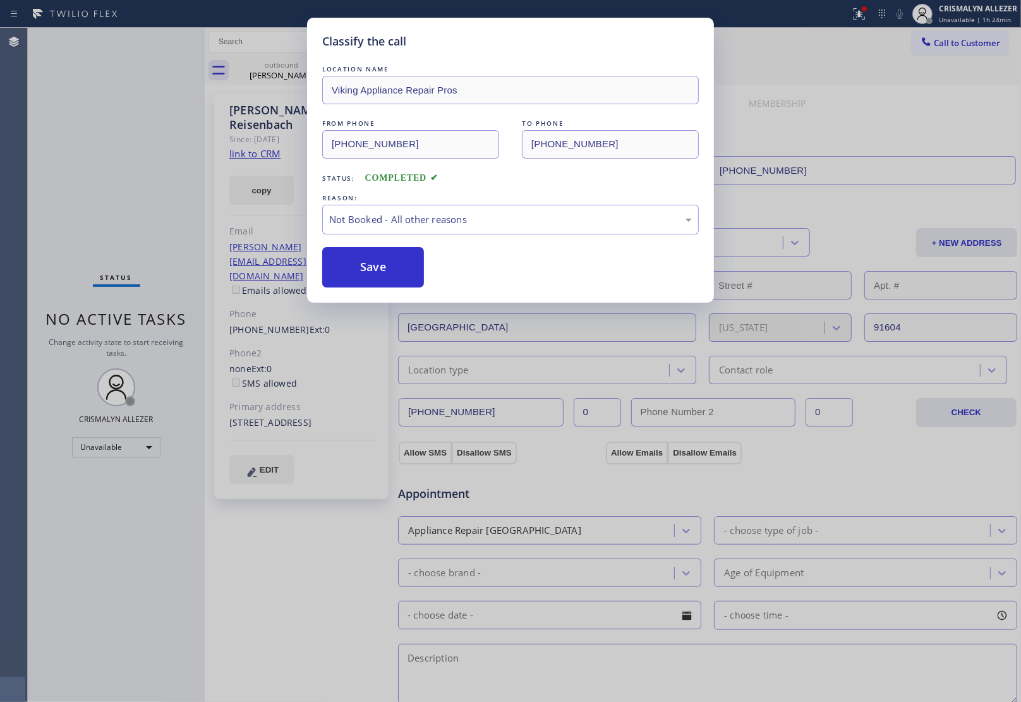
click at [365, 270] on button "Save" at bounding box center [373, 267] width 102 height 40
click at [286, 67] on div "Classify the call LOCATION NAME Viking Appliance Repair Pros [GEOGRAPHIC_DATA] …" at bounding box center [524, 365] width 993 height 674
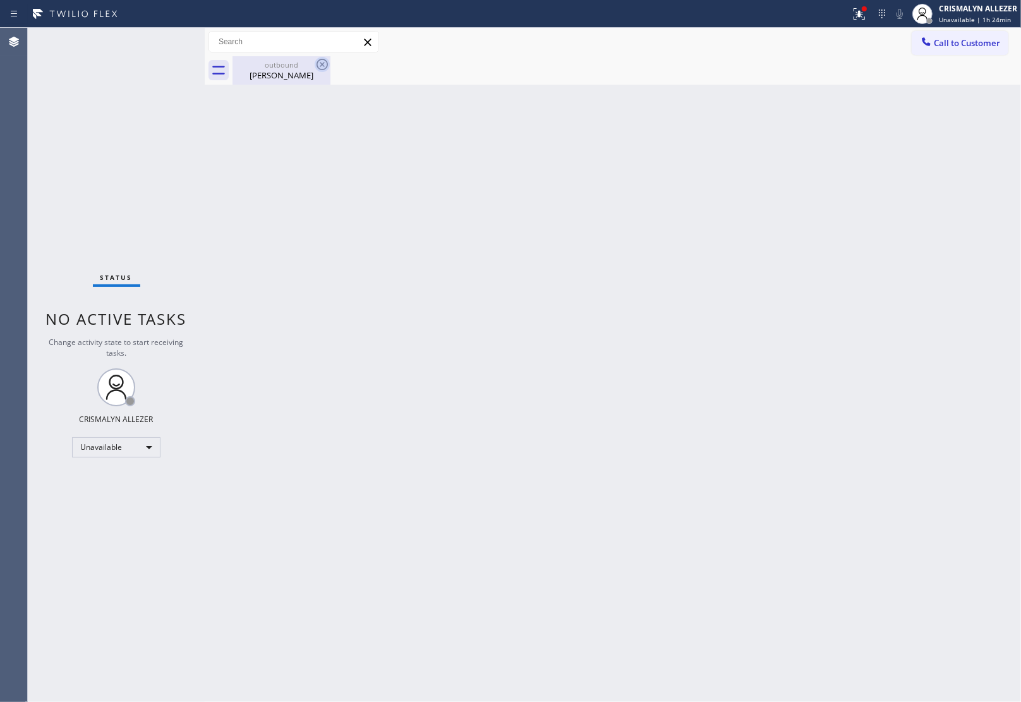
click at [320, 64] on icon at bounding box center [322, 64] width 15 height 15
click at [987, 40] on span "Call to Customer" at bounding box center [967, 42] width 66 height 11
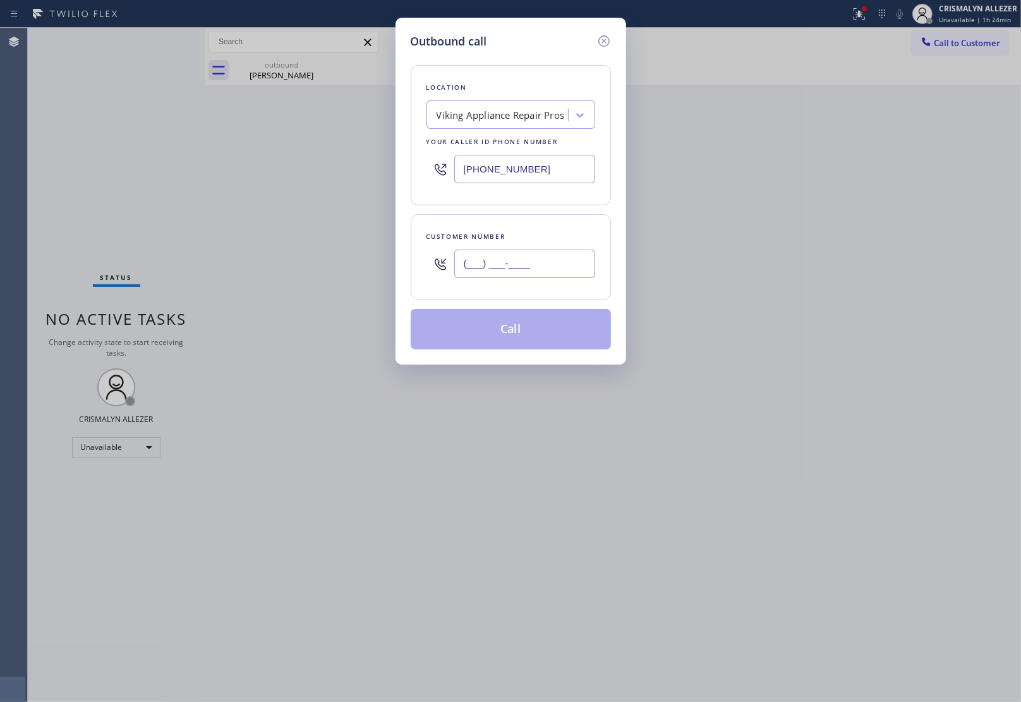
click at [551, 258] on input "(___) ___-____" at bounding box center [524, 264] width 141 height 28
paste input "310) 995-1475"
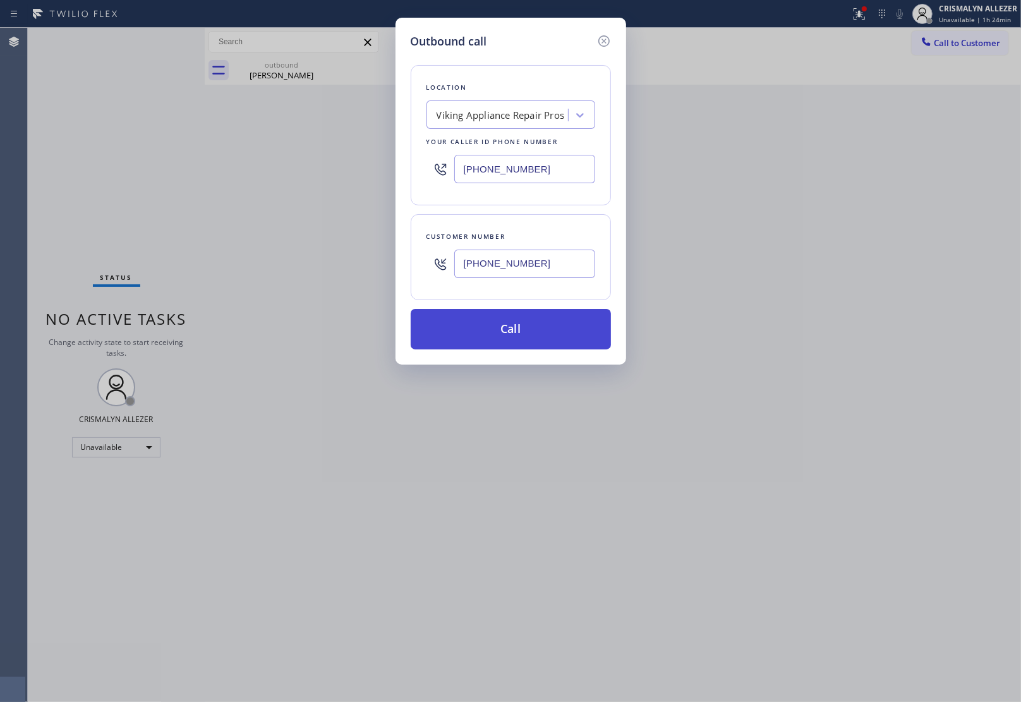
type input "[PHONE_NUMBER]"
click at [514, 323] on button "Call" at bounding box center [511, 329] width 200 height 40
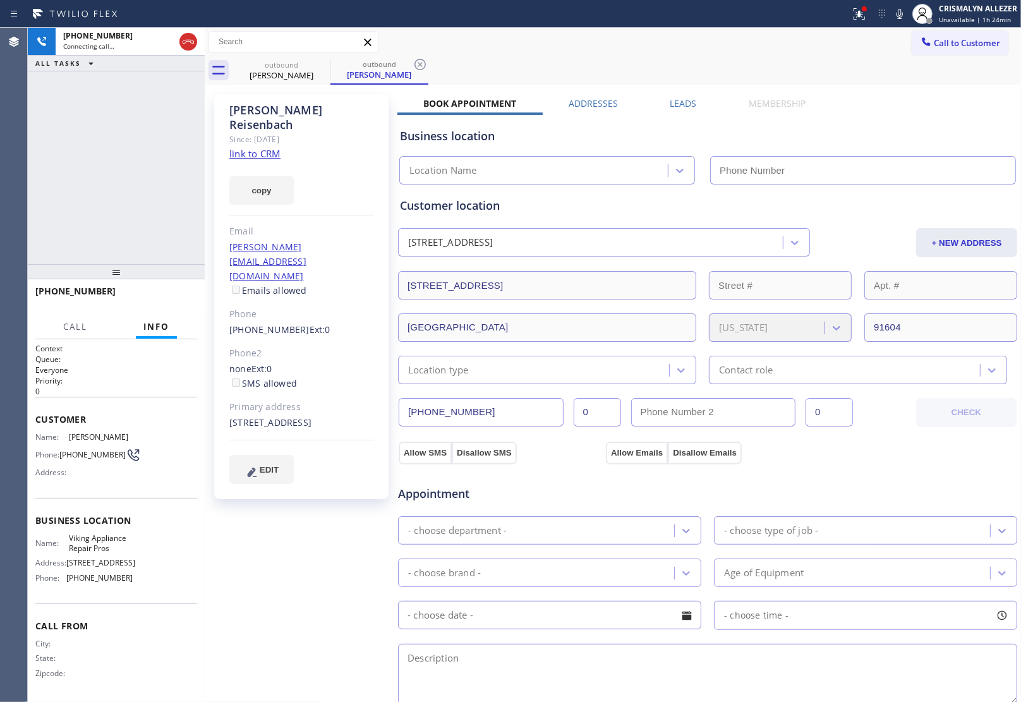
click at [673, 100] on label "Leads" at bounding box center [683, 103] width 27 height 12
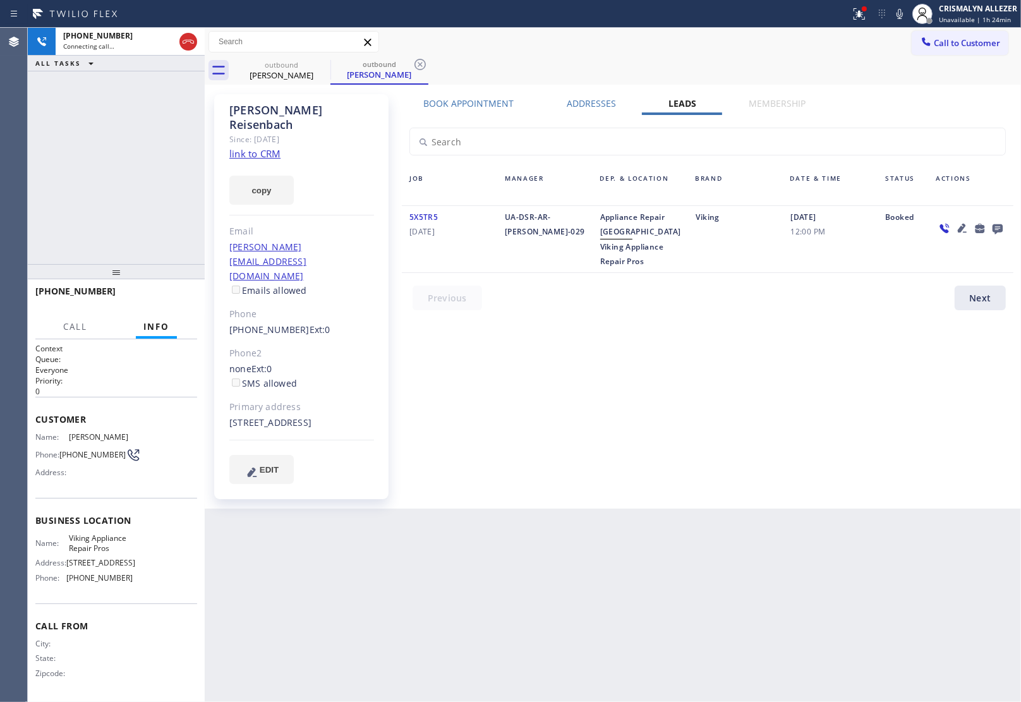
click at [996, 226] on icon at bounding box center [997, 228] width 15 height 16
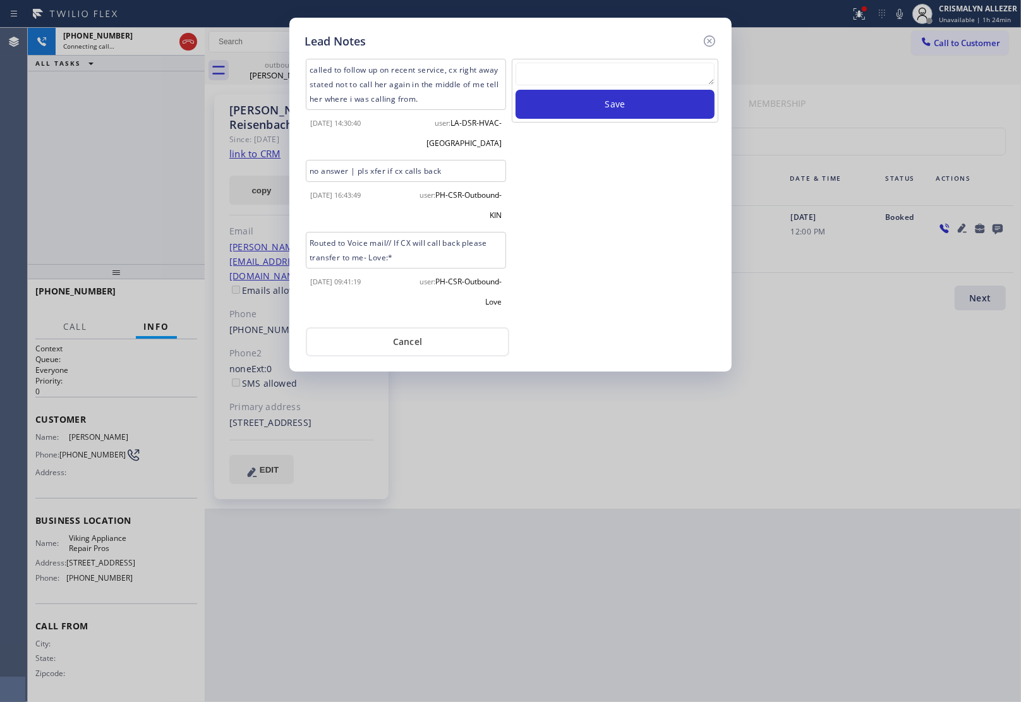
click at [563, 80] on textarea at bounding box center [614, 74] width 199 height 23
paste textarea "no answer | pls xfer here cx cb"
type textarea "no answer | pls xfer here cx cb"
click at [601, 101] on button "Save" at bounding box center [614, 104] width 199 height 29
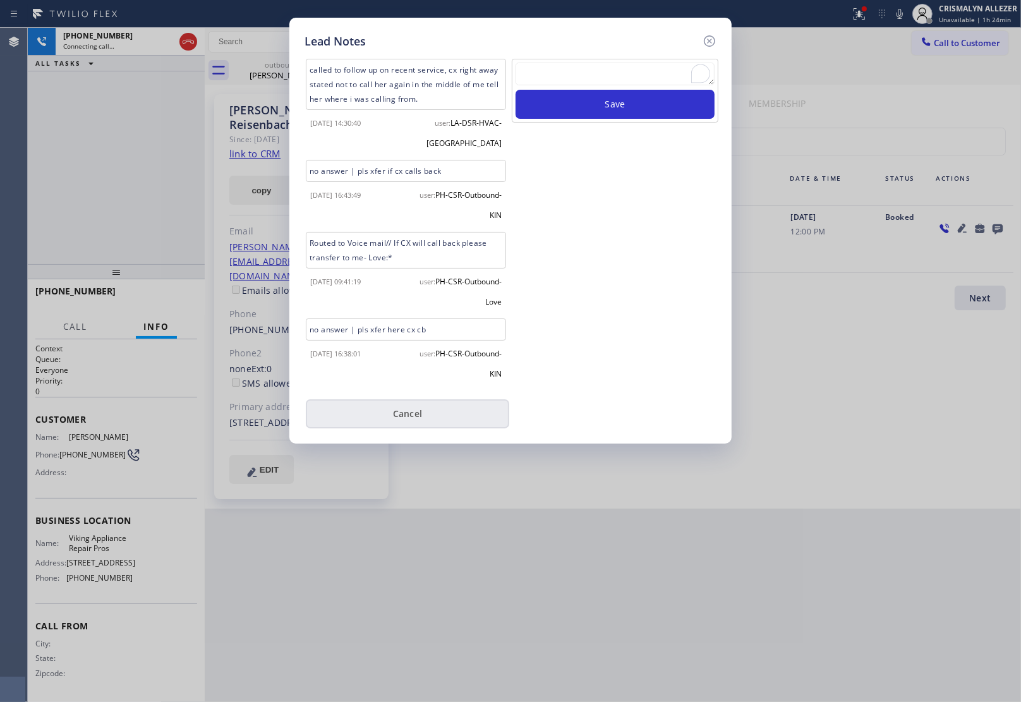
click at [398, 414] on button "Cancel" at bounding box center [407, 413] width 203 height 29
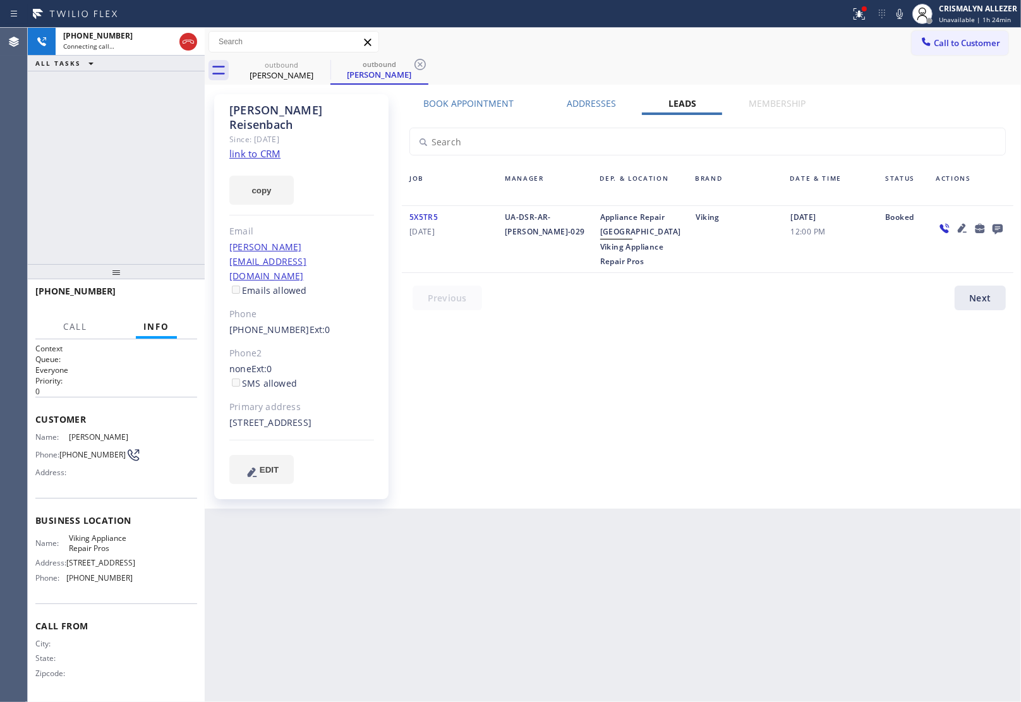
click at [481, 99] on label "Book Appointment" at bounding box center [469, 103] width 90 height 12
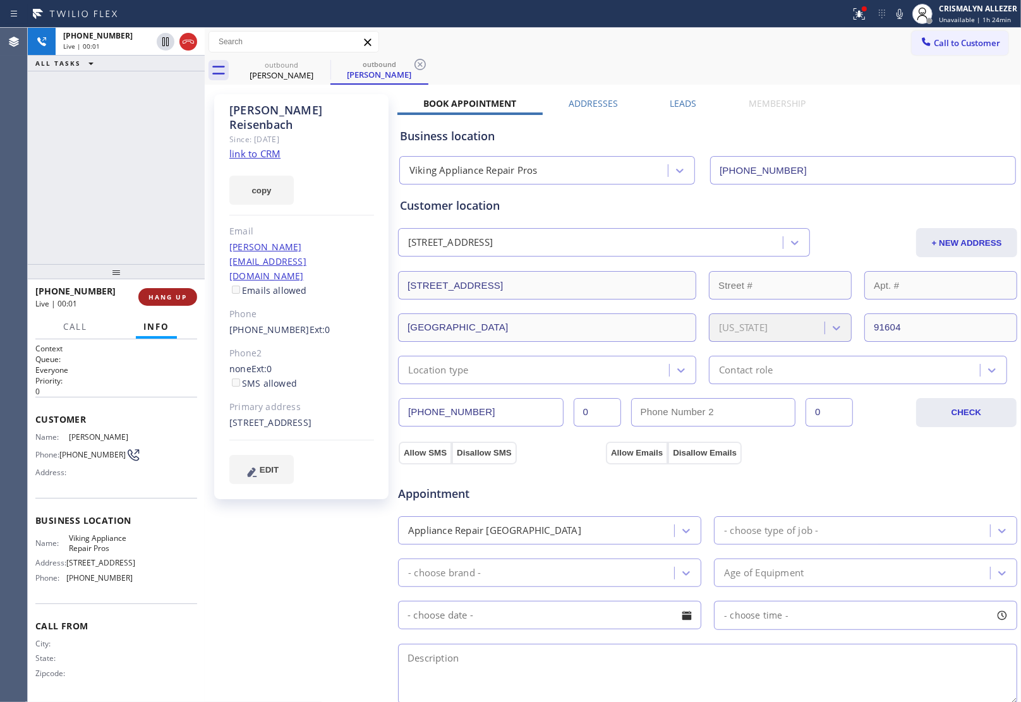
click at [172, 295] on span "HANG UP" at bounding box center [167, 296] width 39 height 9
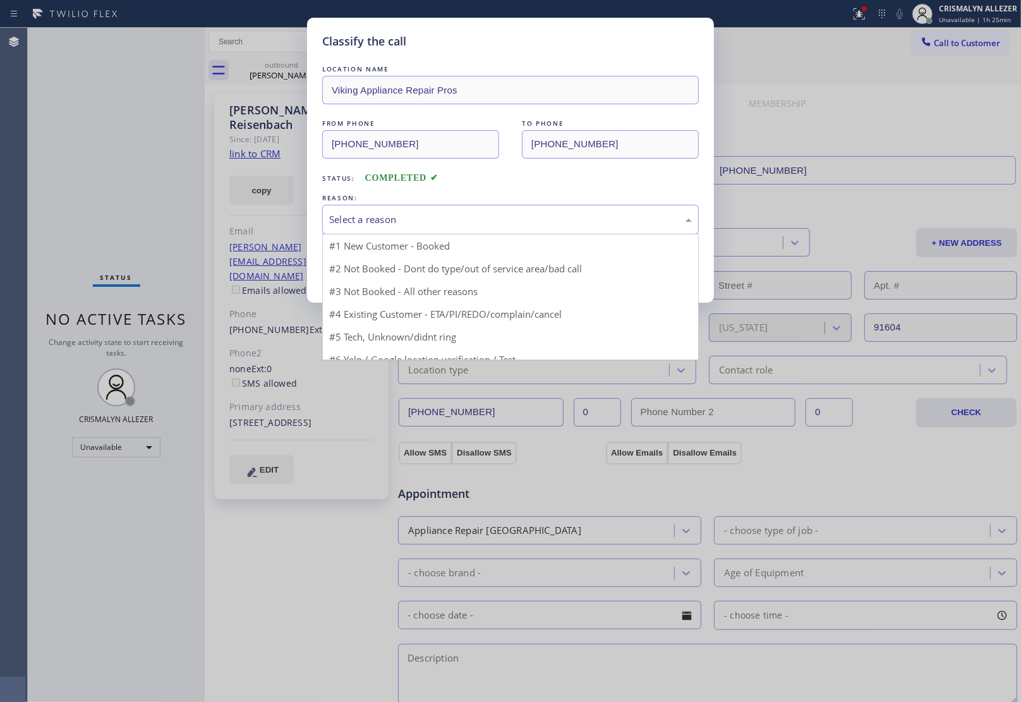
click at [525, 226] on div "Select a reason" at bounding box center [510, 219] width 363 height 15
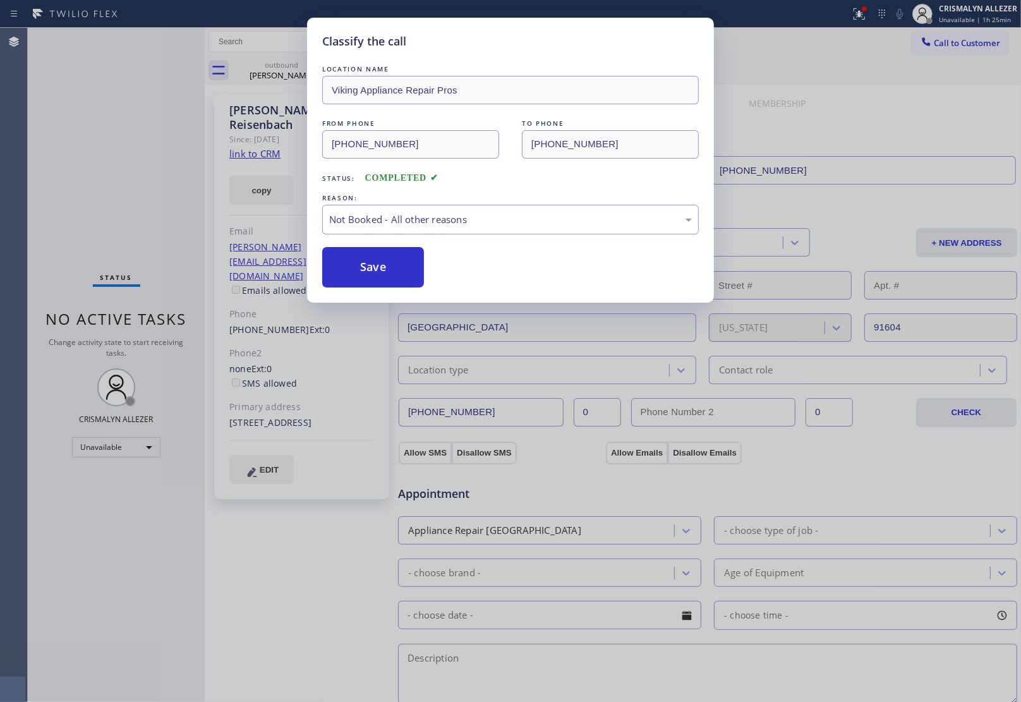
click at [380, 275] on button "Save" at bounding box center [373, 267] width 102 height 40
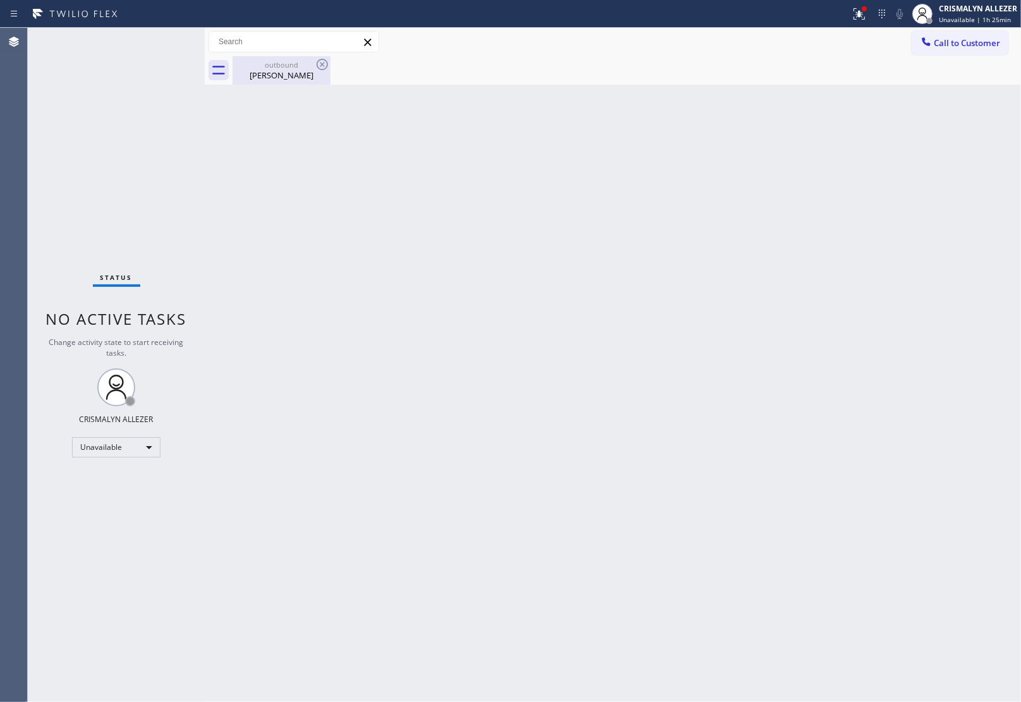
click at [289, 67] on div "outbound" at bounding box center [281, 64] width 95 height 9
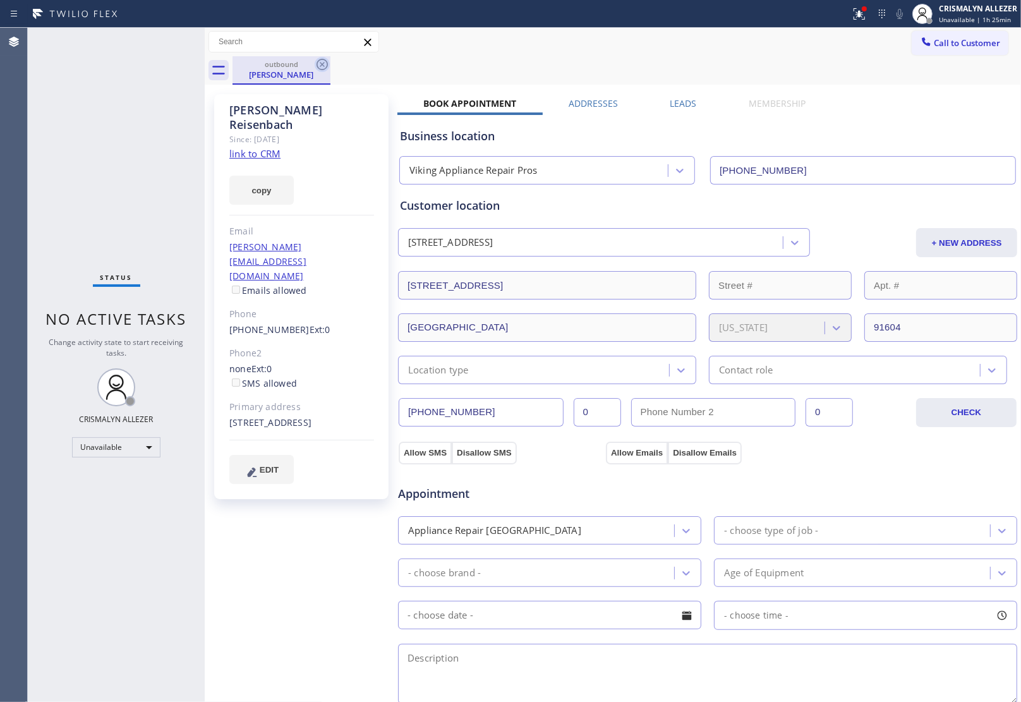
click at [325, 61] on icon at bounding box center [321, 64] width 11 height 11
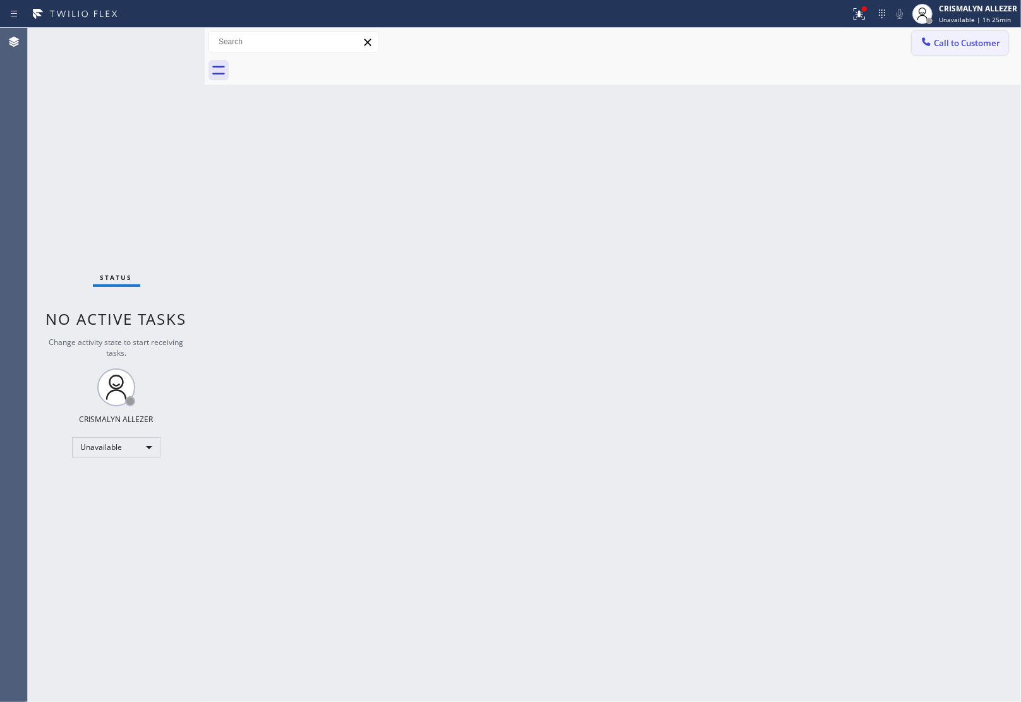
click at [968, 40] on span "Call to Customer" at bounding box center [967, 42] width 66 height 11
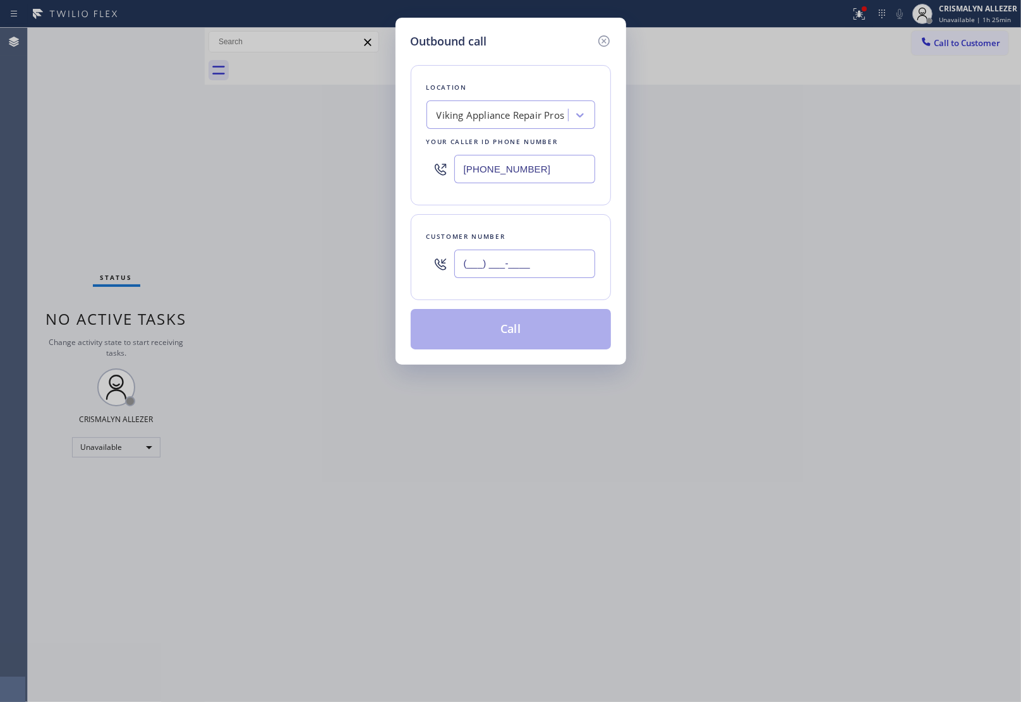
click at [580, 273] on input "(___) ___-____" at bounding box center [524, 264] width 141 height 28
paste input "818) 383-3776"
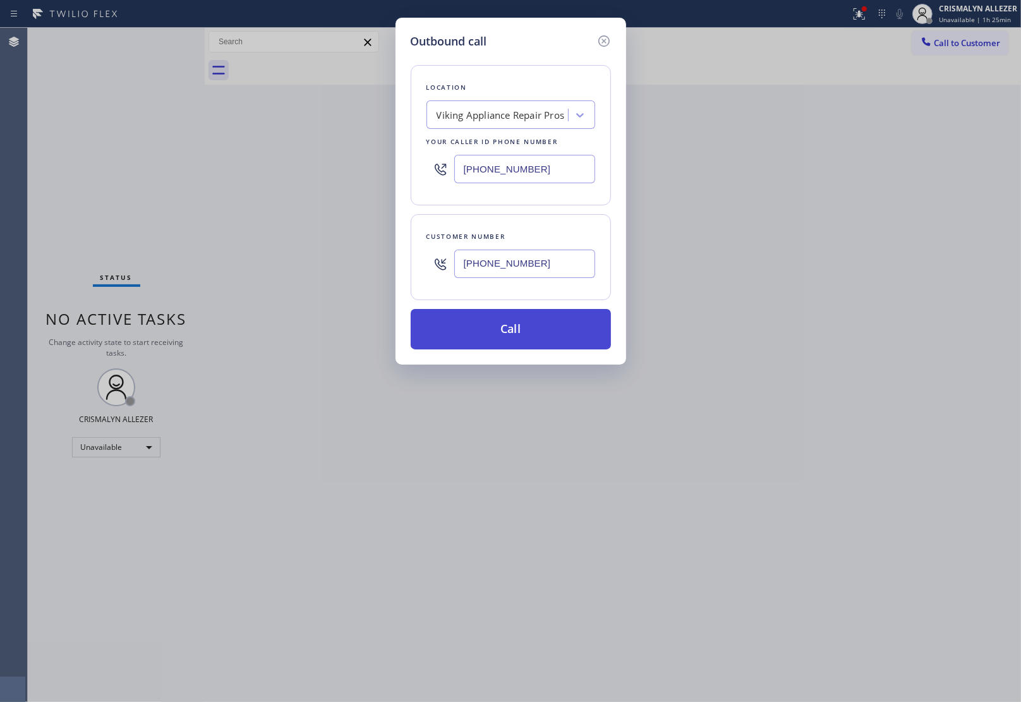
type input "[PHONE_NUMBER]"
click at [507, 330] on button "Call" at bounding box center [511, 329] width 200 height 40
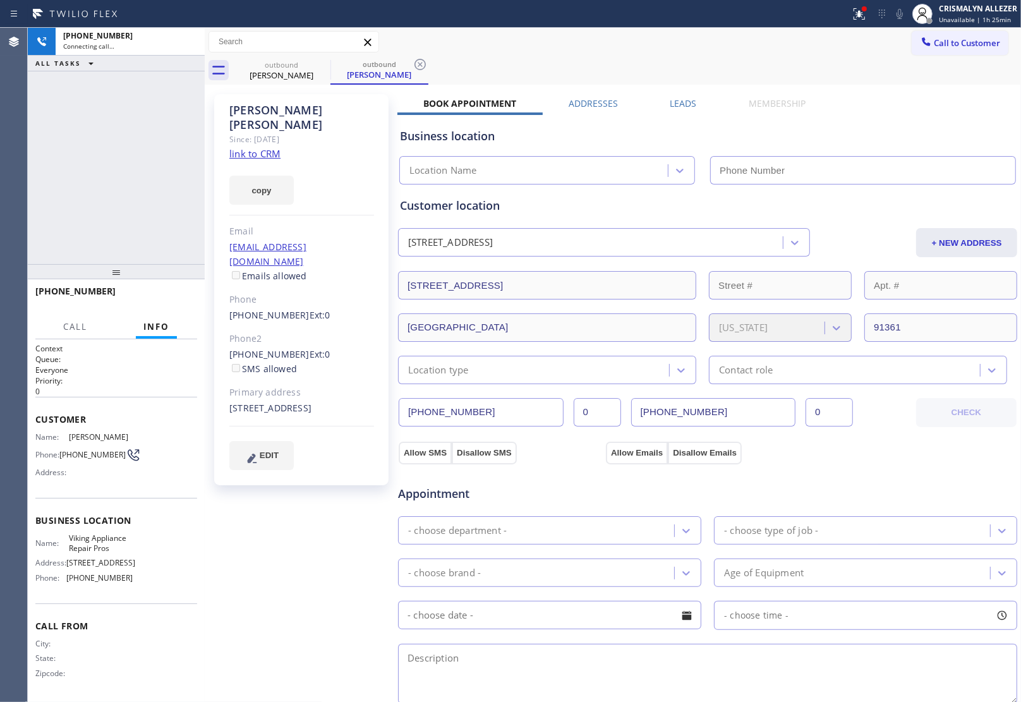
click at [259, 147] on link "link to CRM" at bounding box center [254, 153] width 51 height 13
type input "[PHONE_NUMBER]"
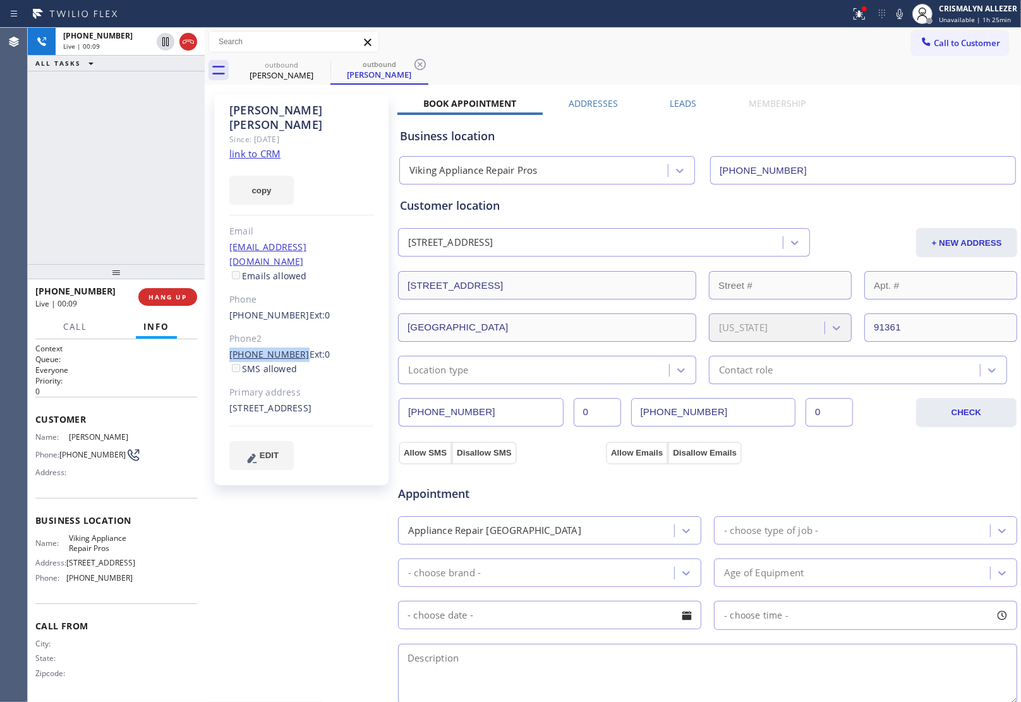
drag, startPoint x: 223, startPoint y: 323, endPoint x: 291, endPoint y: 326, distance: 67.6
click at [291, 326] on div "[PERSON_NAME] Since: [DATE] link to CRM copy Email [EMAIL_ADDRESS][DOMAIN_NAME]…" at bounding box center [301, 289] width 174 height 391
copy link "[PHONE_NUMBER]"
click at [155, 291] on button "HANG UP" at bounding box center [167, 297] width 59 height 18
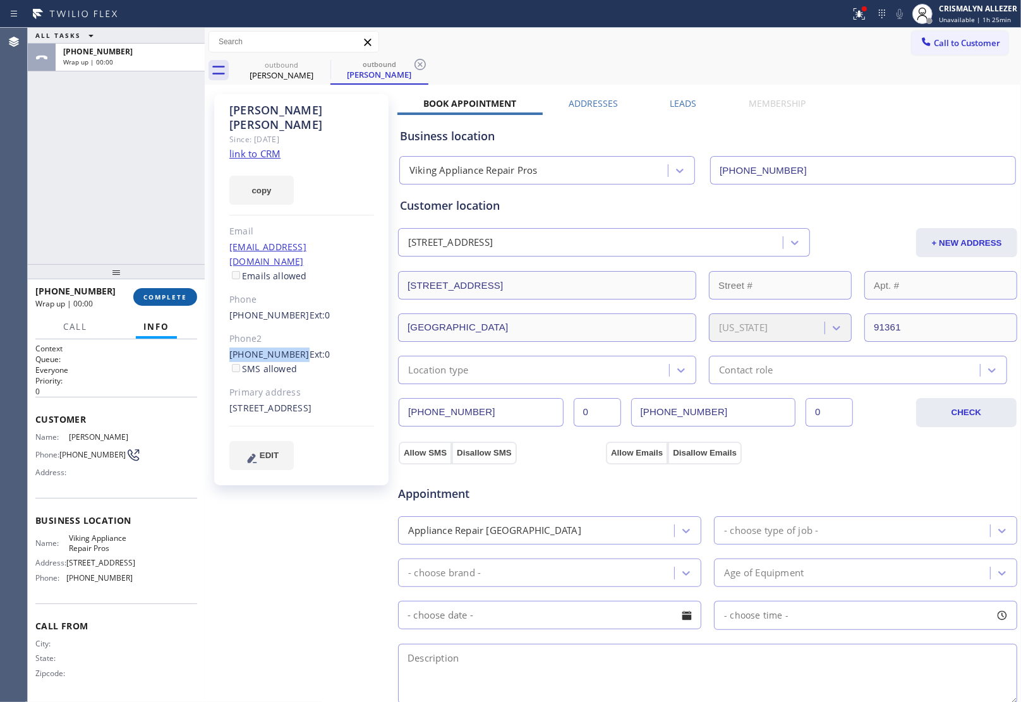
click at [162, 297] on span "COMPLETE" at bounding box center [165, 296] width 44 height 9
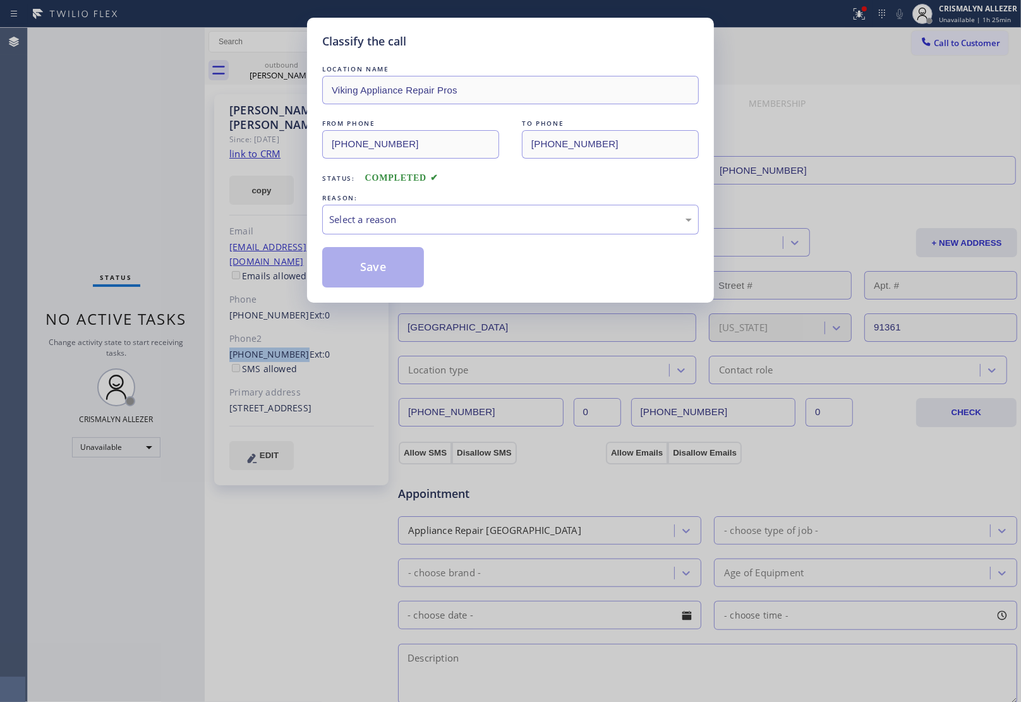
click at [503, 219] on div "Select a reason" at bounding box center [510, 219] width 363 height 15
click at [379, 270] on button "Save" at bounding box center [373, 267] width 102 height 40
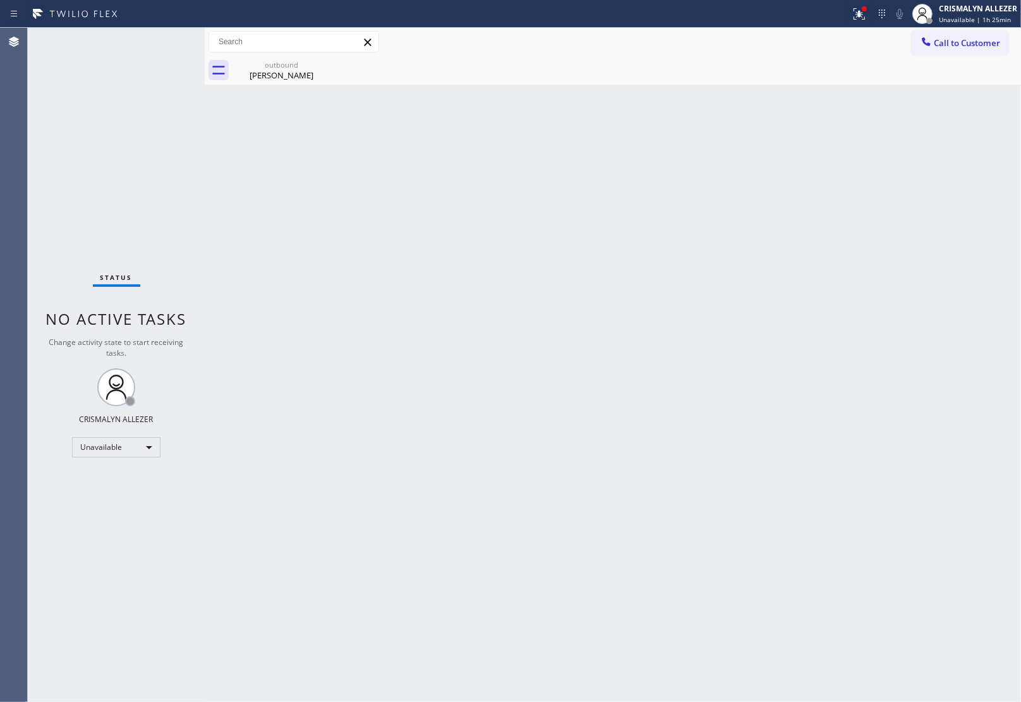
click at [275, 77] on div "[PERSON_NAME]" at bounding box center [281, 74] width 95 height 11
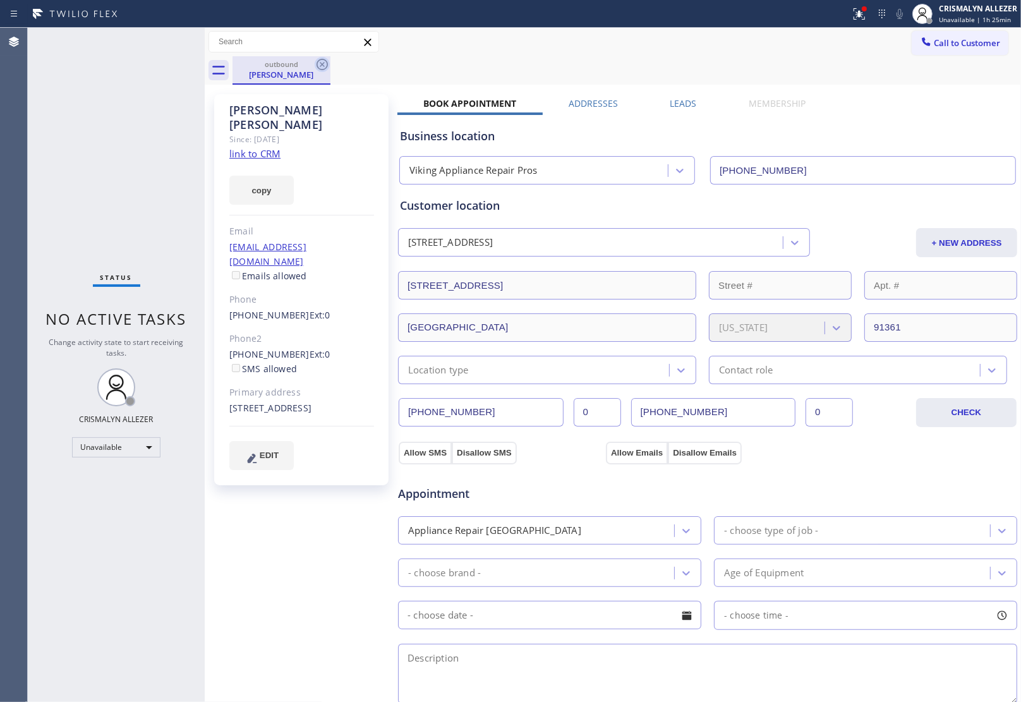
click at [323, 64] on icon at bounding box center [322, 64] width 15 height 15
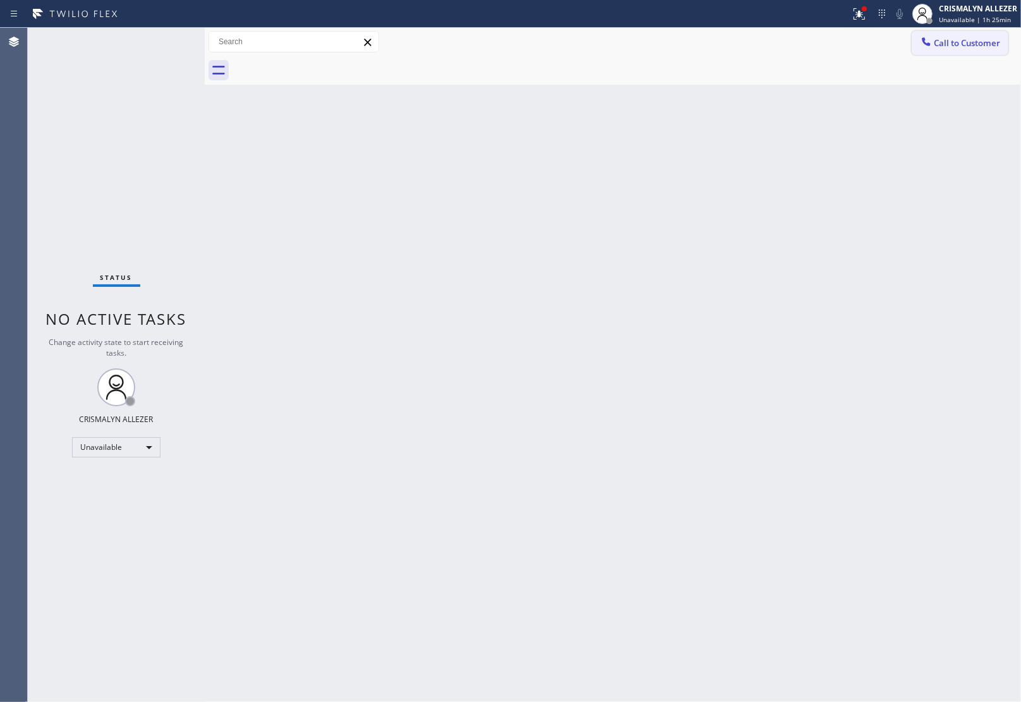
click at [961, 40] on span "Call to Customer" at bounding box center [967, 42] width 66 height 11
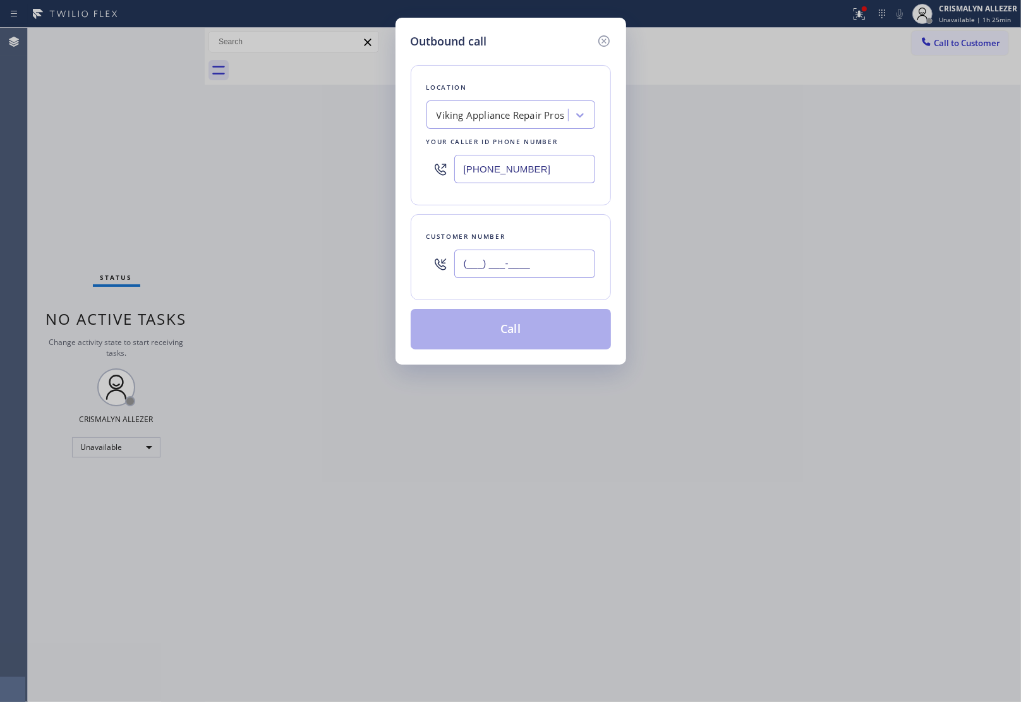
click at [544, 269] on input "(___) ___-____" at bounding box center [524, 264] width 141 height 28
paste input "805) 850-8634"
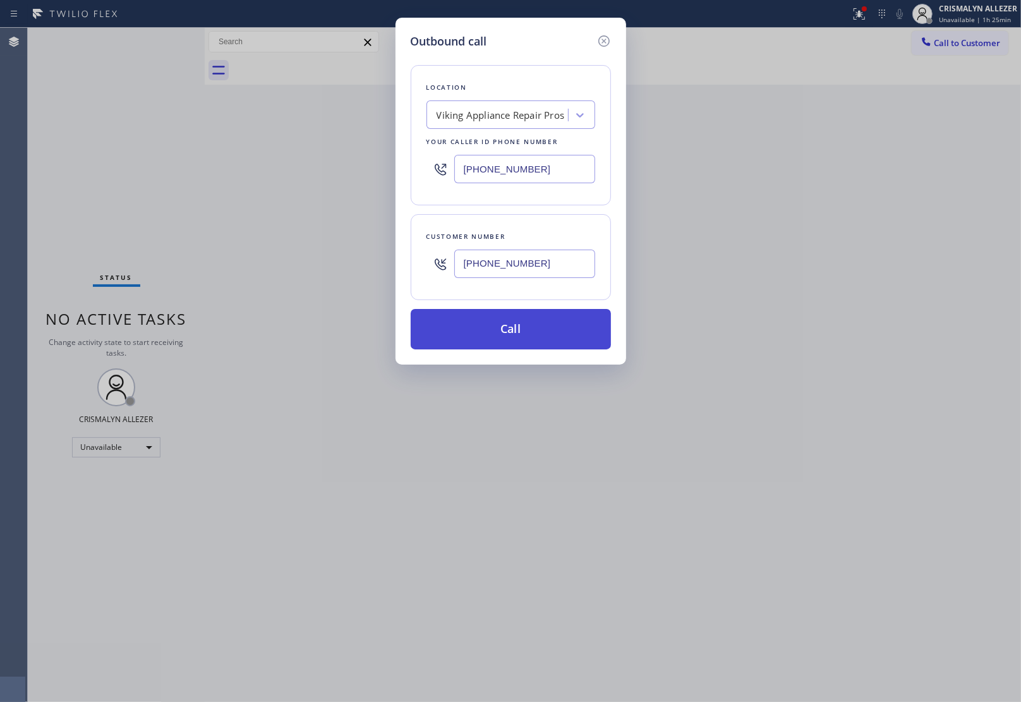
type input "[PHONE_NUMBER]"
click at [522, 326] on button "Call" at bounding box center [511, 329] width 200 height 40
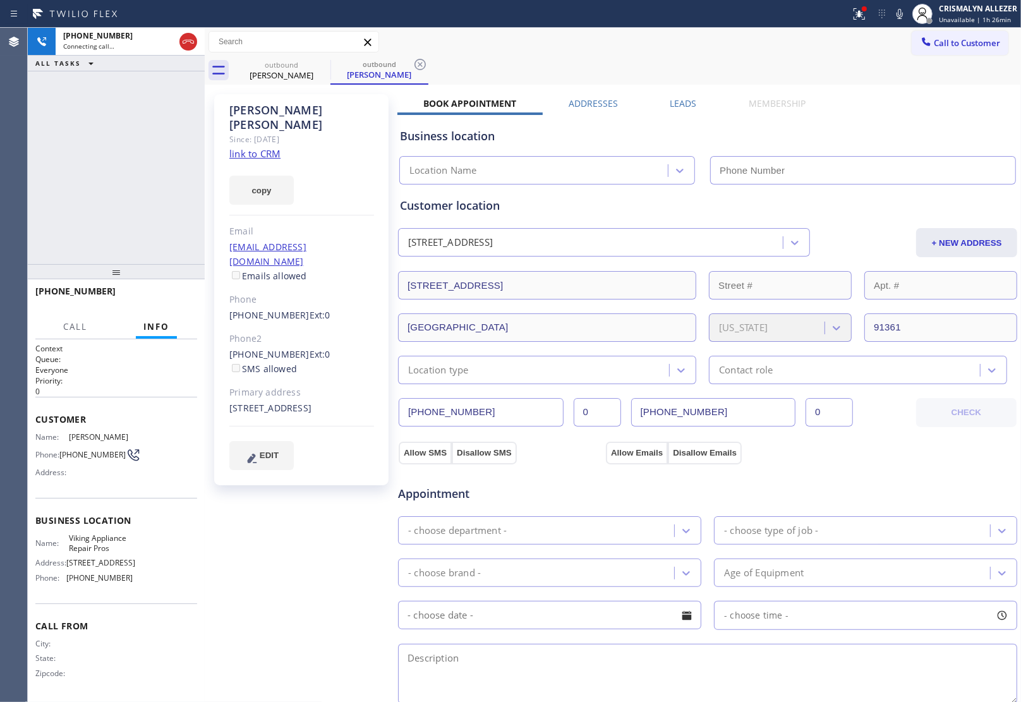
type input "[PHONE_NUMBER]"
click at [163, 295] on span "HANG UP" at bounding box center [167, 296] width 39 height 9
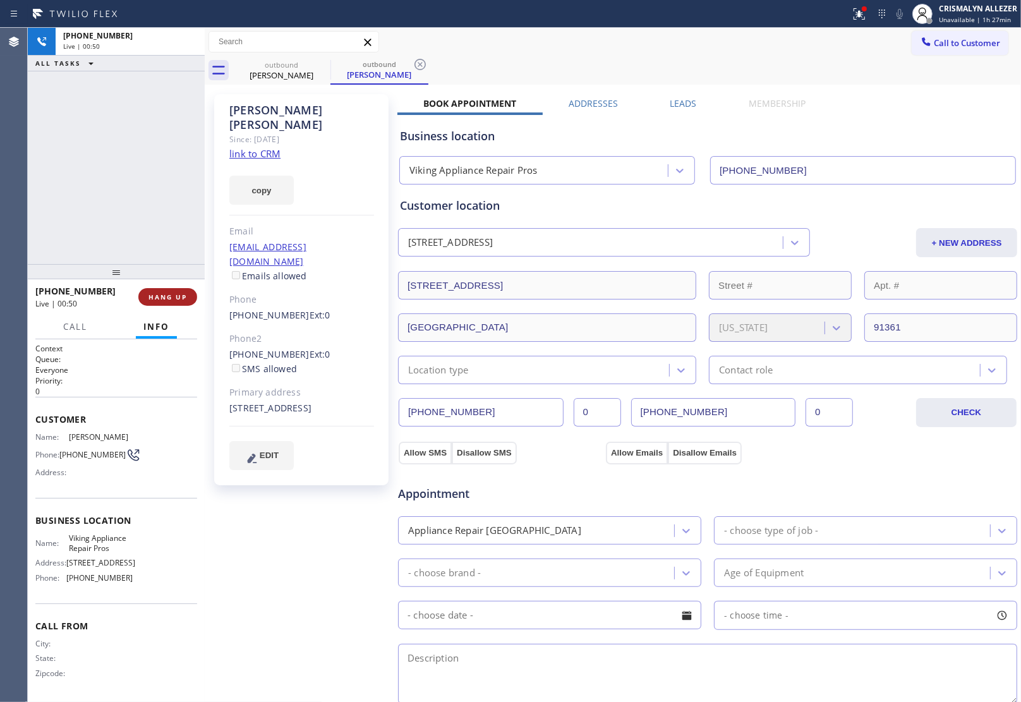
click at [163, 295] on span "HANG UP" at bounding box center [167, 296] width 39 height 9
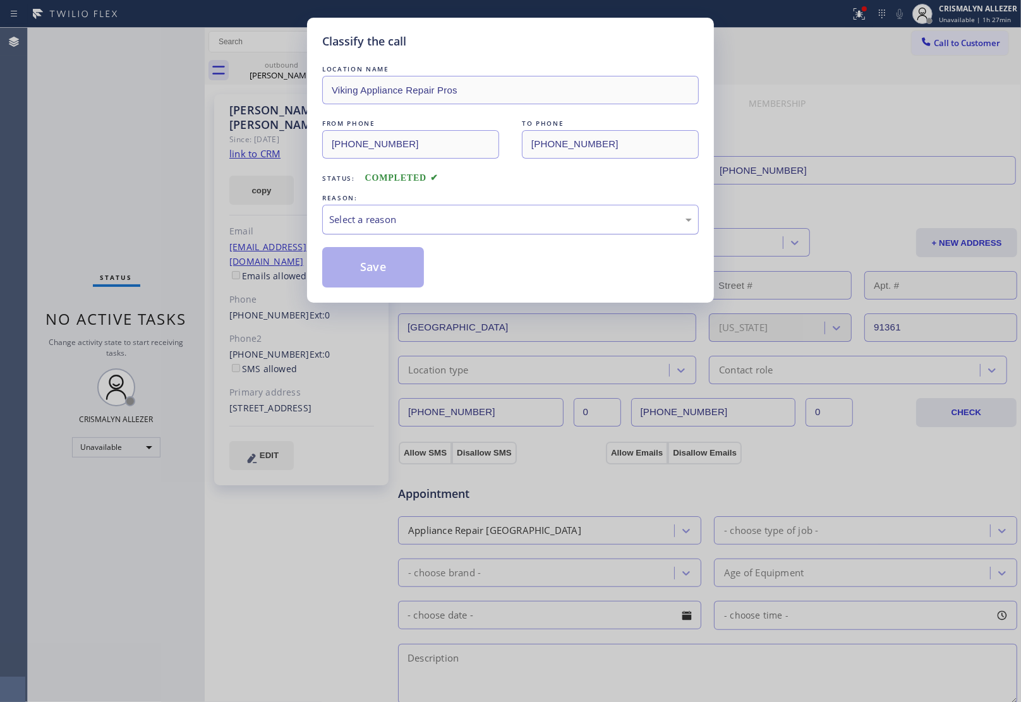
click at [508, 220] on div "Select a reason" at bounding box center [510, 219] width 363 height 15
click at [381, 268] on button "Save" at bounding box center [373, 267] width 102 height 40
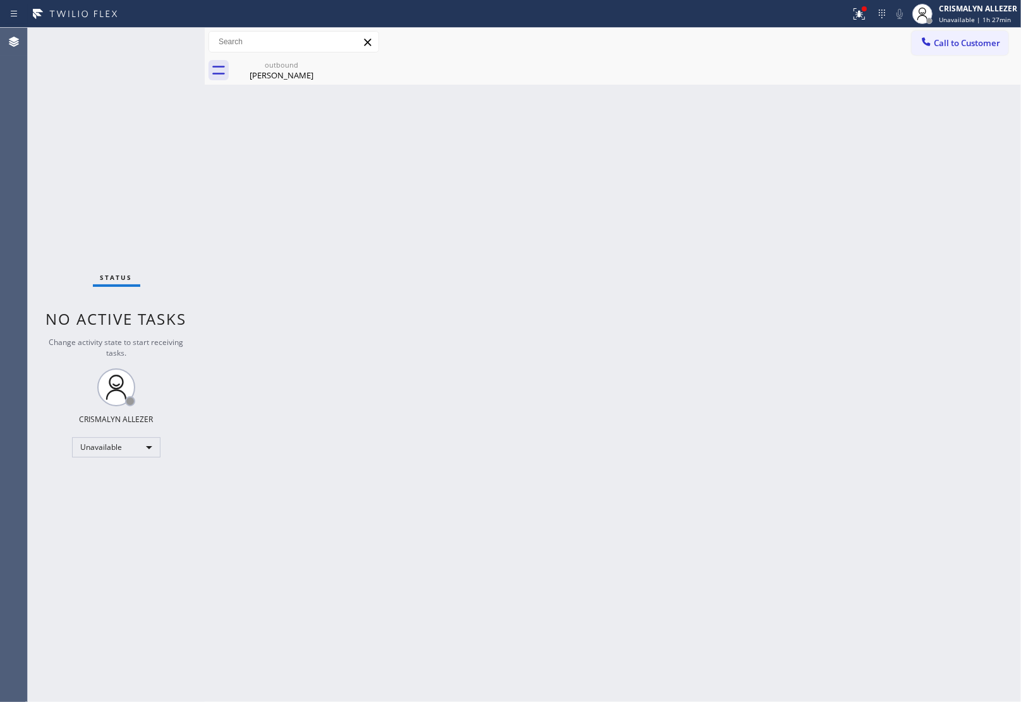
click at [282, 66] on div "outbound" at bounding box center [281, 64] width 95 height 9
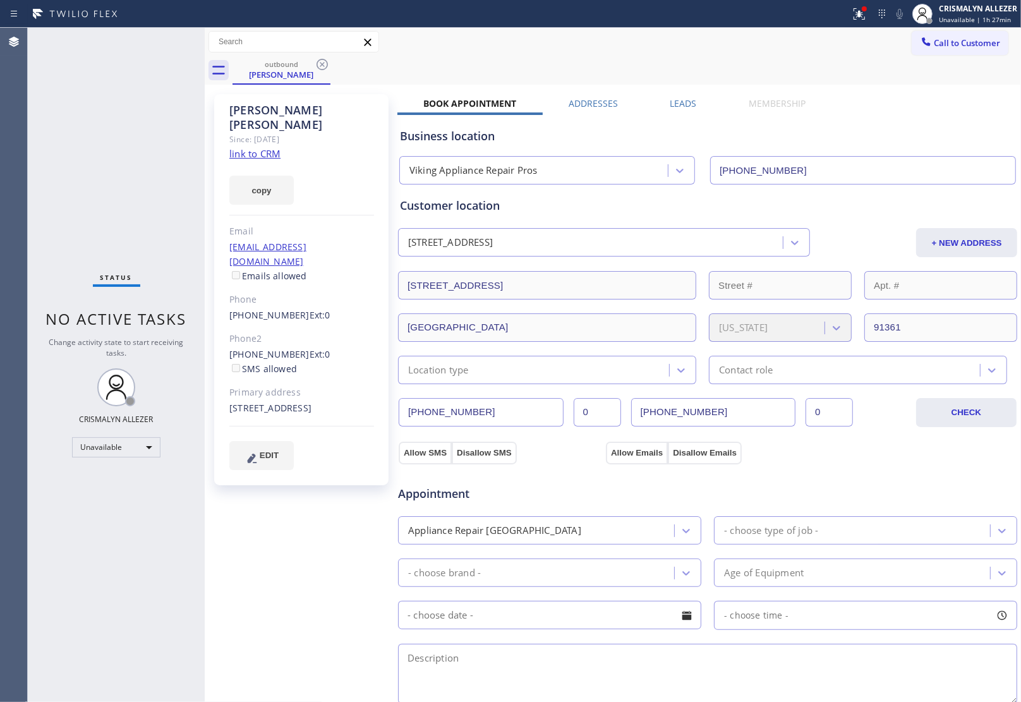
click at [678, 102] on label "Leads" at bounding box center [683, 103] width 27 height 12
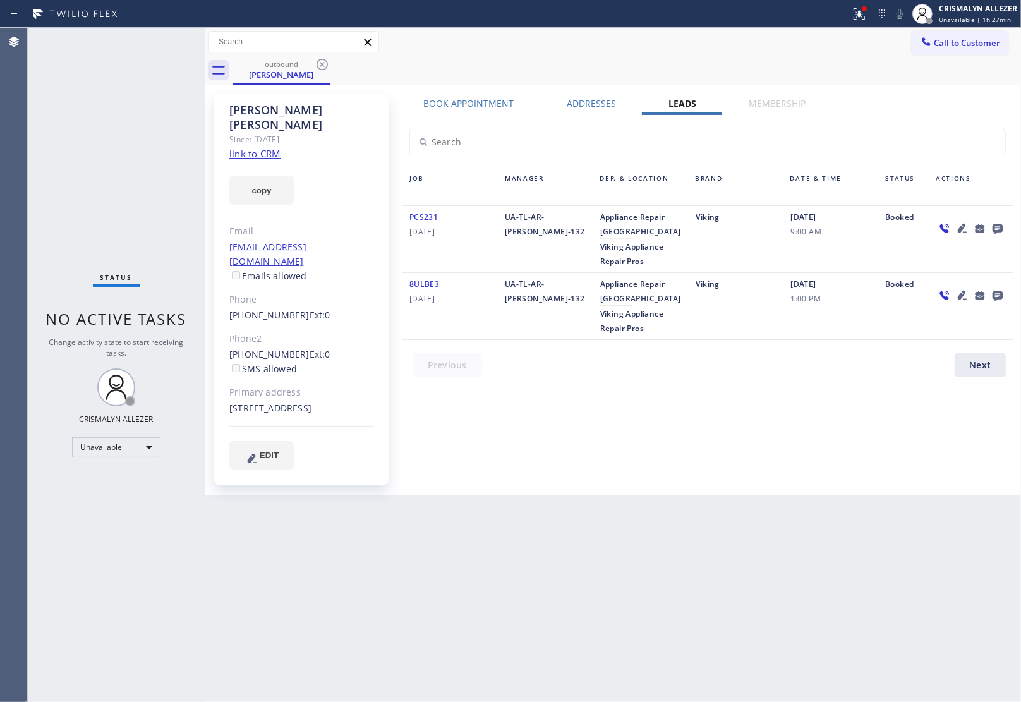
click at [996, 231] on icon at bounding box center [997, 229] width 10 height 10
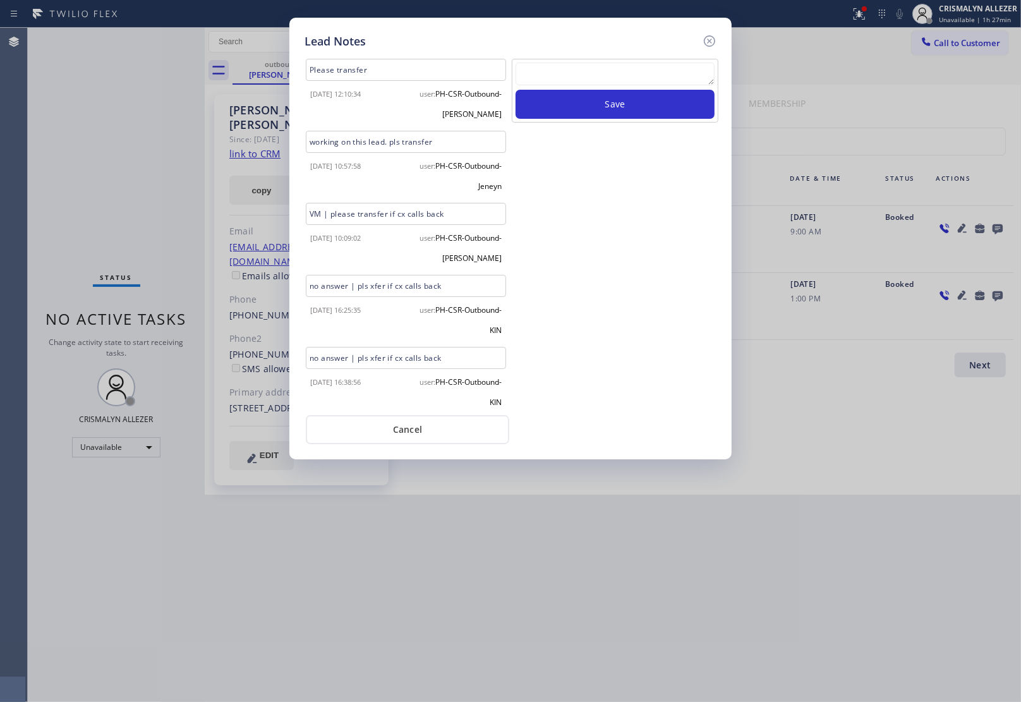
click at [614, 79] on textarea at bounding box center [614, 74] width 199 height 23
paste textarea "ALL GOOD FOR NOW, if cb xfer"
type textarea "ALL GOOD FOR NOW, if cb xfer"
click at [605, 106] on button "Save" at bounding box center [614, 104] width 199 height 29
click at [414, 427] on button "Cancel" at bounding box center [407, 429] width 203 height 29
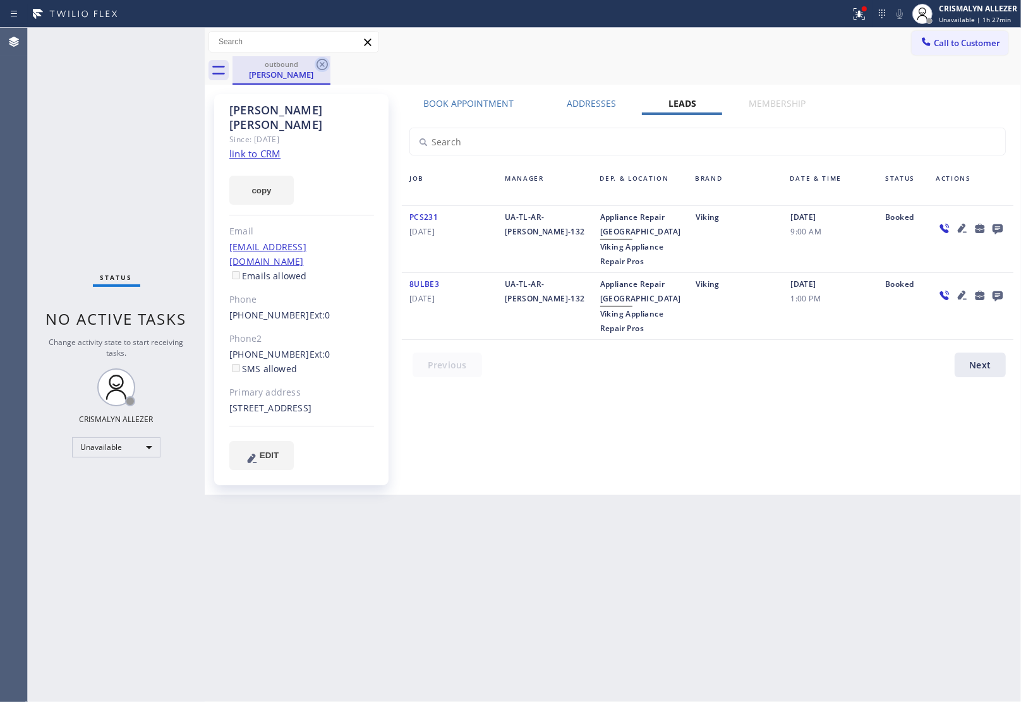
click at [320, 57] on icon at bounding box center [322, 64] width 15 height 15
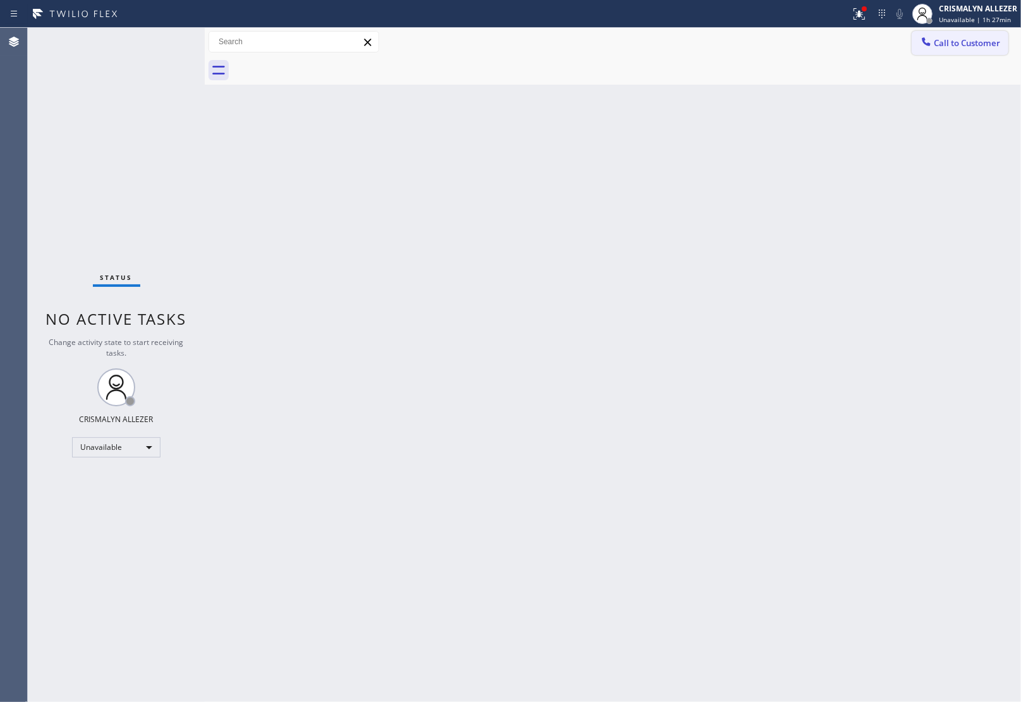
click at [936, 44] on span "Call to Customer" at bounding box center [967, 42] width 66 height 11
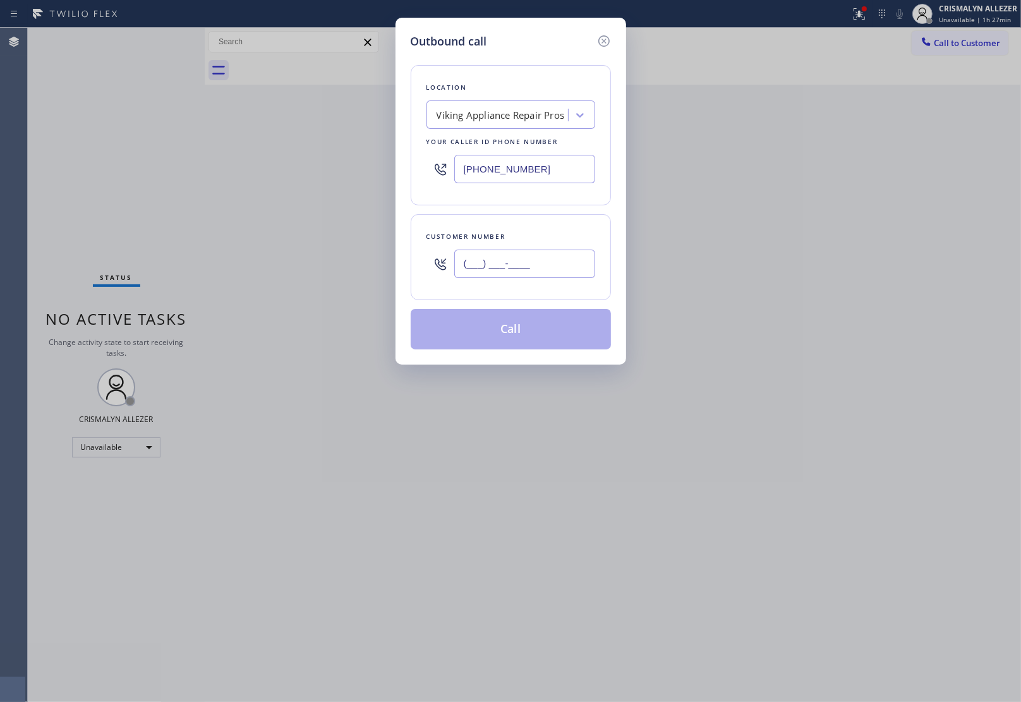
click at [541, 253] on input "(___) ___-____" at bounding box center [524, 264] width 141 height 28
paste input "415) 860-5326"
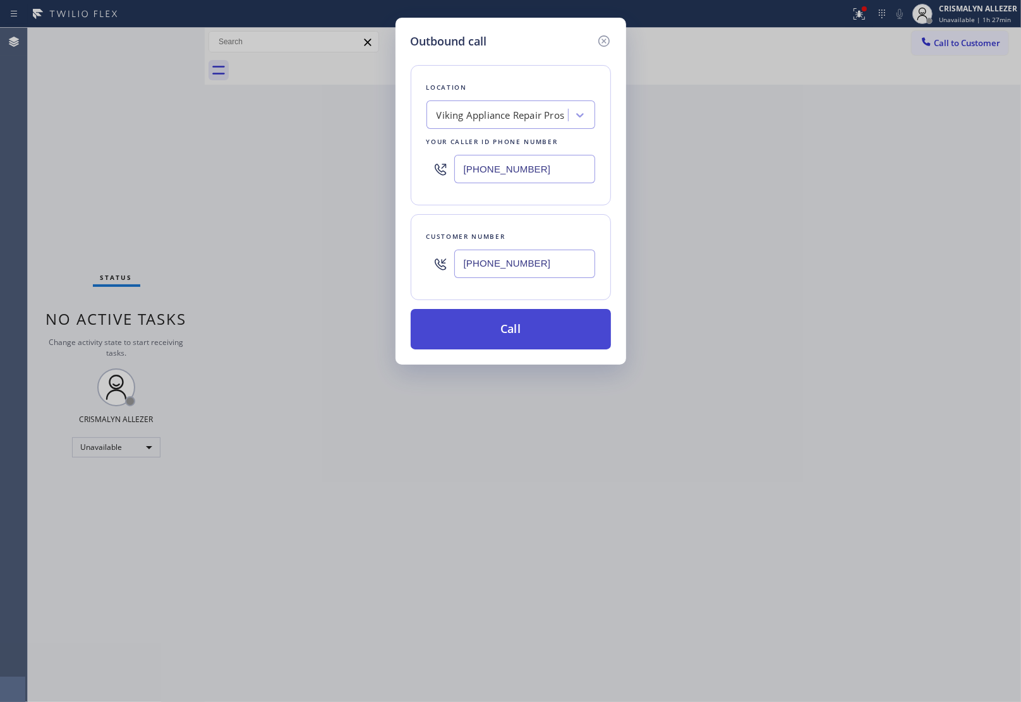
type input "[PHONE_NUMBER]"
click at [518, 332] on button "Call" at bounding box center [511, 329] width 200 height 40
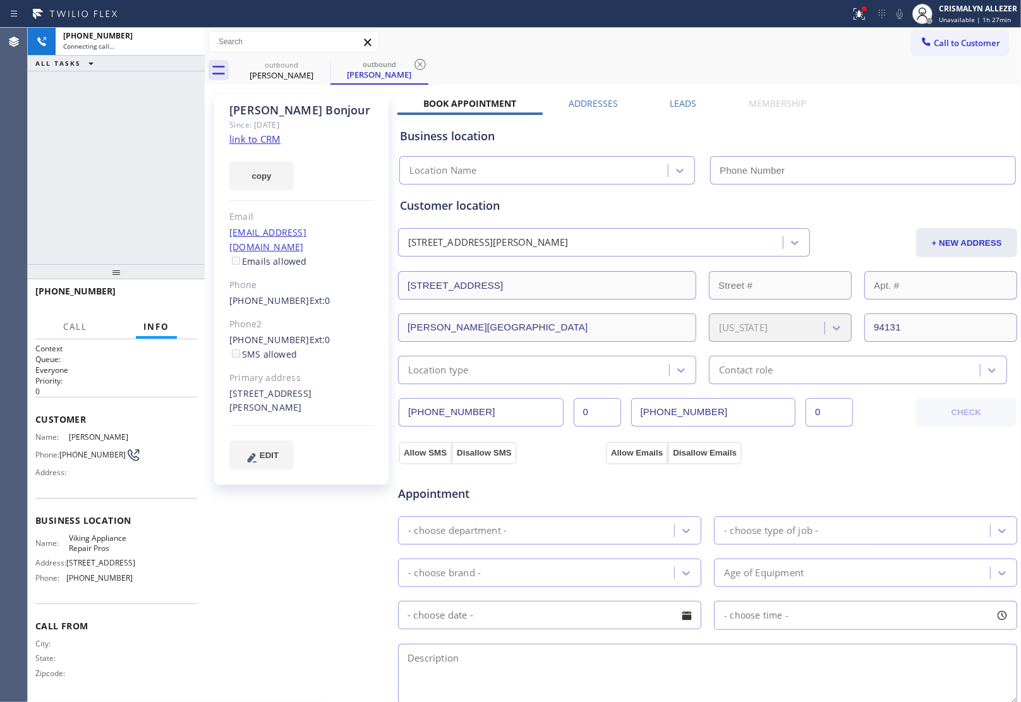
click at [255, 140] on link "link to CRM" at bounding box center [254, 139] width 51 height 13
type input "[PHONE_NUMBER]"
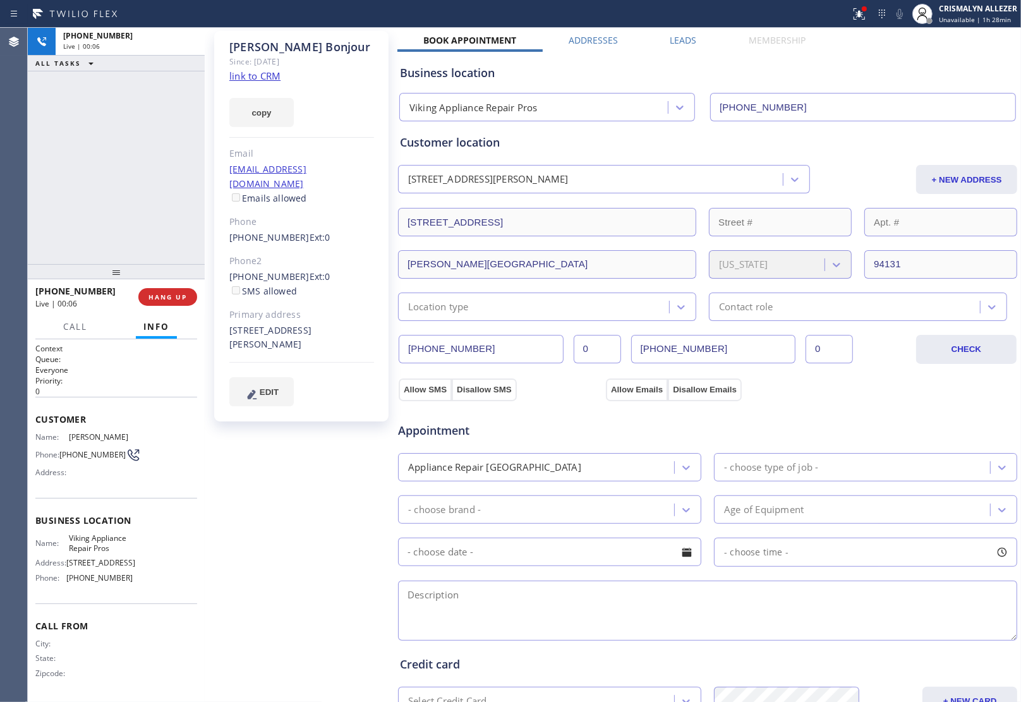
scroll to position [79, 0]
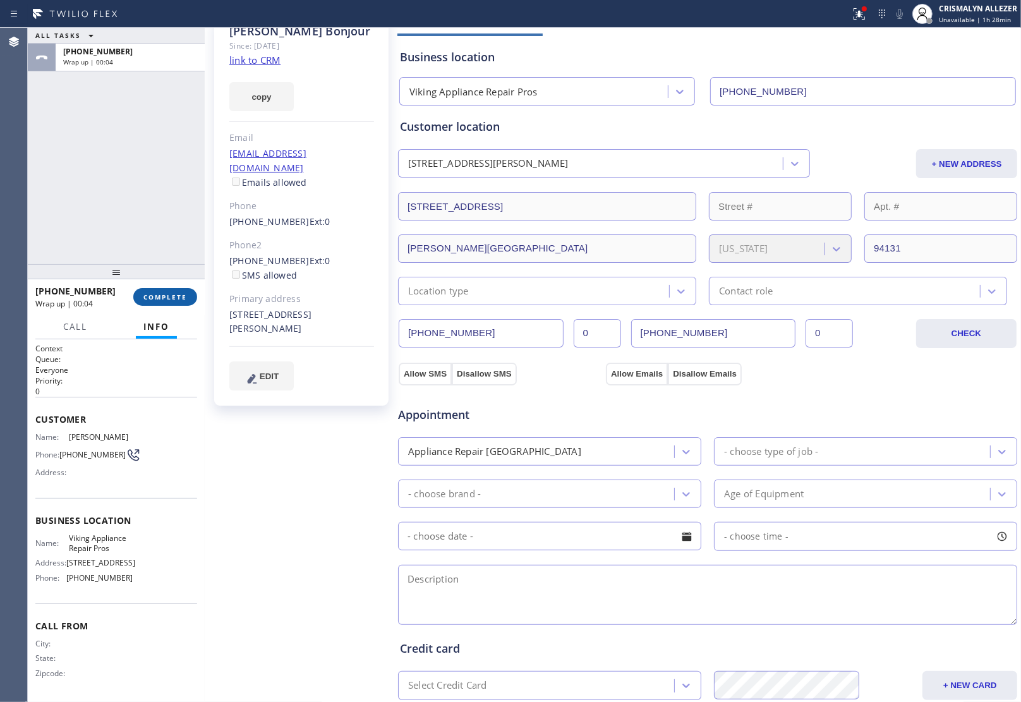
click at [150, 295] on span "COMPLETE" at bounding box center [165, 296] width 44 height 9
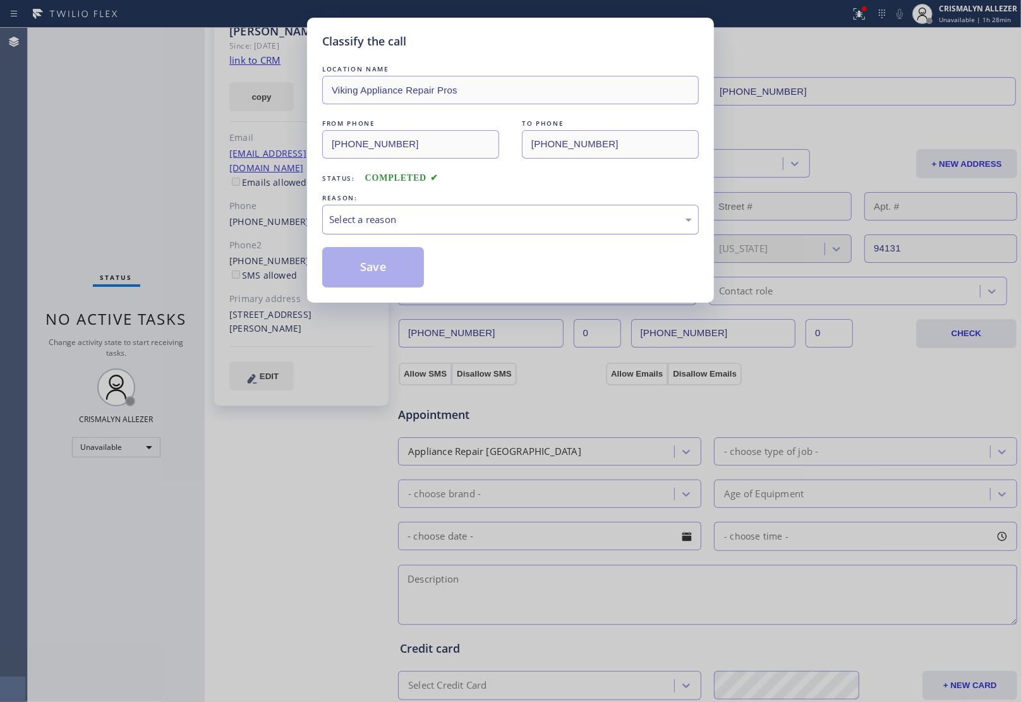
click at [532, 214] on div "Select a reason" at bounding box center [510, 219] width 363 height 15
click at [370, 270] on button "Save" at bounding box center [373, 267] width 102 height 40
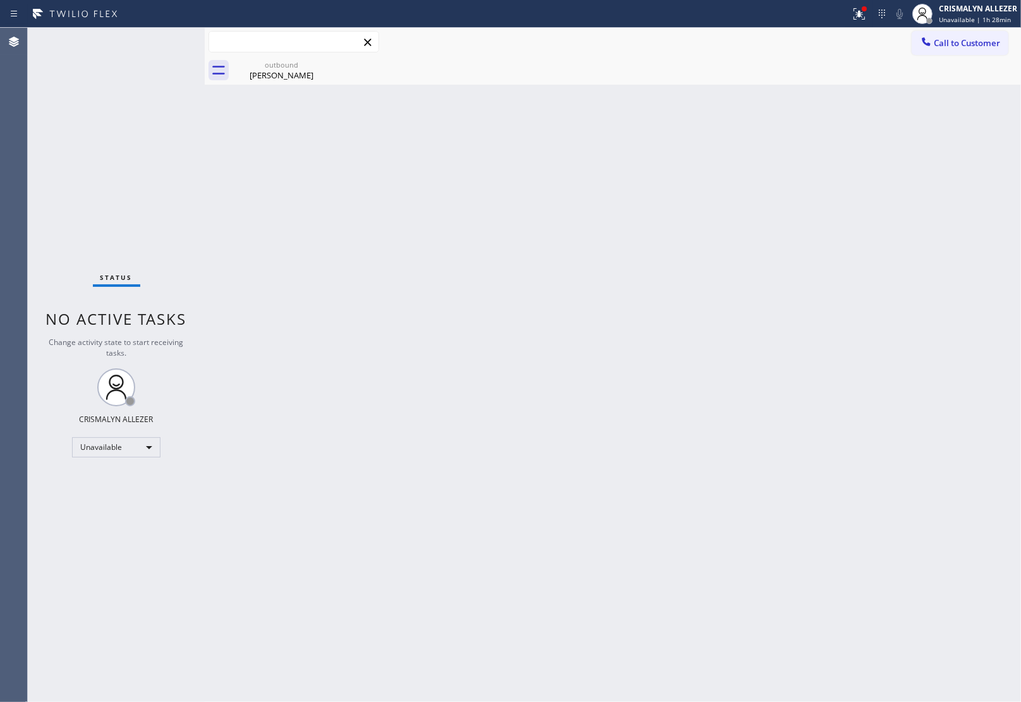
click at [282, 49] on input "text" at bounding box center [293, 42] width 169 height 20
click at [284, 70] on div "[PERSON_NAME]" at bounding box center [281, 74] width 95 height 11
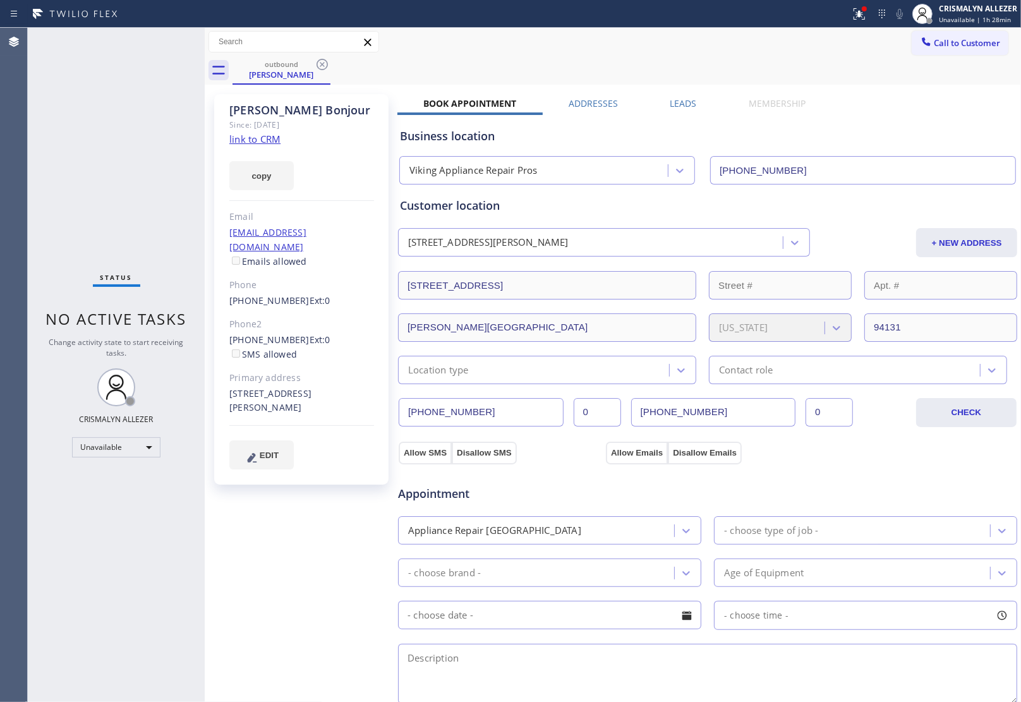
click at [682, 102] on label "Leads" at bounding box center [683, 103] width 27 height 12
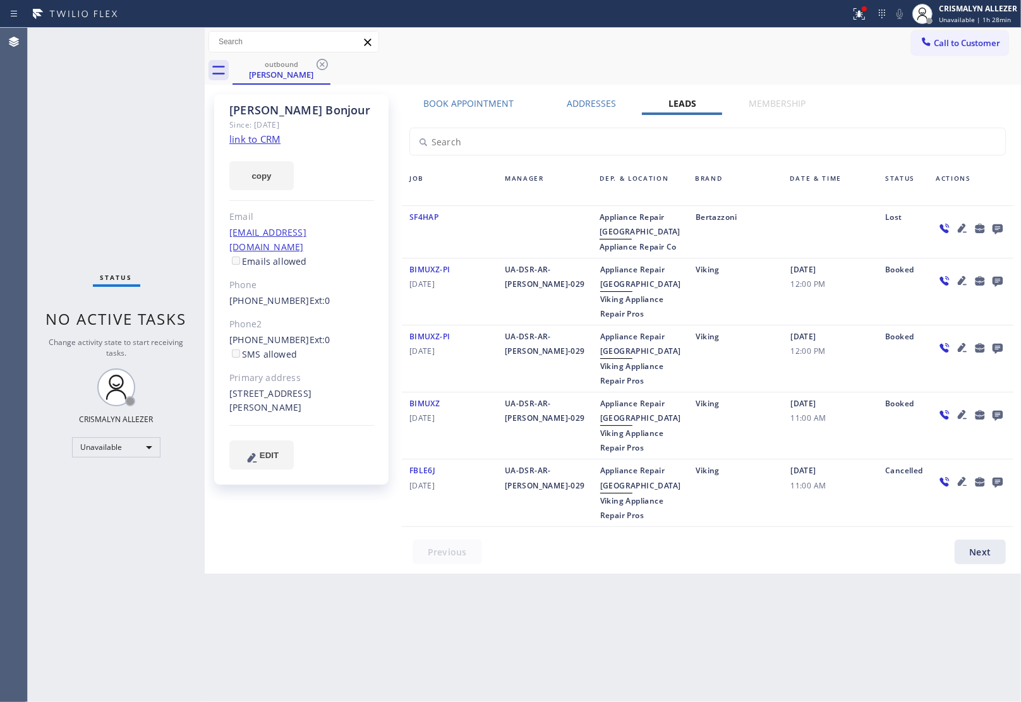
click at [999, 226] on icon at bounding box center [997, 228] width 15 height 16
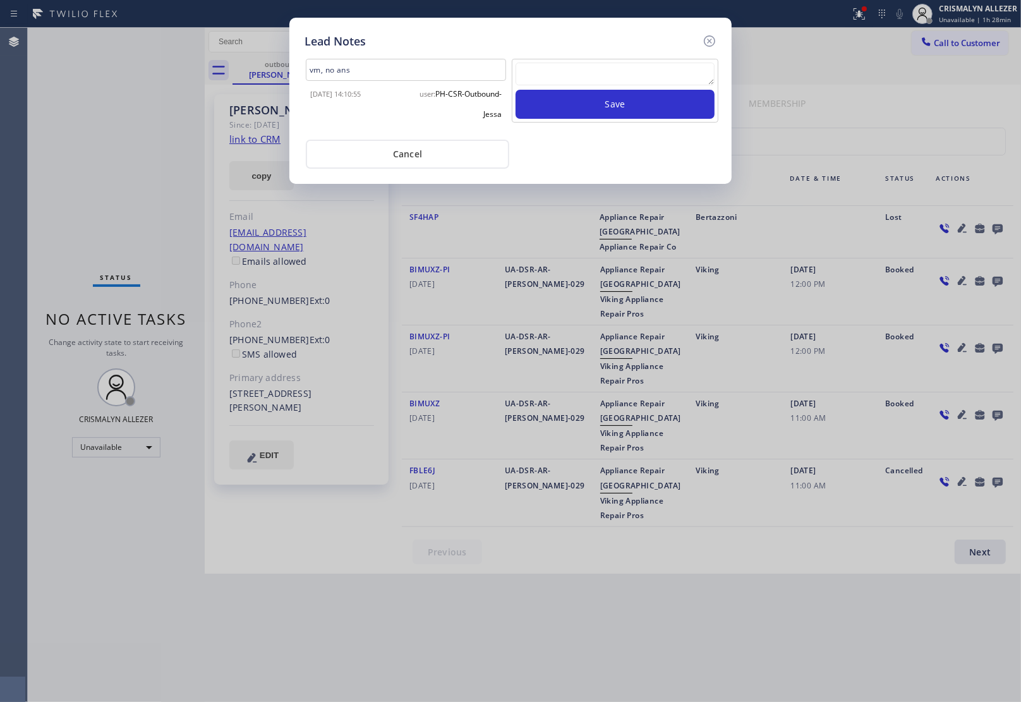
click at [608, 74] on textarea at bounding box center [614, 74] width 199 height 23
type textarea "wrong number"
click at [618, 114] on button "Save" at bounding box center [614, 104] width 199 height 29
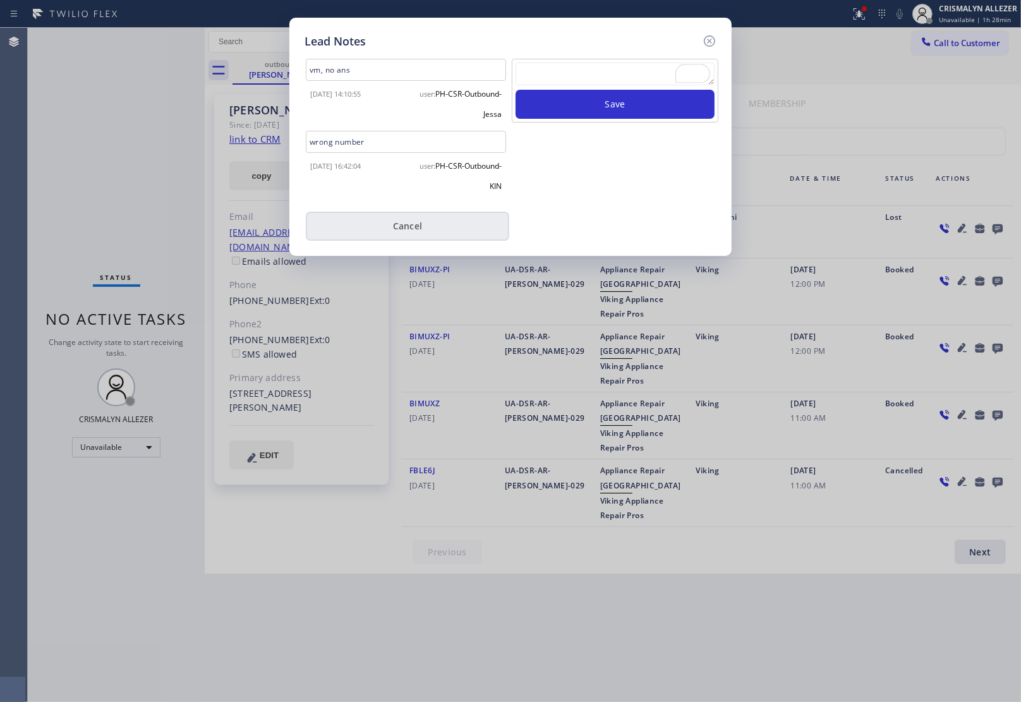
click at [404, 222] on button "Cancel" at bounding box center [407, 226] width 203 height 29
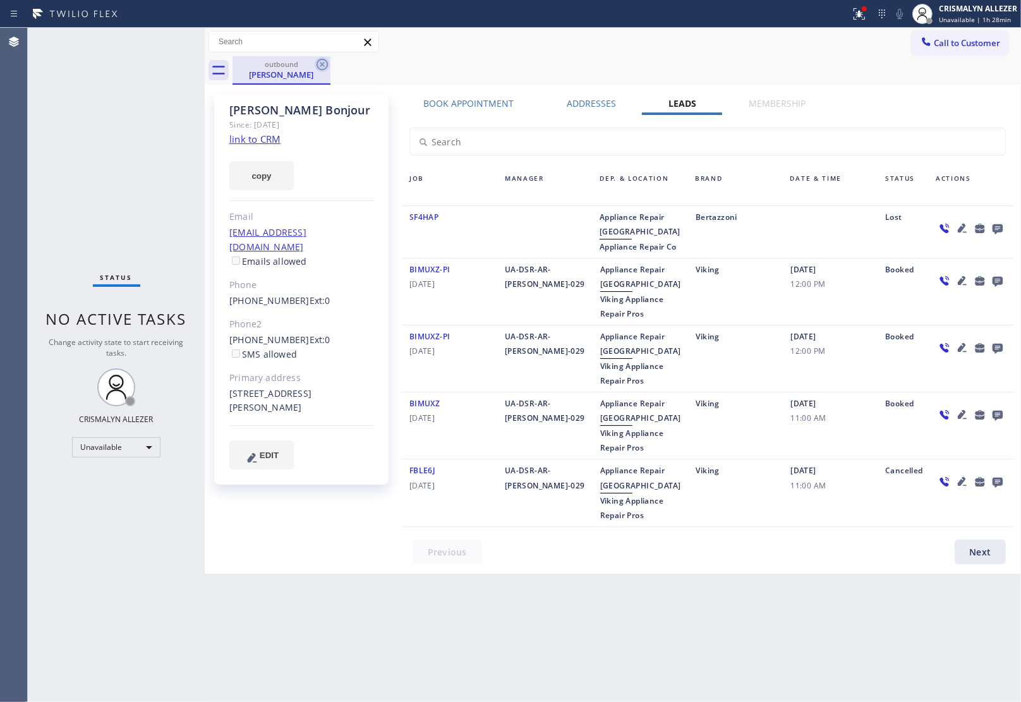
click at [323, 65] on icon at bounding box center [321, 64] width 11 height 11
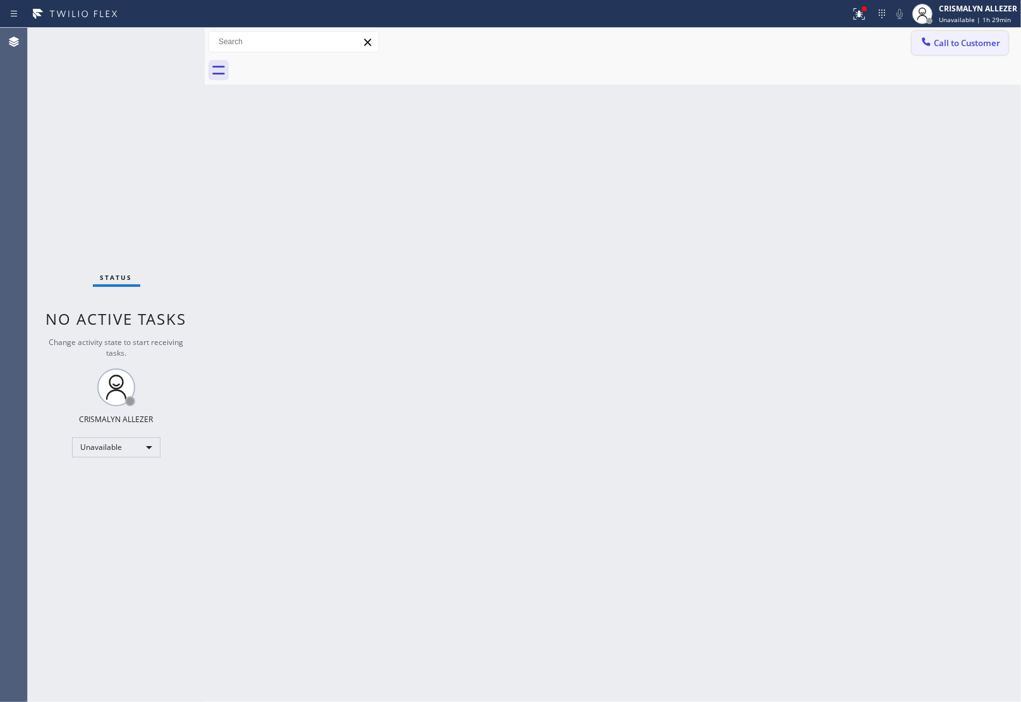
click at [971, 46] on span "Call to Customer" at bounding box center [967, 42] width 66 height 11
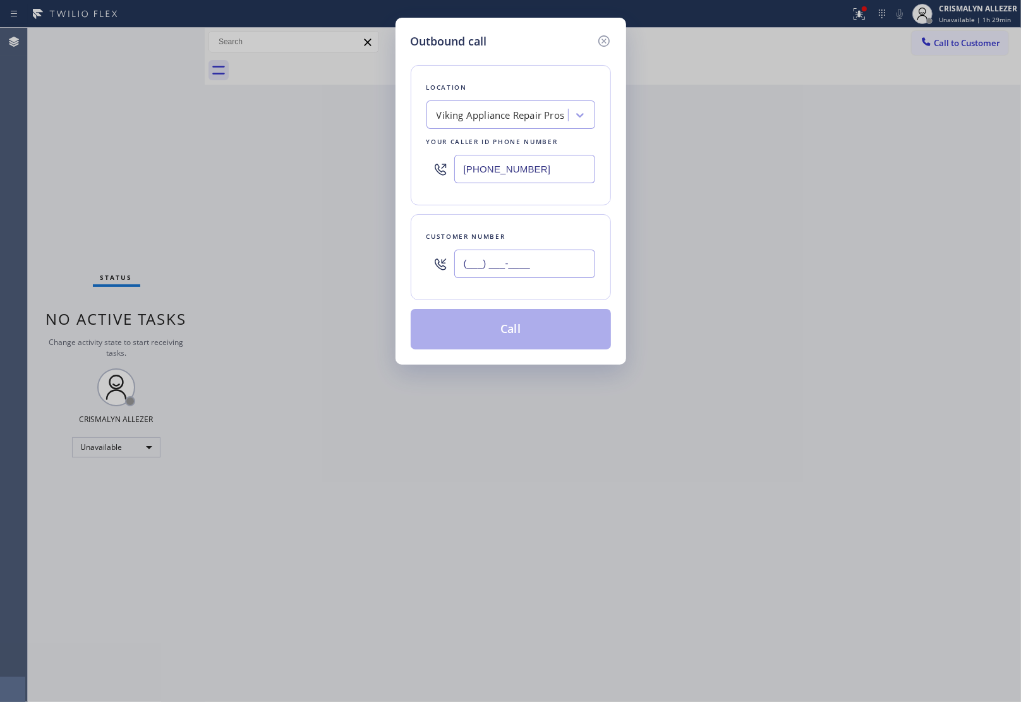
click at [540, 269] on input "(___) ___-____" at bounding box center [524, 264] width 141 height 28
paste input "310) 502-2158"
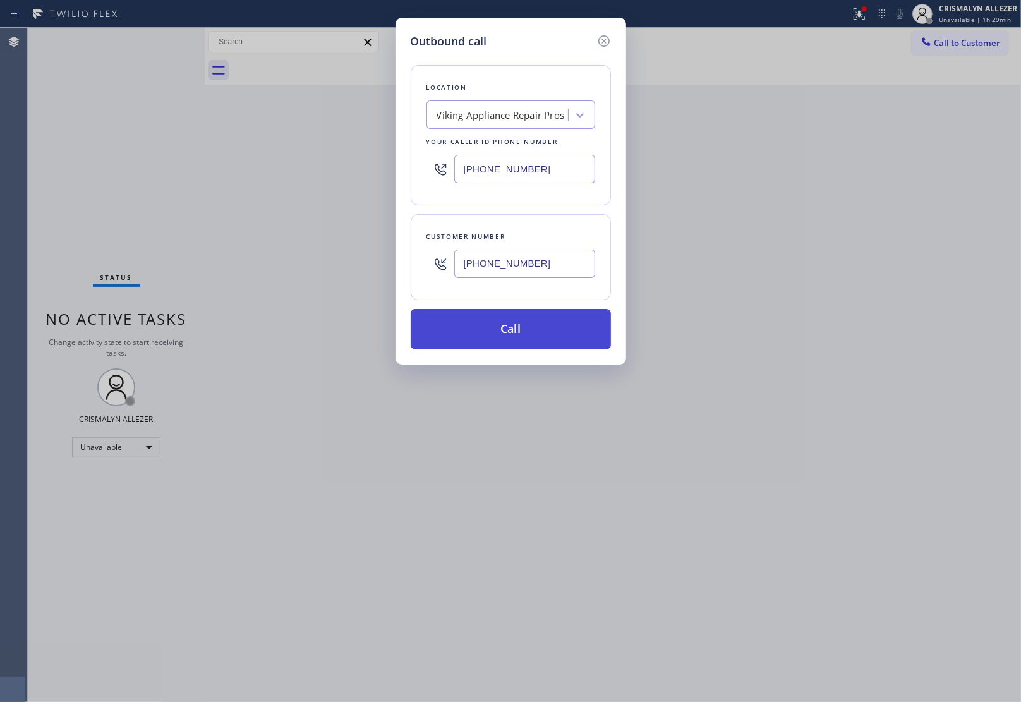
type input "[PHONE_NUMBER]"
click at [508, 340] on button "Call" at bounding box center [511, 329] width 200 height 40
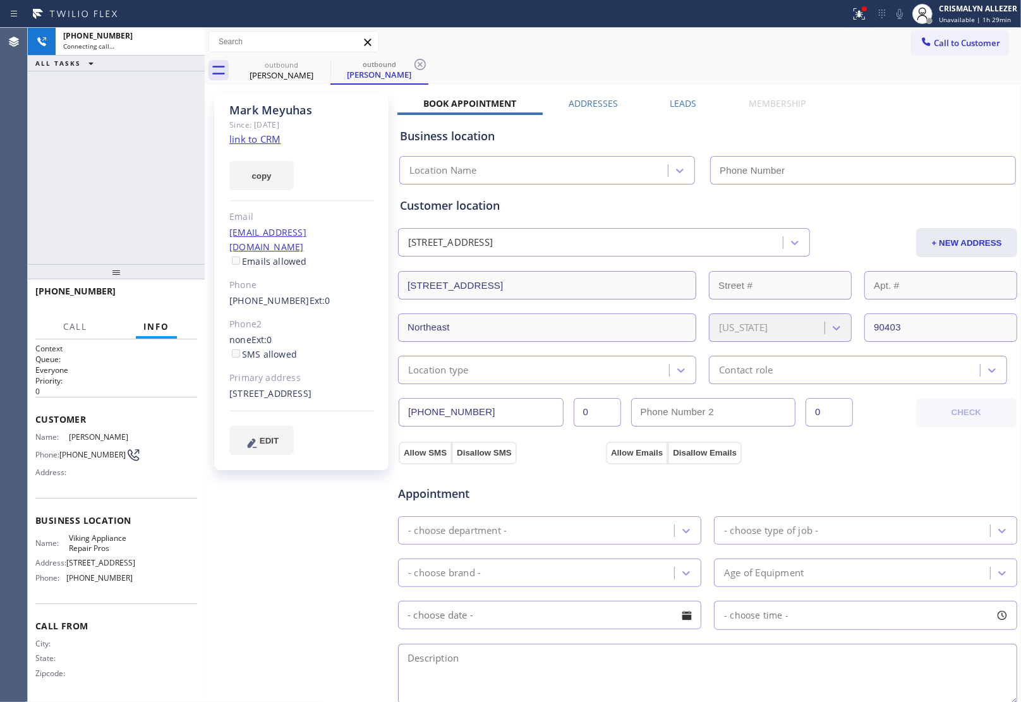
click at [236, 139] on link "link to CRM" at bounding box center [254, 139] width 51 height 13
type input "[PHONE_NUMBER]"
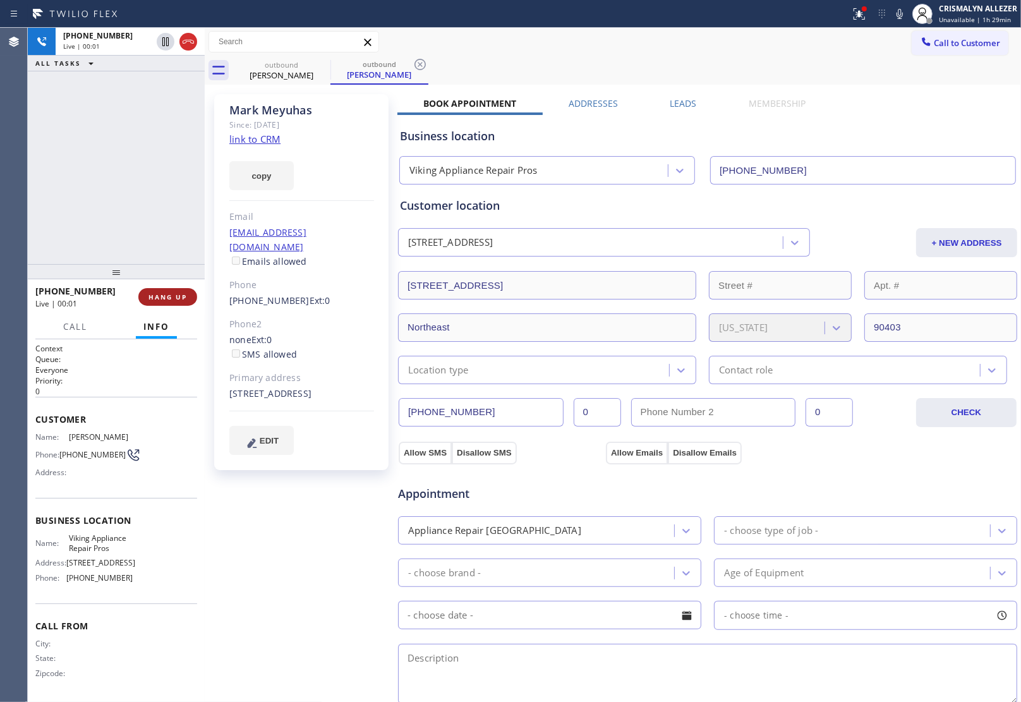
click at [174, 292] on span "HANG UP" at bounding box center [167, 296] width 39 height 9
click at [172, 298] on span "HANG UP" at bounding box center [167, 296] width 39 height 9
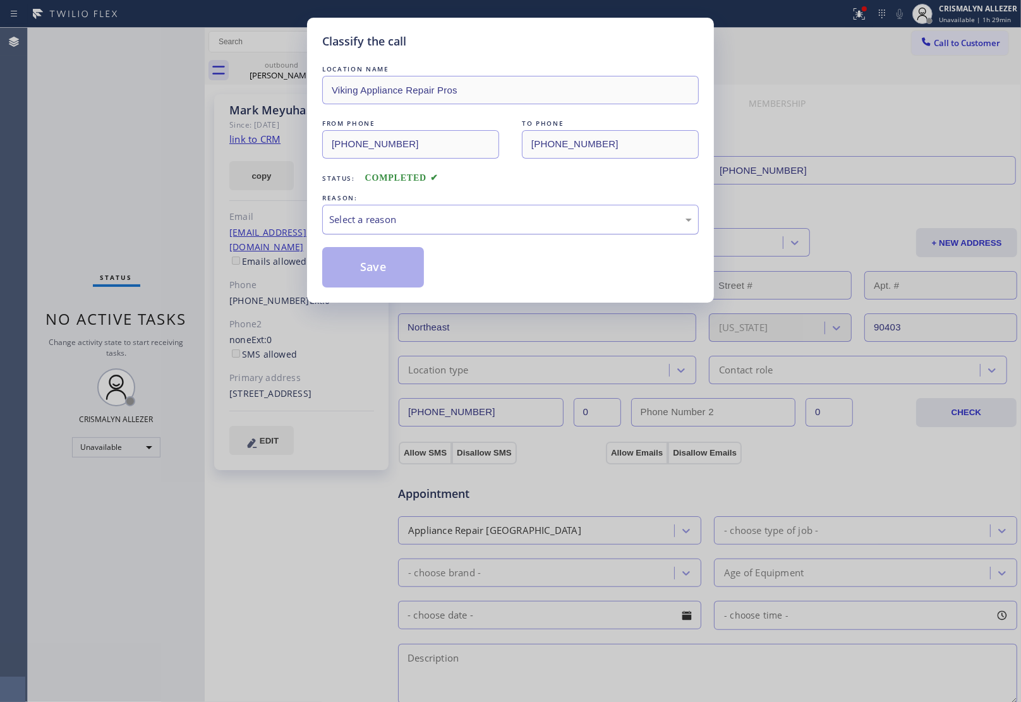
click at [484, 223] on div "Select a reason" at bounding box center [510, 219] width 363 height 15
click at [358, 275] on button "Save" at bounding box center [373, 267] width 102 height 40
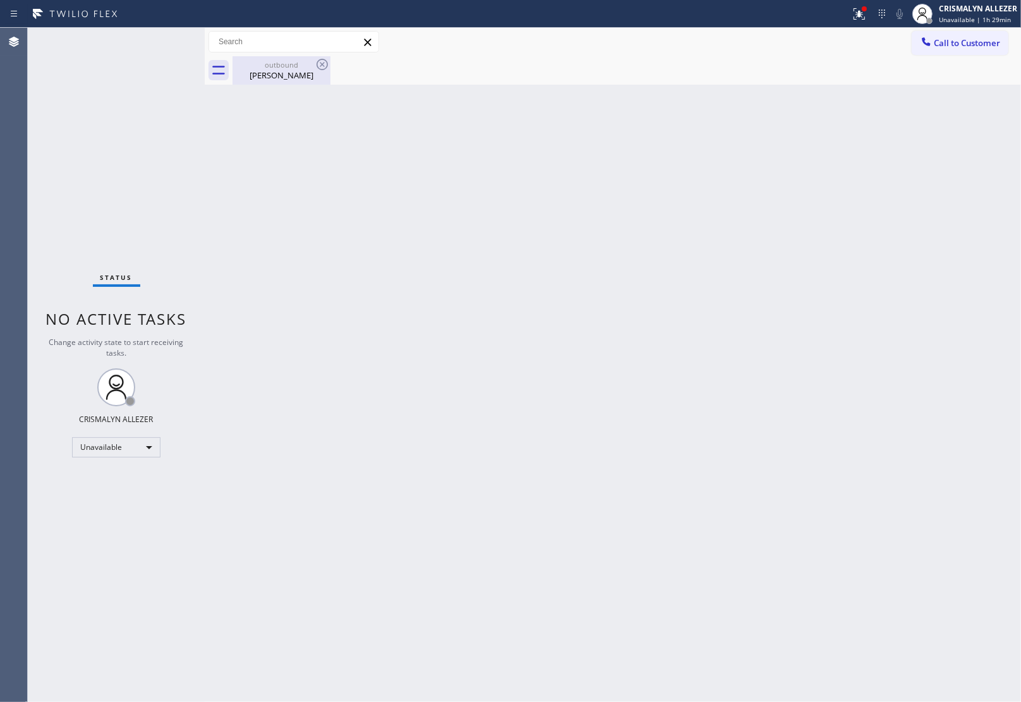
click at [288, 69] on div "[PERSON_NAME]" at bounding box center [281, 74] width 95 height 11
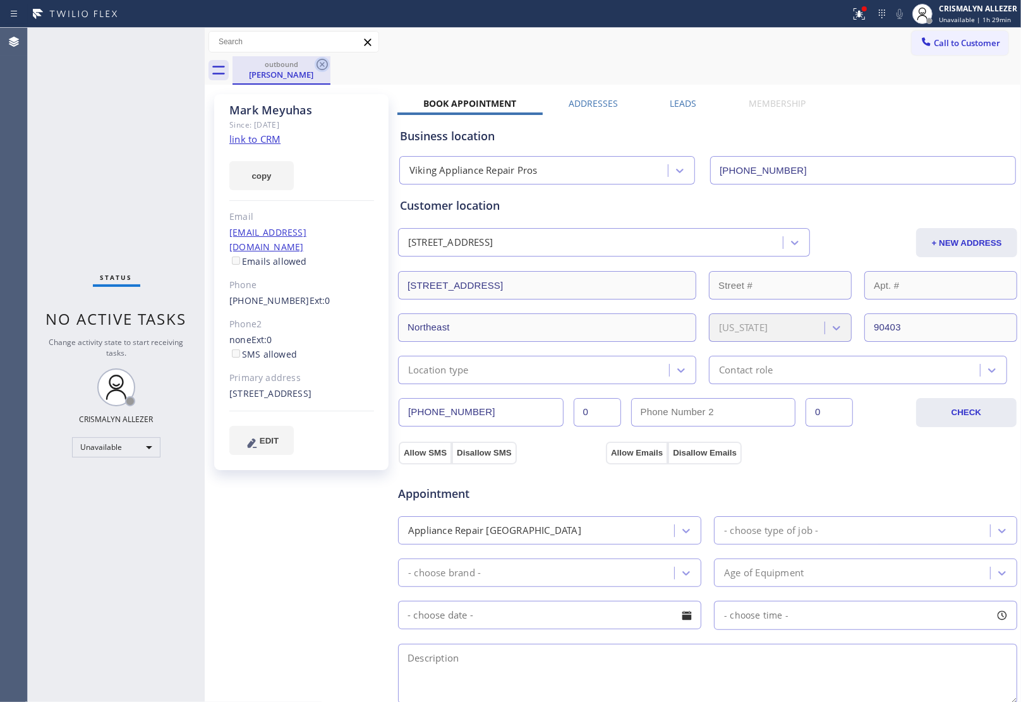
click at [319, 64] on icon at bounding box center [322, 64] width 15 height 15
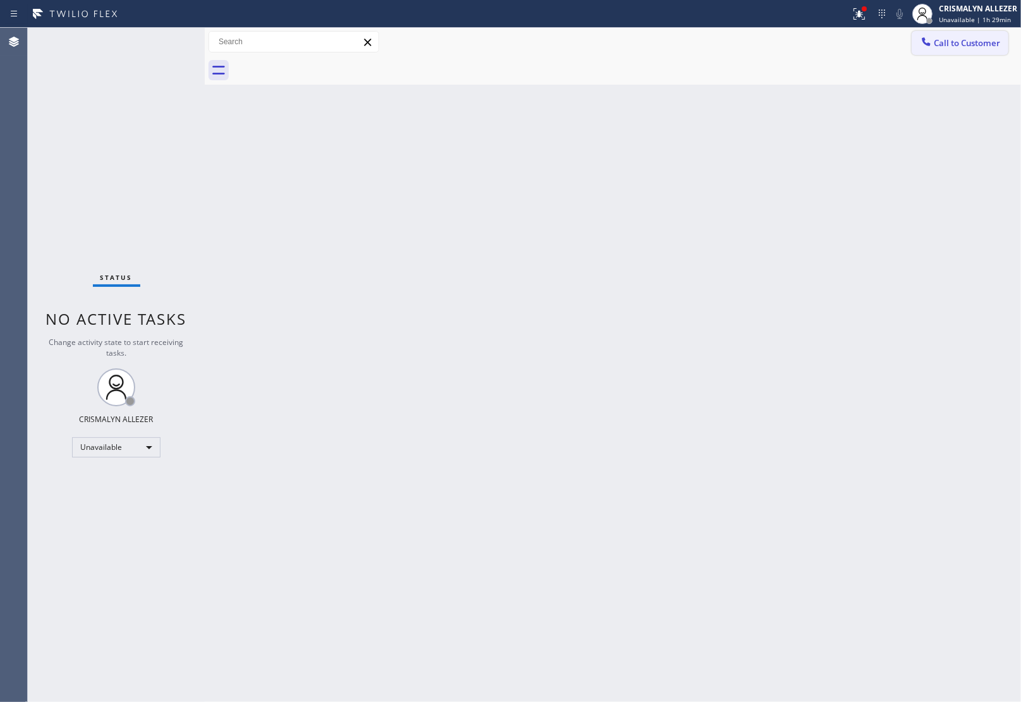
click at [983, 48] on span "Call to Customer" at bounding box center [967, 42] width 66 height 11
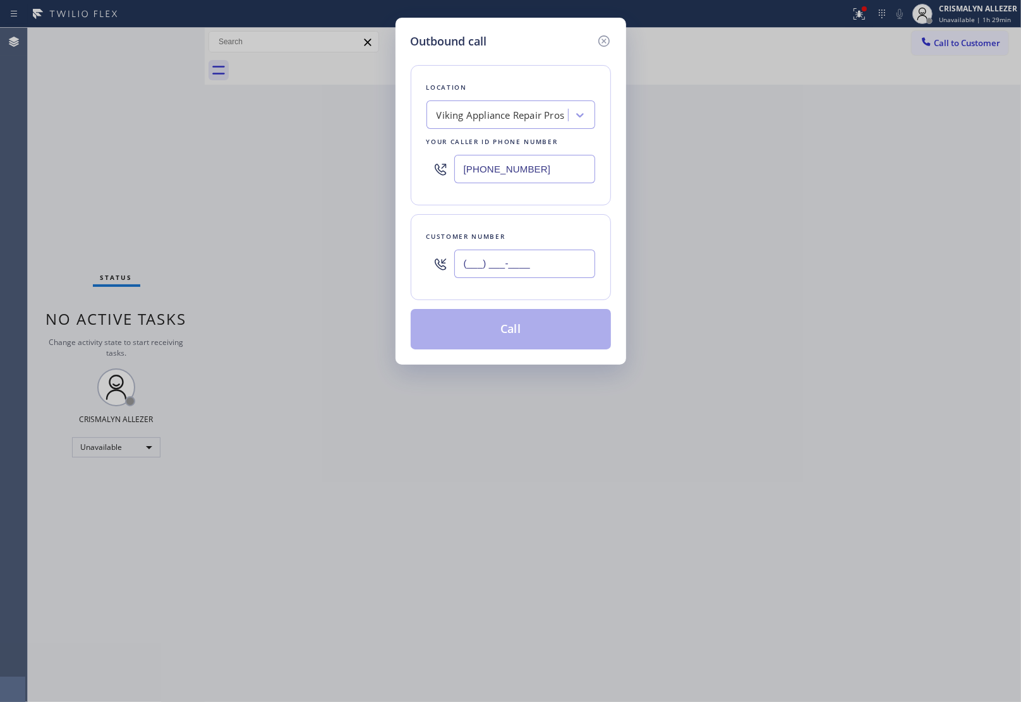
click at [557, 273] on input "(___) ___-____" at bounding box center [524, 264] width 141 height 28
paste input "310) 502-2158"
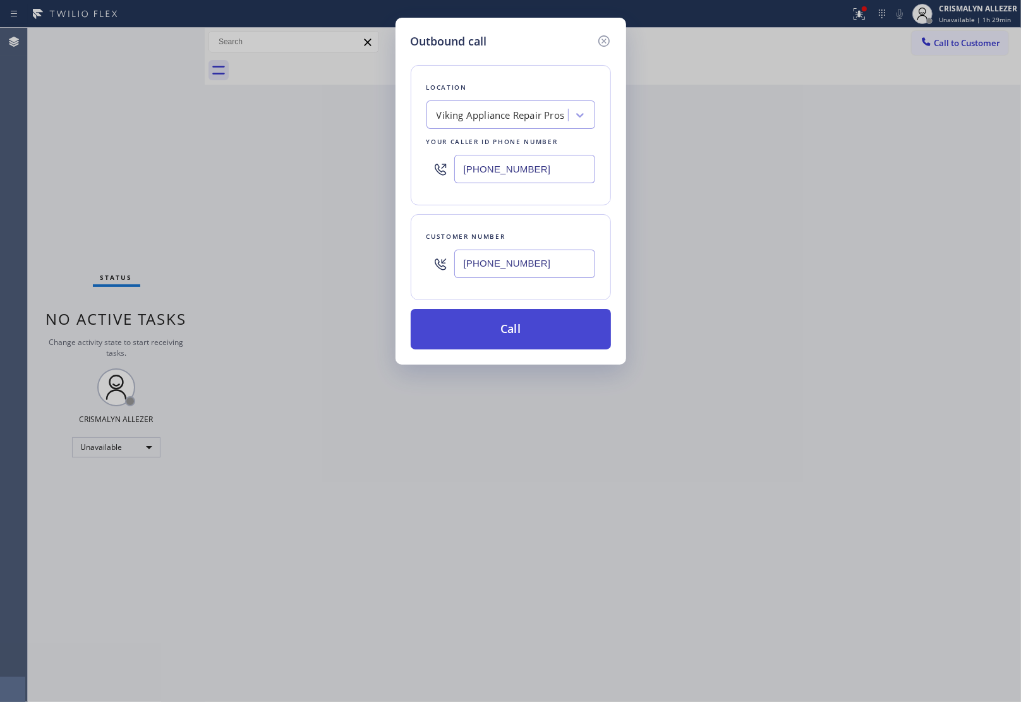
type input "[PHONE_NUMBER]"
click at [512, 334] on button "Call" at bounding box center [511, 329] width 200 height 40
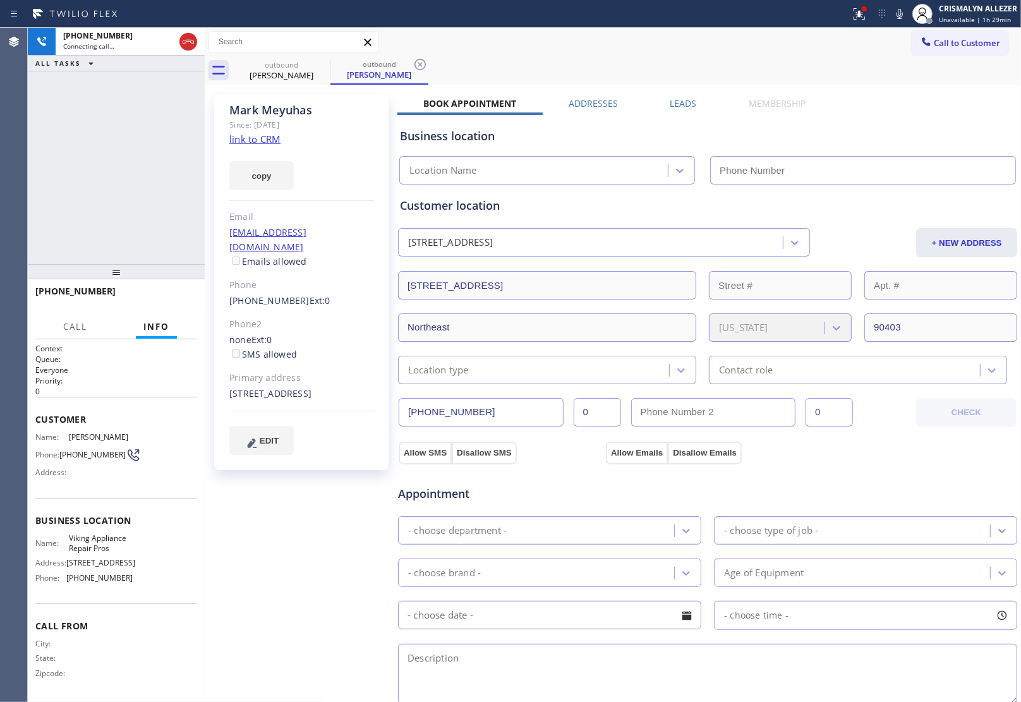
type input "[PHONE_NUMBER]"
click at [964, 99] on div "Book Appointment Addresses Leads Membership Business location Viking Appliance …" at bounding box center [707, 514] width 620 height 834
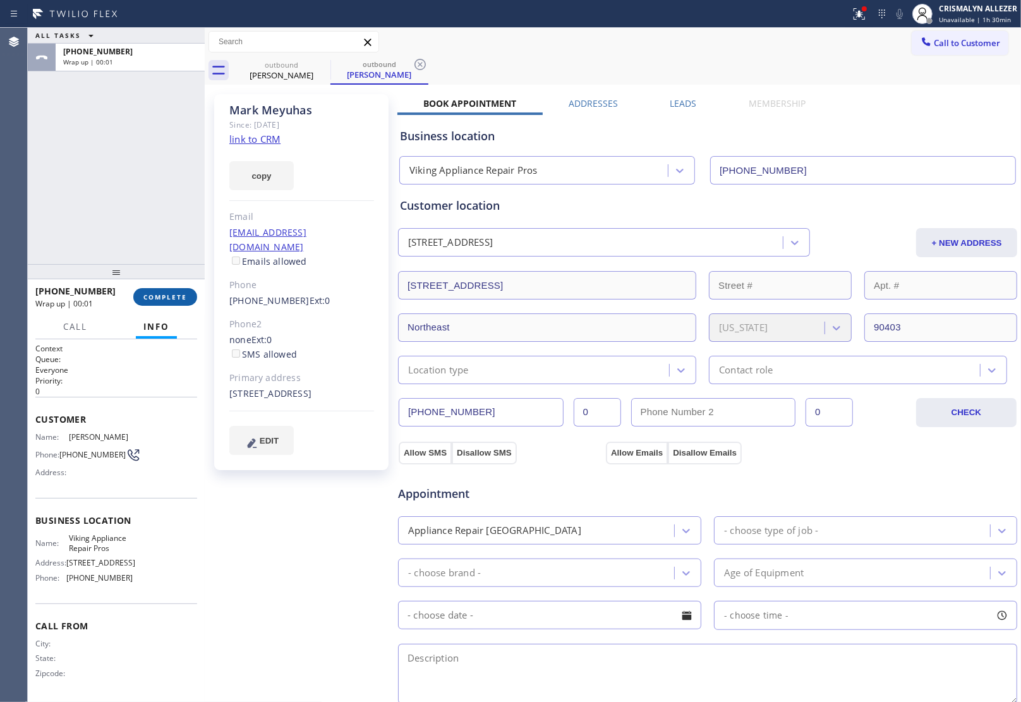
click at [159, 301] on button "COMPLETE" at bounding box center [165, 297] width 64 height 18
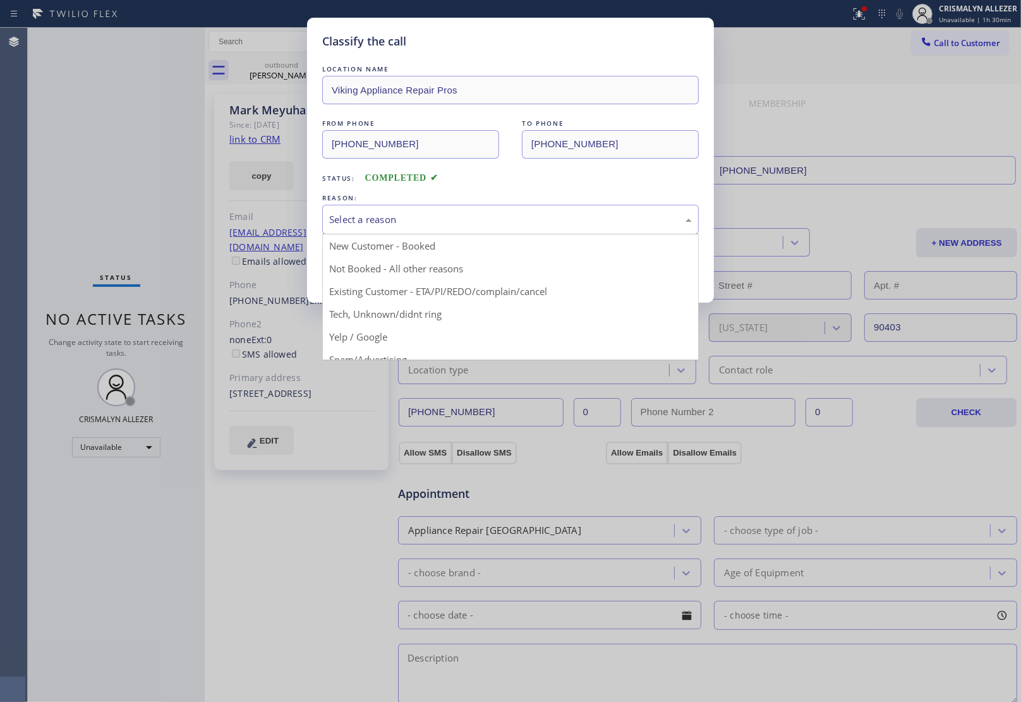
click at [537, 221] on div "Select a reason" at bounding box center [510, 219] width 363 height 15
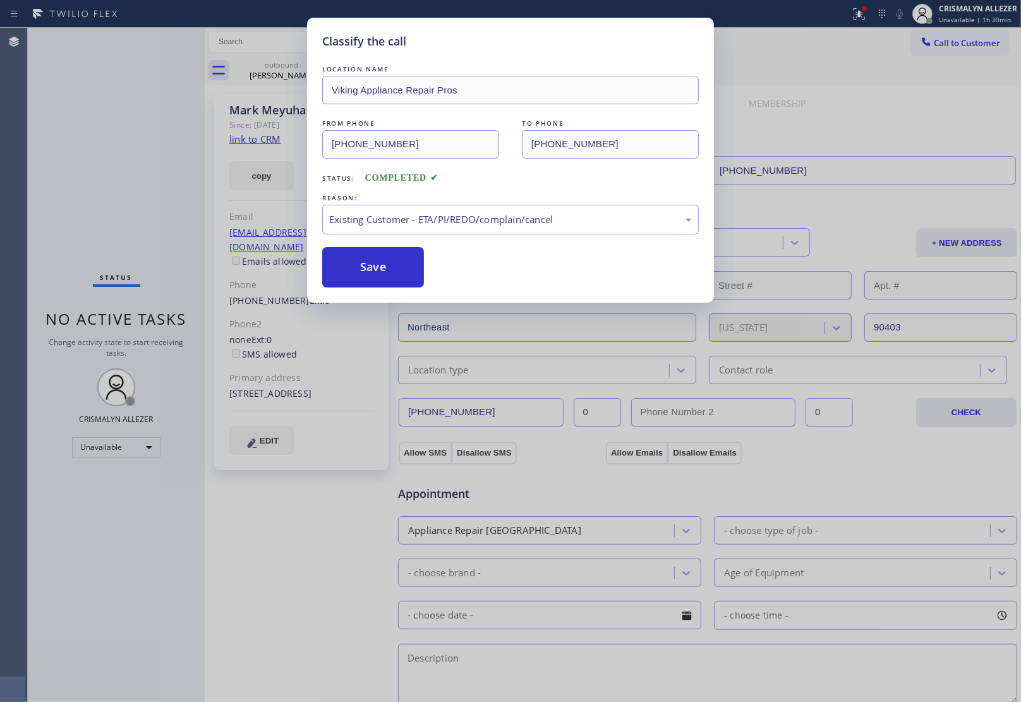
click at [375, 283] on button "Save" at bounding box center [373, 267] width 102 height 40
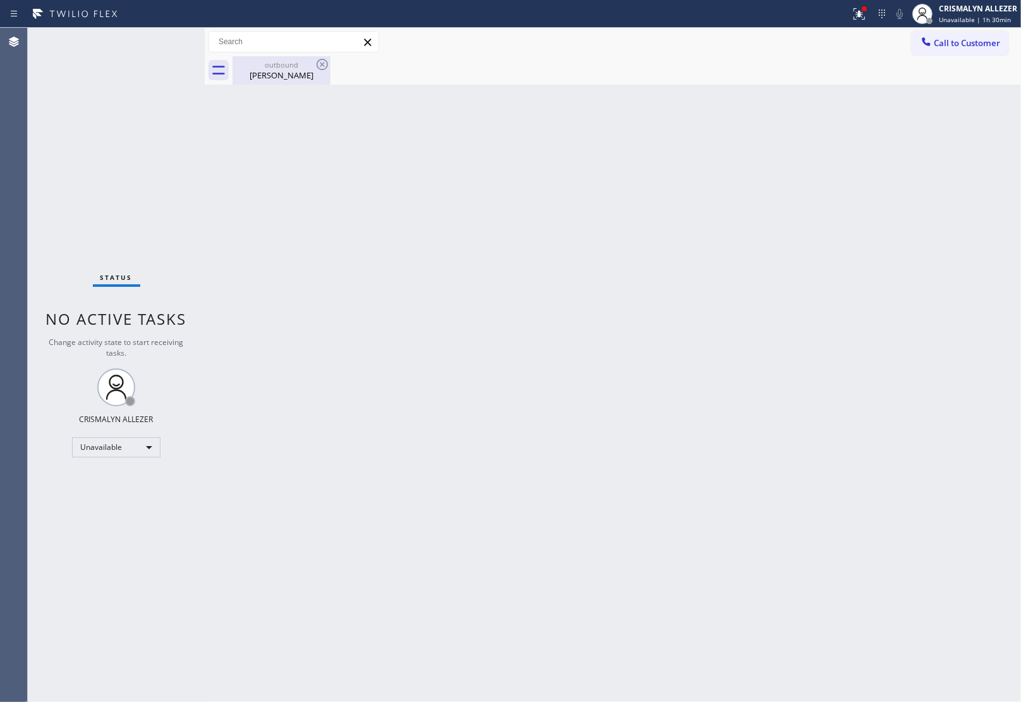
click at [260, 71] on div "[PERSON_NAME]" at bounding box center [281, 74] width 95 height 11
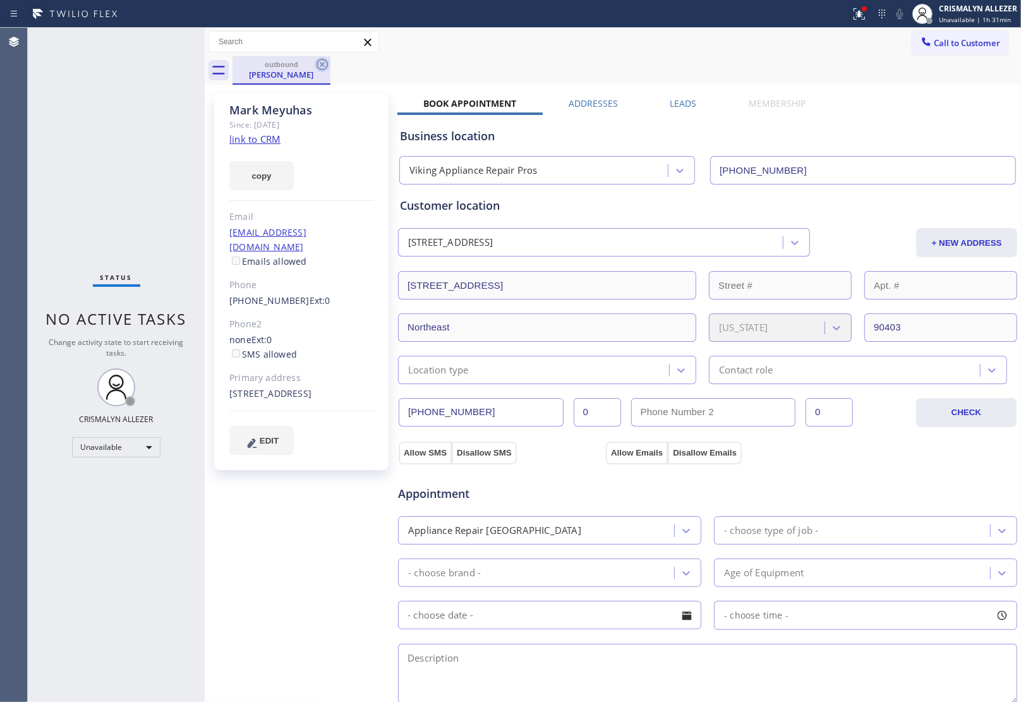
click at [322, 61] on icon at bounding box center [322, 64] width 15 height 15
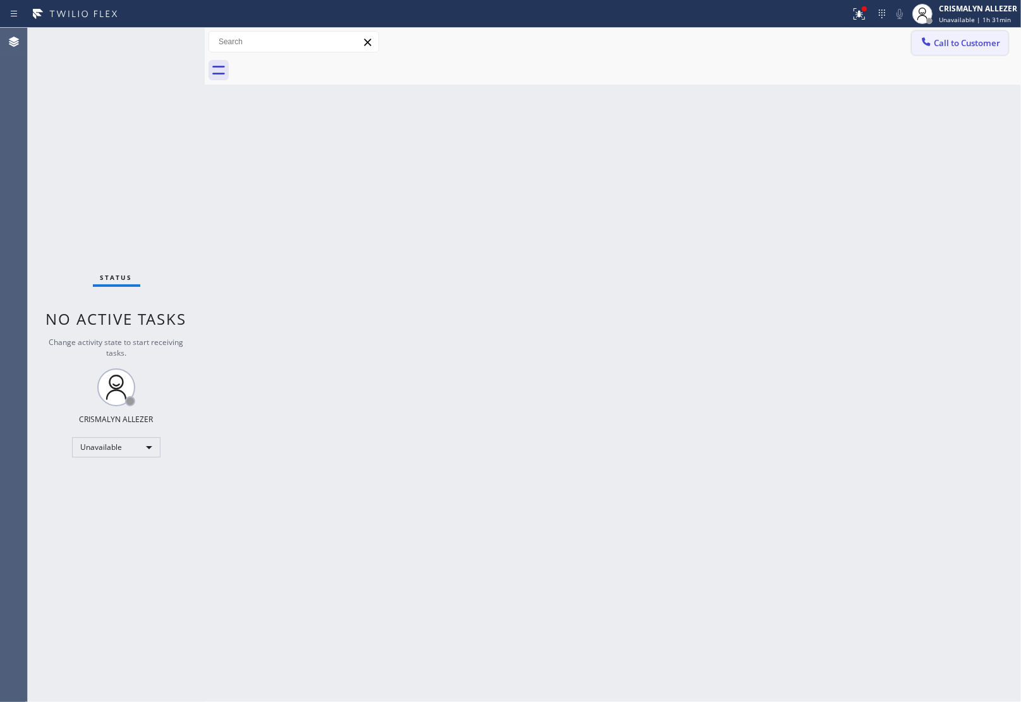
click at [954, 46] on span "Call to Customer" at bounding box center [967, 42] width 66 height 11
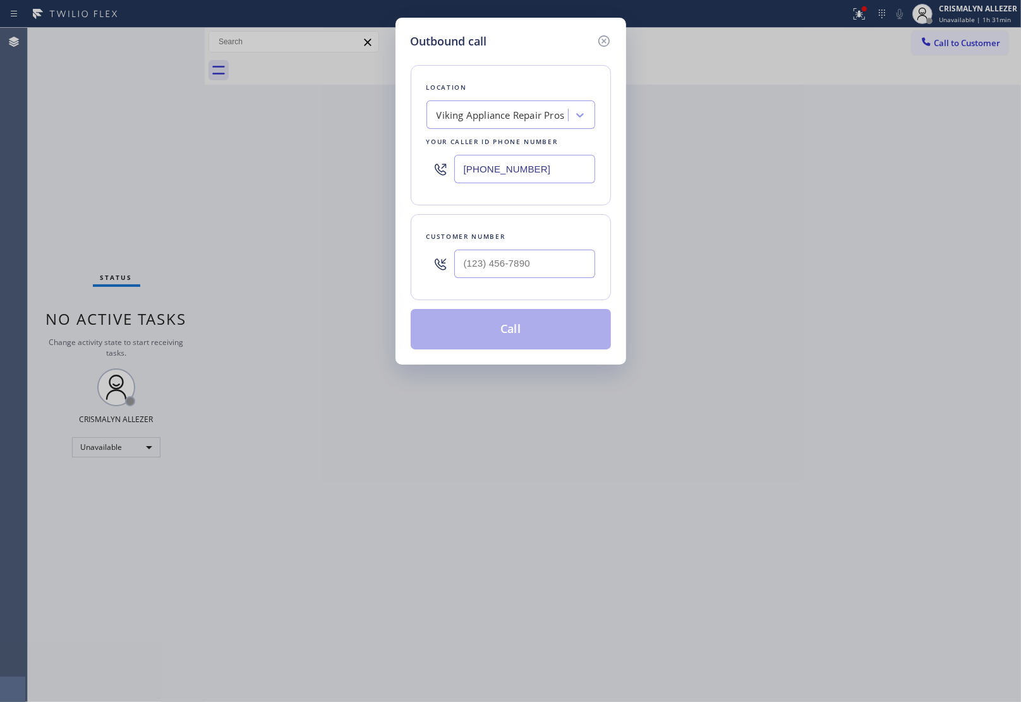
click at [563, 279] on div at bounding box center [524, 263] width 141 height 41
click at [563, 273] on input "(___) ___-____" at bounding box center [524, 264] width 141 height 28
paste input "310) 560-2414"
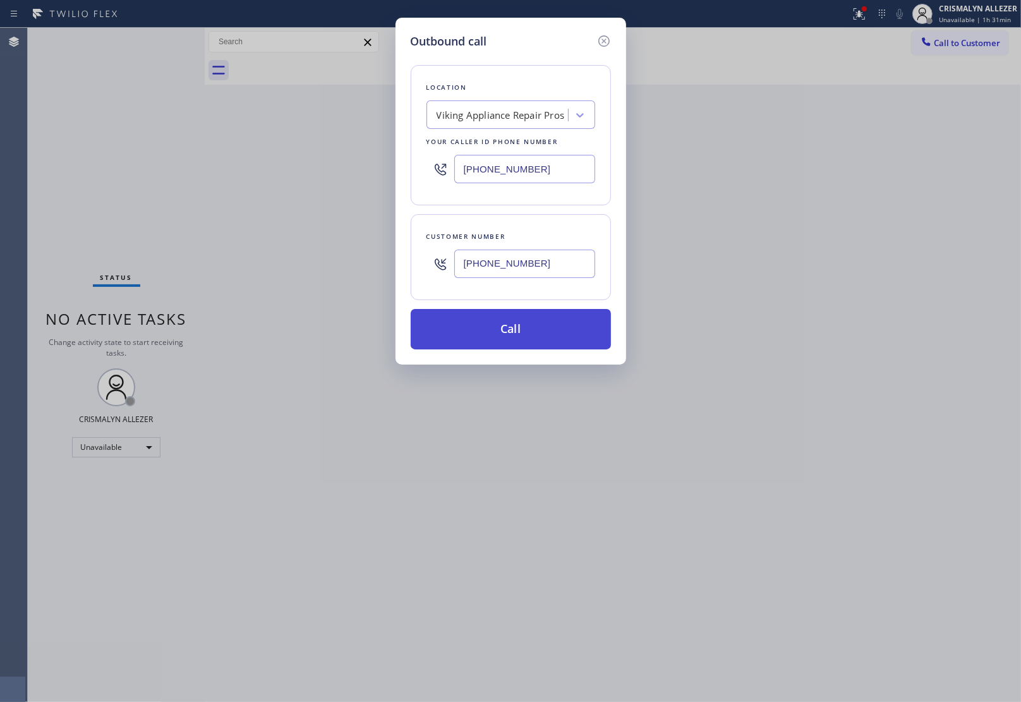
type input "[PHONE_NUMBER]"
click at [516, 327] on button "Call" at bounding box center [511, 329] width 200 height 40
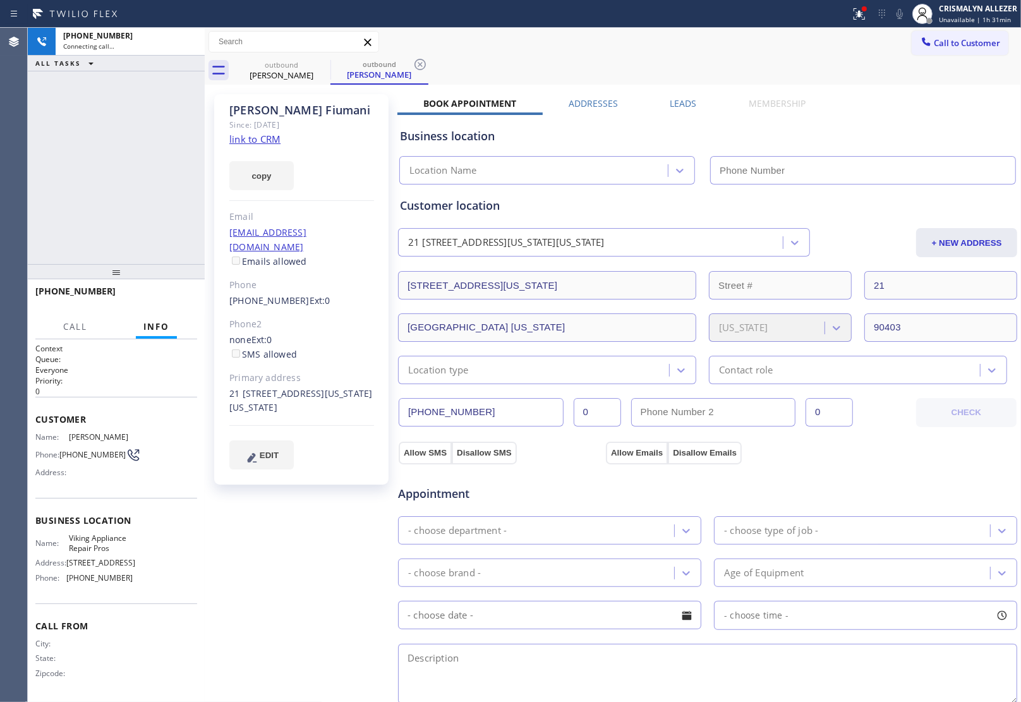
type input "[PHONE_NUMBER]"
click at [263, 138] on link "link to CRM" at bounding box center [254, 139] width 51 height 13
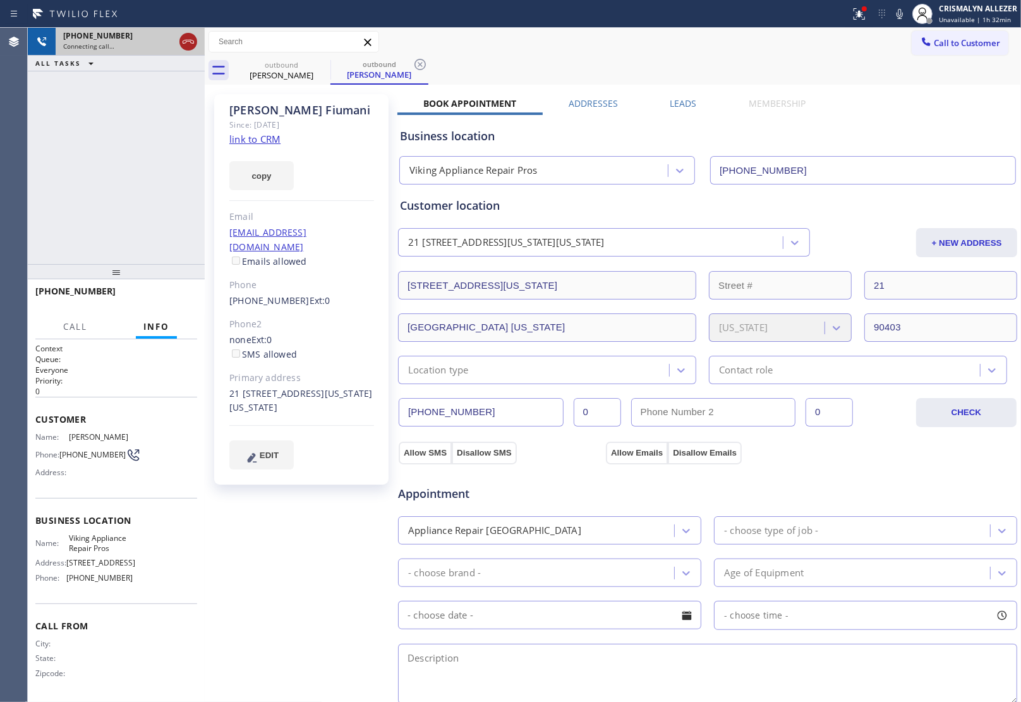
click at [189, 43] on icon at bounding box center [188, 41] width 15 height 15
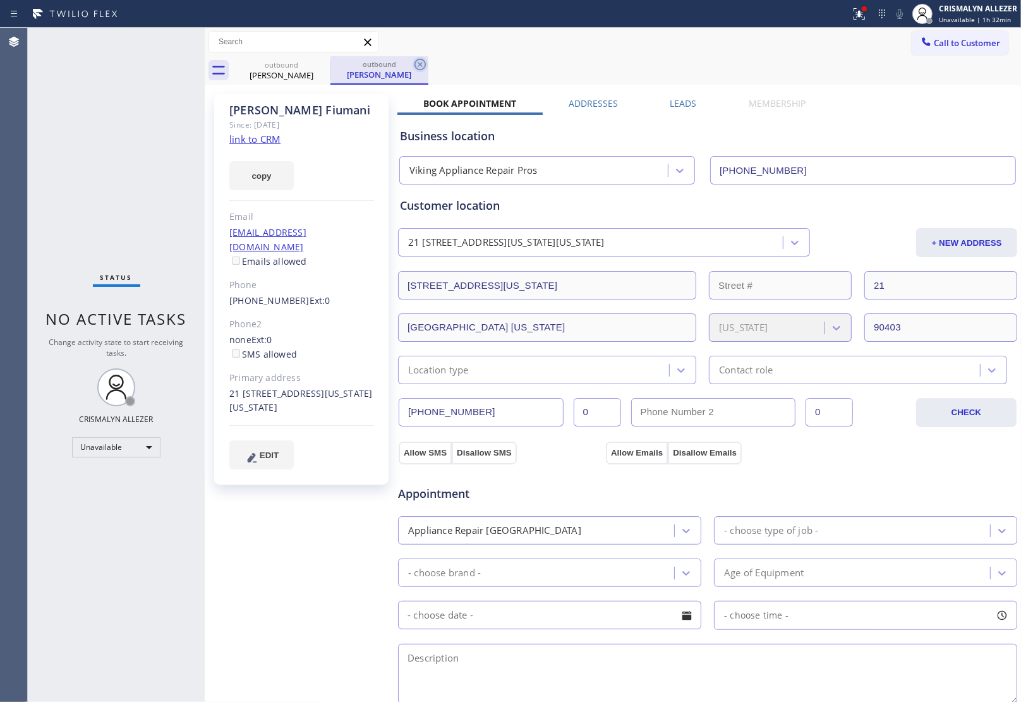
click at [421, 65] on icon at bounding box center [419, 64] width 11 height 11
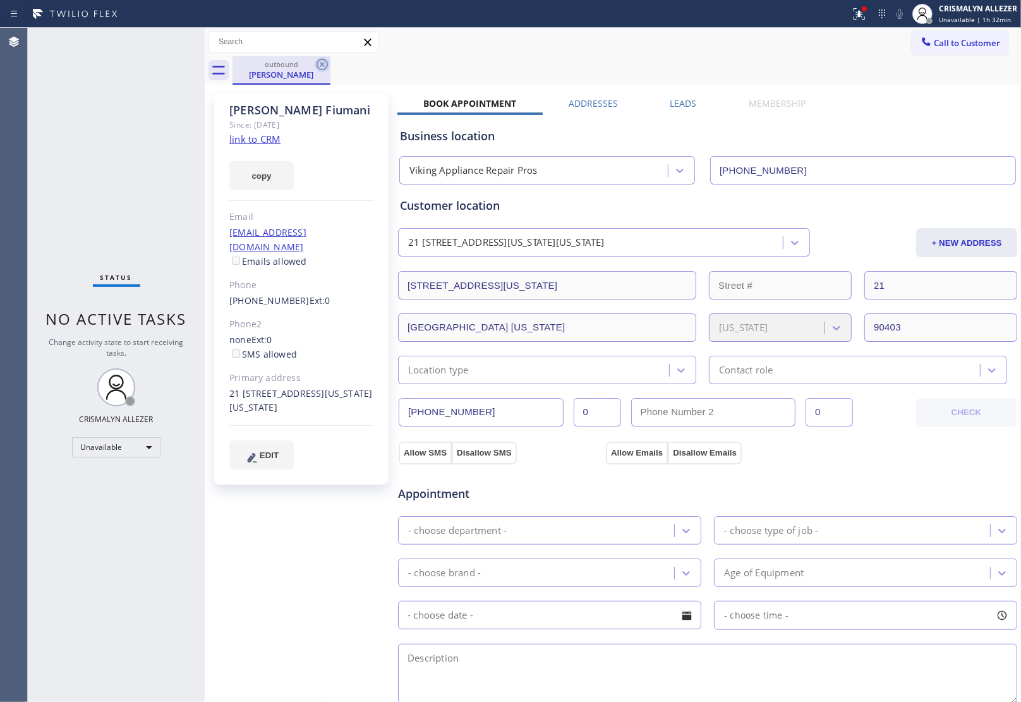
click at [320, 63] on icon at bounding box center [321, 64] width 11 height 11
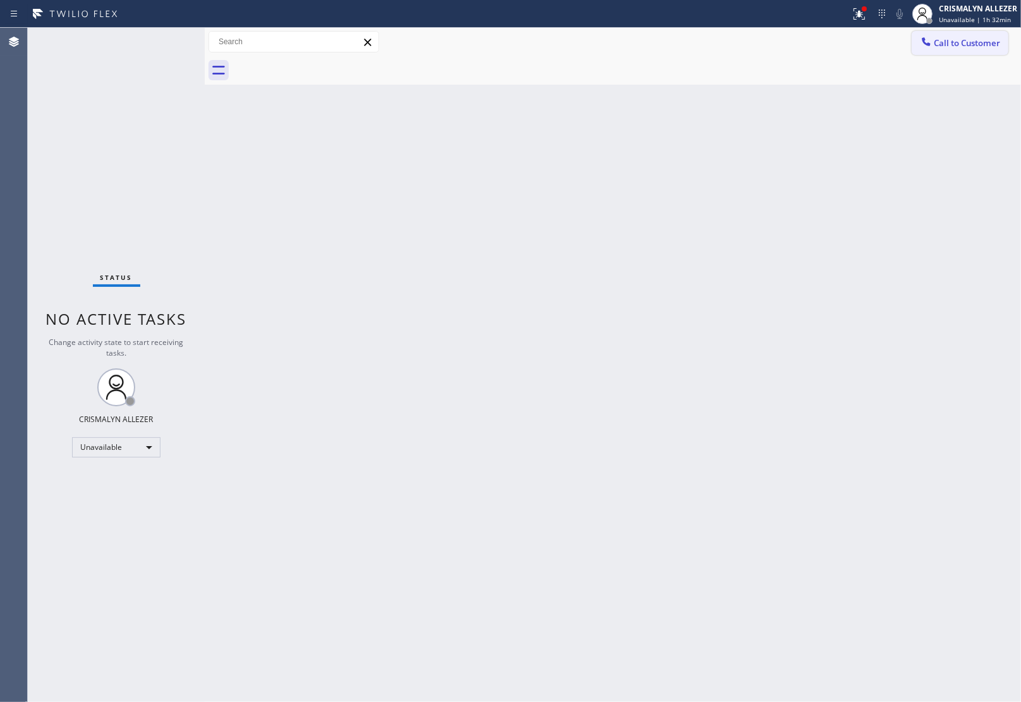
click at [943, 49] on button "Call to Customer" at bounding box center [959, 43] width 97 height 24
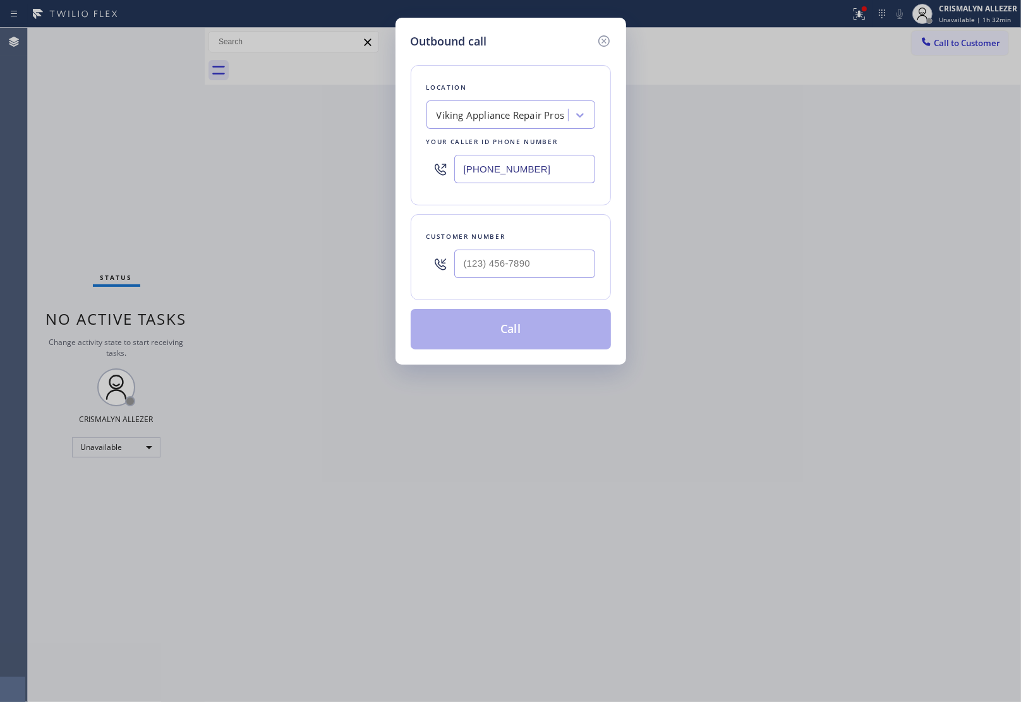
drag, startPoint x: 572, startPoint y: 179, endPoint x: 282, endPoint y: 165, distance: 289.6
click at [320, 162] on div "Outbound call Location Viking Appliance Repair Pros Your caller id phone number…" at bounding box center [510, 351] width 1021 height 702
paste input "415) 301-78"
type input "[PHONE_NUMBER]"
click at [544, 262] on input "(___) ___-____" at bounding box center [524, 264] width 141 height 28
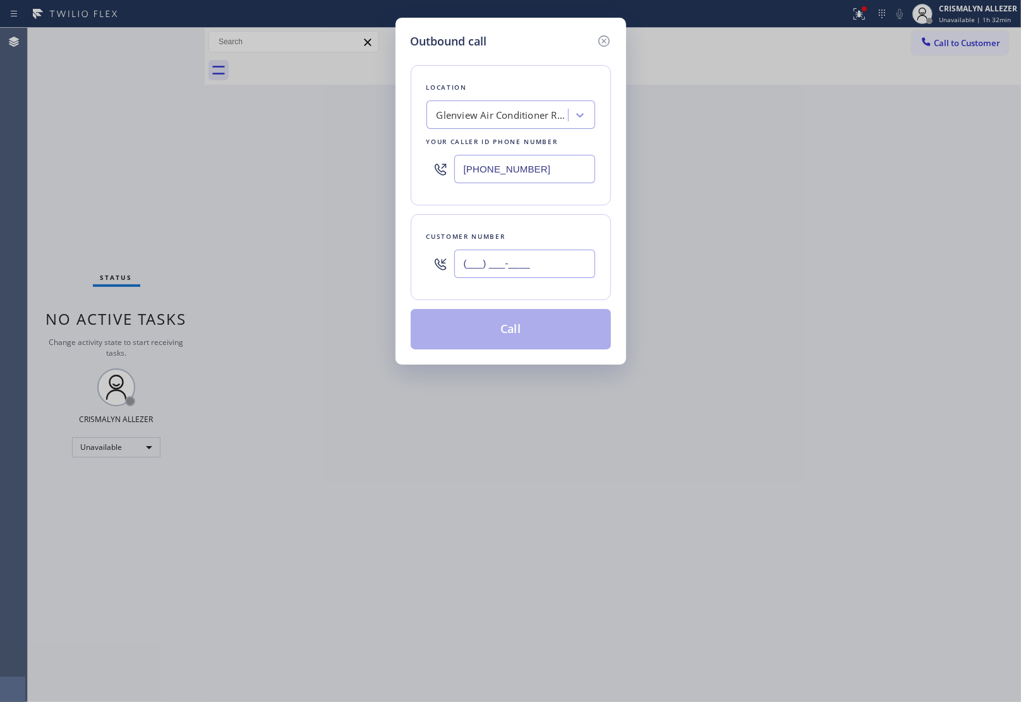
paste input "415) 467-7188"
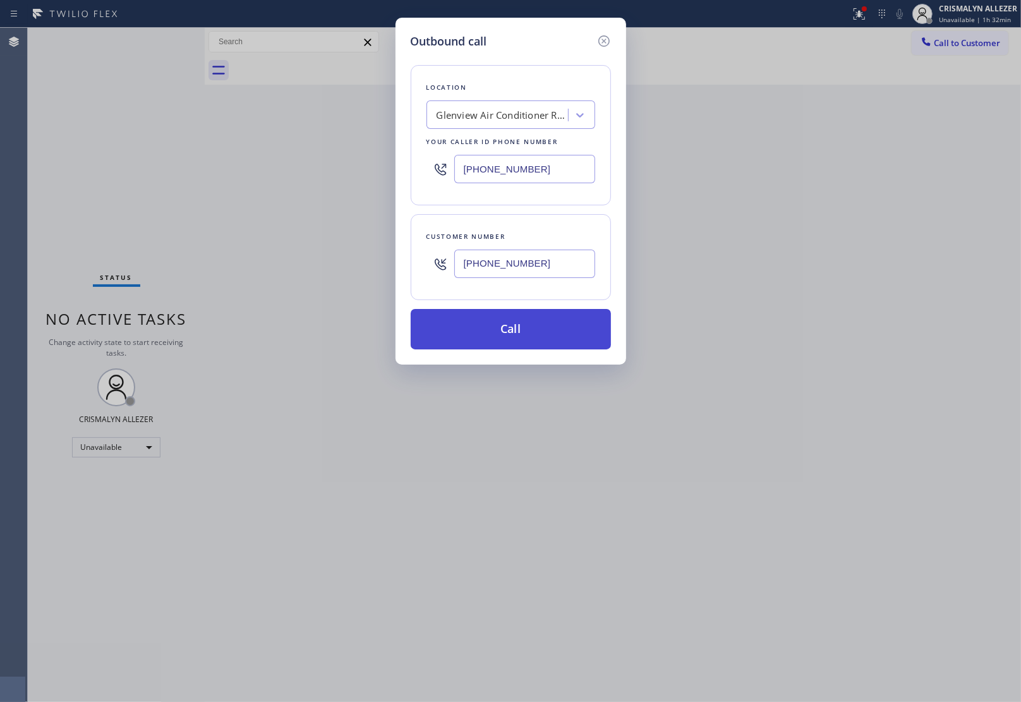
type input "[PHONE_NUMBER]"
click at [507, 337] on button "Call" at bounding box center [511, 329] width 200 height 40
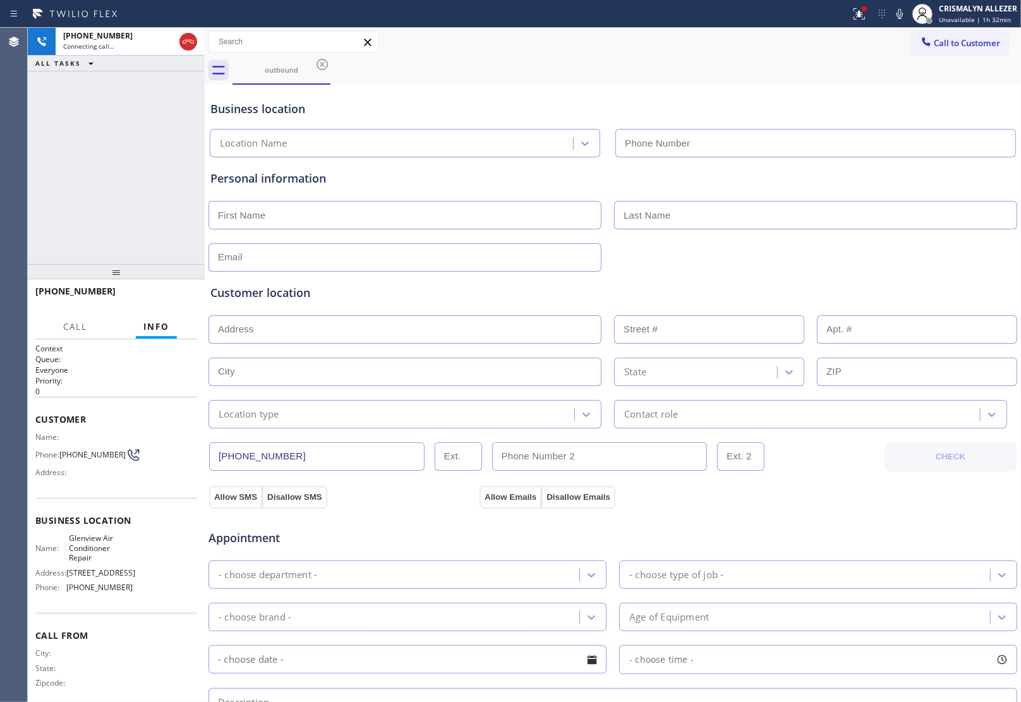
type input "[PHONE_NUMBER]"
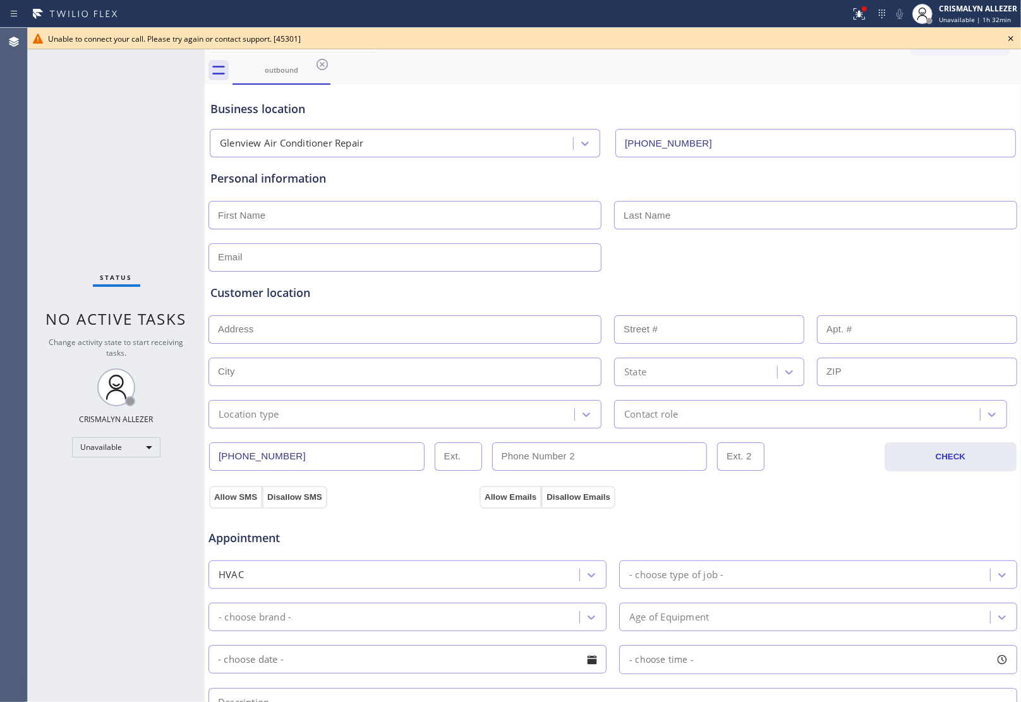
click at [1009, 35] on icon at bounding box center [1010, 38] width 15 height 15
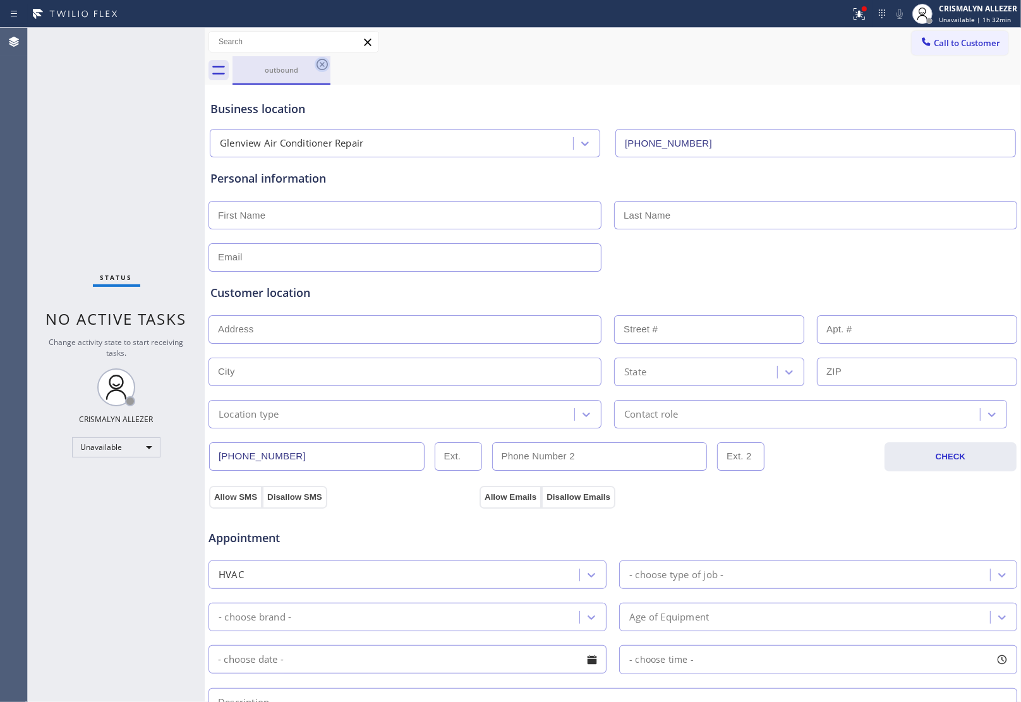
click at [323, 63] on icon at bounding box center [321, 64] width 11 height 11
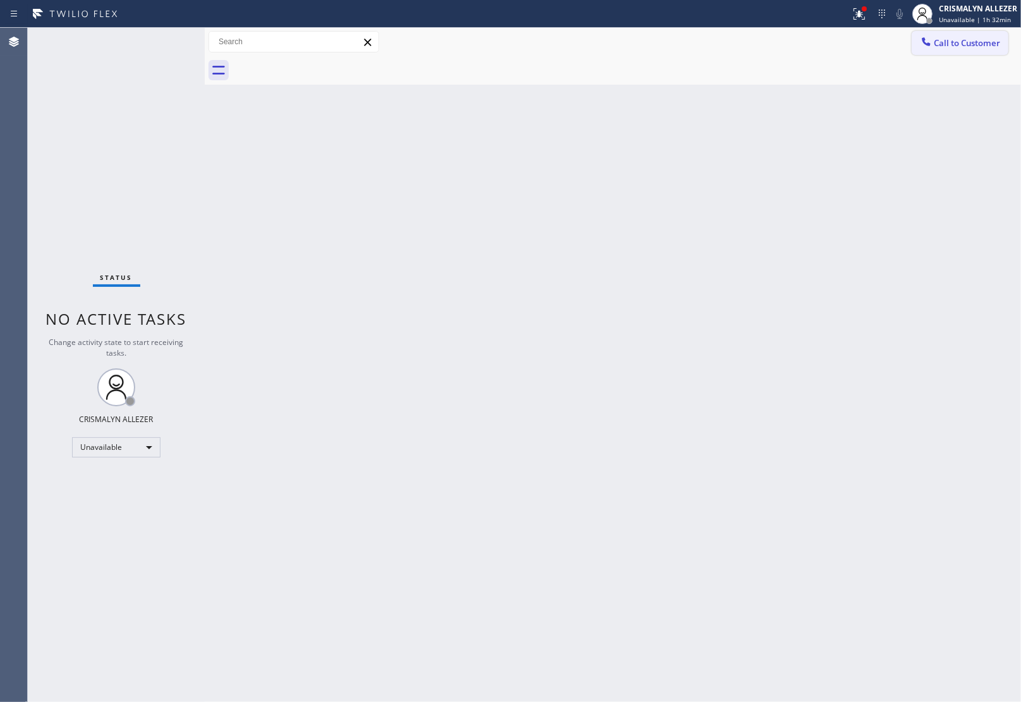
click at [959, 49] on button "Call to Customer" at bounding box center [959, 43] width 97 height 24
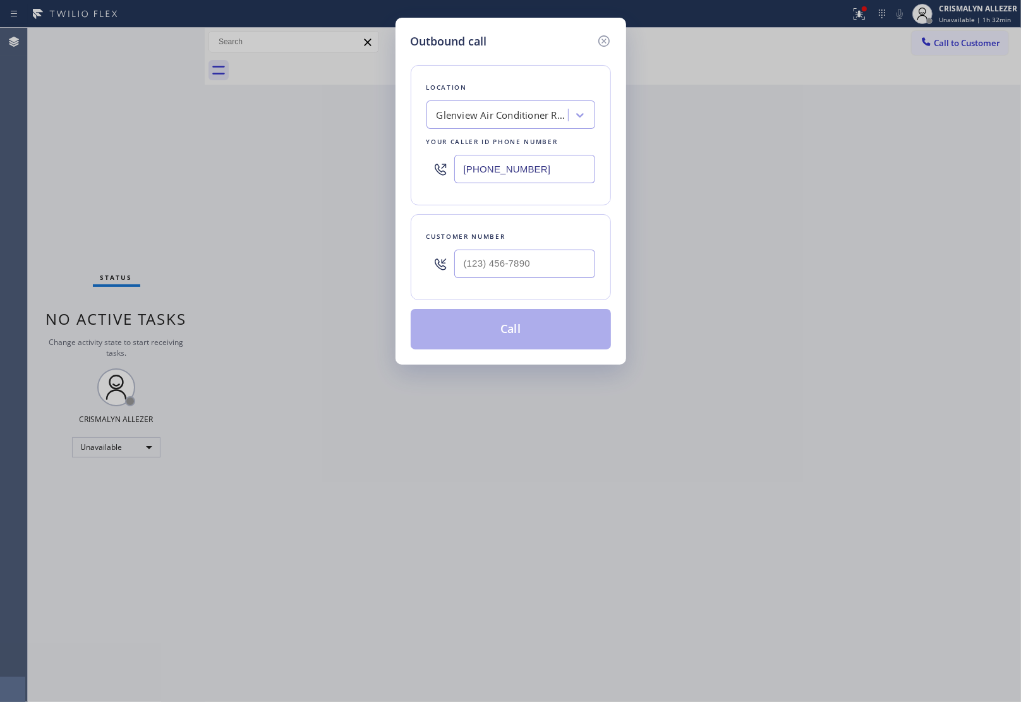
drag, startPoint x: 544, startPoint y: 165, endPoint x: 260, endPoint y: 162, distance: 284.9
click at [260, 162] on div "Outbound call Location [GEOGRAPHIC_DATA] Air Conditioner Repair Your caller id …" at bounding box center [510, 351] width 1021 height 702
paste input "323) 639-7360"
drag, startPoint x: 560, startPoint y: 169, endPoint x: 248, endPoint y: 163, distance: 312.1
click at [396, 168] on div "Outbound call Location [GEOGRAPHIC_DATA] Air Conditioner Repair Your caller id …" at bounding box center [510, 191] width 231 height 347
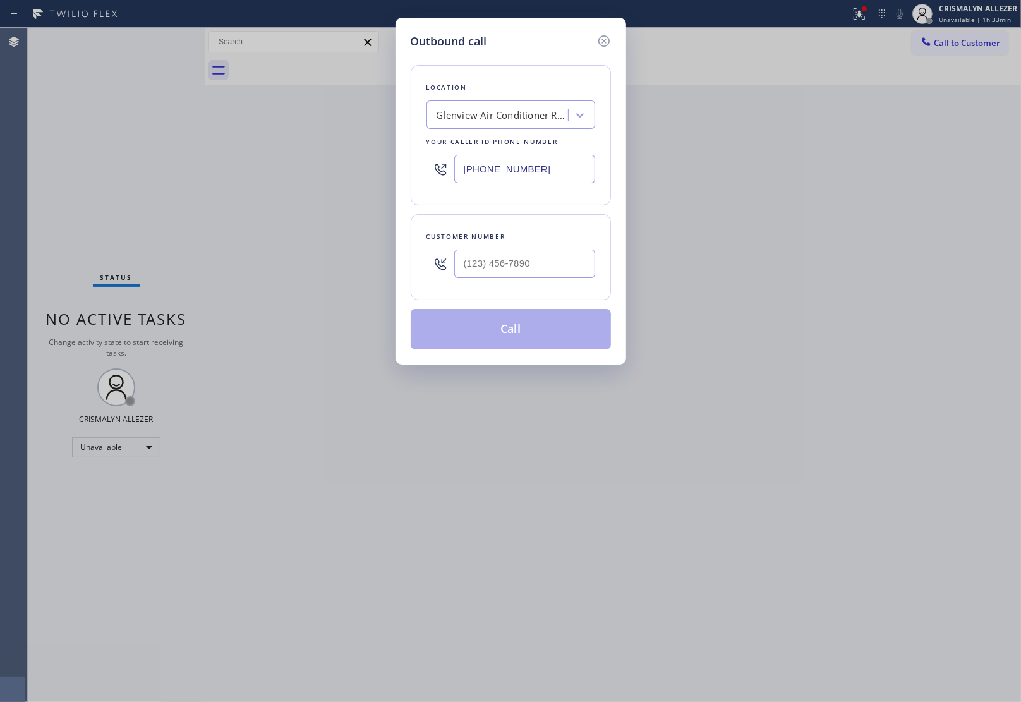
paste input "786) 917-2923"
type input "[PHONE_NUMBER]"
click at [522, 267] on input "(___) ___-____" at bounding box center [524, 264] width 141 height 28
paste input "786) 917-2923"
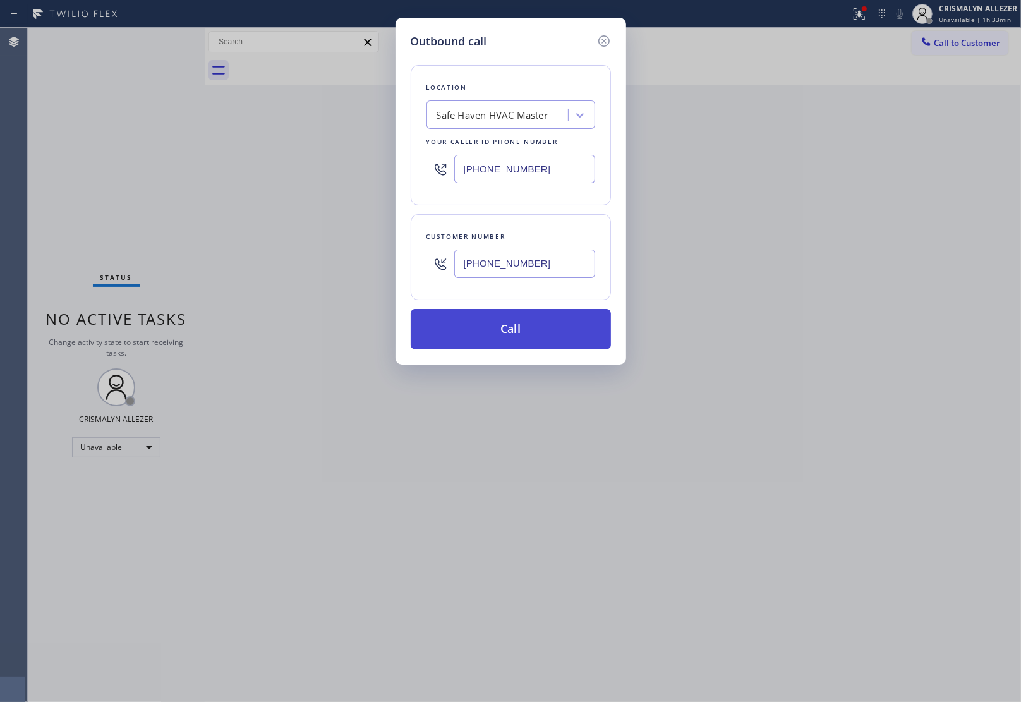
type input "[PHONE_NUMBER]"
click at [515, 337] on button "Call" at bounding box center [511, 329] width 200 height 40
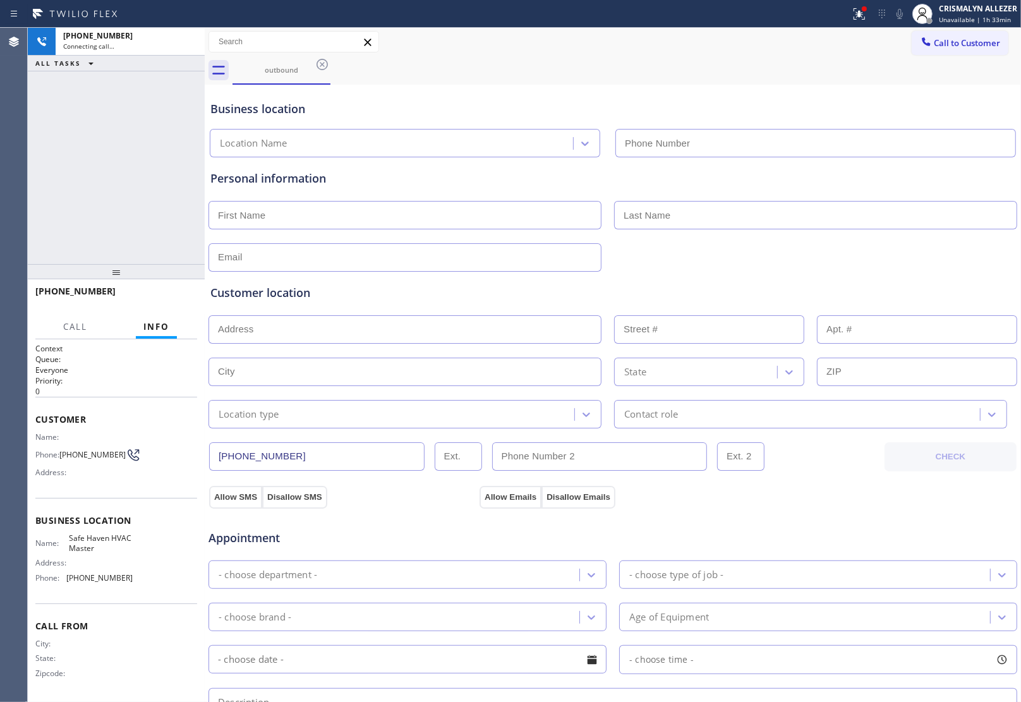
type input "[PHONE_NUMBER]"
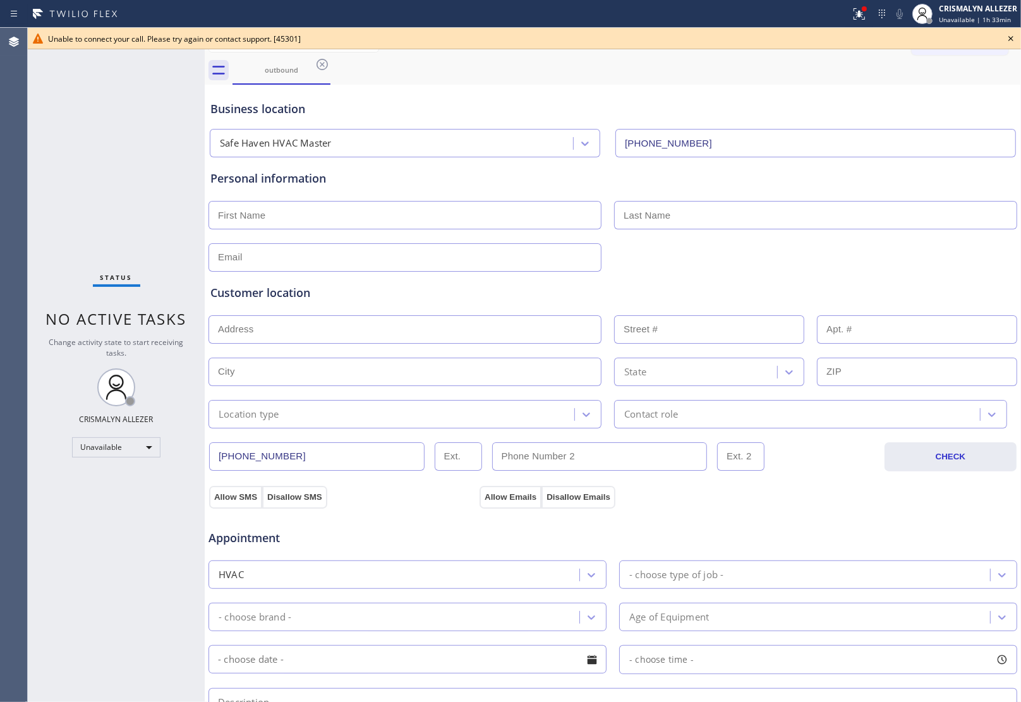
click at [1009, 38] on icon at bounding box center [1010, 38] width 5 height 5
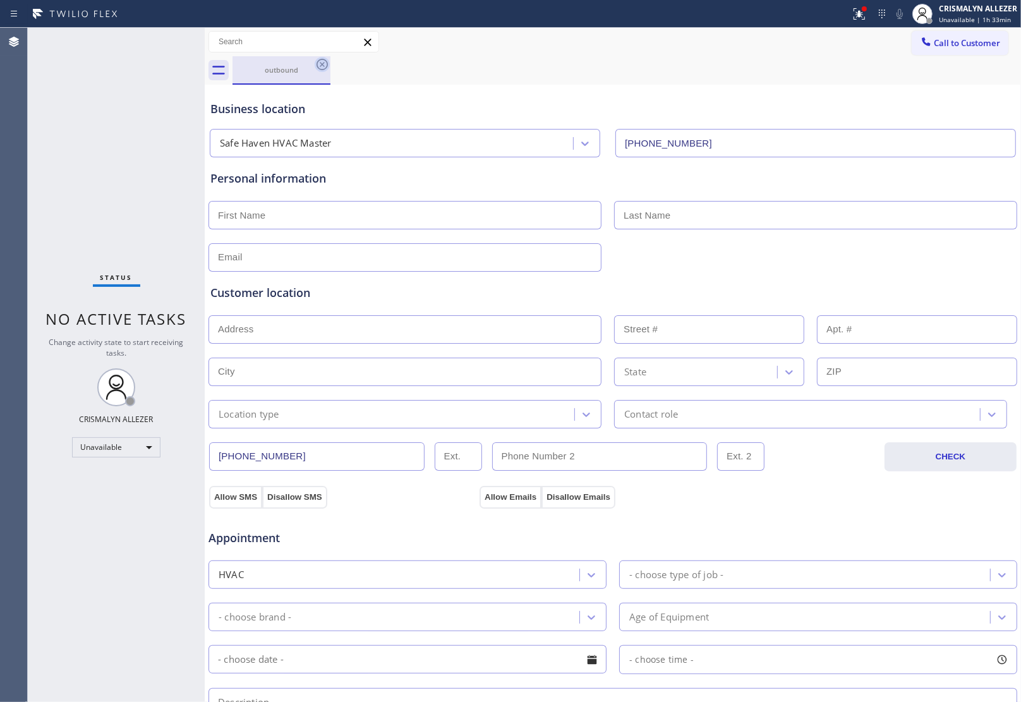
click at [324, 62] on icon at bounding box center [322, 64] width 15 height 15
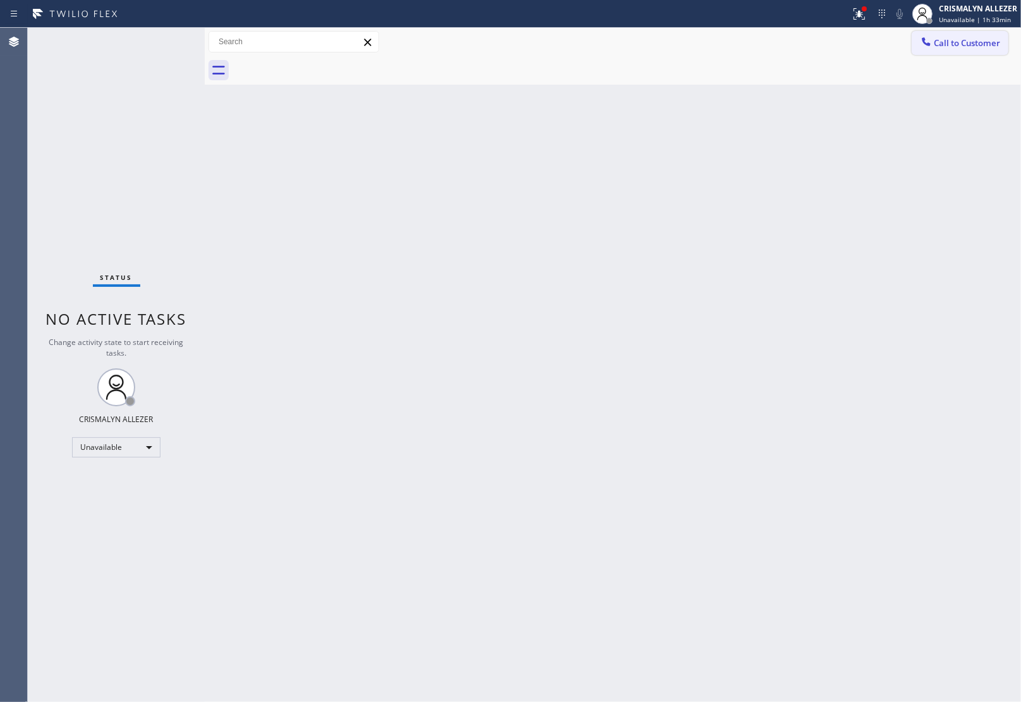
click at [955, 42] on span "Call to Customer" at bounding box center [967, 42] width 66 height 11
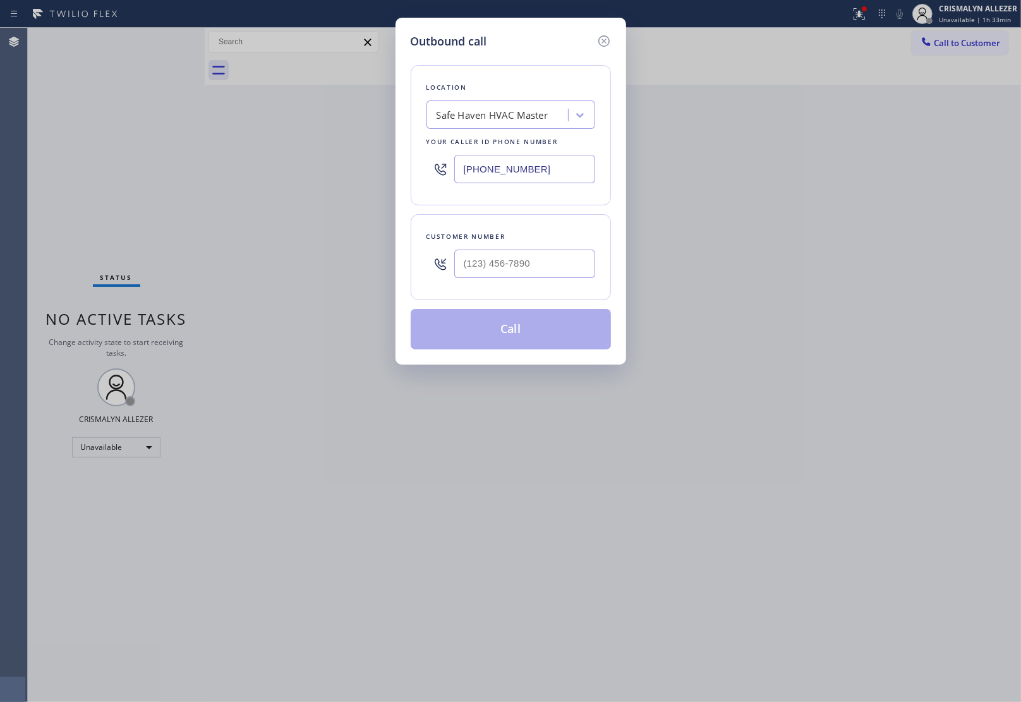
drag, startPoint x: 560, startPoint y: 168, endPoint x: 342, endPoint y: 169, distance: 217.3
click at [469, 169] on input "[PHONE_NUMBER]" at bounding box center [524, 169] width 141 height 28
paste input "text"
type input "[PHONE_NUMBER]"
click at [510, 256] on input "(___) ___-____" at bounding box center [524, 264] width 141 height 28
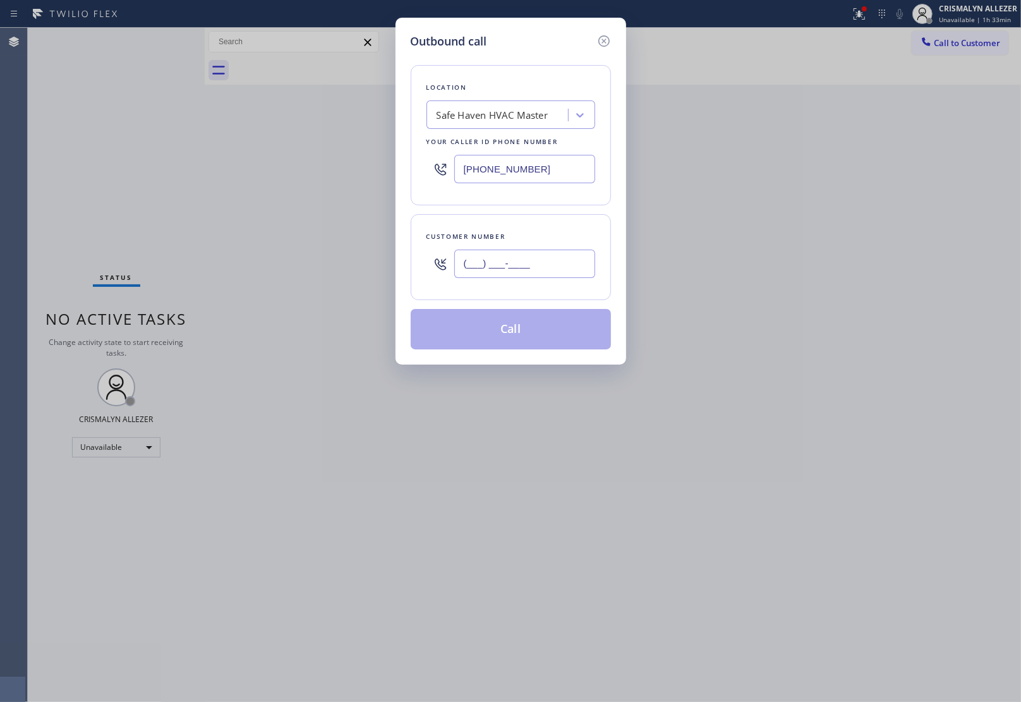
paste input "657) 756-4080"
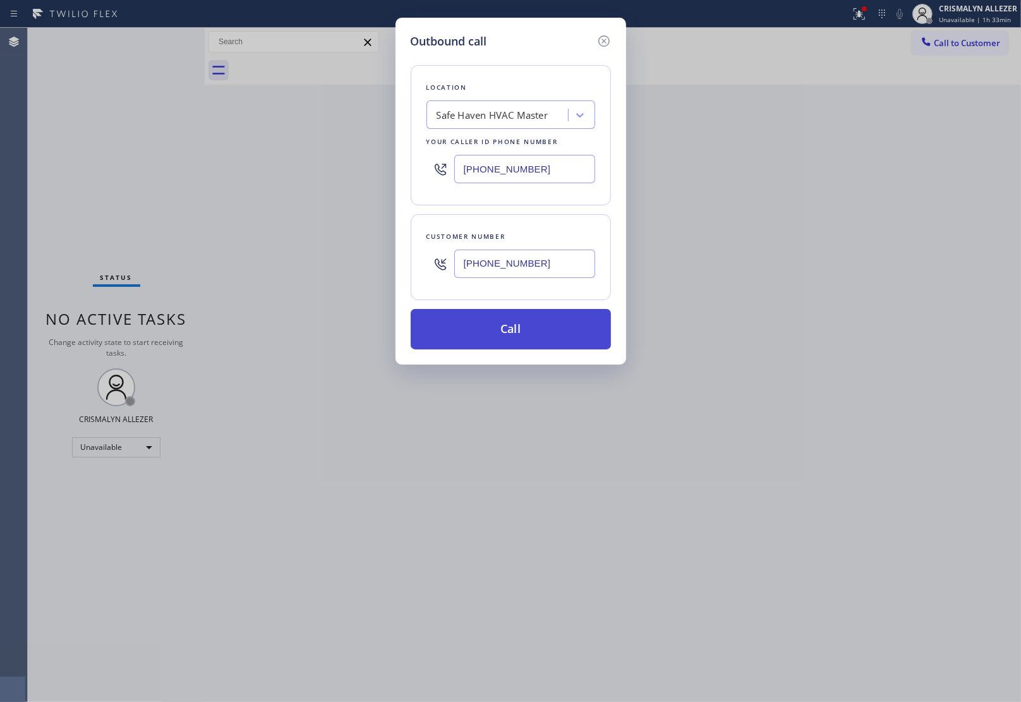
type input "[PHONE_NUMBER]"
click at [512, 329] on button "Call" at bounding box center [511, 329] width 200 height 40
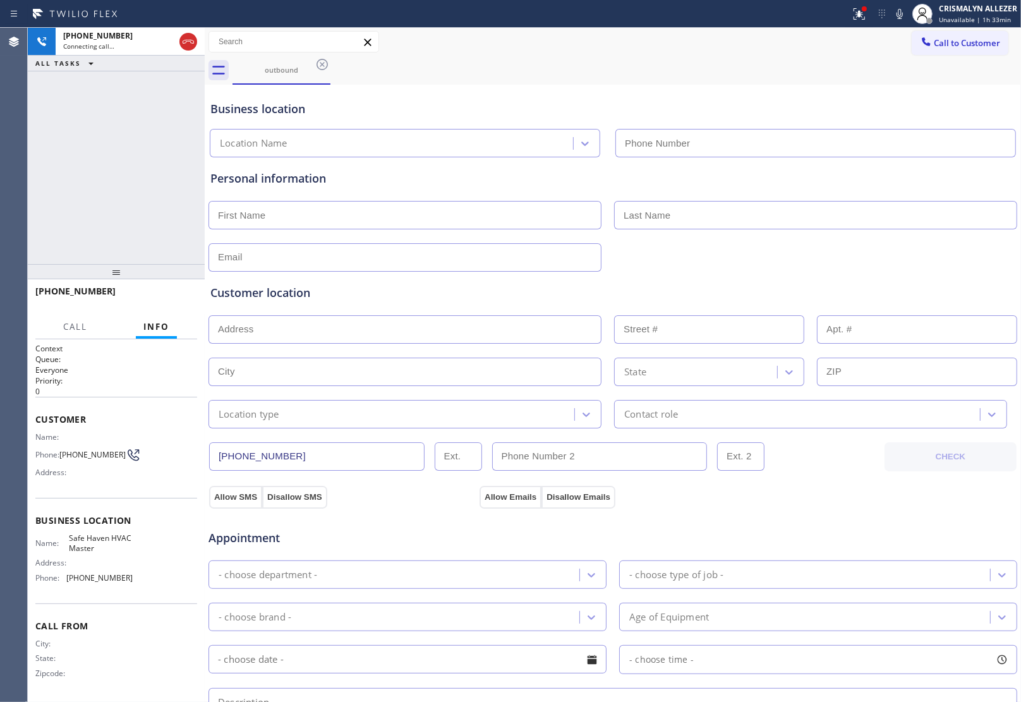
type input "[PHONE_NUMBER]"
click at [156, 297] on span "HANG UP" at bounding box center [167, 296] width 39 height 9
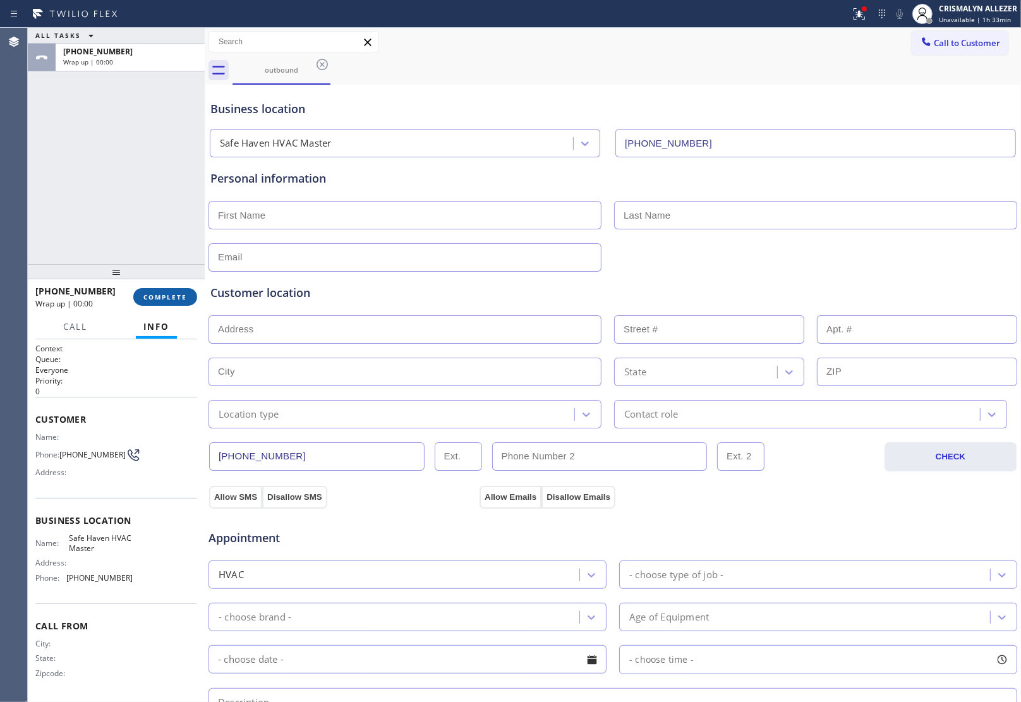
click at [169, 291] on button "COMPLETE" at bounding box center [165, 297] width 64 height 18
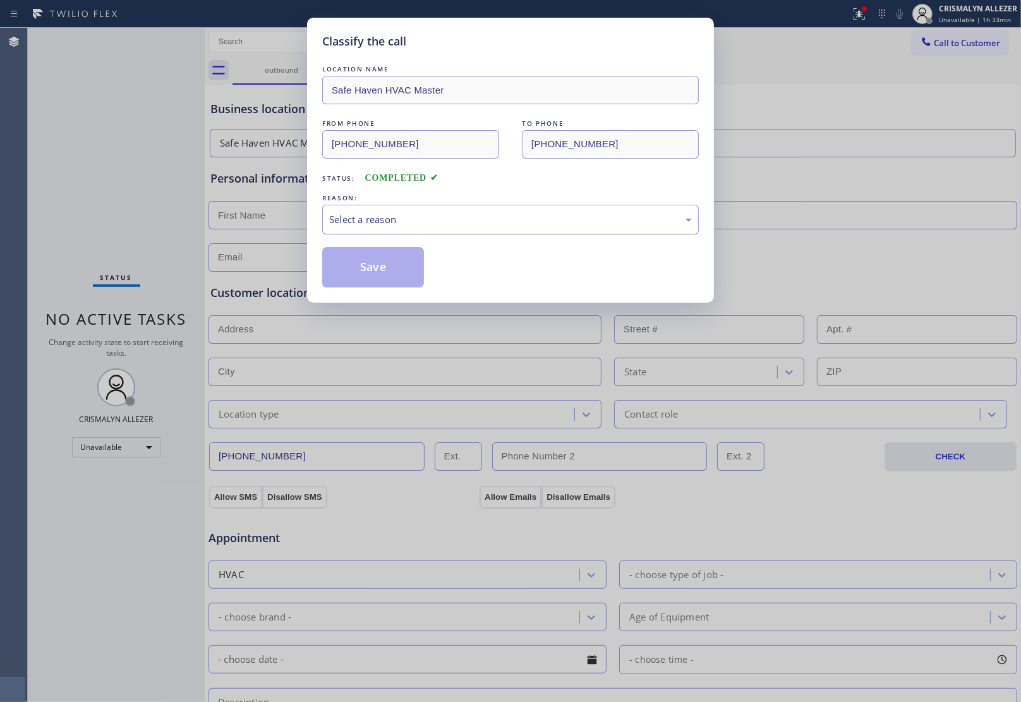
click at [496, 219] on div "Select a reason" at bounding box center [510, 219] width 363 height 15
click at [356, 266] on button "Save" at bounding box center [373, 267] width 102 height 40
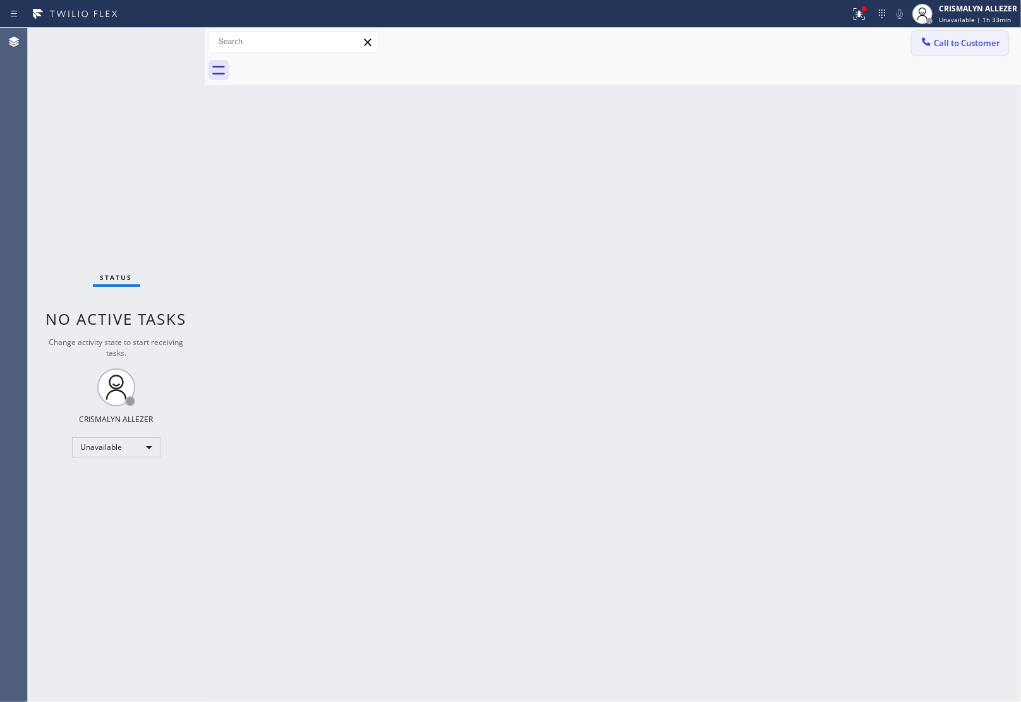
click at [981, 48] on span "Call to Customer" at bounding box center [967, 42] width 66 height 11
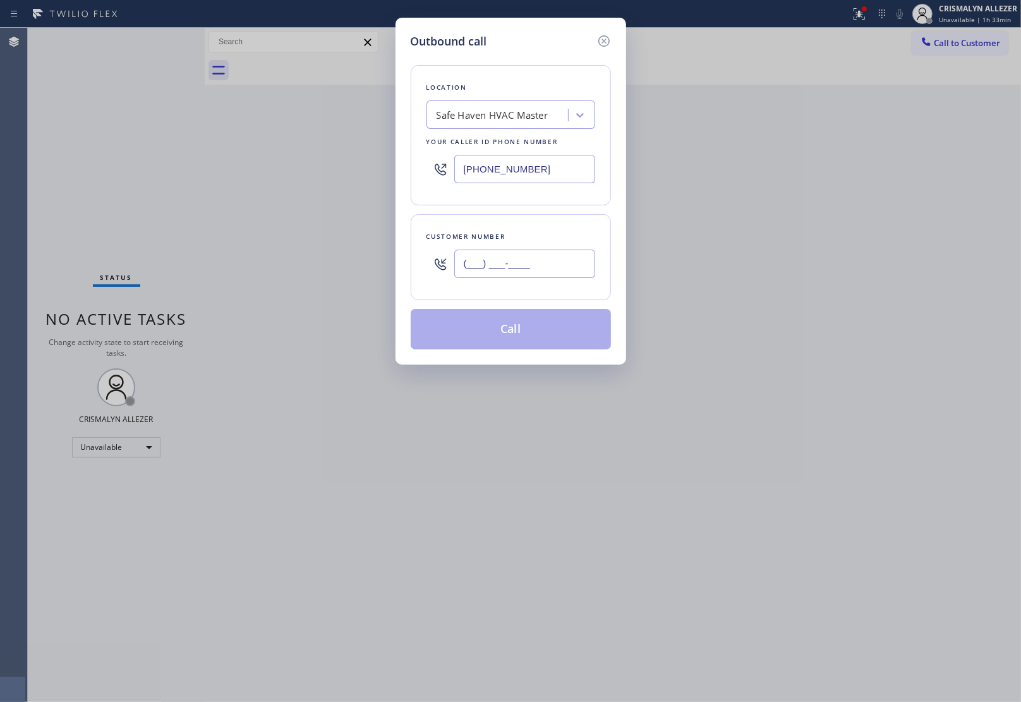
click at [551, 266] on input "(___) ___-____" at bounding box center [524, 264] width 141 height 28
paste input "657) 756-4080"
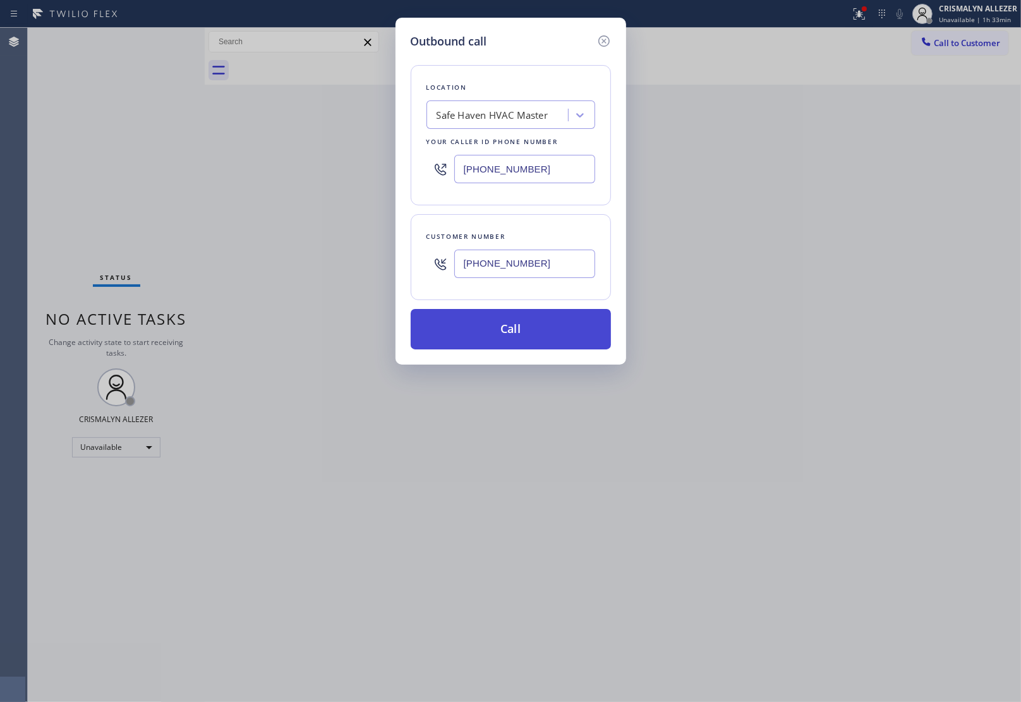
type input "[PHONE_NUMBER]"
click at [526, 326] on button "Call" at bounding box center [511, 329] width 200 height 40
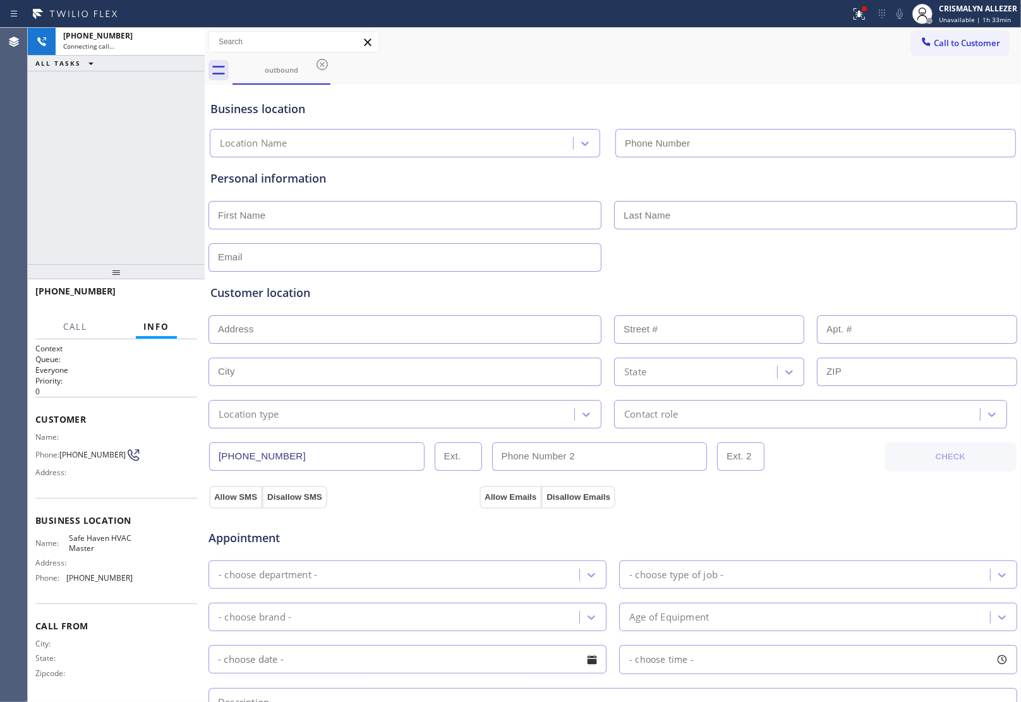
type input "[PHONE_NUMBER]"
click at [162, 295] on span "HANG UP" at bounding box center [167, 296] width 39 height 9
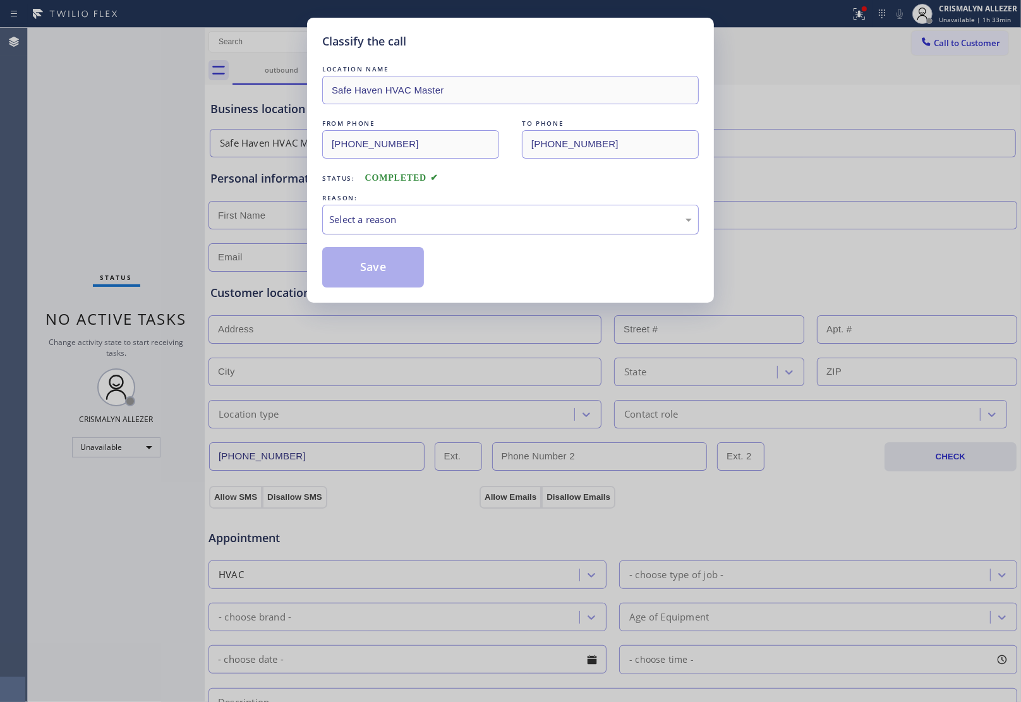
click at [510, 210] on div "Select a reason" at bounding box center [510, 220] width 376 height 30
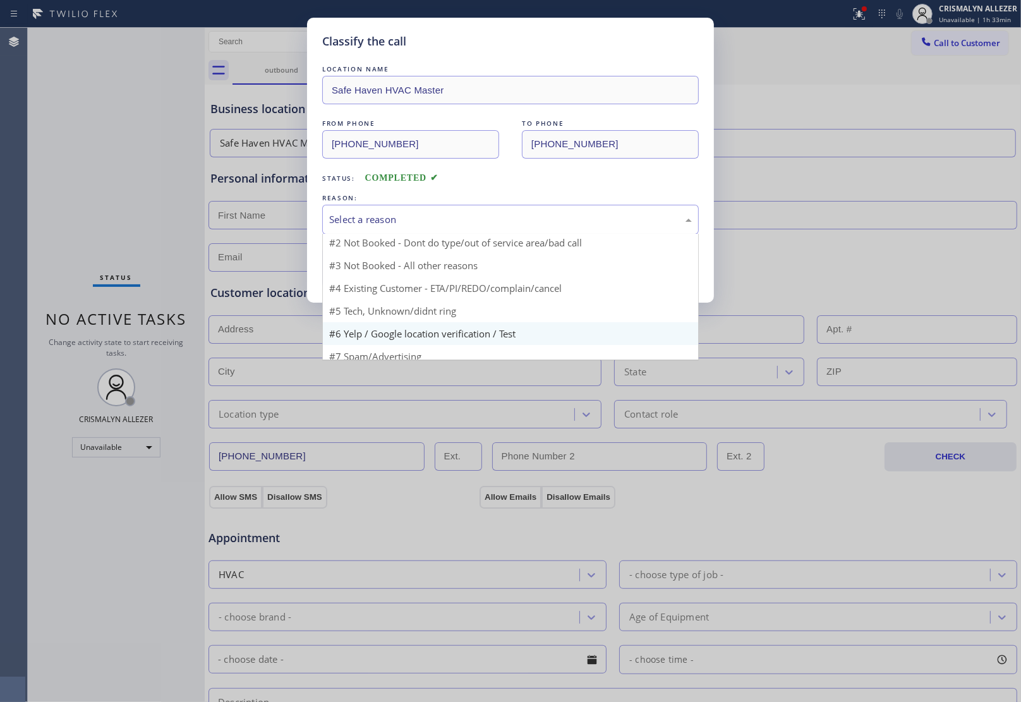
scroll to position [16, 0]
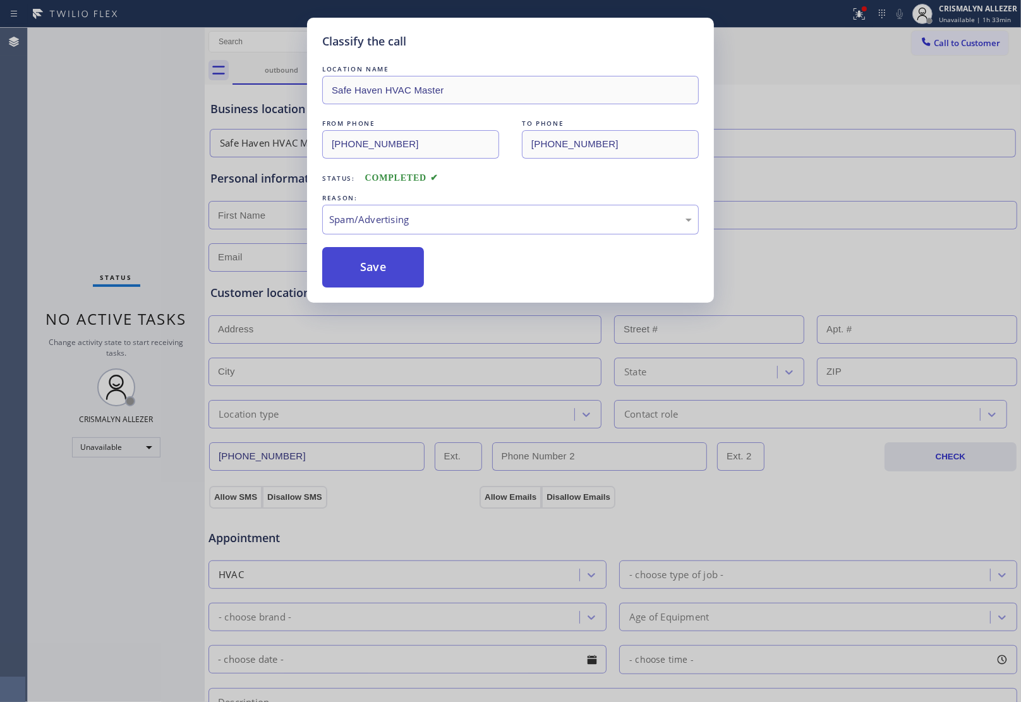
click at [383, 278] on button "Save" at bounding box center [373, 267] width 102 height 40
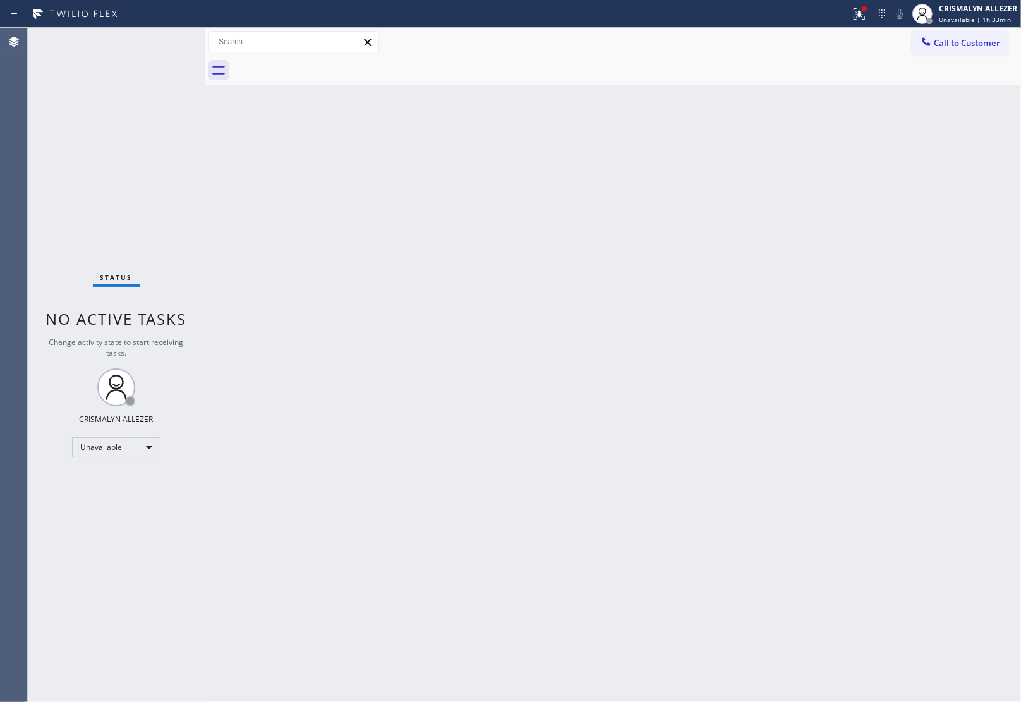
click at [973, 40] on span "Call to Customer" at bounding box center [967, 42] width 66 height 11
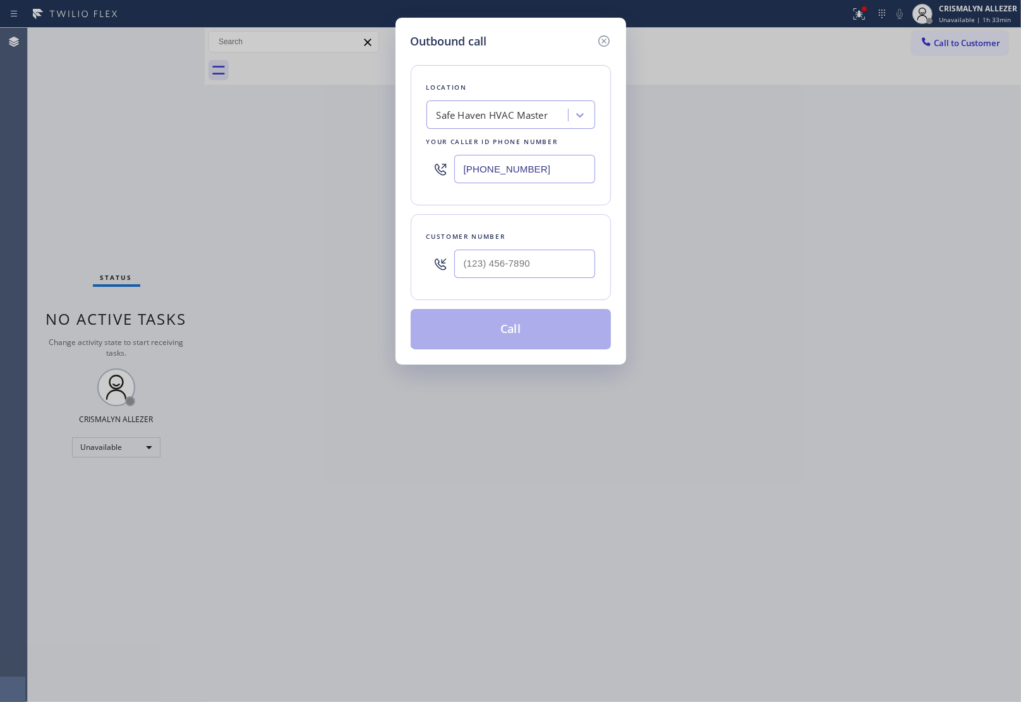
drag, startPoint x: 563, startPoint y: 163, endPoint x: 301, endPoint y: 178, distance: 262.6
click at [467, 176] on input "[PHONE_NUMBER]" at bounding box center [524, 169] width 141 height 28
paste input "949) 397-6835"
type input "[PHONE_NUMBER]"
click at [523, 262] on input "(___) ___-____" at bounding box center [524, 264] width 141 height 28
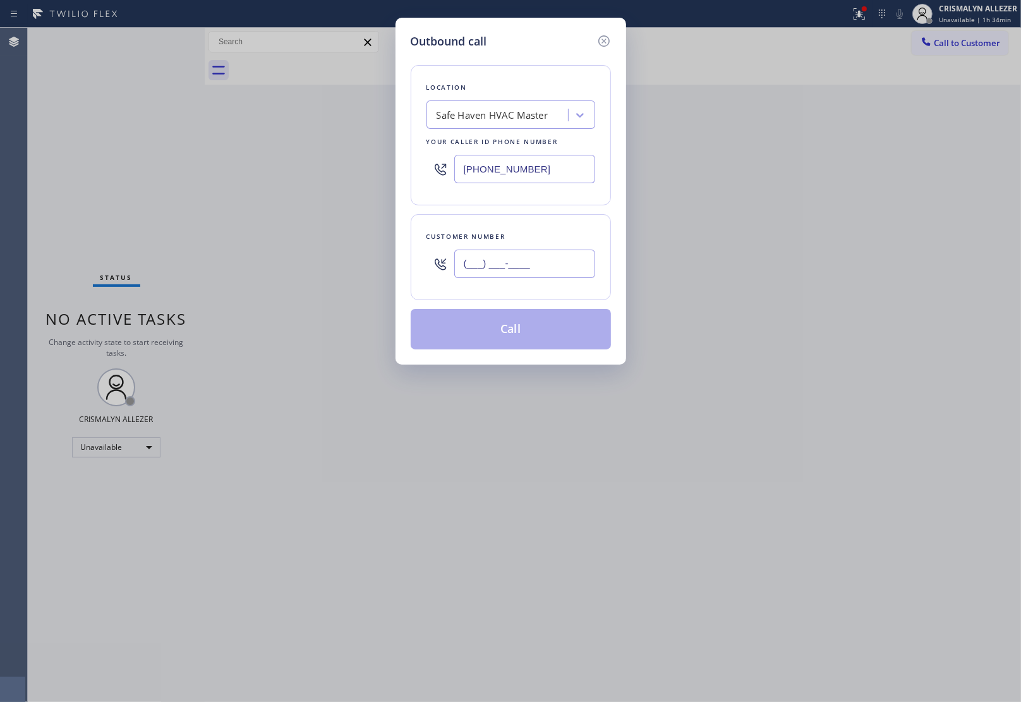
paste input "949) 230-0504"
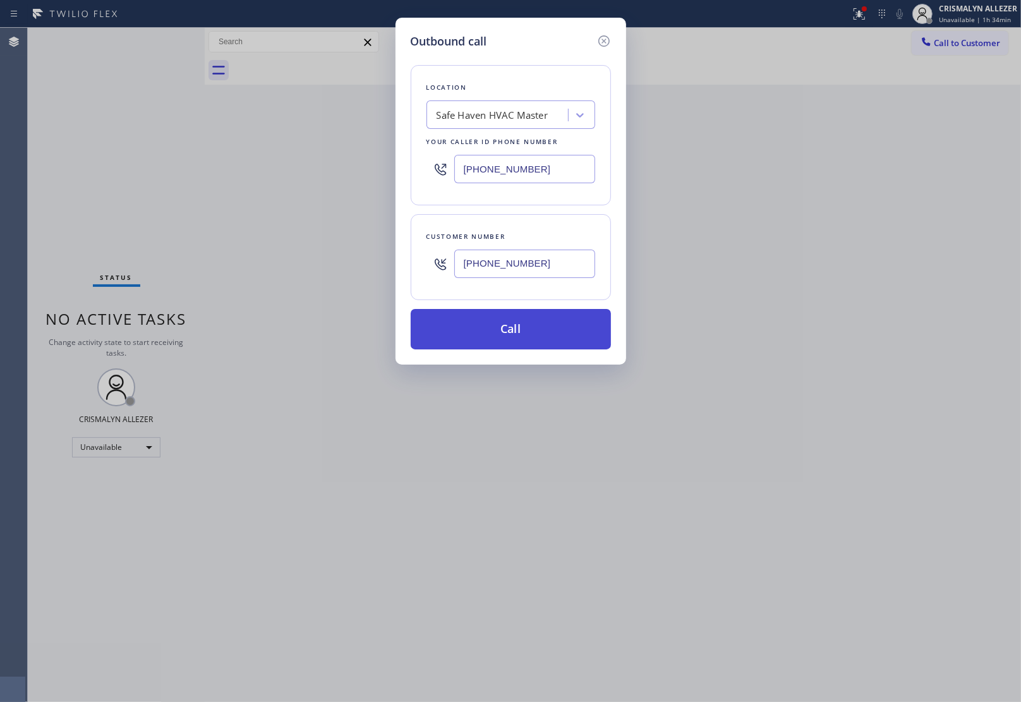
type input "[PHONE_NUMBER]"
click at [516, 327] on button "Call" at bounding box center [511, 329] width 200 height 40
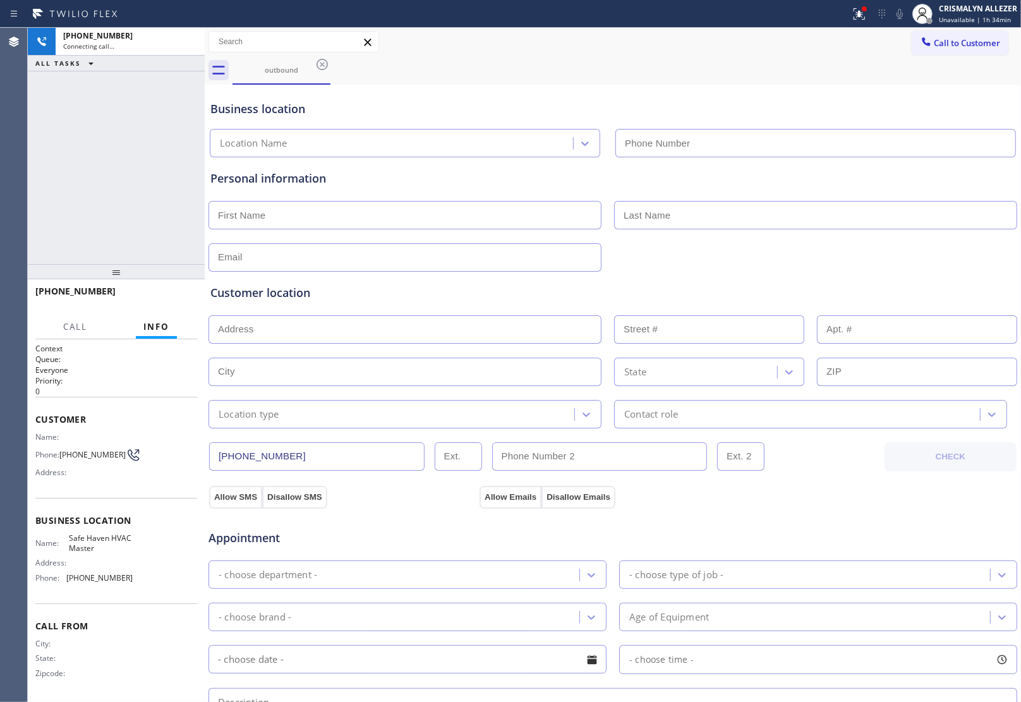
type input "[PHONE_NUMBER]"
click at [163, 298] on span "HANG UP" at bounding box center [167, 296] width 39 height 9
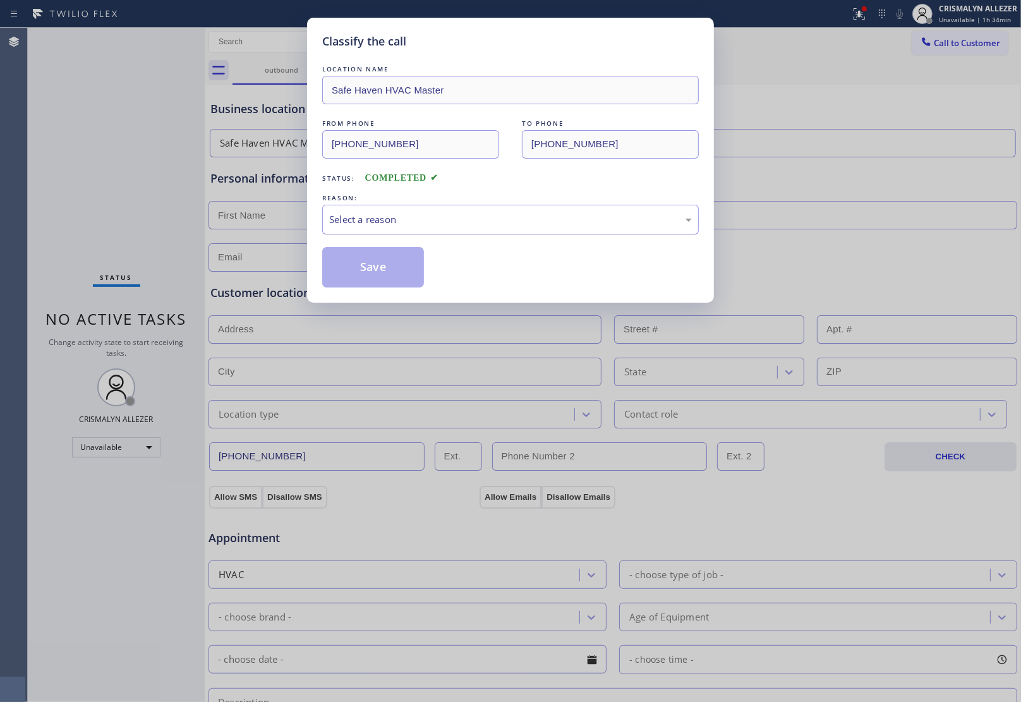
click at [490, 224] on div "Select a reason" at bounding box center [510, 219] width 363 height 15
click at [389, 278] on button "Save" at bounding box center [373, 267] width 102 height 40
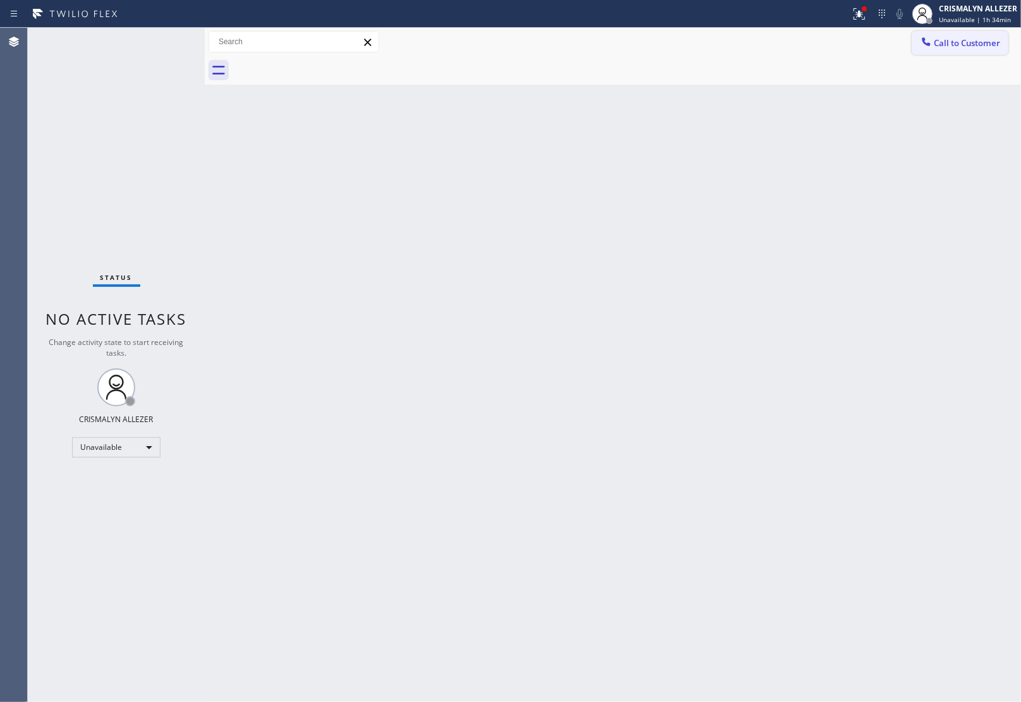
click at [954, 43] on span "Call to Customer" at bounding box center [967, 42] width 66 height 11
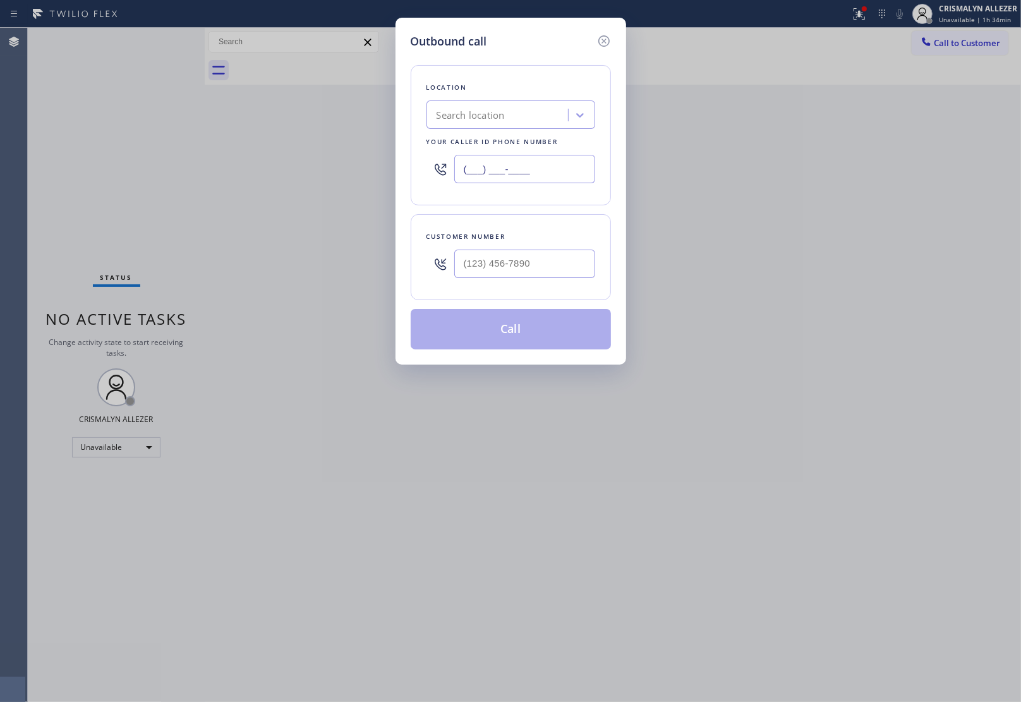
drag, startPoint x: 538, startPoint y: 169, endPoint x: 345, endPoint y: 196, distance: 195.3
click at [313, 168] on div "Outbound call Location Search location Your caller id phone number (___) ___-__…" at bounding box center [510, 351] width 1021 height 702
paste input "760) 334-4056"
type input "[PHONE_NUMBER]"
click at [529, 265] on input "(___) ___-____" at bounding box center [524, 264] width 141 height 28
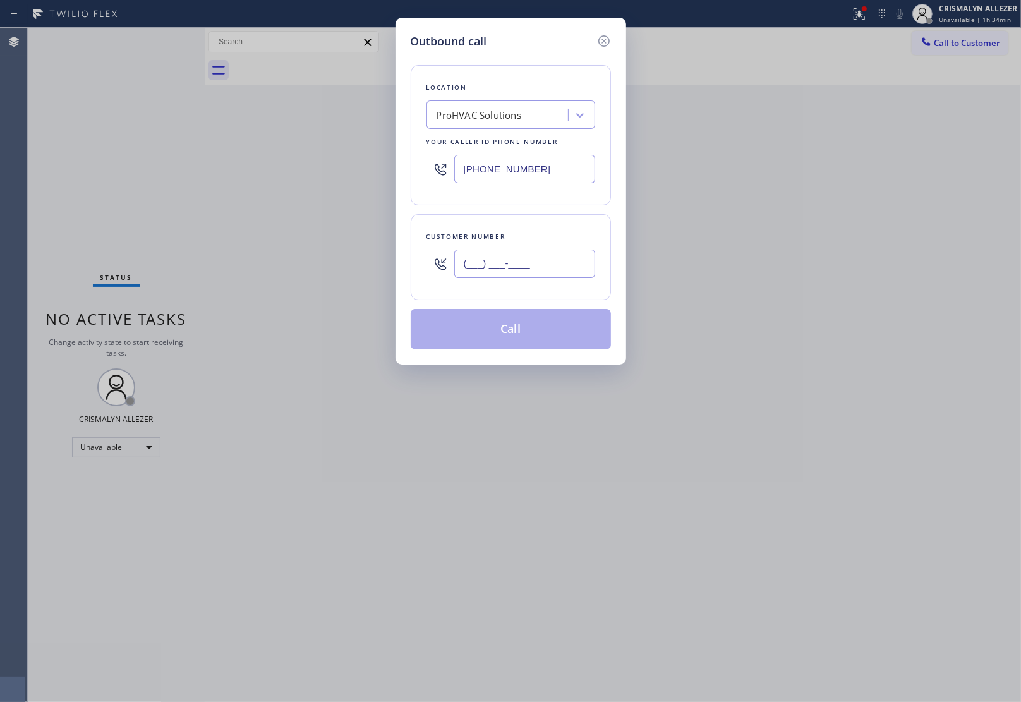
paste input "858) 947-8393"
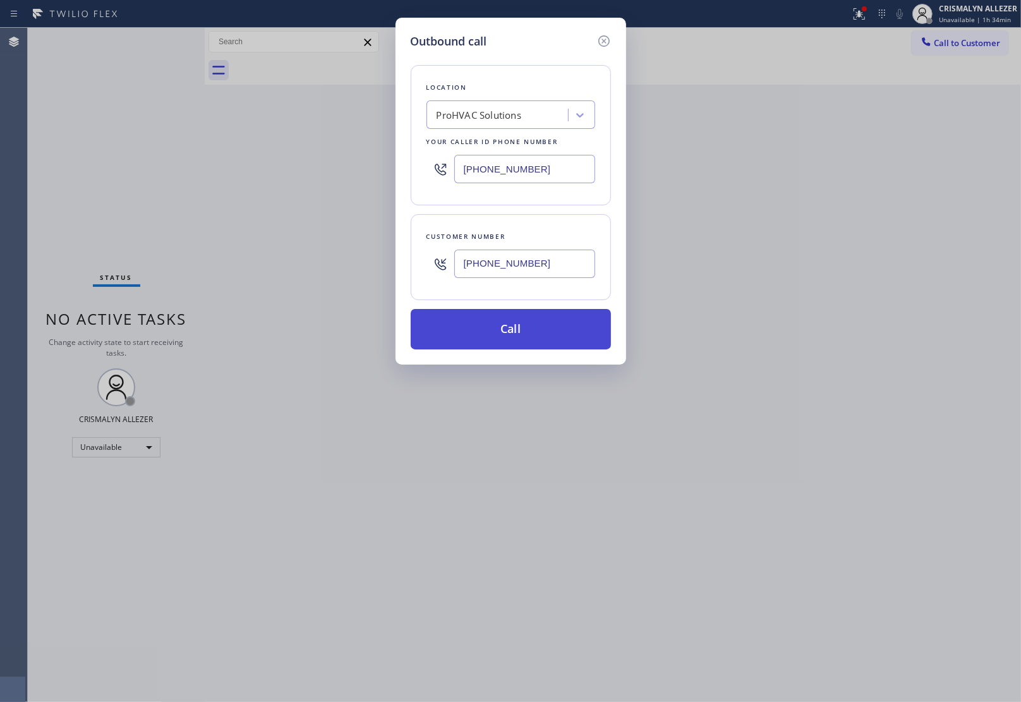
type input "[PHONE_NUMBER]"
click at [514, 339] on button "Call" at bounding box center [511, 329] width 200 height 40
drag, startPoint x: 510, startPoint y: 335, endPoint x: 642, endPoint y: 51, distance: 313.7
click at [510, 335] on button "Call" at bounding box center [511, 329] width 200 height 40
click at [500, 339] on button "Call" at bounding box center [511, 329] width 200 height 40
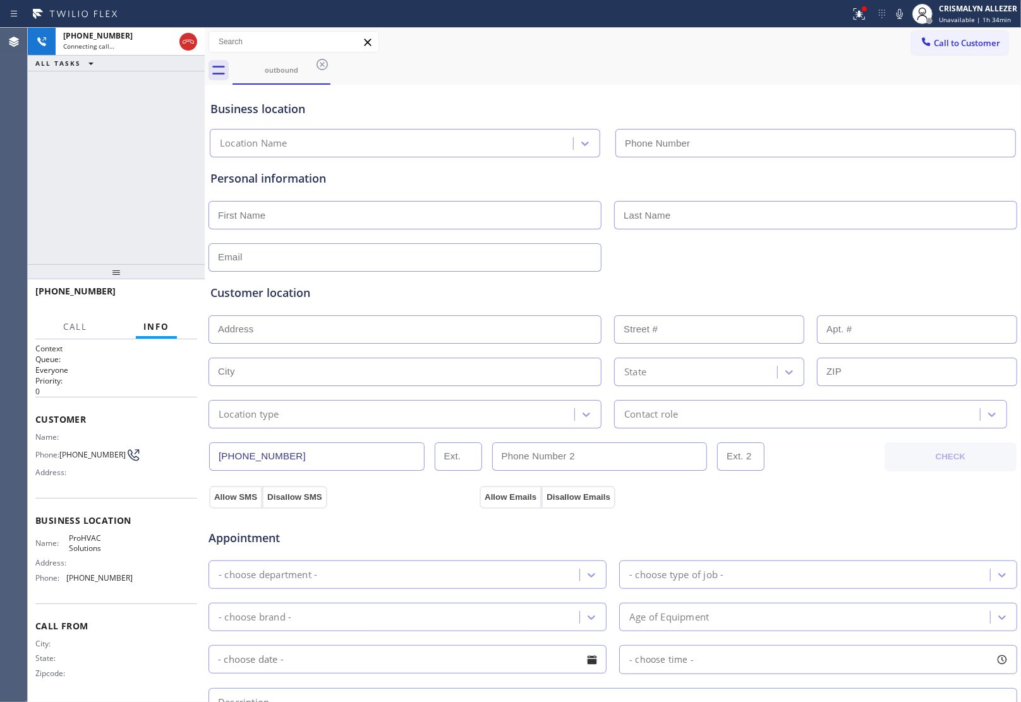
type input "[PHONE_NUMBER]"
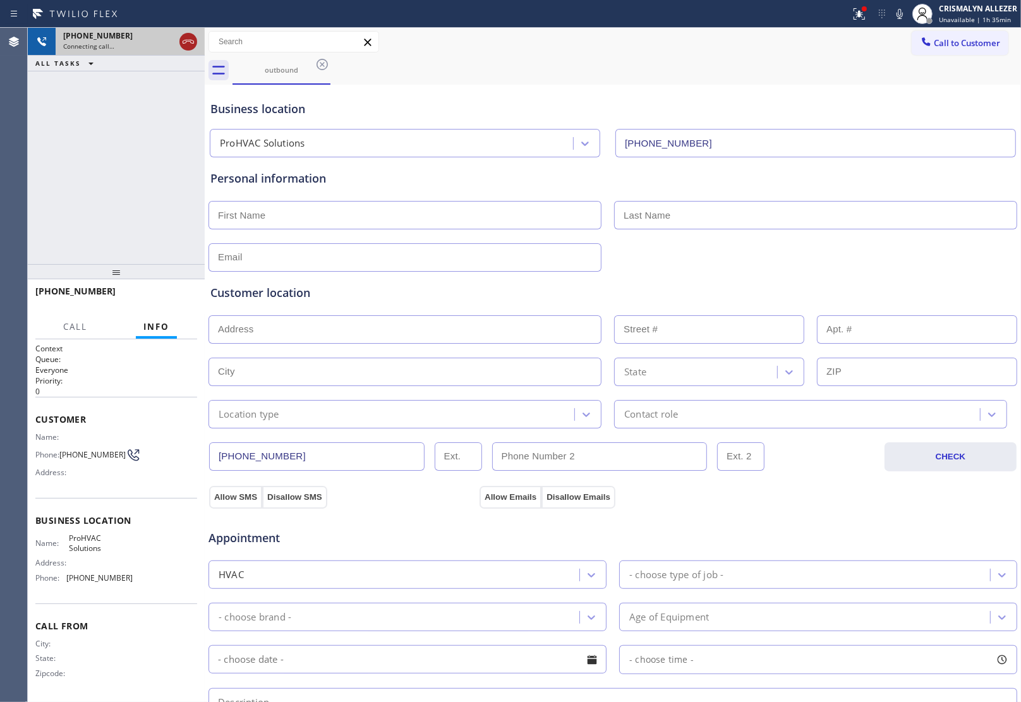
click at [187, 46] on icon at bounding box center [188, 41] width 15 height 15
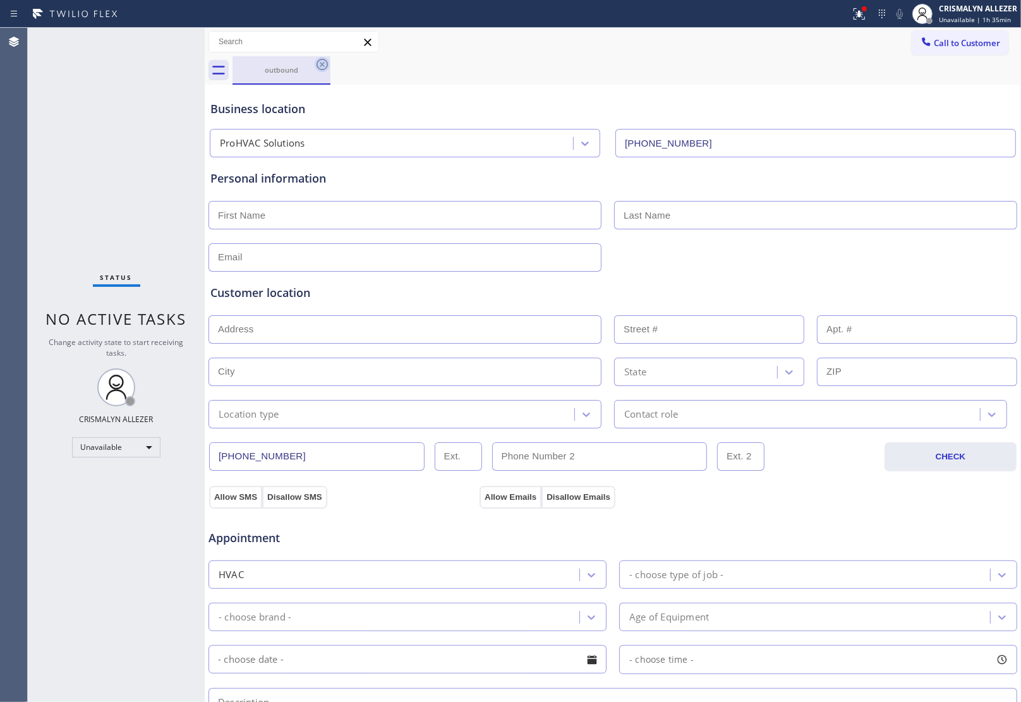
click at [324, 63] on icon at bounding box center [322, 64] width 15 height 15
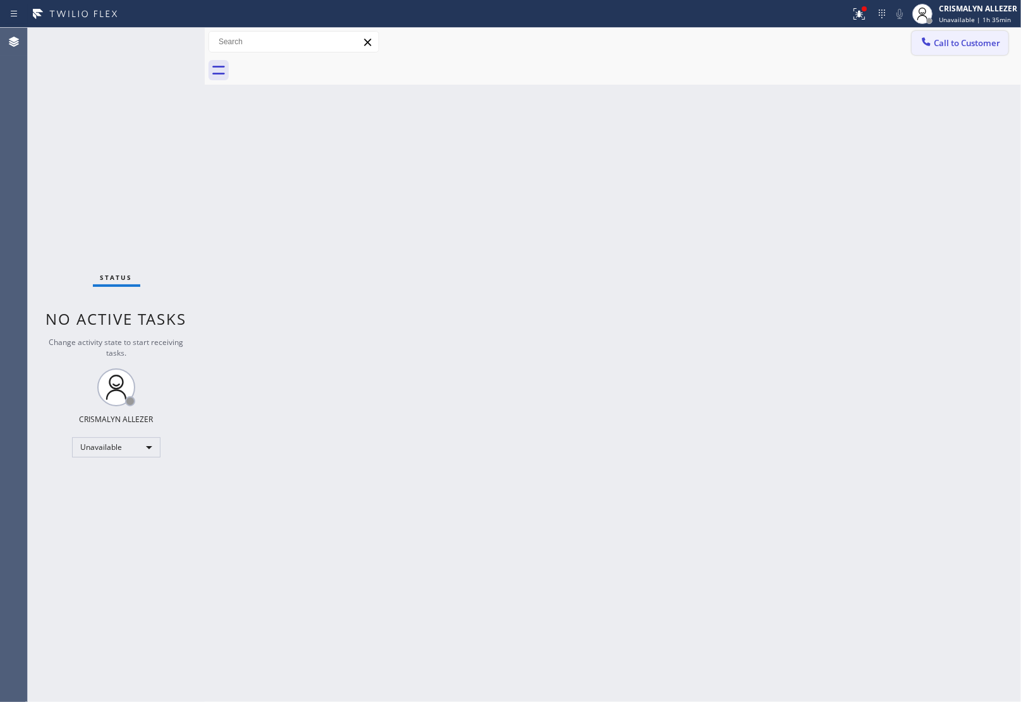
click at [968, 47] on span "Call to Customer" at bounding box center [967, 42] width 66 height 11
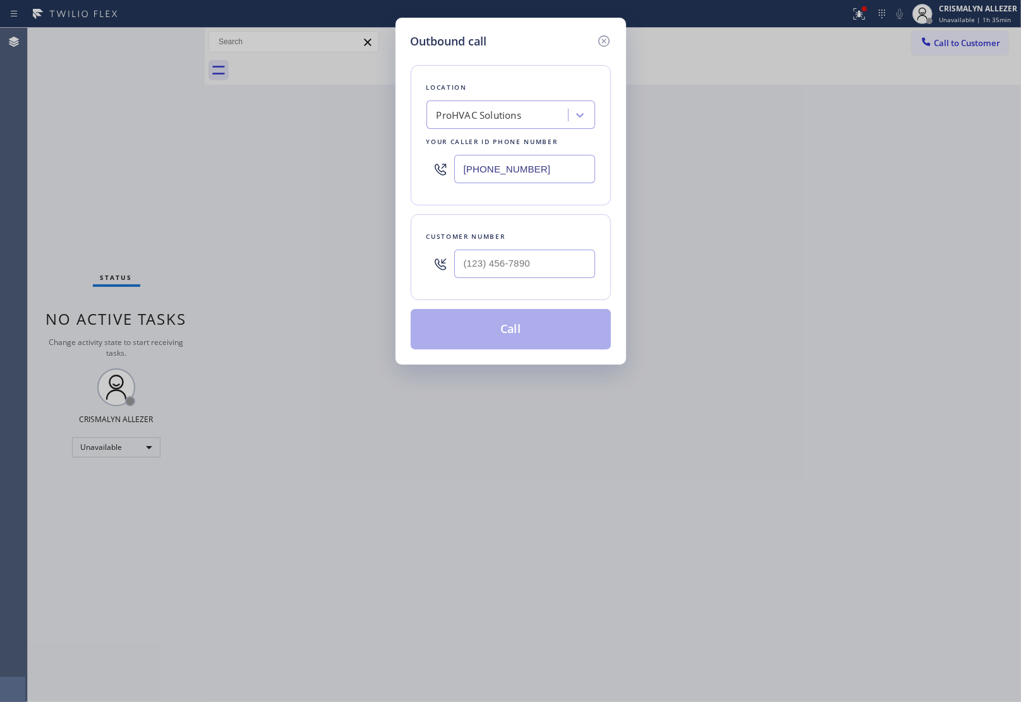
drag, startPoint x: 567, startPoint y: 172, endPoint x: 273, endPoint y: 167, distance: 293.8
click at [288, 167] on div "Outbound call Location ProHVAC Solutions Your caller id phone number [PHONE_NUM…" at bounding box center [510, 351] width 1021 height 702
paste input "213) 319-6868"
type input "[PHONE_NUMBER]"
click at [536, 272] on input "(___) ___-____" at bounding box center [524, 264] width 141 height 28
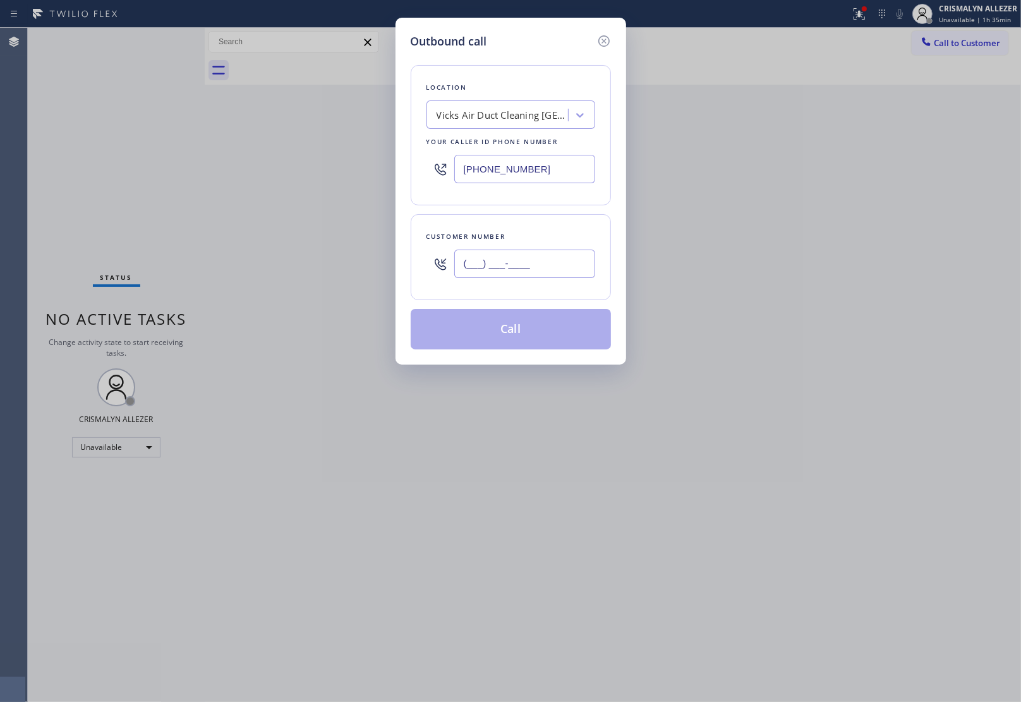
paste input "213) 210-2081"
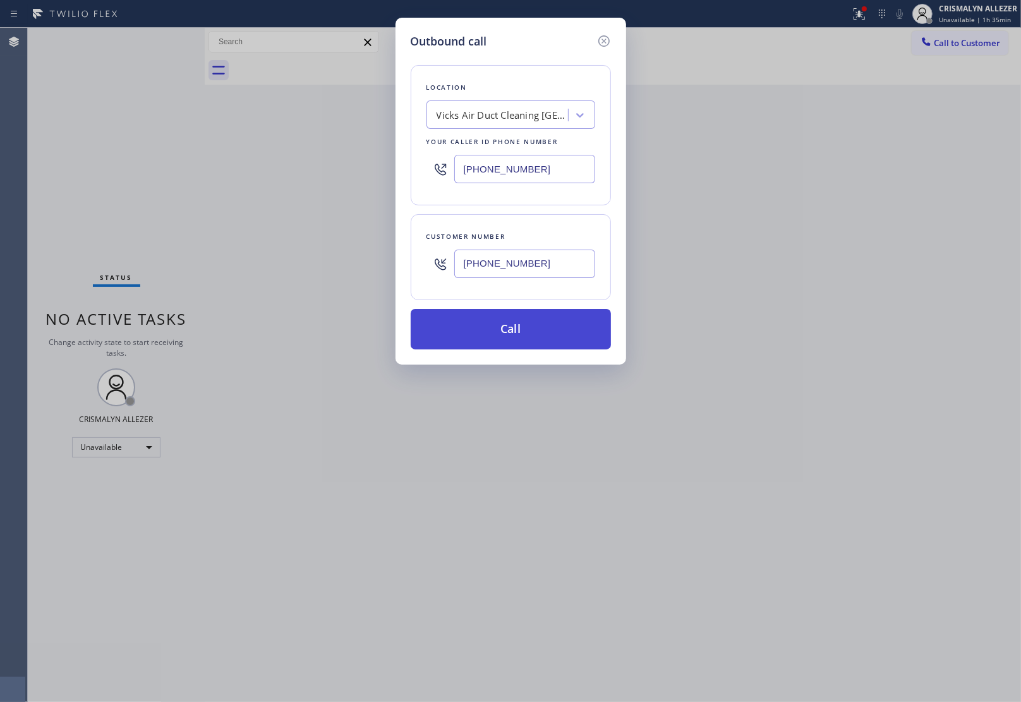
type input "[PHONE_NUMBER]"
click at [512, 336] on button "Call" at bounding box center [511, 329] width 200 height 40
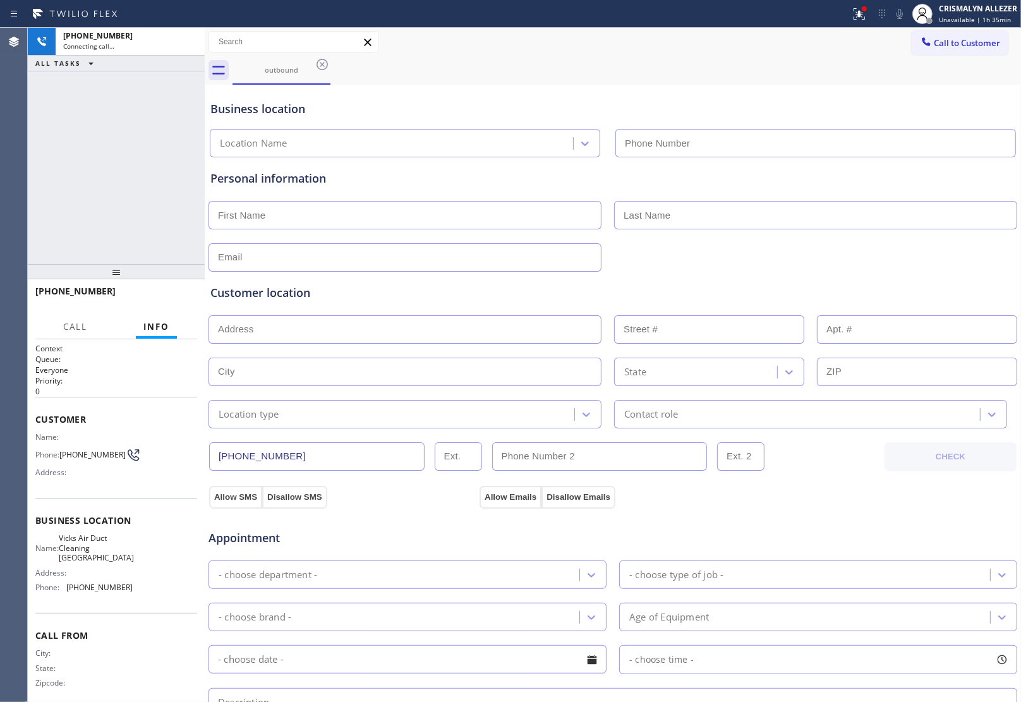
type input "[PHONE_NUMBER]"
click at [163, 298] on span "HANG UP" at bounding box center [167, 296] width 39 height 9
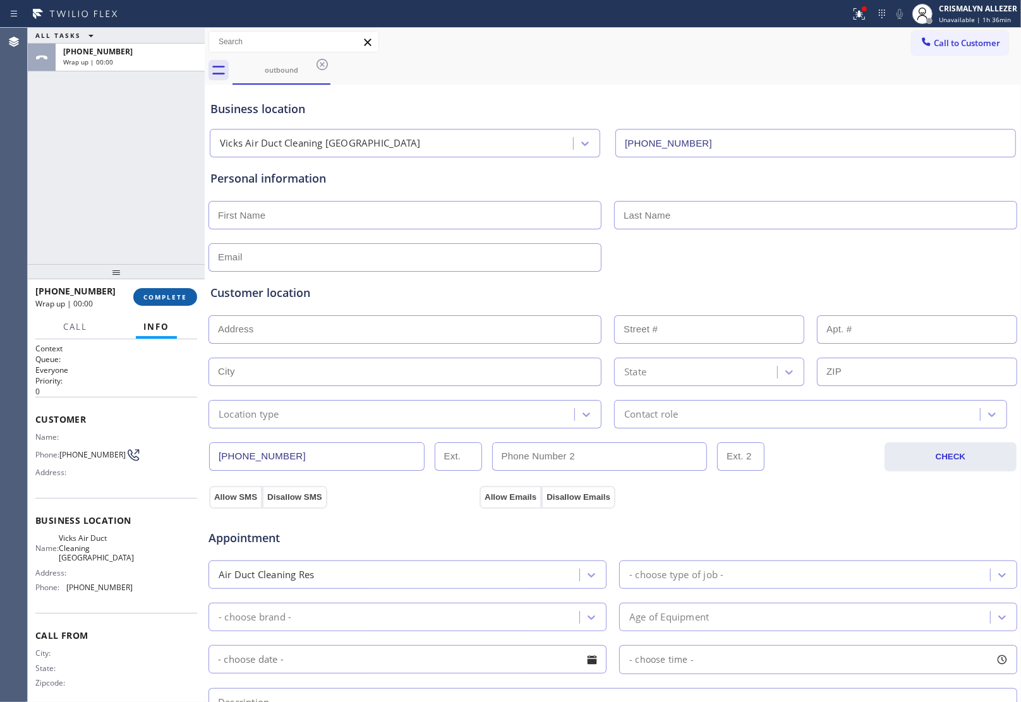
click at [163, 298] on span "COMPLETE" at bounding box center [165, 296] width 44 height 9
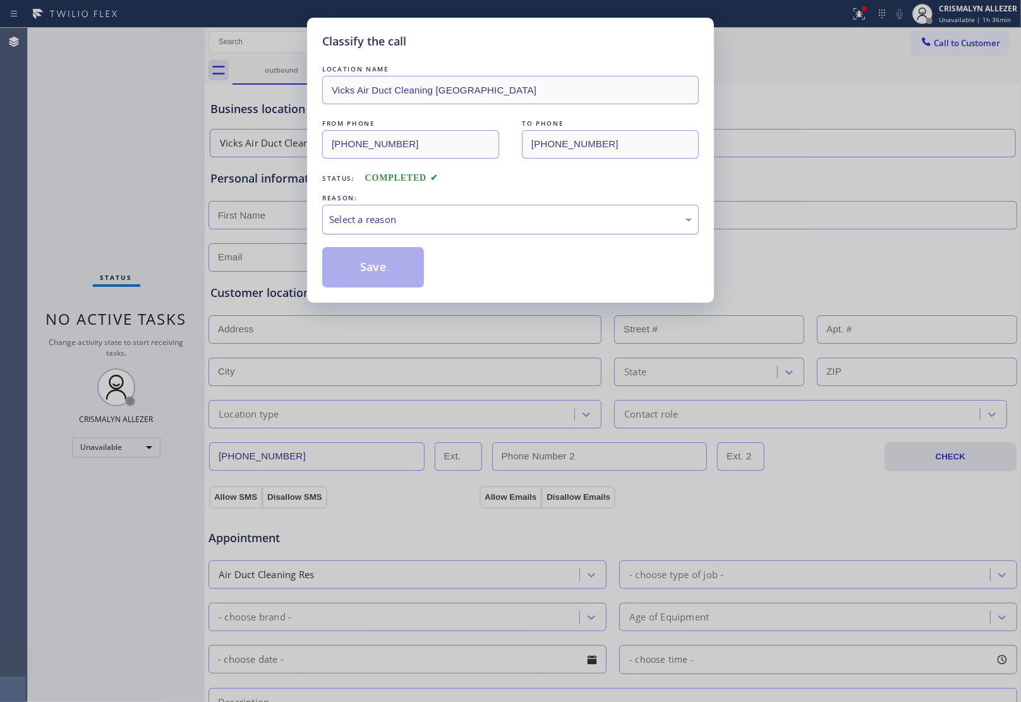
click at [535, 227] on div "Select a reason" at bounding box center [510, 219] width 363 height 15
click at [368, 265] on button "Save" at bounding box center [373, 267] width 102 height 40
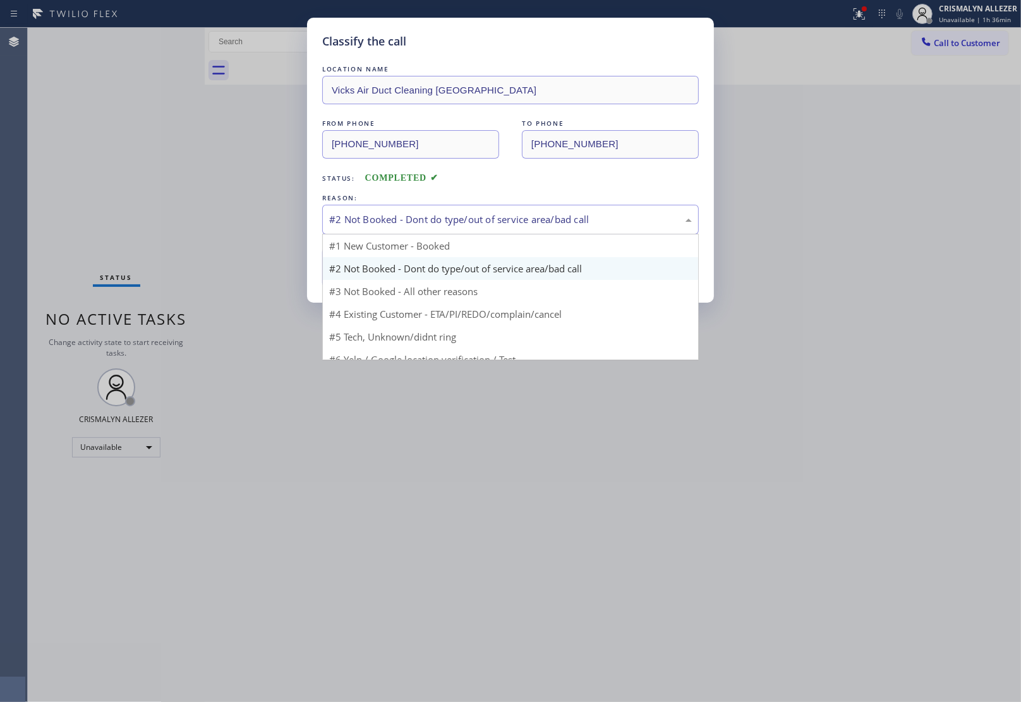
click at [481, 234] on div "#2 Not Booked - Dont do type/out of service area/bad call" at bounding box center [510, 220] width 376 height 30
click at [481, 226] on div "#2 Not Booked - Dont do type/out of service area/bad call" at bounding box center [510, 219] width 363 height 15
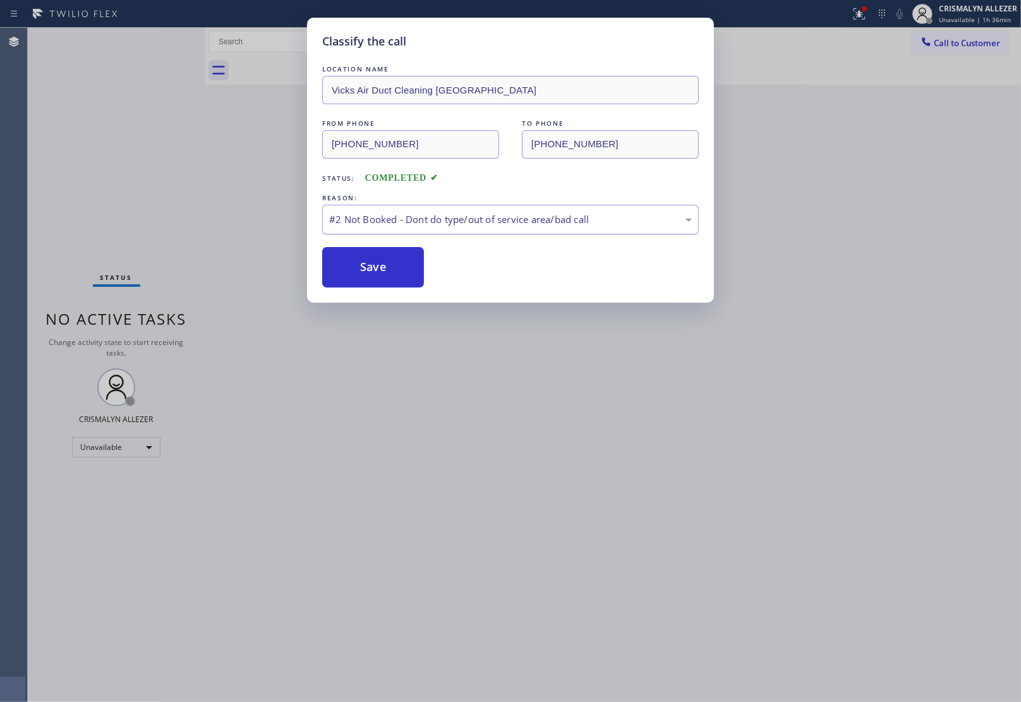
click at [419, 223] on div "#2 Not Booked - Dont do type/out of service area/bad call" at bounding box center [510, 219] width 363 height 15
click at [367, 275] on button "Save" at bounding box center [373, 267] width 102 height 40
click at [889, 155] on div "Classify the call LOCATION NAME Vicks Air Duct Cleaning [GEOGRAPHIC_DATA] FROM …" at bounding box center [510, 351] width 1021 height 702
click at [503, 241] on div "LOCATION NAME Vicks Air Duct Cleaning [GEOGRAPHIC_DATA] FROM PHONE [PHONE_NUMBE…" at bounding box center [510, 175] width 376 height 225
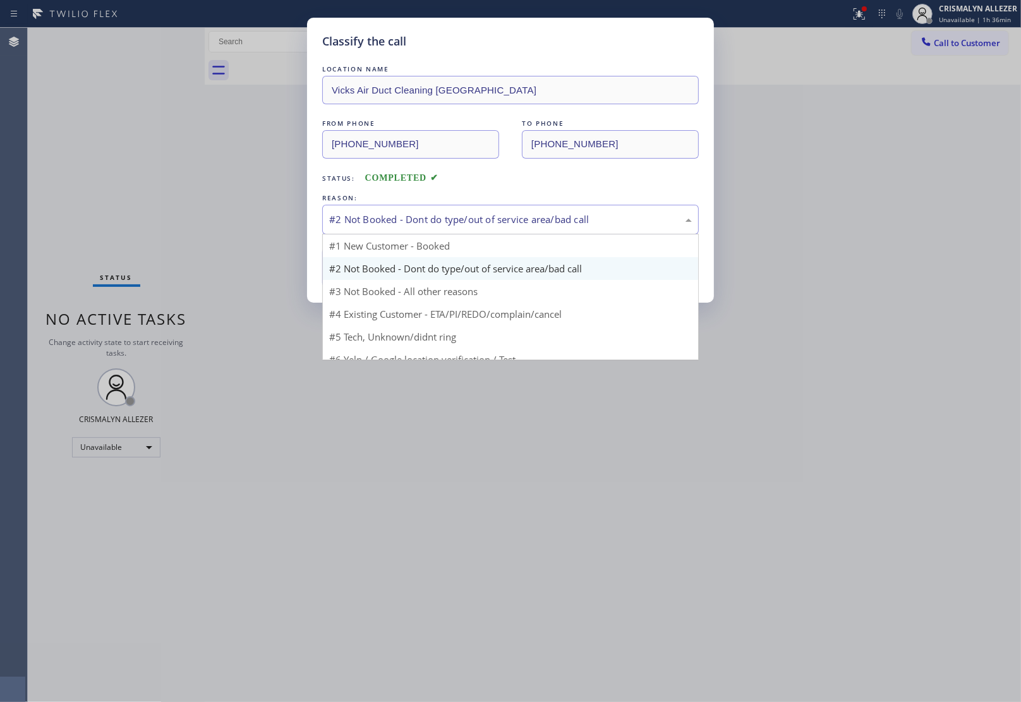
click at [512, 228] on div "#2 Not Booked - Dont do type/out of service area/bad call" at bounding box center [510, 220] width 376 height 30
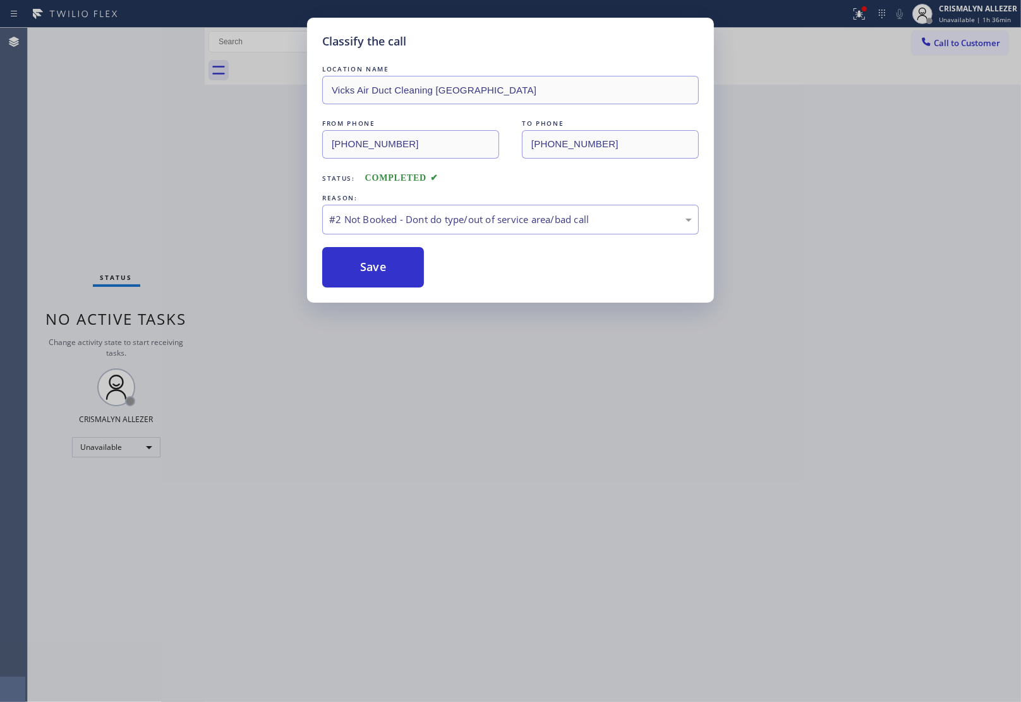
click at [405, 266] on button "Save" at bounding box center [373, 267] width 102 height 40
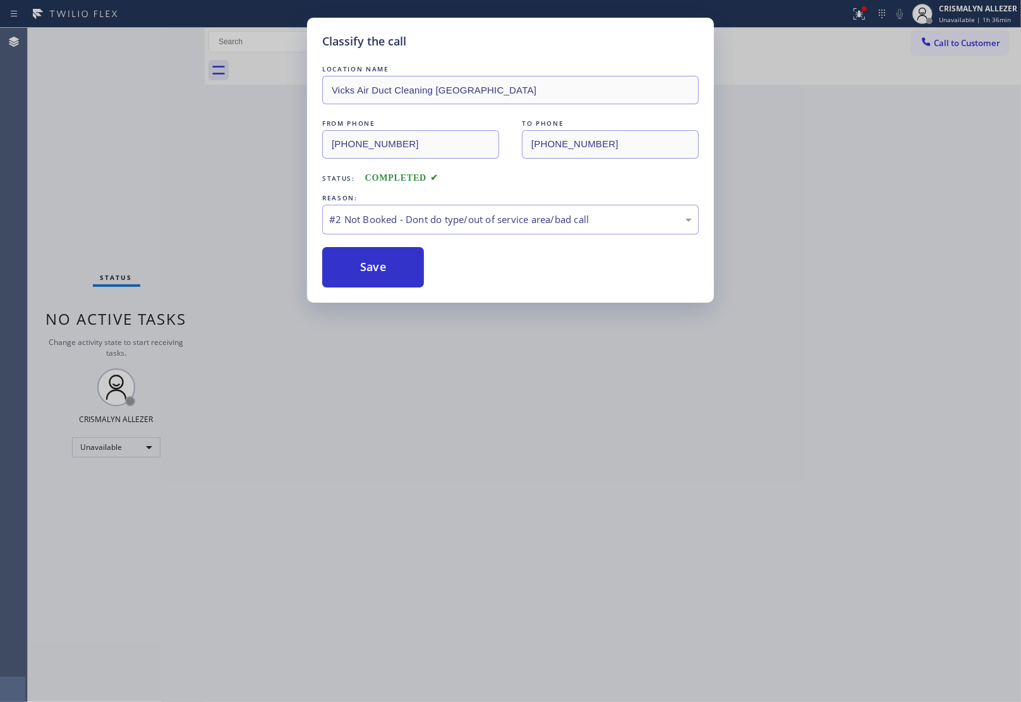
click at [405, 266] on button "Save" at bounding box center [373, 267] width 102 height 40
click at [387, 296] on div "Classify the call LOCATION NAME Vicks Air Duct Cleaning [GEOGRAPHIC_DATA] FROM …" at bounding box center [510, 160] width 407 height 285
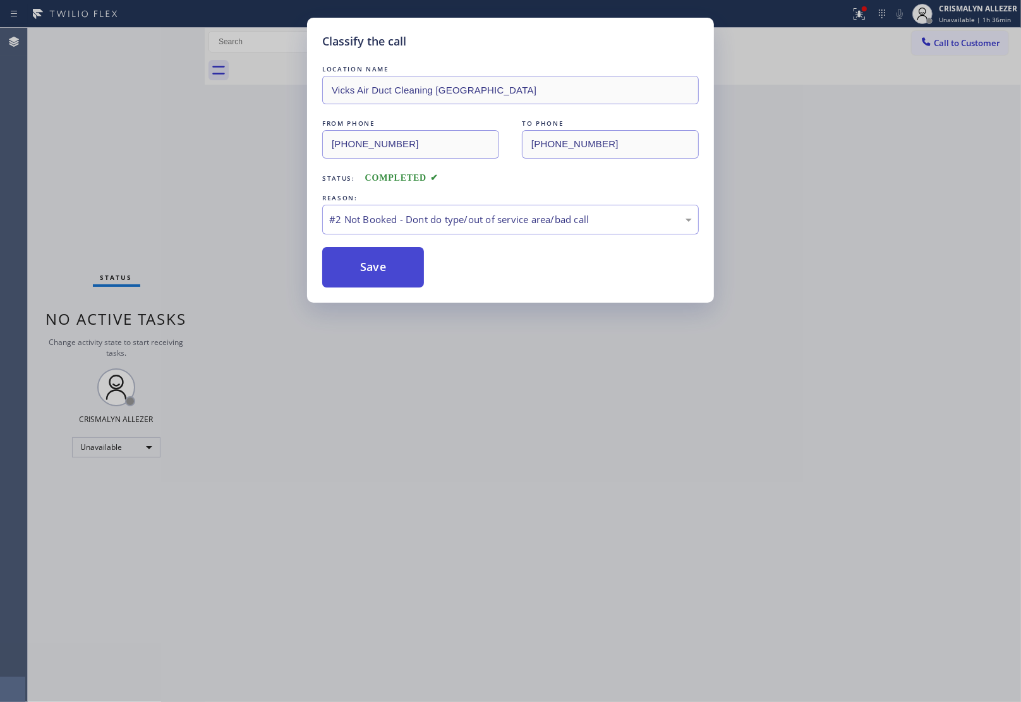
click at [387, 286] on button "Save" at bounding box center [373, 267] width 102 height 40
click at [387, 284] on button "Save" at bounding box center [373, 267] width 102 height 40
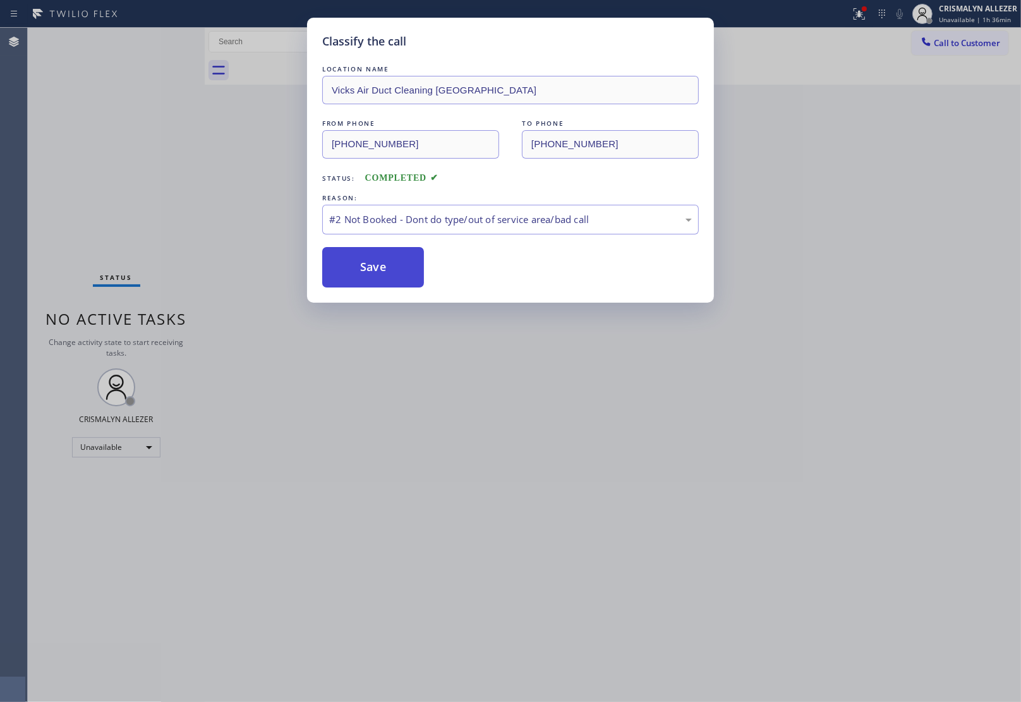
click at [387, 284] on button "Save" at bounding box center [373, 267] width 102 height 40
click at [387, 282] on button "Save" at bounding box center [373, 267] width 102 height 40
click at [387, 281] on button "Save" at bounding box center [373, 267] width 102 height 40
click at [460, 216] on div "#2 Not Booked - Dont do type/out of service area/bad call" at bounding box center [510, 219] width 363 height 15
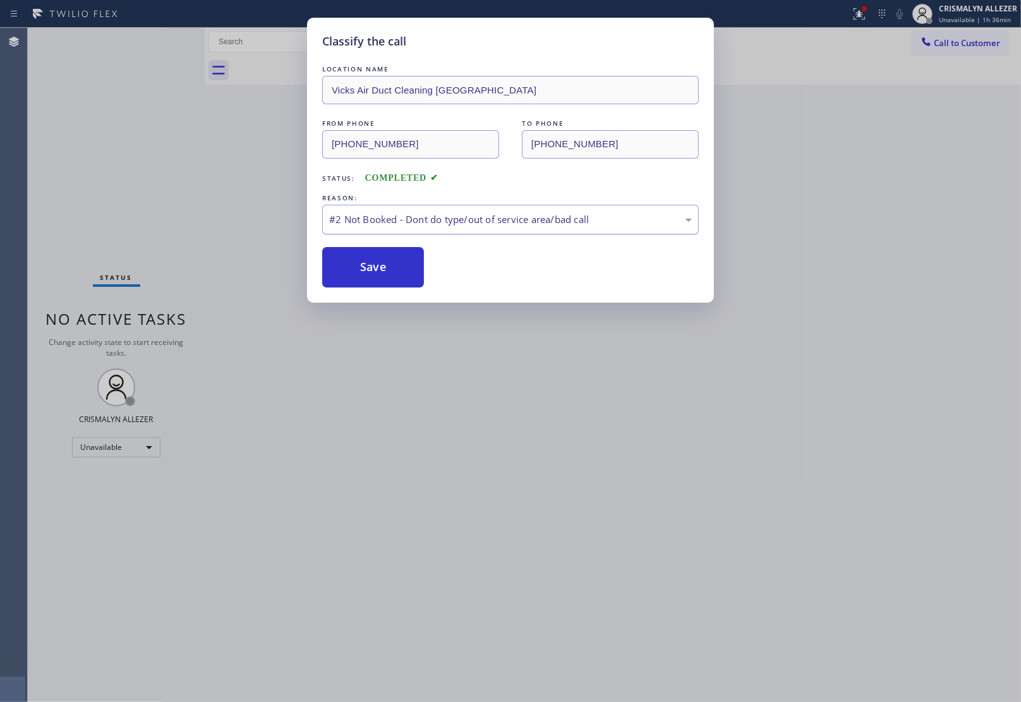
click at [468, 219] on div "#2 Not Booked - Dont do type/out of service area/bad call" at bounding box center [510, 219] width 363 height 15
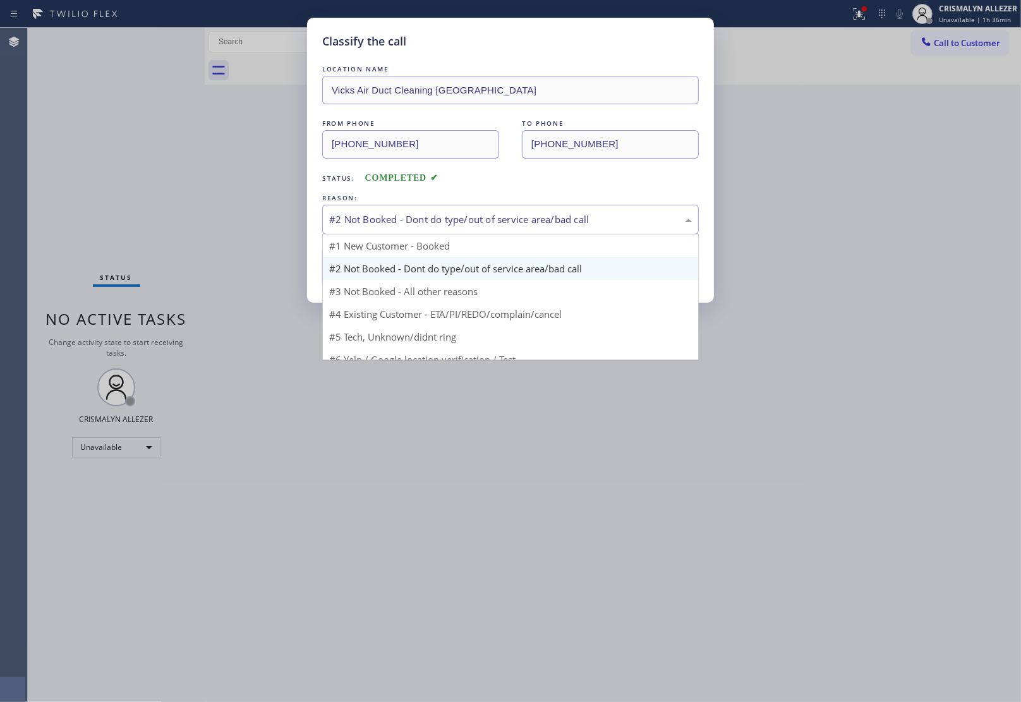
click at [468, 219] on div "#2 Not Booked - Dont do type/out of service area/bad call" at bounding box center [510, 219] width 363 height 15
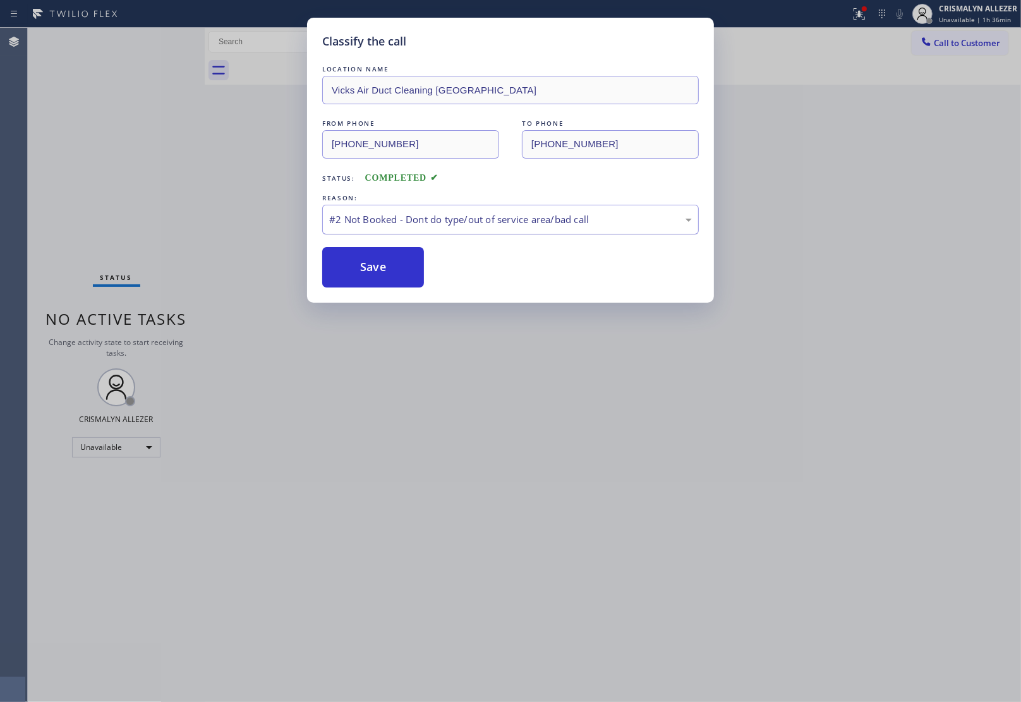
click at [468, 219] on div "#2 Not Booked - Dont do type/out of service area/bad call" at bounding box center [510, 219] width 363 height 15
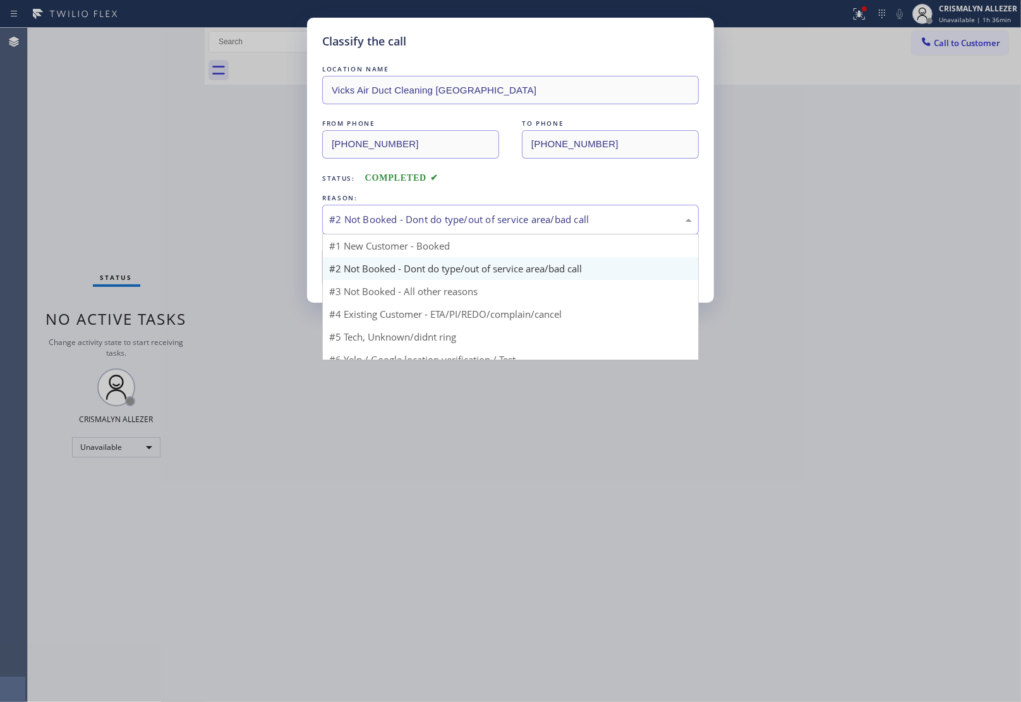
click at [468, 219] on div "#2 Not Booked - Dont do type/out of service area/bad call" at bounding box center [510, 219] width 363 height 15
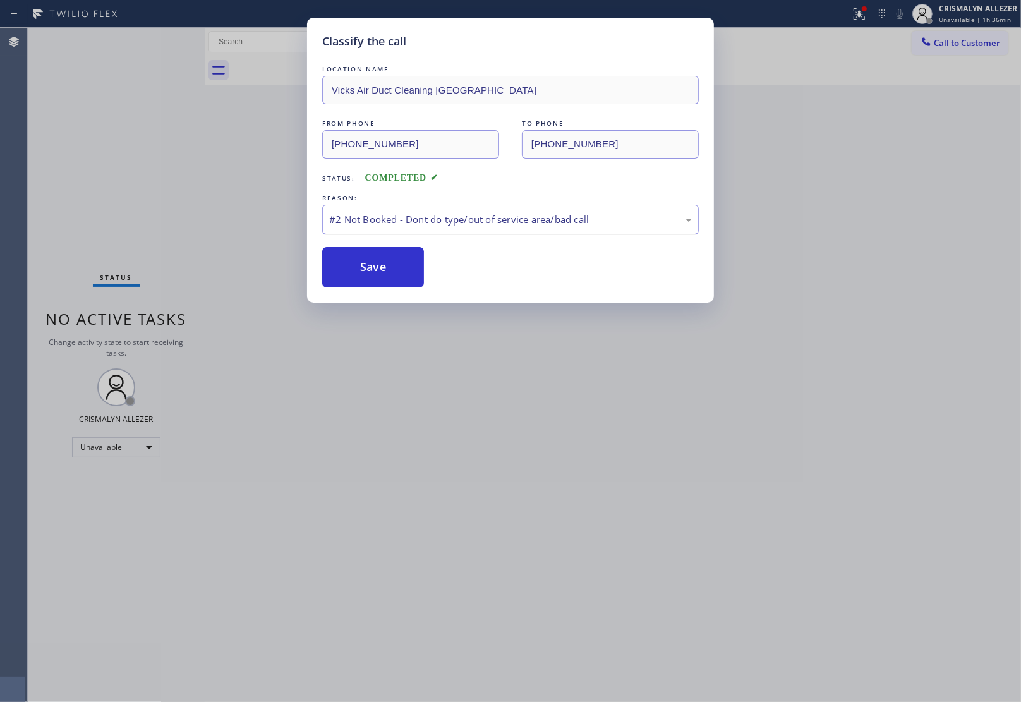
click at [468, 219] on div "#2 Not Booked - Dont do type/out of service area/bad call" at bounding box center [510, 219] width 363 height 15
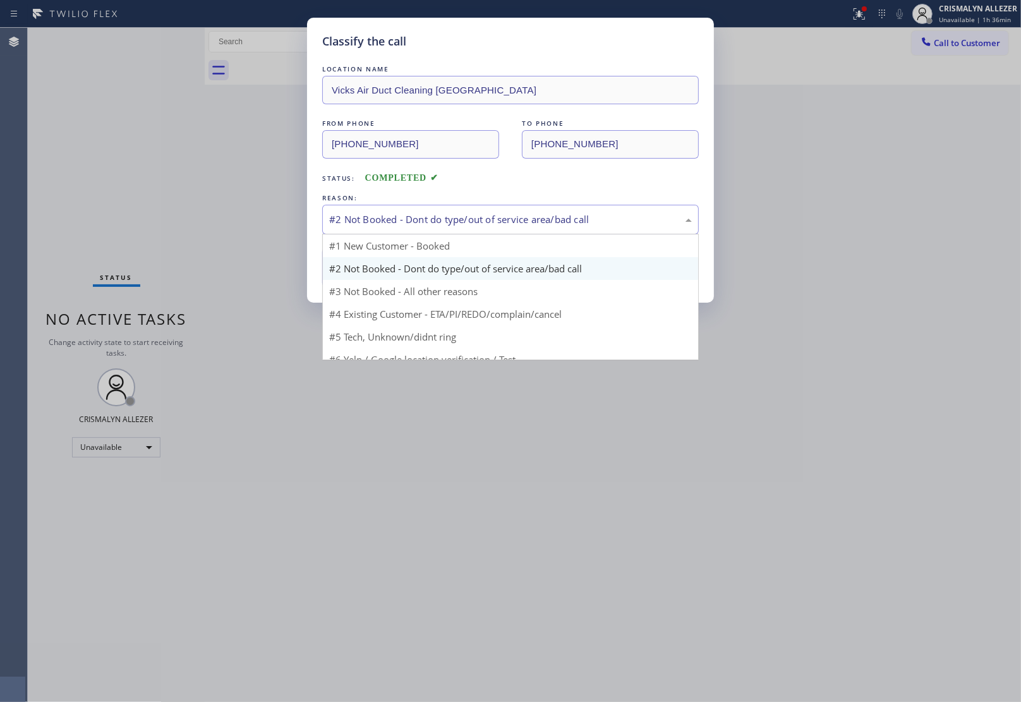
click at [468, 219] on div "#2 Not Booked - Dont do type/out of service area/bad call" at bounding box center [510, 219] width 363 height 15
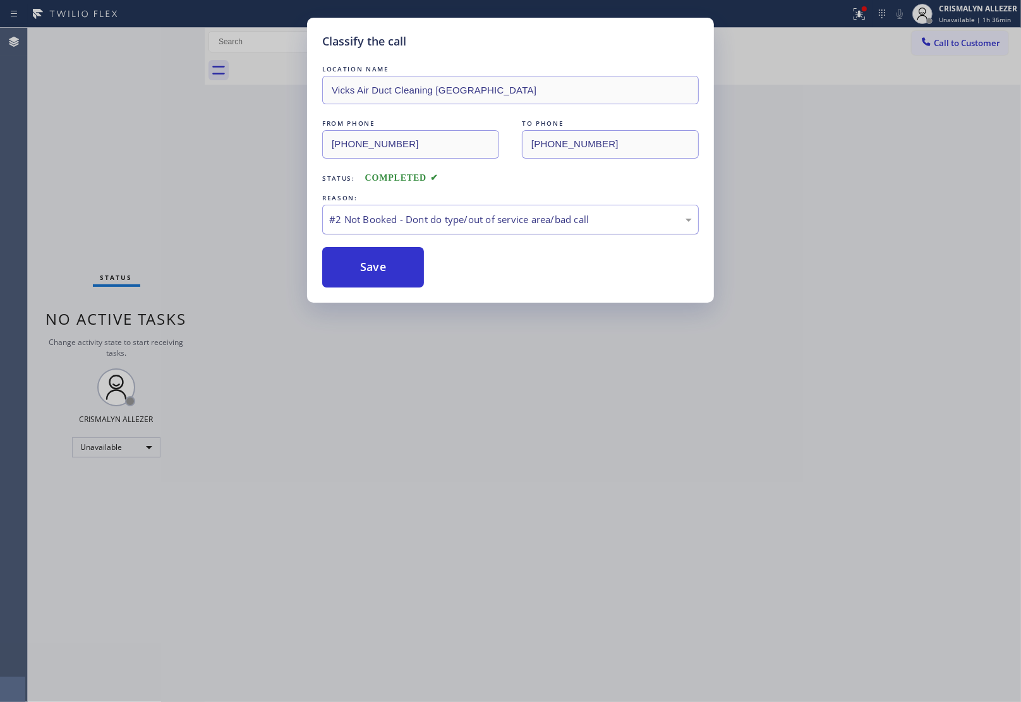
click at [468, 219] on div "#2 Not Booked - Dont do type/out of service area/bad call" at bounding box center [510, 219] width 363 height 15
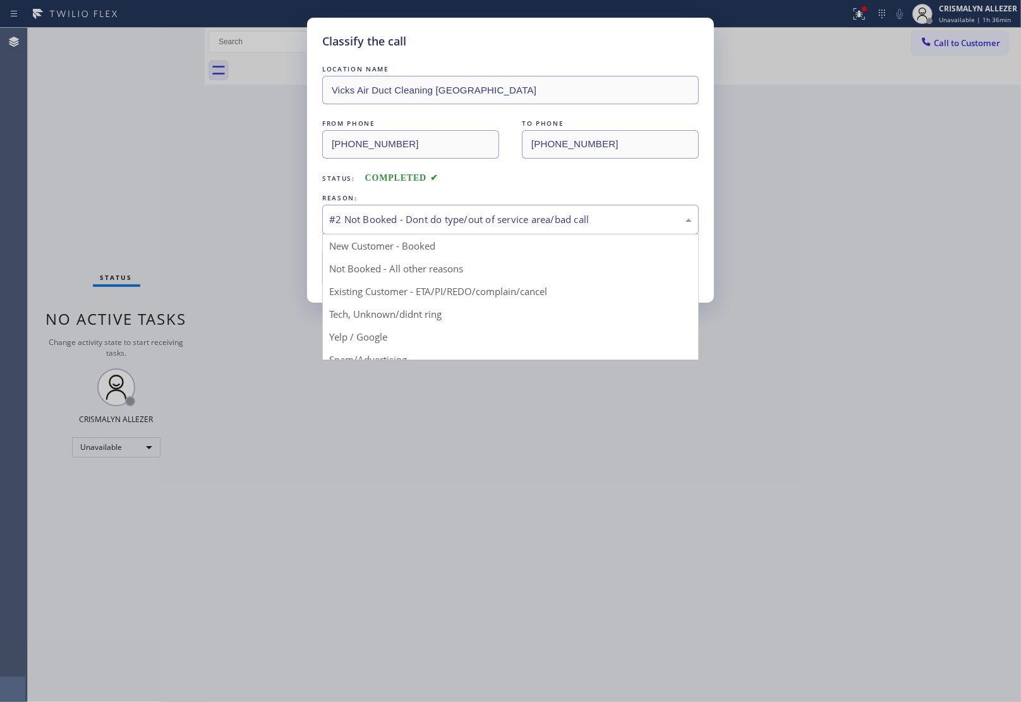
click at [468, 219] on div "#2 Not Booked - Dont do type/out of service area/bad call" at bounding box center [510, 219] width 363 height 15
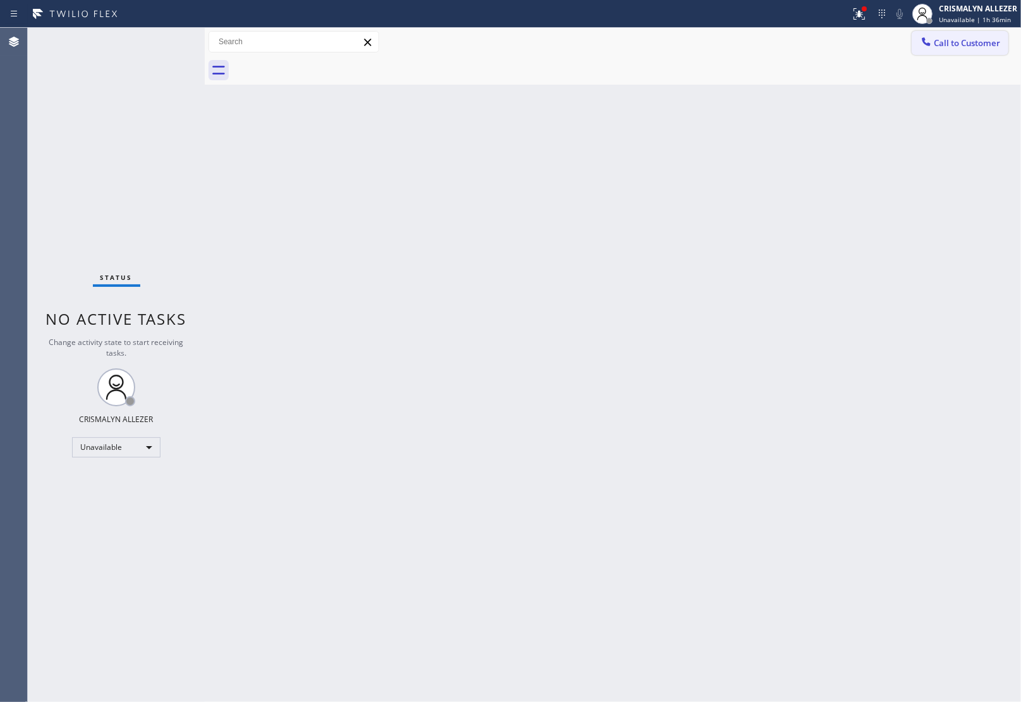
click at [971, 43] on span "Call to Customer" at bounding box center [967, 42] width 66 height 11
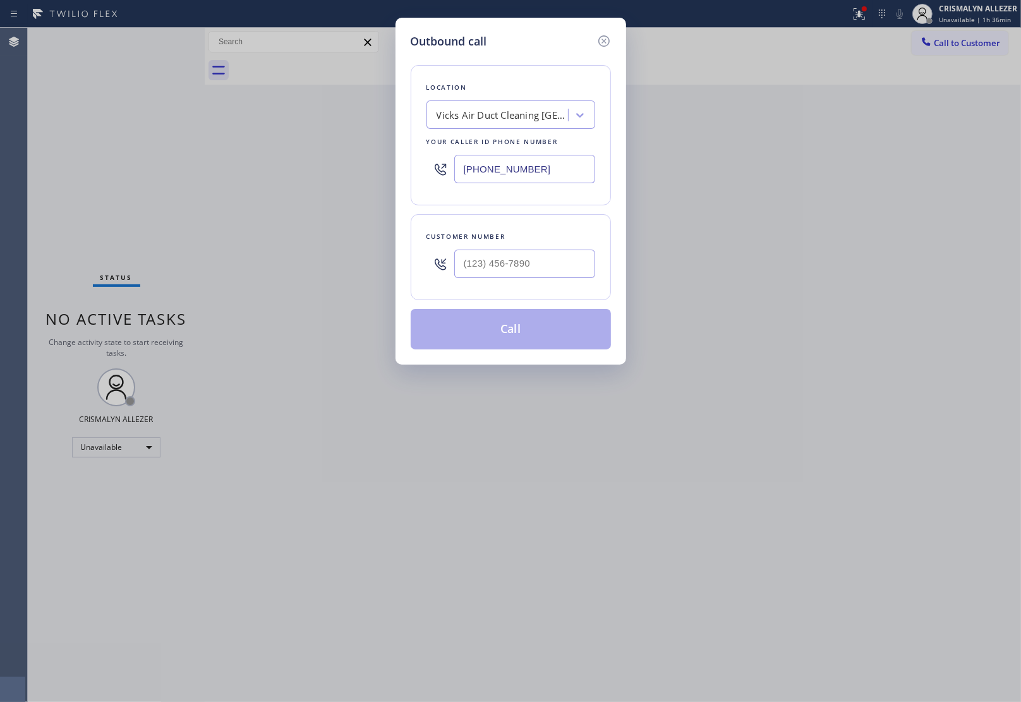
drag, startPoint x: 582, startPoint y: 178, endPoint x: 328, endPoint y: 189, distance: 253.6
click at [292, 179] on div "Outbound call Location Vicks Air Duct Cleaning [GEOGRAPHIC_DATA] Your caller id…" at bounding box center [510, 351] width 1021 height 702
paste input "725) 208-5272"
type input "[PHONE_NUMBER]"
click at [507, 266] on input "(___) ___-____" at bounding box center [524, 264] width 141 height 28
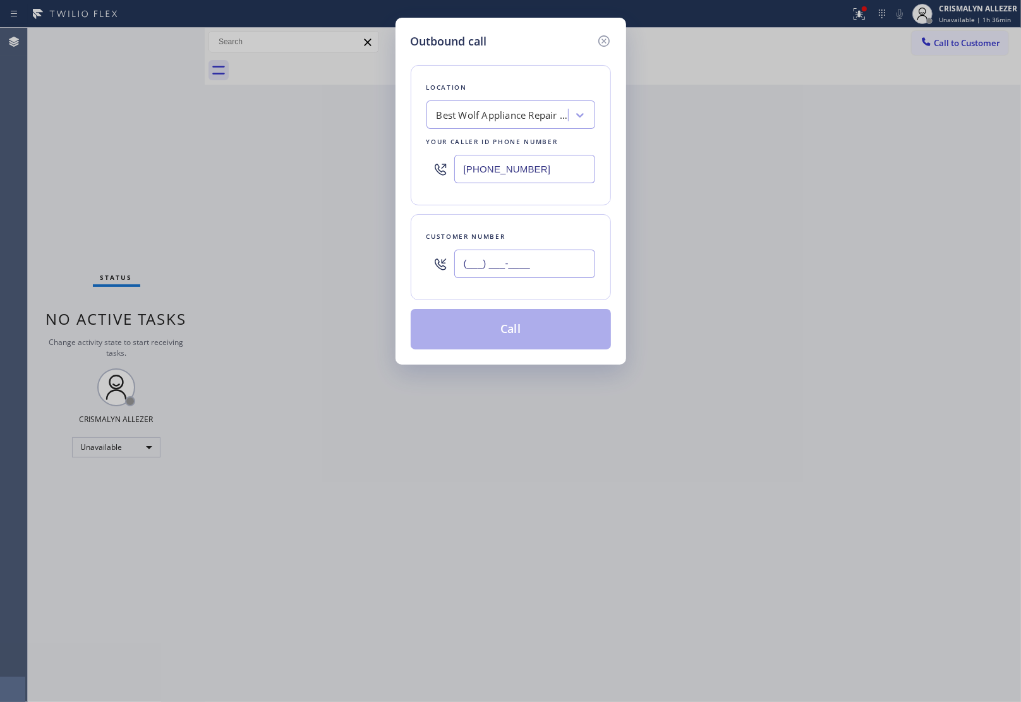
paste input "725) 273-3833"
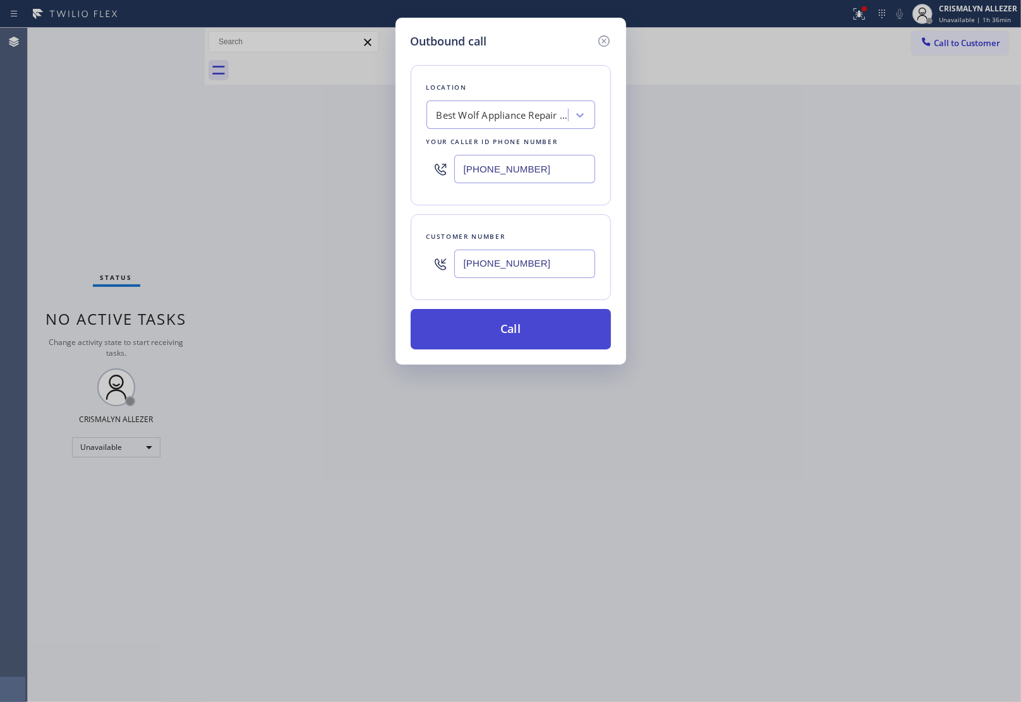
type input "[PHONE_NUMBER]"
click at [521, 335] on button "Call" at bounding box center [511, 329] width 200 height 40
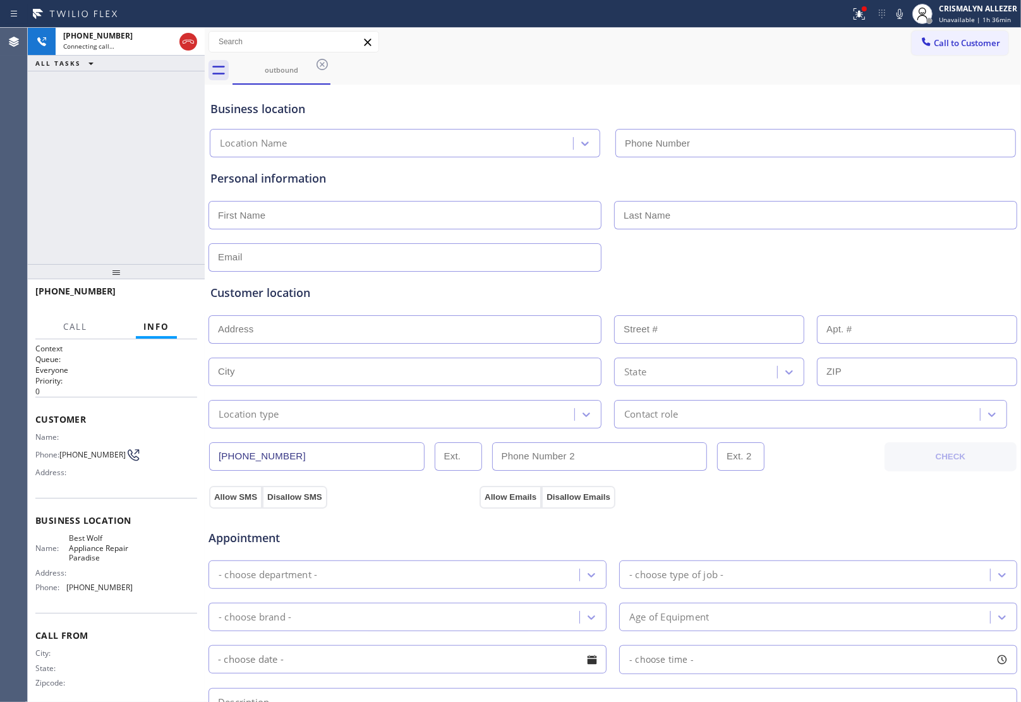
type input "[PHONE_NUMBER]"
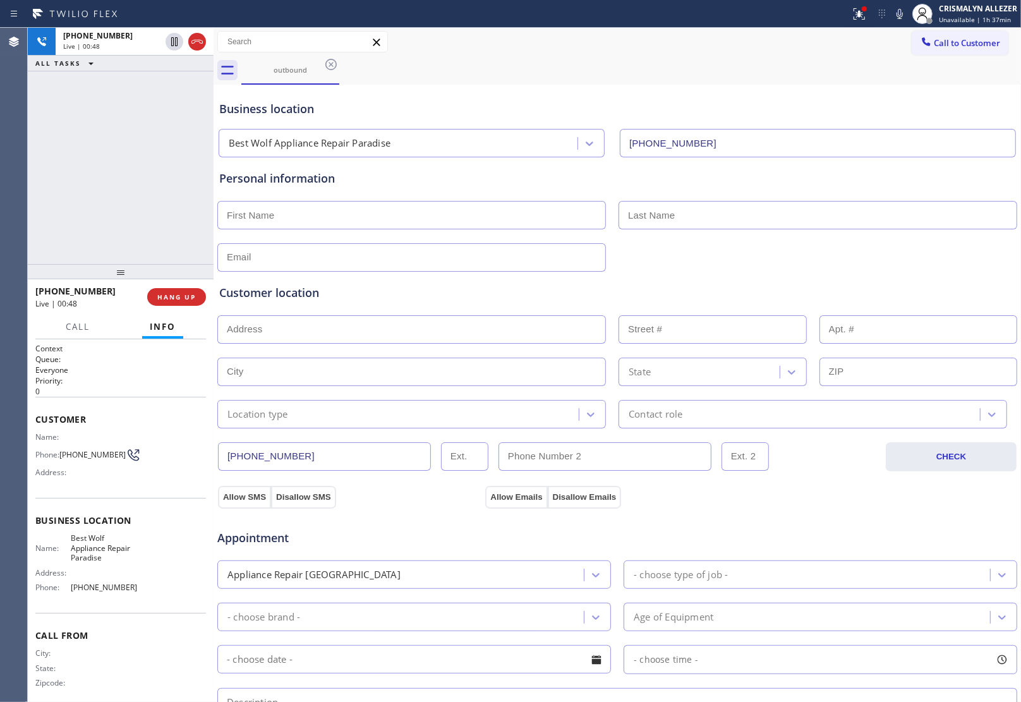
drag, startPoint x: 203, startPoint y: 240, endPoint x: 212, endPoint y: 244, distance: 9.9
click at [214, 244] on div at bounding box center [214, 365] width 0 height 674
drag, startPoint x: 212, startPoint y: 240, endPoint x: 221, endPoint y: 244, distance: 9.6
click at [217, 244] on div at bounding box center [217, 365] width 0 height 674
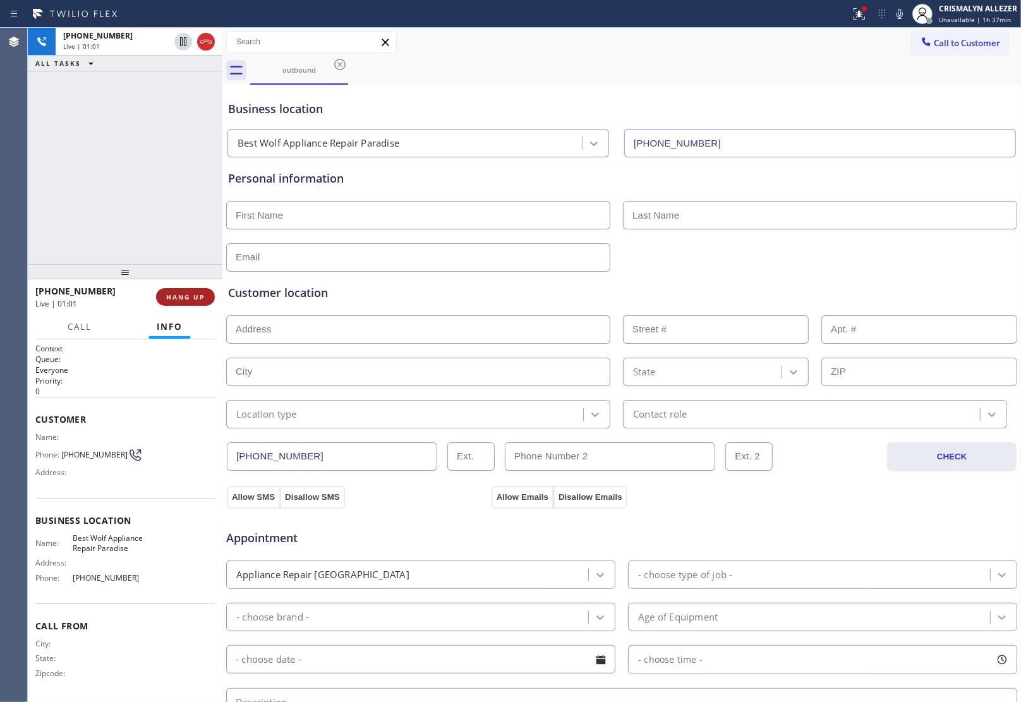
click at [181, 299] on span "HANG UP" at bounding box center [185, 296] width 39 height 9
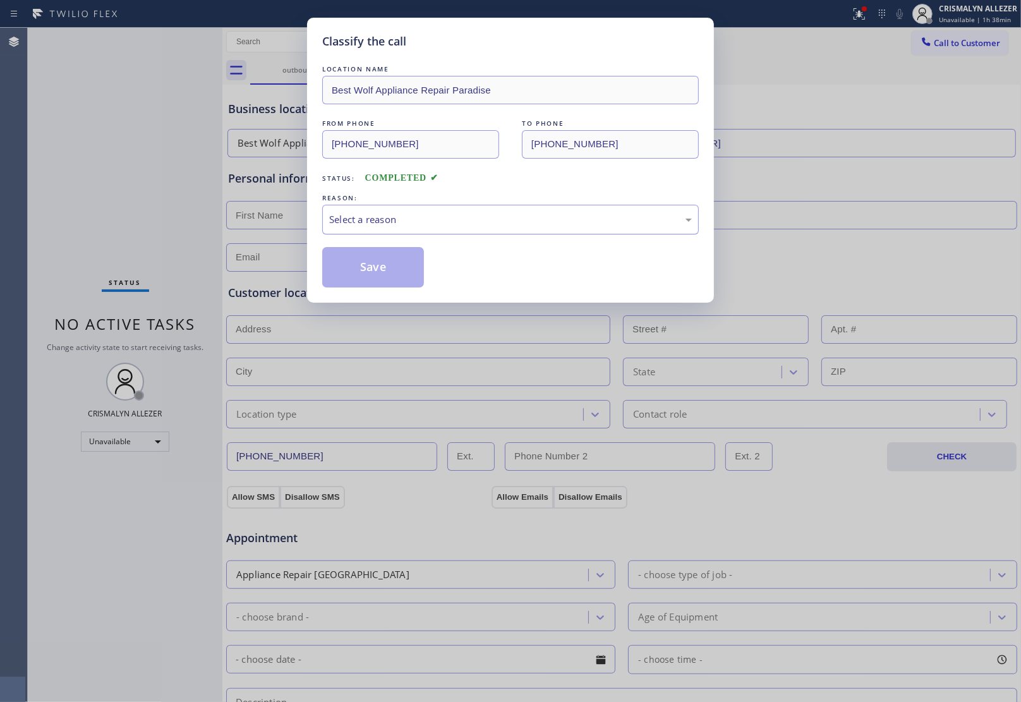
click at [512, 224] on div "Select a reason" at bounding box center [510, 219] width 363 height 15
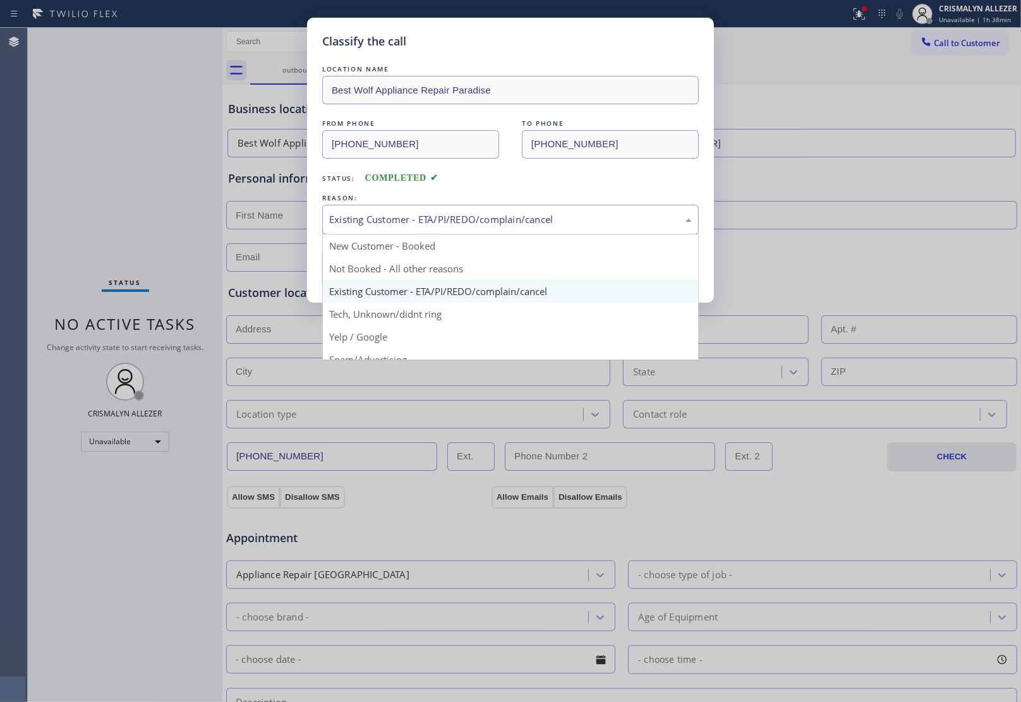
click at [464, 219] on div "Existing Customer - ETA/PI/REDO/complain/cancel" at bounding box center [510, 219] width 363 height 15
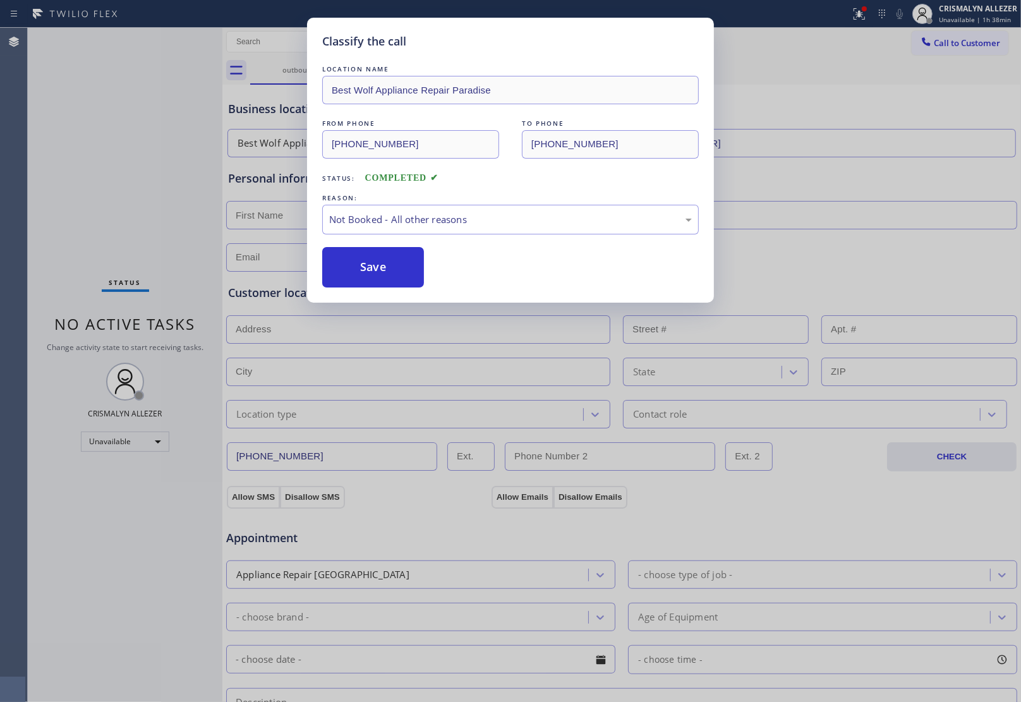
click at [359, 272] on button "Save" at bounding box center [373, 267] width 102 height 40
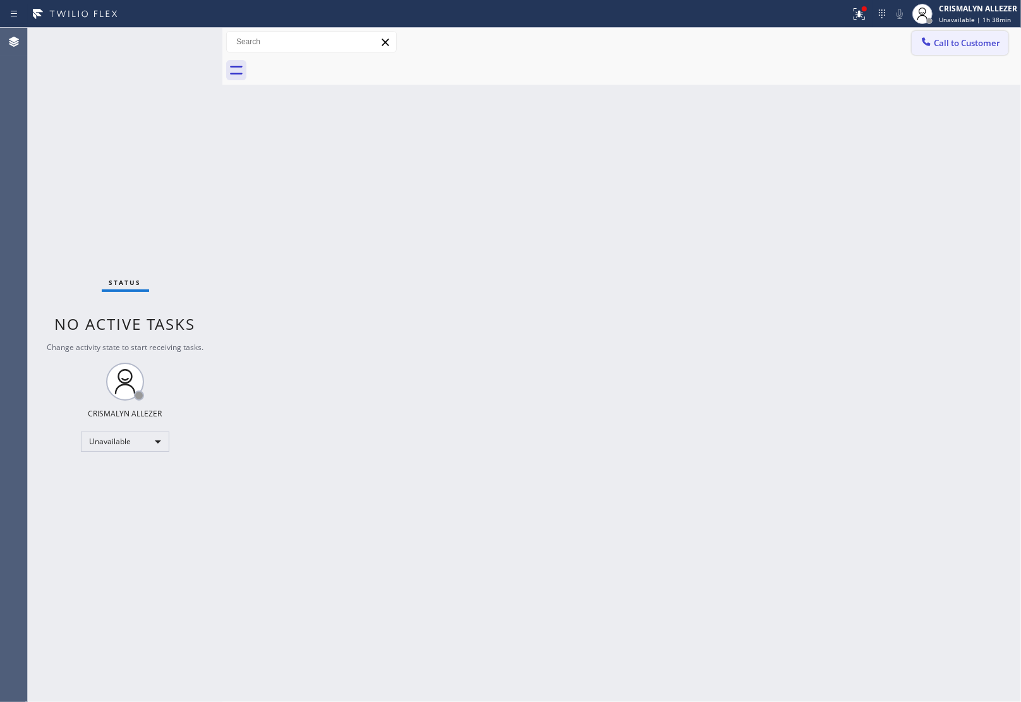
click at [963, 36] on button "Call to Customer" at bounding box center [959, 43] width 97 height 24
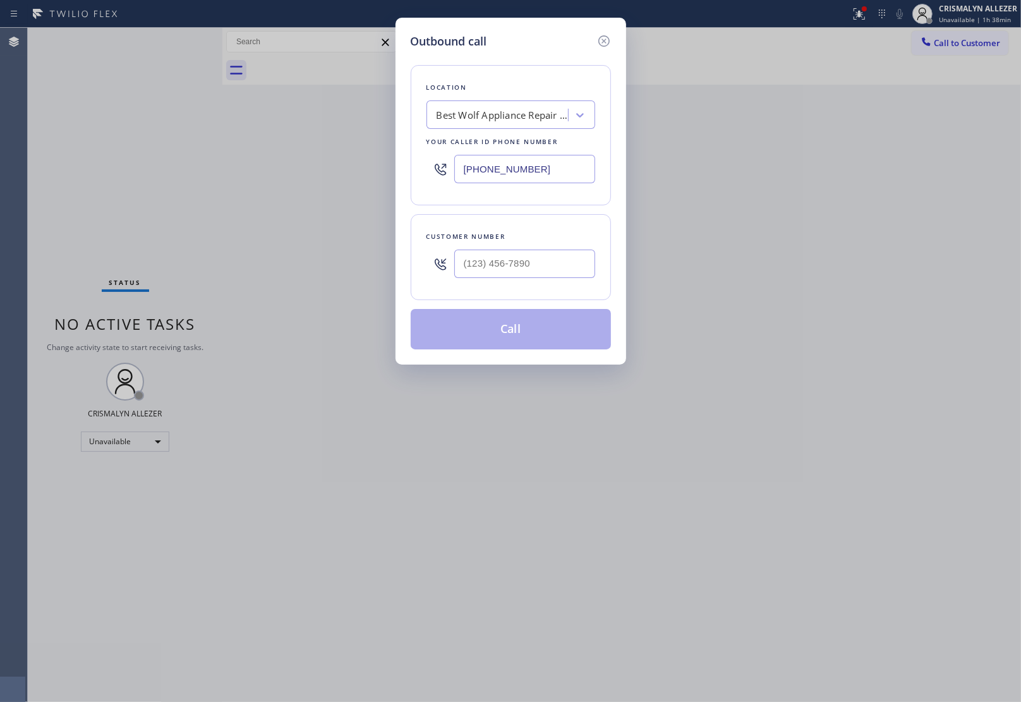
drag, startPoint x: 583, startPoint y: 162, endPoint x: 112, endPoint y: 172, distance: 470.7
click at [220, 176] on div "Outbound call Location Best Wolf Appliance Repair Paradise Your caller id phone…" at bounding box center [510, 351] width 1021 height 702
paste input "60) 492-7909"
type input "[PHONE_NUMBER]"
click at [541, 278] on input "(___) ___-____" at bounding box center [524, 264] width 141 height 28
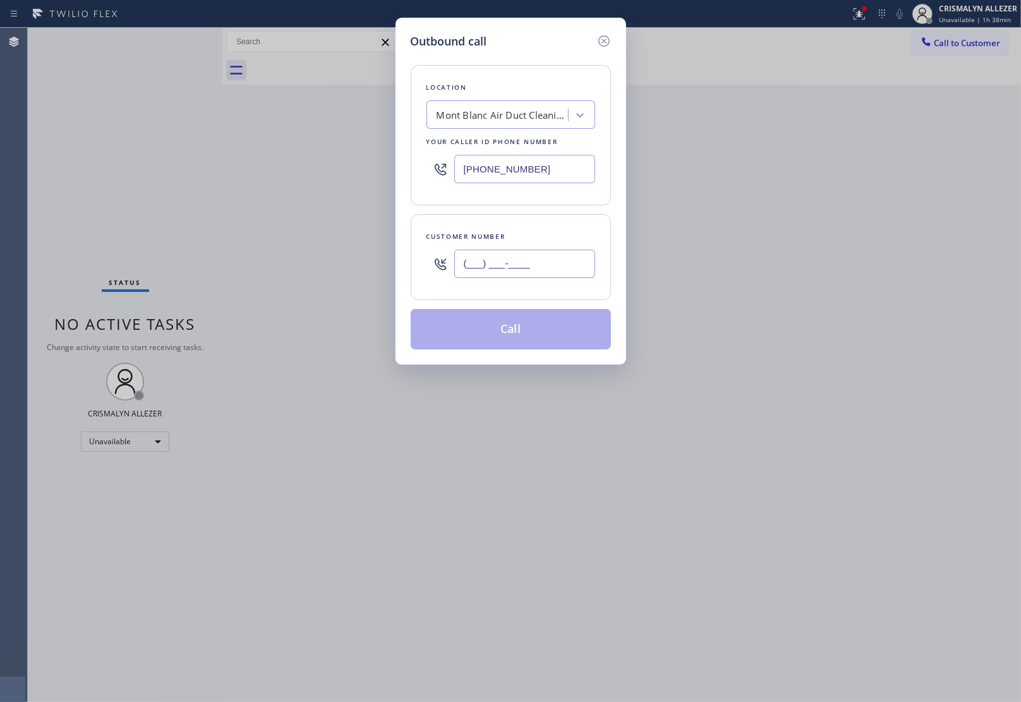
paste input "760) 209-1928"
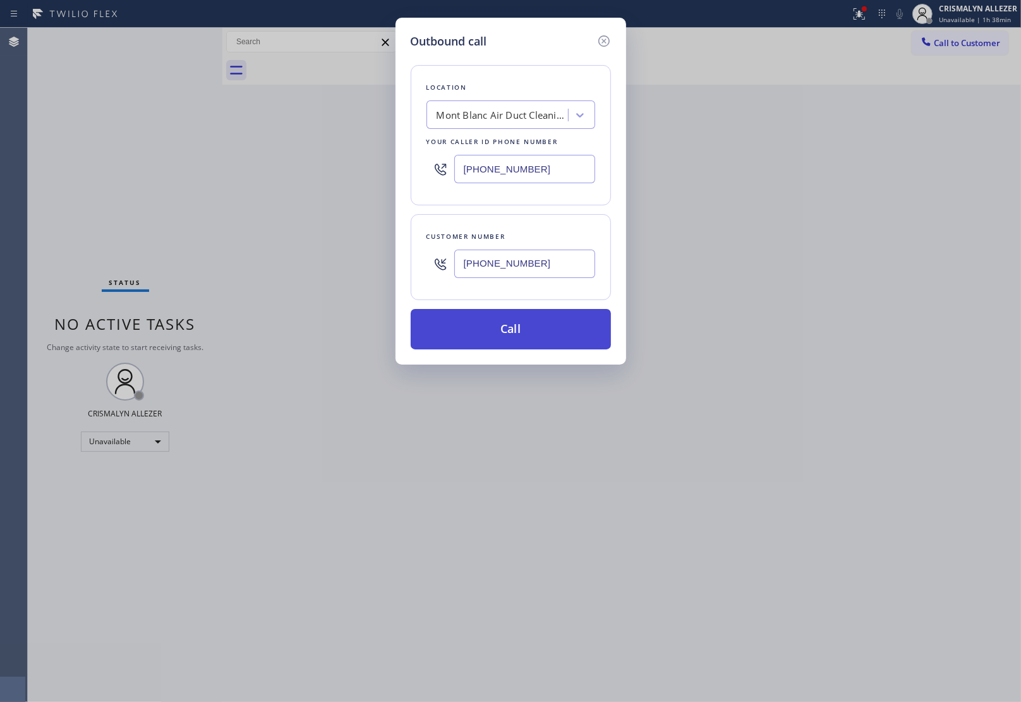
type input "[PHONE_NUMBER]"
click at [522, 340] on button "Call" at bounding box center [511, 329] width 200 height 40
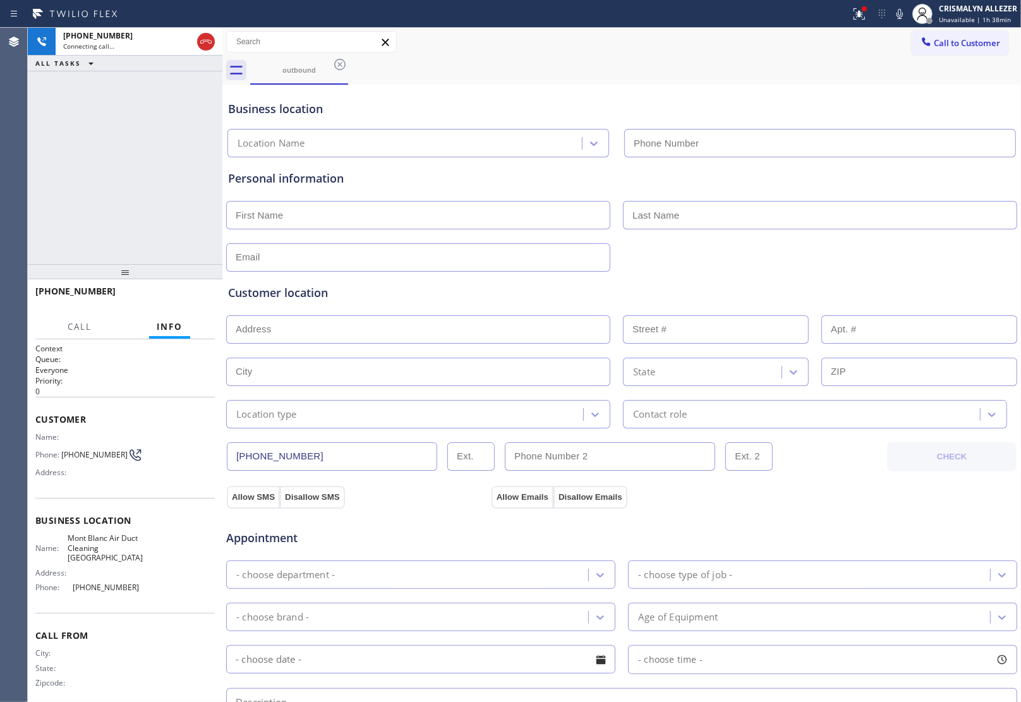
type input "[PHONE_NUMBER]"
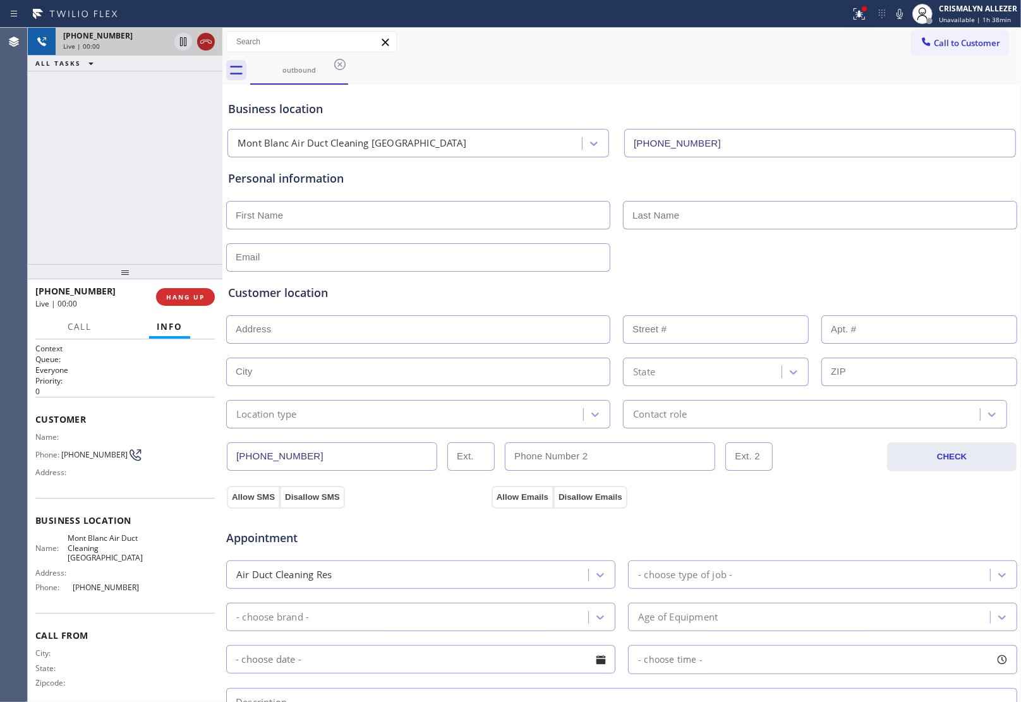
click at [206, 39] on icon at bounding box center [205, 41] width 15 height 15
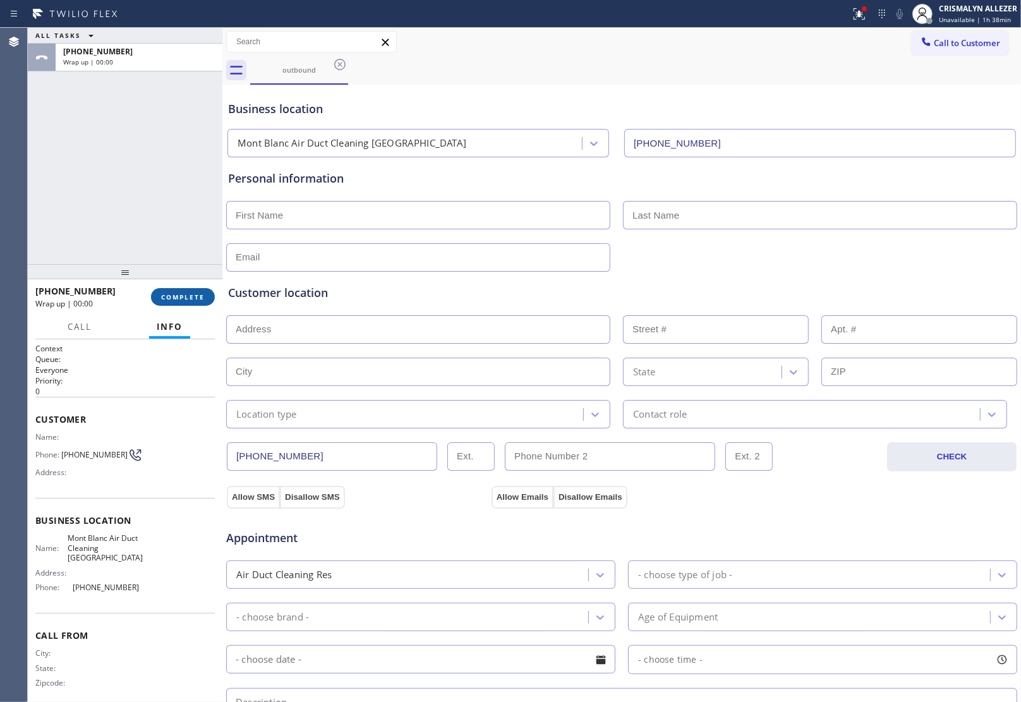
click at [168, 291] on button "COMPLETE" at bounding box center [183, 297] width 64 height 18
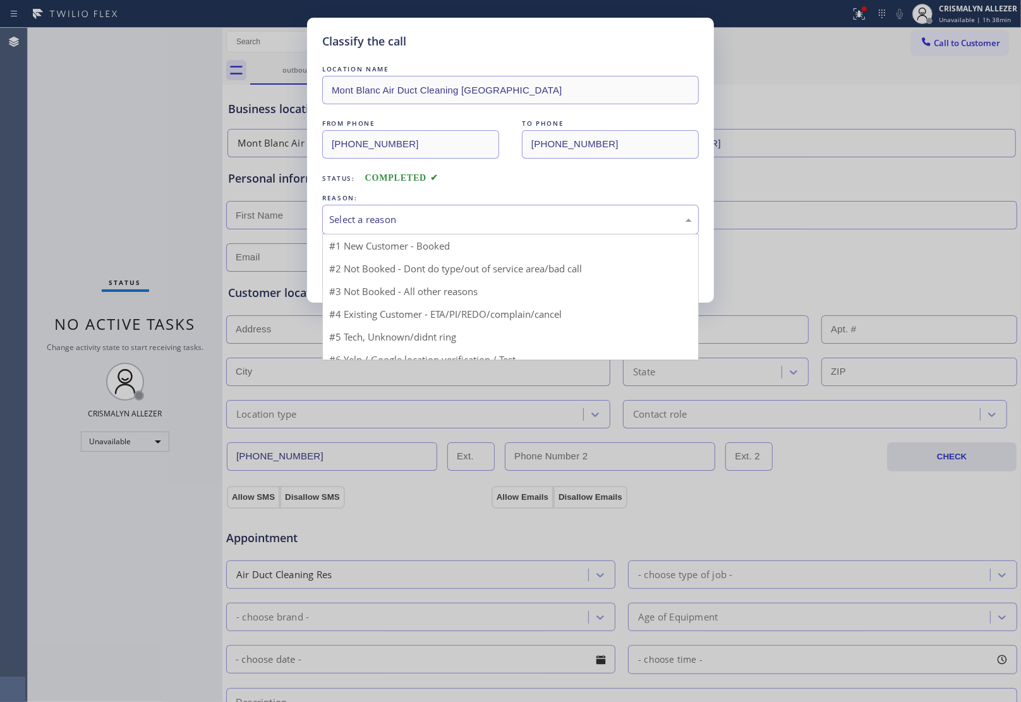
drag, startPoint x: 527, startPoint y: 220, endPoint x: 408, endPoint y: 273, distance: 130.6
click at [520, 222] on div "Select a reason" at bounding box center [510, 219] width 363 height 15
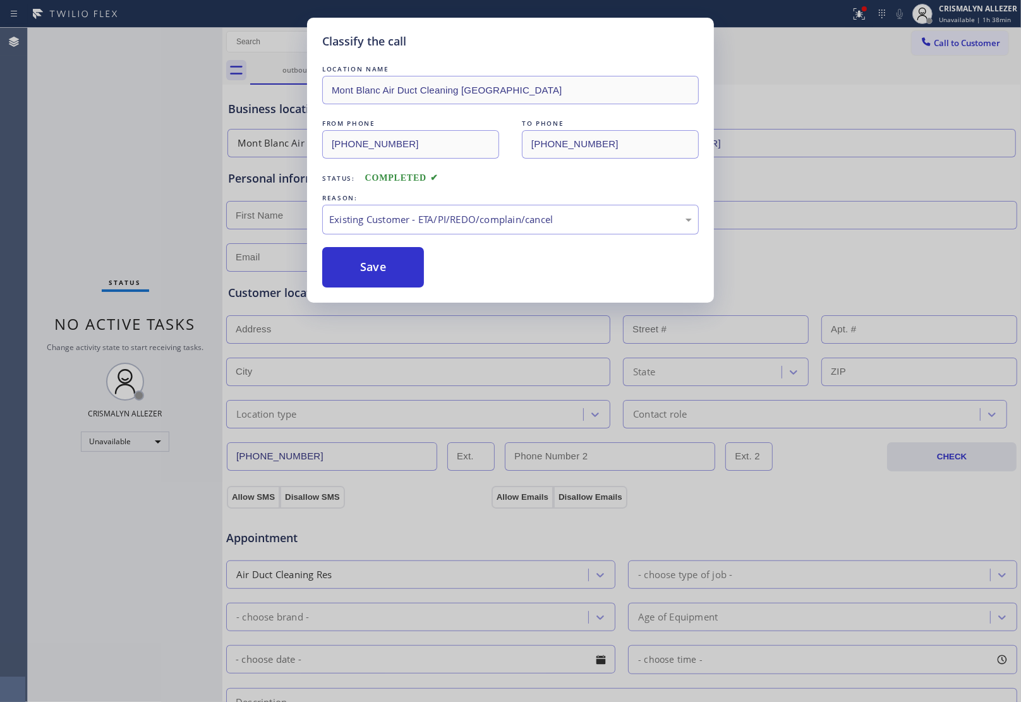
click at [371, 283] on button "Save" at bounding box center [373, 267] width 102 height 40
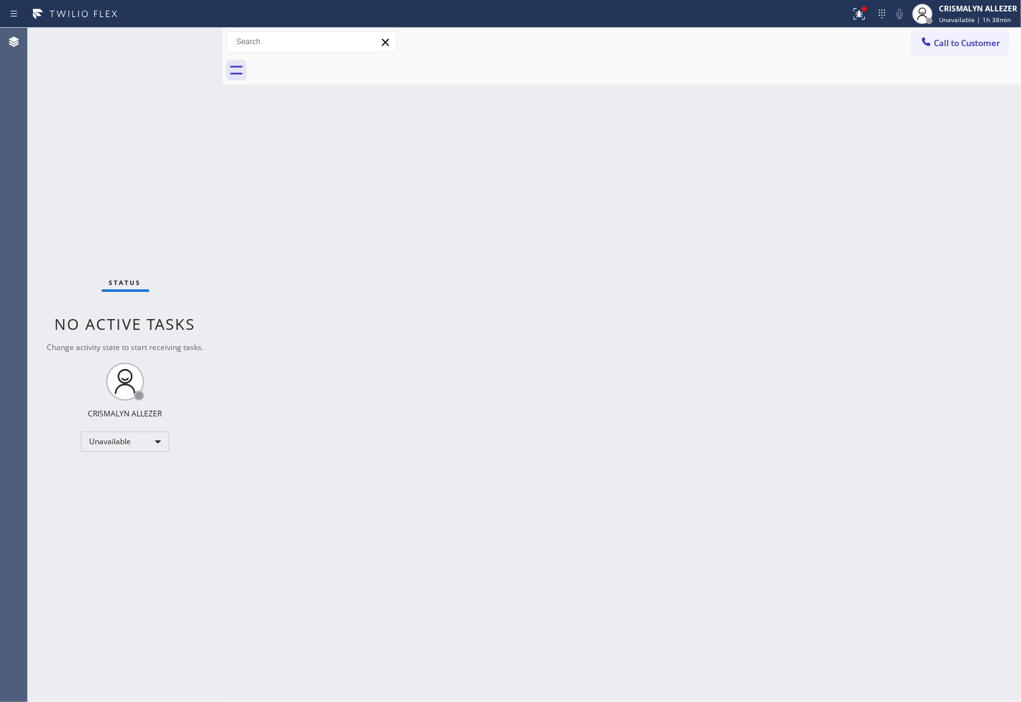
drag, startPoint x: 954, startPoint y: 43, endPoint x: 947, endPoint y: 49, distance: 8.9
click at [954, 43] on span "Call to Customer" at bounding box center [967, 42] width 66 height 11
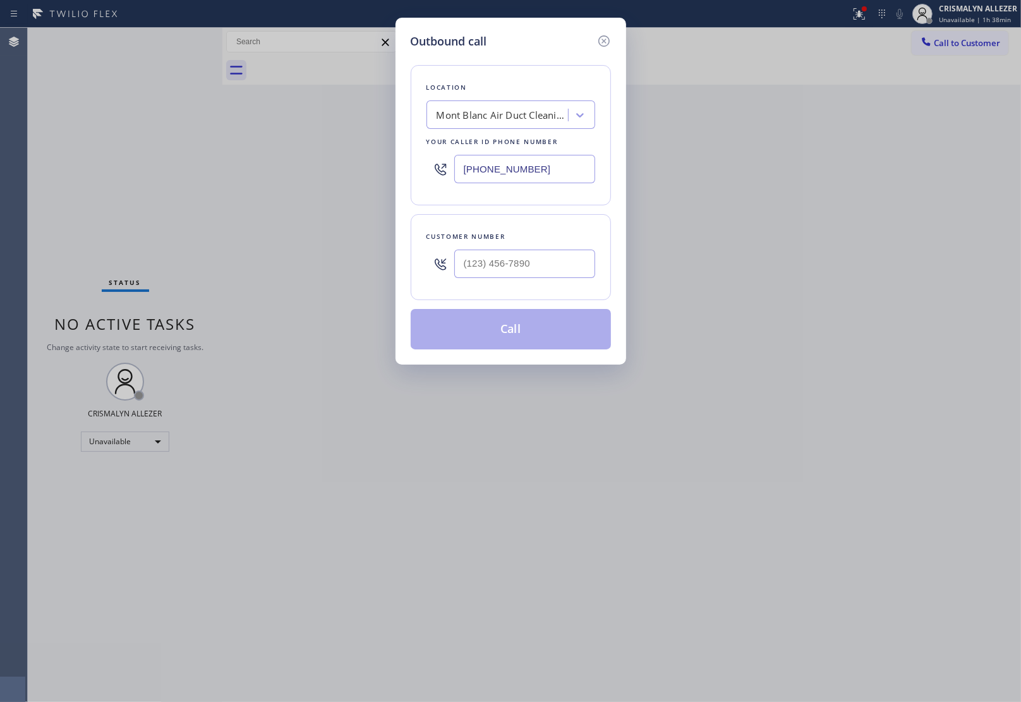
drag, startPoint x: 383, startPoint y: 172, endPoint x: 186, endPoint y: 196, distance: 197.8
click at [196, 174] on div "Outbound call Location [GEOGRAPHIC_DATA] Duct Cleaning [GEOGRAPHIC_DATA] Your c…" at bounding box center [510, 351] width 1021 height 702
paste input "833) 605-6224"
type input "[PHONE_NUMBER]"
click at [541, 264] on input "(___) ___-____" at bounding box center [524, 264] width 141 height 28
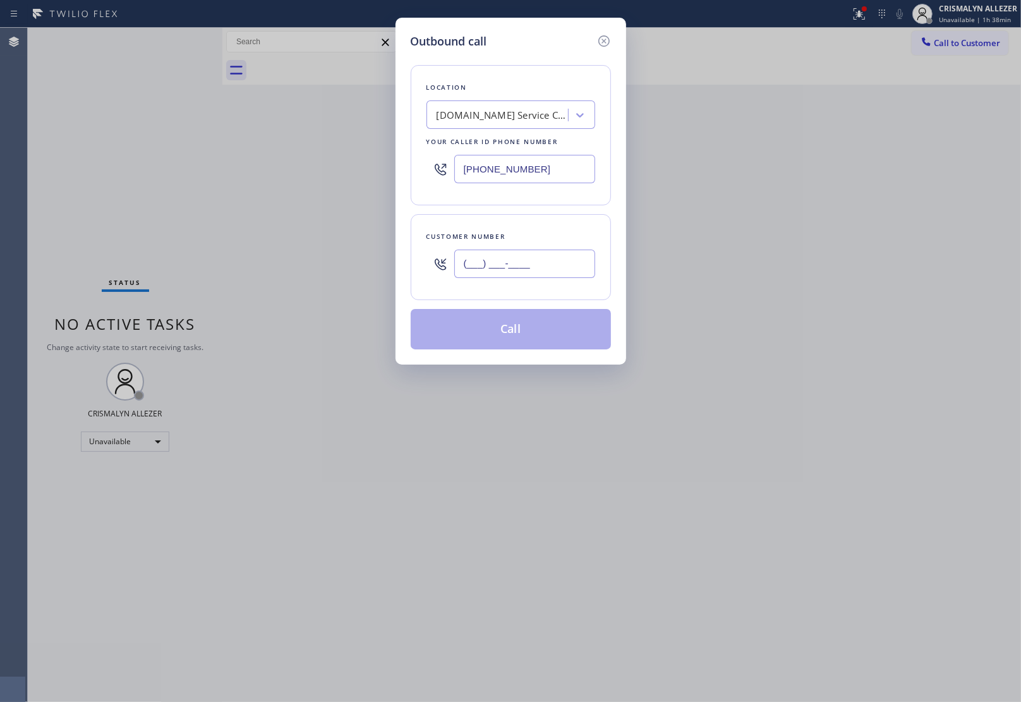
paste input "217) 379-0381"
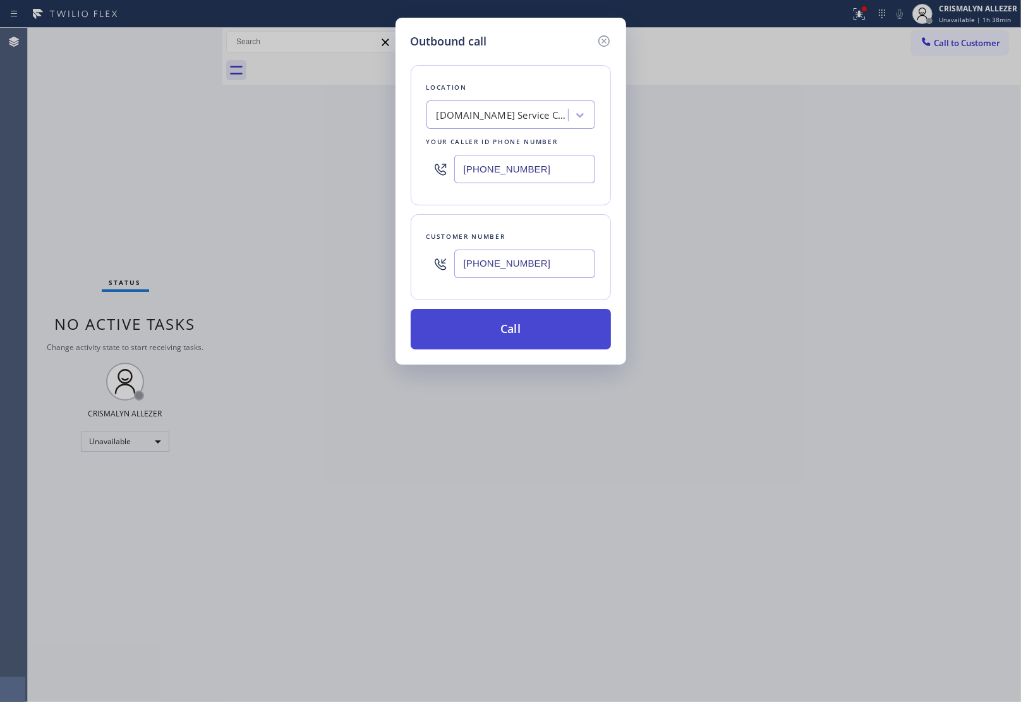
type input "[PHONE_NUMBER]"
click at [514, 339] on button "Call" at bounding box center [511, 329] width 200 height 40
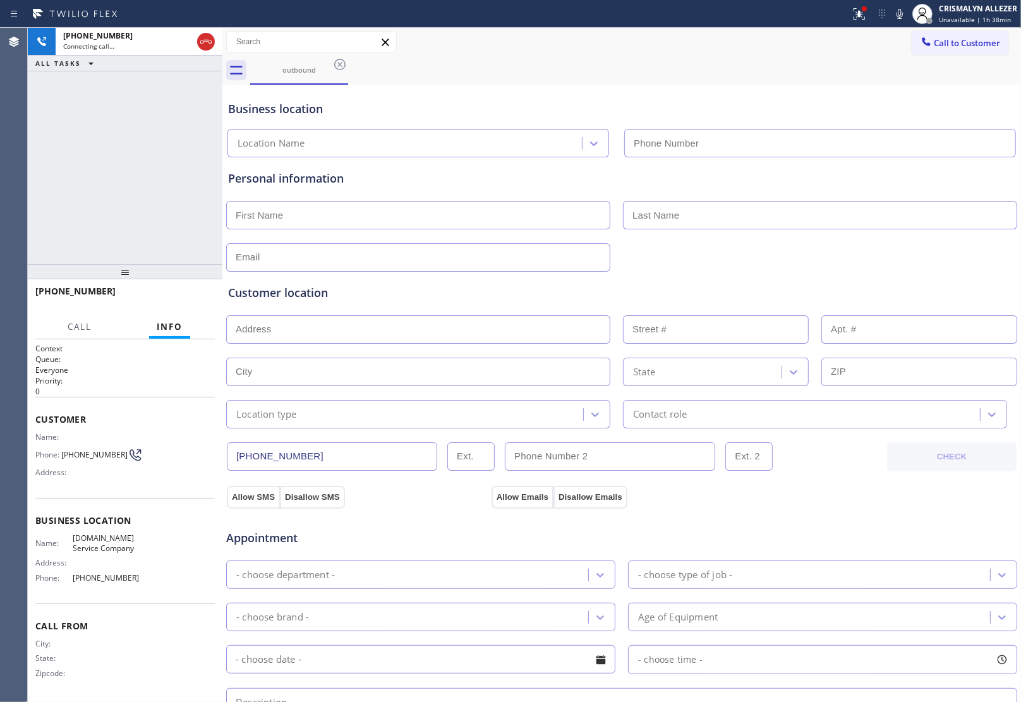
type input "[PHONE_NUMBER]"
click at [185, 291] on button "HANG UP" at bounding box center [185, 297] width 59 height 18
click at [184, 298] on span "HANG UP" at bounding box center [185, 296] width 39 height 9
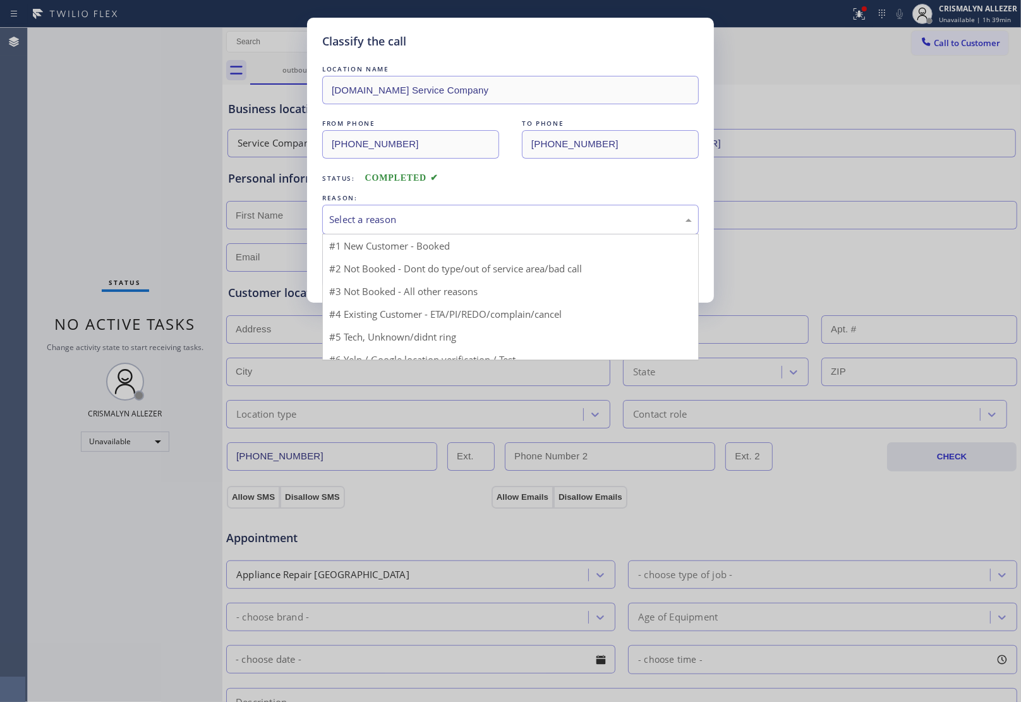
click at [472, 227] on div "Select a reason" at bounding box center [510, 219] width 363 height 15
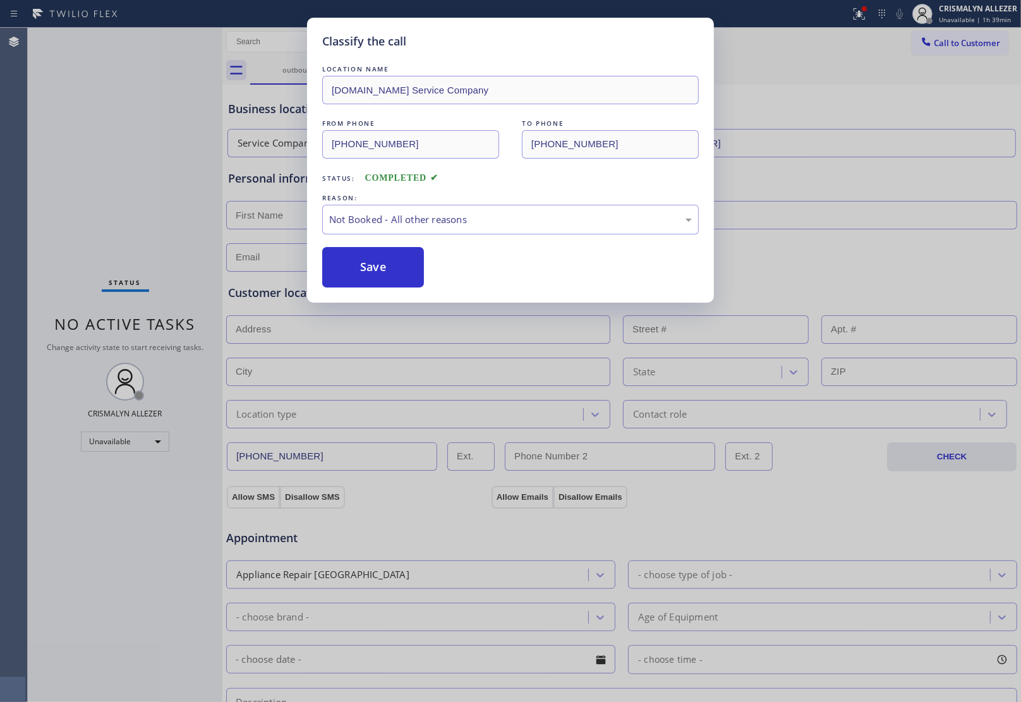
click at [352, 275] on button "Save" at bounding box center [373, 267] width 102 height 40
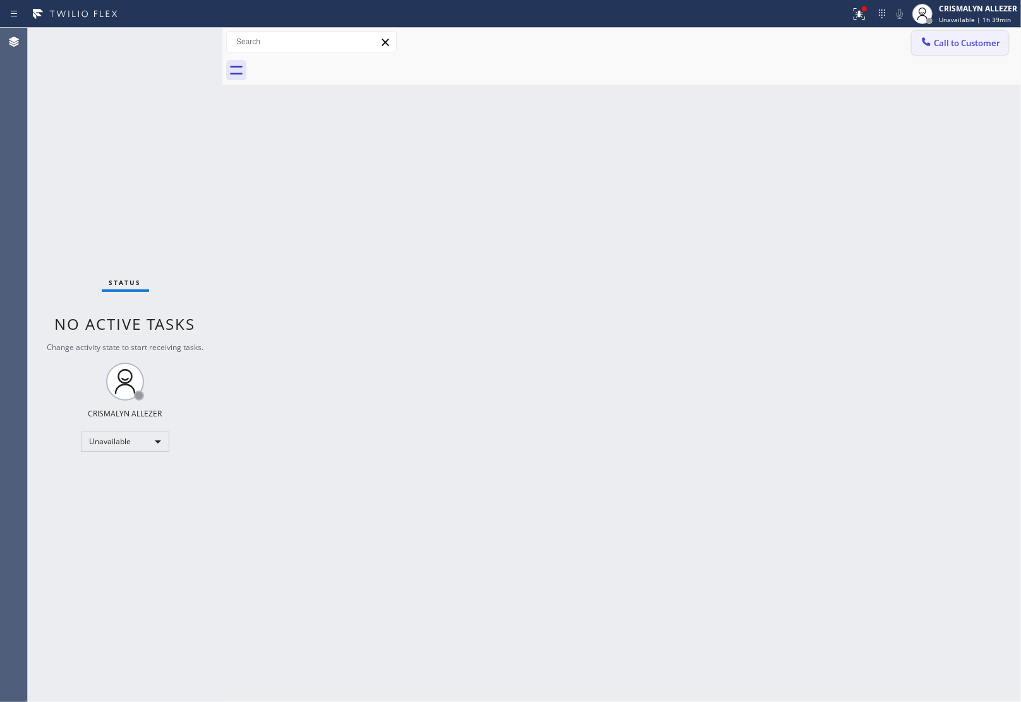
drag, startPoint x: 962, startPoint y: 39, endPoint x: 800, endPoint y: 143, distance: 192.6
click at [962, 41] on span "Call to Customer" at bounding box center [967, 42] width 66 height 11
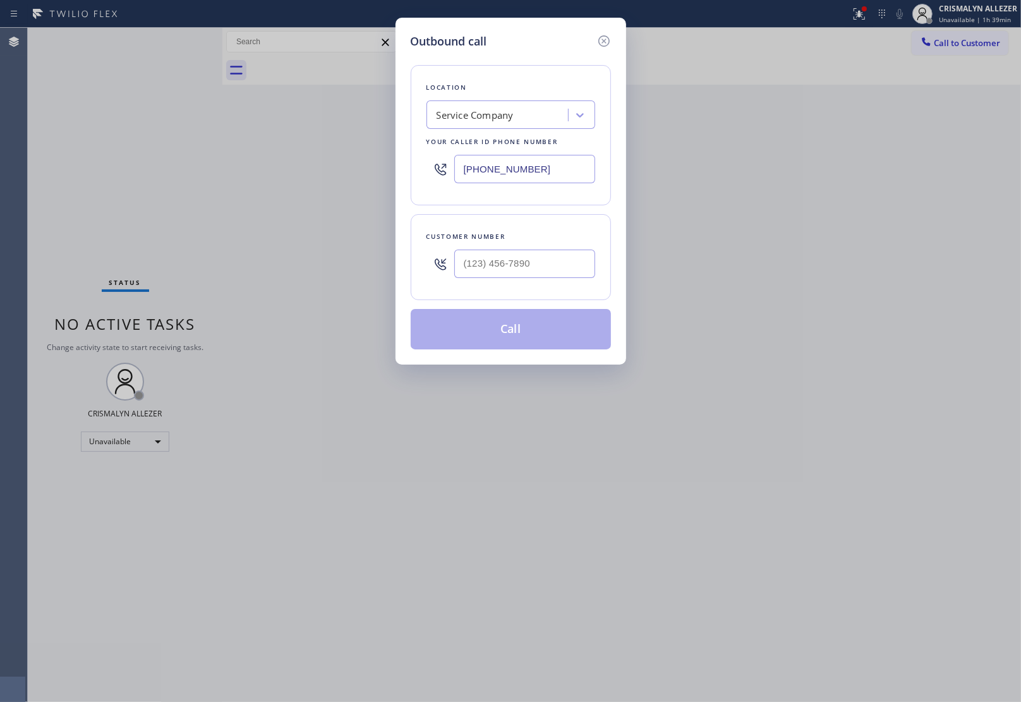
click at [563, 242] on div "Customer number" at bounding box center [510, 236] width 169 height 13
click at [557, 255] on input "(___) ___-____" at bounding box center [524, 264] width 141 height 28
paste input "217) 379-0381"
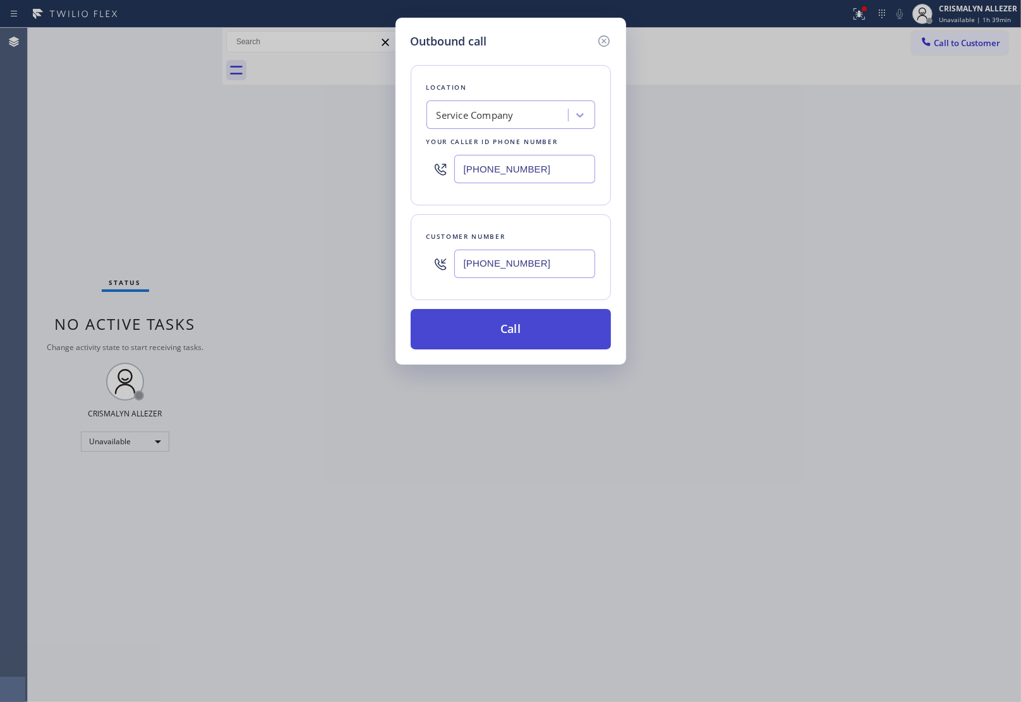
type input "[PHONE_NUMBER]"
click at [506, 338] on button "Call" at bounding box center [511, 329] width 200 height 40
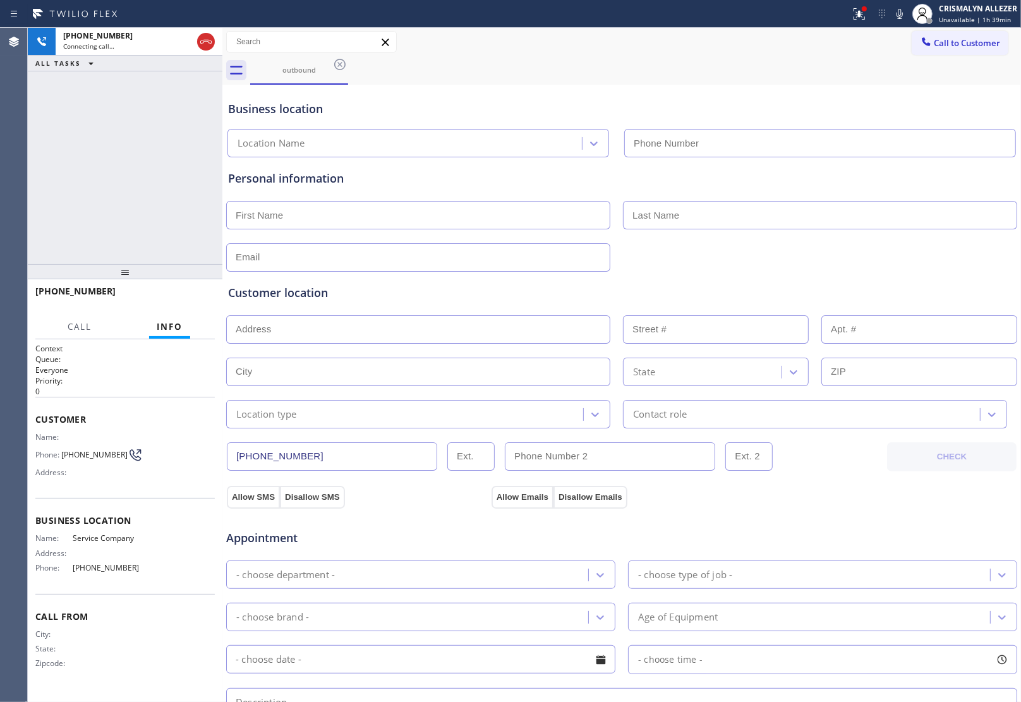
type input "[PHONE_NUMBER]"
click at [174, 298] on span "HANG UP" at bounding box center [185, 296] width 39 height 9
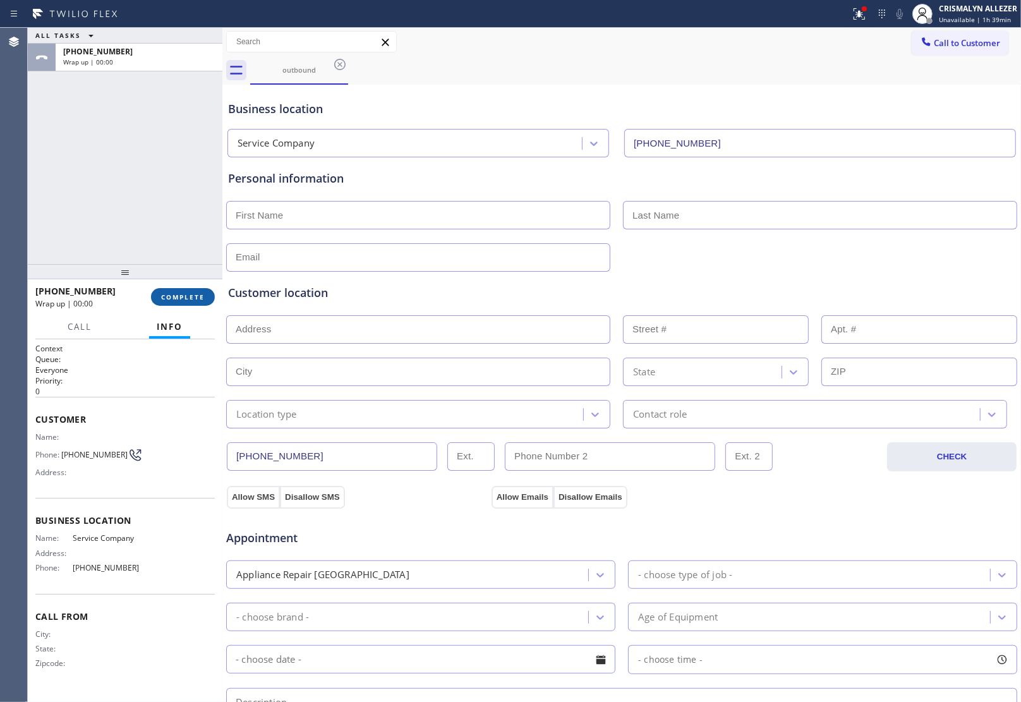
click at [177, 298] on span "COMPLETE" at bounding box center [183, 296] width 44 height 9
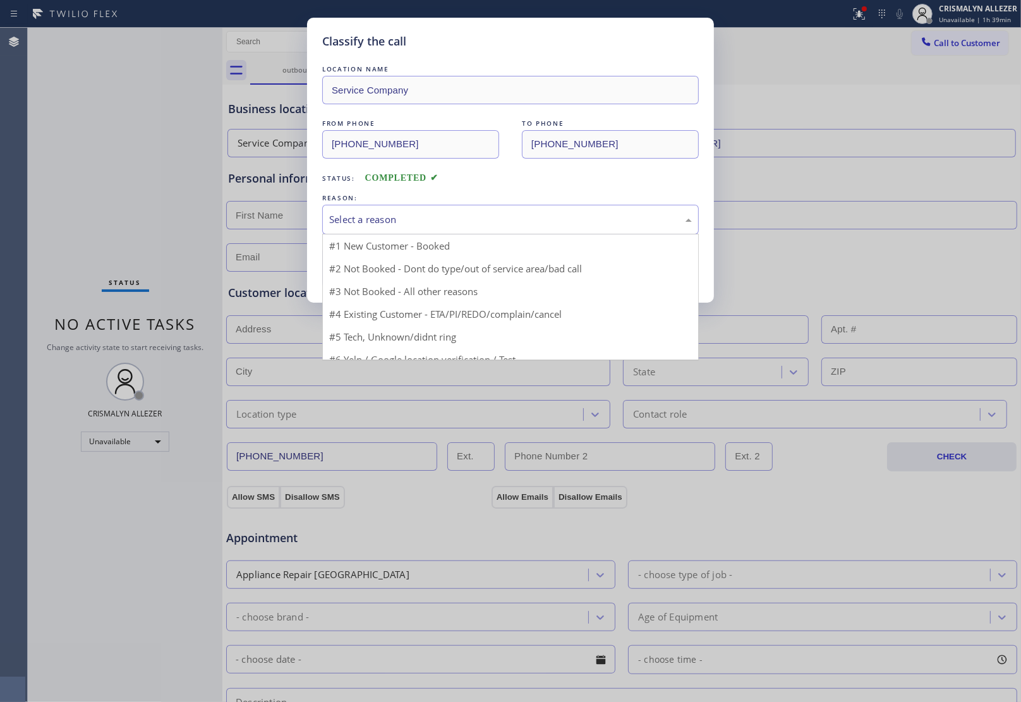
click at [500, 218] on div "Select a reason" at bounding box center [510, 219] width 363 height 15
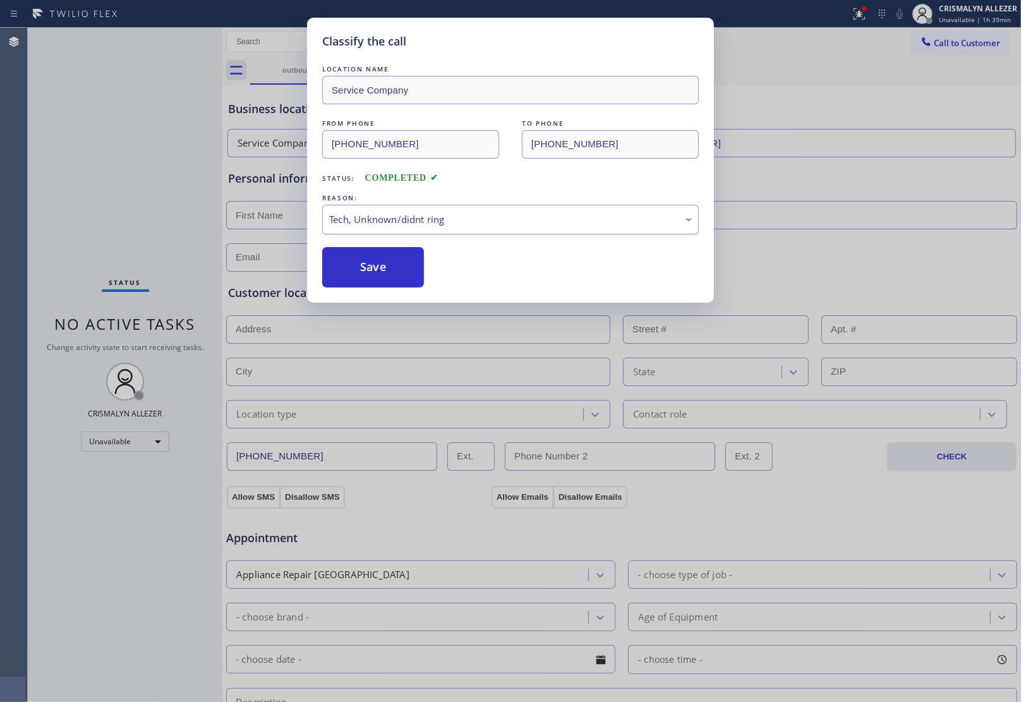
click at [515, 210] on div "Tech, Unknown/didnt ring" at bounding box center [510, 220] width 376 height 30
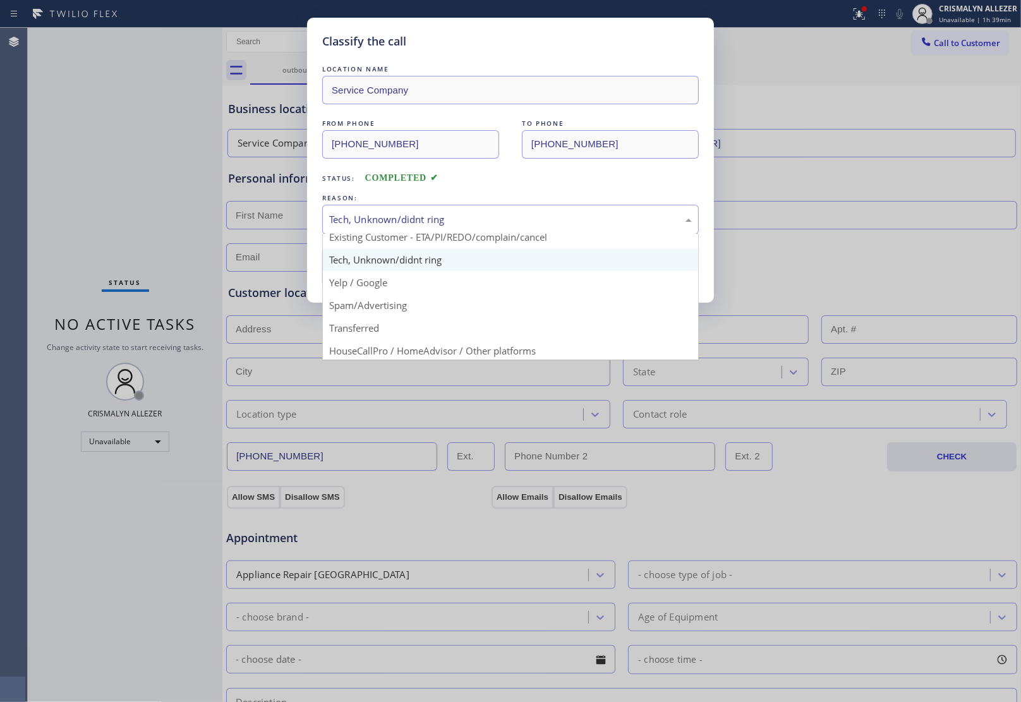
scroll to position [87, 0]
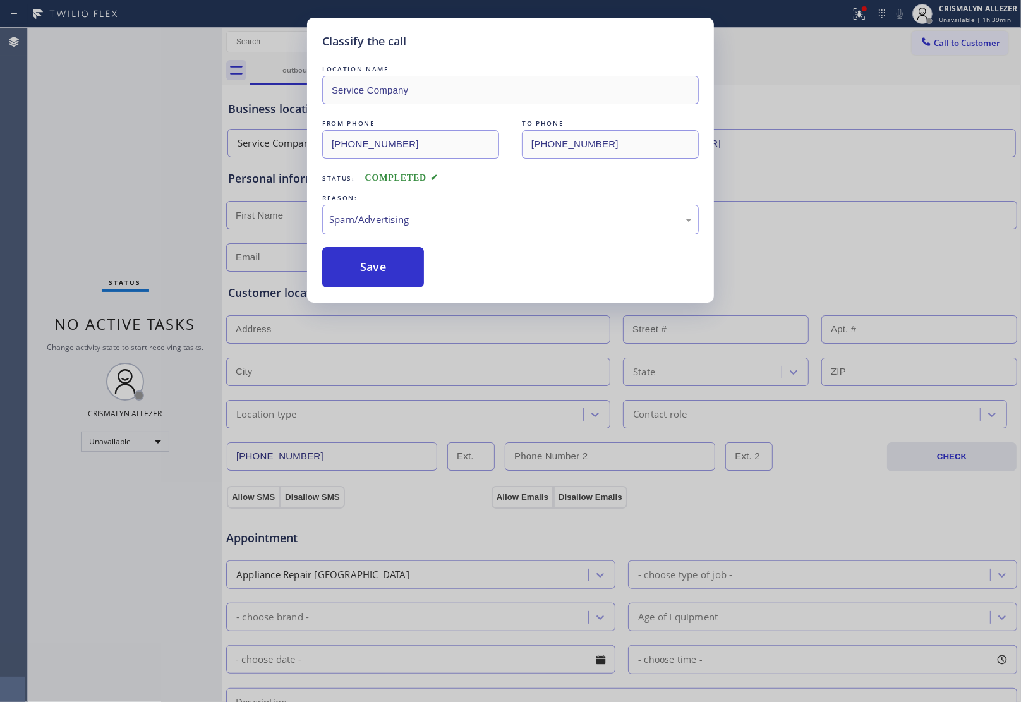
click at [365, 279] on button "Save" at bounding box center [373, 267] width 102 height 40
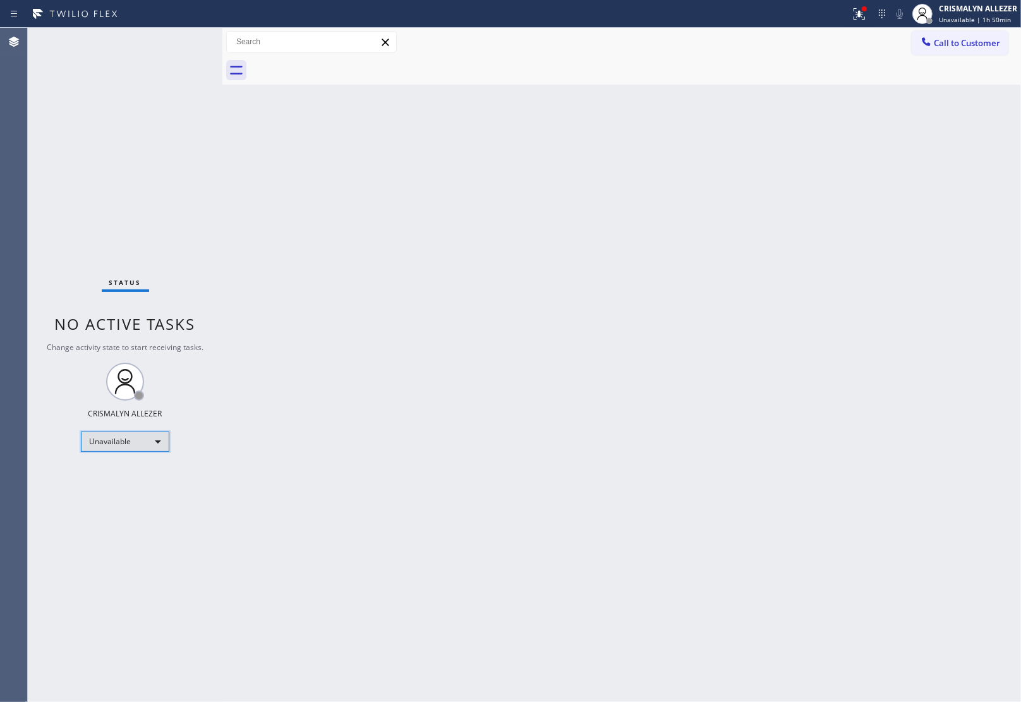
click at [156, 448] on div "Unavailable" at bounding box center [125, 441] width 88 height 20
click at [124, 462] on li "Offline" at bounding box center [124, 459] width 86 height 15
click at [984, 20] on div "Unavailable | 1h 50min" at bounding box center [978, 19] width 78 height 9
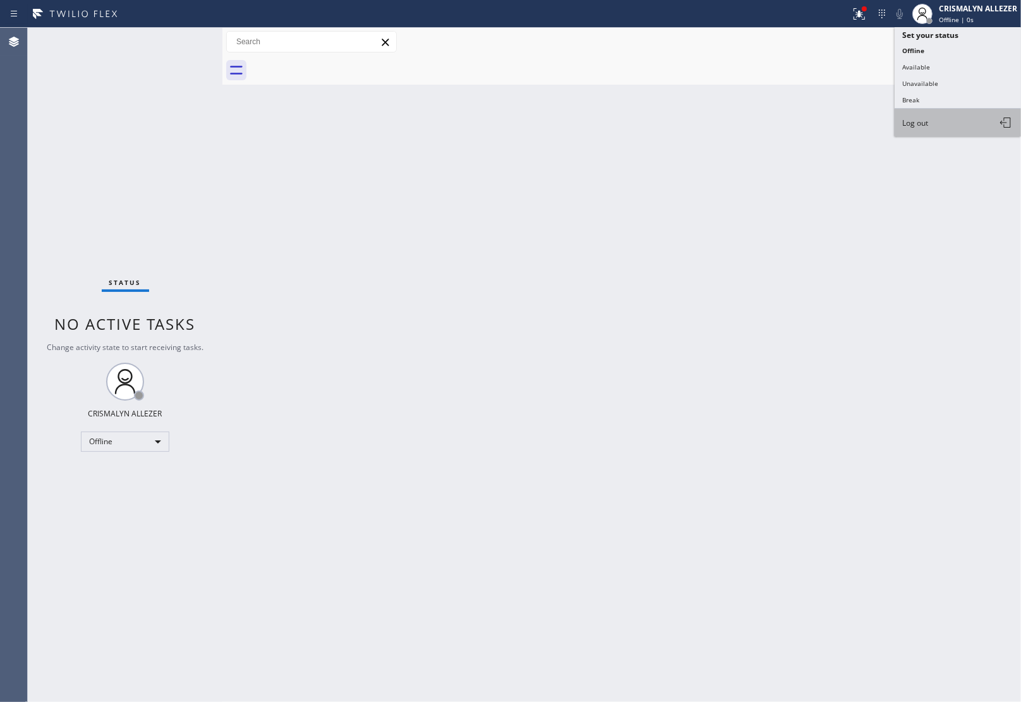
click at [948, 124] on button "Log out" at bounding box center [957, 123] width 126 height 28
